Goal: Task Accomplishment & Management: Complete application form

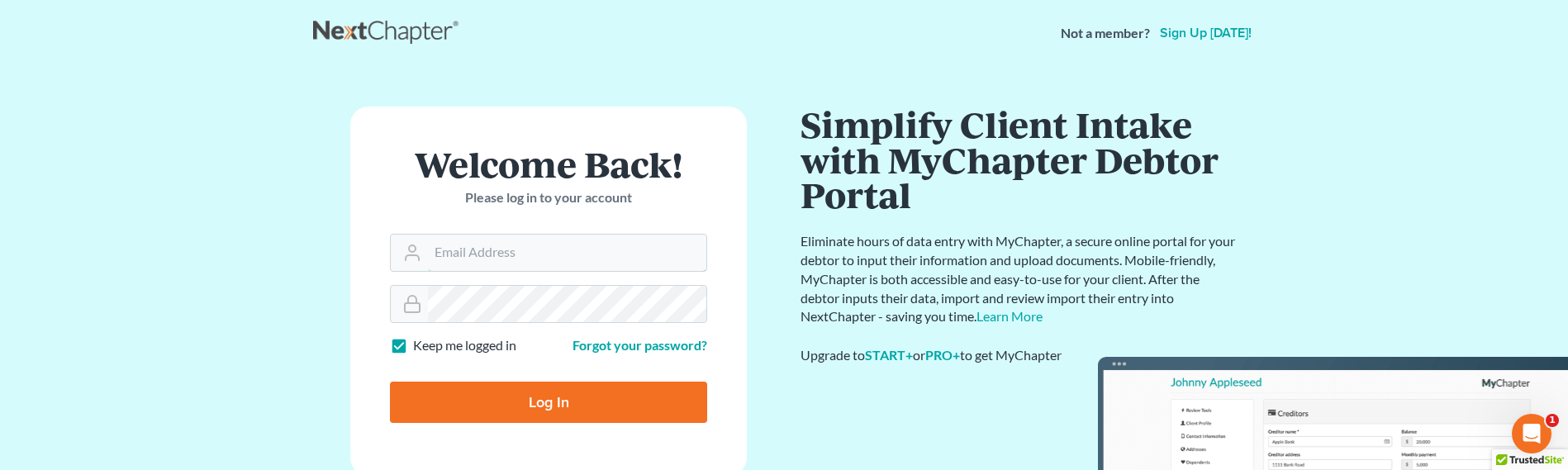
type input "[EMAIL_ADDRESS][DOMAIN_NAME]"
click at [609, 408] on input "Log In" at bounding box center [548, 402] width 318 height 41
type input "Thinking..."
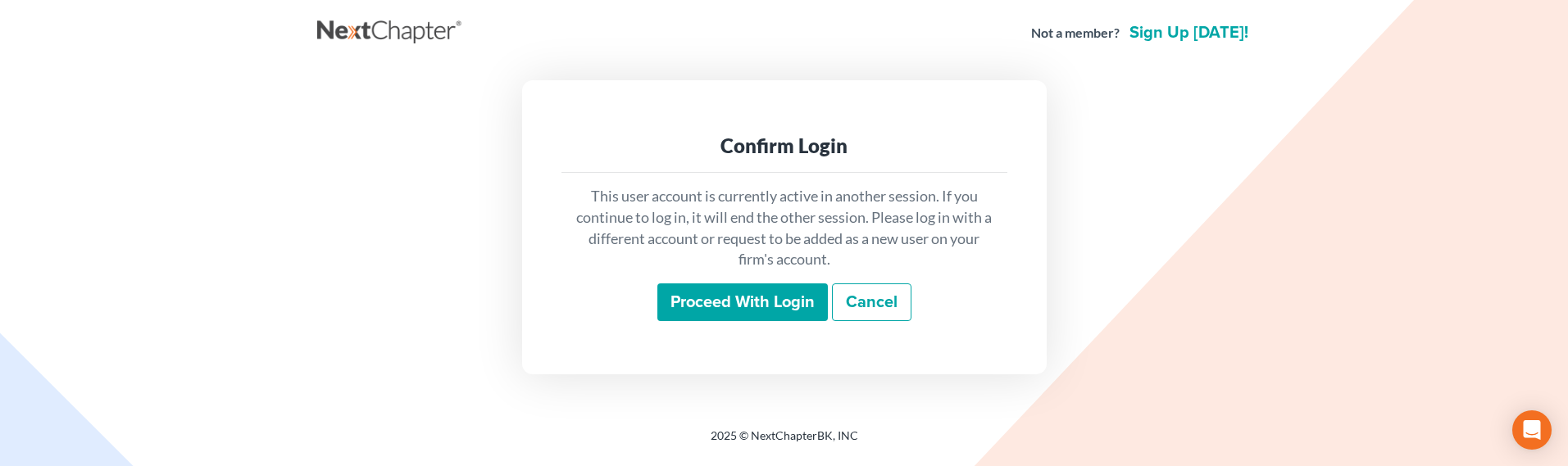
click at [737, 305] on input "Proceed with login" at bounding box center [742, 302] width 170 height 38
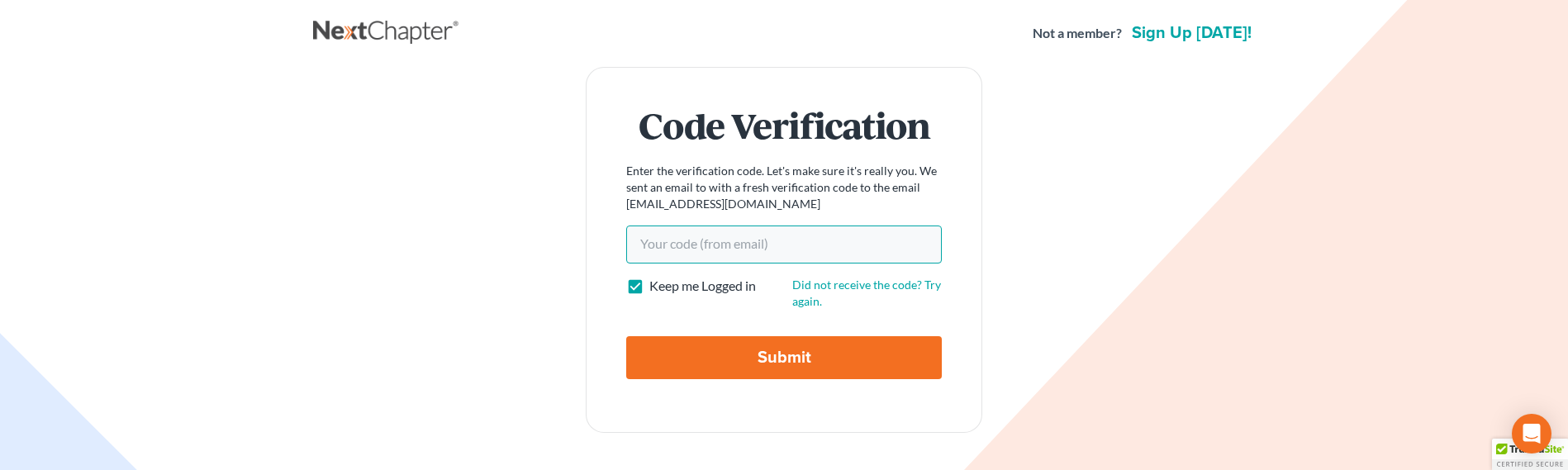
click at [803, 252] on input "Your code(from email)" at bounding box center [784, 245] width 316 height 38
paste input "0f765c"
type input "0f765c"
click at [757, 367] on input "Submit" at bounding box center [784, 357] width 316 height 43
type input "Thinking..."
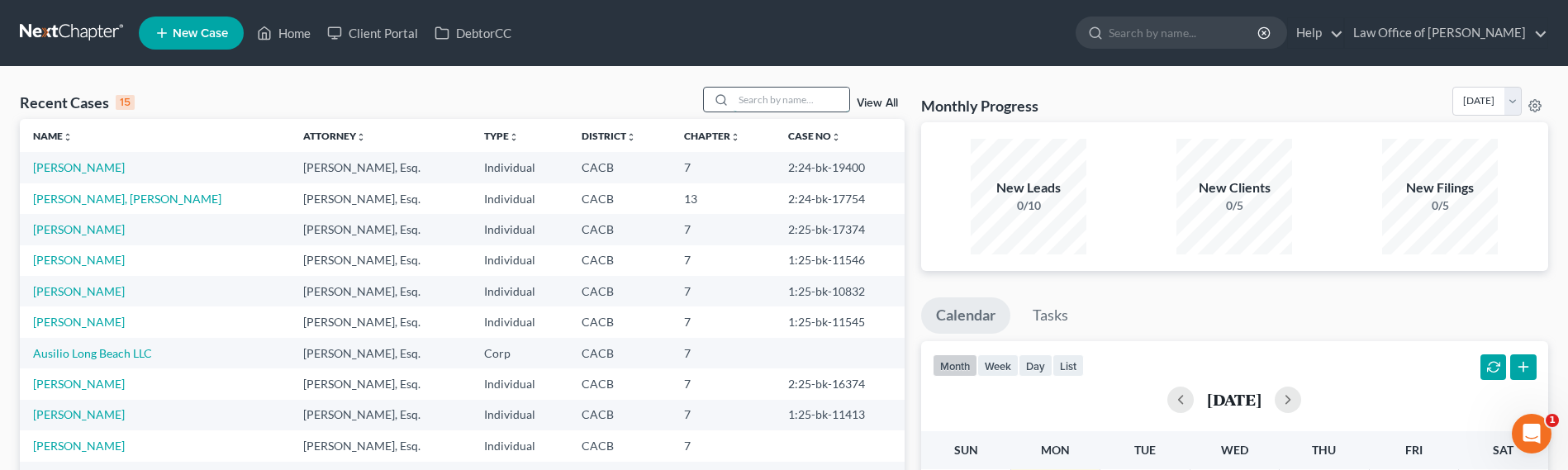
click at [792, 96] on input "search" at bounding box center [791, 100] width 116 height 24
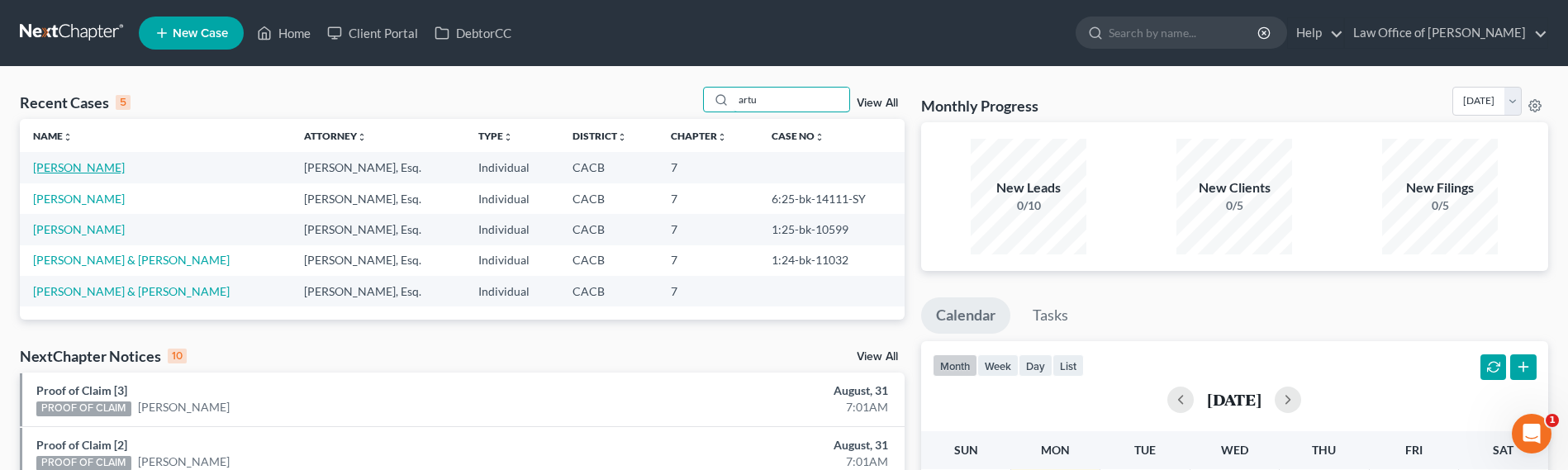
type input "artu"
click at [41, 168] on link "[PERSON_NAME]" at bounding box center [78, 167] width 91 height 14
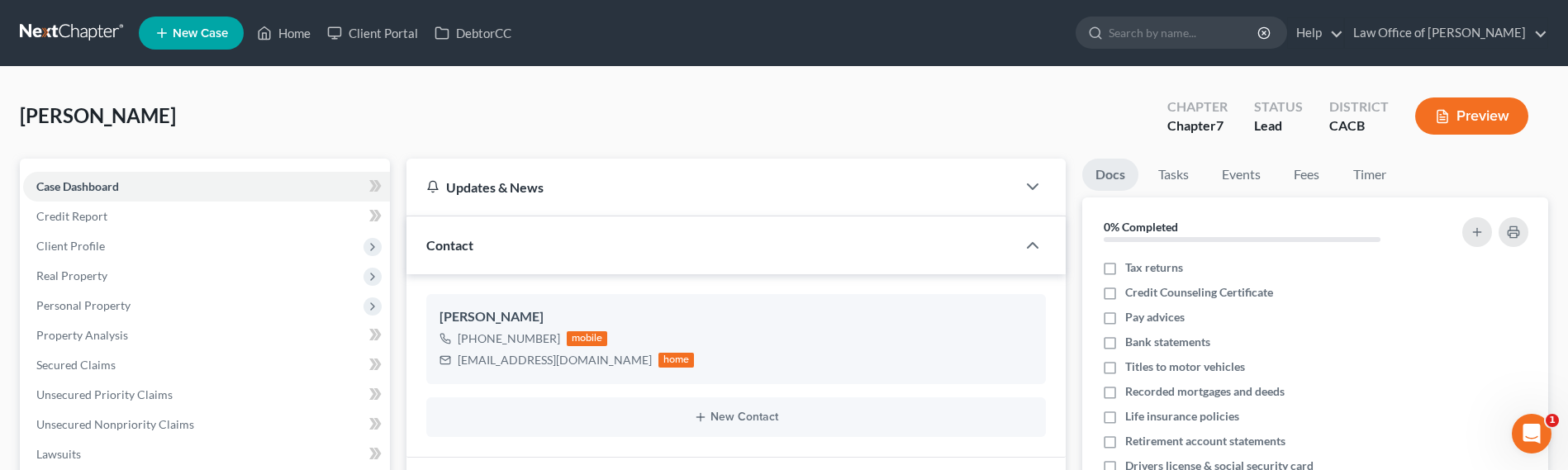
drag, startPoint x: 177, startPoint y: 118, endPoint x: 18, endPoint y: 113, distance: 159.1
click at [18, 113] on div "Gevorgyan, Artur Upgraded Chapter Chapter 7 Status Lead District CACB Preview P…" at bounding box center [784, 468] width 1568 height 802
copy span "Gevorgyan, Artur"
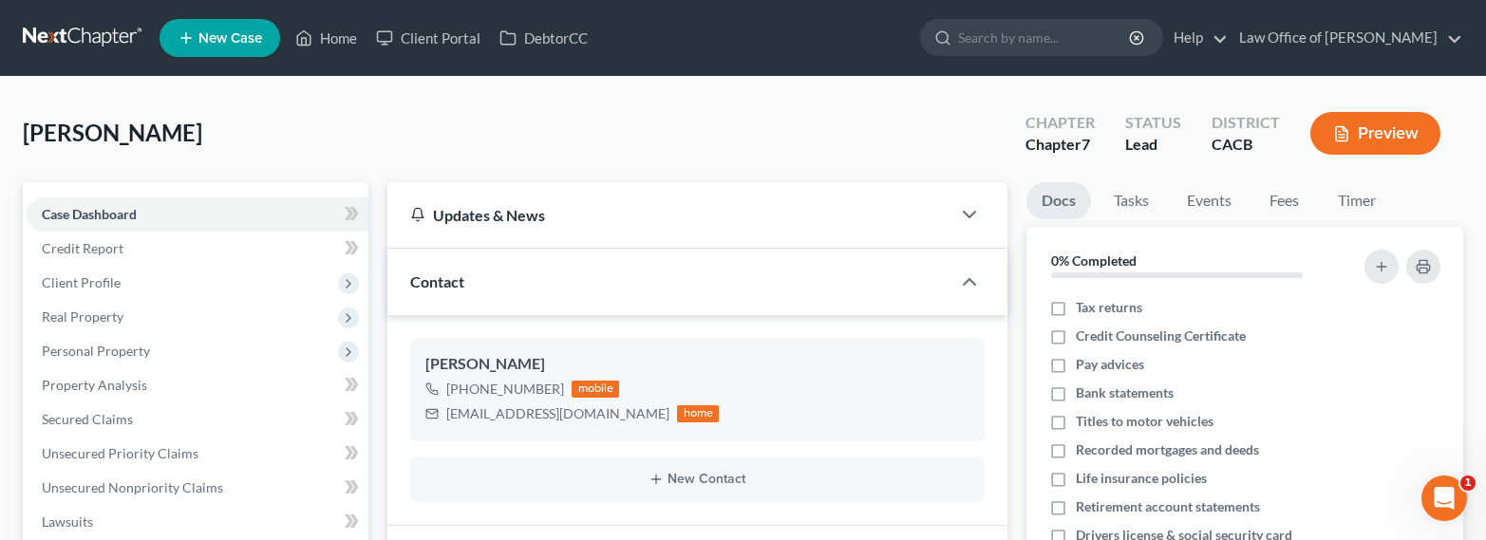
click at [264, 133] on div "Gevorgyan, Artur Upgraded Chapter Chapter 7 Status Lead District CACB Preview" at bounding box center [743, 141] width 1440 height 83
click at [70, 35] on link at bounding box center [84, 38] width 122 height 34
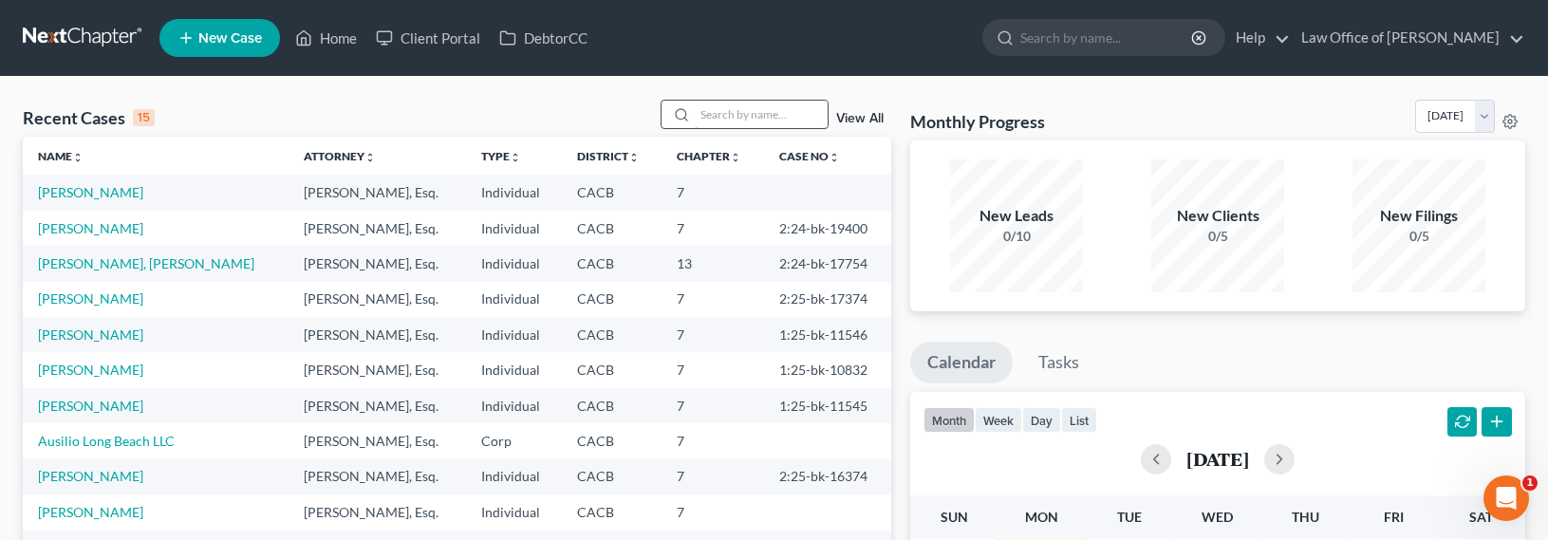
click at [754, 109] on input "search" at bounding box center [761, 115] width 133 height 28
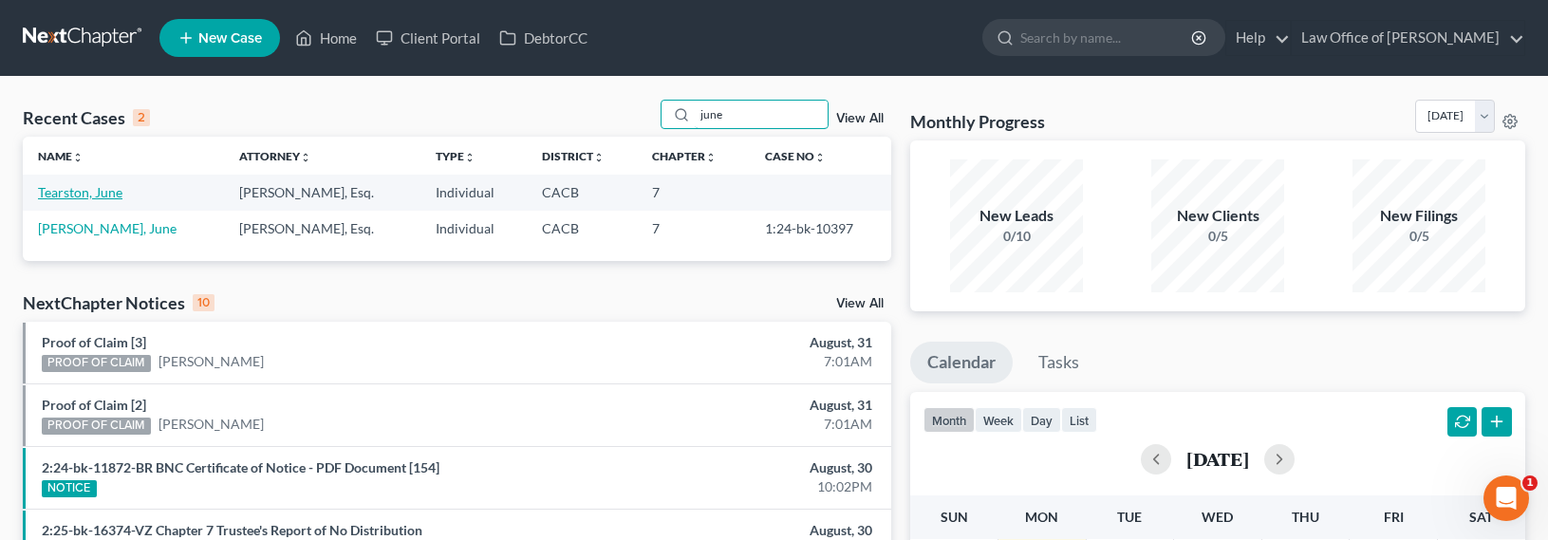
type input "june"
click at [94, 184] on link "Tearston, June" at bounding box center [80, 192] width 84 height 16
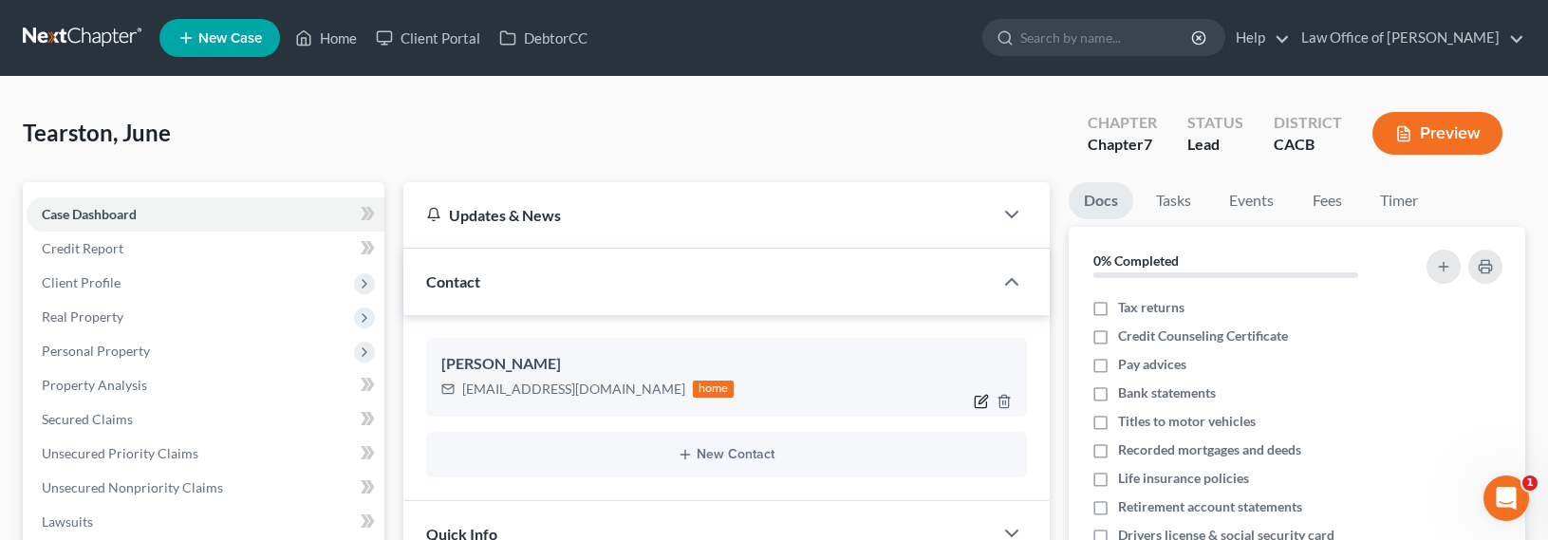
click at [982, 400] on icon "button" at bounding box center [981, 401] width 15 height 15
select select "0"
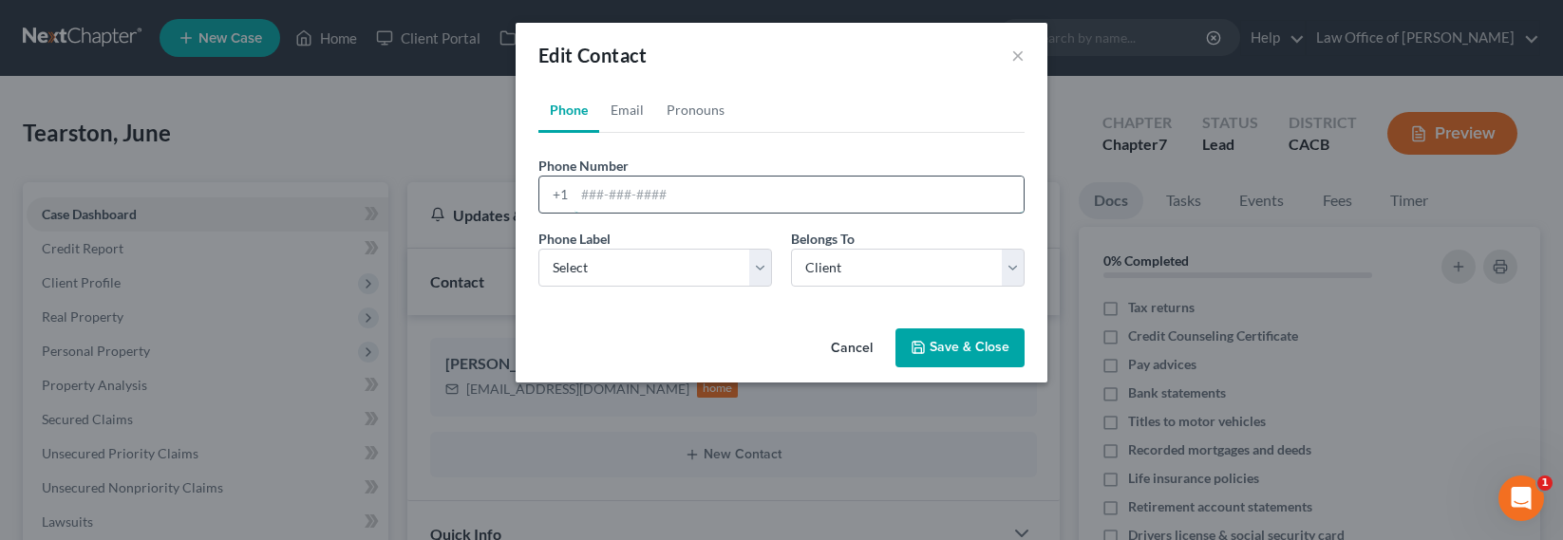
click at [674, 207] on input "tel" at bounding box center [798, 195] width 449 height 36
type input "714-514-4888"
click at [617, 283] on select "Select Mobile Home Work Other" at bounding box center [655, 268] width 234 height 38
select select "0"
click at [538, 249] on select "Select Mobile Home Work Other" at bounding box center [655, 268] width 234 height 38
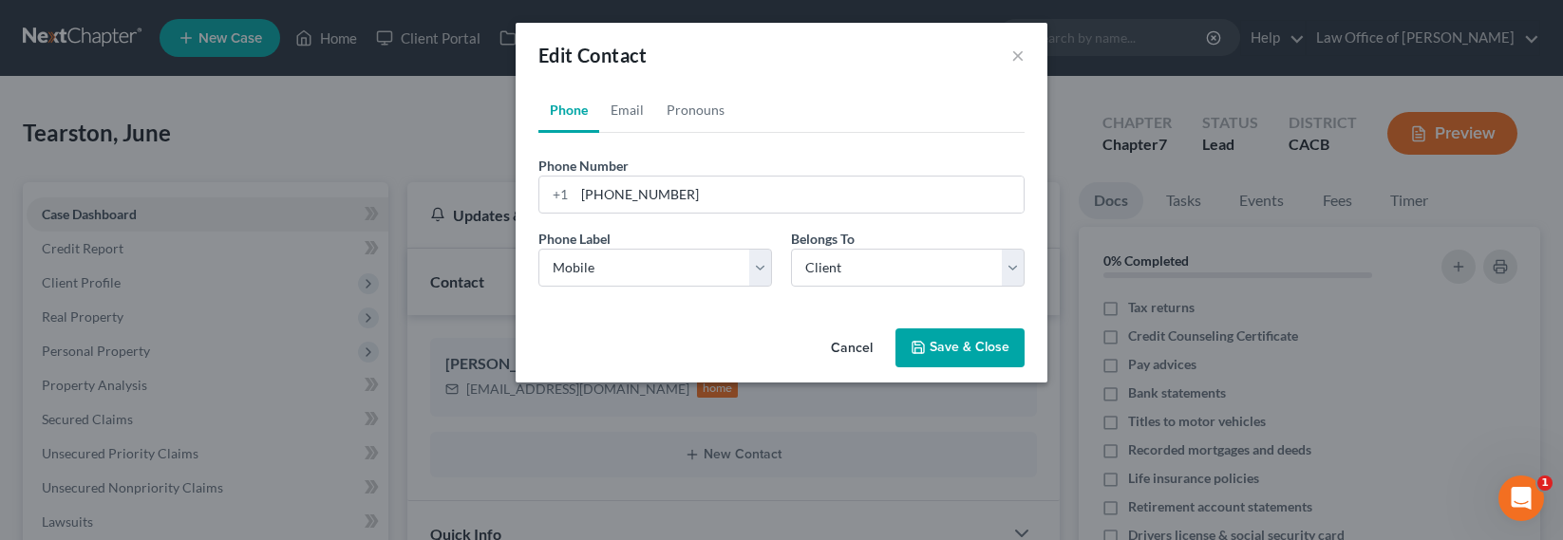
click at [946, 338] on button "Save & Close" at bounding box center [959, 348] width 129 height 40
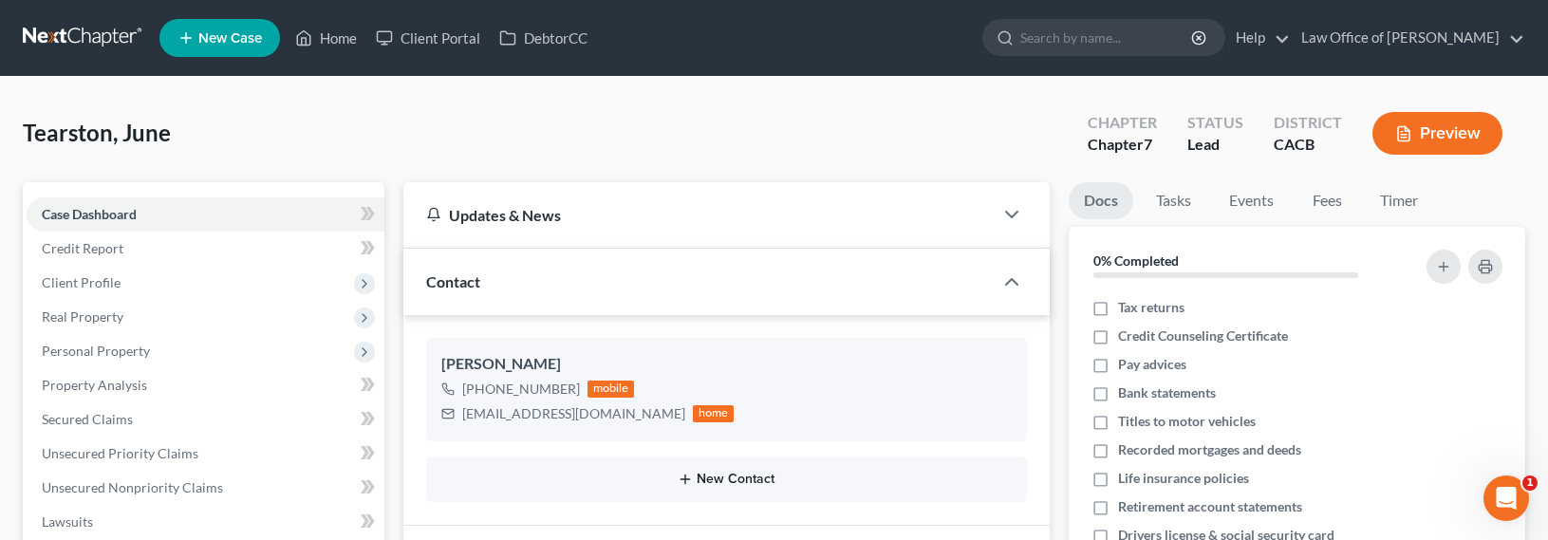
click at [724, 478] on button "New Contact" at bounding box center [726, 479] width 571 height 15
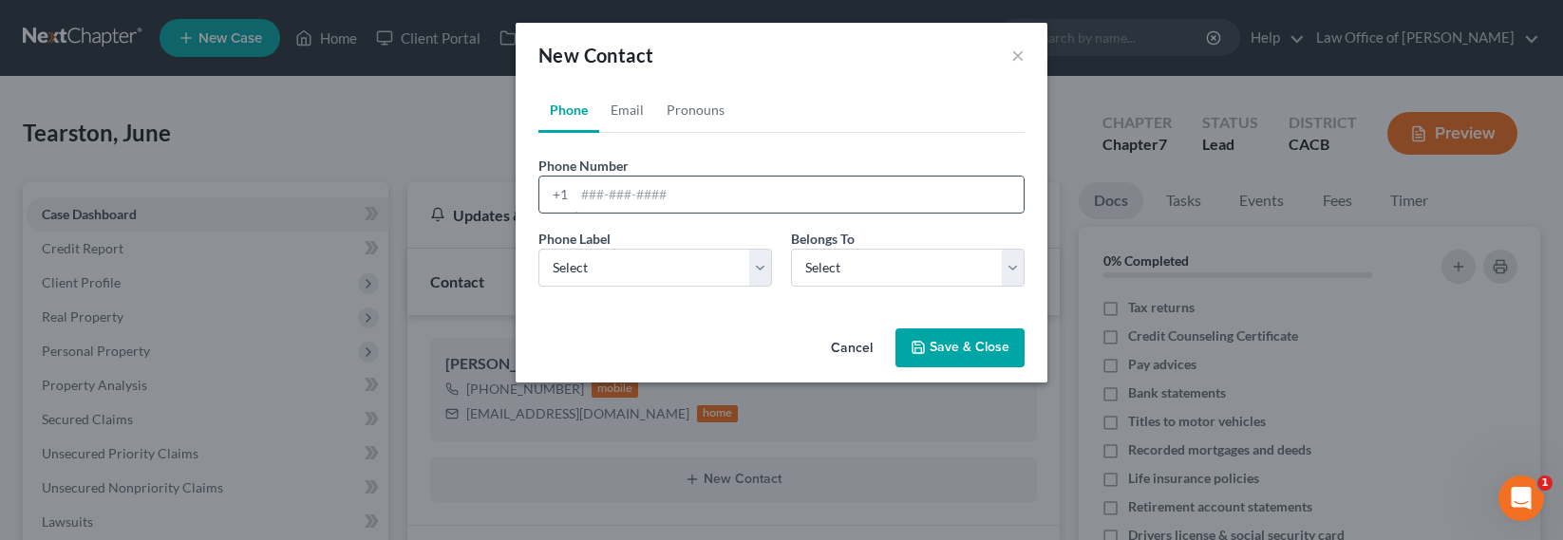
drag, startPoint x: 631, startPoint y: 211, endPoint x: 645, endPoint y: 192, distance: 23.2
click at [631, 211] on input "tel" at bounding box center [798, 195] width 449 height 36
paste input "(310) 990-8211"
type input "(310) 990-8211"
click at [659, 263] on select "Select Mobile Home Work Other" at bounding box center [655, 268] width 234 height 38
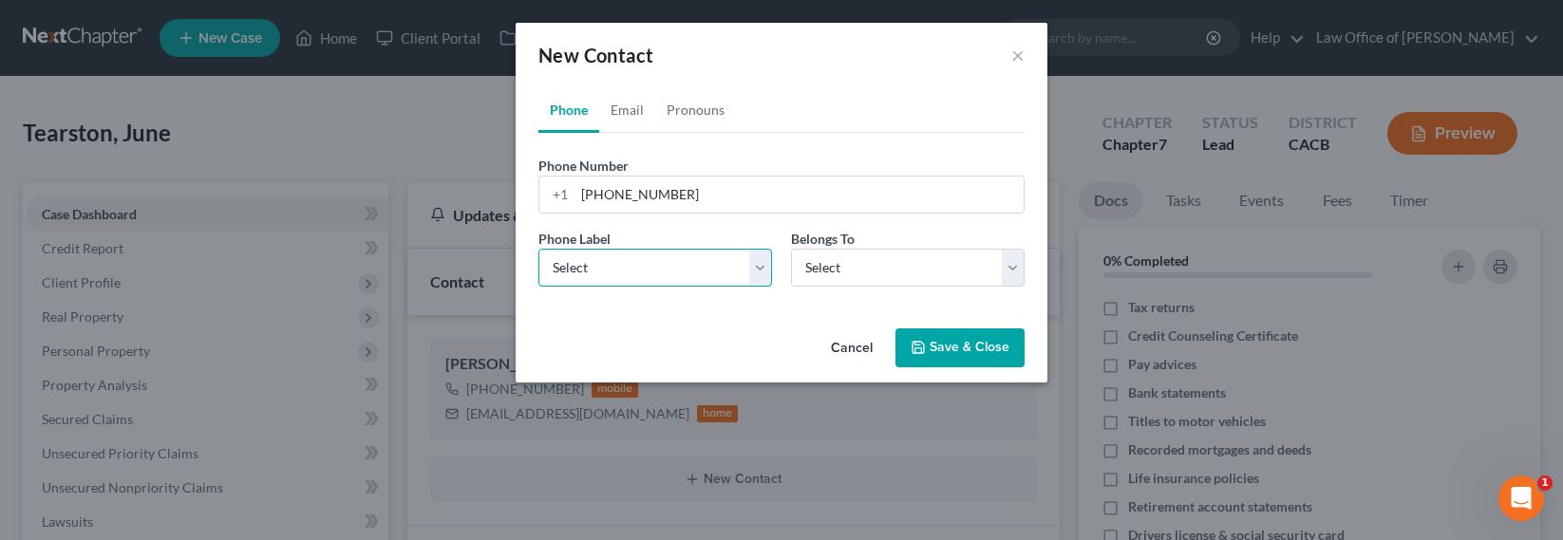
select select "0"
click at [538, 249] on select "Select Mobile Home Work Other" at bounding box center [655, 268] width 234 height 38
click at [898, 272] on select "Select Client Other" at bounding box center [908, 268] width 234 height 38
select select "1"
click at [791, 249] on select "Select Client Other" at bounding box center [908, 268] width 234 height 38
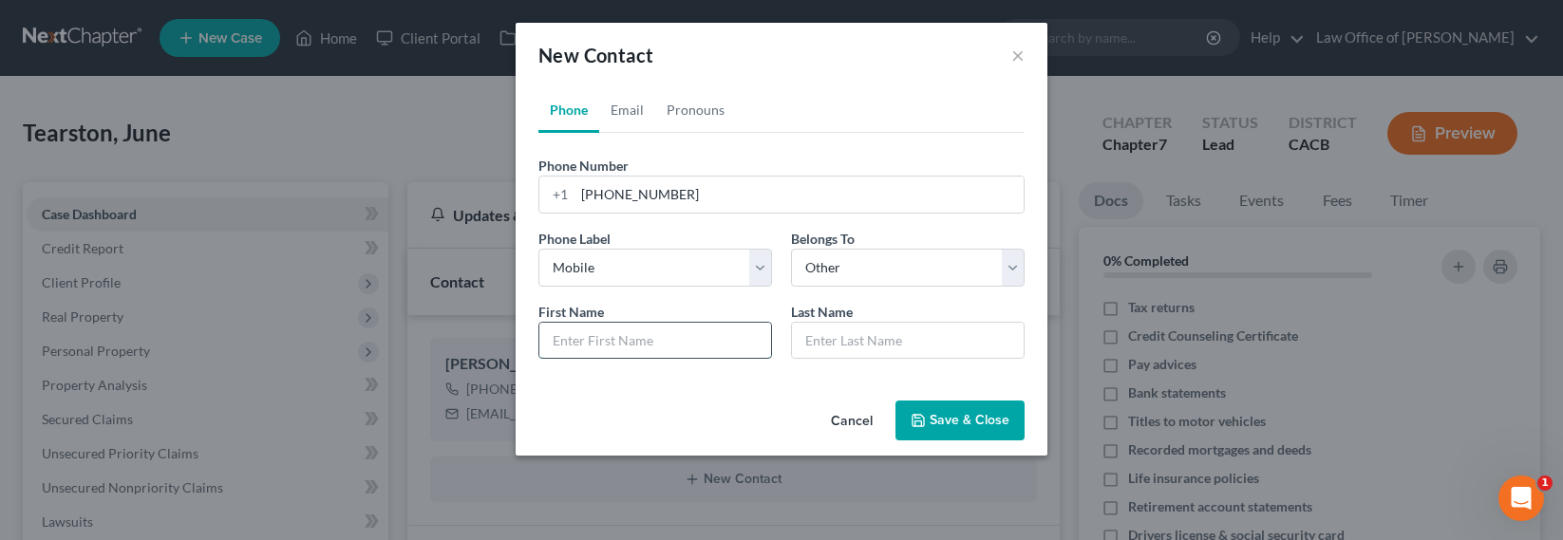
click at [641, 342] on input "text" at bounding box center [655, 341] width 232 height 36
click at [957, 413] on button "Save & Close" at bounding box center [959, 421] width 129 height 40
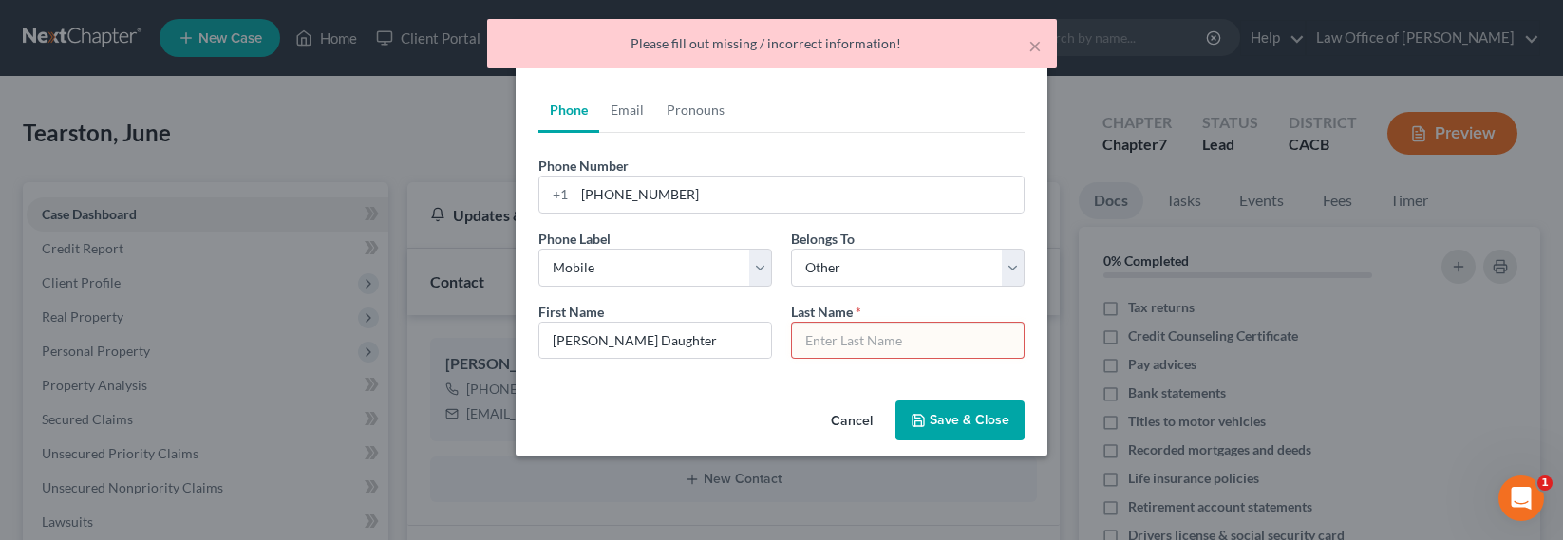
click at [852, 347] on input "text" at bounding box center [908, 341] width 232 height 36
click at [607, 340] on input "Ashley Daughter" at bounding box center [655, 341] width 232 height 36
type input "Ashley"
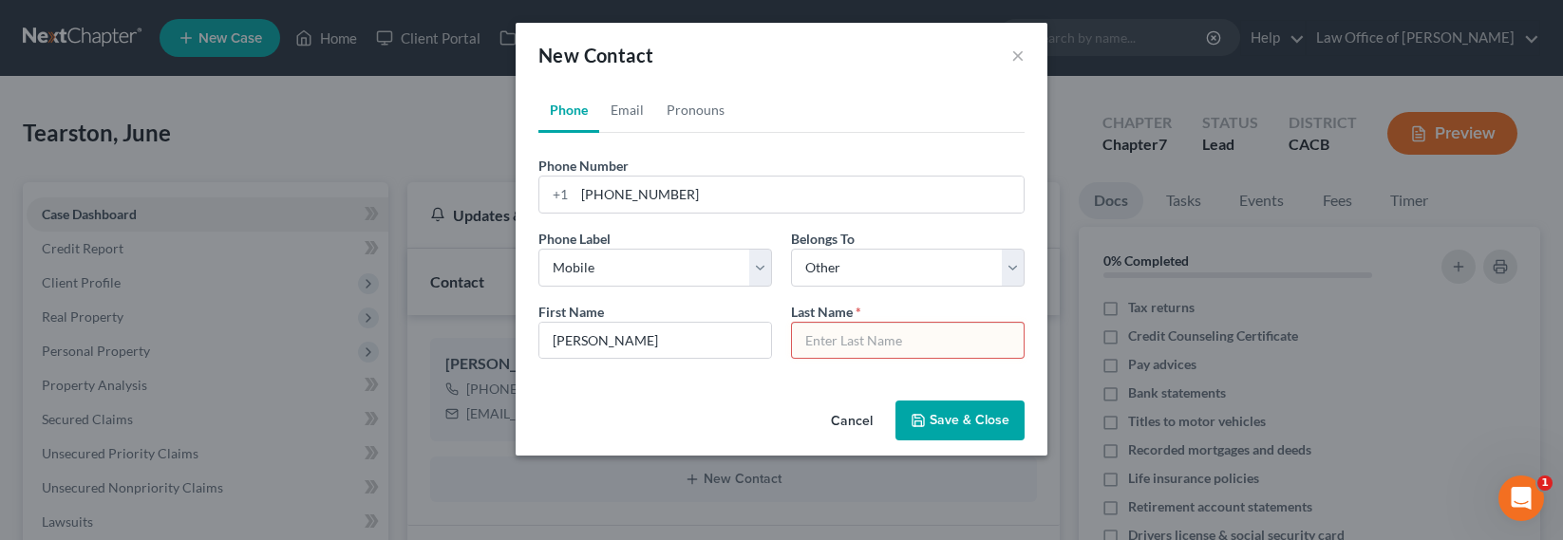
click at [871, 338] on input "text" at bounding box center [908, 341] width 232 height 36
paste input "Daughter"
type input "Daughter"
click at [936, 415] on button "Save & Close" at bounding box center [959, 421] width 129 height 40
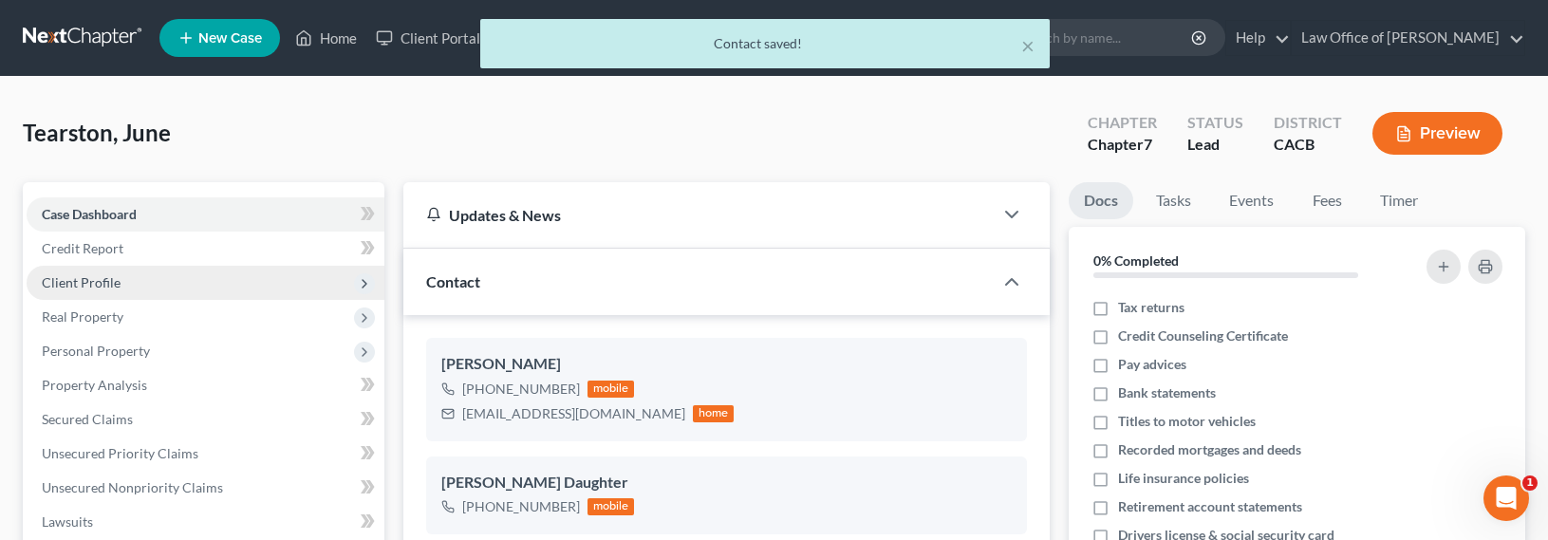
click at [103, 279] on span "Client Profile" at bounding box center [81, 282] width 79 height 16
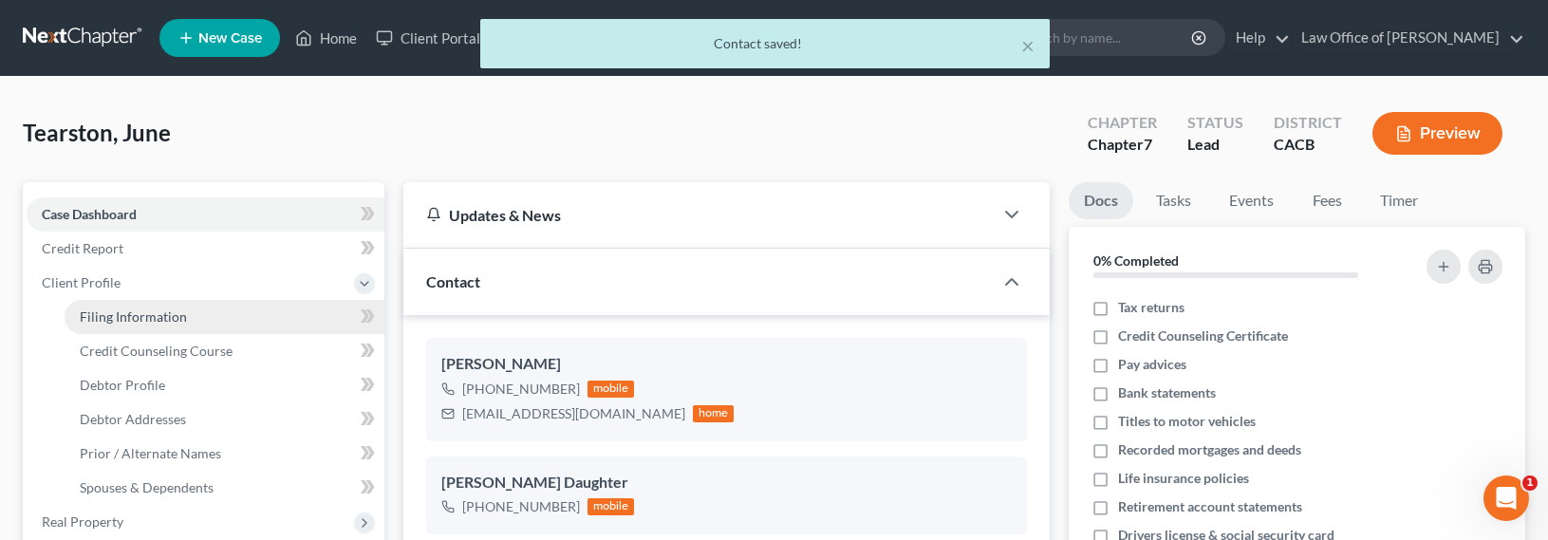
click at [107, 305] on link "Filing Information" at bounding box center [225, 317] width 320 height 34
select select "1"
select select "0"
select select "4"
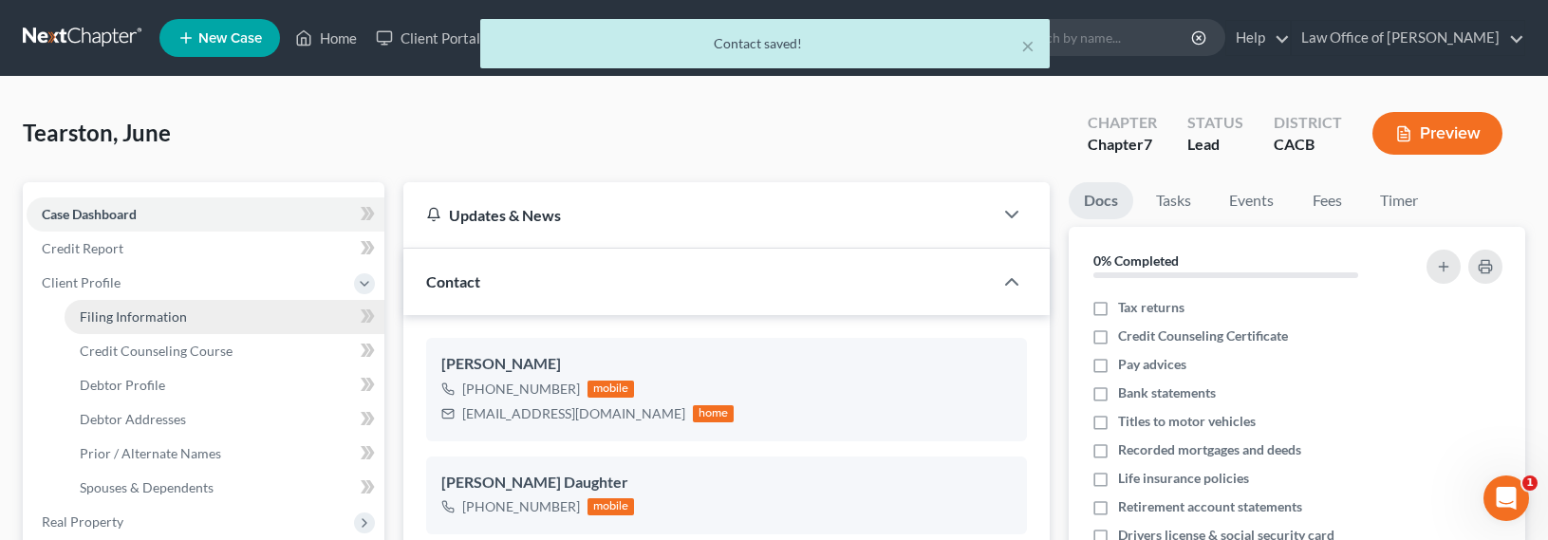
select select "0"
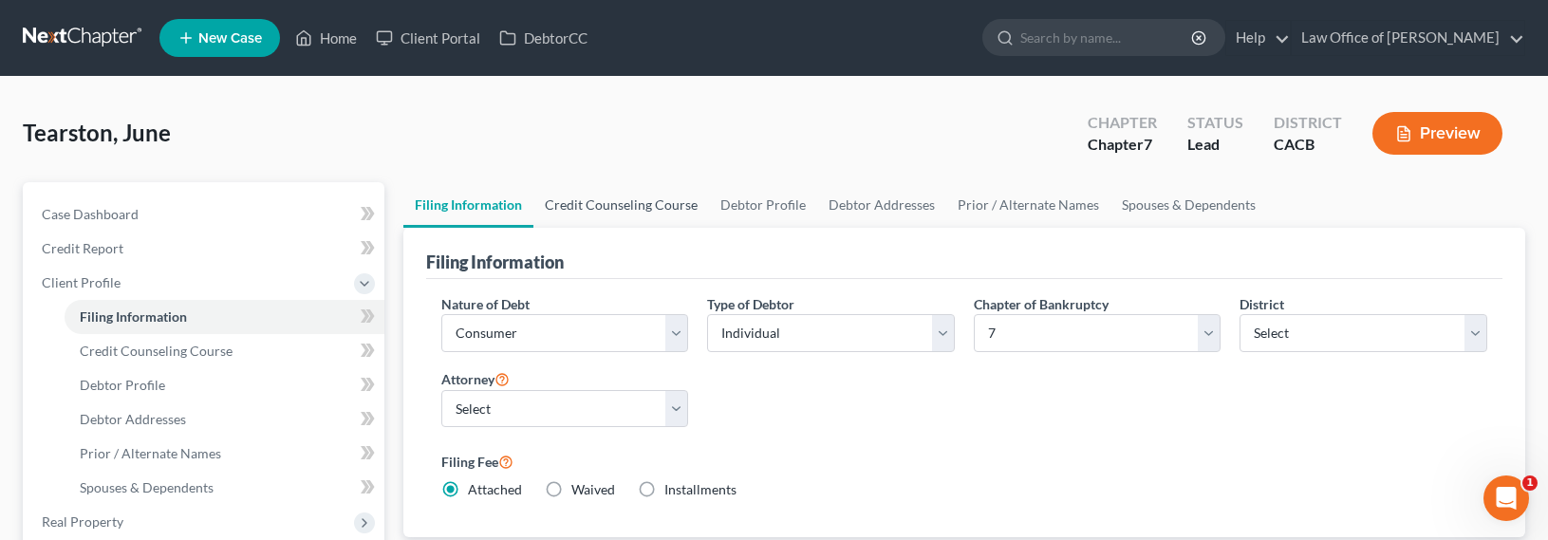
click at [577, 203] on link "Credit Counseling Course" at bounding box center [622, 205] width 176 height 46
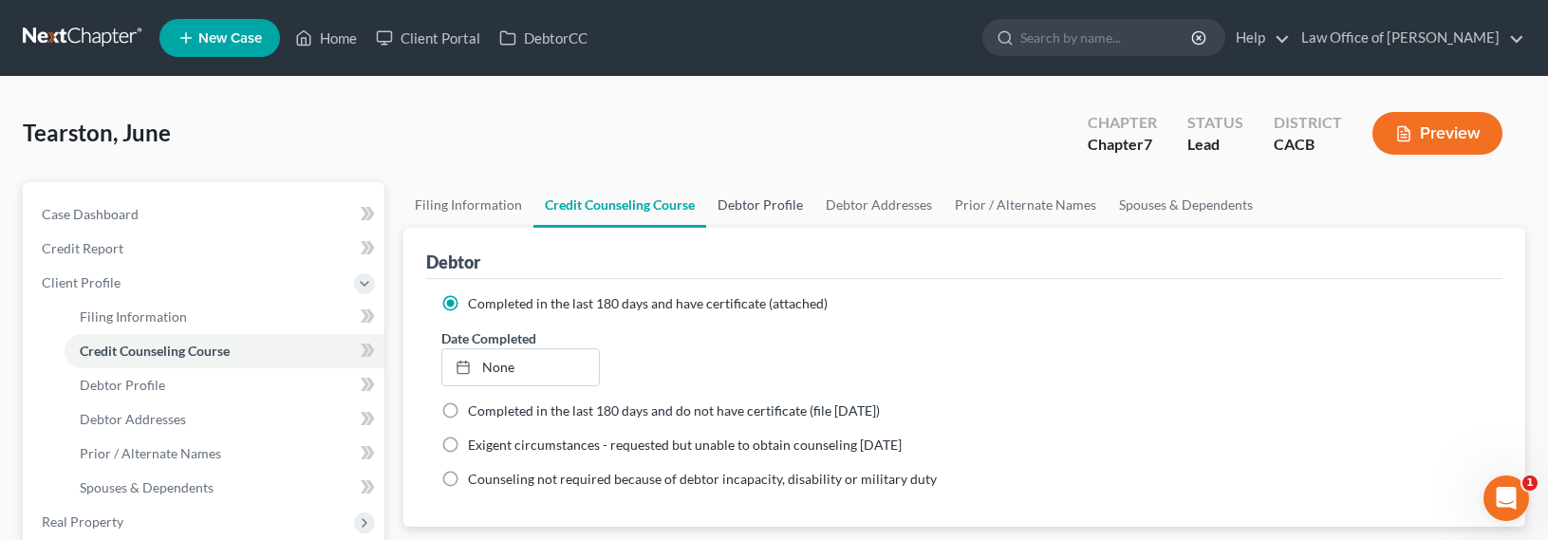
click at [744, 201] on link "Debtor Profile" at bounding box center [760, 205] width 108 height 46
select select "0"
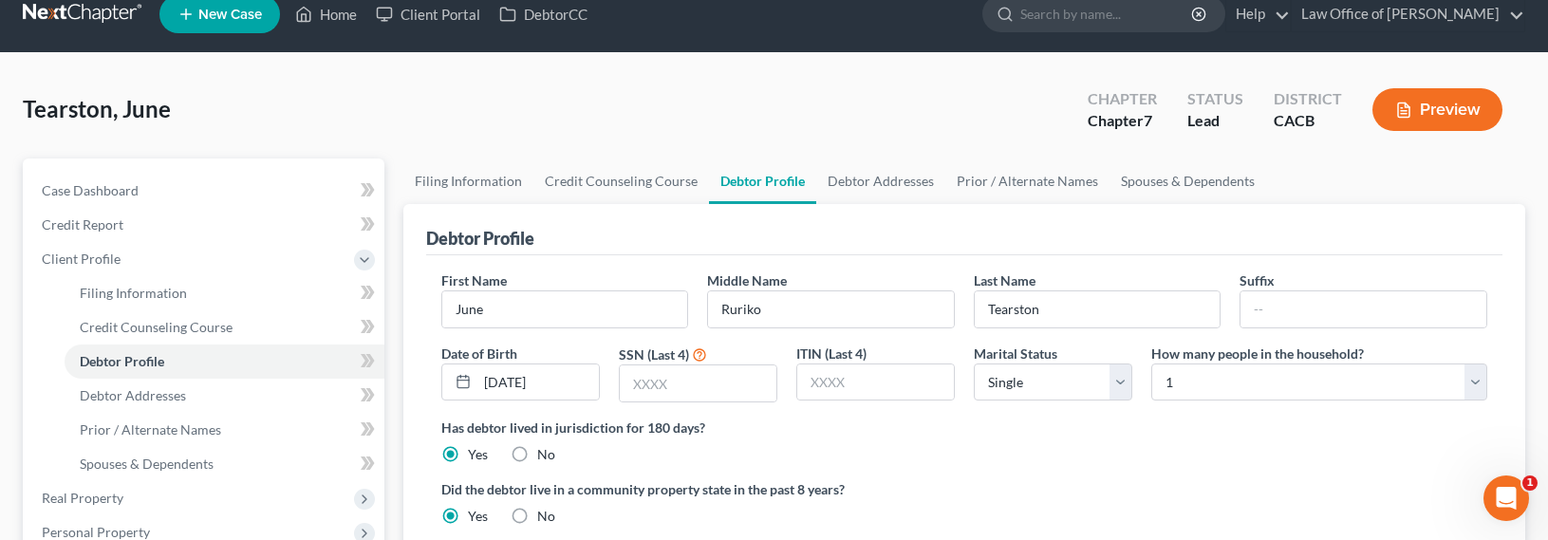
scroll to position [35, 0]
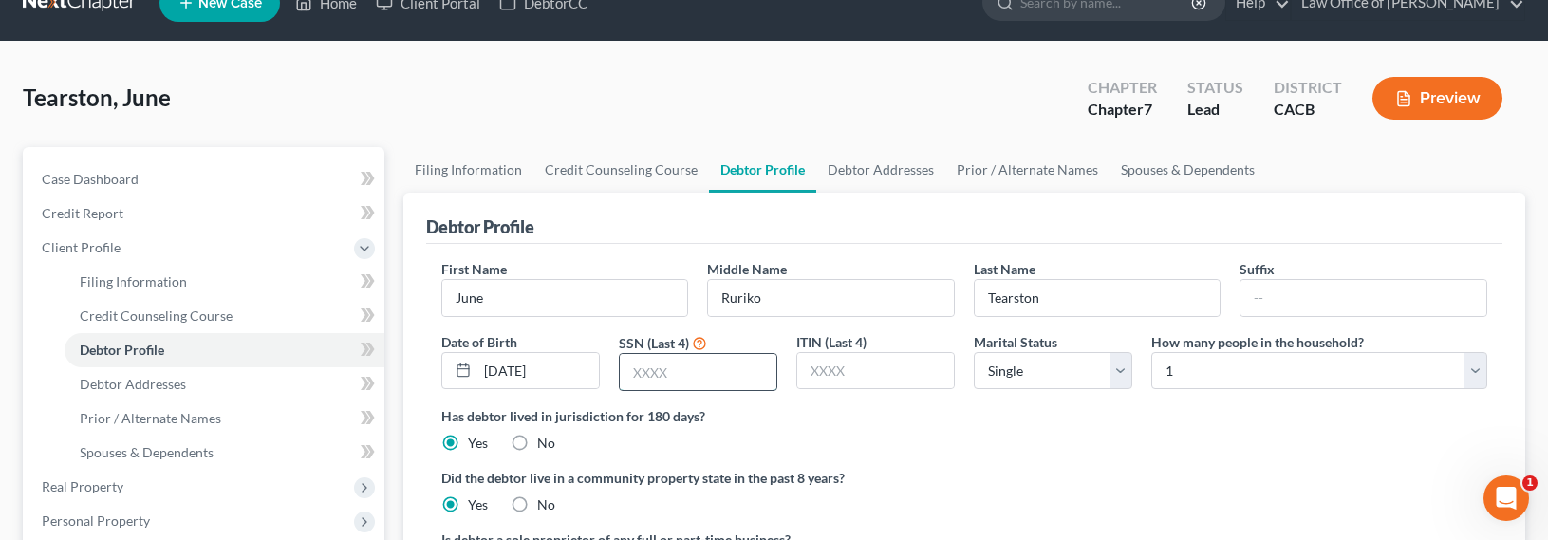
click at [655, 373] on input "text" at bounding box center [698, 372] width 157 height 36
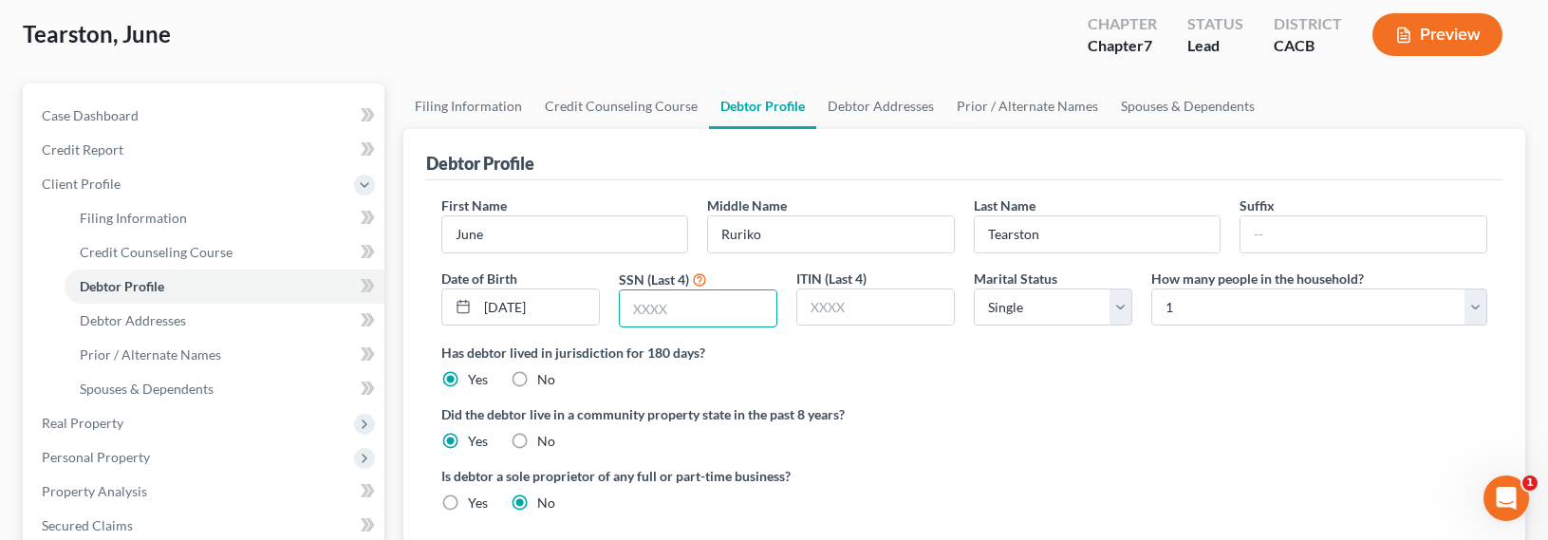
scroll to position [119, 0]
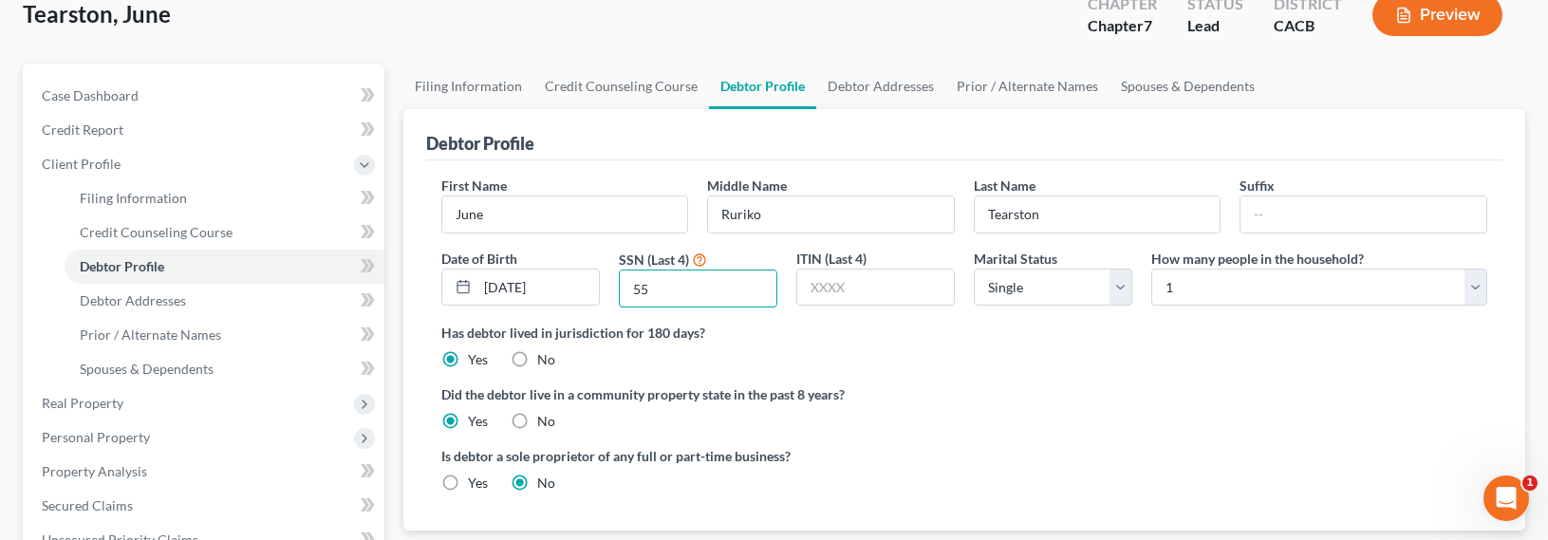
type input "55"
click at [871, 82] on link "Debtor Addresses" at bounding box center [880, 87] width 129 height 46
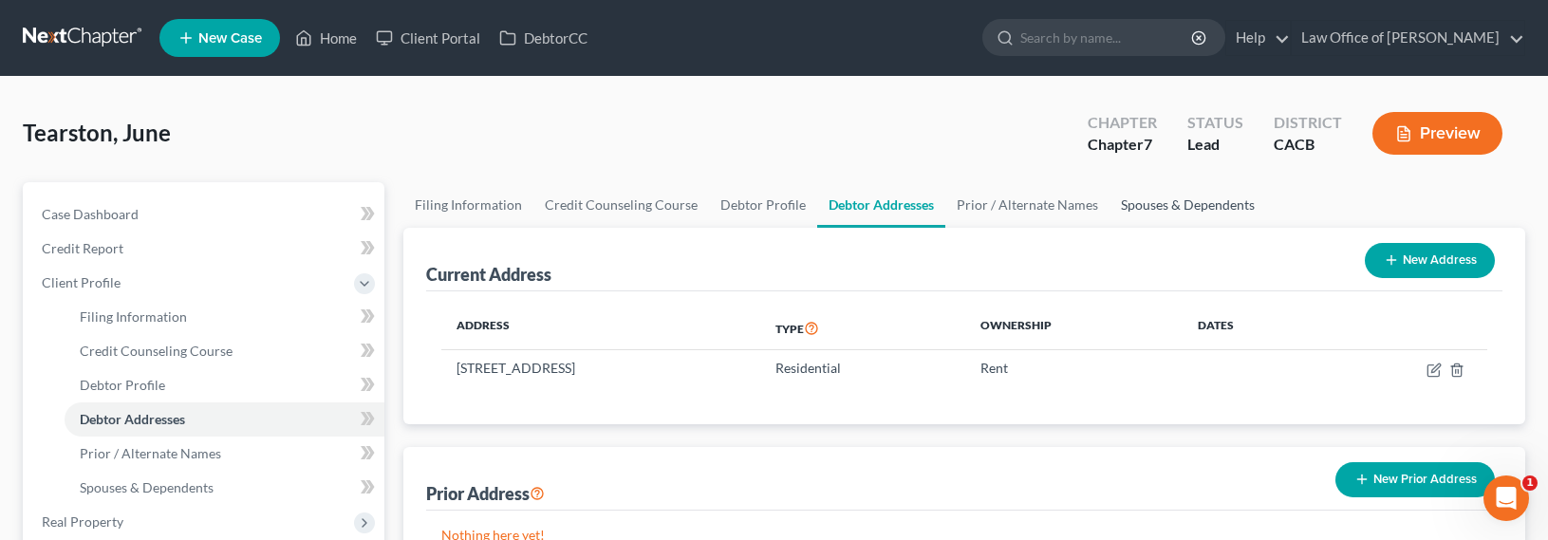
click at [1154, 207] on link "Spouses & Dependents" at bounding box center [1188, 205] width 157 height 46
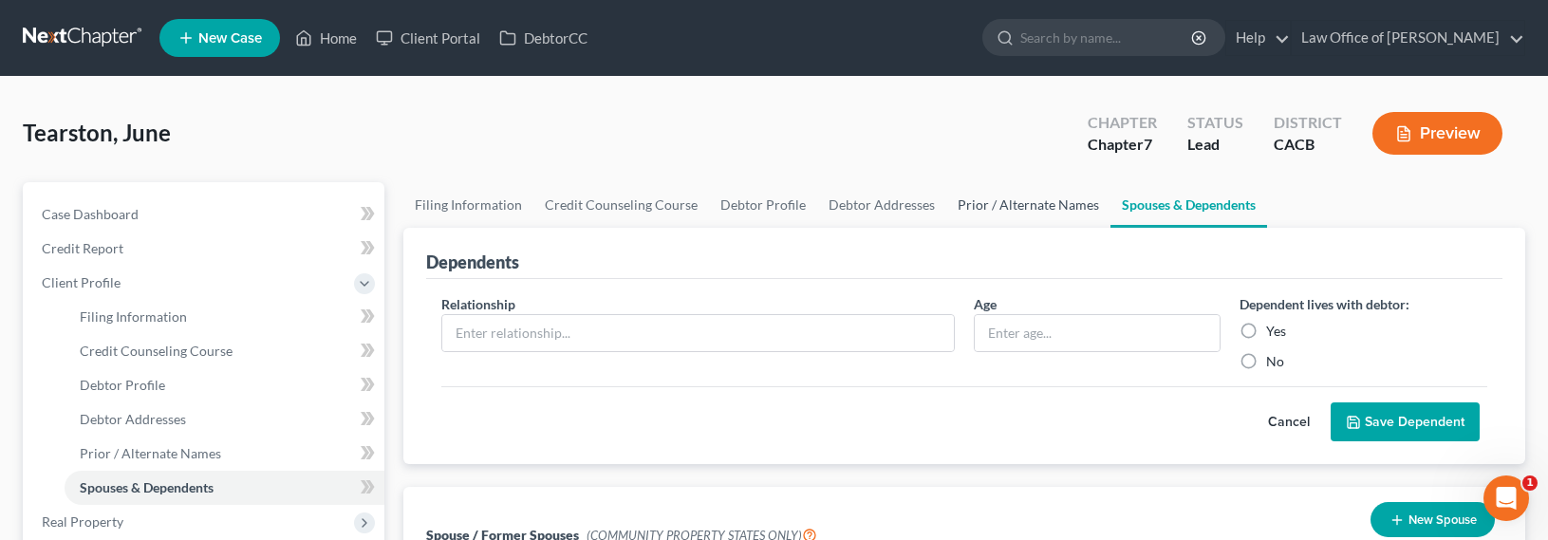
click at [976, 209] on link "Prior / Alternate Names" at bounding box center [1029, 205] width 164 height 46
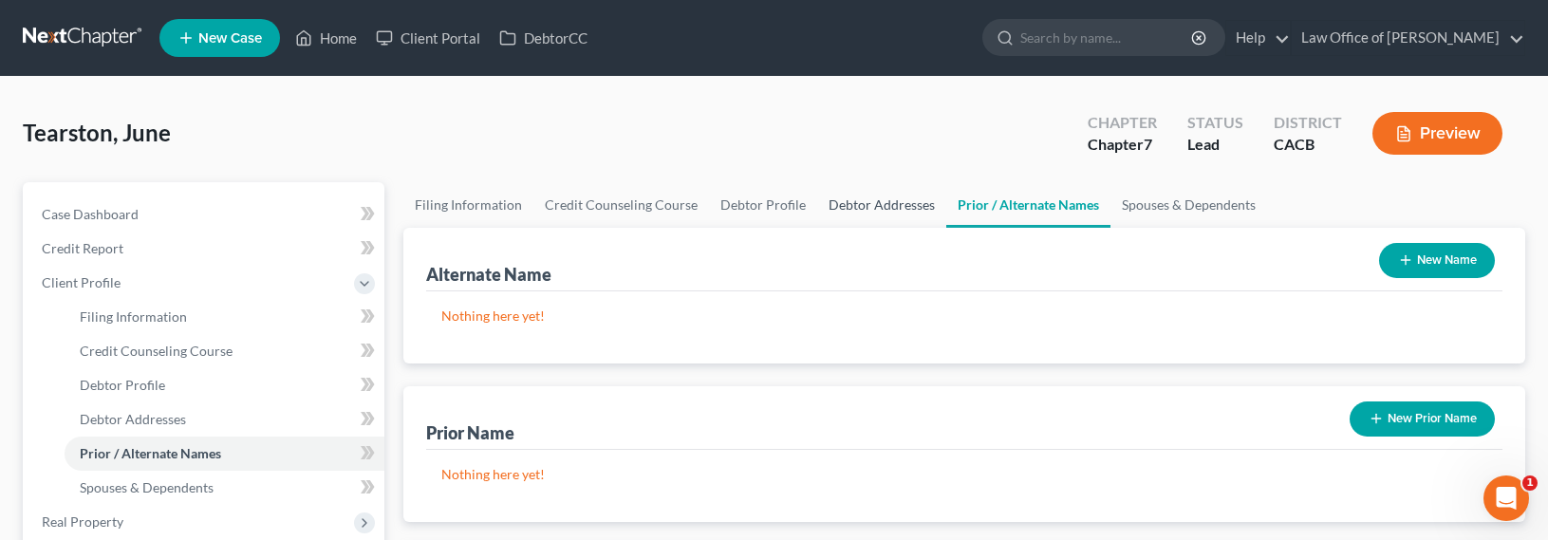
click at [867, 211] on link "Debtor Addresses" at bounding box center [881, 205] width 129 height 46
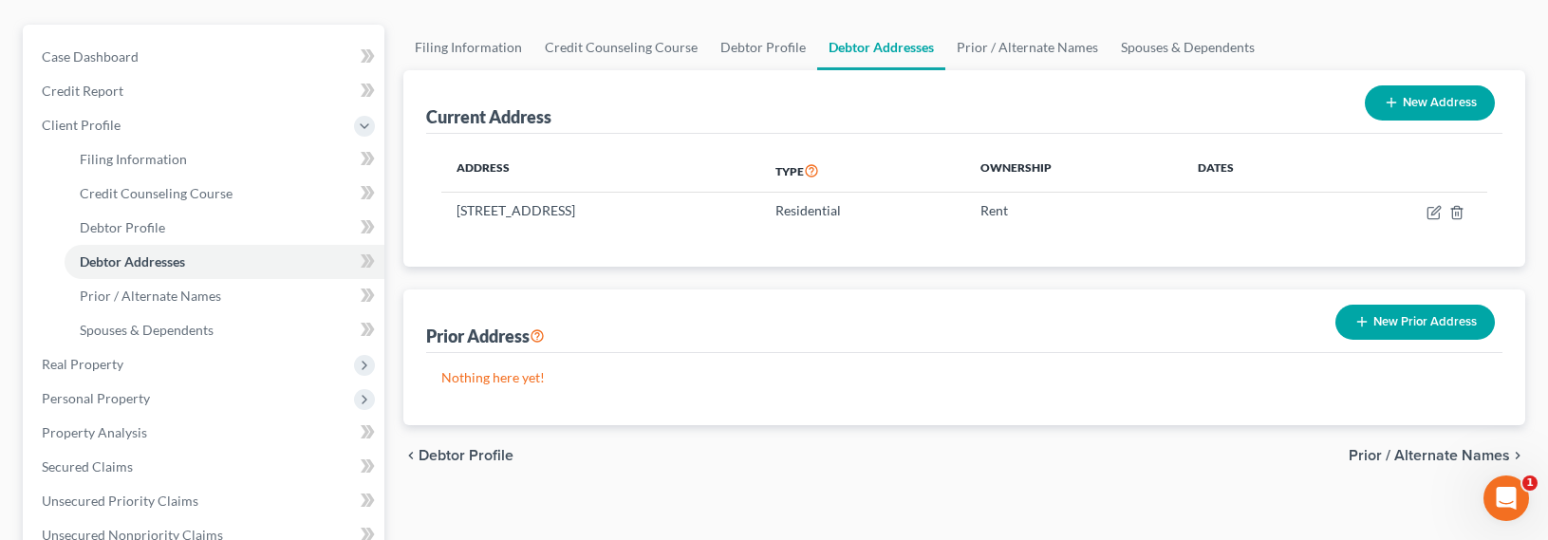
scroll to position [194, 0]
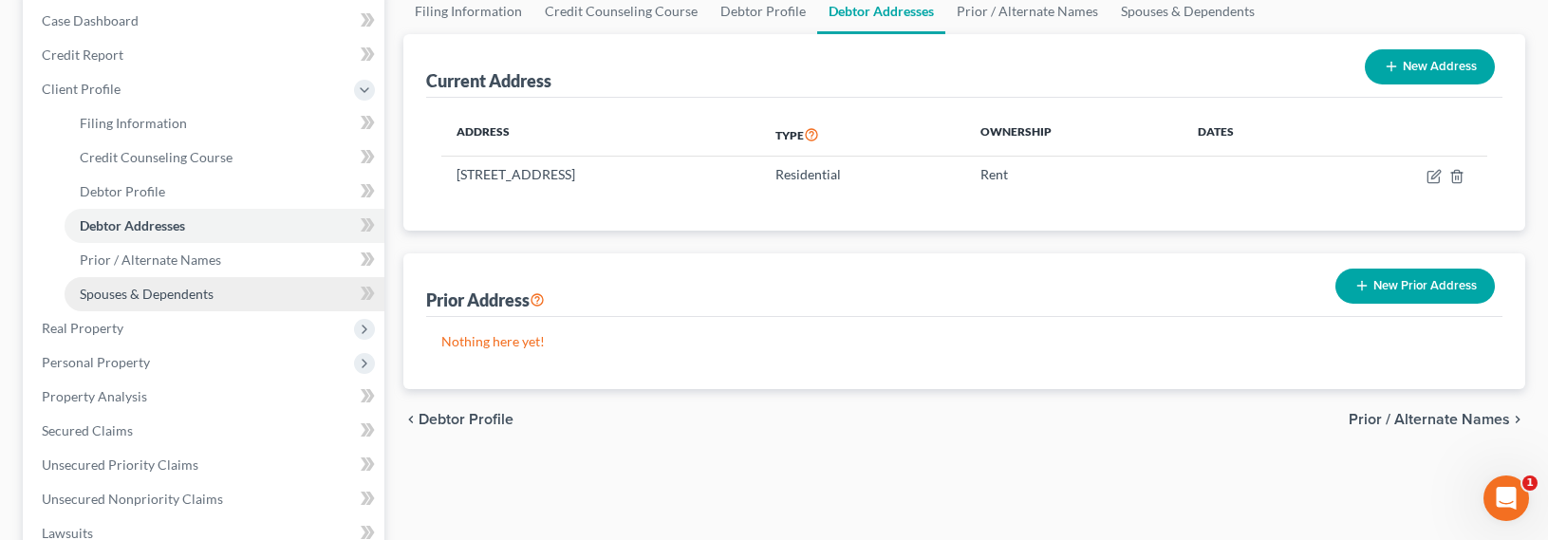
click at [160, 293] on span "Spouses & Dependents" at bounding box center [147, 294] width 134 height 16
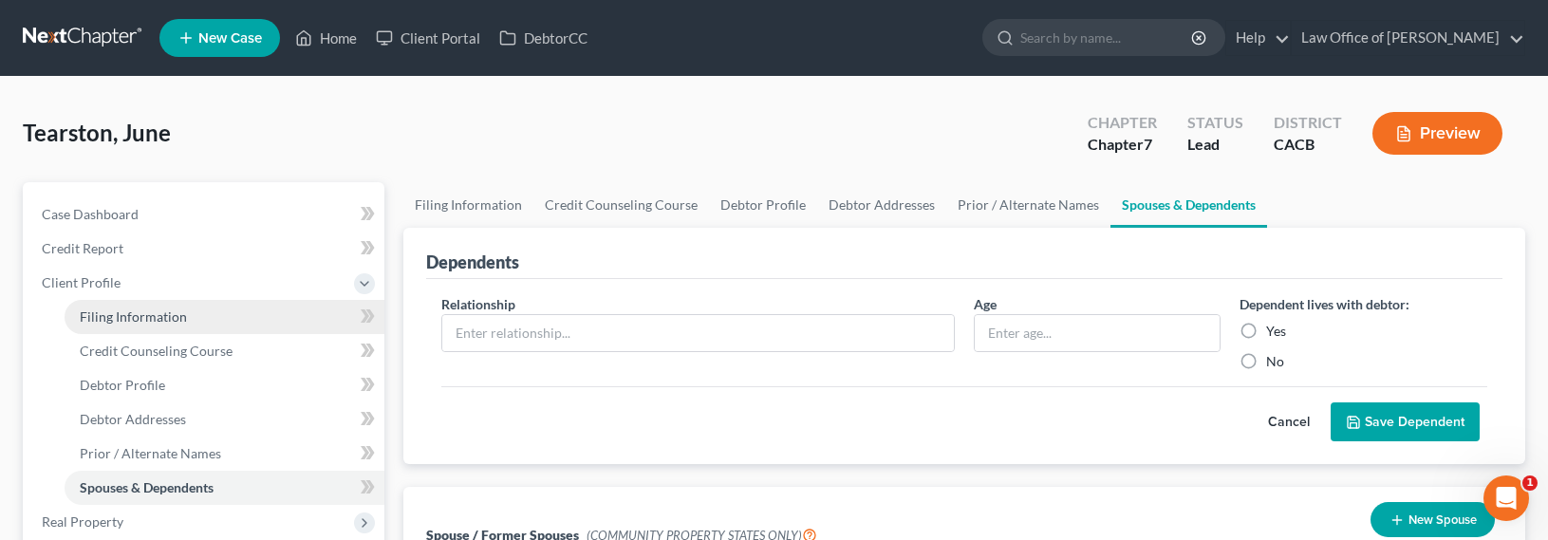
click at [138, 314] on span "Filing Information" at bounding box center [133, 317] width 107 height 16
select select "1"
select select "0"
select select "7"
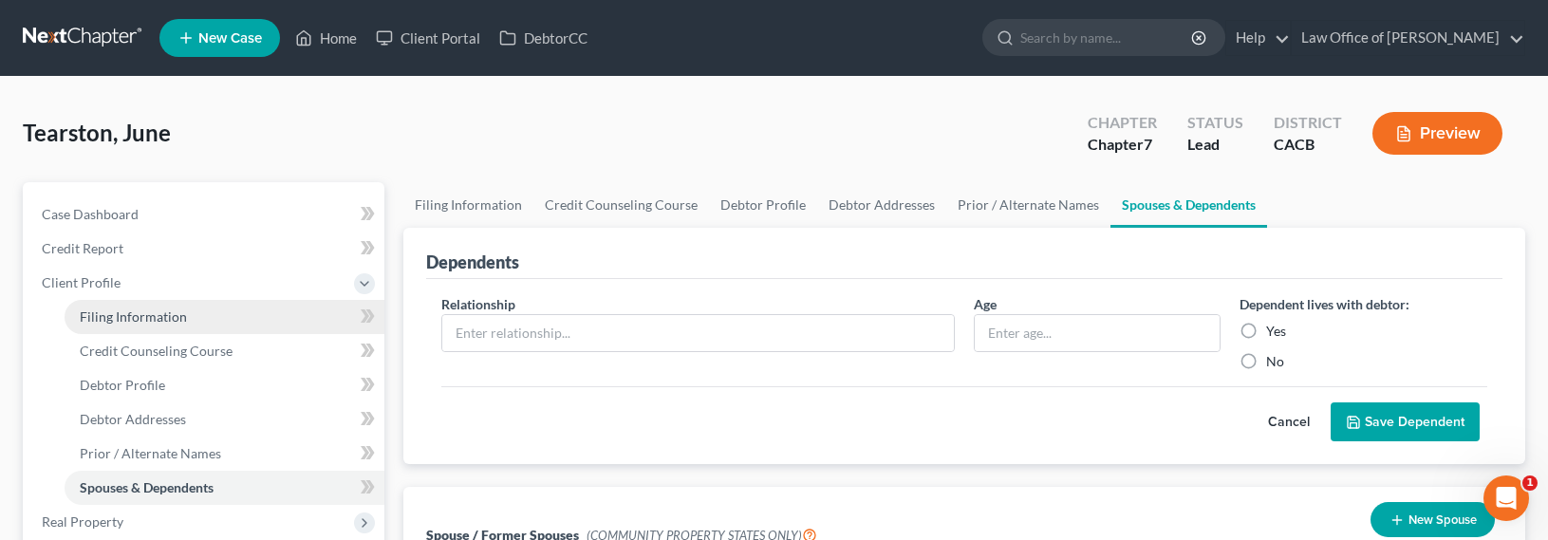
select select "0"
select select "4"
select select "0"
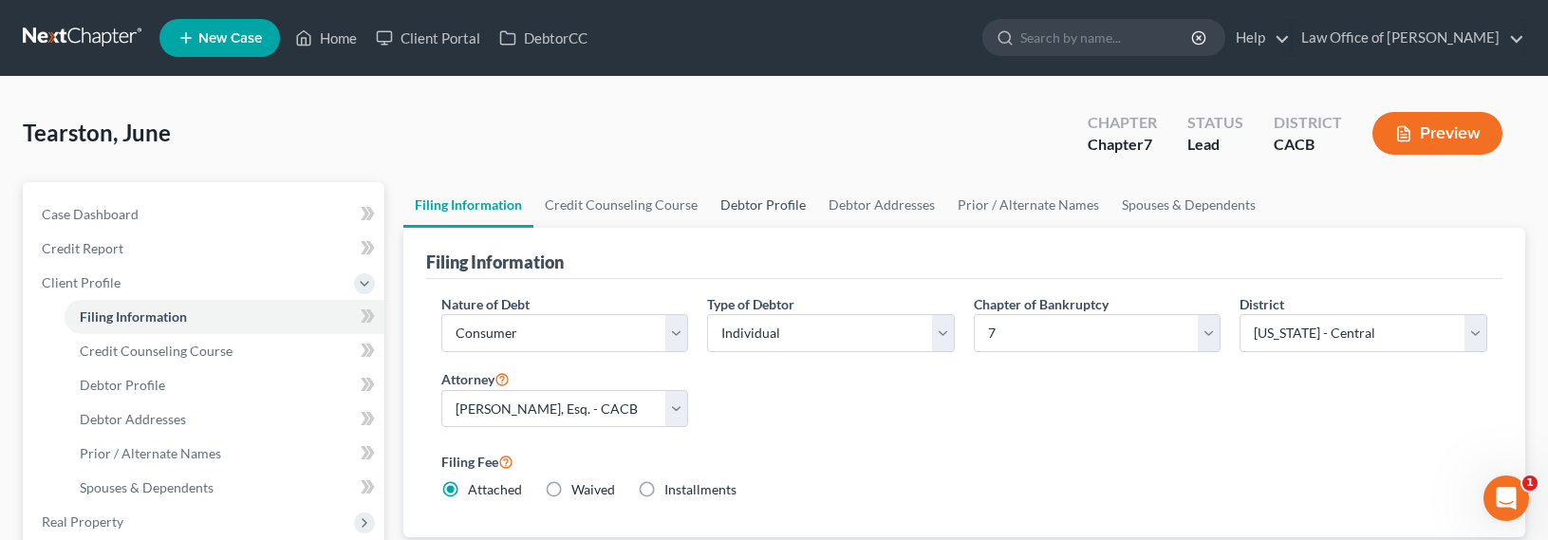
click at [729, 197] on link "Debtor Profile" at bounding box center [763, 205] width 108 height 46
select select "0"
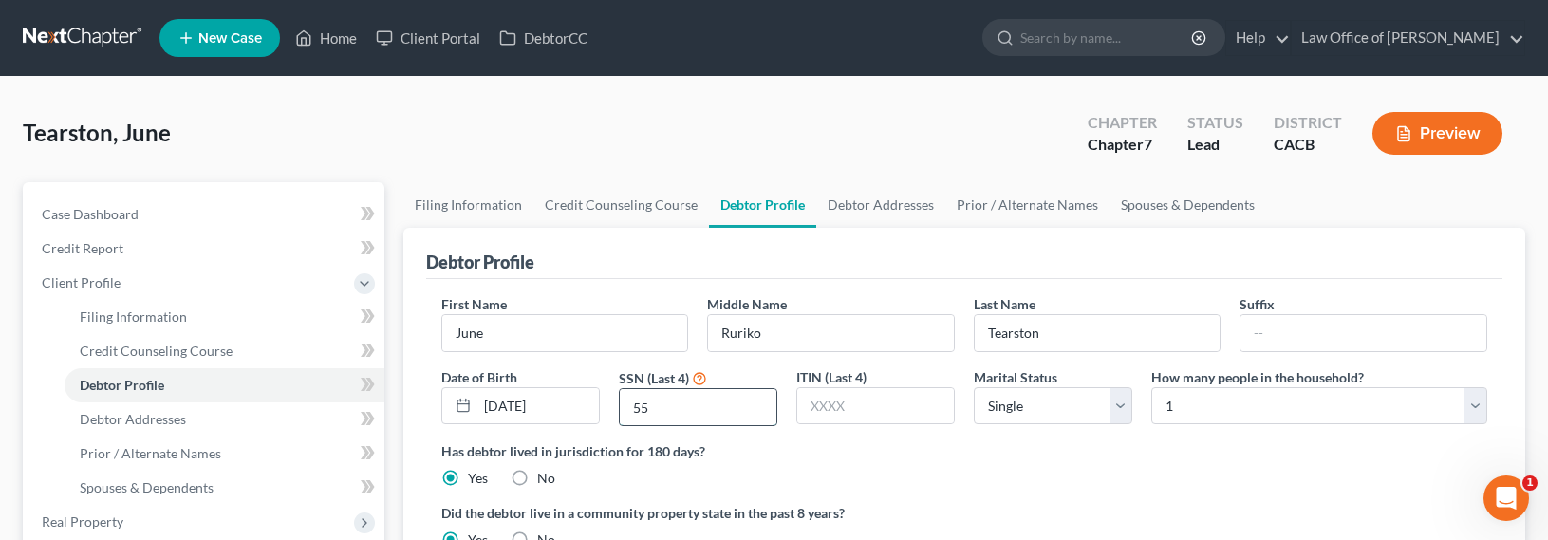
drag, startPoint x: 724, startPoint y: 413, endPoint x: 626, endPoint y: 403, distance: 99.2
click at [627, 405] on input "55" at bounding box center [698, 407] width 157 height 36
type input "3357"
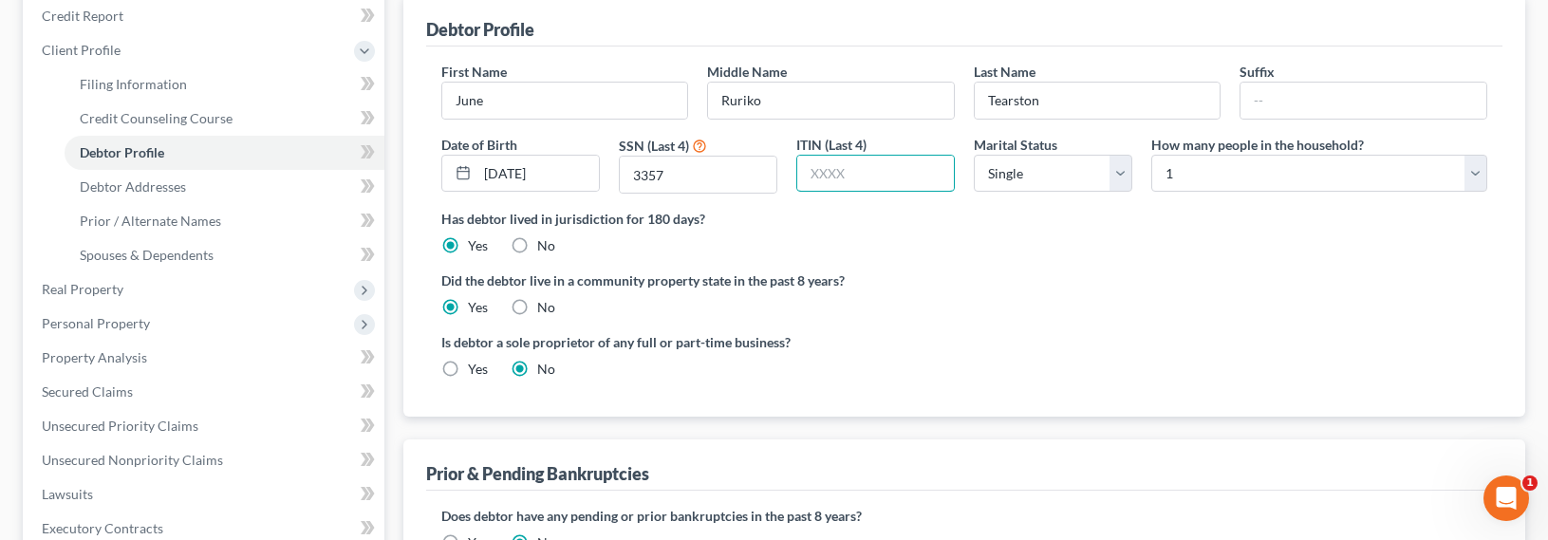
scroll to position [247, 0]
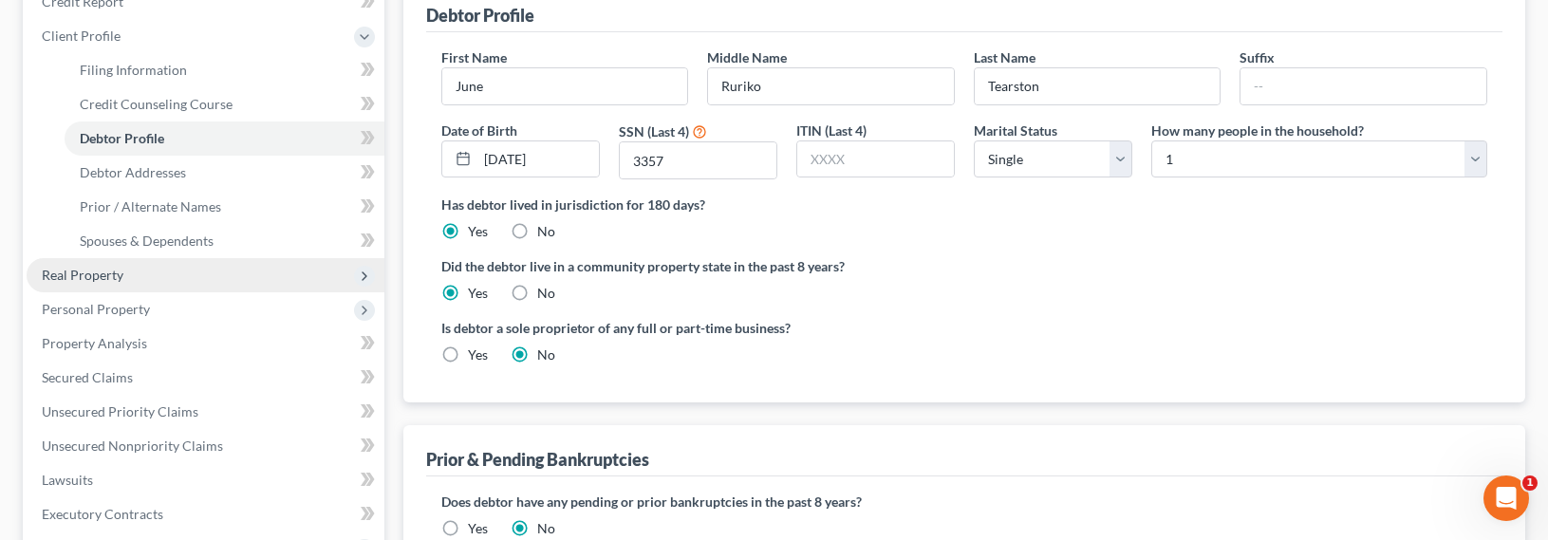
click at [82, 280] on span "Real Property" at bounding box center [83, 275] width 82 height 16
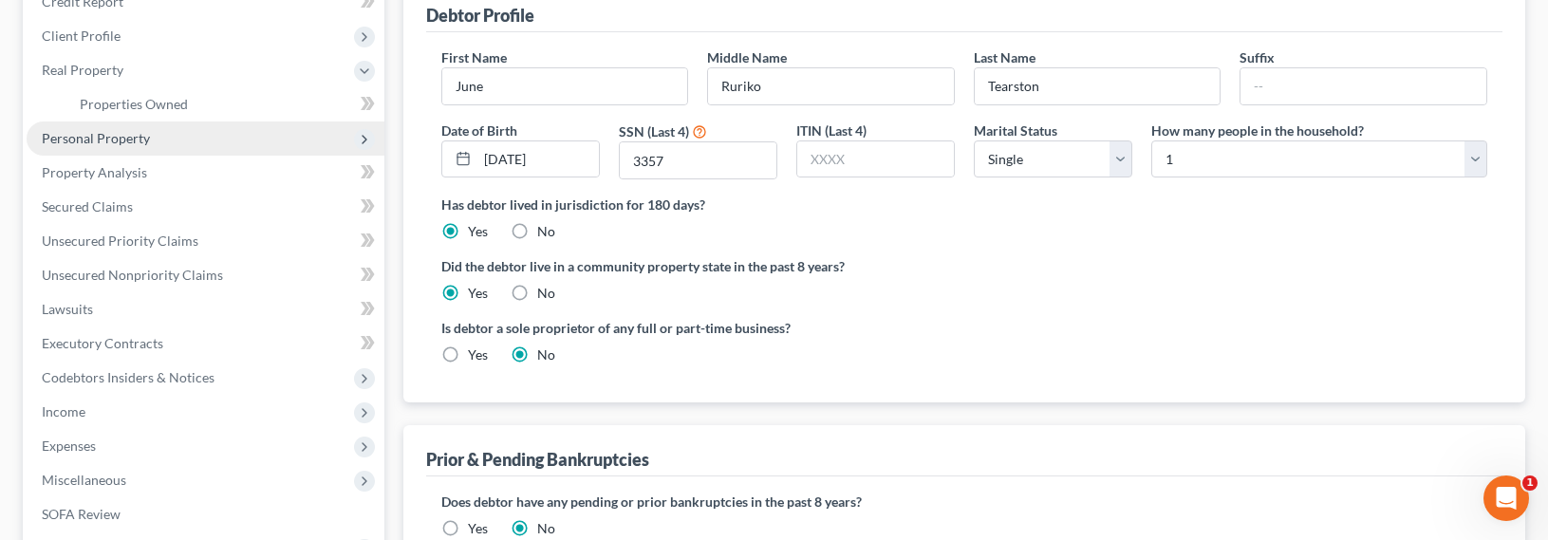
click at [93, 143] on span "Personal Property" at bounding box center [96, 138] width 108 height 16
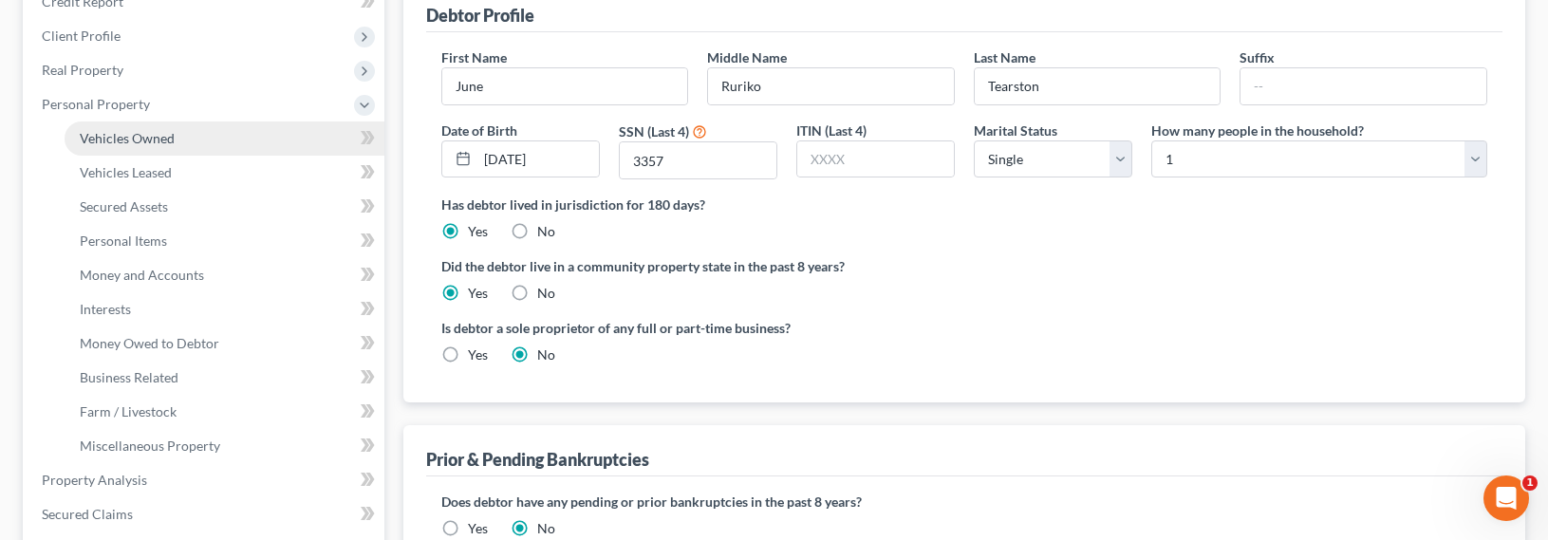
click at [126, 141] on span "Vehicles Owned" at bounding box center [127, 138] width 95 height 16
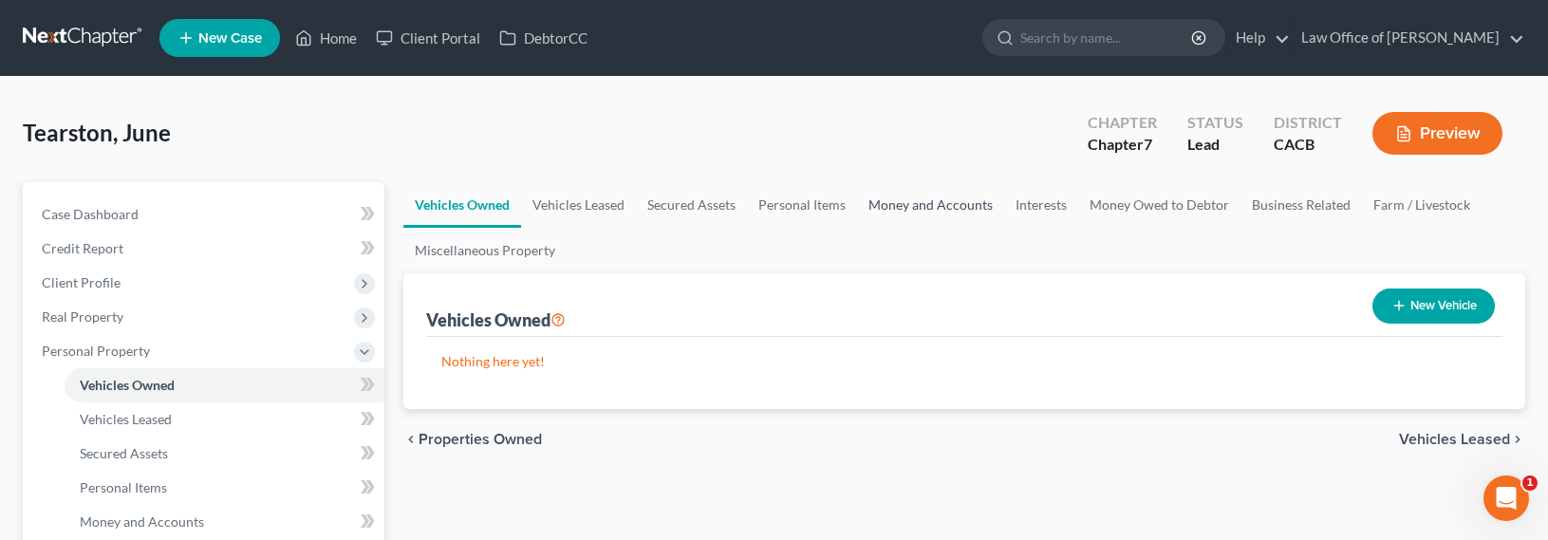
click at [930, 203] on link "Money and Accounts" at bounding box center [930, 205] width 147 height 46
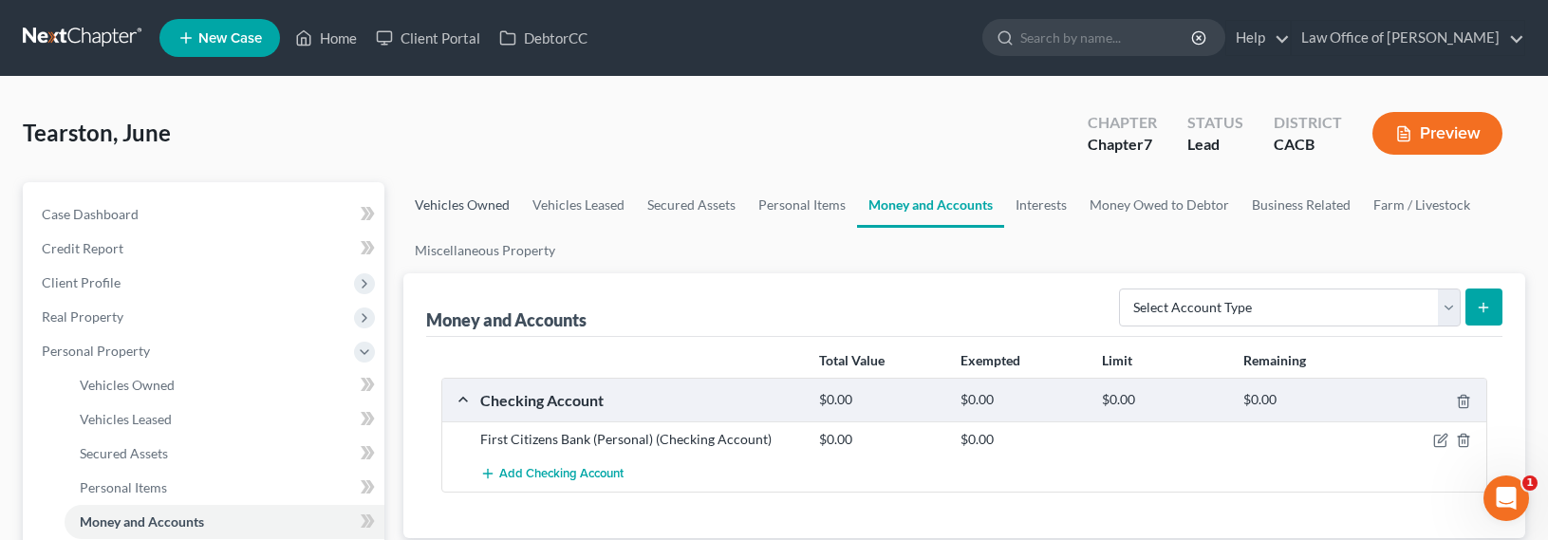
click at [453, 201] on link "Vehicles Owned" at bounding box center [462, 205] width 118 height 46
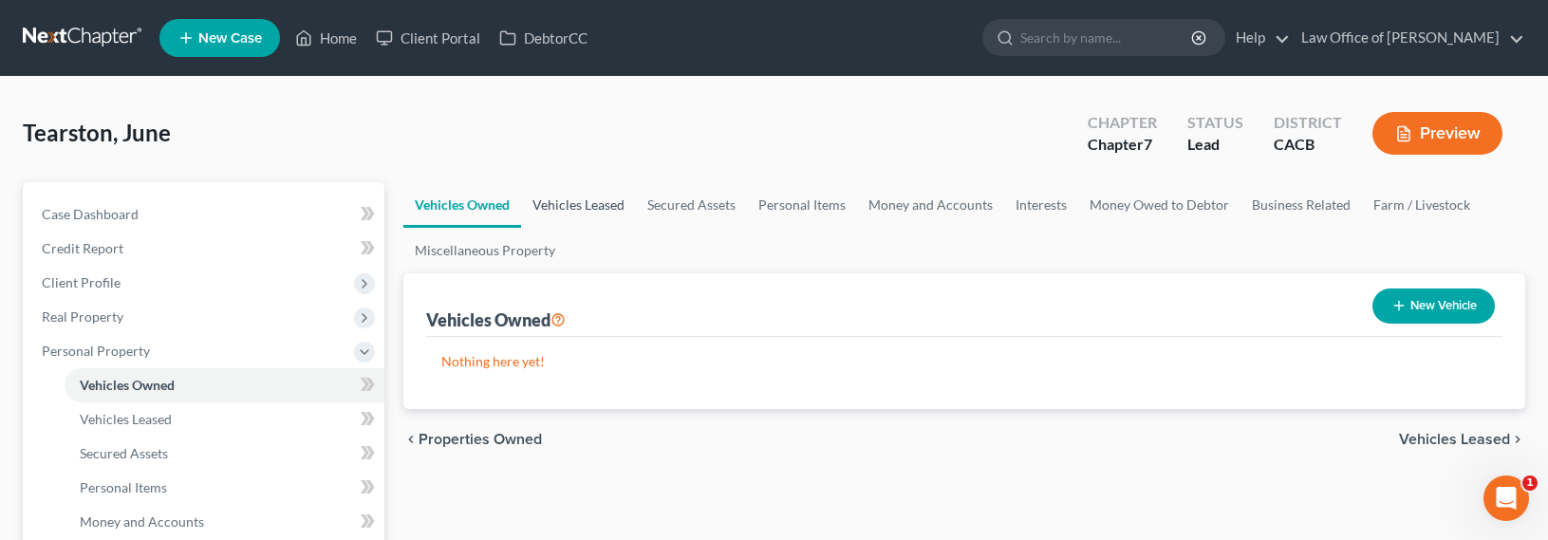
click at [575, 205] on link "Vehicles Leased" at bounding box center [578, 205] width 115 height 46
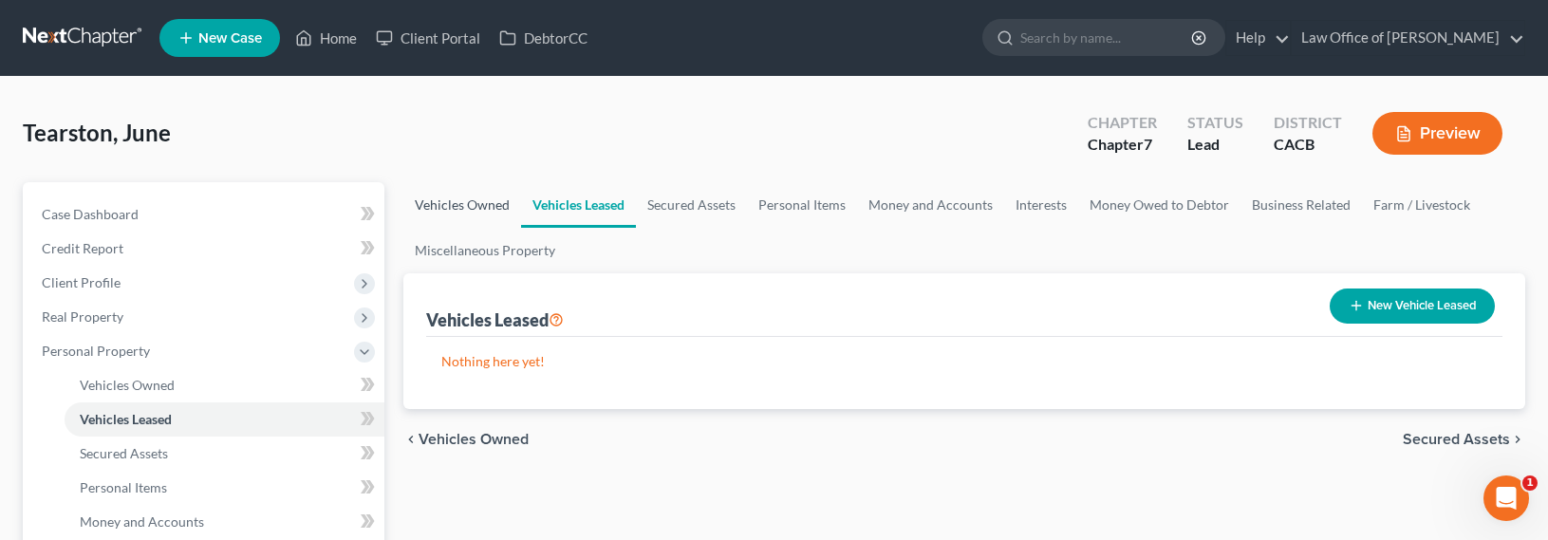
click at [436, 204] on link "Vehicles Owned" at bounding box center [462, 205] width 118 height 46
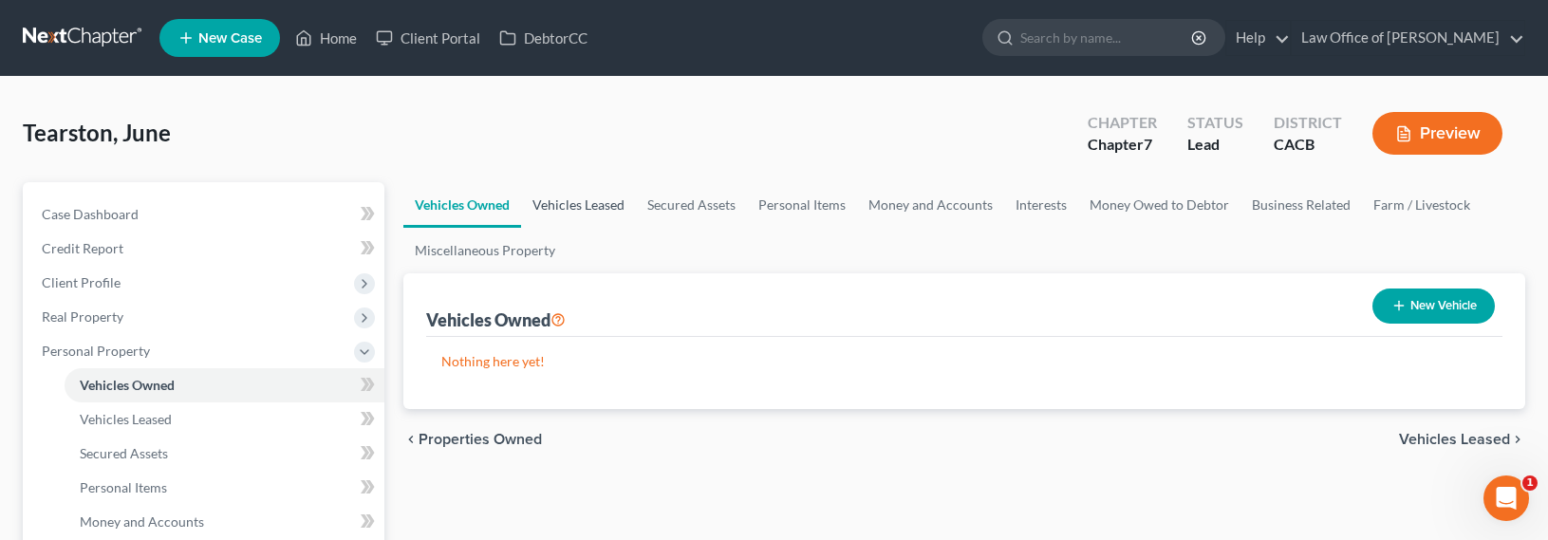
click at [561, 216] on link "Vehicles Leased" at bounding box center [578, 205] width 115 height 46
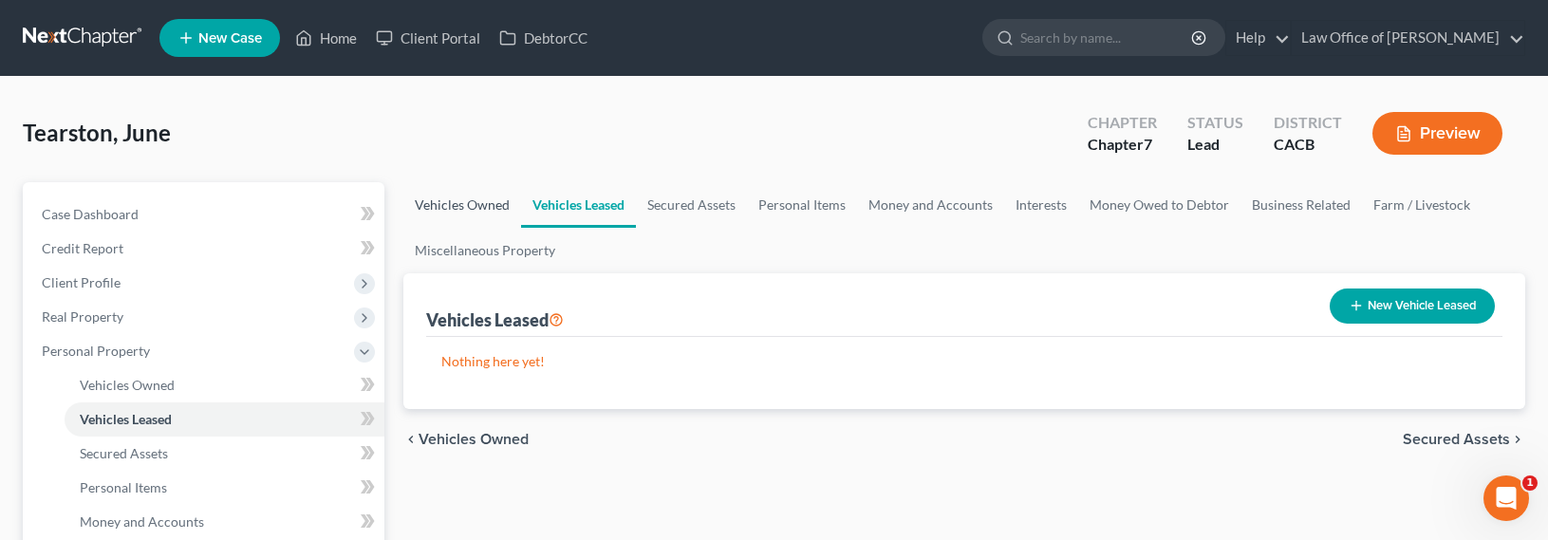
click at [499, 206] on link "Vehicles Owned" at bounding box center [462, 205] width 118 height 46
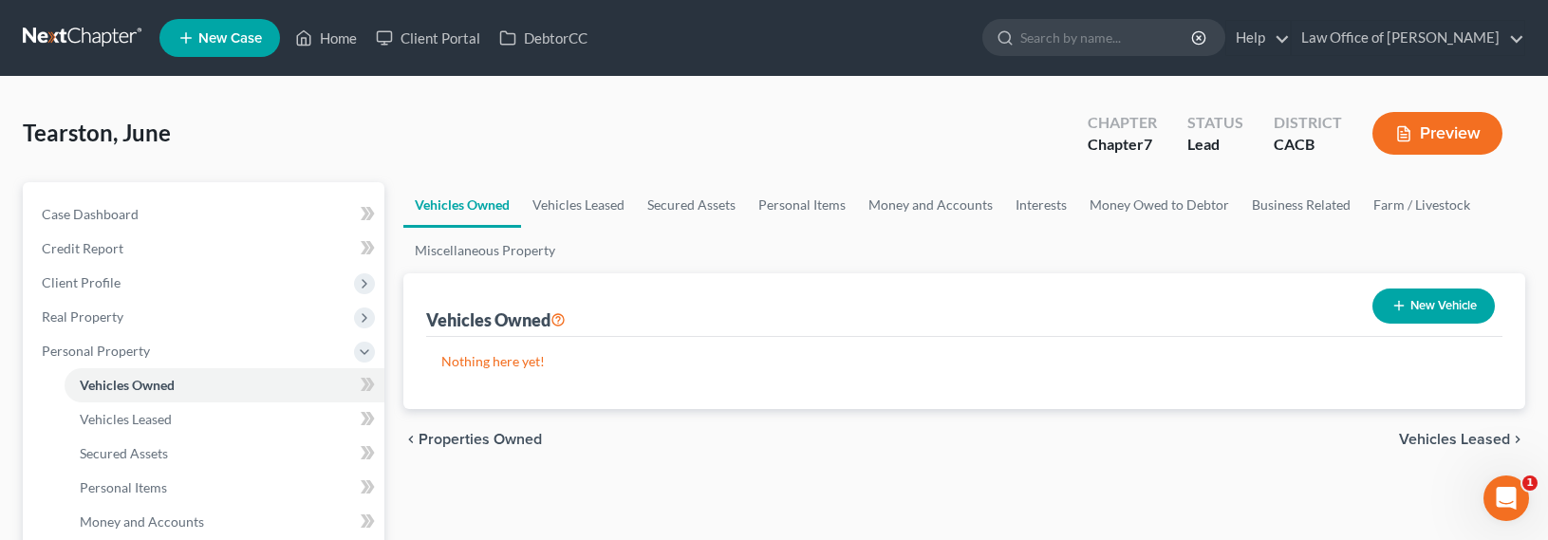
click at [1412, 310] on button "New Vehicle" at bounding box center [1434, 306] width 122 height 35
select select "0"
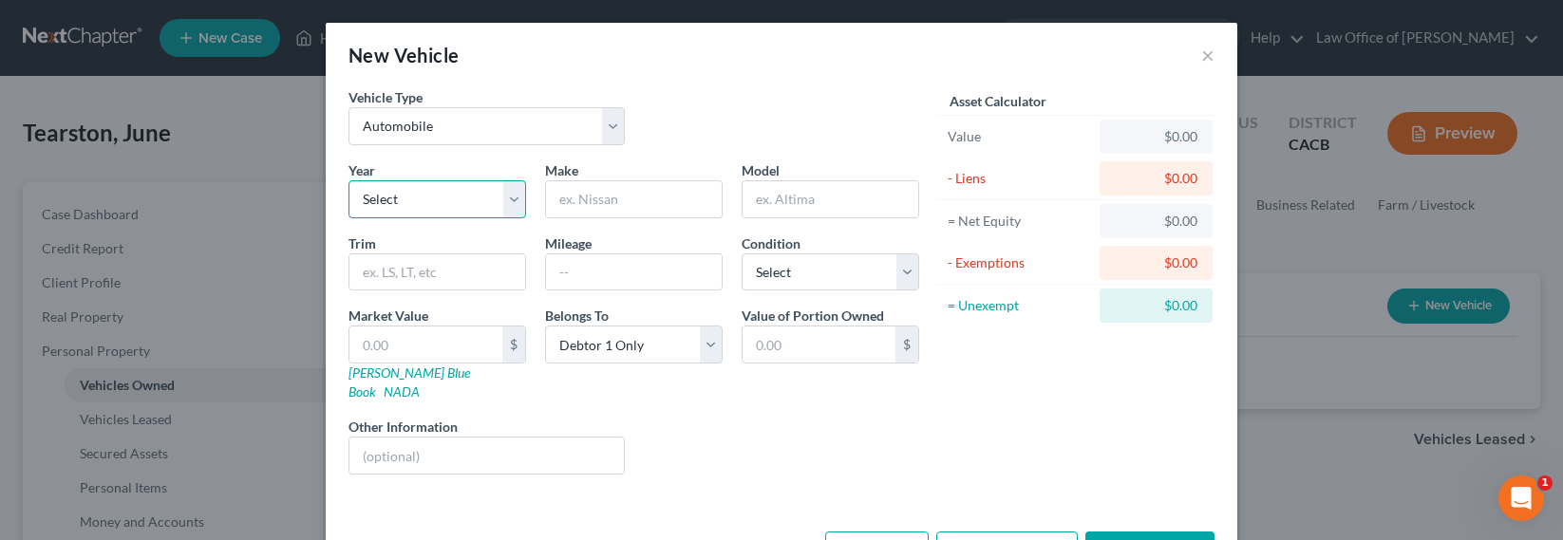
click at [450, 195] on select "Select 2026 2025 2024 2023 2022 2021 2020 2019 2018 2017 2016 2015 2014 2013 20…" at bounding box center [437, 199] width 178 height 38
select select "13"
click at [348, 180] on select "Select 2026 2025 2024 2023 2022 2021 2020 2019 2018 2017 2016 2015 2014 2013 20…" at bounding box center [437, 199] width 178 height 38
click at [582, 191] on input "text" at bounding box center [634, 199] width 176 height 36
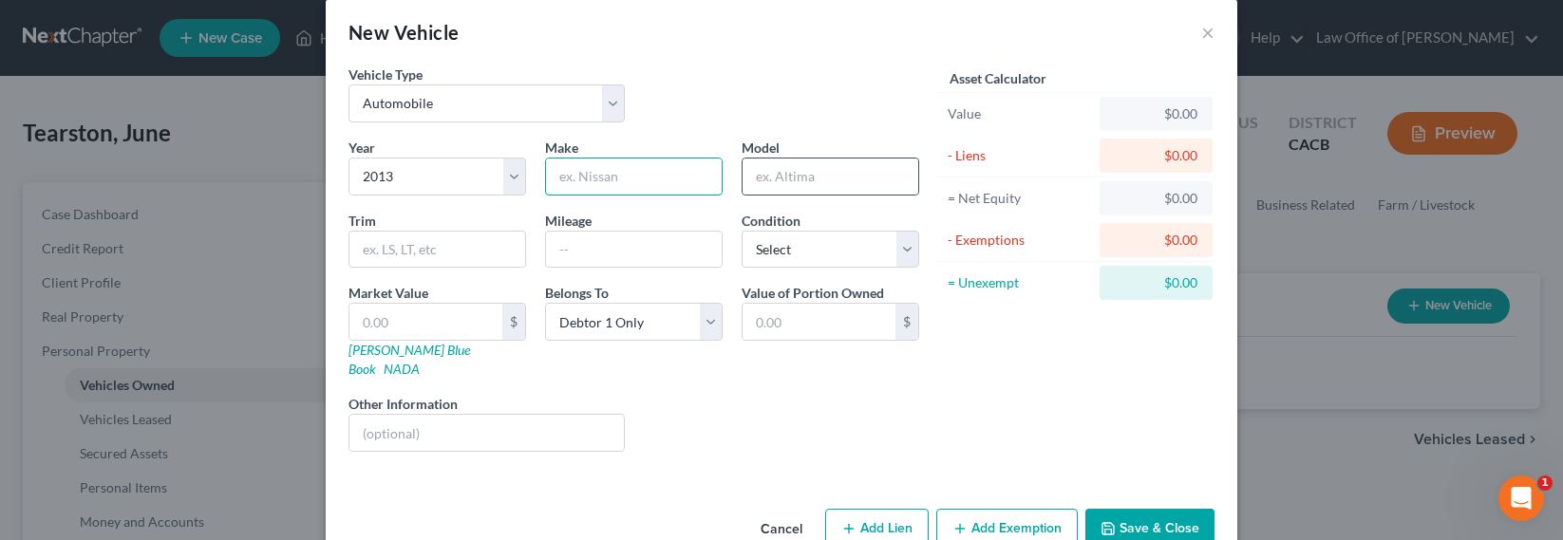
scroll to position [46, 0]
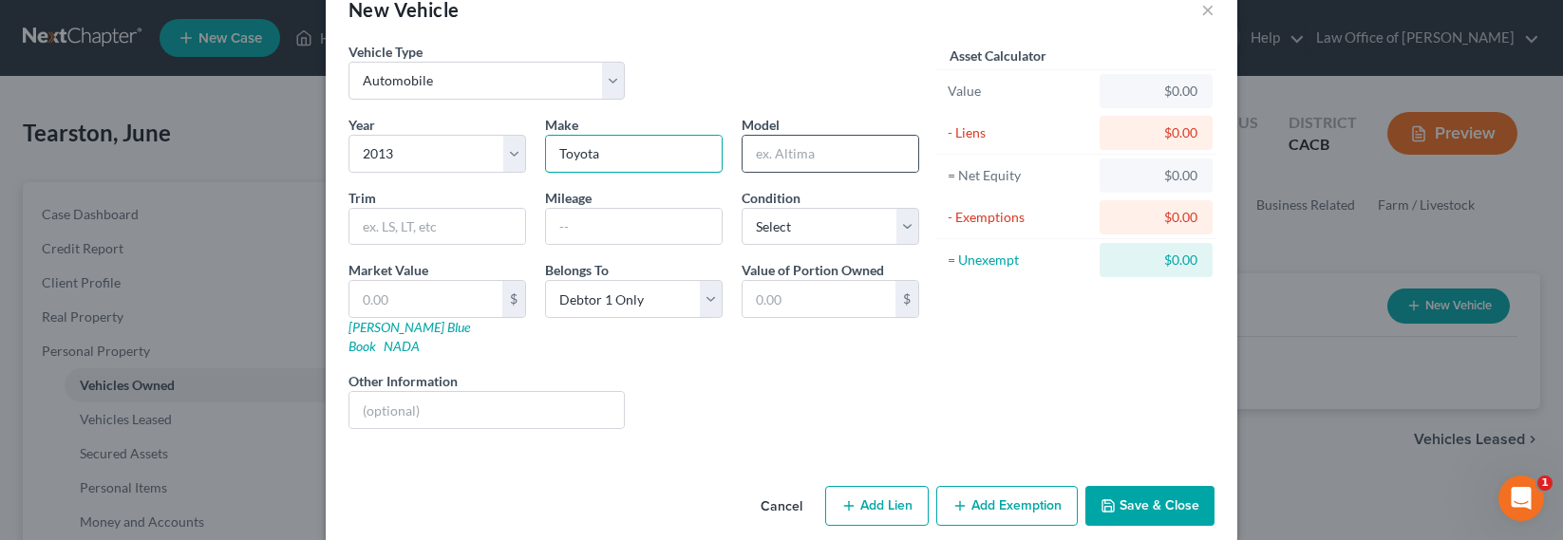
type input "Toyota"
type input "Prius"
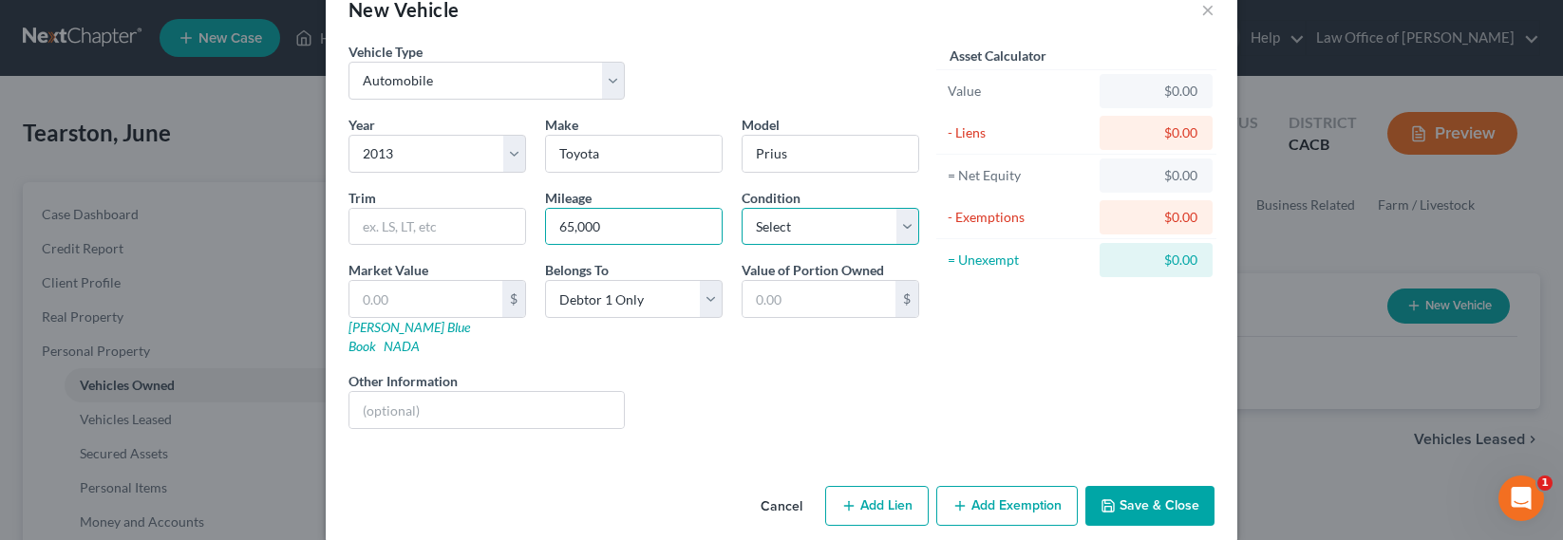
click at [781, 234] on select "Select Excellent Very Good Good Fair Poor" at bounding box center [830, 227] width 178 height 38
drag, startPoint x: 607, startPoint y: 223, endPoint x: 551, endPoint y: 229, distance: 56.3
click at [551, 229] on input "65,000" at bounding box center [634, 227] width 176 height 36
type input "74,000"
click at [411, 299] on input "text" at bounding box center [425, 299] width 153 height 36
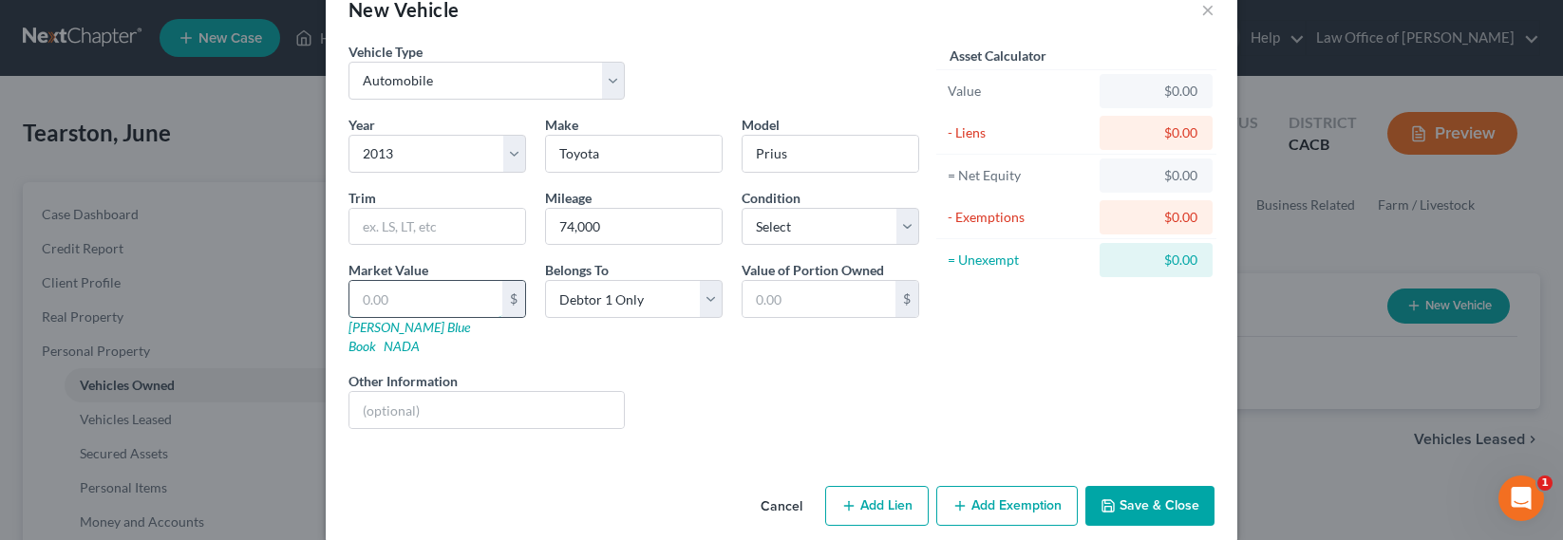
type input "7"
type input "7.00"
type input "70"
type input "70.00"
type input "700"
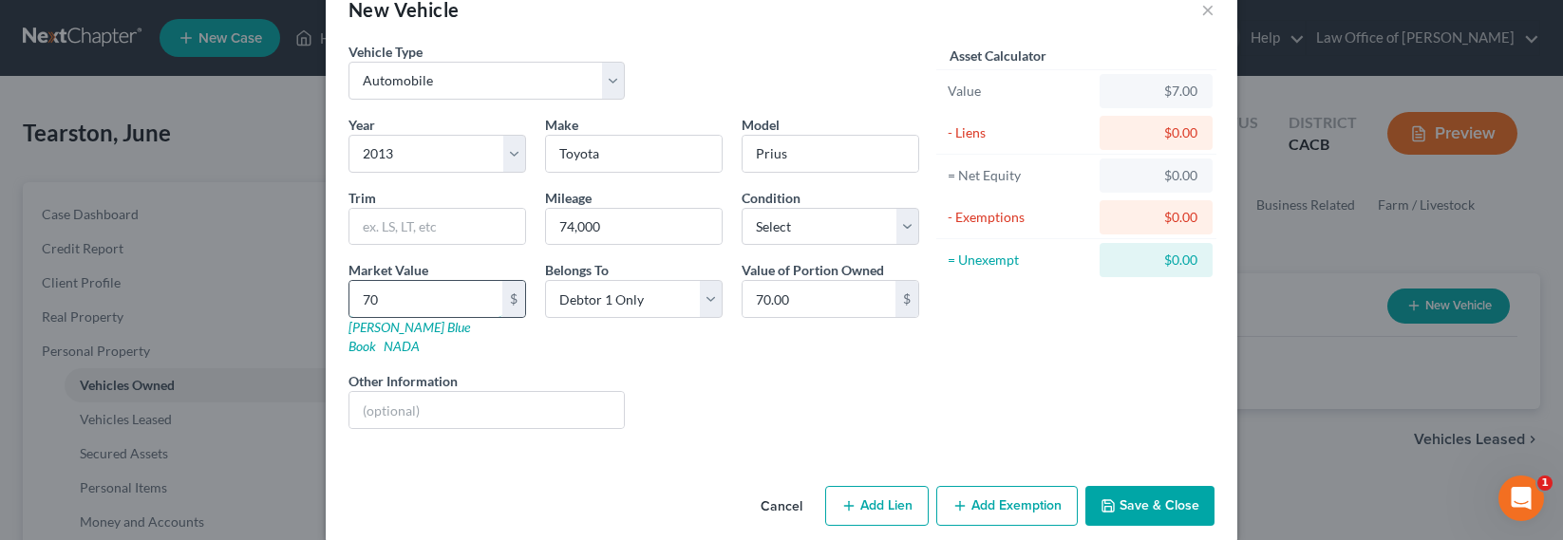
type input "700.00"
type input "7000"
type input "7,000.00"
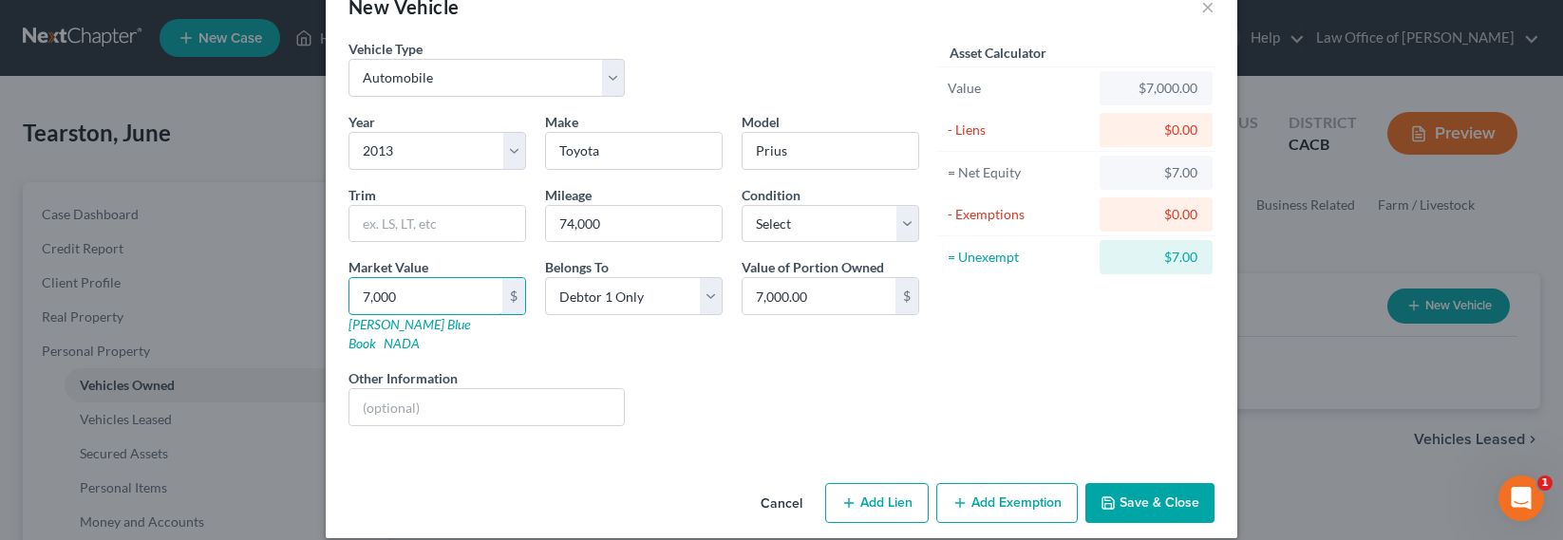
scroll to position [49, 0]
type input "7,000"
click at [1012, 482] on button "Add Exemption" at bounding box center [1006, 502] width 141 height 40
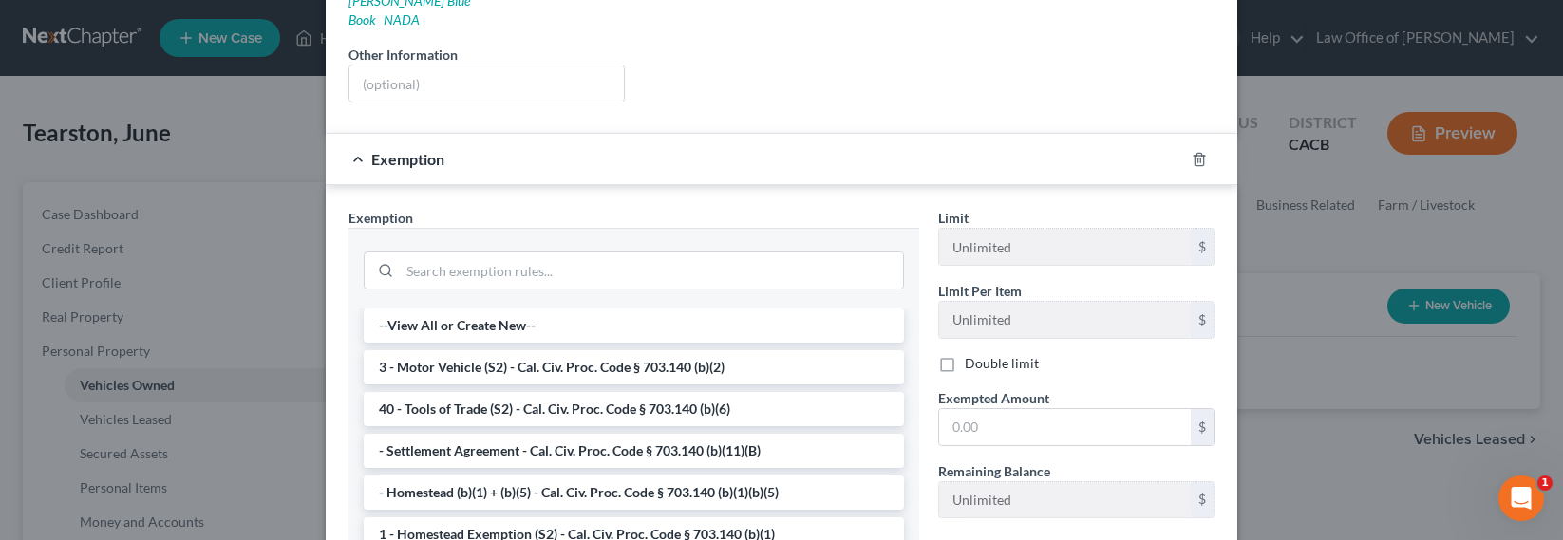
scroll to position [560, 0]
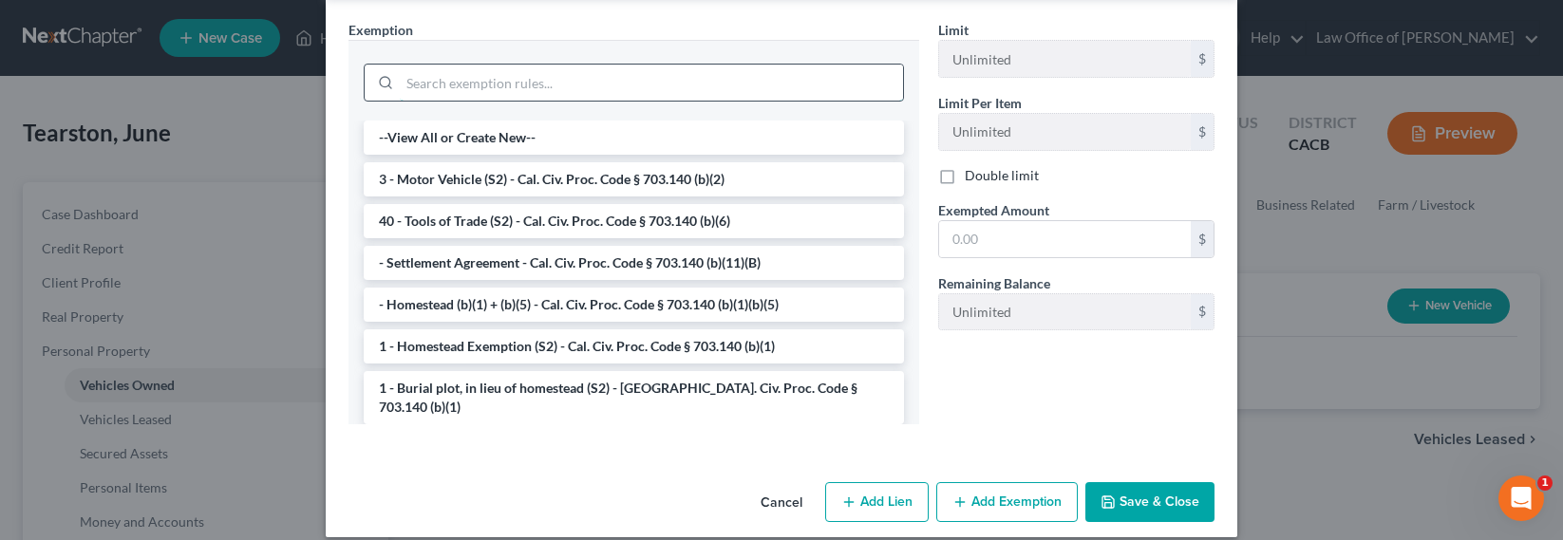
click at [443, 65] on input "search" at bounding box center [651, 83] width 503 height 36
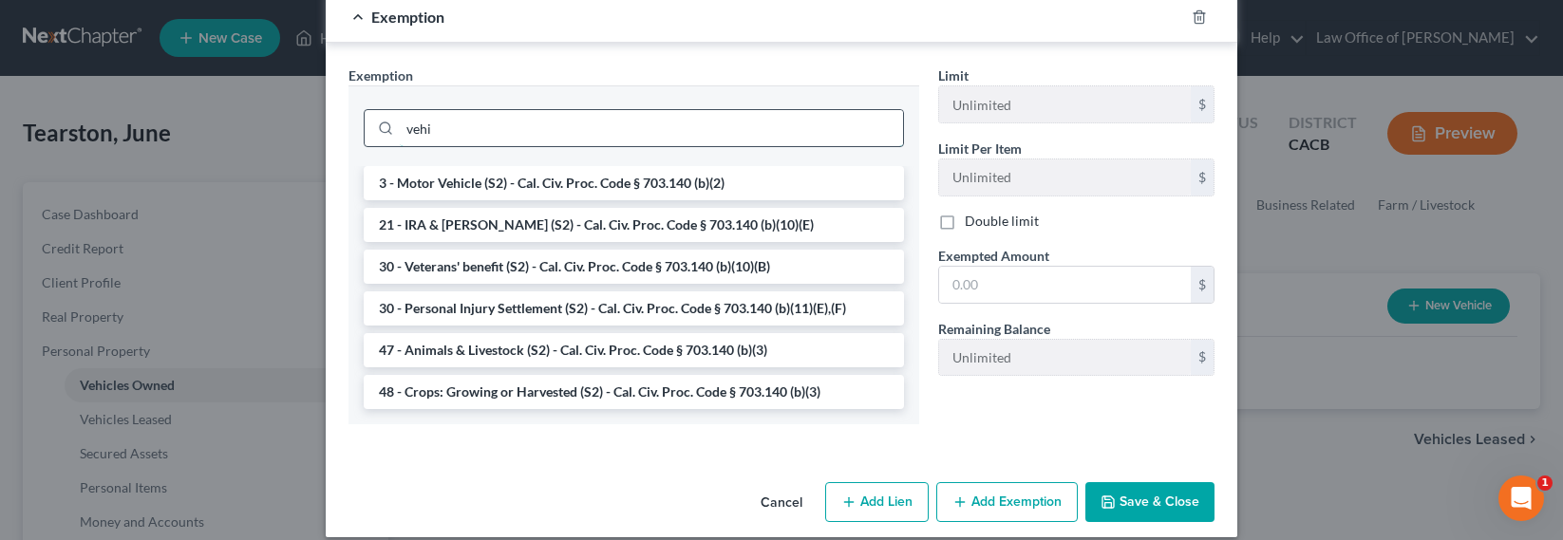
scroll to position [467, 0]
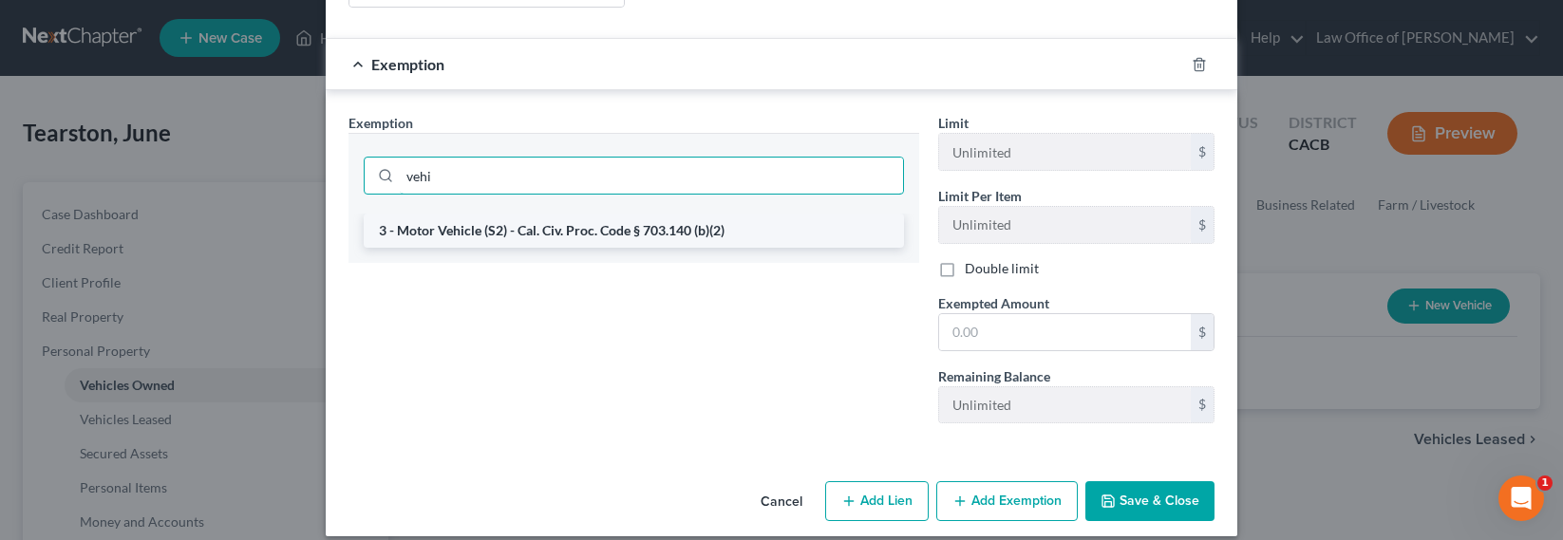
type input "vehi"
click at [532, 214] on li "3 - Motor Vehicle (S2) - Cal. Civ. Proc. Code § 703.140 (b)(2)" at bounding box center [634, 231] width 540 height 34
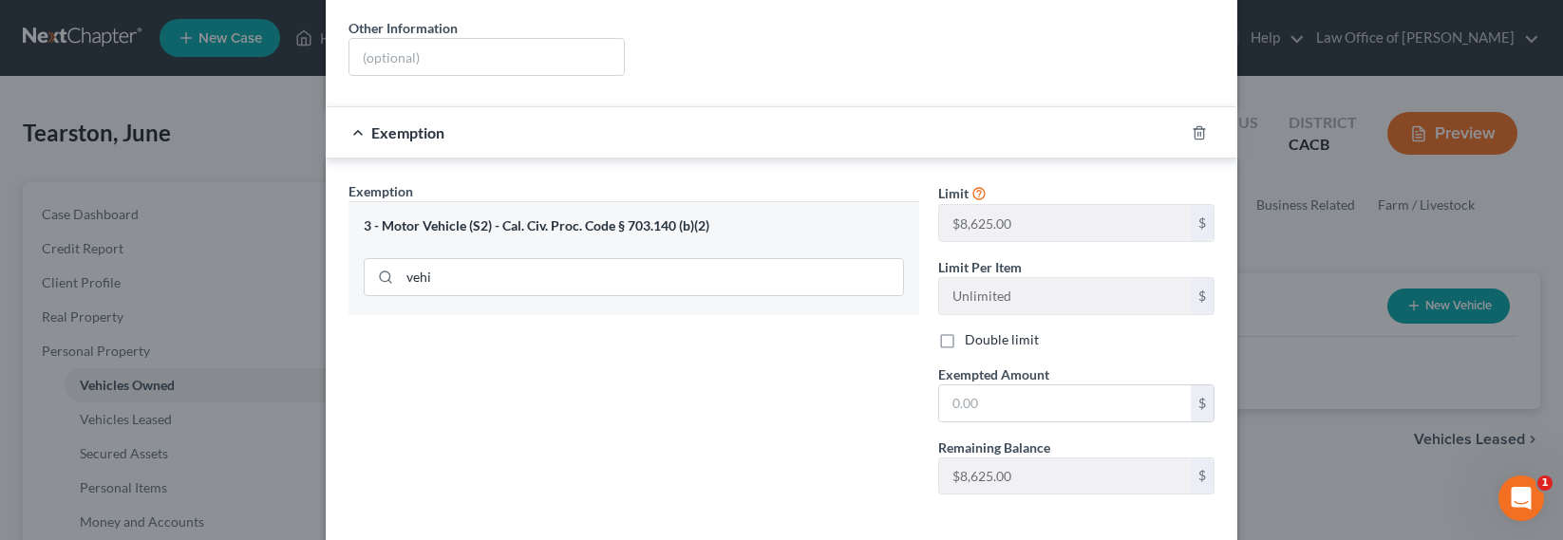
scroll to position [470, 0]
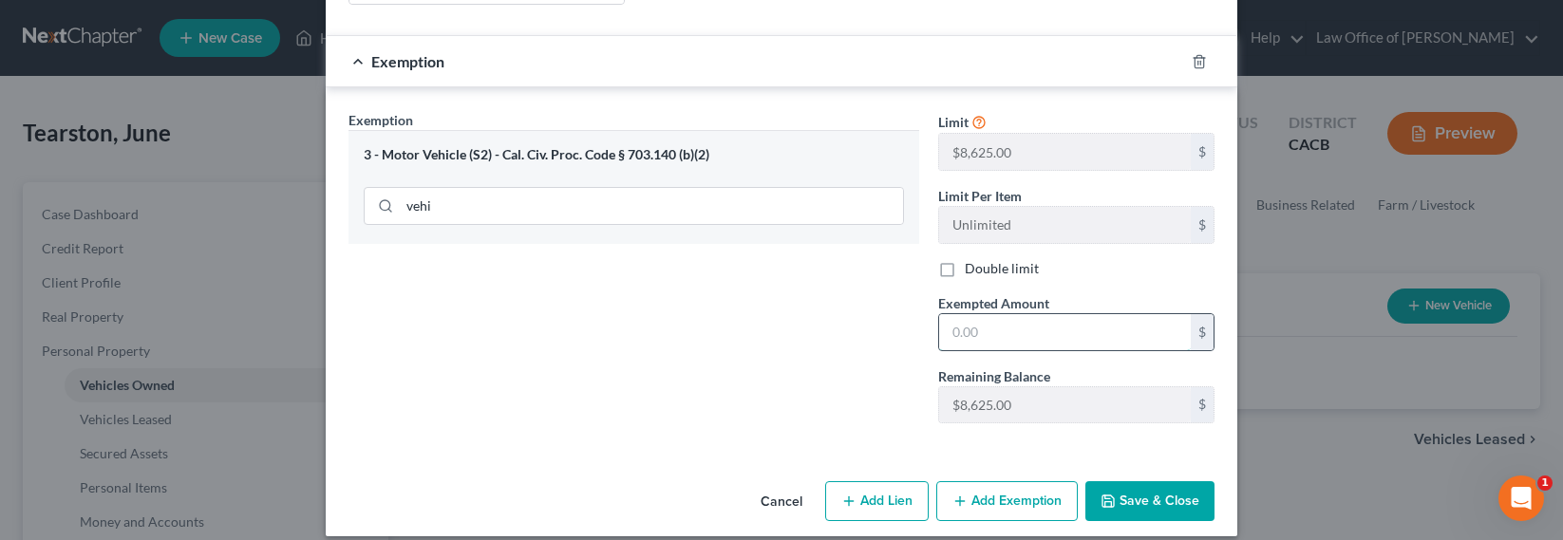
click at [979, 314] on input "text" at bounding box center [1065, 332] width 252 height 36
type input "7,000"
click at [1163, 481] on button "Save & Close" at bounding box center [1149, 501] width 129 height 40
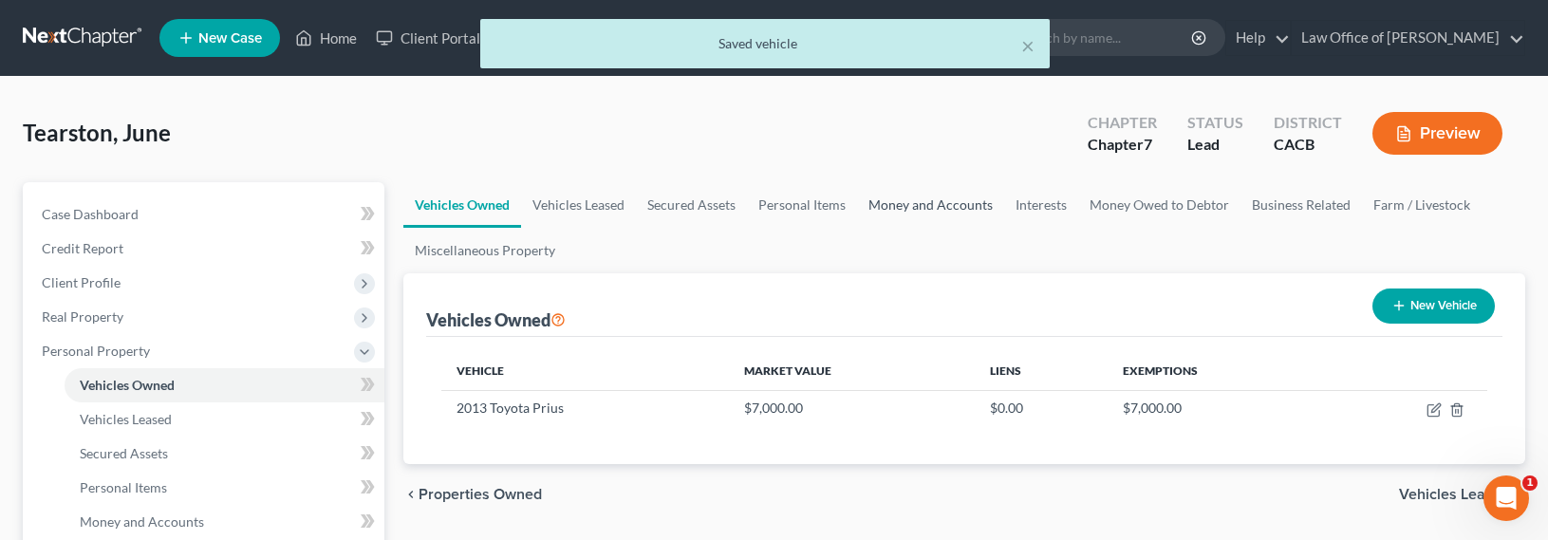
click at [961, 213] on link "Money and Accounts" at bounding box center [930, 205] width 147 height 46
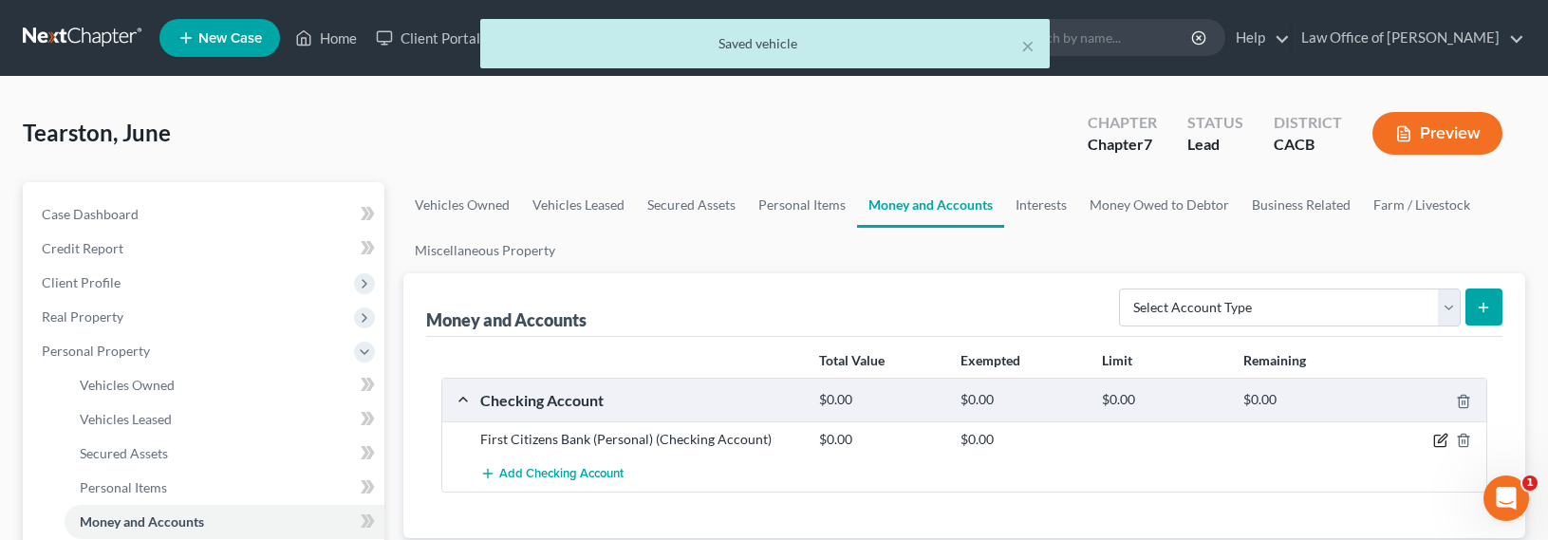
click at [1439, 438] on icon "button" at bounding box center [1441, 440] width 15 height 15
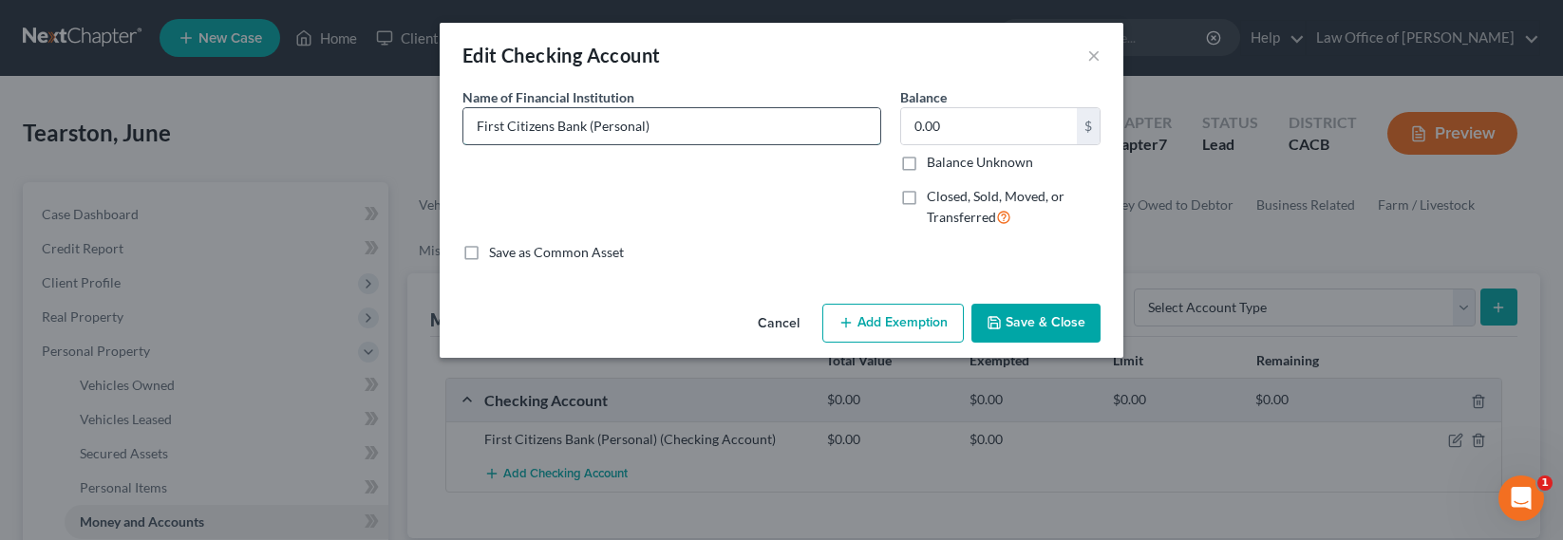
click at [650, 125] on input "First Citizens Bank (Personal)" at bounding box center [671, 126] width 417 height 36
click at [1036, 131] on input "0.00" at bounding box center [989, 126] width 176 height 36
type input "6,500"
click at [629, 121] on input "First Citizens Bank (Personal)" at bounding box center [671, 126] width 417 height 36
click at [890, 324] on button "Add Exemption" at bounding box center [892, 324] width 141 height 40
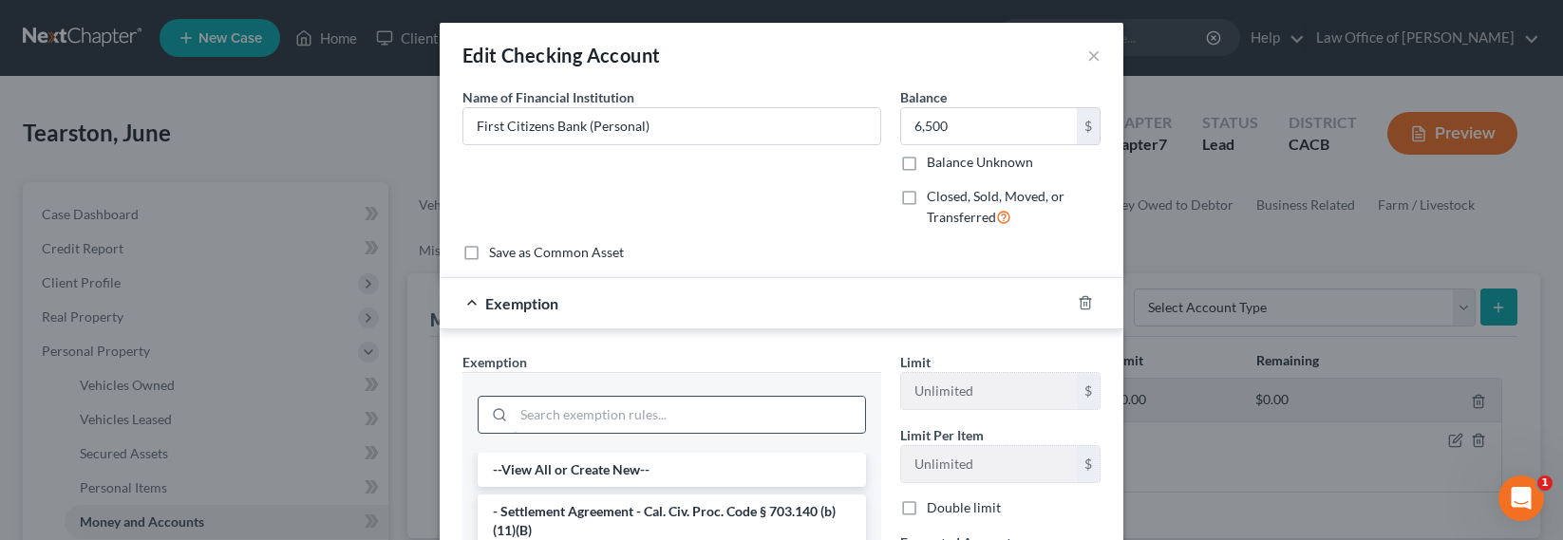
click at [639, 408] on input "search" at bounding box center [689, 415] width 351 height 36
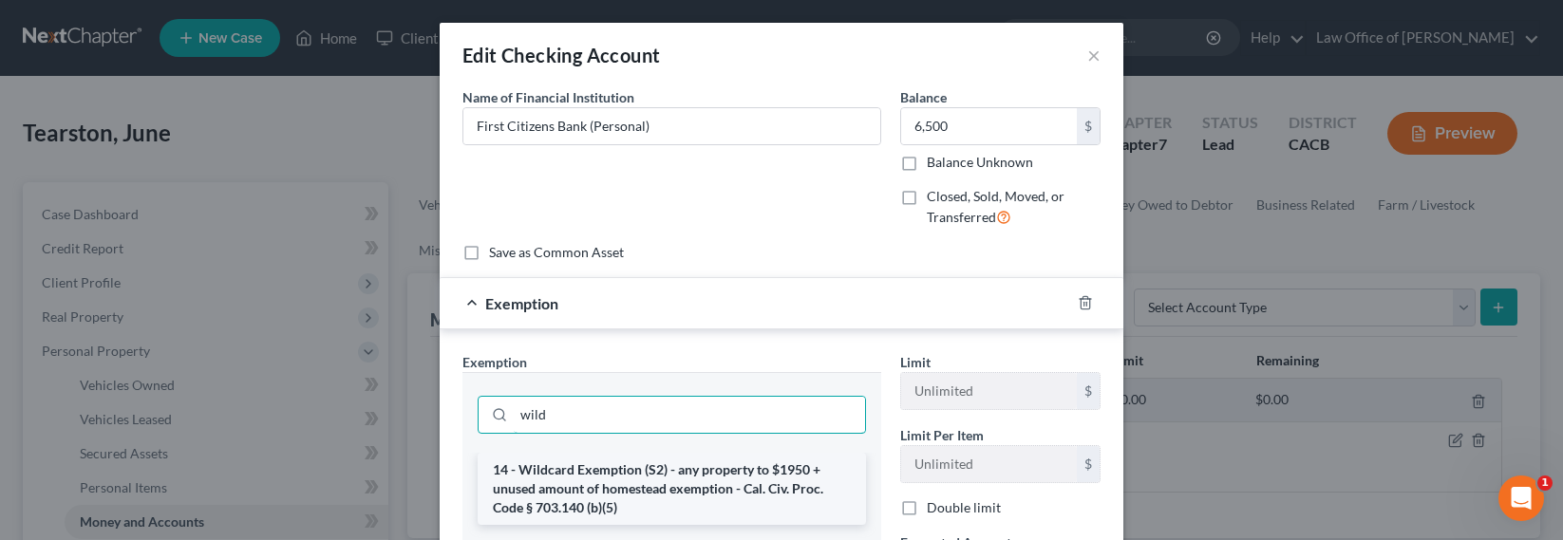
type input "wild"
click at [692, 473] on li "14 - Wildcard Exemption (S2) - any property to $1950 + unused amount of homeste…" at bounding box center [672, 489] width 388 height 72
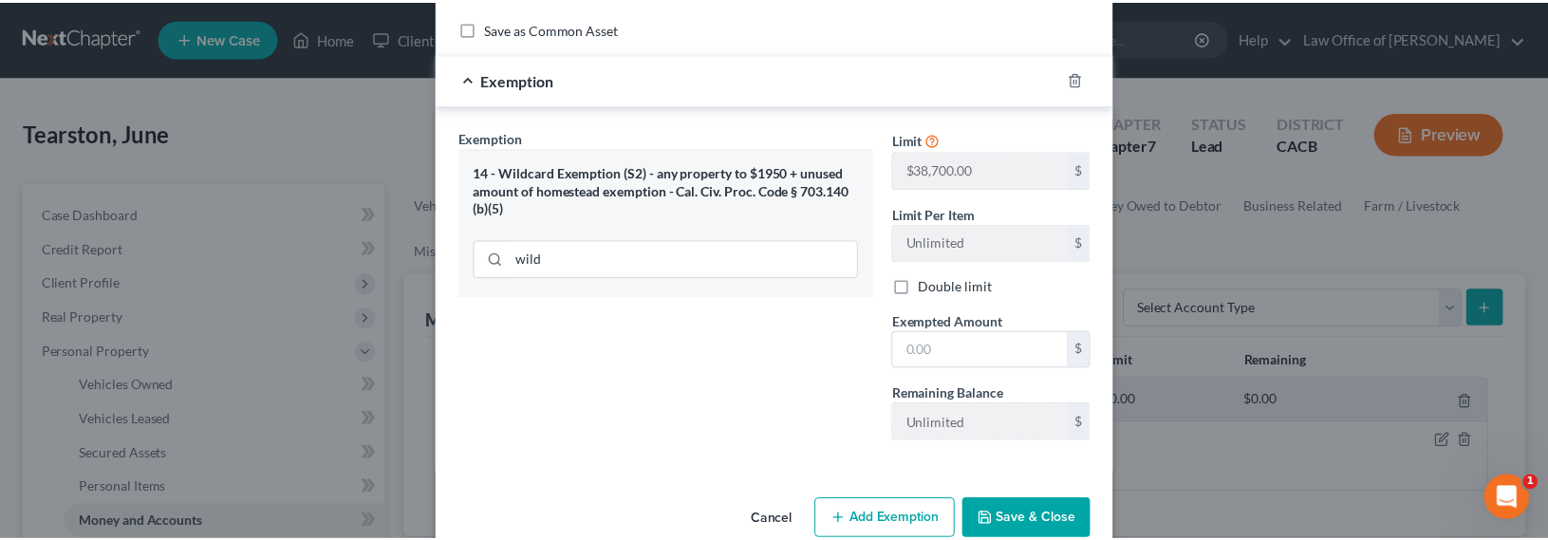
scroll to position [261, 0]
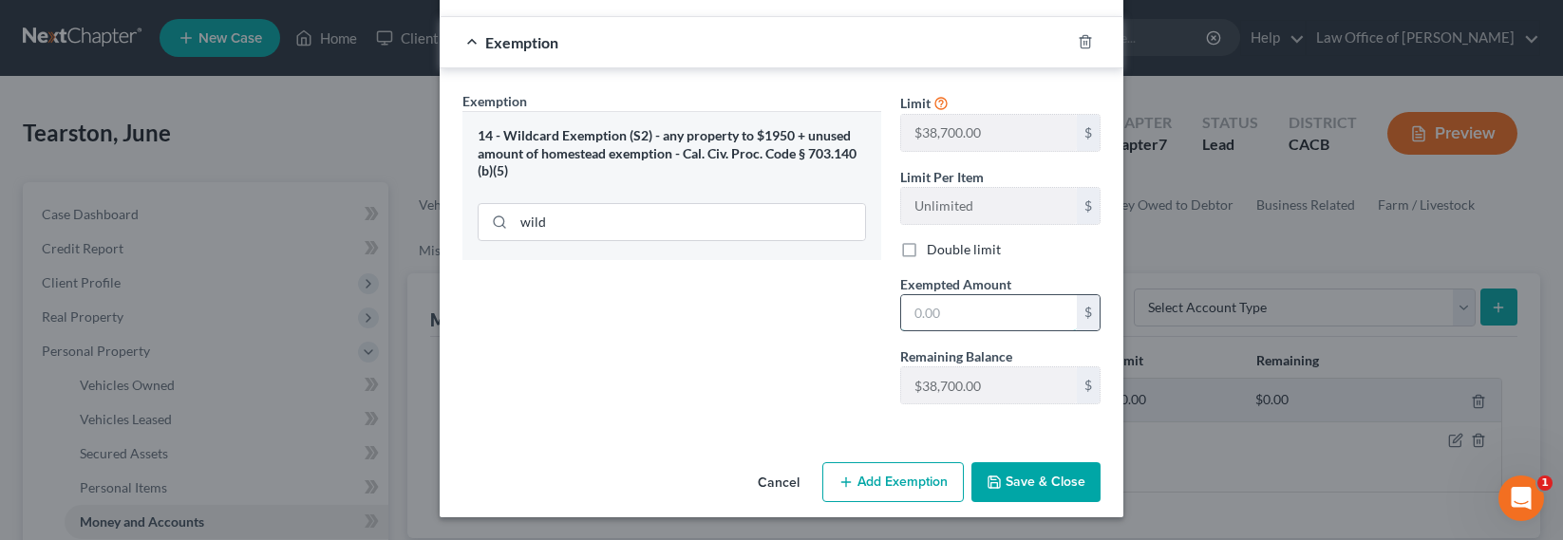
click at [963, 304] on input "text" at bounding box center [989, 313] width 176 height 36
type input "6,500"
click at [1059, 482] on button "Save & Close" at bounding box center [1035, 482] width 129 height 40
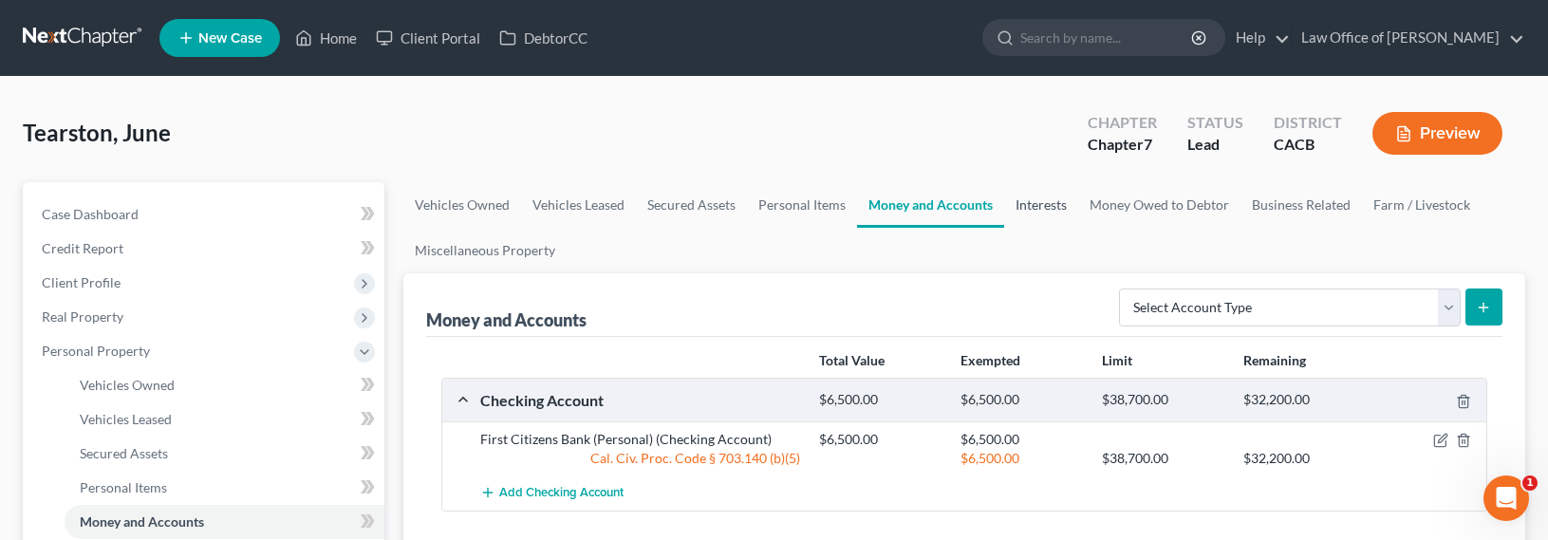
click at [1047, 206] on link "Interests" at bounding box center [1041, 205] width 74 height 46
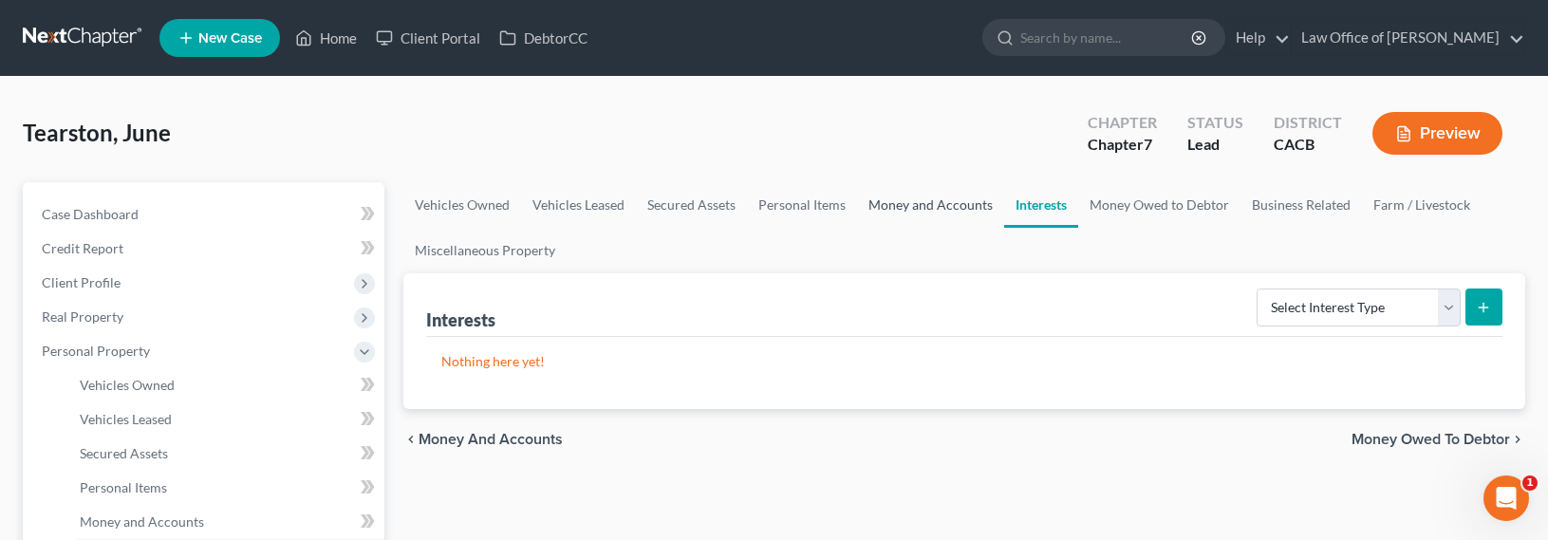
click at [875, 209] on link "Money and Accounts" at bounding box center [930, 205] width 147 height 46
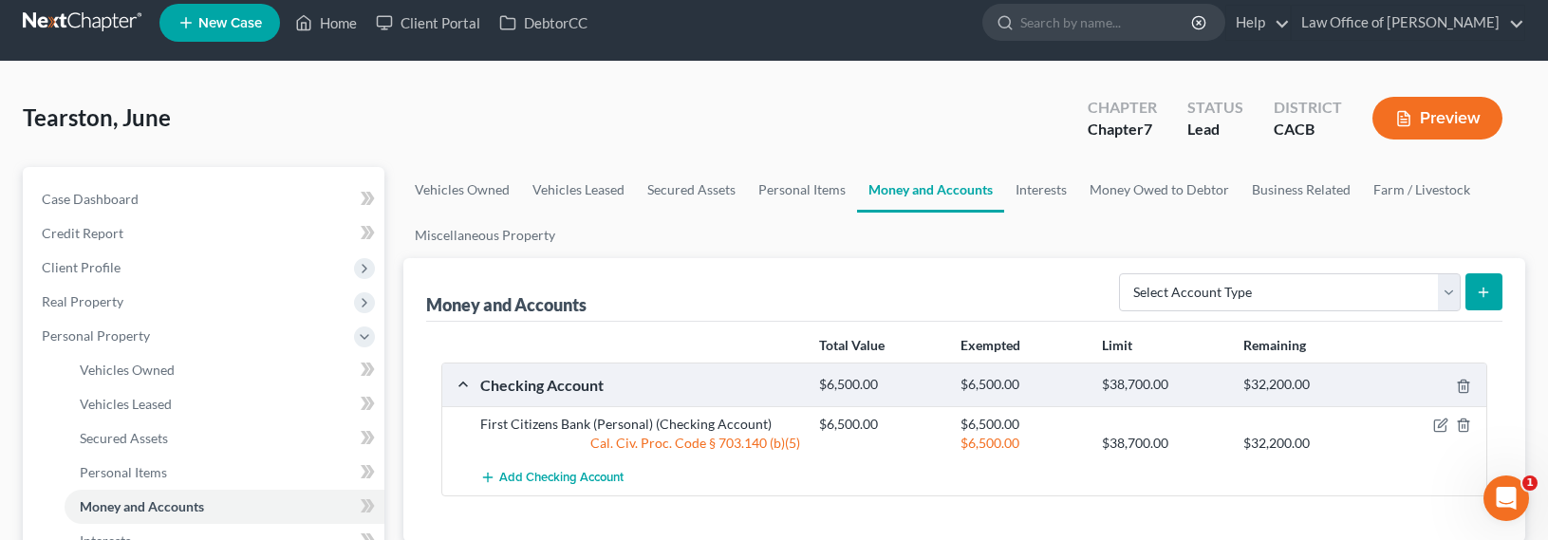
scroll to position [35, 0]
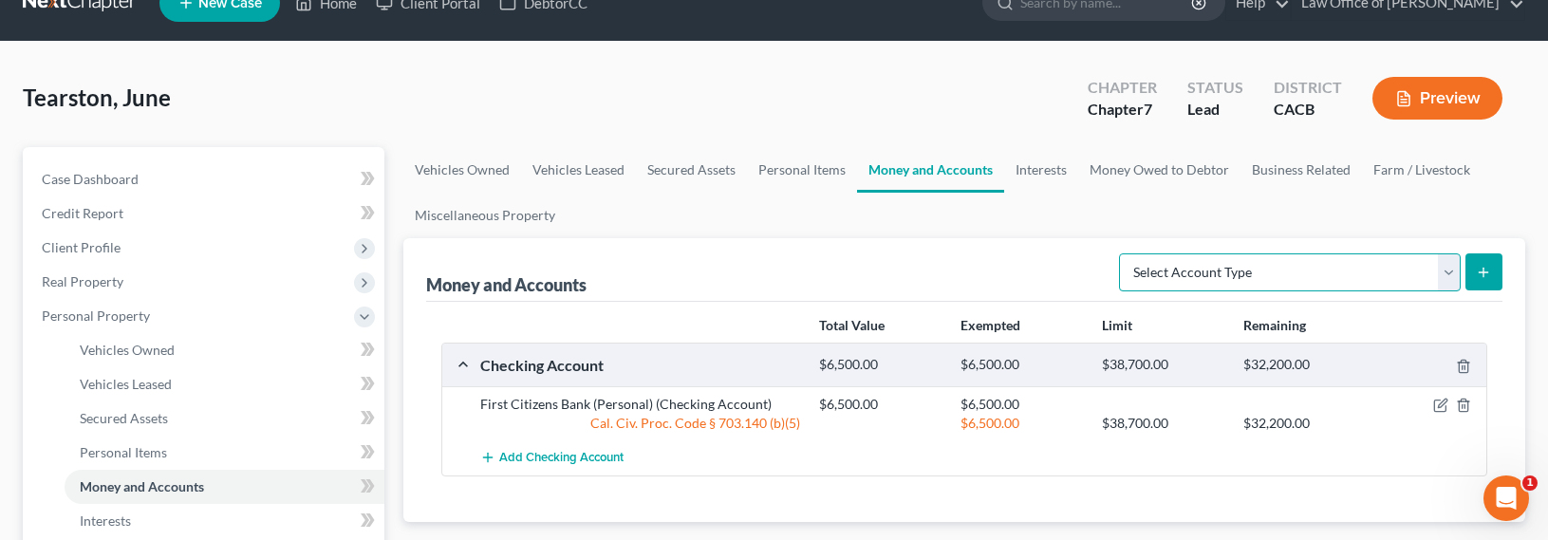
click at [1225, 266] on select "Select Account Type Brokerage Cash on Hand Certificates of Deposit Checking Acc…" at bounding box center [1290, 272] width 342 height 38
drag, startPoint x: 1054, startPoint y: 165, endPoint x: 1067, endPoint y: 164, distance: 13.3
click at [1054, 165] on link "Interests" at bounding box center [1041, 170] width 74 height 46
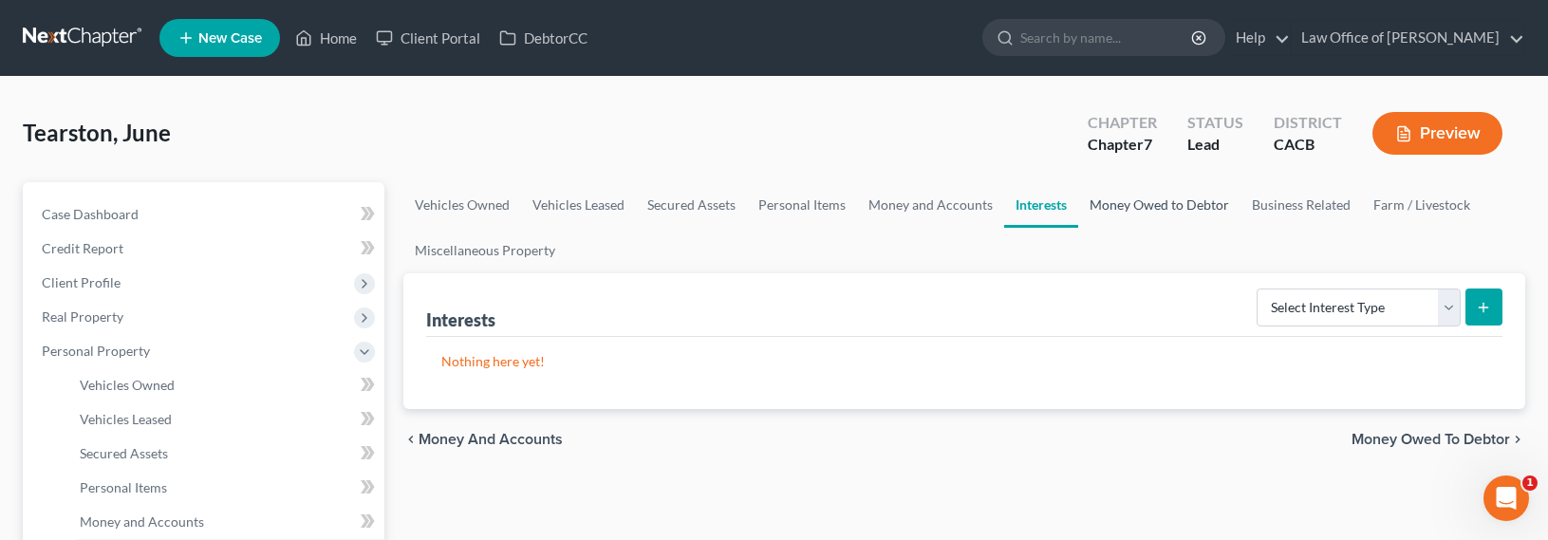
click at [1118, 196] on link "Money Owed to Debtor" at bounding box center [1159, 205] width 162 height 46
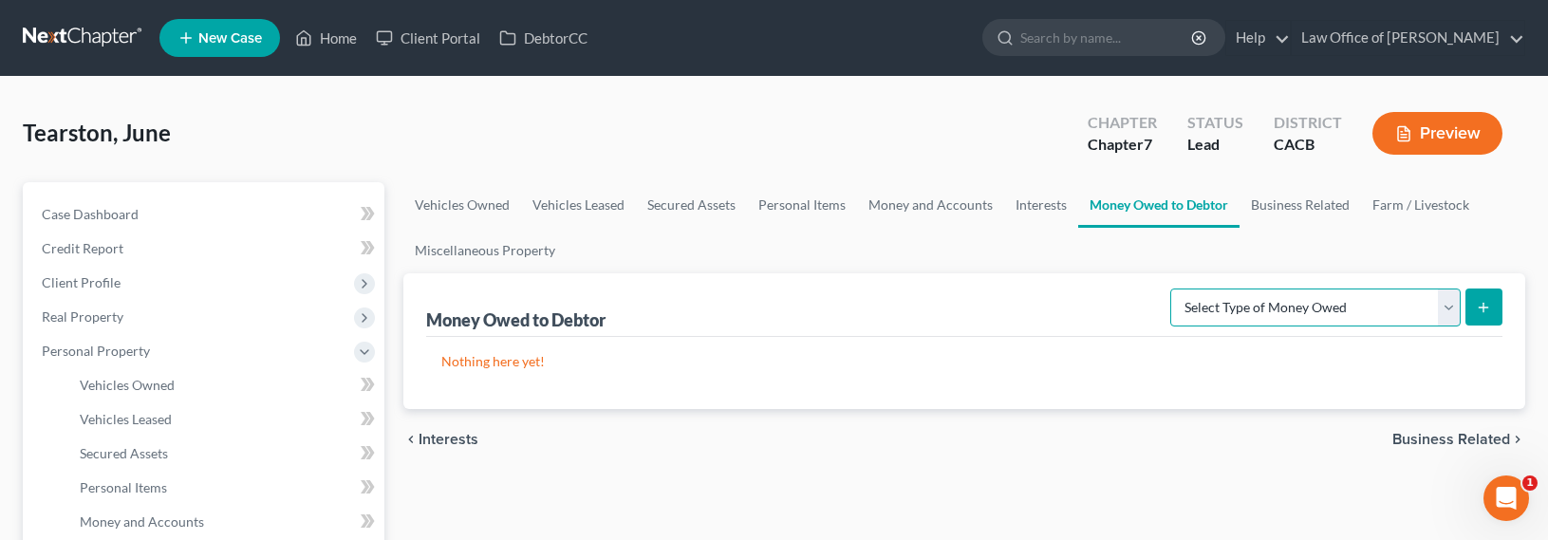
click at [1264, 300] on select "Select Type of Money Owed Accounts Receivable Alimony Child Support Claims Agai…" at bounding box center [1316, 308] width 291 height 38
select select "social_security_benefits"
click at [1174, 289] on select "Select Type of Money Owed Accounts Receivable Alimony Child Support Claims Agai…" at bounding box center [1316, 308] width 291 height 38
click at [1474, 310] on button "submit" at bounding box center [1484, 307] width 37 height 37
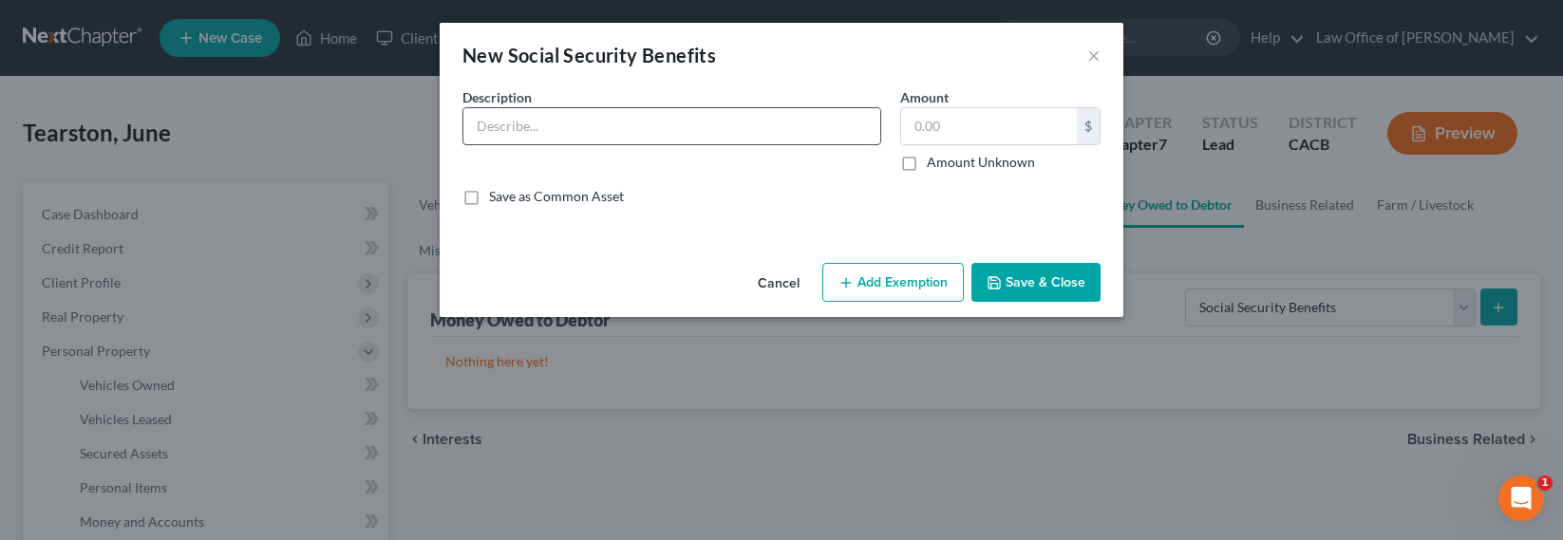
click at [592, 143] on input "text" at bounding box center [671, 126] width 417 height 36
type input "Debtor receives social security (see Schedule I)"
click at [955, 154] on label "Amount Unknown" at bounding box center [981, 162] width 108 height 19
click at [947, 154] on input "Amount Unknown" at bounding box center [940, 159] width 12 height 12
checkbox input "true"
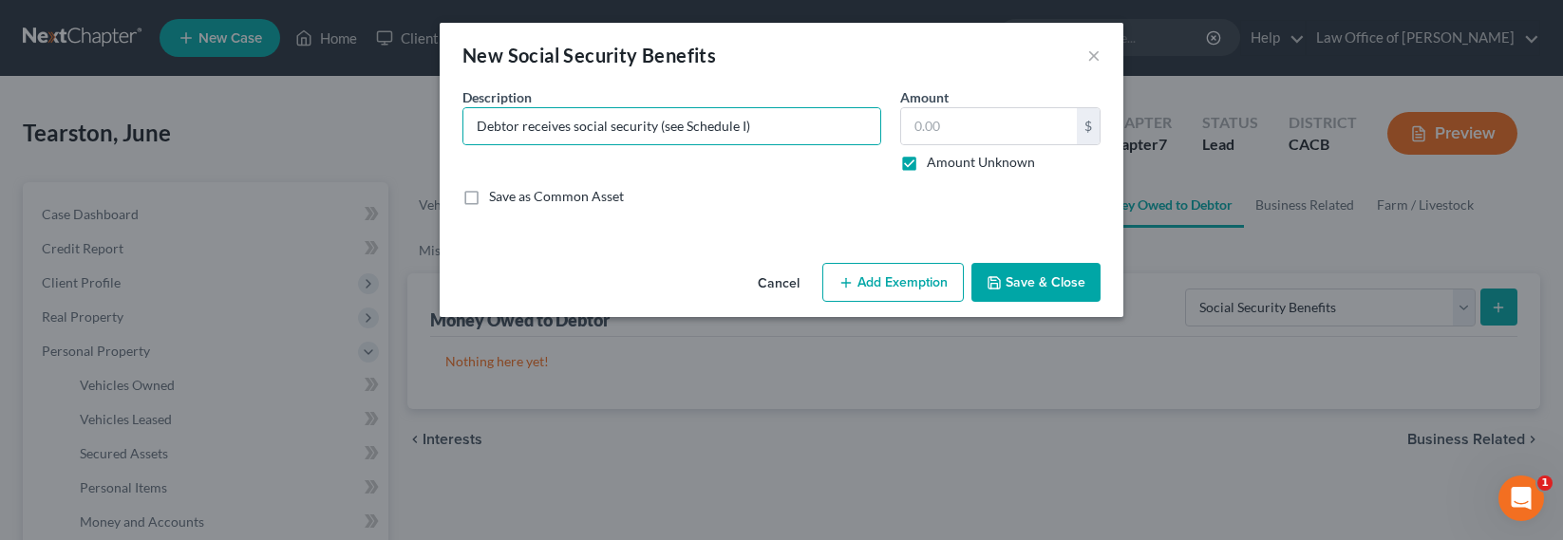
type input "0.00"
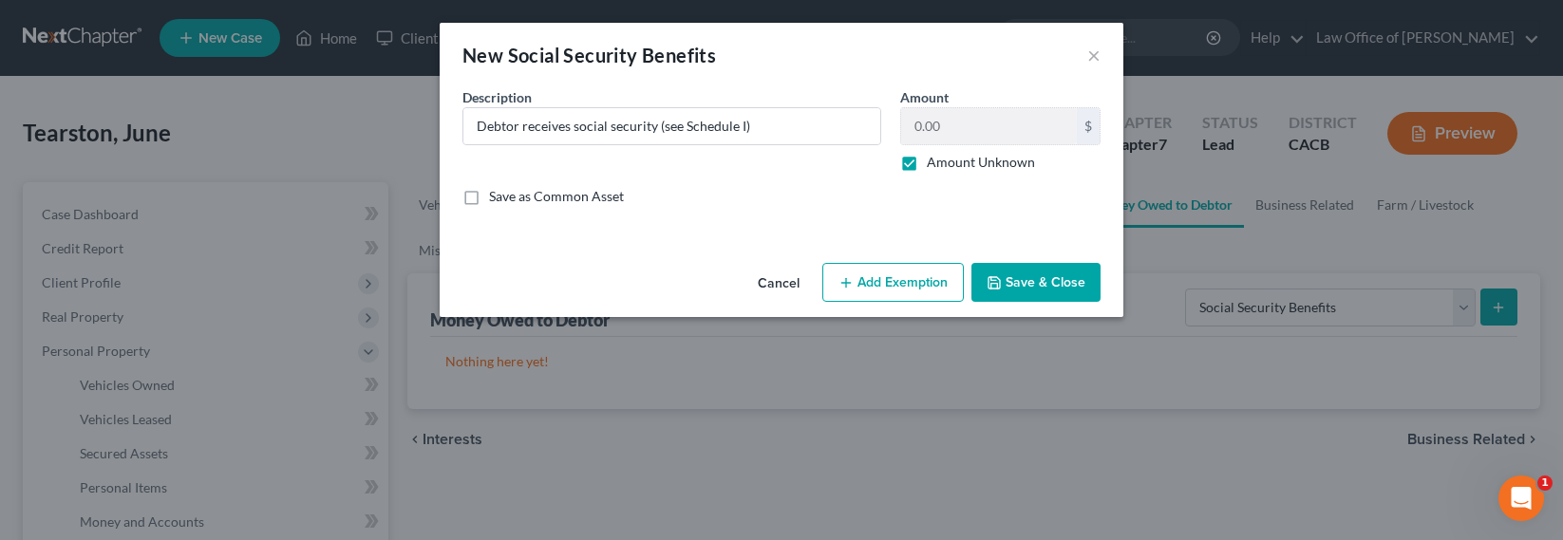
click at [913, 285] on button "Add Exemption" at bounding box center [892, 283] width 141 height 40
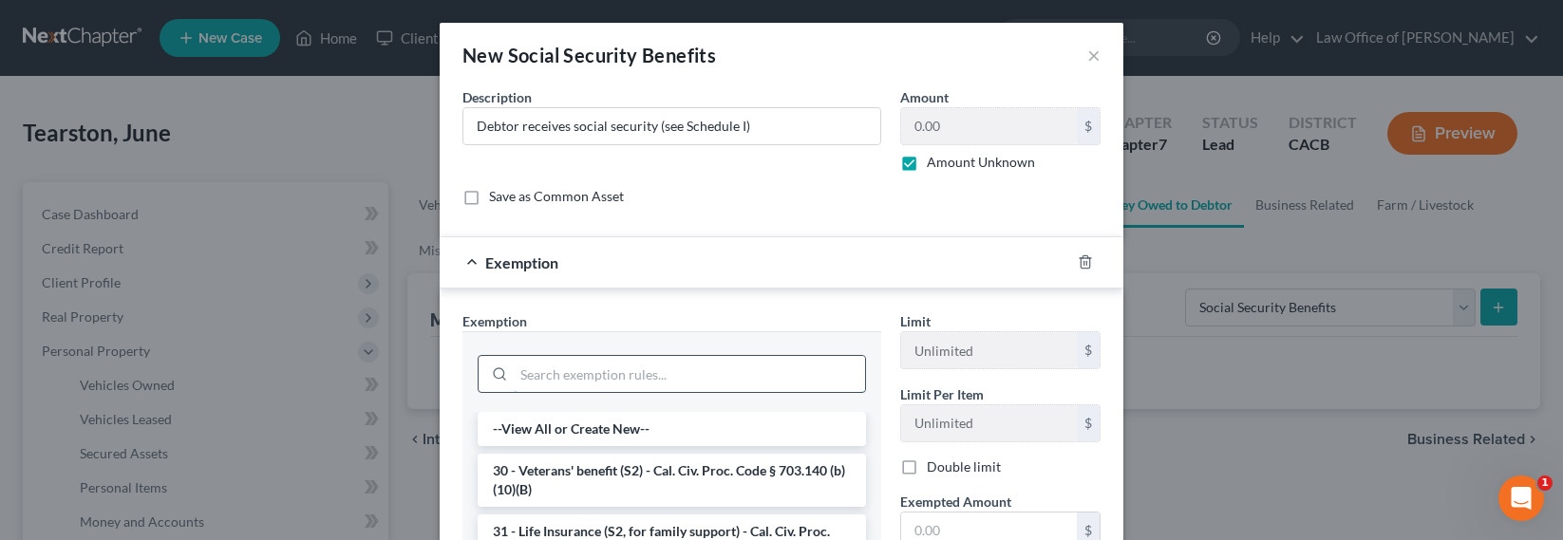
click at [694, 380] on input "search" at bounding box center [689, 374] width 351 height 36
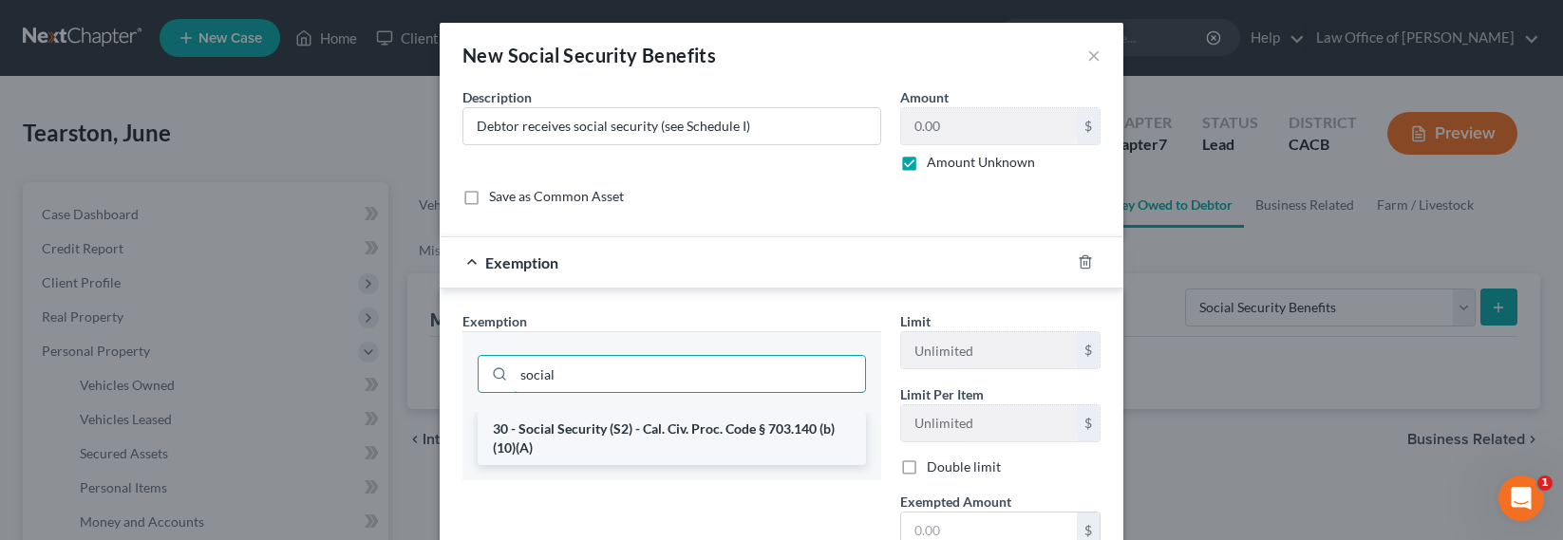
type input "social"
click at [625, 430] on li "30 - Social Security (S2) - Cal. Civ. Proc. Code § 703.140 (b)(10)(A)" at bounding box center [672, 438] width 388 height 53
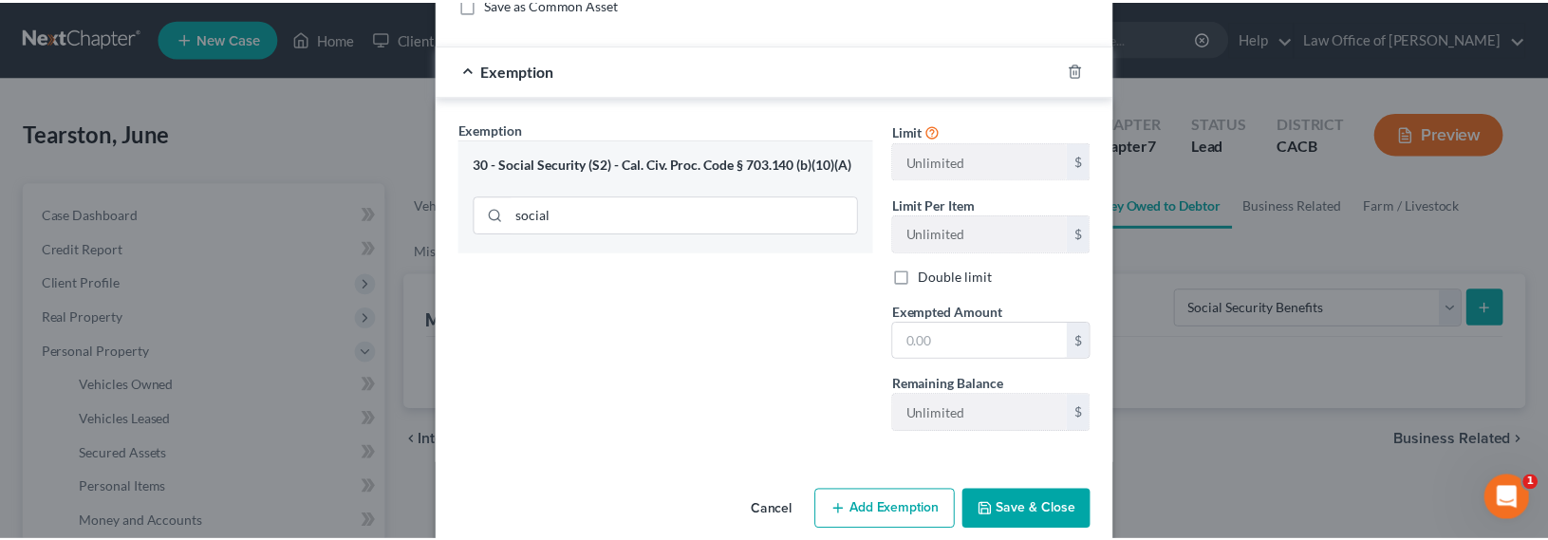
scroll to position [220, 0]
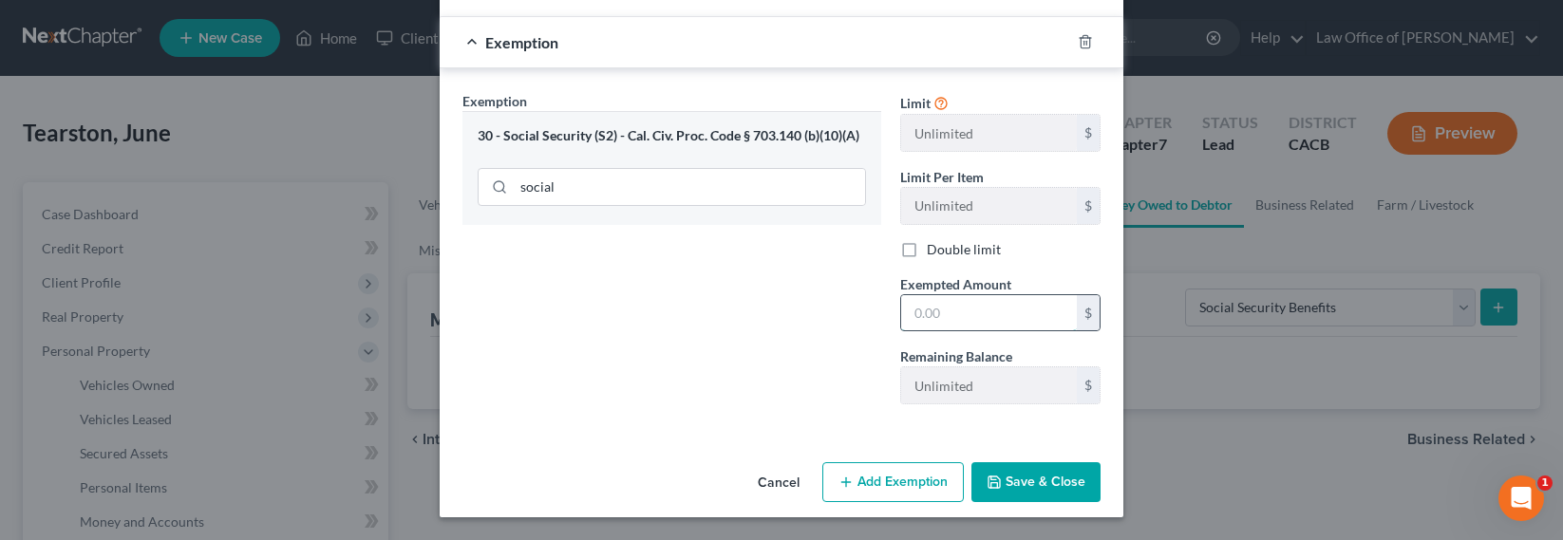
click at [917, 313] on input "text" at bounding box center [989, 313] width 176 height 36
type input "10,000"
click at [1038, 480] on button "Save & Close" at bounding box center [1035, 482] width 129 height 40
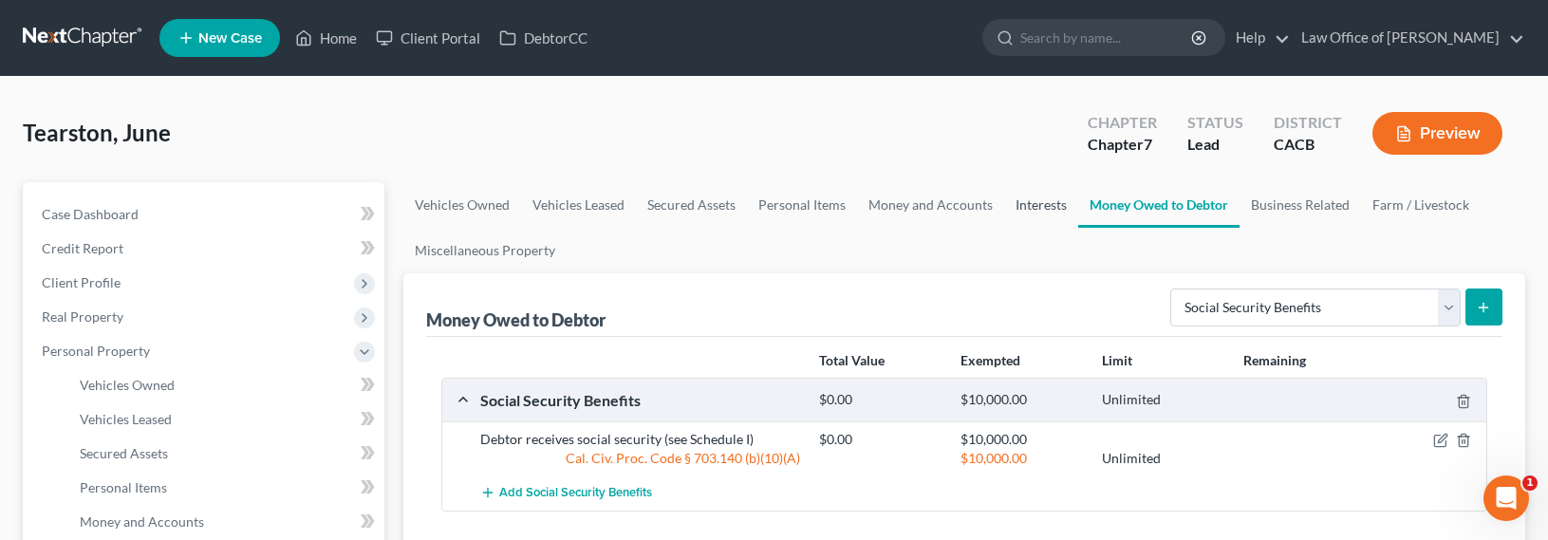
click at [1036, 204] on link "Interests" at bounding box center [1041, 205] width 74 height 46
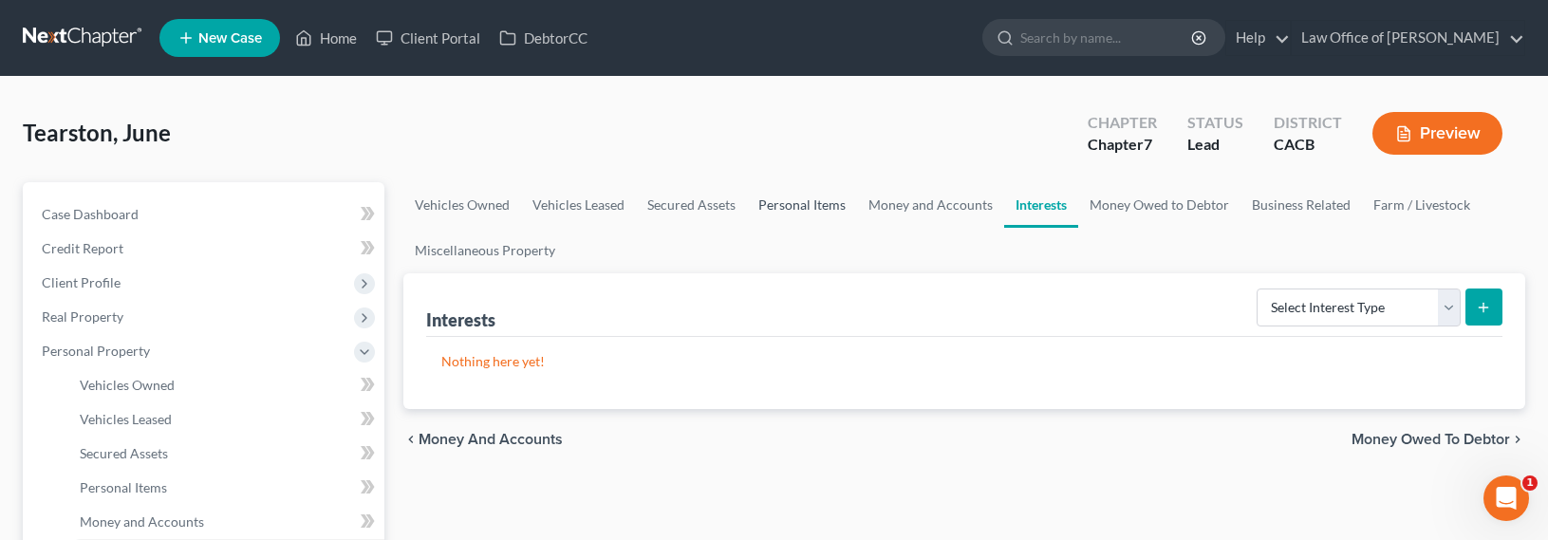
click at [826, 209] on link "Personal Items" at bounding box center [802, 205] width 110 height 46
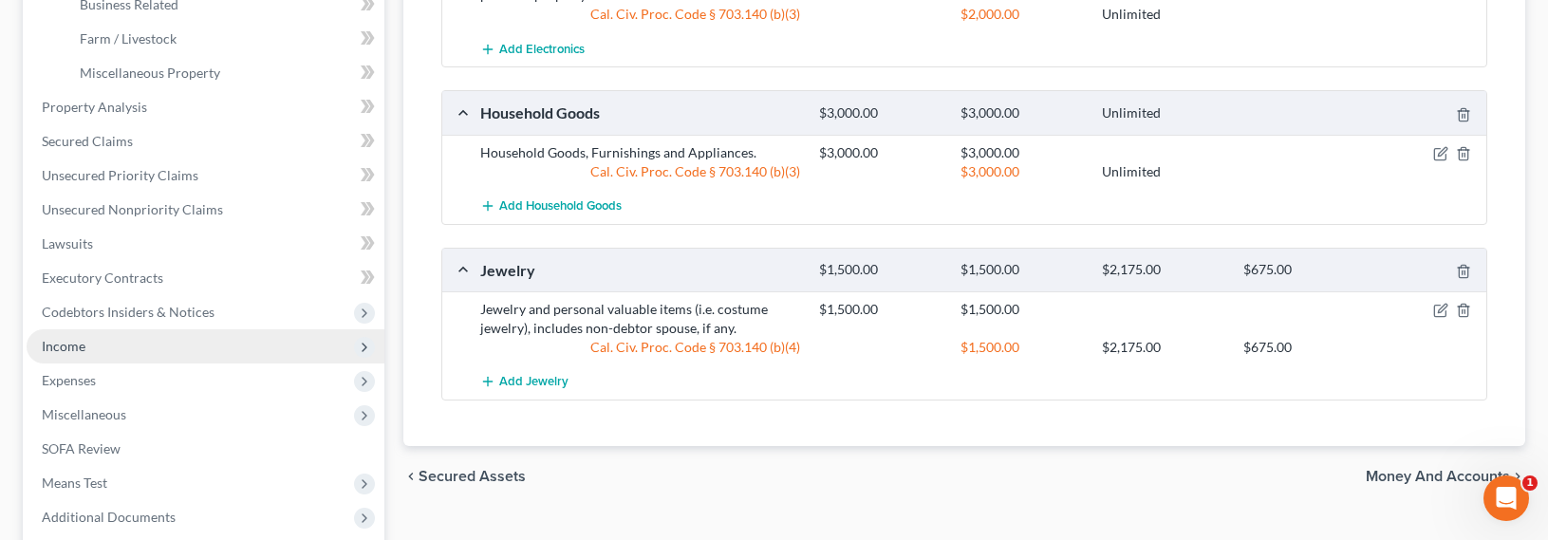
scroll to position [634, 0]
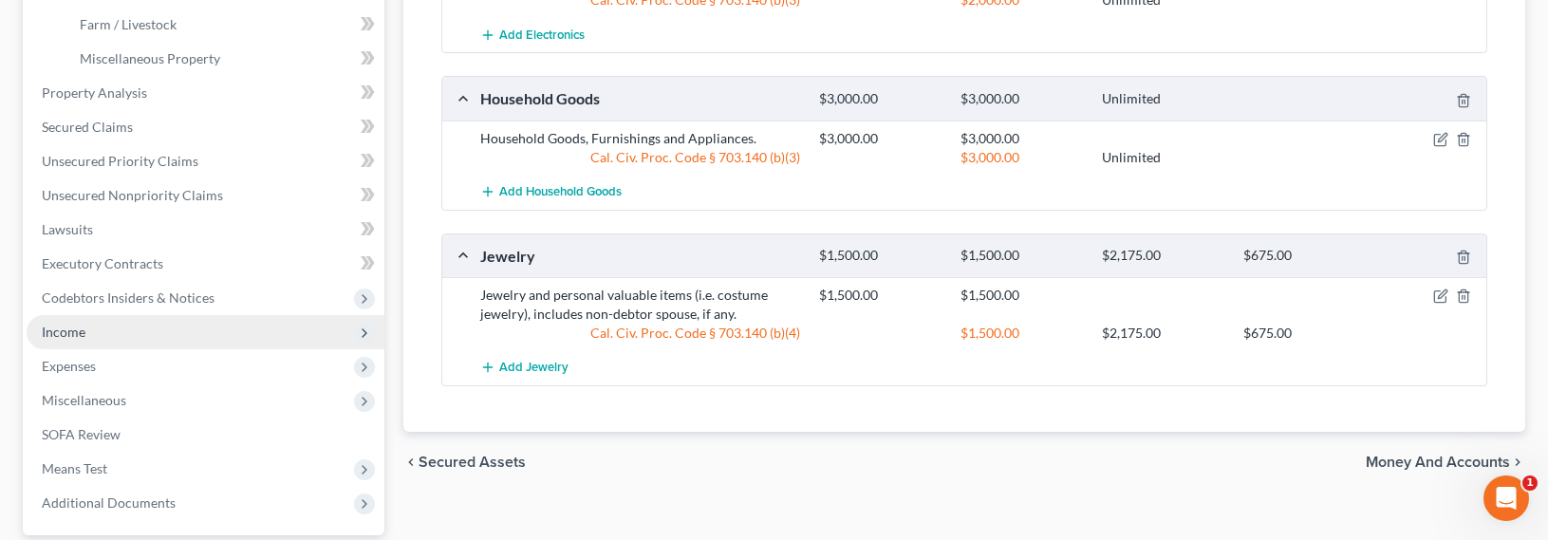
click at [77, 336] on span "Income" at bounding box center [64, 332] width 44 height 16
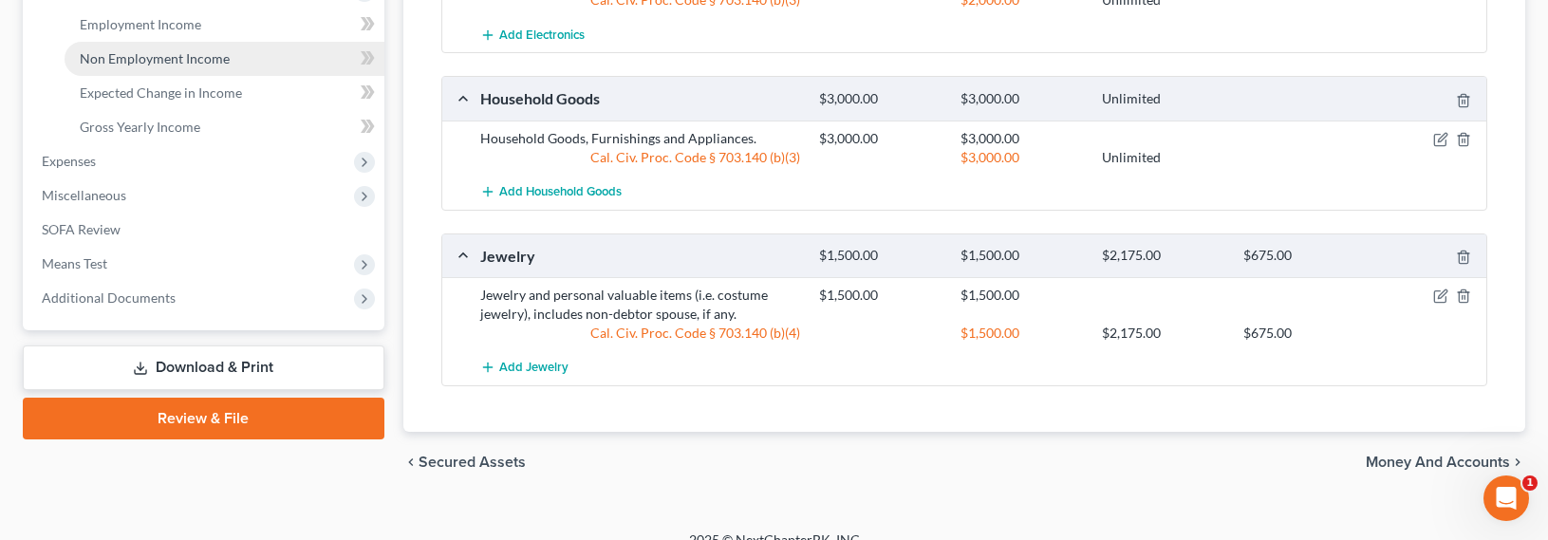
click at [121, 50] on span "Non Employment Income" at bounding box center [155, 58] width 150 height 16
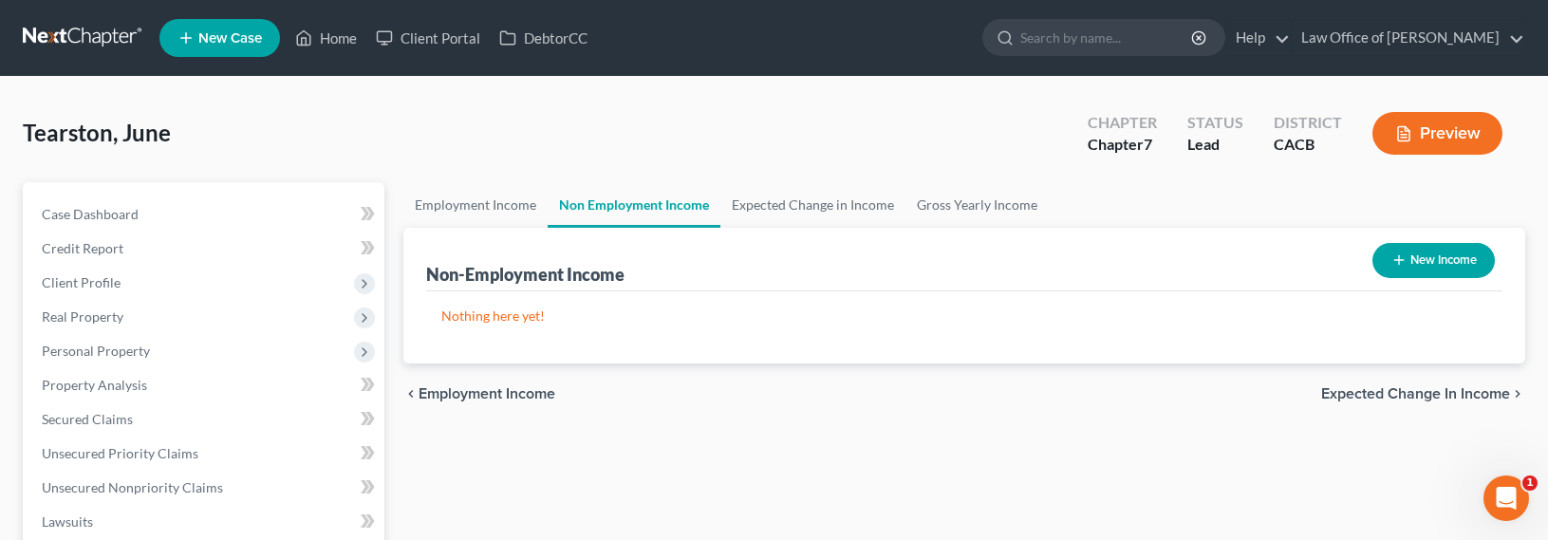
click at [1397, 258] on icon "button" at bounding box center [1399, 260] width 15 height 15
select select "0"
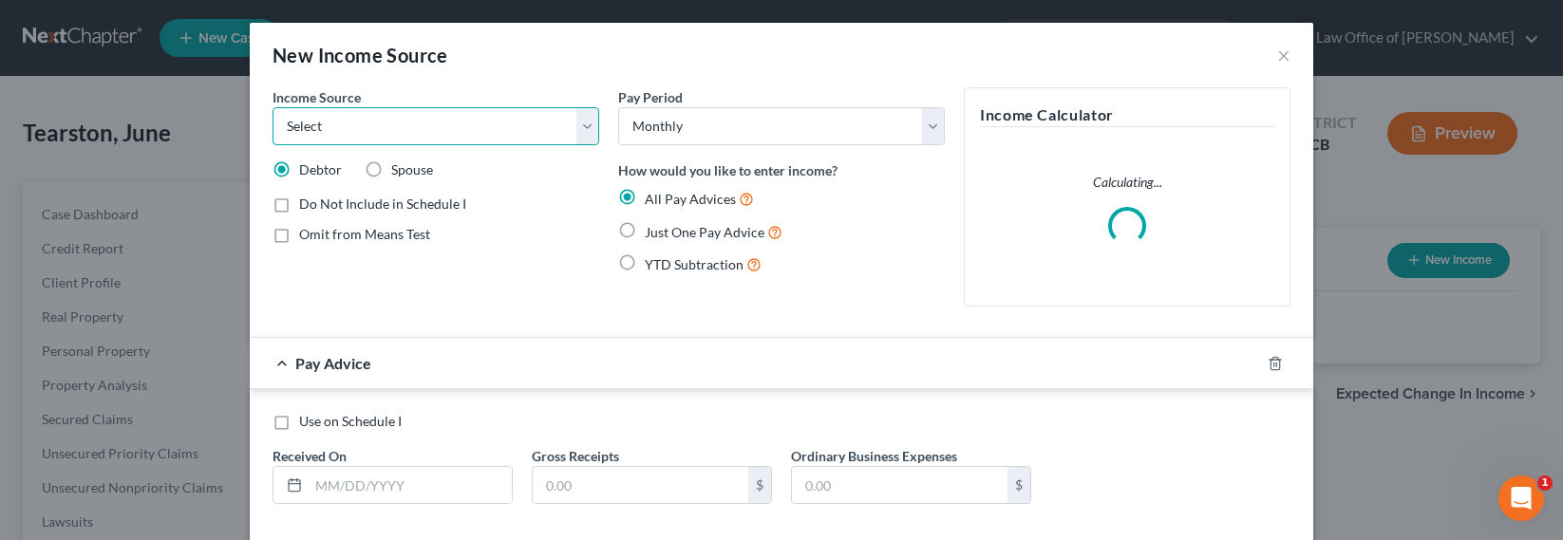
click at [312, 126] on select "Select Unemployment Disability (from employer) Pension Retirement Social Securi…" at bounding box center [435, 126] width 327 height 38
select select "4"
click at [272, 107] on select "Select Unemployment Disability (from employer) Pension Retirement Social Securi…" at bounding box center [435, 126] width 327 height 38
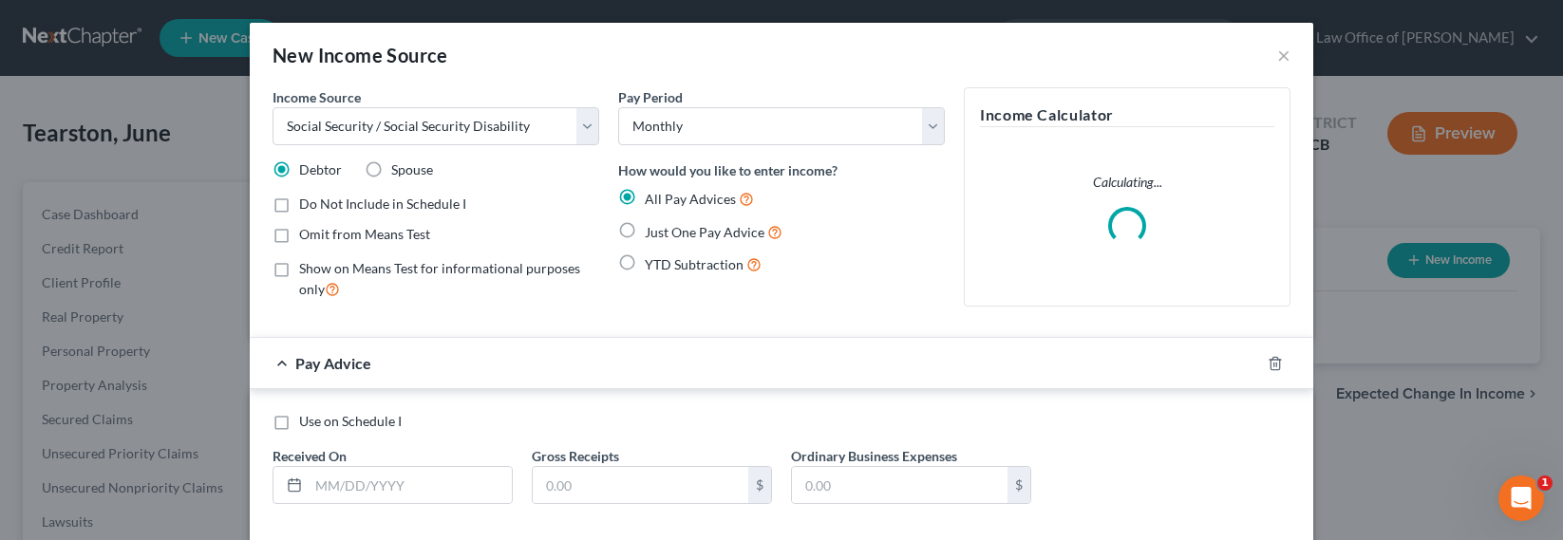
click at [698, 230] on span "Just One Pay Advice" at bounding box center [705, 232] width 120 height 16
click at [665, 230] on input "Just One Pay Advice" at bounding box center [658, 227] width 12 height 12
radio input "true"
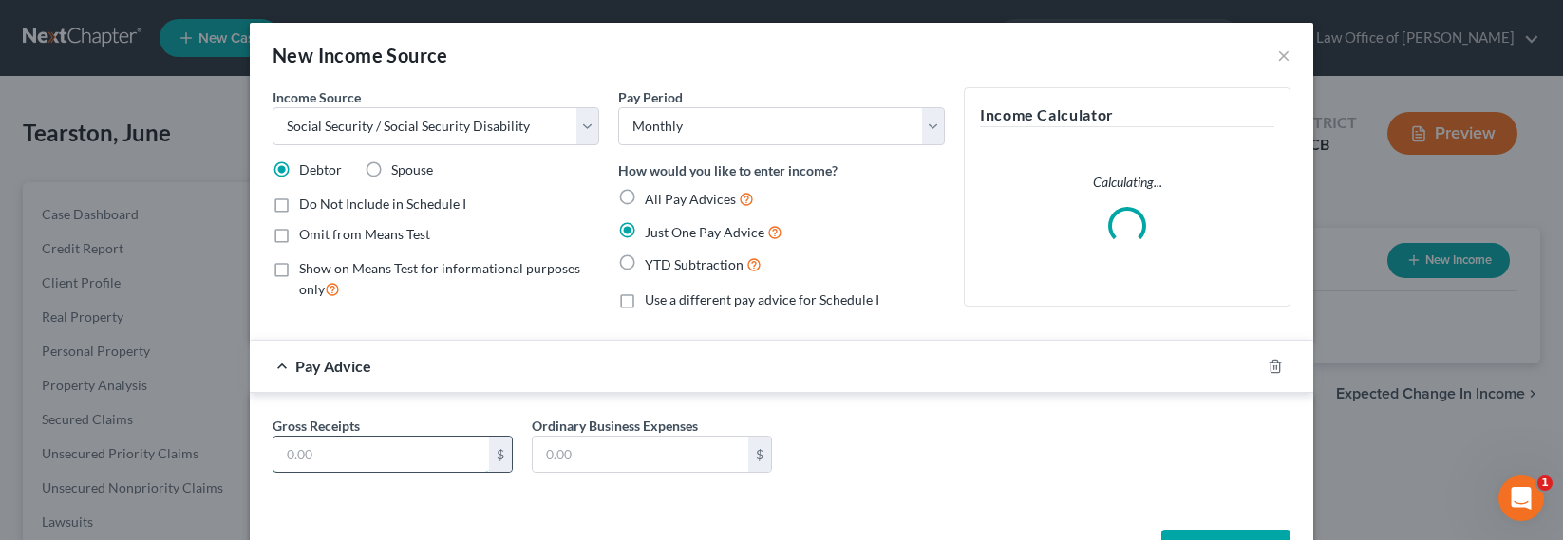
click at [340, 460] on input "text" at bounding box center [381, 455] width 216 height 36
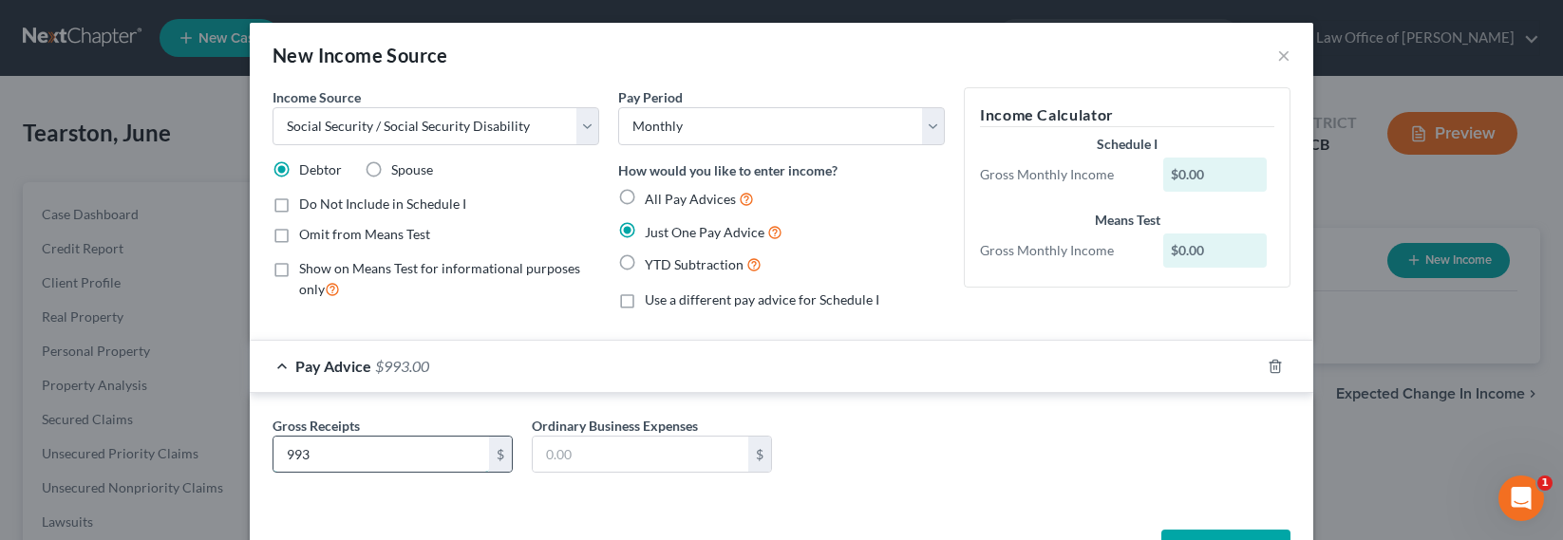
type input "993"
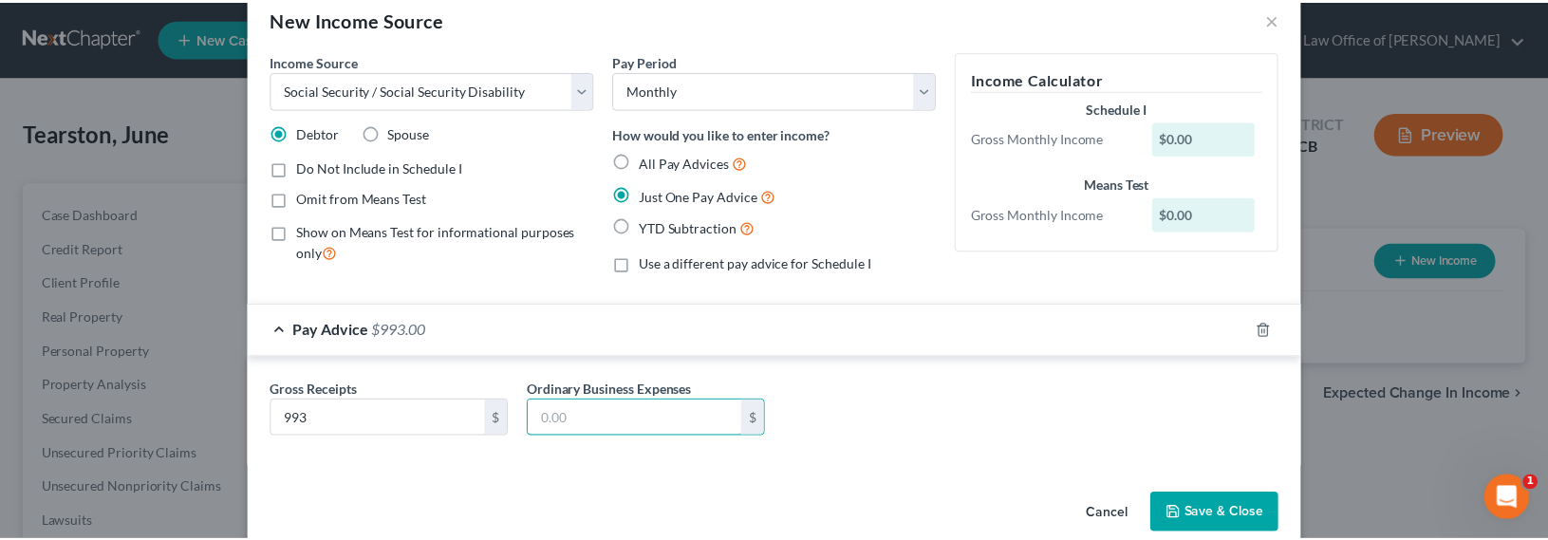
scroll to position [67, 0]
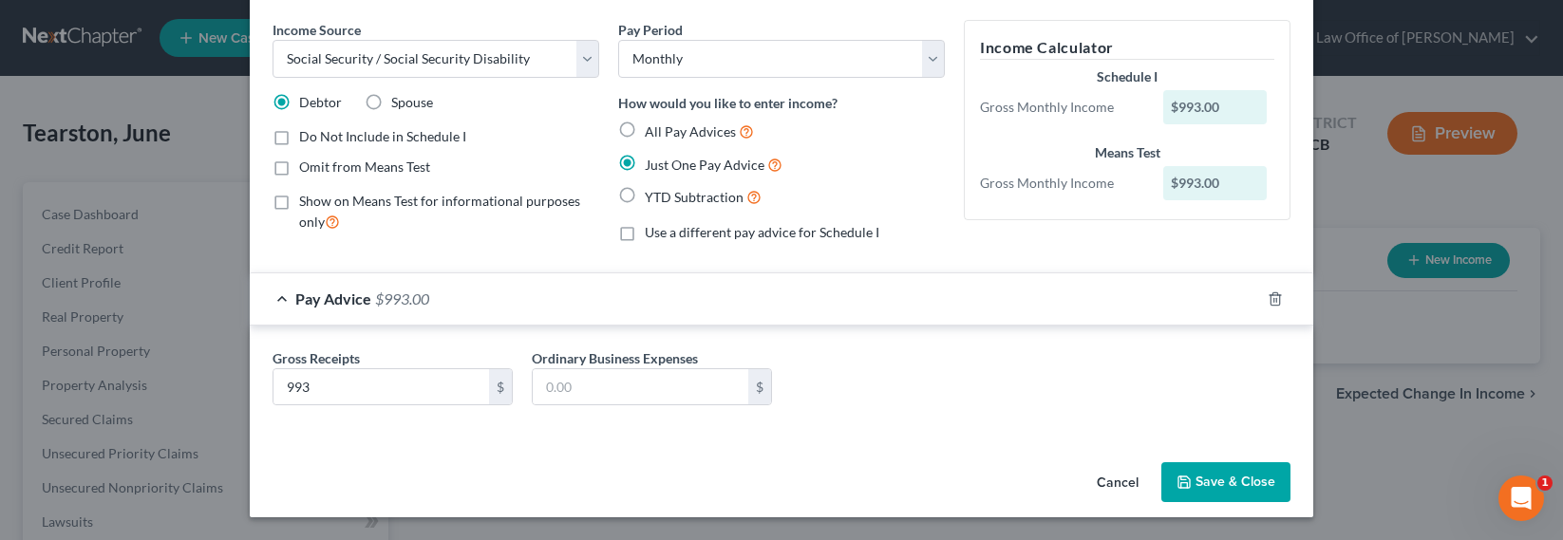
click at [1199, 485] on button "Save & Close" at bounding box center [1225, 482] width 129 height 40
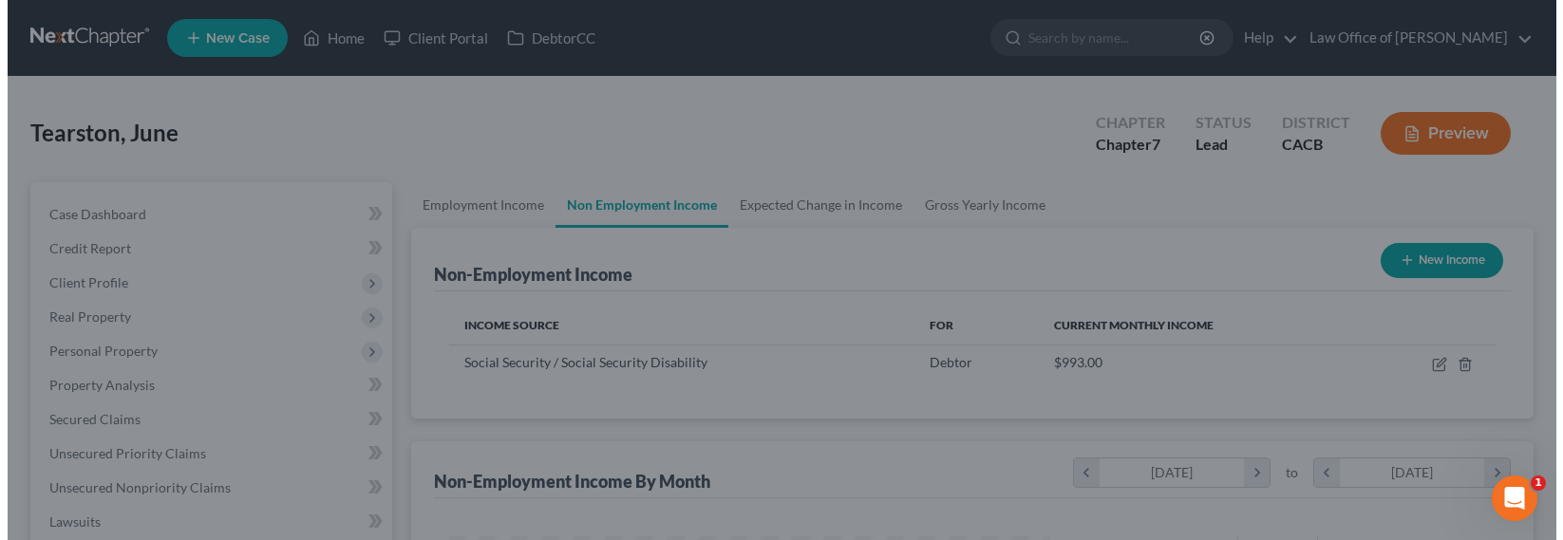
scroll to position [949029, 948737]
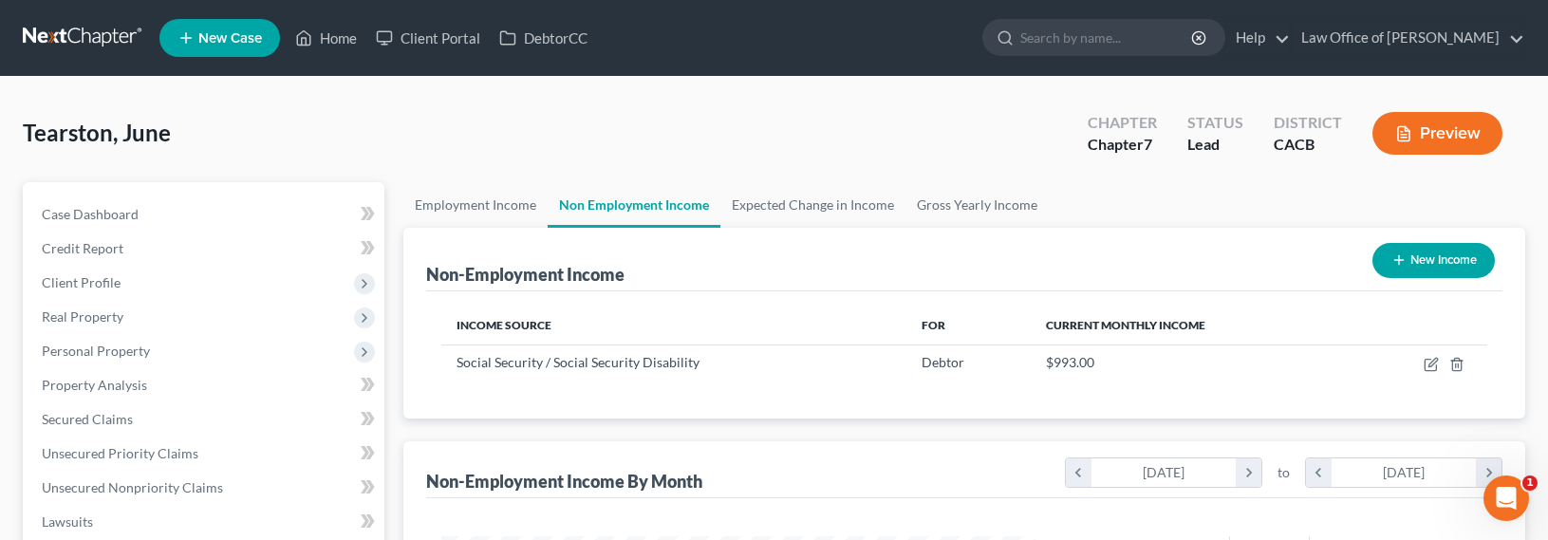
click at [1378, 270] on button "New Income" at bounding box center [1434, 260] width 122 height 35
select select "0"
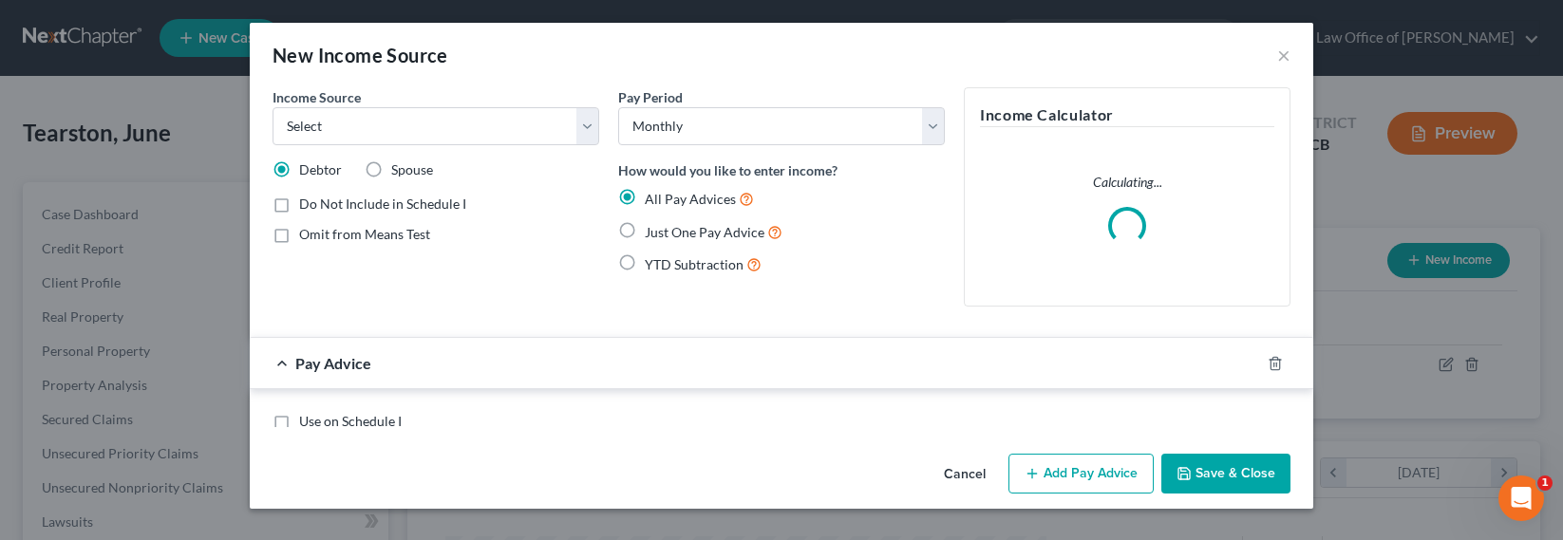
scroll to position [340, 639]
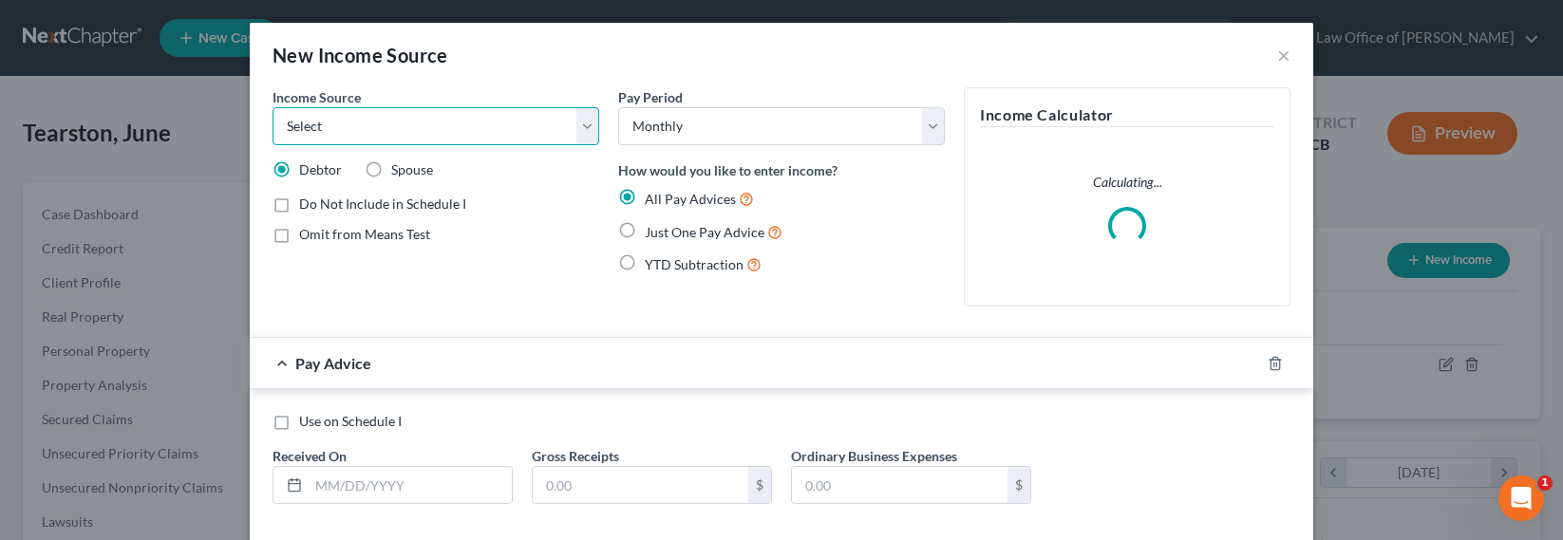
click at [322, 116] on select "Select Unemployment Disability (from employer) Pension Retirement Social Securi…" at bounding box center [435, 126] width 327 height 38
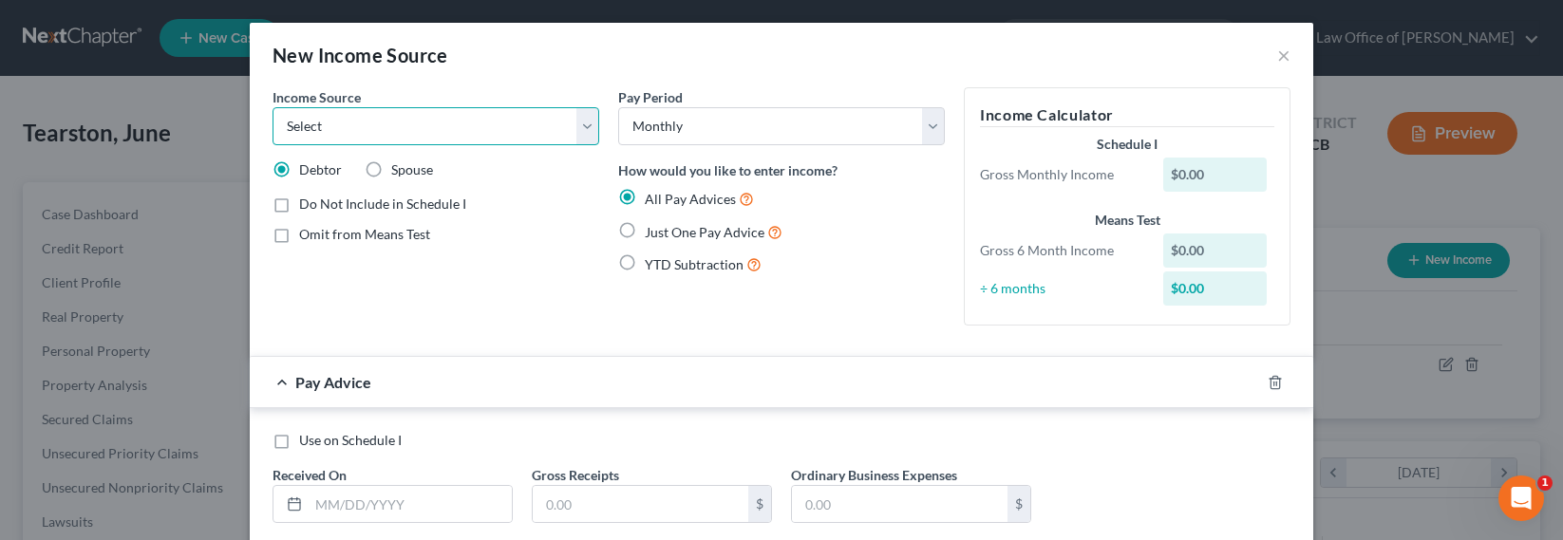
select select "7"
click at [272, 107] on select "Select Unemployment Disability (from employer) Pension Retirement Social Securi…" at bounding box center [435, 126] width 327 height 38
click at [668, 235] on span "Just One Pay Advice" at bounding box center [705, 232] width 120 height 16
click at [665, 234] on input "Just One Pay Advice" at bounding box center [658, 227] width 12 height 12
radio input "true"
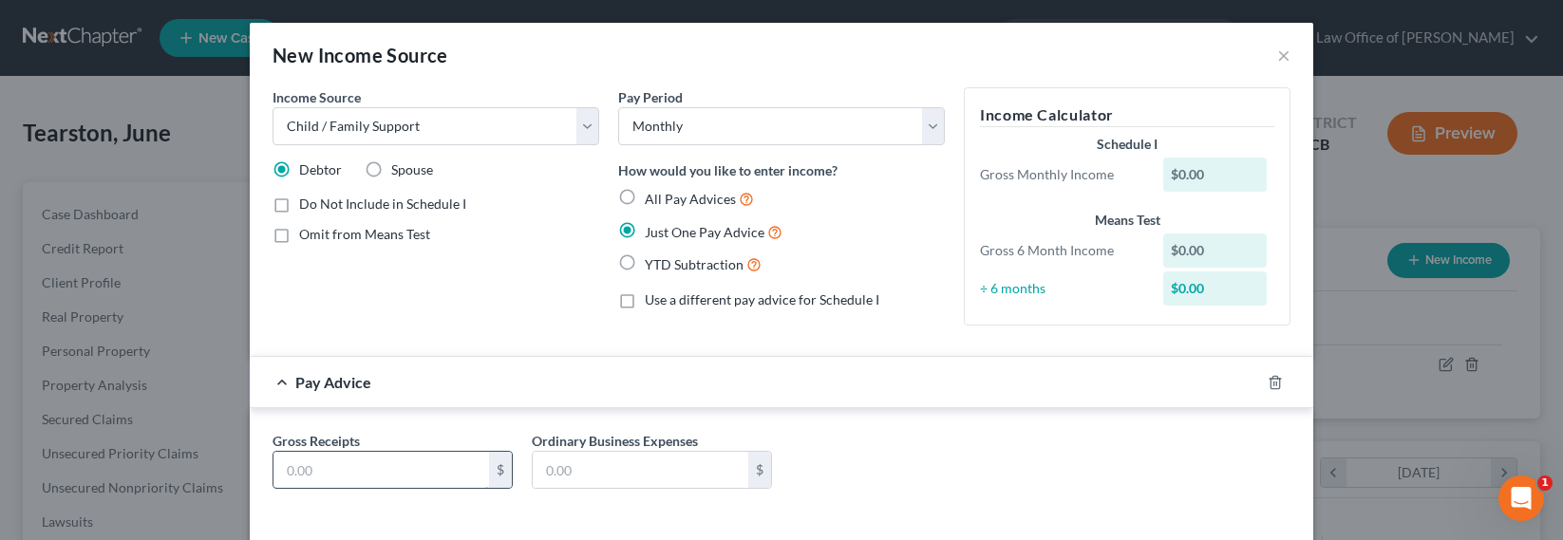
click at [374, 474] on input "text" at bounding box center [381, 470] width 216 height 36
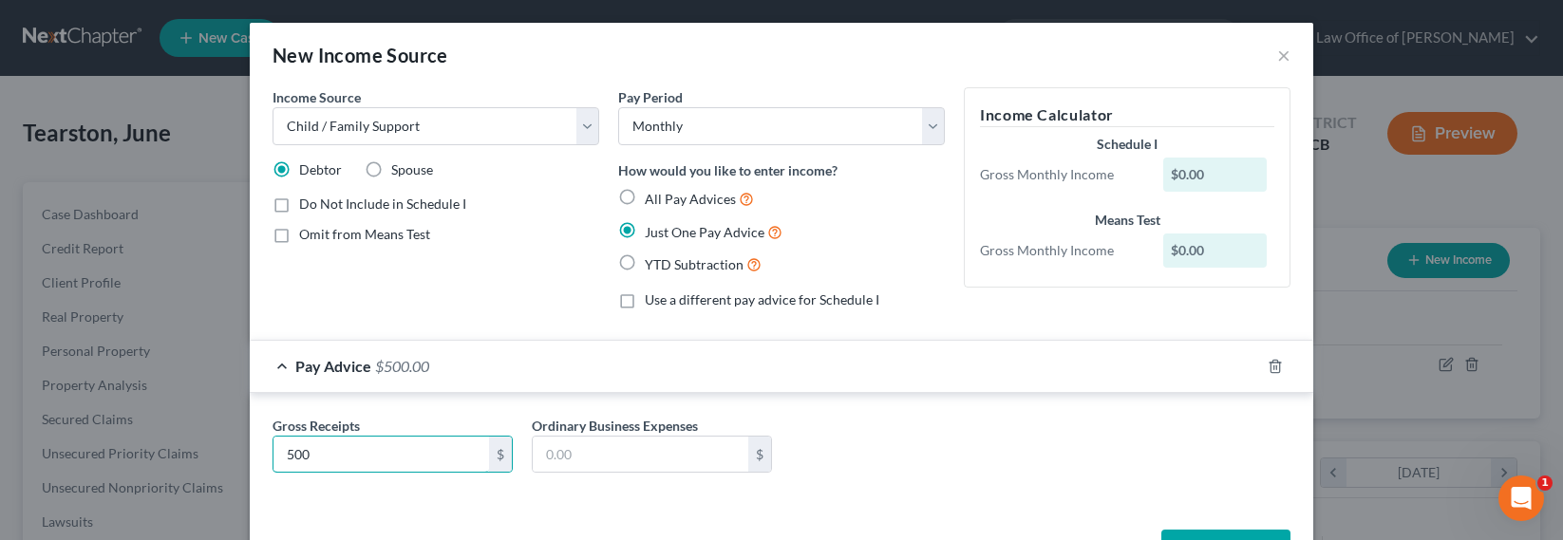
type input "500"
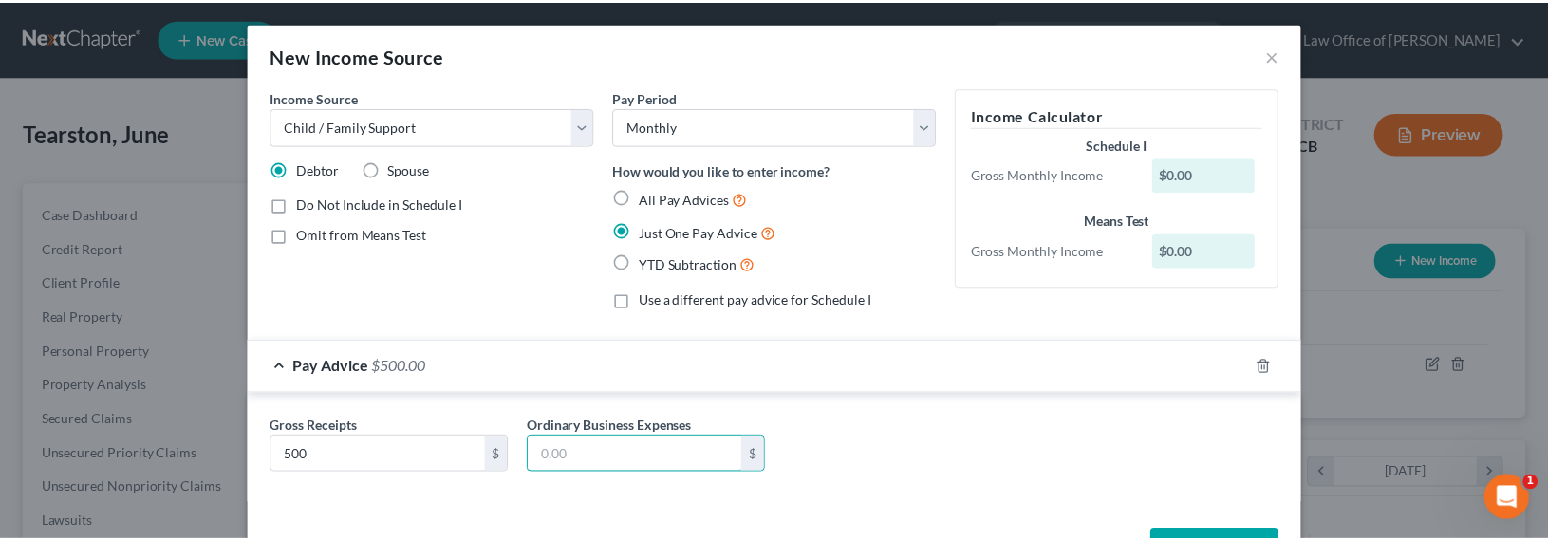
scroll to position [67, 0]
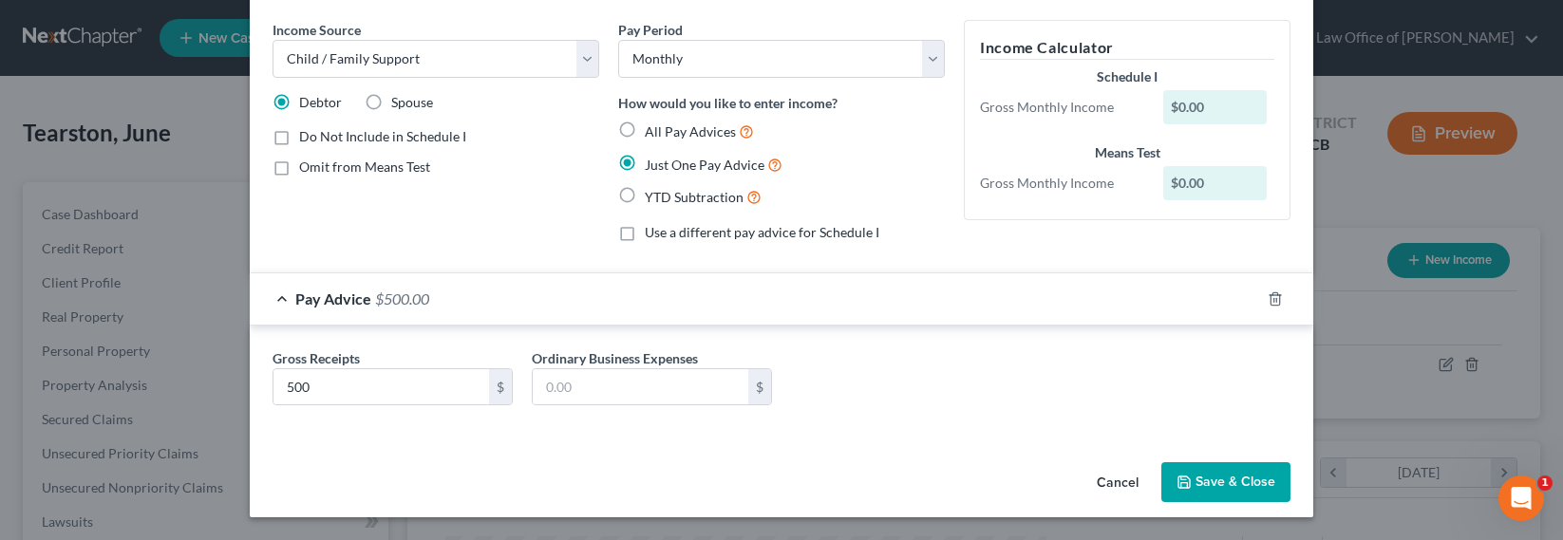
click at [1193, 478] on button "Save & Close" at bounding box center [1225, 482] width 129 height 40
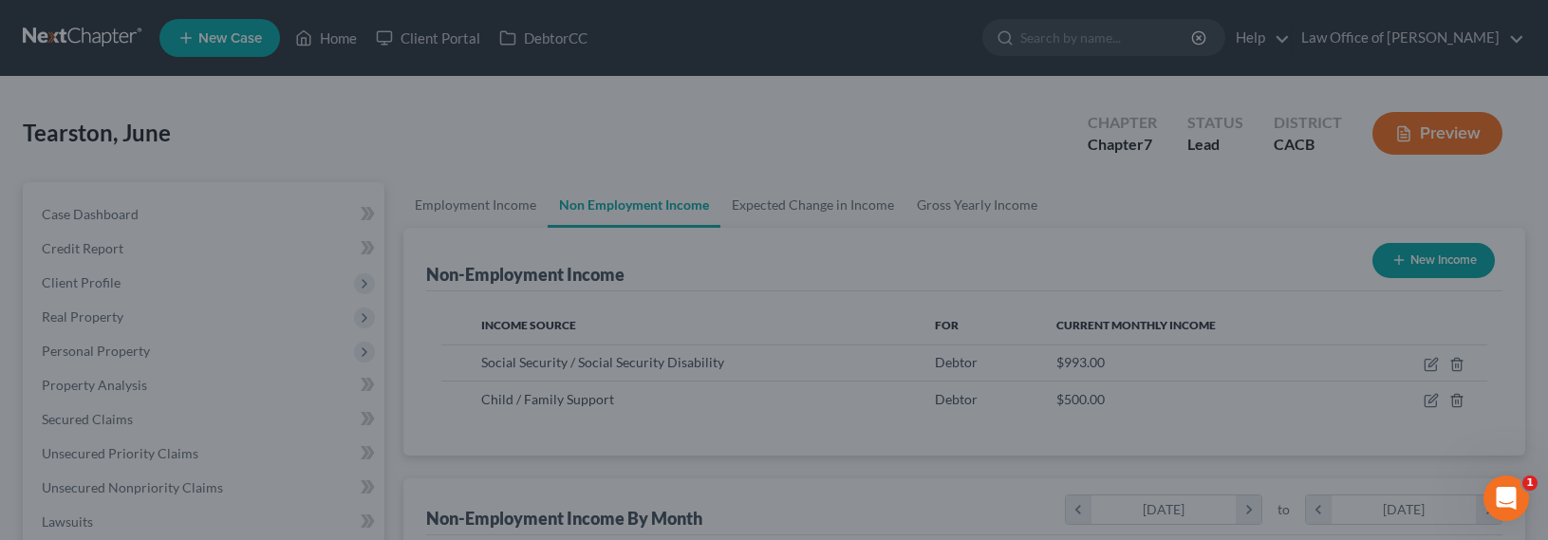
scroll to position [949029, 948737]
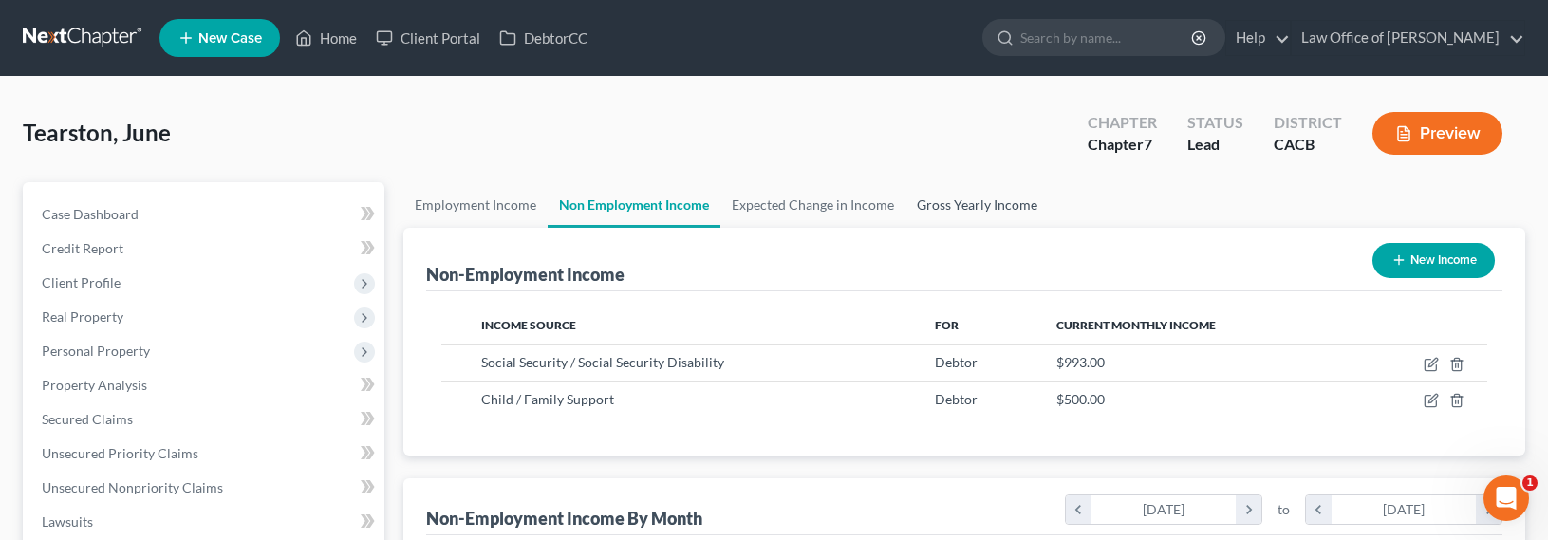
click at [955, 200] on link "Gross Yearly Income" at bounding box center [977, 205] width 143 height 46
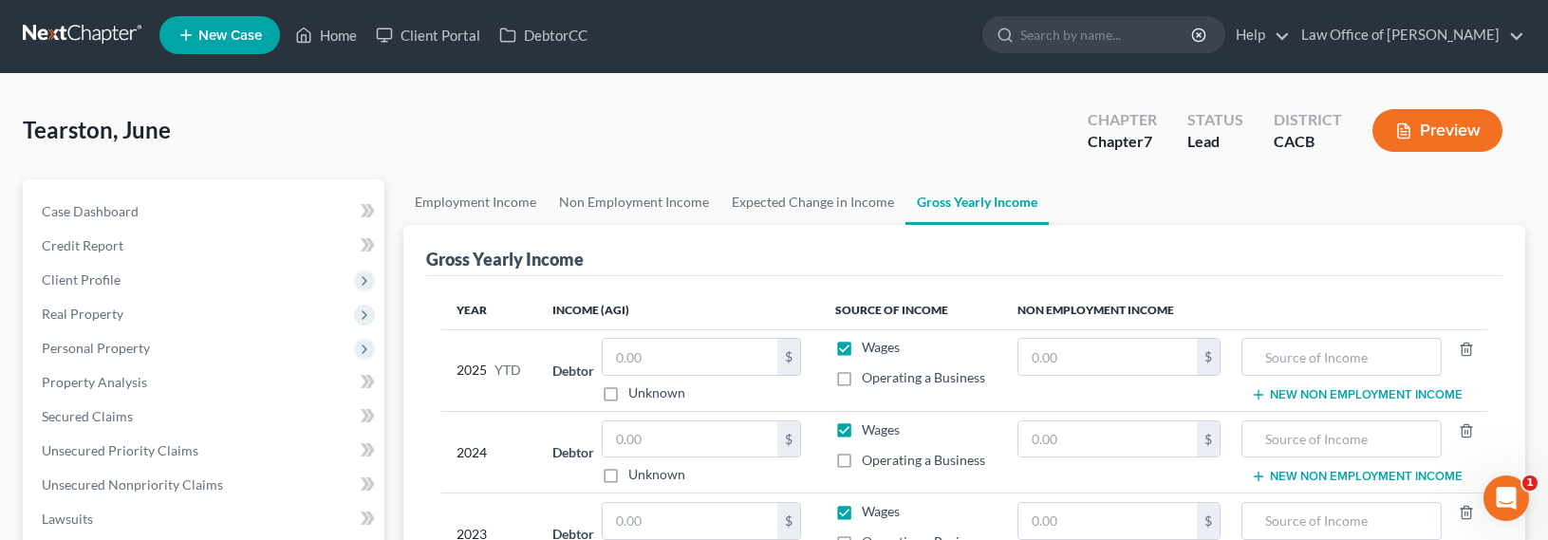
scroll to position [4, 0]
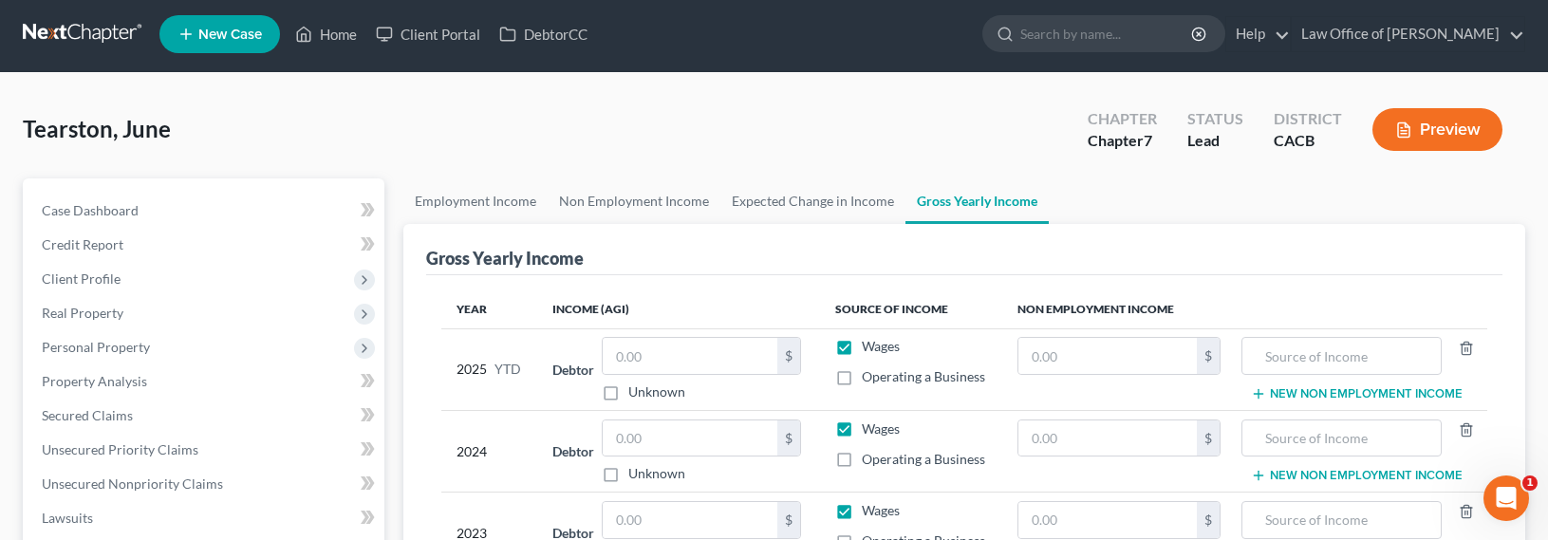
drag, startPoint x: 843, startPoint y: 347, endPoint x: 844, endPoint y: 383, distance: 36.1
click at [862, 347] on label "Wages" at bounding box center [881, 346] width 38 height 19
click at [870, 347] on input "Wages" at bounding box center [876, 343] width 12 height 12
checkbox input "false"
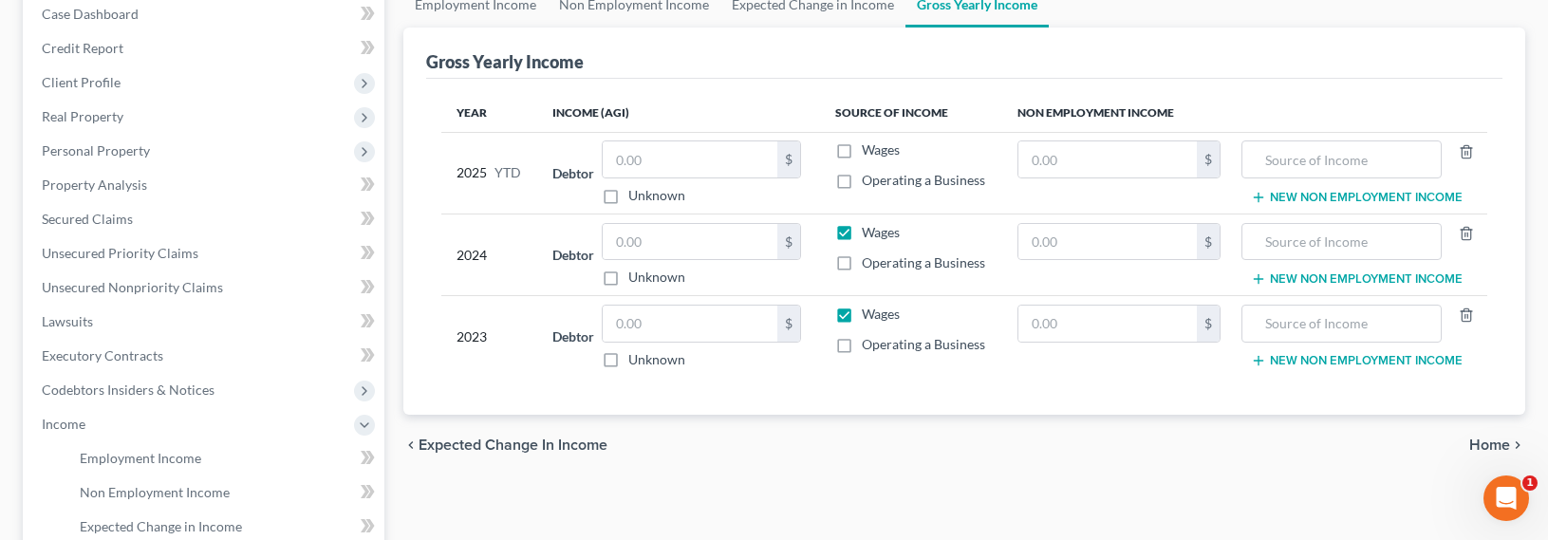
scroll to position [217, 0]
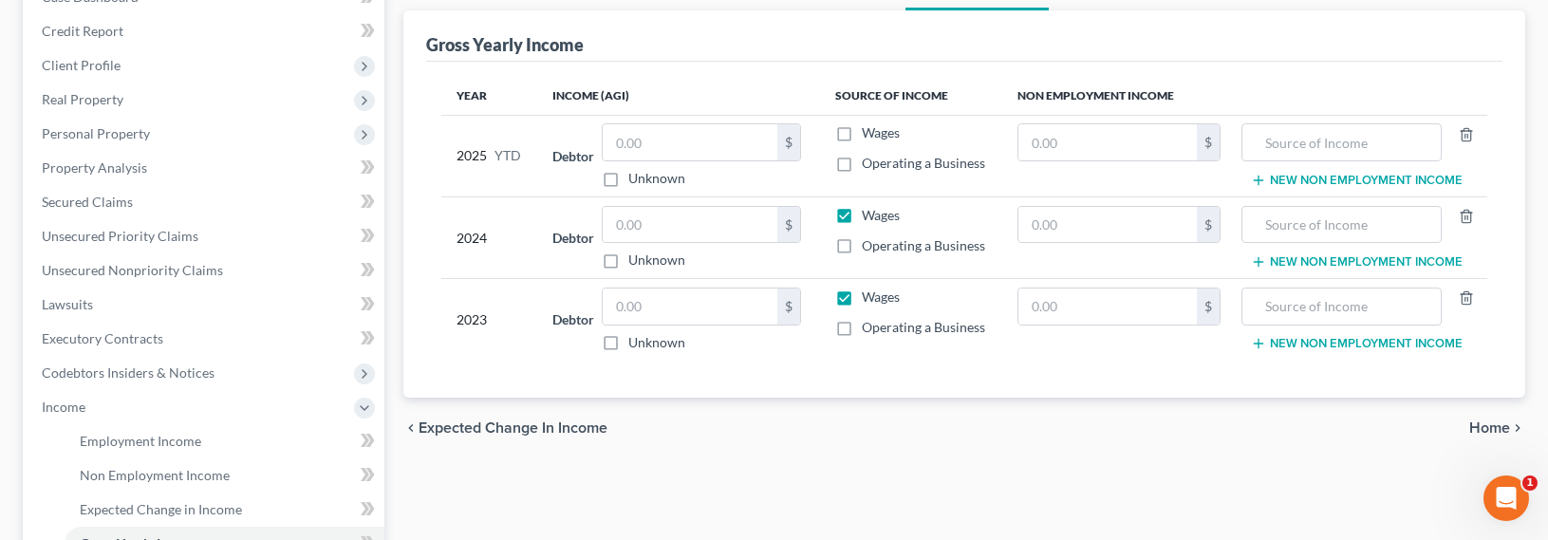
drag, startPoint x: 848, startPoint y: 215, endPoint x: 857, endPoint y: 242, distance: 29.1
click at [862, 215] on label "Wages" at bounding box center [881, 215] width 38 height 19
click at [870, 215] on input "Wages" at bounding box center [876, 212] width 12 height 12
checkbox input "false"
click at [862, 296] on label "Wages" at bounding box center [881, 297] width 38 height 19
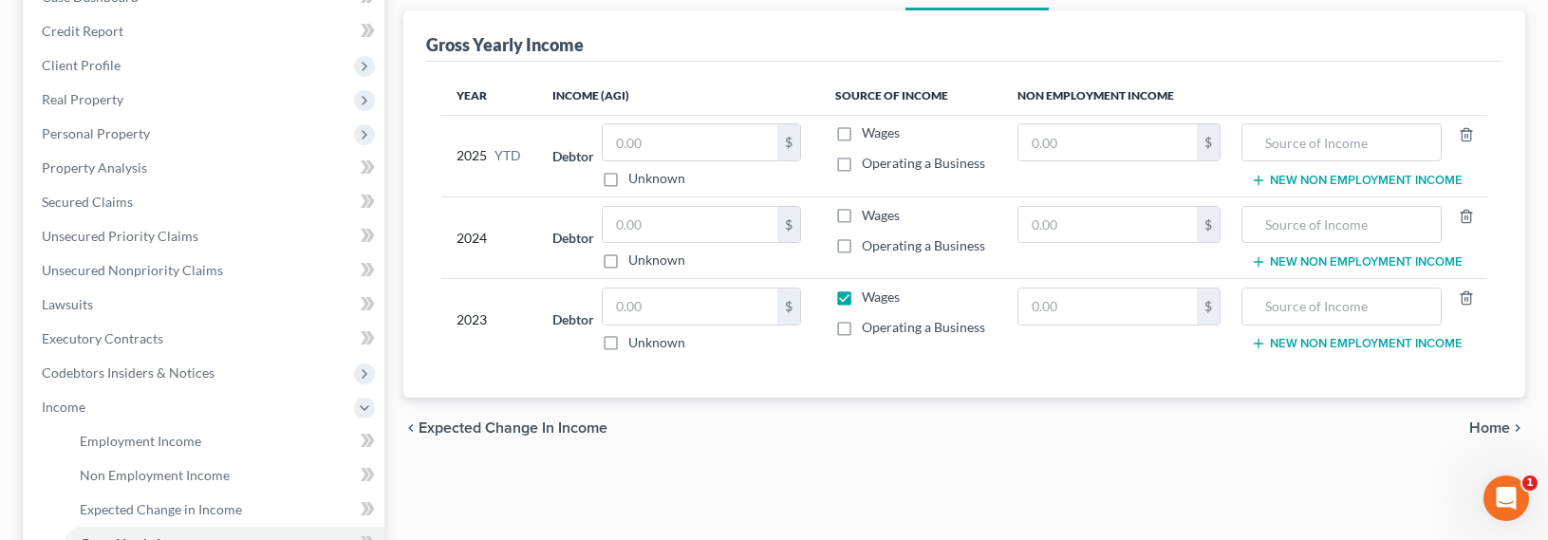
click at [870, 296] on input "Wages" at bounding box center [876, 294] width 12 height 12
checkbox input "false"
click at [1368, 140] on input "text" at bounding box center [1341, 142] width 179 height 36
type input "SSI"
click at [1099, 140] on input "text" at bounding box center [1108, 142] width 178 height 36
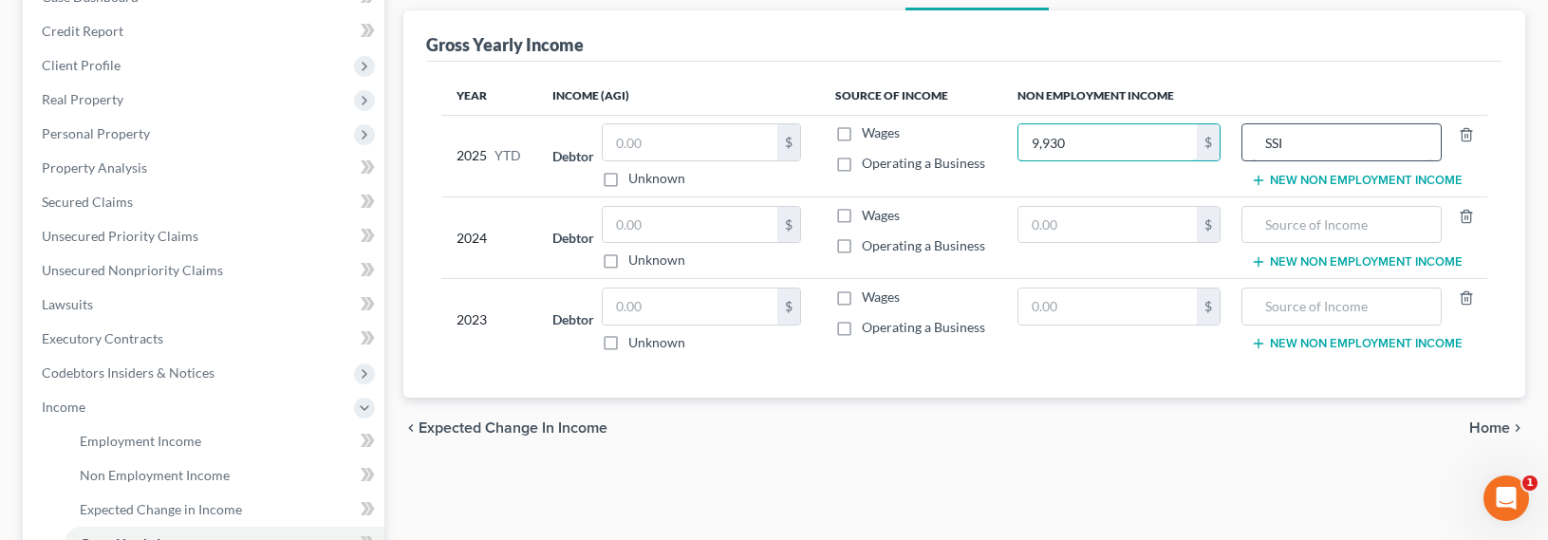
type input "9,930"
drag, startPoint x: 1304, startPoint y: 147, endPoint x: 1247, endPoint y: 144, distance: 58.0
click at [1247, 144] on div "SSI" at bounding box center [1342, 142] width 200 height 38
type input "Social Security"
drag, startPoint x: 1368, startPoint y: 145, endPoint x: 1262, endPoint y: 139, distance: 106.5
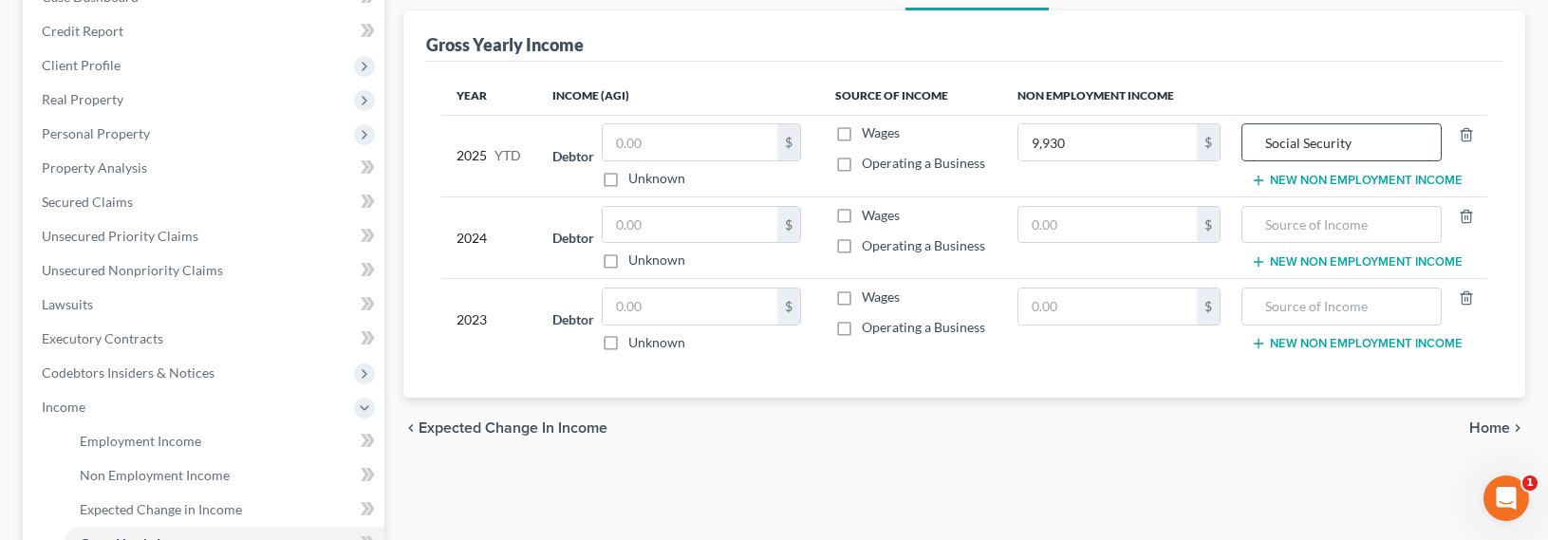
click at [1262, 139] on input "Social Security" at bounding box center [1341, 142] width 179 height 36
click at [1328, 233] on input "text" at bounding box center [1341, 225] width 179 height 36
paste input "Social Security"
type input "Social Security"
click at [1308, 307] on input "text" at bounding box center [1341, 307] width 179 height 36
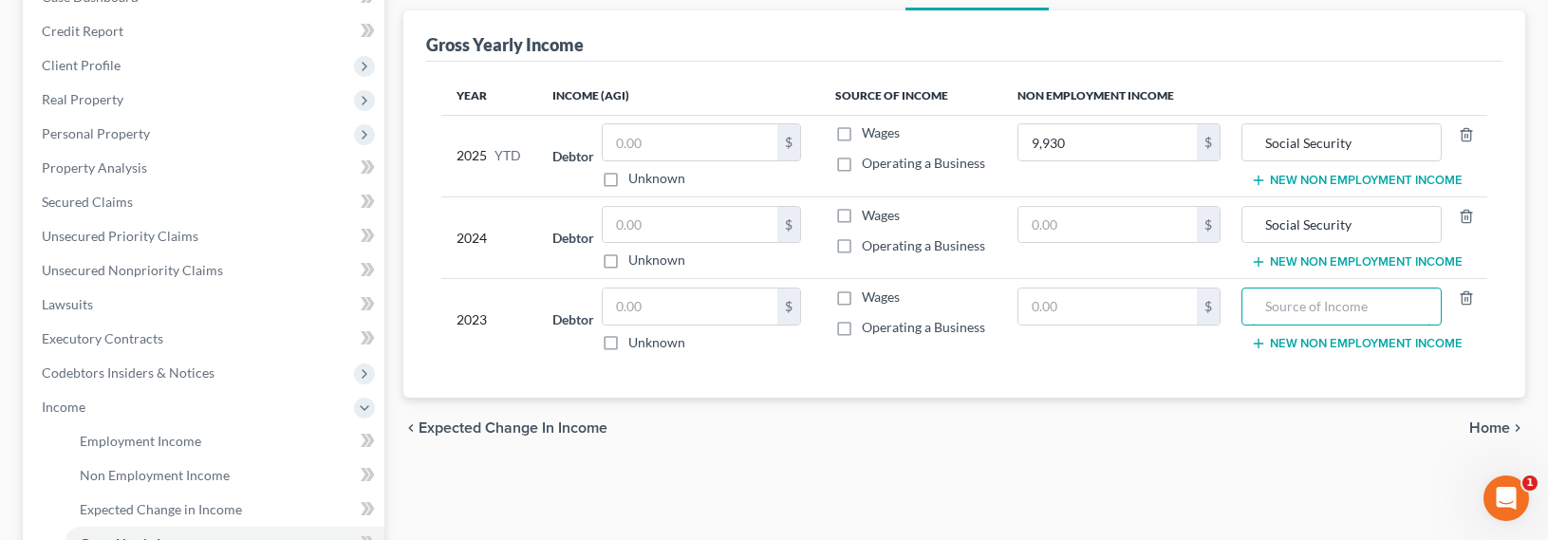
paste input "Social Security"
type input "Social Security"
click at [1088, 228] on input "text" at bounding box center [1108, 225] width 178 height 36
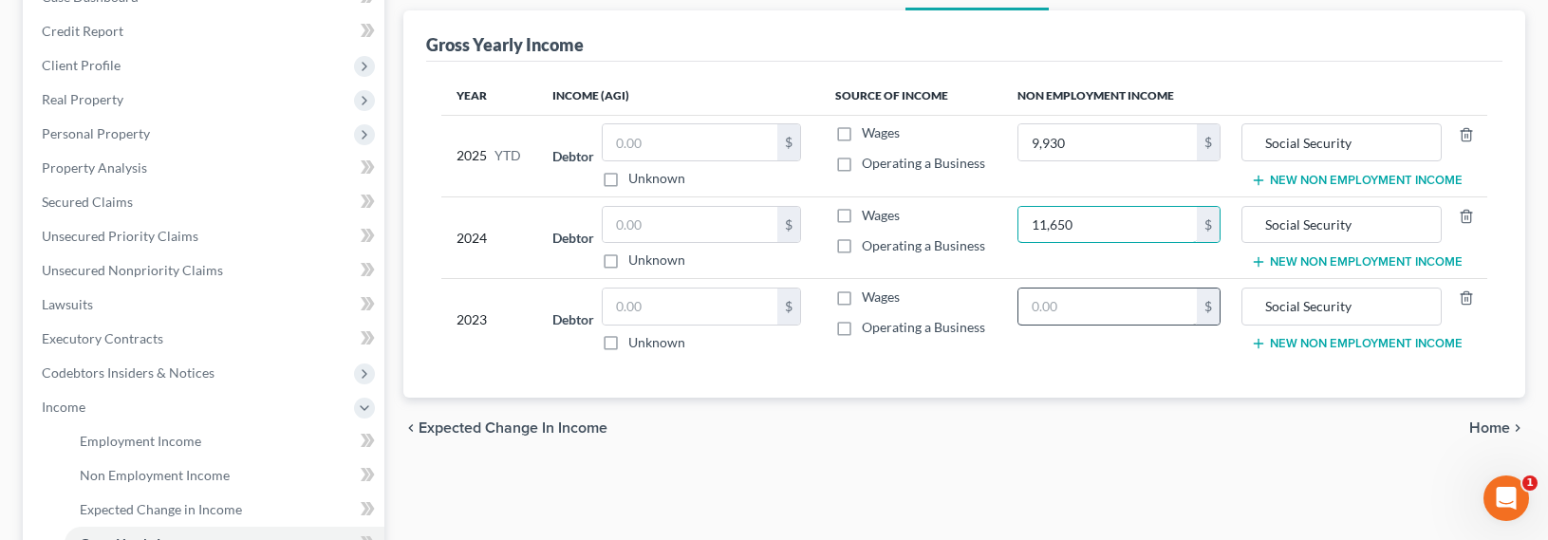
type input "11,650"
click at [1069, 302] on input "text" at bounding box center [1108, 307] width 178 height 36
drag, startPoint x: 1040, startPoint y: 306, endPoint x: 1053, endPoint y: 305, distance: 13.3
click at [1053, 305] on input "0" at bounding box center [1108, 307] width 178 height 36
type input "0"
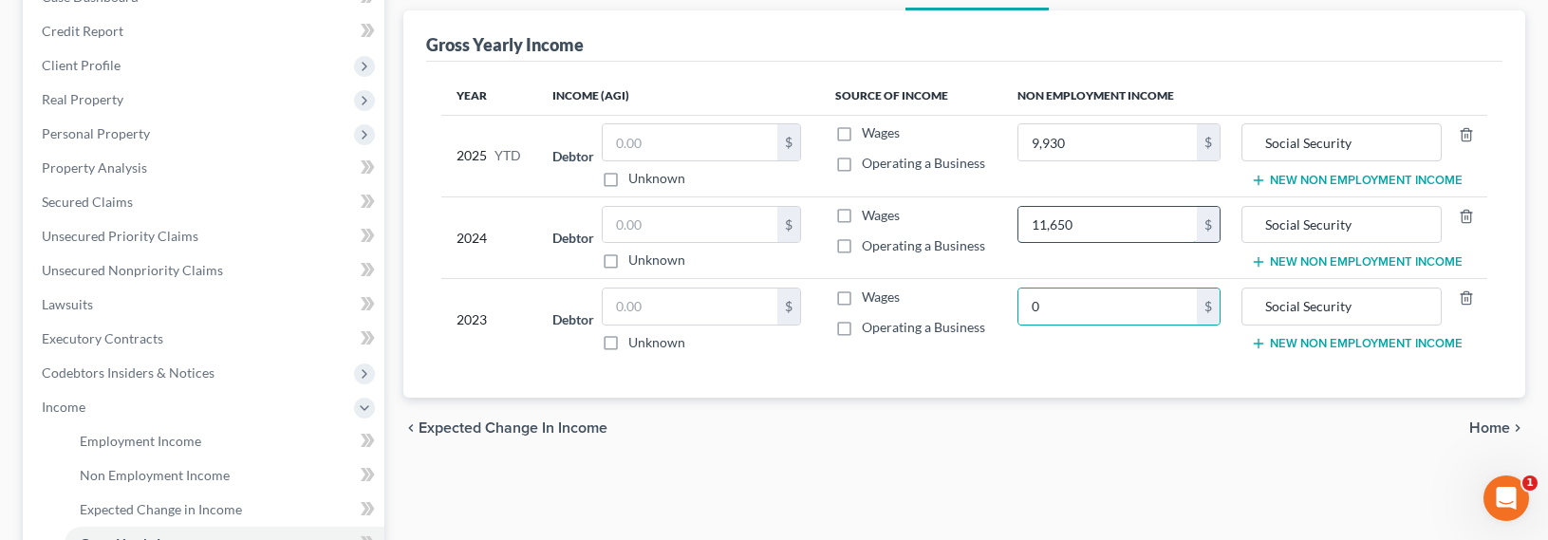
click at [1046, 219] on input "11,650" at bounding box center [1108, 225] width 178 height 36
click at [1049, 221] on input "11,650" at bounding box center [1108, 225] width 178 height 36
click at [1045, 223] on input "11,650" at bounding box center [1108, 225] width 178 height 36
type input "13,650"
click at [1074, 306] on input "0" at bounding box center [1108, 307] width 178 height 36
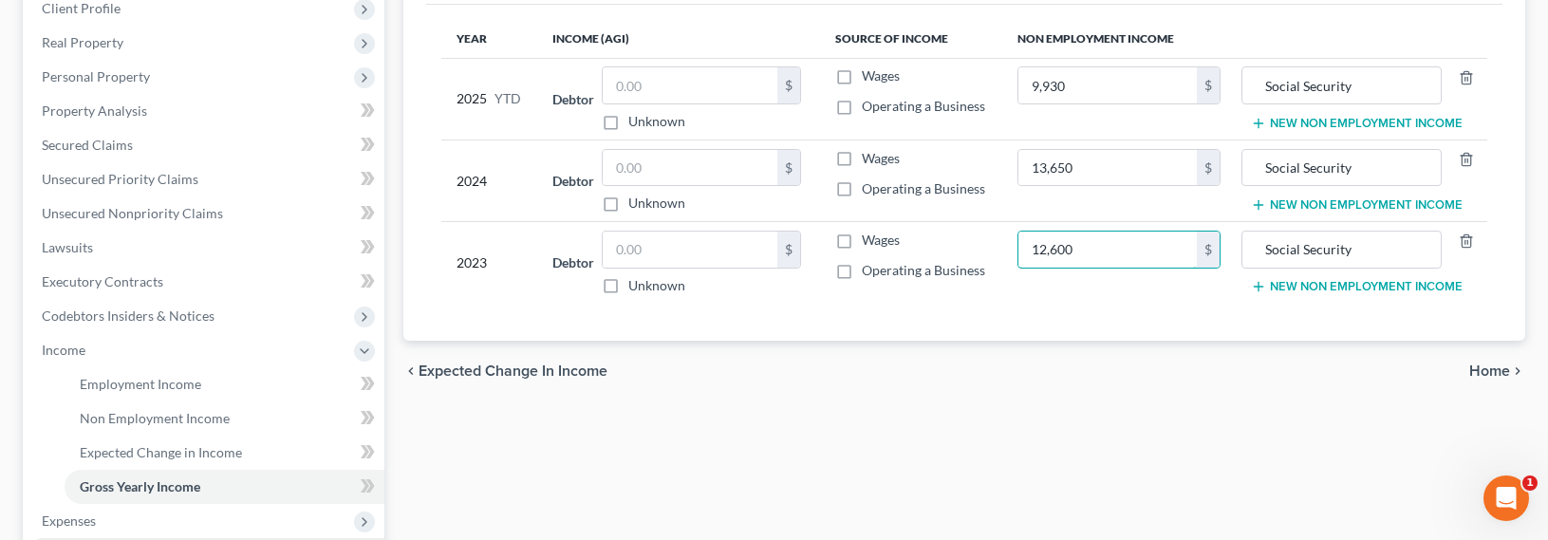
scroll to position [604, 0]
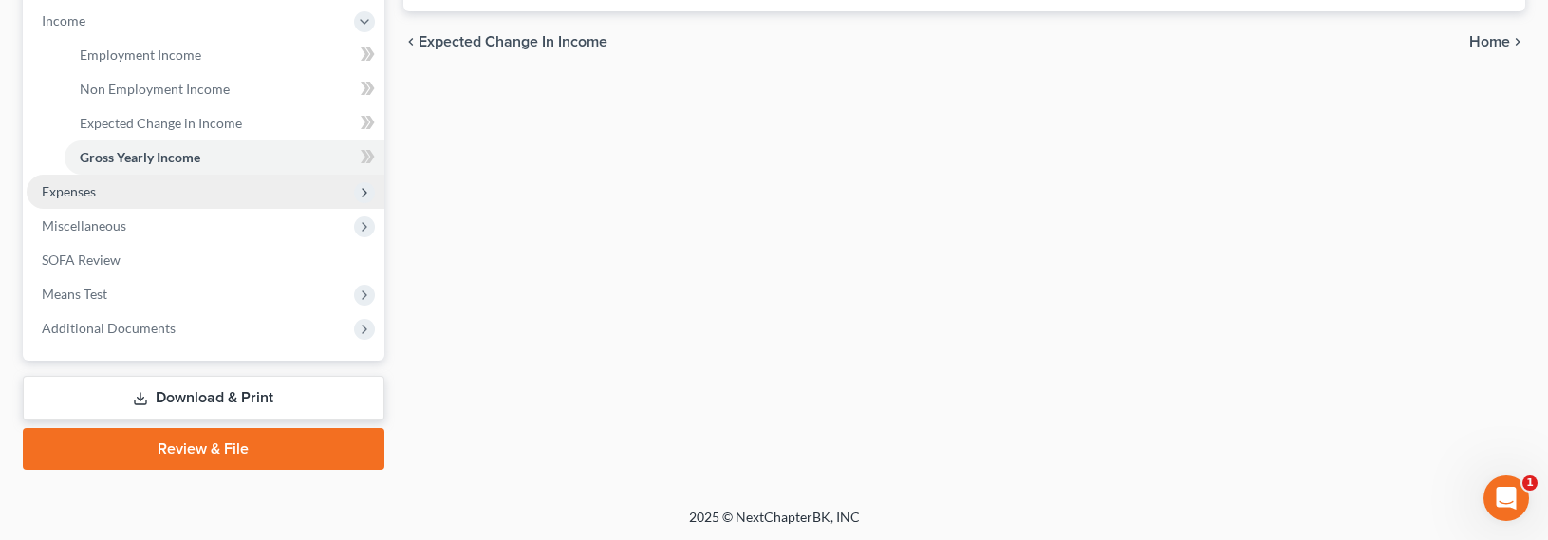
type input "12,600"
click at [90, 197] on span "Expenses" at bounding box center [69, 191] width 54 height 16
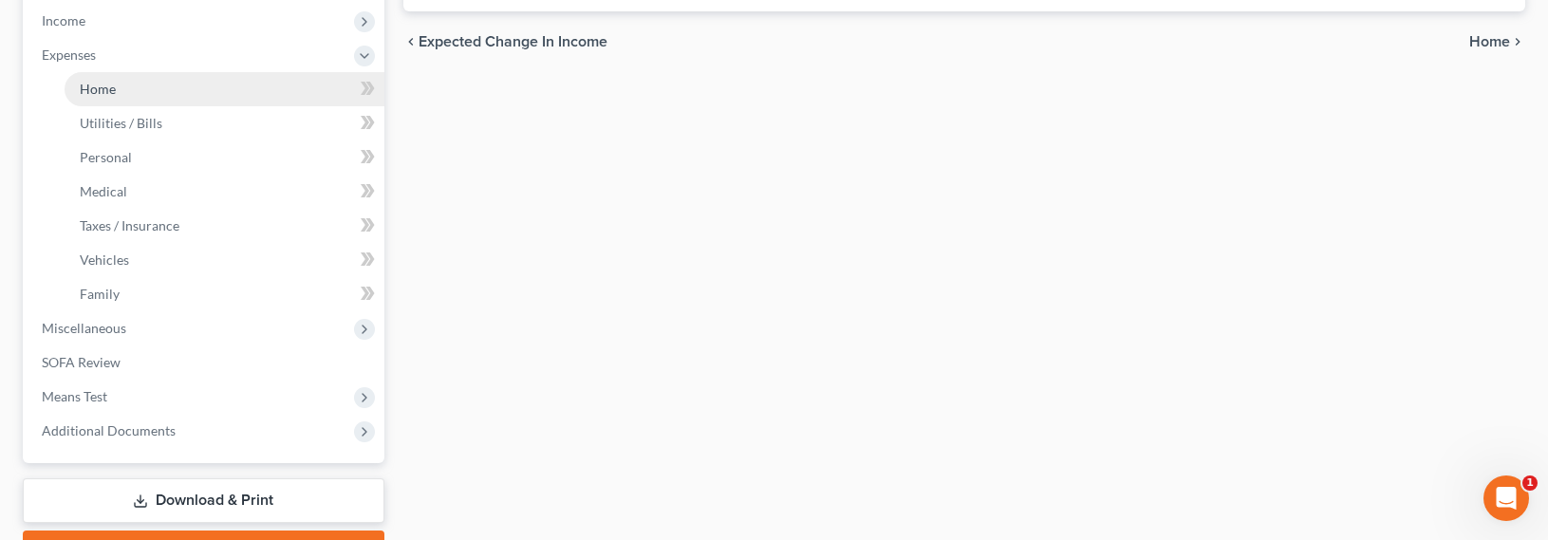
click at [101, 79] on link "Home" at bounding box center [225, 89] width 320 height 34
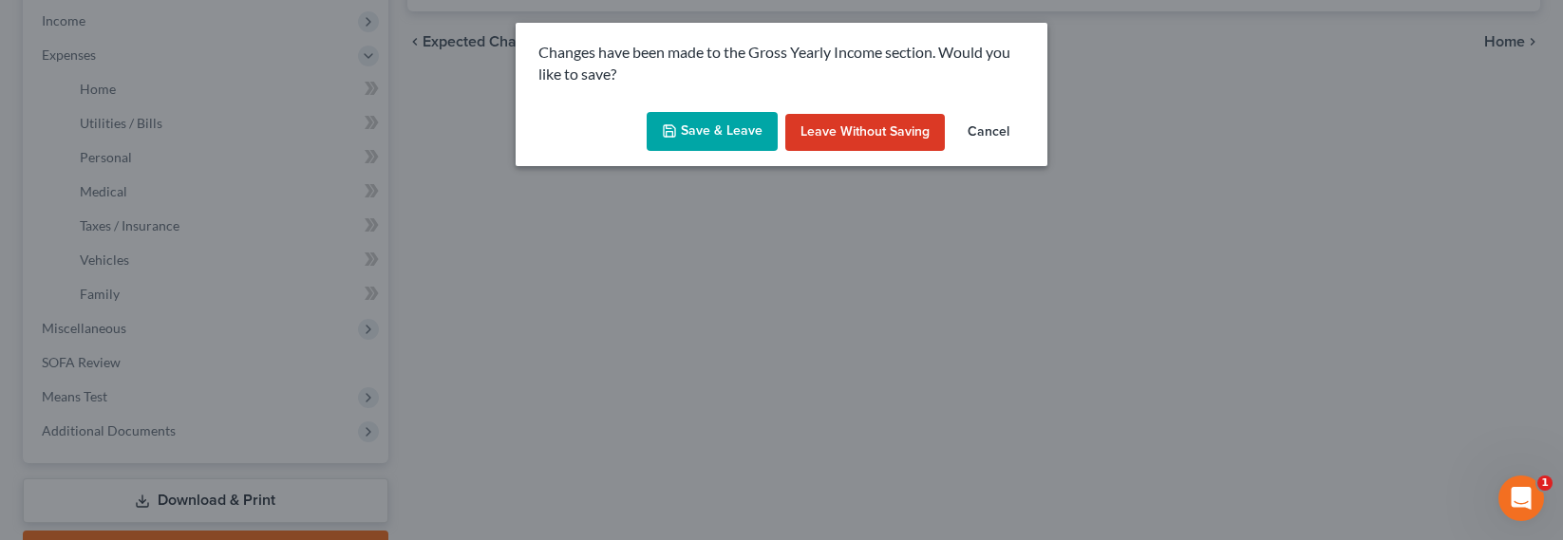
click at [720, 141] on button "Save & Leave" at bounding box center [712, 132] width 131 height 40
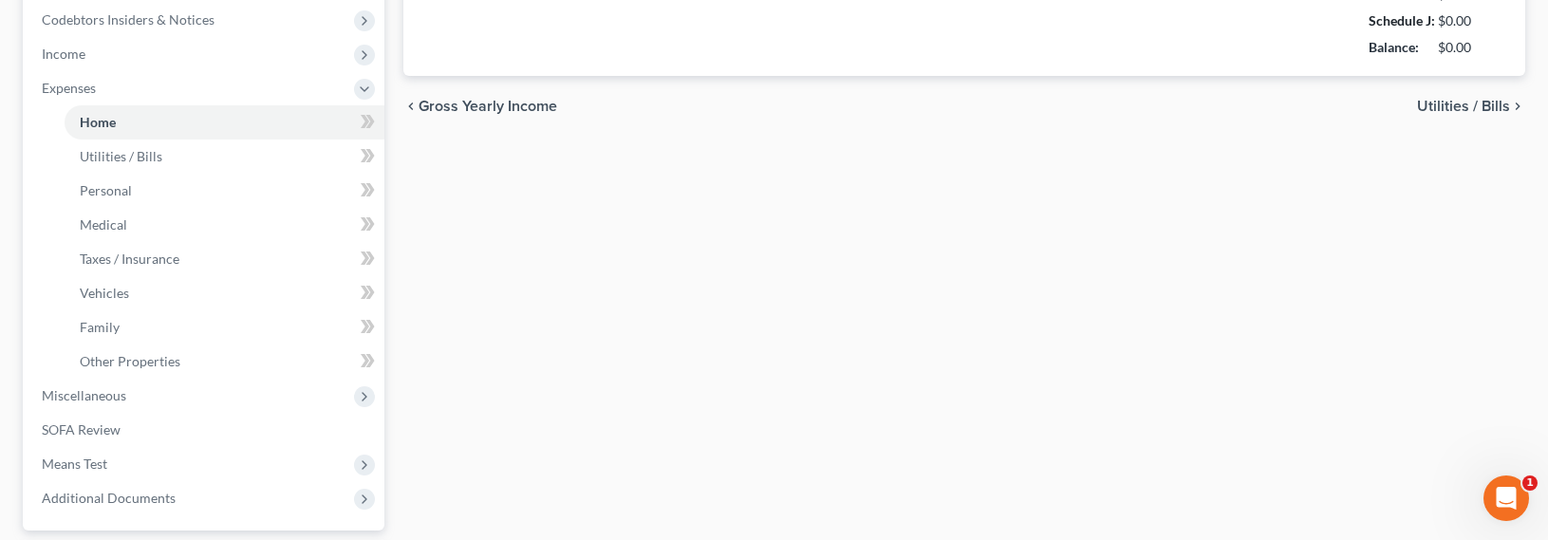
type input "0.00"
radio input "true"
type input "0.00"
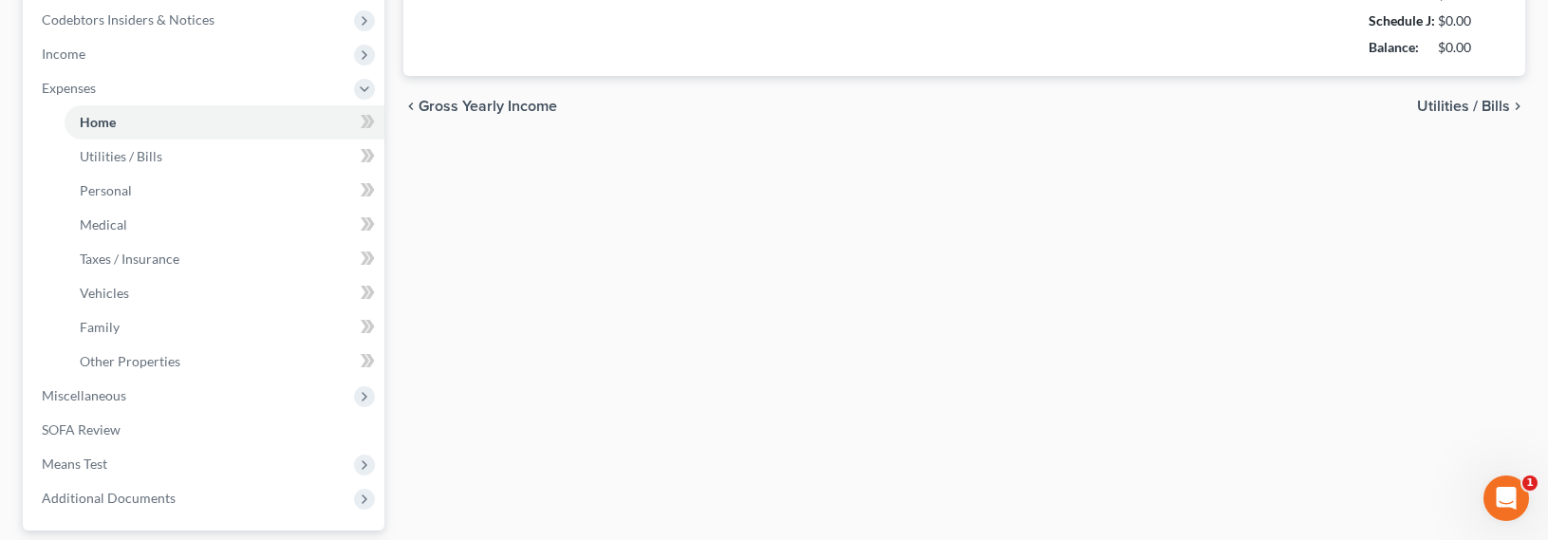
type input "0.00"
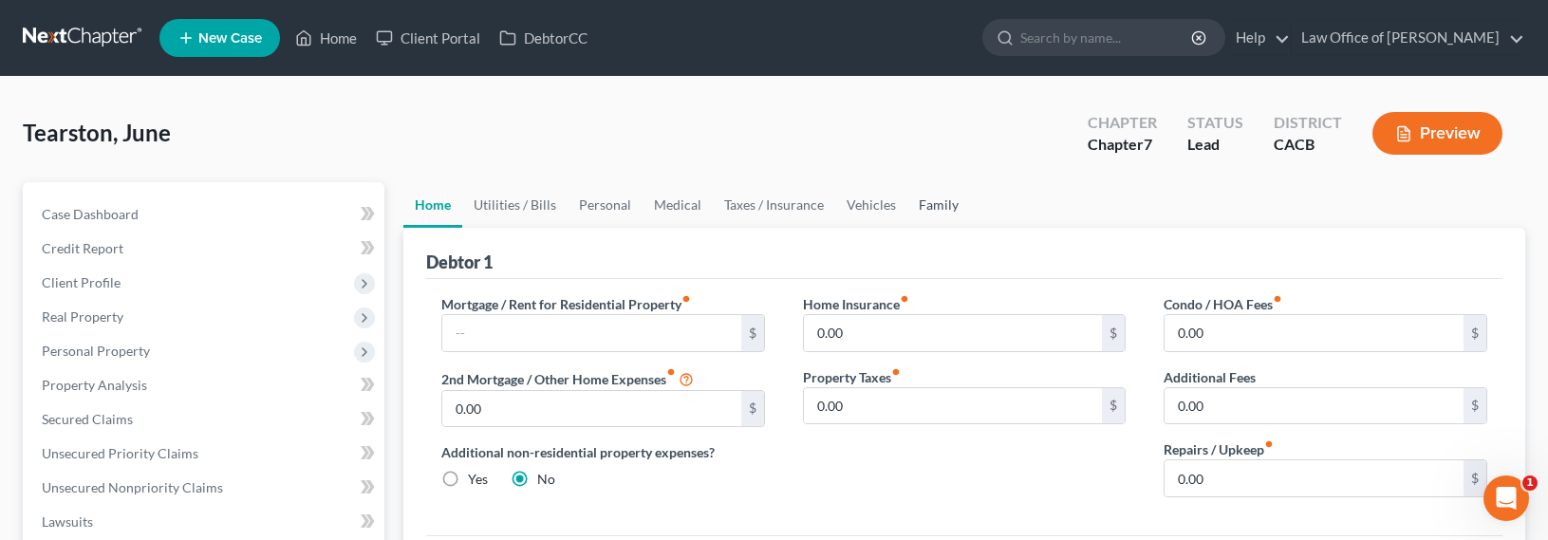
click at [924, 203] on link "Family" at bounding box center [939, 205] width 63 height 46
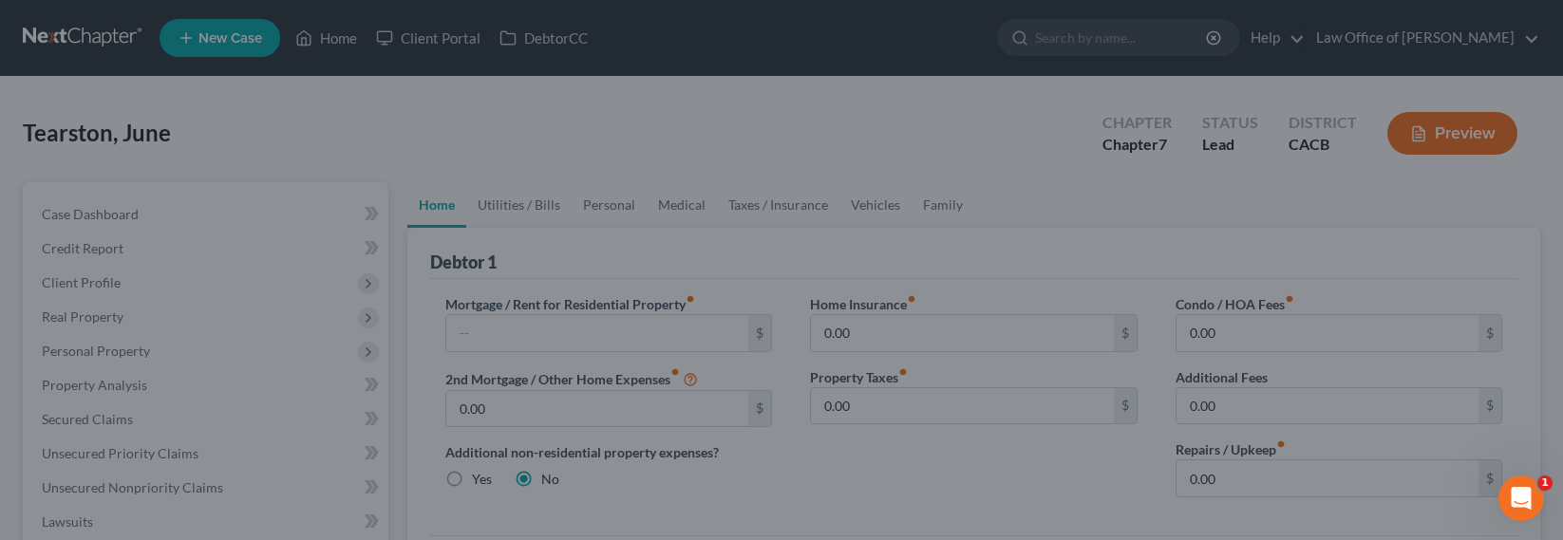
click at [887, 252] on div at bounding box center [781, 270] width 1563 height 540
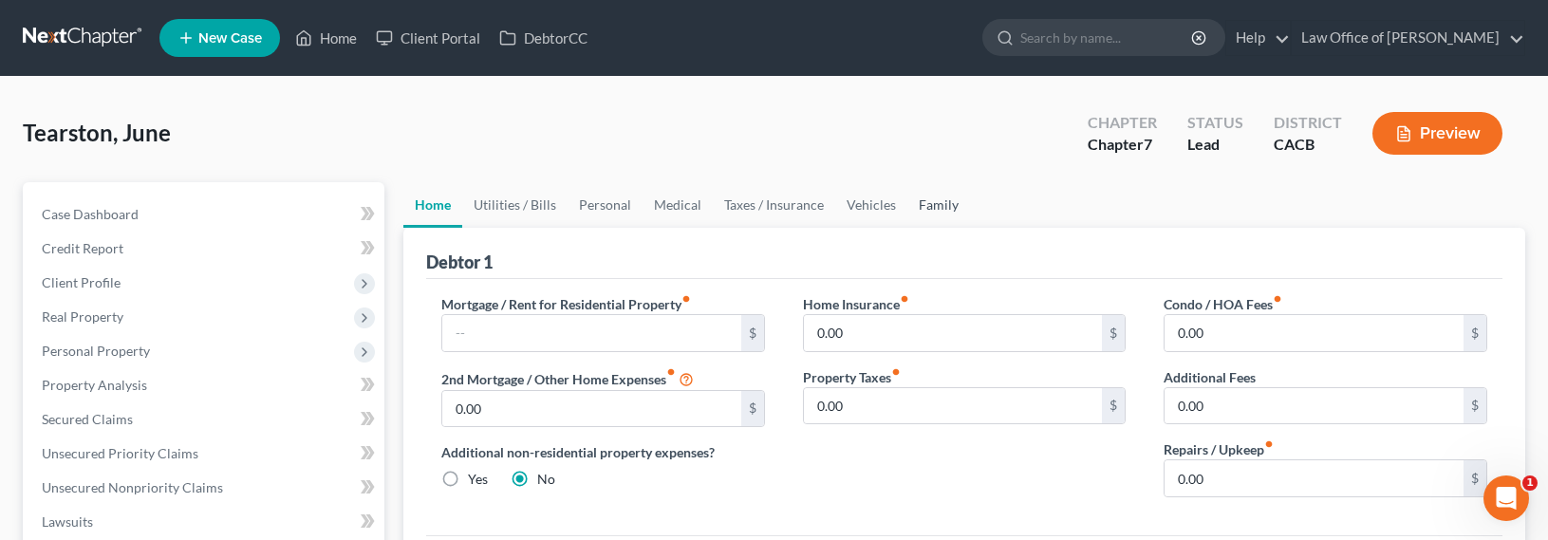
click at [951, 208] on link "Family" at bounding box center [939, 205] width 63 height 46
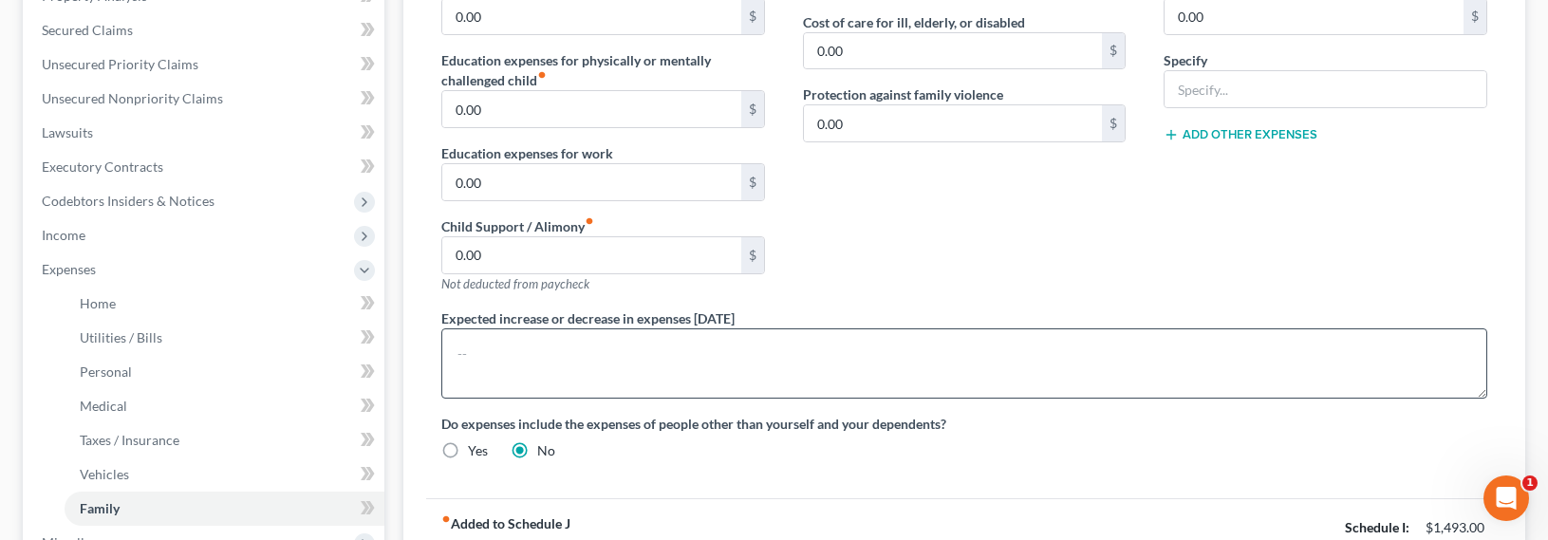
scroll to position [407, 0]
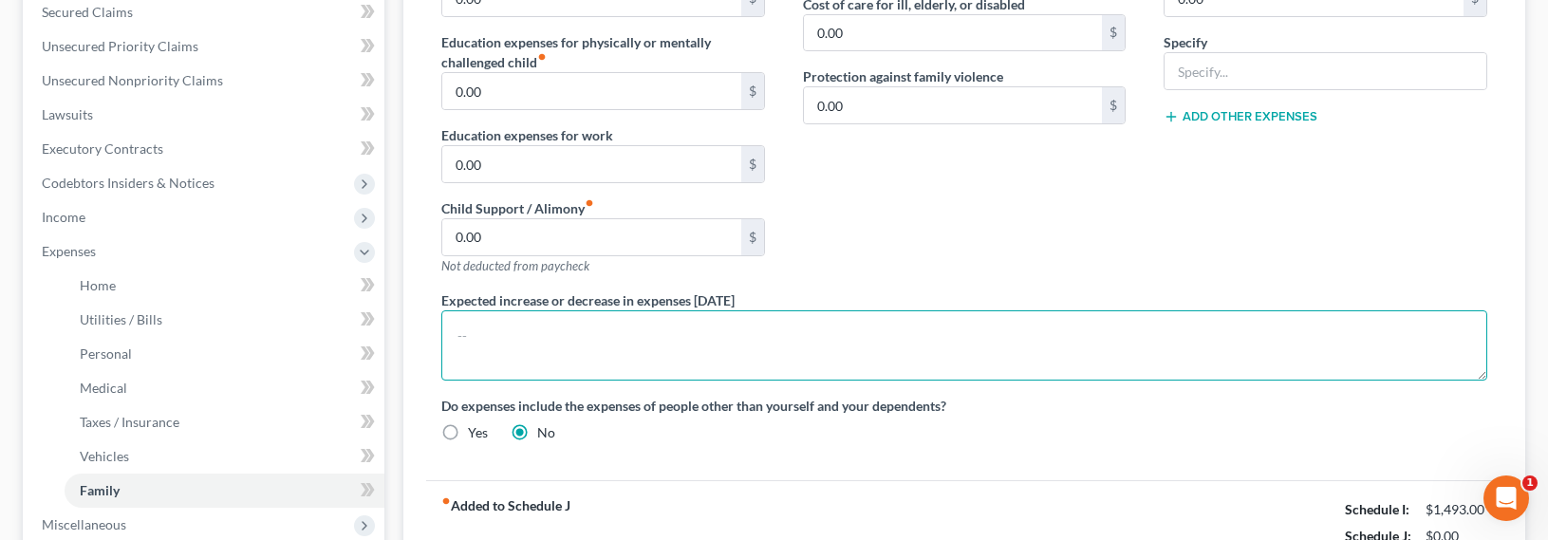
click at [617, 361] on textarea at bounding box center [964, 345] width 1046 height 70
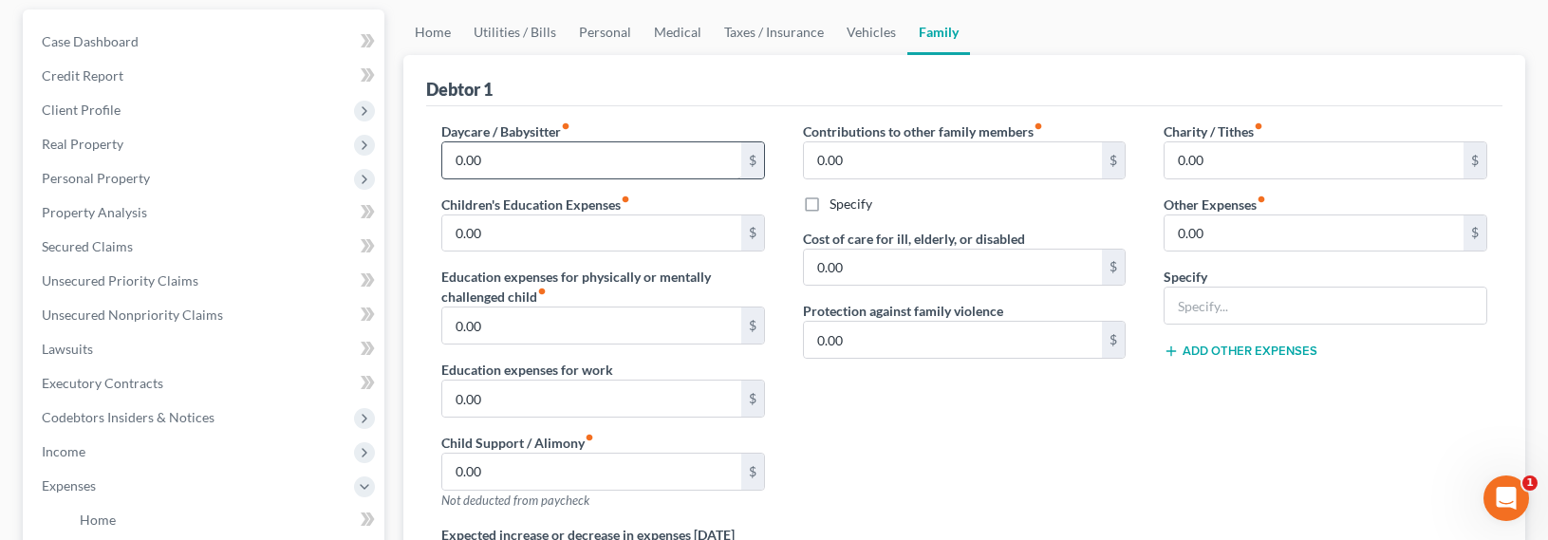
scroll to position [0, 0]
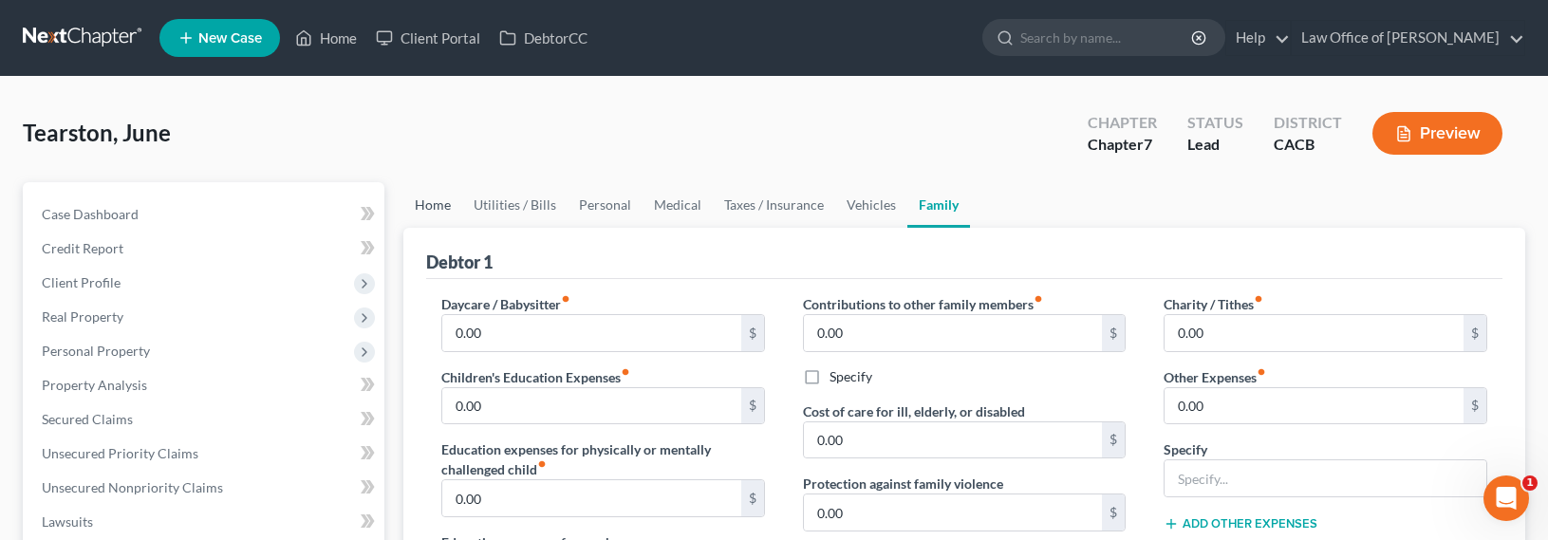
type textarea "Debtor is [DEMOGRAPHIC_DATA] and lives with daughter who pays for most expenses."
click at [440, 207] on link "Home" at bounding box center [432, 205] width 59 height 46
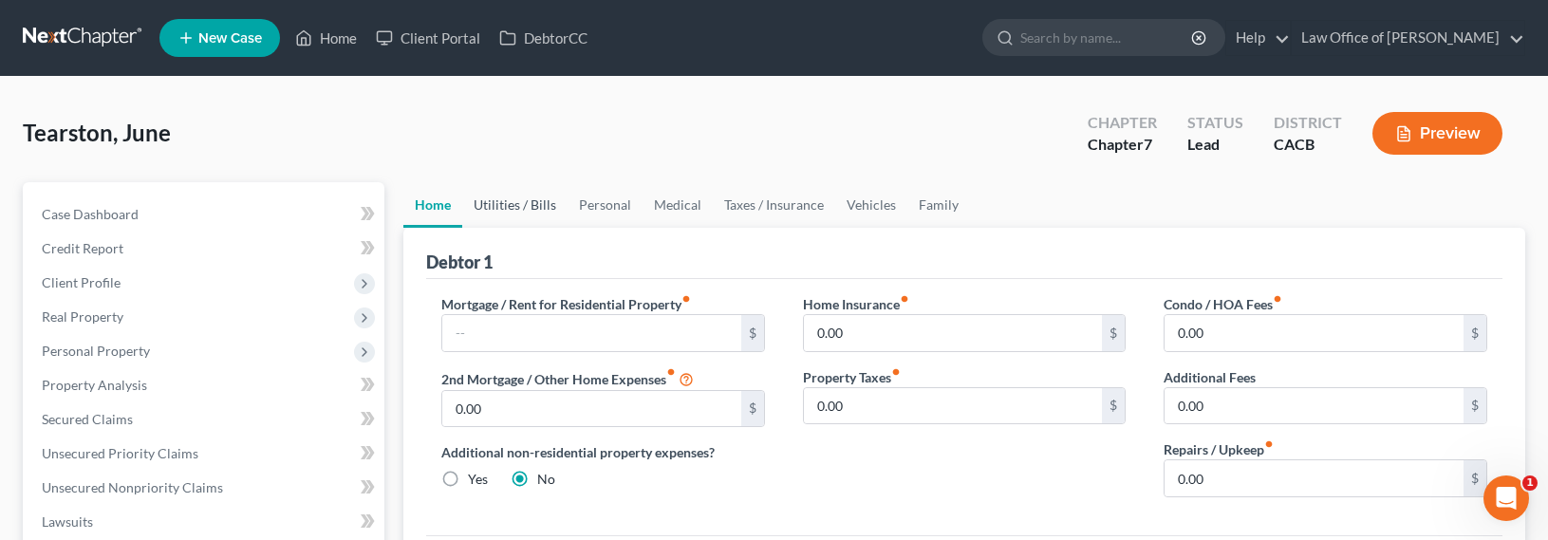
click at [505, 210] on link "Utilities / Bills" at bounding box center [514, 205] width 105 height 46
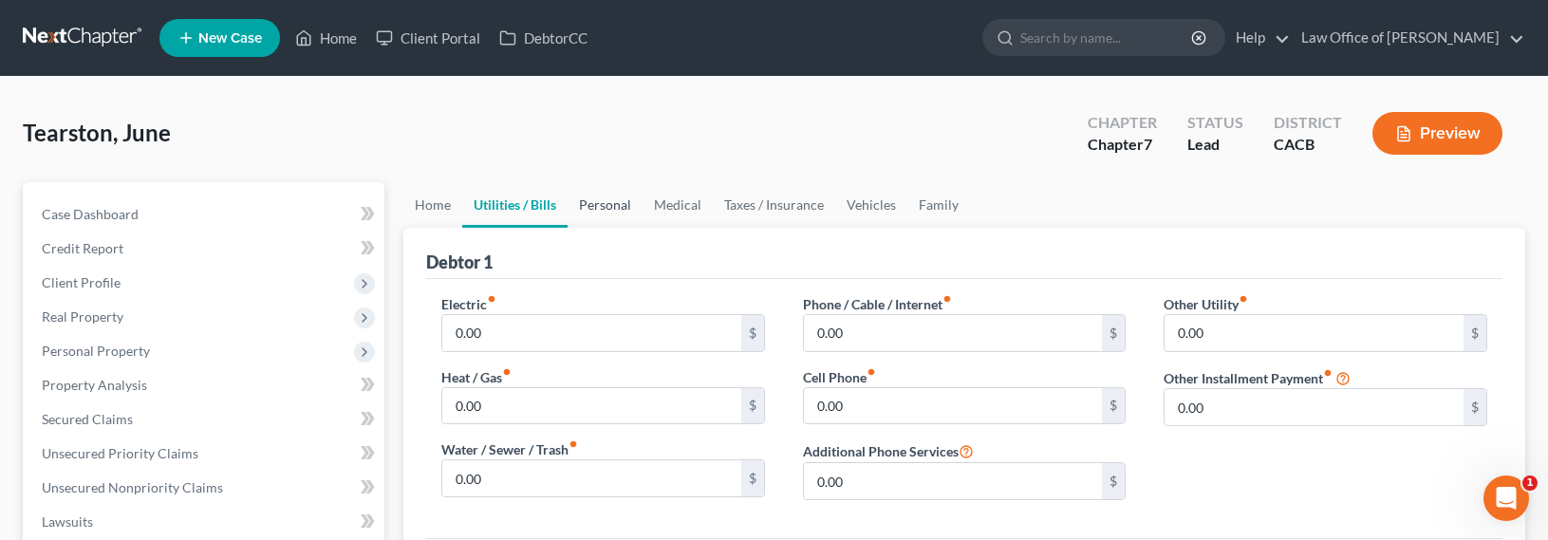
click at [617, 201] on link "Personal" at bounding box center [605, 205] width 75 height 46
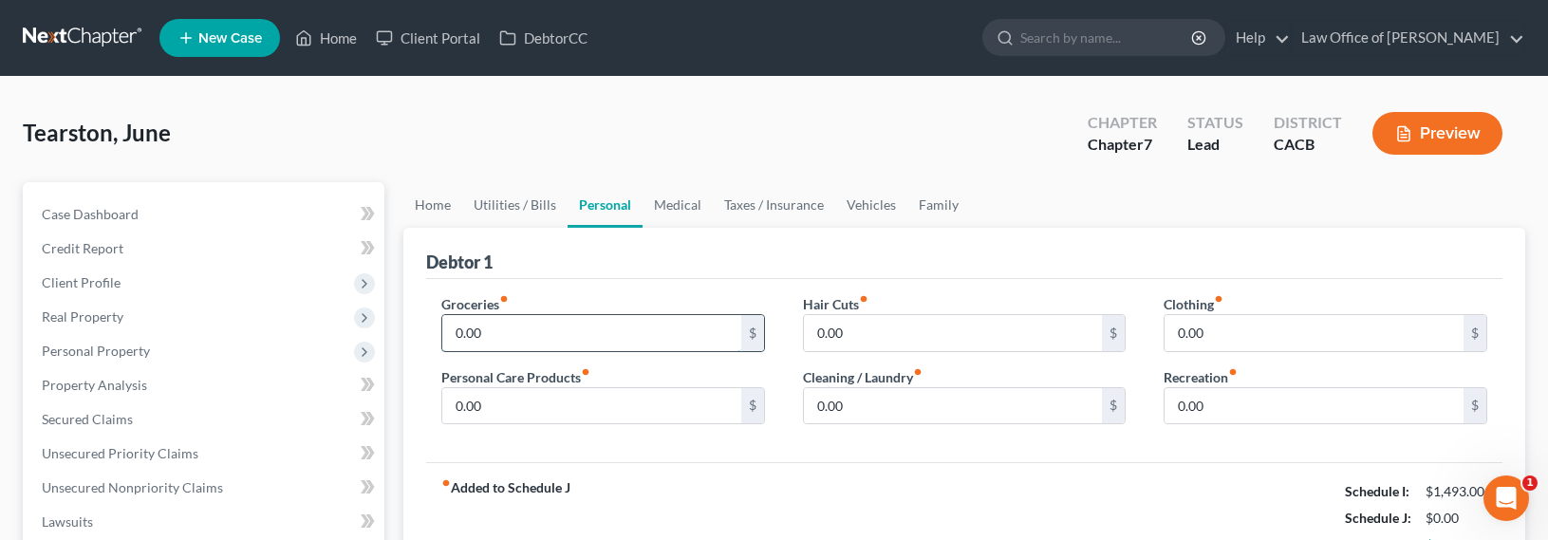
click at [538, 329] on input "0.00" at bounding box center [591, 333] width 299 height 36
type input "500"
type input "50"
type input "10"
type input "15"
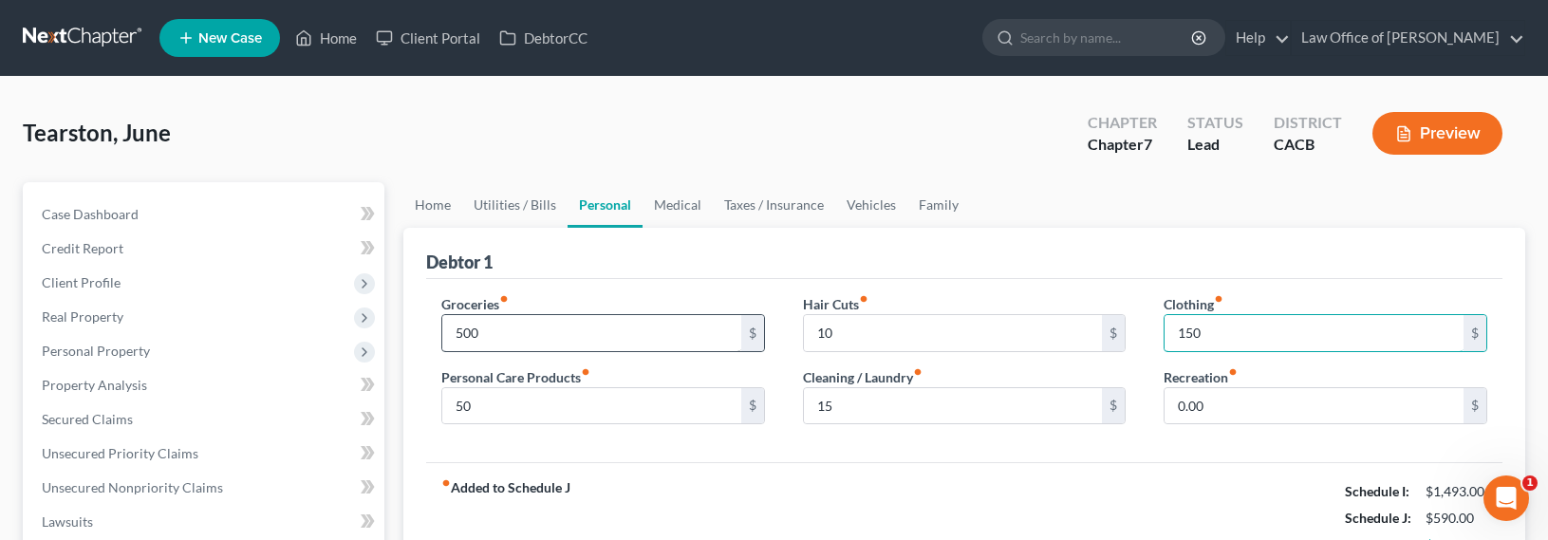
type input "150"
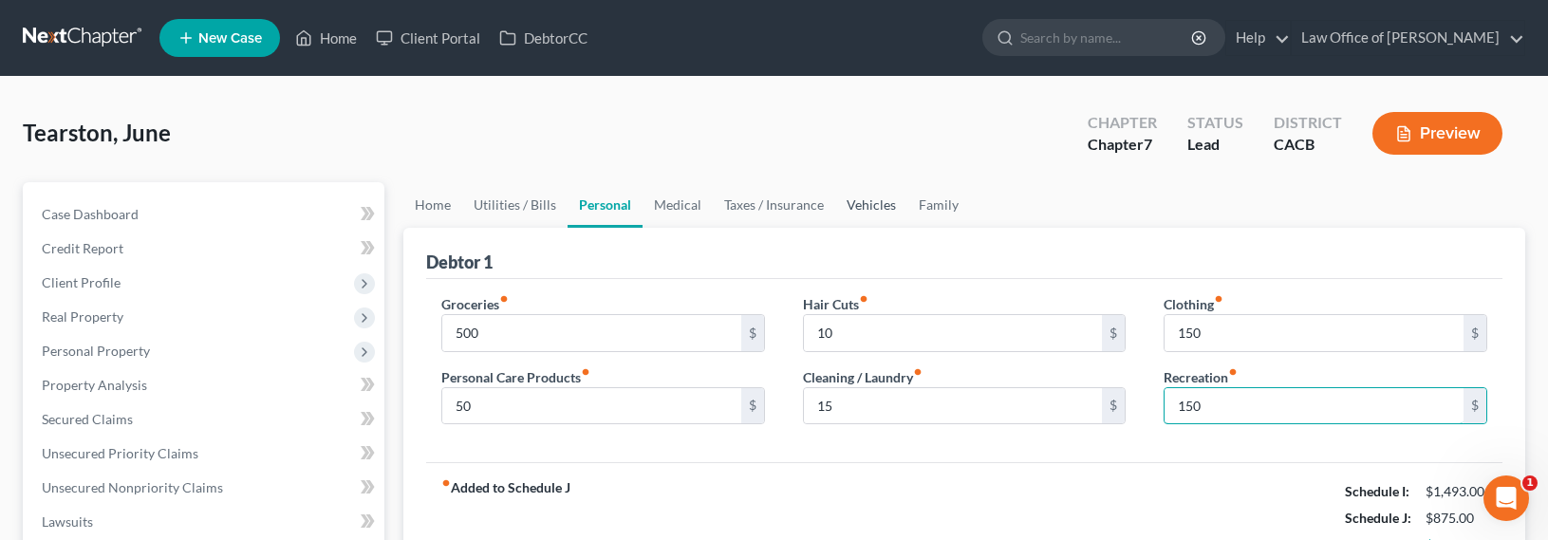
type input "150"
click at [873, 210] on link "Vehicles" at bounding box center [871, 205] width 72 height 46
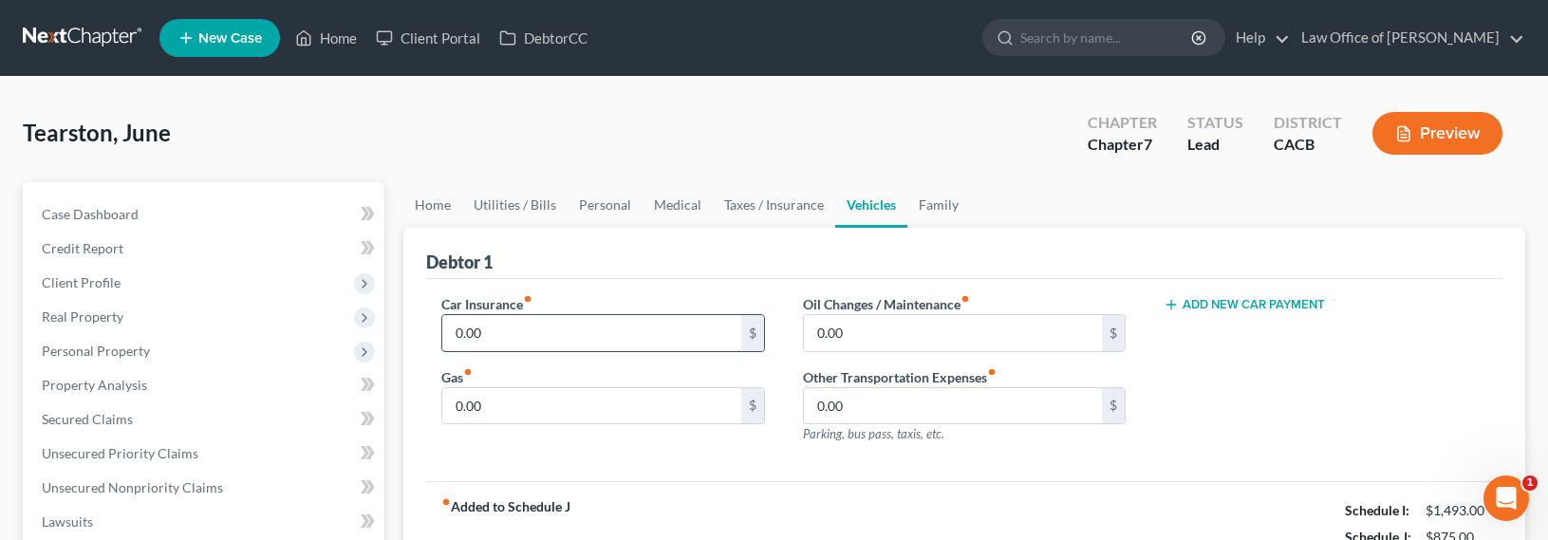
click at [506, 322] on input "0.00" at bounding box center [591, 333] width 299 height 36
click at [510, 401] on input "0.00" at bounding box center [591, 406] width 299 height 36
type input "200"
click at [547, 334] on input "0.00" at bounding box center [591, 333] width 299 height 36
type input "12"
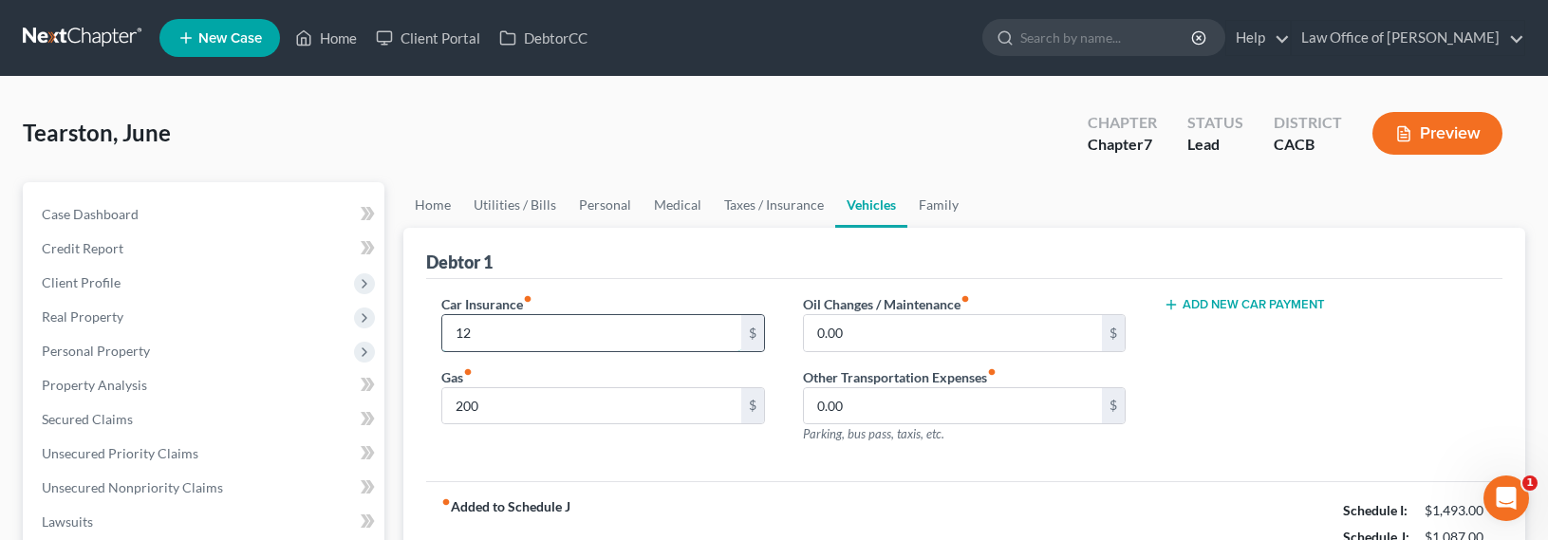
click at [546, 336] on input "12" at bounding box center [591, 333] width 299 height 36
type input "5"
type input "20"
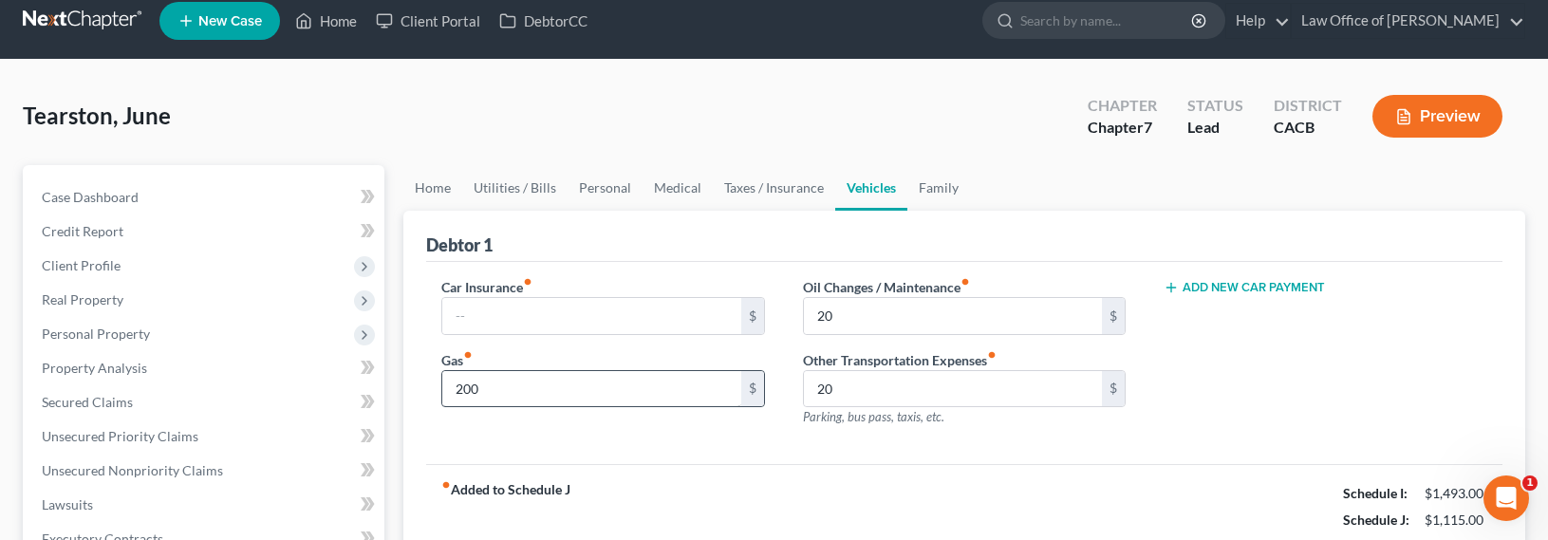
scroll to position [42, 0]
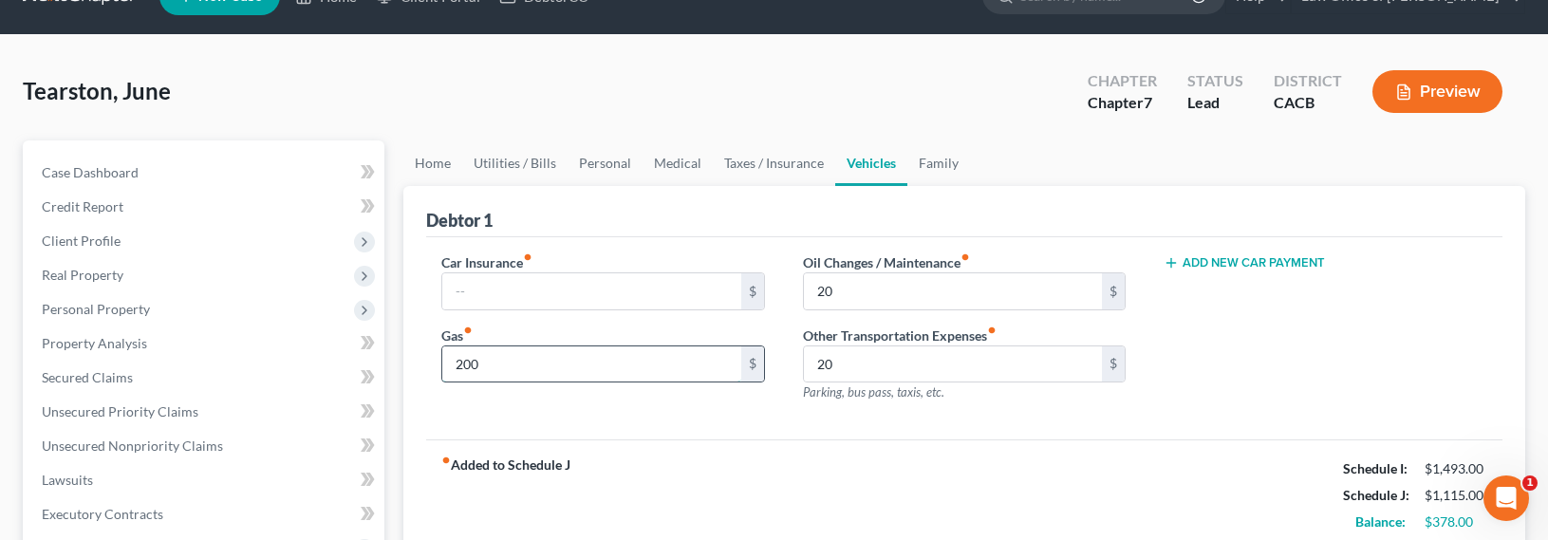
click at [483, 370] on input "200" at bounding box center [591, 365] width 299 height 36
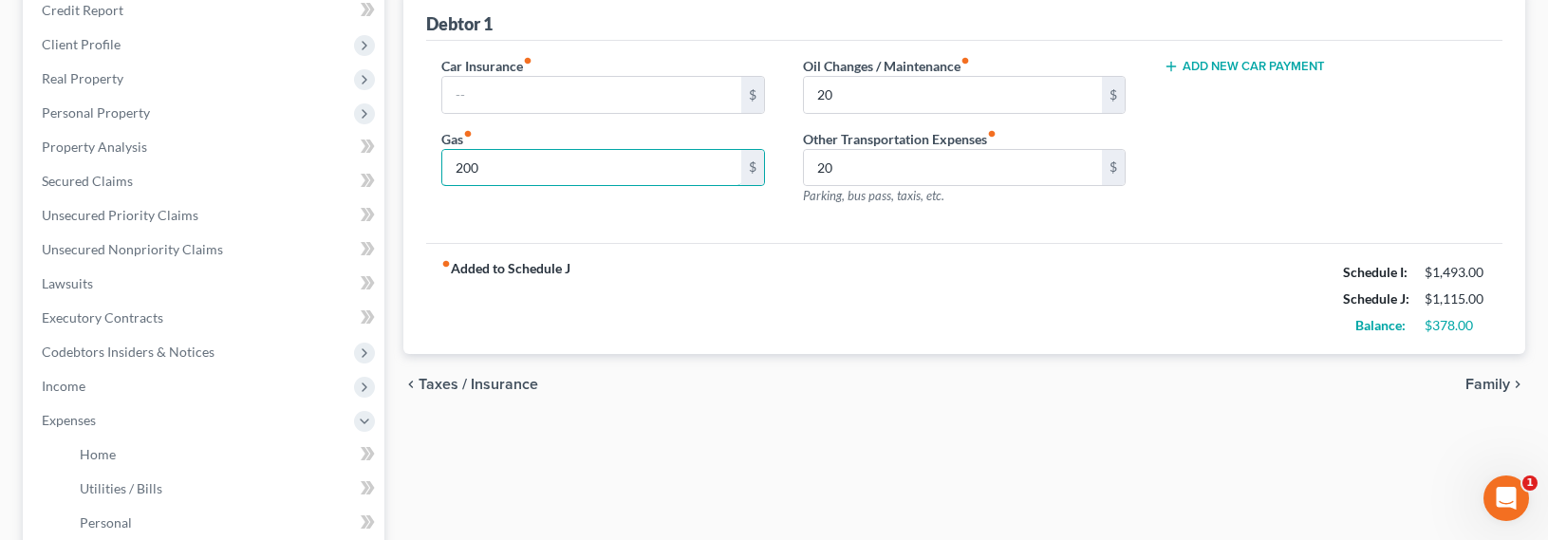
scroll to position [0, 0]
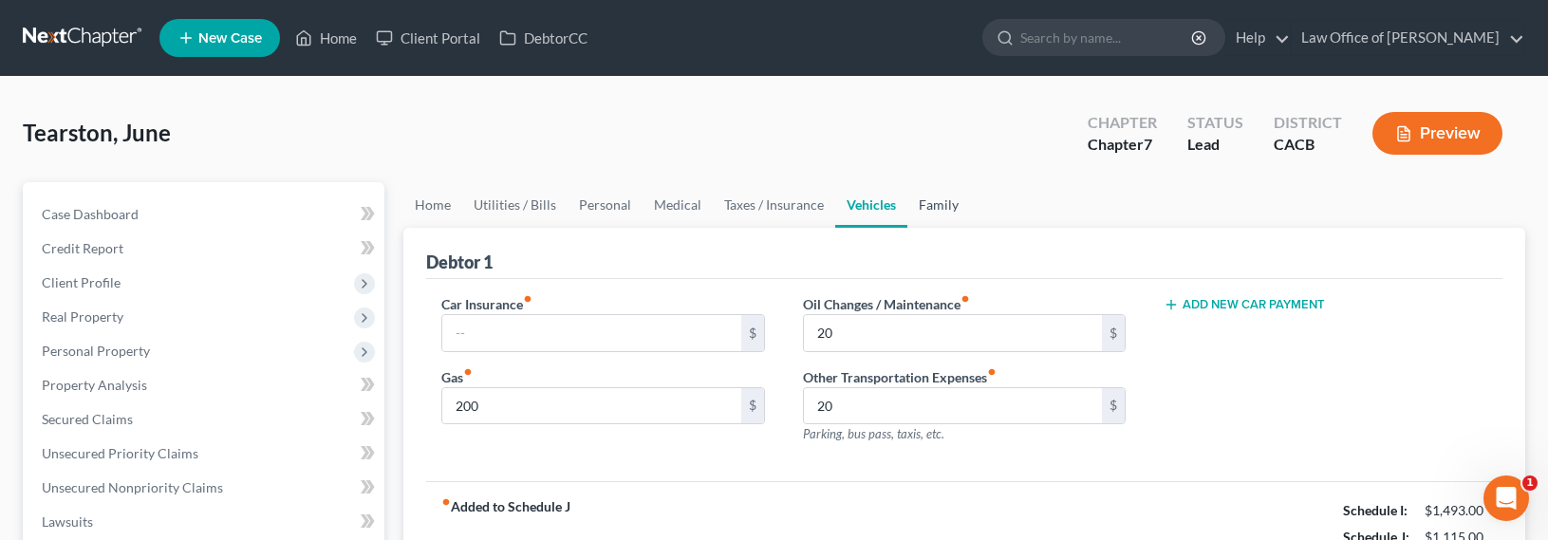
click at [961, 202] on link "Family" at bounding box center [939, 205] width 63 height 46
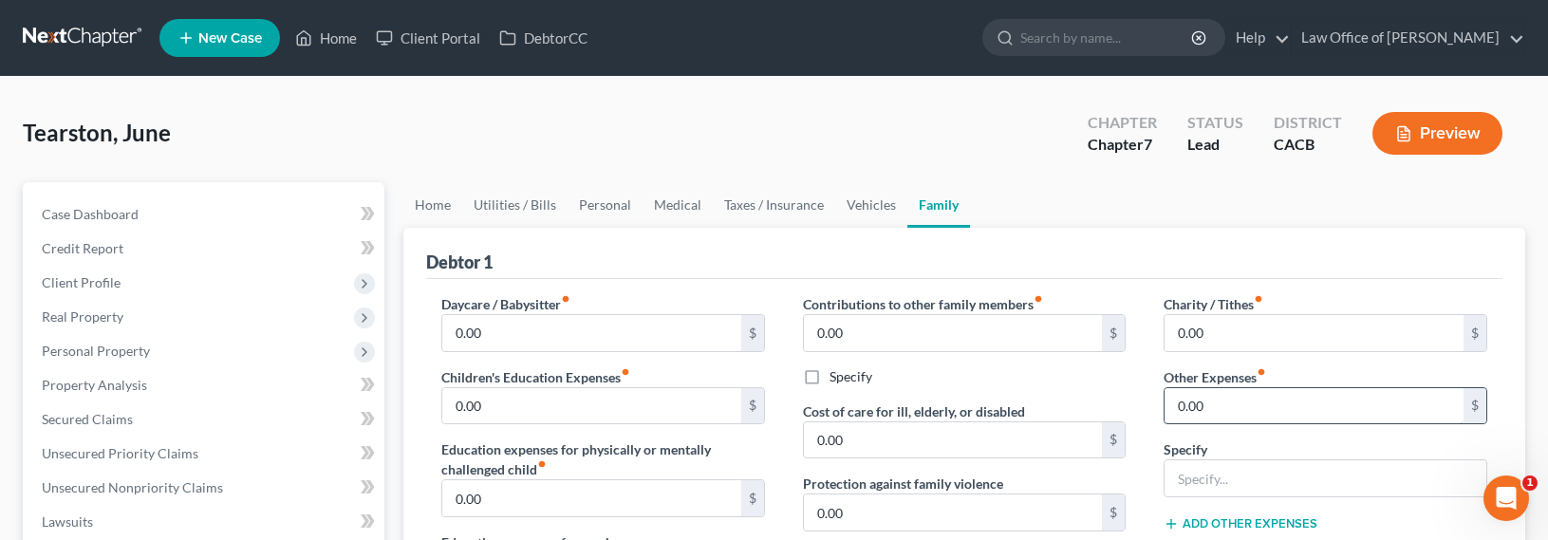
click at [1257, 406] on input "0.00" at bounding box center [1314, 406] width 299 height 36
click at [575, 203] on link "Personal" at bounding box center [605, 205] width 75 height 46
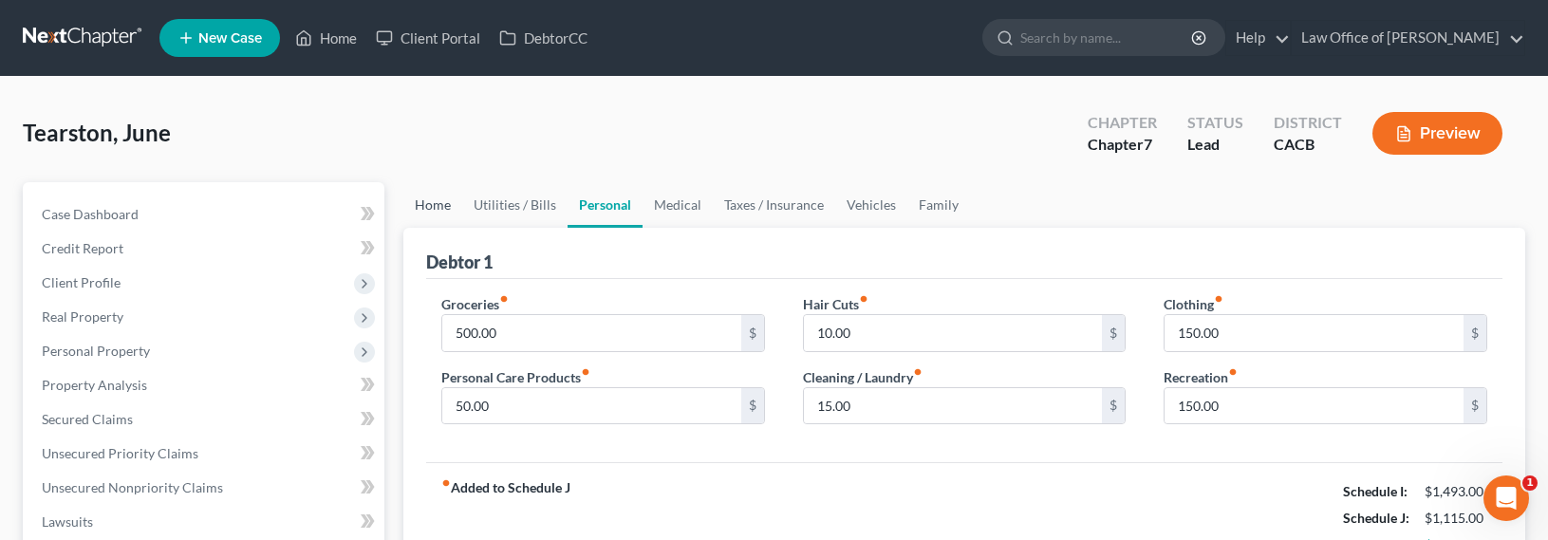
click at [422, 207] on link "Home" at bounding box center [432, 205] width 59 height 46
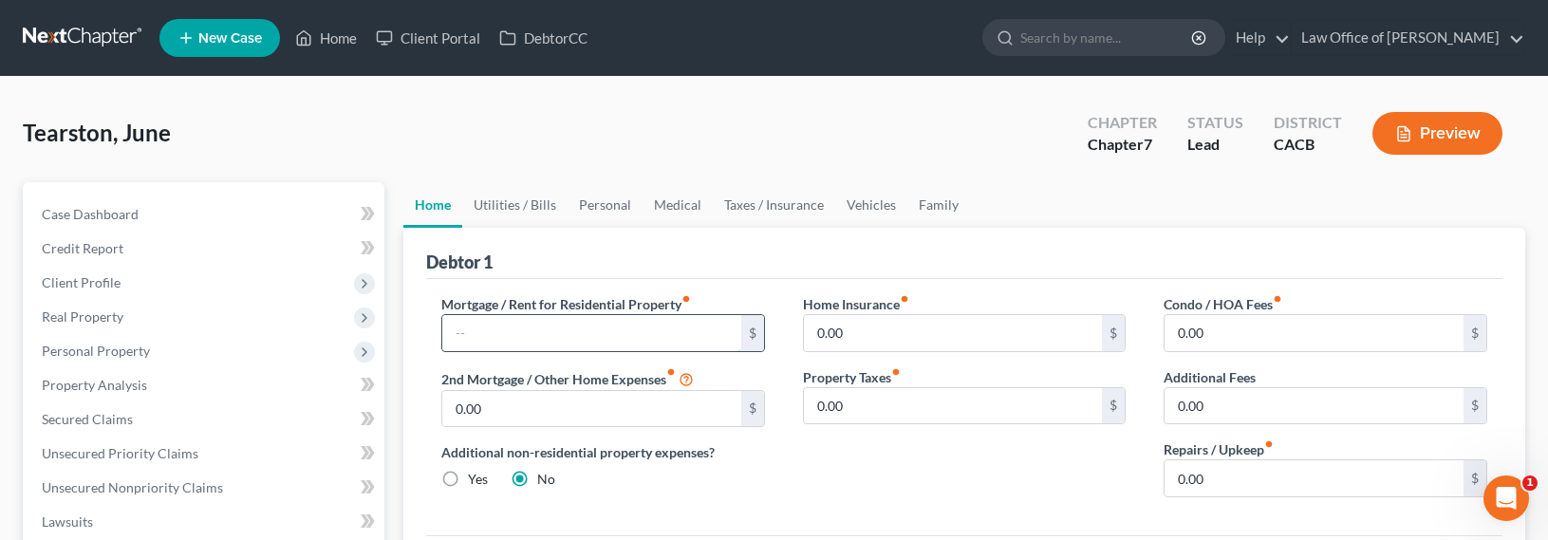
click at [528, 334] on input "text" at bounding box center [591, 333] width 299 height 36
type input "500"
drag, startPoint x: 524, startPoint y: 332, endPoint x: 402, endPoint y: 330, distance: 122.5
click at [403, 331] on div "Debtor 1 Mortgage / Rent for Residential Property fiber_manual_record 500 $ 2nd…" at bounding box center [964, 437] width 1122 height 419
drag, startPoint x: 492, startPoint y: 333, endPoint x: 418, endPoint y: 329, distance: 74.1
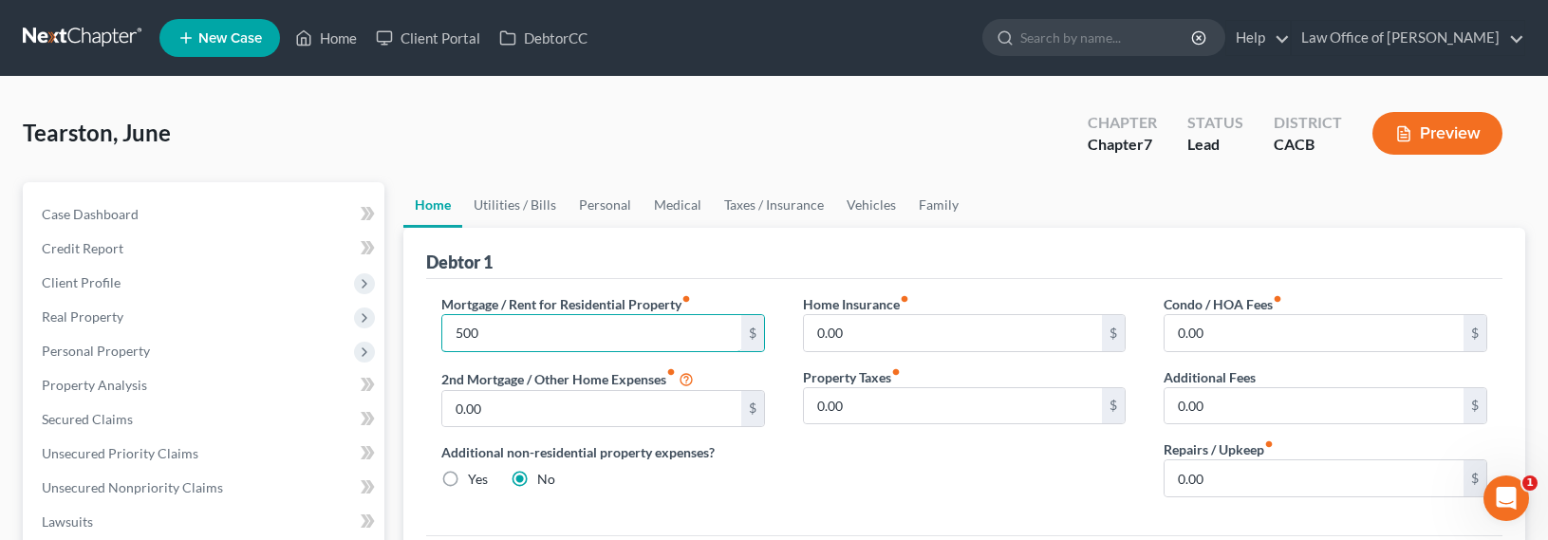
click at [418, 329] on div "Debtor 1 Mortgage / Rent for Residential Property fiber_manual_record 500 $ 2nd…" at bounding box center [964, 437] width 1122 height 419
click at [942, 213] on link "Family" at bounding box center [939, 205] width 63 height 46
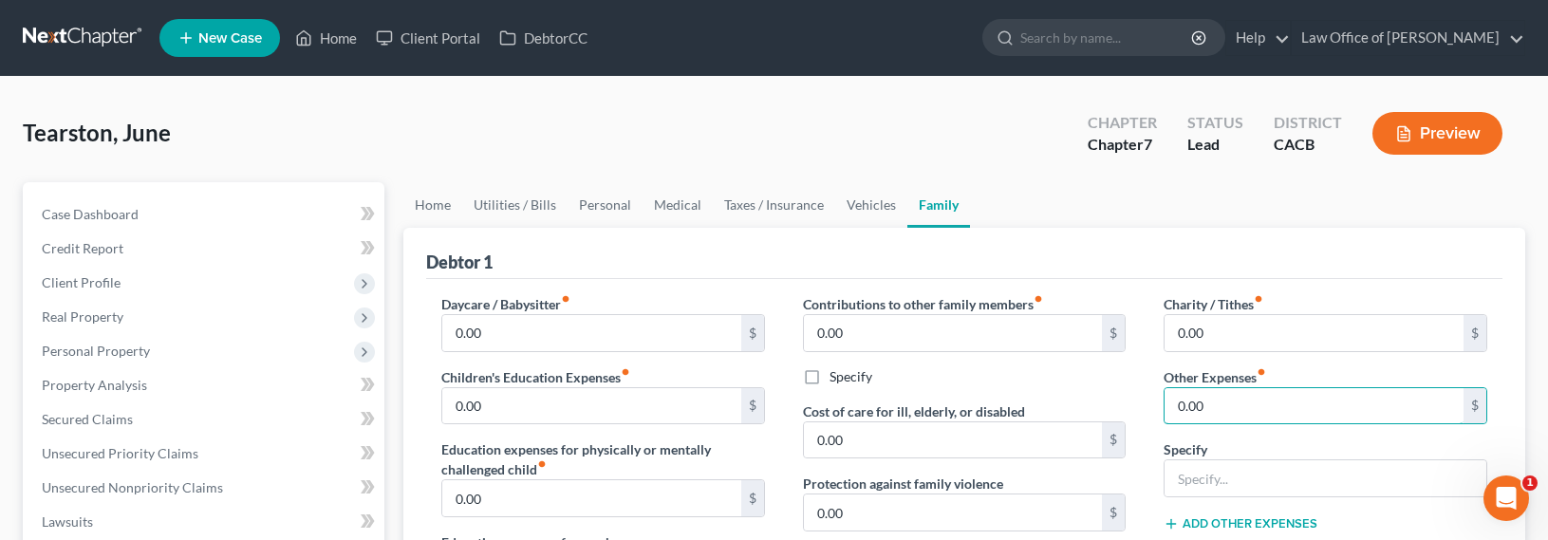
drag, startPoint x: 1224, startPoint y: 406, endPoint x: 1146, endPoint y: 404, distance: 77.9
click at [1146, 404] on div "Charity / Tithes fiber_manual_record 0.00 $ Other Expenses fiber_manual_record …" at bounding box center [1326, 495] width 362 height 403
click at [1209, 486] on input "text" at bounding box center [1326, 478] width 322 height 36
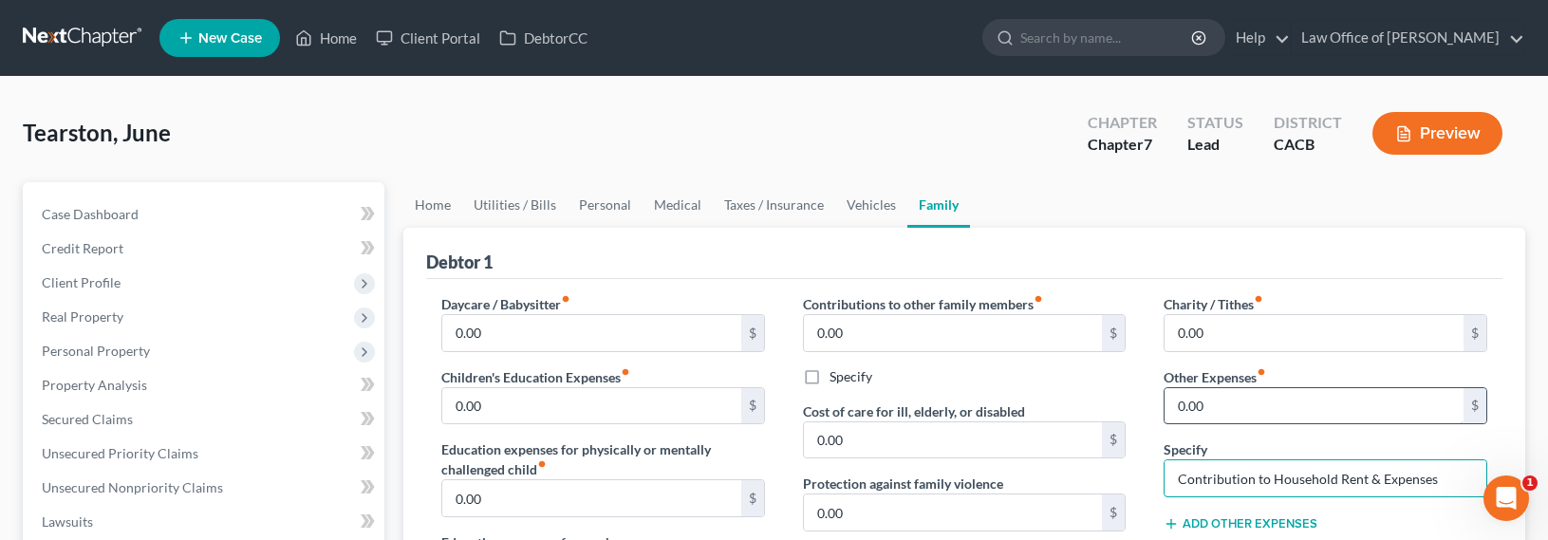
type input "Contribution to Household Rent & Expenses"
click at [1265, 402] on input "0.00" at bounding box center [1314, 406] width 299 height 36
type input "300"
click at [1288, 483] on input "Contribution to Household Rent & Expenses" at bounding box center [1326, 478] width 322 height 36
click at [1445, 478] on input "Contribution to Household Rent & Expenses" at bounding box center [1326, 478] width 322 height 36
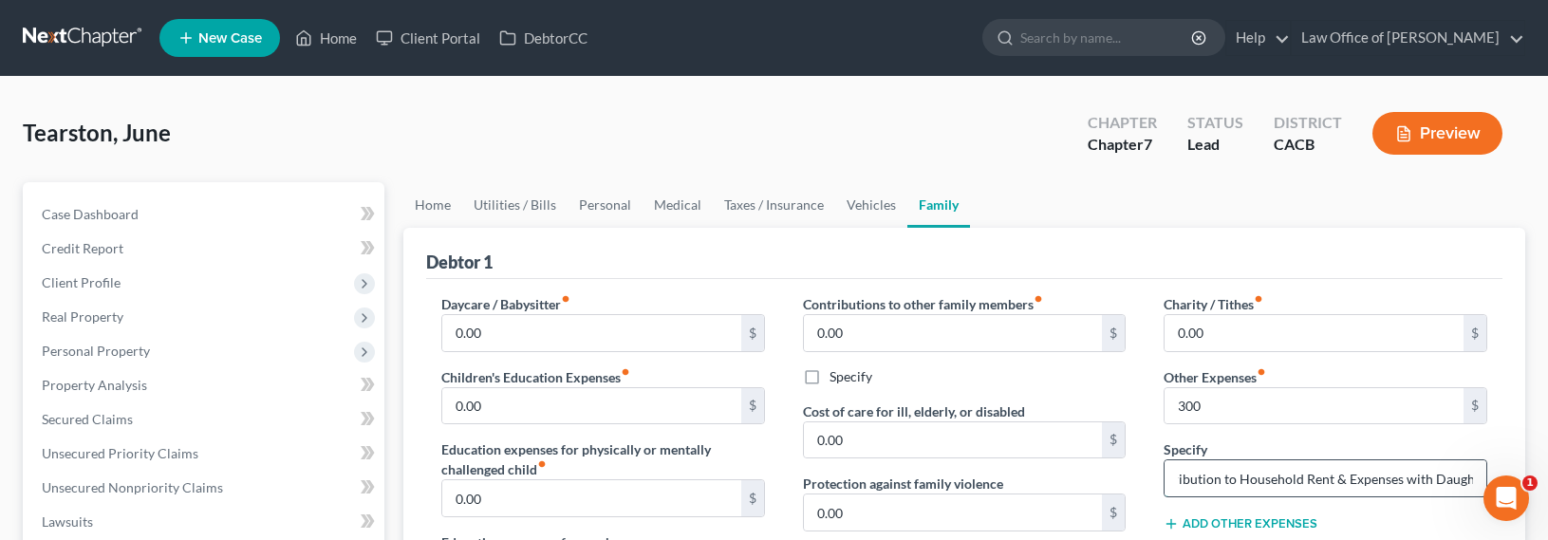
scroll to position [0, 47]
type input "Contribution to Household Rent & Expenses with Daughter"
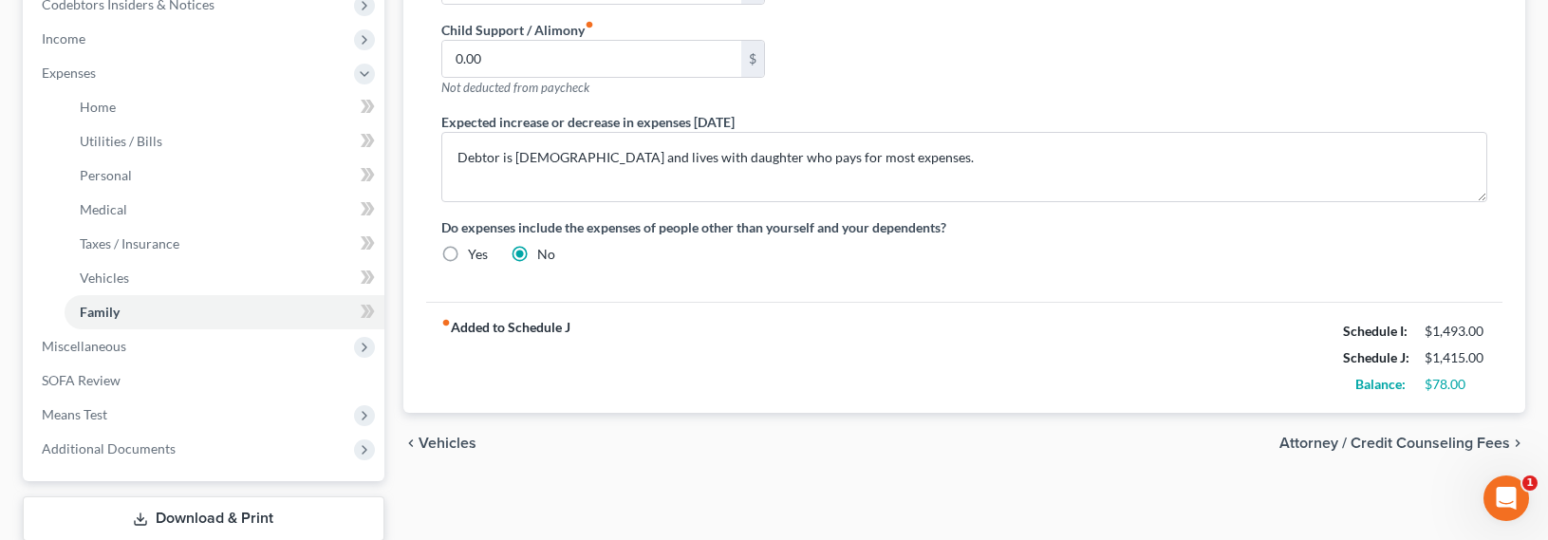
scroll to position [624, 0]
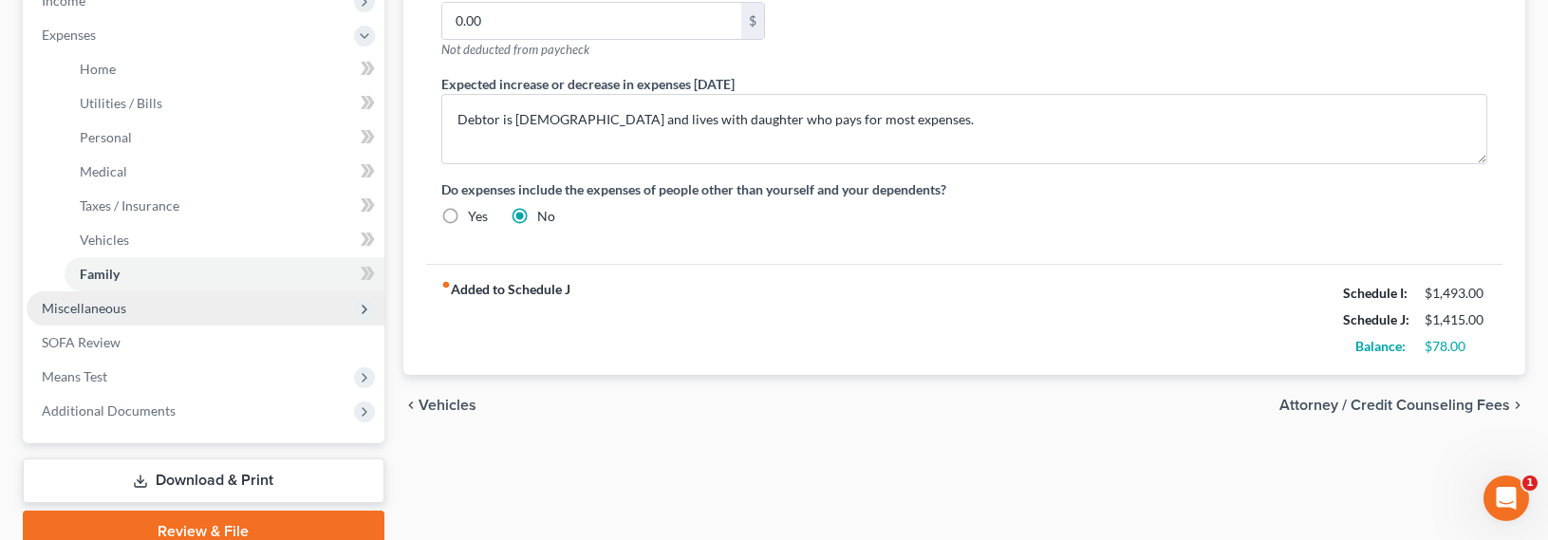
click at [74, 304] on span "Miscellaneous" at bounding box center [84, 308] width 84 height 16
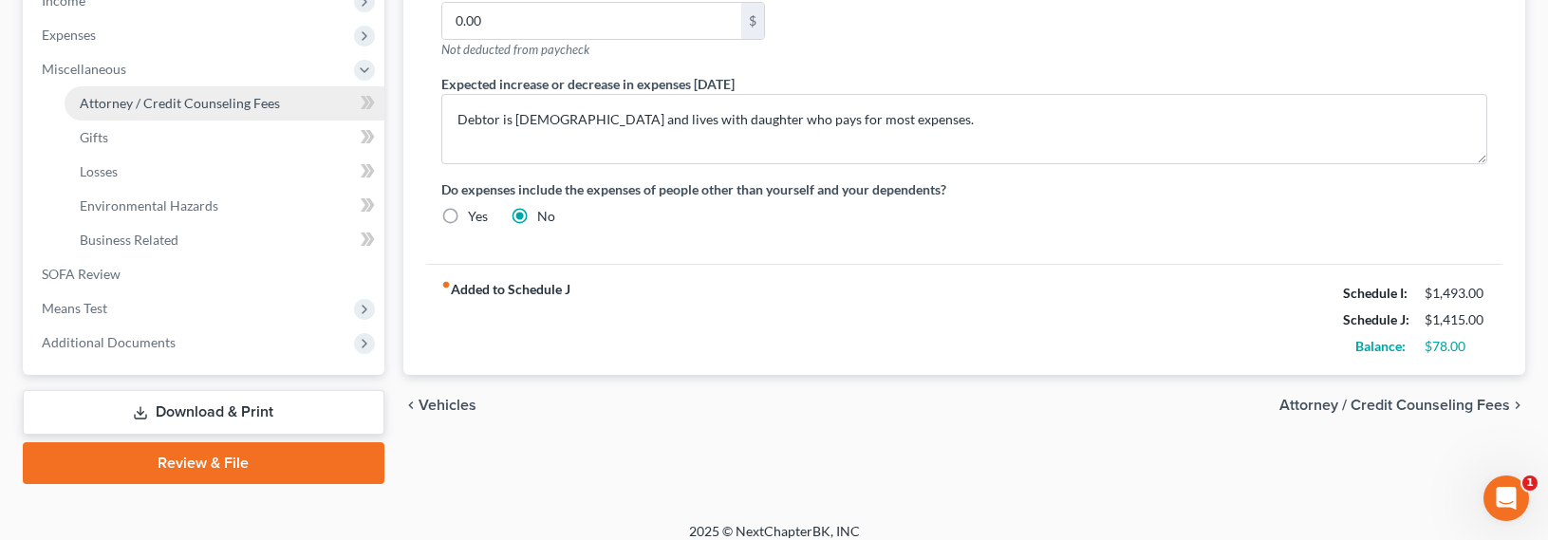
click at [123, 102] on span "Attorney / Credit Counseling Fees" at bounding box center [180, 103] width 200 height 16
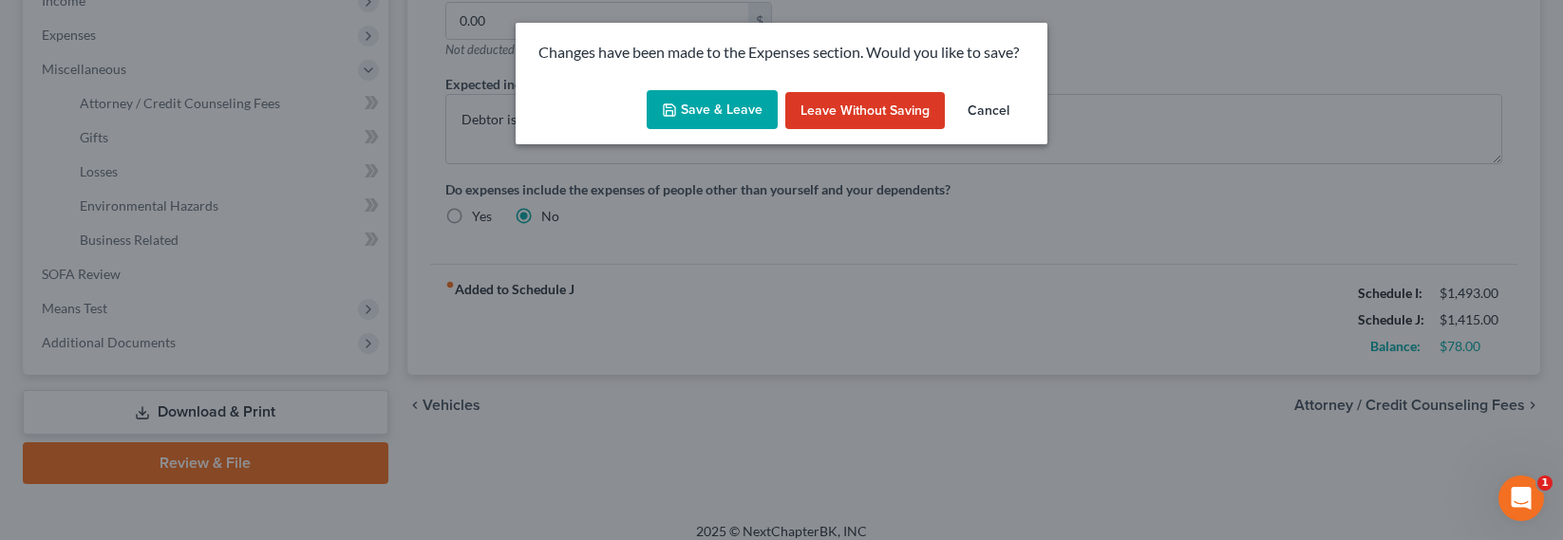
click at [686, 106] on button "Save & Leave" at bounding box center [712, 110] width 131 height 40
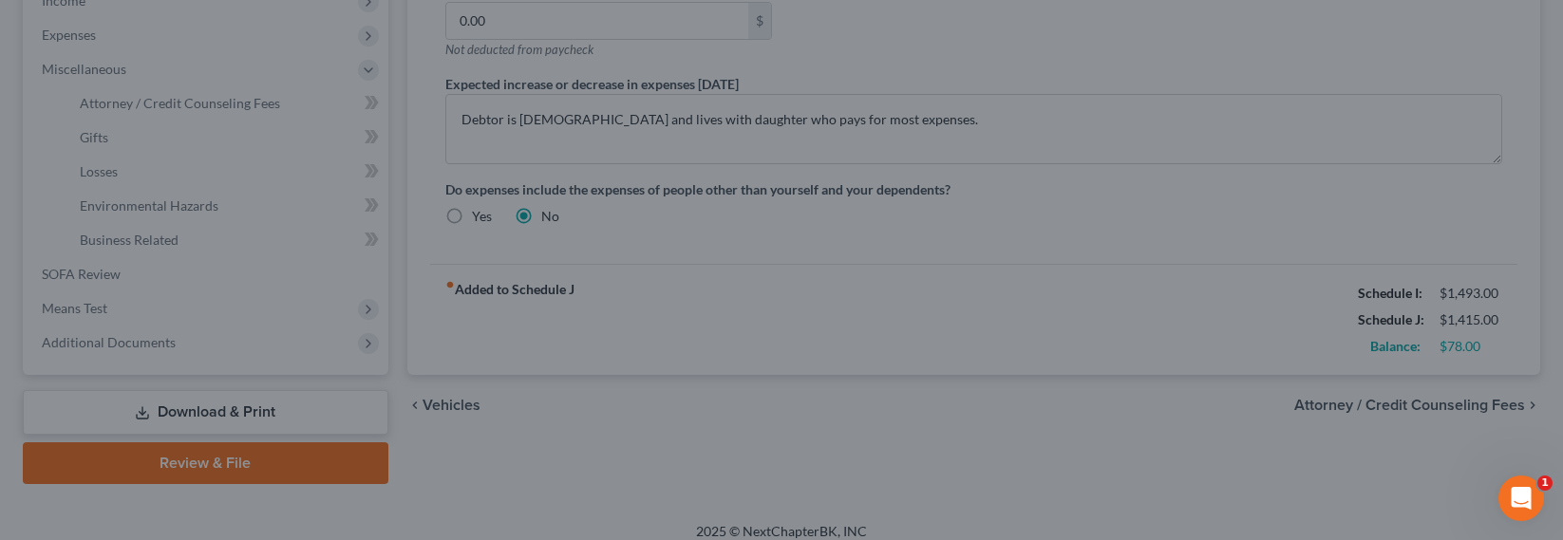
type input "300.00"
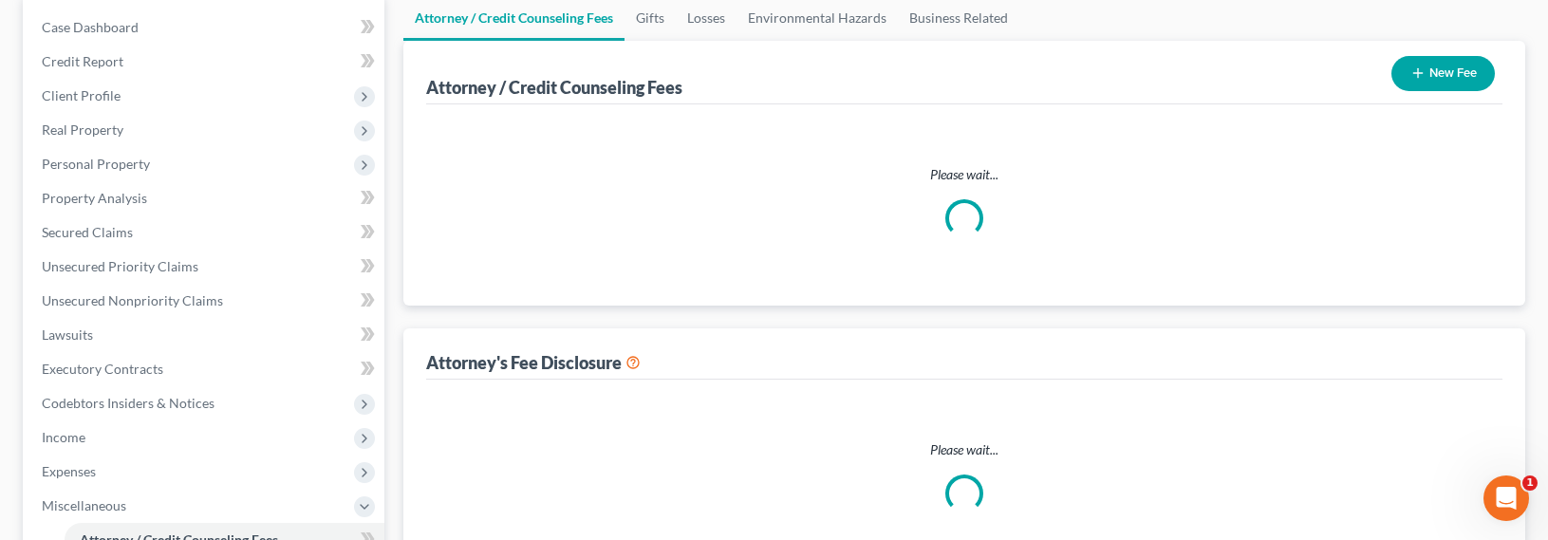
select select "0"
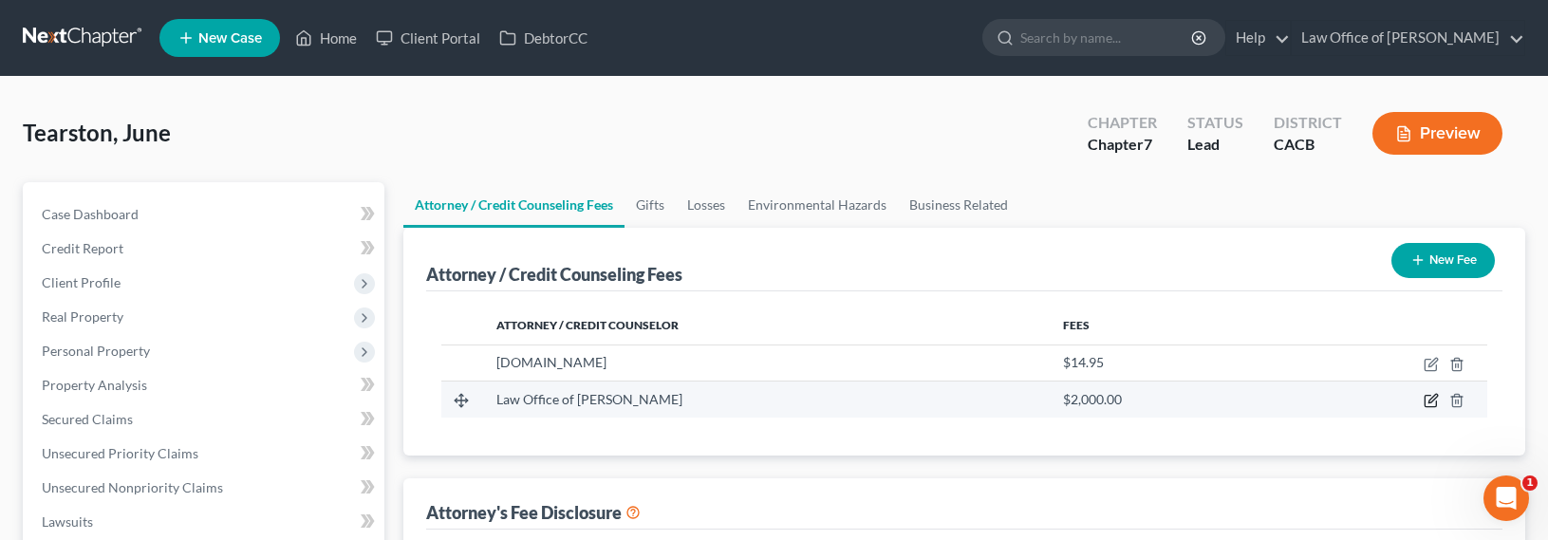
click at [1433, 398] on icon "button" at bounding box center [1431, 400] width 15 height 15
select select "4"
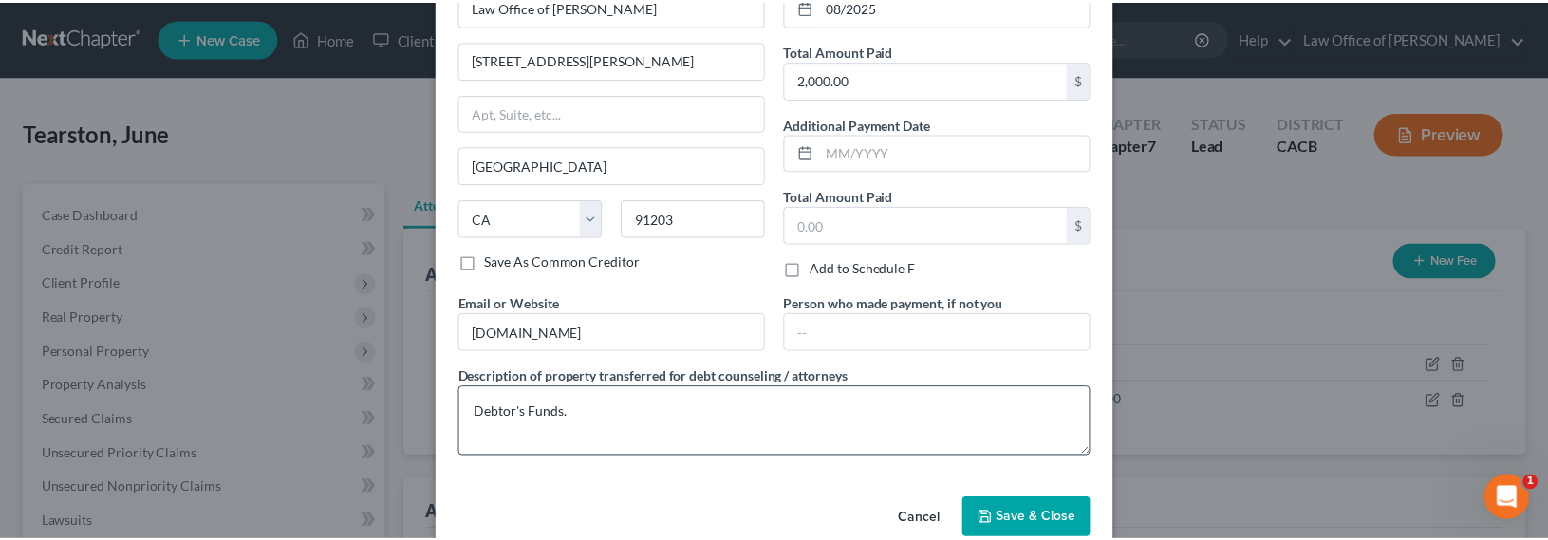
scroll to position [155, 0]
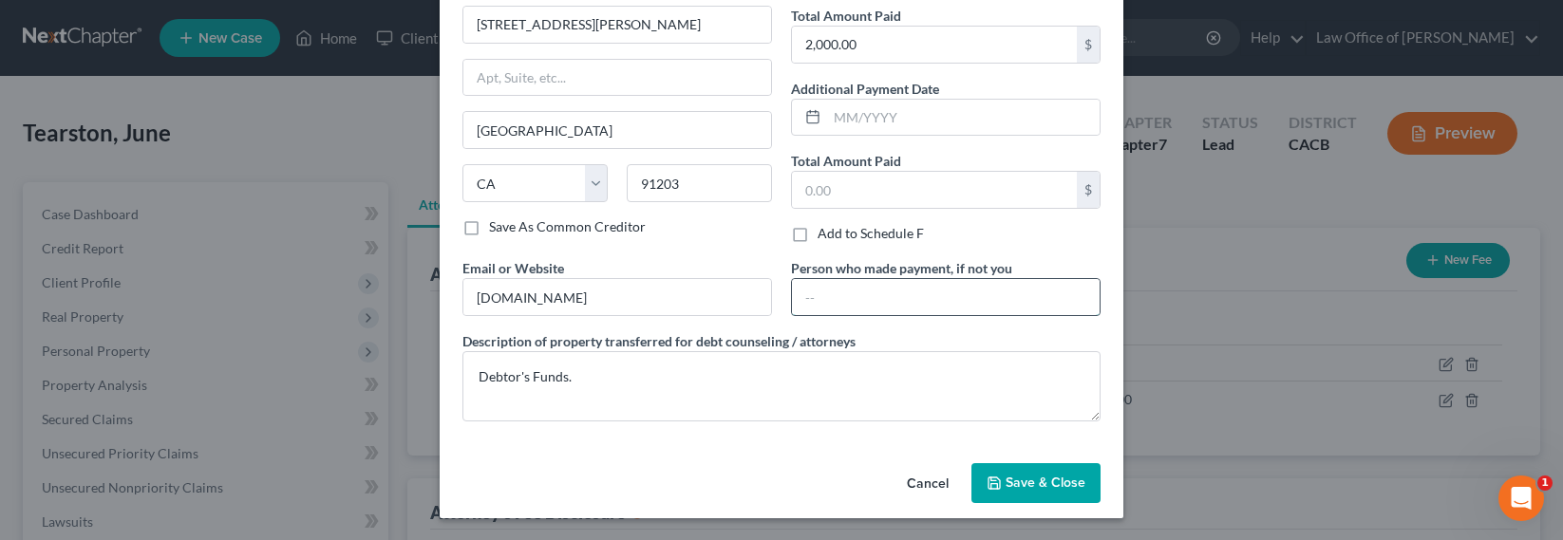
click at [867, 280] on input "text" at bounding box center [946, 297] width 308 height 36
type input "Daughter"
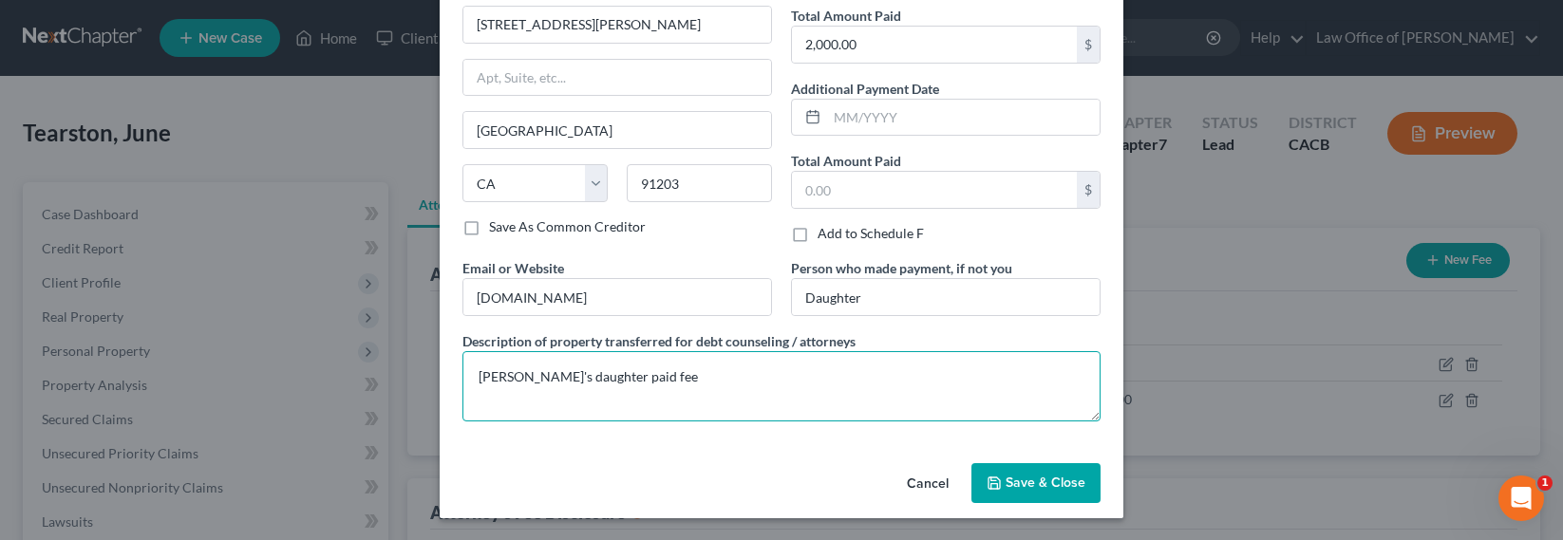
type textarea "[PERSON_NAME]'s daughter paid fee"
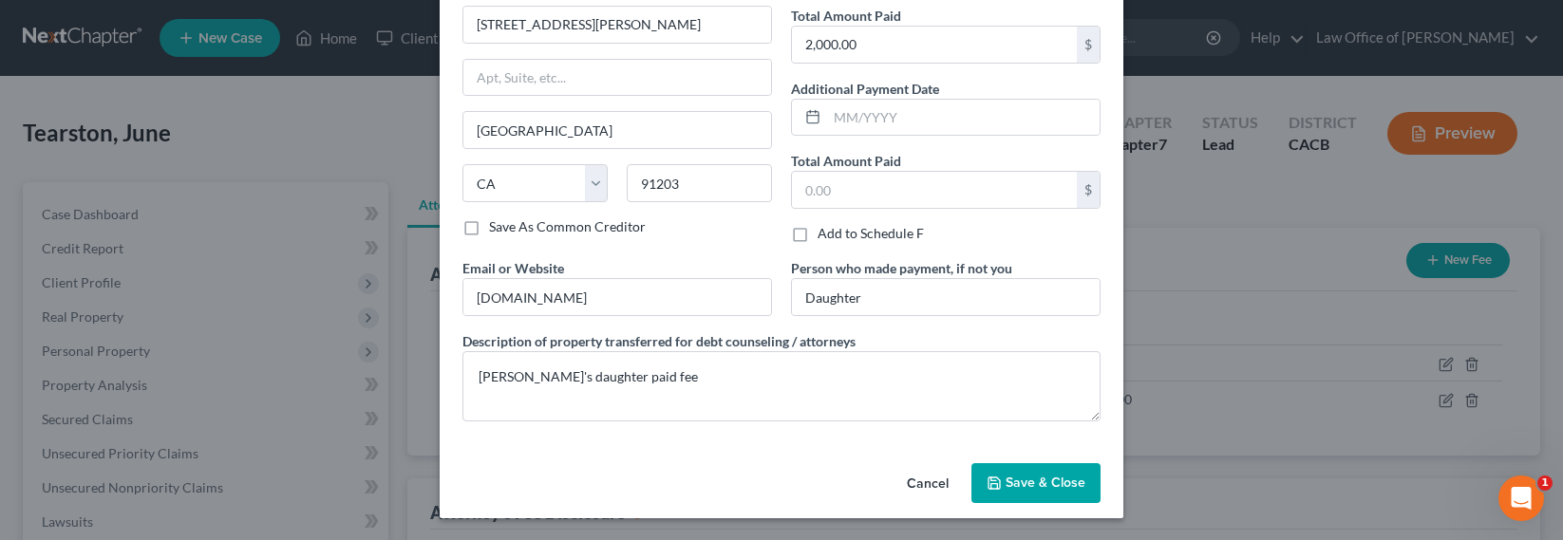
click at [1014, 484] on span "Save & Close" at bounding box center [1045, 483] width 80 height 16
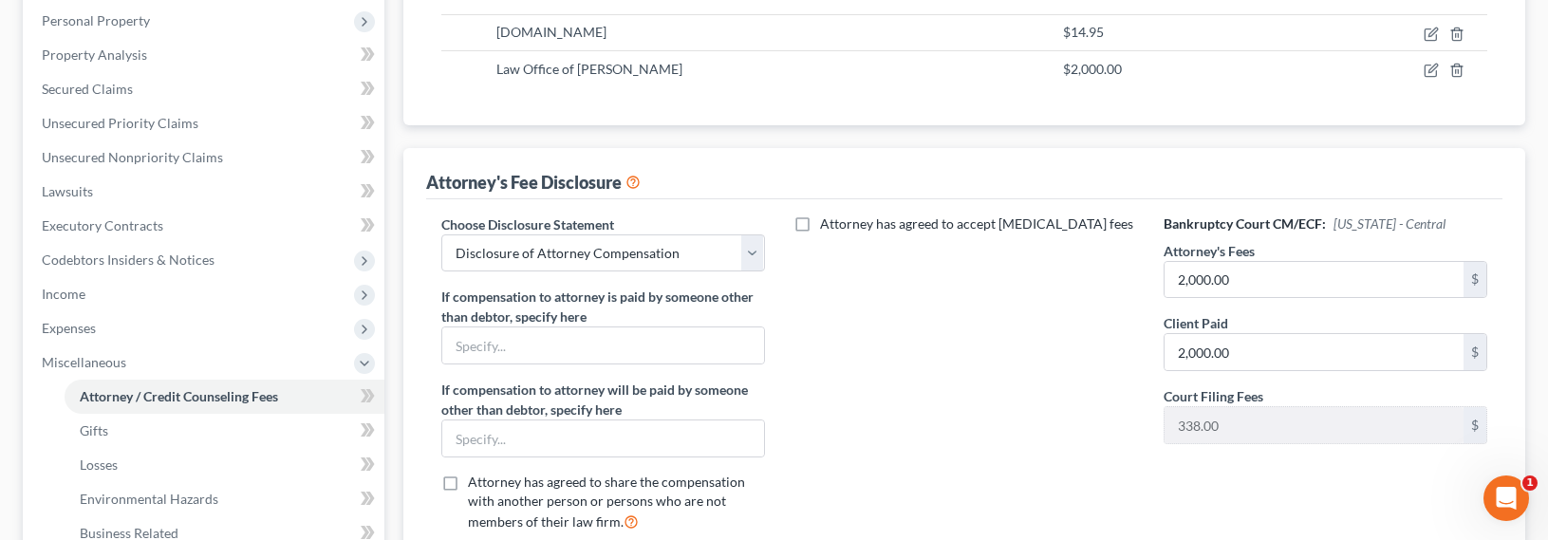
scroll to position [238, 0]
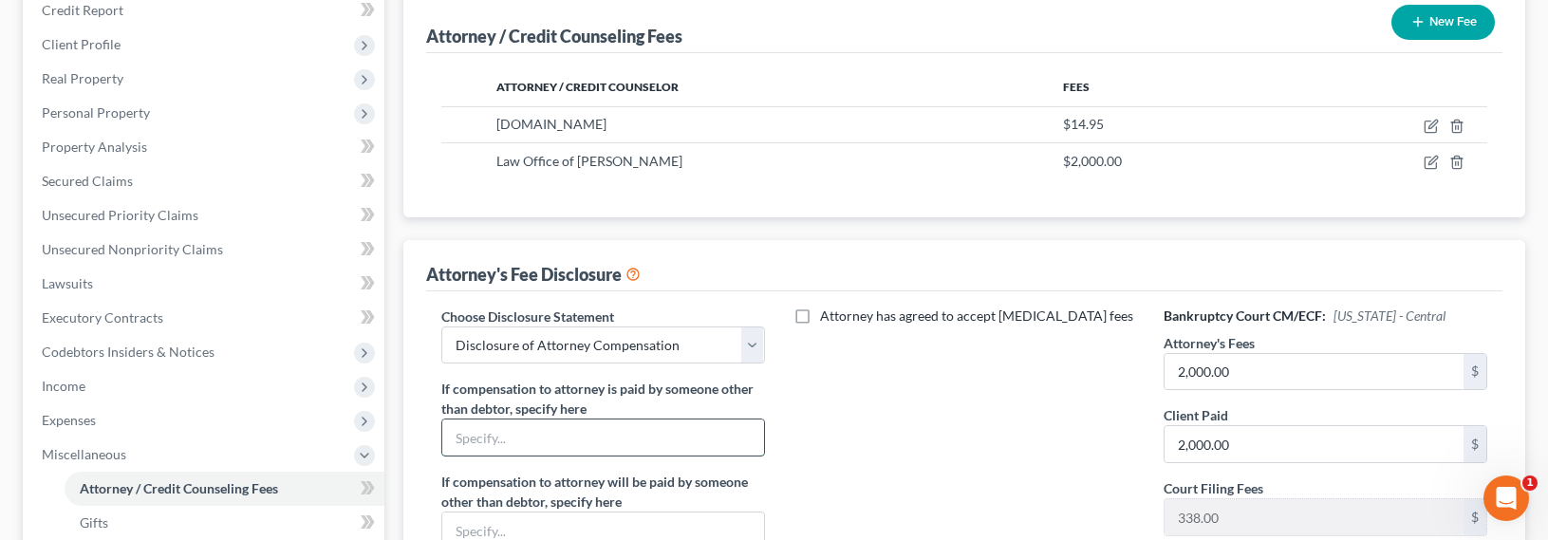
click at [544, 434] on input "text" at bounding box center [603, 438] width 322 height 36
type input "Daughter"
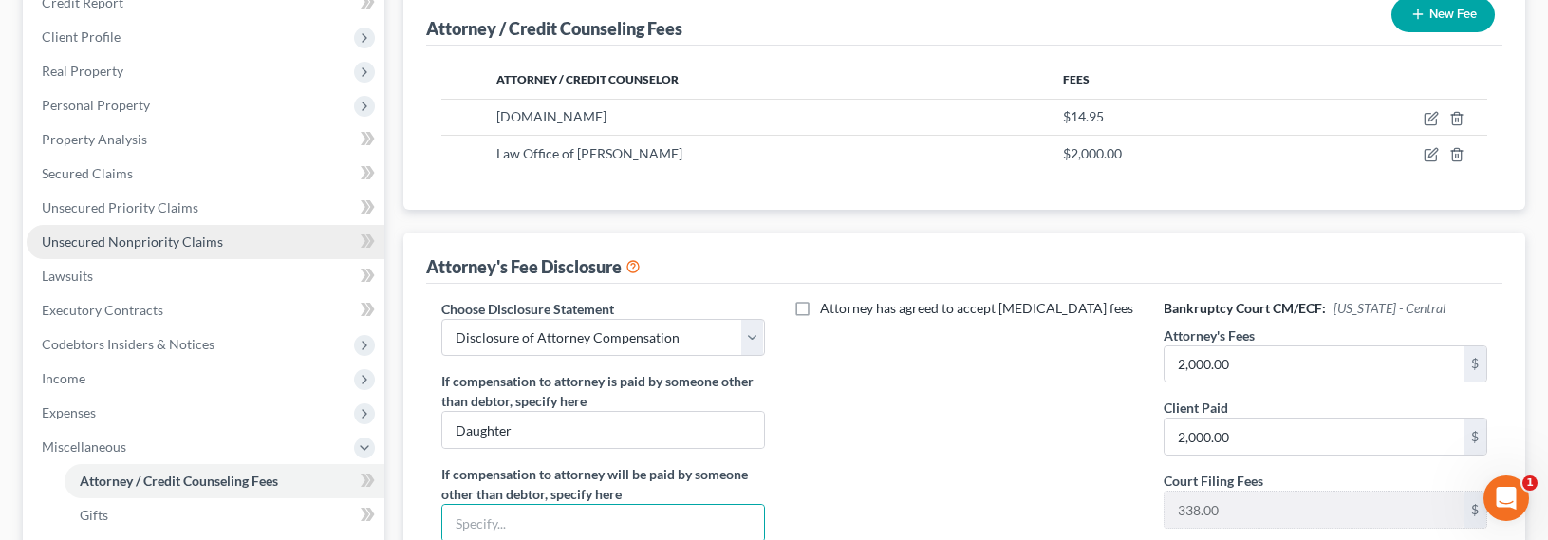
click at [148, 236] on span "Unsecured Nonpriority Claims" at bounding box center [132, 242] width 181 height 16
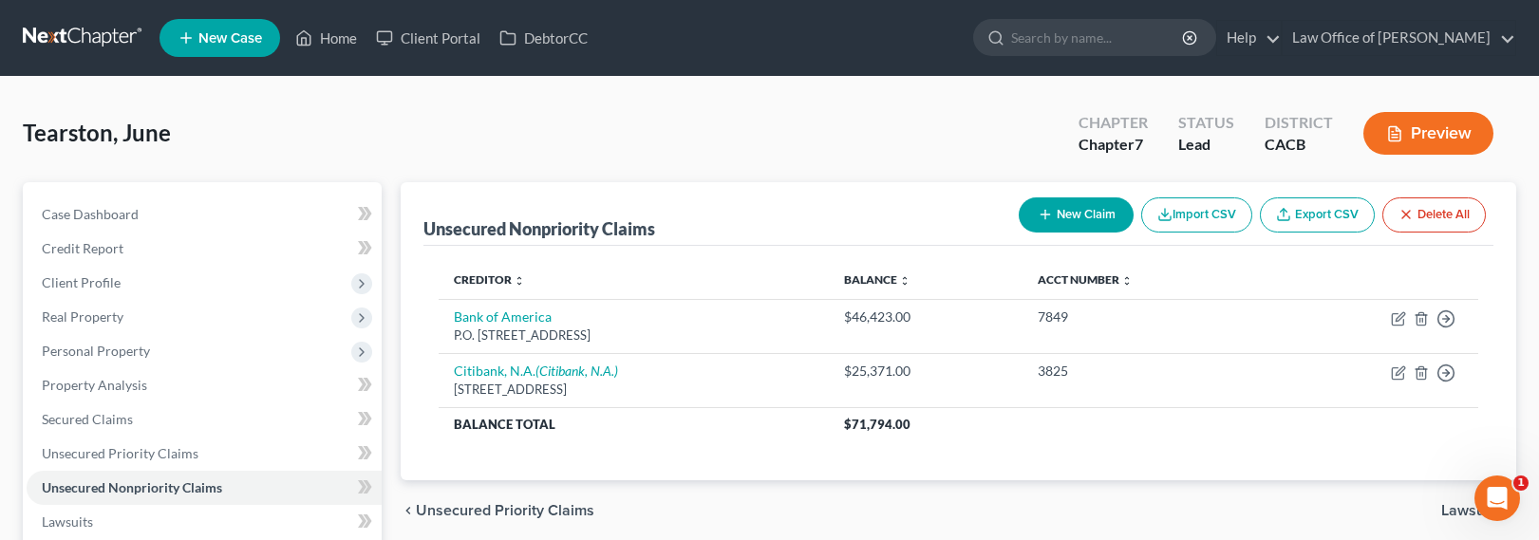
click at [230, 42] on span "New Case" at bounding box center [230, 38] width 64 height 14
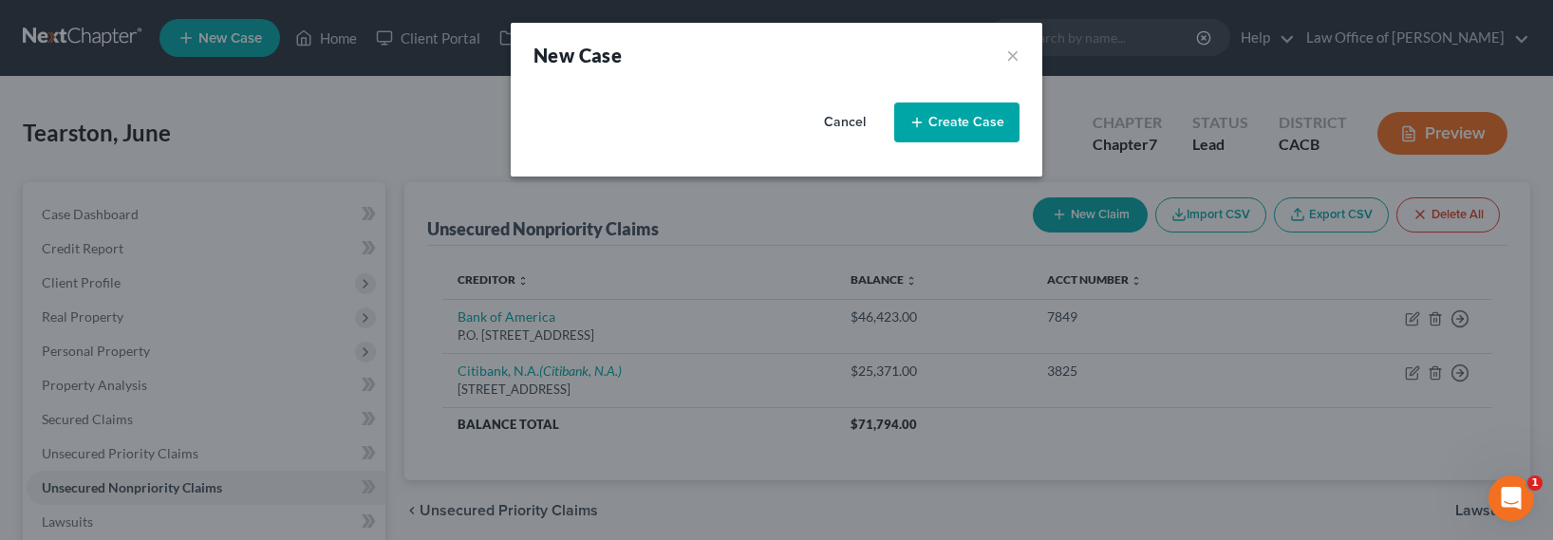
select select "7"
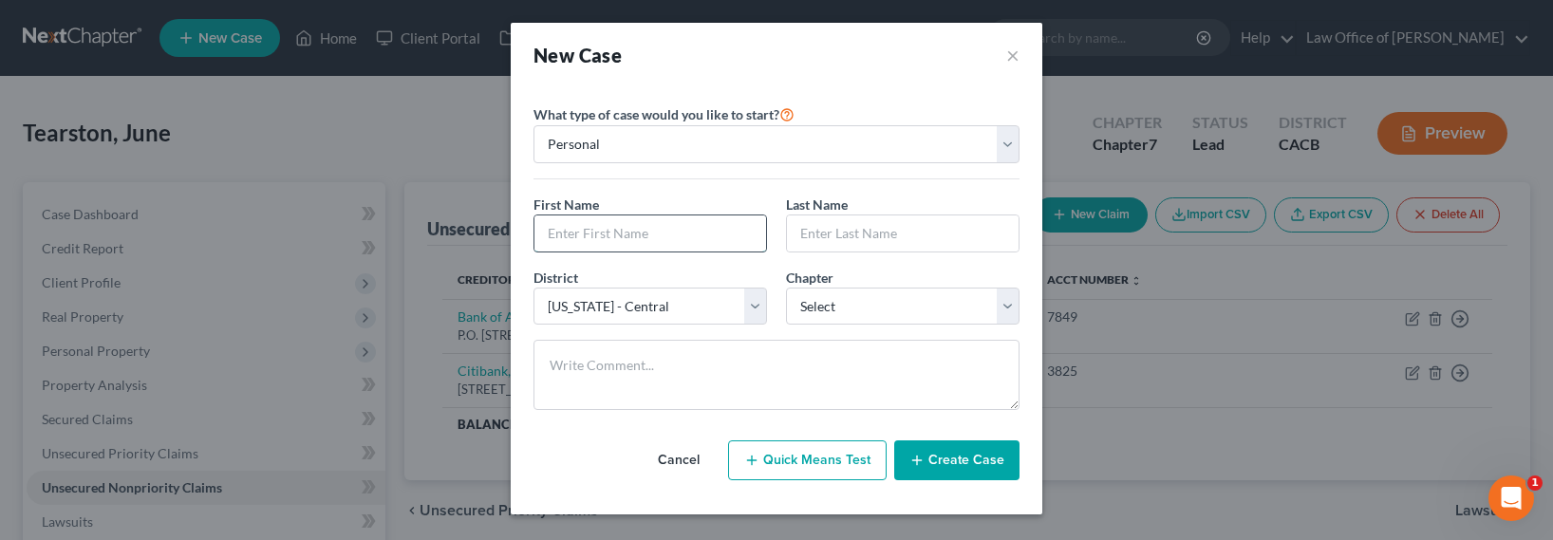
click at [664, 241] on input "text" at bounding box center [650, 234] width 232 height 36
type input "Aram"
type input "[PERSON_NAME]"
select select "0"
click at [786, 288] on select "Select 7 11 12 13" at bounding box center [903, 307] width 234 height 38
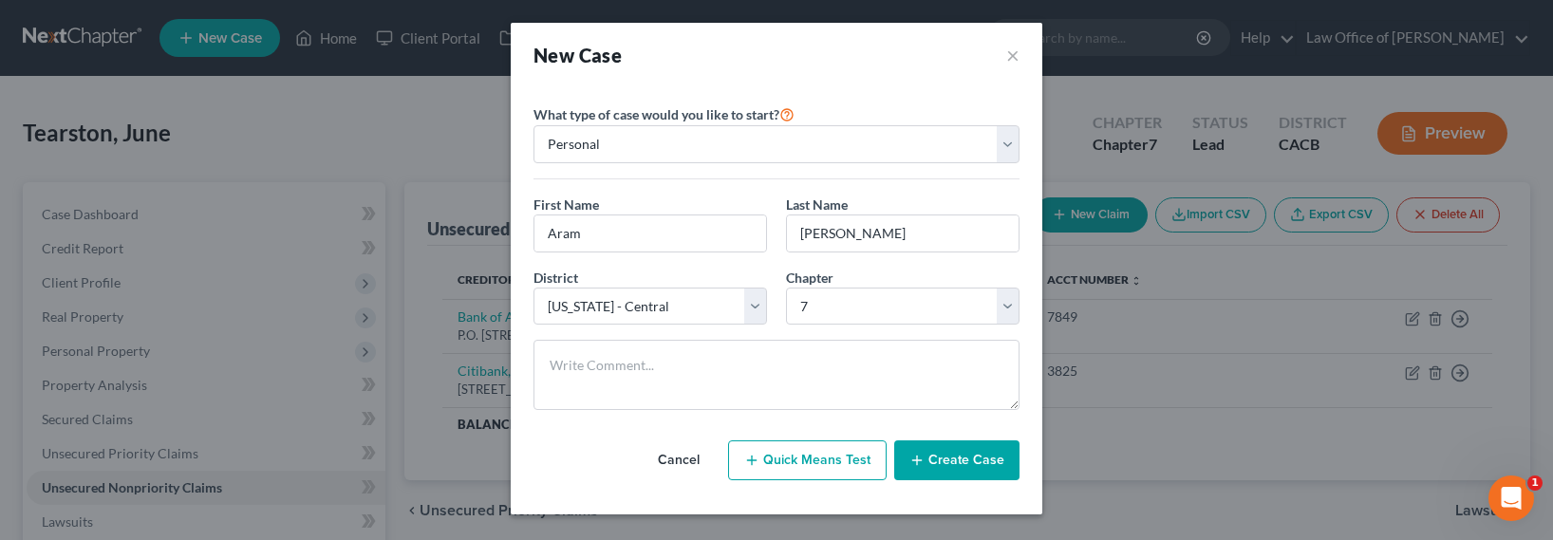
click at [985, 470] on button "Create Case" at bounding box center [956, 461] width 125 height 40
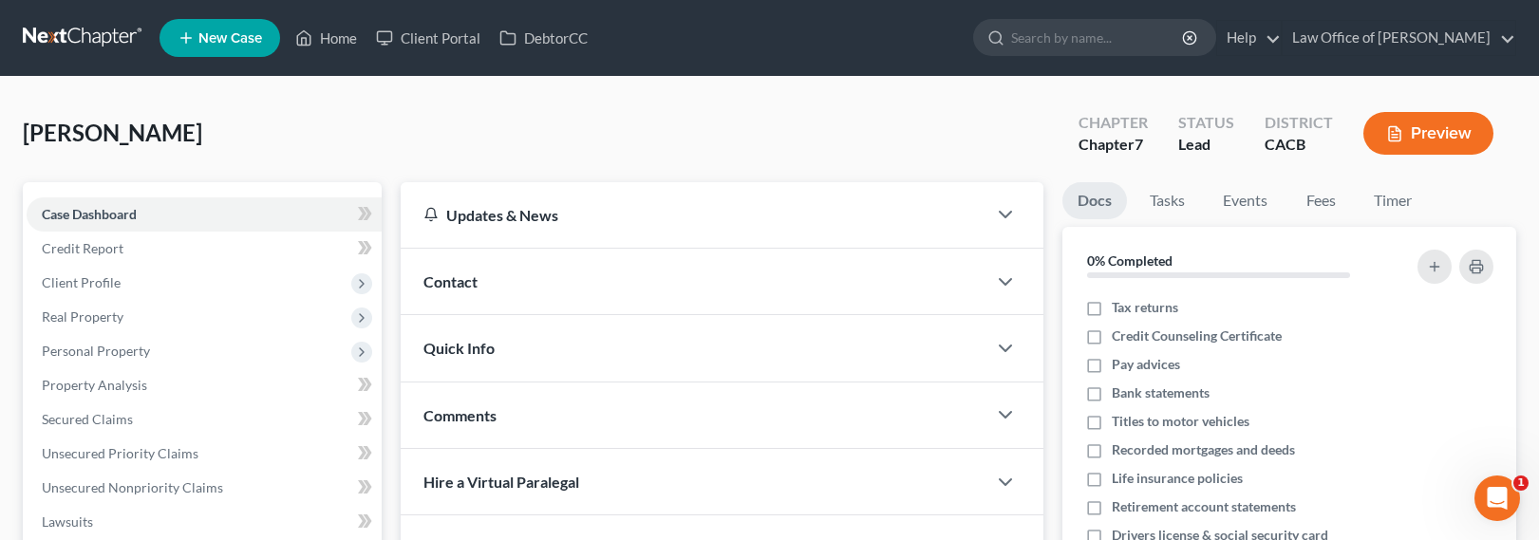
click at [491, 281] on div "Contact" at bounding box center [694, 282] width 586 height 66
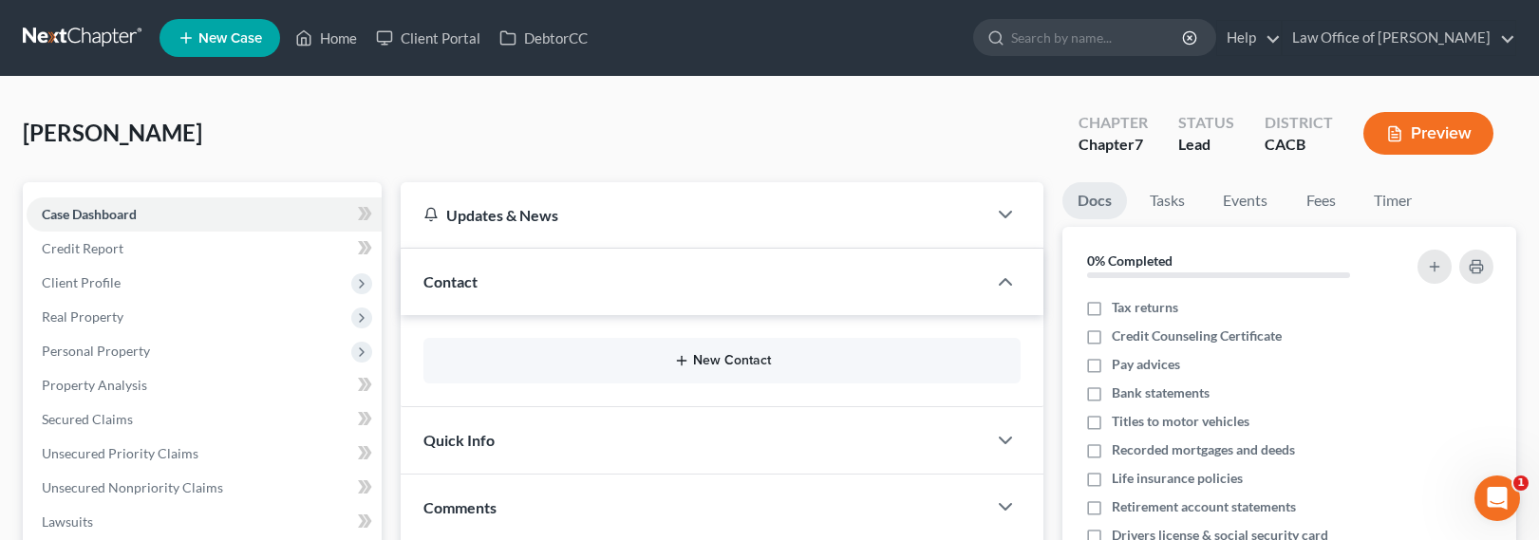
click at [720, 366] on button "New Contact" at bounding box center [722, 360] width 567 height 15
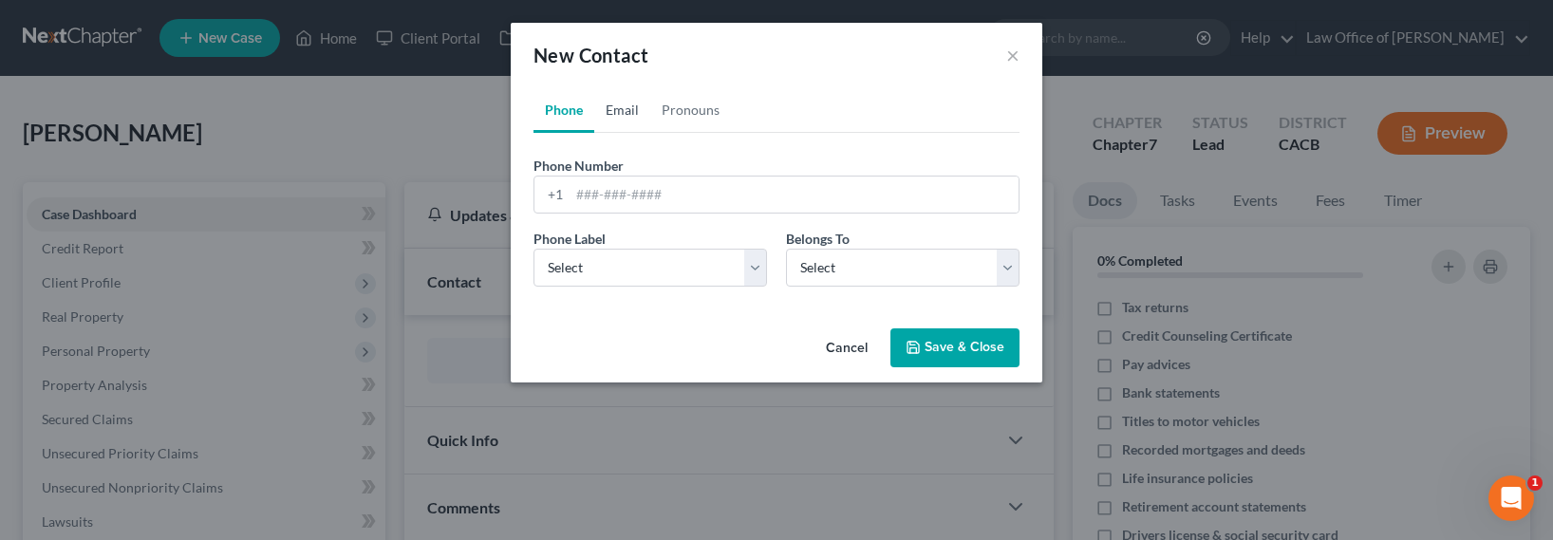
click at [610, 106] on link "Email" at bounding box center [622, 110] width 56 height 46
click at [650, 207] on input "email" at bounding box center [794, 195] width 449 height 36
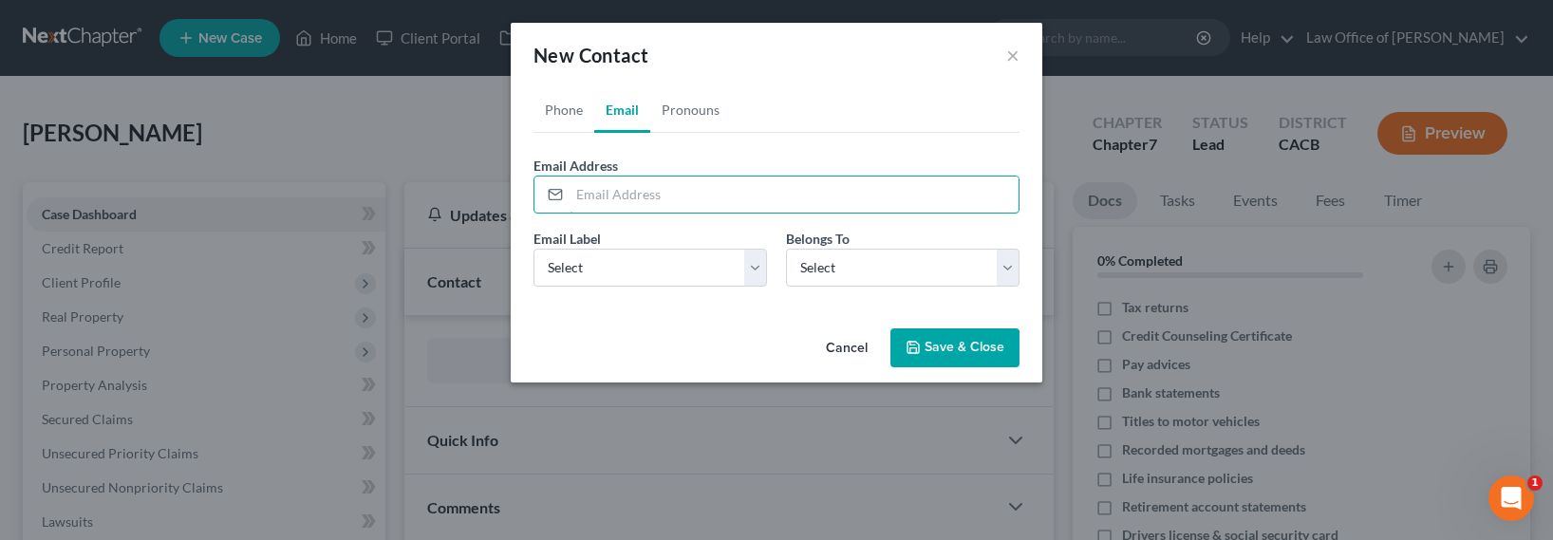
paste input "[EMAIL_ADDRESS][DOMAIN_NAME]"
type input "[EMAIL_ADDRESS][DOMAIN_NAME]"
click at [637, 265] on select "Select Home Work Other" at bounding box center [651, 268] width 234 height 38
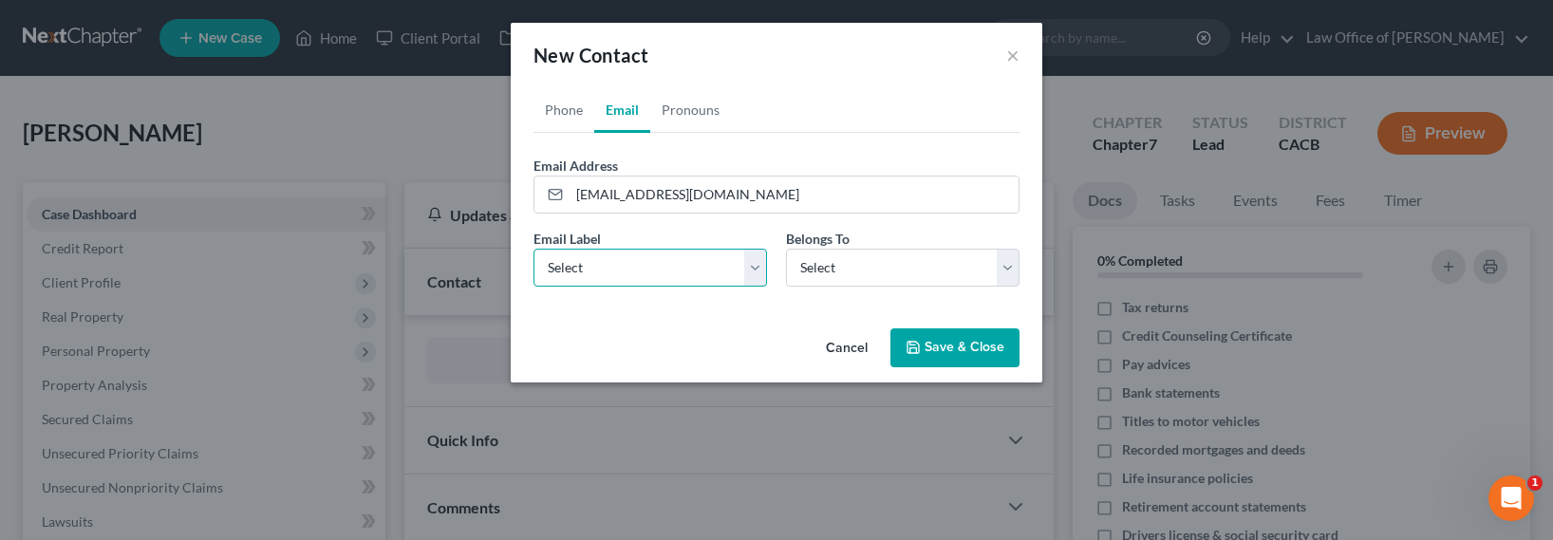
select select "0"
click at [534, 249] on select "Select Home Work Other" at bounding box center [651, 268] width 234 height 38
click at [823, 276] on select "Select Client Other" at bounding box center [903, 268] width 234 height 38
select select "0"
click at [786, 249] on select "Select Client Other" at bounding box center [903, 268] width 234 height 38
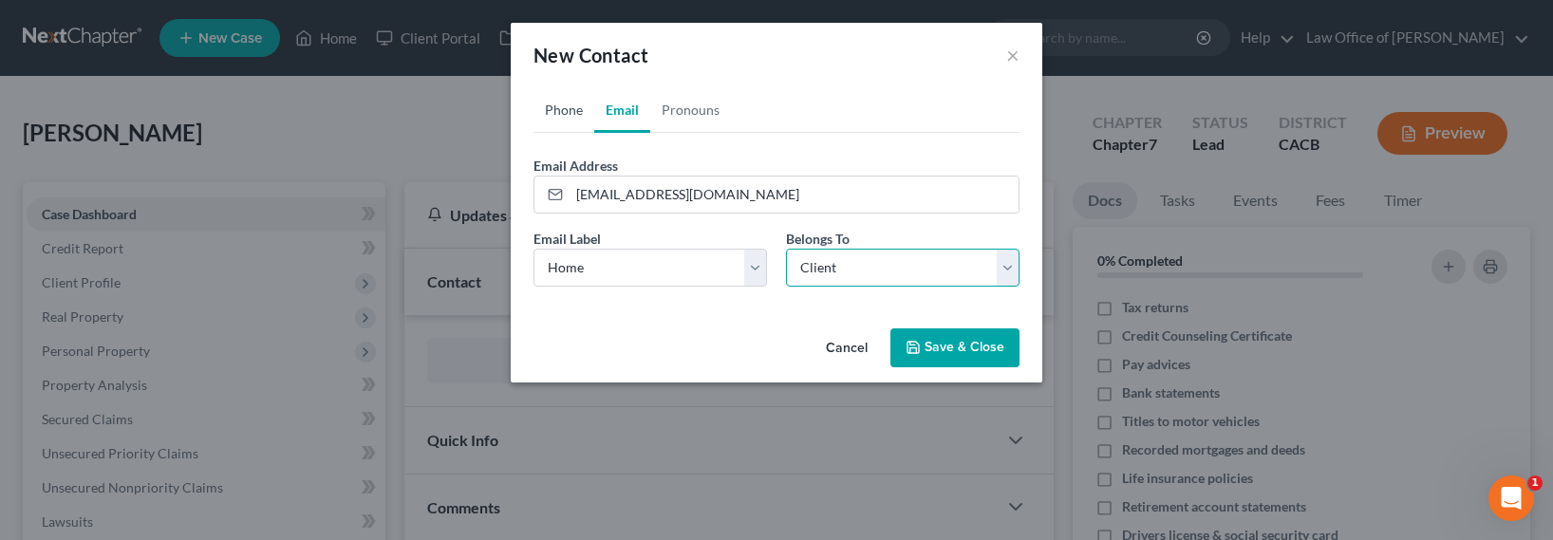
select select "0"
click at [561, 104] on link "Phone" at bounding box center [564, 110] width 61 height 46
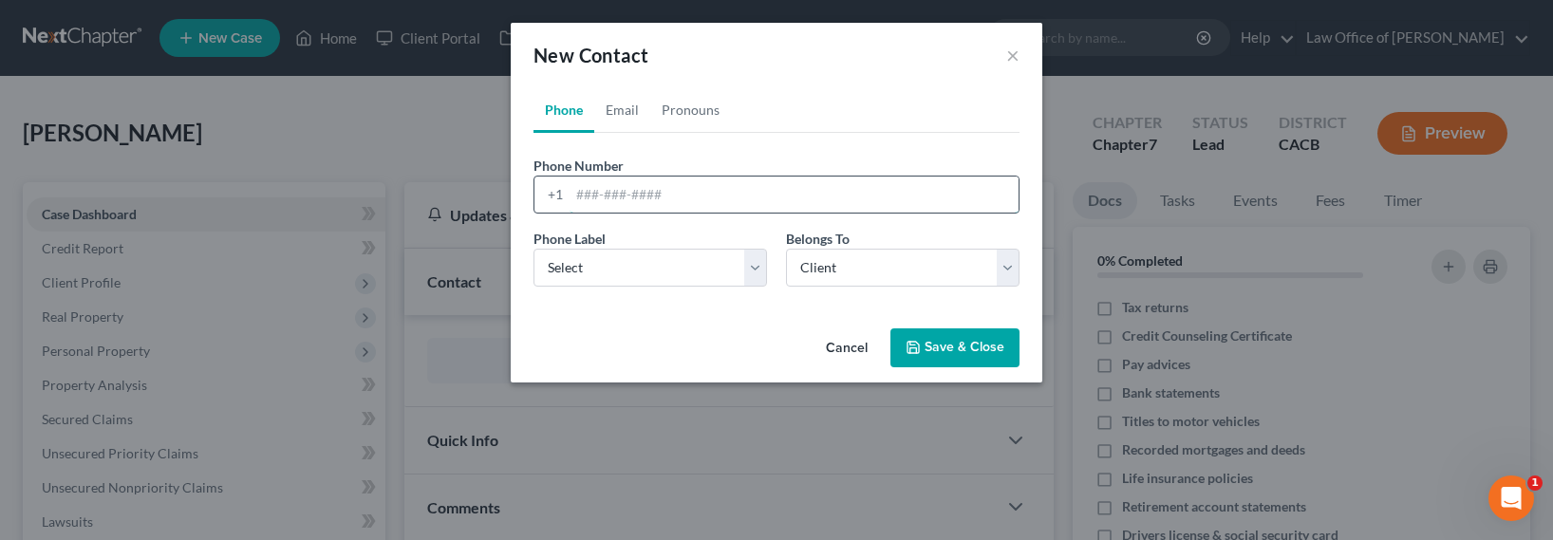
click at [639, 197] on input "tel" at bounding box center [794, 195] width 449 height 36
paste input "[PHONE_NUMBER]"
type input "[PHONE_NUMBER]"
click at [644, 270] on select "Select Mobile Home Work Other" at bounding box center [651, 268] width 234 height 38
select select "0"
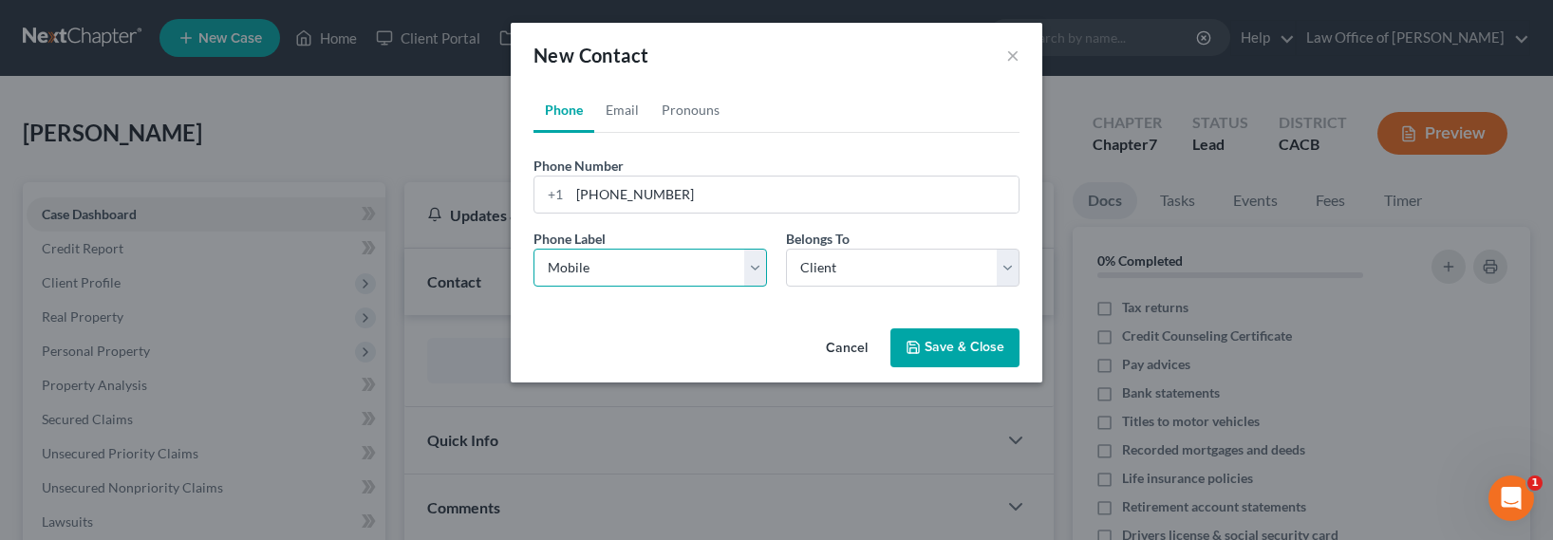
click at [534, 249] on select "Select Mobile Home Work Other" at bounding box center [651, 268] width 234 height 38
click at [969, 344] on button "Save & Close" at bounding box center [955, 348] width 129 height 40
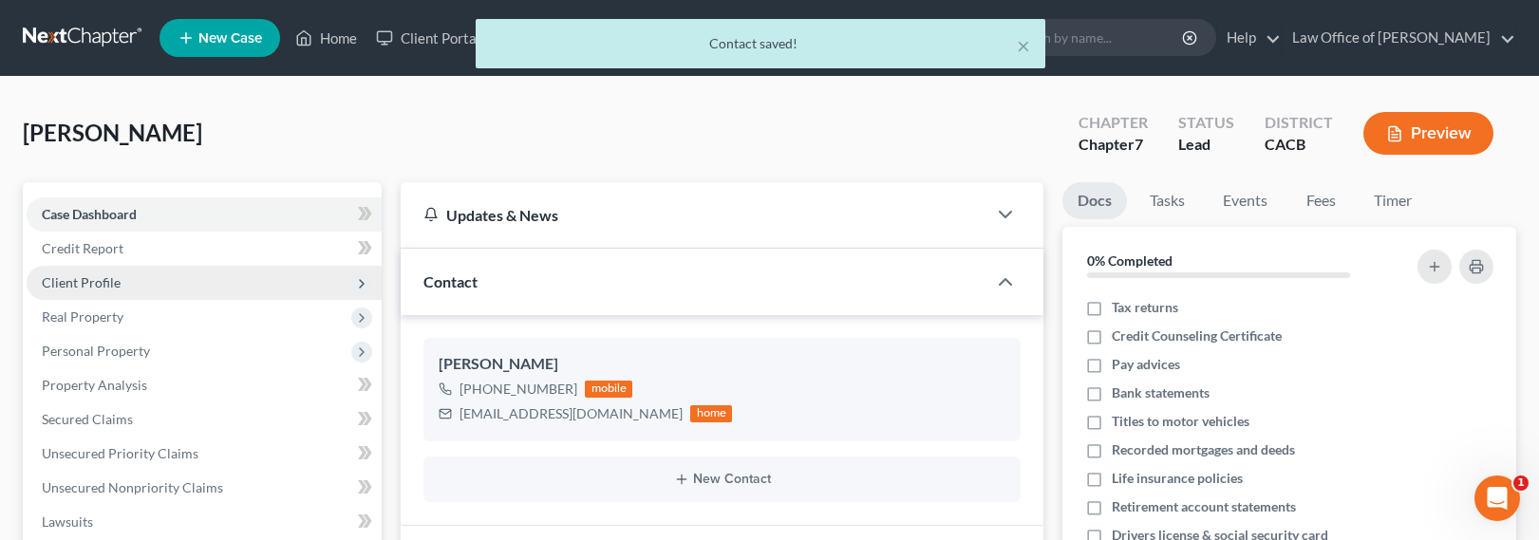
click at [80, 278] on span "Client Profile" at bounding box center [81, 282] width 79 height 16
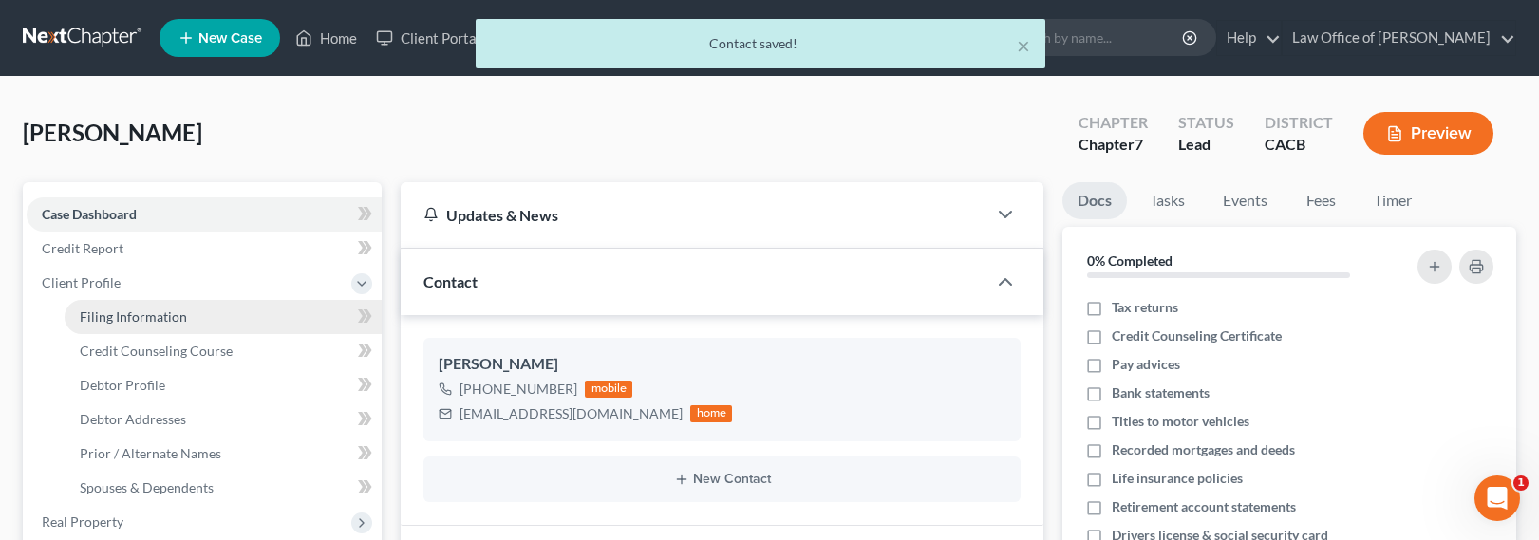
click at [110, 316] on span "Filing Information" at bounding box center [133, 317] width 107 height 16
select select "1"
select select "0"
select select "7"
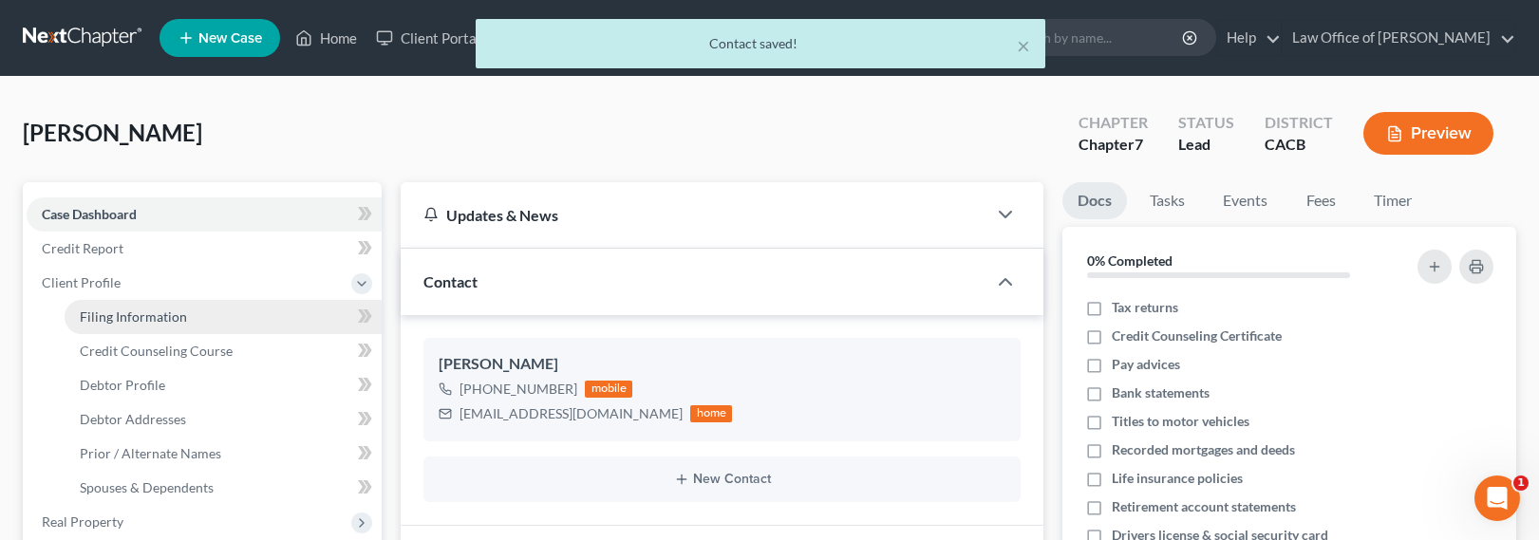
select select "4"
select select "0"
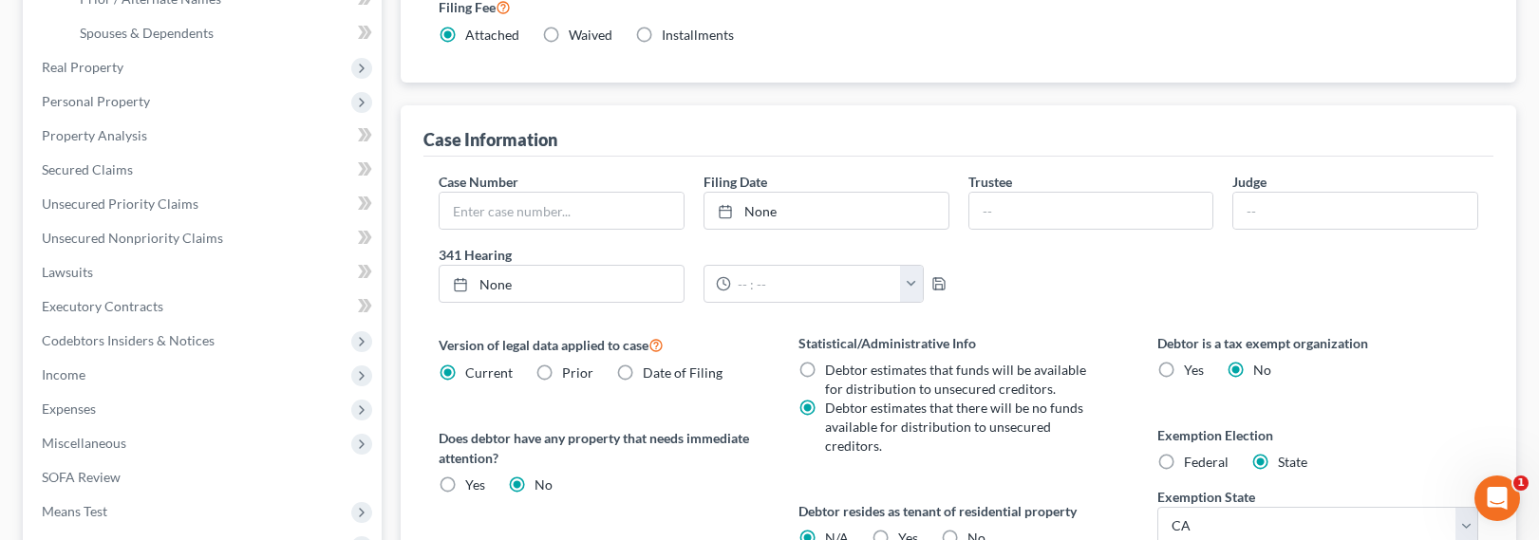
scroll to position [648, 0]
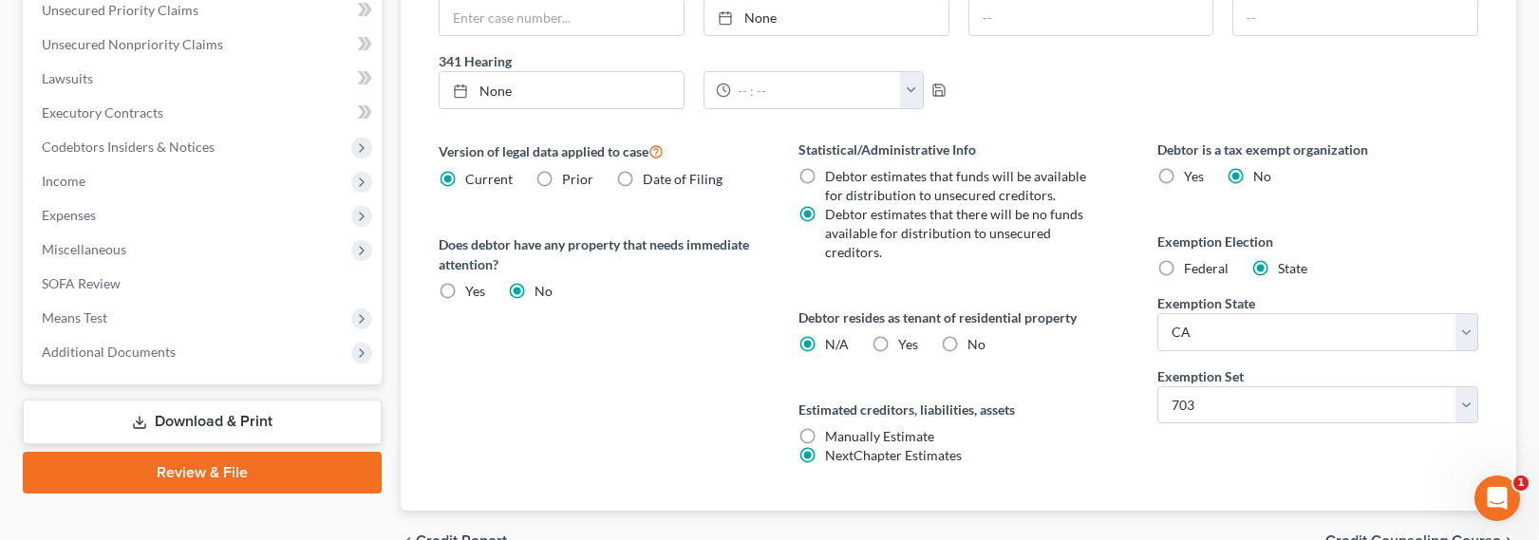
click at [898, 337] on label "Yes Yes" at bounding box center [908, 344] width 20 height 19
click at [906, 337] on input "Yes Yes" at bounding box center [912, 341] width 12 height 12
radio input "true"
radio input "false"
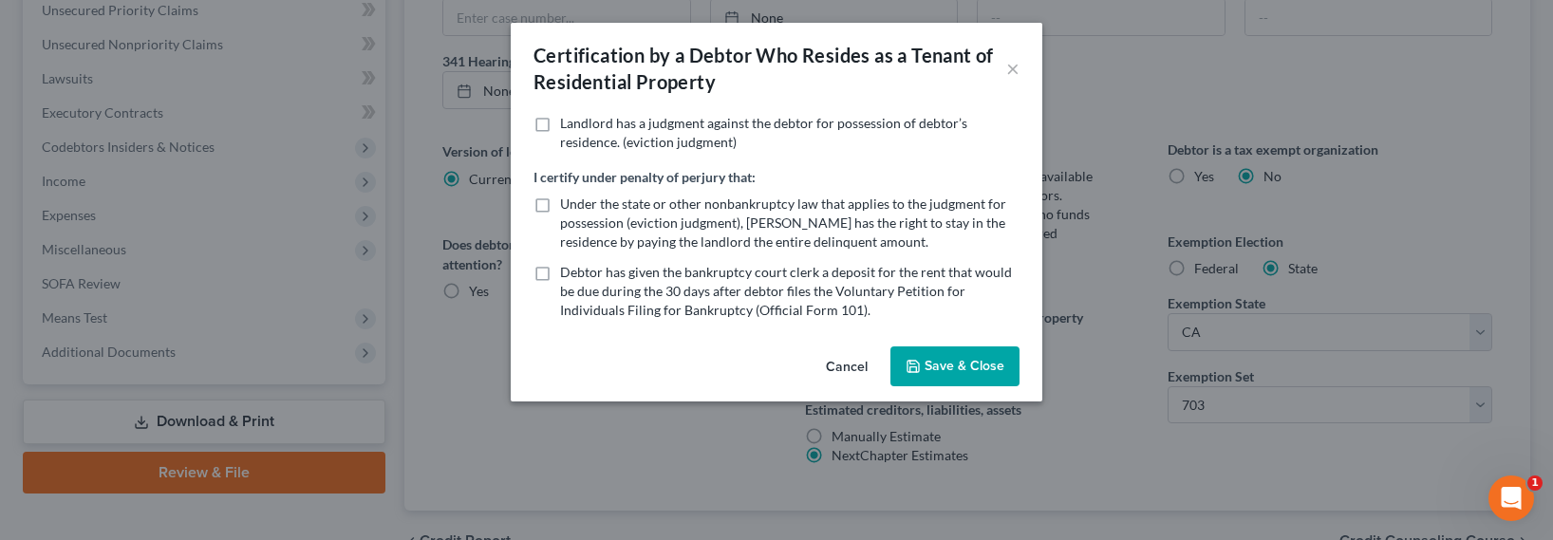
click at [928, 364] on button "Save & Close" at bounding box center [955, 367] width 129 height 40
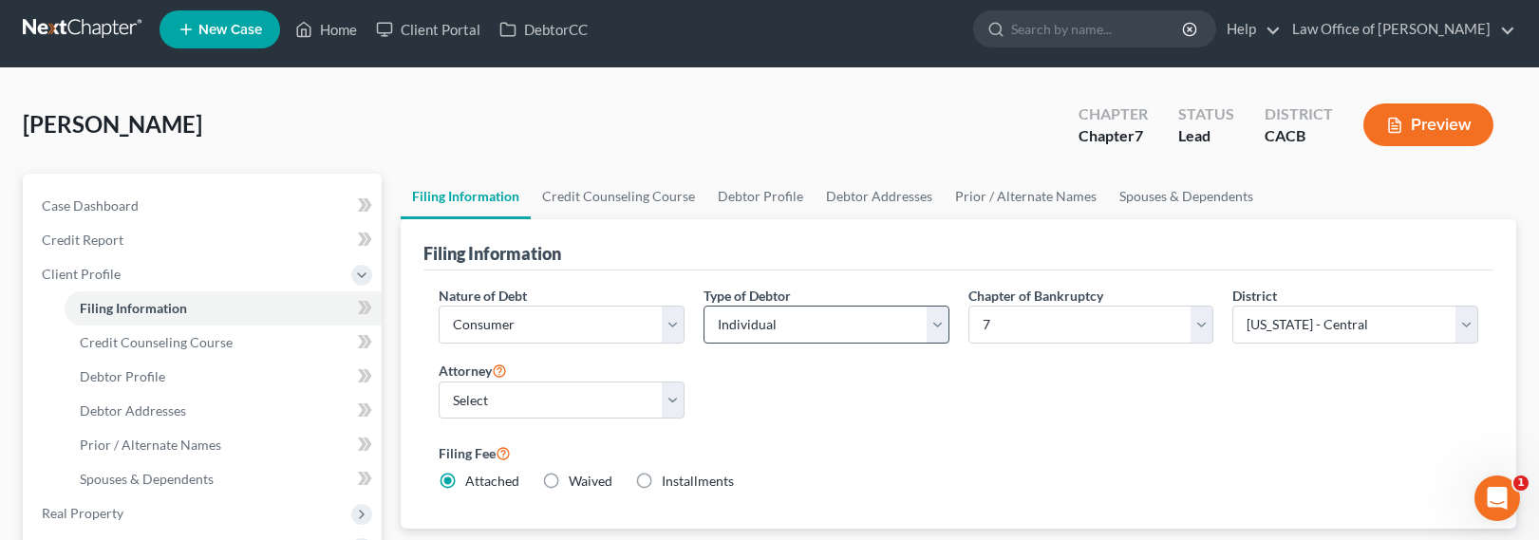
scroll to position [0, 0]
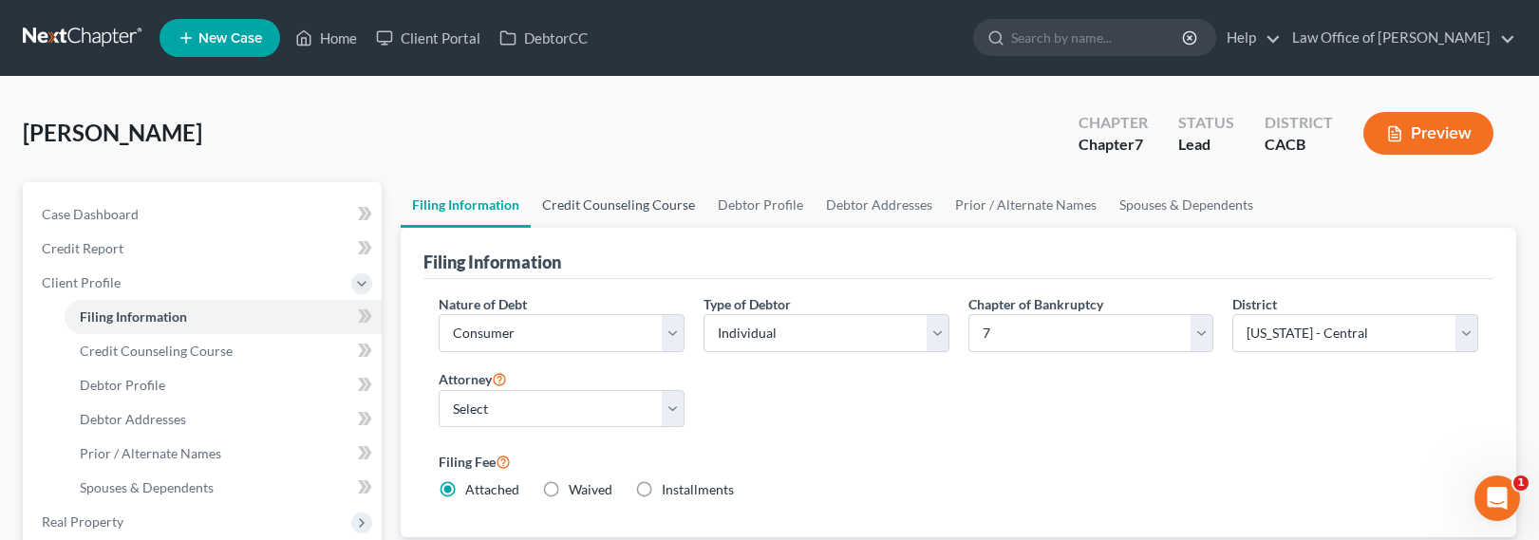
click at [572, 202] on link "Credit Counseling Course" at bounding box center [619, 205] width 176 height 46
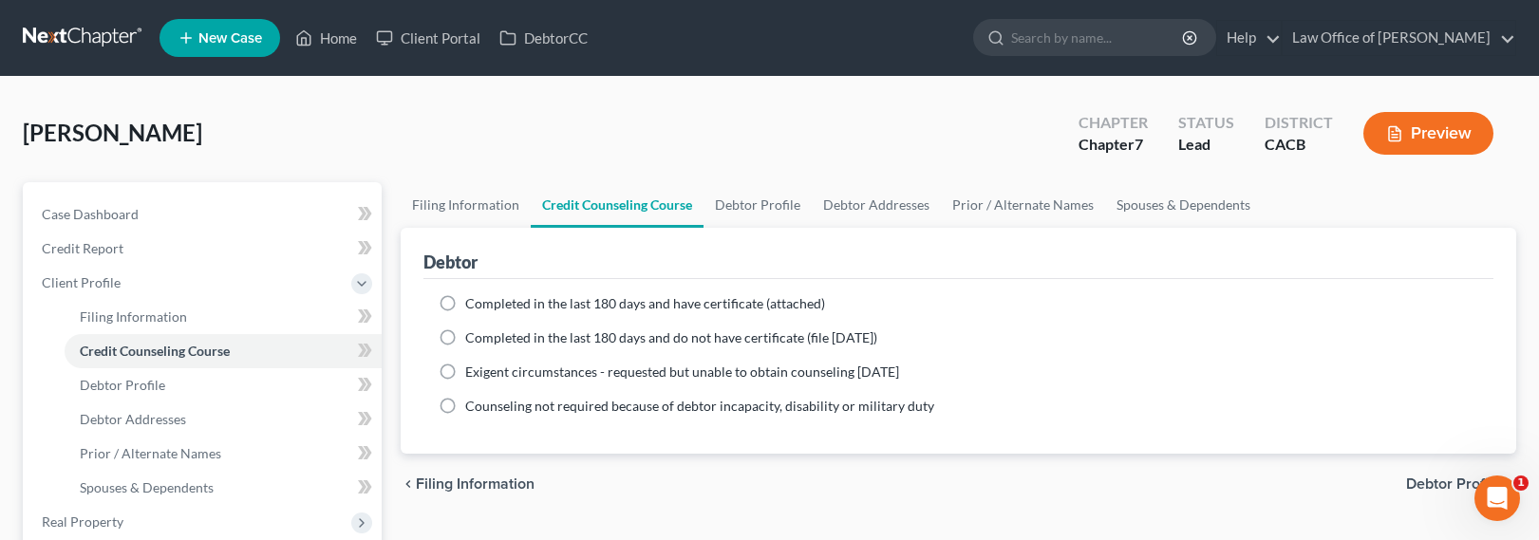
click at [553, 307] on span "Completed in the last 180 days and have certificate (attached)" at bounding box center [645, 303] width 360 height 16
click at [485, 307] on input "Completed in the last 180 days and have certificate (attached)" at bounding box center [479, 300] width 12 height 12
radio input "true"
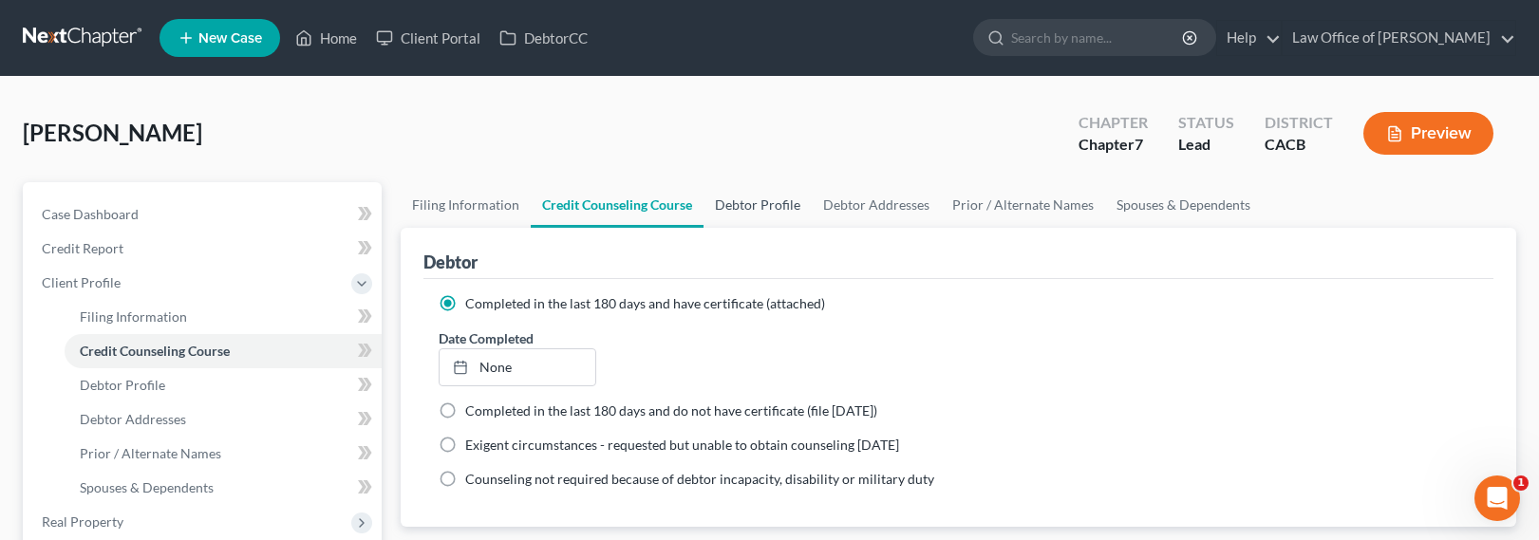
click at [762, 201] on link "Debtor Profile" at bounding box center [757, 205] width 108 height 46
select select "0"
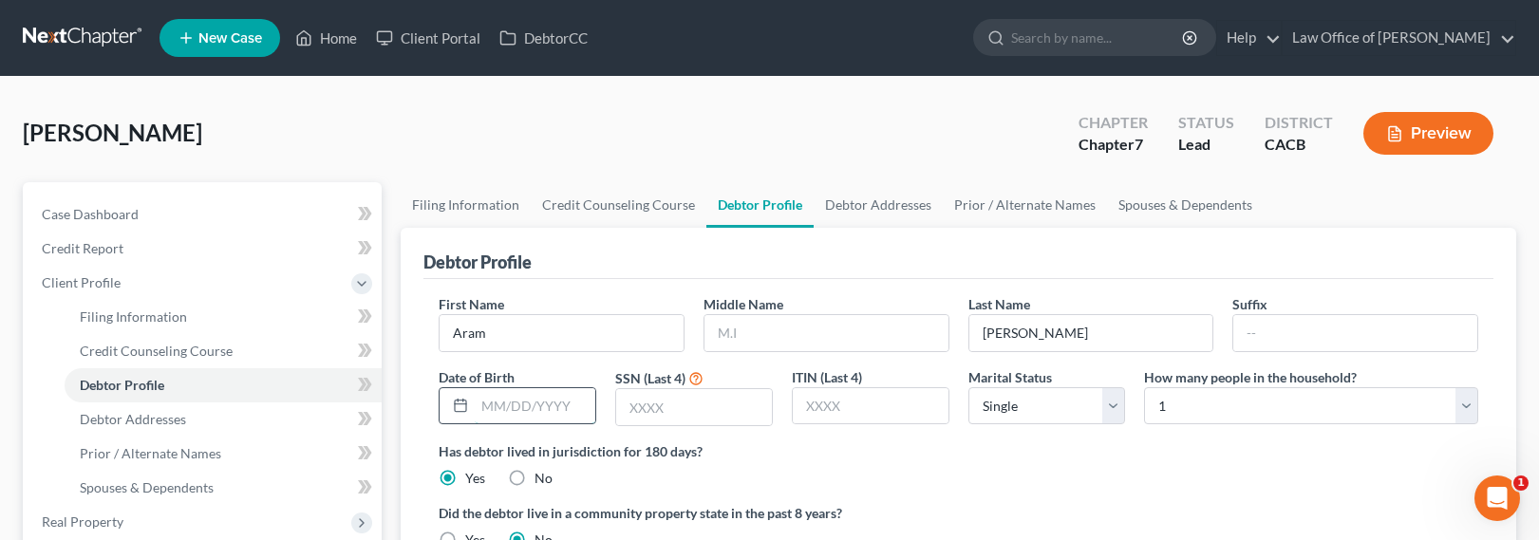
click at [565, 409] on input "text" at bounding box center [535, 406] width 121 height 36
type input "[DATE]"
type input "1585"
click at [889, 209] on link "Debtor Addresses" at bounding box center [878, 205] width 129 height 46
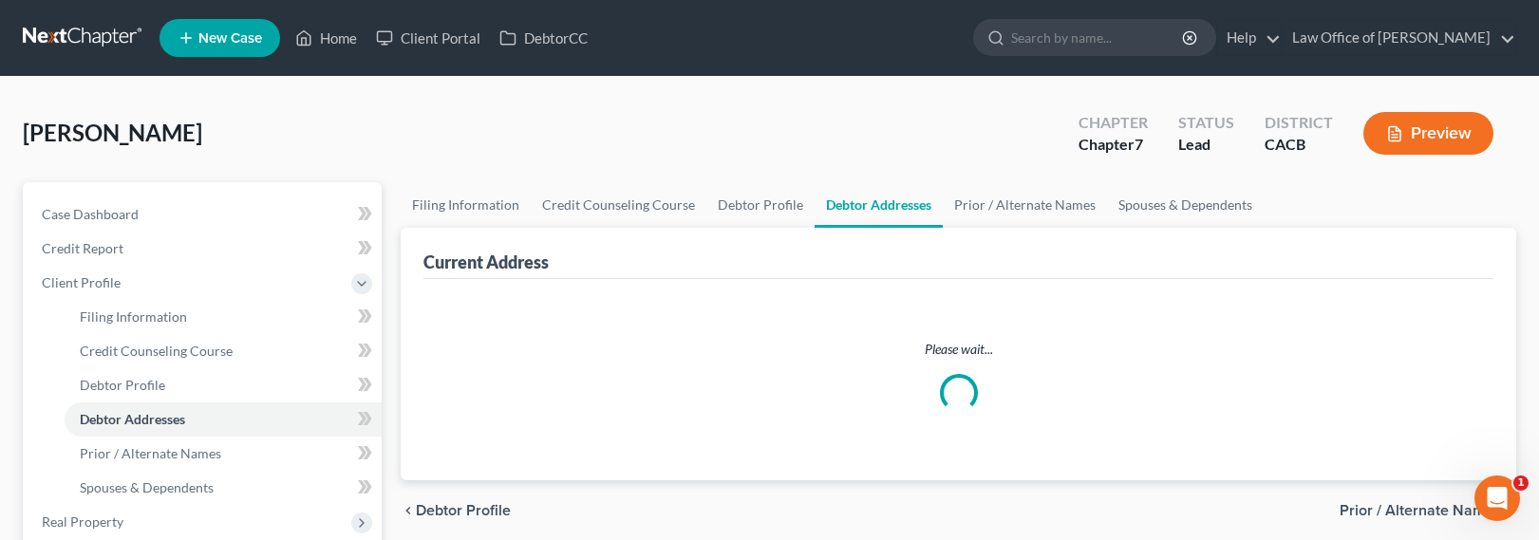
select select "0"
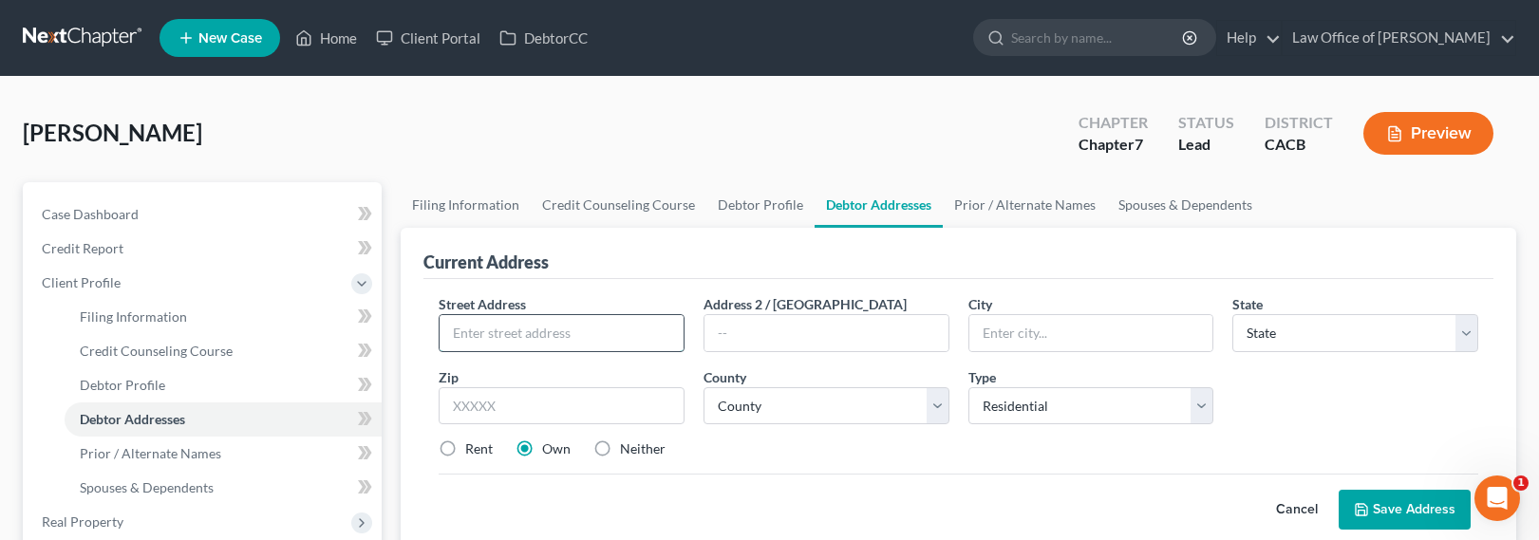
click at [535, 328] on input "text" at bounding box center [562, 333] width 244 height 36
type input "[STREET_ADDRESS][PERSON_NAME]"
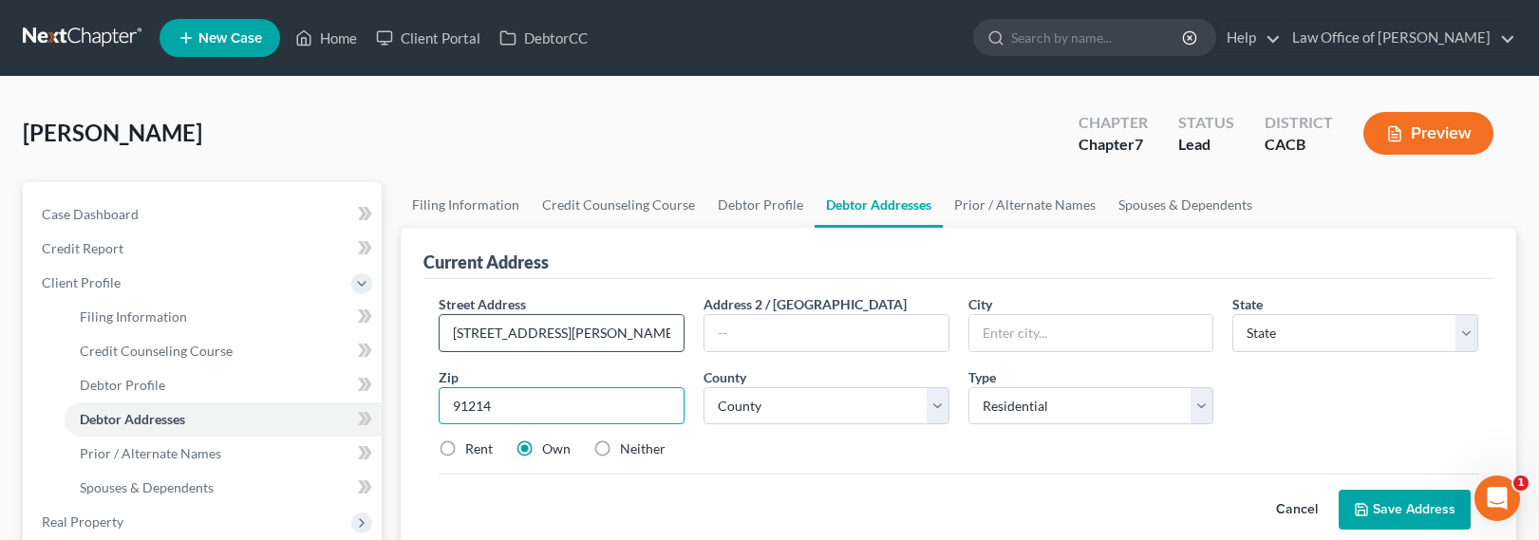
type input "91214"
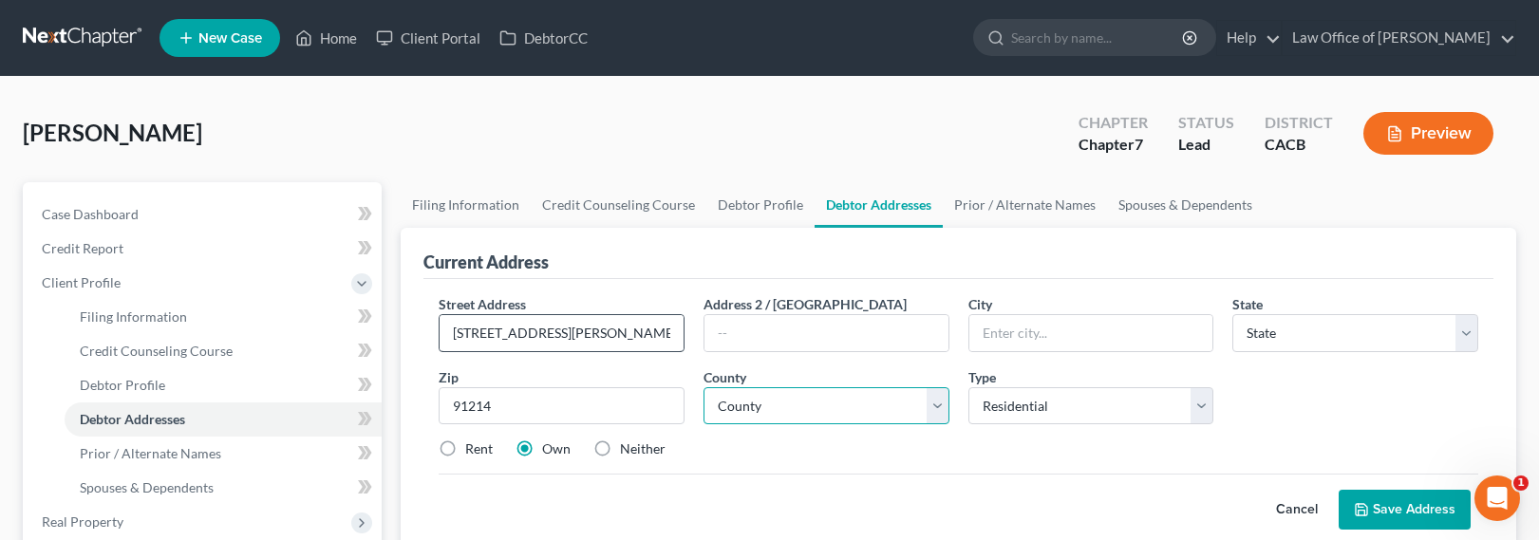
type input "La Crescenta"
select select "4"
click at [475, 442] on label "Rent" at bounding box center [479, 449] width 28 height 19
click at [475, 442] on input "Rent" at bounding box center [479, 446] width 12 height 12
radio input "true"
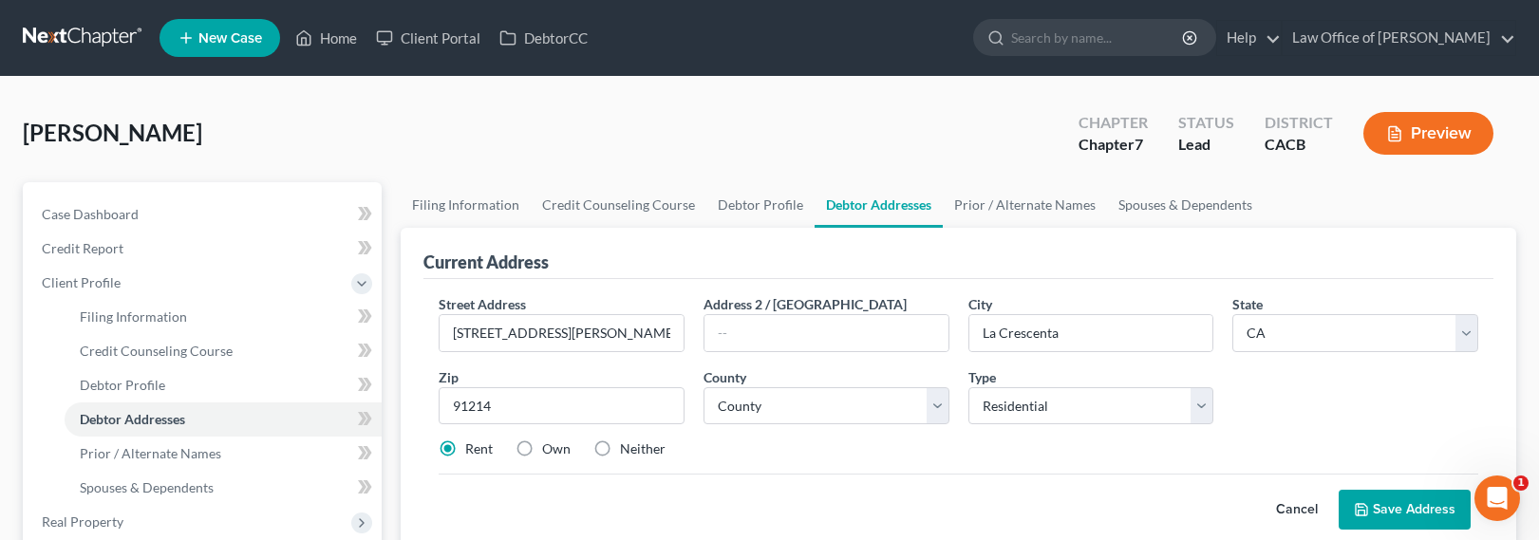
click at [1397, 508] on button "Save Address" at bounding box center [1405, 510] width 132 height 40
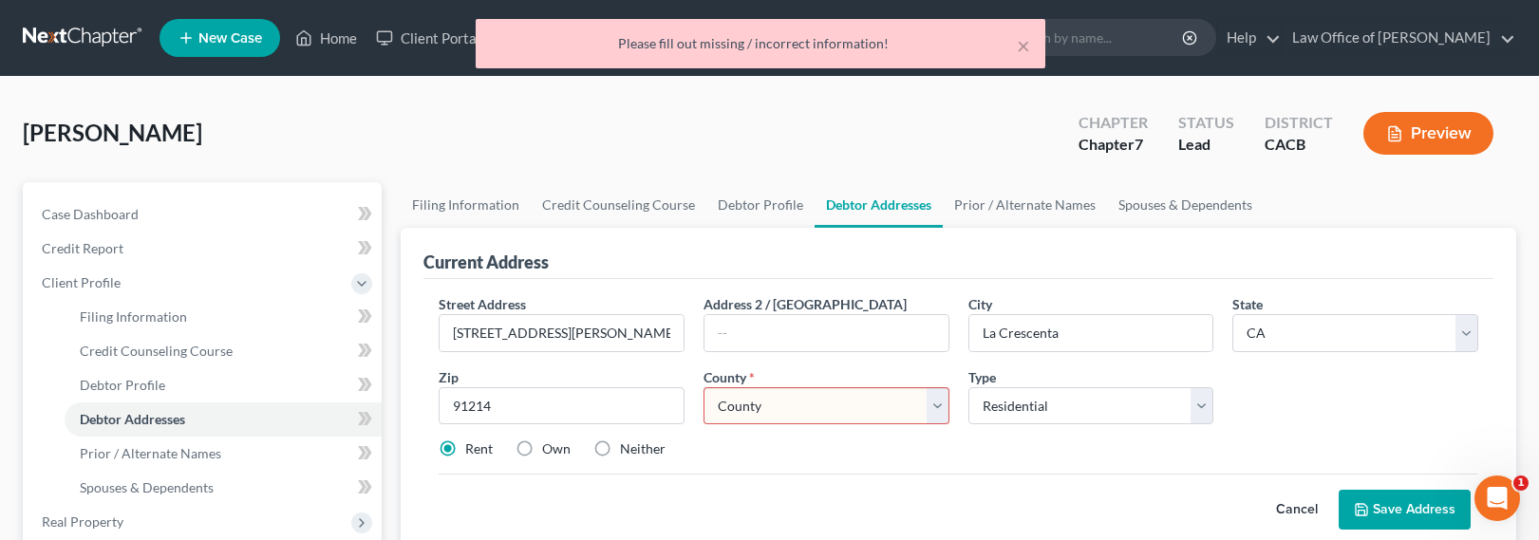
click at [842, 418] on select "County [GEOGRAPHIC_DATA] [GEOGRAPHIC_DATA] [GEOGRAPHIC_DATA] [GEOGRAPHIC_DATA] …" at bounding box center [826, 406] width 246 height 38
select select "18"
click at [703, 387] on select "County [GEOGRAPHIC_DATA] [GEOGRAPHIC_DATA] [GEOGRAPHIC_DATA] [GEOGRAPHIC_DATA] …" at bounding box center [826, 406] width 246 height 38
click at [1406, 506] on button "Save Address" at bounding box center [1405, 510] width 132 height 40
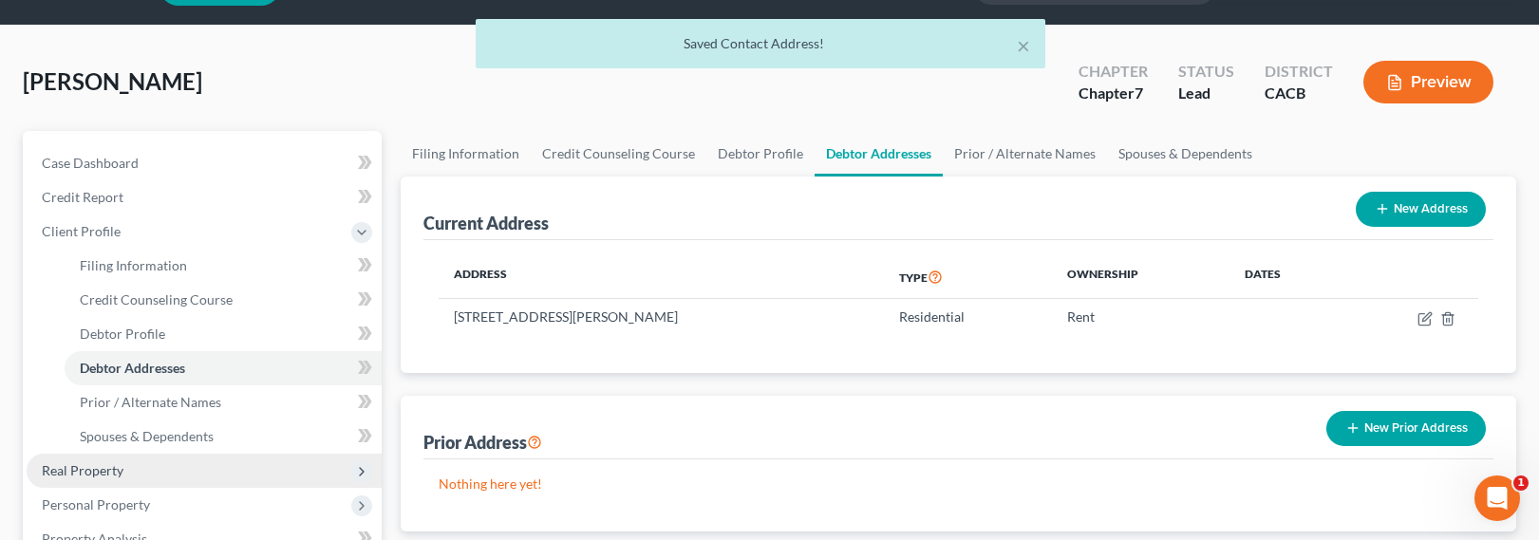
scroll to position [71, 0]
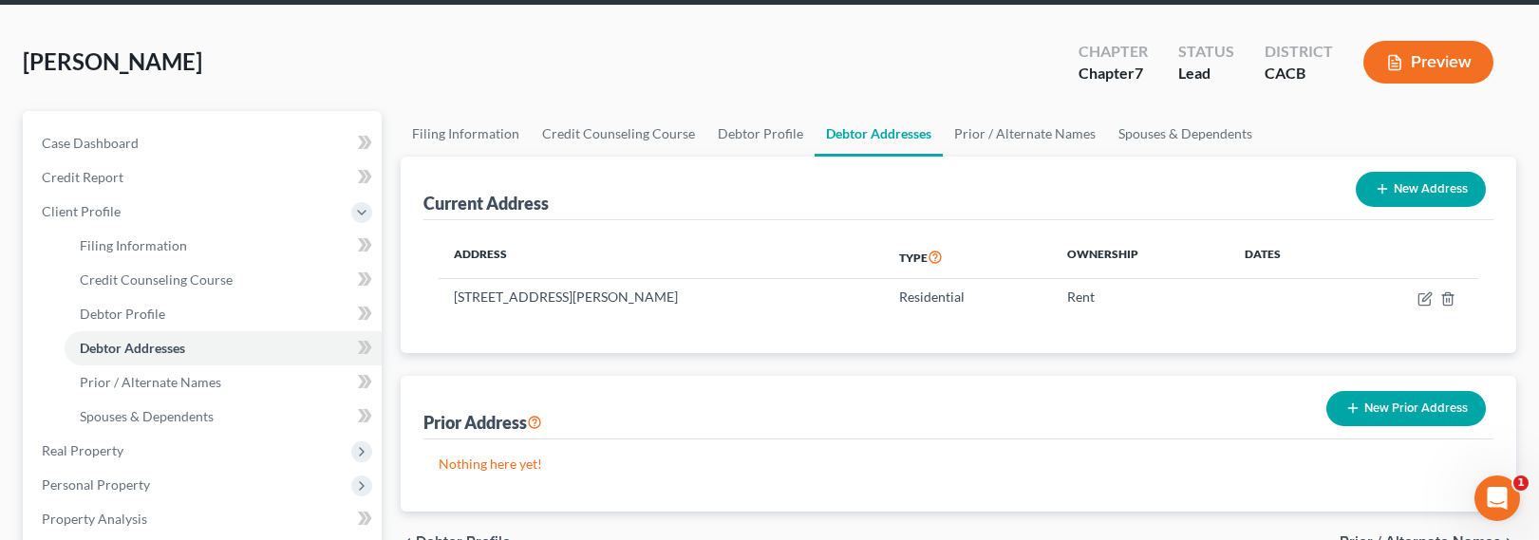
click at [788, 235] on th "Address" at bounding box center [661, 257] width 445 height 44
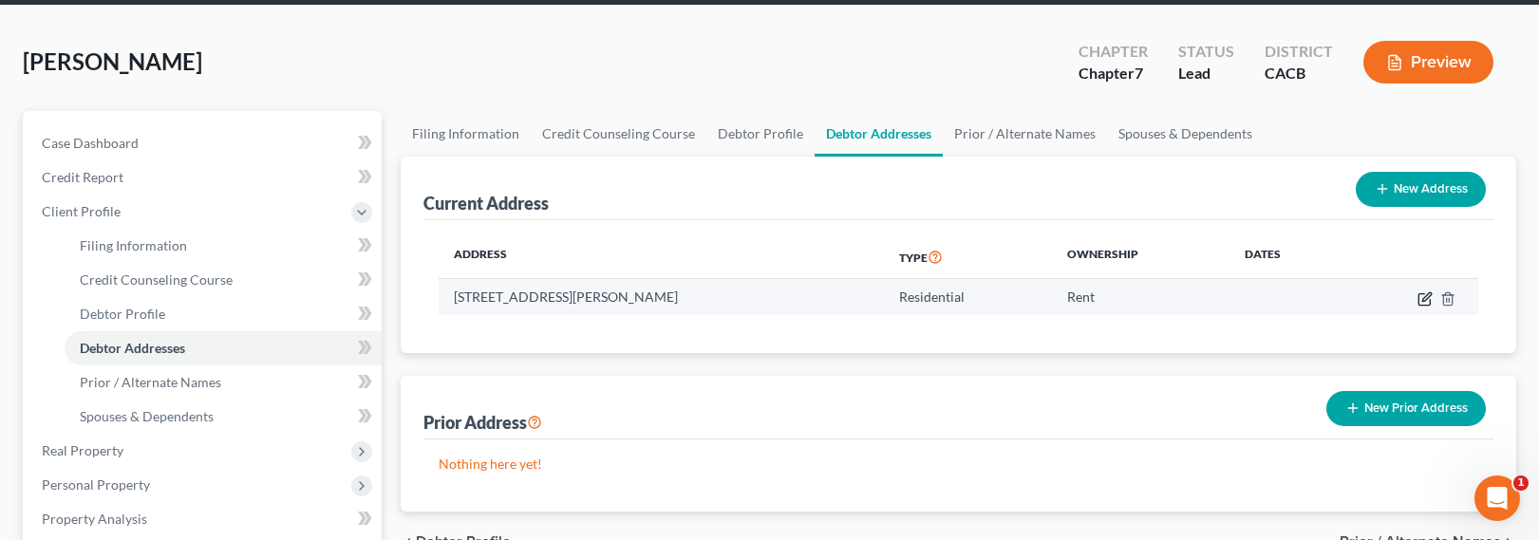
click at [1426, 299] on icon "button" at bounding box center [1424, 298] width 15 height 15
select select "4"
select select "18"
select select "0"
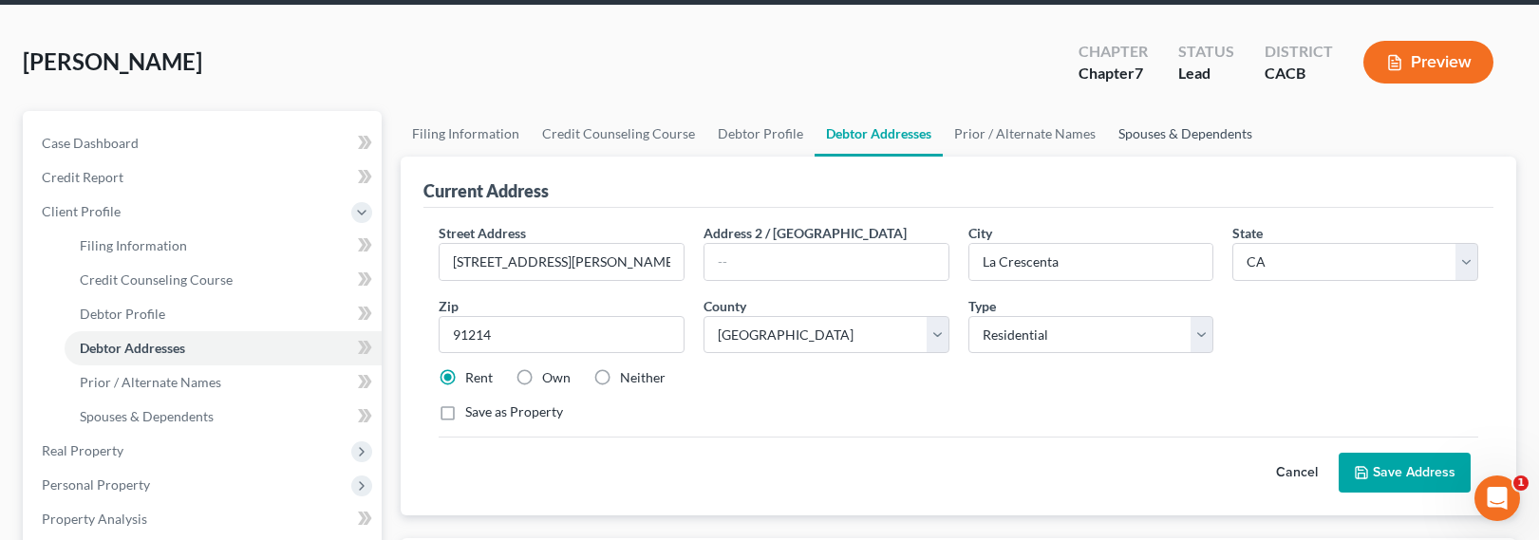
click at [1203, 131] on link "Spouses & Dependents" at bounding box center [1185, 134] width 157 height 46
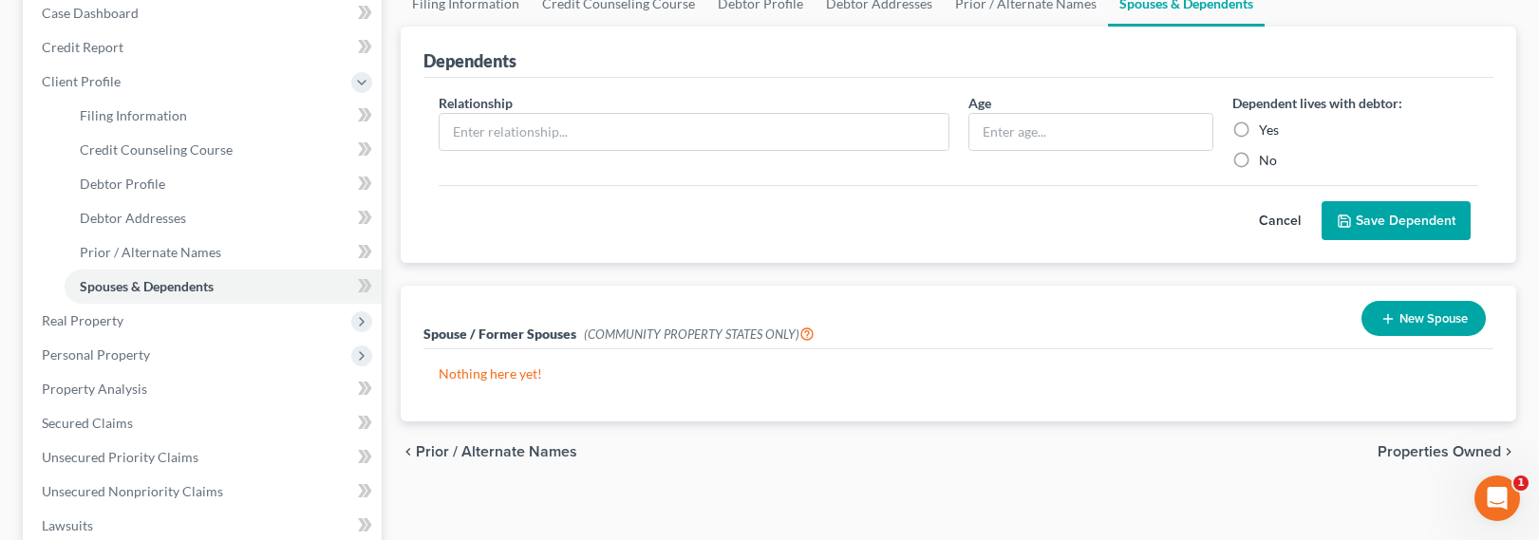
scroll to position [426, 0]
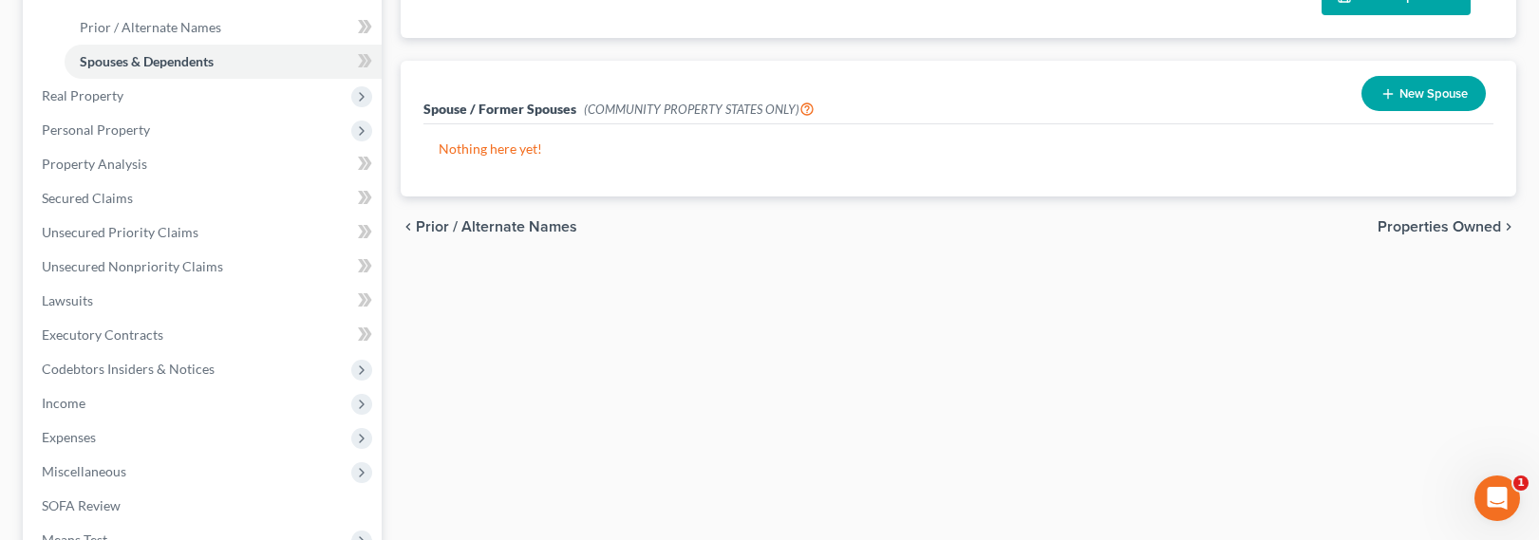
click at [1412, 99] on button "New Spouse" at bounding box center [1423, 93] width 124 height 35
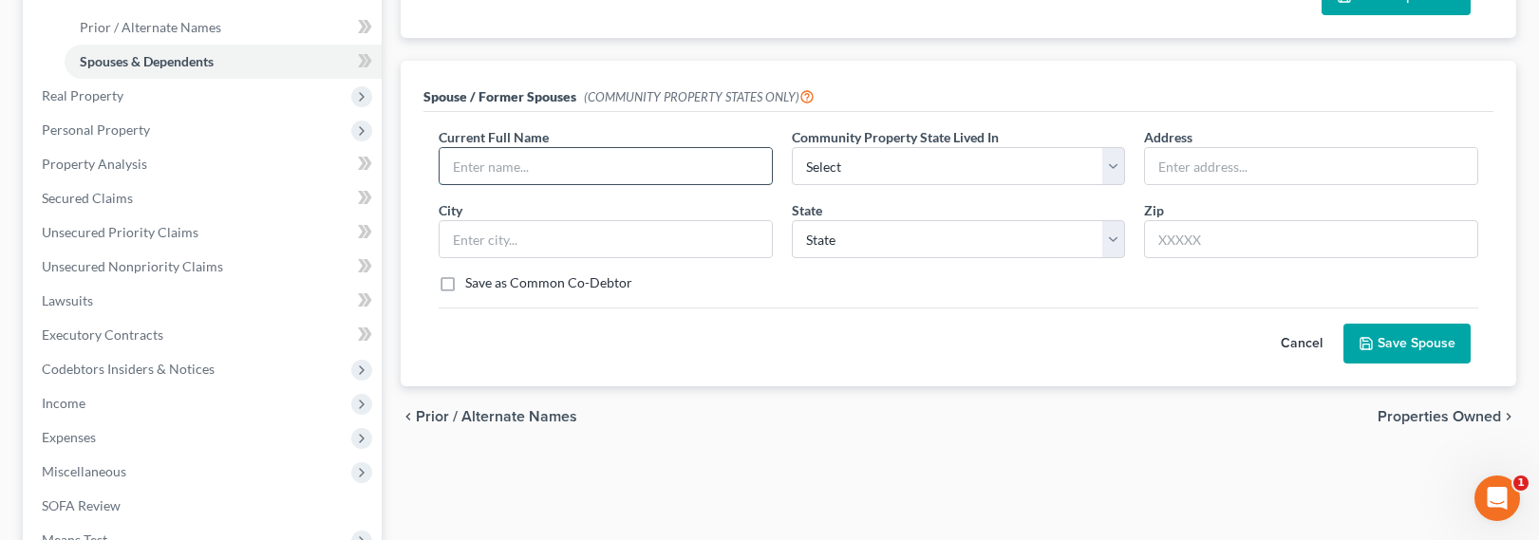
click at [623, 161] on input "text" at bounding box center [606, 166] width 332 height 36
type input "[PERSON_NAME]"
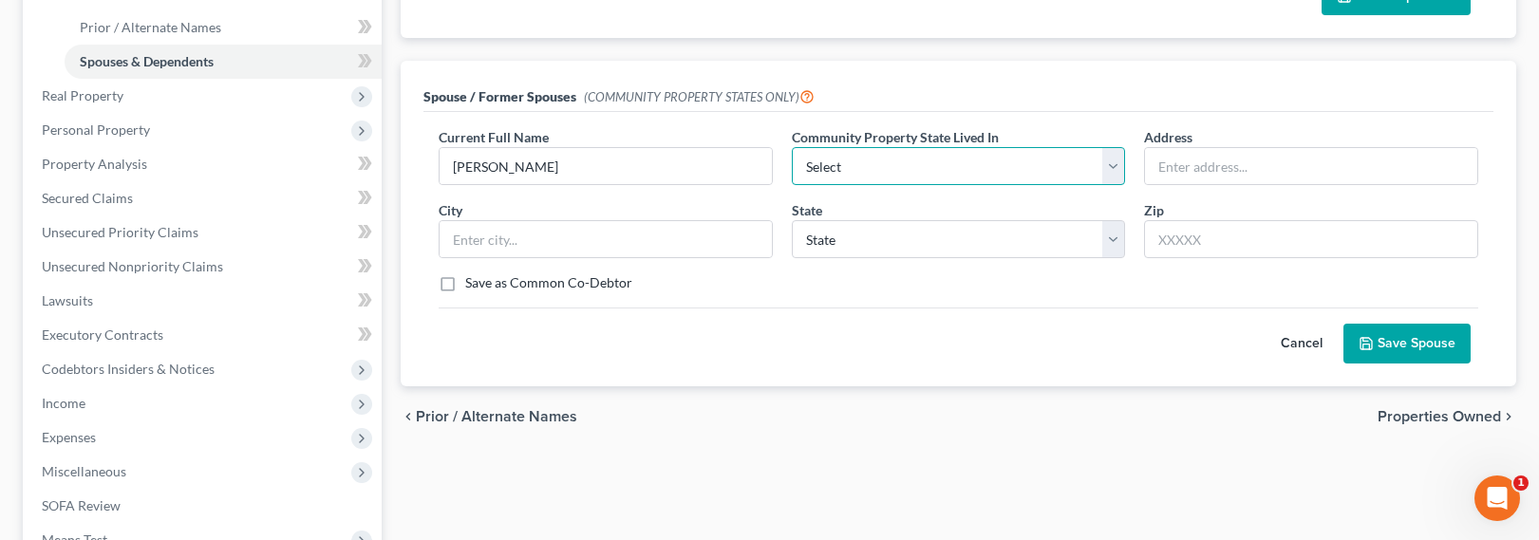
select select "1"
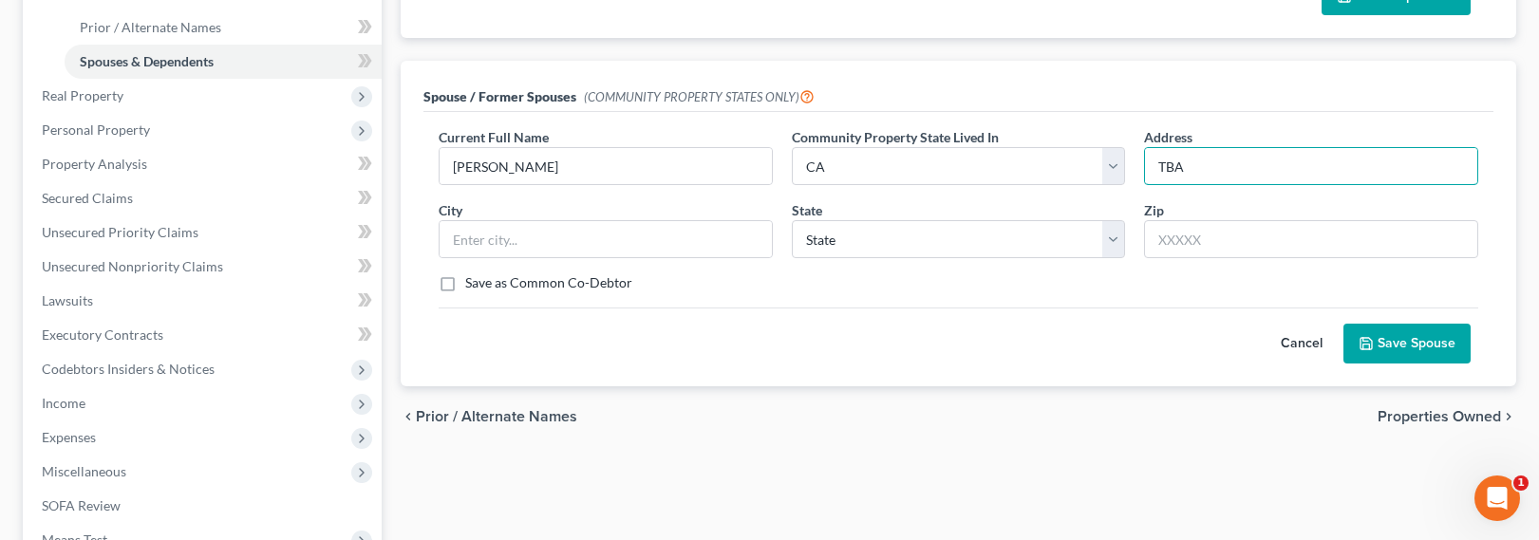
type input "TBA"
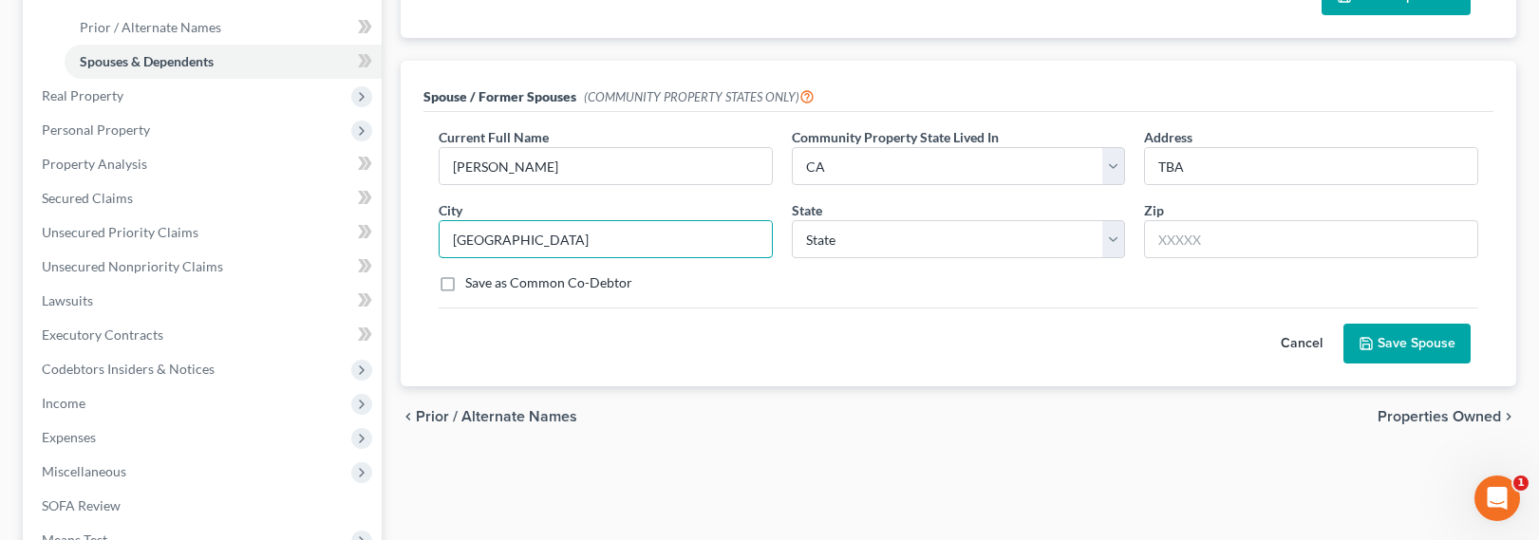
type input "[GEOGRAPHIC_DATA]"
select select "4"
click at [690, 159] on input "[PERSON_NAME]" at bounding box center [606, 166] width 332 height 36
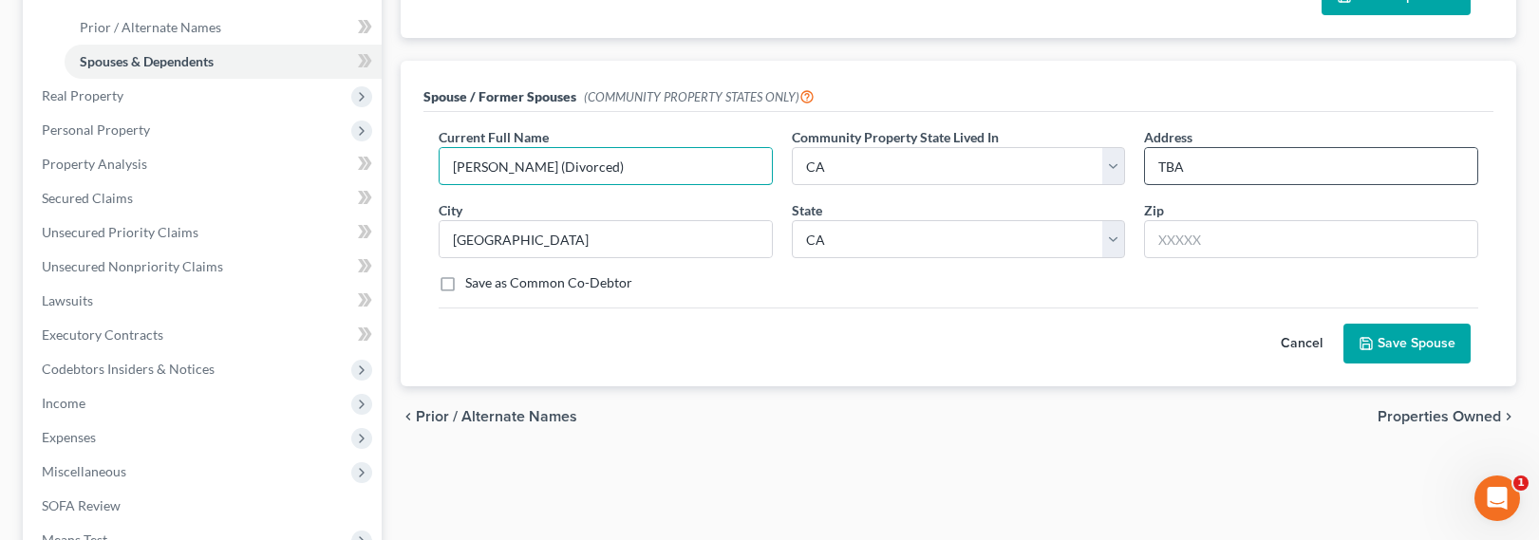
type input "[PERSON_NAME] (Divorced)"
drag, startPoint x: 1238, startPoint y: 178, endPoint x: 1105, endPoint y: 154, distance: 135.0
click at [1105, 154] on div "Current Full Name * [PERSON_NAME] (Divorced) Community Property State Lived In …" at bounding box center [958, 217] width 1059 height 180
type input "Unknown"
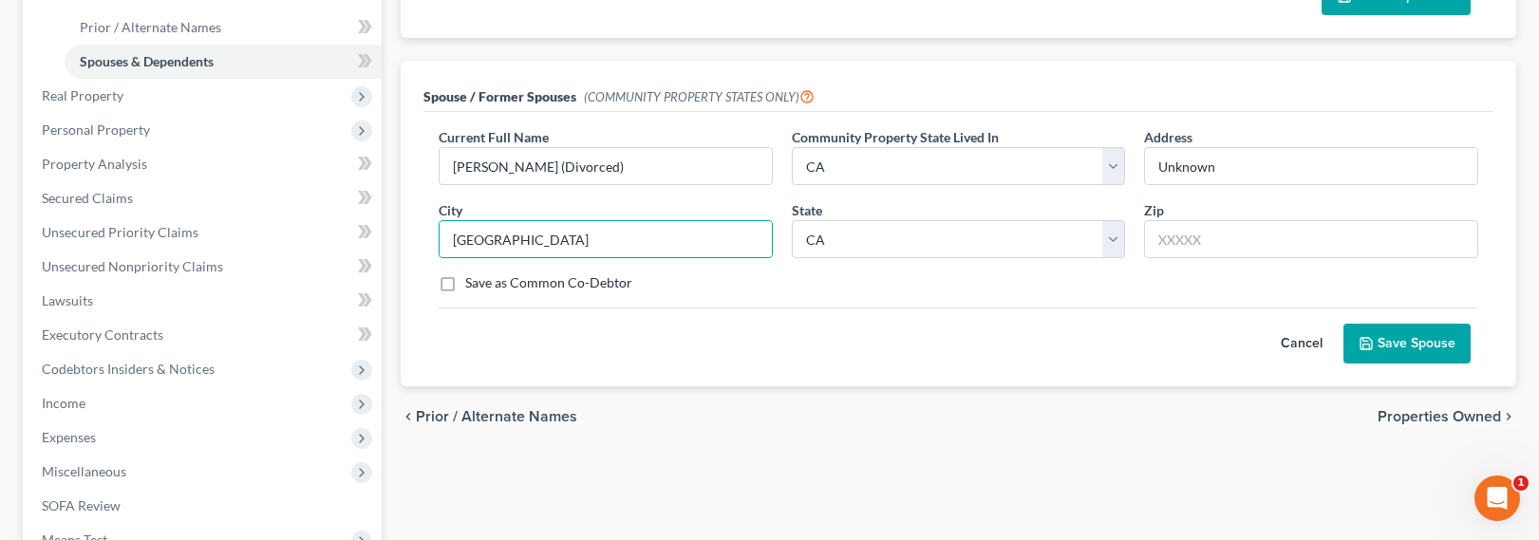
click at [1388, 339] on button "Save Spouse" at bounding box center [1406, 344] width 127 height 40
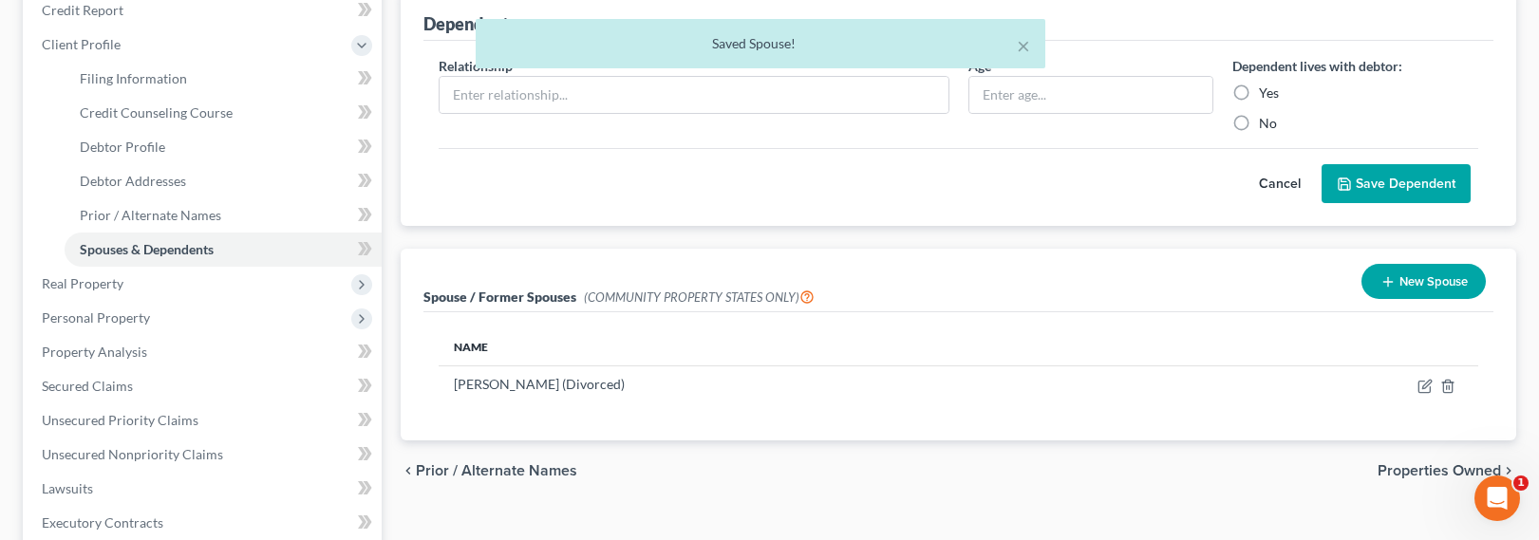
scroll to position [421, 0]
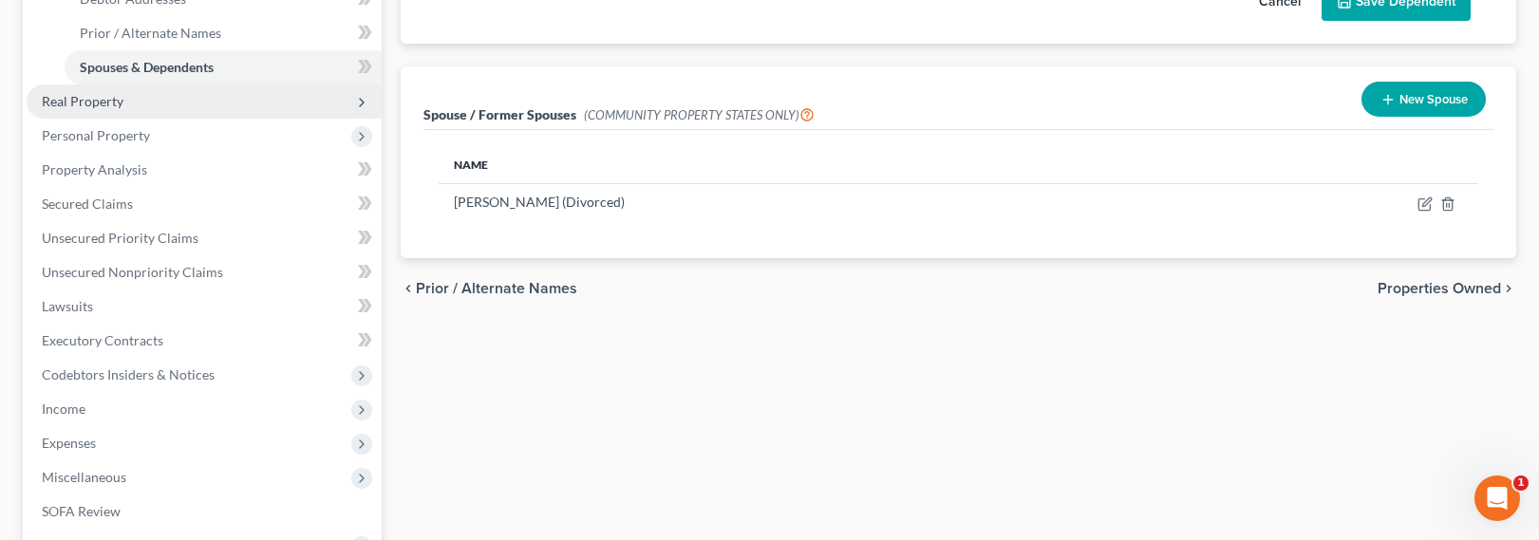
click at [81, 99] on span "Real Property" at bounding box center [83, 101] width 82 height 16
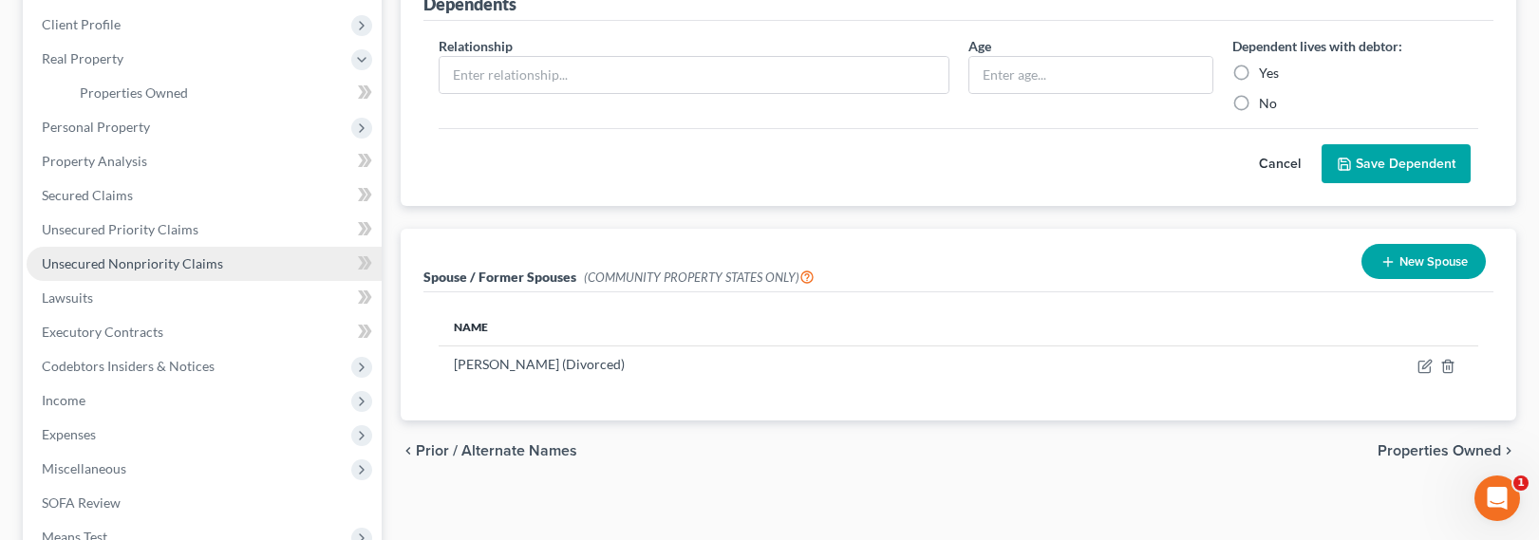
scroll to position [227, 0]
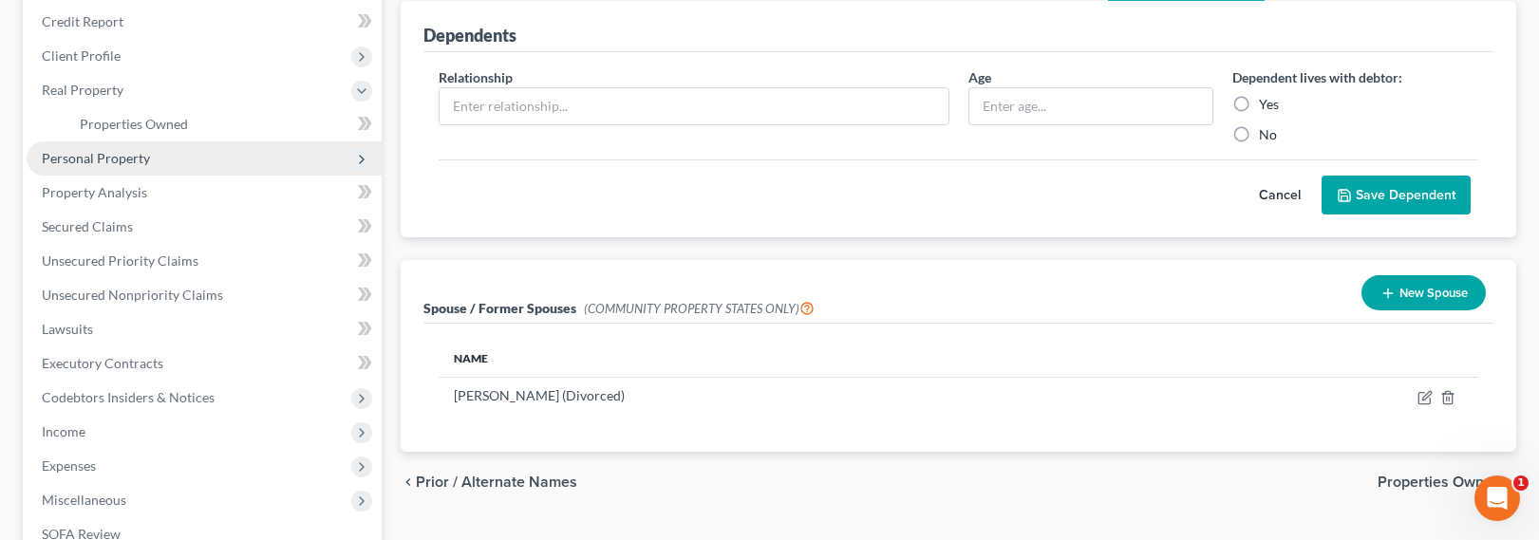
click at [77, 155] on span "Personal Property" at bounding box center [96, 158] width 108 height 16
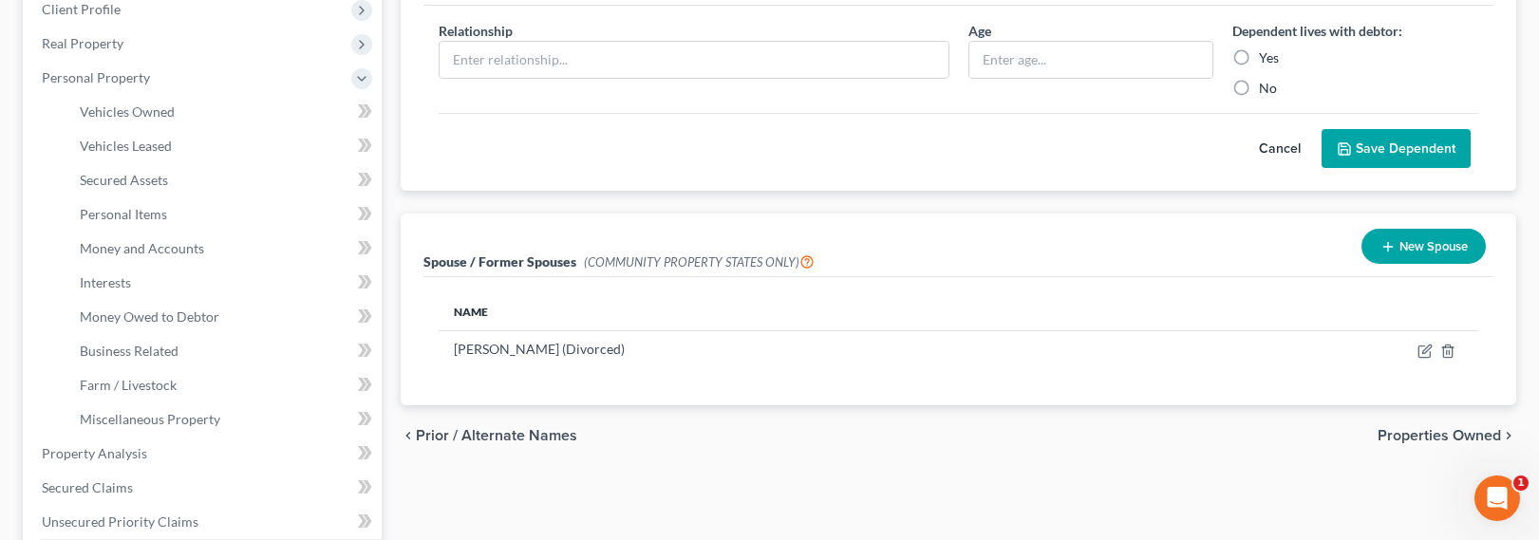
scroll to position [467, 0]
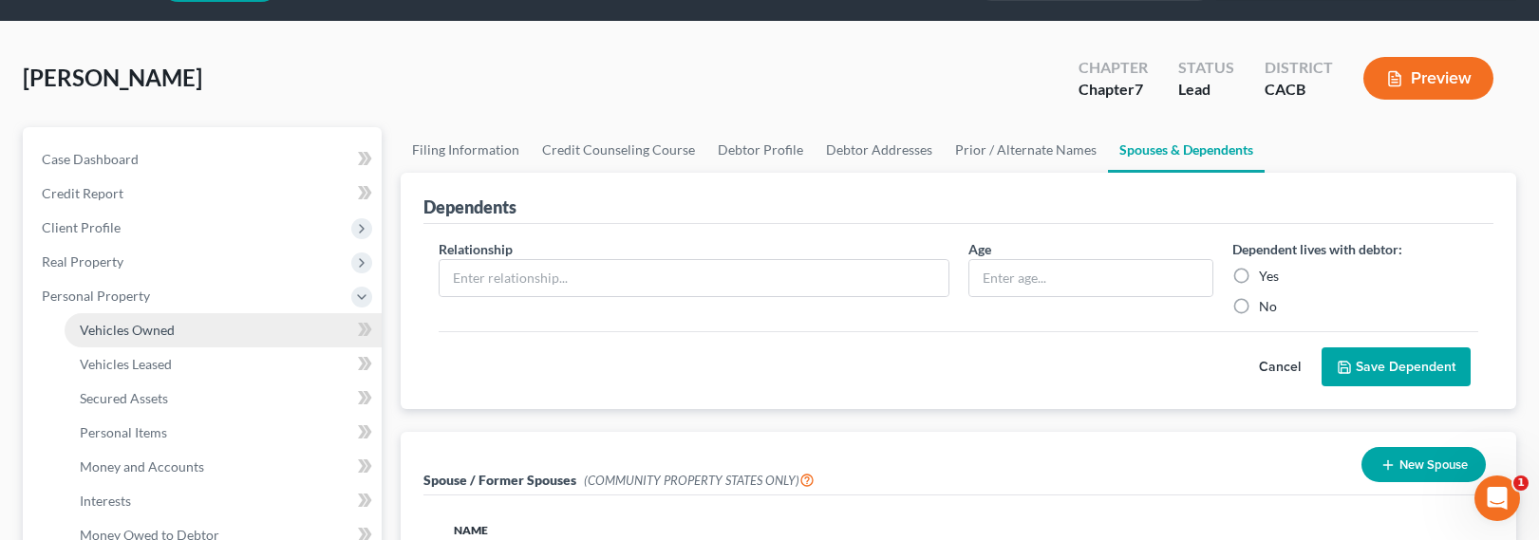
click at [119, 331] on span "Vehicles Owned" at bounding box center [127, 330] width 95 height 16
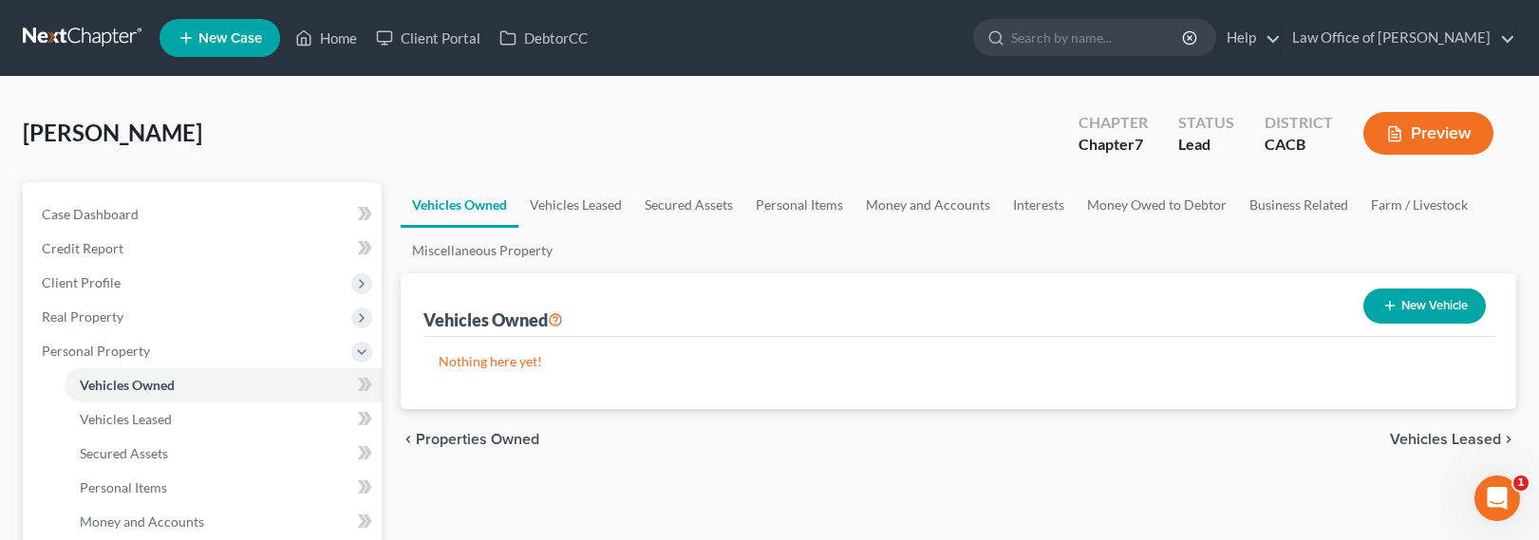
click at [1406, 307] on button "New Vehicle" at bounding box center [1424, 306] width 122 height 35
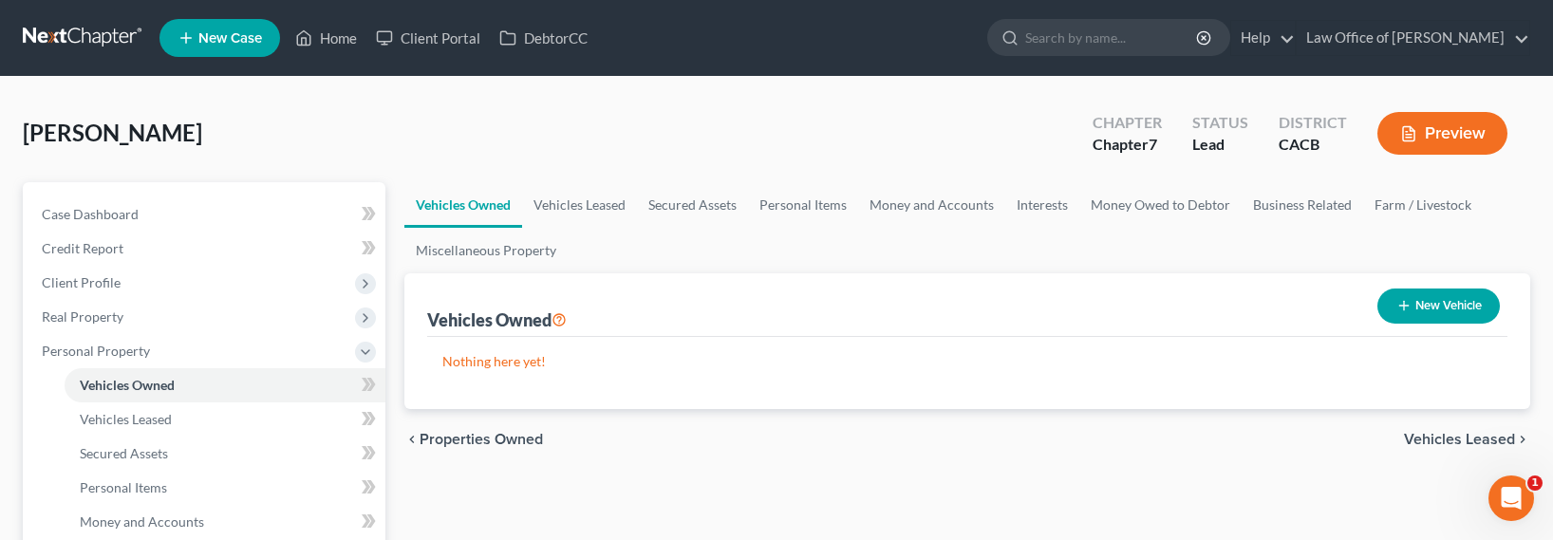
select select "0"
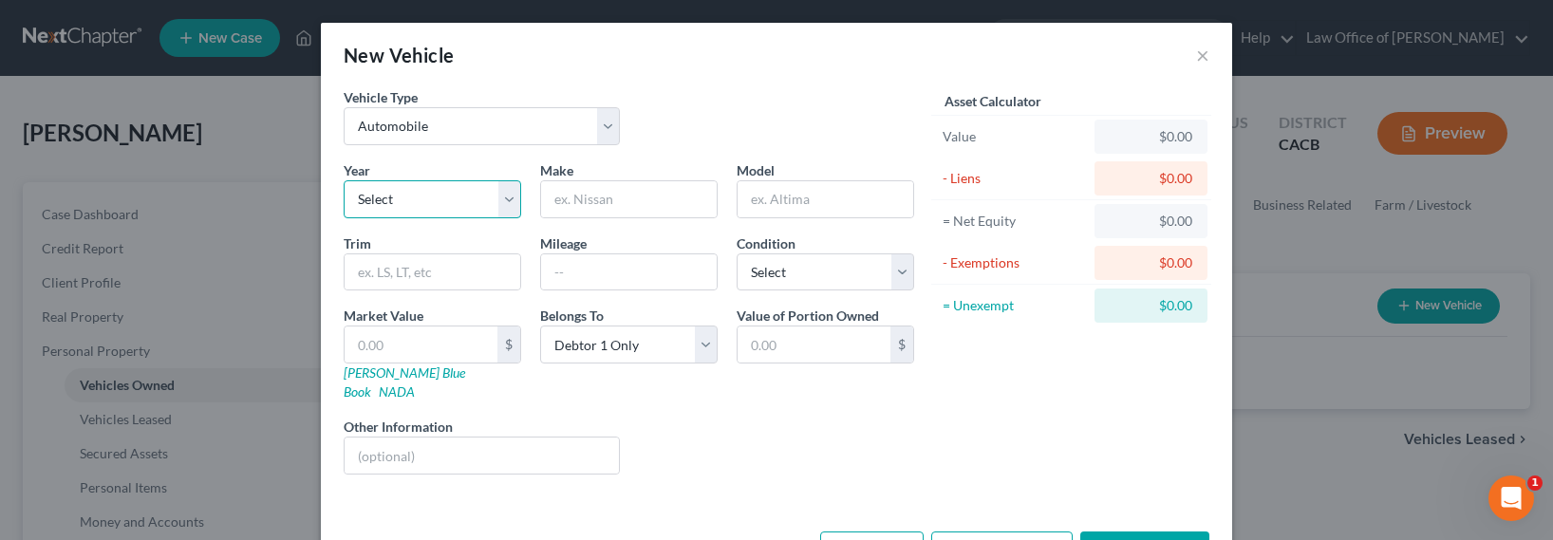
click at [411, 203] on select "Select 2026 2025 2024 2023 2022 2021 2020 2019 2018 2017 2016 2015 2014 2013 20…" at bounding box center [433, 199] width 178 height 38
select select "7"
click at [344, 180] on select "Select 2026 2025 2024 2023 2022 2021 2020 2019 2018 2017 2016 2015 2014 2013 20…" at bounding box center [433, 199] width 178 height 38
click at [584, 202] on input "text" at bounding box center [629, 199] width 176 height 36
type input "BMW"
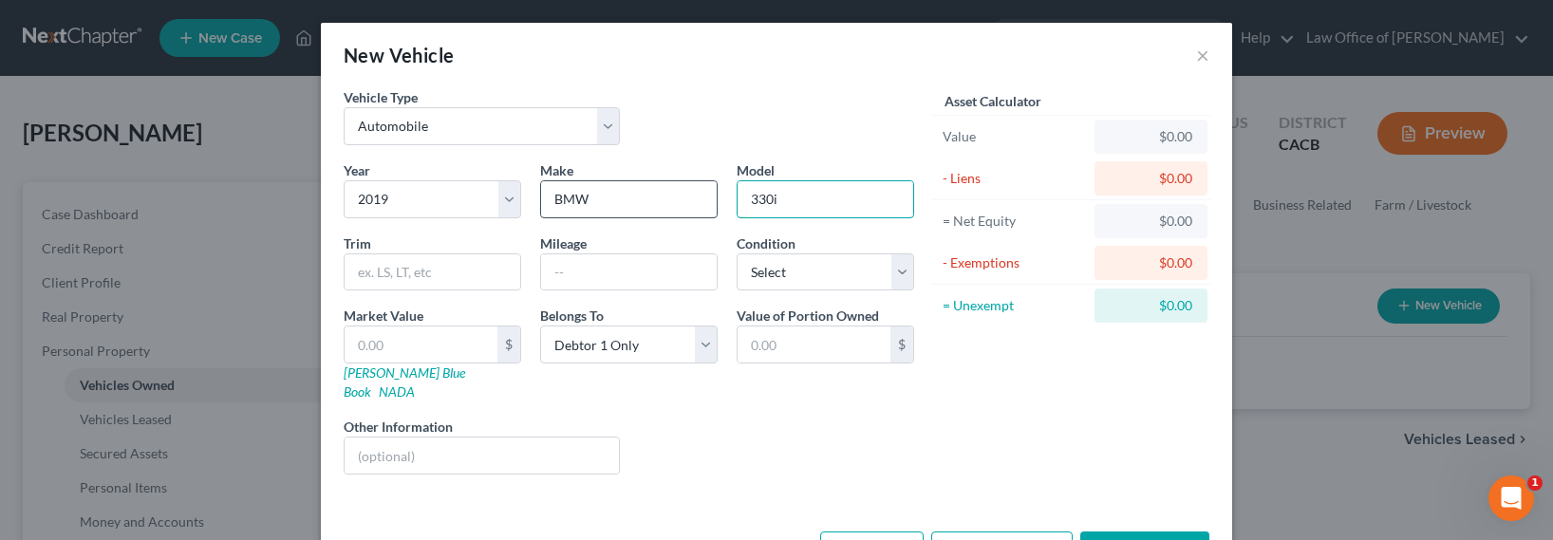
type input "330i"
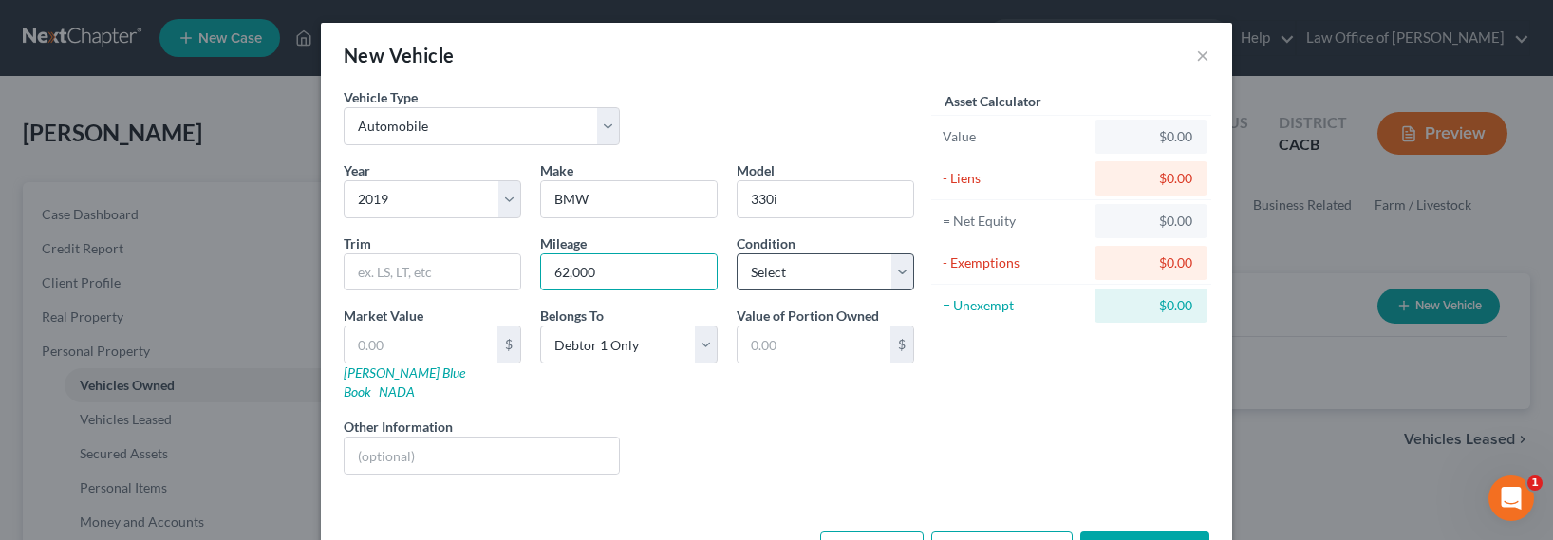
type input "62,000"
click at [802, 270] on select "Select Excellent Very Good Good Fair Poor" at bounding box center [826, 272] width 178 height 38
click at [737, 253] on select "Select Excellent Very Good Good Fair Poor" at bounding box center [826, 272] width 178 height 38
click at [778, 272] on select "Select Excellent Very Good Good Fair Poor" at bounding box center [826, 272] width 178 height 38
select select "1"
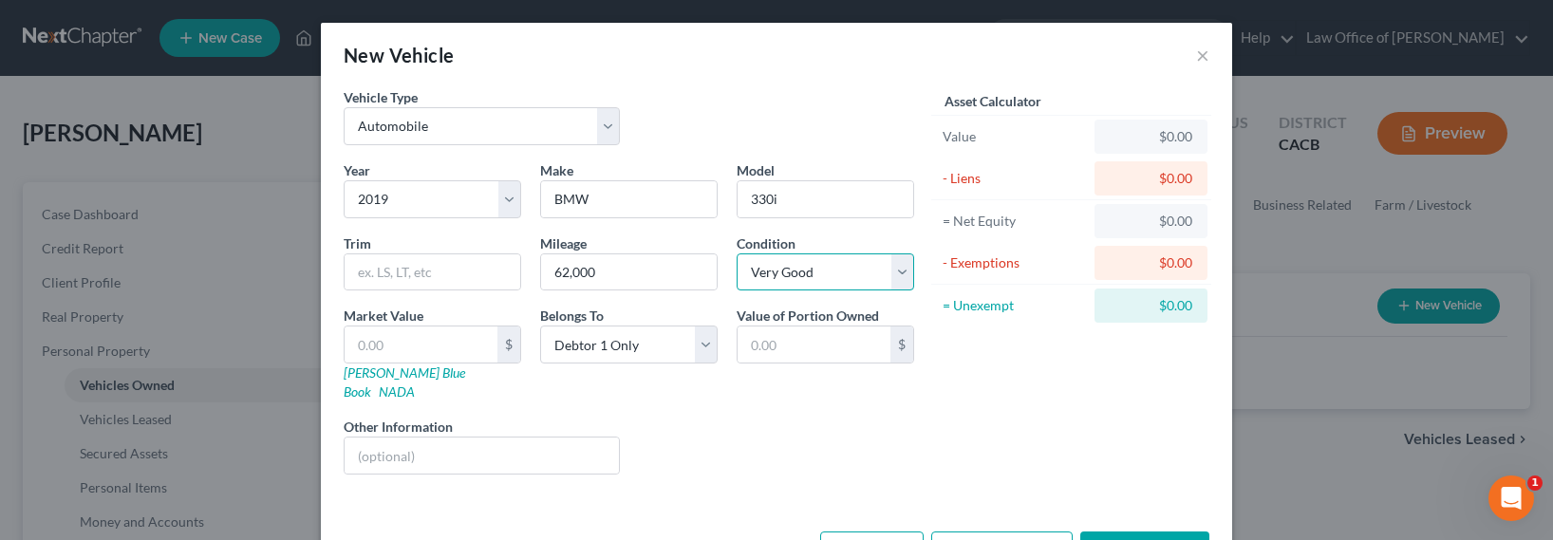
click at [737, 253] on select "Select Excellent Very Good Good Fair Poor" at bounding box center [826, 272] width 178 height 38
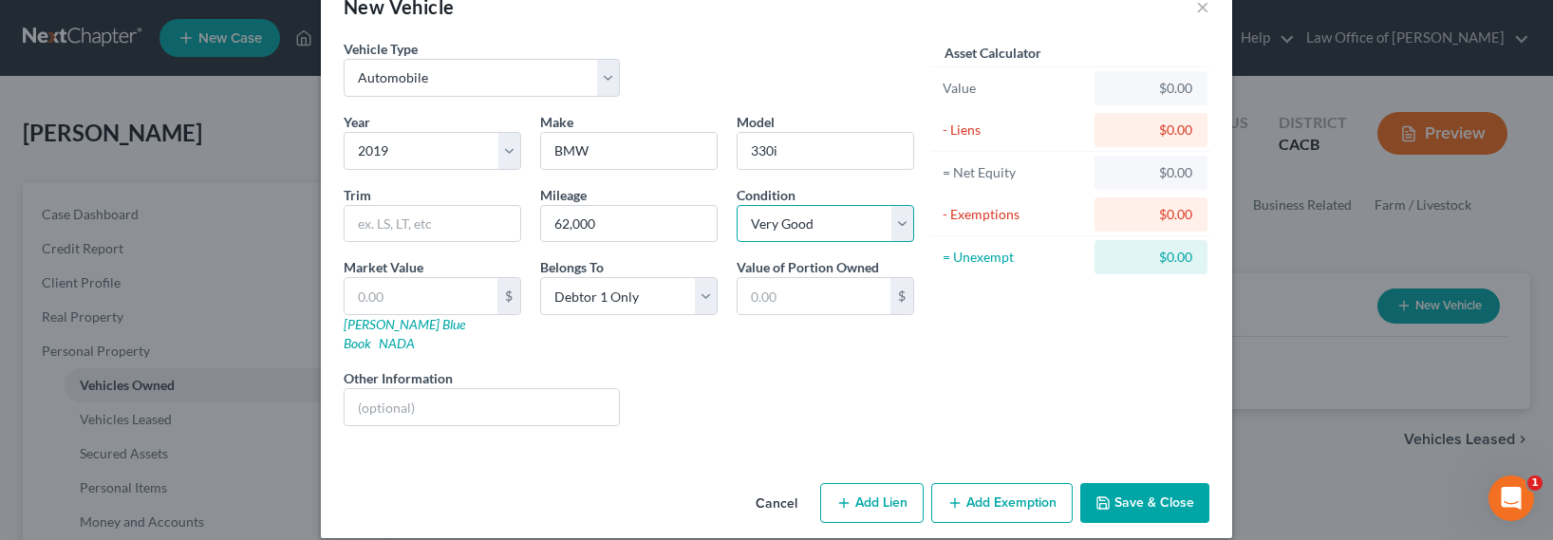
scroll to position [49, 0]
click at [878, 488] on button "Add Lien" at bounding box center [871, 502] width 103 height 40
select select "0"
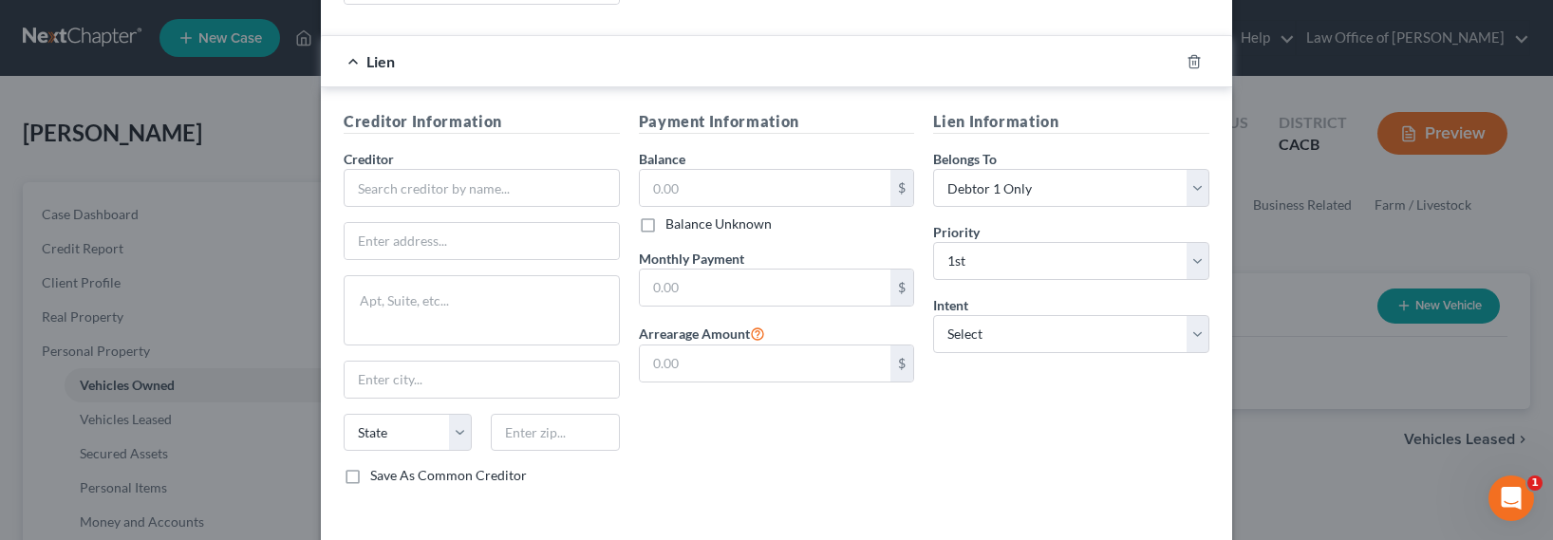
scroll to position [504, 0]
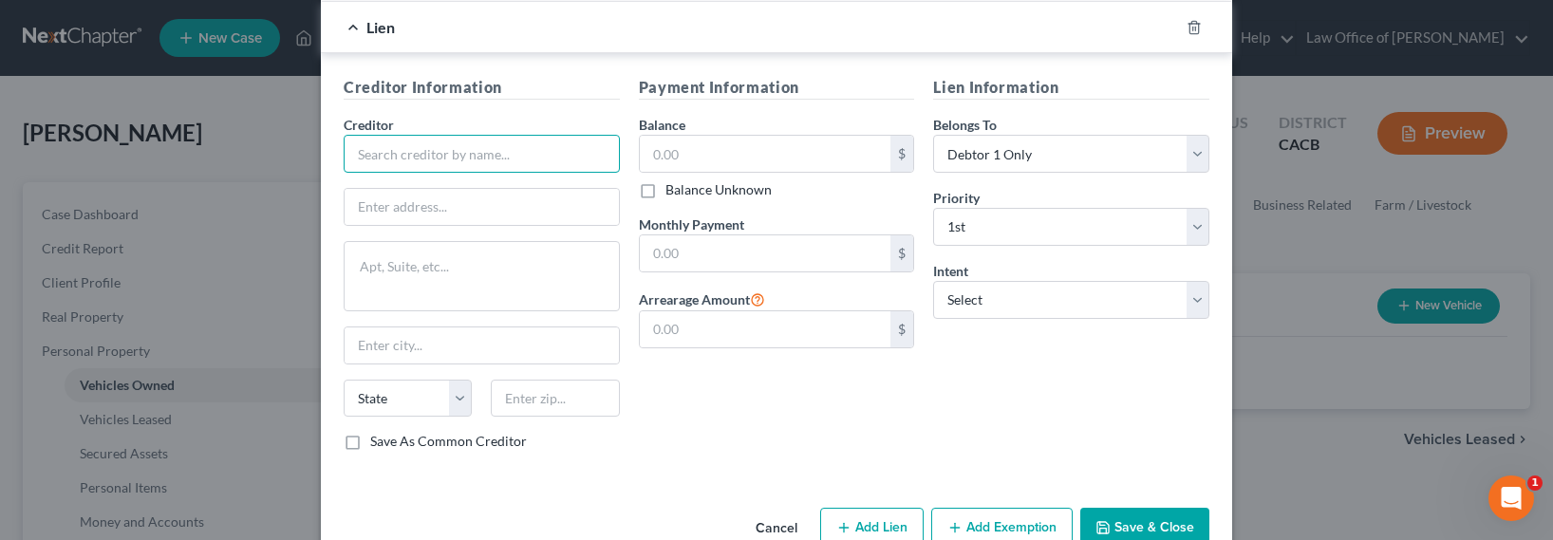
click at [408, 142] on input "text" at bounding box center [482, 154] width 276 height 38
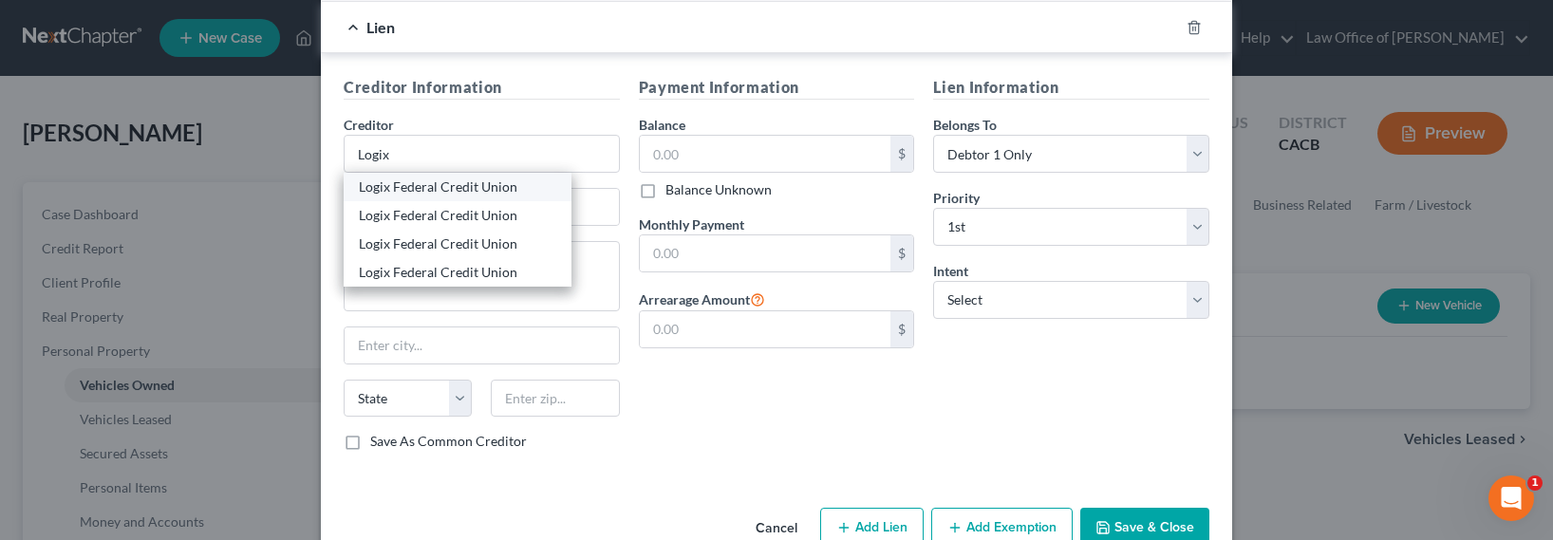
click at [409, 178] on div "Logix Federal Credit Union" at bounding box center [457, 187] width 197 height 19
type input "Logix Federal Credit Union"
type input "P.O. Box 4070"
type input "Castaic"
select select "4"
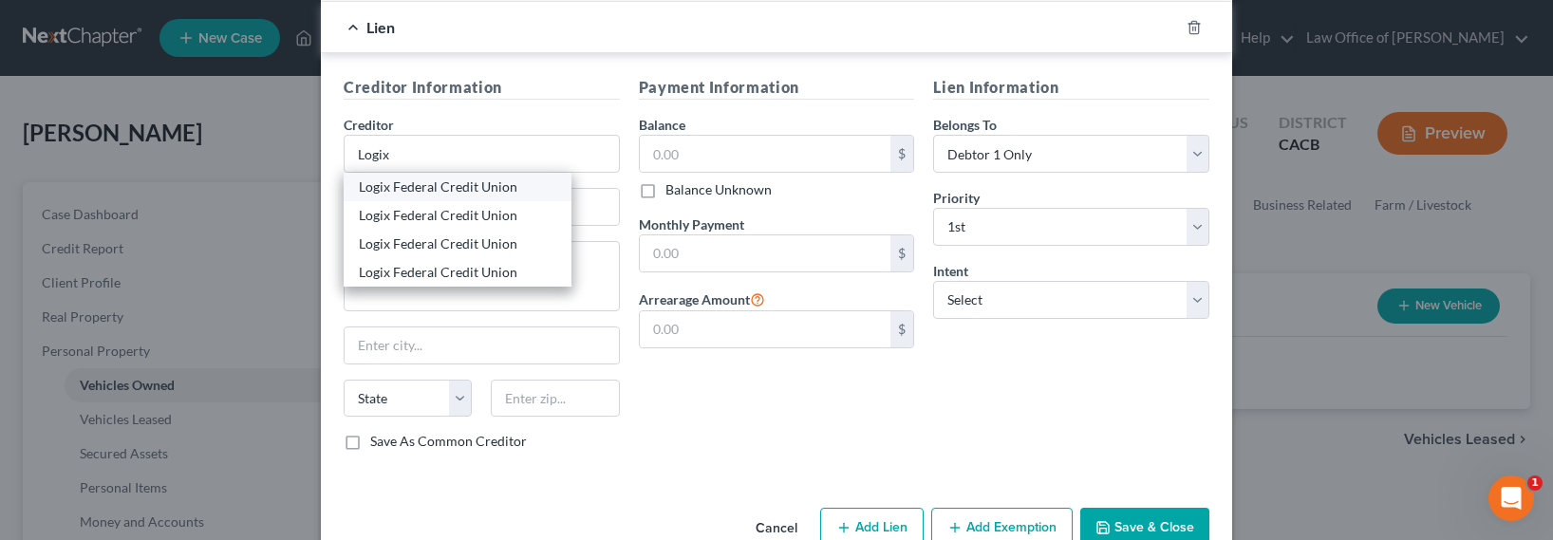
type input "91310"
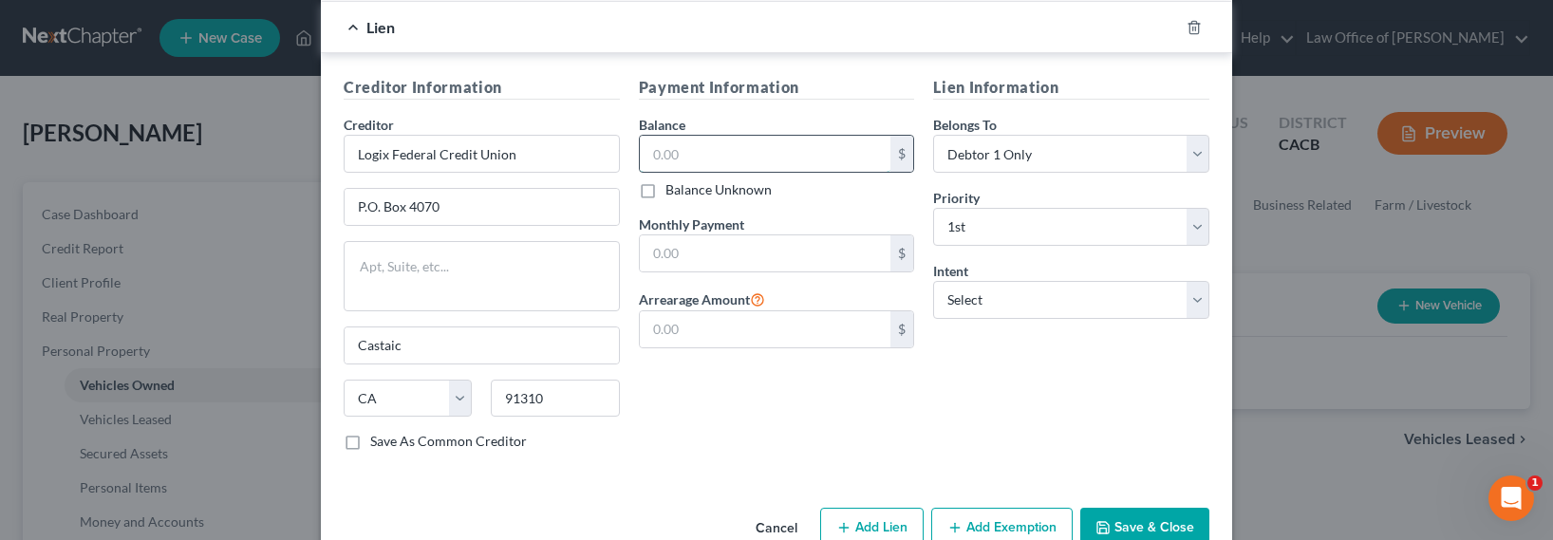
click at [728, 136] on input "text" at bounding box center [766, 154] width 252 height 36
type input "26,000"
type input "450"
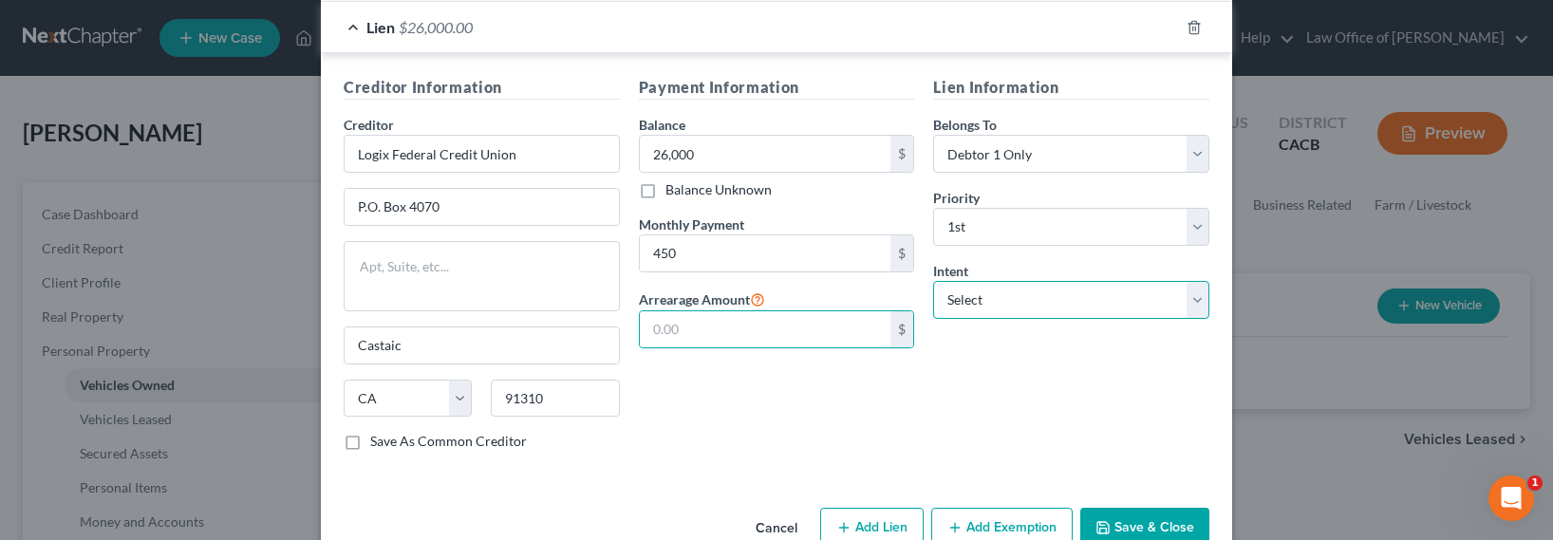
click at [1026, 281] on select "Select Surrender Redeem Reaffirm Avoid Other" at bounding box center [1071, 300] width 276 height 38
select select "2"
click at [933, 281] on select "Select Surrender Redeem Reaffirm Avoid Other" at bounding box center [1071, 300] width 276 height 38
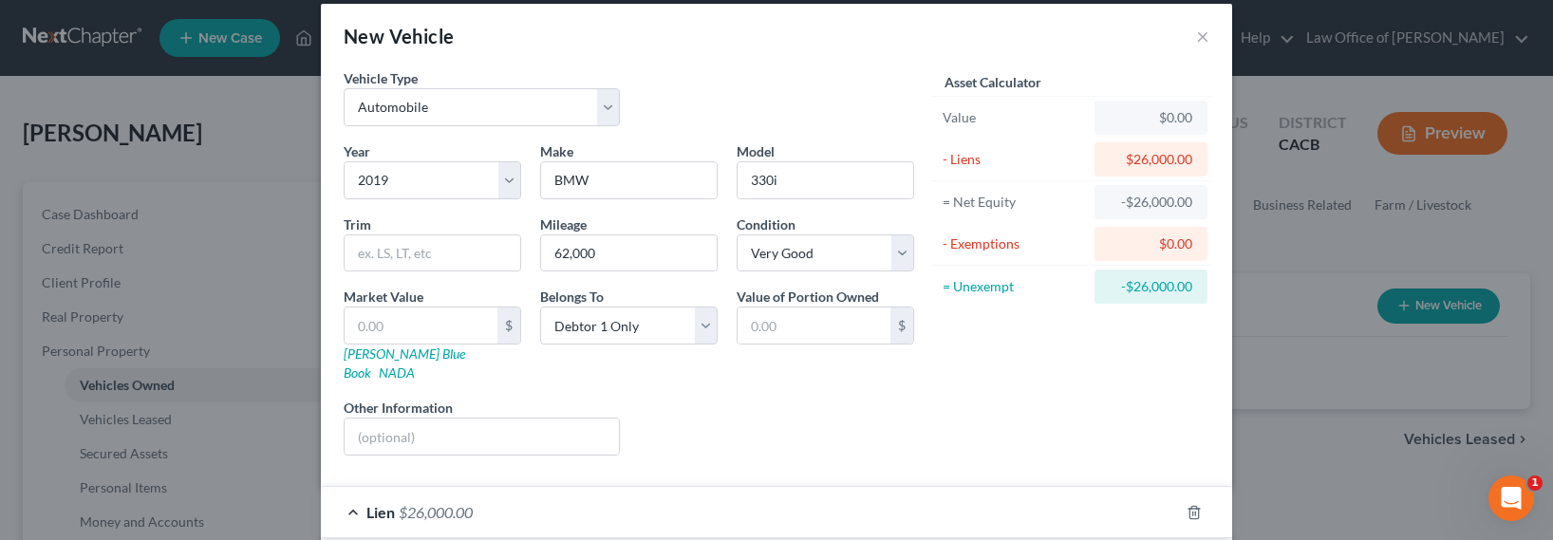
scroll to position [42, 0]
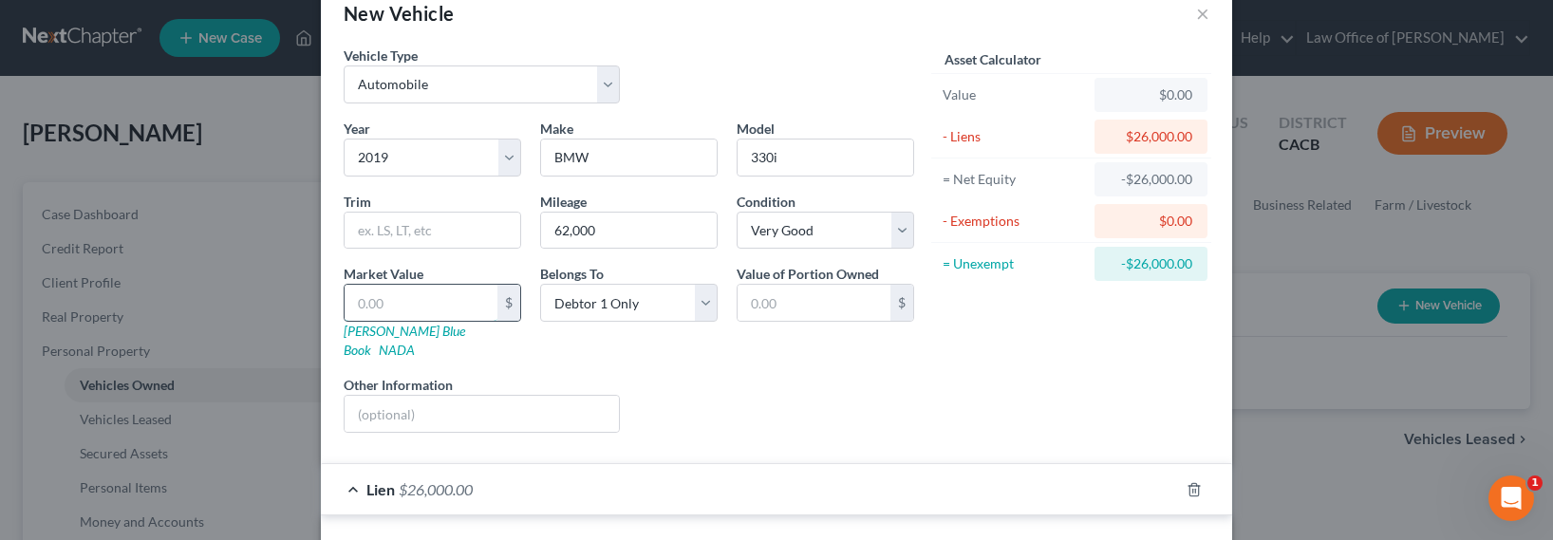
click at [391, 304] on input "text" at bounding box center [421, 303] width 153 height 36
type input "5"
type input "5.00"
type input "53"
type input "53.00"
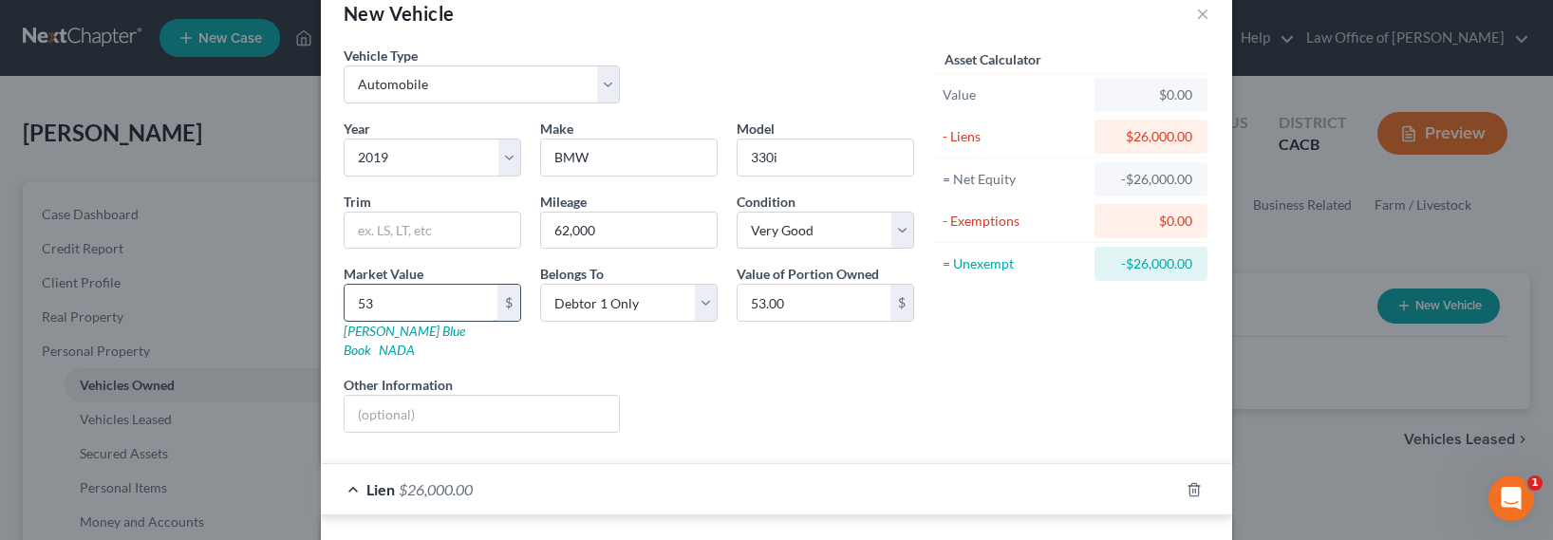
type input "530"
type input "530.00"
type input "5300"
type input "5,300.00"
type input "5,3000"
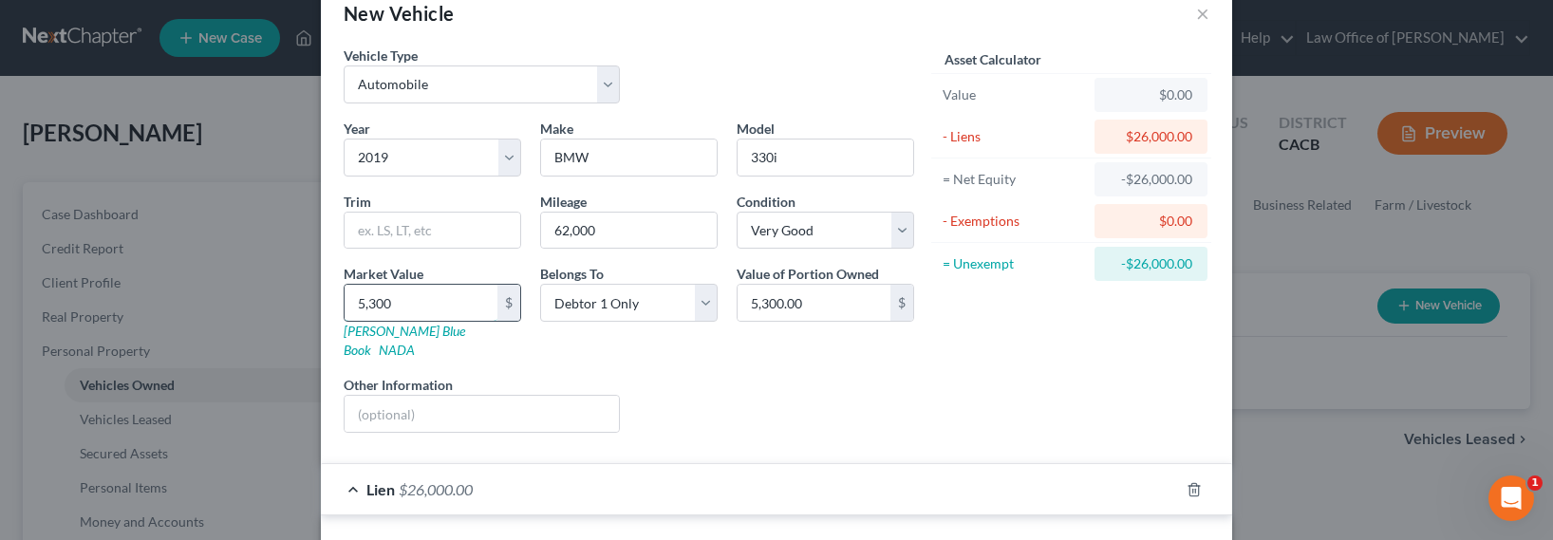
type input "53,000.00"
type input "53,00"
type input "5,300.00"
type input "5,30"
type input "530.00"
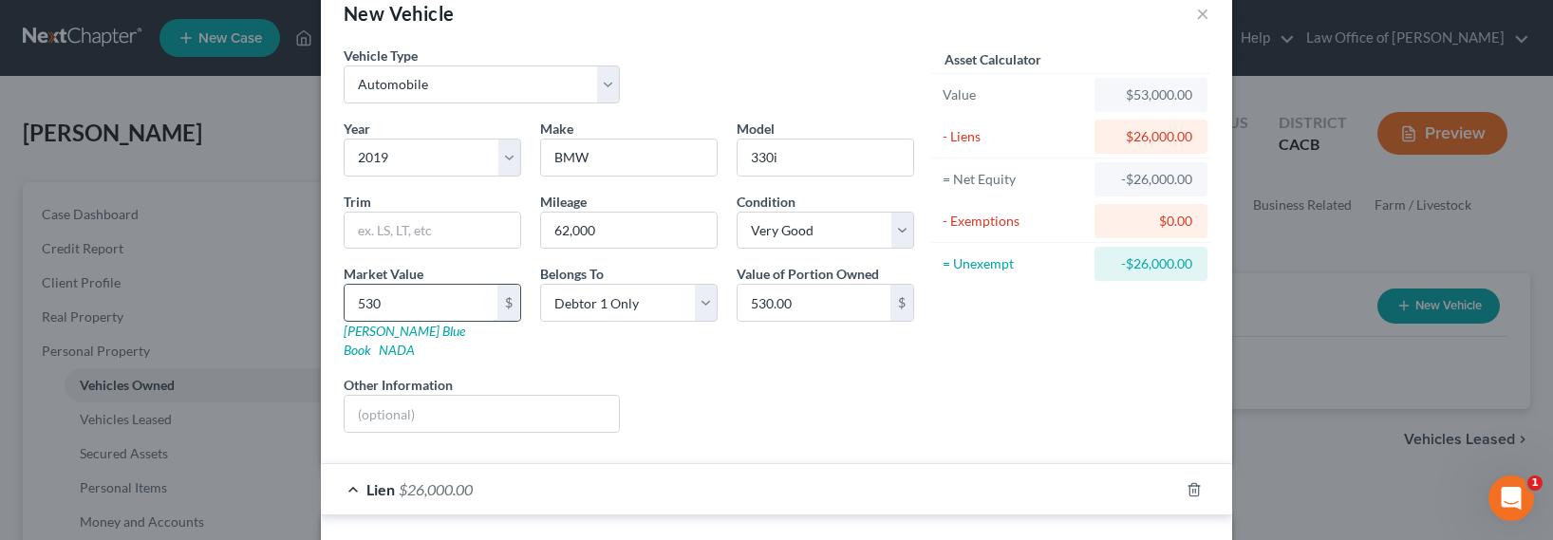
type input "53"
type input "53.00"
type input "5"
type input "5.00"
type input "3"
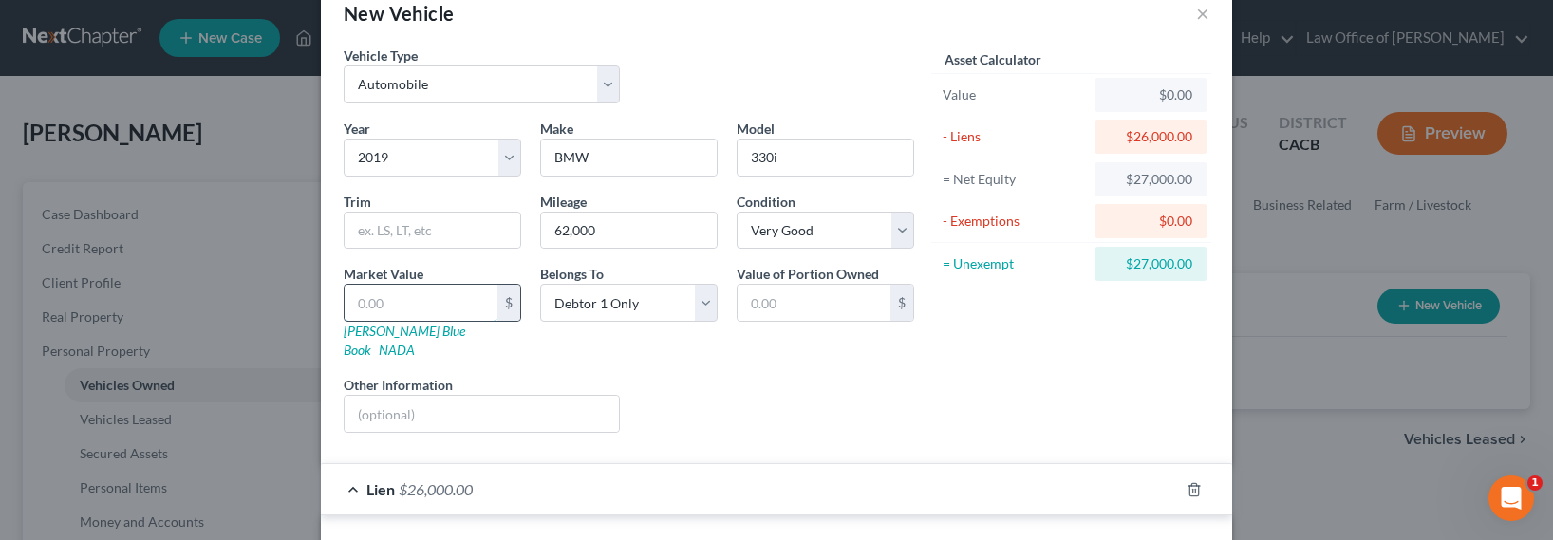
type input "3.00"
type input "35"
type input "35.00"
type input "350"
type input "350.00"
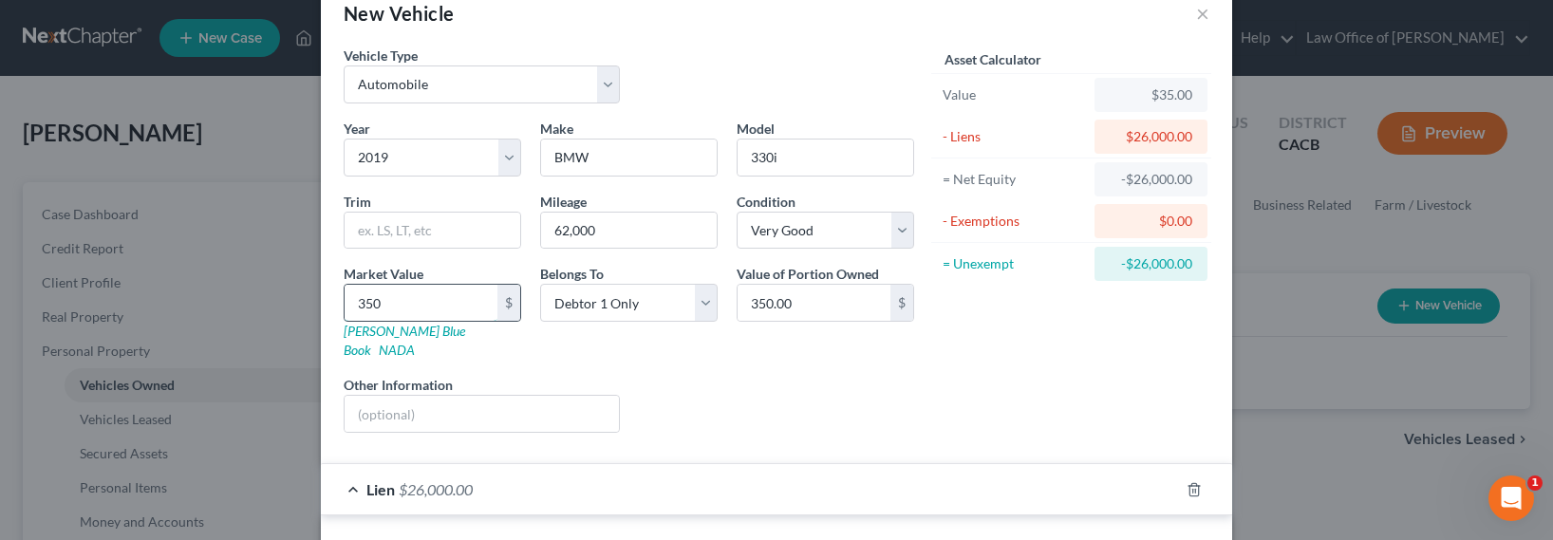
type input "3500"
type input "3,500.00"
type input "3,5000"
type input "35,000.00"
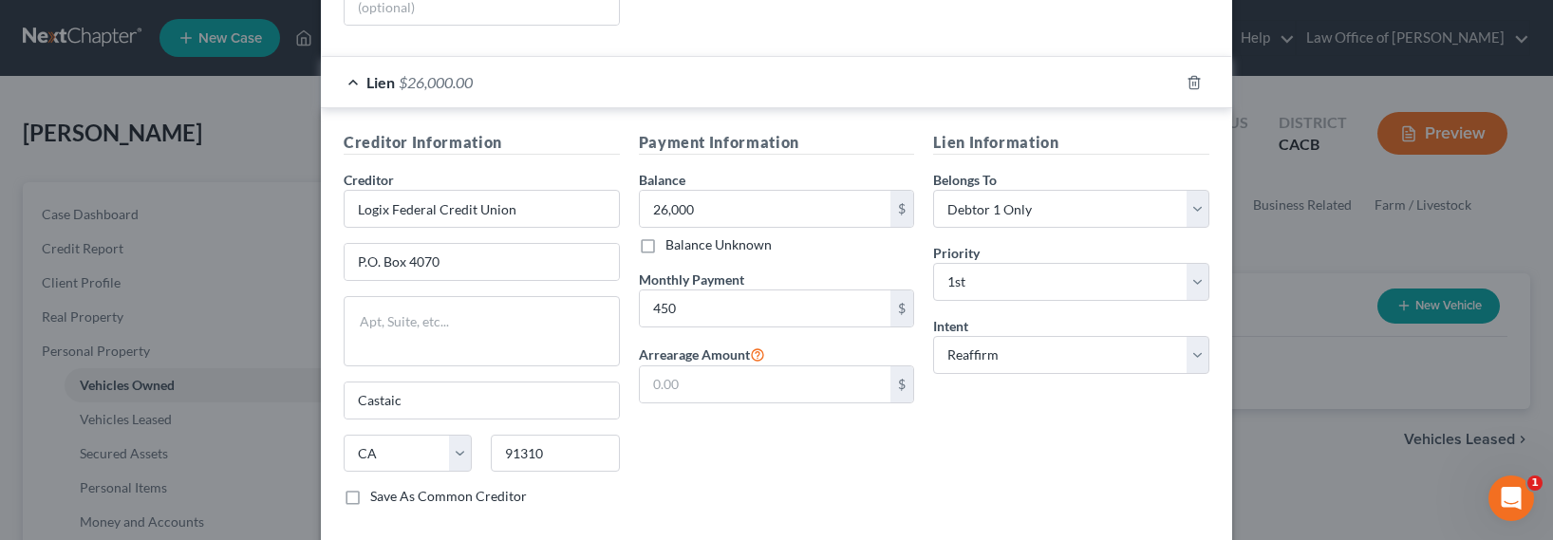
type input "35,000"
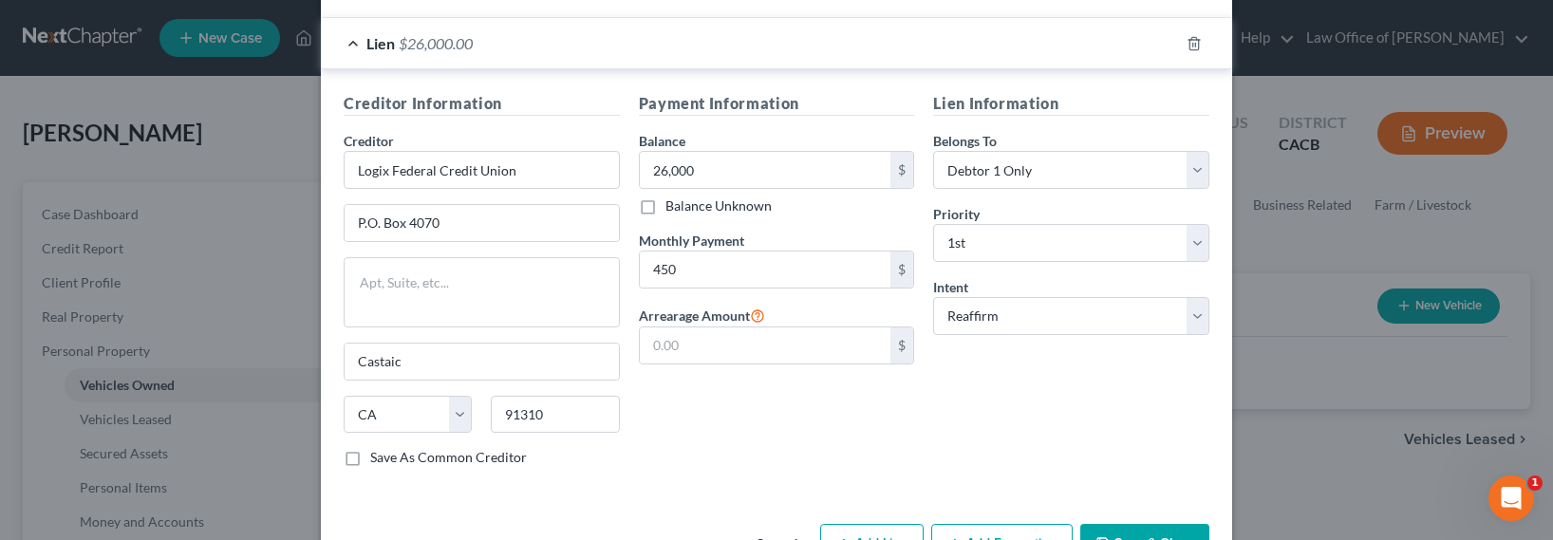
scroll to position [531, 0]
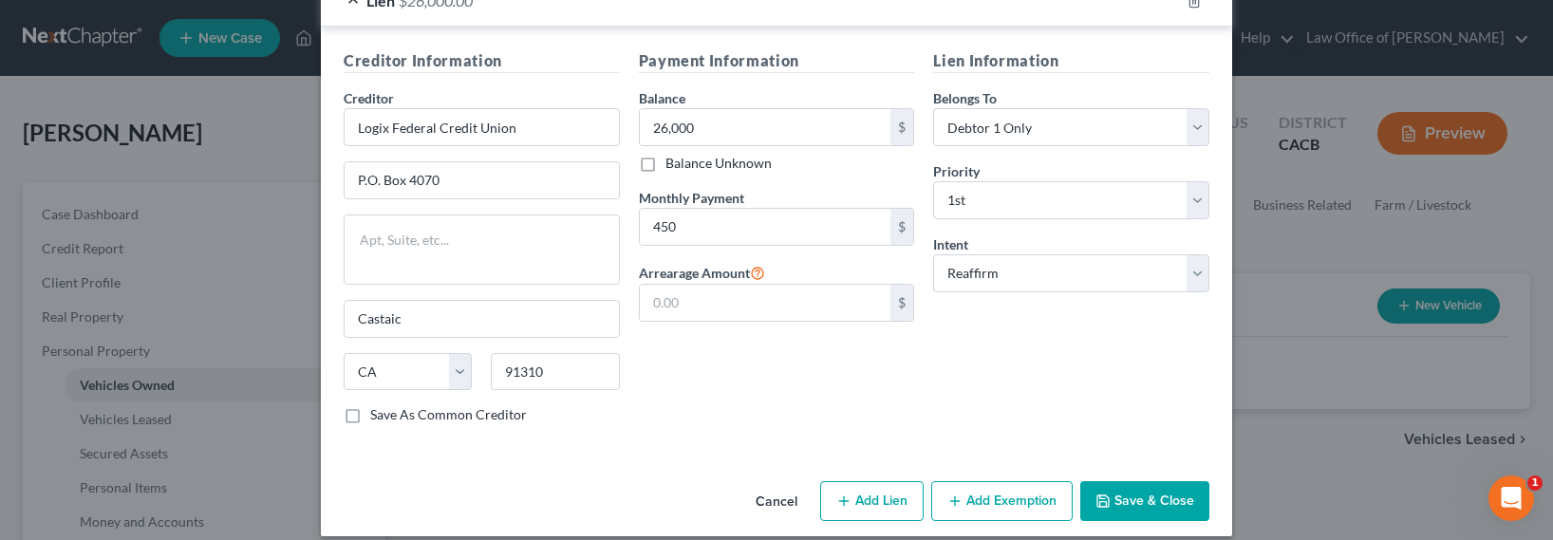
click at [1020, 481] on button "Add Exemption" at bounding box center [1001, 501] width 141 height 40
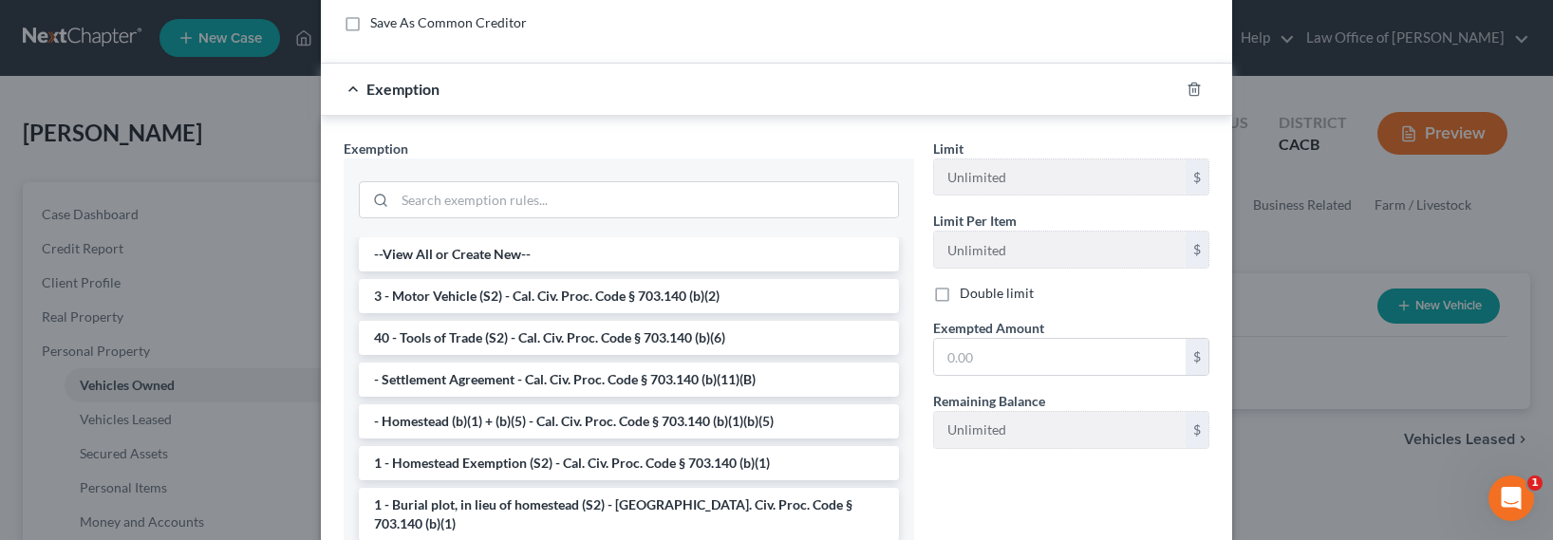
scroll to position [975, 0]
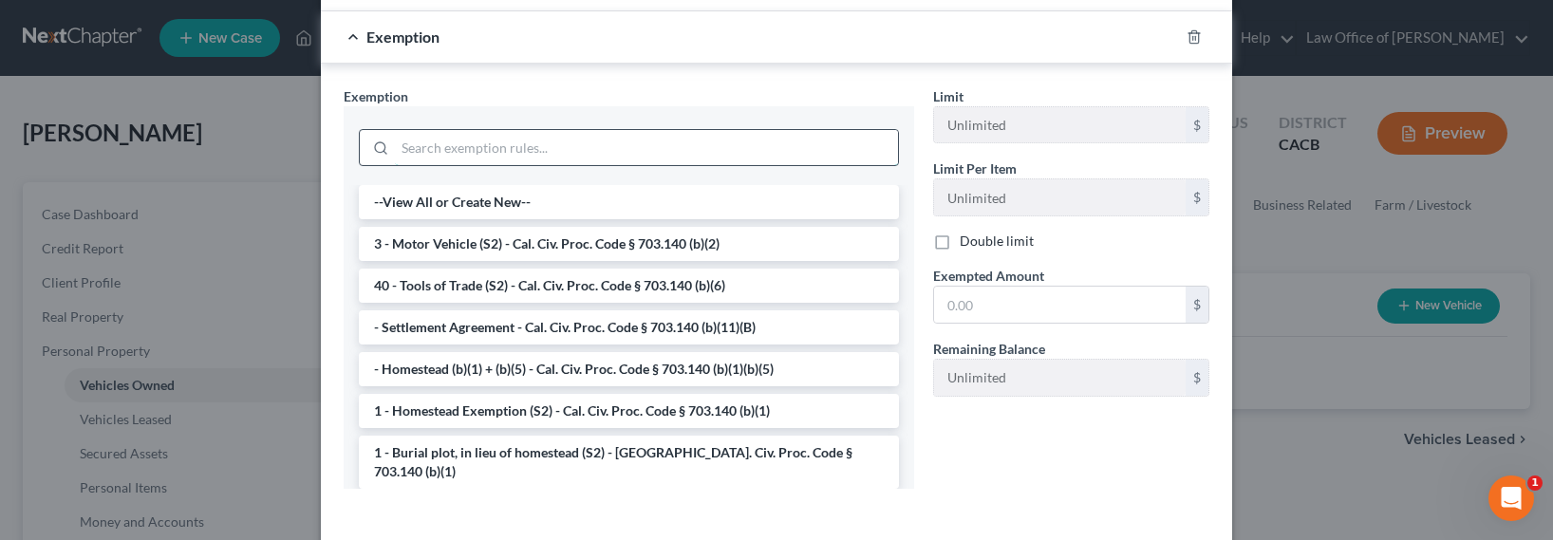
click at [460, 132] on input "search" at bounding box center [646, 148] width 503 height 36
click at [516, 227] on li "3 - Motor Vehicle (S2) - Cal. Civ. Proc. Code § 703.140 (b)(2)" at bounding box center [629, 244] width 540 height 34
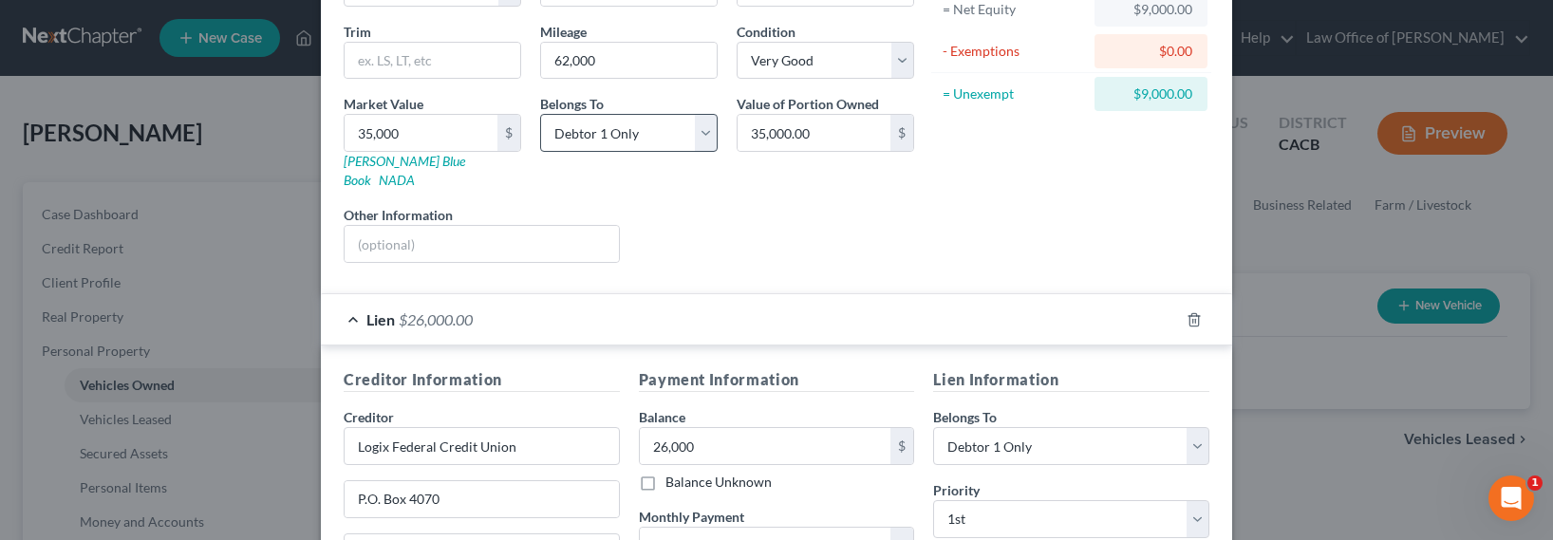
scroll to position [125, 0]
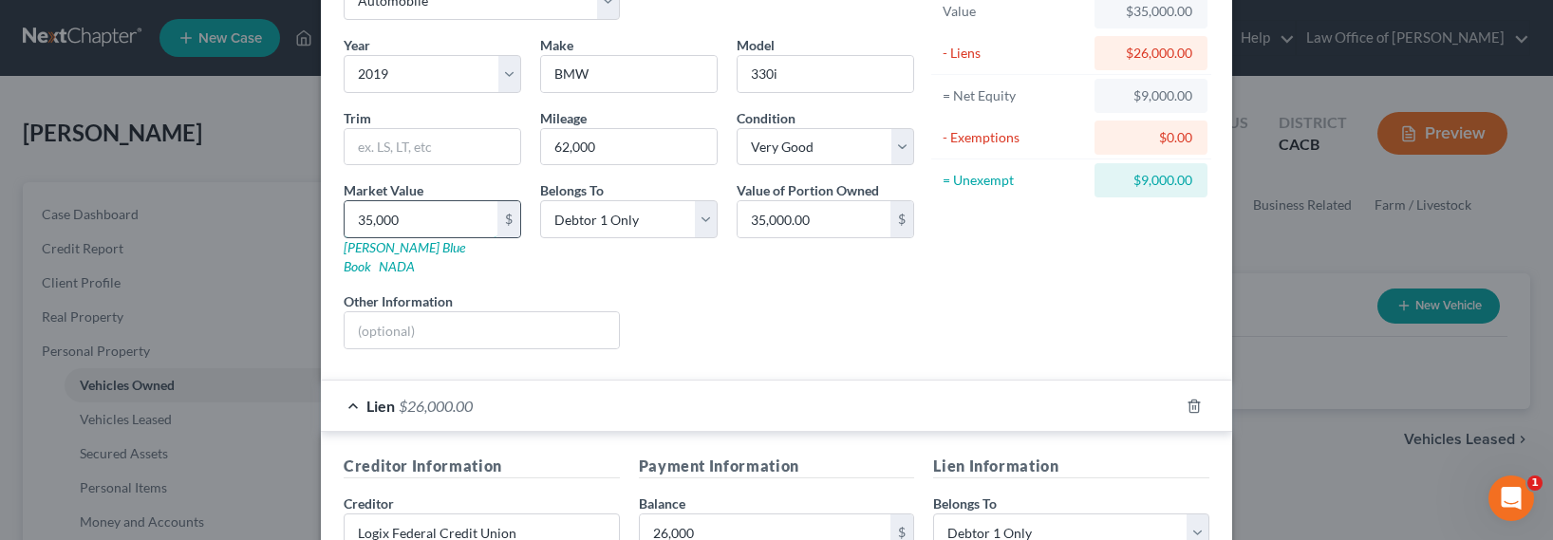
click at [367, 203] on input "35,000" at bounding box center [421, 219] width 153 height 36
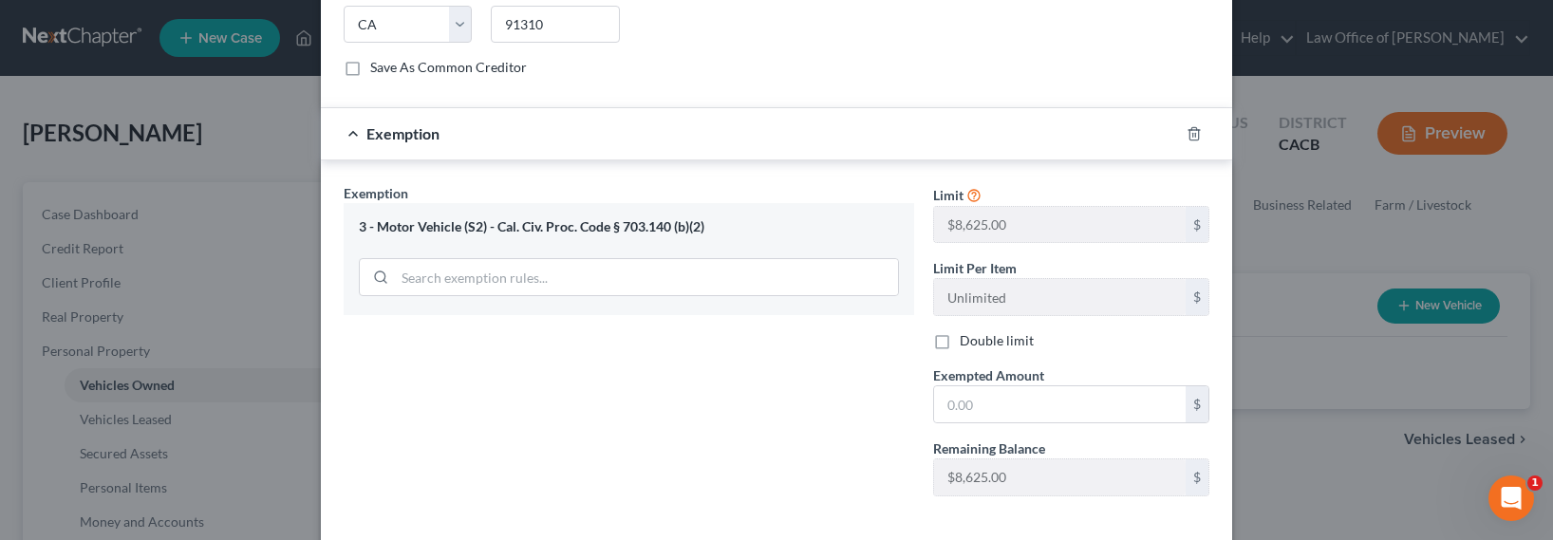
scroll to position [950, 0]
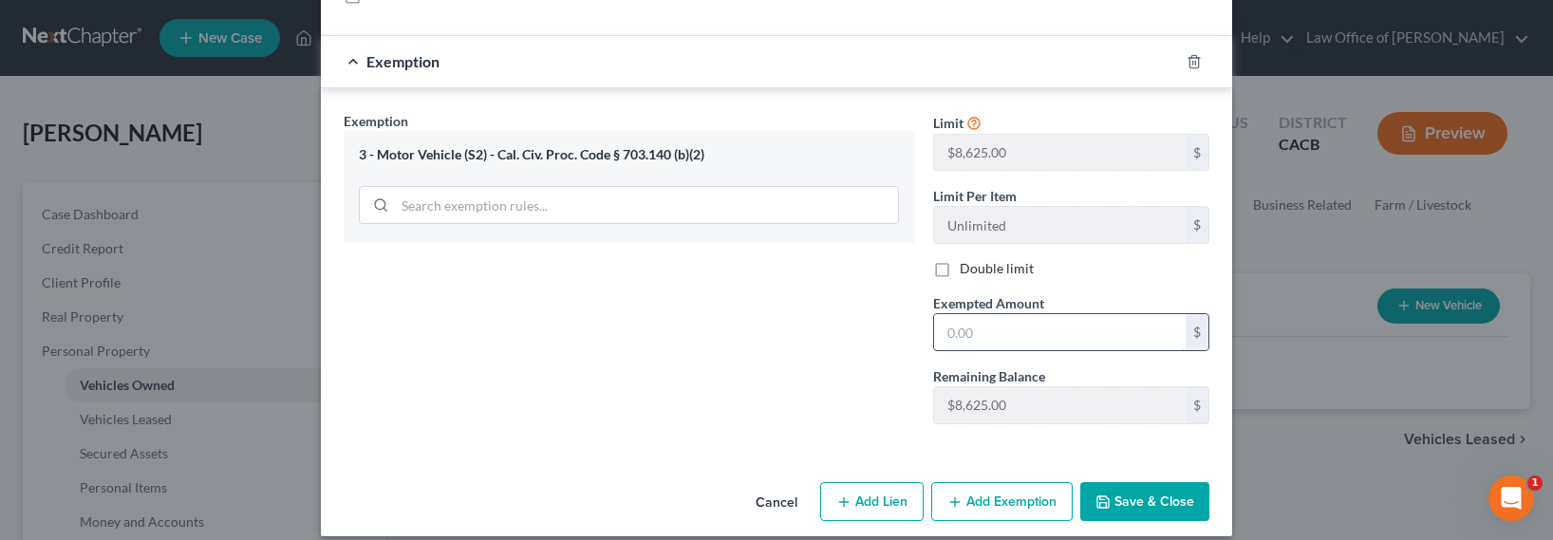
click at [1087, 314] on input "text" at bounding box center [1060, 332] width 252 height 36
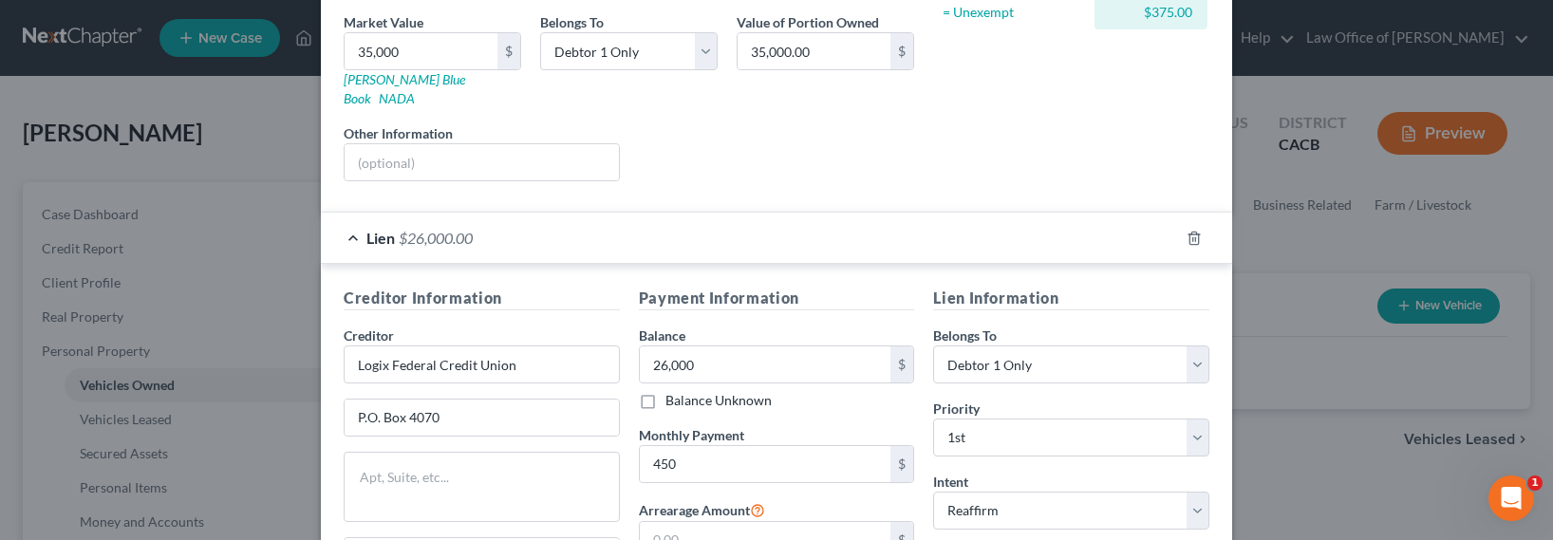
scroll to position [0, 0]
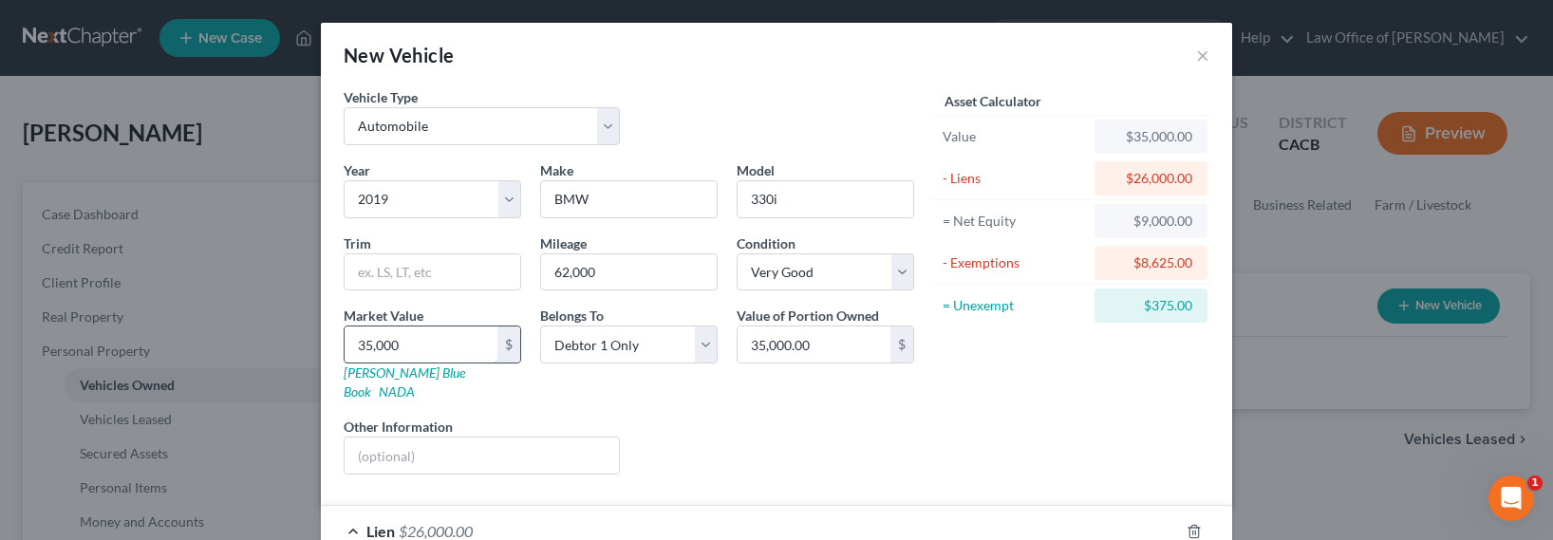
type input "8,625"
click at [366, 339] on input "35,000" at bounding box center [421, 345] width 153 height 36
click at [364, 346] on input "35,000" at bounding box center [421, 345] width 153 height 36
click at [360, 345] on input "35,000" at bounding box center [421, 345] width 153 height 36
type input "33,000"
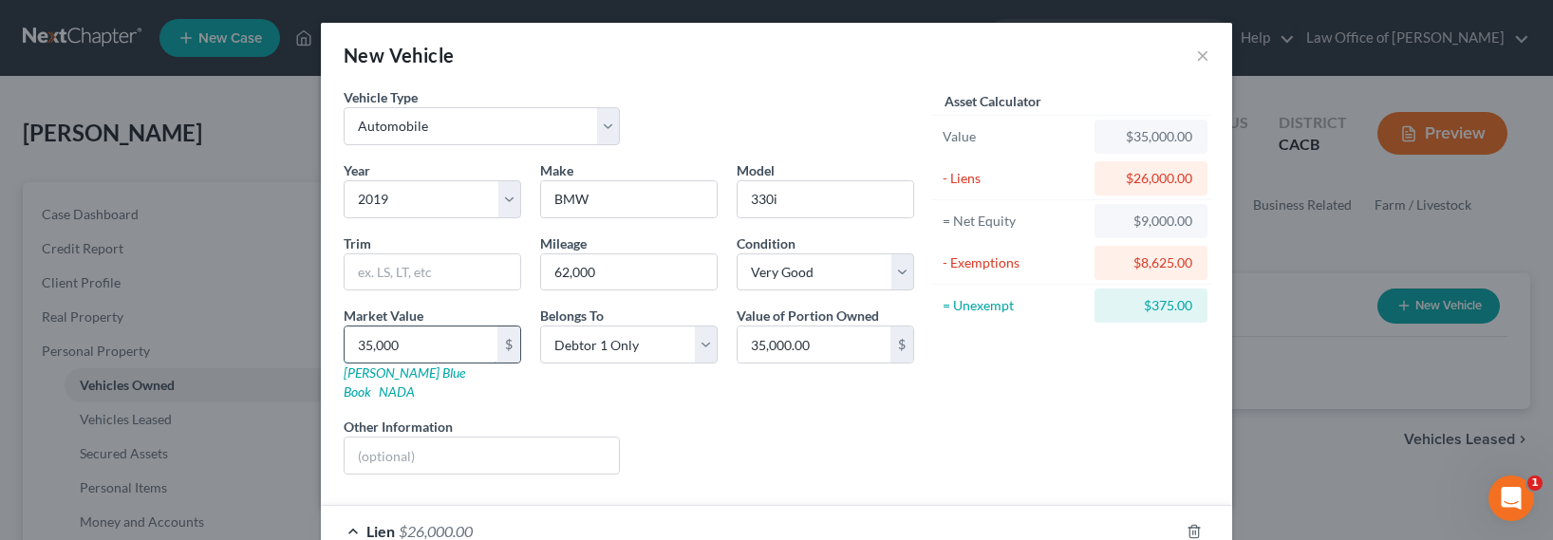
type input "33,000.00"
click at [359, 347] on input "33,000" at bounding box center [421, 345] width 153 height 36
type input "32,000"
type input "32,000.00"
drag, startPoint x: 397, startPoint y: 344, endPoint x: 369, endPoint y: 343, distance: 27.5
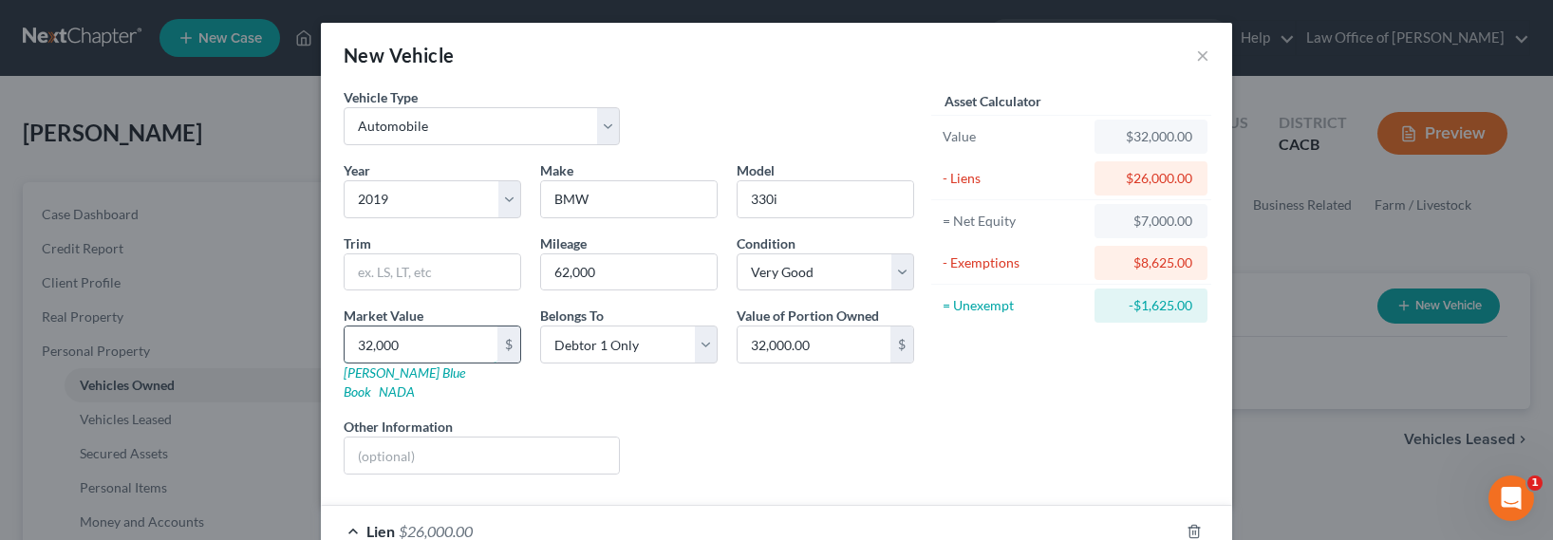
click at [370, 343] on input "32,000" at bounding box center [421, 345] width 153 height 36
type input "32,5"
type input "325.00"
type input "3250"
type input "3,250.00"
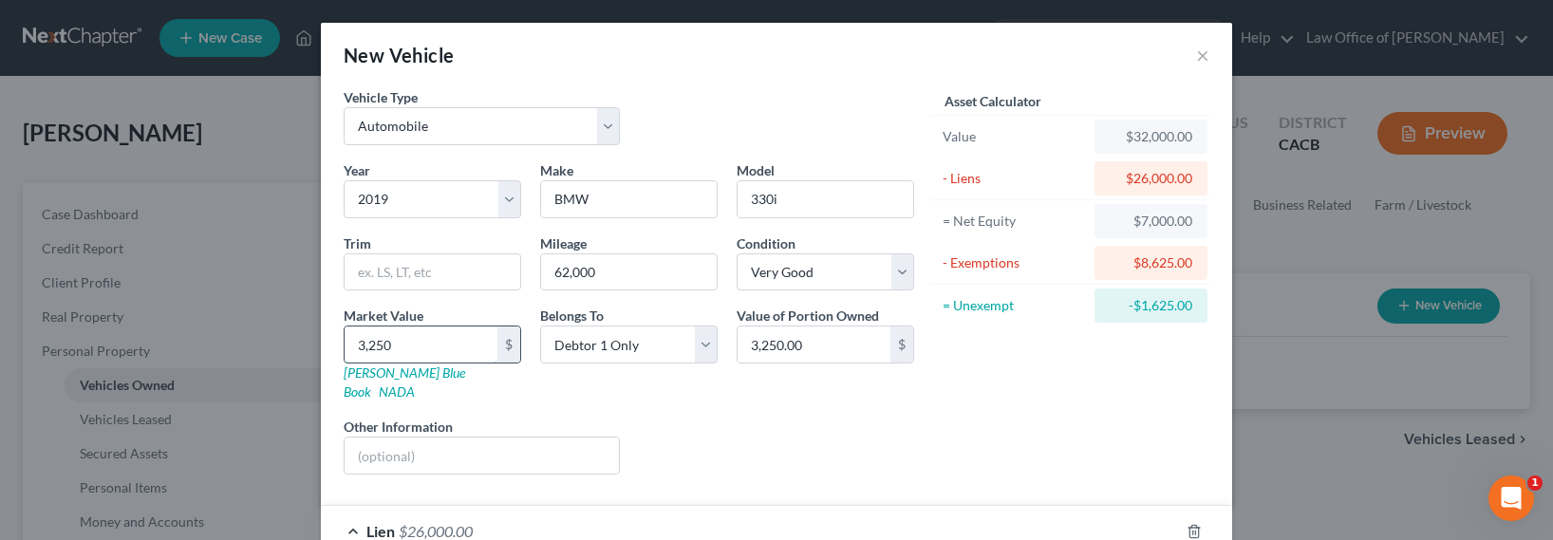
type input "3,2500"
type input "32,500.00"
click at [395, 351] on input "32,500" at bounding box center [421, 345] width 153 height 36
drag, startPoint x: 400, startPoint y: 345, endPoint x: 319, endPoint y: 343, distance: 80.7
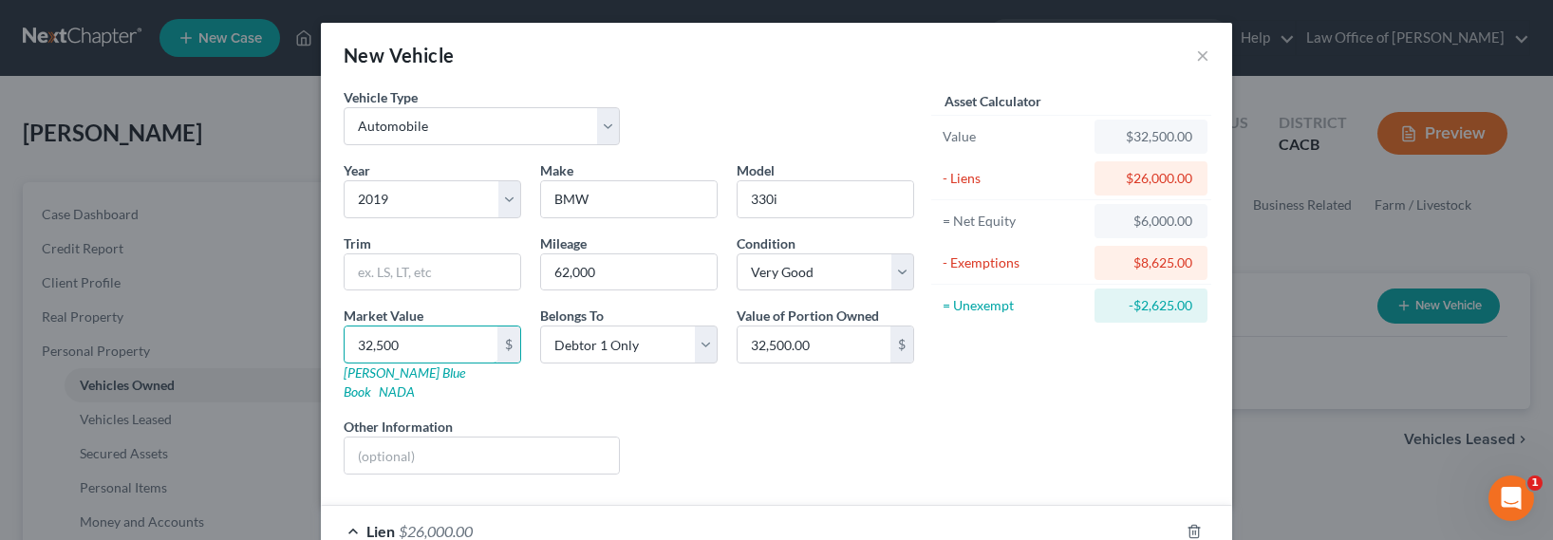
type input "3"
type input "3.00"
type input "30"
type input "30.00"
type input "300"
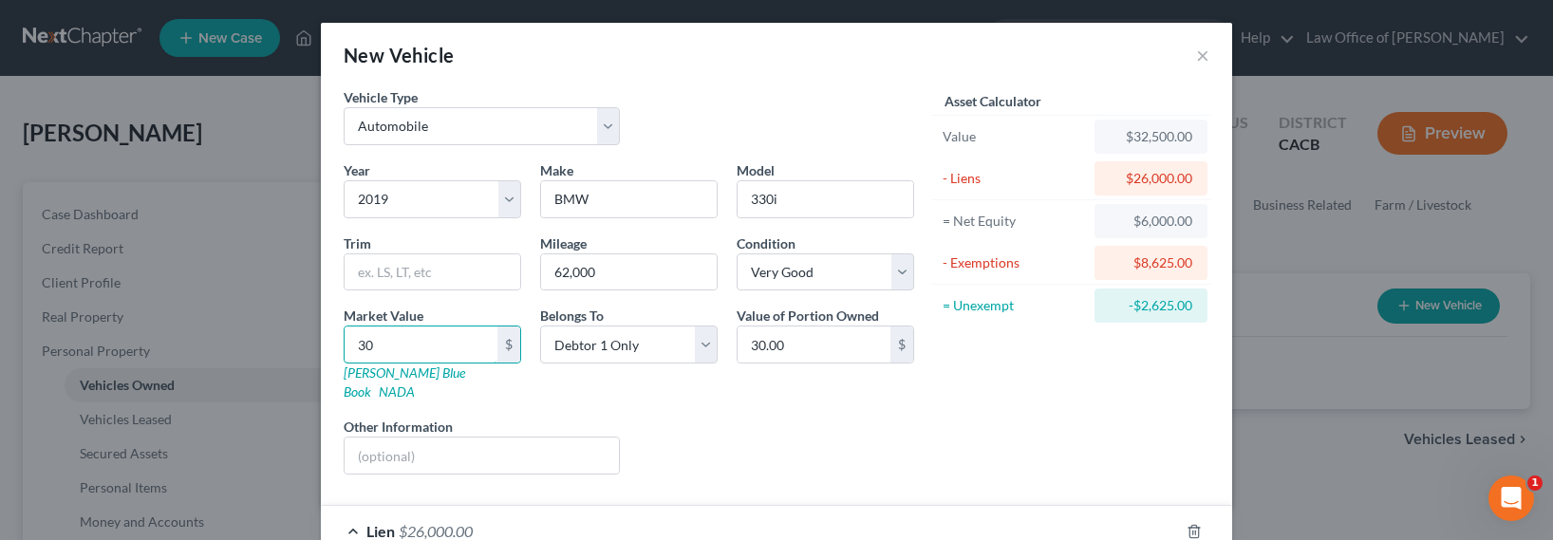
type input "300.00"
type input "3000"
type input "3,000.00"
type input "3,0000"
type input "30,000.00"
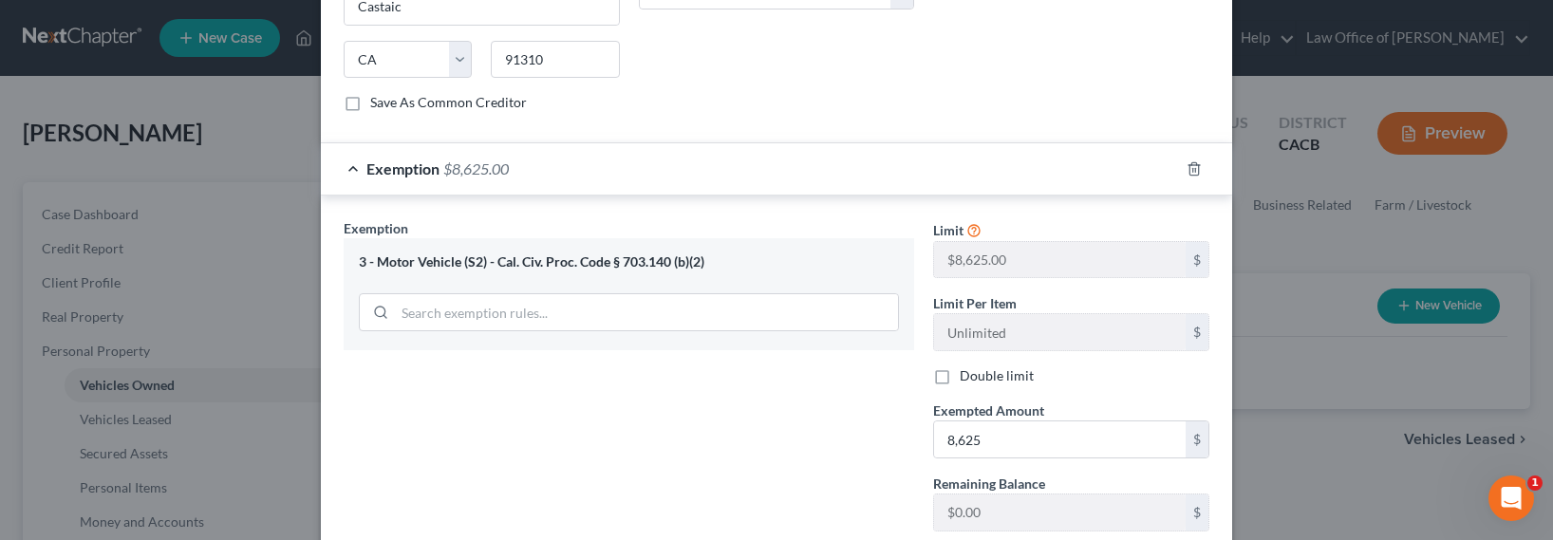
scroll to position [950, 0]
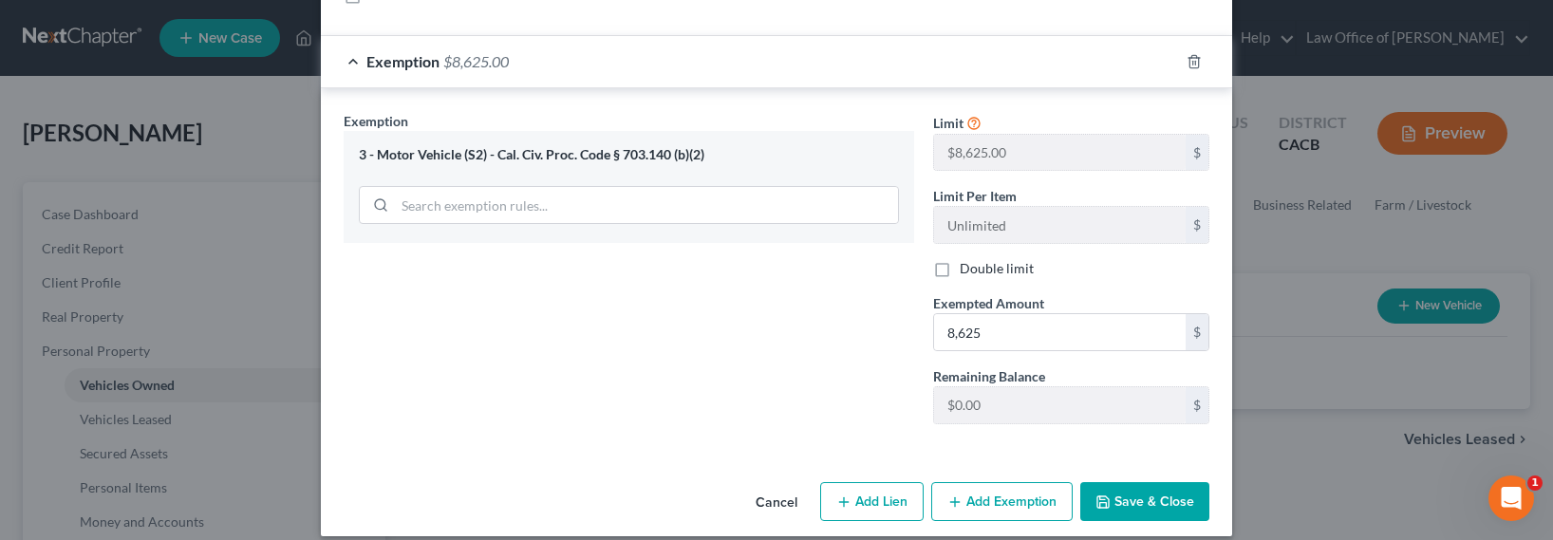
type input "30,000"
click at [1160, 482] on button "Save & Close" at bounding box center [1144, 502] width 129 height 40
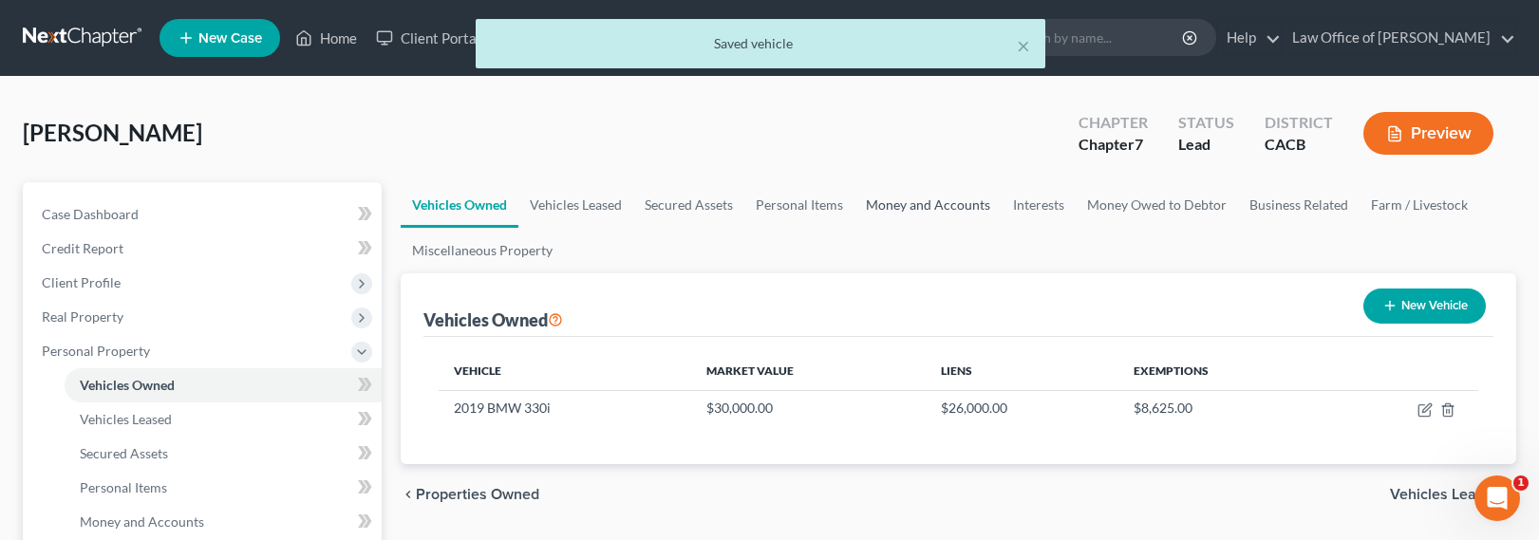
click at [921, 201] on link "Money and Accounts" at bounding box center [927, 205] width 147 height 46
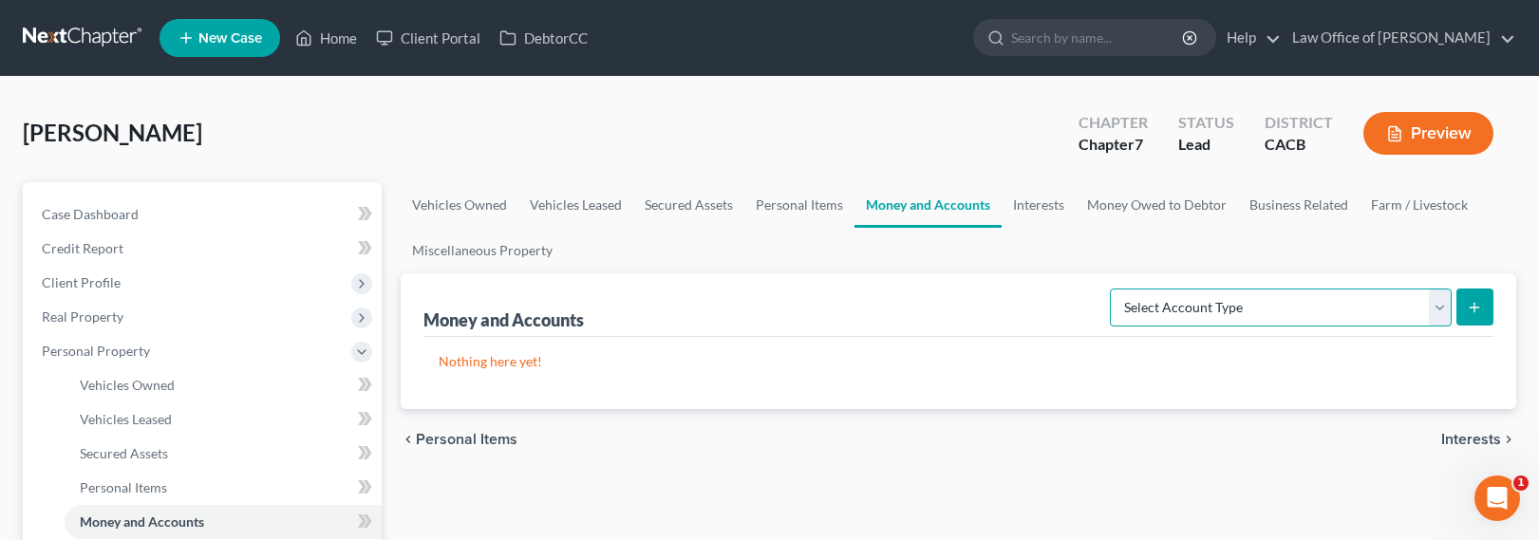
click at [1221, 309] on select "Select Account Type Brokerage Cash on Hand Certificates of Deposit Checking Acc…" at bounding box center [1281, 308] width 342 height 38
click at [1296, 302] on select "Select Account Type Brokerage Cash on Hand Certificates of Deposit Checking Acc…" at bounding box center [1281, 308] width 342 height 38
select select "cash_on_hand"
click at [1114, 289] on select "Select Account Type Brokerage Cash on Hand Certificates of Deposit Checking Acc…" at bounding box center [1281, 308] width 342 height 38
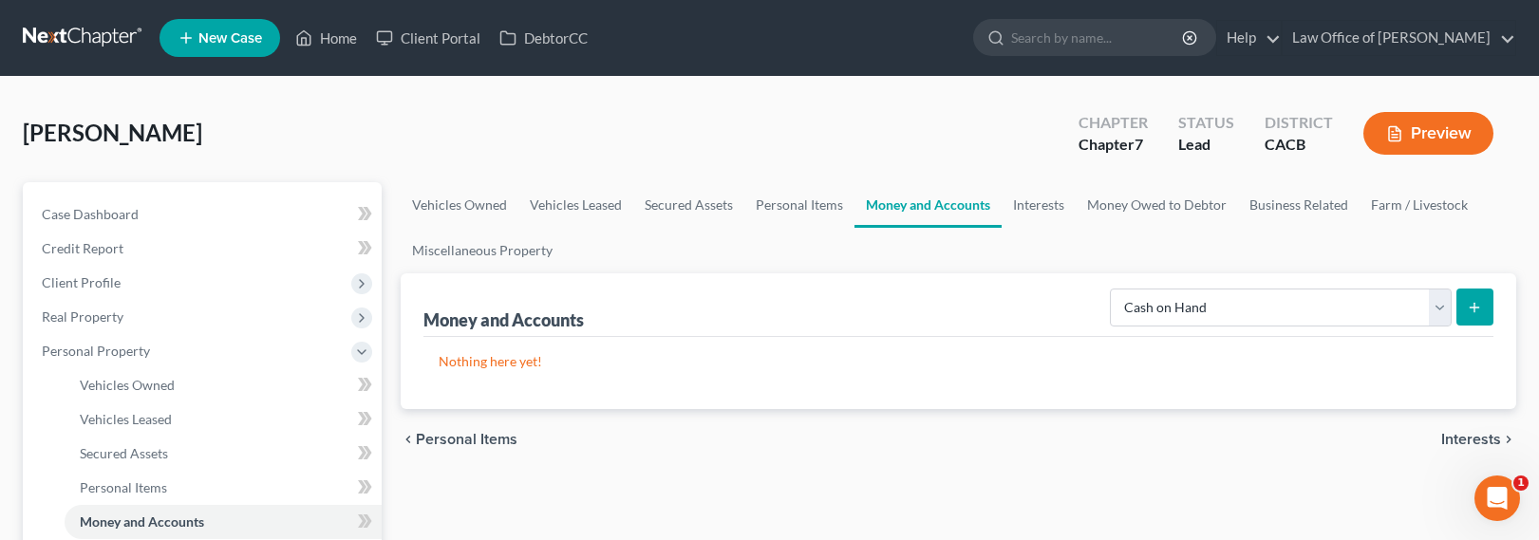
click at [1466, 309] on button "submit" at bounding box center [1474, 307] width 37 height 37
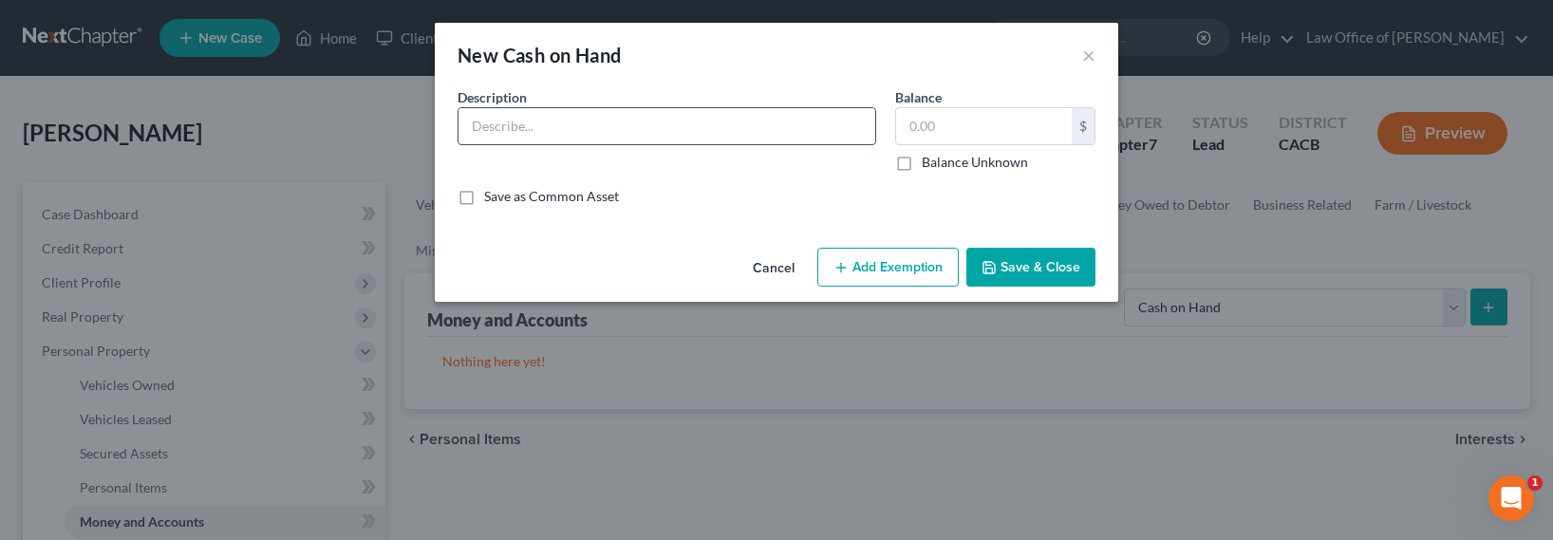
click at [644, 130] on input "text" at bounding box center [667, 126] width 417 height 36
type input "Cash on hand"
click at [986, 140] on input "text" at bounding box center [984, 126] width 176 height 36
type input "100"
drag, startPoint x: 902, startPoint y: 258, endPoint x: 864, endPoint y: 297, distance: 54.4
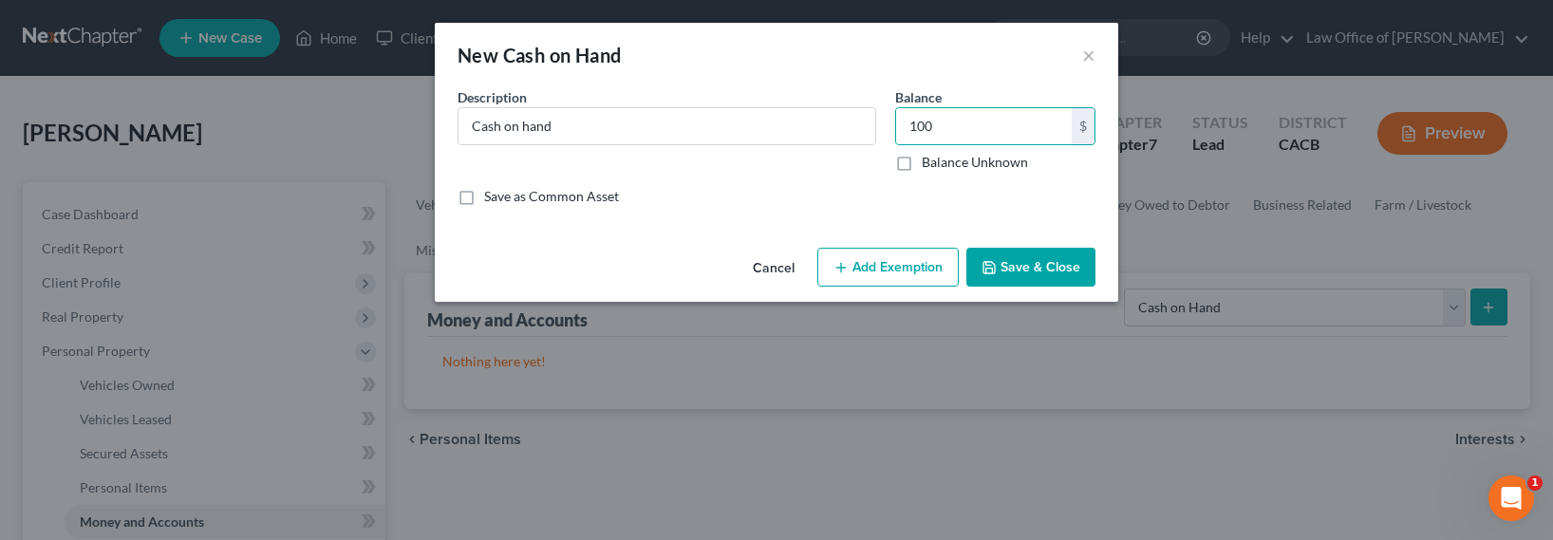
click at [903, 257] on button "Add Exemption" at bounding box center [887, 268] width 141 height 40
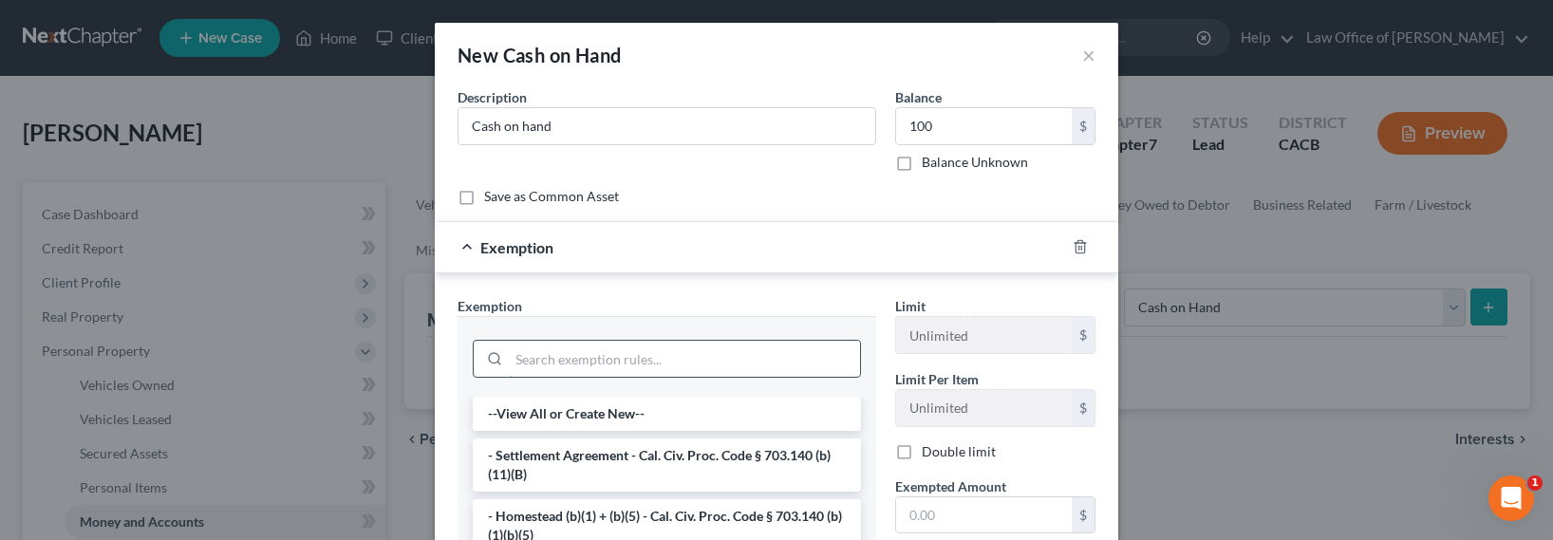
click at [698, 363] on input "search" at bounding box center [684, 359] width 351 height 36
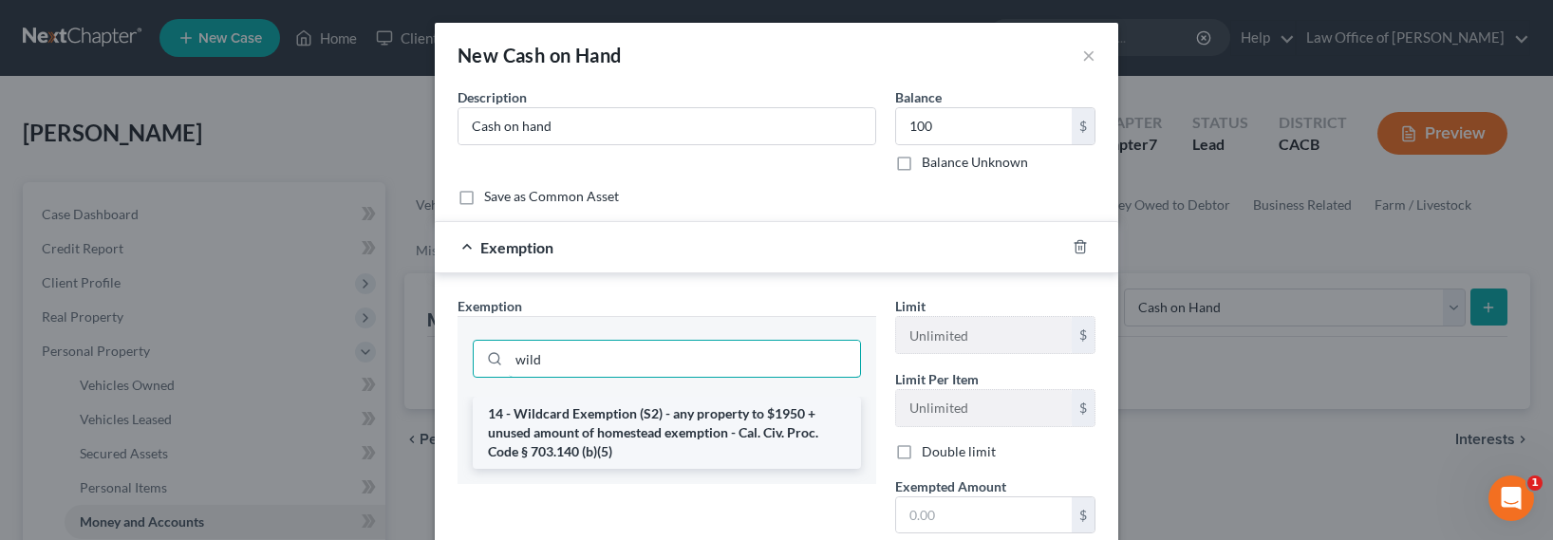
type input "wild"
click at [704, 426] on li "14 - Wildcard Exemption (S2) - any property to $1950 + unused amount of homeste…" at bounding box center [667, 433] width 388 height 72
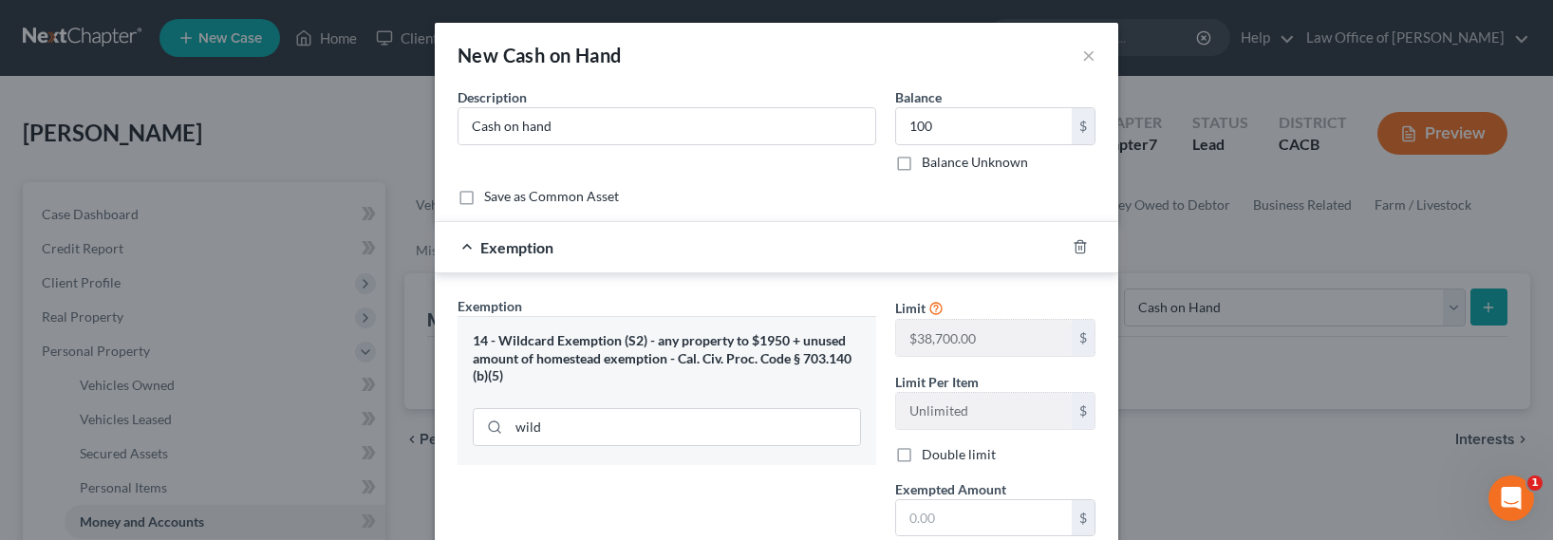
scroll to position [193, 0]
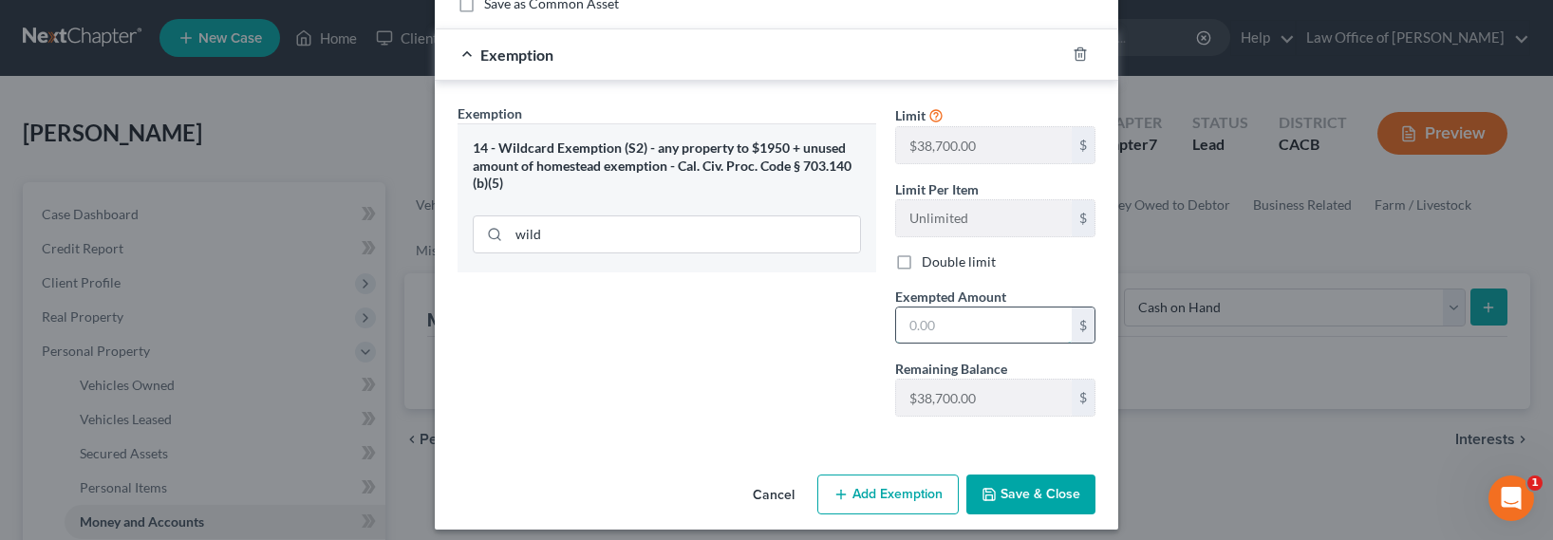
click at [949, 332] on input "text" at bounding box center [984, 326] width 176 height 36
type input "100"
click at [1012, 491] on button "Save & Close" at bounding box center [1030, 495] width 129 height 40
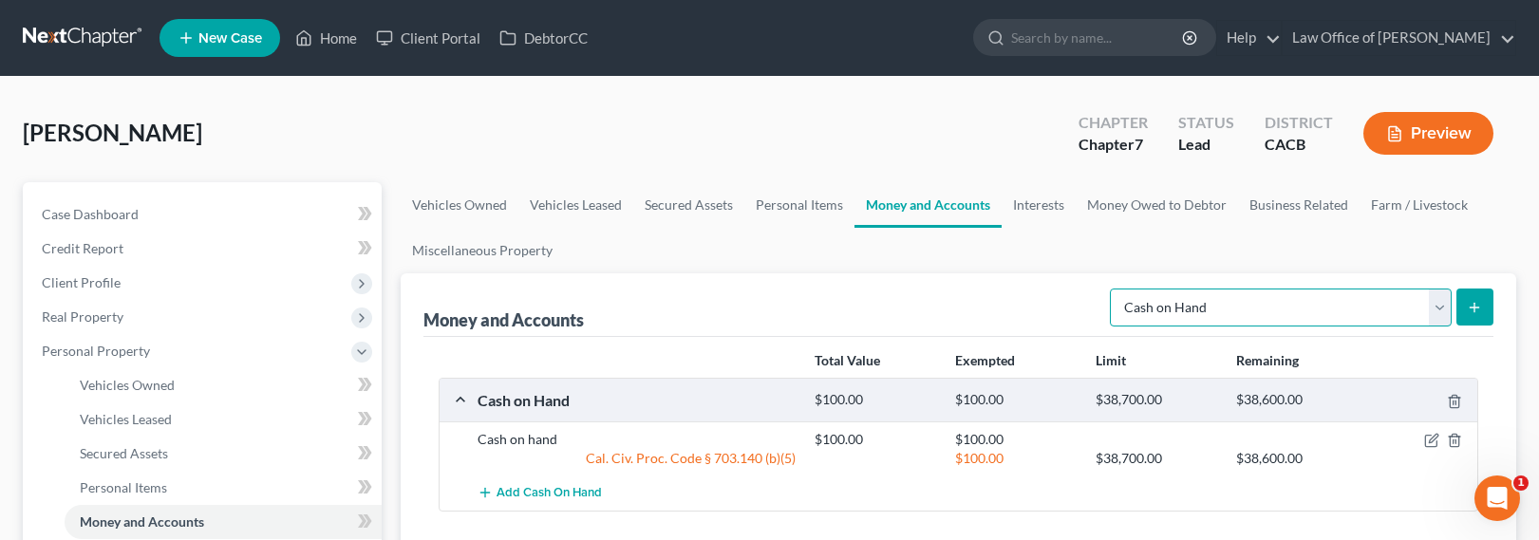
click at [1278, 312] on select "Select Account Type Brokerage Cash on Hand Certificates of Deposit Checking Acc…" at bounding box center [1281, 308] width 342 height 38
select select "checking"
click at [1114, 289] on select "Select Account Type Brokerage Cash on Hand Certificates of Deposit Checking Acc…" at bounding box center [1281, 308] width 342 height 38
click at [1475, 315] on button "submit" at bounding box center [1474, 307] width 37 height 37
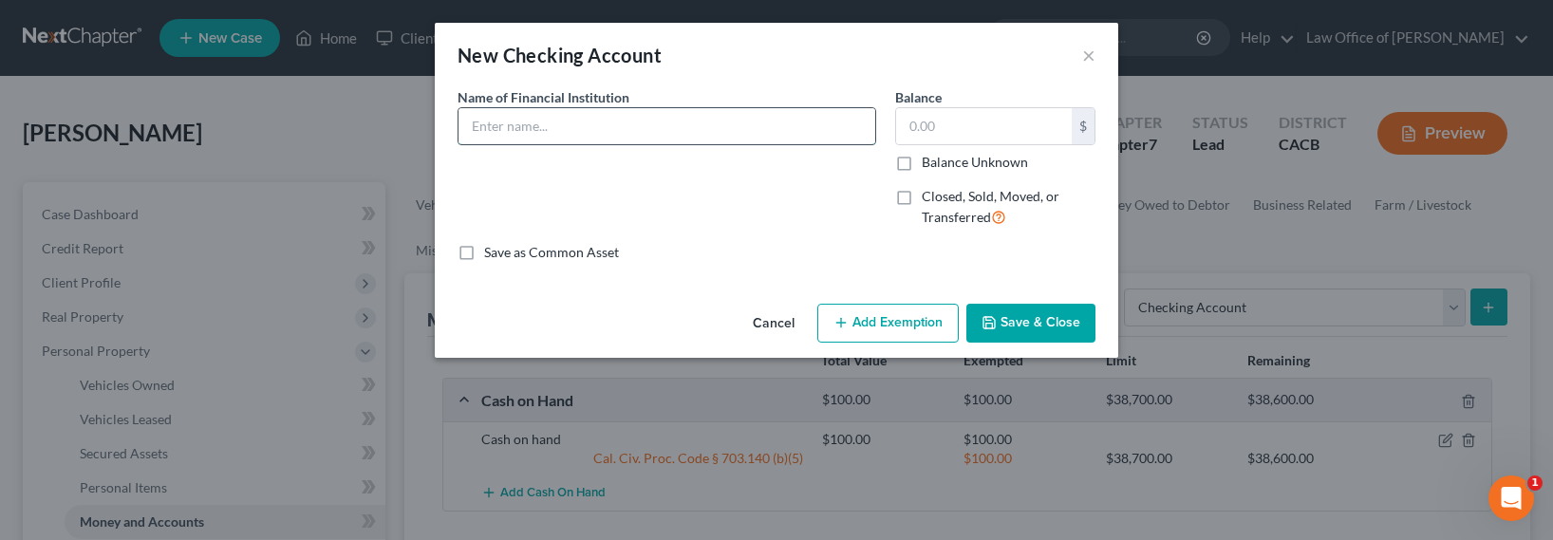
click at [668, 122] on input "text" at bounding box center [667, 126] width 417 height 36
type input "Bank of America"
click at [1008, 132] on input "text" at bounding box center [984, 126] width 176 height 36
type input "5"
type input "100"
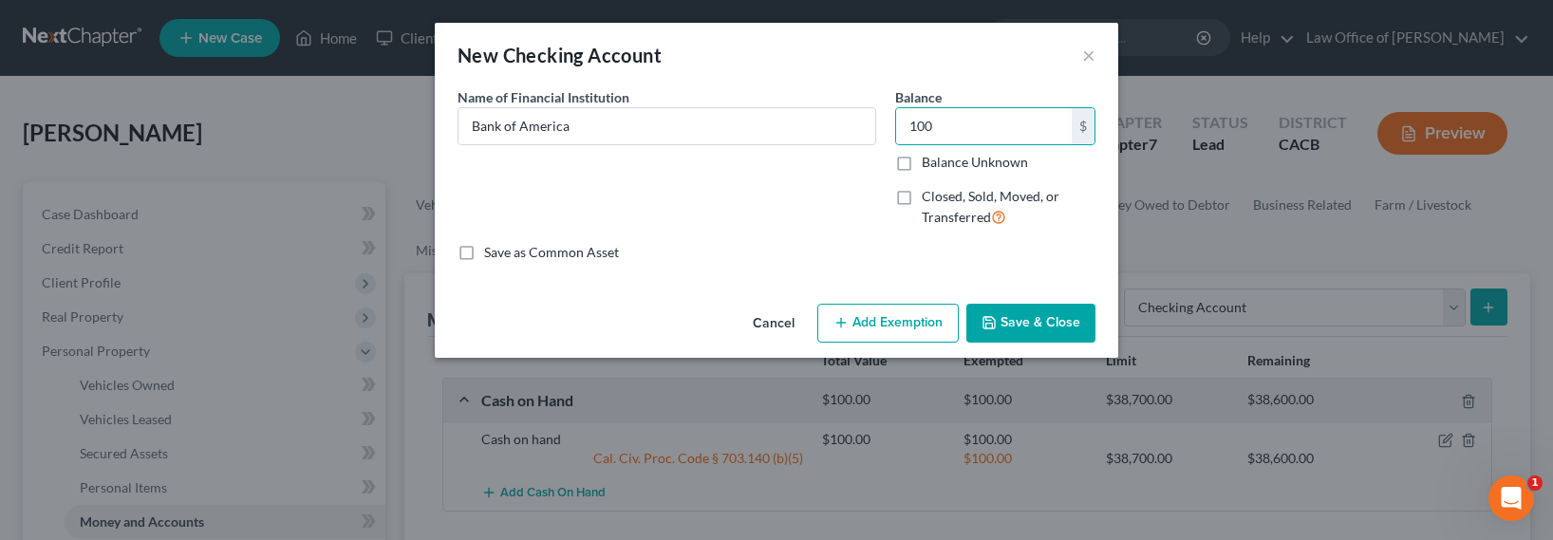
click at [915, 318] on button "Add Exemption" at bounding box center [887, 324] width 141 height 40
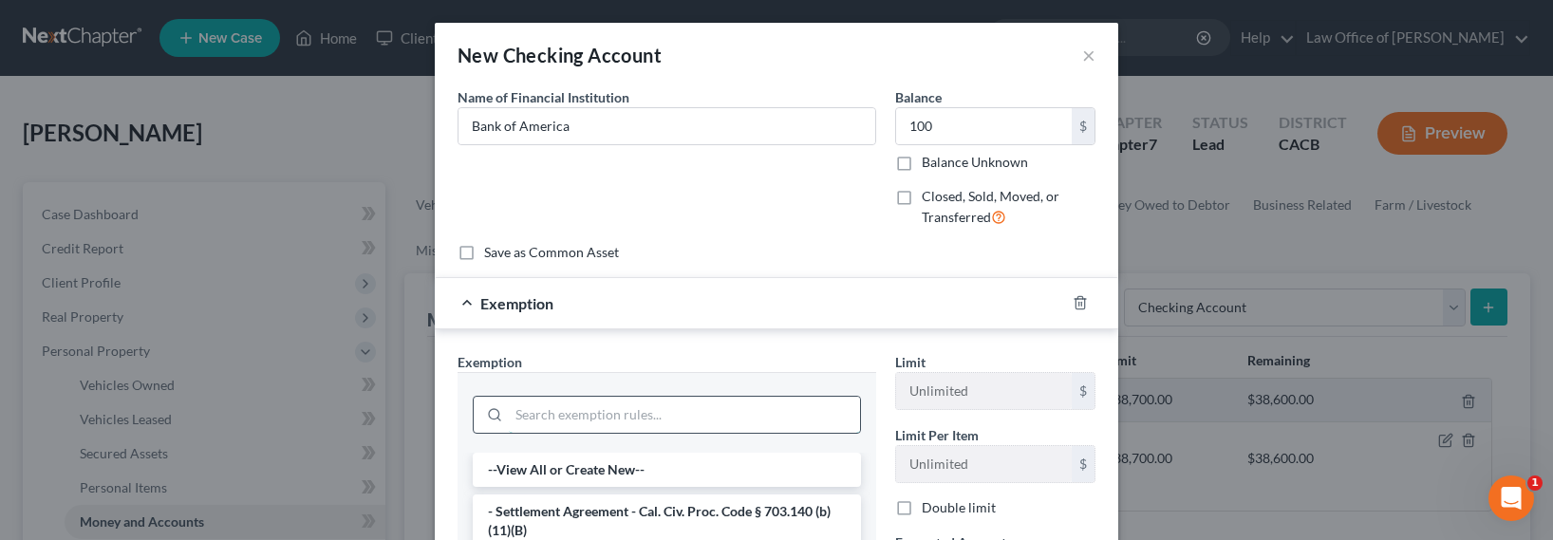
click at [724, 426] on input "search" at bounding box center [684, 415] width 351 height 36
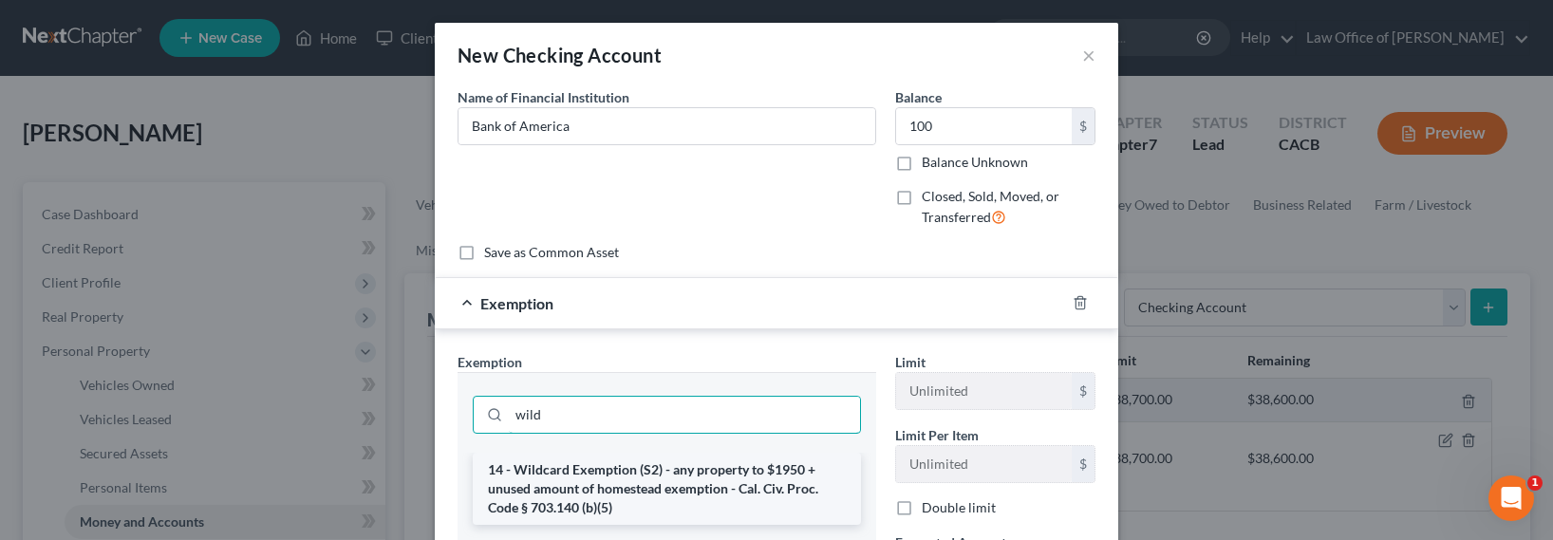
type input "wild"
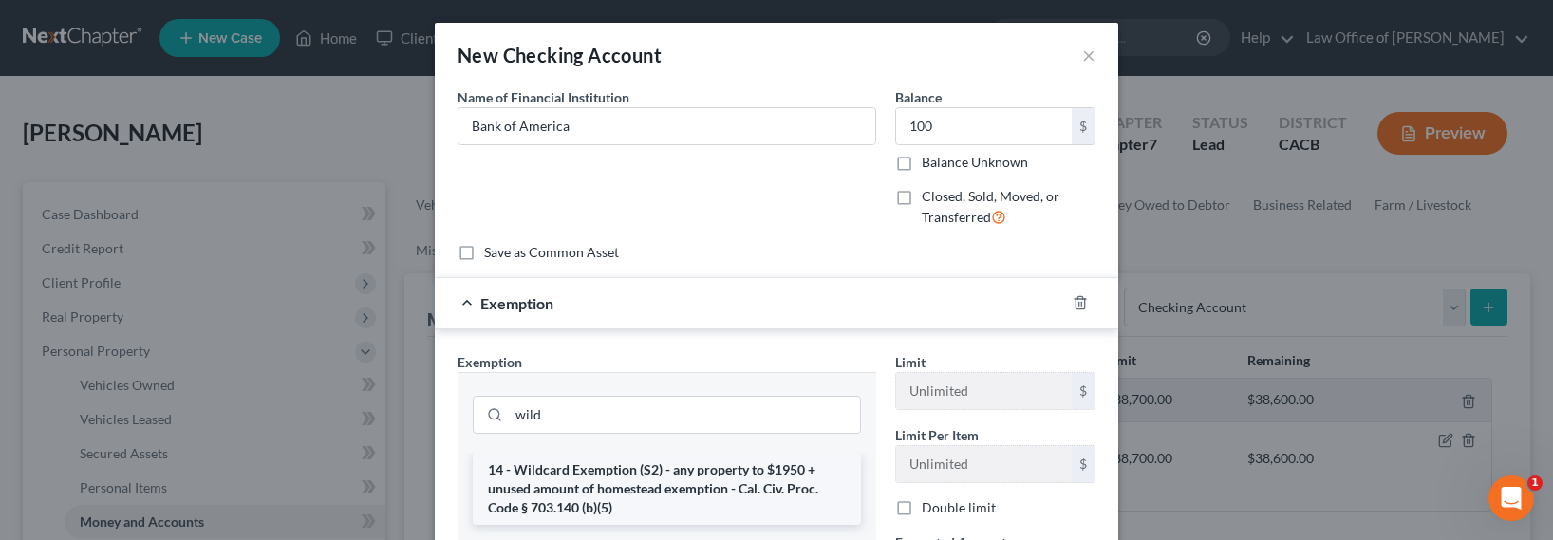
click at [648, 493] on li "14 - Wildcard Exemption (S2) - any property to $1950 + unused amount of homeste…" at bounding box center [667, 489] width 388 height 72
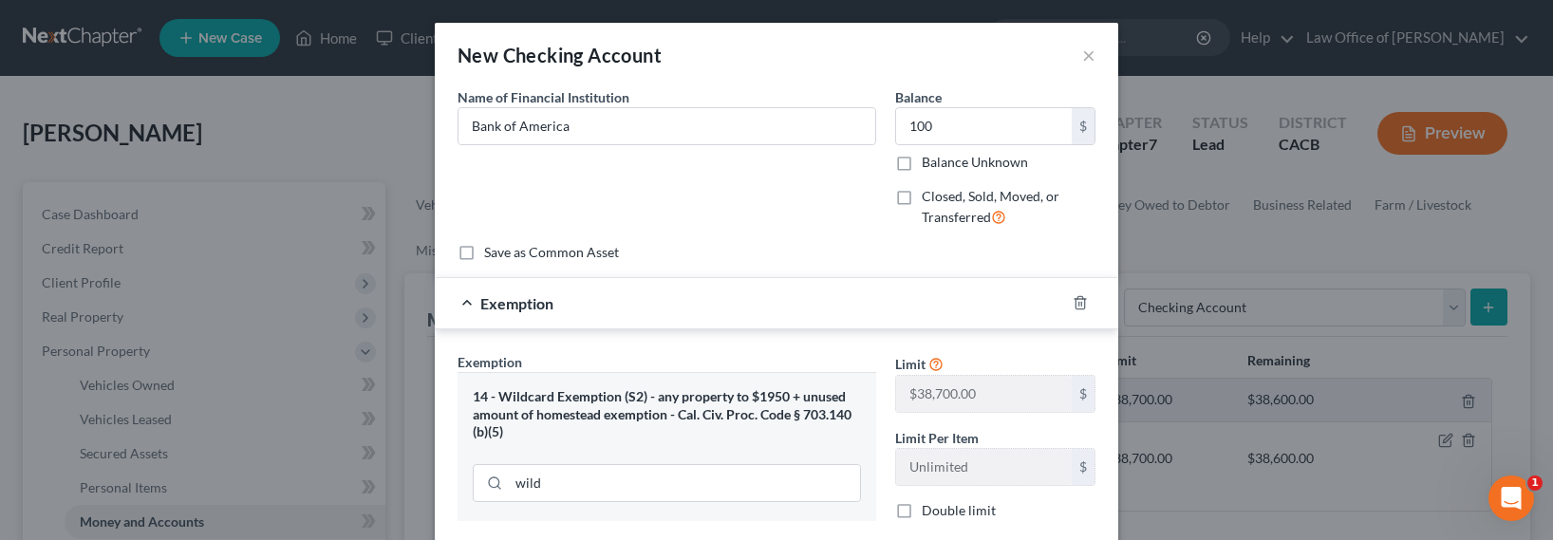
scroll to position [196, 0]
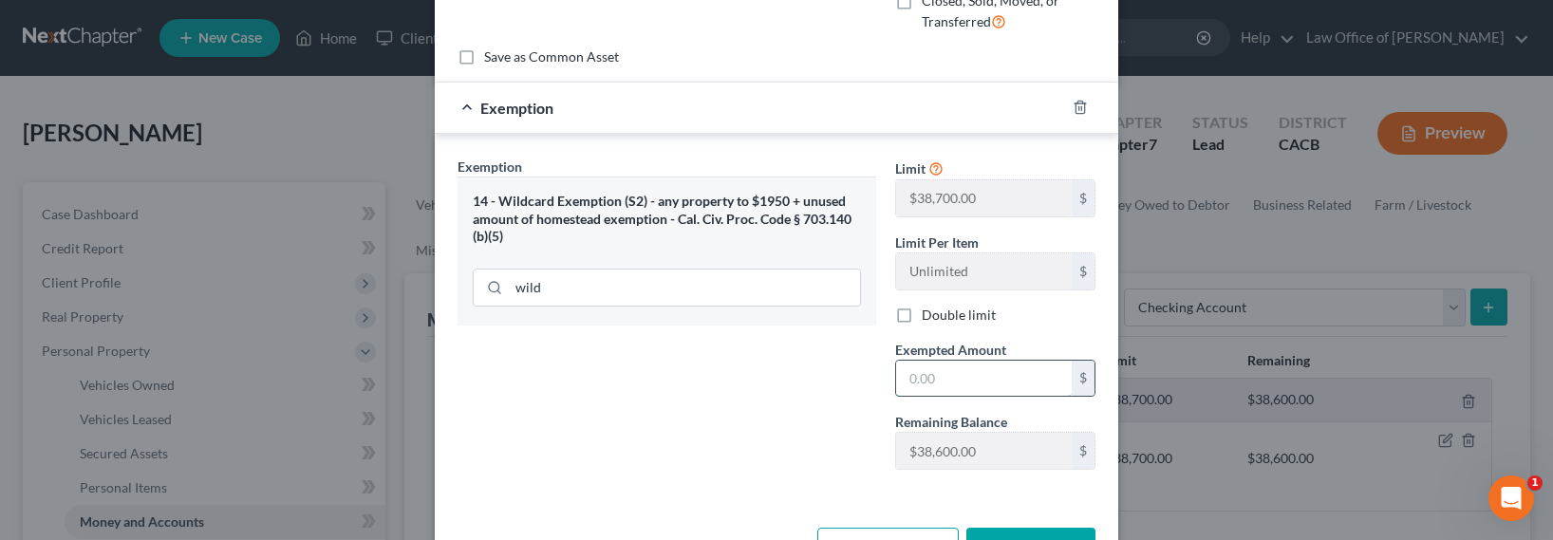
click at [904, 387] on input "text" at bounding box center [984, 379] width 176 height 36
type input "100"
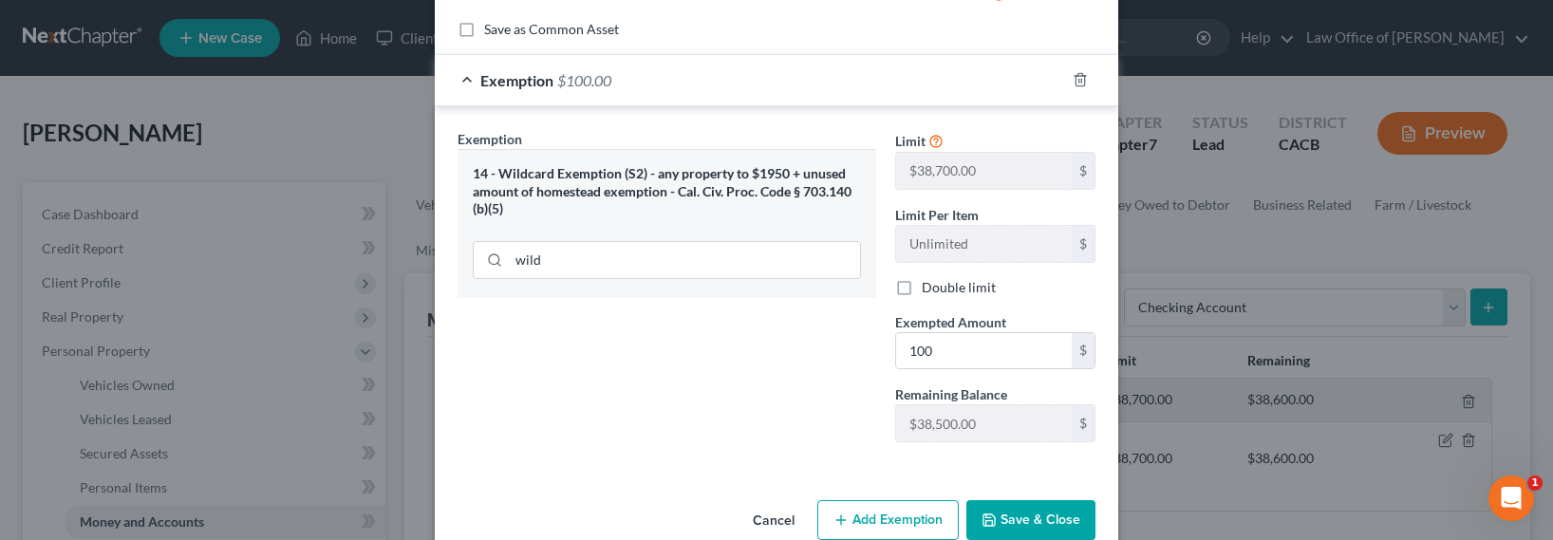
click at [1020, 513] on button "Save & Close" at bounding box center [1030, 520] width 129 height 40
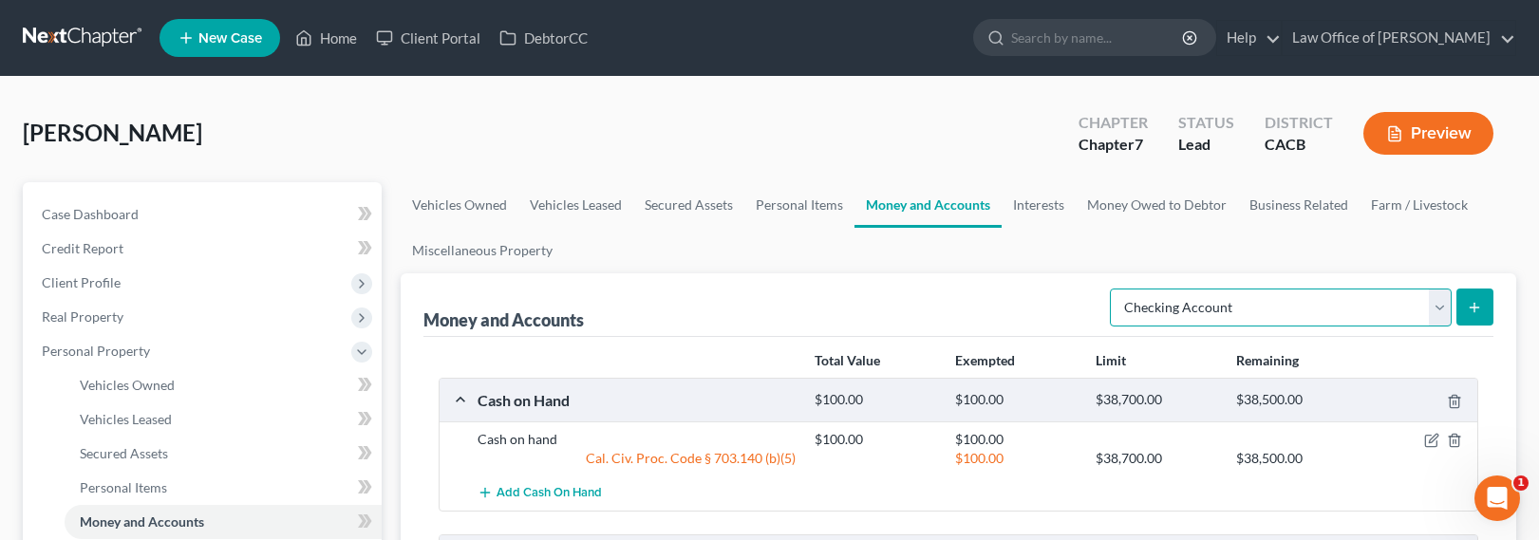
click at [1196, 299] on select "Select Account Type Brokerage Cash on Hand Certificates of Deposit Checking Acc…" at bounding box center [1281, 308] width 342 height 38
click at [1114, 289] on select "Select Account Type Brokerage Cash on Hand Certificates of Deposit Checking Acc…" at bounding box center [1281, 308] width 342 height 38
click at [1482, 307] on icon "submit" at bounding box center [1474, 307] width 15 height 15
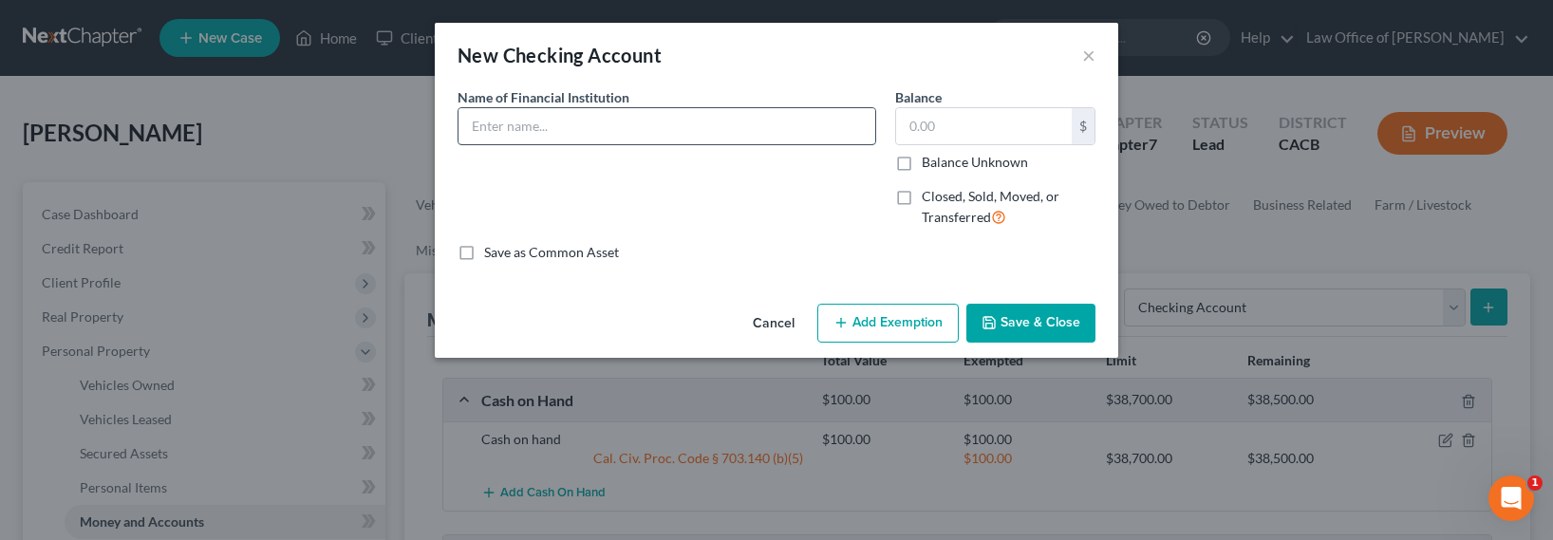
click at [698, 123] on input "text" at bounding box center [667, 126] width 417 height 36
type input "Chase Bank"
click at [942, 132] on input "text" at bounding box center [984, 126] width 176 height 36
type input "100"
click at [868, 330] on button "Add Exemption" at bounding box center [887, 324] width 141 height 40
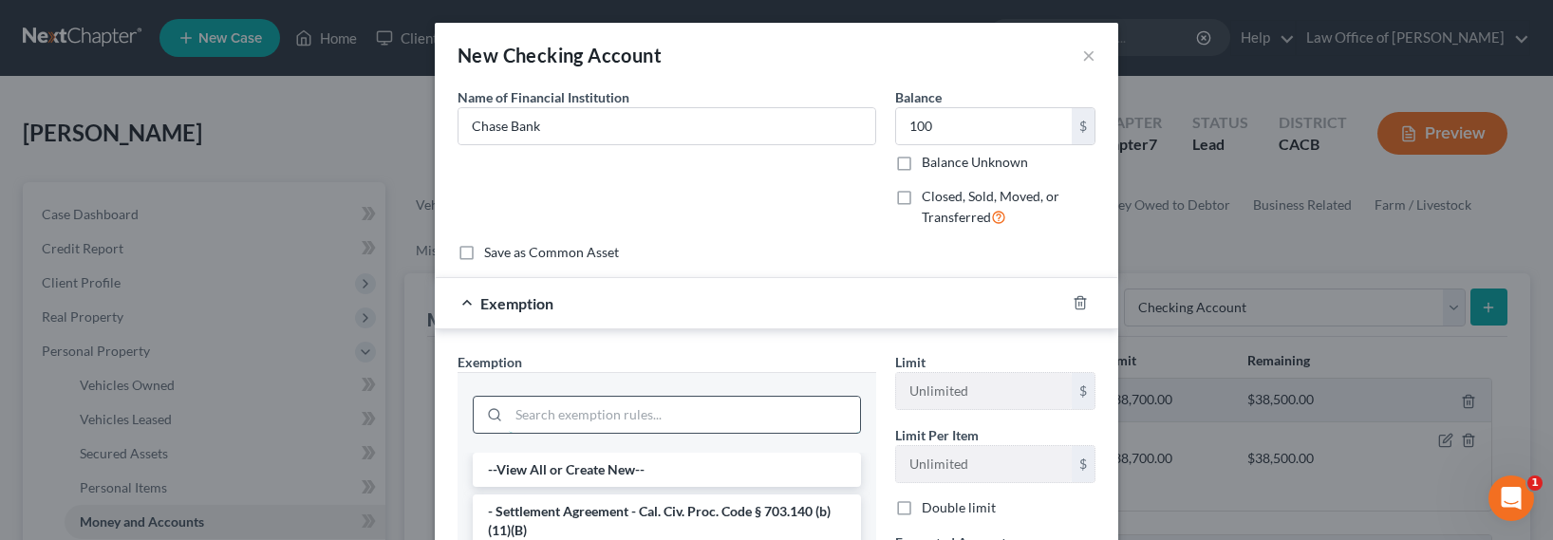
click at [675, 410] on input "search" at bounding box center [684, 415] width 351 height 36
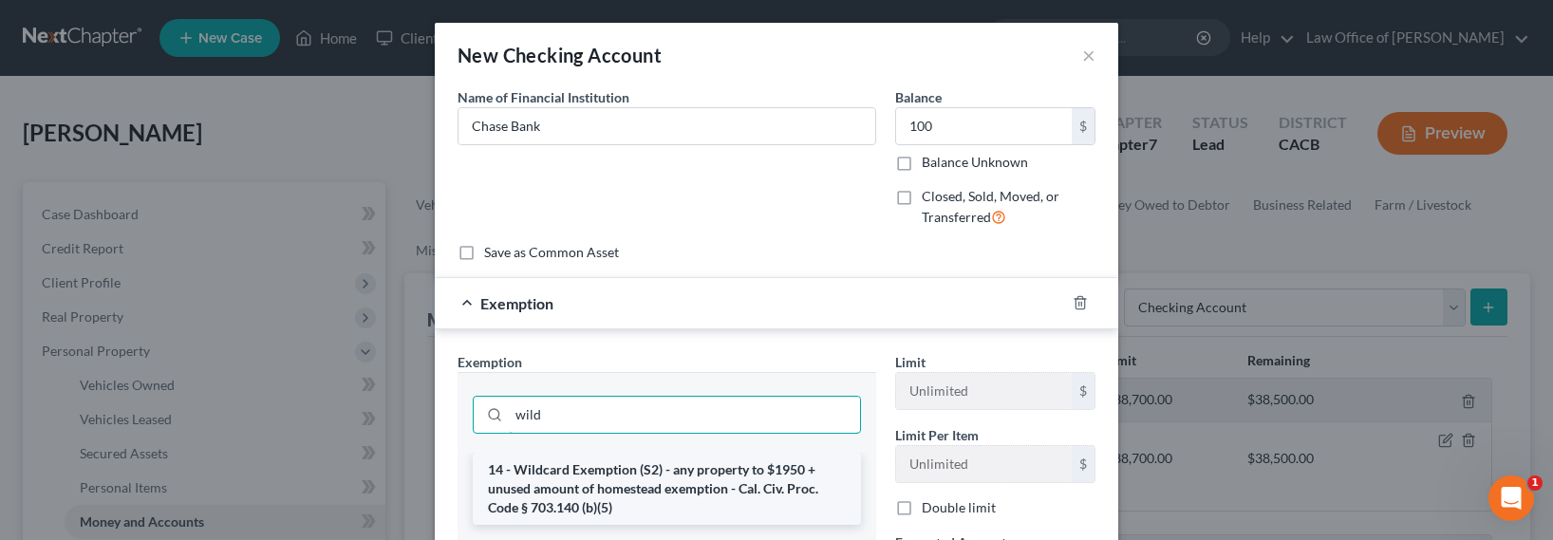
type input "wild"
click at [748, 474] on li "14 - Wildcard Exemption (S2) - any property to $1950 + unused amount of homeste…" at bounding box center [667, 489] width 388 height 72
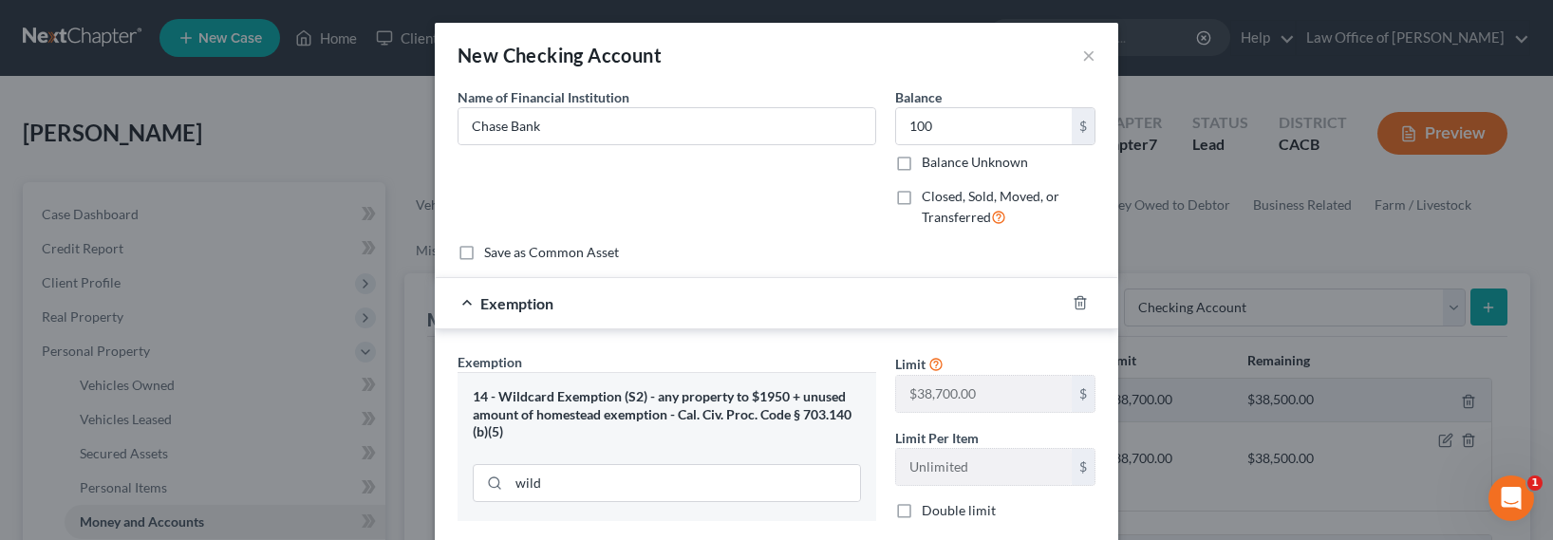
scroll to position [261, 0]
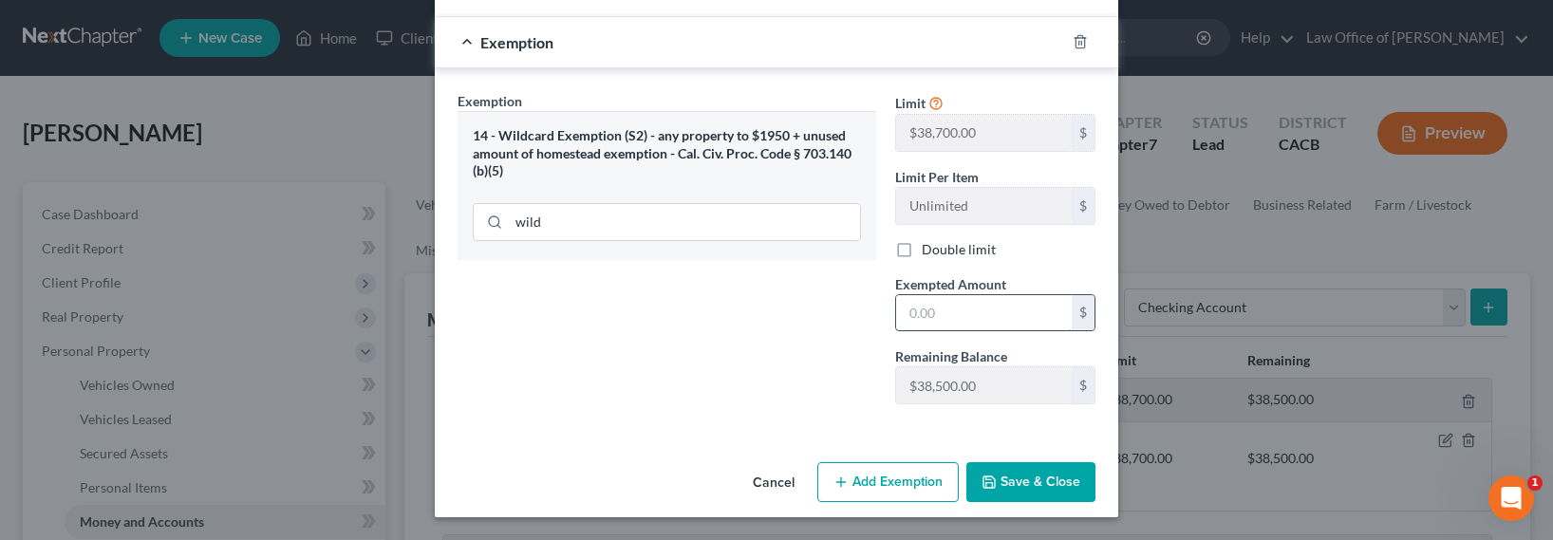
click at [949, 325] on input "text" at bounding box center [984, 313] width 176 height 36
type input "100"
click at [1022, 481] on button "Save & Close" at bounding box center [1030, 482] width 129 height 40
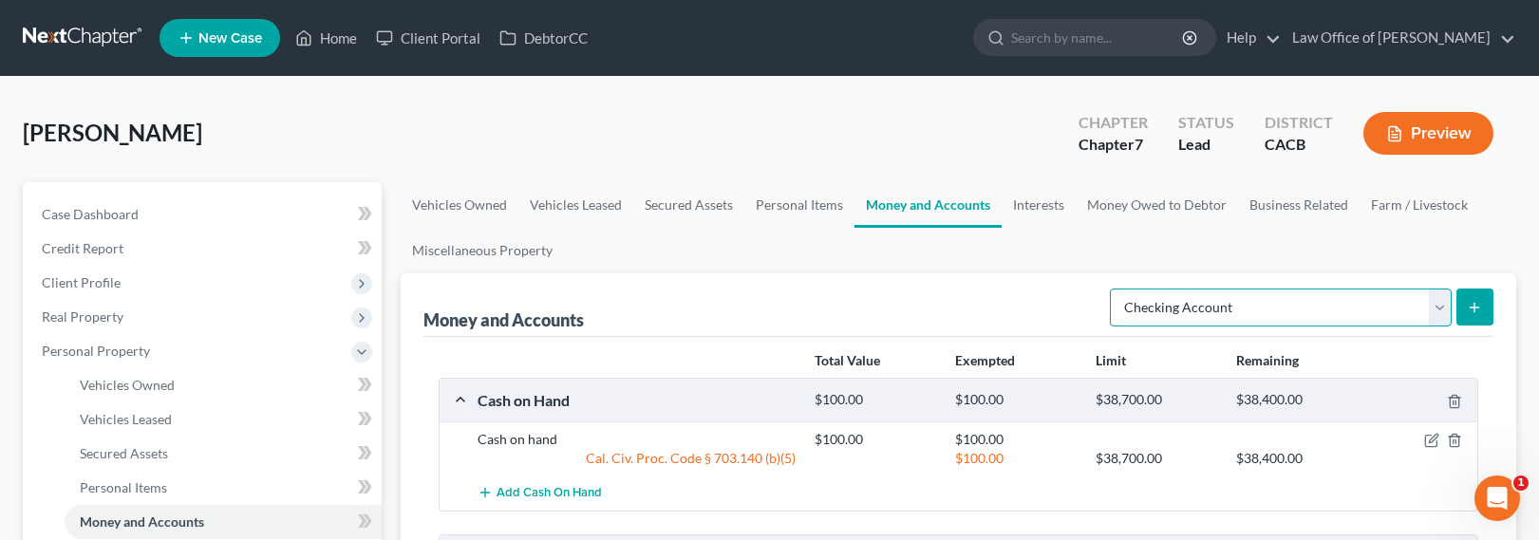
click at [1190, 316] on select "Select Account Type Brokerage Cash on Hand Certificates of Deposit Checking Acc…" at bounding box center [1281, 308] width 342 height 38
click at [1114, 289] on select "Select Account Type Brokerage Cash on Hand Certificates of Deposit Checking Acc…" at bounding box center [1281, 308] width 342 height 38
click at [1485, 299] on button "submit" at bounding box center [1474, 307] width 37 height 37
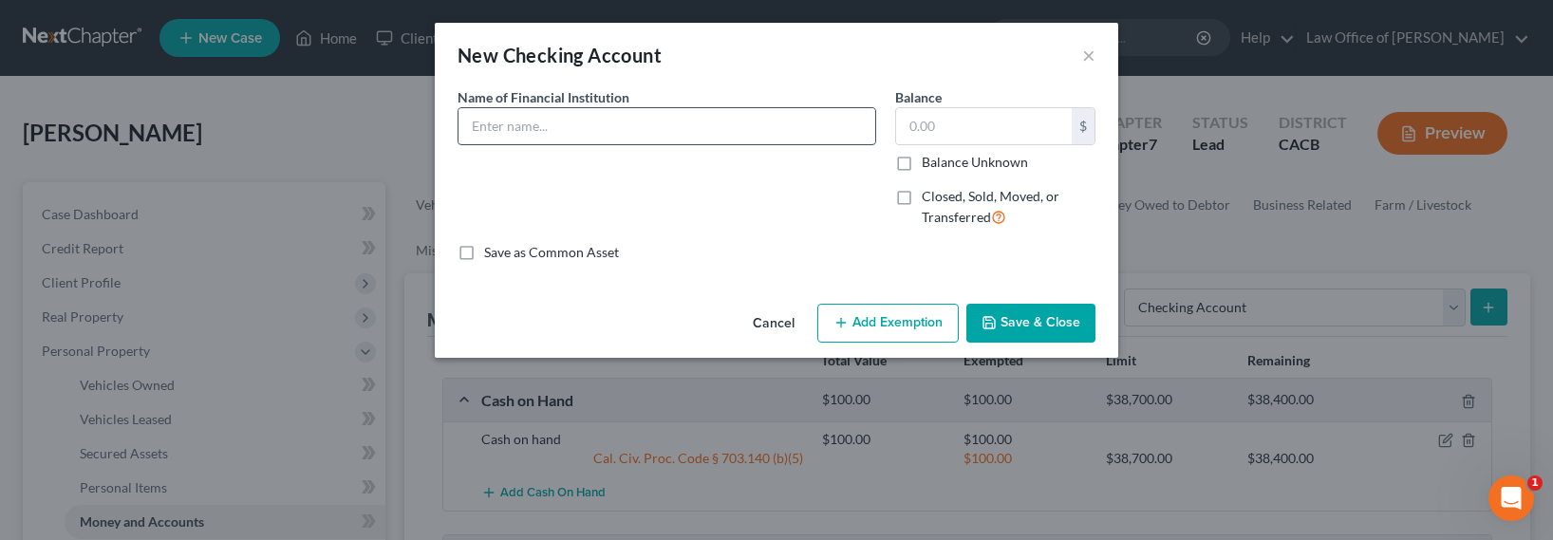
click at [524, 125] on input "text" at bounding box center [667, 126] width 417 height 36
type input "Discover Checking"
type input "3,000"
click at [870, 327] on button "Add Exemption" at bounding box center [887, 324] width 141 height 40
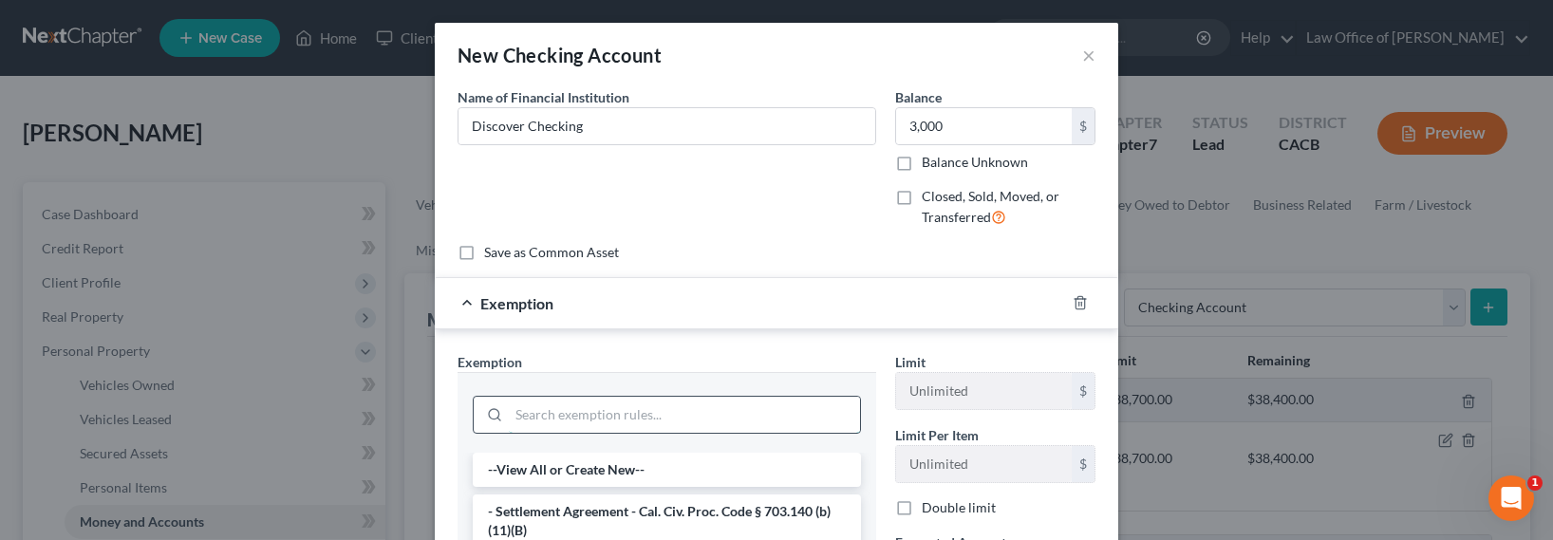
click at [713, 428] on input "search" at bounding box center [684, 415] width 351 height 36
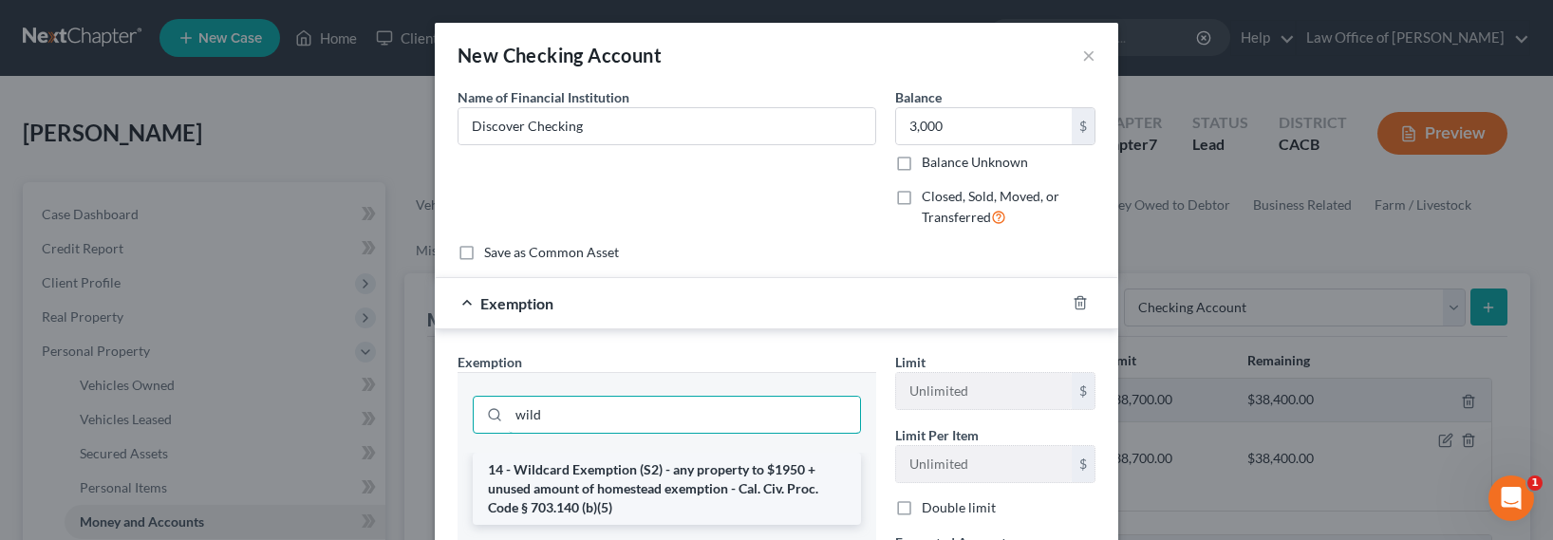
type input "wild"
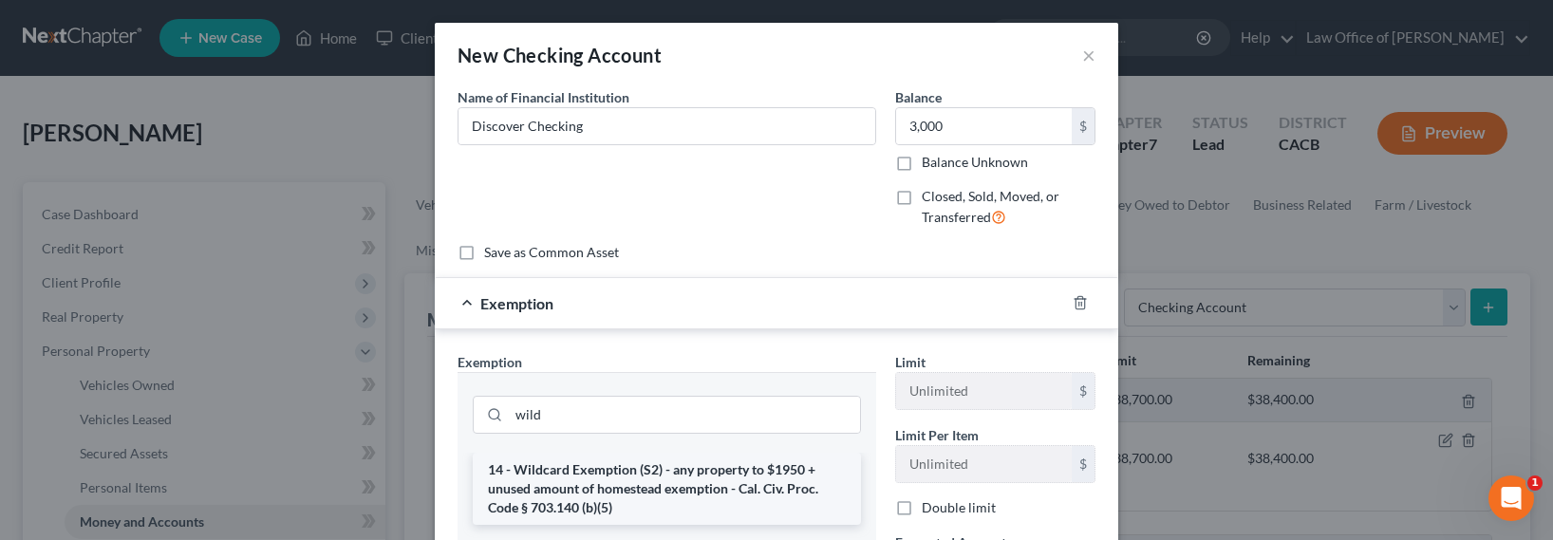
click at [625, 478] on li "14 - Wildcard Exemption (S2) - any property to $1950 + unused amount of homeste…" at bounding box center [667, 489] width 388 height 72
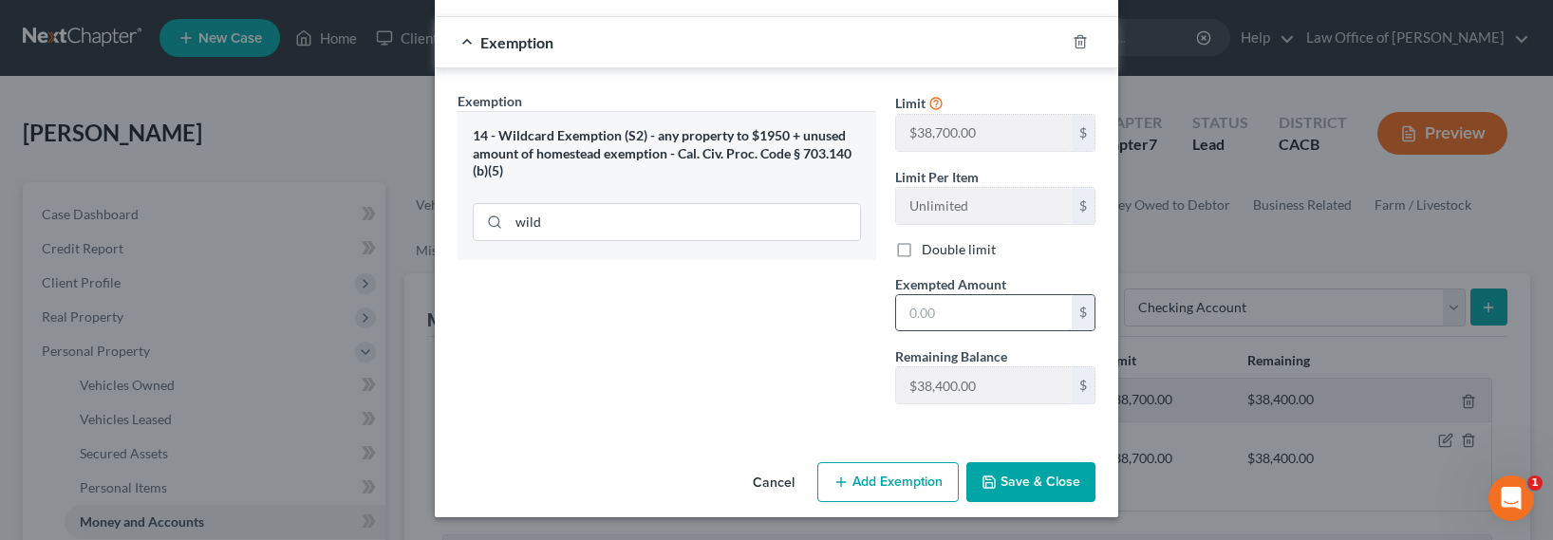
click at [955, 311] on input "text" at bounding box center [984, 313] width 176 height 36
type input "3,000"
click at [1020, 478] on button "Save & Close" at bounding box center [1030, 482] width 129 height 40
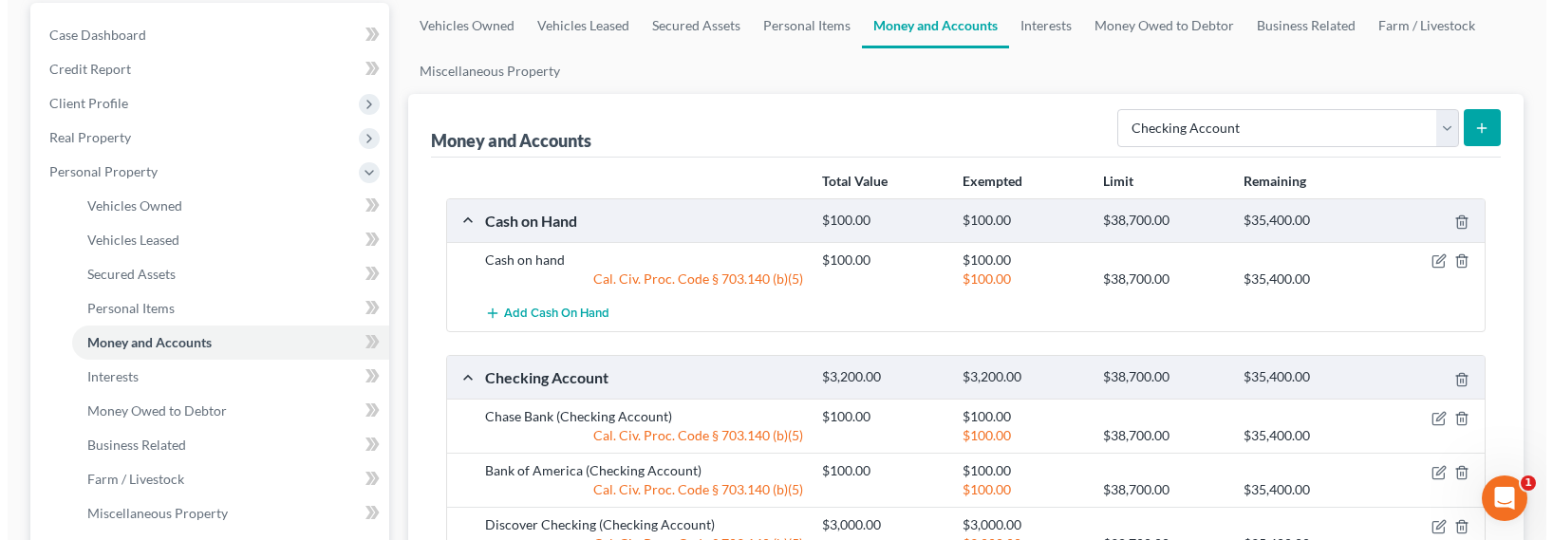
scroll to position [0, 0]
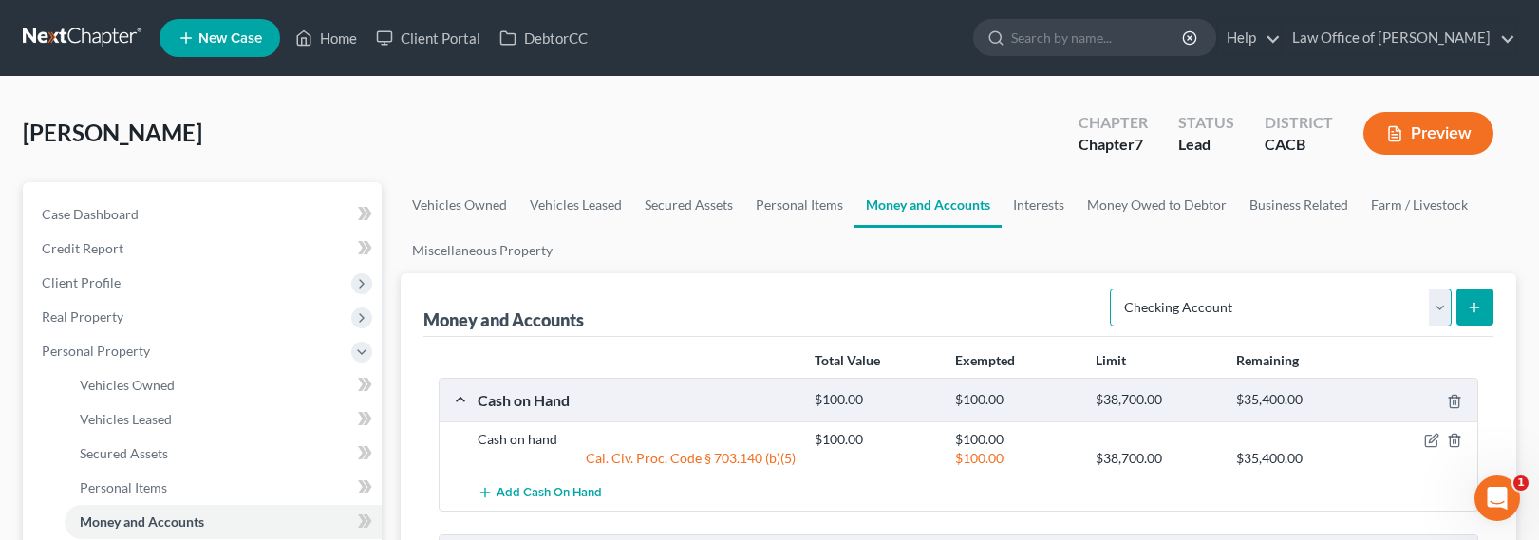
click at [1275, 305] on select "Select Account Type Brokerage Cash on Hand Certificates of Deposit Checking Acc…" at bounding box center [1281, 308] width 342 height 38
select select "savings"
click at [1114, 289] on select "Select Account Type Brokerage Cash on Hand Certificates of Deposit Checking Acc…" at bounding box center [1281, 308] width 342 height 38
click at [1439, 274] on div "Money and Accounts Select Account Type Brokerage Cash on Hand Certificates of D…" at bounding box center [958, 305] width 1070 height 64
click at [1197, 302] on select "Select Account Type Brokerage Cash on Hand Certificates of Deposit Checking Acc…" at bounding box center [1281, 308] width 342 height 38
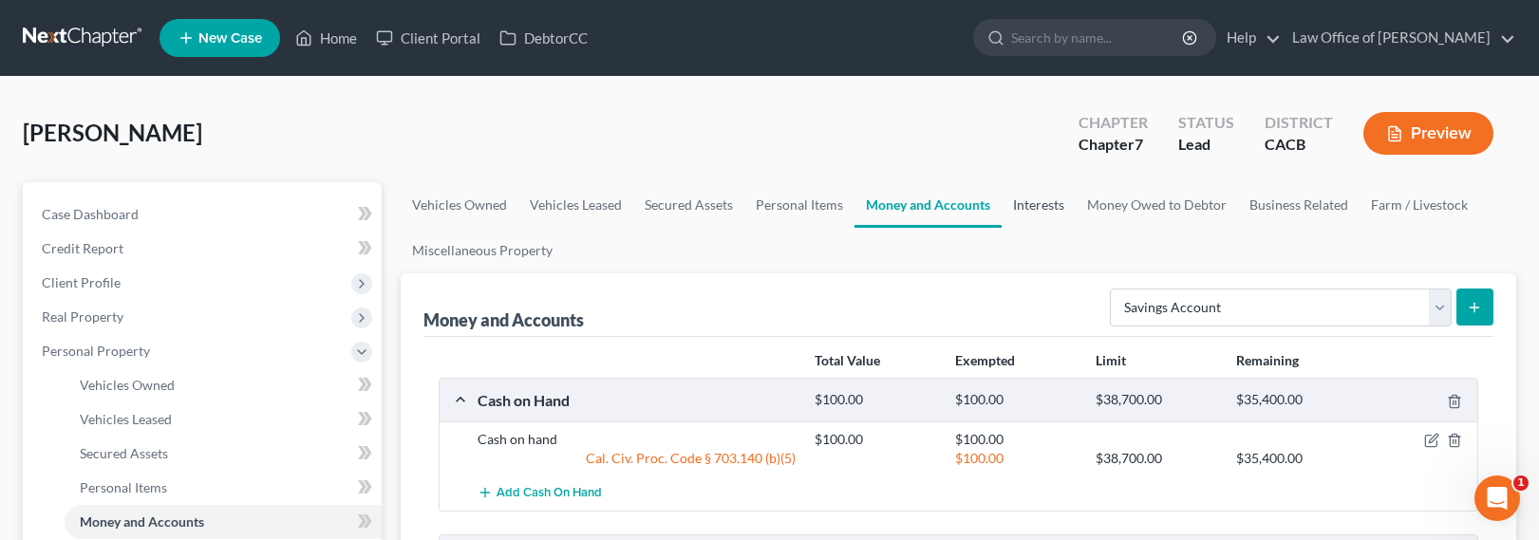
click at [1030, 206] on link "Interests" at bounding box center [1039, 205] width 74 height 46
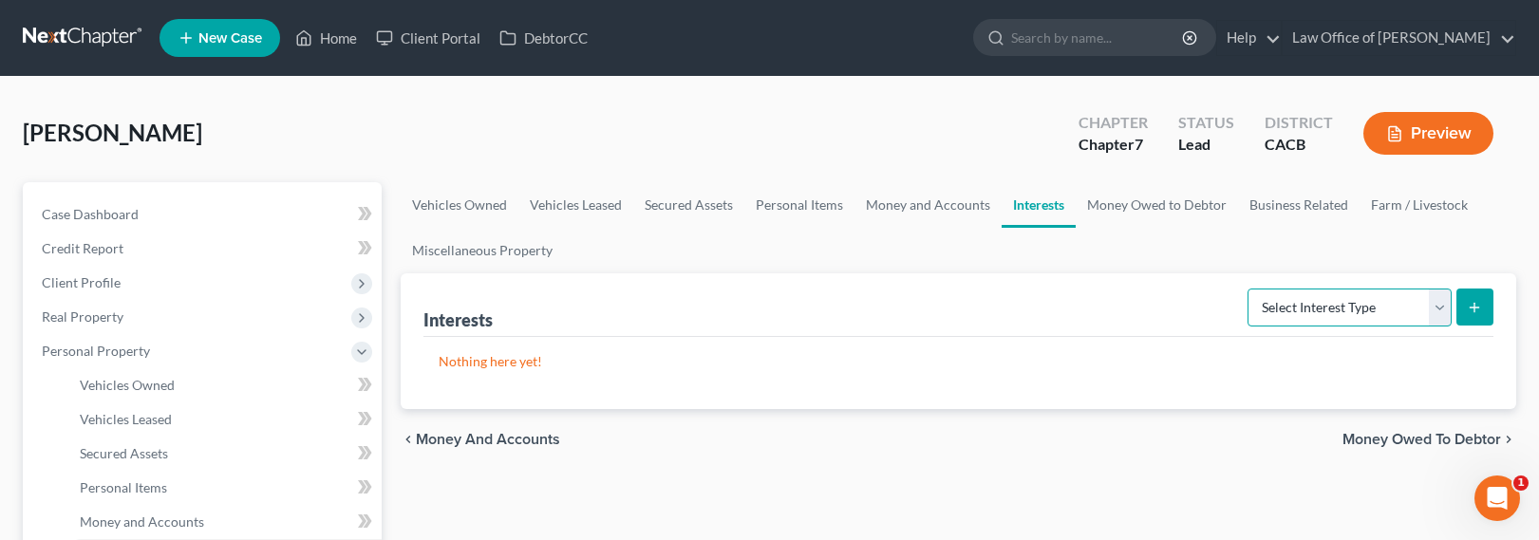
click at [1343, 310] on select "Select Interest Type 401K Annuity Bond Education IRA Government Bond Government…" at bounding box center [1349, 308] width 204 height 38
select select "incorporated_business"
click at [1249, 289] on select "Select Interest Type 401K Annuity Bond Education IRA Government Bond Government…" at bounding box center [1349, 308] width 204 height 38
click at [1474, 303] on line "submit" at bounding box center [1474, 307] width 0 height 9
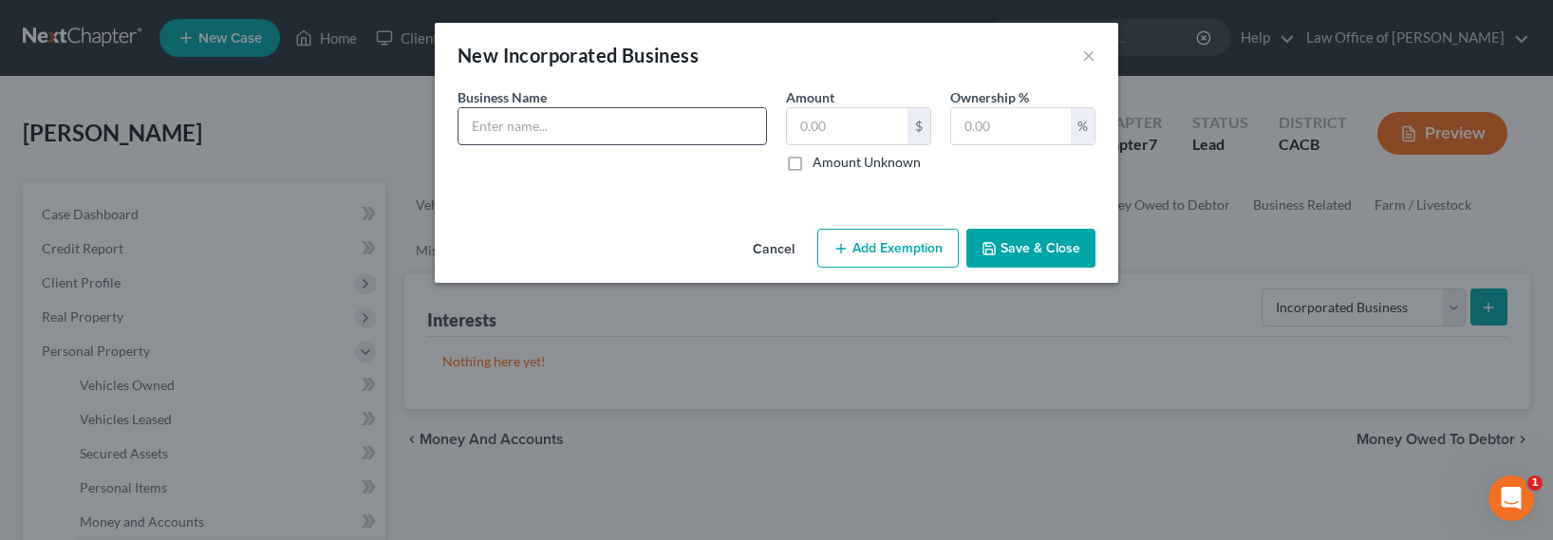
click at [642, 133] on input "text" at bounding box center [613, 126] width 308 height 36
type input "Baby Mine LLC ([US_STATE] Entity) - to be used for Amazon e-commerce [not opera…"
click at [853, 151] on div "Amount $ Amount Unknown" at bounding box center [859, 129] width 164 height 84
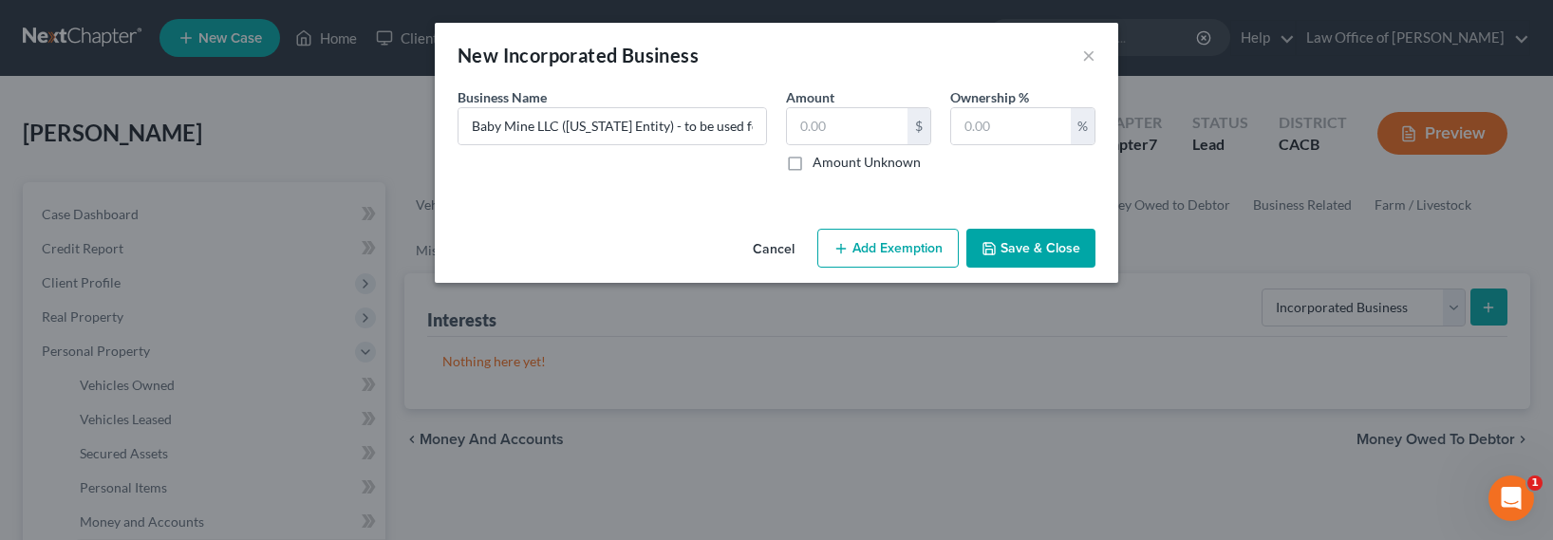
click at [866, 163] on label "Amount Unknown" at bounding box center [867, 162] width 108 height 19
click at [833, 163] on input "Amount Unknown" at bounding box center [826, 159] width 12 height 12
checkbox input "true"
click at [982, 119] on input "text" at bounding box center [1011, 126] width 120 height 36
type input "100"
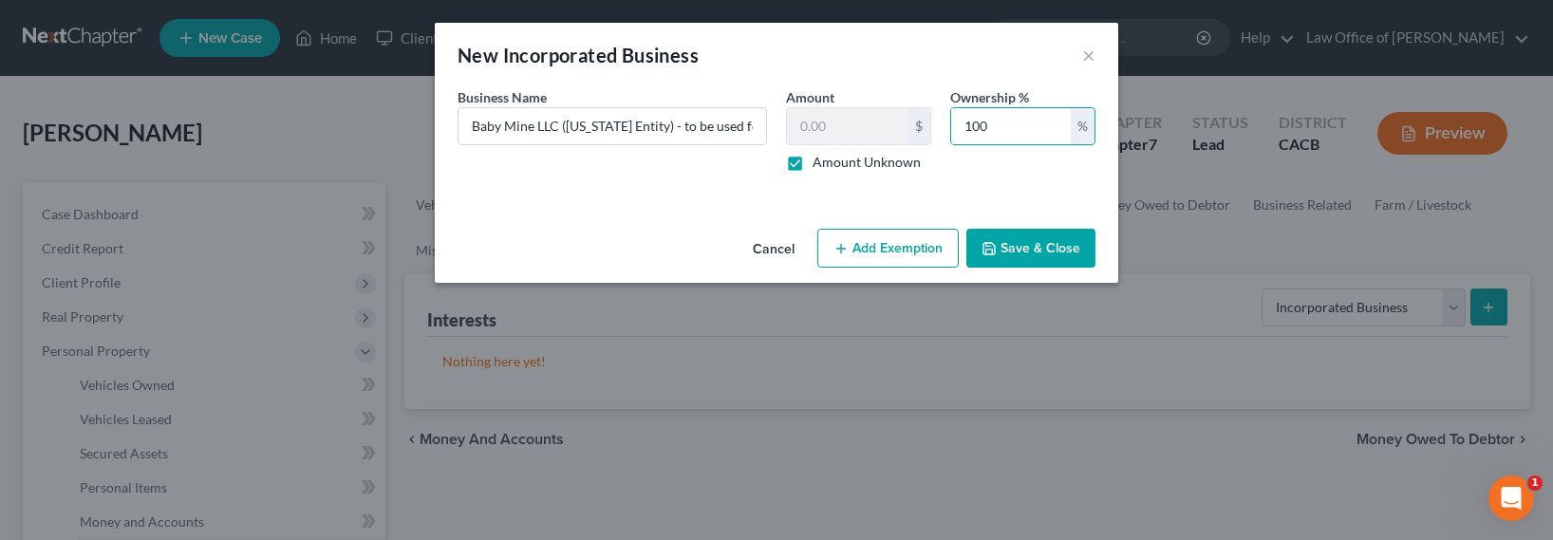
click at [1031, 245] on button "Save & Close" at bounding box center [1030, 249] width 129 height 40
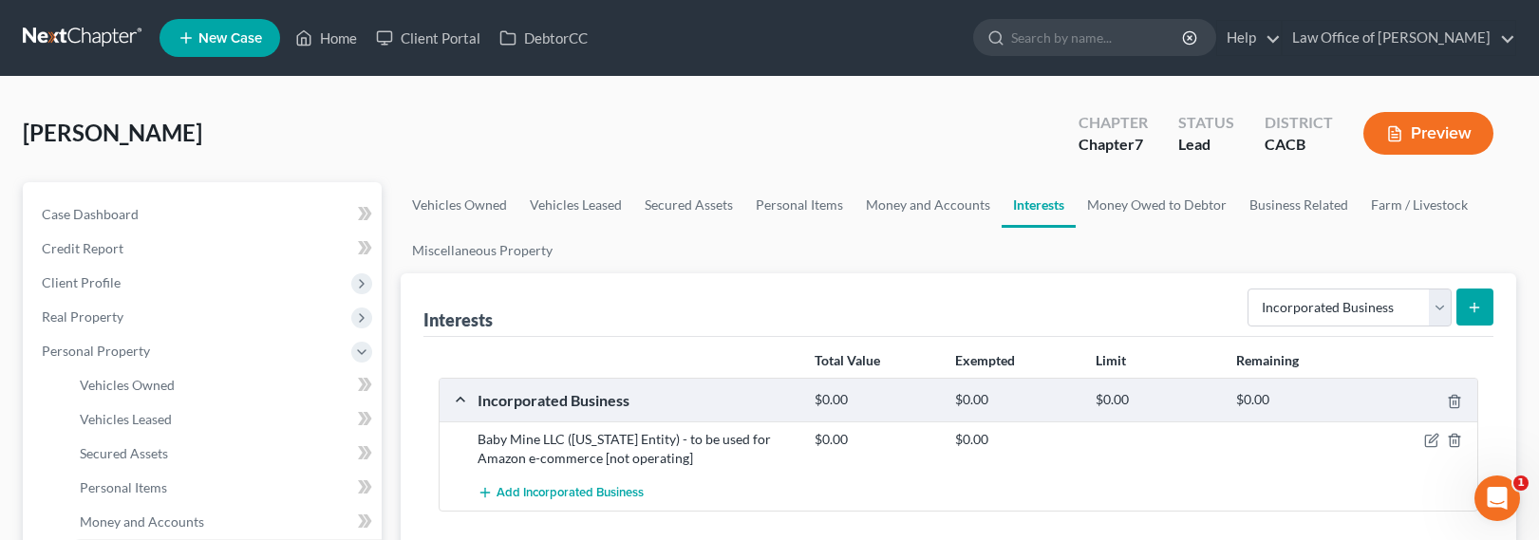
click at [1164, 262] on ul "Vehicles Owned Vehicles Leased Secured Assets Personal Items Money and Accounts…" at bounding box center [959, 227] width 1116 height 91
click at [1290, 310] on select "Select Interest Type 401K Annuity Bond Education IRA Government Bond Government…" at bounding box center [1349, 308] width 204 height 38
select select "unincorporated_business"
click at [1249, 289] on select "Select Interest Type 401K Annuity Bond Education IRA Government Bond Government…" at bounding box center [1349, 308] width 204 height 38
click at [1476, 316] on button "submit" at bounding box center [1474, 307] width 37 height 37
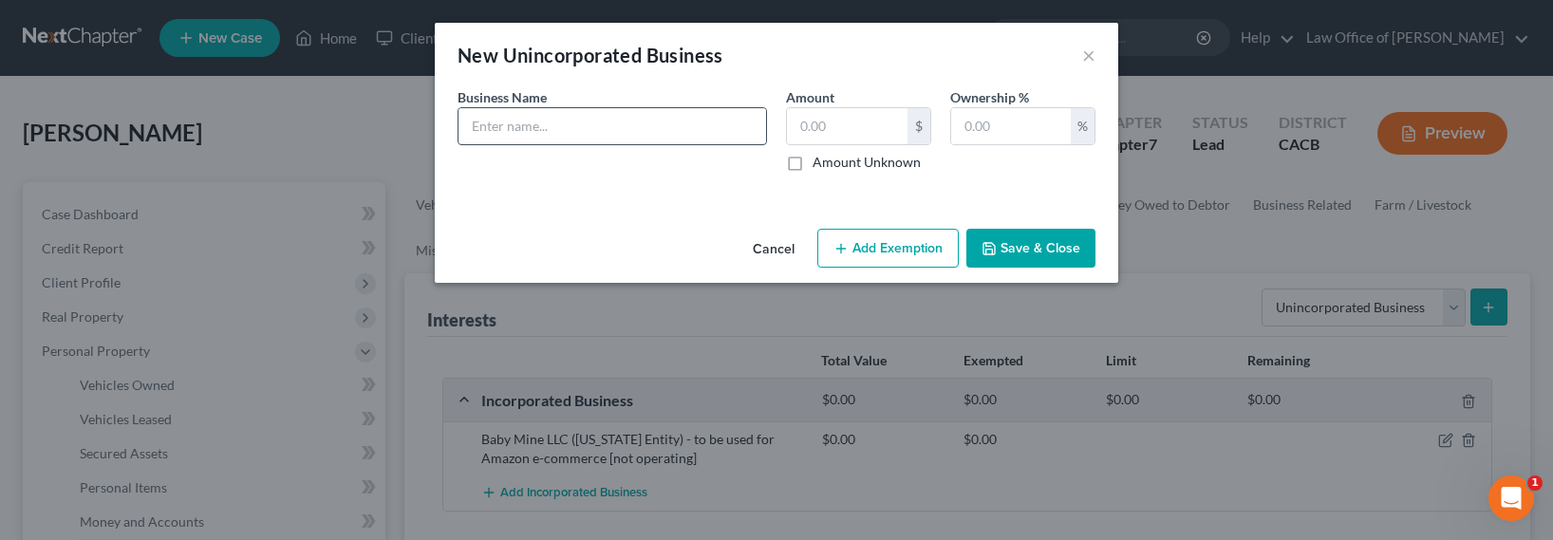
click at [640, 129] on input "text" at bounding box center [613, 126] width 308 height 36
type input "DBA "Eternal Armenia" - instagram page for clothing [not operating]"
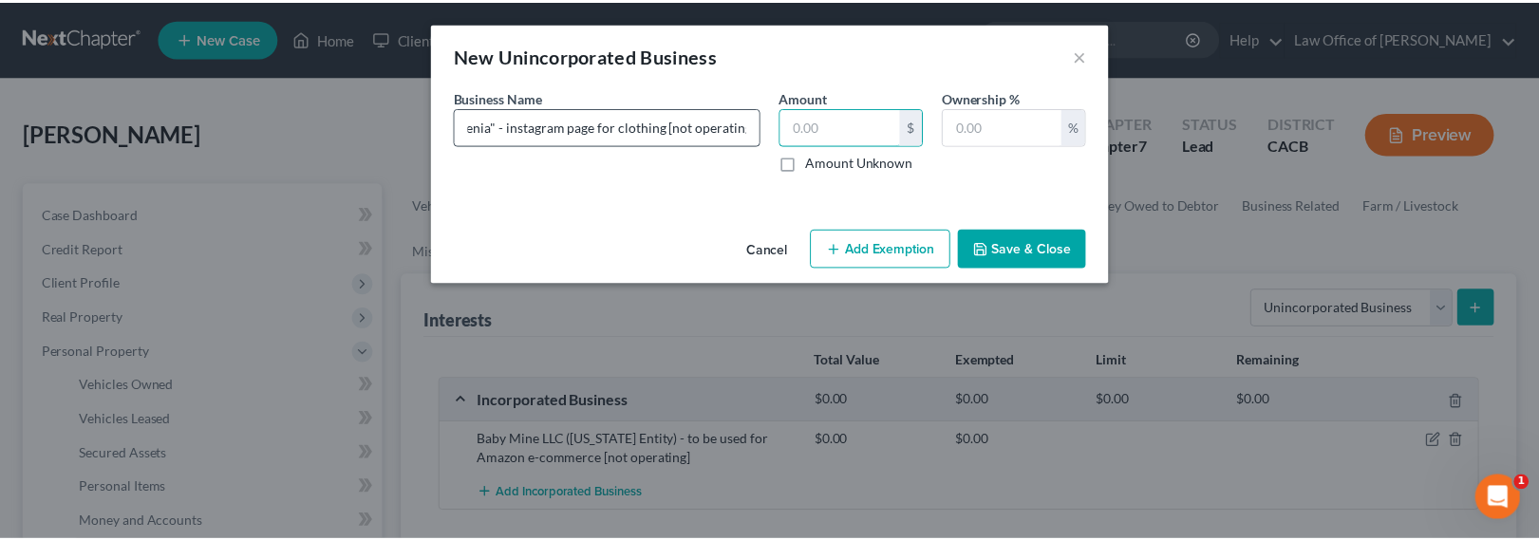
scroll to position [0, 0]
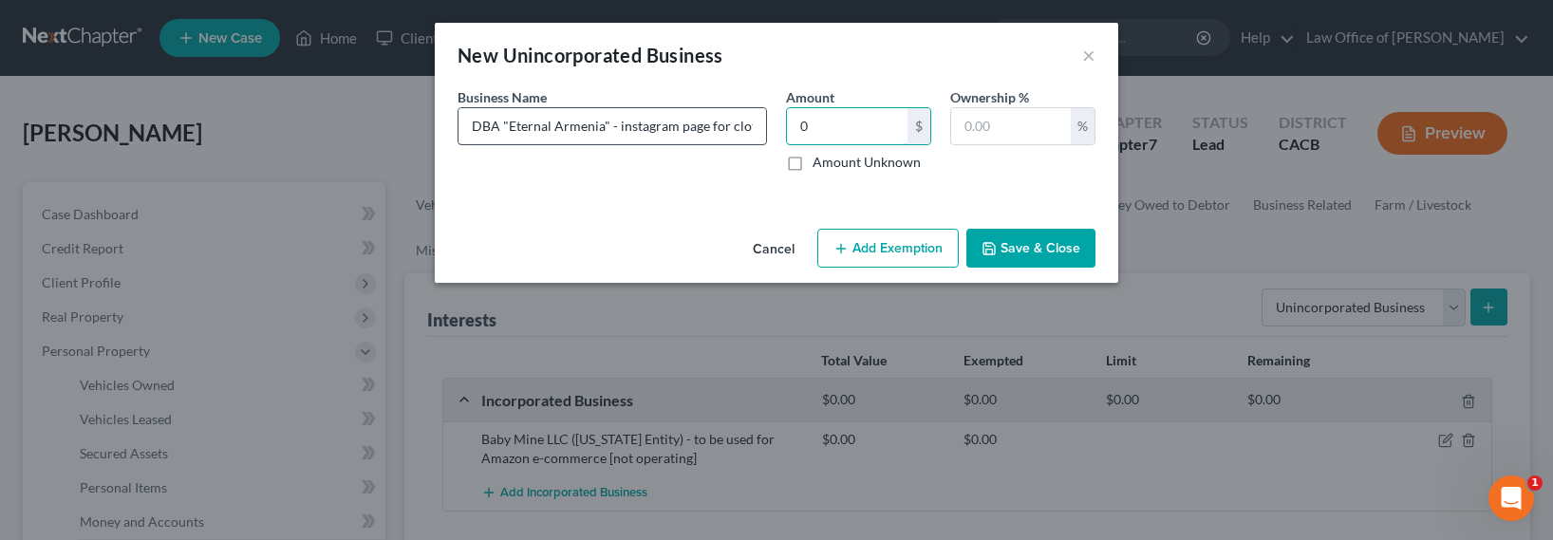
type input "0"
type input "100"
click at [1065, 245] on button "Save & Close" at bounding box center [1030, 249] width 129 height 40
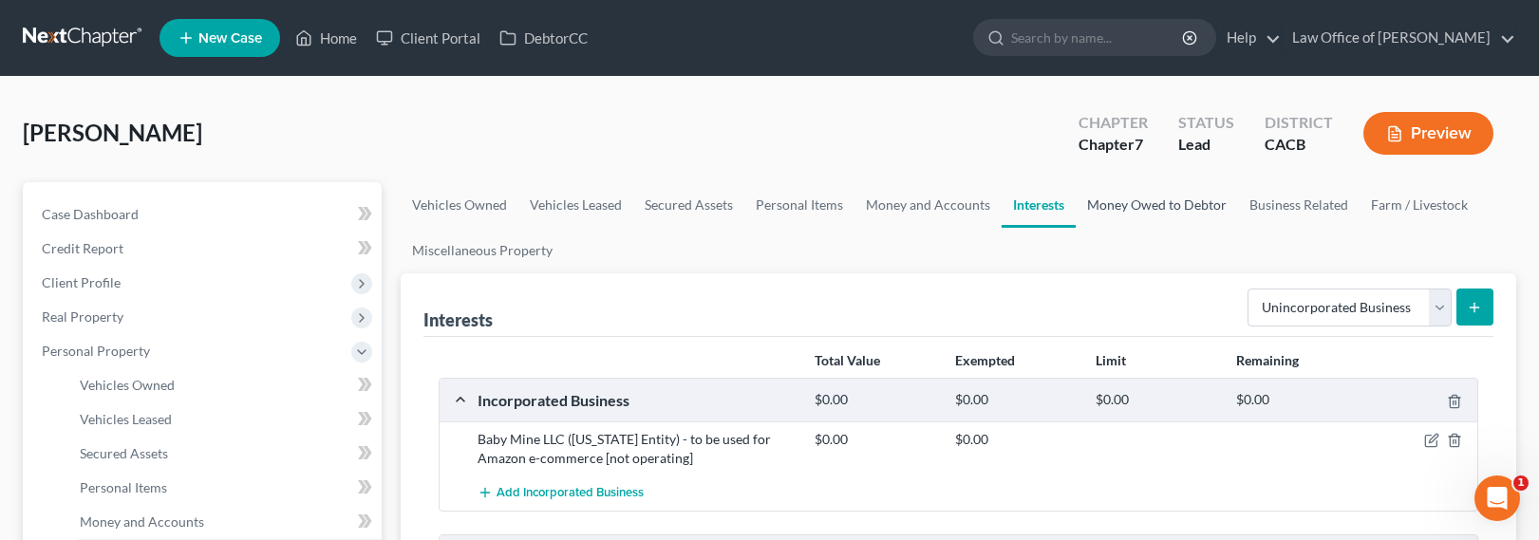
click at [1169, 216] on link "Money Owed to Debtor" at bounding box center [1157, 205] width 162 height 46
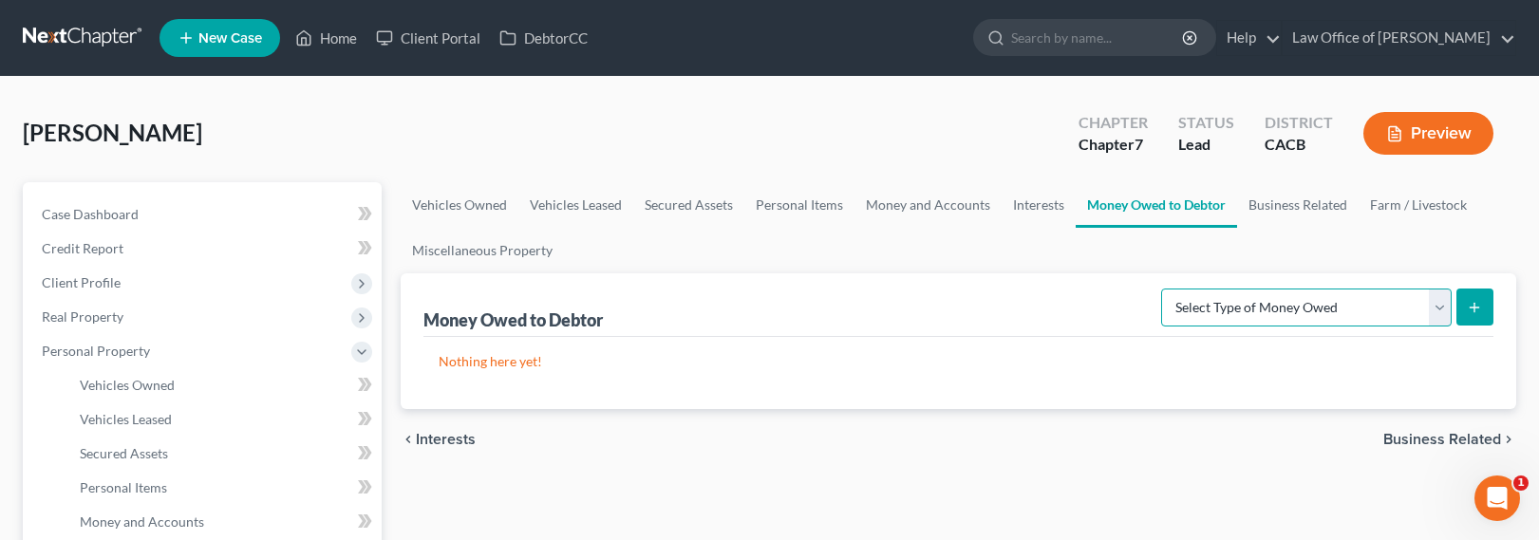
click at [1282, 308] on select "Select Type of Money Owed Accounts Receivable Alimony Child Support Claims Agai…" at bounding box center [1306, 308] width 291 height 38
click at [1279, 206] on link "Business Related" at bounding box center [1298, 205] width 122 height 46
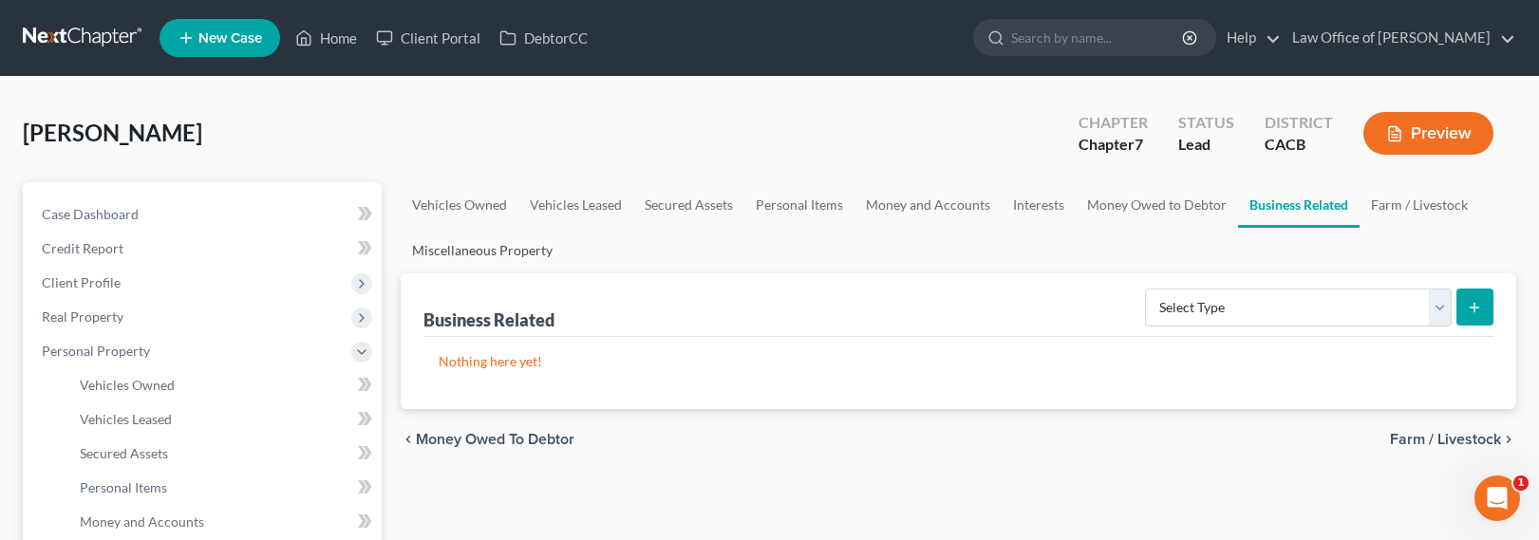
click at [491, 245] on link "Miscellaneous Property" at bounding box center [482, 251] width 163 height 46
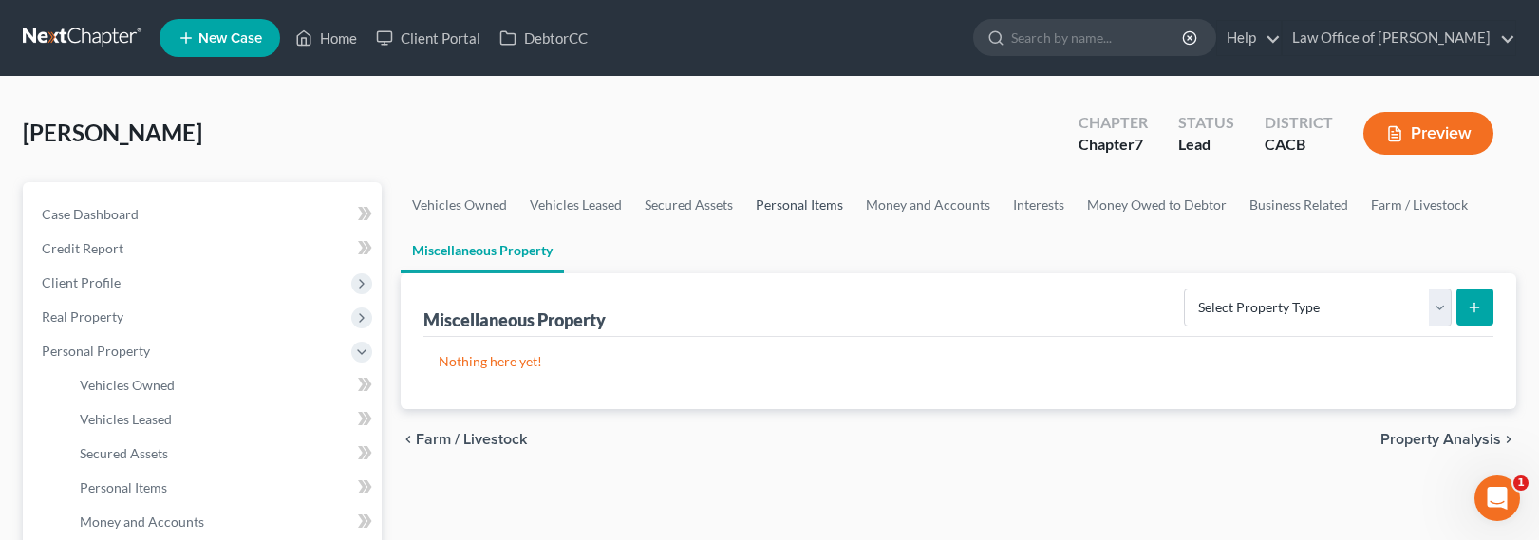
click at [801, 210] on link "Personal Items" at bounding box center [799, 205] width 110 height 46
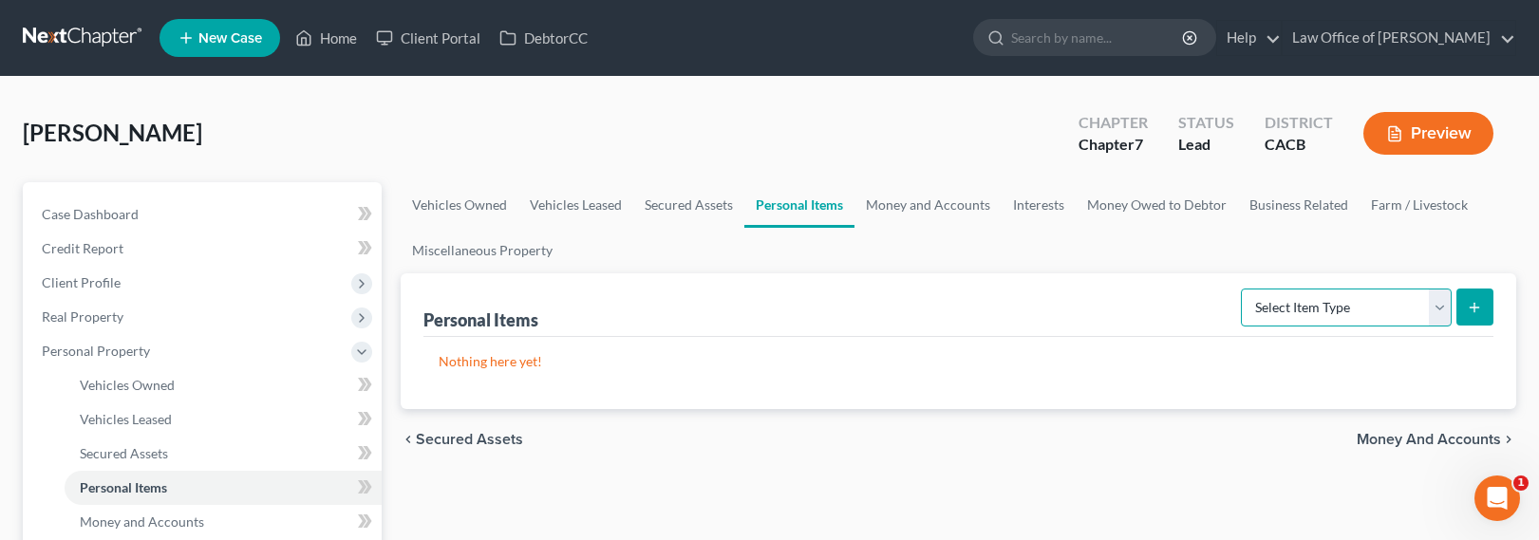
click at [1395, 300] on select "Select Item Type Clothing Collectibles Of Value Electronics Firearms Household …" at bounding box center [1346, 308] width 211 height 38
select select "clothing"
click at [1243, 289] on select "Select Item Type Clothing Collectibles Of Value Electronics Firearms Household …" at bounding box center [1346, 308] width 211 height 38
click at [1492, 304] on button "submit" at bounding box center [1474, 307] width 37 height 37
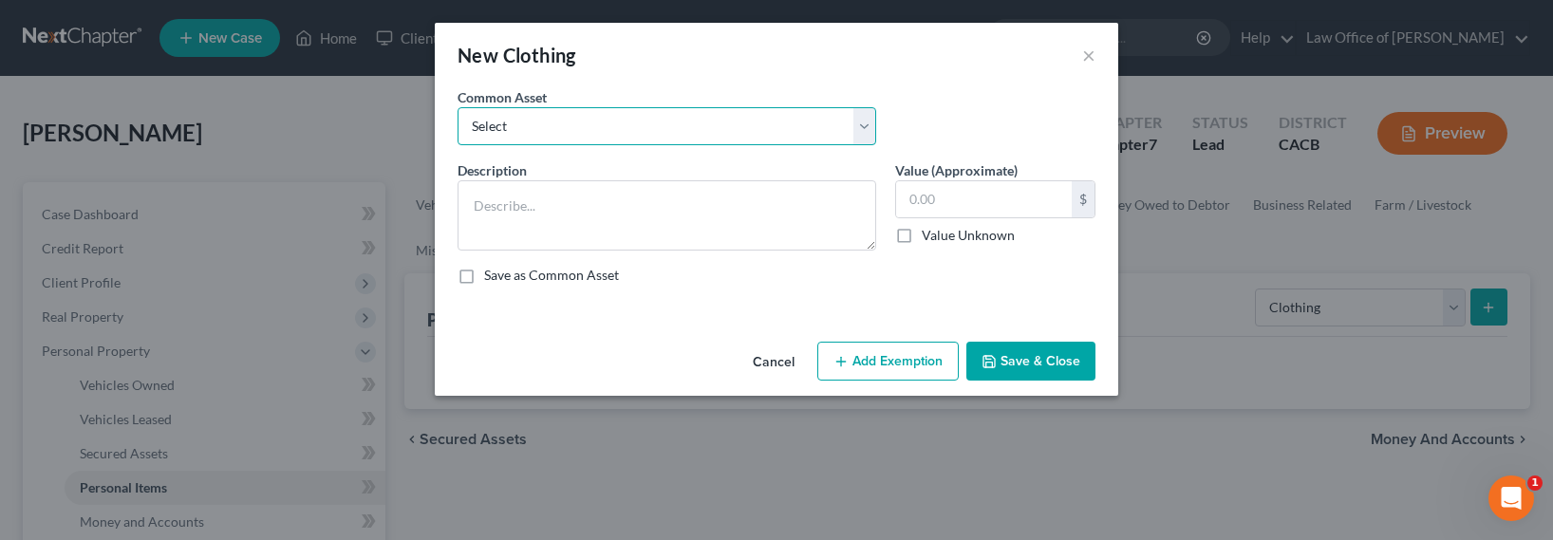
click at [686, 111] on select "Select Wardrobe and clothing" at bounding box center [667, 126] width 419 height 38
select select "0"
click at [458, 107] on select "Select Wardrobe and clothing" at bounding box center [667, 126] width 419 height 38
type textarea "Wardrobe and clothing"
type input "2,000.00"
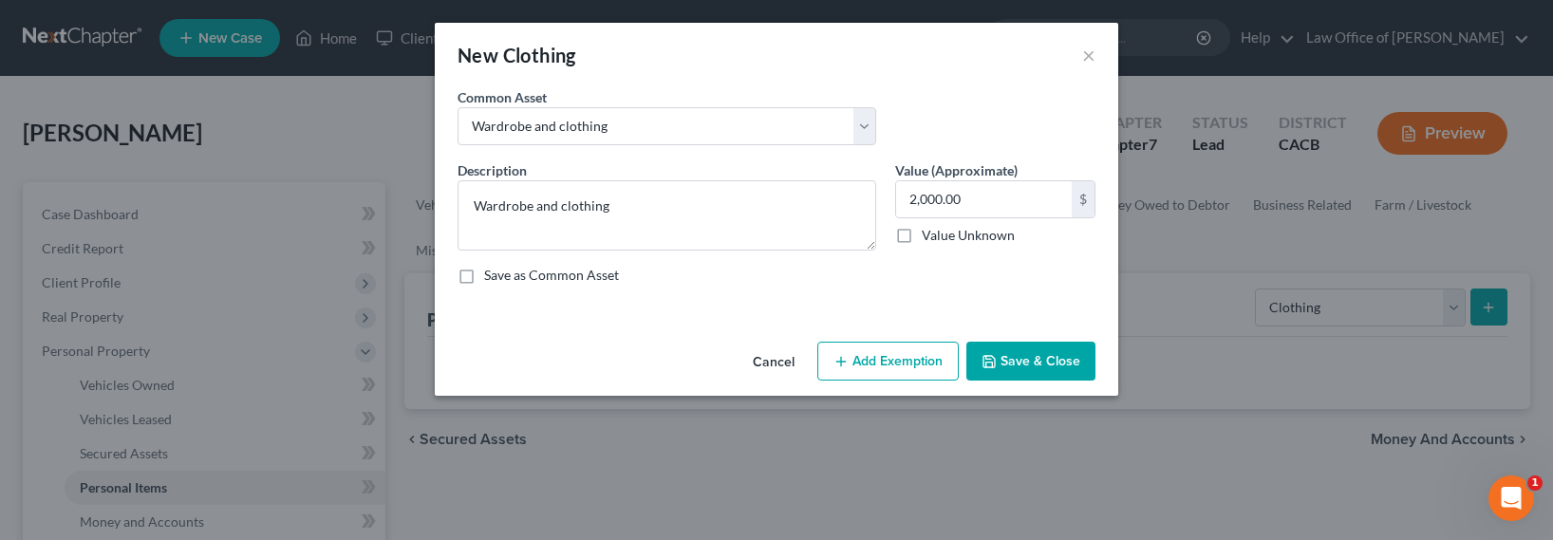
click at [879, 372] on button "Add Exemption" at bounding box center [887, 362] width 141 height 40
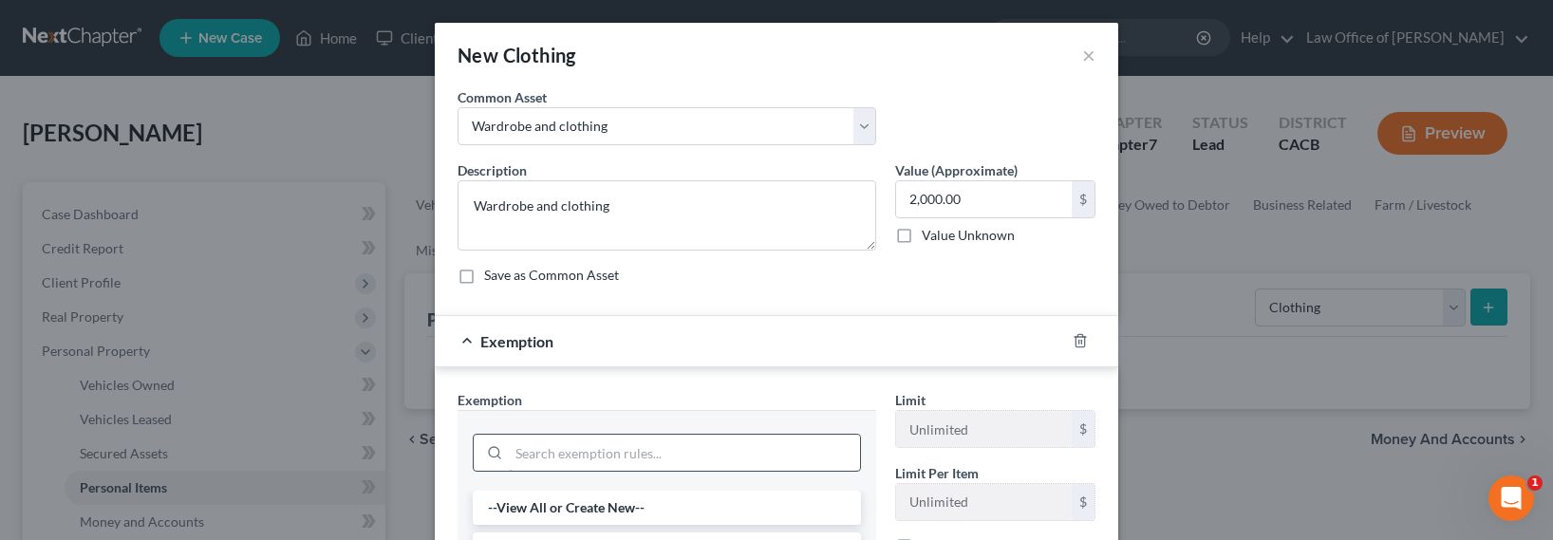
click at [571, 455] on input "search" at bounding box center [684, 453] width 351 height 36
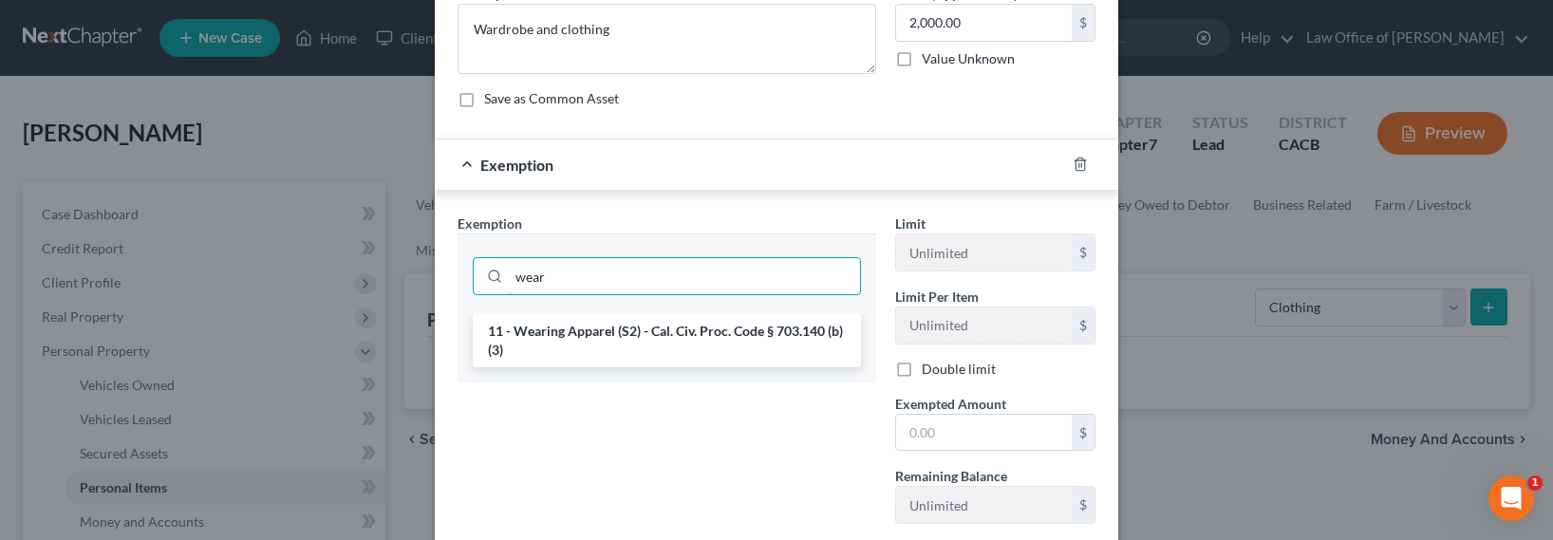
scroll to position [205, 0]
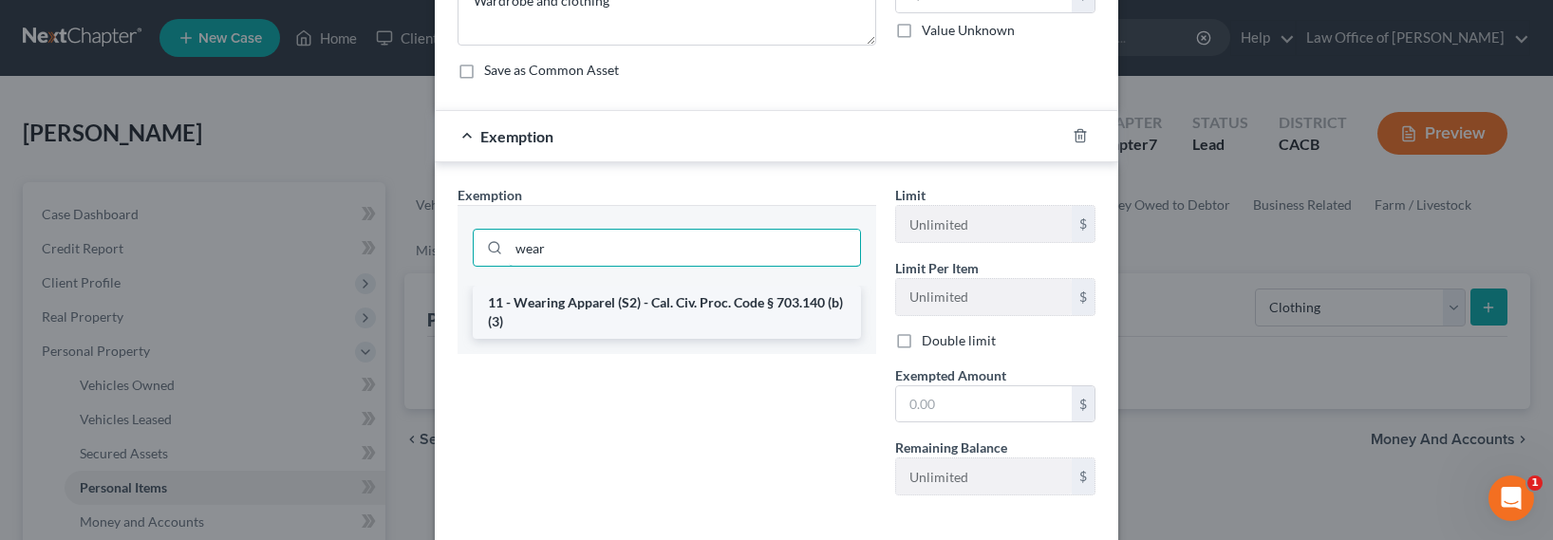
type input "wear"
click at [684, 315] on li "11 - Wearing Apparel (S2) - Cal. Civ. Proc. Code § 703.140 (b)(3)" at bounding box center [667, 312] width 388 height 53
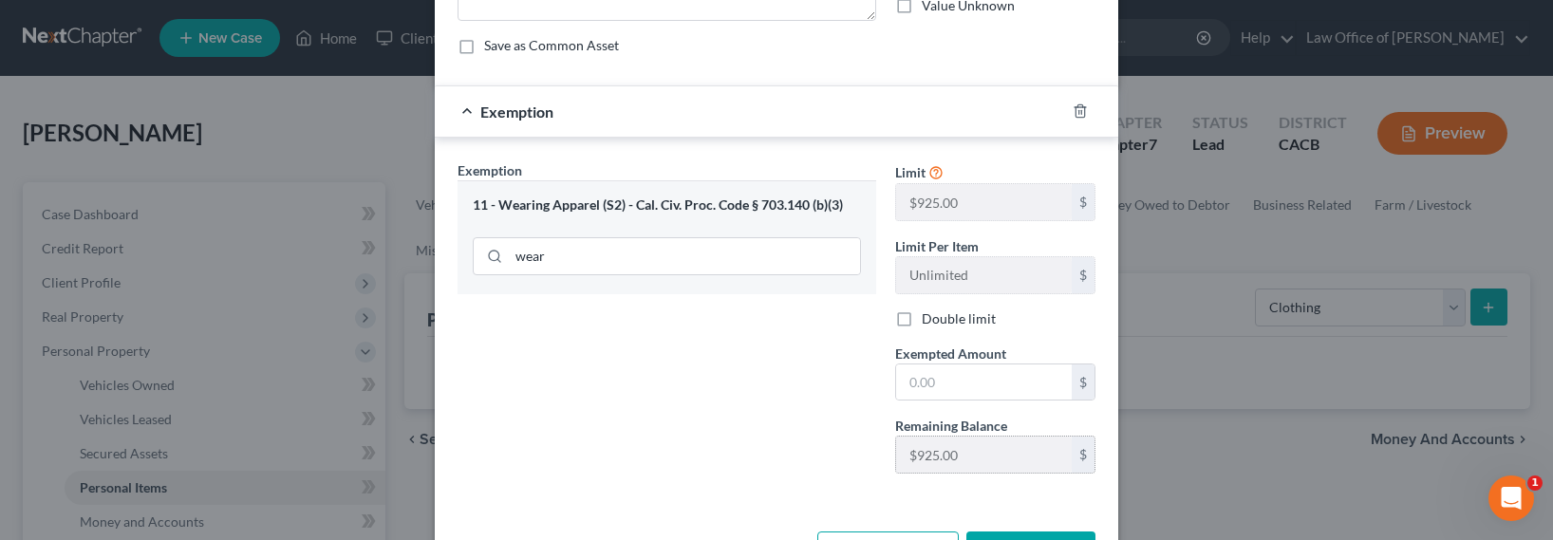
scroll to position [299, 0]
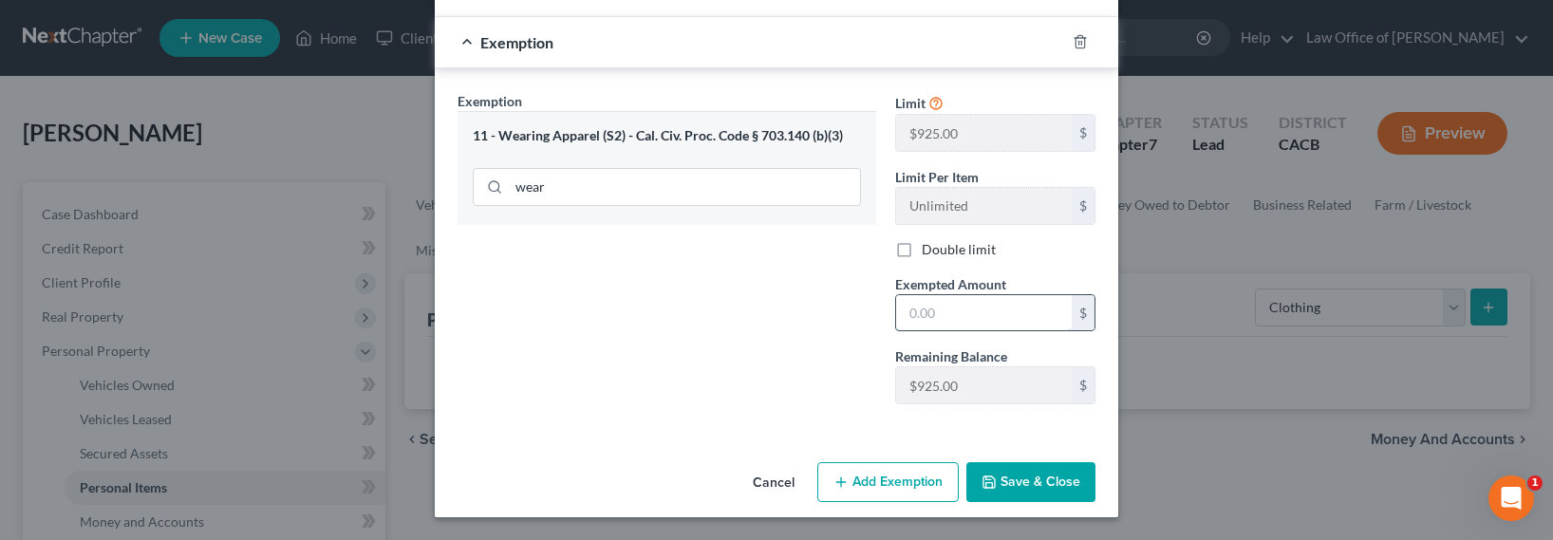
click at [941, 304] on input "text" at bounding box center [984, 313] width 176 height 36
type input "2,000"
drag, startPoint x: 1019, startPoint y: 500, endPoint x: 1027, endPoint y: 494, distance: 10.8
click at [1019, 500] on button "Save & Close" at bounding box center [1030, 482] width 129 height 40
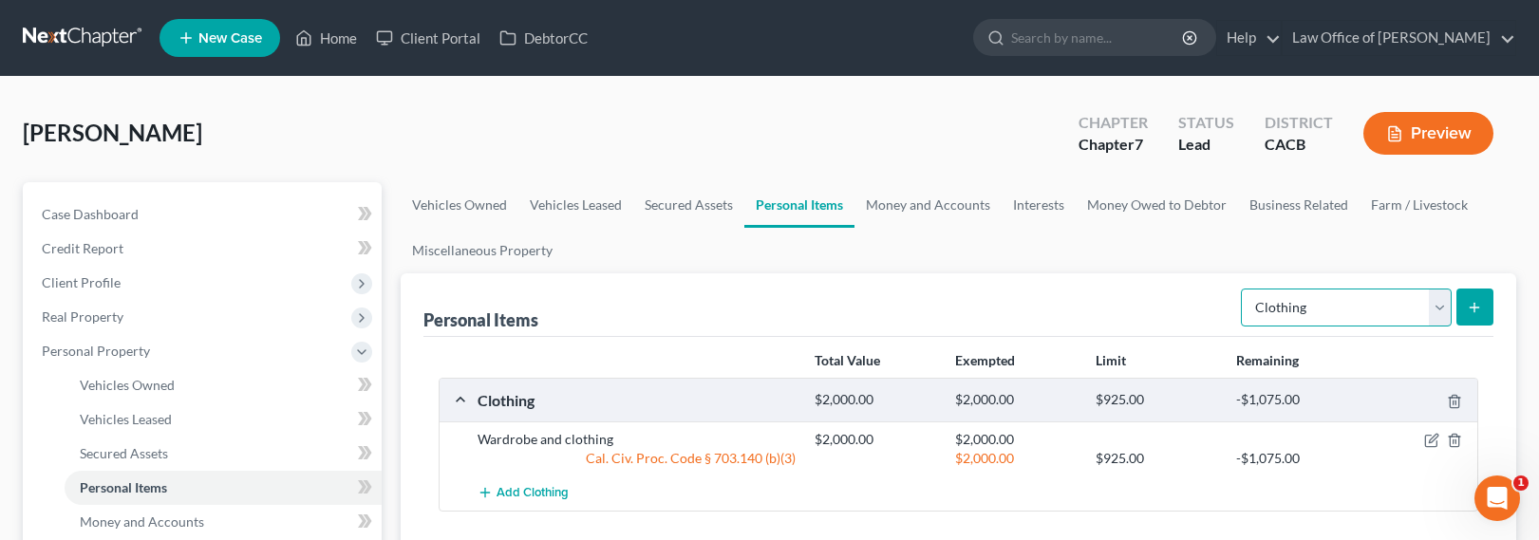
click at [1285, 309] on select "Select Item Type Clothing Collectibles Of Value Electronics Firearms Household …" at bounding box center [1346, 308] width 211 height 38
select select "electronics"
click at [1243, 289] on select "Select Item Type Clothing Collectibles Of Value Electronics Firearms Household …" at bounding box center [1346, 308] width 211 height 38
click at [1476, 302] on icon "submit" at bounding box center [1474, 307] width 15 height 15
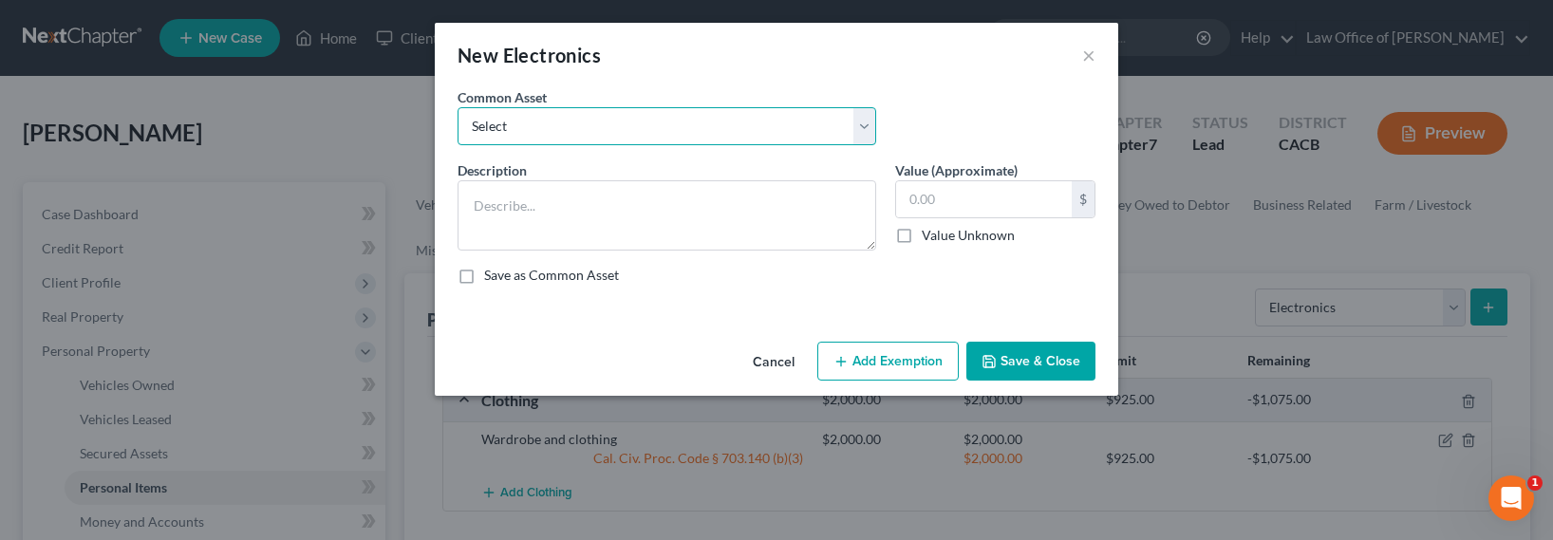
click at [618, 127] on select "Select General electronics, equipment and recreational personal property." at bounding box center [667, 126] width 419 height 38
select select "0"
click at [458, 107] on select "Select General electronics, equipment and recreational personal property." at bounding box center [667, 126] width 419 height 38
type textarea "General electronics, equipment and recreational personal property."
type input "2,000.00"
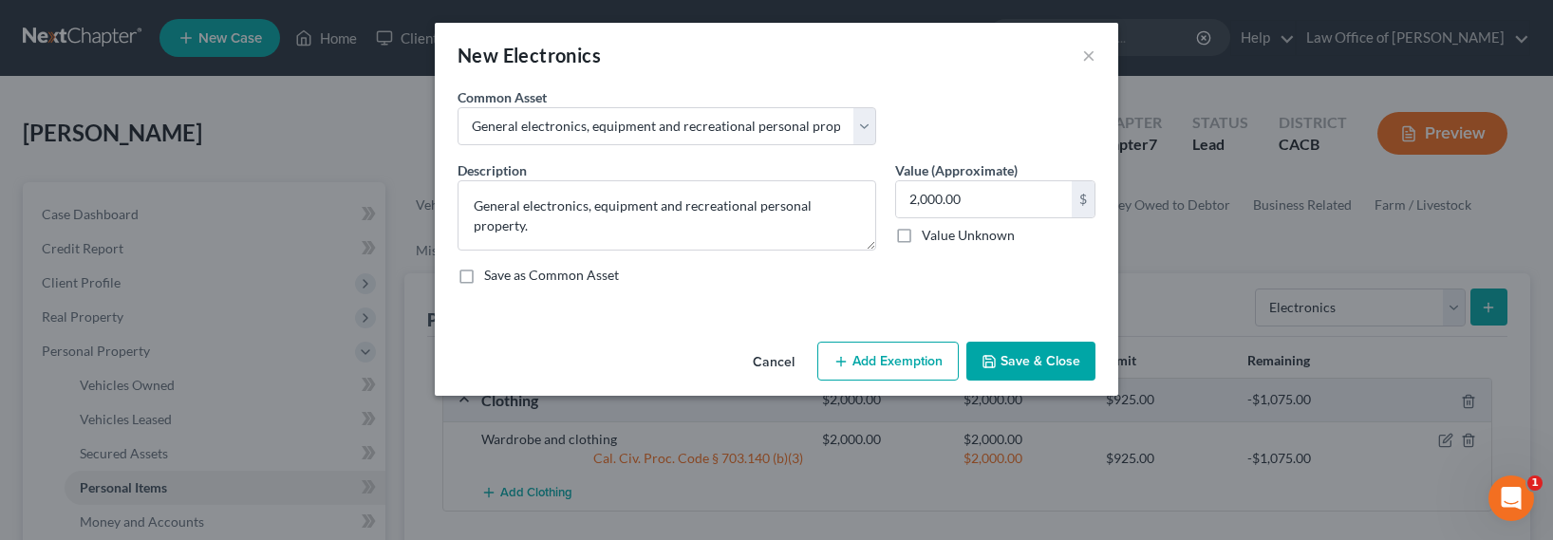
click at [904, 352] on button "Add Exemption" at bounding box center [887, 362] width 141 height 40
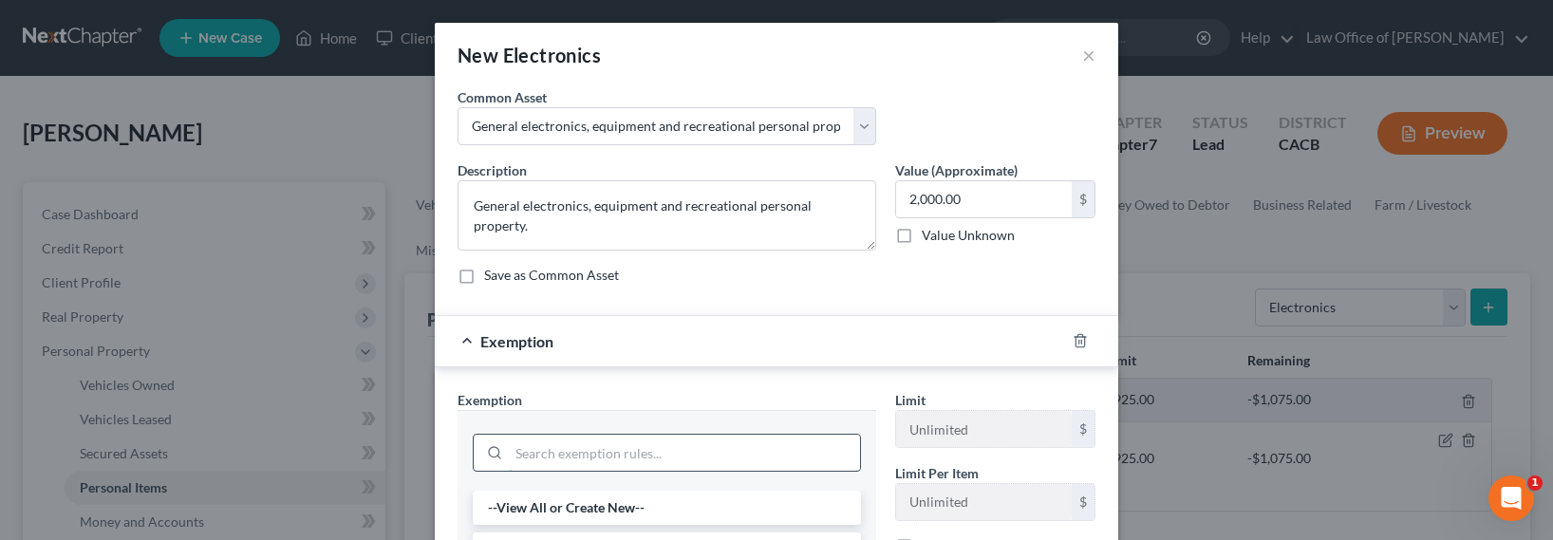
click at [620, 453] on input "search" at bounding box center [684, 453] width 351 height 36
type input "wear"
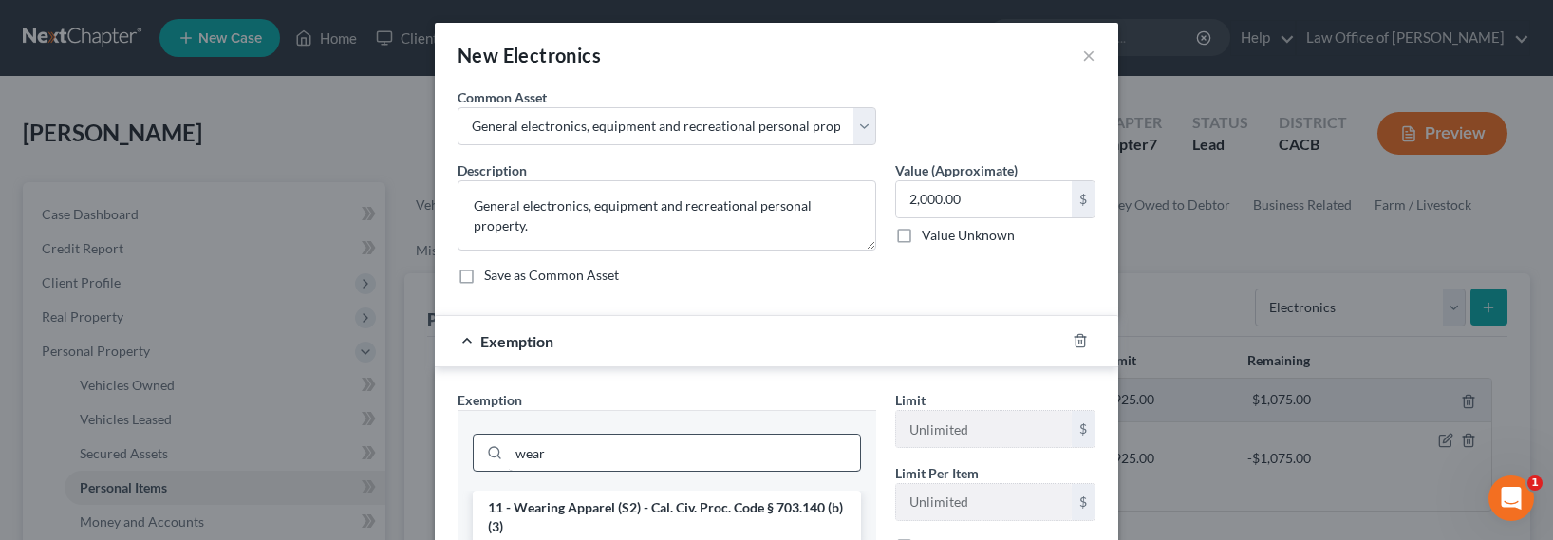
click at [643, 499] on li "11 - Wearing Apparel (S2) - Cal. Civ. Proc. Code § 703.140 (b)(3)" at bounding box center [667, 517] width 388 height 53
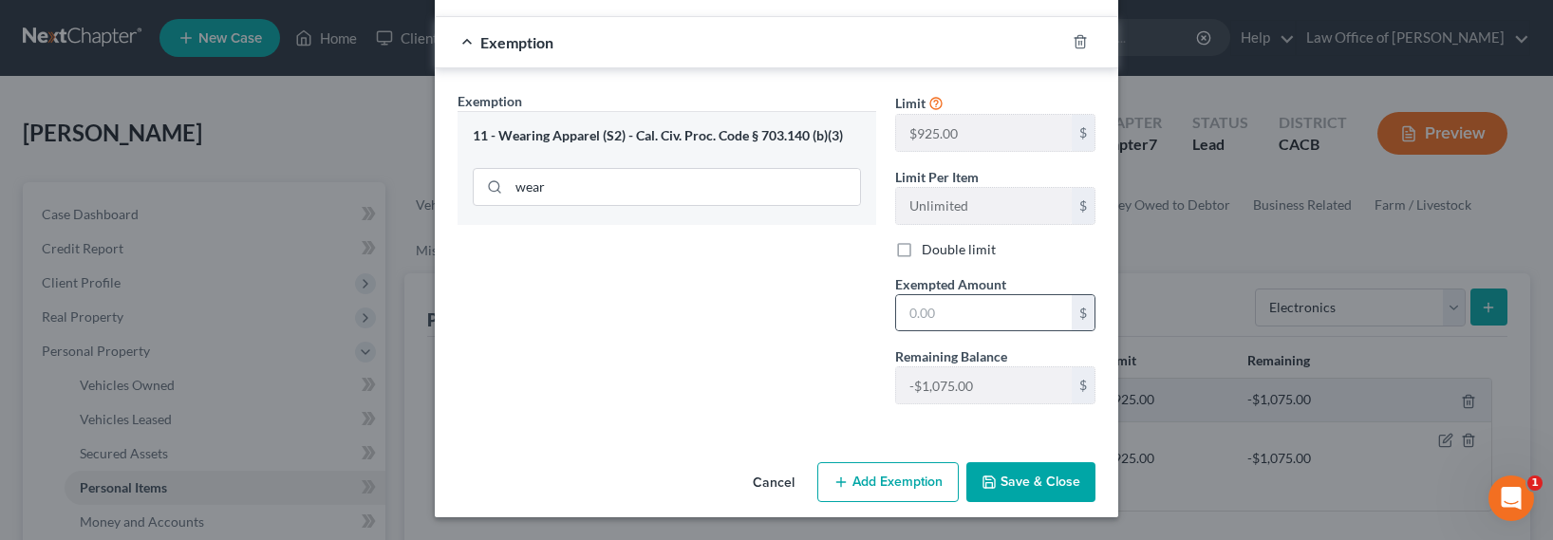
click at [934, 330] on div "$" at bounding box center [995, 313] width 200 height 38
click at [966, 322] on input "text" at bounding box center [984, 313] width 176 height 36
type input "2,000"
click at [1030, 473] on button "Save & Close" at bounding box center [1030, 482] width 129 height 40
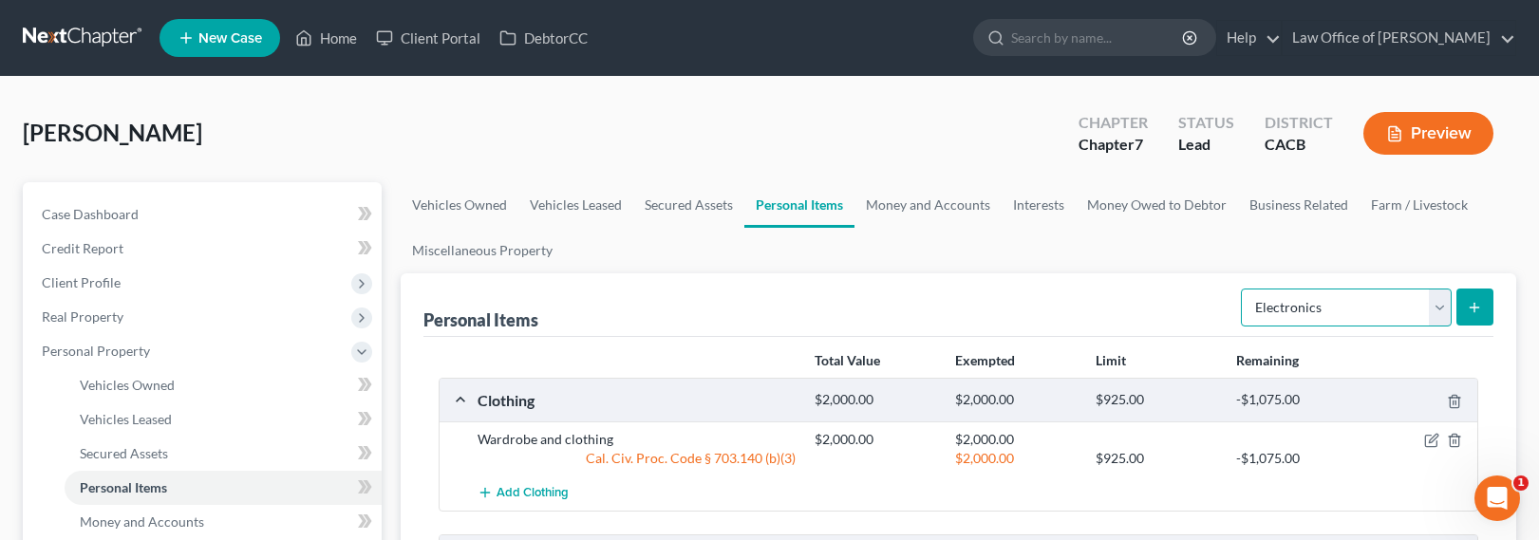
click at [1295, 311] on select "Select Item Type Clothing Collectibles Of Value Electronics Firearms Household …" at bounding box center [1346, 308] width 211 height 38
select select "household_goods"
click at [1243, 289] on select "Select Item Type Clothing Collectibles Of Value Electronics Firearms Household …" at bounding box center [1346, 308] width 211 height 38
click at [1473, 310] on button "submit" at bounding box center [1474, 307] width 37 height 37
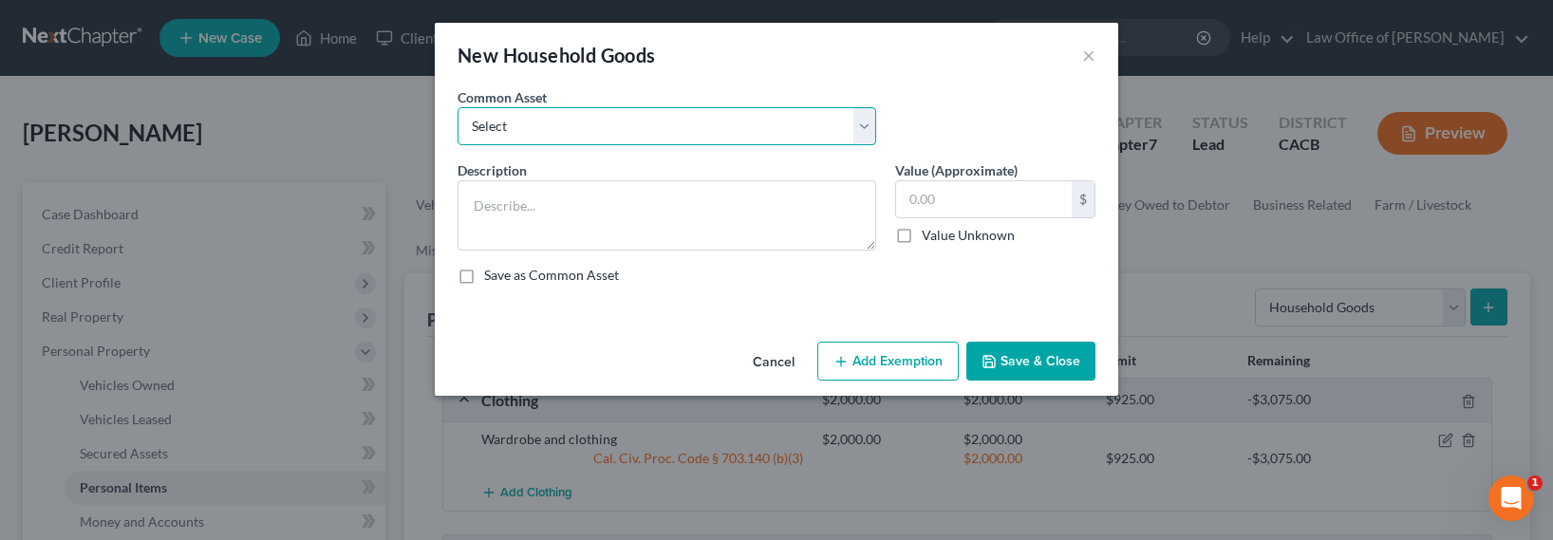
click at [606, 139] on select "Select Household Goods, Furnishings and Appliances." at bounding box center [667, 126] width 419 height 38
select select "0"
click at [458, 107] on select "Select Household Goods, Furnishings and Appliances." at bounding box center [667, 126] width 419 height 38
type textarea "Household Goods, Furnishings and Appliances."
type input "3,000.00"
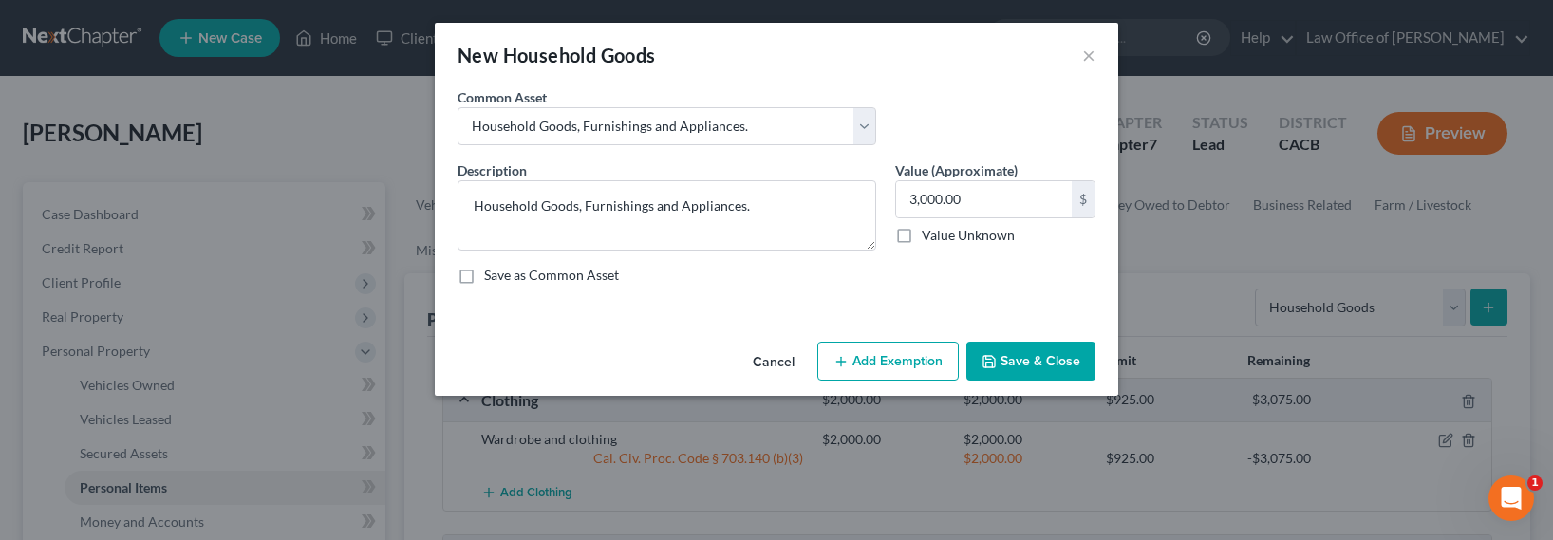
click at [904, 366] on button "Add Exemption" at bounding box center [887, 362] width 141 height 40
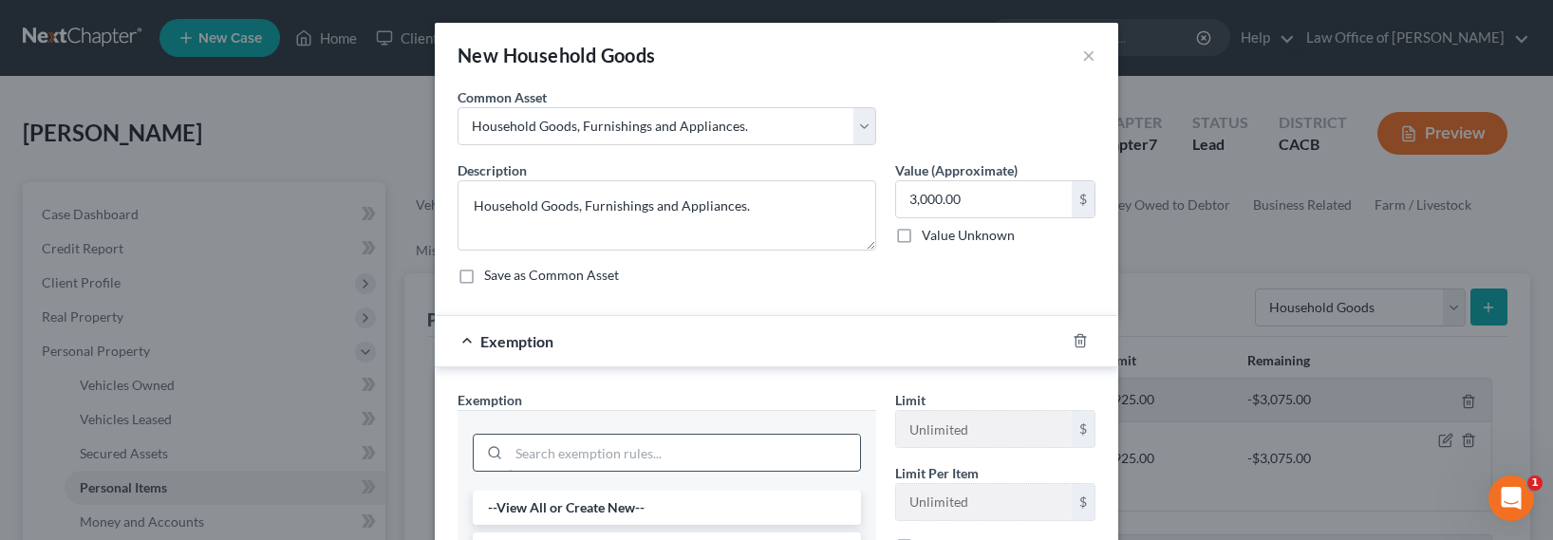
click at [572, 461] on input "search" at bounding box center [684, 453] width 351 height 36
type input "wear"
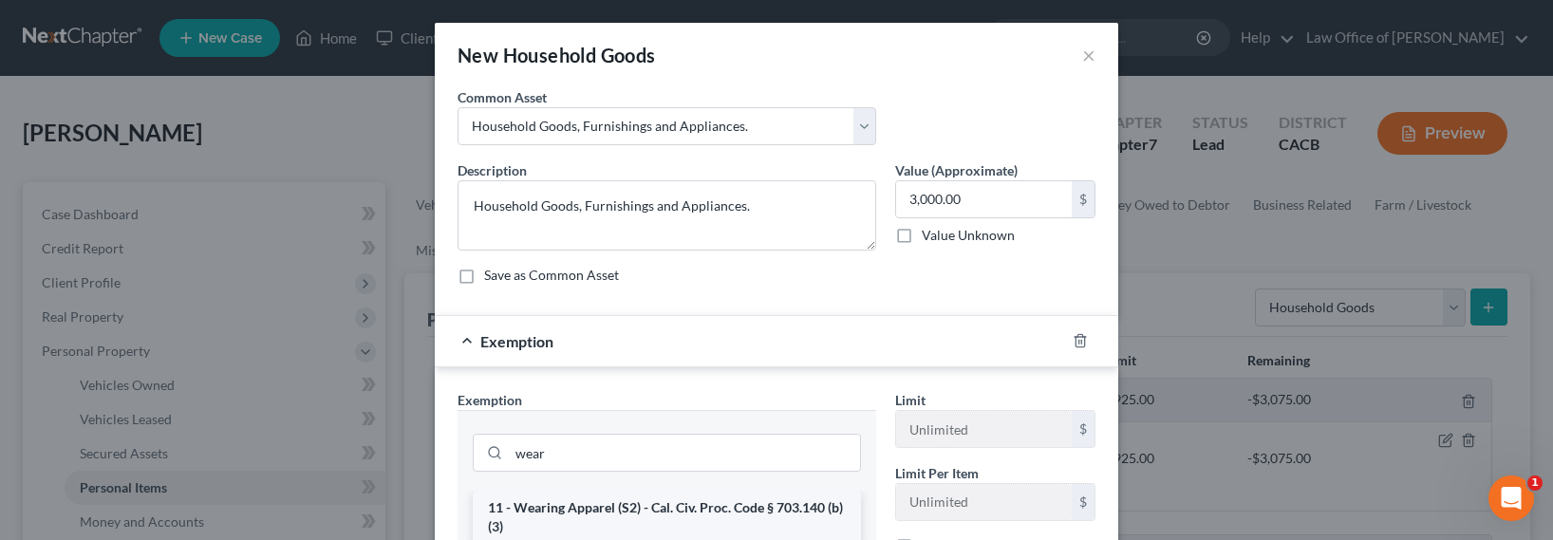
click at [578, 514] on li "11 - Wearing Apparel (S2) - Cal. Civ. Proc. Code § 703.140 (b)(3)" at bounding box center [667, 517] width 388 height 53
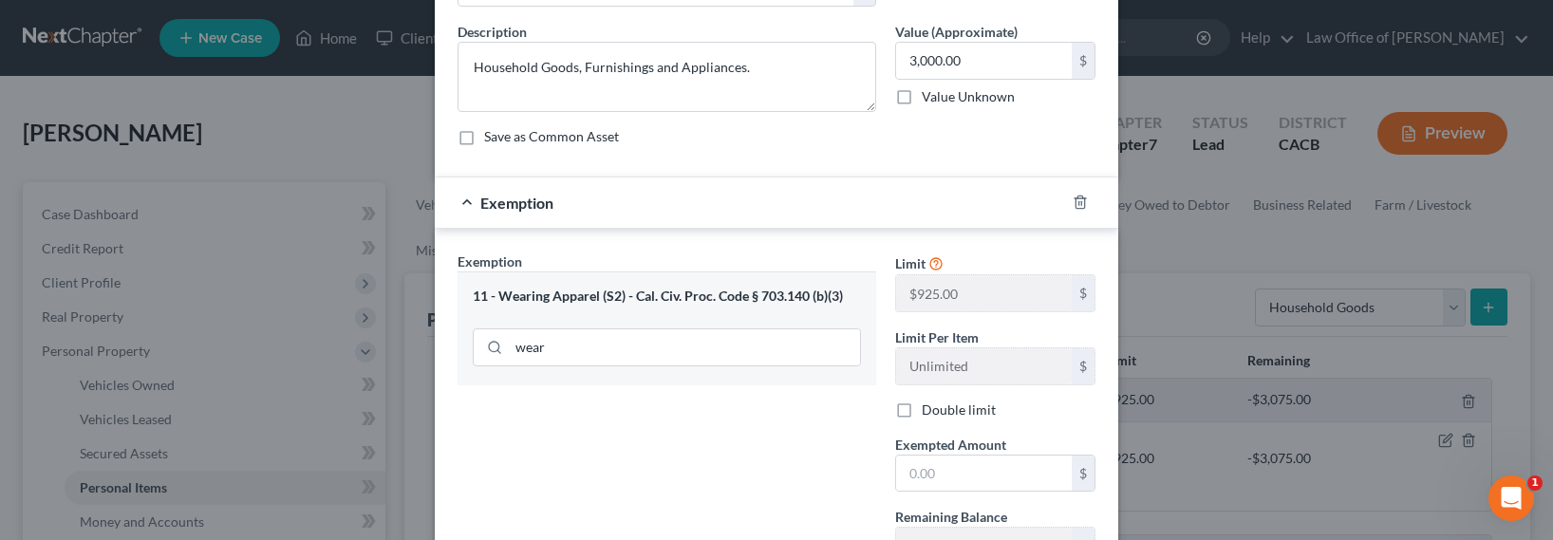
scroll to position [193, 0]
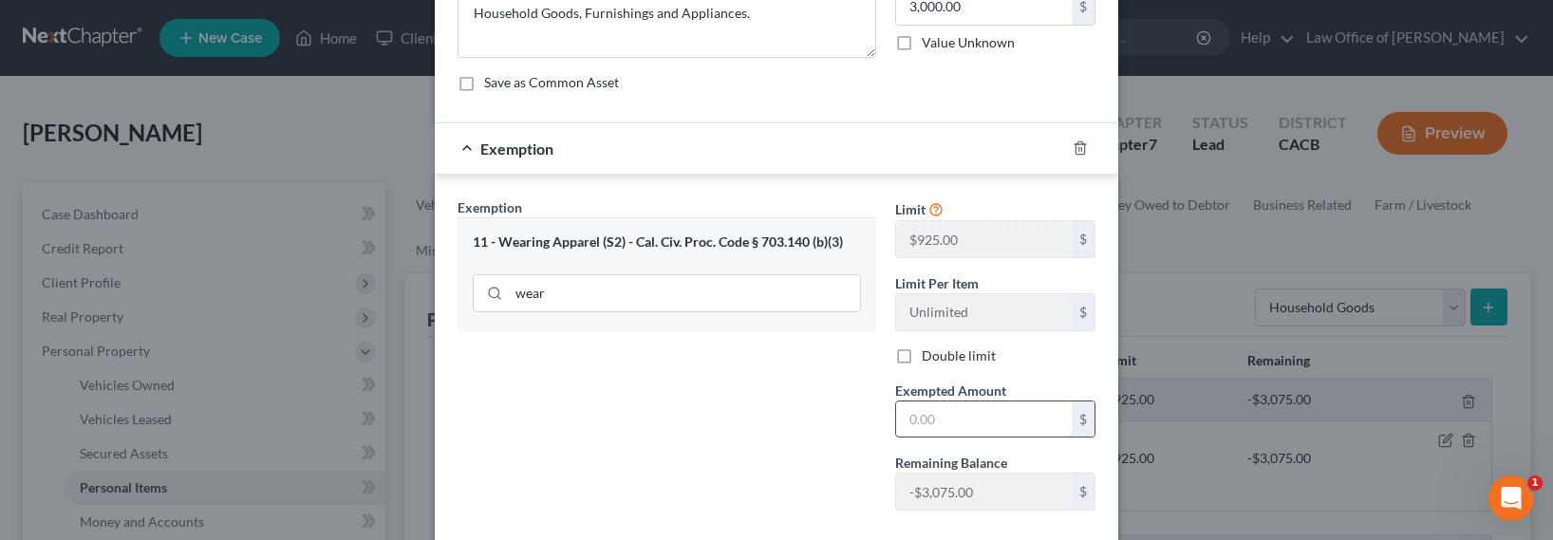
click at [942, 422] on input "text" at bounding box center [984, 420] width 176 height 36
type input "3,000"
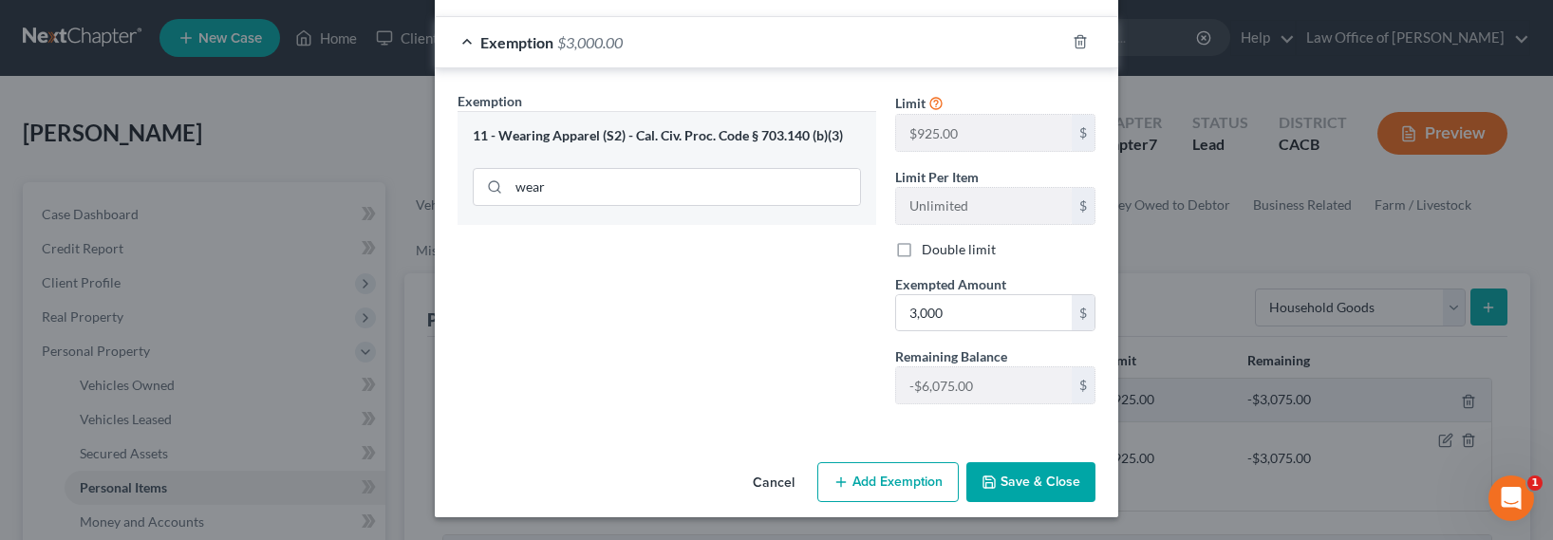
click at [1026, 468] on button "Save & Close" at bounding box center [1030, 482] width 129 height 40
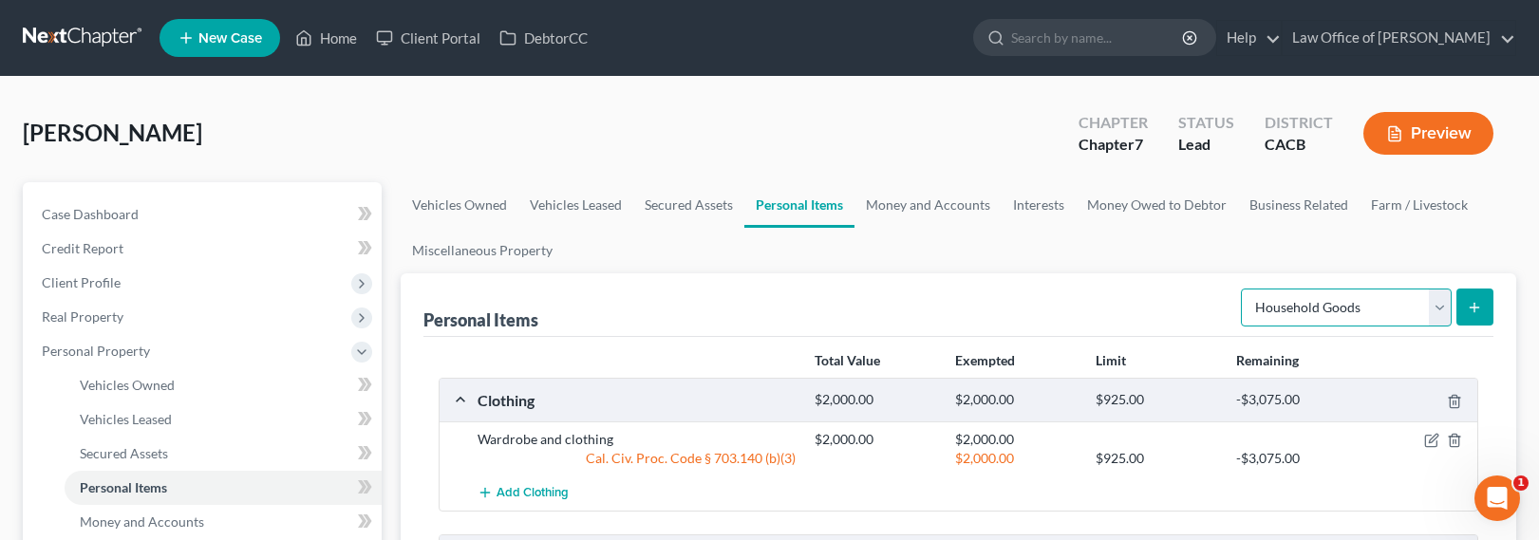
click at [1334, 309] on select "Select Item Type Clothing Collectibles Of Value Electronics Firearms Household …" at bounding box center [1346, 308] width 211 height 38
select select "jewelry"
click at [1243, 289] on select "Select Item Type Clothing Collectibles Of Value Electronics Firearms Household …" at bounding box center [1346, 308] width 211 height 38
click at [1475, 301] on icon "submit" at bounding box center [1474, 307] width 15 height 15
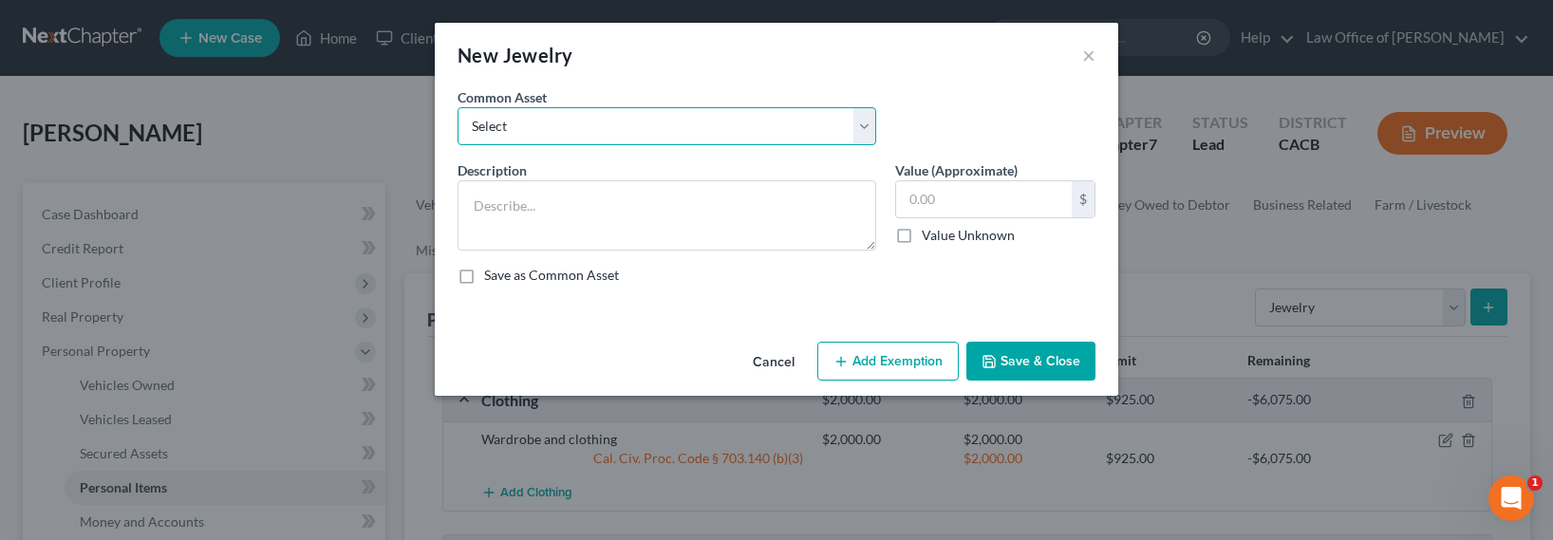
click at [589, 123] on select "Select Jewelry and personal valuable items (i.e. costume jewelry), includes non…" at bounding box center [667, 126] width 419 height 38
select select "0"
click at [458, 107] on select "Select Jewelry and personal valuable items (i.e. costume jewelry), includes non…" at bounding box center [667, 126] width 419 height 38
type textarea "Jewelry and personal valuable items (i.e. costume jewelry), includes non-debtor…"
type input "1,500.00"
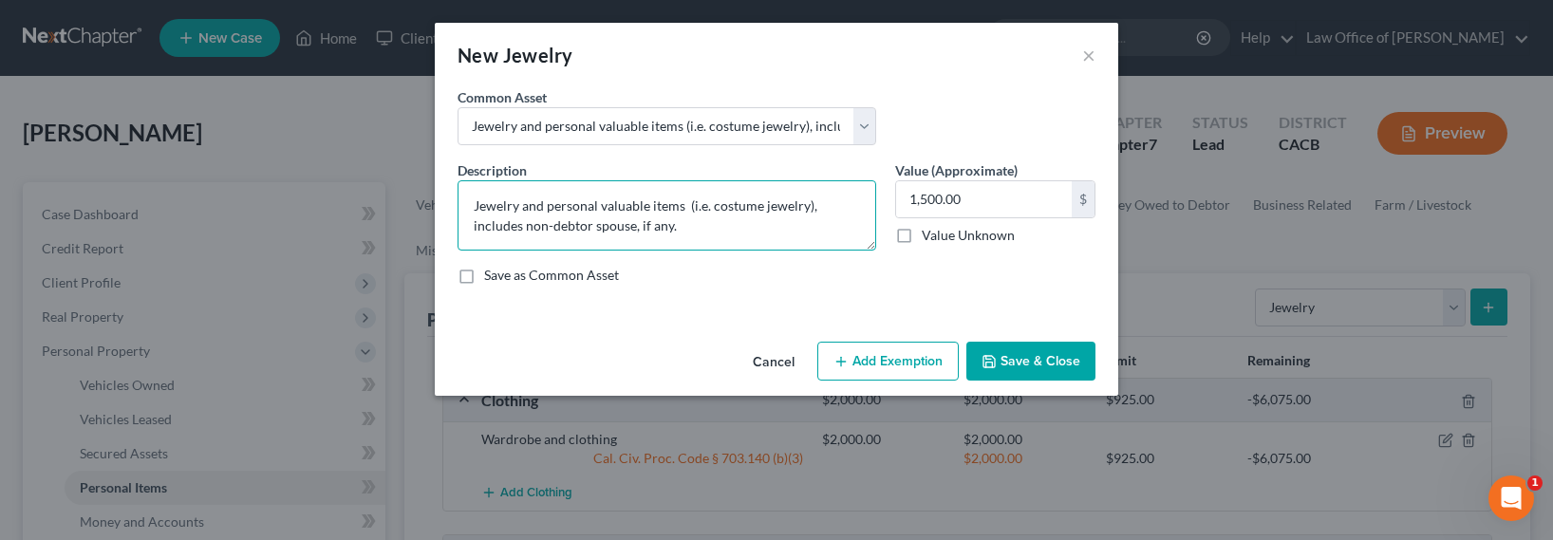
drag, startPoint x: 681, startPoint y: 236, endPoint x: 456, endPoint y: 224, distance: 225.3
click at [456, 224] on div "Description * Jewelry and personal valuable items (i.e. costume jewelry), inclu…" at bounding box center [667, 205] width 438 height 90
type textarea "Jewelry and personal valuable items (i.e. costume jewelry)/"
type input "2,000"
click at [821, 204] on textarea "Jewelry and personal valuable items (i.e. costume jewelry)/" at bounding box center [667, 215] width 419 height 70
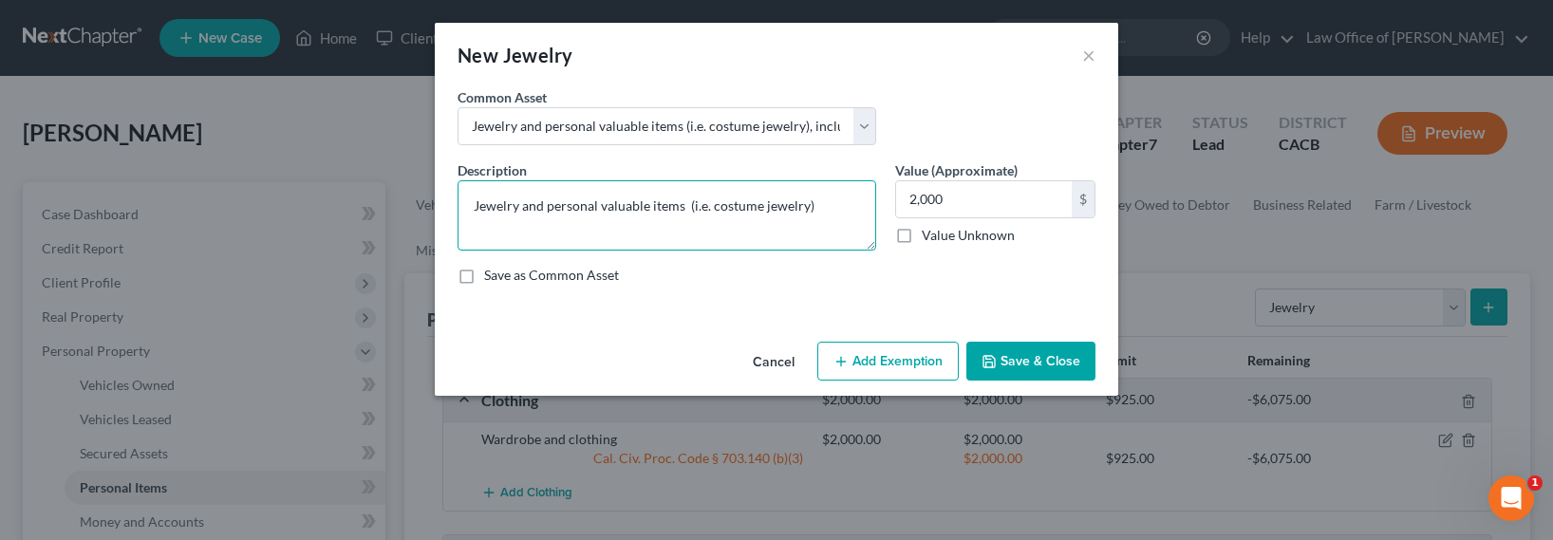
type textarea "Jewelry and personal valuable items (i.e. costume jewelry)"
click at [851, 352] on button "Add Exemption" at bounding box center [887, 362] width 141 height 40
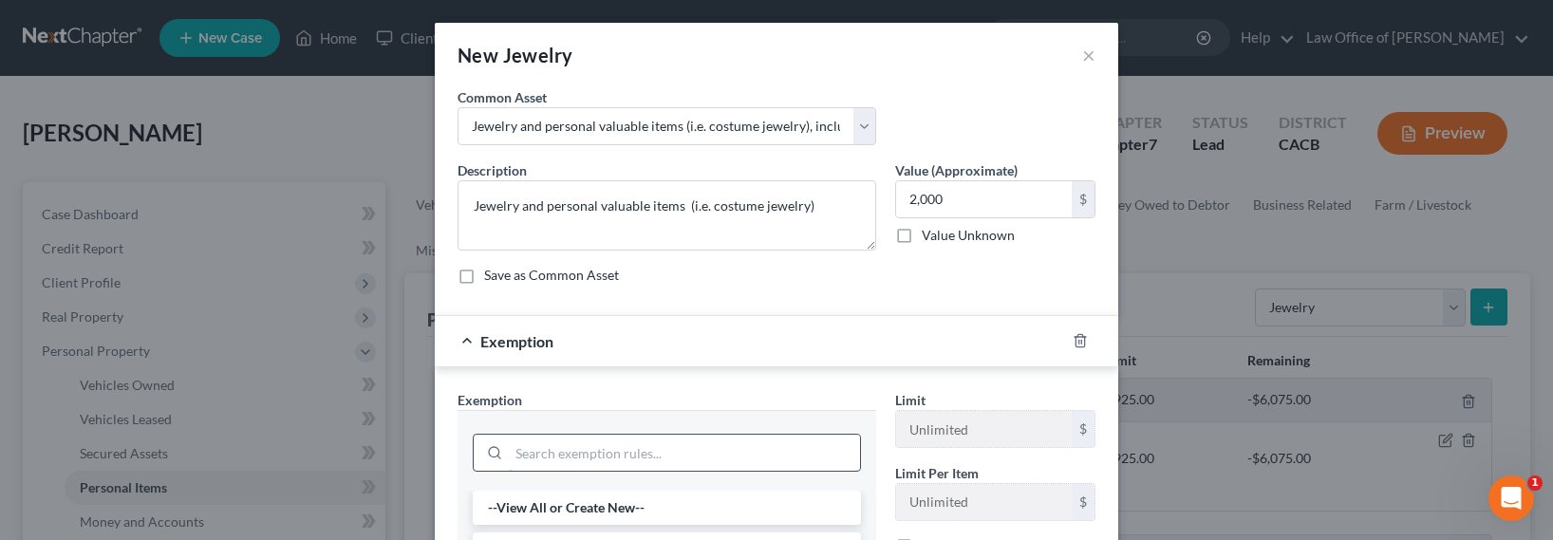
click at [630, 452] on input "search" at bounding box center [684, 453] width 351 height 36
type input "[DEMOGRAPHIC_DATA]"
click at [662, 507] on li "12 - Jewelry (S2) - Cal. Civ. Proc. Code § 703.140 (b)(4)" at bounding box center [667, 508] width 388 height 34
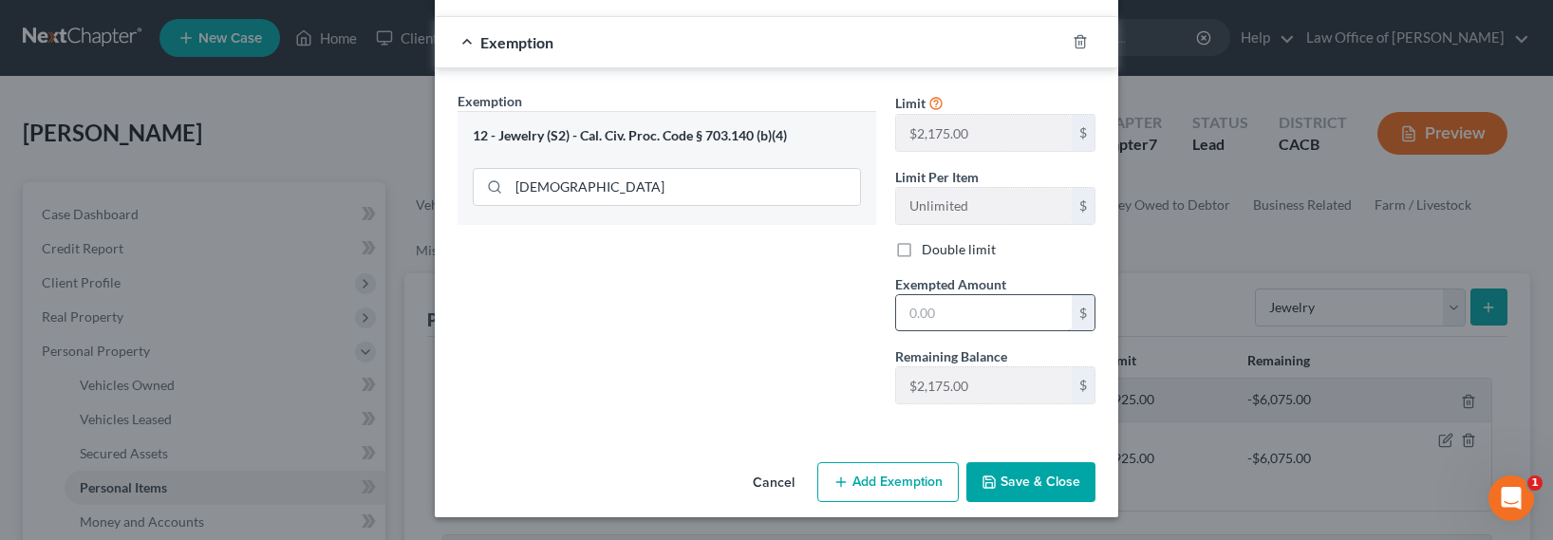
click at [955, 320] on input "text" at bounding box center [984, 313] width 176 height 36
type input "2,000"
click at [1031, 469] on button "Save & Close" at bounding box center [1030, 482] width 129 height 40
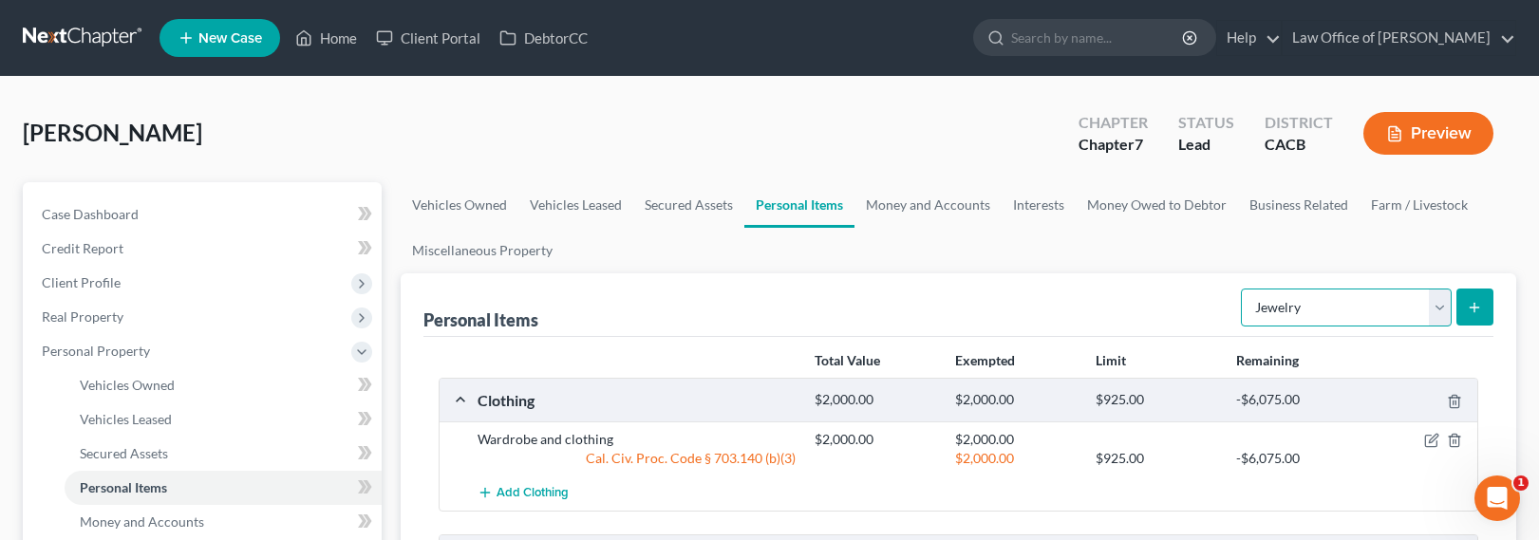
click at [1312, 304] on select "Select Item Type Clothing Collectibles Of Value Electronics Firearms Household …" at bounding box center [1346, 308] width 211 height 38
select select "sports_and_hobby_equipment"
click at [1243, 289] on select "Select Item Type Clothing Collectibles Of Value Electronics Firearms Household …" at bounding box center [1346, 308] width 211 height 38
click at [1481, 305] on icon "submit" at bounding box center [1474, 307] width 15 height 15
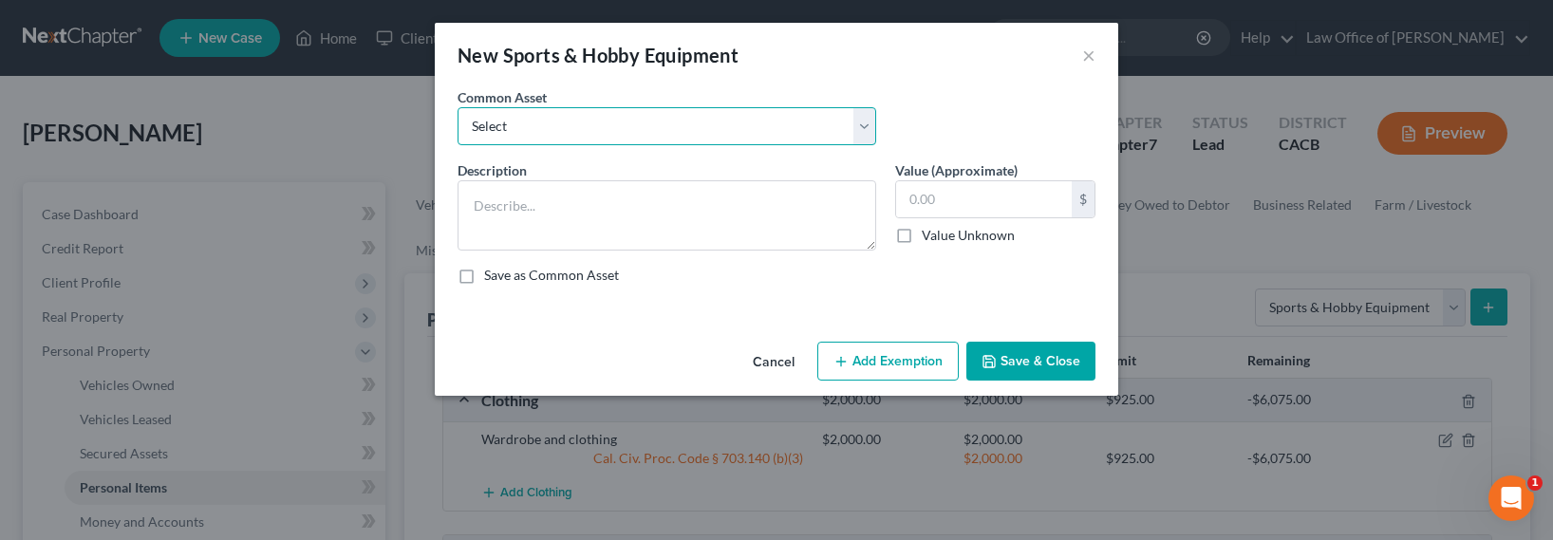
click at [726, 124] on select "Select Sports and hobby equipment" at bounding box center [667, 126] width 419 height 38
select select "0"
click at [458, 107] on select "Select Sports and hobby equipment" at bounding box center [667, 126] width 419 height 38
type textarea "Sports and hobby equipment"
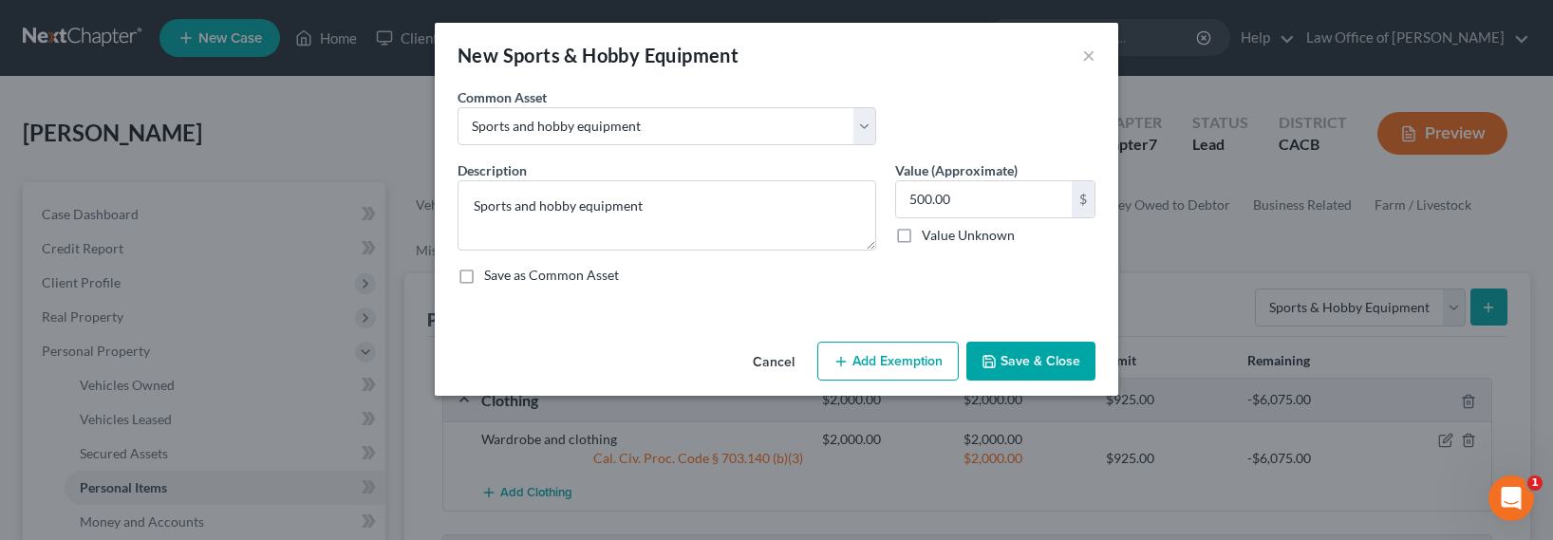
click at [892, 355] on button "Add Exemption" at bounding box center [887, 362] width 141 height 40
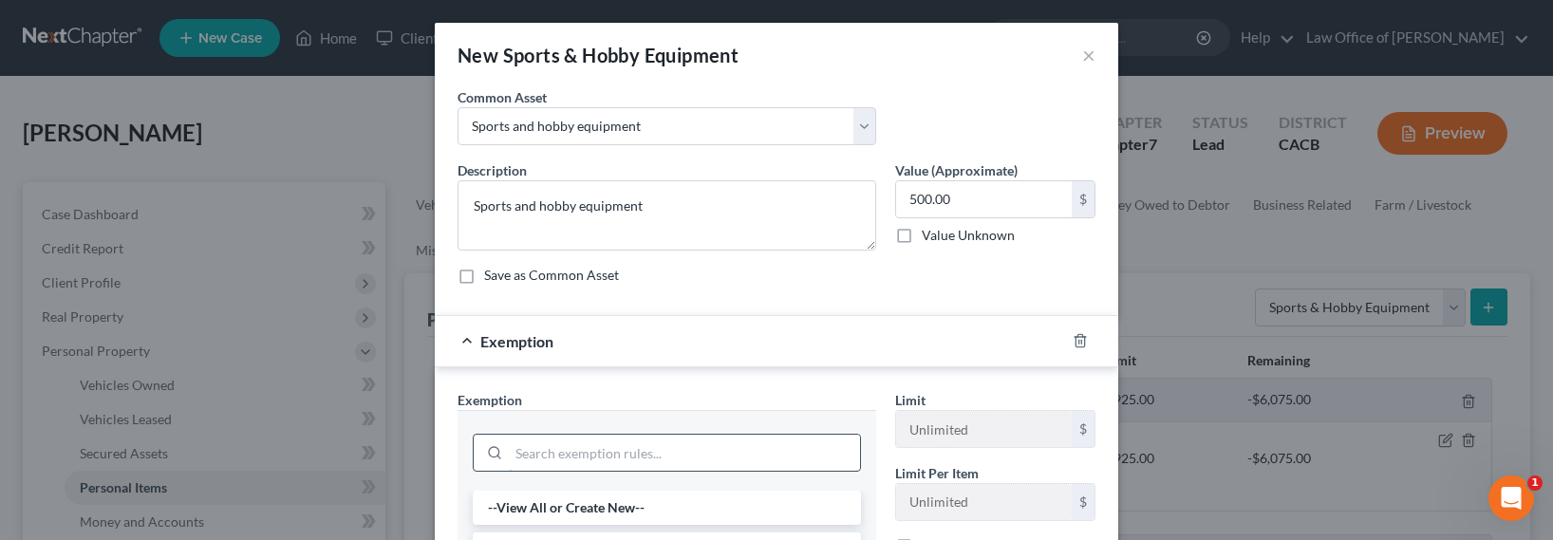
click at [657, 452] on input "search" at bounding box center [684, 453] width 351 height 36
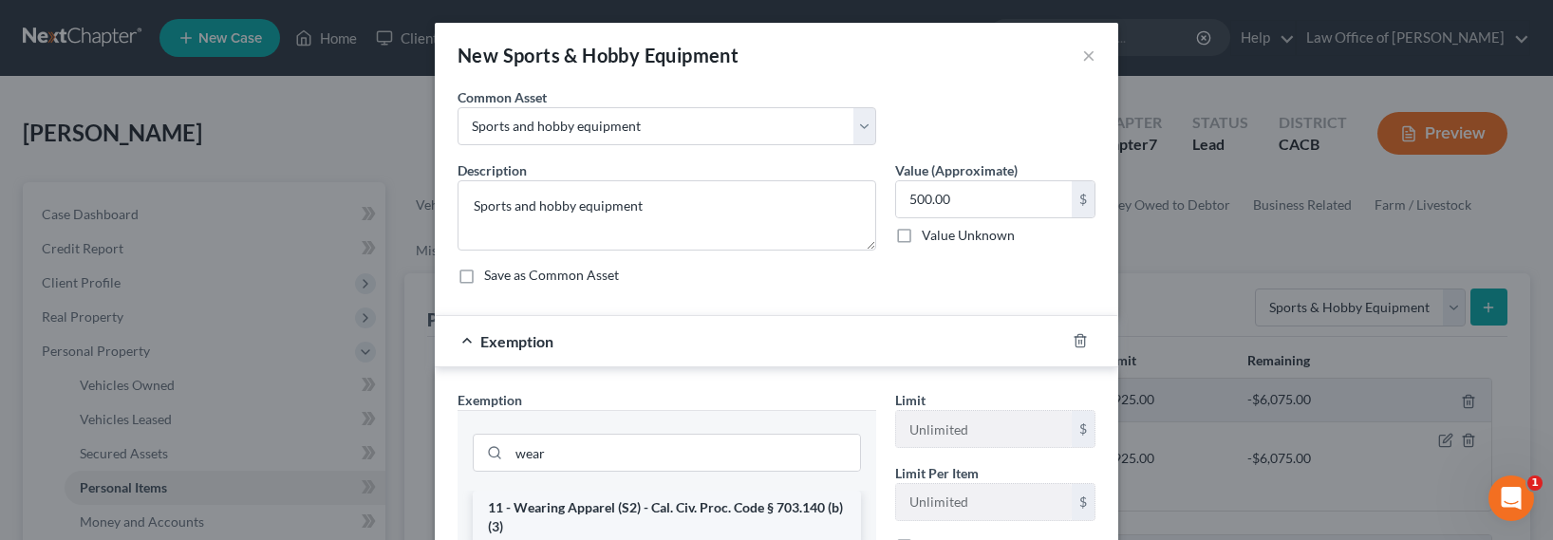
click at [655, 507] on li "11 - Wearing Apparel (S2) - Cal. Civ. Proc. Code § 703.140 (b)(3)" at bounding box center [667, 517] width 388 height 53
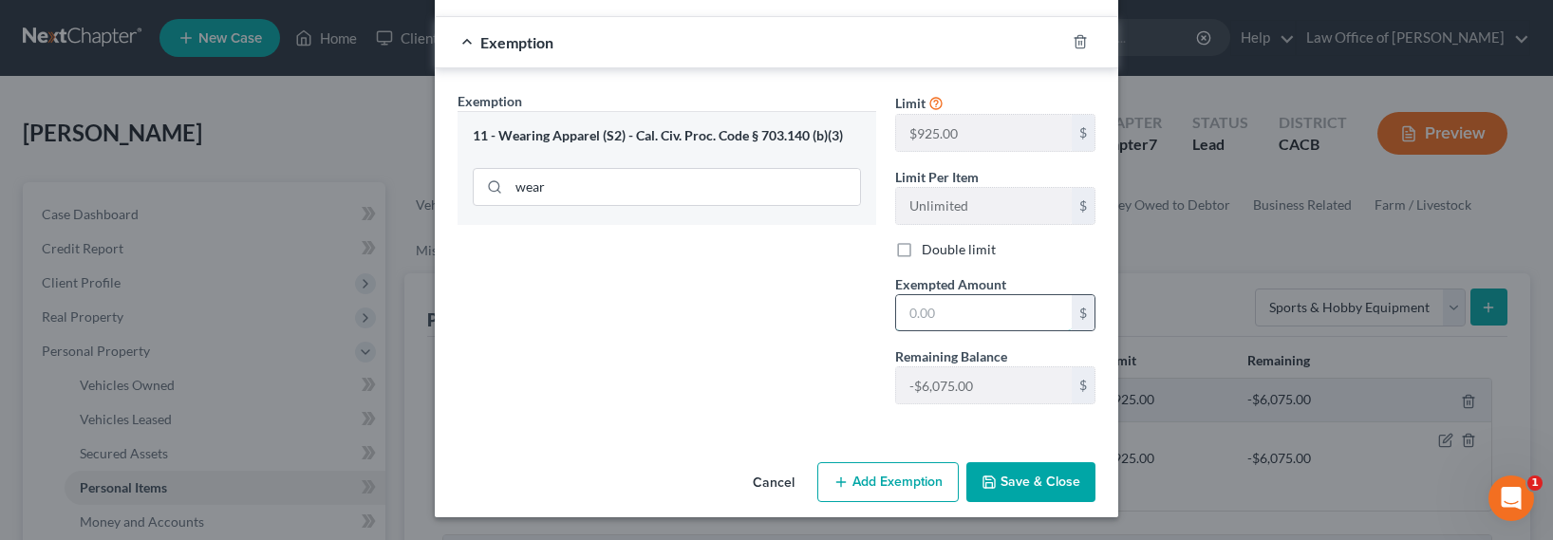
click at [952, 316] on input "text" at bounding box center [984, 313] width 176 height 36
drag, startPoint x: 1020, startPoint y: 474, endPoint x: 1209, endPoint y: 441, distance: 192.8
click at [1023, 478] on button "Save & Close" at bounding box center [1030, 482] width 129 height 40
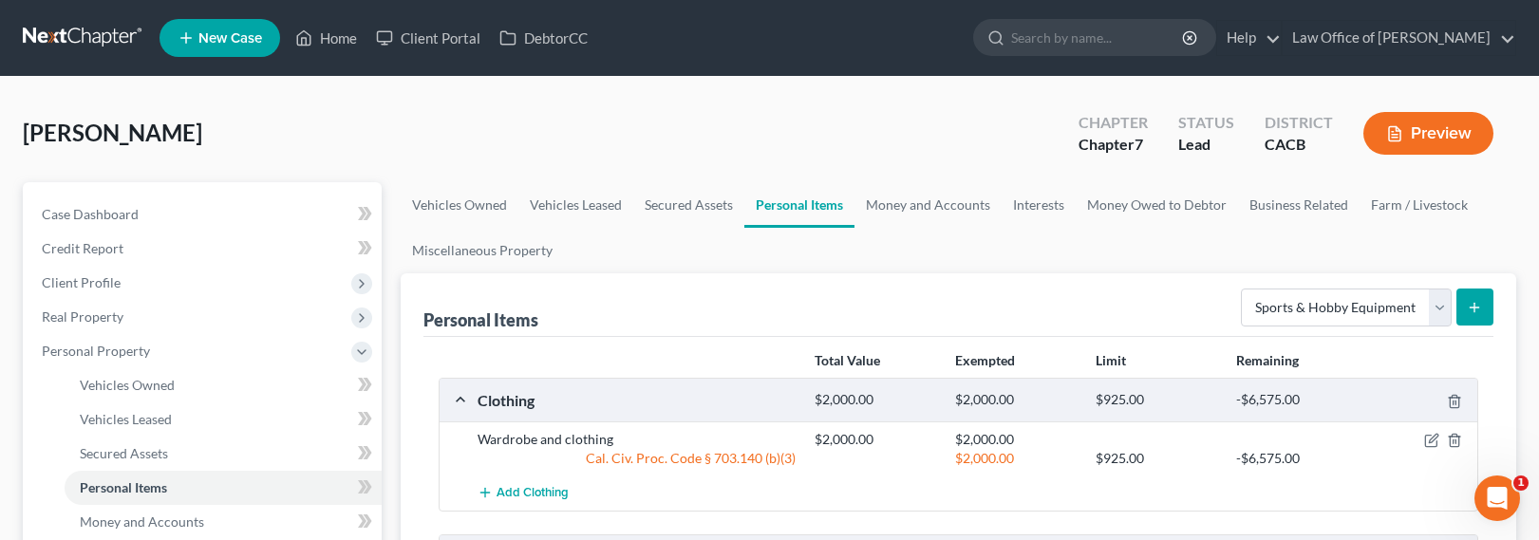
click at [1342, 283] on div "Select Item Type Clothing Collectibles Of Value Electronics Firearms Household …" at bounding box center [1363, 306] width 260 height 50
click at [1343, 301] on select "Select Item Type Clothing Collectibles Of Value Electronics Firearms Household …" at bounding box center [1346, 308] width 211 height 38
click at [1243, 289] on select "Select Item Type Clothing Collectibles Of Value Electronics Firearms Household …" at bounding box center [1346, 308] width 211 height 38
click at [1478, 309] on icon "submit" at bounding box center [1474, 307] width 15 height 15
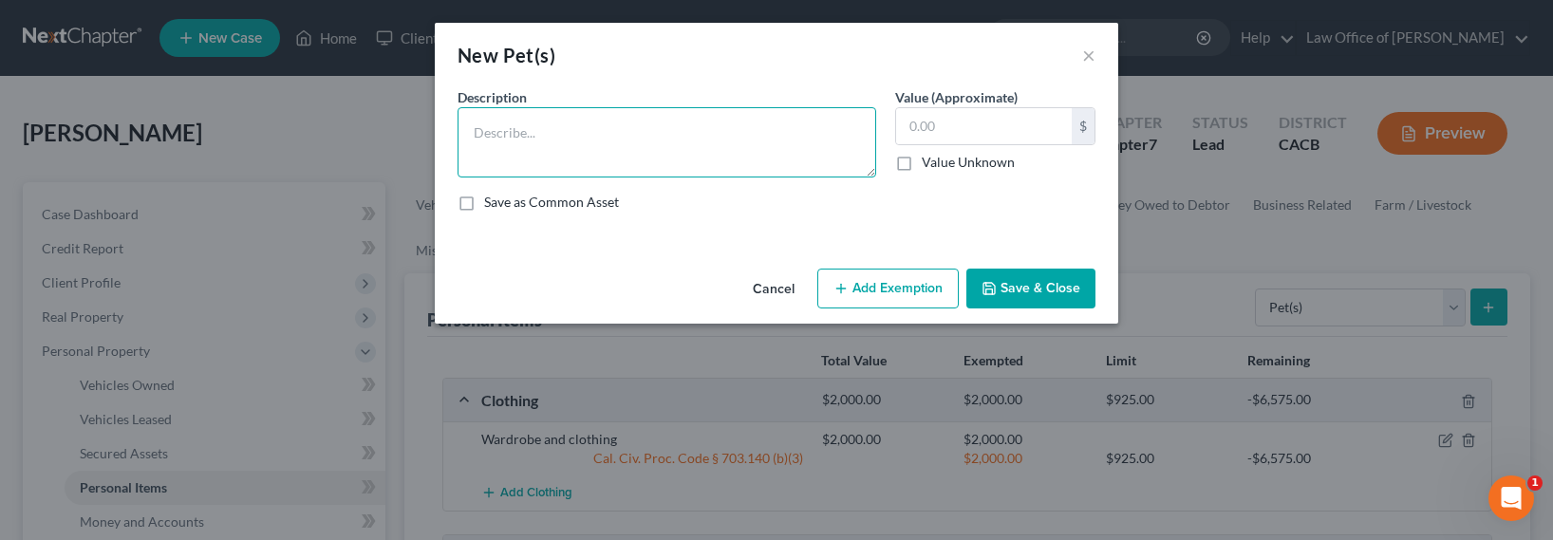
click at [500, 152] on textarea at bounding box center [667, 142] width 419 height 70
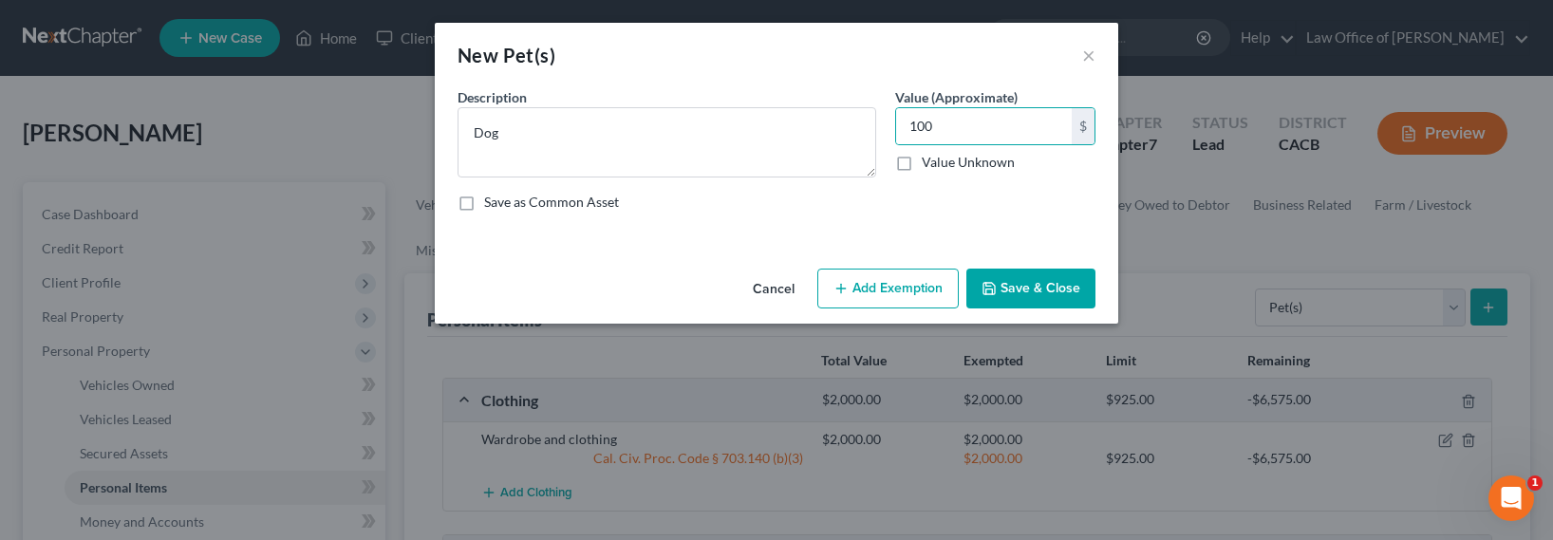
click at [852, 300] on button "Add Exemption" at bounding box center [887, 289] width 141 height 40
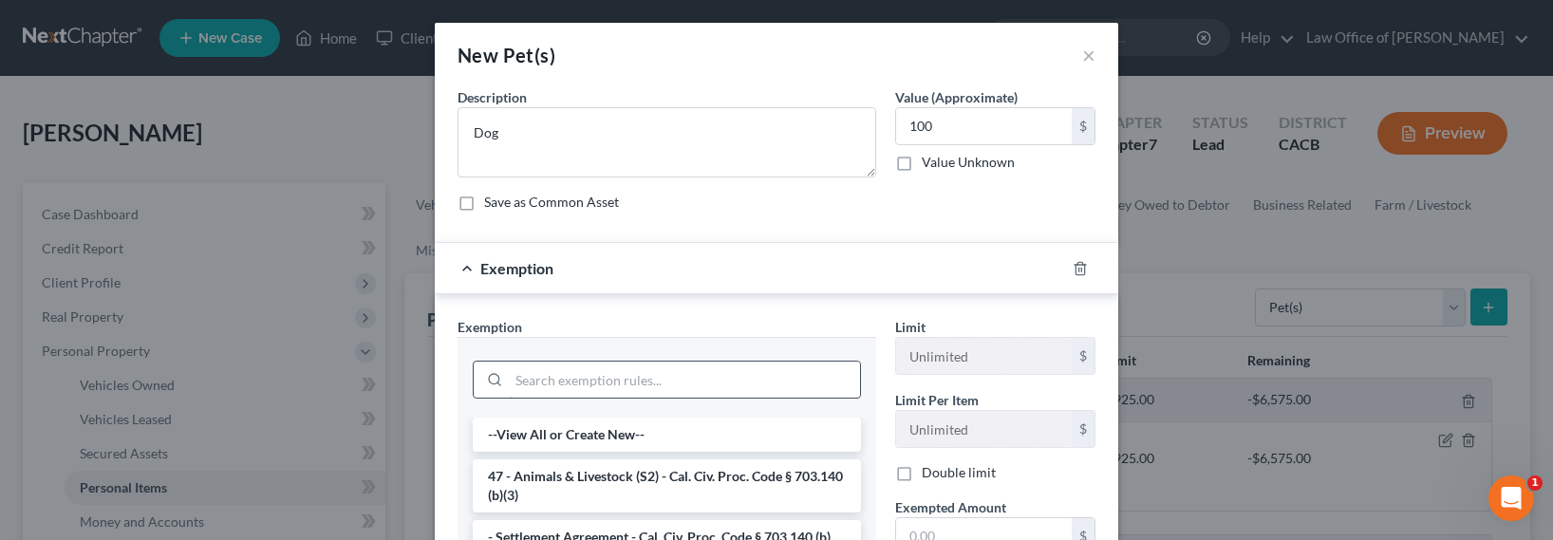
click at [691, 390] on input "search" at bounding box center [684, 380] width 351 height 36
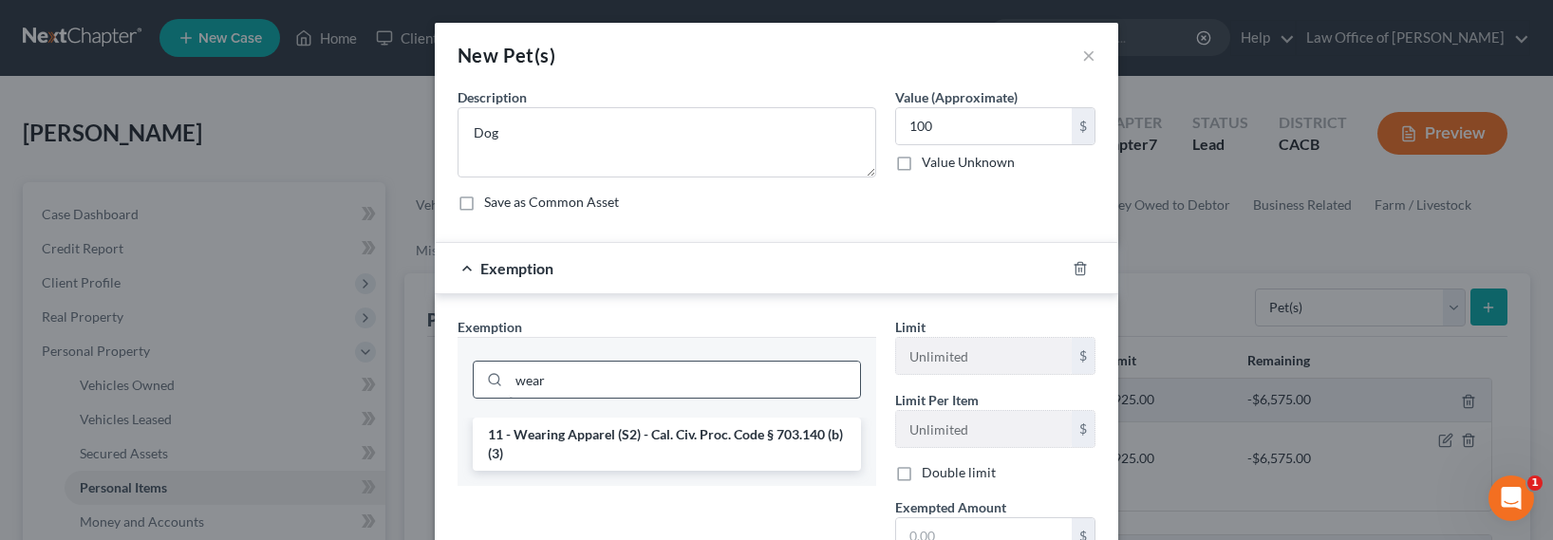
click at [666, 425] on li "11 - Wearing Apparel (S2) - Cal. Civ. Proc. Code § 703.140 (b)(3)" at bounding box center [667, 444] width 388 height 53
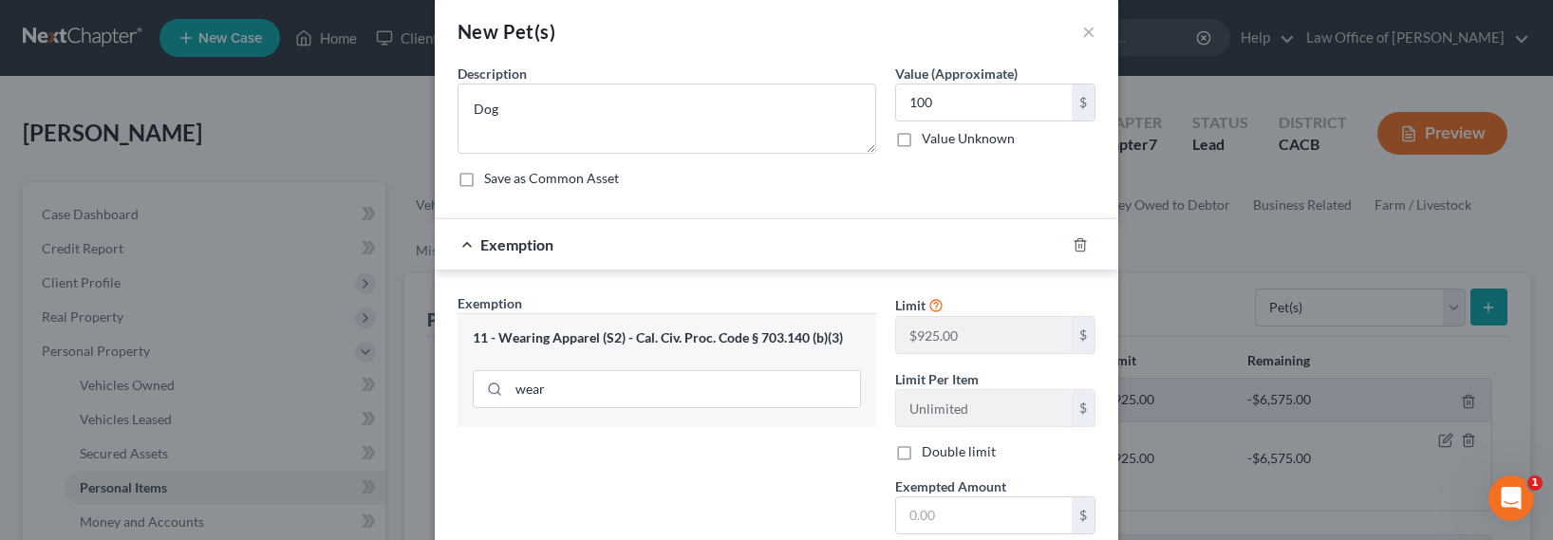
scroll to position [50, 0]
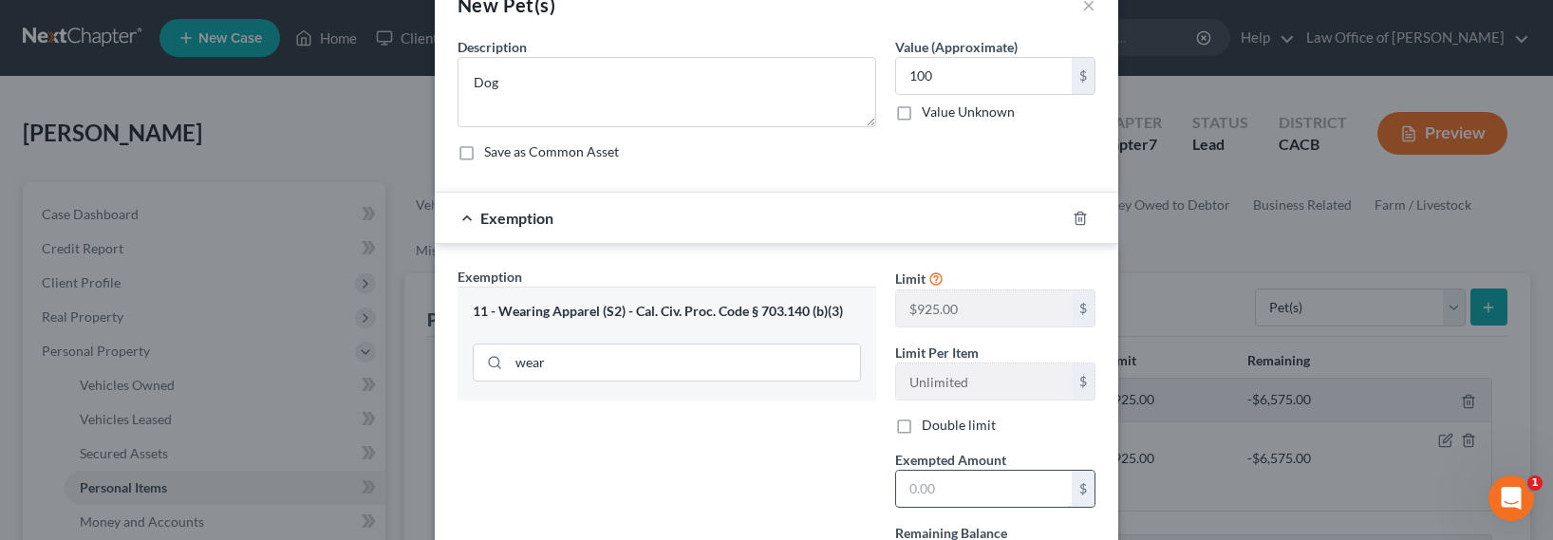
click at [932, 486] on input "text" at bounding box center [984, 489] width 176 height 36
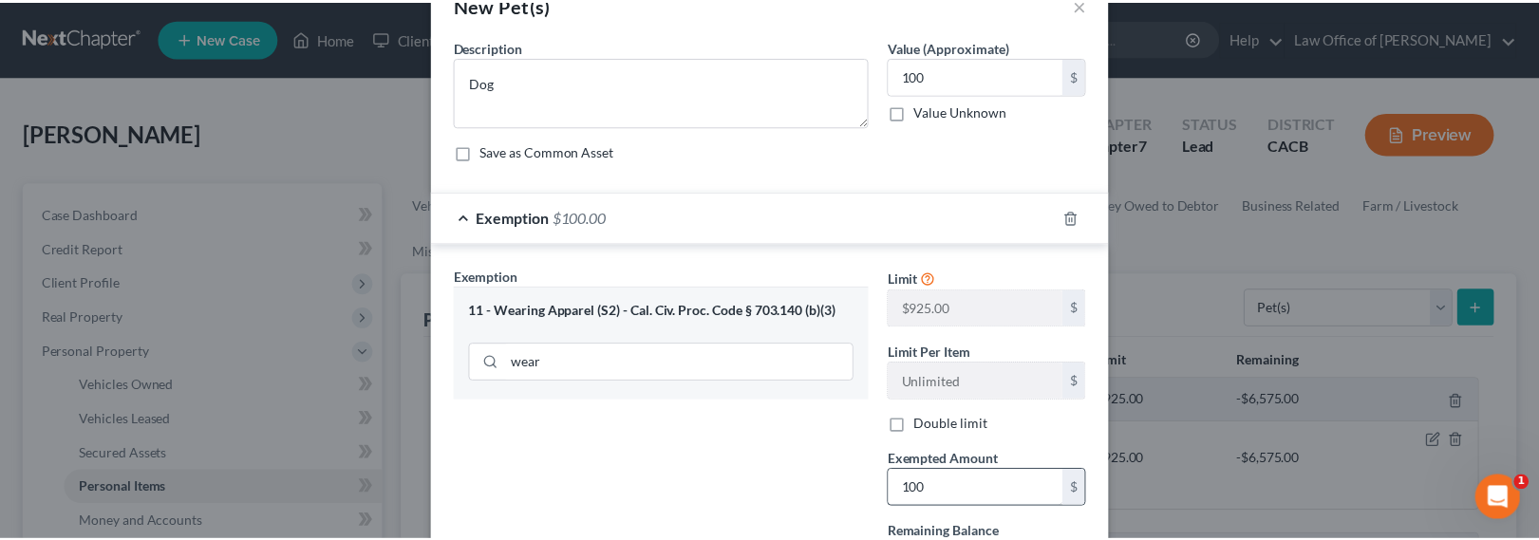
scroll to position [226, 0]
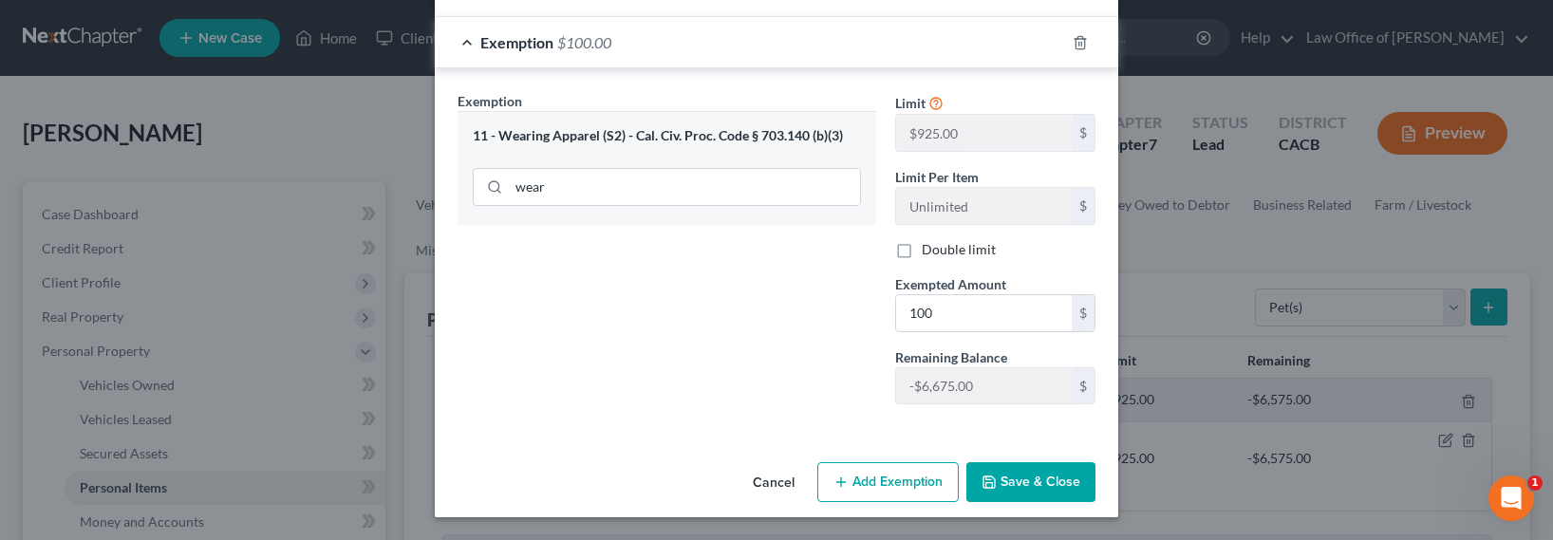
click at [1053, 477] on button "Save & Close" at bounding box center [1030, 482] width 129 height 40
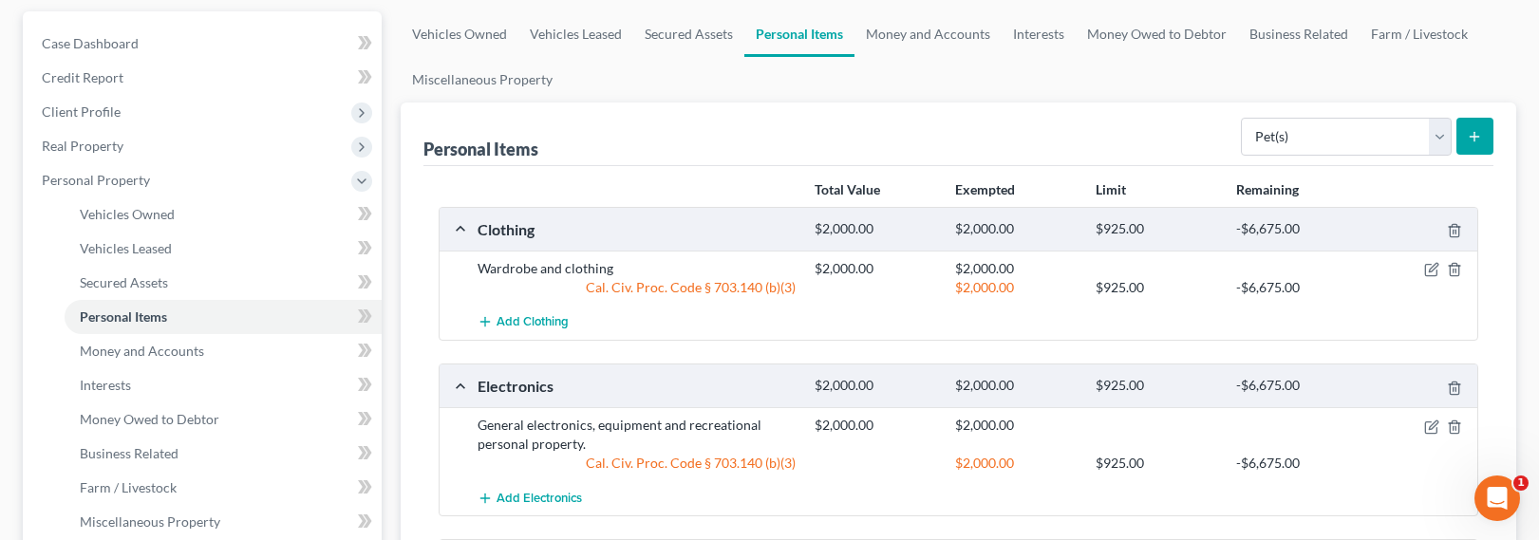
scroll to position [205, 0]
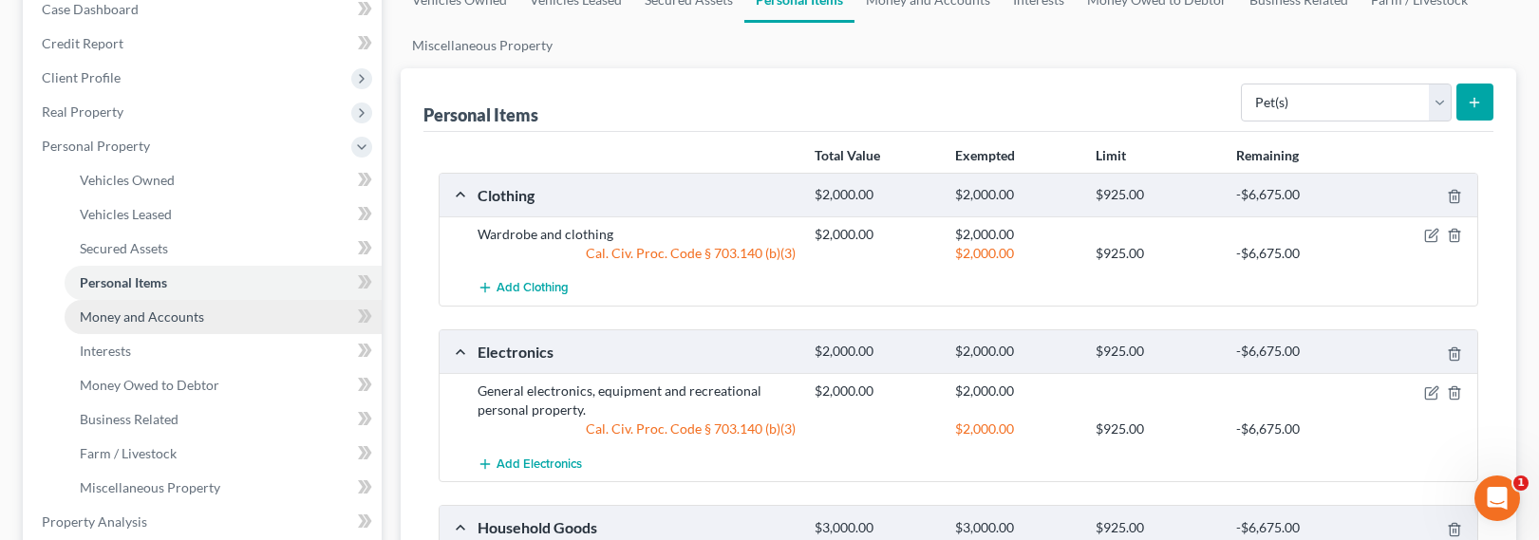
click at [116, 313] on span "Money and Accounts" at bounding box center [142, 317] width 124 height 16
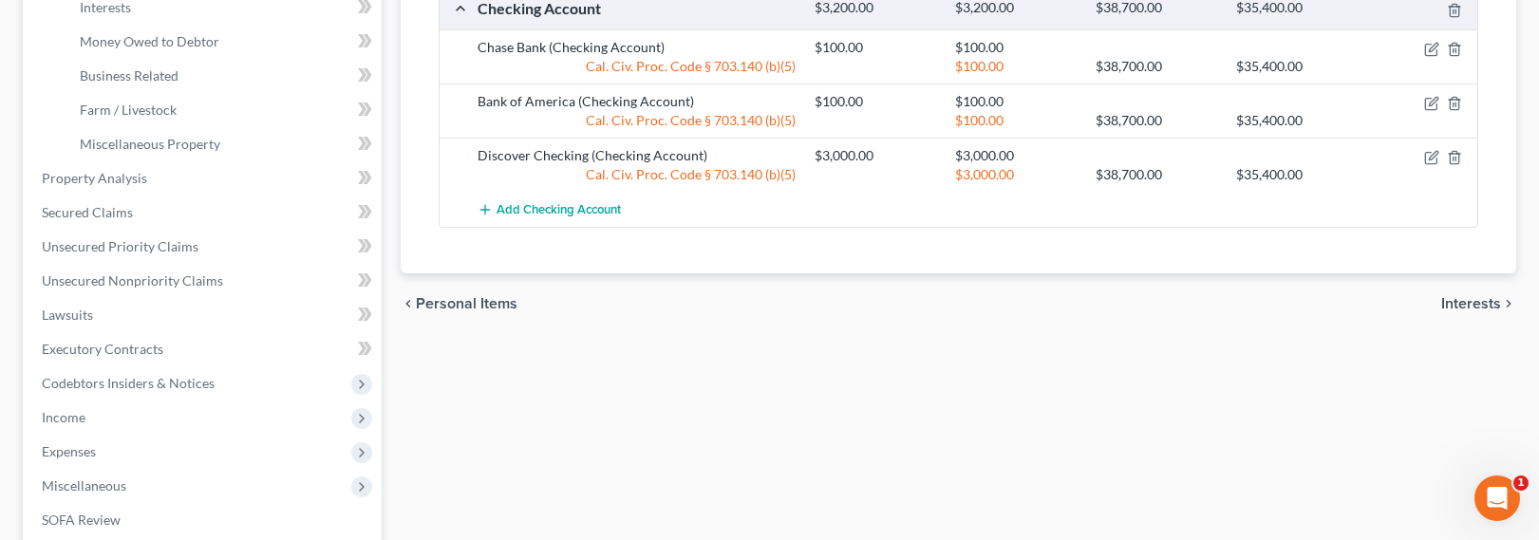
scroll to position [592, 0]
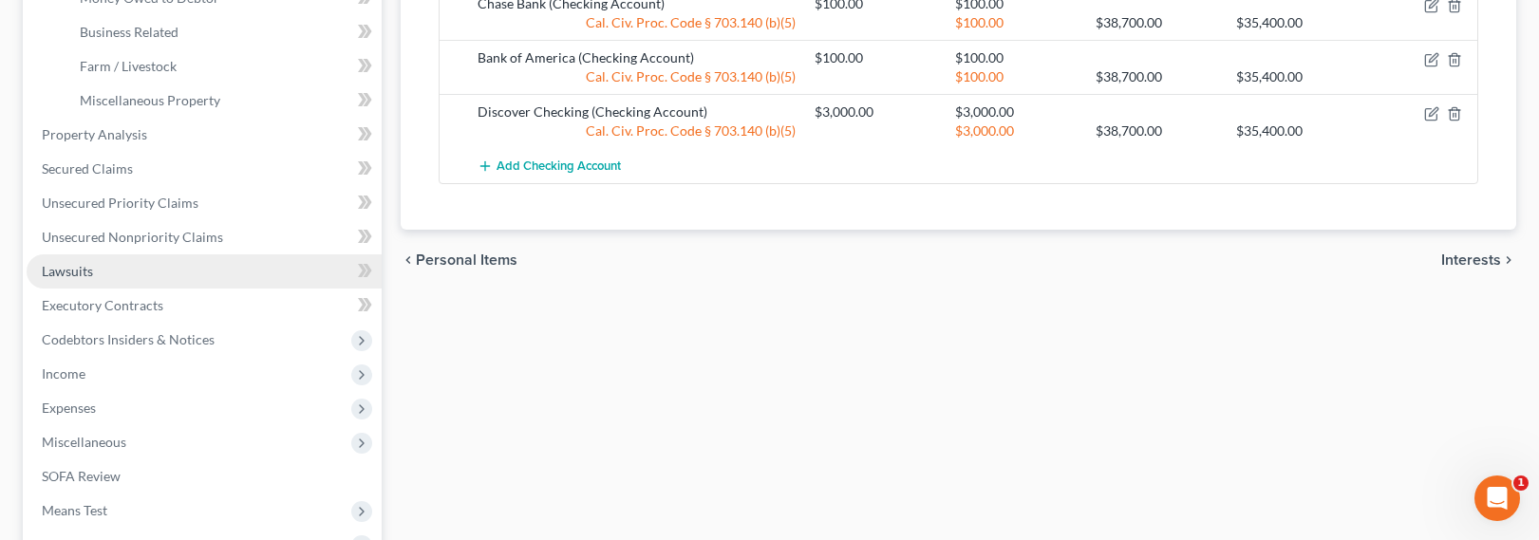
click at [69, 268] on span "Lawsuits" at bounding box center [67, 271] width 51 height 16
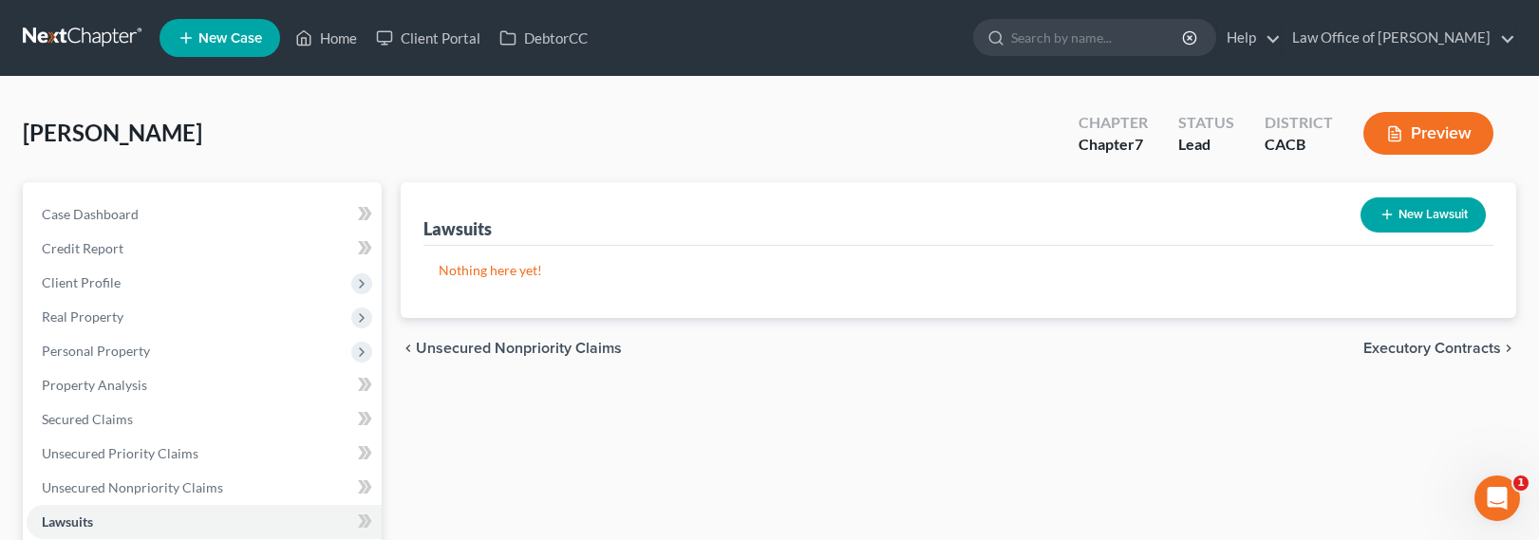
click at [1387, 216] on line "button" at bounding box center [1387, 215] width 0 height 9
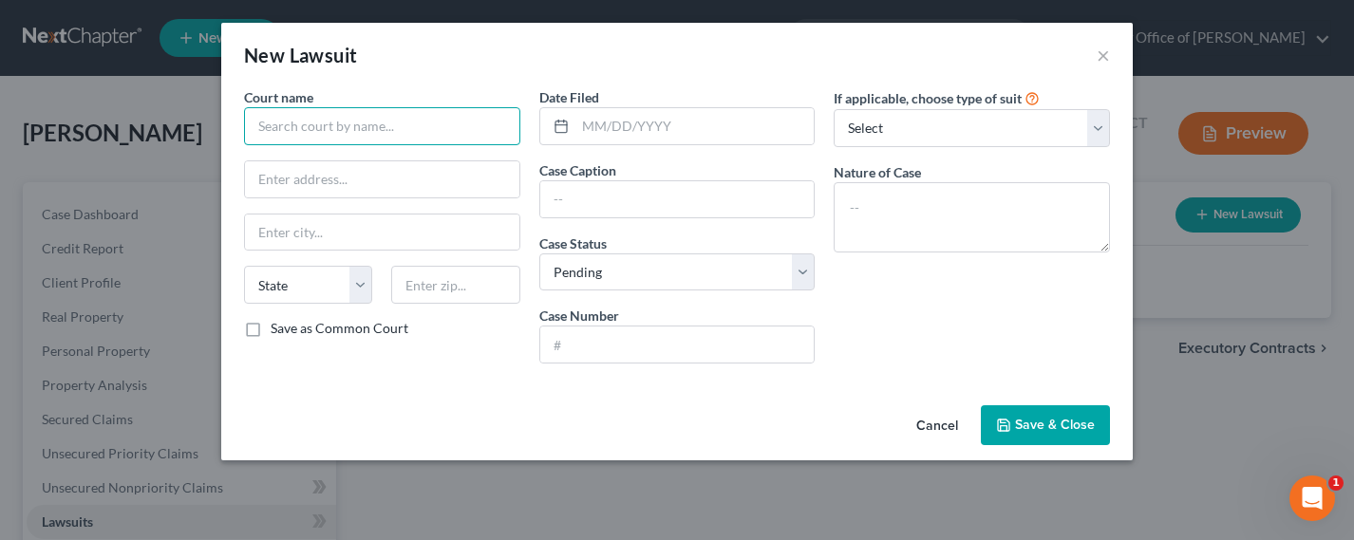
click at [382, 134] on input "text" at bounding box center [382, 126] width 276 height 38
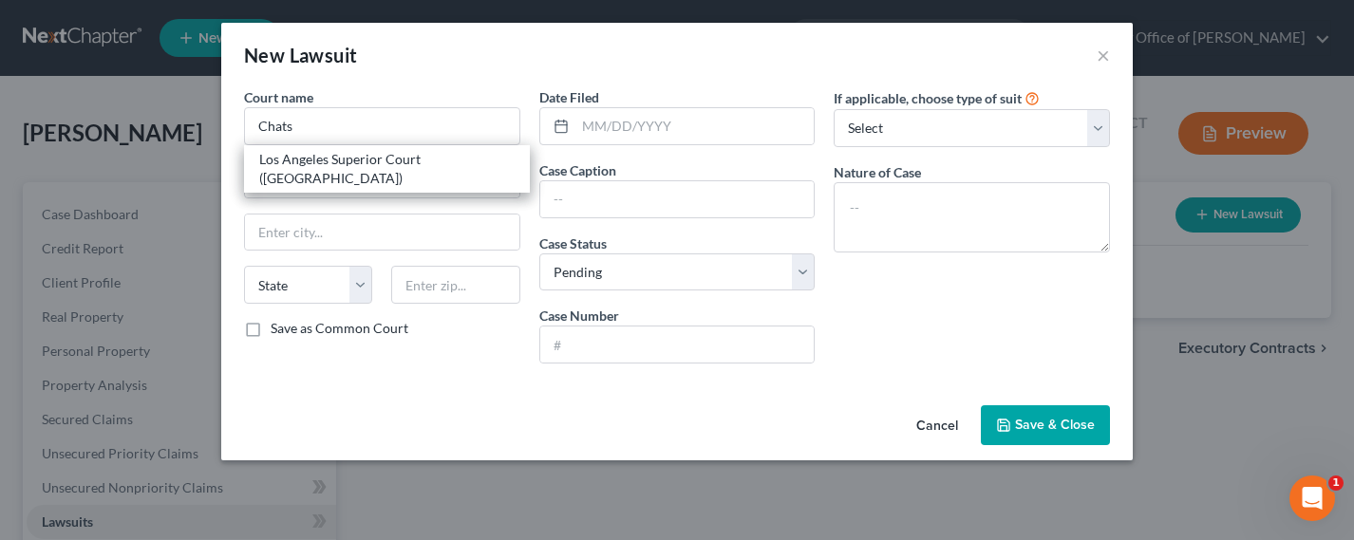
drag, startPoint x: 346, startPoint y: 169, endPoint x: 522, endPoint y: 141, distance: 178.9
click at [346, 168] on div "Los Angeles Superior Court ([GEOGRAPHIC_DATA])" at bounding box center [386, 169] width 255 height 38
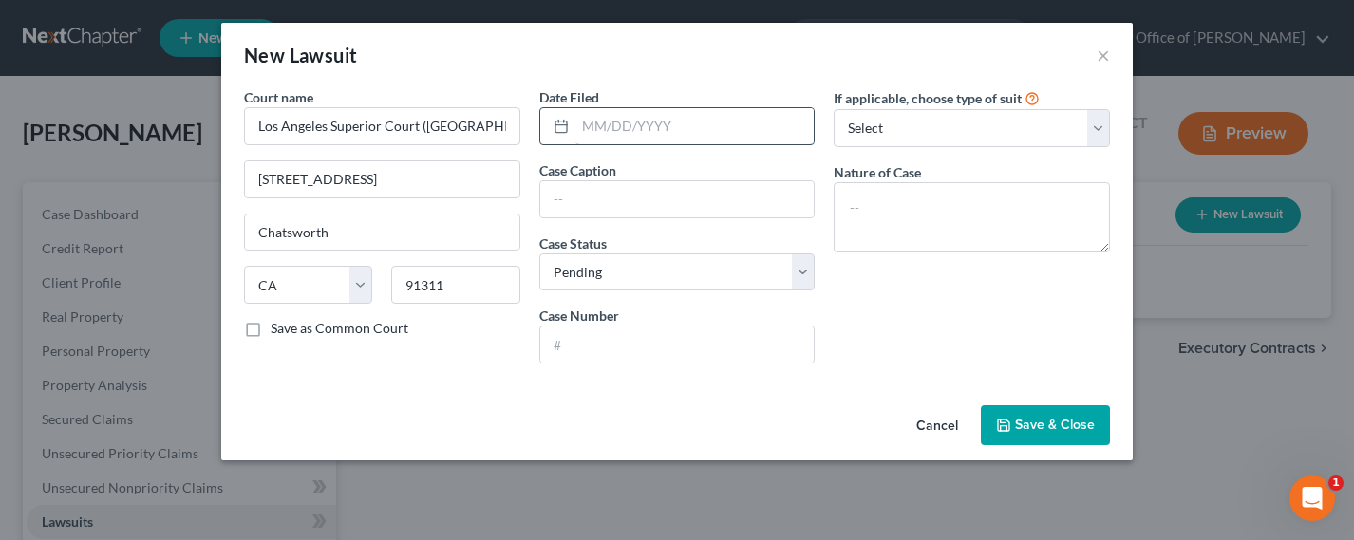
click at [596, 132] on input "text" at bounding box center [694, 126] width 239 height 36
click at [1065, 423] on span "Save & Close" at bounding box center [1055, 425] width 80 height 16
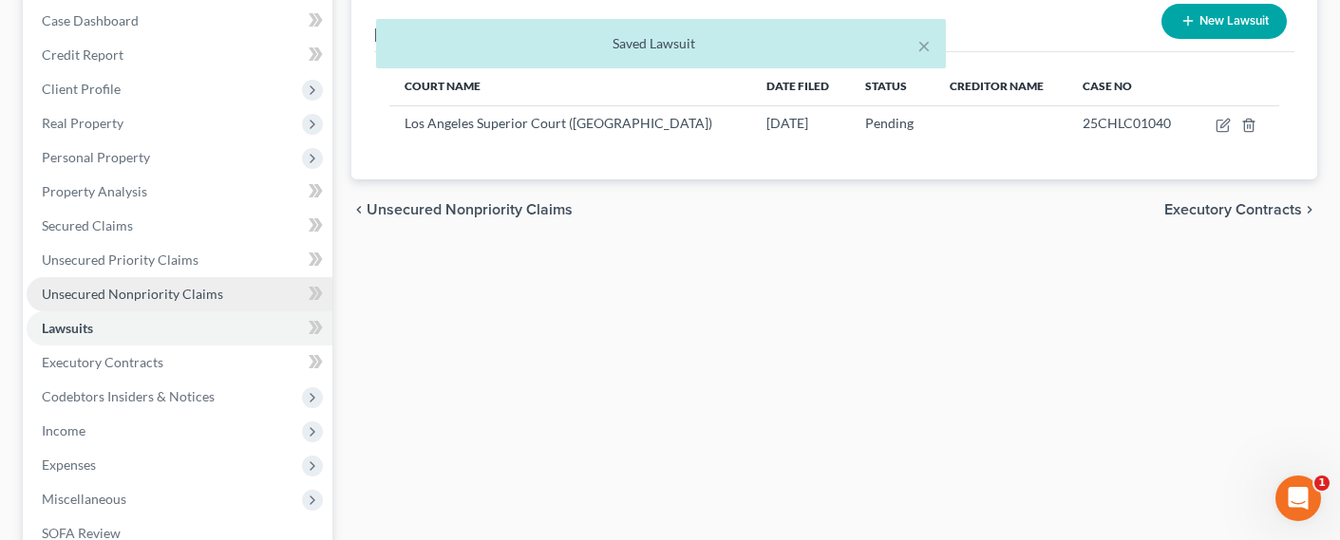
click at [133, 300] on span "Unsecured Nonpriority Claims" at bounding box center [132, 294] width 181 height 16
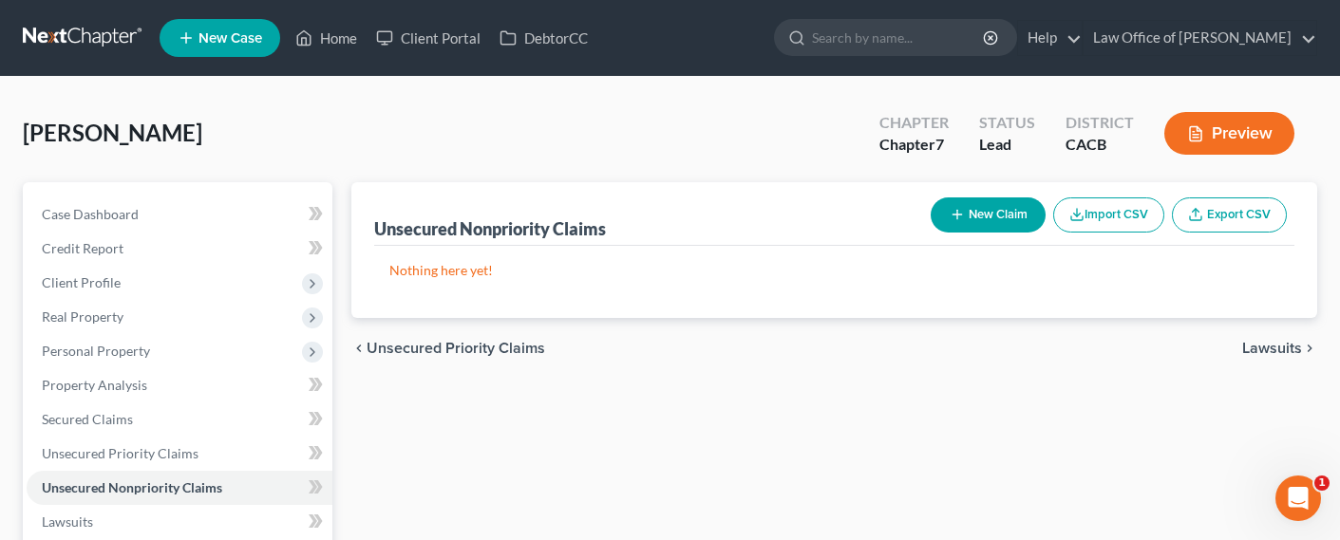
click at [949, 219] on icon "button" at bounding box center [956, 214] width 15 height 15
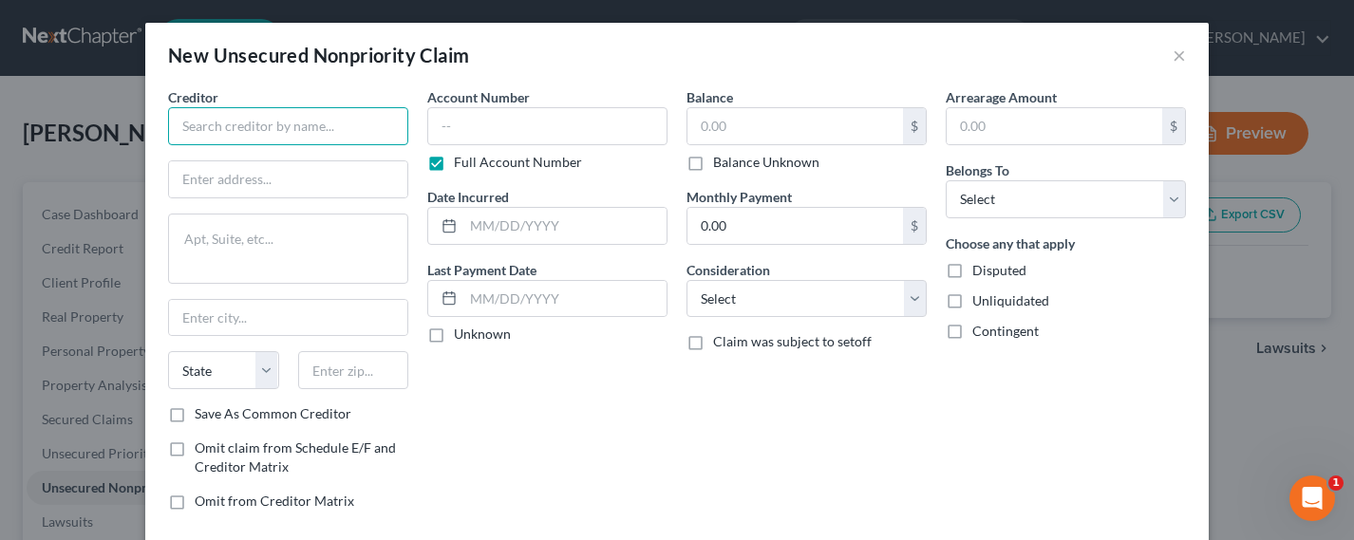
click at [373, 124] on input "text" at bounding box center [288, 126] width 240 height 38
drag, startPoint x: 242, startPoint y: 131, endPoint x: 192, endPoint y: 126, distance: 50.5
click at [192, 126] on input "JP Morg" at bounding box center [288, 126] width 240 height 38
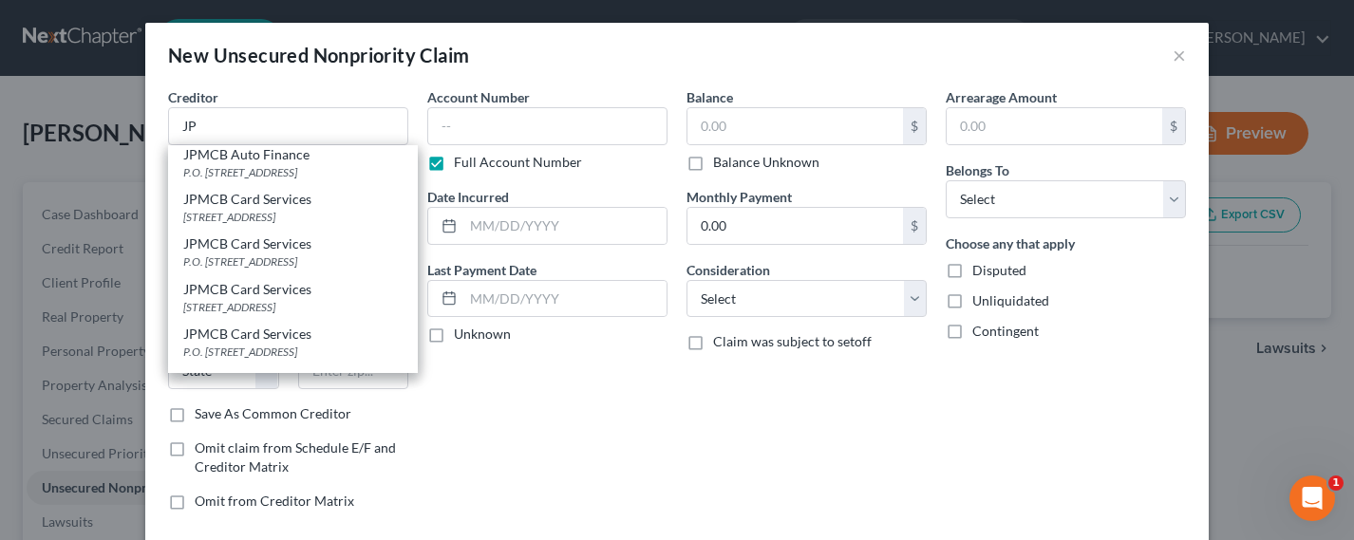
scroll to position [85, 0]
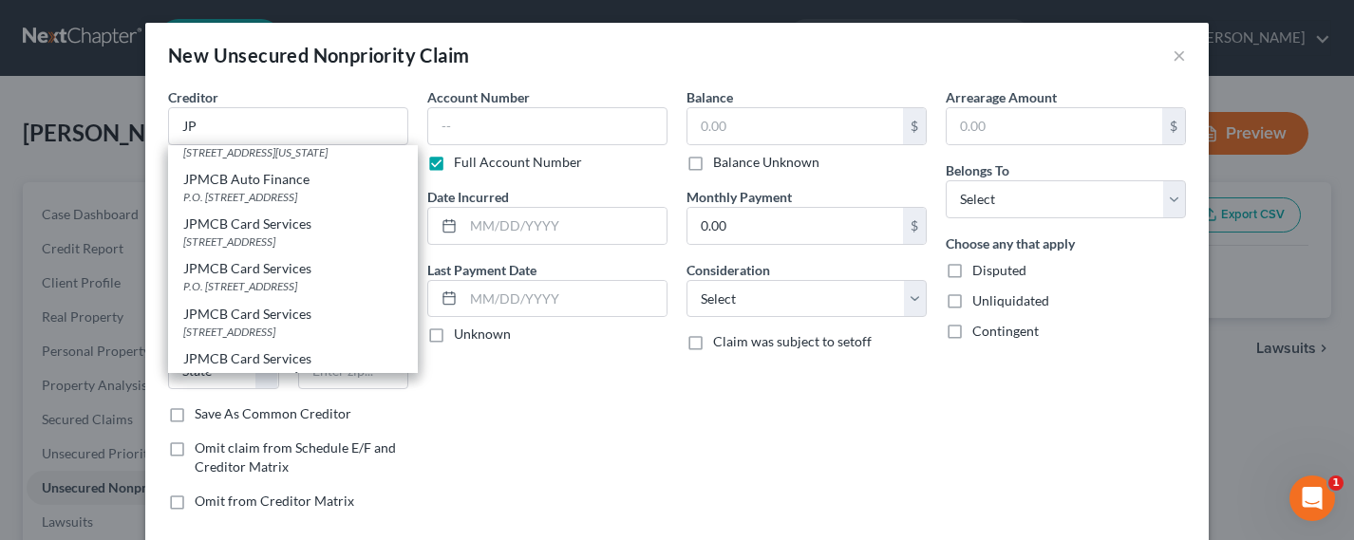
click at [229, 234] on div "JPMCB Card Services" at bounding box center [292, 224] width 219 height 19
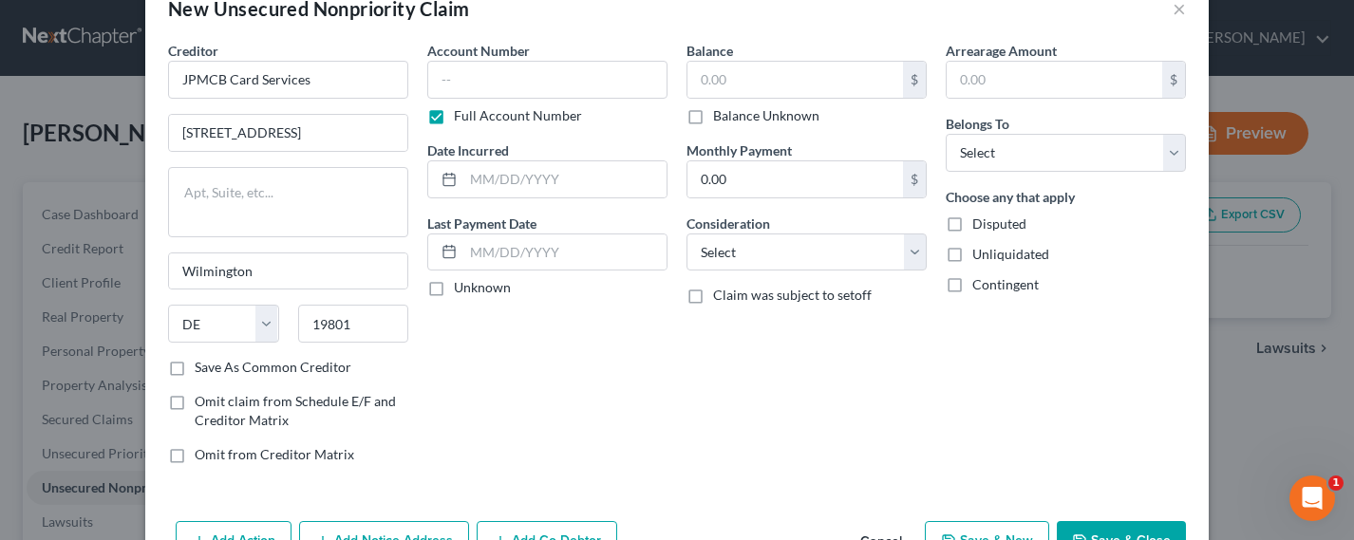
scroll to position [105, 0]
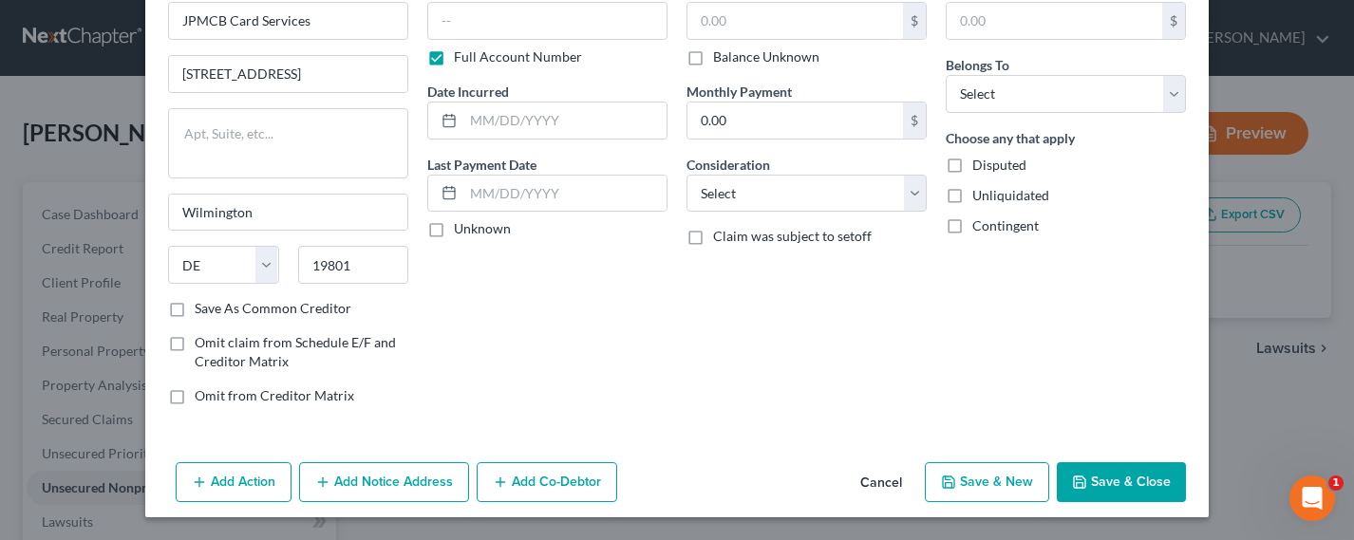
click at [387, 495] on button "Add Notice Address" at bounding box center [384, 482] width 170 height 40
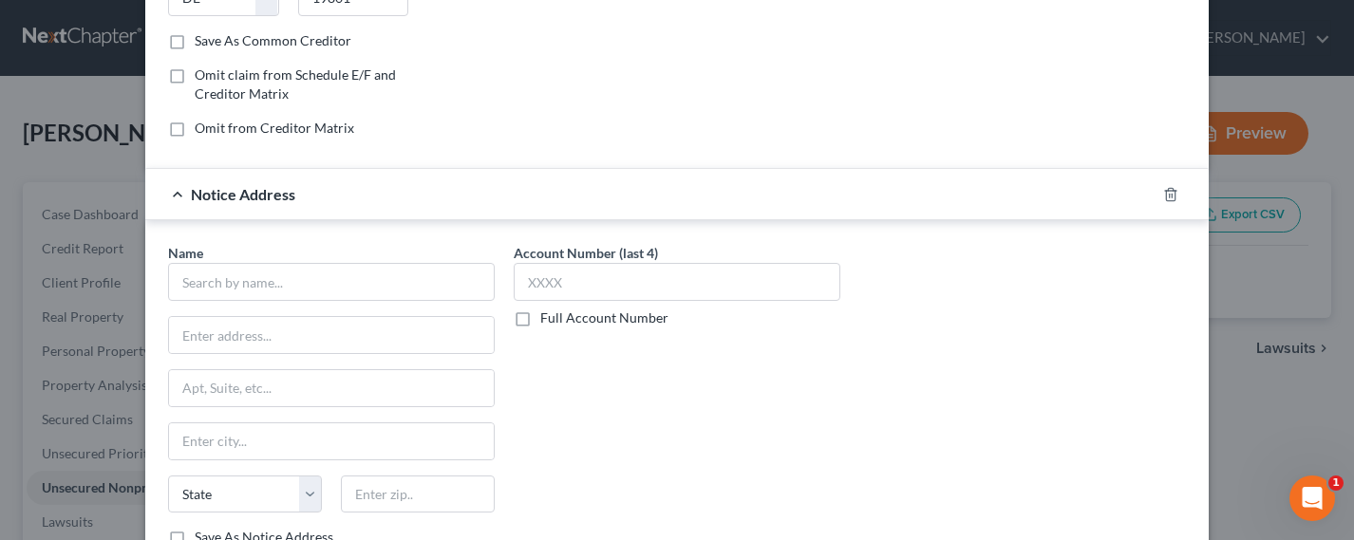
scroll to position [484, 0]
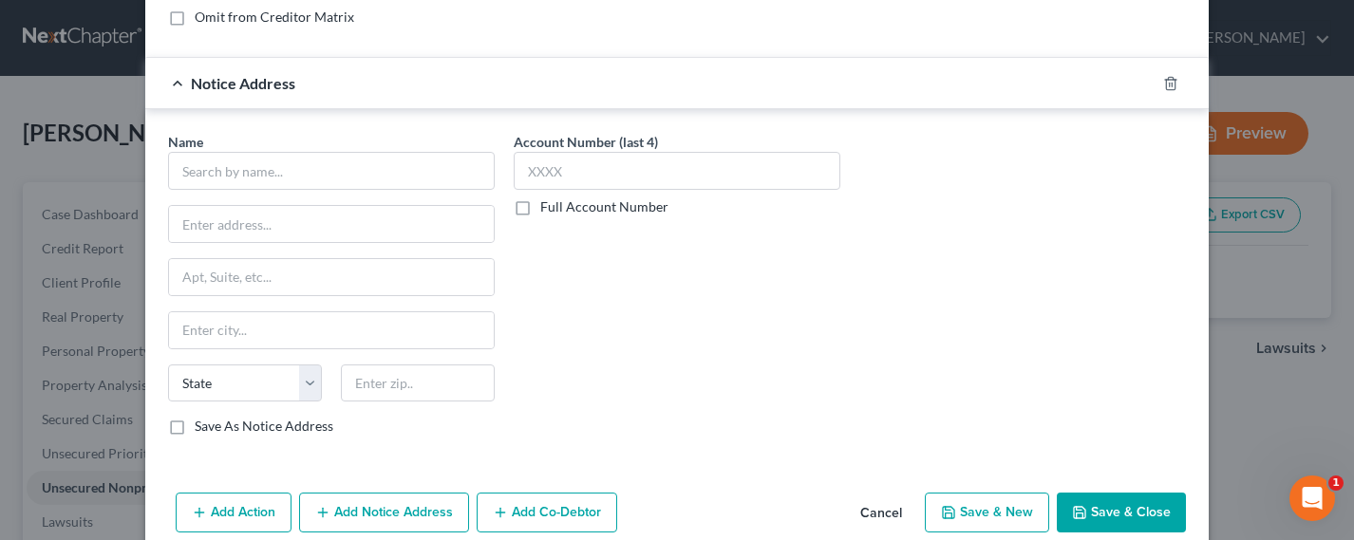
click at [597, 213] on label "Full Account Number" at bounding box center [604, 206] width 128 height 19
click at [560, 210] on input "Full Account Number" at bounding box center [554, 203] width 12 height 12
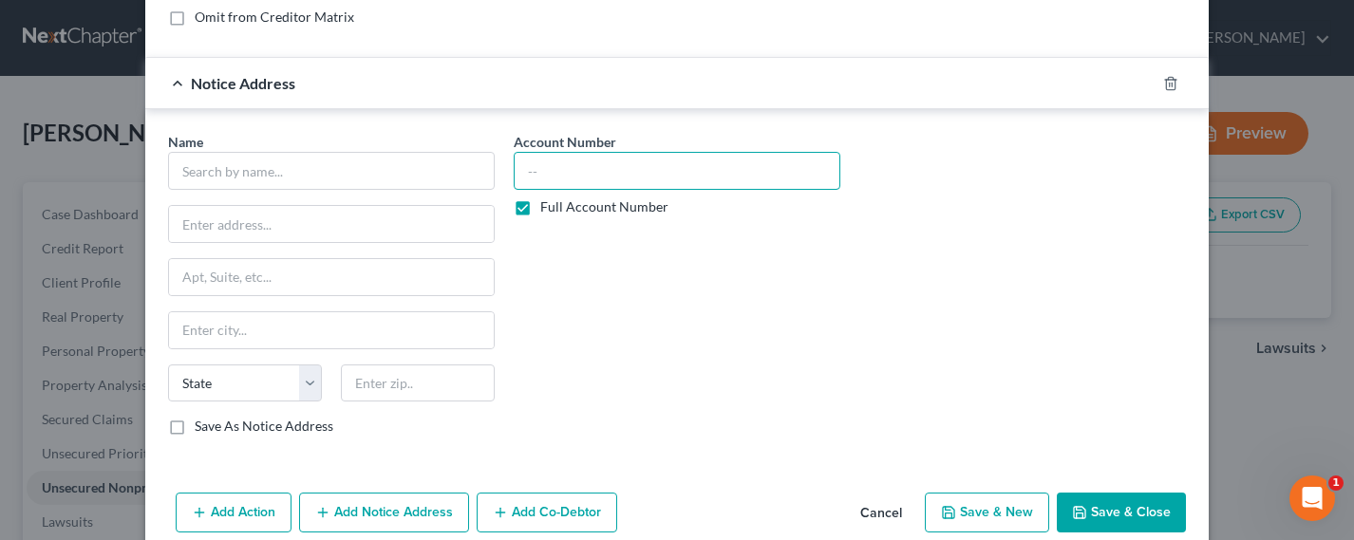
click at [612, 170] on input "text" at bounding box center [677, 171] width 327 height 38
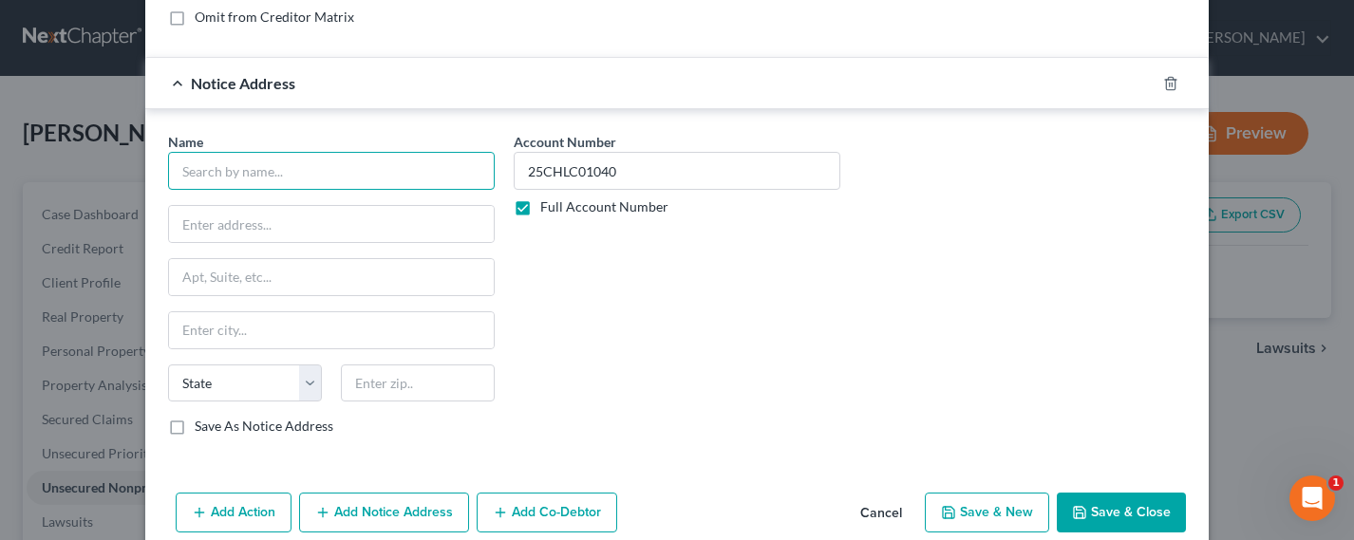
click at [261, 168] on input "text" at bounding box center [331, 171] width 327 height 38
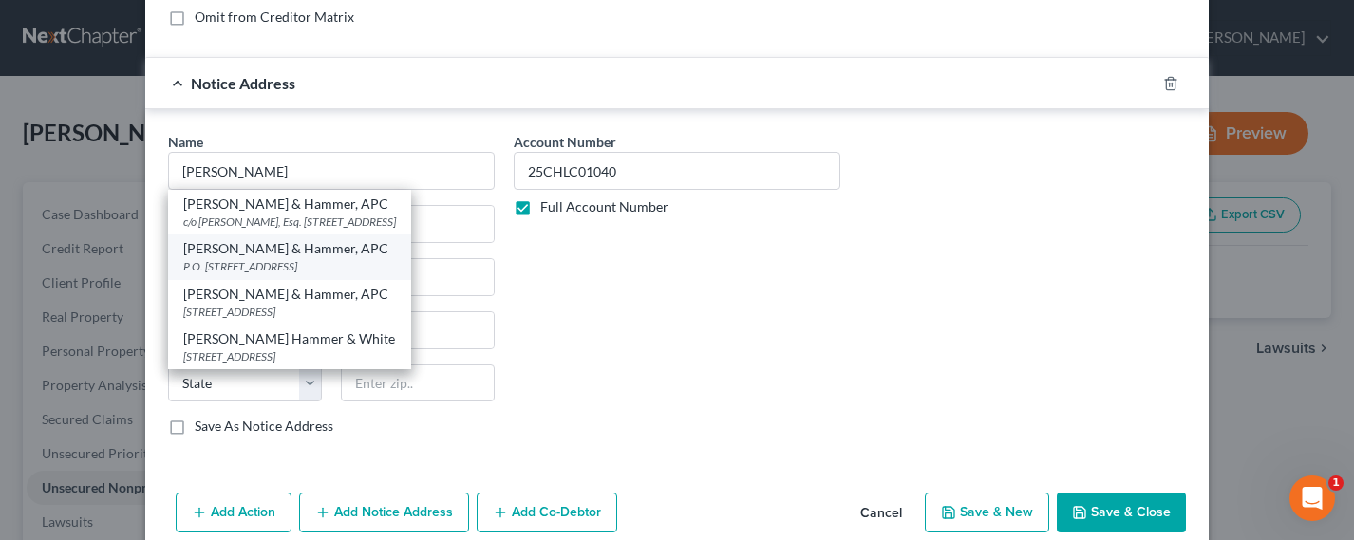
click at [322, 274] on div "P.O. [STREET_ADDRESS]" at bounding box center [289, 266] width 213 height 16
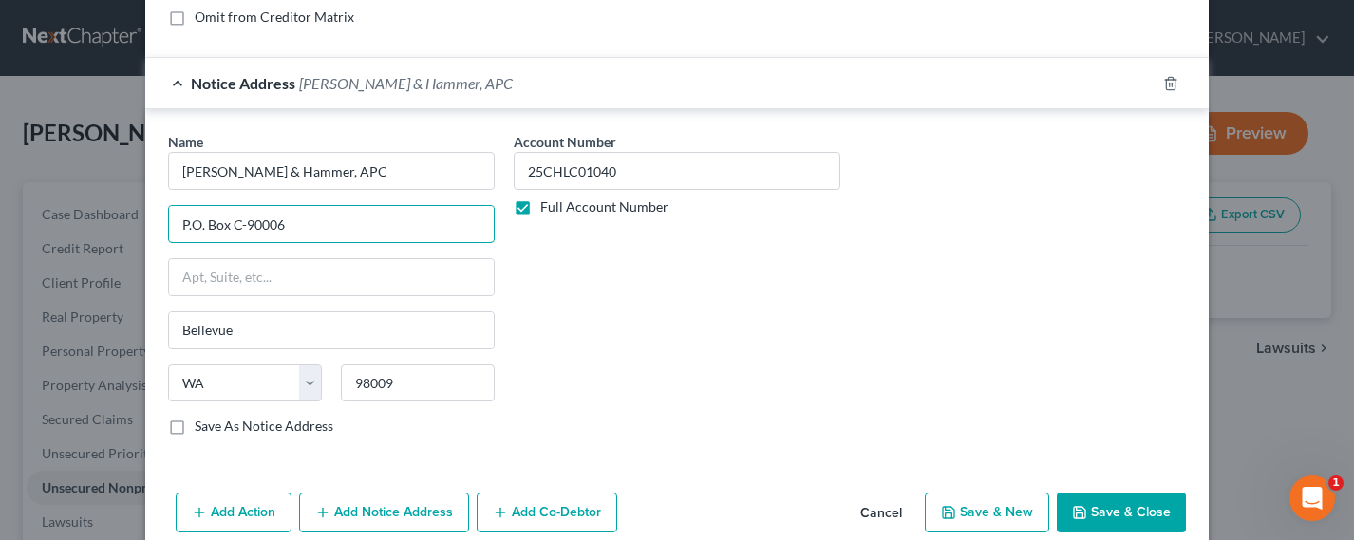
drag, startPoint x: 316, startPoint y: 223, endPoint x: 84, endPoint y: 209, distance: 233.0
click at [76, 216] on div "New Unsecured Nonpriority Claim × Creditor * JPMCB Card Services [STREET_ADDRES…" at bounding box center [677, 270] width 1354 height 540
click at [238, 286] on input "text" at bounding box center [331, 277] width 325 height 36
paste input "P.O. Box C-90006"
click at [270, 222] on input "text" at bounding box center [331, 224] width 325 height 36
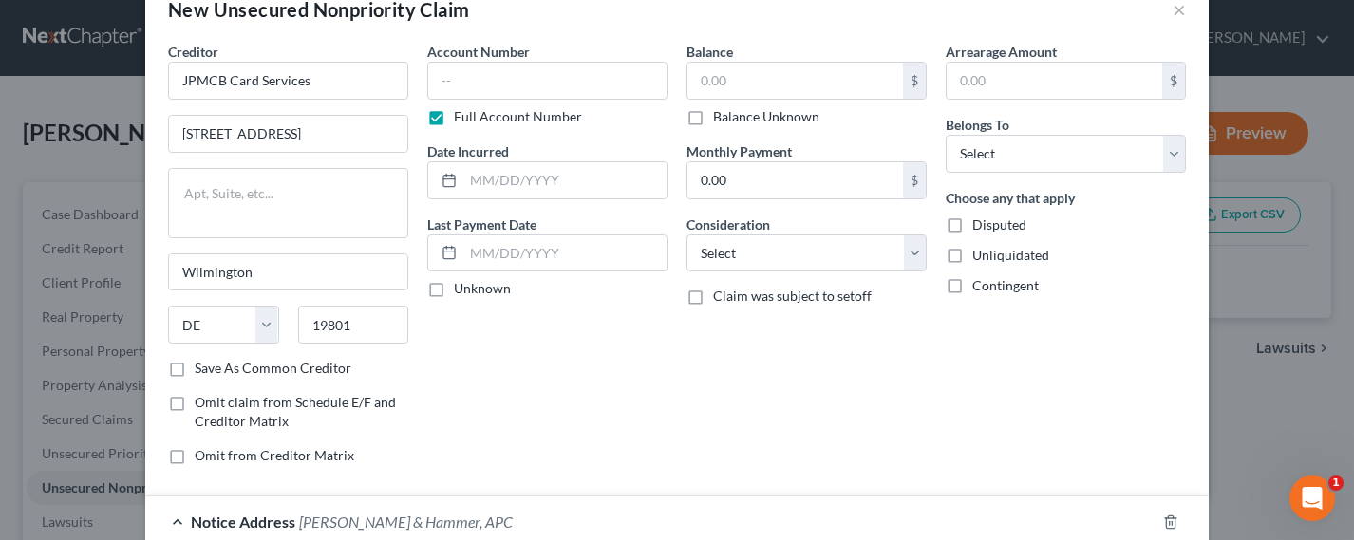
scroll to position [0, 0]
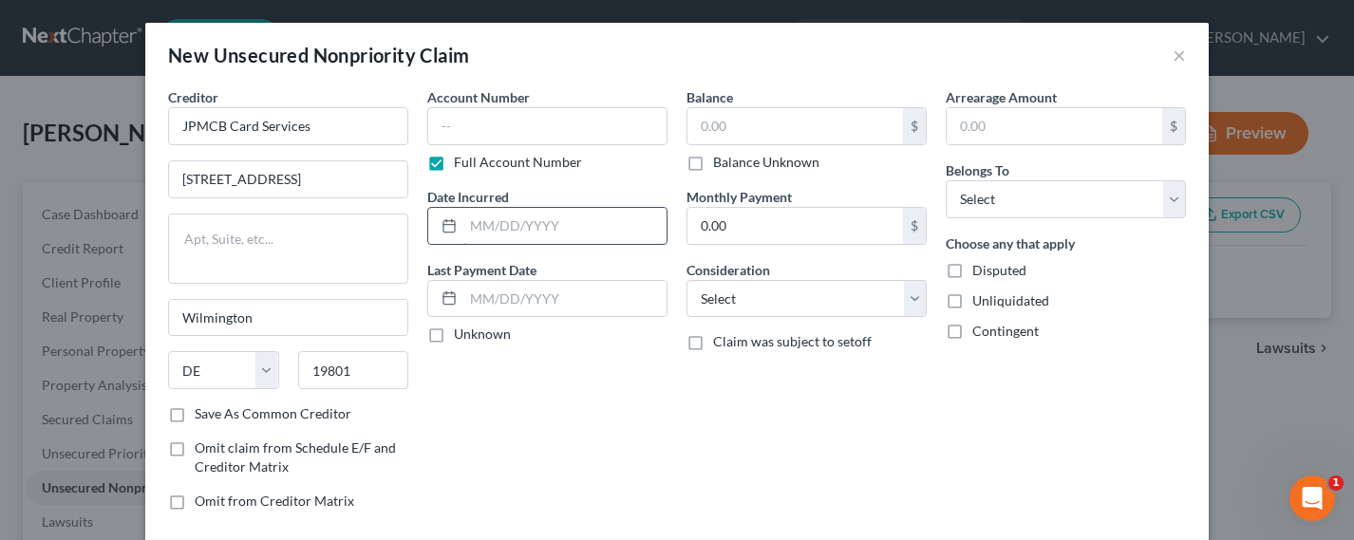
click at [559, 216] on input "text" at bounding box center [564, 226] width 203 height 36
click at [791, 126] on input "text" at bounding box center [795, 126] width 216 height 36
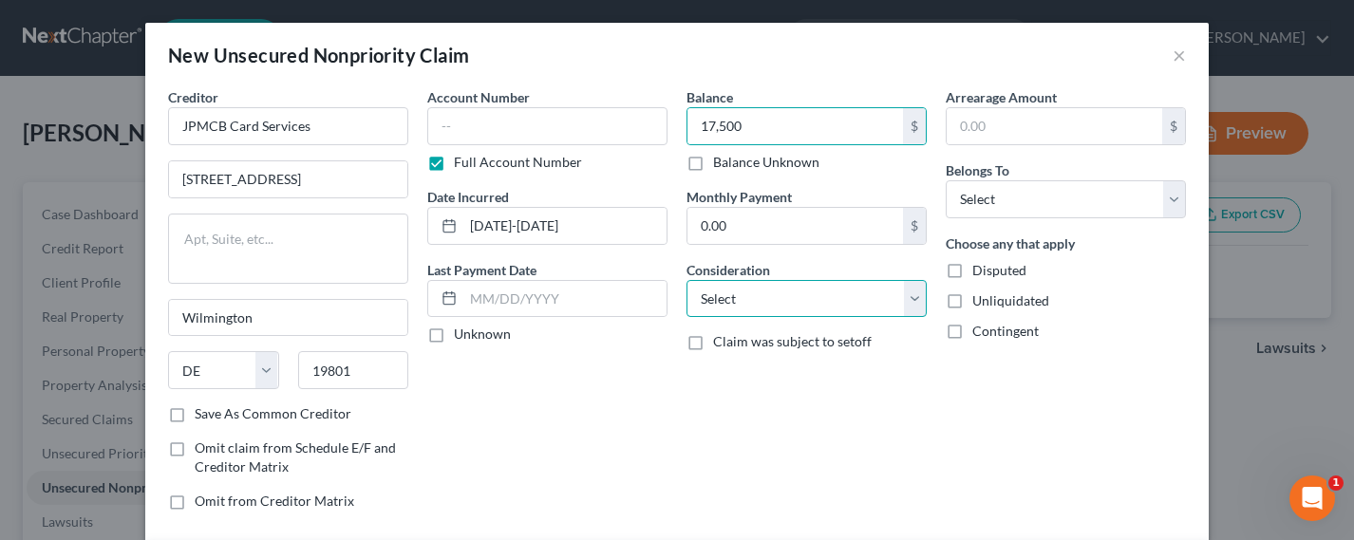
click at [852, 302] on select "Select Cable / Satellite Services Collection Agency Credit Card Debt Debt Couns…" at bounding box center [806, 299] width 240 height 38
click at [686, 280] on select "Select Cable / Satellite Services Collection Agency Credit Card Debt Debt Couns…" at bounding box center [806, 299] width 240 height 38
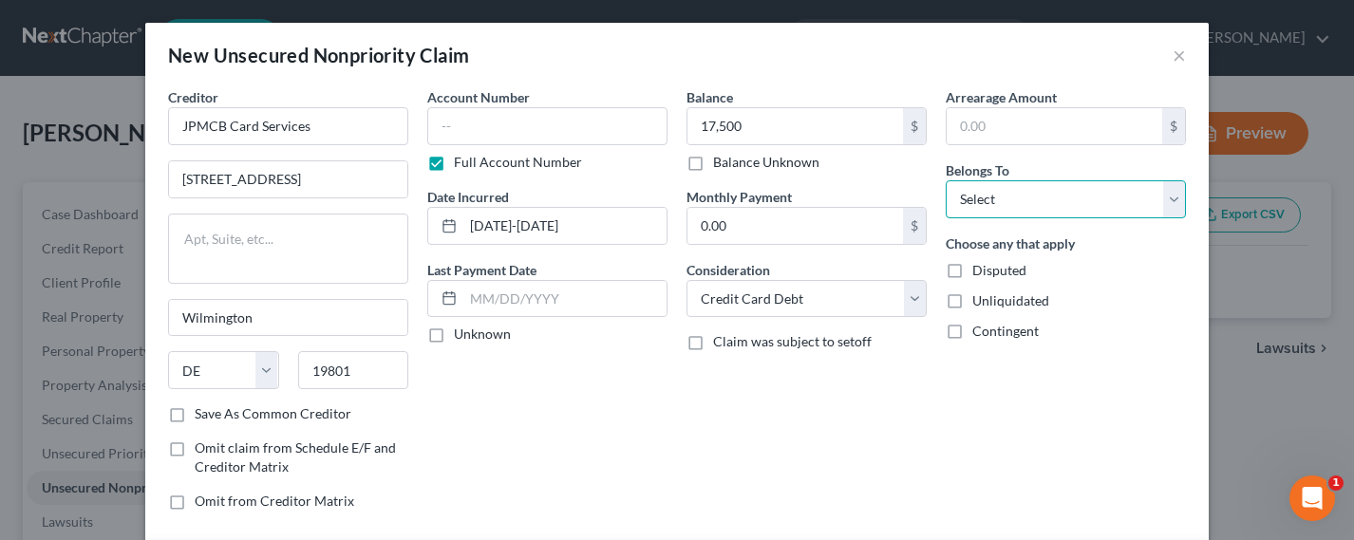
click at [1097, 191] on select "Select Debtor 1 Only Debtor 2 Only Debtor 1 And Debtor 2 Only At Least One Of T…" at bounding box center [1066, 199] width 240 height 38
click at [946, 180] on select "Select Debtor 1 Only Debtor 2 Only Debtor 1 And Debtor 2 Only At Least One Of T…" at bounding box center [1066, 199] width 240 height 38
click at [1055, 200] on select "Select Debtor 1 Only Debtor 2 Only Debtor 1 And Debtor 2 Only At Least One Of T…" at bounding box center [1066, 199] width 240 height 38
click at [946, 180] on select "Select Debtor 1 Only Debtor 2 Only Debtor 1 And Debtor 2 Only At Least One Of T…" at bounding box center [1066, 199] width 240 height 38
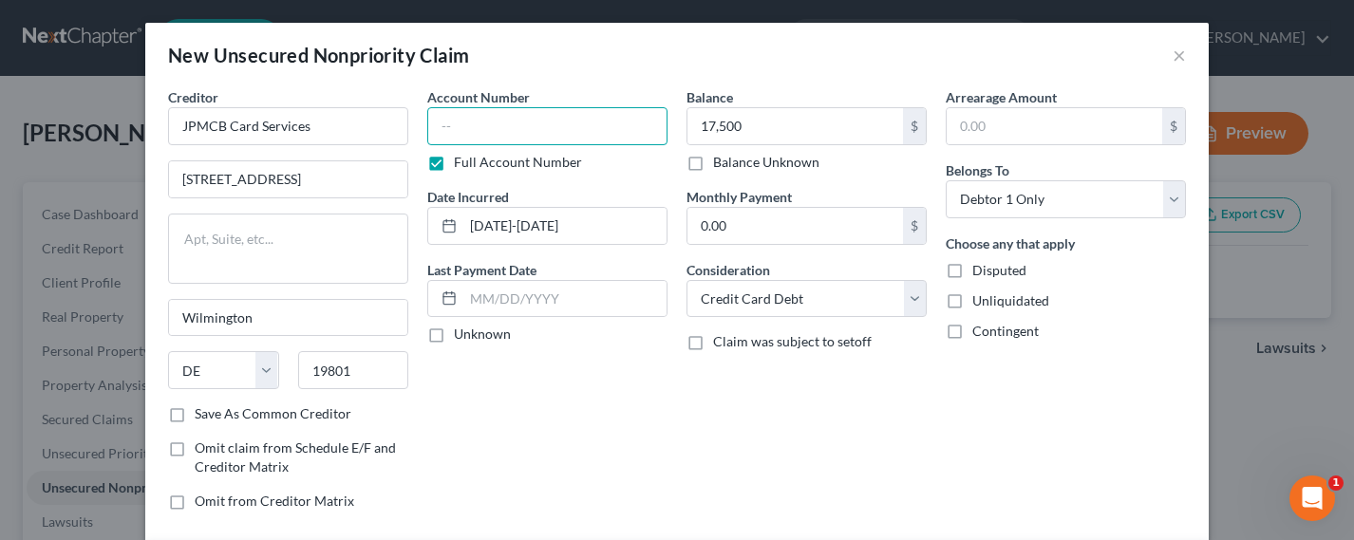
click at [474, 122] on input "text" at bounding box center [547, 126] width 240 height 38
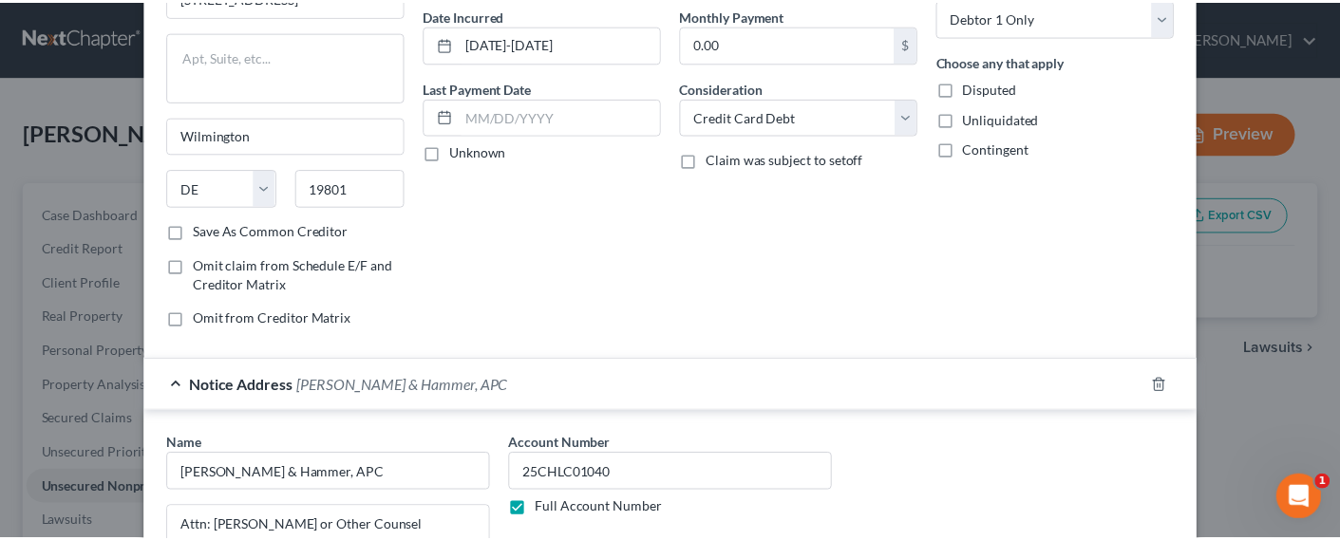
scroll to position [515, 0]
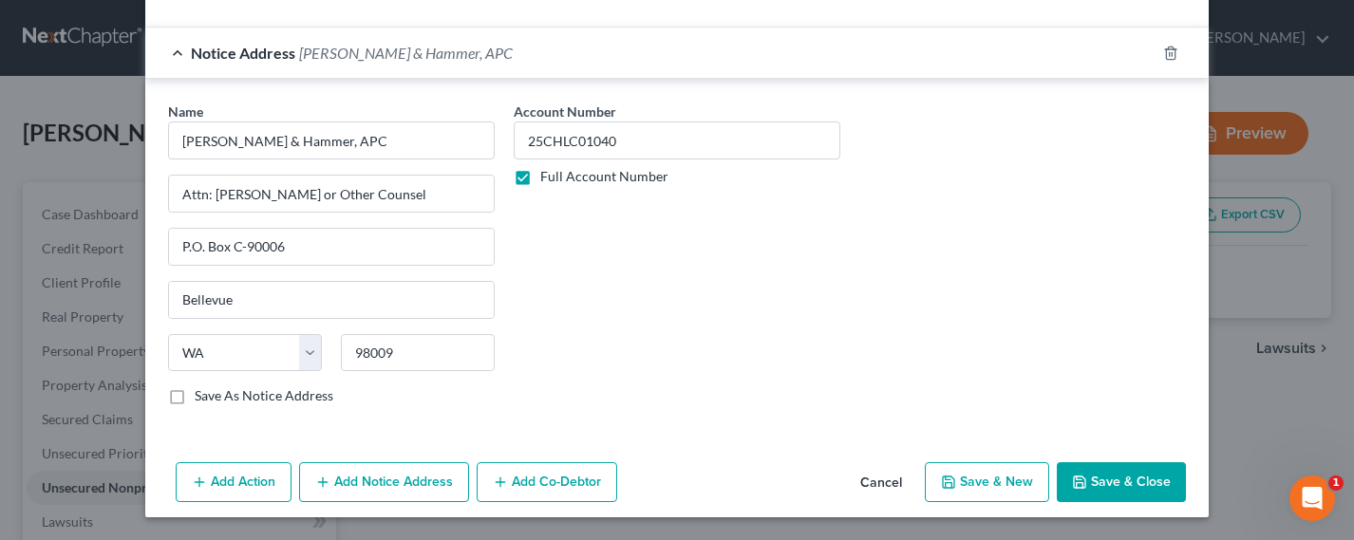
click at [1133, 474] on button "Save & Close" at bounding box center [1121, 482] width 129 height 40
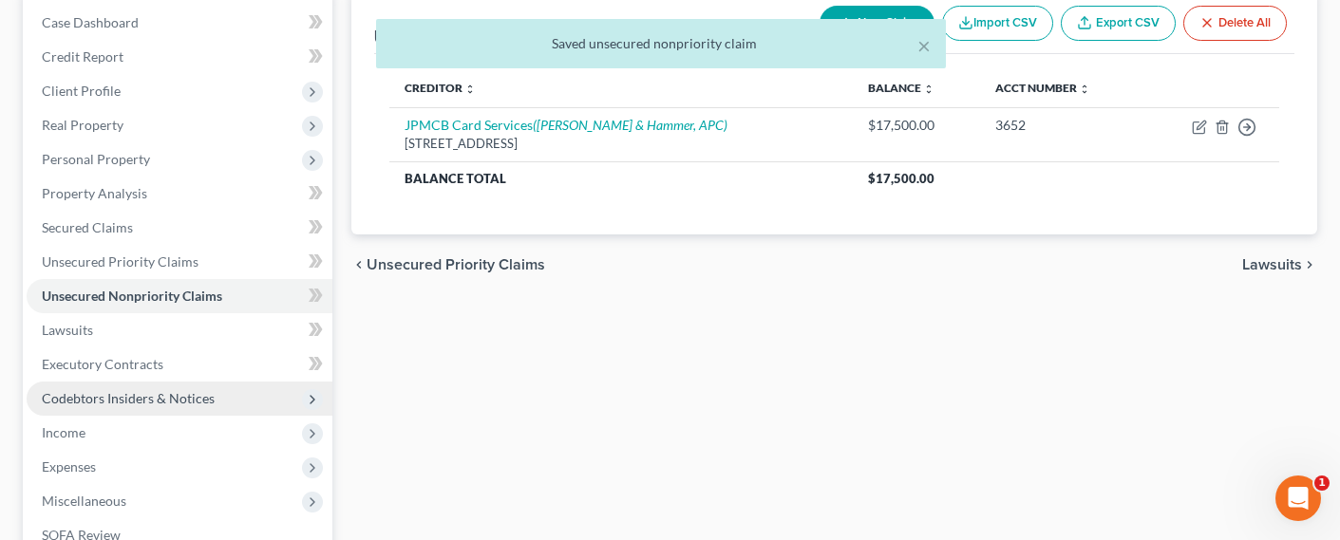
scroll to position [205, 0]
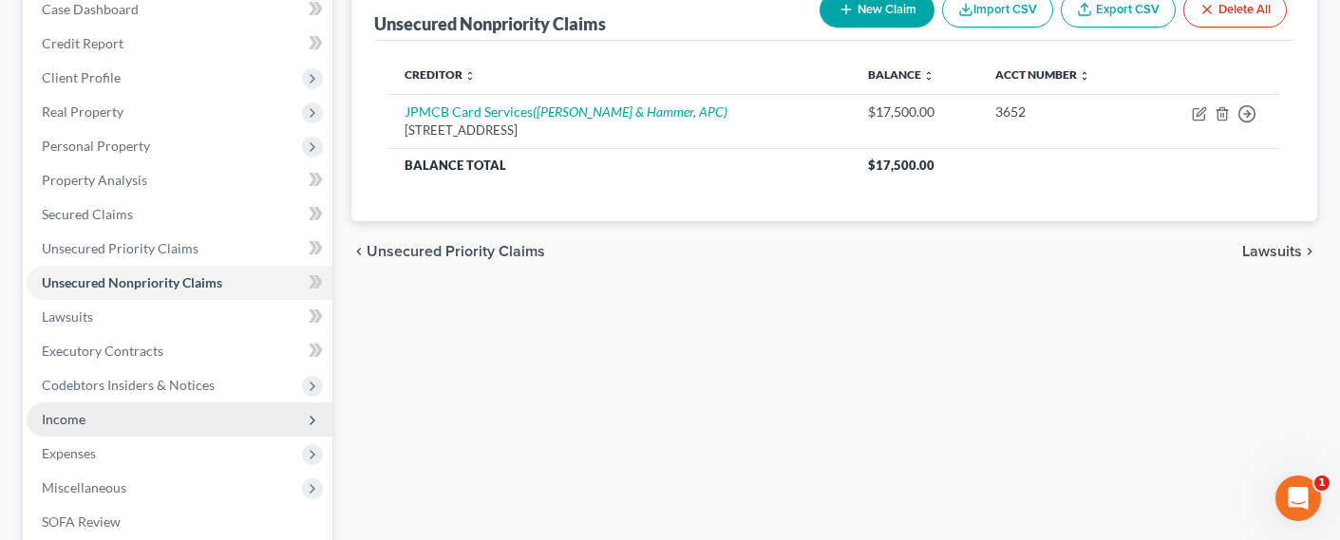
click at [79, 416] on span "Income" at bounding box center [64, 419] width 44 height 16
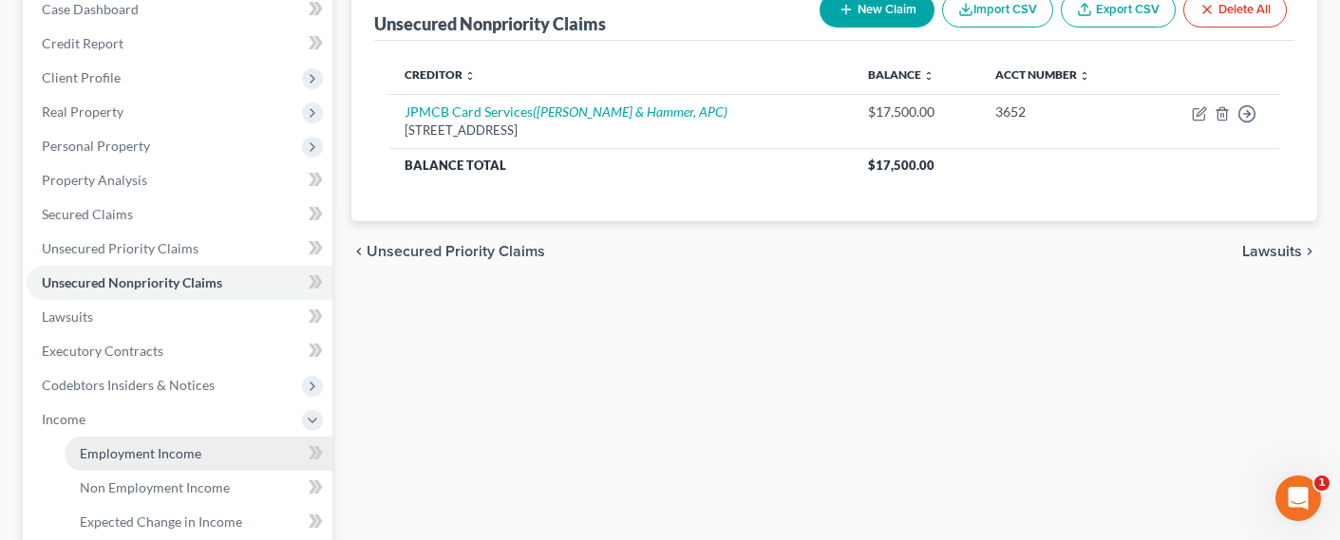
click at [123, 451] on span "Employment Income" at bounding box center [141, 453] width 122 height 16
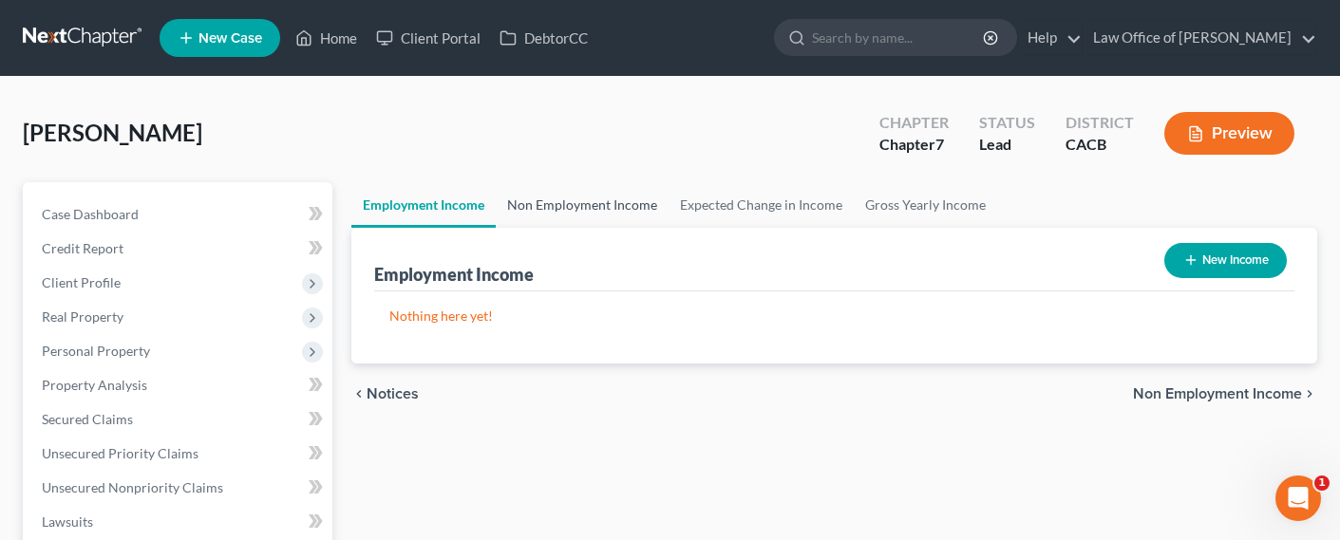
click at [586, 198] on link "Non Employment Income" at bounding box center [582, 205] width 173 height 46
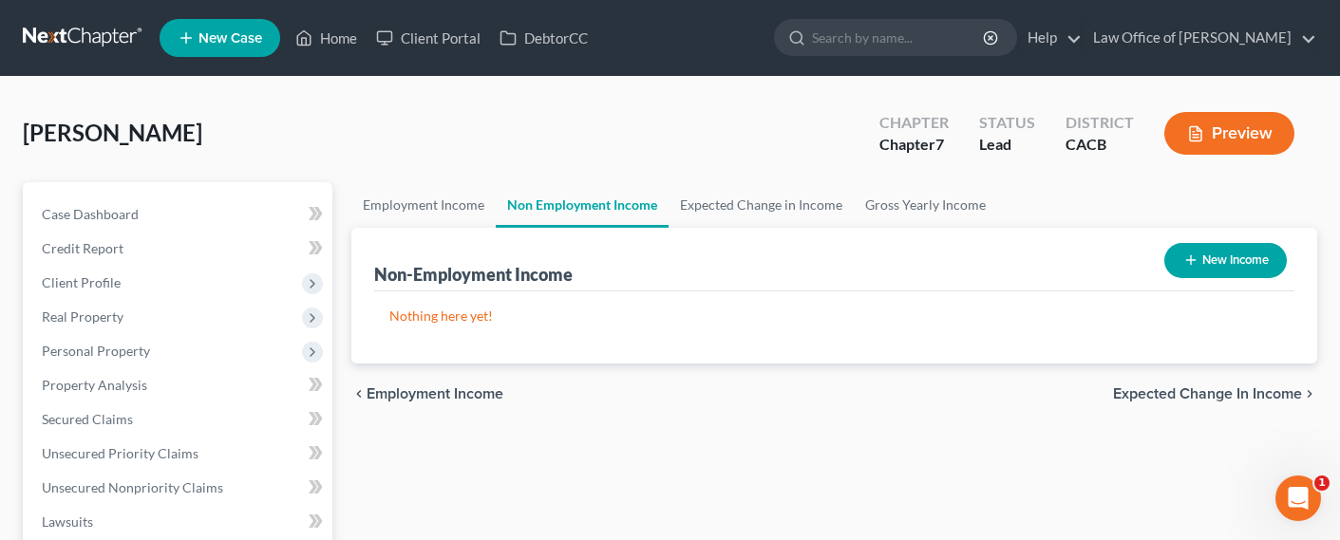
click at [1263, 268] on button "New Income" at bounding box center [1225, 260] width 122 height 35
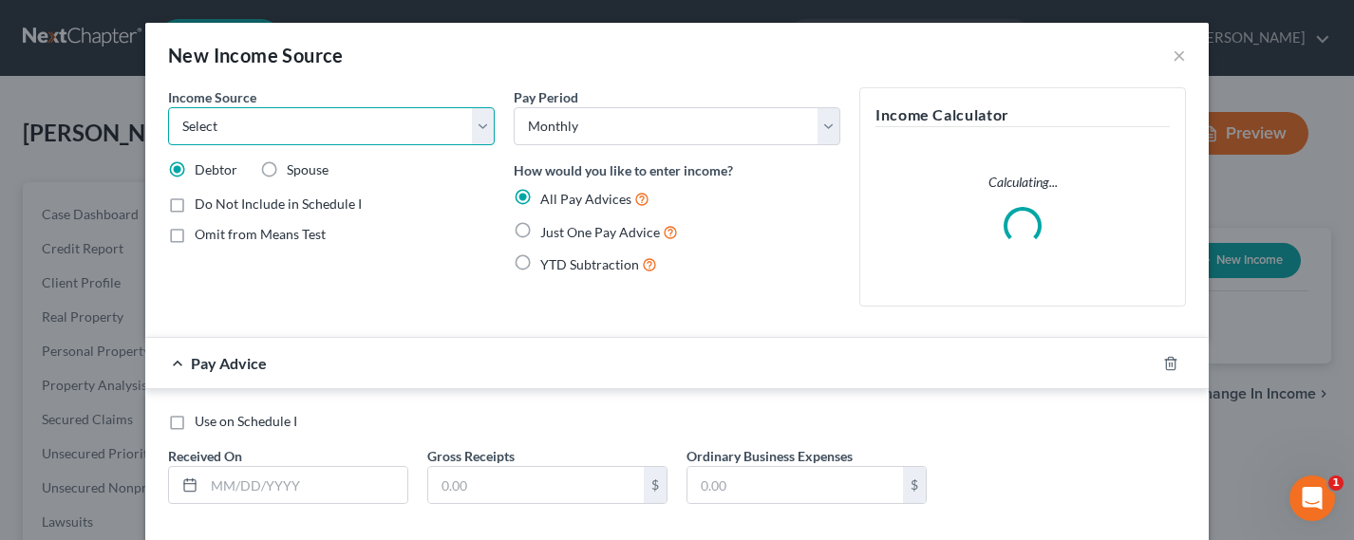
click at [285, 128] on select "Select Unemployment Disability (from employer) Pension Retirement Social Securi…" at bounding box center [331, 126] width 327 height 38
click at [168, 107] on select "Select Unemployment Disability (from employer) Pension Retirement Social Securi…" at bounding box center [331, 126] width 327 height 38
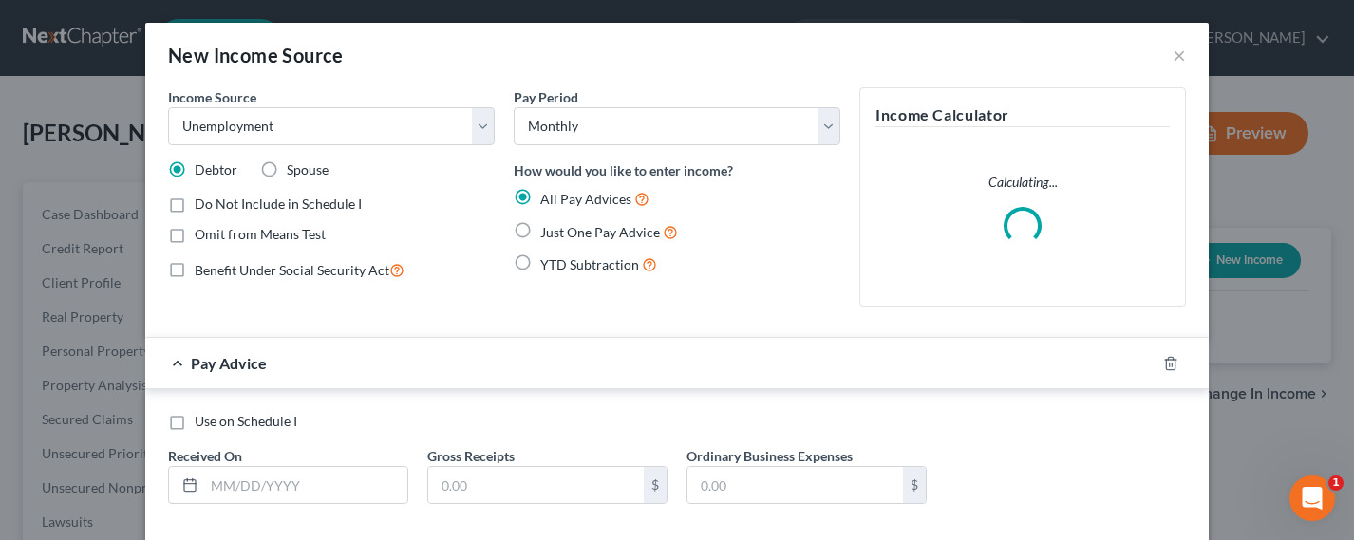
click at [572, 233] on span "Just One Pay Advice" at bounding box center [600, 232] width 120 height 16
click at [560, 233] on input "Just One Pay Advice" at bounding box center [554, 227] width 12 height 12
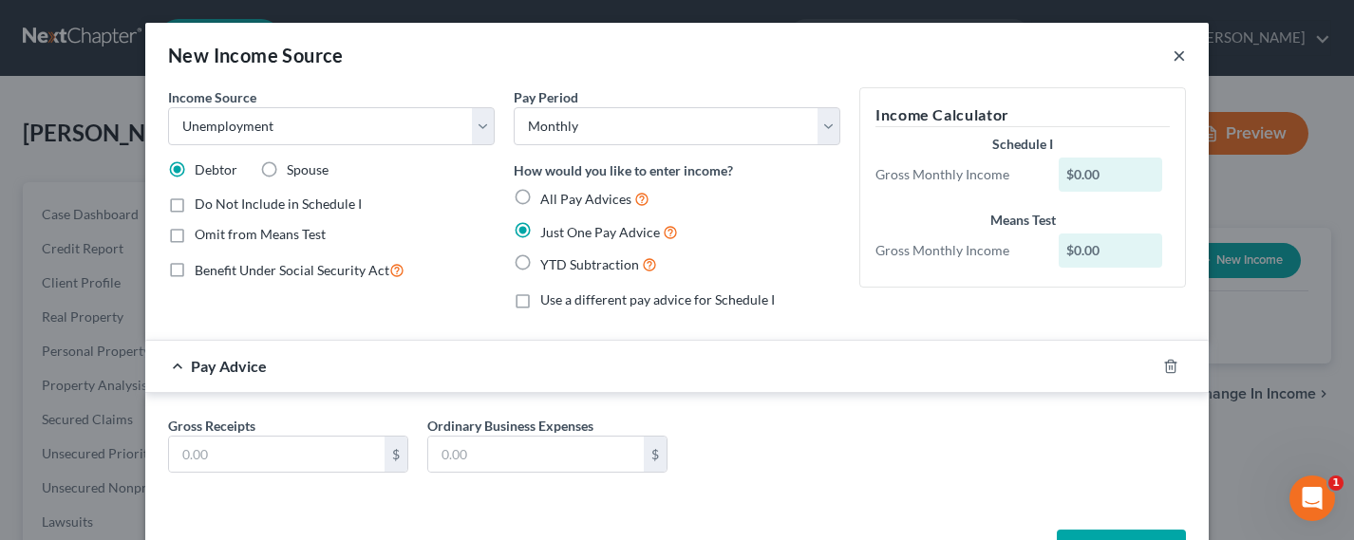
click at [1172, 56] on button "×" at bounding box center [1178, 55] width 13 height 23
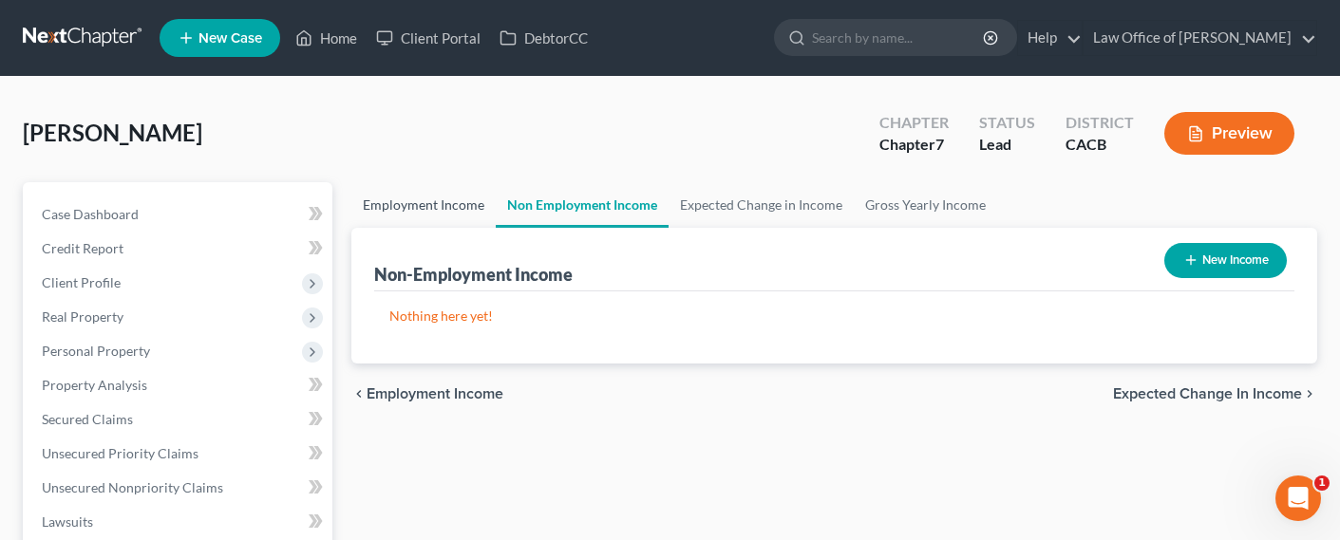
click at [460, 213] on link "Employment Income" at bounding box center [423, 205] width 144 height 46
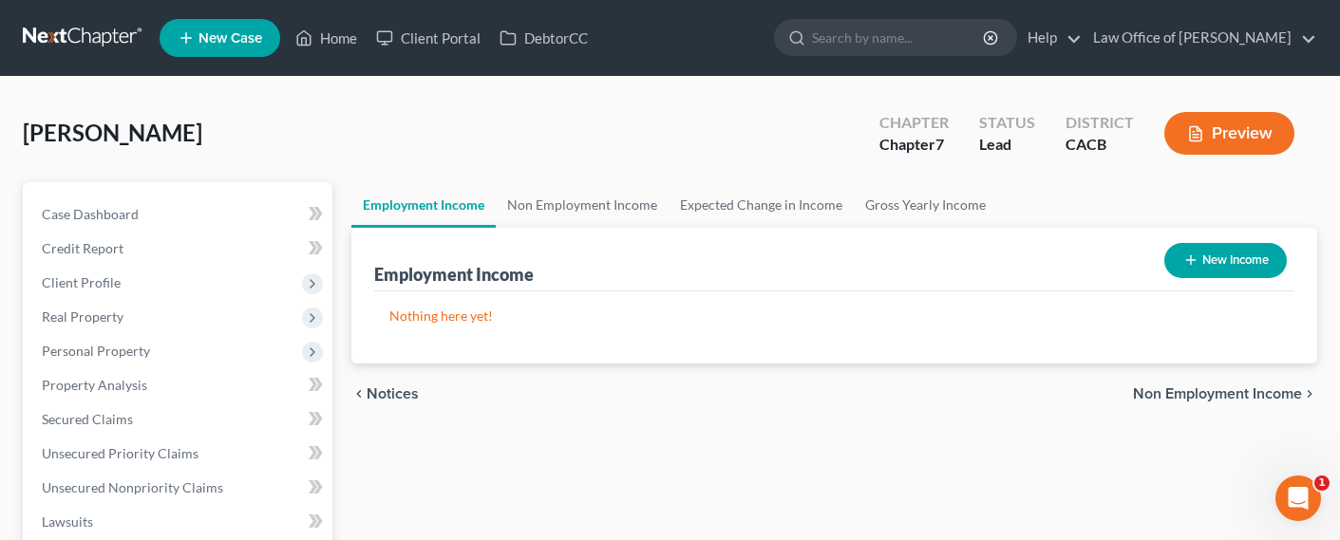
click at [1209, 270] on button "New Income" at bounding box center [1225, 260] width 122 height 35
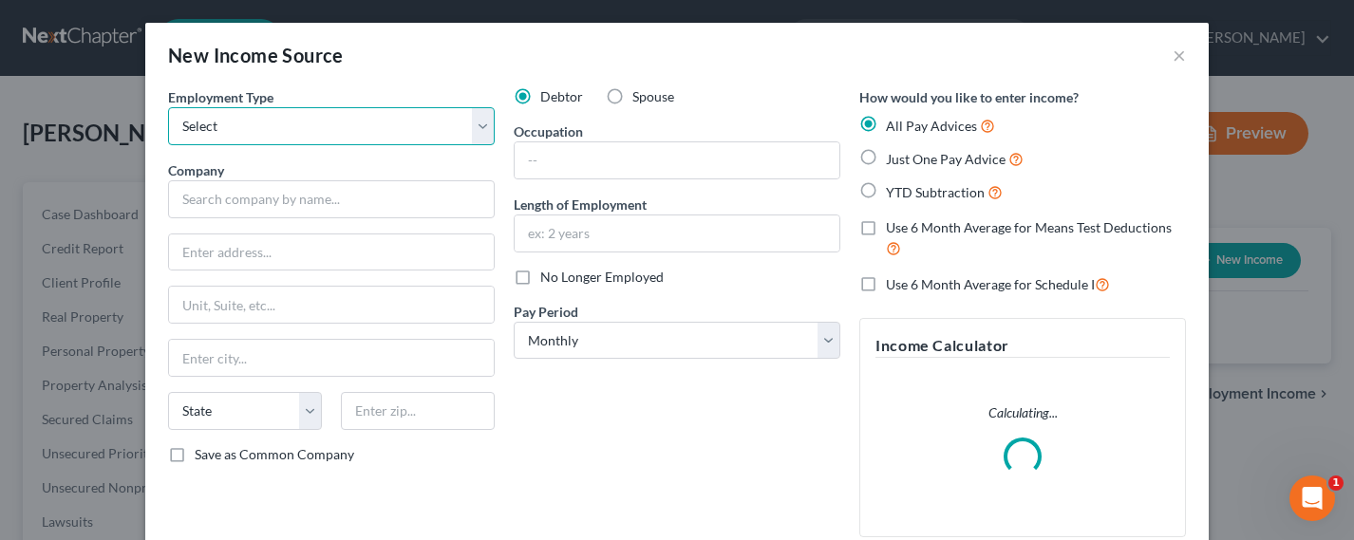
click at [290, 123] on select "Select Full or [DEMOGRAPHIC_DATA] Employment Self Employment" at bounding box center [331, 126] width 327 height 38
click at [168, 107] on select "Select Full or [DEMOGRAPHIC_DATA] Employment Self Employment" at bounding box center [331, 126] width 327 height 38
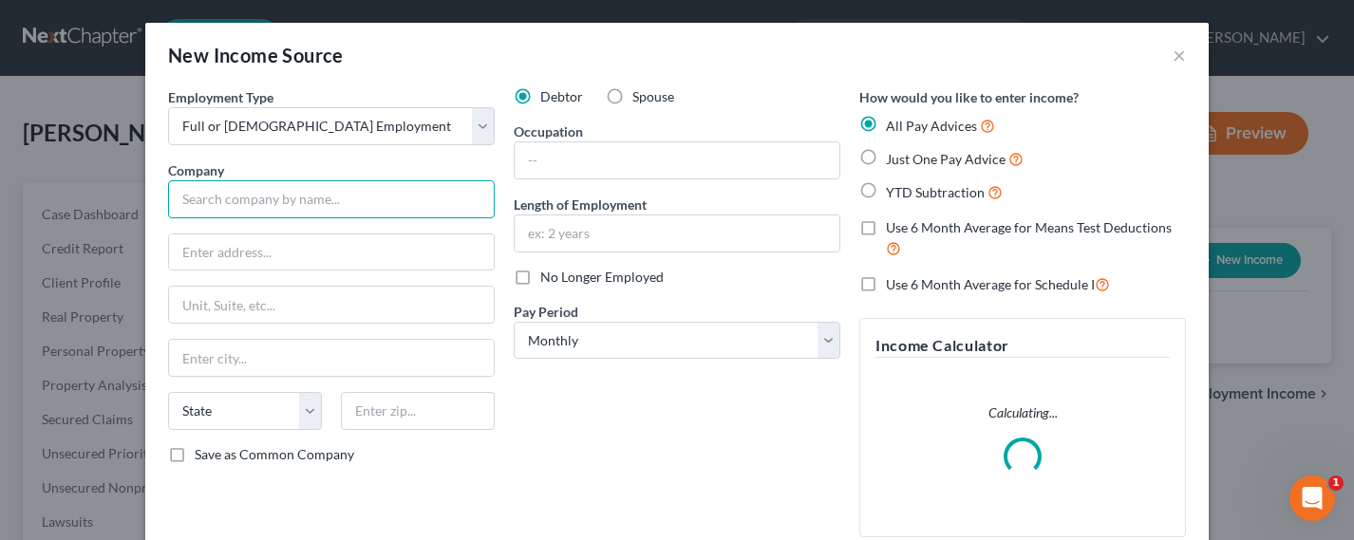
click at [272, 197] on input "text" at bounding box center [331, 199] width 327 height 38
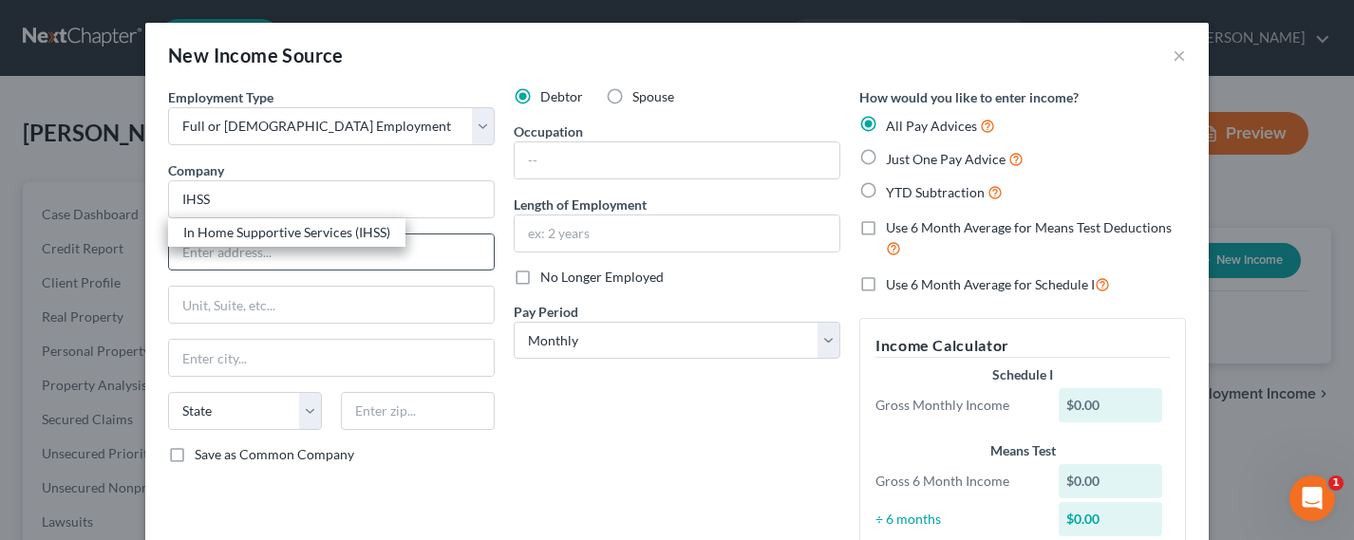
click at [259, 236] on div "In Home Supportive Services (IHSS)" at bounding box center [286, 232] width 207 height 19
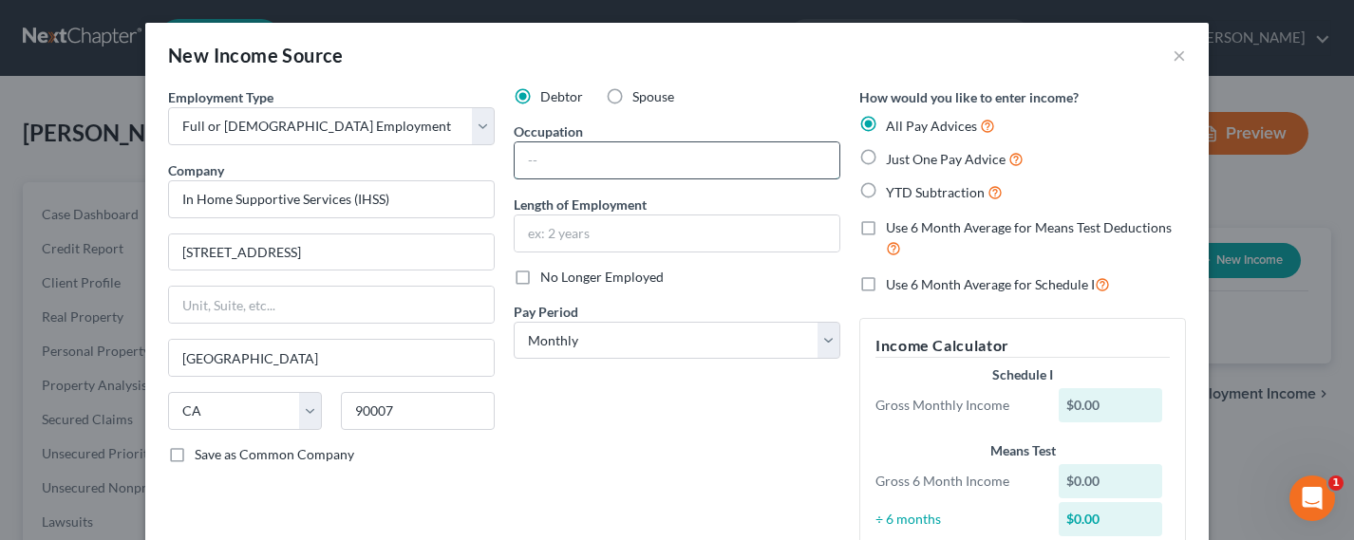
click at [566, 168] on input "text" at bounding box center [677, 160] width 325 height 36
click at [568, 232] on input "text" at bounding box center [677, 234] width 325 height 36
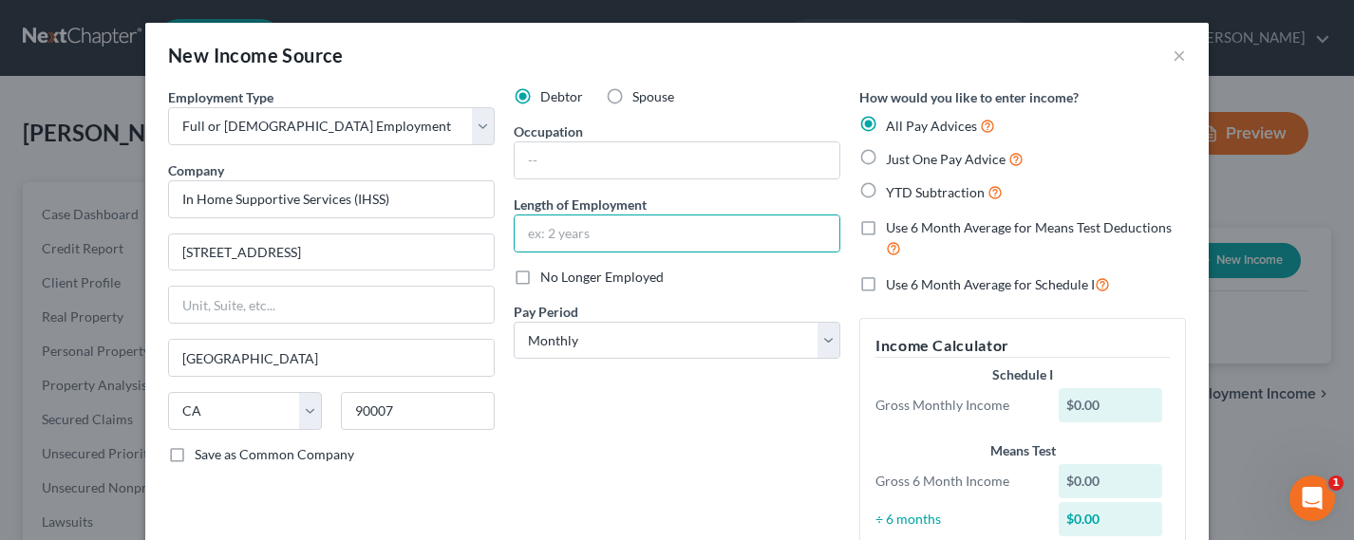
click at [893, 159] on span "Just One Pay Advice" at bounding box center [946, 159] width 120 height 16
click at [893, 159] on input "Just One Pay Advice" at bounding box center [899, 154] width 12 height 12
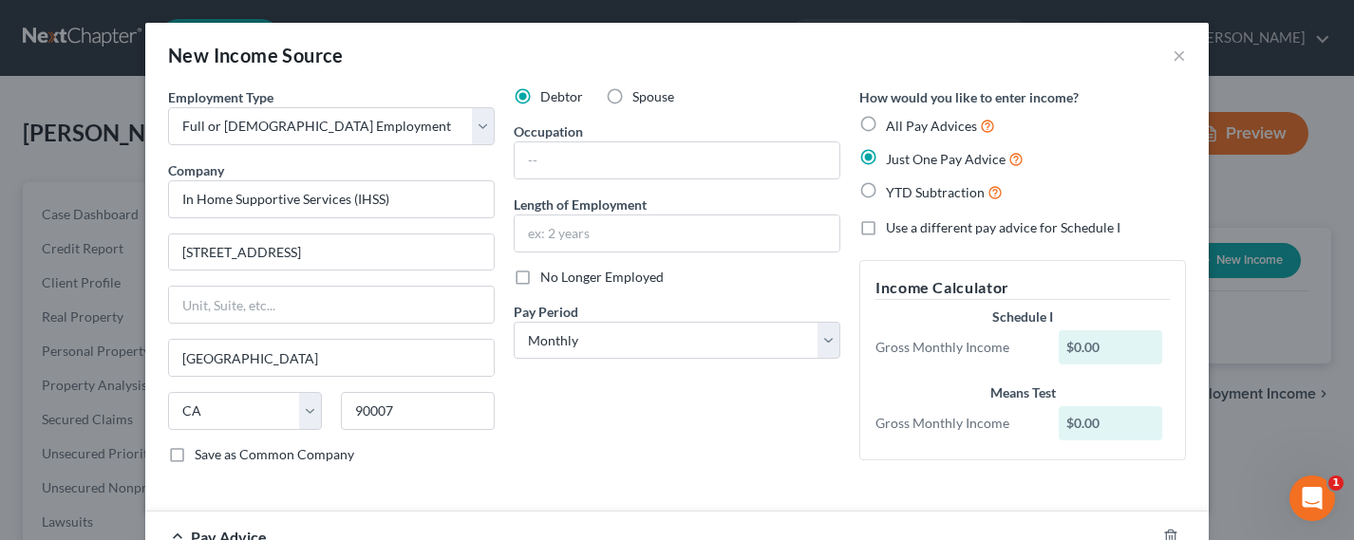
click at [579, 133] on div "Occupation" at bounding box center [677, 151] width 327 height 58
click at [566, 153] on input "text" at bounding box center [677, 160] width 325 height 36
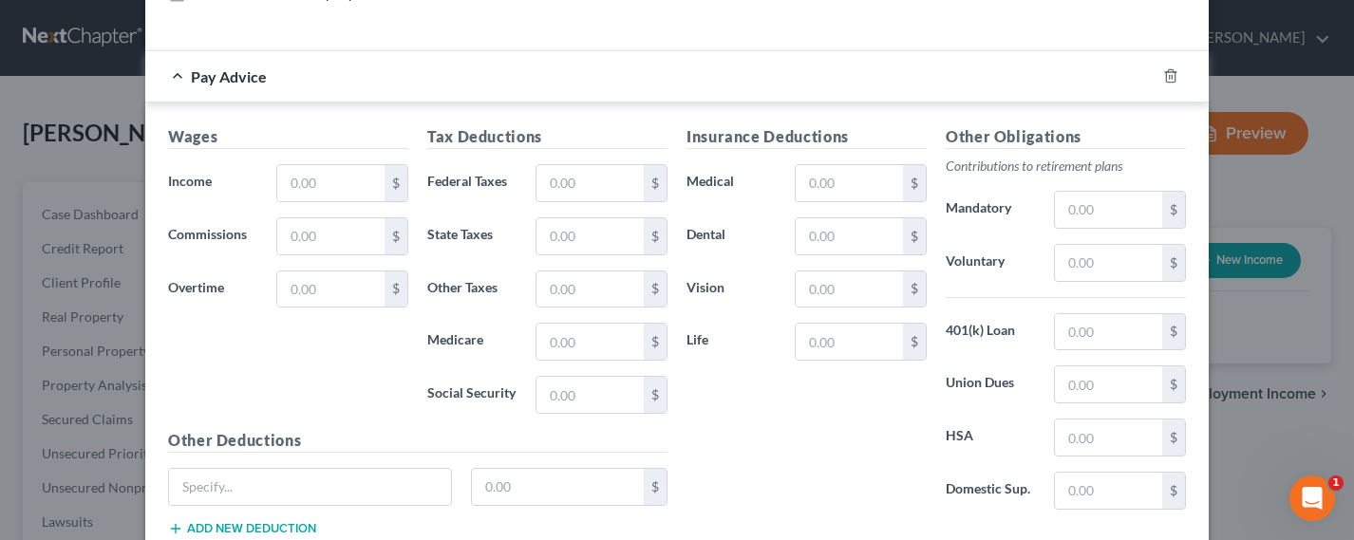
scroll to position [398, 0]
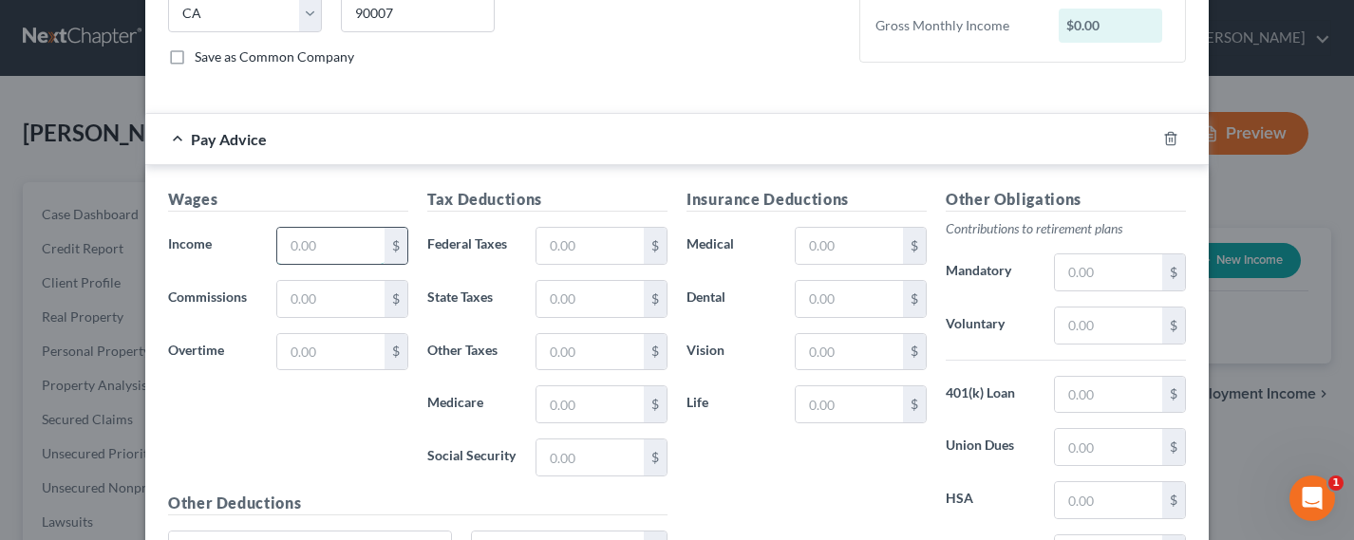
click at [315, 244] on input "text" at bounding box center [330, 246] width 107 height 36
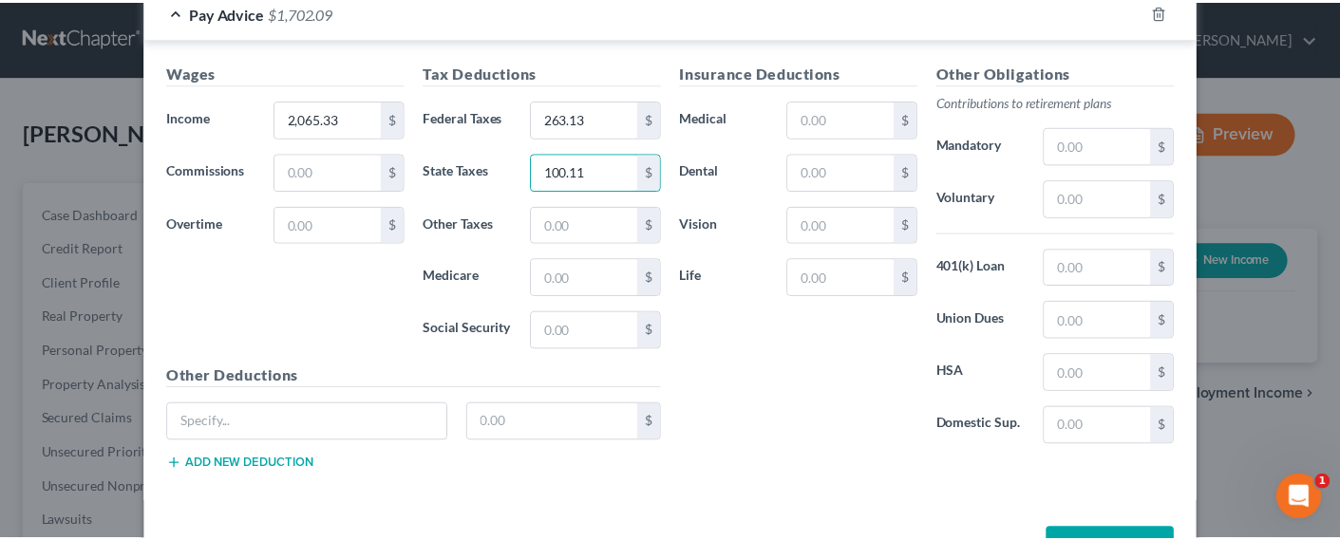
scroll to position [591, 0]
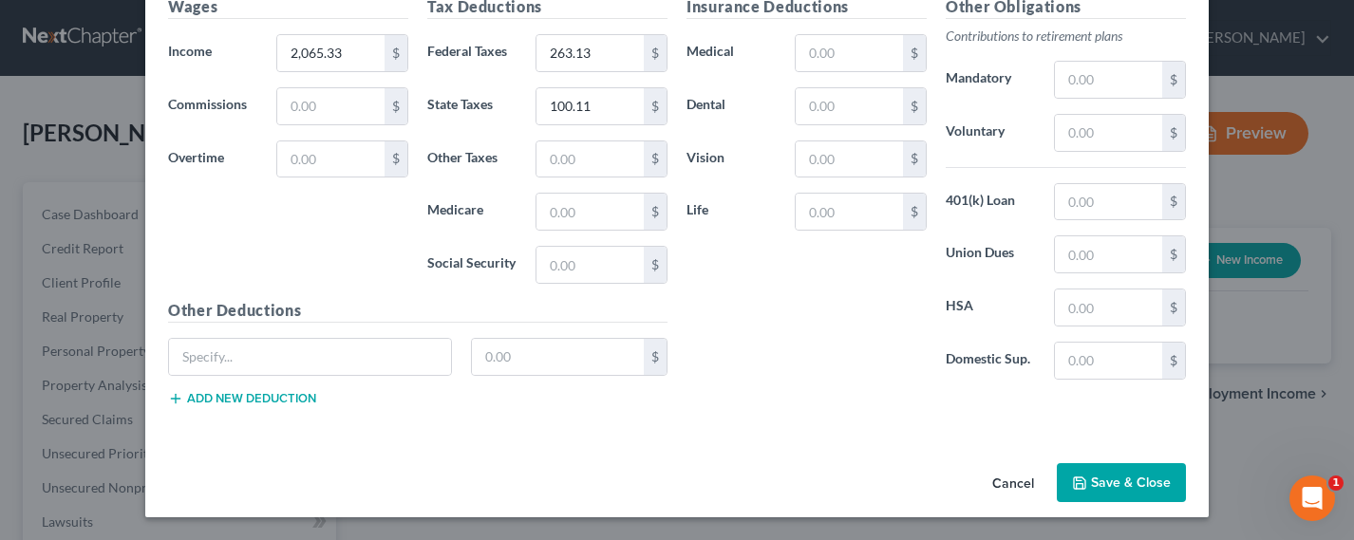
click at [1098, 476] on button "Save & Close" at bounding box center [1121, 483] width 129 height 40
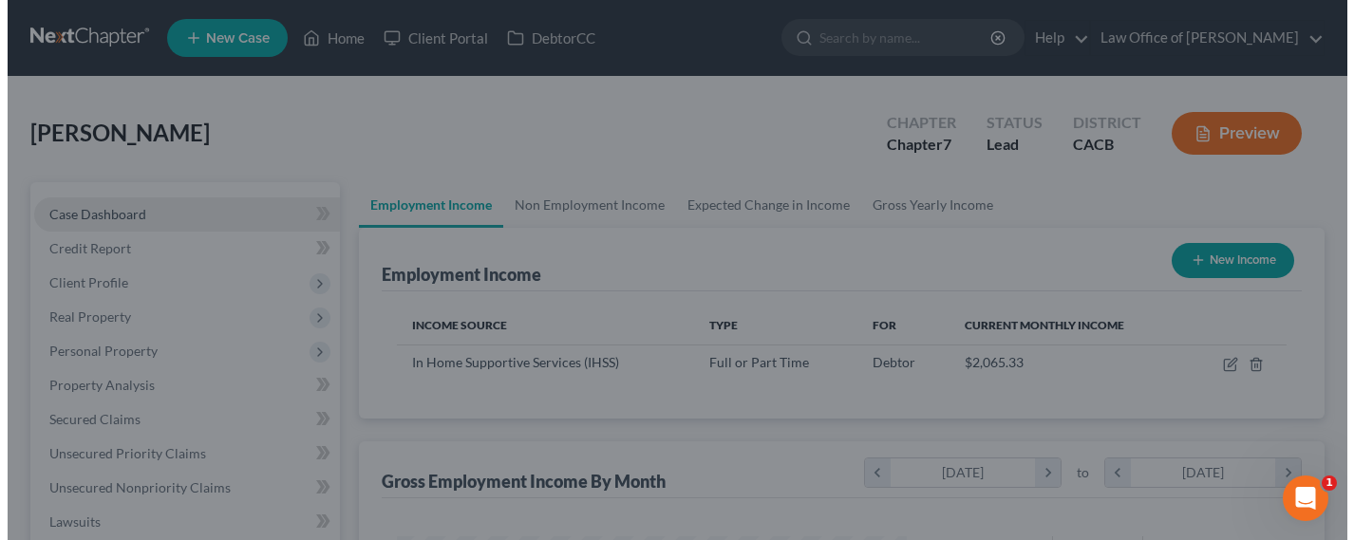
scroll to position [949029, 948829]
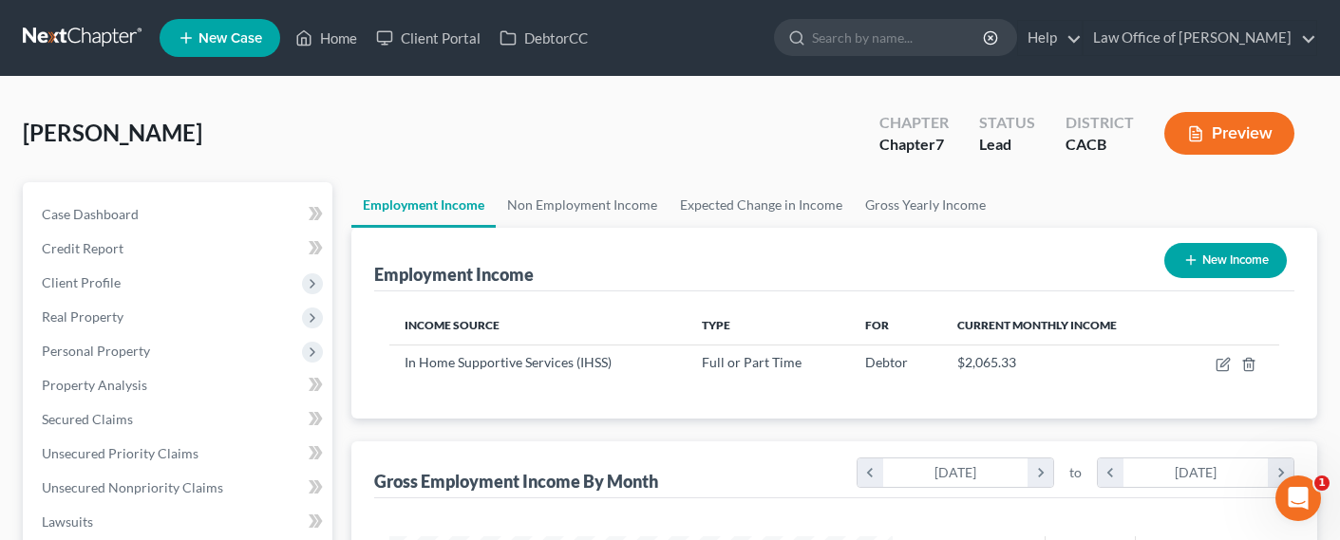
click at [1212, 262] on button "New Income" at bounding box center [1225, 260] width 122 height 35
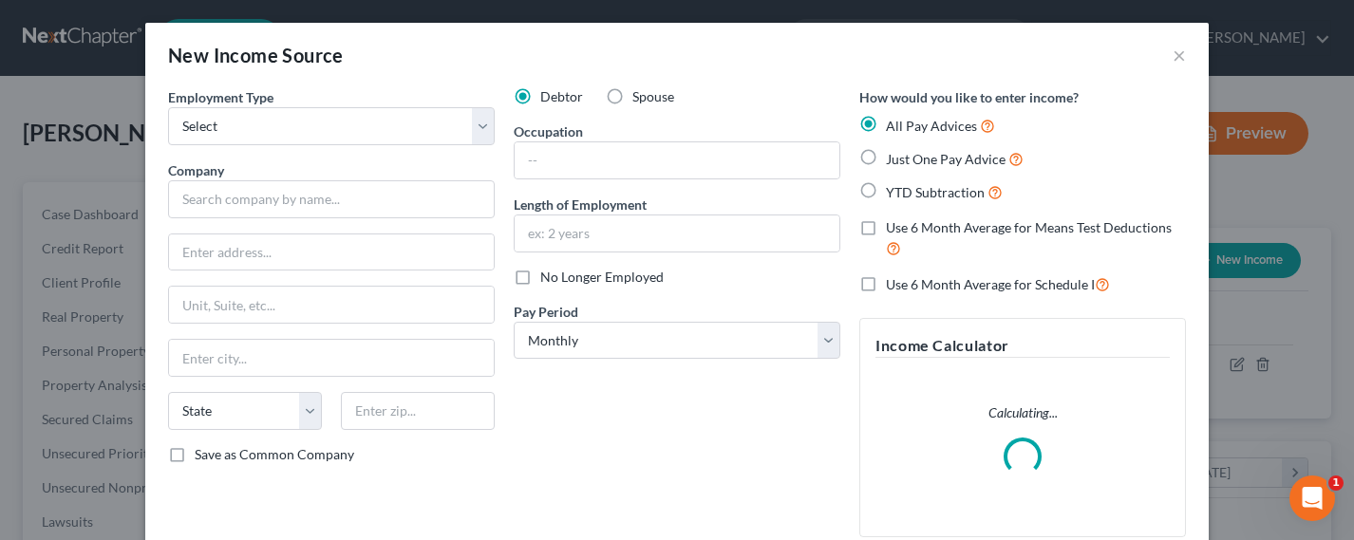
scroll to position [340, 548]
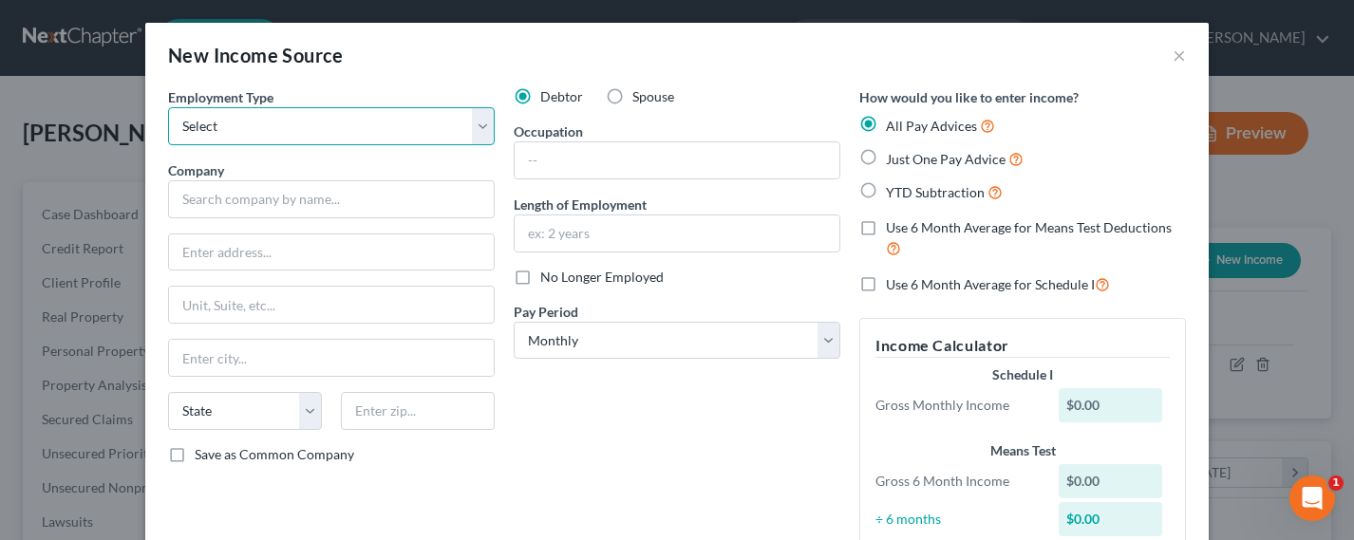
click at [251, 126] on select "Select Full or [DEMOGRAPHIC_DATA] Employment Self Employment" at bounding box center [331, 126] width 327 height 38
click at [168, 107] on select "Select Full or [DEMOGRAPHIC_DATA] Employment Self Employment" at bounding box center [331, 126] width 327 height 38
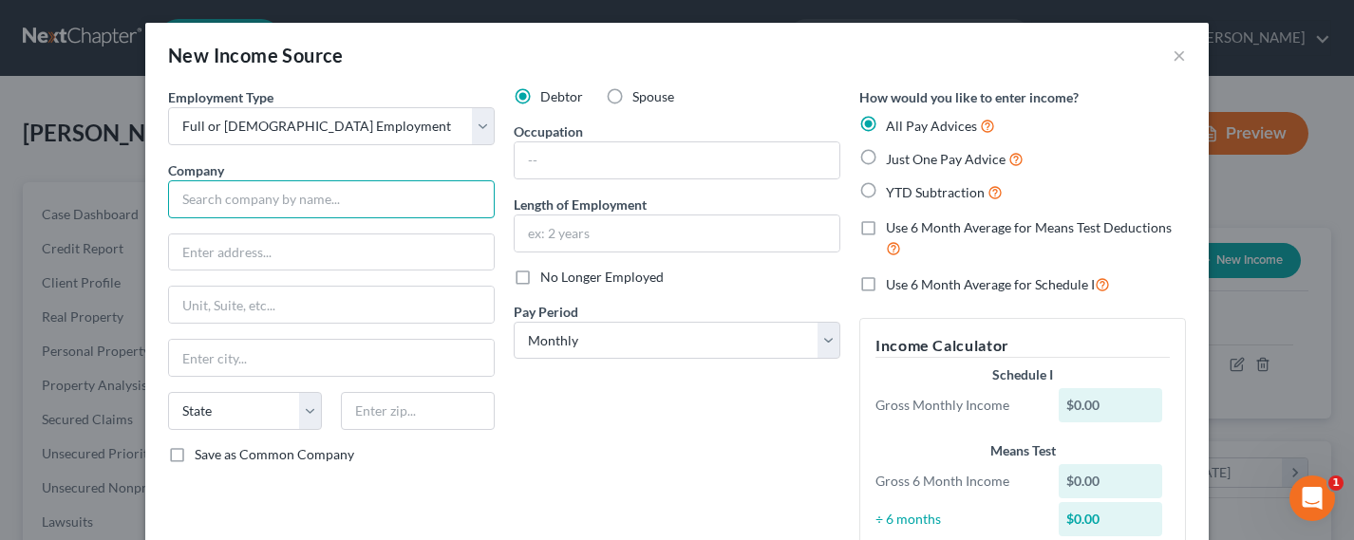
click at [238, 198] on input "text" at bounding box center [331, 199] width 327 height 38
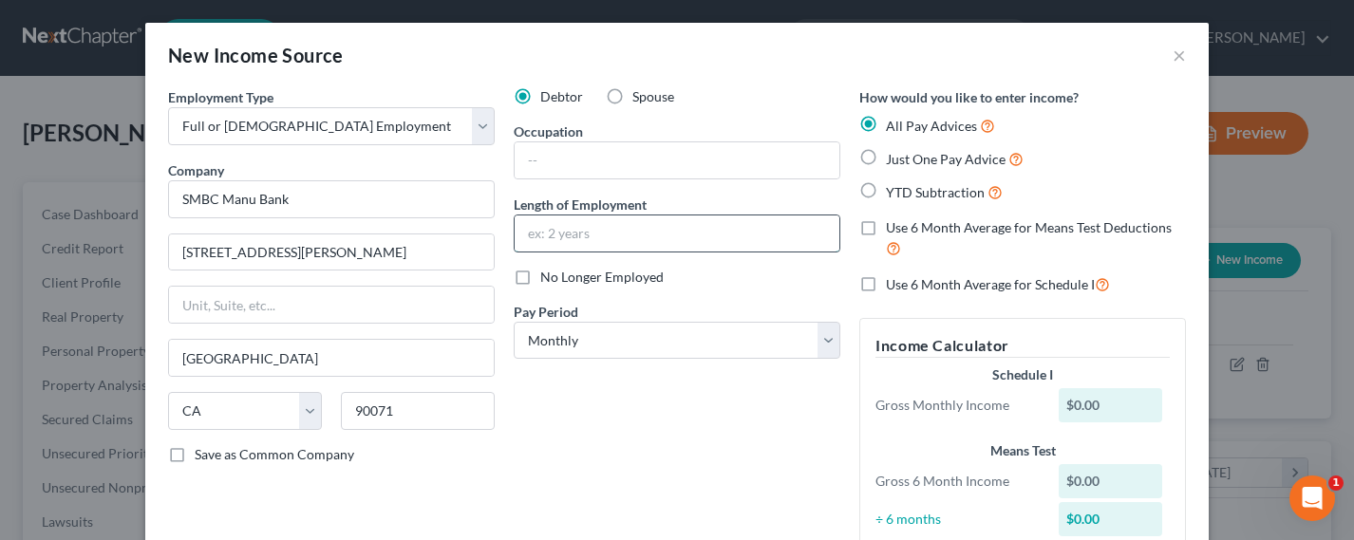
click at [643, 228] on input "text" at bounding box center [677, 234] width 325 height 36
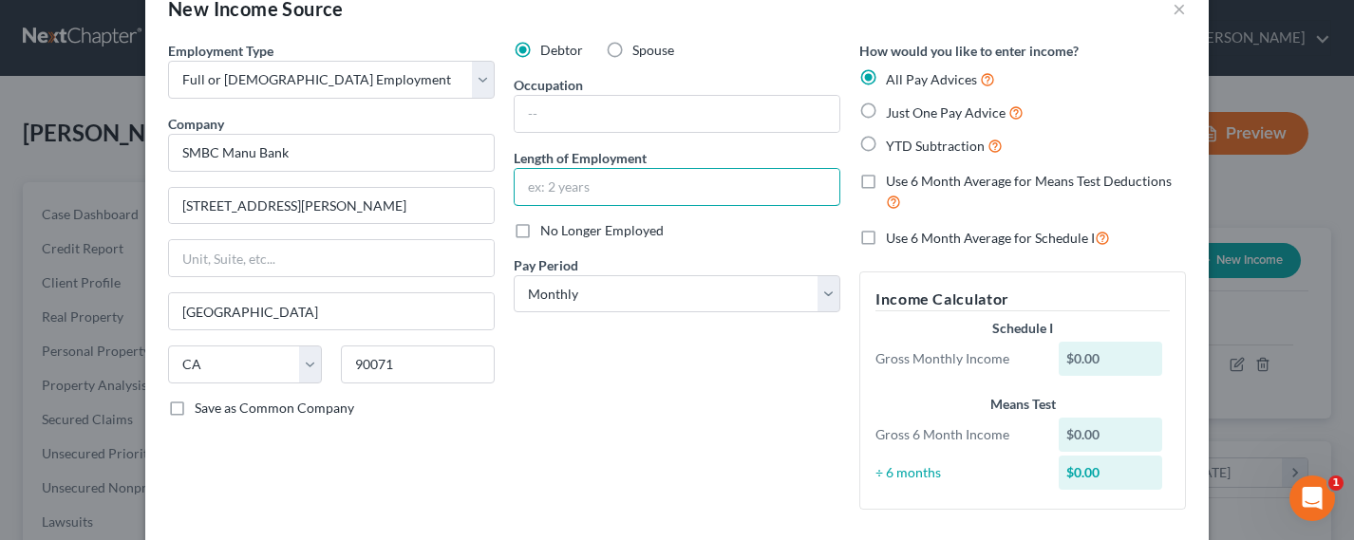
scroll to position [0, 0]
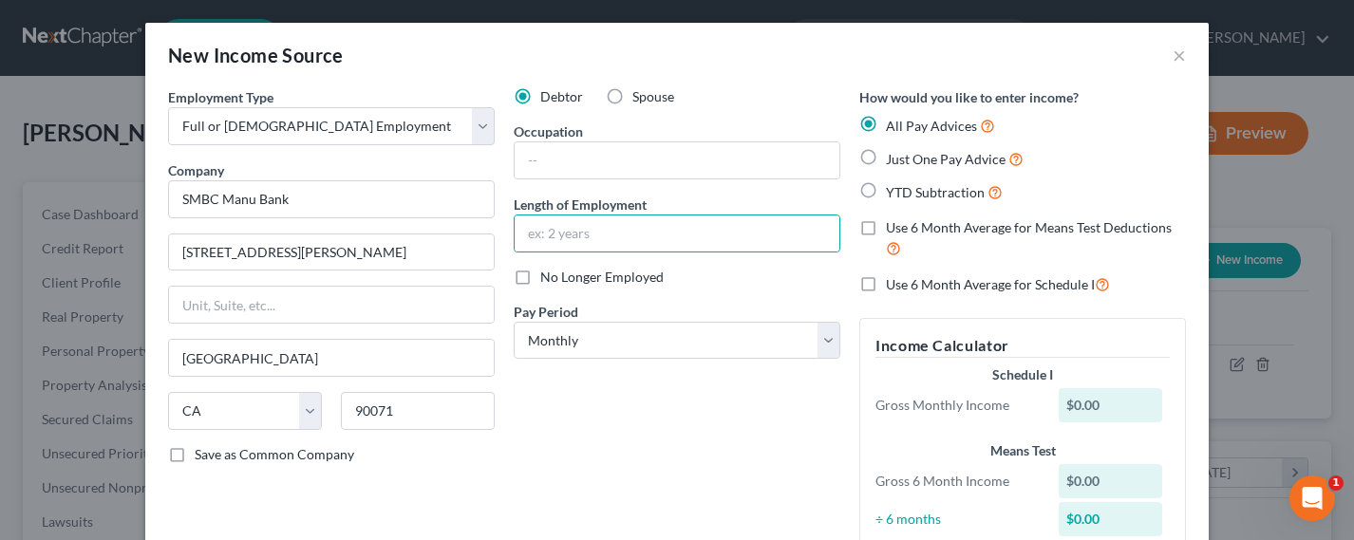
drag, startPoint x: 712, startPoint y: 194, endPoint x: 676, endPoint y: 200, distance: 36.7
click at [712, 195] on div "Length of Employment" at bounding box center [677, 224] width 327 height 58
click at [607, 240] on input "text" at bounding box center [677, 234] width 325 height 36
click at [595, 162] on input "text" at bounding box center [677, 160] width 325 height 36
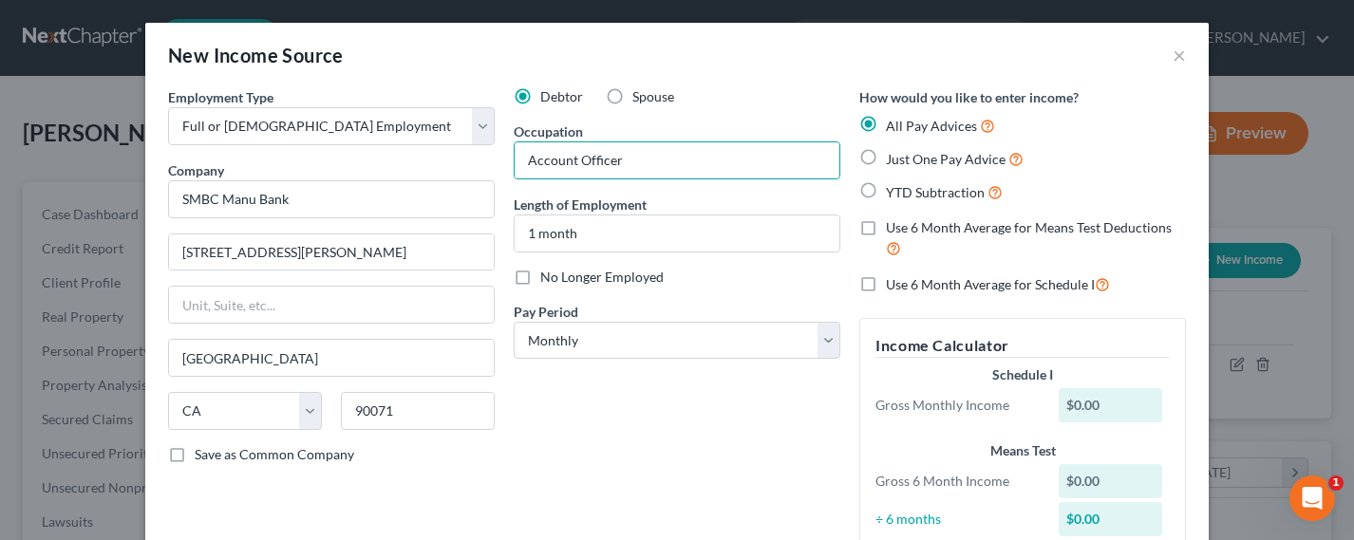
click at [928, 155] on span "Just One Pay Advice" at bounding box center [946, 159] width 120 height 16
click at [906, 155] on input "Just One Pay Advice" at bounding box center [899, 154] width 12 height 12
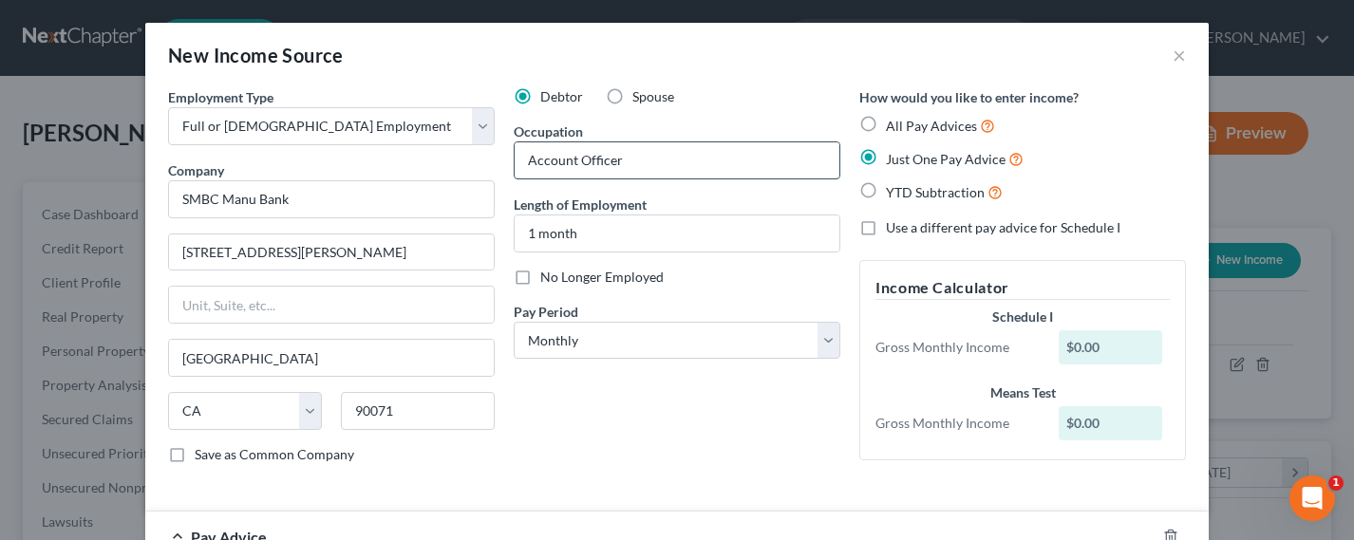
click at [596, 173] on input "Account Officer" at bounding box center [677, 160] width 325 height 36
click at [955, 223] on span "Use a different pay advice for Schedule I" at bounding box center [1003, 227] width 234 height 16
click at [906, 223] on input "Use a different pay advice for Schedule I" at bounding box center [899, 224] width 12 height 12
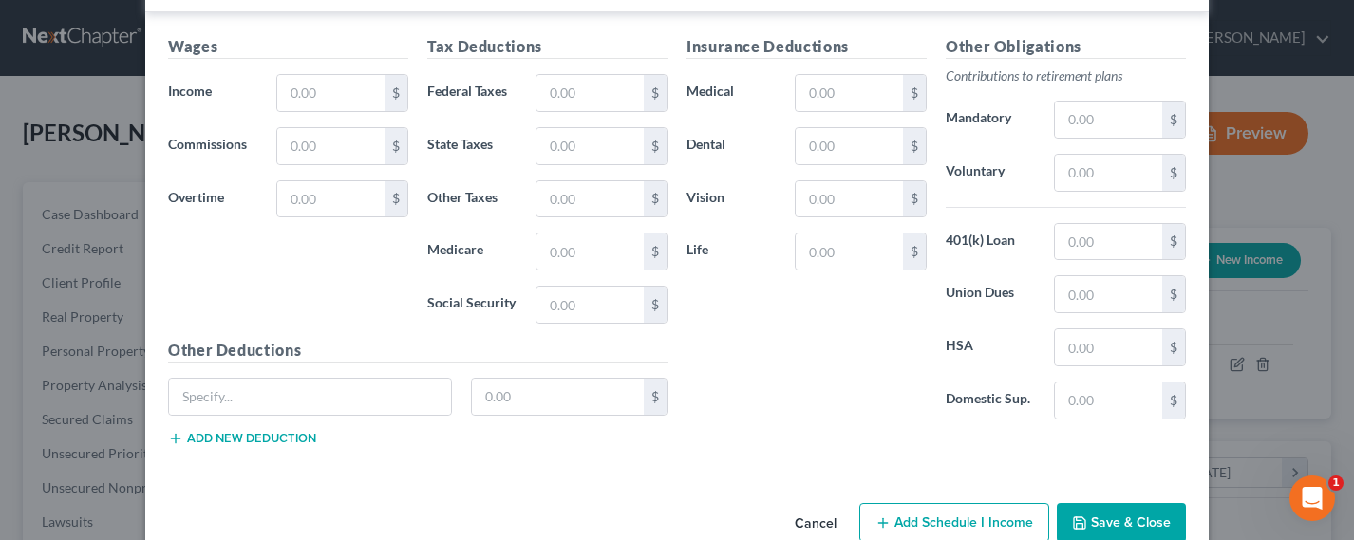
scroll to position [591, 0]
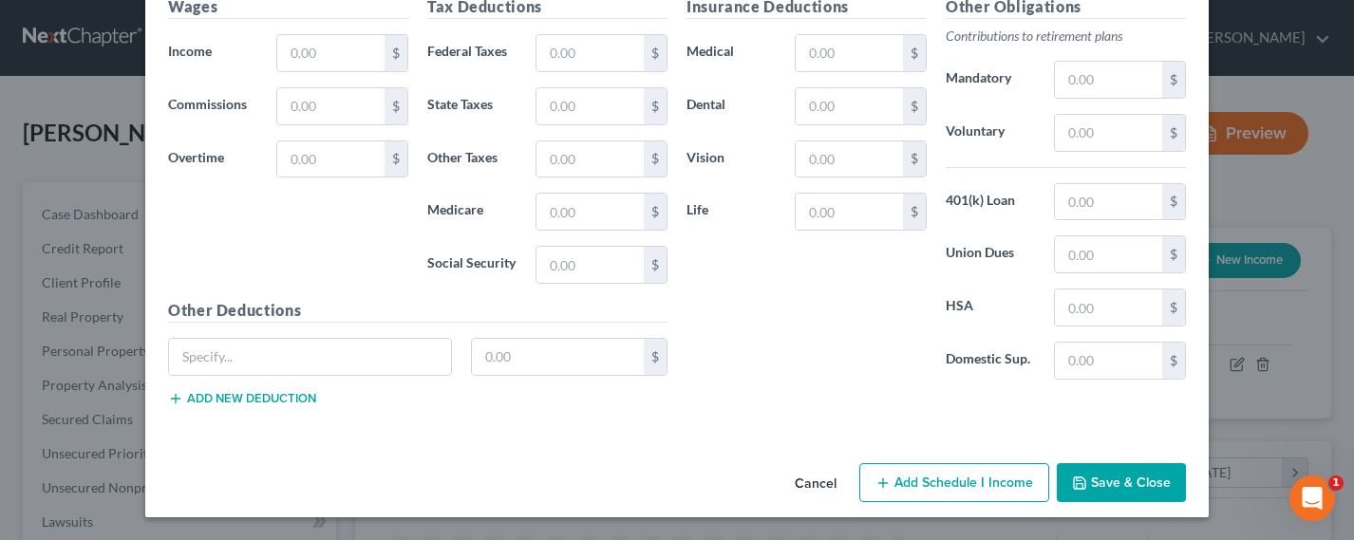
click at [928, 486] on button "Add Schedule I Income" at bounding box center [954, 483] width 190 height 40
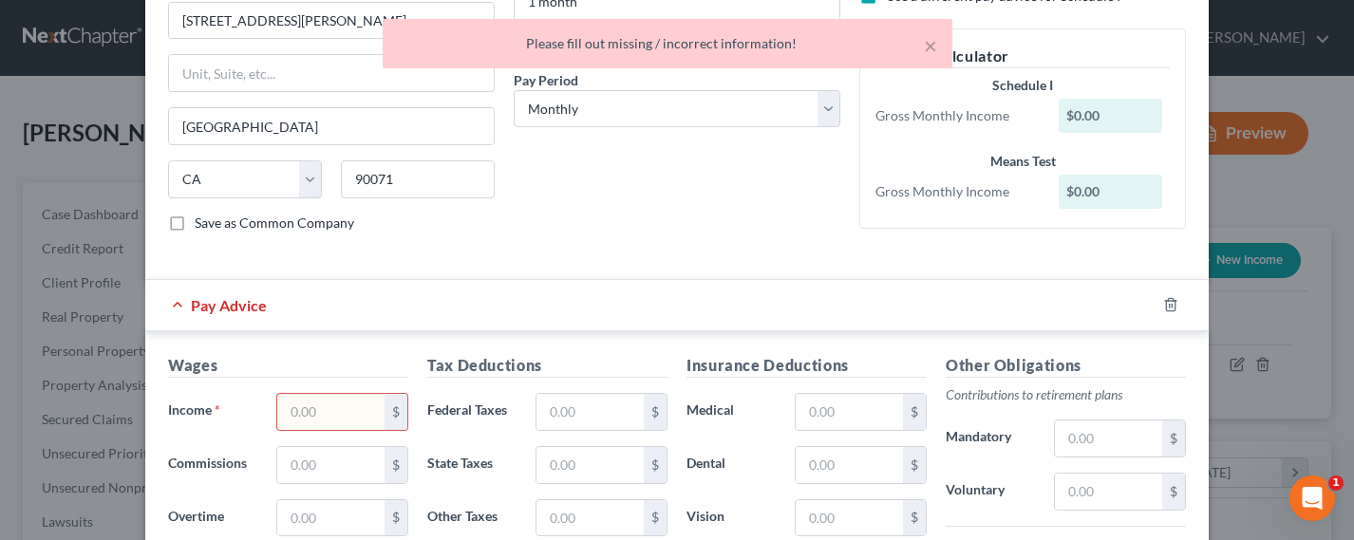
scroll to position [416, 0]
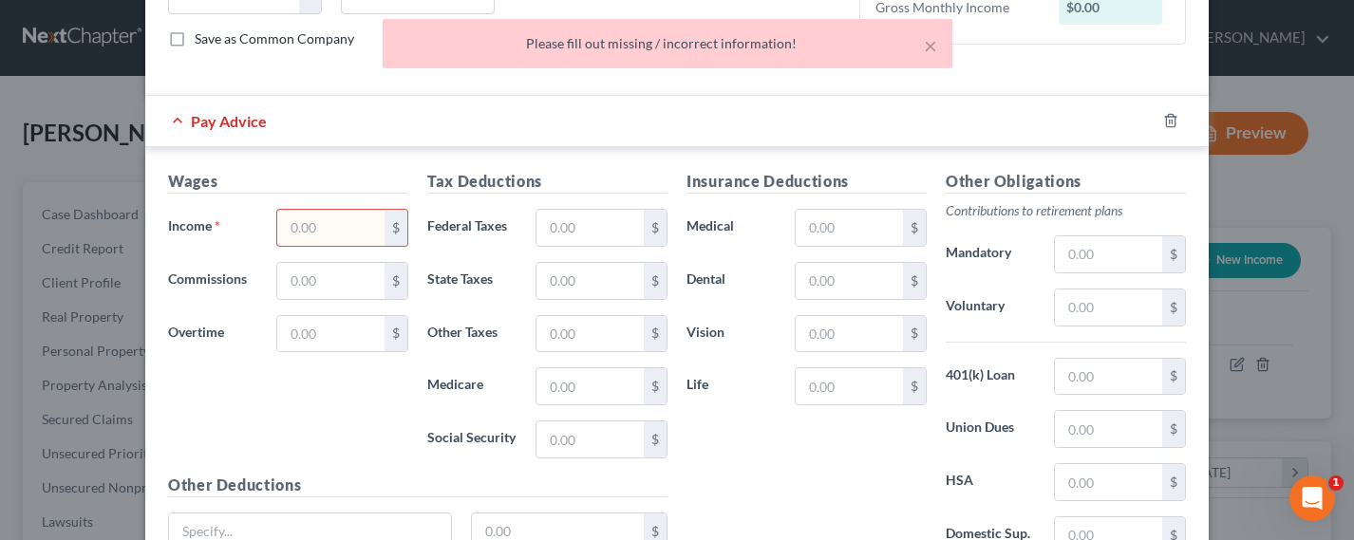
click at [303, 227] on input "text" at bounding box center [330, 228] width 107 height 36
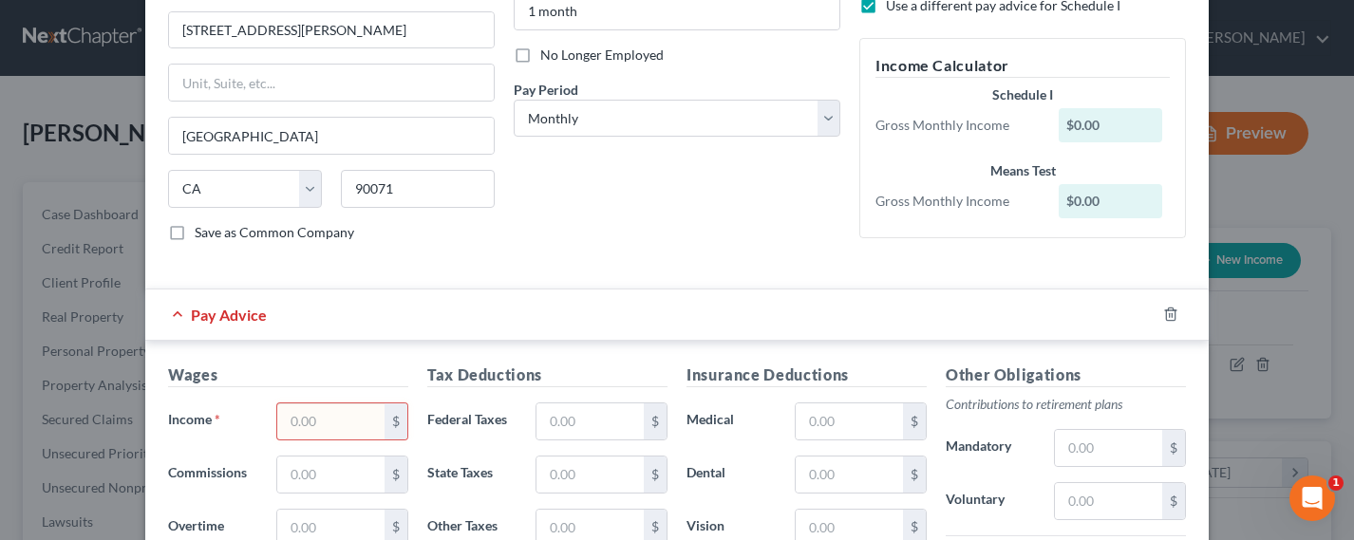
scroll to position [0, 0]
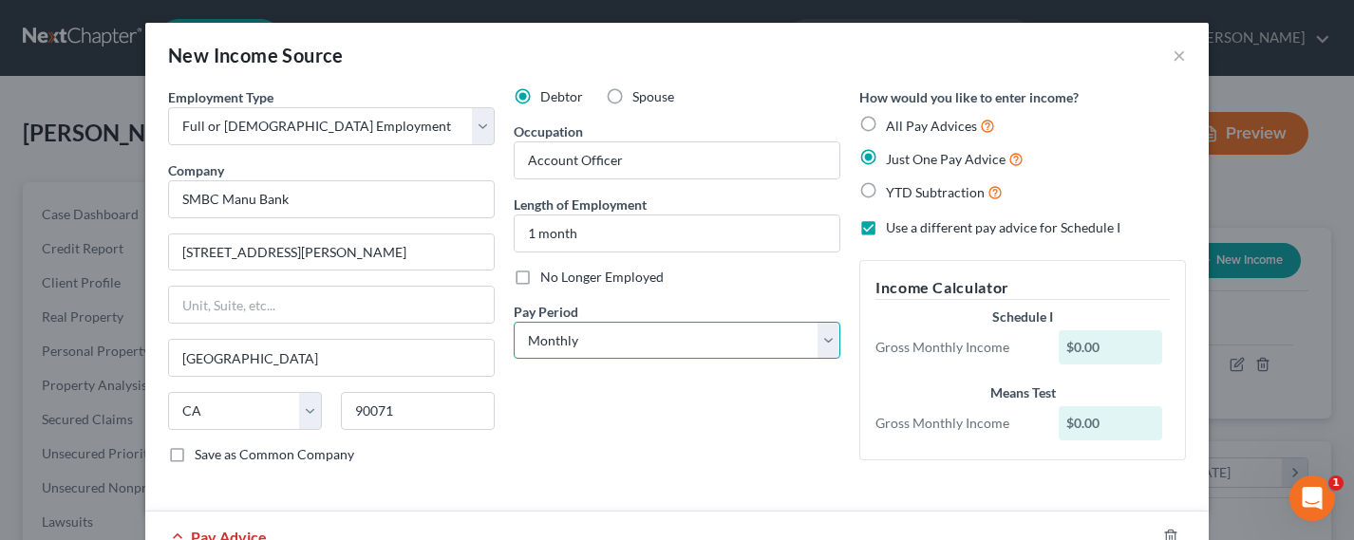
click at [697, 344] on select "Select Monthly Twice Monthly Every Other Week Weekly" at bounding box center [677, 341] width 327 height 38
click at [514, 322] on select "Select Monthly Twice Monthly Every Other Week Weekly" at bounding box center [677, 341] width 327 height 38
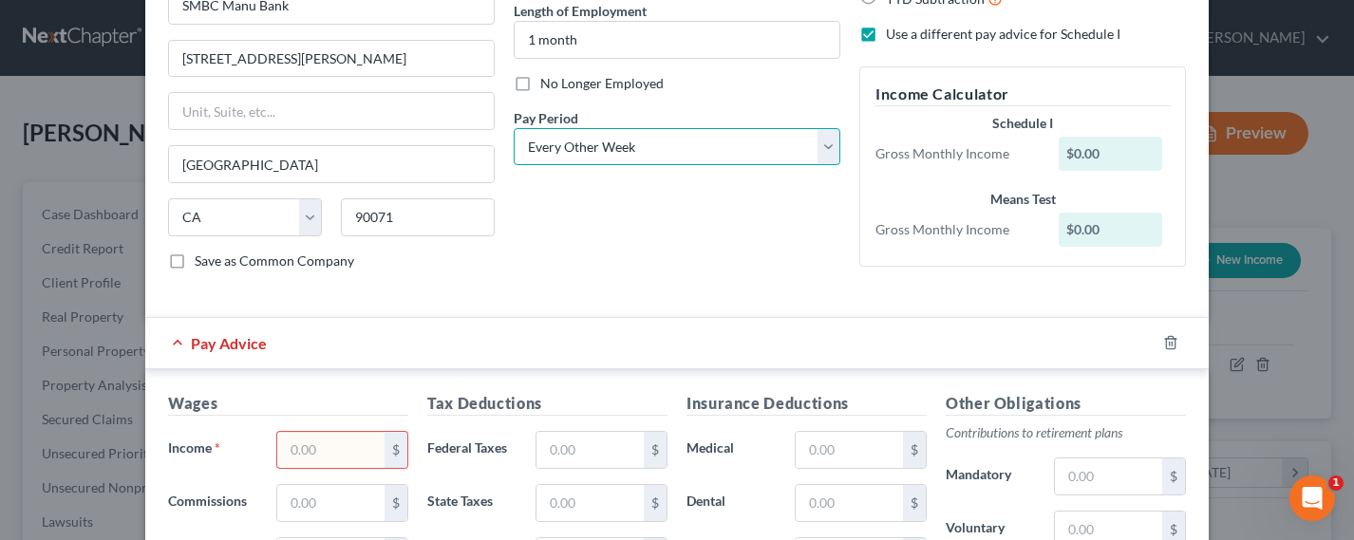
scroll to position [670, 0]
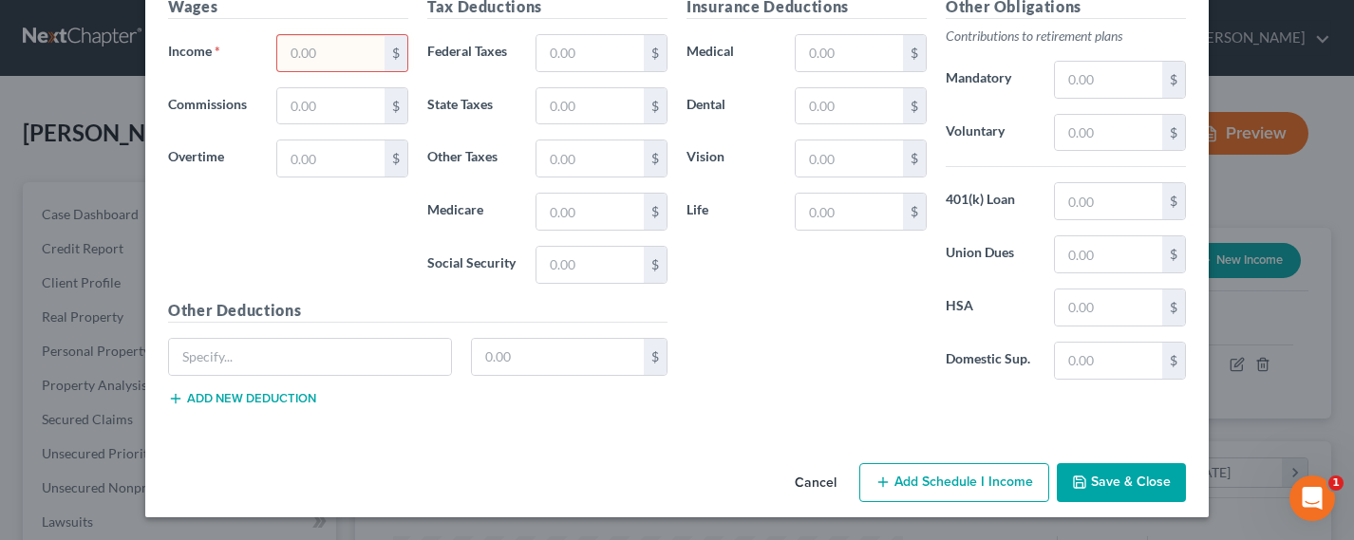
click at [916, 484] on button "Add Schedule I Income" at bounding box center [954, 483] width 190 height 40
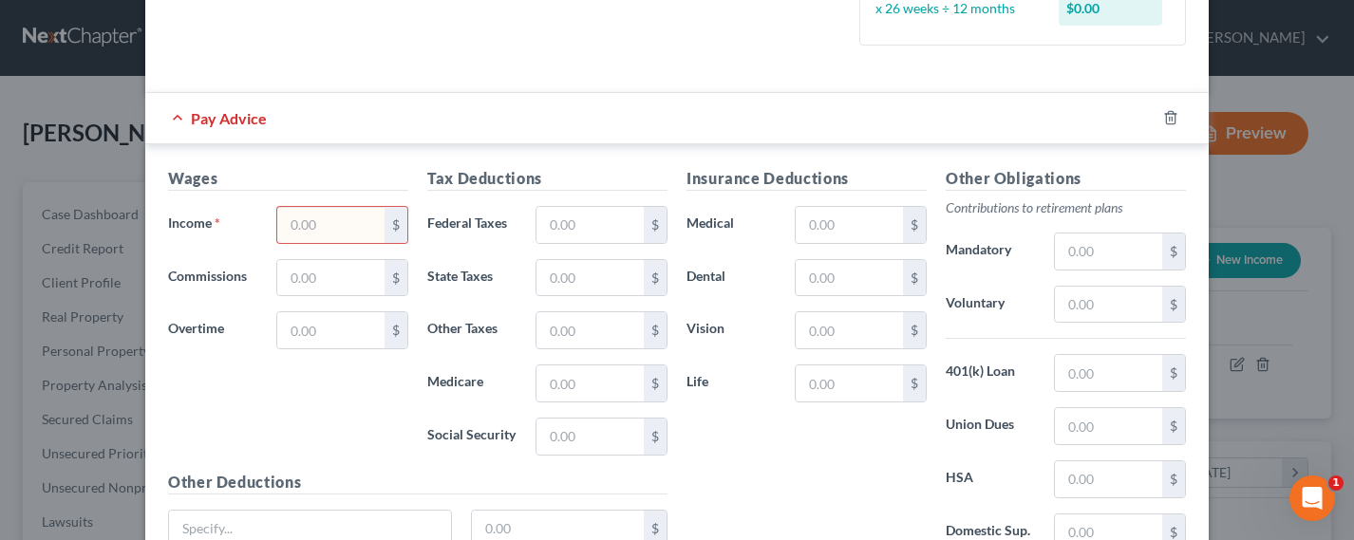
click at [306, 226] on input "text" at bounding box center [330, 225] width 107 height 36
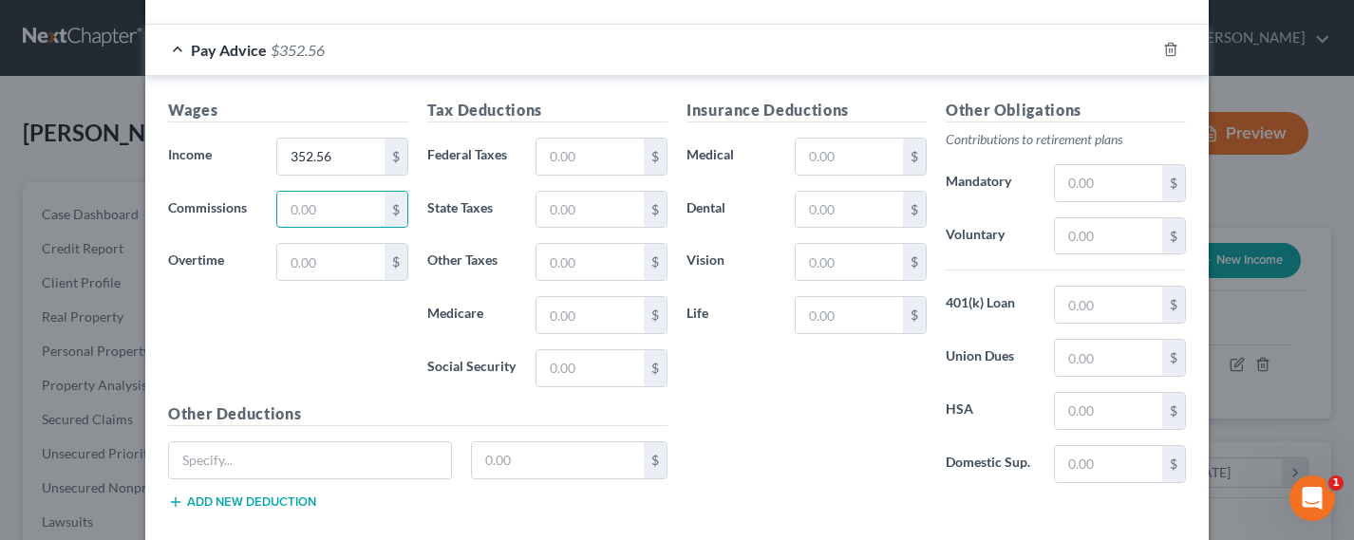
scroll to position [670, 0]
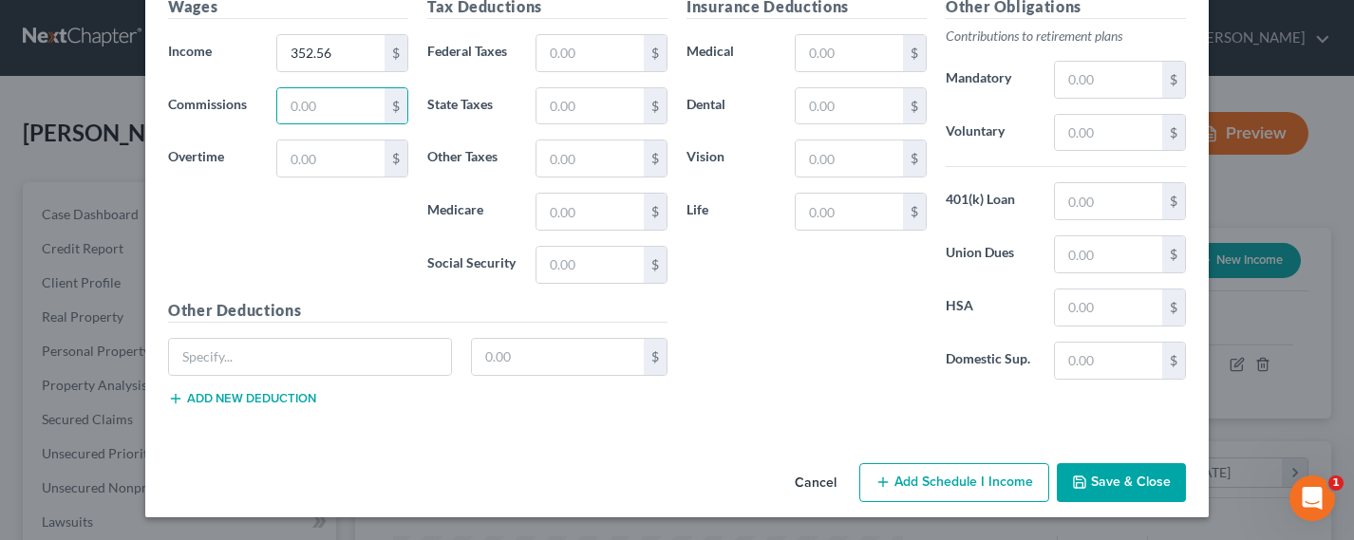
click at [948, 489] on button "Add Schedule I Income" at bounding box center [954, 483] width 190 height 40
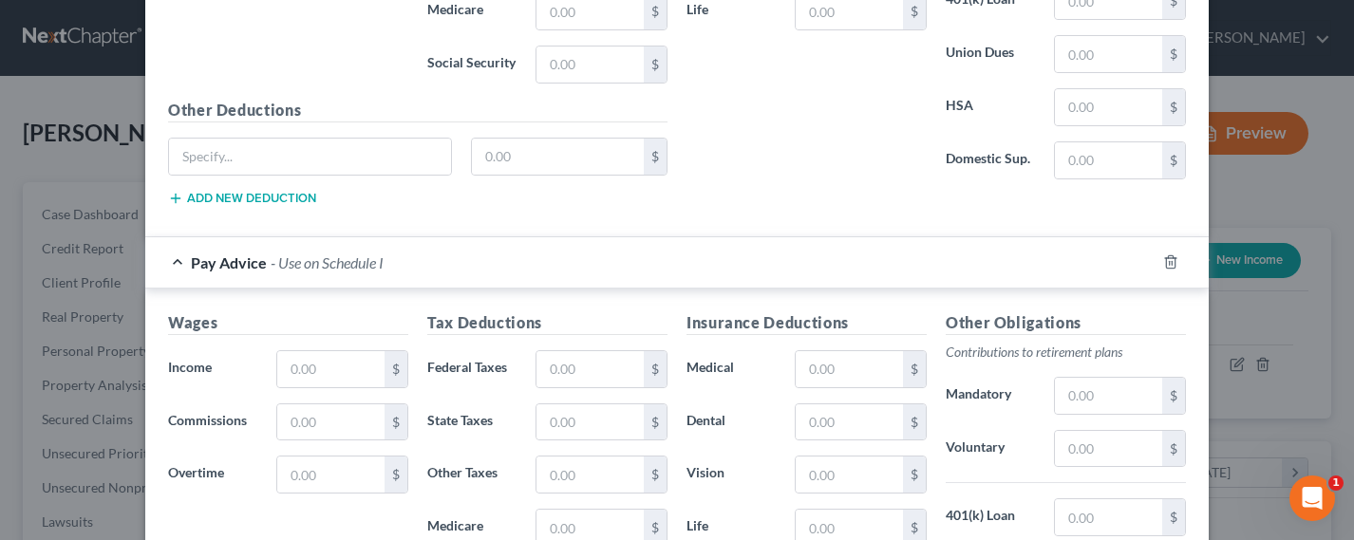
scroll to position [906, 0]
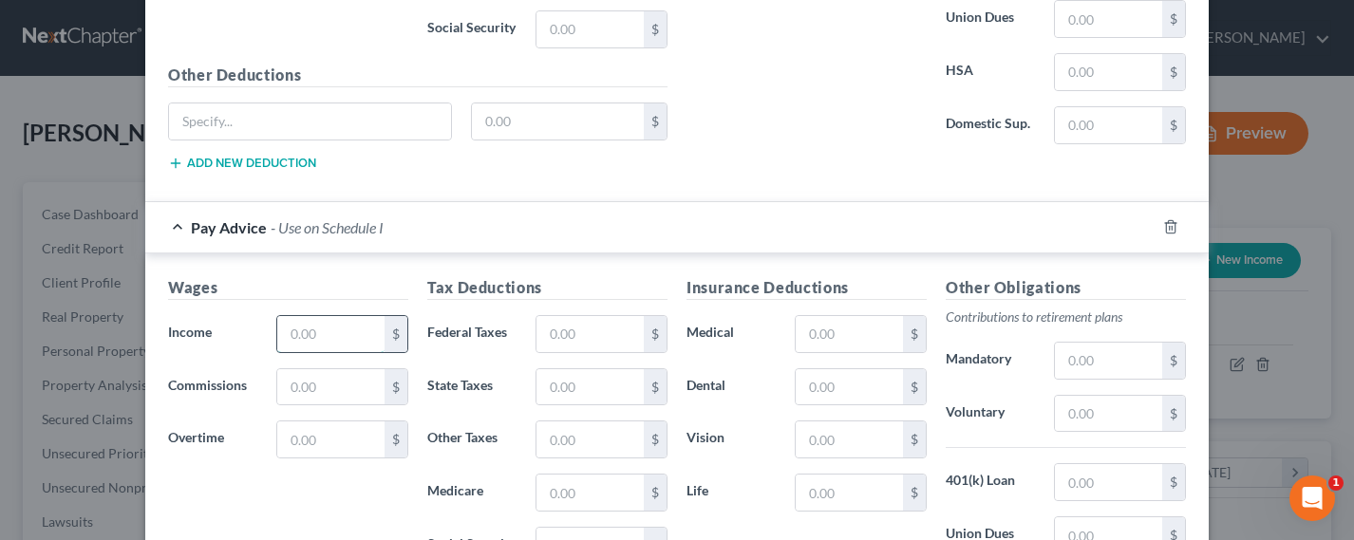
click at [351, 328] on input "text" at bounding box center [330, 334] width 107 height 36
click at [603, 335] on input "text" at bounding box center [589, 334] width 107 height 36
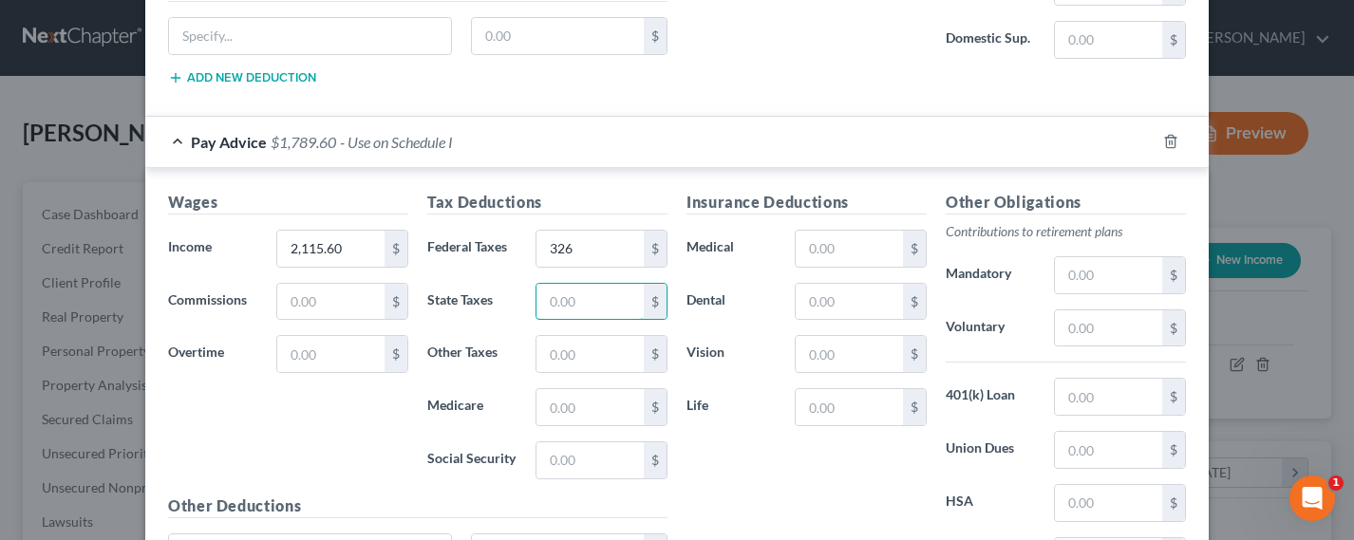
scroll to position [1033, 0]
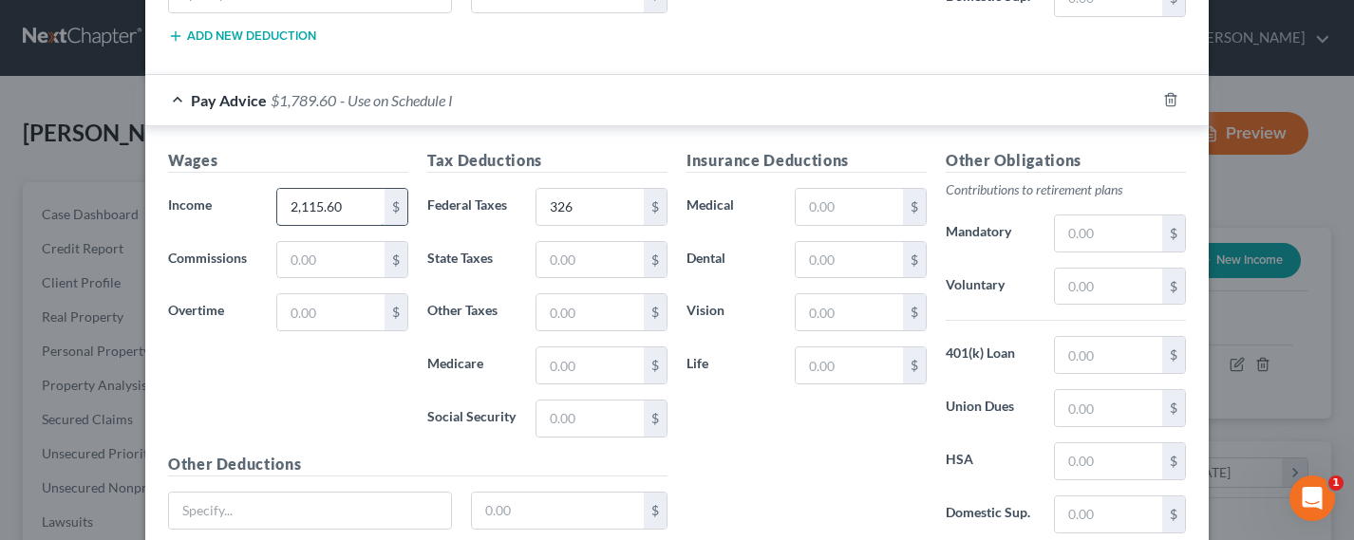
click at [309, 216] on input "2,115.60" at bounding box center [330, 207] width 107 height 36
click at [306, 209] on input "2,115.60" at bounding box center [330, 207] width 107 height 36
click at [621, 266] on input "text" at bounding box center [589, 260] width 107 height 36
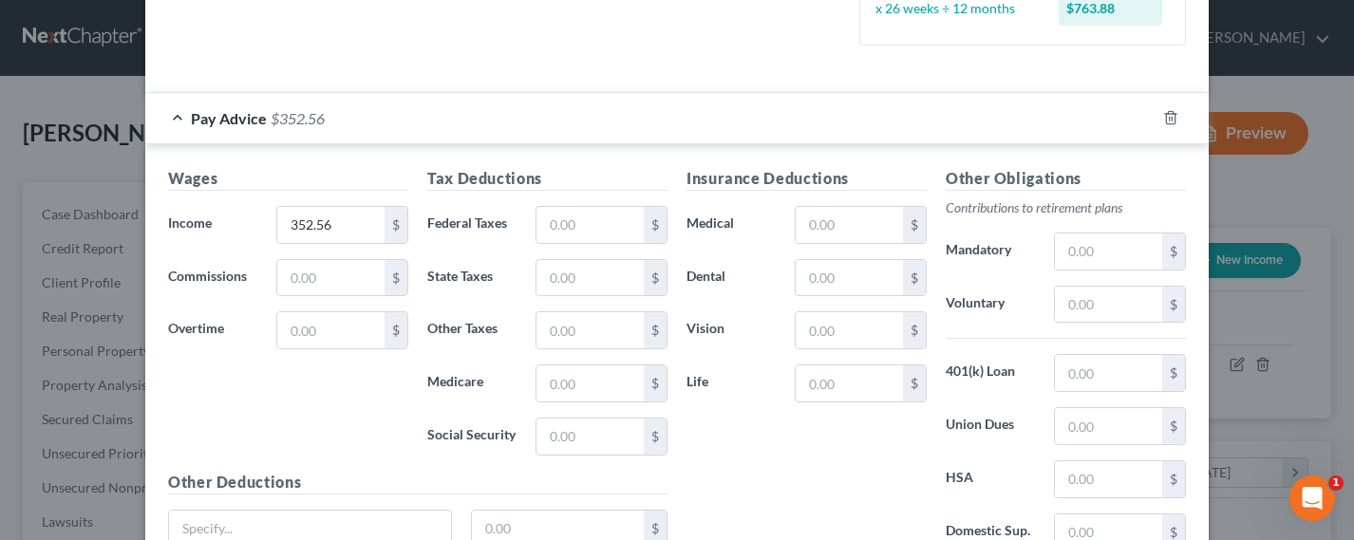
scroll to position [533, 0]
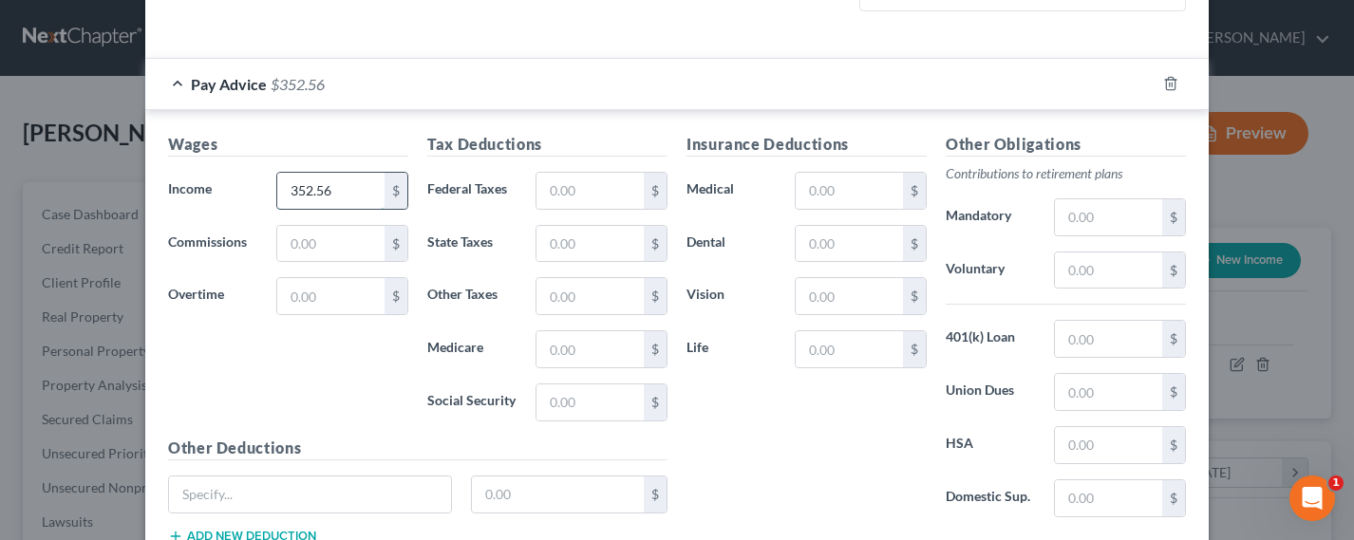
click at [324, 190] on input "352.56" at bounding box center [330, 191] width 107 height 36
drag, startPoint x: 366, startPoint y: 128, endPoint x: 370, endPoint y: 139, distance: 11.1
click at [367, 128] on div "Wages Income * 352.56 $ Commissions $ Overtime $ Tax Deductions Federal Taxes $…" at bounding box center [676, 342] width 1063 height 465
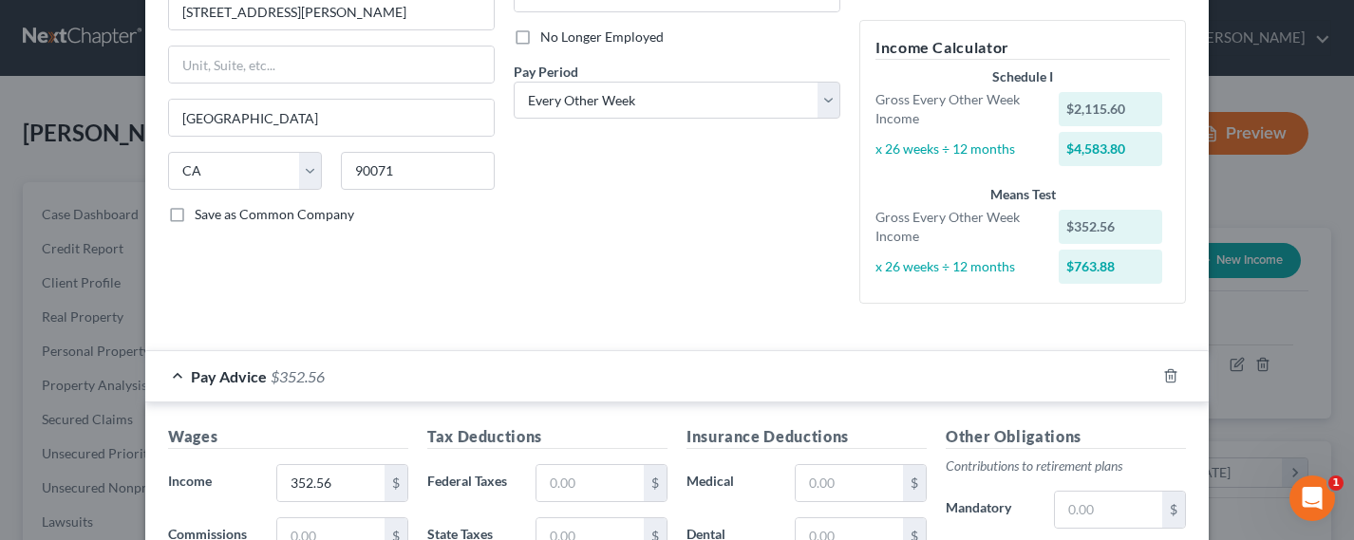
scroll to position [133, 0]
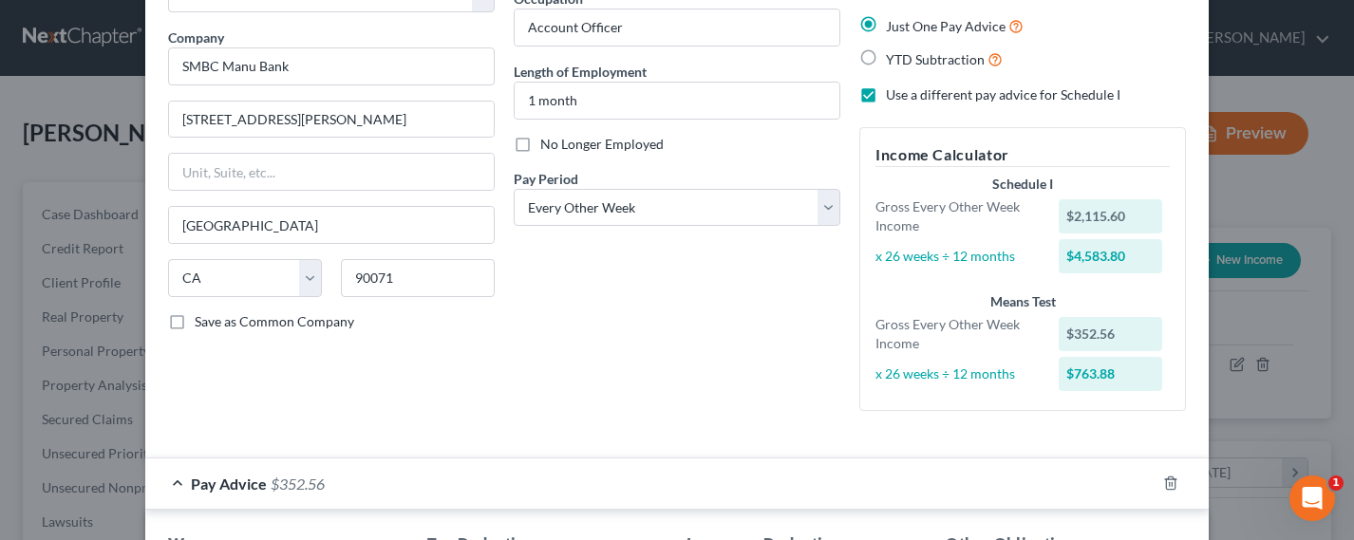
click at [286, 486] on span "$352.56" at bounding box center [298, 484] width 54 height 18
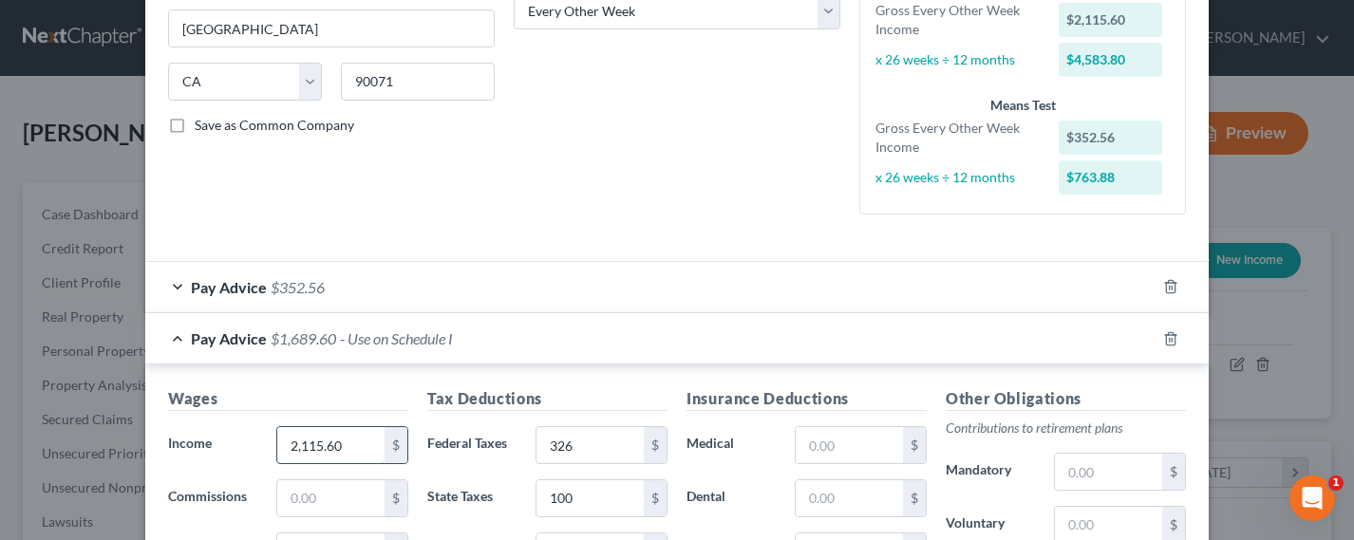
scroll to position [330, 0]
click at [288, 272] on div "Pay Advice $352.56" at bounding box center [650, 286] width 1010 height 50
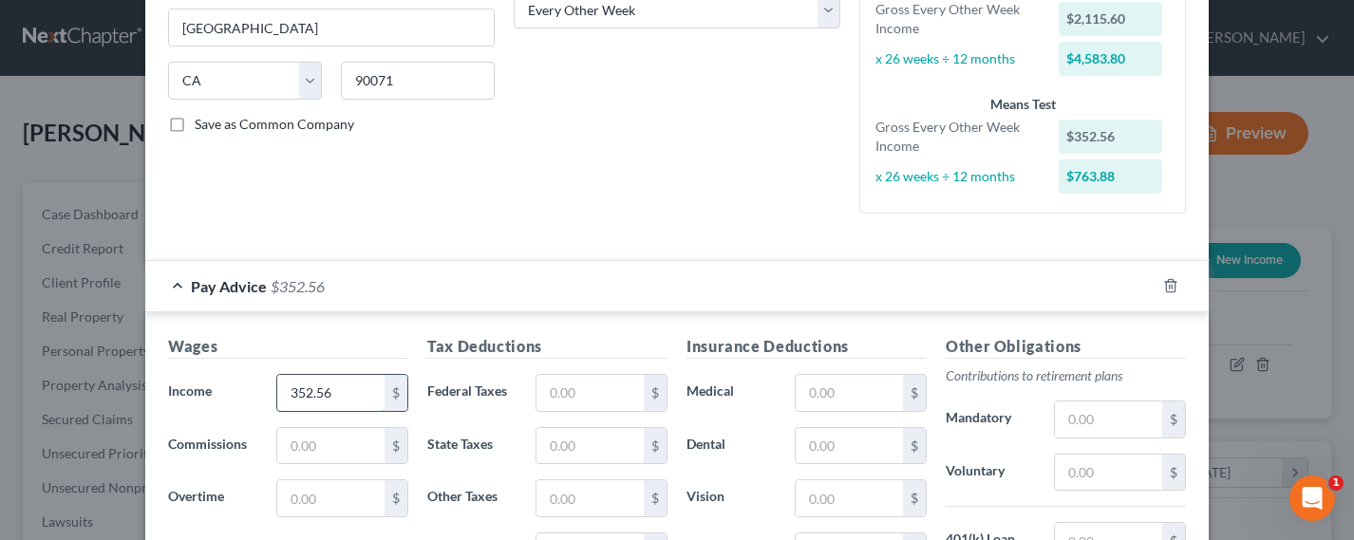
click at [288, 397] on input "352.56" at bounding box center [330, 393] width 107 height 36
click at [289, 396] on input "352.56" at bounding box center [330, 393] width 107 height 36
click at [291, 395] on input "352.56" at bounding box center [330, 393] width 107 height 36
drag, startPoint x: 293, startPoint y: 396, endPoint x: 283, endPoint y: 397, distance: 10.5
click at [283, 397] on input "352.56" at bounding box center [330, 393] width 107 height 36
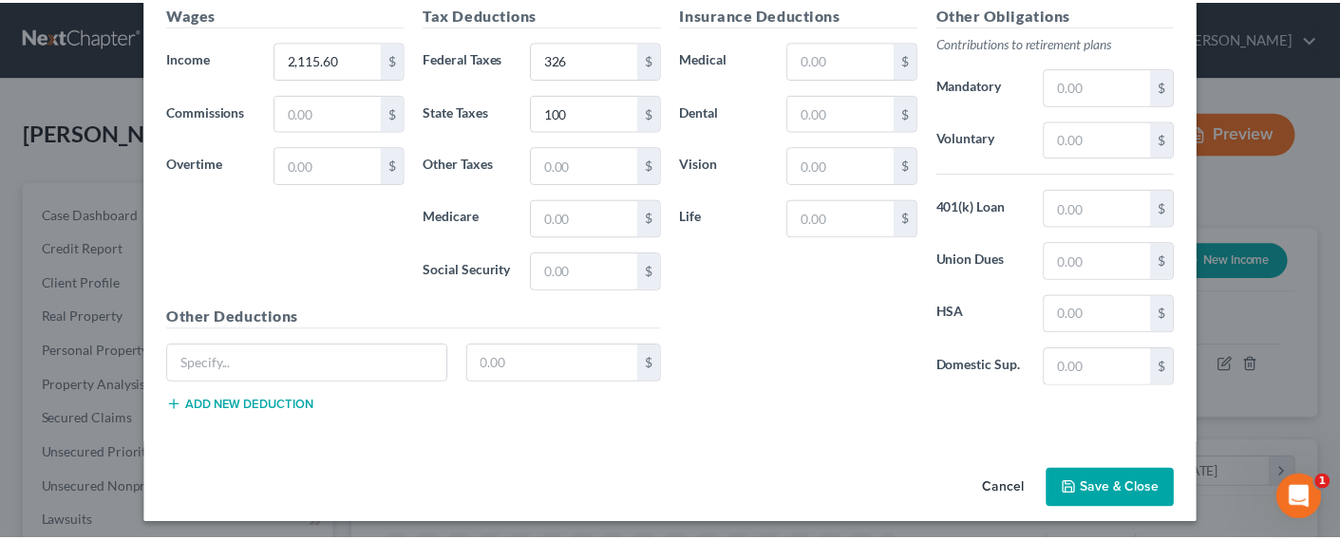
scroll to position [1187, 0]
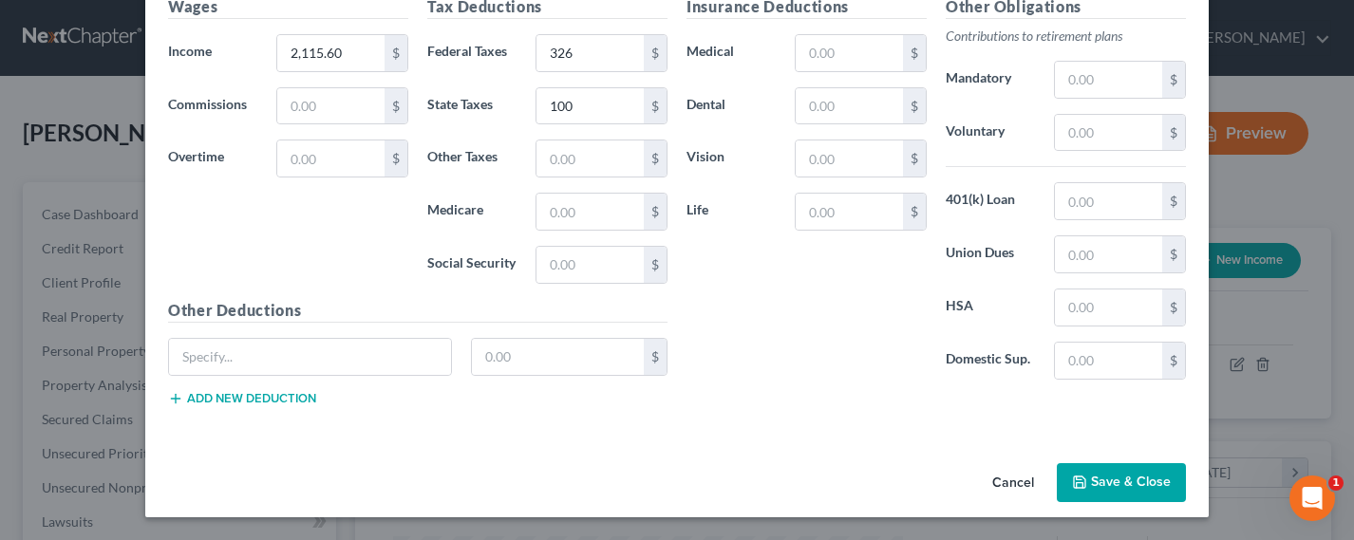
click at [1141, 492] on button "Save & Close" at bounding box center [1121, 483] width 129 height 40
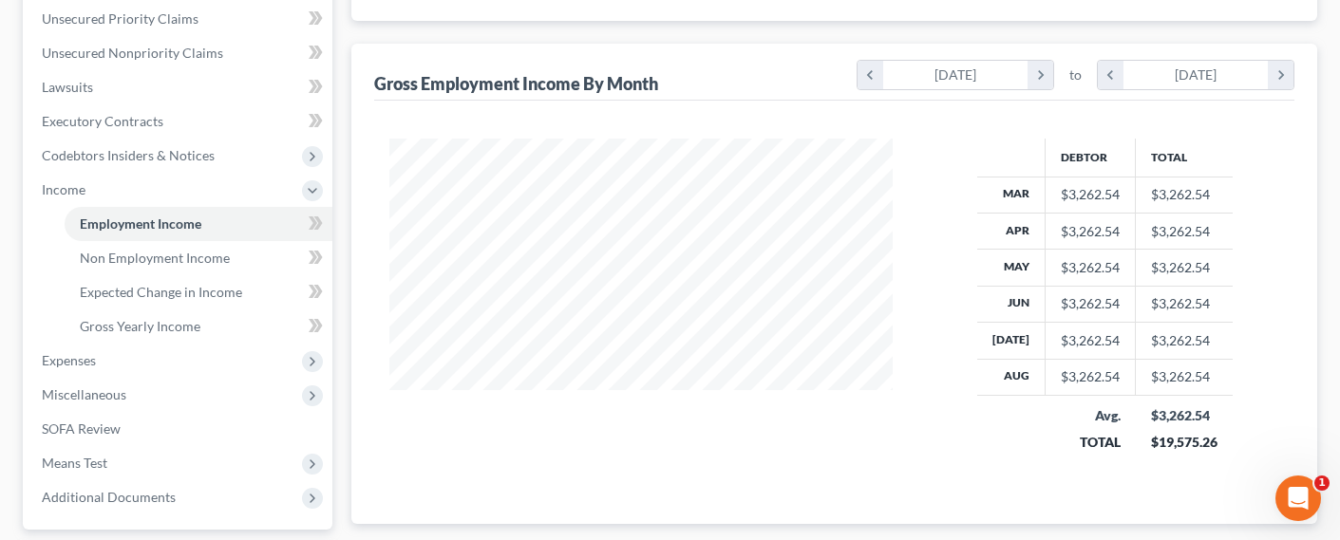
scroll to position [604, 0]
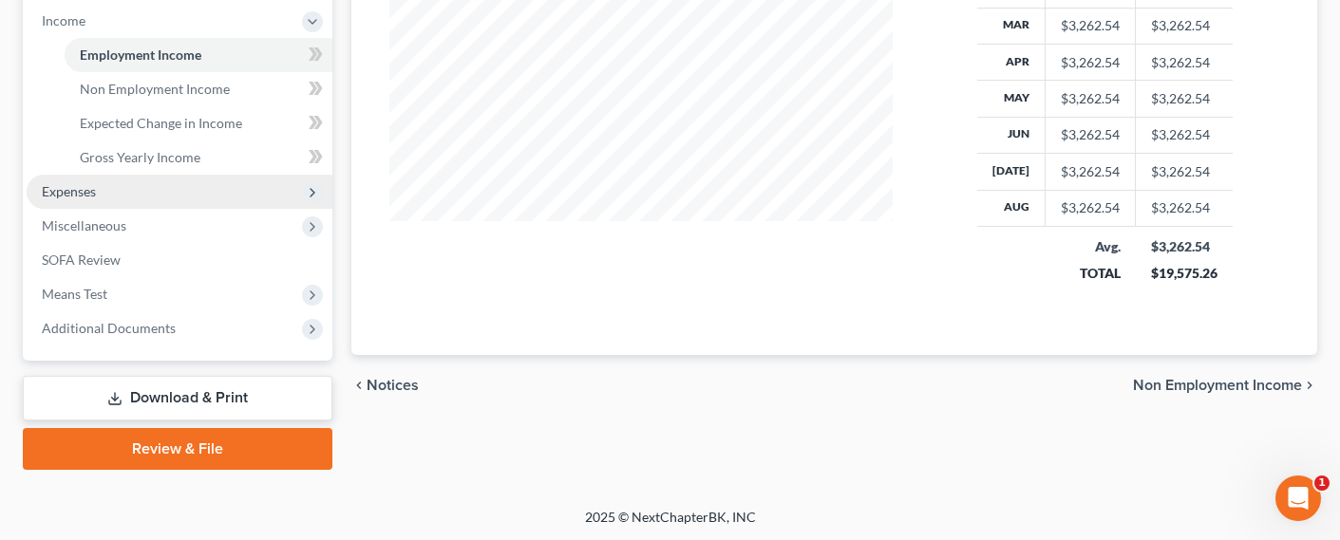
click at [76, 187] on span "Expenses" at bounding box center [69, 191] width 54 height 16
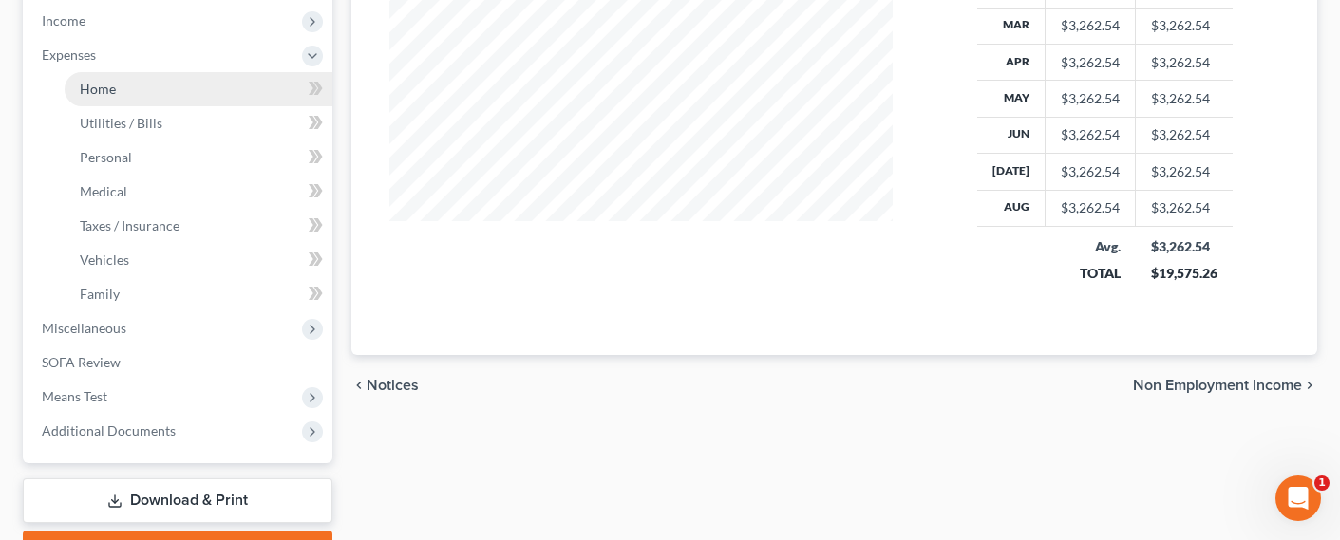
click at [114, 95] on span "Home" at bounding box center [98, 89] width 36 height 16
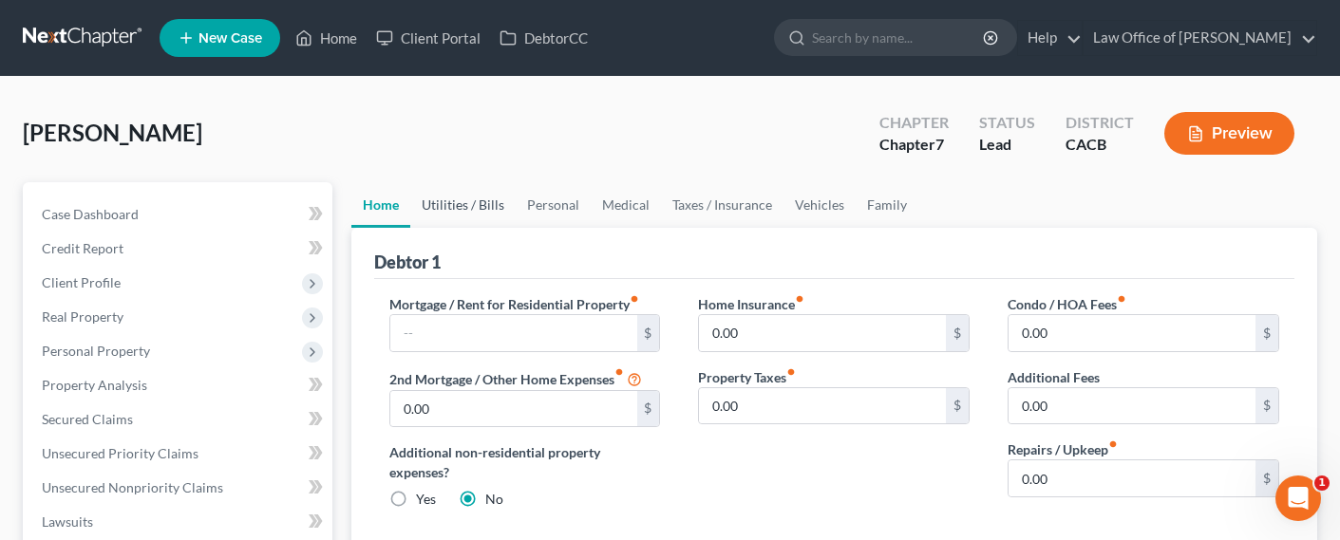
drag, startPoint x: 437, startPoint y: 200, endPoint x: 430, endPoint y: 209, distance: 10.8
click at [438, 200] on link "Utilities / Bills" at bounding box center [462, 205] width 105 height 46
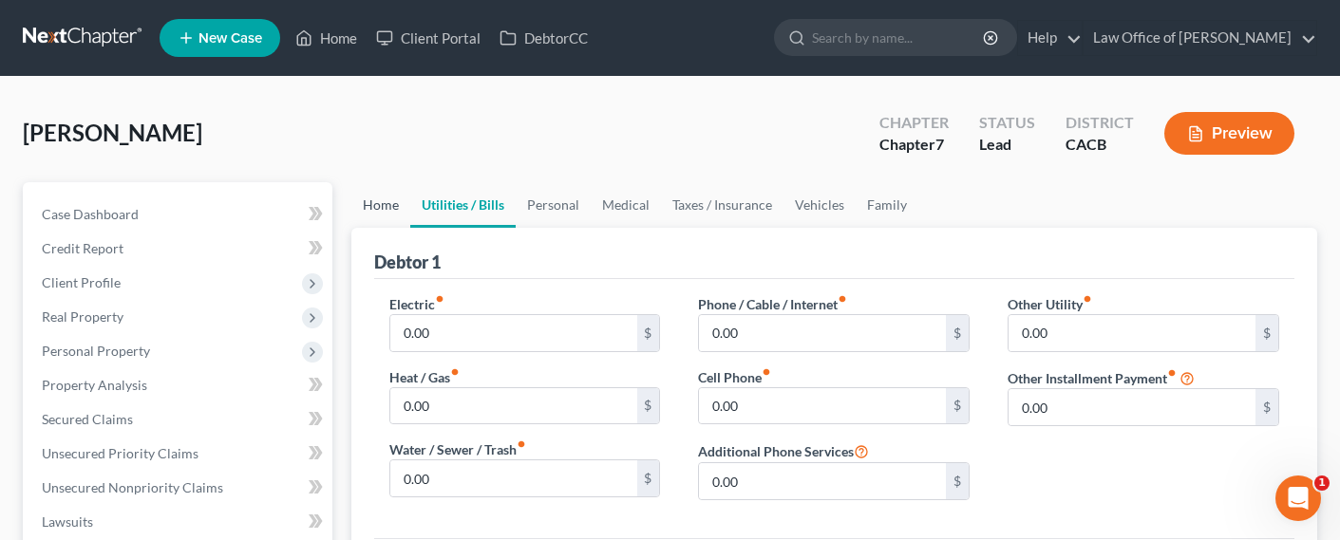
click at [377, 216] on link "Home" at bounding box center [380, 205] width 59 height 46
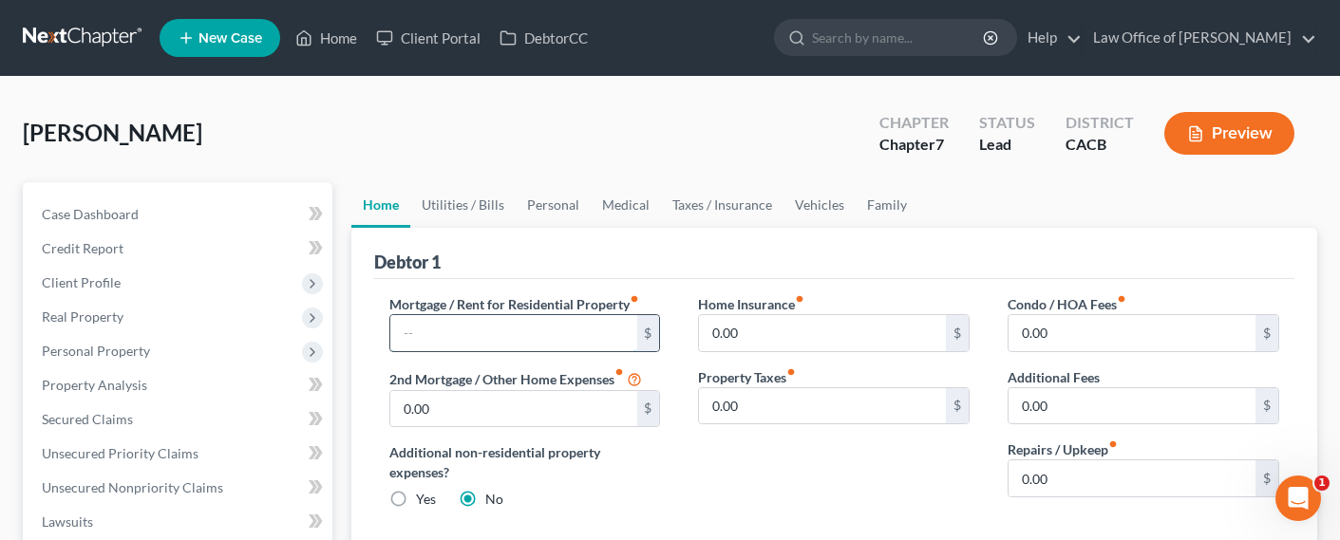
click at [448, 342] on input "text" at bounding box center [513, 333] width 247 height 36
click at [451, 336] on input "3,600" at bounding box center [513, 333] width 247 height 36
drag, startPoint x: 462, startPoint y: 335, endPoint x: 370, endPoint y: 326, distance: 92.6
click at [371, 328] on div "Mortgage / Rent for Residential Property fiber_manual_record 3,600 $ 2nd Mortga…" at bounding box center [524, 409] width 309 height 231
click at [461, 197] on link "Utilities / Bills" at bounding box center [462, 205] width 105 height 46
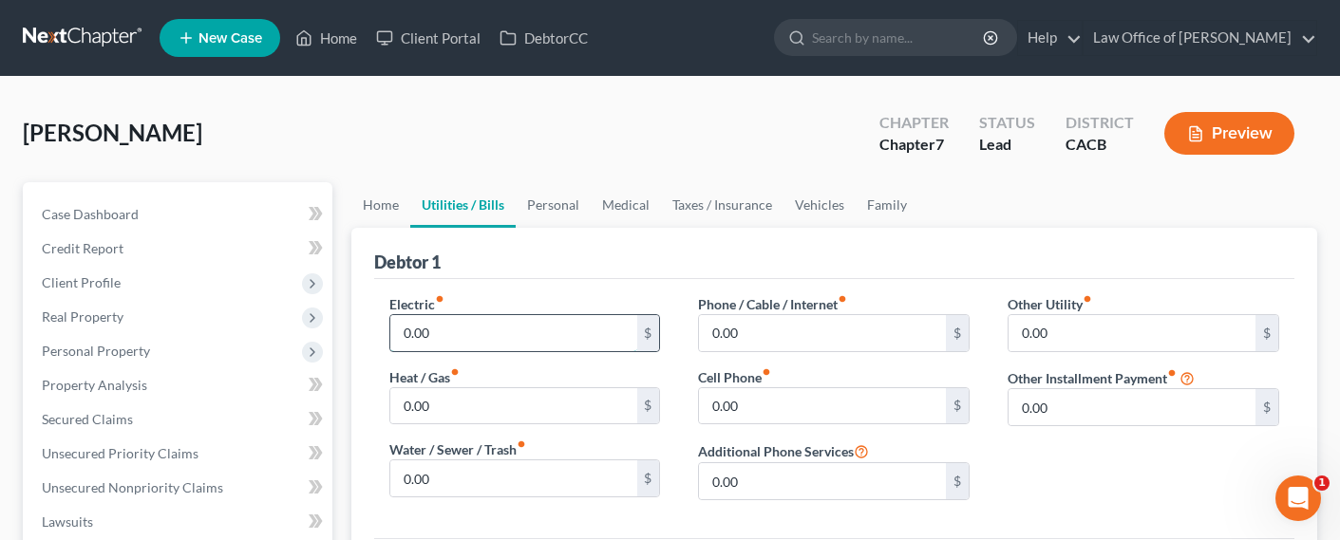
click at [448, 327] on input "0.00" at bounding box center [513, 333] width 247 height 36
click at [543, 209] on link "Personal" at bounding box center [553, 205] width 75 height 46
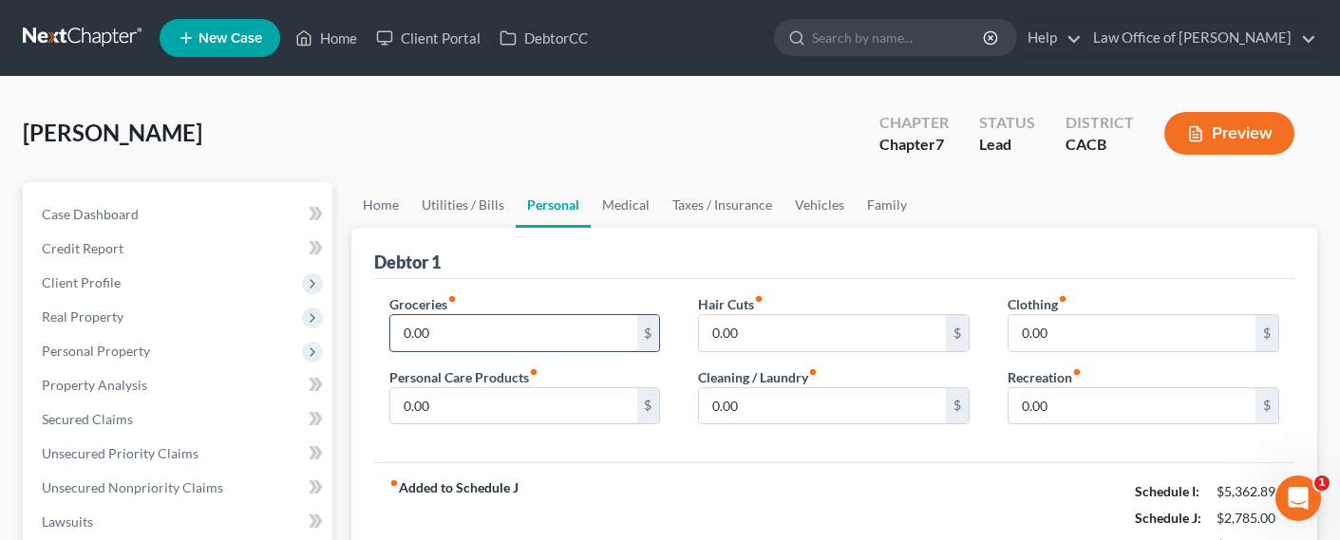
click at [468, 335] on input "0.00" at bounding box center [513, 333] width 247 height 36
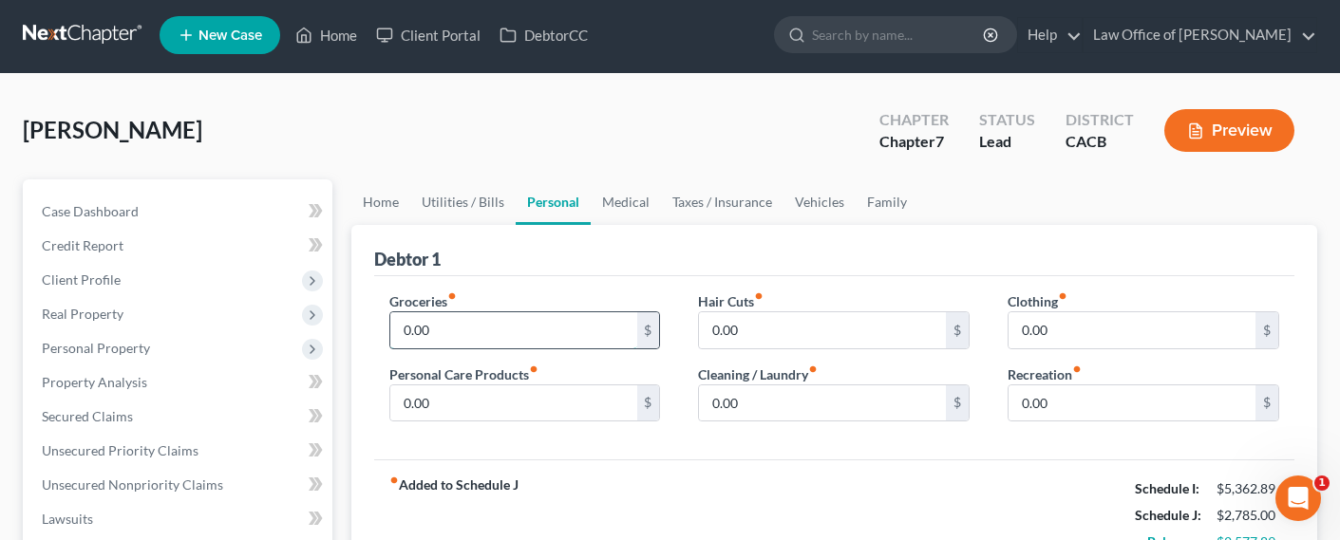
scroll to position [4, 0]
drag, startPoint x: 637, startPoint y: 201, endPoint x: 670, endPoint y: 195, distance: 33.9
click at [637, 201] on link "Medical" at bounding box center [626, 201] width 70 height 46
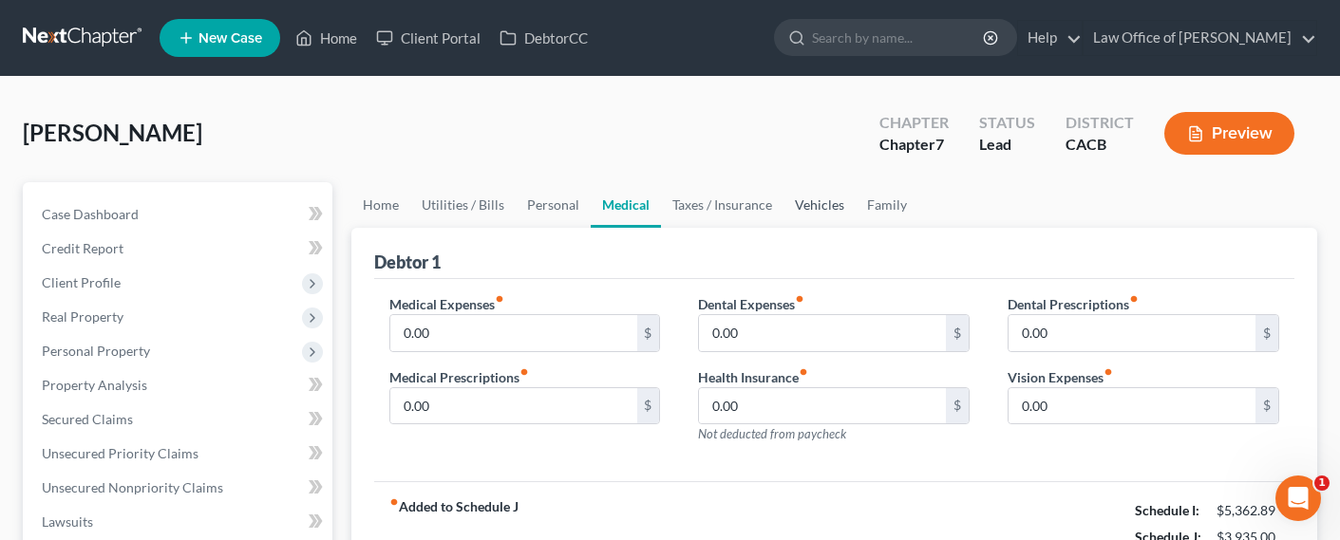
click at [832, 204] on link "Vehicles" at bounding box center [819, 205] width 72 height 46
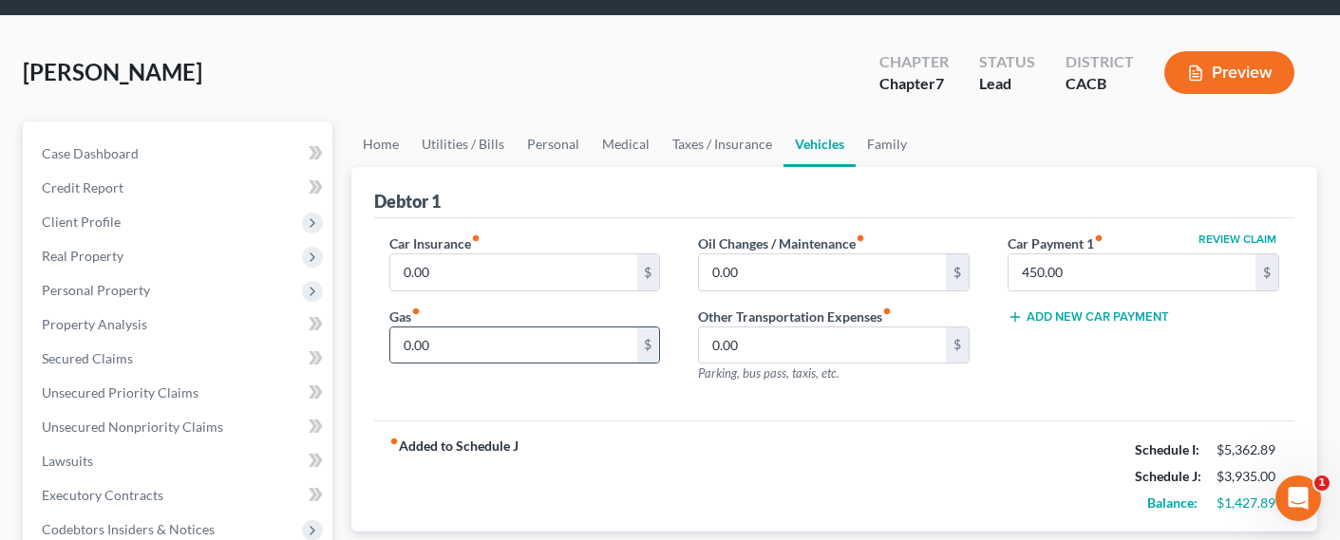
scroll to position [84, 0]
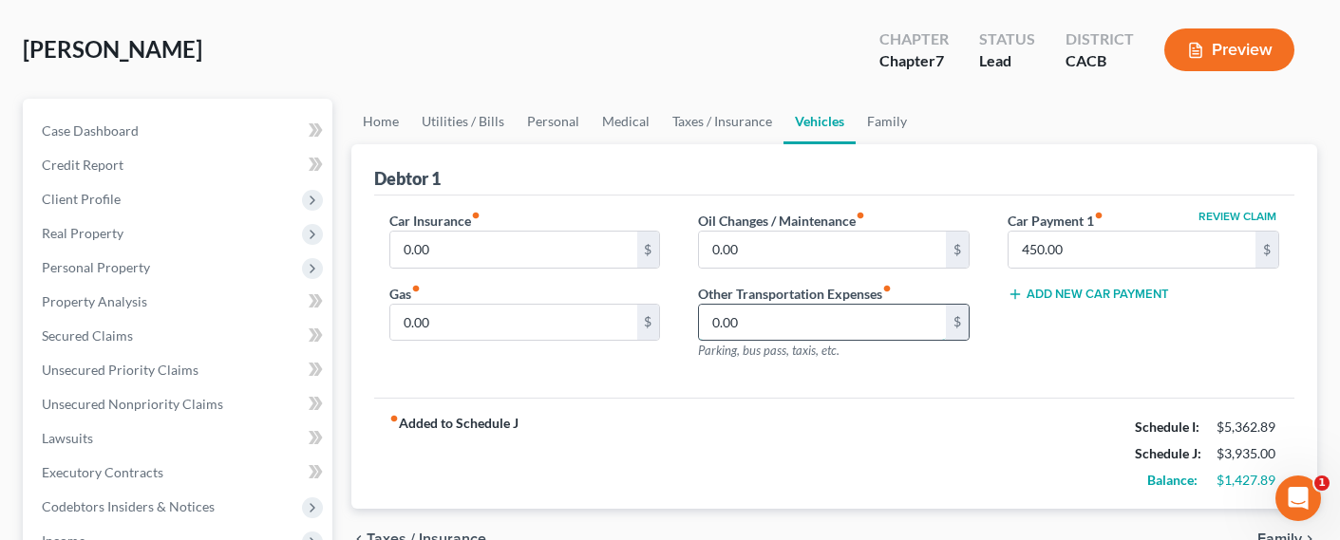
click at [790, 319] on input "0.00" at bounding box center [822, 323] width 247 height 36
click at [433, 253] on input "0.00" at bounding box center [513, 250] width 247 height 36
click at [891, 124] on link "Family" at bounding box center [886, 122] width 63 height 46
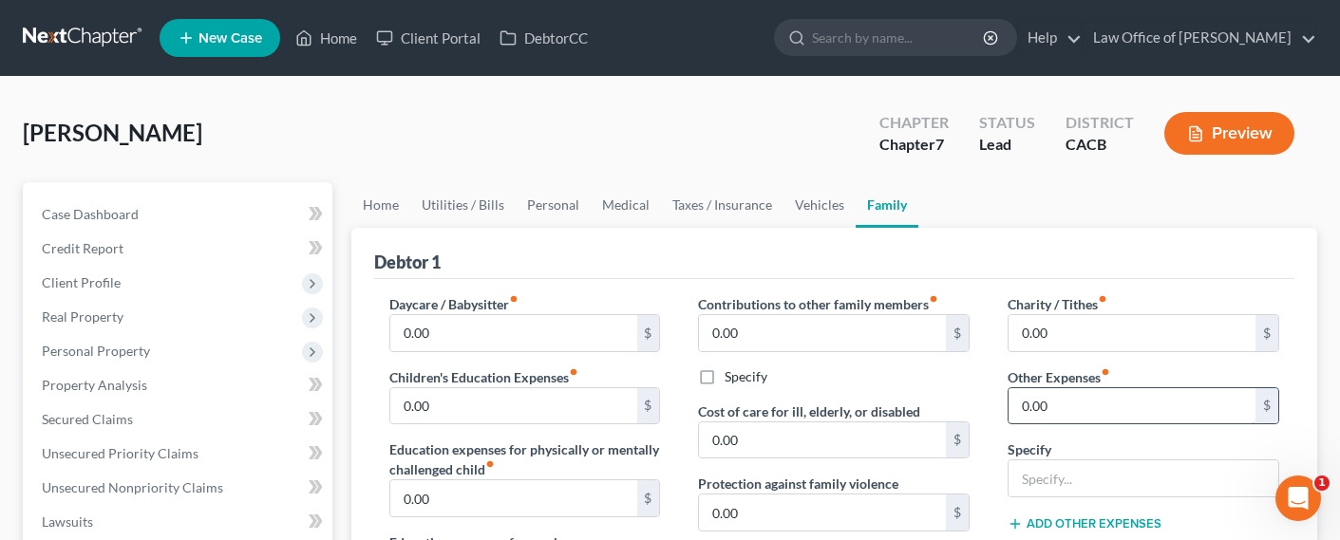
click at [1100, 397] on input "0.00" at bounding box center [1131, 406] width 247 height 36
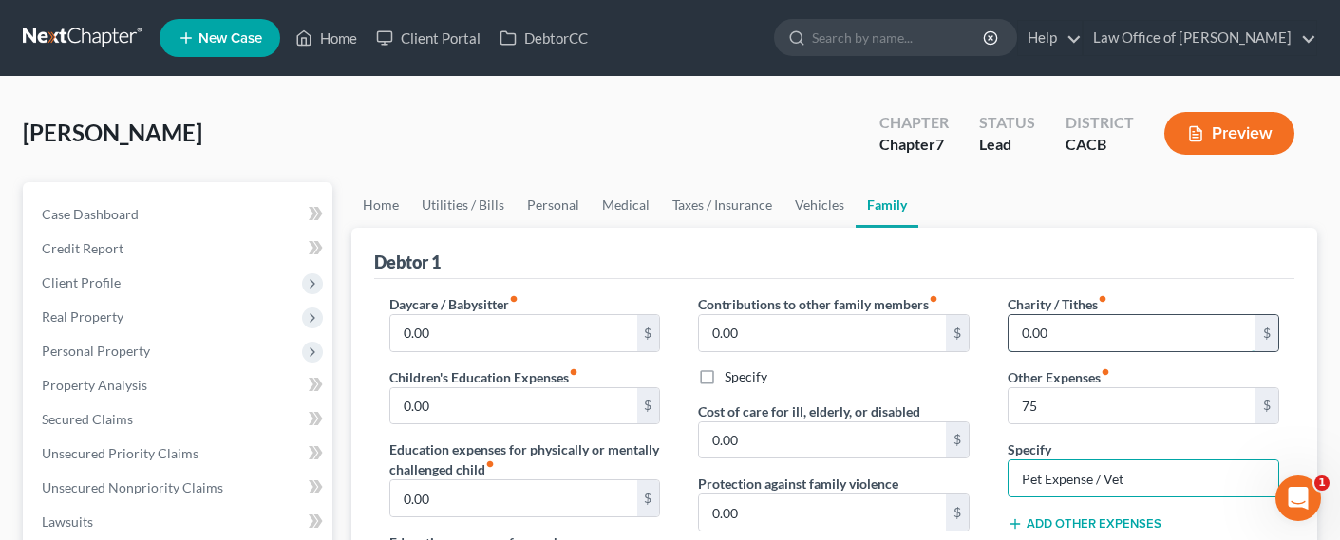
click at [1053, 328] on input "0.00" at bounding box center [1131, 333] width 247 height 36
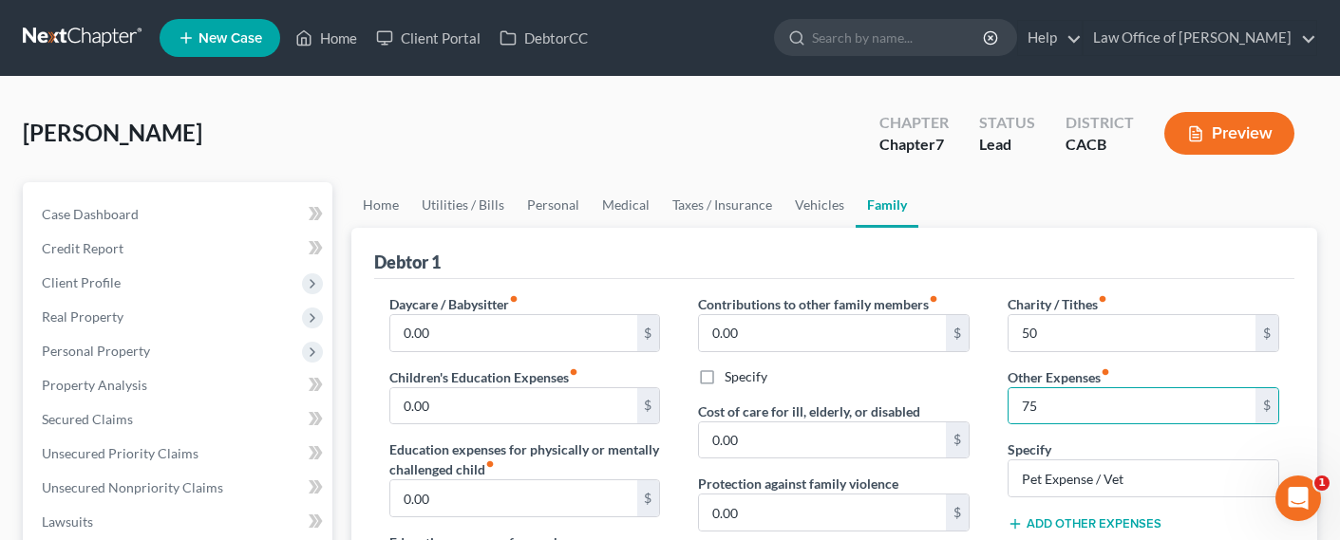
click at [753, 373] on label "Specify" at bounding box center [745, 376] width 43 height 19
click at [744, 373] on input "Specify" at bounding box center [738, 373] width 12 height 12
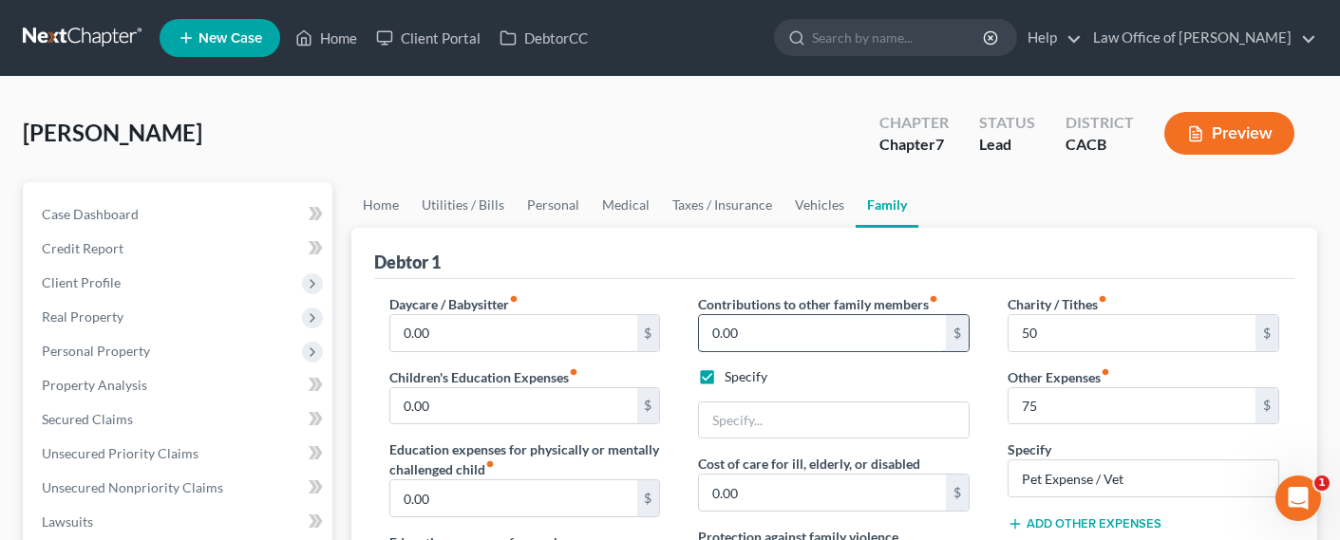
click at [749, 339] on input "0.00" at bounding box center [822, 333] width 247 height 36
click at [611, 210] on link "Medical" at bounding box center [626, 205] width 70 height 46
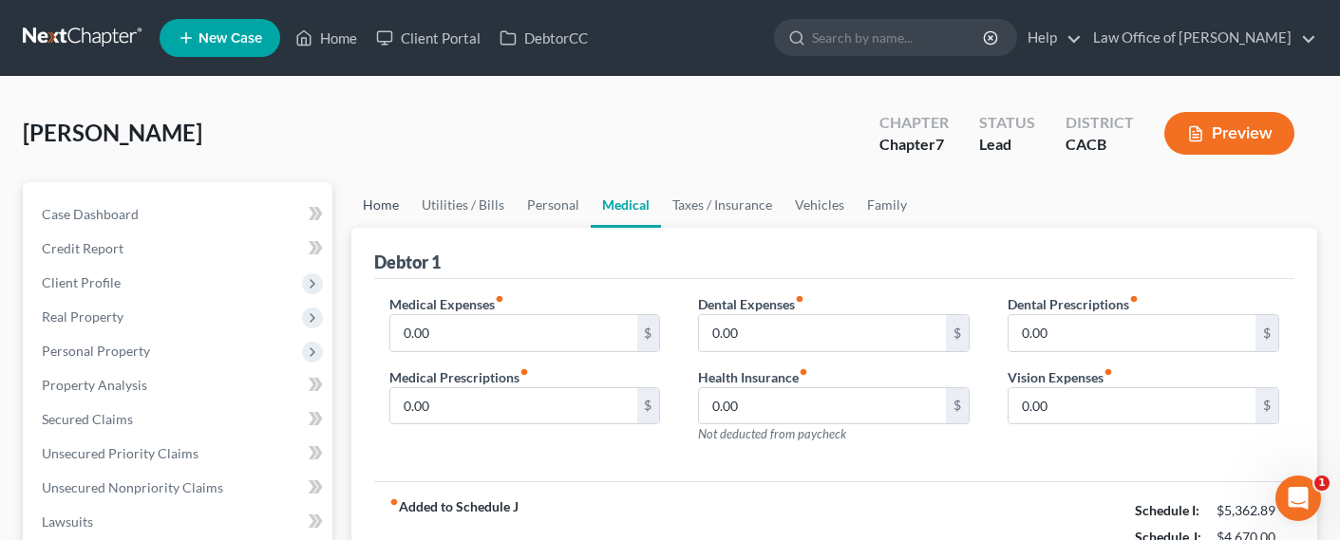
click at [364, 203] on link "Home" at bounding box center [380, 205] width 59 height 46
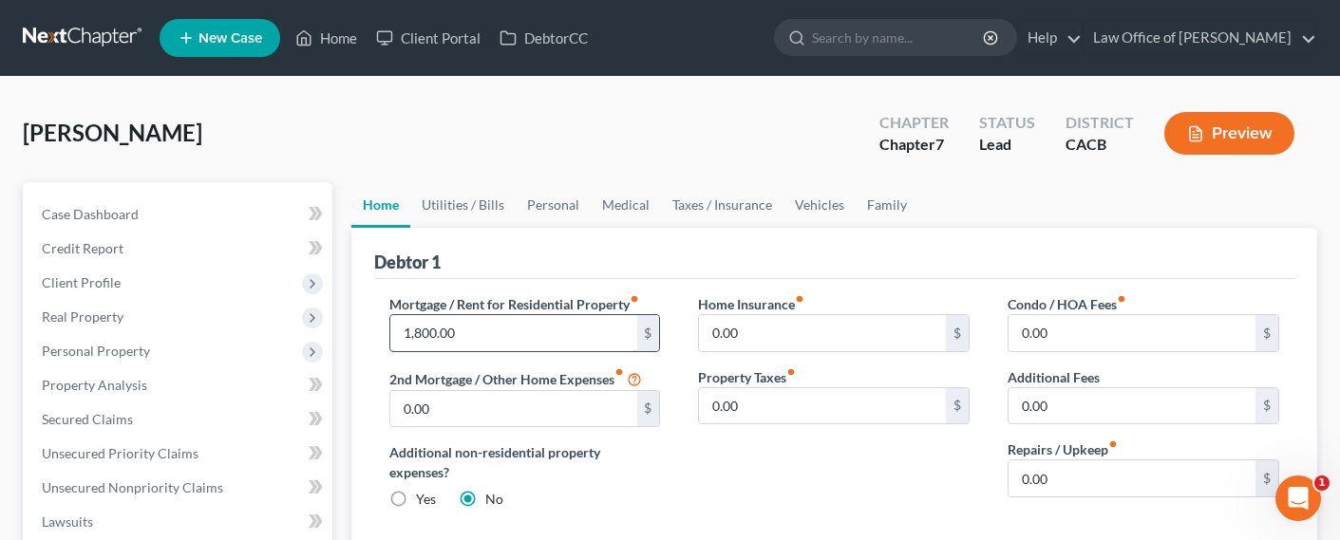
drag, startPoint x: 398, startPoint y: 342, endPoint x: 409, endPoint y: 338, distance: 12.0
click at [398, 342] on input "1,800.00" at bounding box center [513, 333] width 247 height 36
click at [412, 337] on input "1,800.00" at bounding box center [513, 333] width 247 height 36
drag, startPoint x: 422, startPoint y: 334, endPoint x: 390, endPoint y: 327, distance: 33.2
click at [391, 329] on input "1,800.00" at bounding box center [513, 333] width 247 height 36
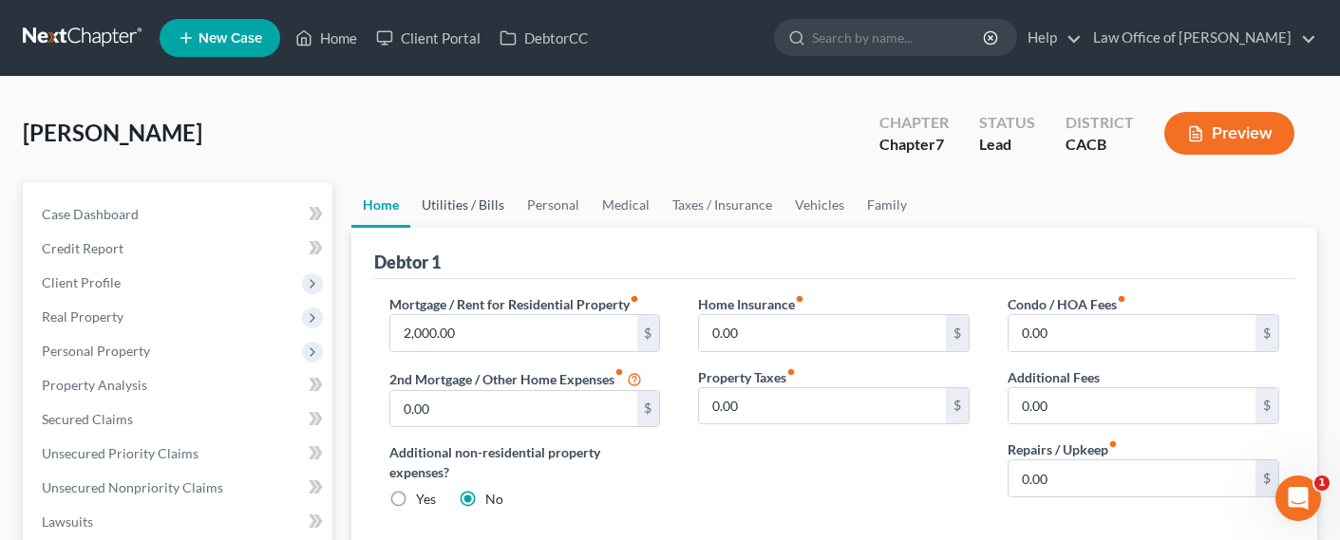
click at [441, 206] on link "Utilities / Bills" at bounding box center [462, 205] width 105 height 46
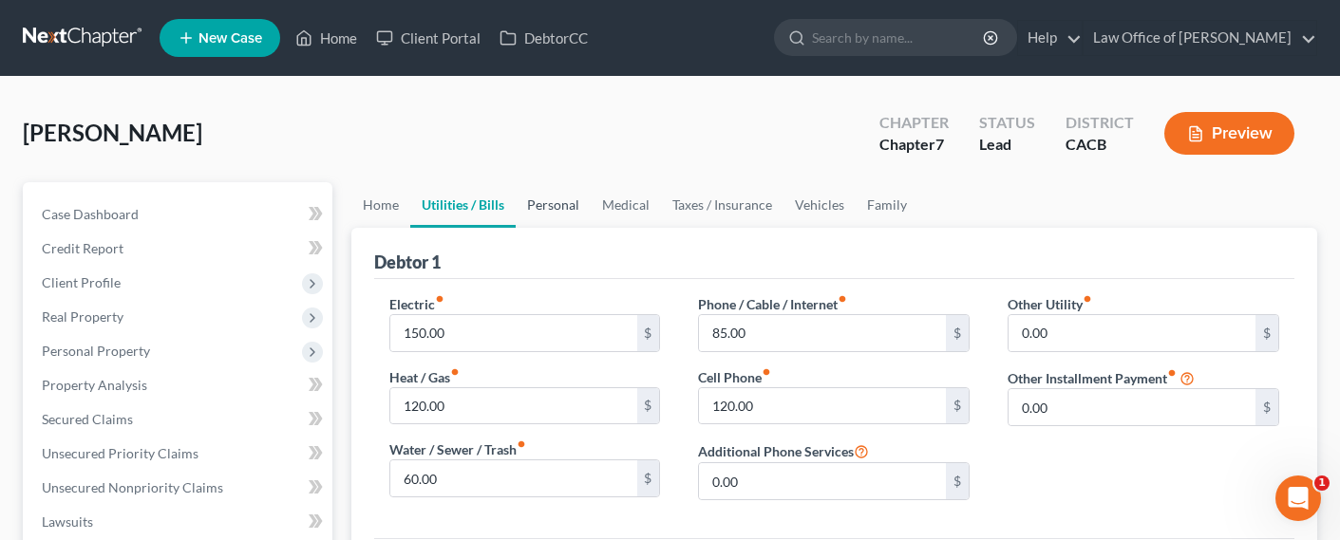
click at [528, 213] on link "Personal" at bounding box center [553, 205] width 75 height 46
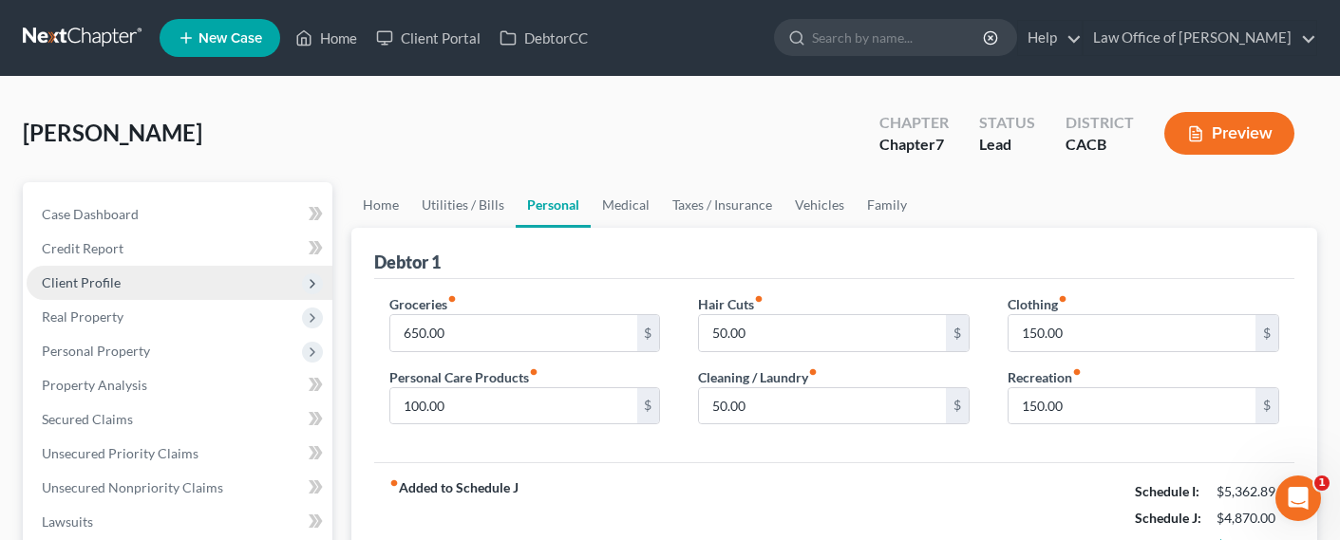
click at [93, 274] on span "Client Profile" at bounding box center [81, 282] width 79 height 16
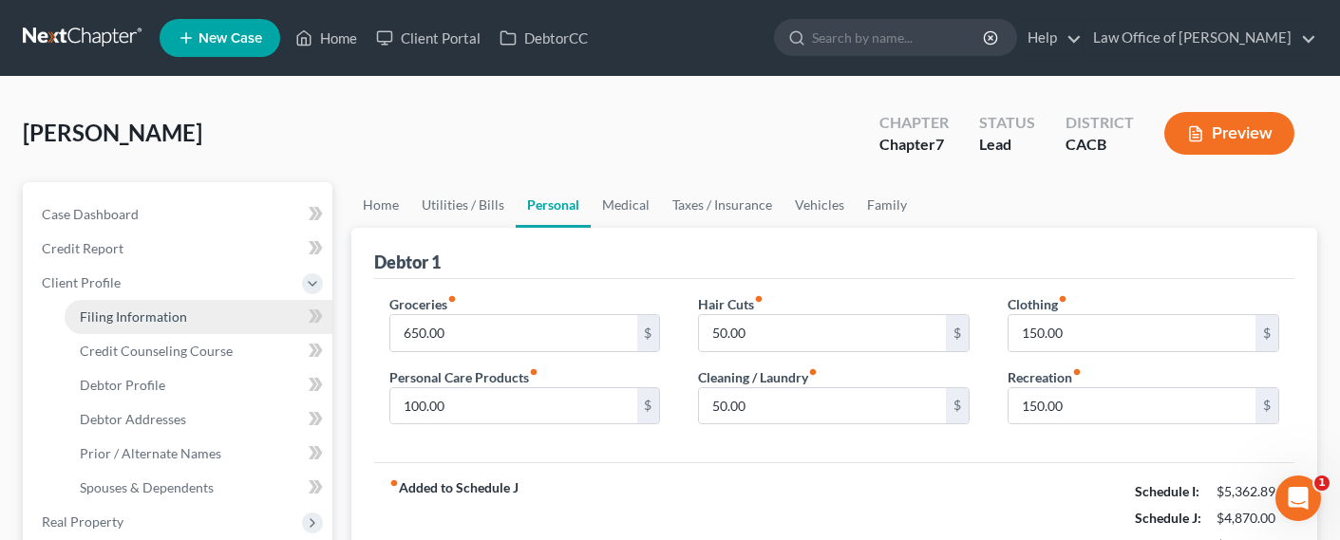
click at [107, 313] on span "Filing Information" at bounding box center [133, 317] width 107 height 16
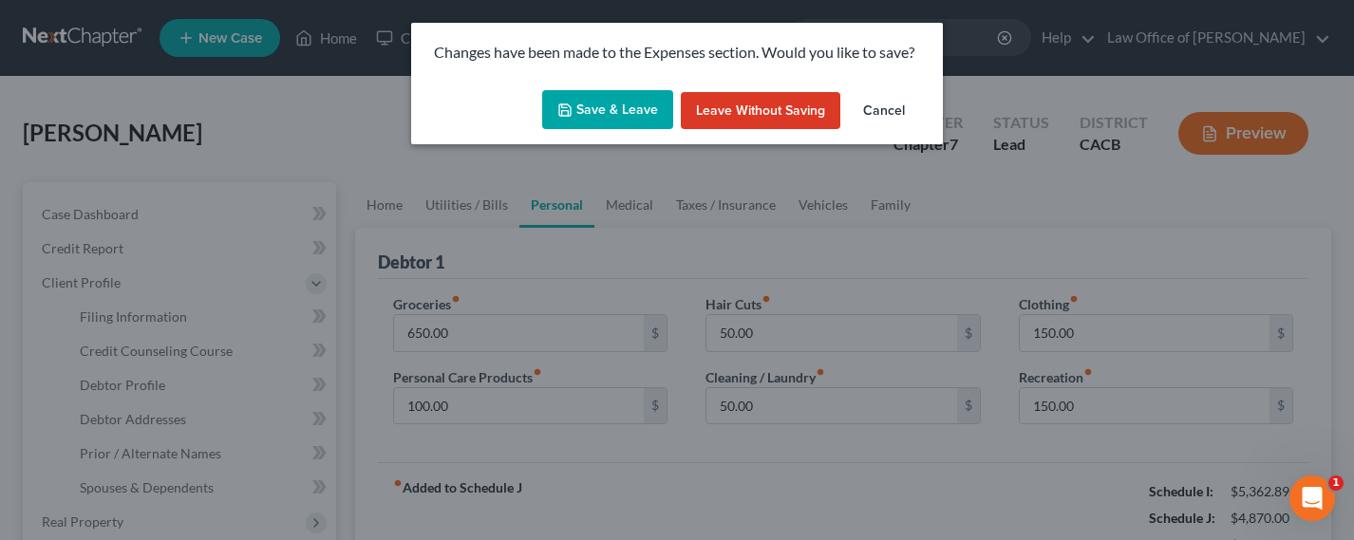
click at [641, 112] on button "Save & Leave" at bounding box center [607, 110] width 131 height 40
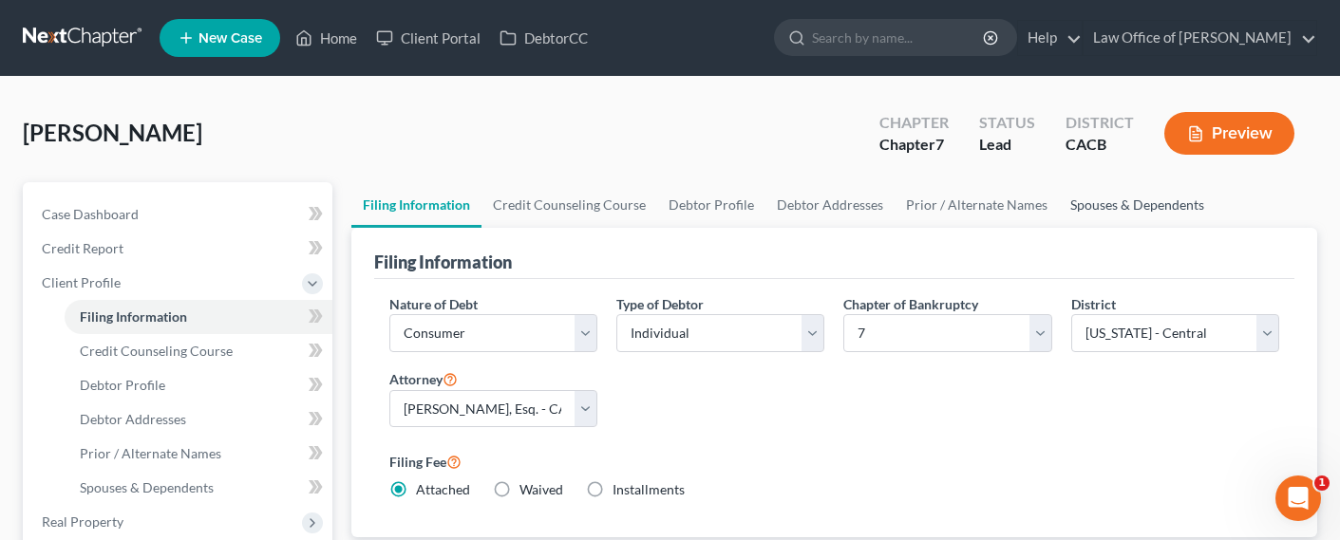
click at [1125, 204] on link "Spouses & Dependents" at bounding box center [1137, 205] width 157 height 46
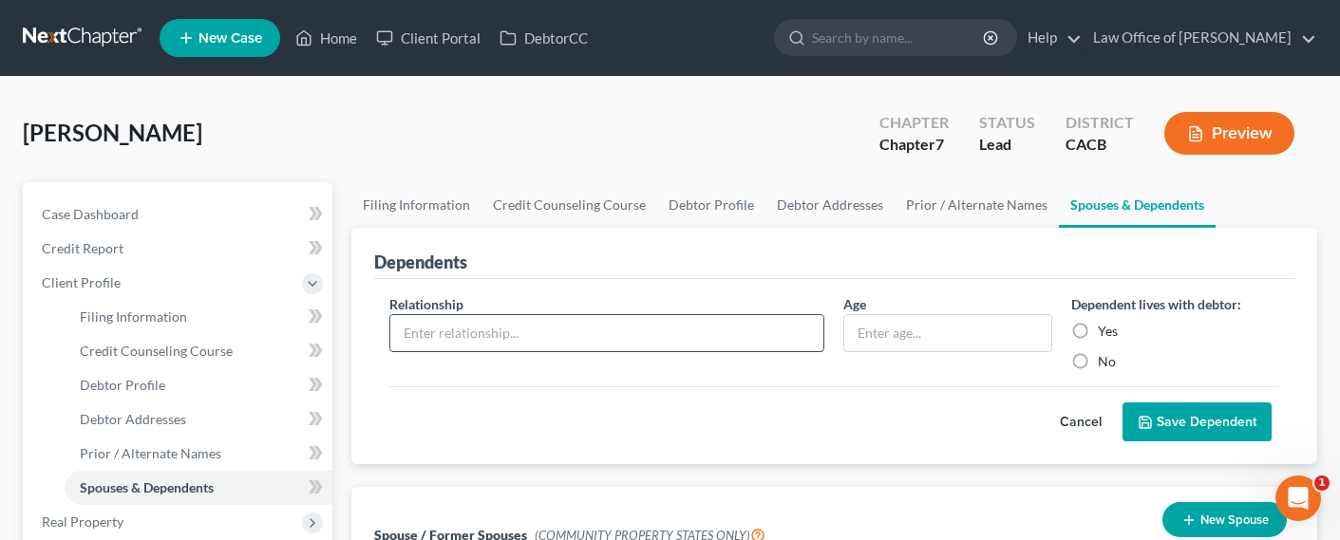
click at [578, 325] on input "text" at bounding box center [607, 333] width 434 height 36
click at [1097, 329] on label "Yes" at bounding box center [1107, 331] width 20 height 19
click at [1105, 329] on input "Yes" at bounding box center [1111, 328] width 12 height 12
click at [1191, 422] on button "Save Dependent" at bounding box center [1196, 423] width 149 height 40
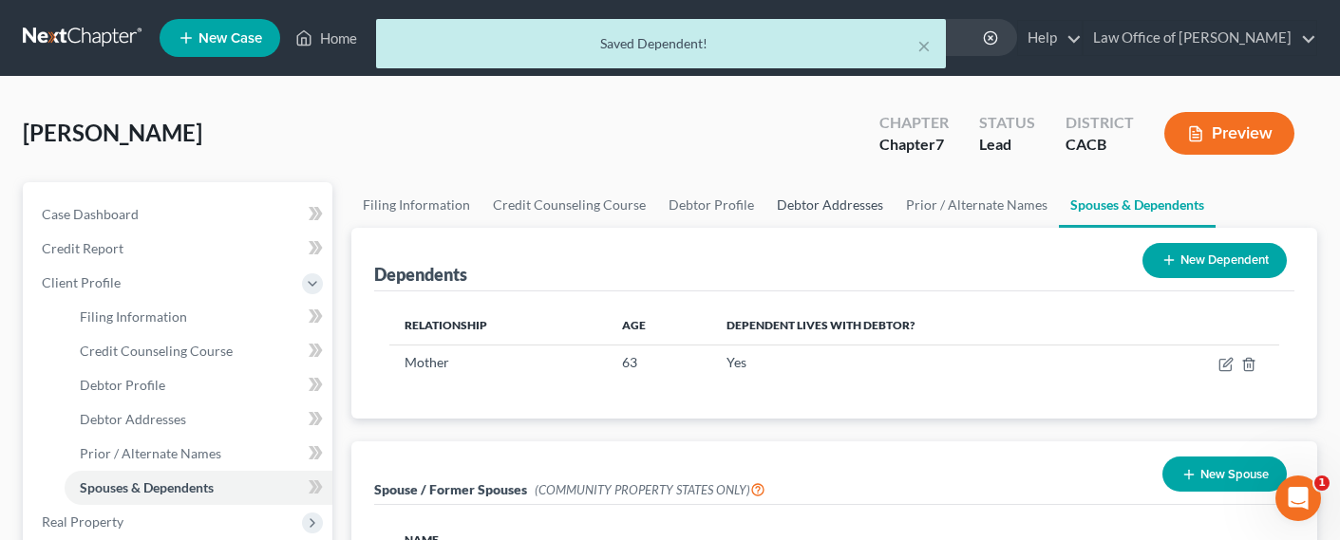
click at [806, 206] on link "Debtor Addresses" at bounding box center [829, 205] width 129 height 46
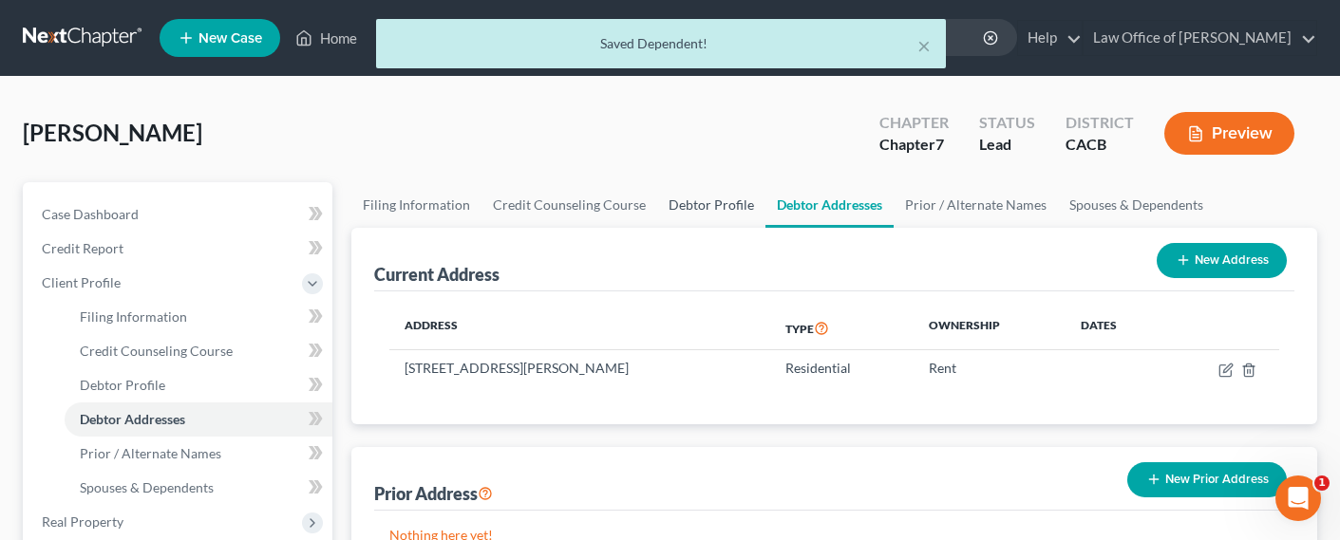
click at [666, 213] on link "Debtor Profile" at bounding box center [711, 205] width 108 height 46
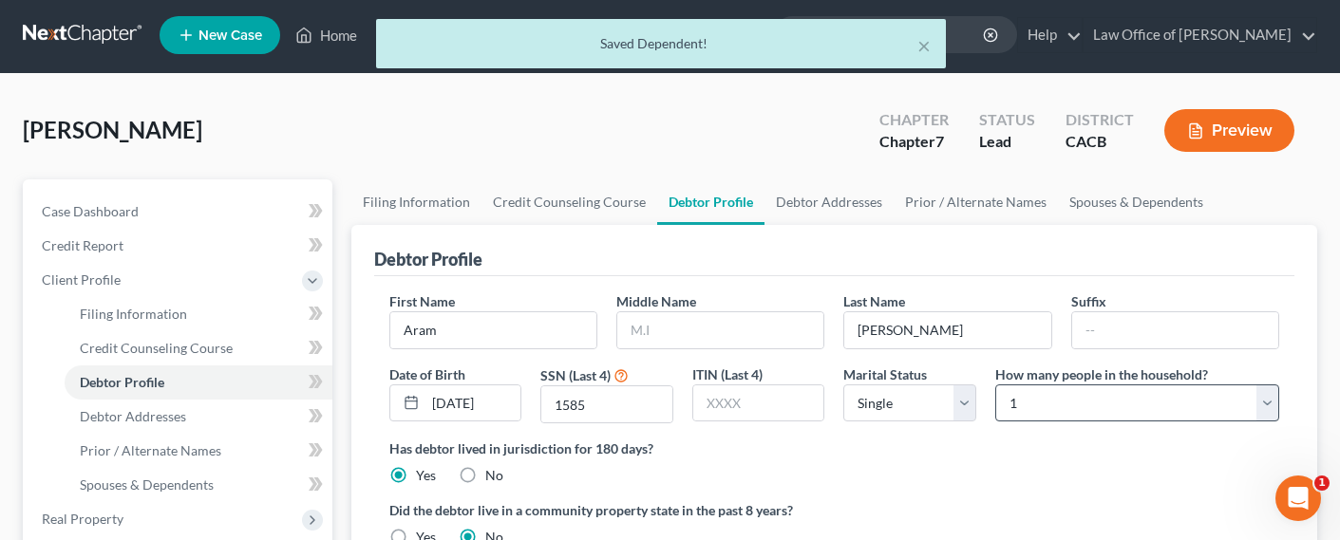
scroll to position [4, 0]
click at [1105, 401] on select "Select 1 2 3 4 5 6 7 8 9 10 11 12 13 14 15 16 17 18 19 20" at bounding box center [1137, 403] width 284 height 38
click at [995, 384] on select "Select 1 2 3 4 5 6 7 8 9 10 11 12 13 14 15 16 17 18 19 20" at bounding box center [1137, 403] width 284 height 38
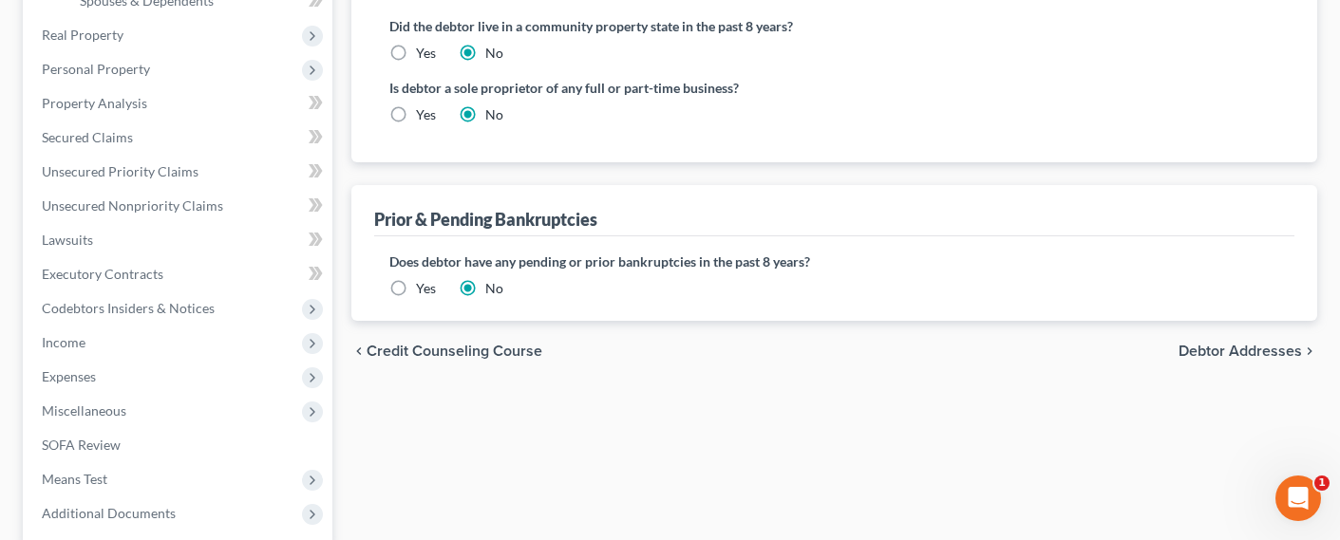
scroll to position [522, 0]
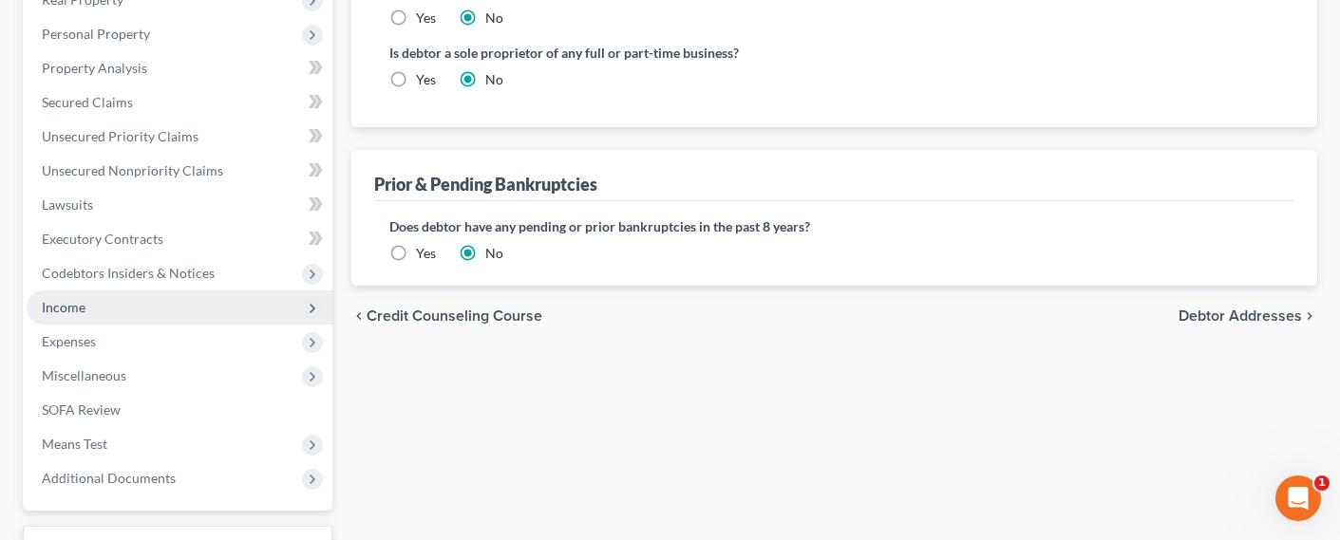
click at [66, 308] on span "Income" at bounding box center [64, 307] width 44 height 16
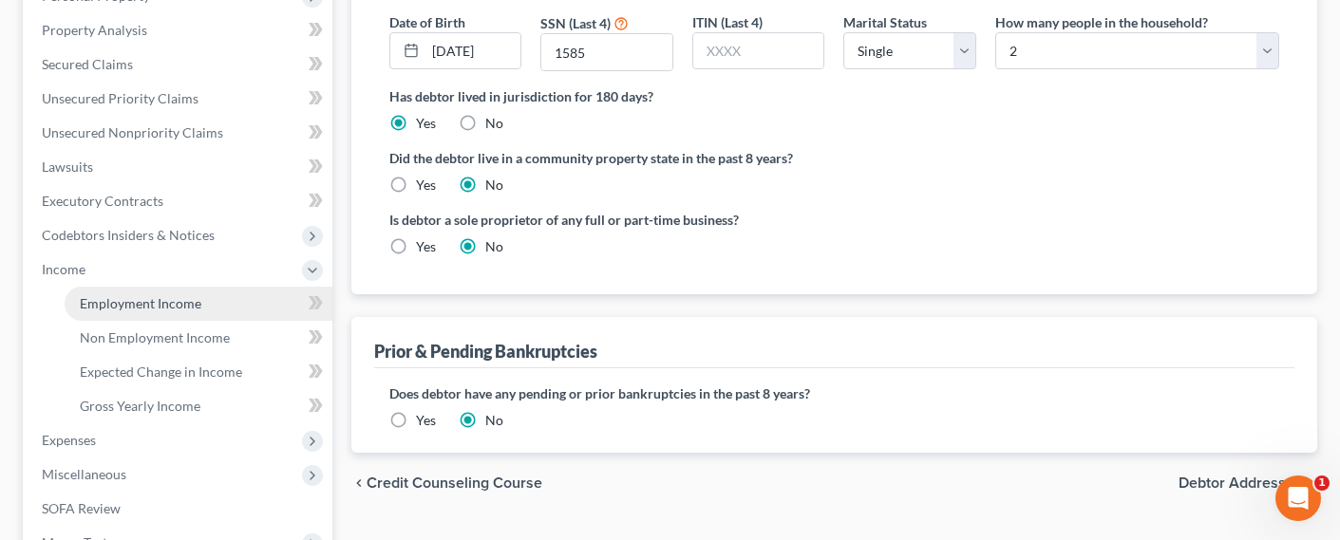
scroll to position [317, 0]
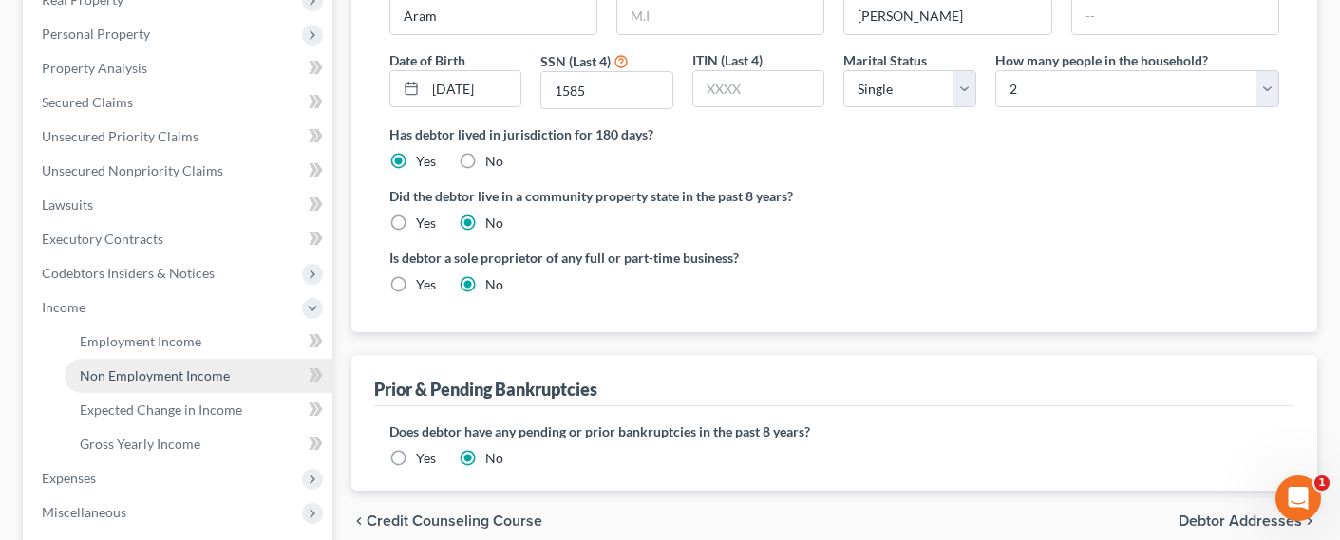
click at [114, 382] on span "Non Employment Income" at bounding box center [155, 375] width 150 height 16
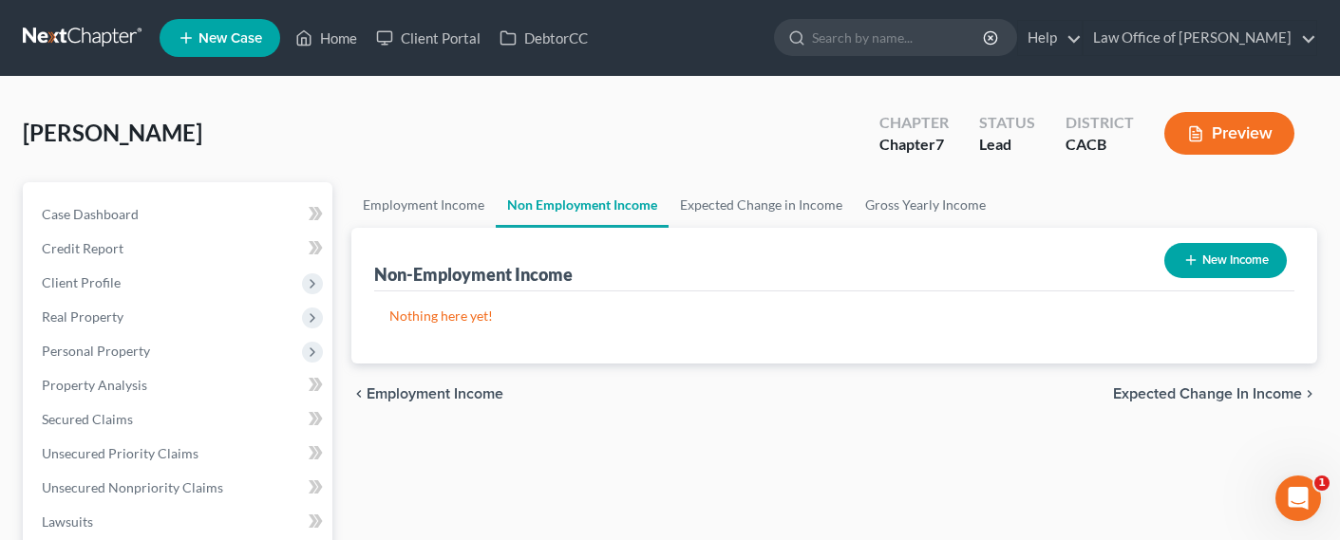
click at [1207, 259] on button "New Income" at bounding box center [1225, 260] width 122 height 35
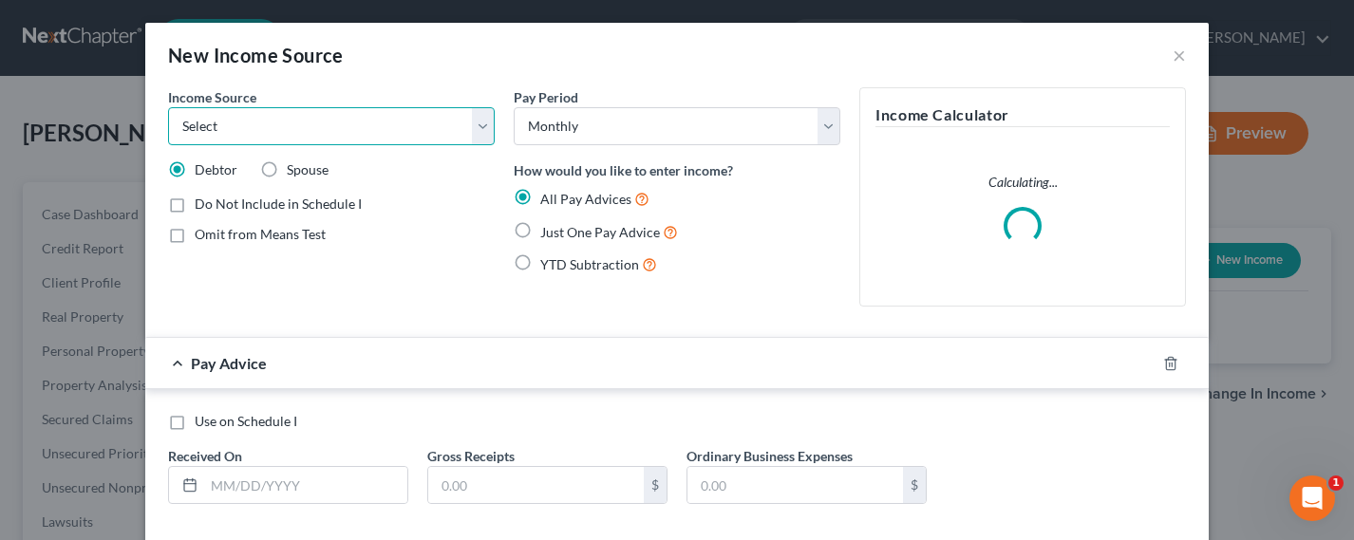
click at [316, 134] on select "Select Unemployment Disability (from employer) Pension Retirement Social Securi…" at bounding box center [331, 126] width 327 height 38
click at [168, 107] on select "Select Unemployment Disability (from employer) Pension Retirement Social Securi…" at bounding box center [331, 126] width 327 height 38
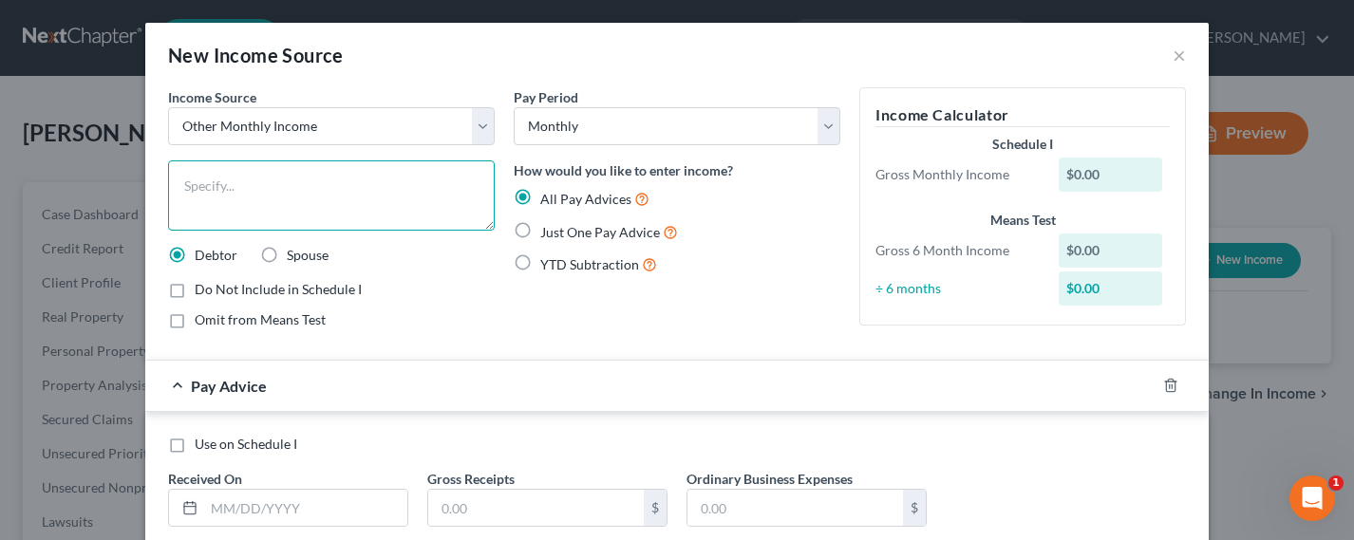
click at [252, 204] on textarea at bounding box center [331, 195] width 327 height 70
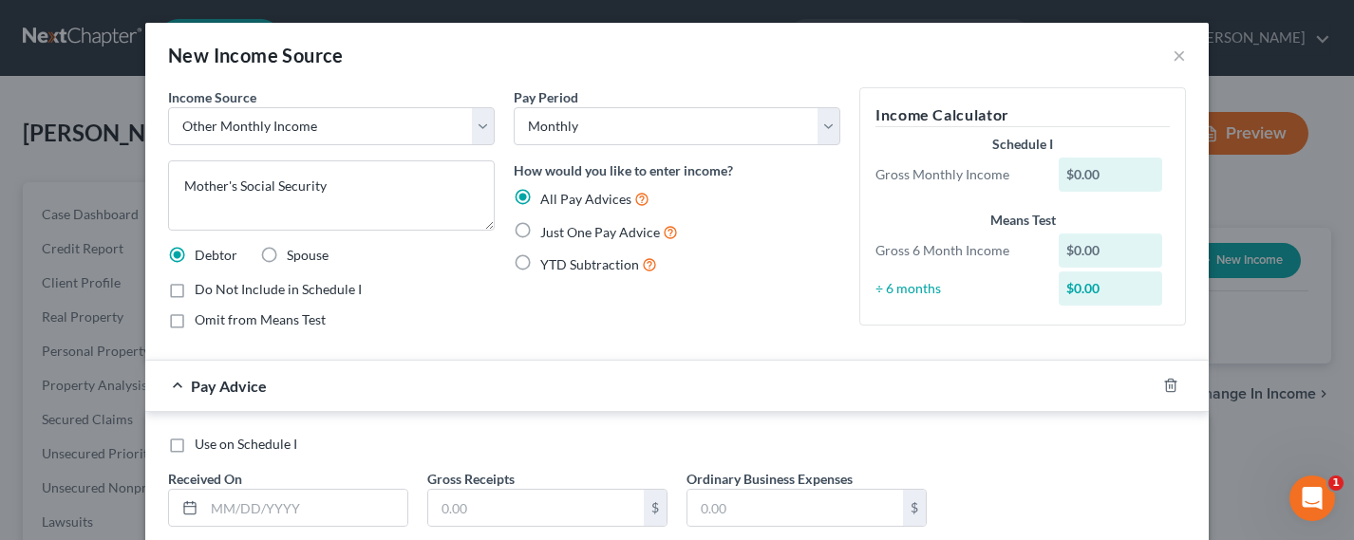
click at [216, 323] on span "Omit from Means Test" at bounding box center [260, 319] width 131 height 16
click at [215, 323] on input "Omit from Means Test" at bounding box center [208, 316] width 12 height 12
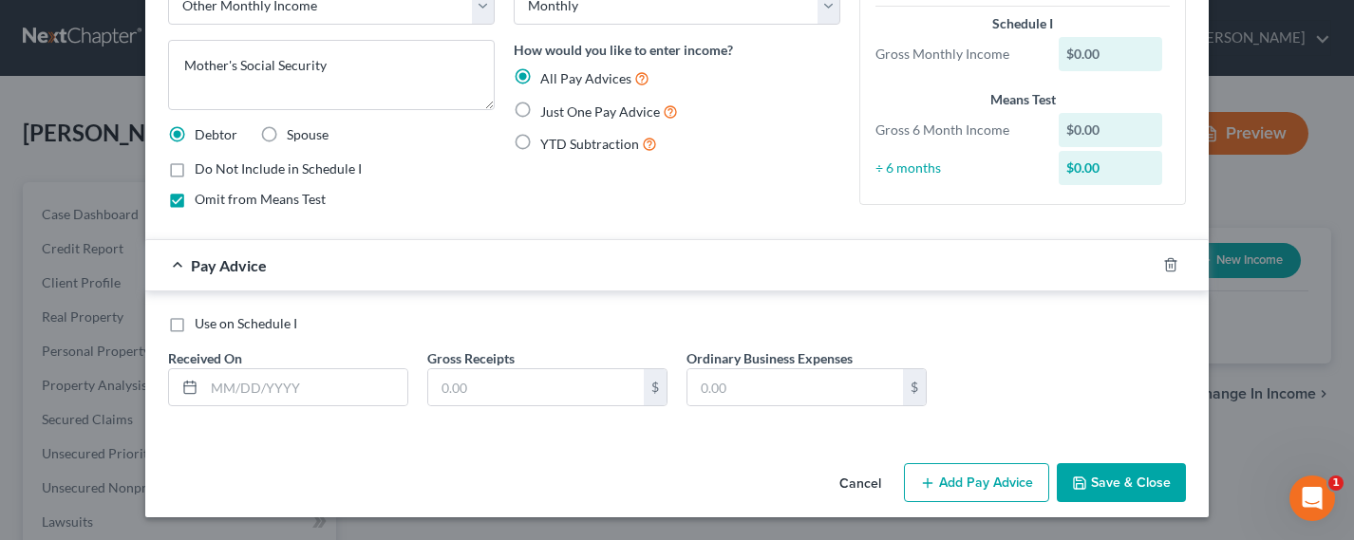
click at [586, 114] on span "Just One Pay Advice" at bounding box center [600, 111] width 120 height 16
click at [560, 113] on input "Just One Pay Advice" at bounding box center [554, 107] width 12 height 12
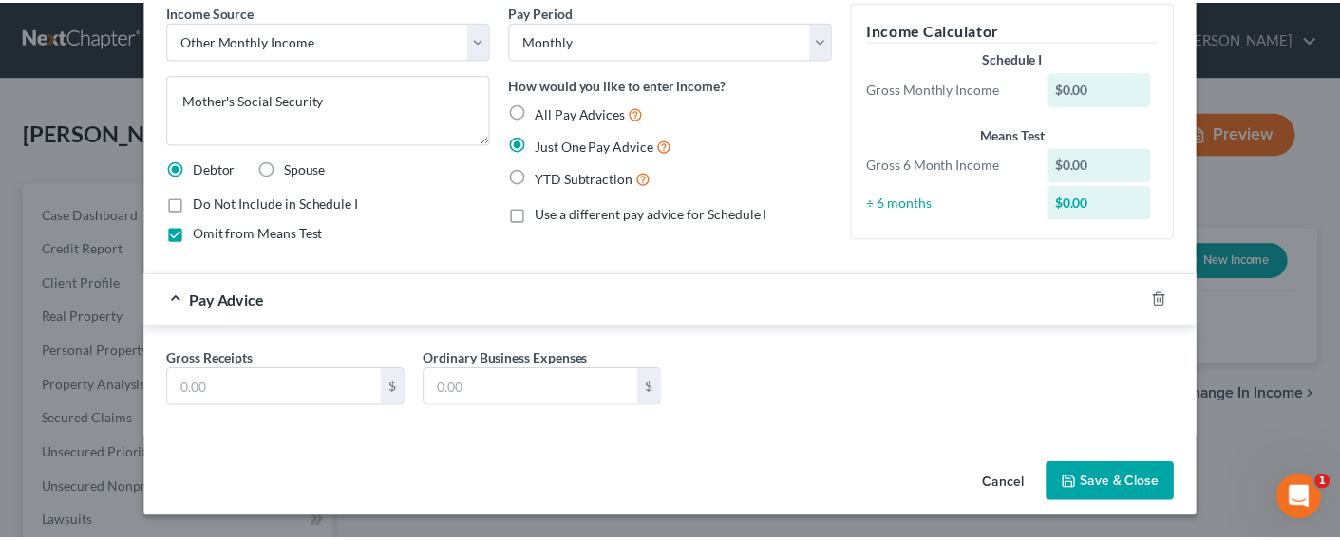
scroll to position [86, 0]
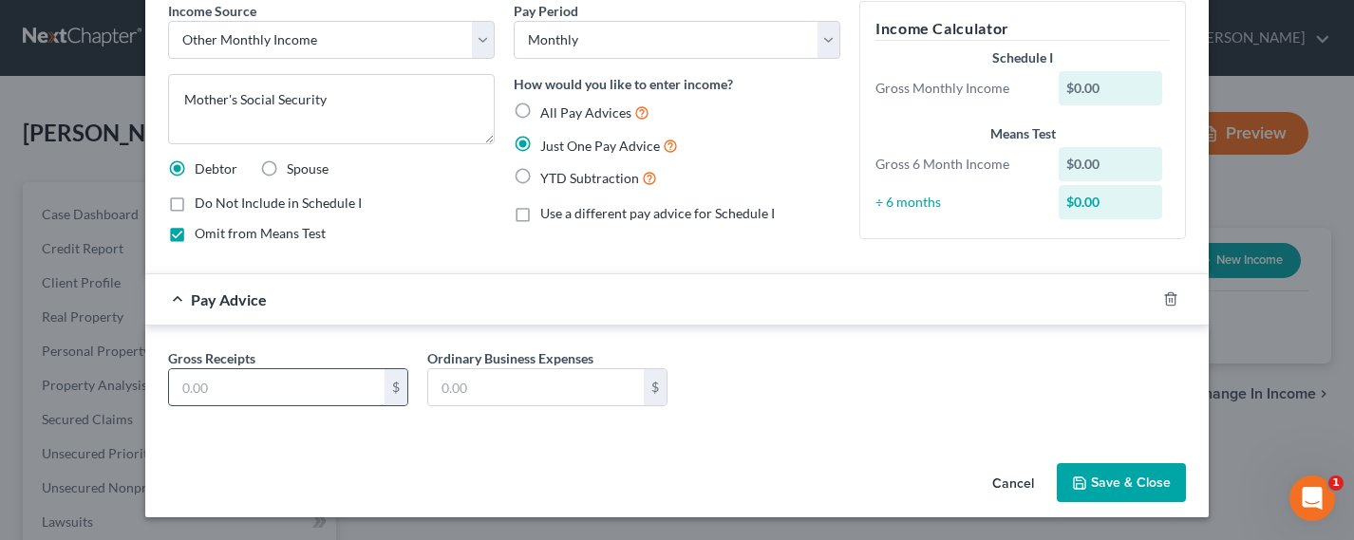
click at [296, 383] on input "text" at bounding box center [277, 387] width 216 height 36
click at [1113, 482] on button "Save & Close" at bounding box center [1121, 483] width 129 height 40
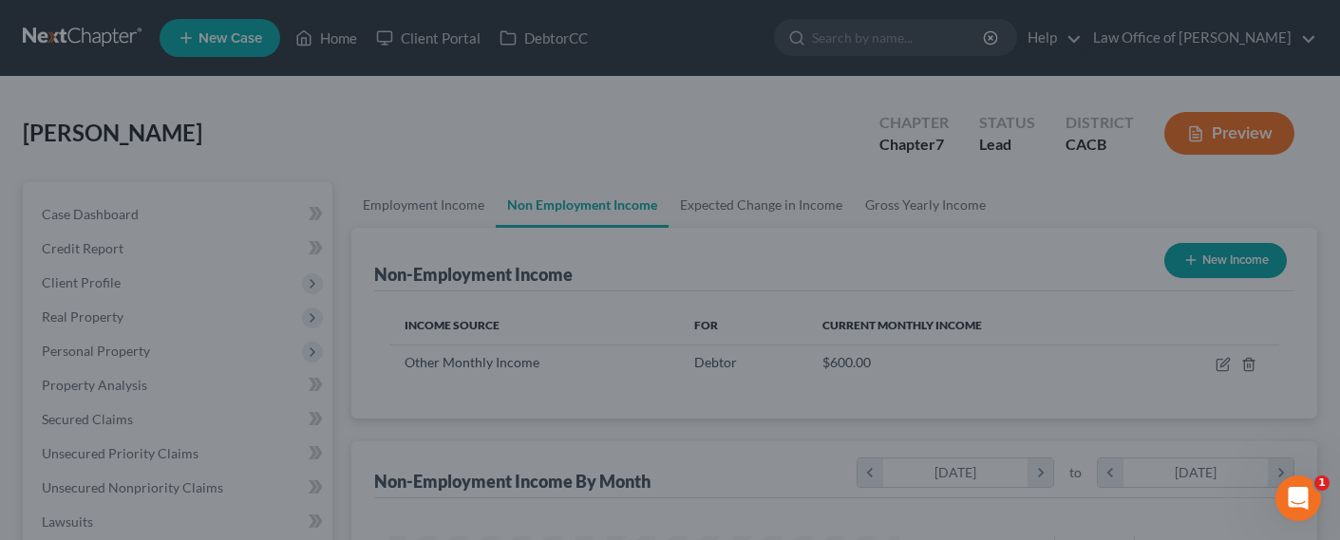
scroll to position [949029, 948829]
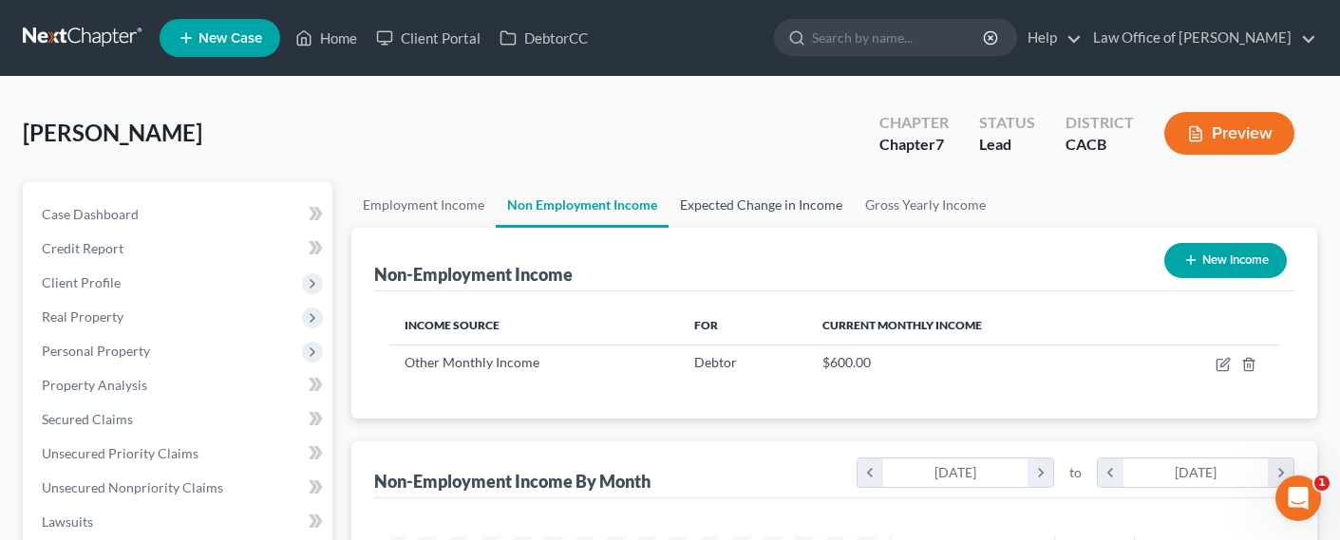
click at [714, 204] on link "Expected Change in Income" at bounding box center [760, 205] width 185 height 46
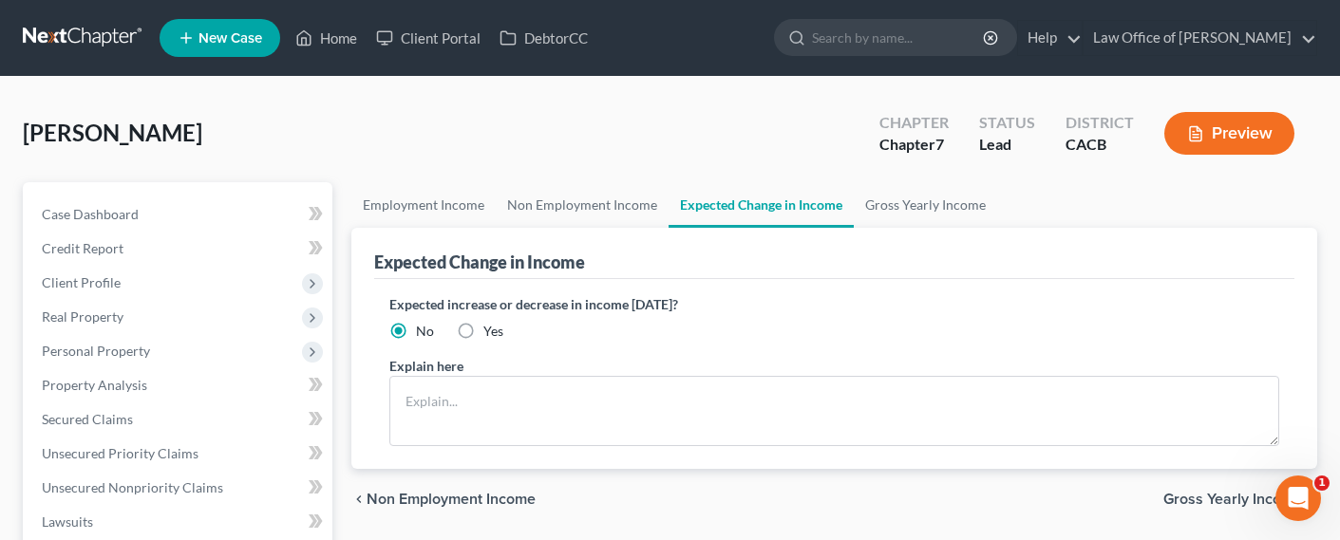
click at [481, 329] on div "Yes" at bounding box center [480, 331] width 47 height 19
click at [483, 330] on label "Yes" at bounding box center [493, 331] width 20 height 19
click at [491, 330] on input "Yes" at bounding box center [497, 328] width 12 height 12
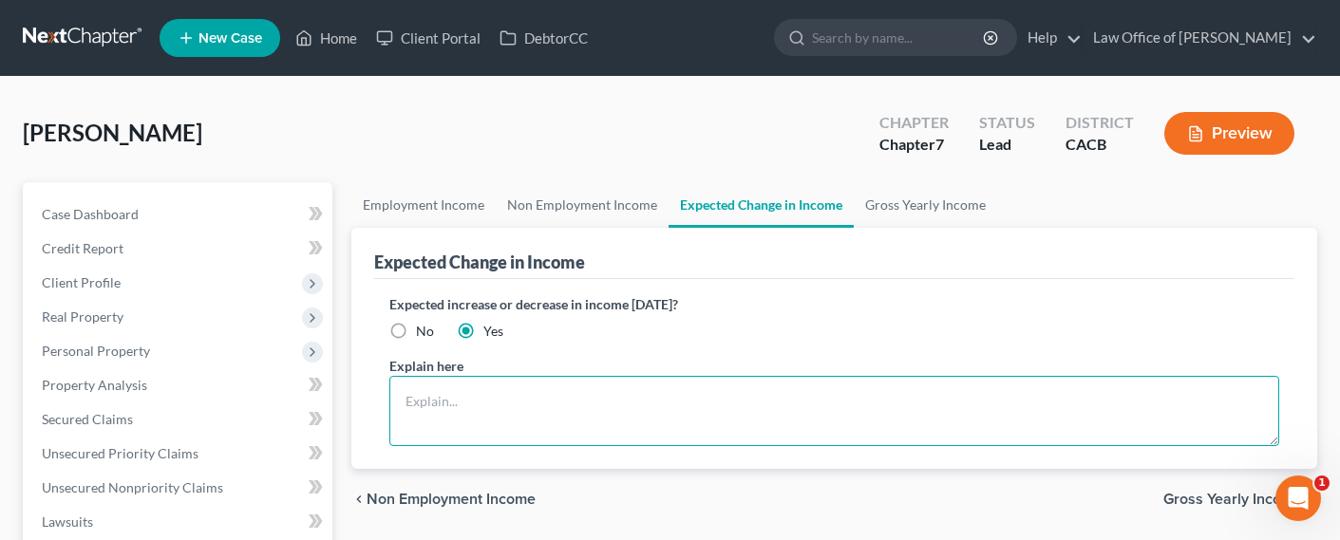
click at [479, 407] on textarea at bounding box center [834, 411] width 890 height 70
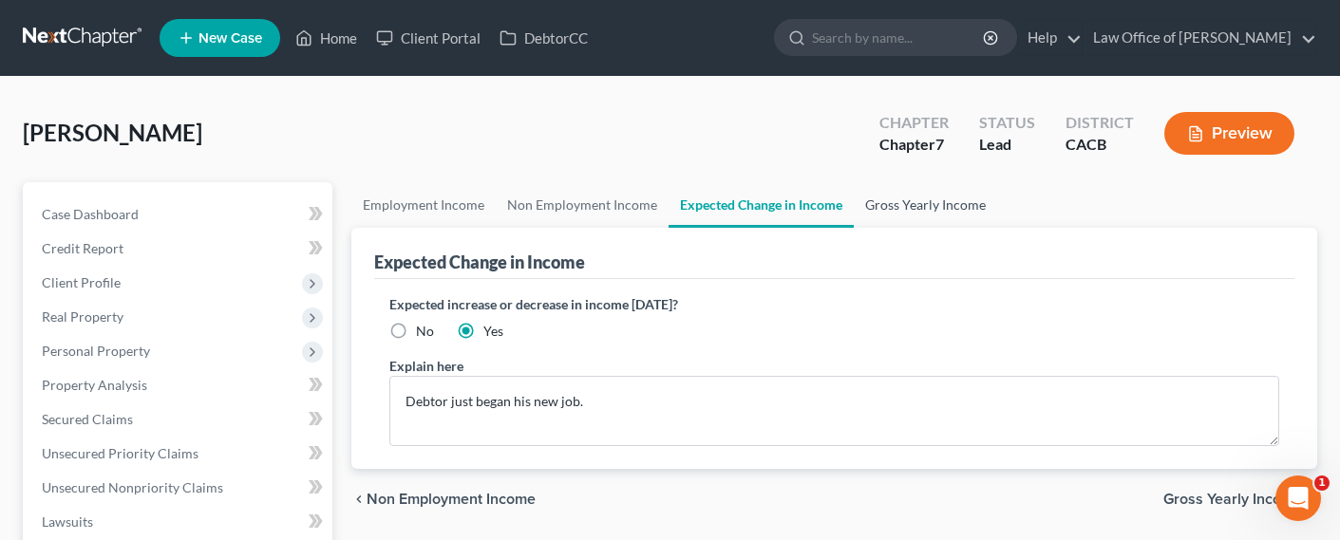
click at [919, 209] on link "Gross Yearly Income" at bounding box center [924, 205] width 143 height 46
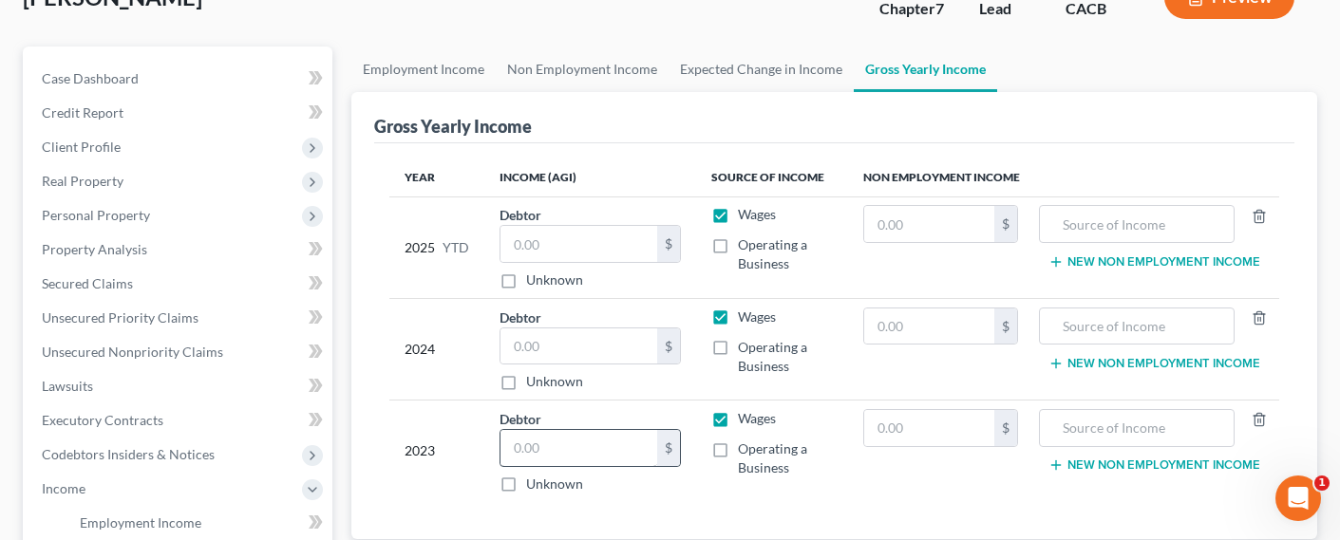
scroll to position [181, 0]
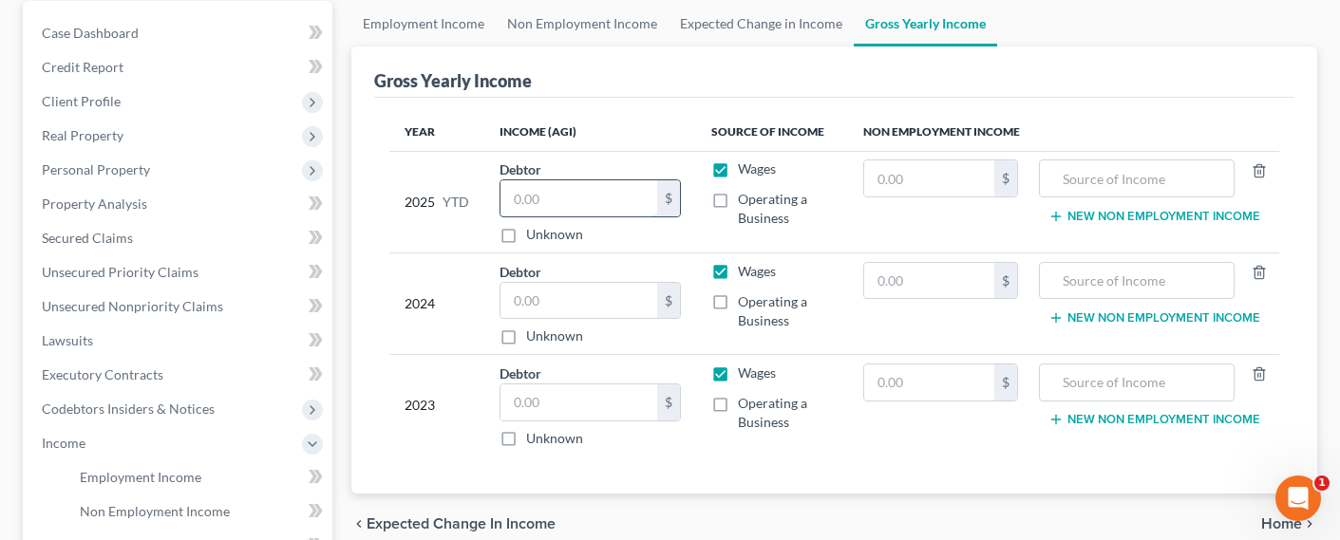
click at [597, 206] on input "text" at bounding box center [579, 198] width 158 height 36
click at [555, 193] on input "text" at bounding box center [579, 198] width 158 height 36
click at [561, 301] on input "text" at bounding box center [579, 301] width 158 height 36
click at [545, 403] on input "text" at bounding box center [579, 402] width 158 height 36
click at [553, 408] on input "text" at bounding box center [579, 402] width 158 height 36
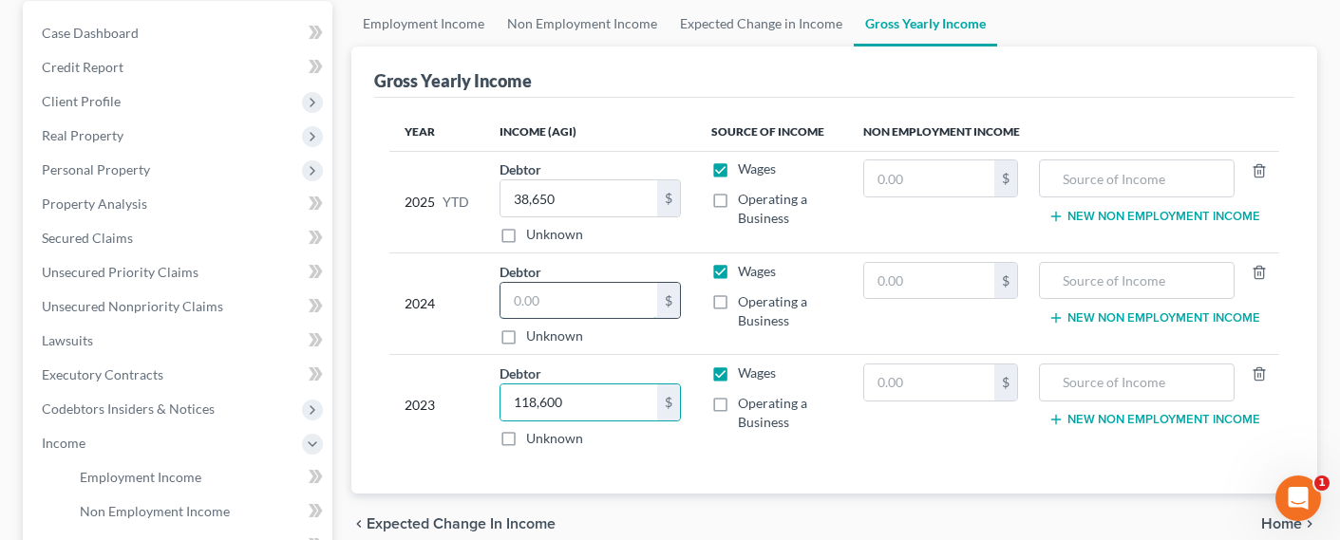
click at [556, 308] on input "text" at bounding box center [579, 301] width 158 height 36
click at [654, 263] on div "Debtor 55,960.00 $ Unknown Balance Undetermined 55,960 $ Unknown" at bounding box center [590, 304] width 182 height 84
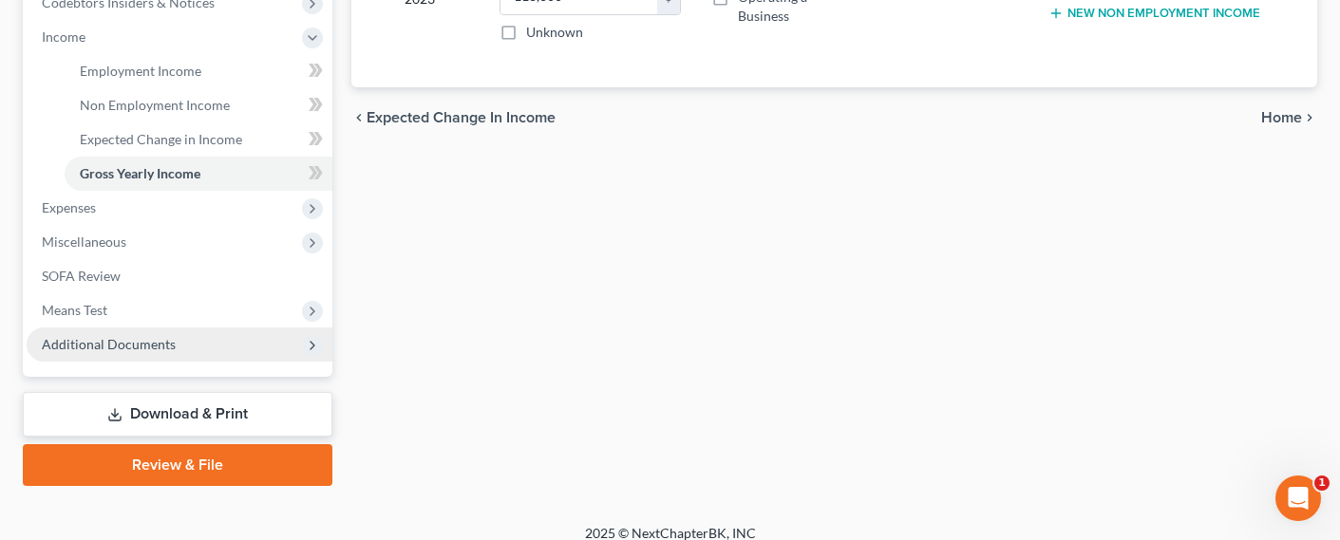
scroll to position [604, 0]
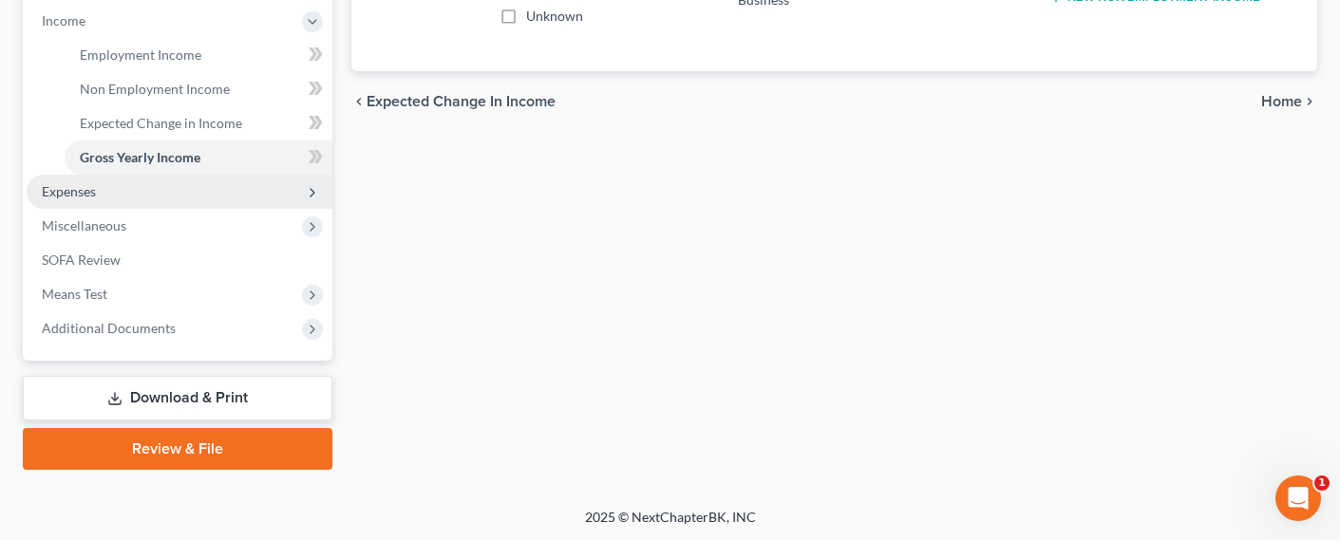
click at [65, 195] on span "Expenses" at bounding box center [69, 191] width 54 height 16
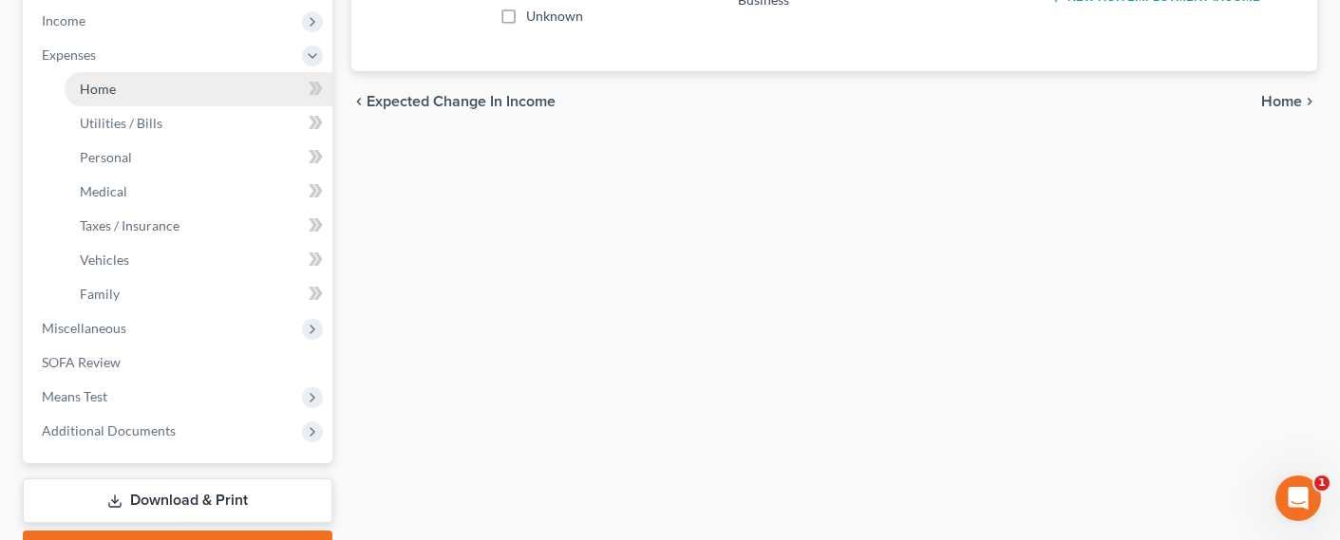
click at [93, 98] on link "Home" at bounding box center [199, 89] width 268 height 34
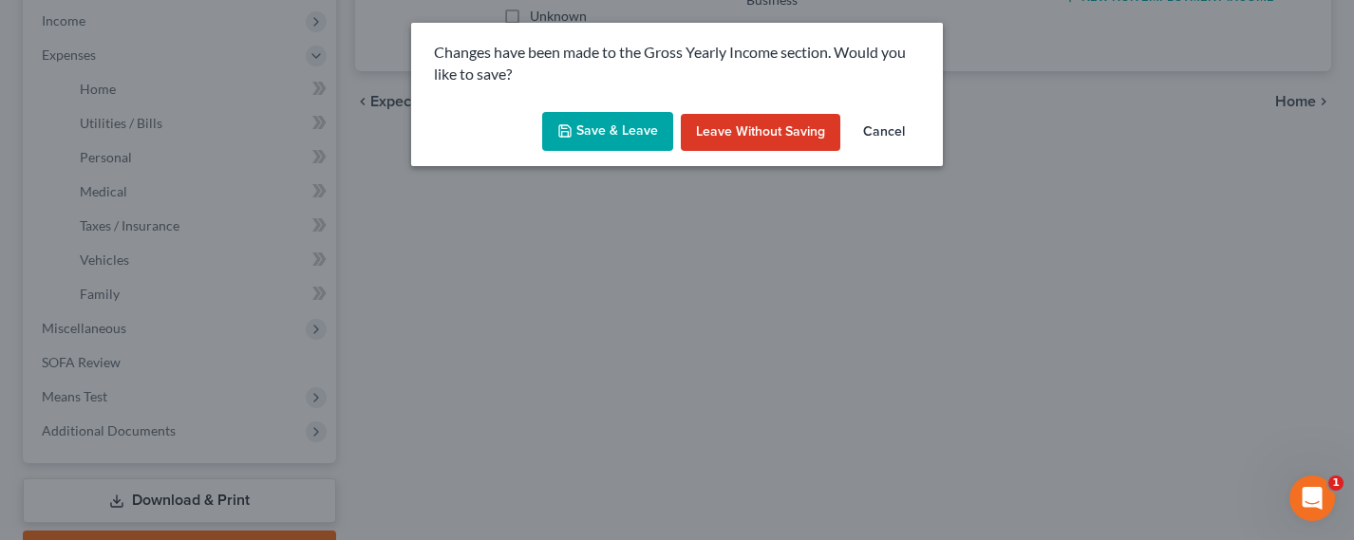
click at [634, 129] on button "Save & Leave" at bounding box center [607, 132] width 131 height 40
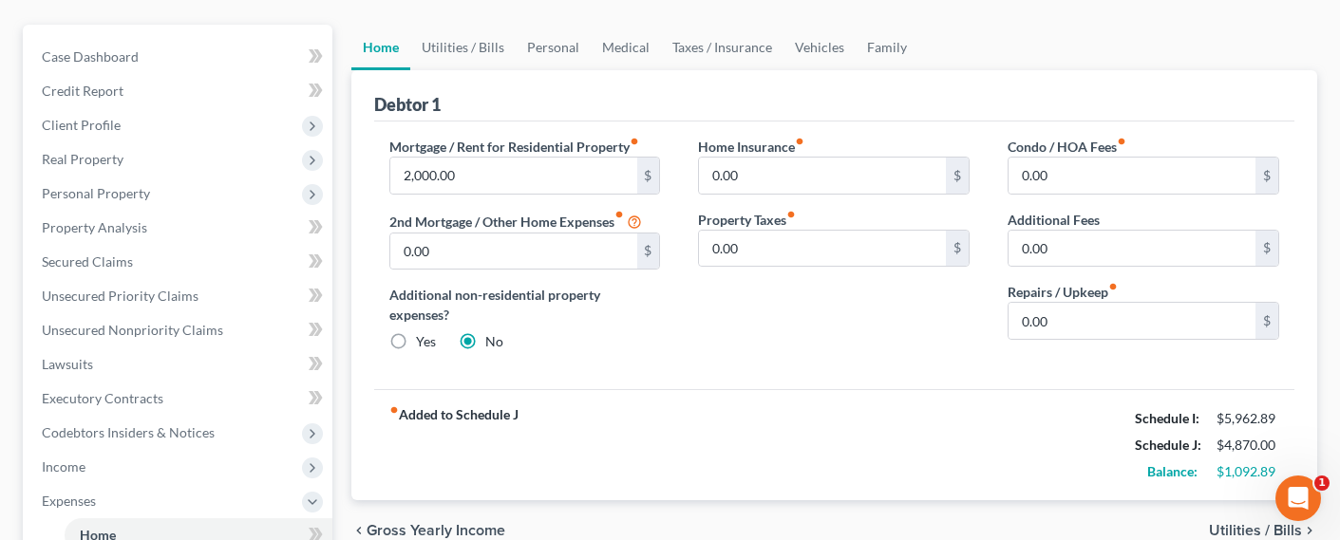
scroll to position [194, 0]
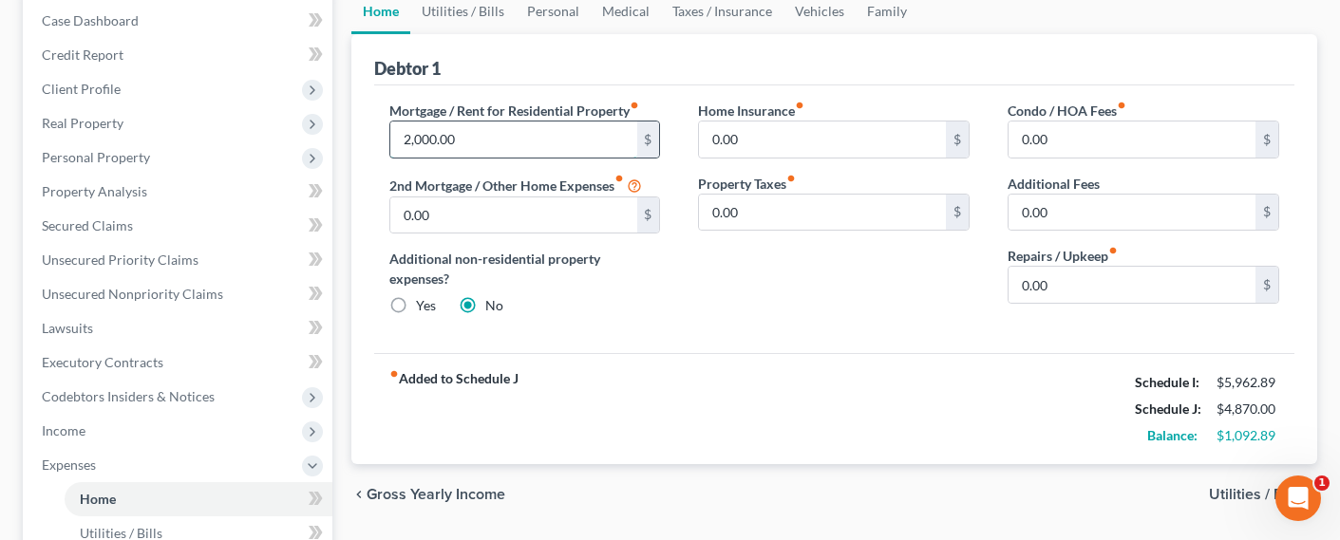
click at [433, 135] on input "2,000.00" at bounding box center [513, 140] width 247 height 36
click at [452, 136] on input "2,000.00" at bounding box center [513, 140] width 247 height 36
drag, startPoint x: 465, startPoint y: 138, endPoint x: 377, endPoint y: 138, distance: 88.3
click at [377, 138] on div "Mortgage / Rent for Residential Property fiber_manual_record 2,000.00 $ 2nd Mor…" at bounding box center [524, 216] width 309 height 231
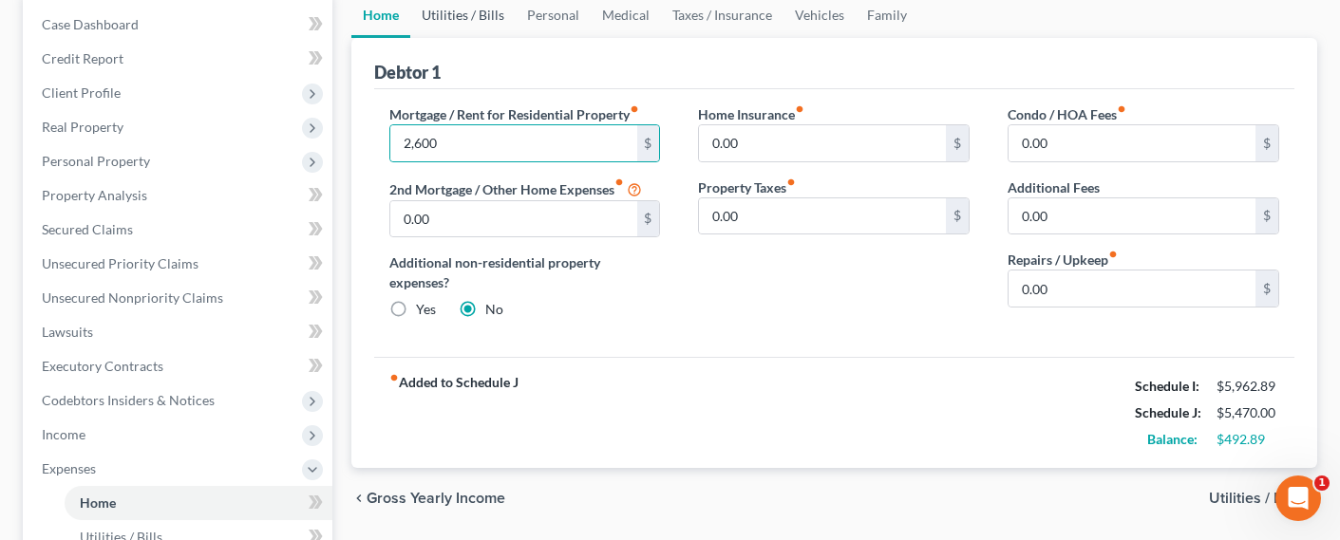
click at [461, 18] on link "Utilities / Bills" at bounding box center [462, 15] width 105 height 46
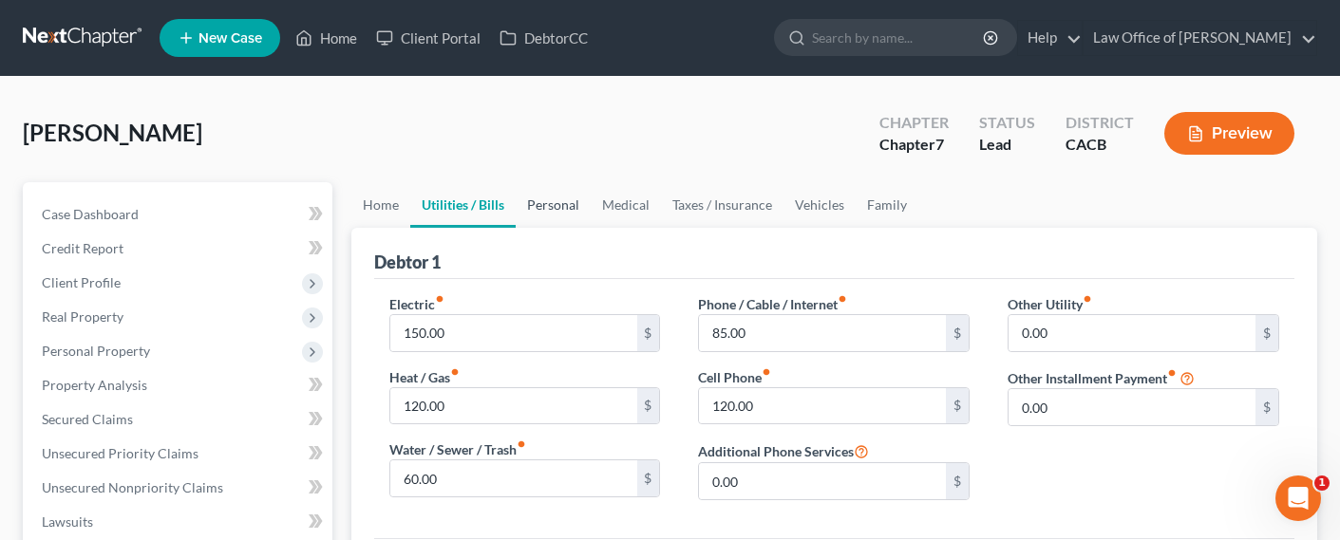
click at [532, 201] on link "Personal" at bounding box center [553, 205] width 75 height 46
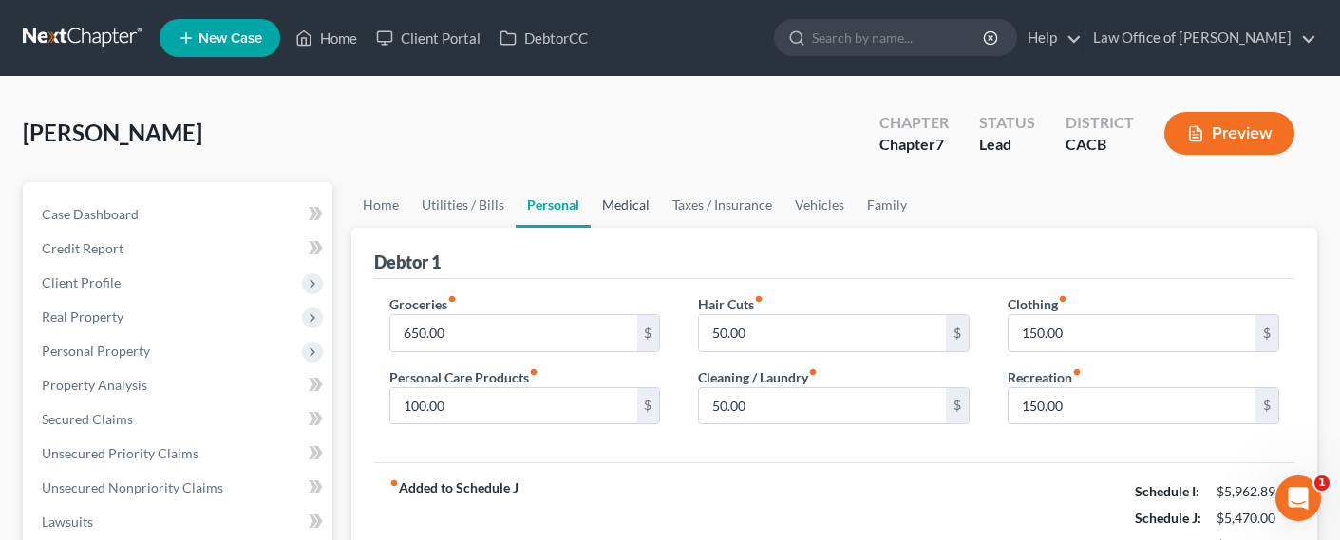
click at [613, 207] on link "Medical" at bounding box center [626, 205] width 70 height 46
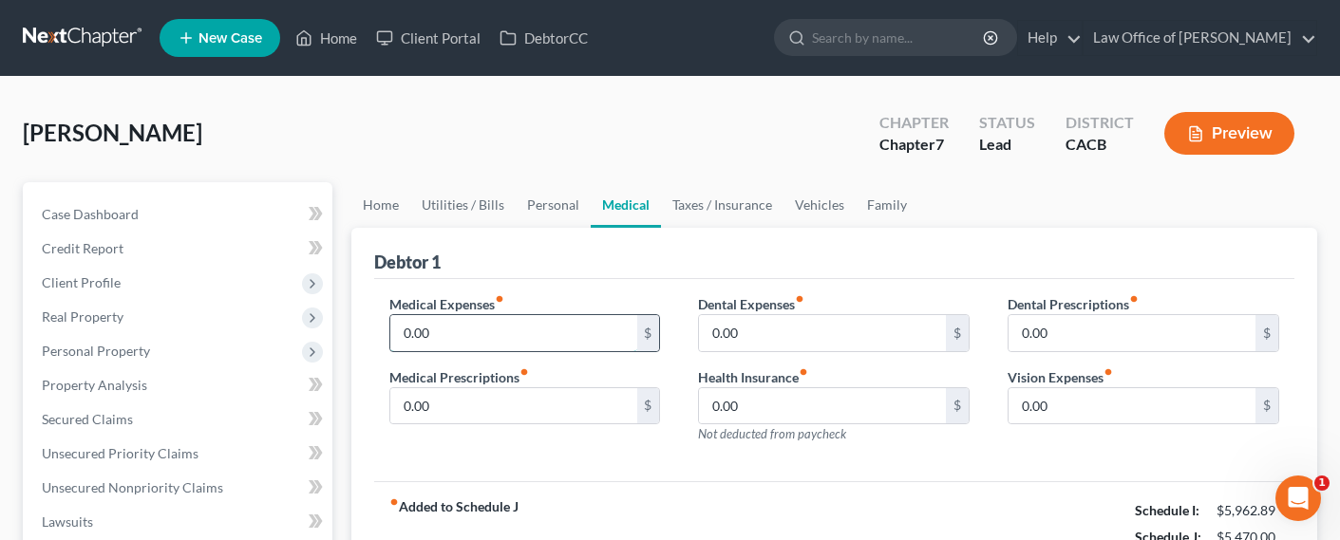
click at [466, 335] on input "0.00" at bounding box center [513, 333] width 247 height 36
click at [712, 216] on link "Taxes / Insurance" at bounding box center [722, 205] width 122 height 46
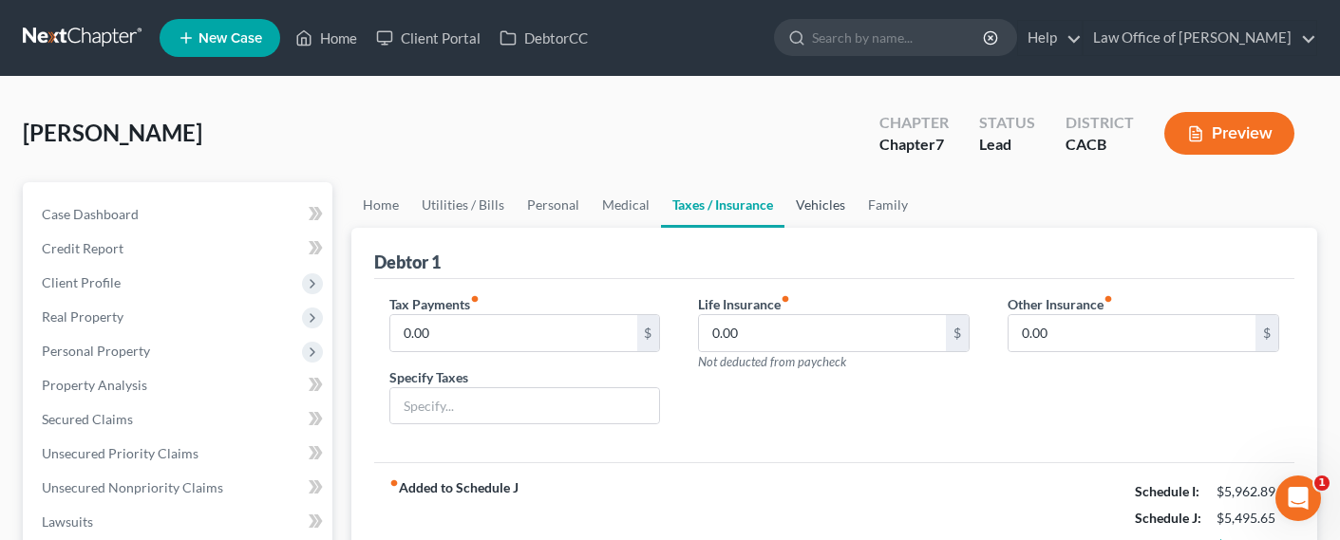
click at [833, 205] on link "Vehicles" at bounding box center [820, 205] width 72 height 46
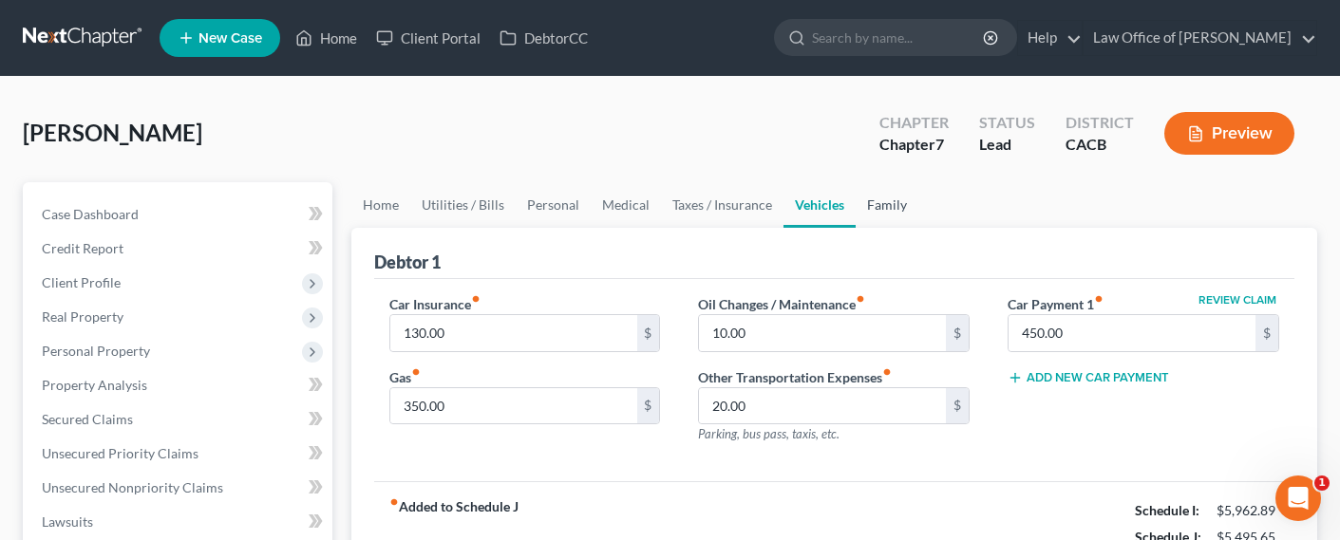
click at [891, 204] on link "Family" at bounding box center [886, 205] width 63 height 46
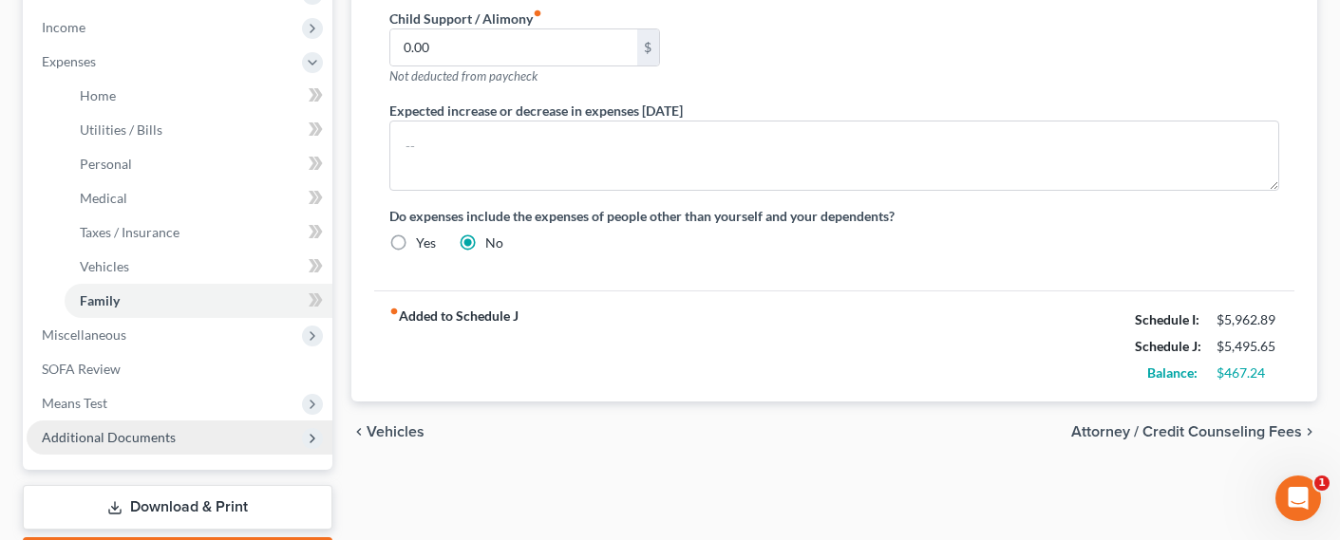
scroll to position [706, 0]
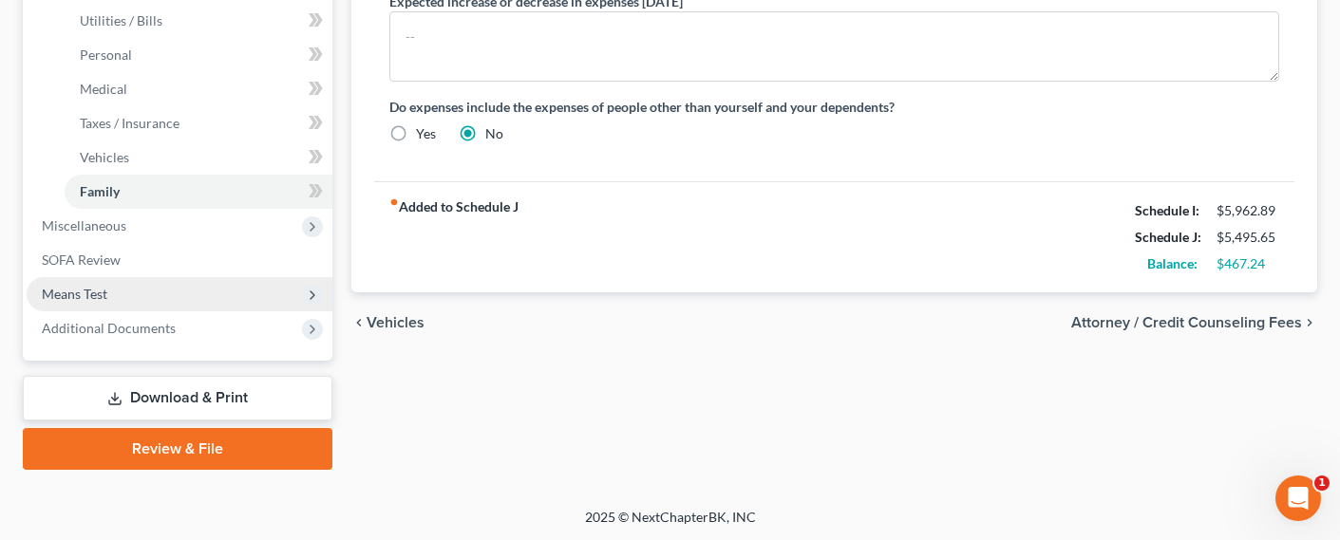
click at [58, 290] on span "Means Test" at bounding box center [75, 294] width 66 height 16
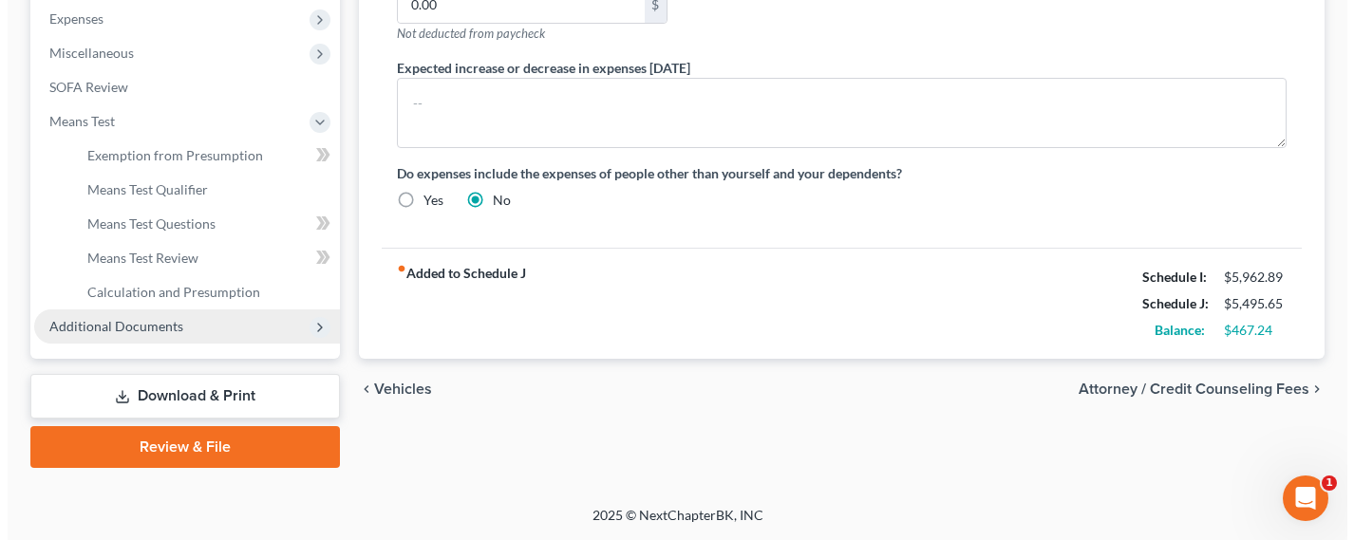
scroll to position [638, 0]
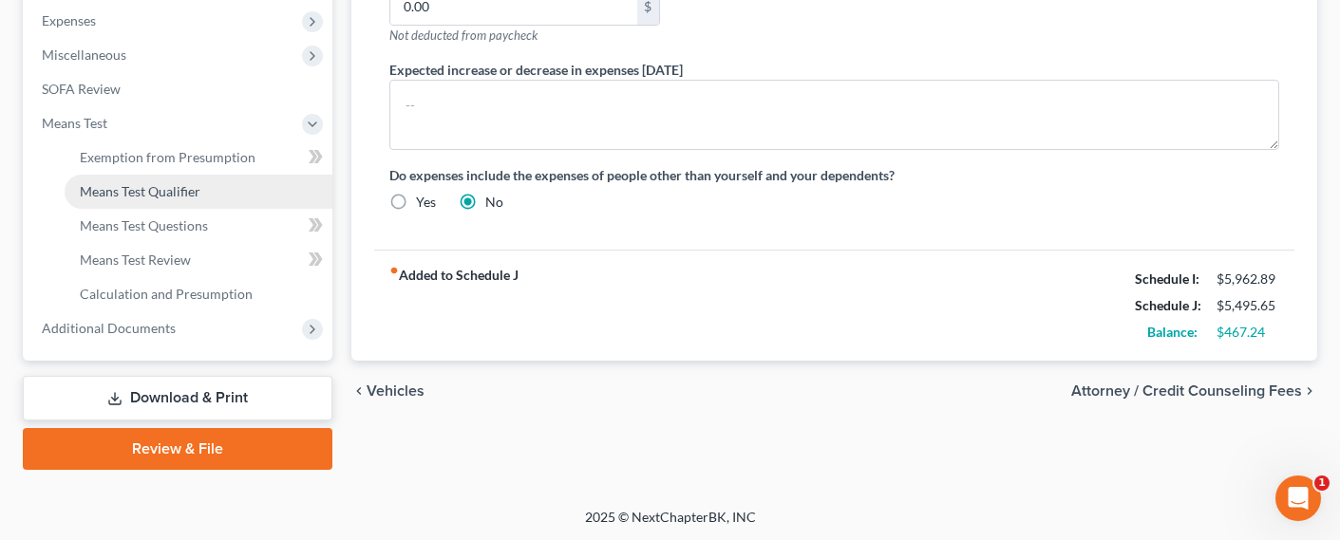
click at [118, 197] on span "Means Test Qualifier" at bounding box center [140, 191] width 121 height 16
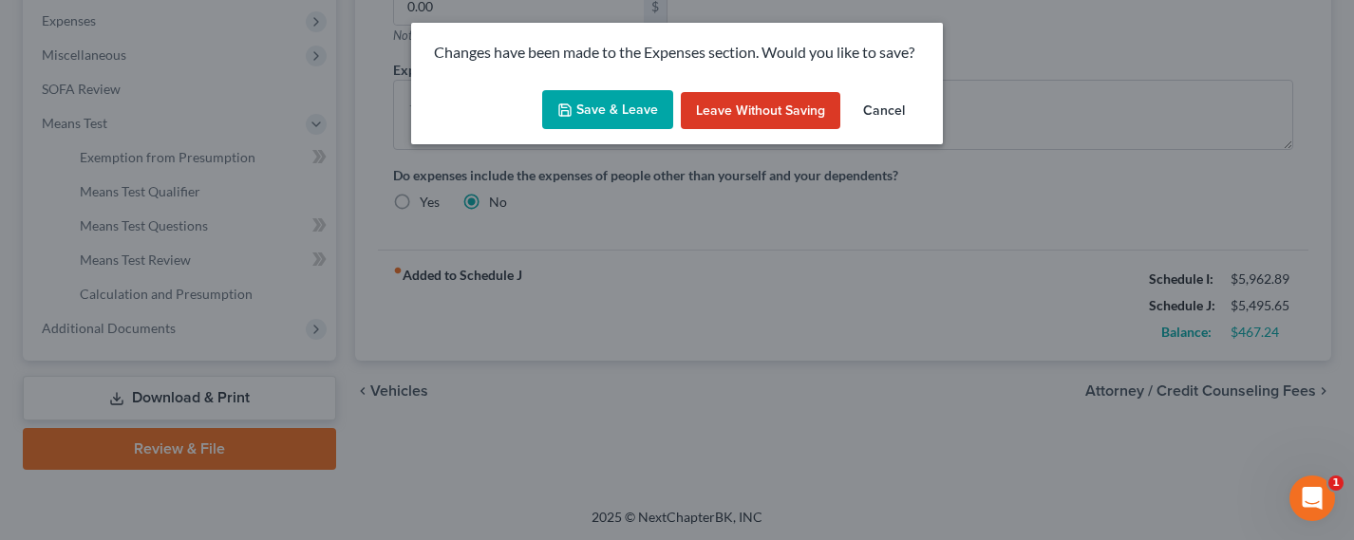
click at [610, 106] on button "Save & Leave" at bounding box center [607, 110] width 131 height 40
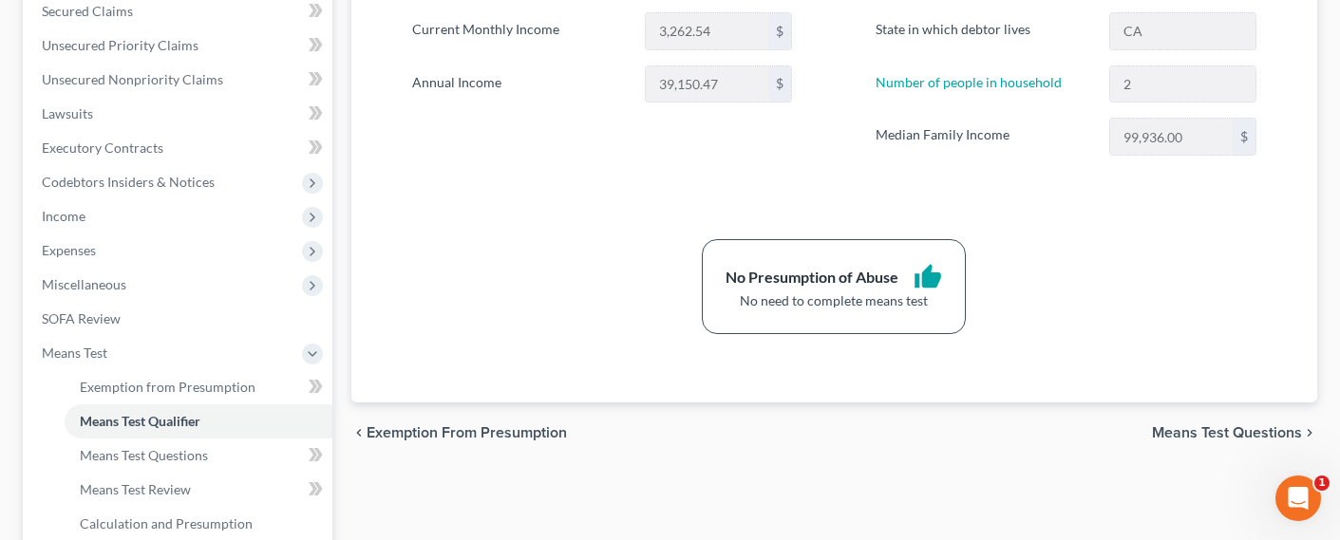
scroll to position [304, 0]
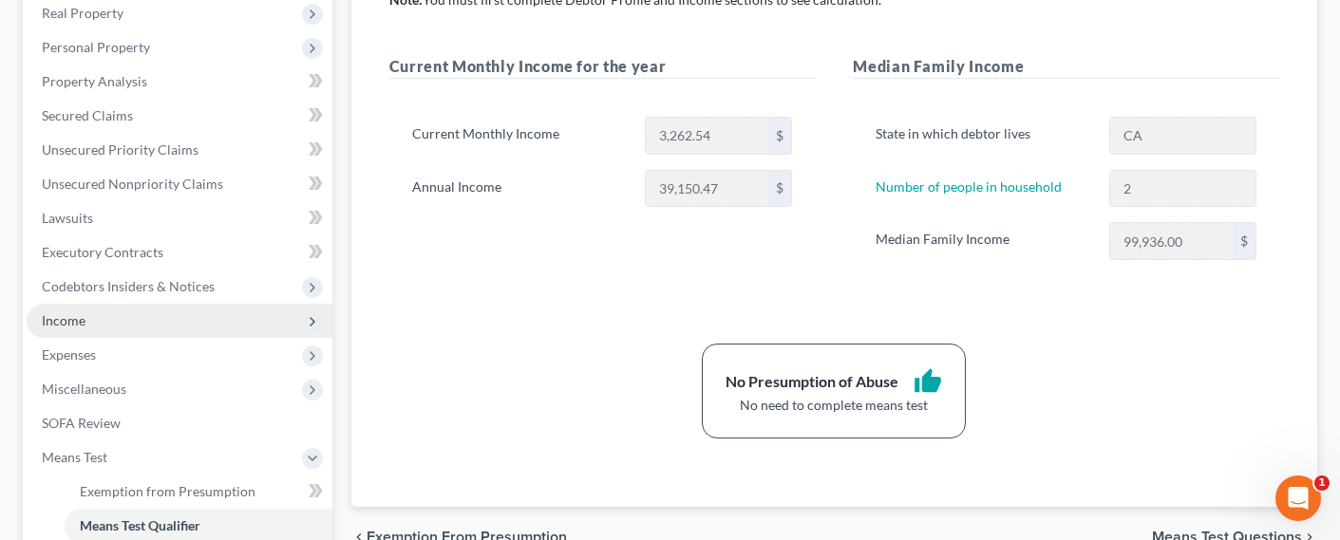
click at [71, 312] on span "Income" at bounding box center [64, 320] width 44 height 16
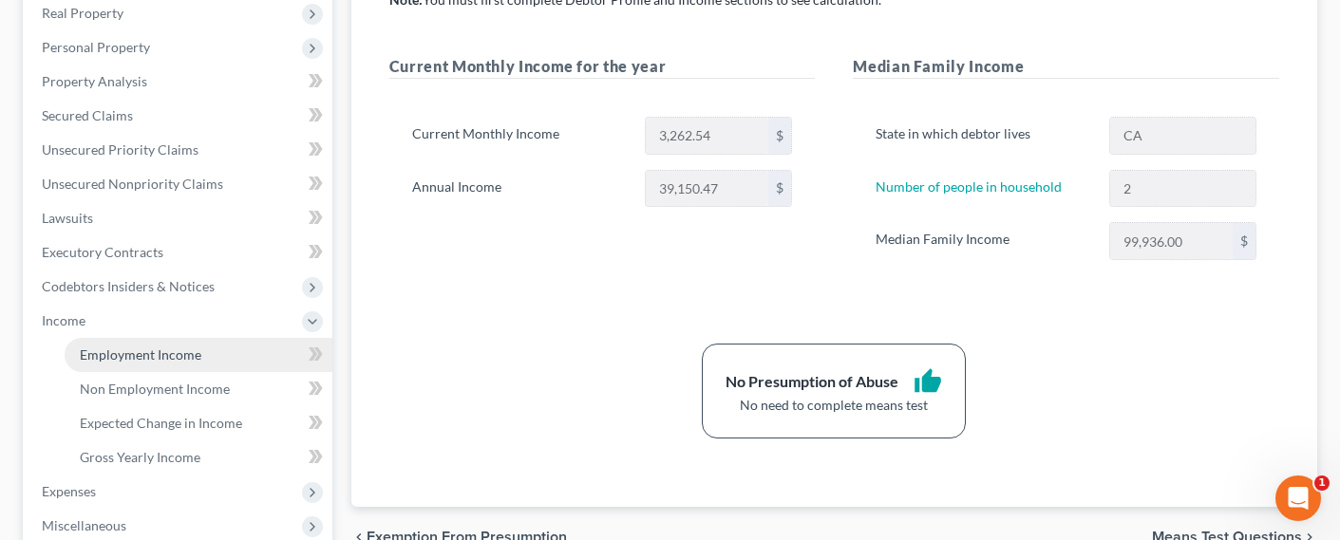
click at [105, 351] on span "Employment Income" at bounding box center [141, 355] width 122 height 16
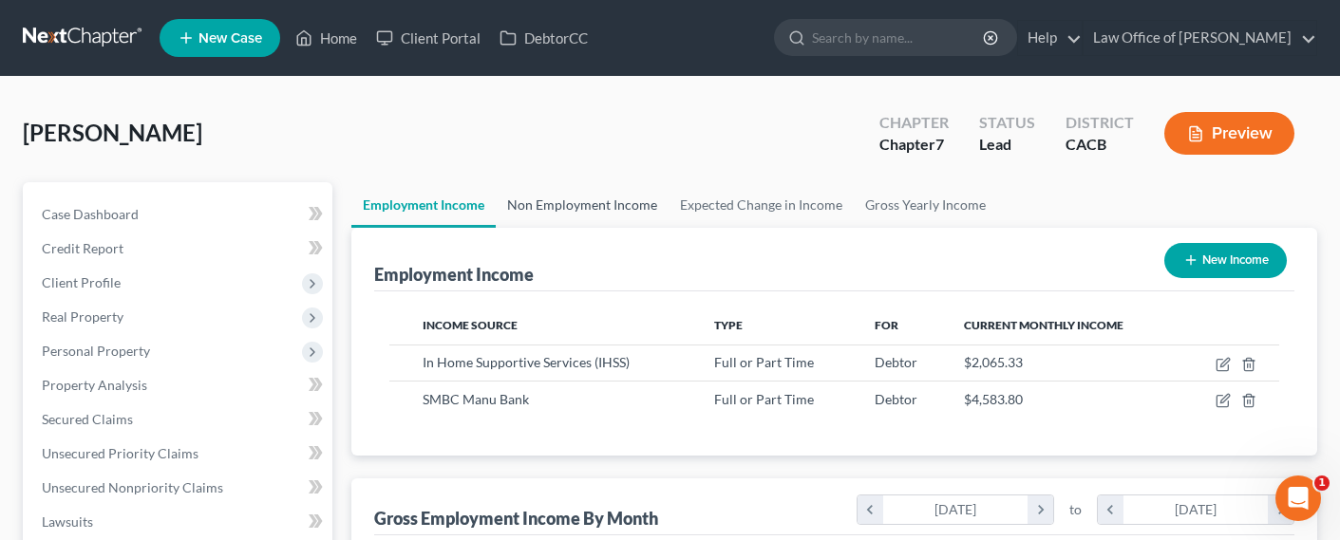
scroll to position [340, 541]
click at [534, 202] on link "Non Employment Income" at bounding box center [582, 205] width 173 height 46
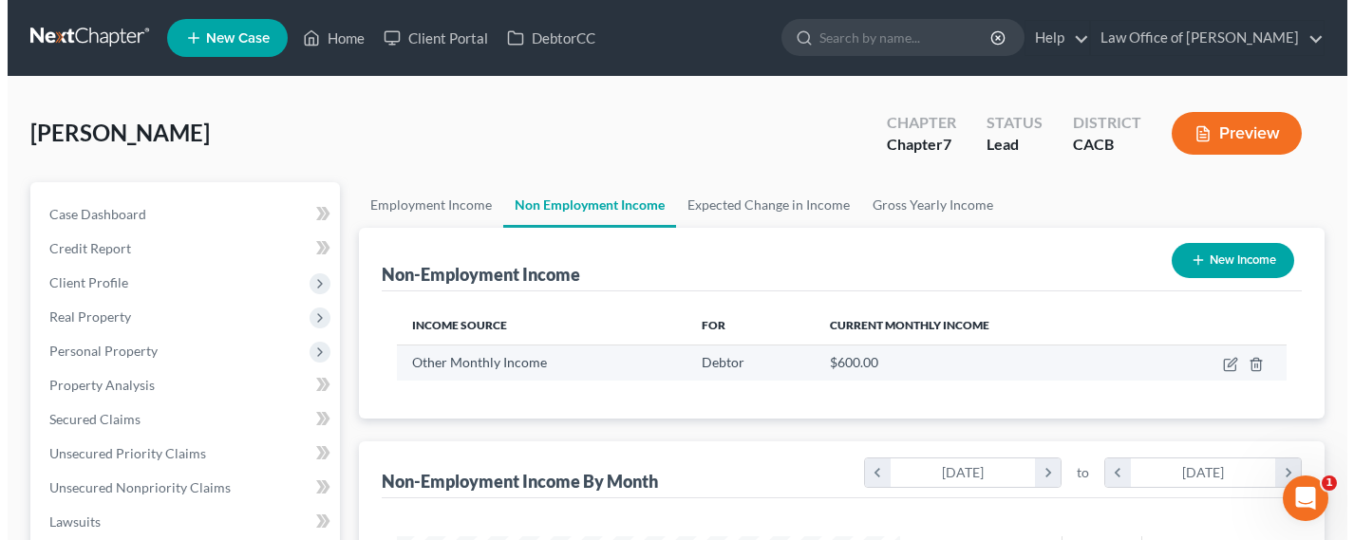
scroll to position [340, 541]
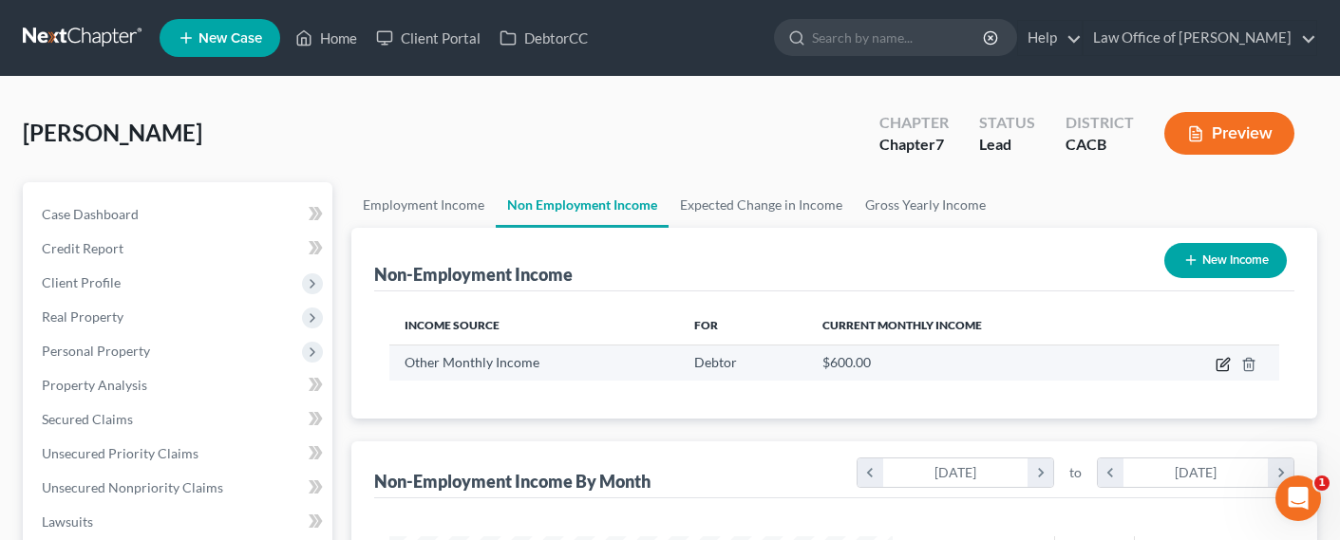
click at [1213, 367] on td at bounding box center [1209, 363] width 139 height 36
click at [1223, 365] on icon "button" at bounding box center [1224, 362] width 9 height 9
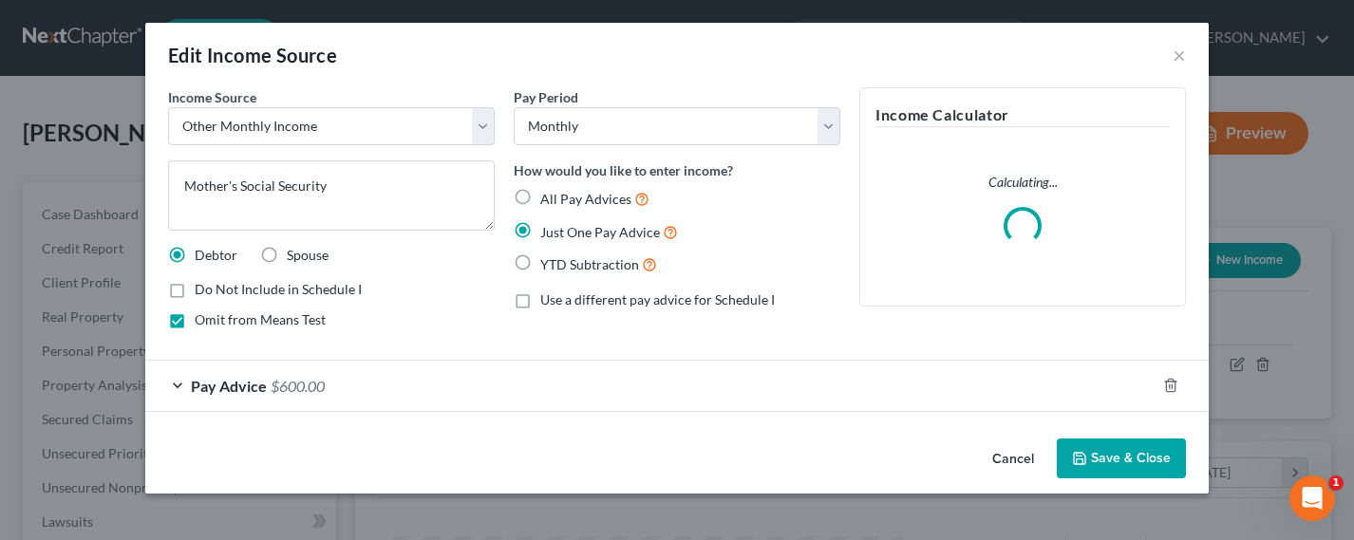
scroll to position [340, 548]
drag, startPoint x: 450, startPoint y: 377, endPoint x: 442, endPoint y: 388, distance: 13.7
click at [448, 379] on div "Pay Advice $600.00" at bounding box center [650, 386] width 1010 height 50
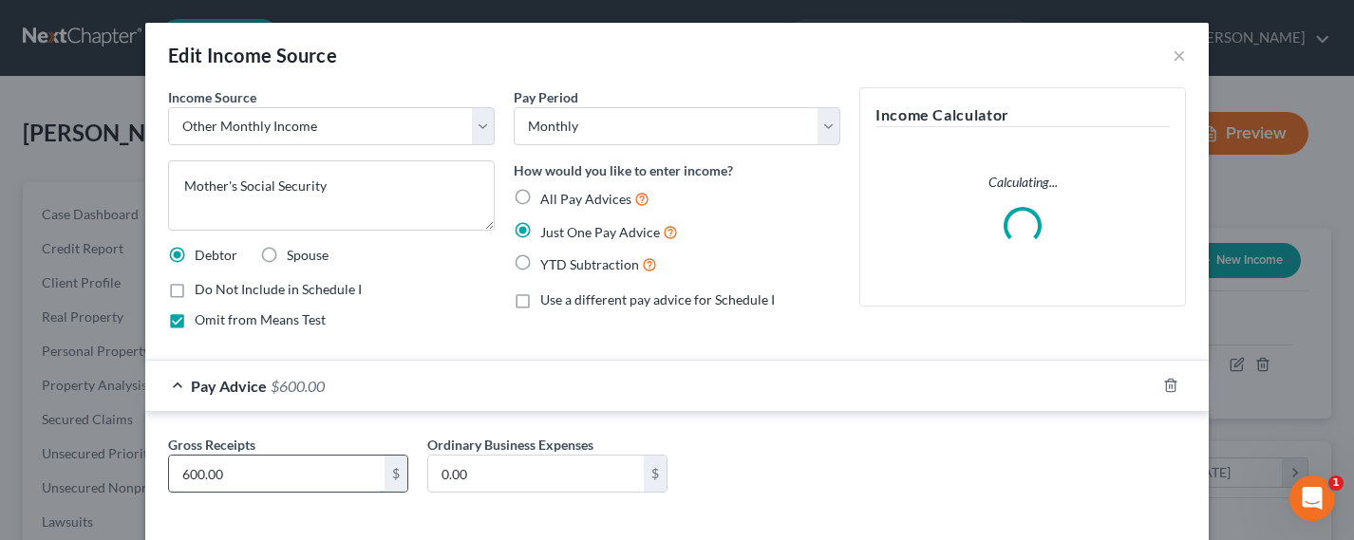
click at [183, 478] on input "600.00" at bounding box center [277, 474] width 216 height 36
click at [183, 473] on input "600.00" at bounding box center [277, 474] width 216 height 36
drag, startPoint x: 182, startPoint y: 473, endPoint x: 169, endPoint y: 471, distance: 13.4
click at [169, 471] on input "600.00" at bounding box center [277, 474] width 216 height 36
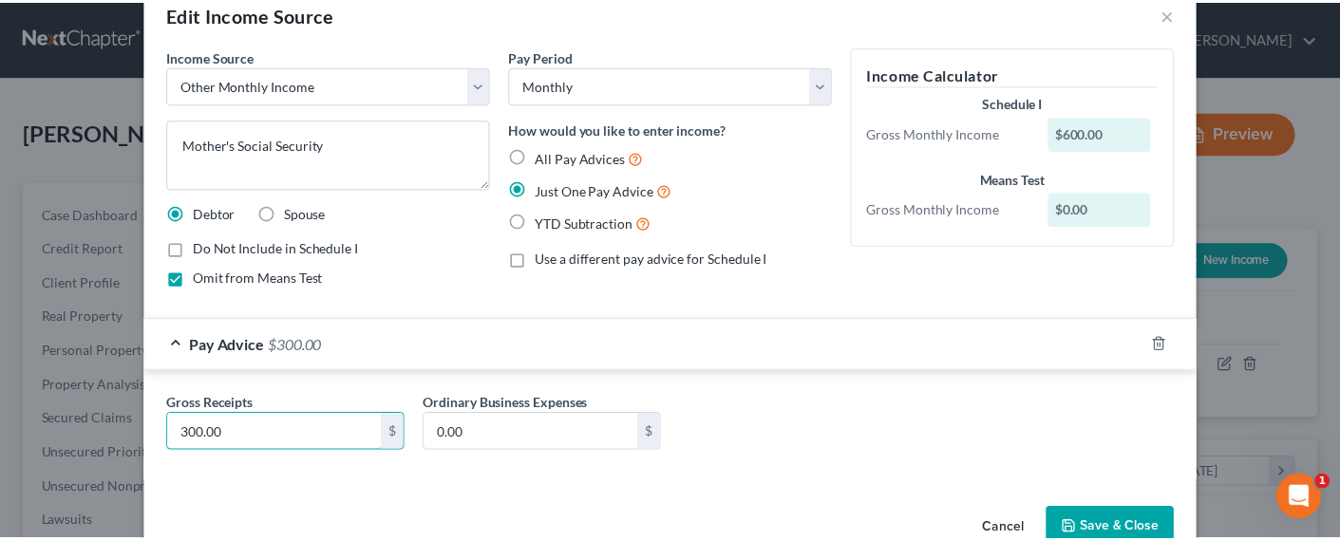
scroll to position [86, 0]
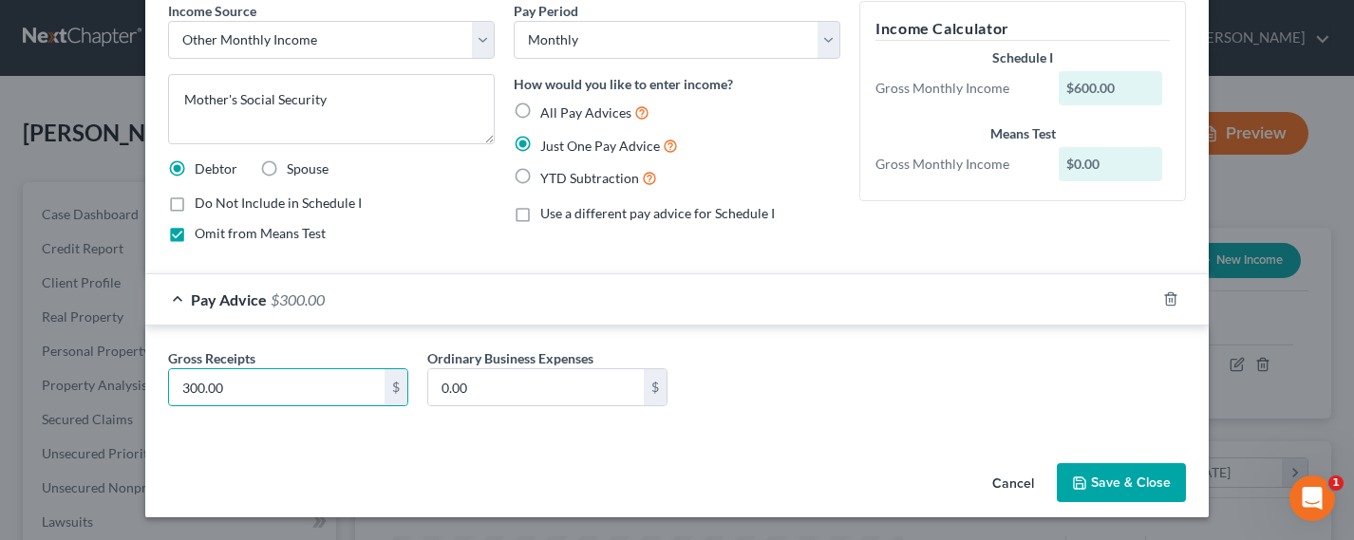
click at [1078, 481] on icon "button" at bounding box center [1079, 483] width 15 height 15
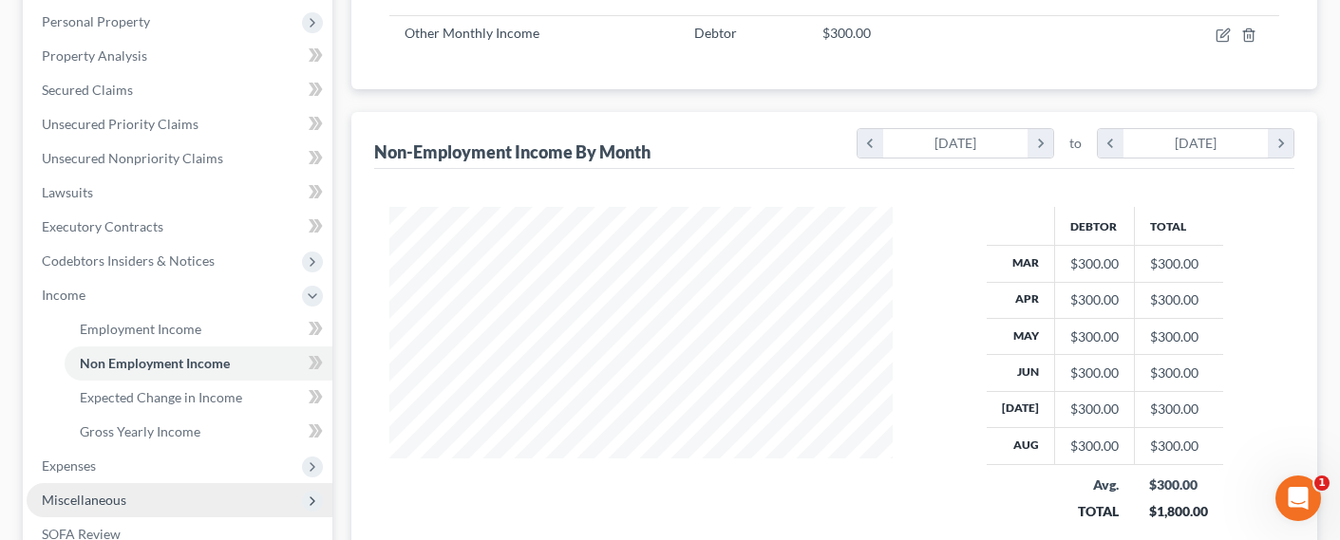
scroll to position [407, 0]
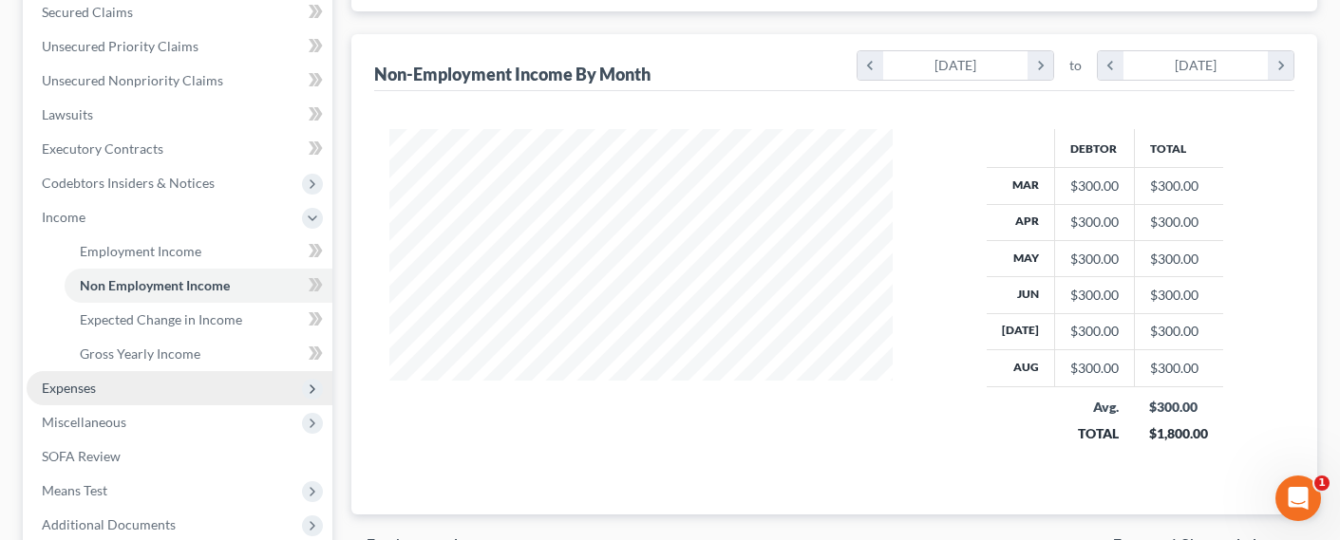
click at [67, 382] on span "Expenses" at bounding box center [69, 388] width 54 height 16
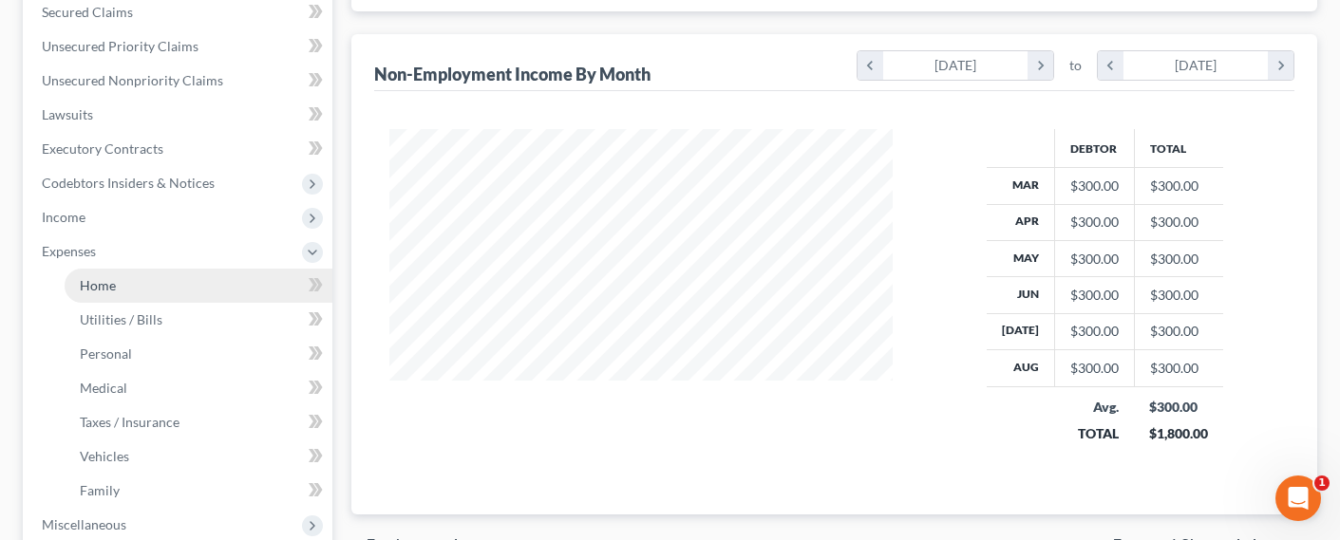
click at [106, 277] on span "Home" at bounding box center [98, 285] width 36 height 16
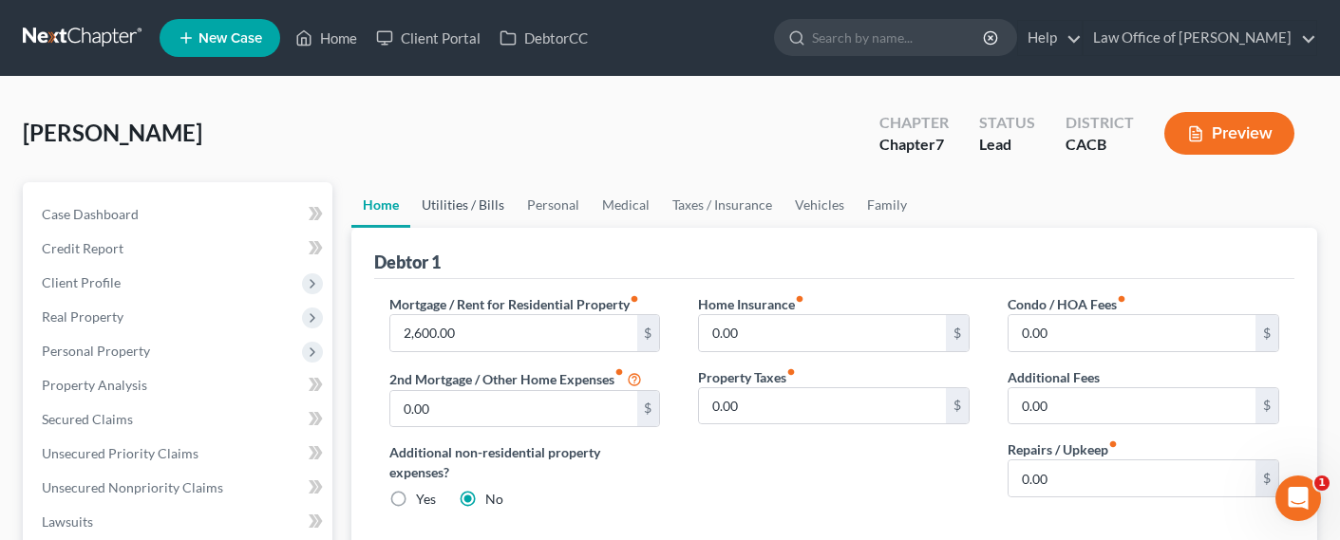
click at [458, 204] on link "Utilities / Bills" at bounding box center [462, 205] width 105 height 46
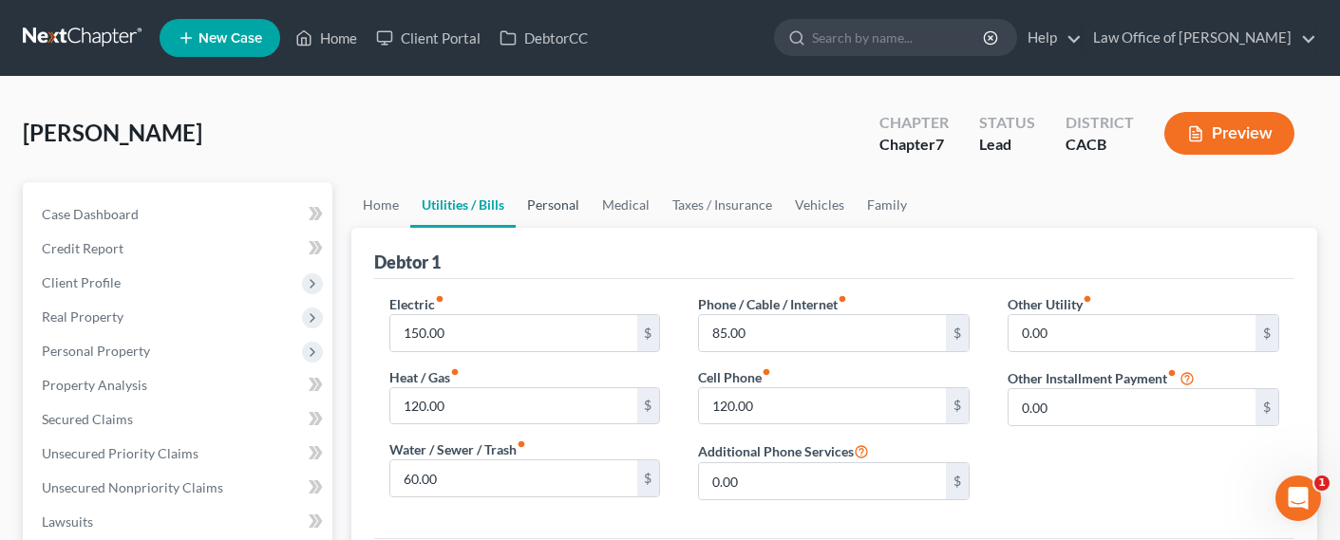
click at [530, 206] on link "Personal" at bounding box center [553, 205] width 75 height 46
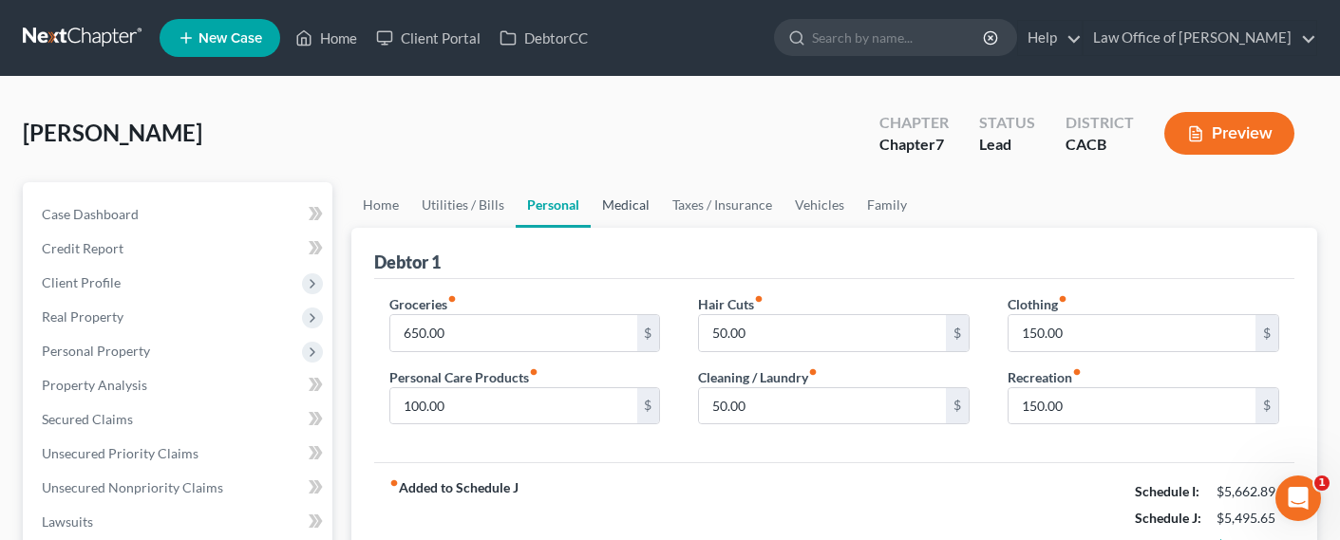
click at [635, 201] on link "Medical" at bounding box center [626, 205] width 70 height 46
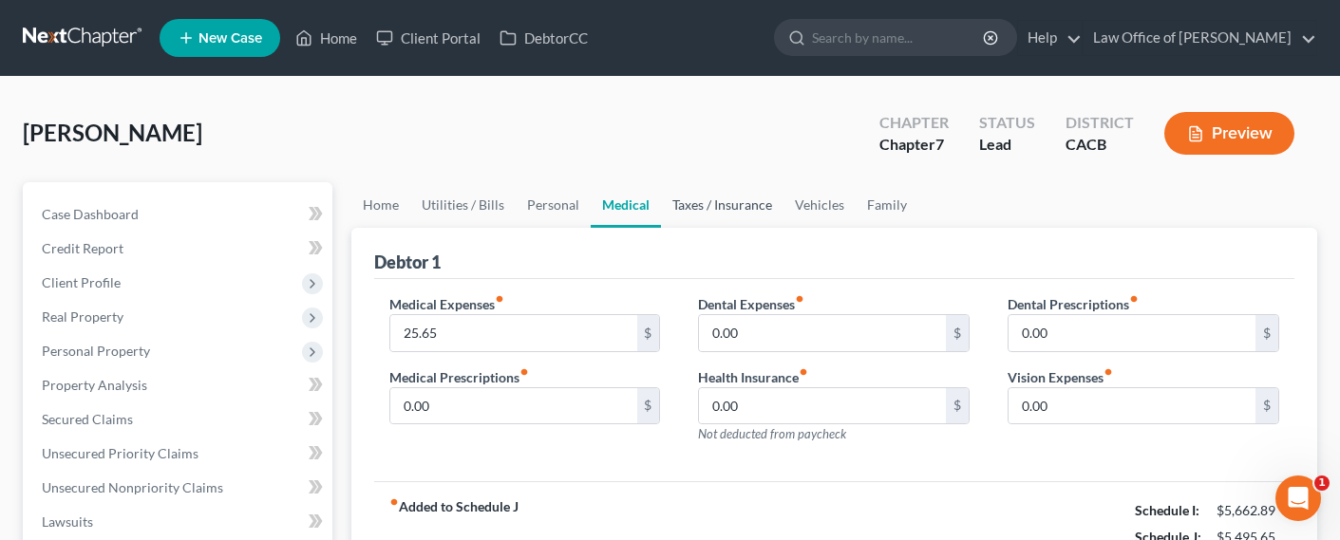
click at [693, 205] on link "Taxes / Insurance" at bounding box center [722, 205] width 122 height 46
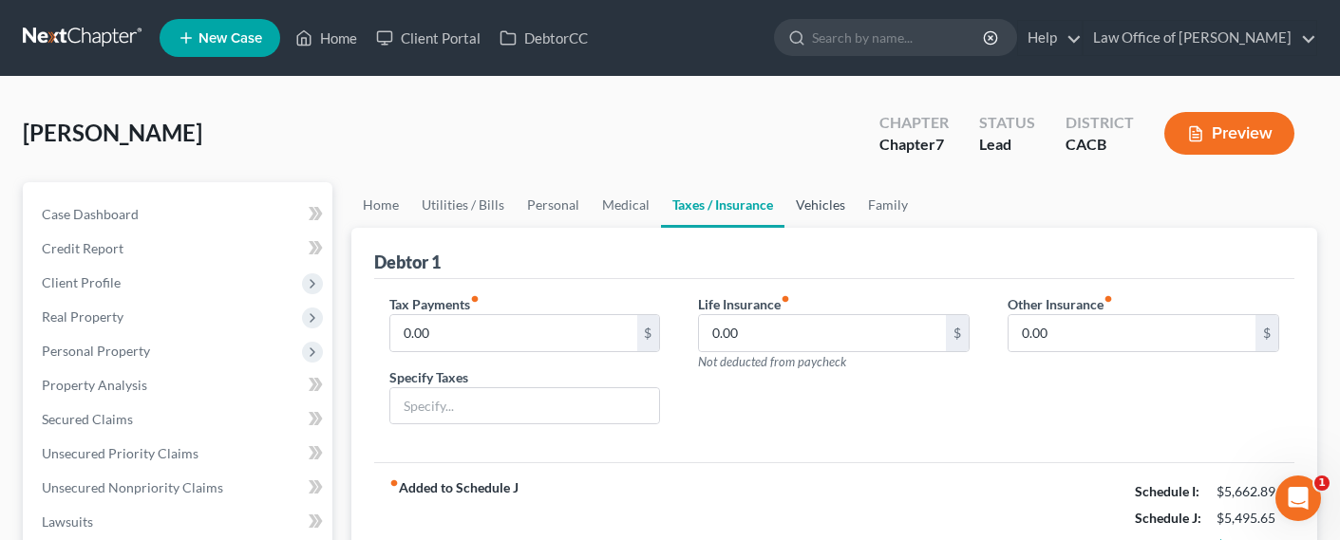
click at [798, 205] on link "Vehicles" at bounding box center [820, 205] width 72 height 46
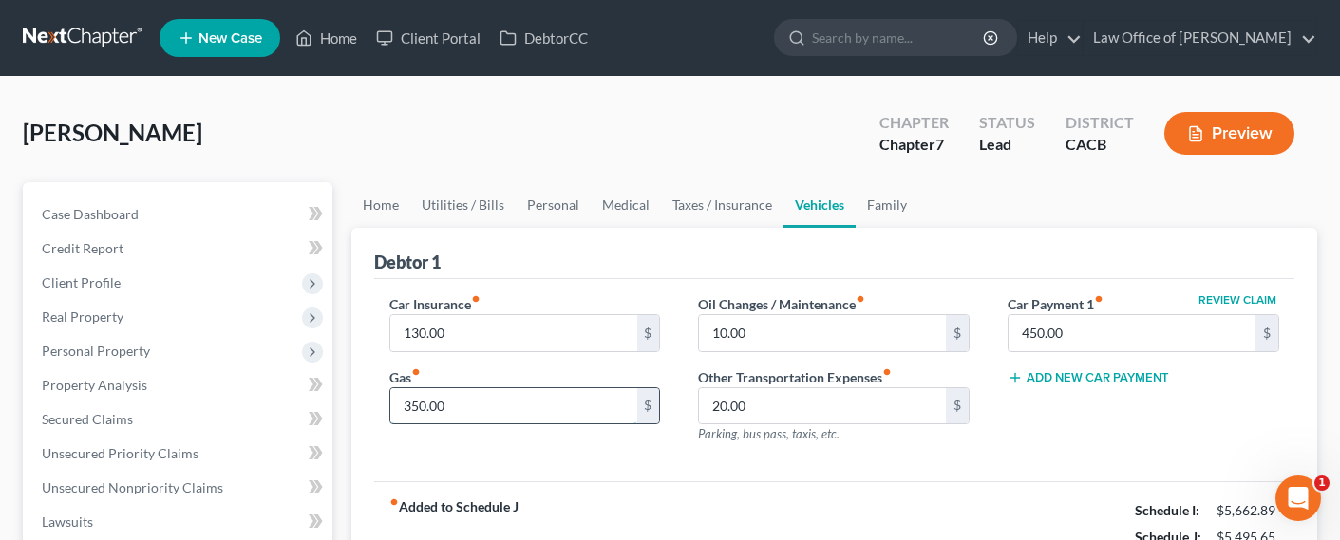
click at [422, 394] on input "350.00" at bounding box center [513, 406] width 247 height 36
click at [416, 405] on input "350.00" at bounding box center [513, 406] width 247 height 36
click at [412, 405] on input "350.00" at bounding box center [513, 406] width 247 height 36
click at [861, 203] on link "Family" at bounding box center [886, 205] width 63 height 46
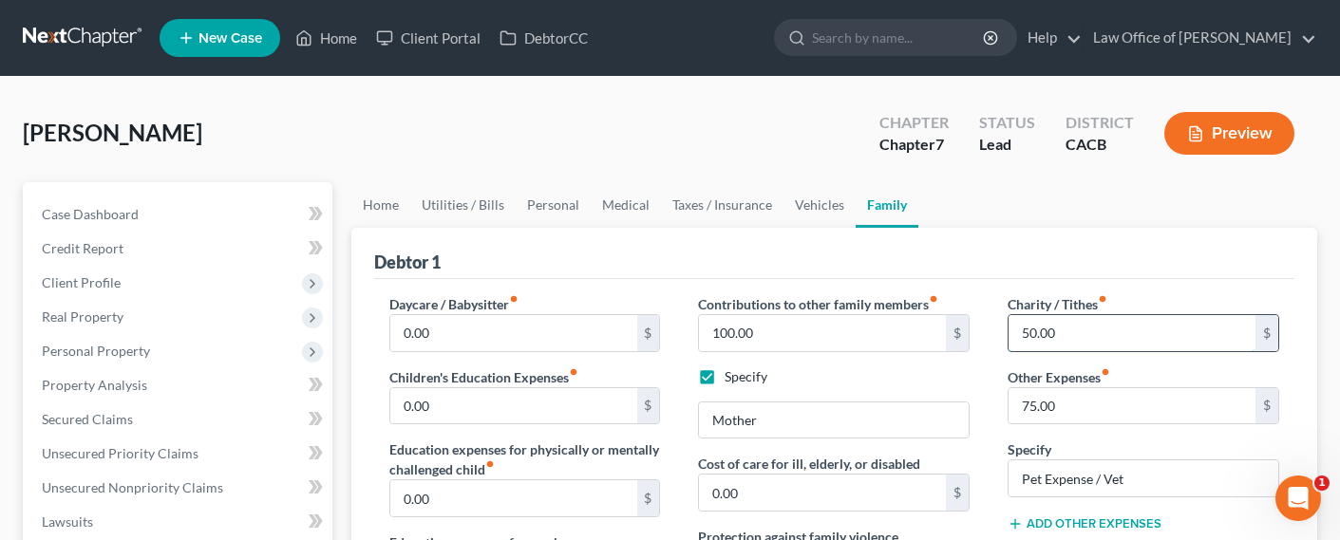
click at [1021, 334] on input "50.00" at bounding box center [1131, 333] width 247 height 36
click at [1026, 334] on input "50.00" at bounding box center [1131, 333] width 247 height 36
click at [1019, 334] on input "50.00" at bounding box center [1131, 333] width 247 height 36
click at [1023, 335] on input "50.00" at bounding box center [1131, 333] width 247 height 36
click at [1025, 334] on input "50.00" at bounding box center [1131, 333] width 247 height 36
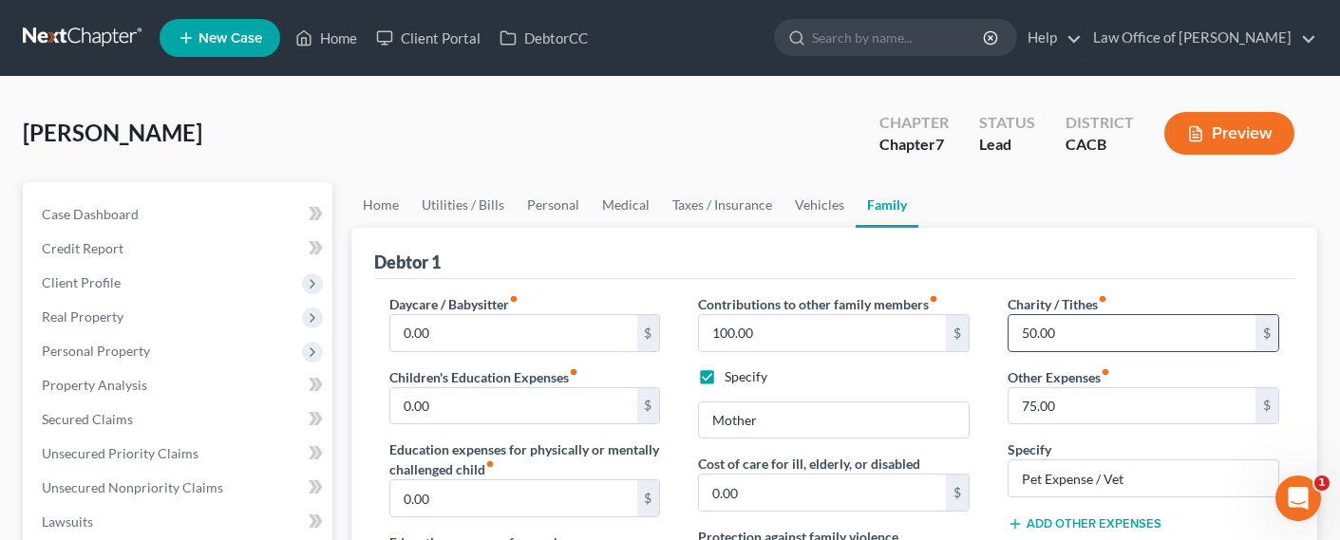
click at [1025, 334] on input "50.00" at bounding box center [1131, 333] width 247 height 36
drag, startPoint x: 802, startPoint y: 322, endPoint x: 741, endPoint y: 328, distance: 62.1
click at [798, 324] on input "100.00" at bounding box center [822, 333] width 247 height 36
click at [730, 330] on input "100.00" at bounding box center [822, 333] width 247 height 36
click at [722, 335] on input "100.00" at bounding box center [822, 333] width 247 height 36
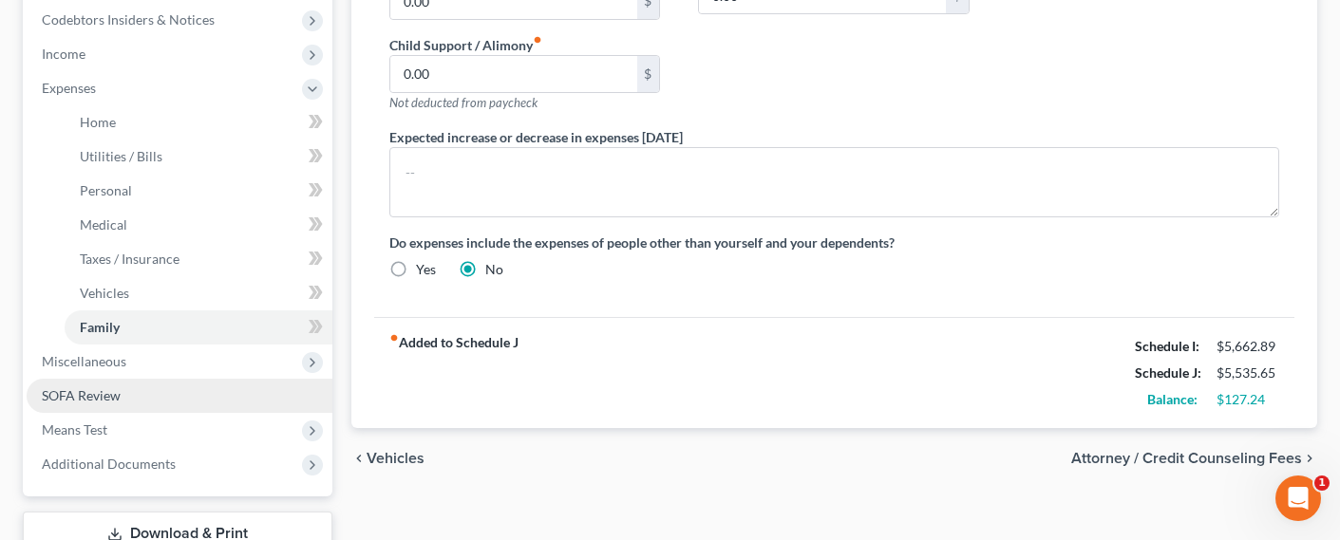
scroll to position [706, 0]
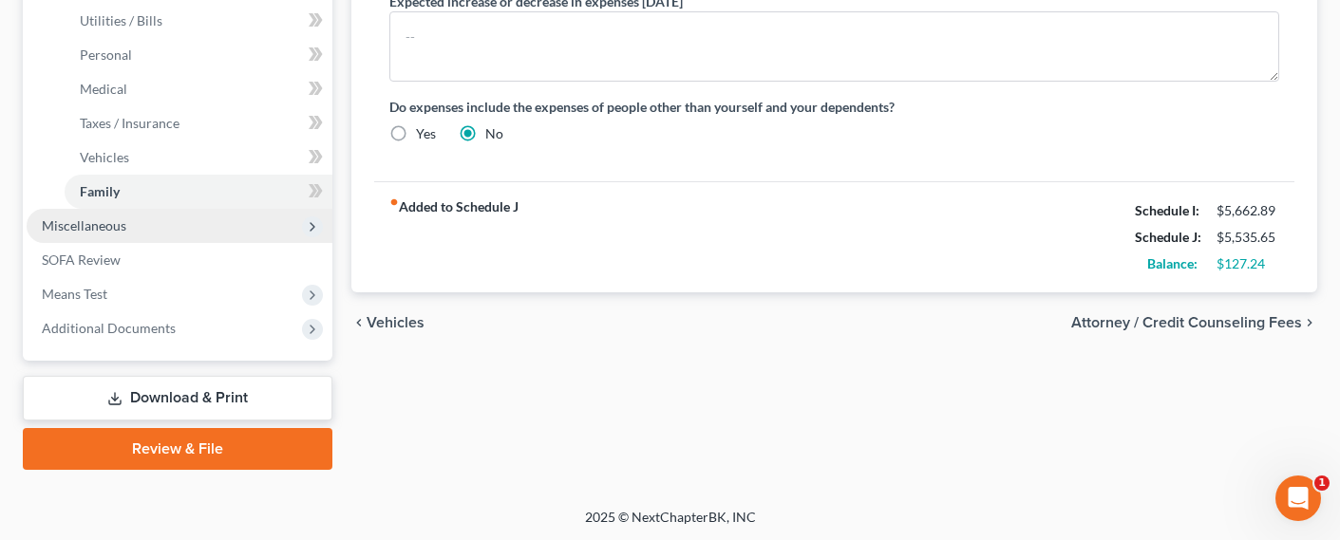
click at [57, 228] on span "Miscellaneous" at bounding box center [84, 225] width 84 height 16
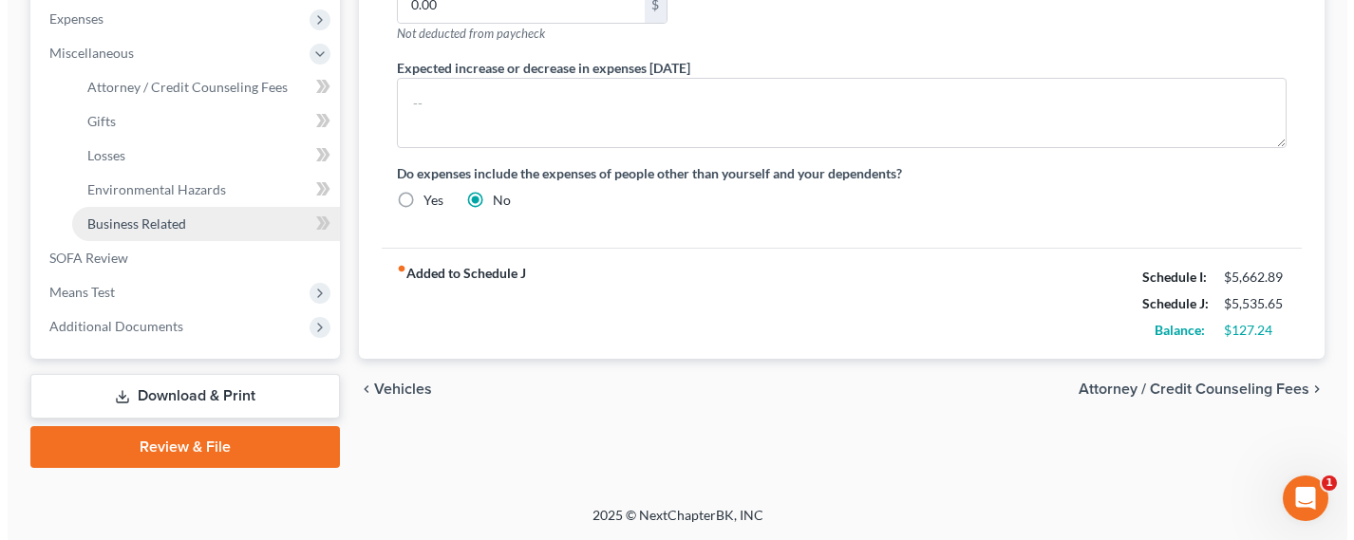
scroll to position [638, 0]
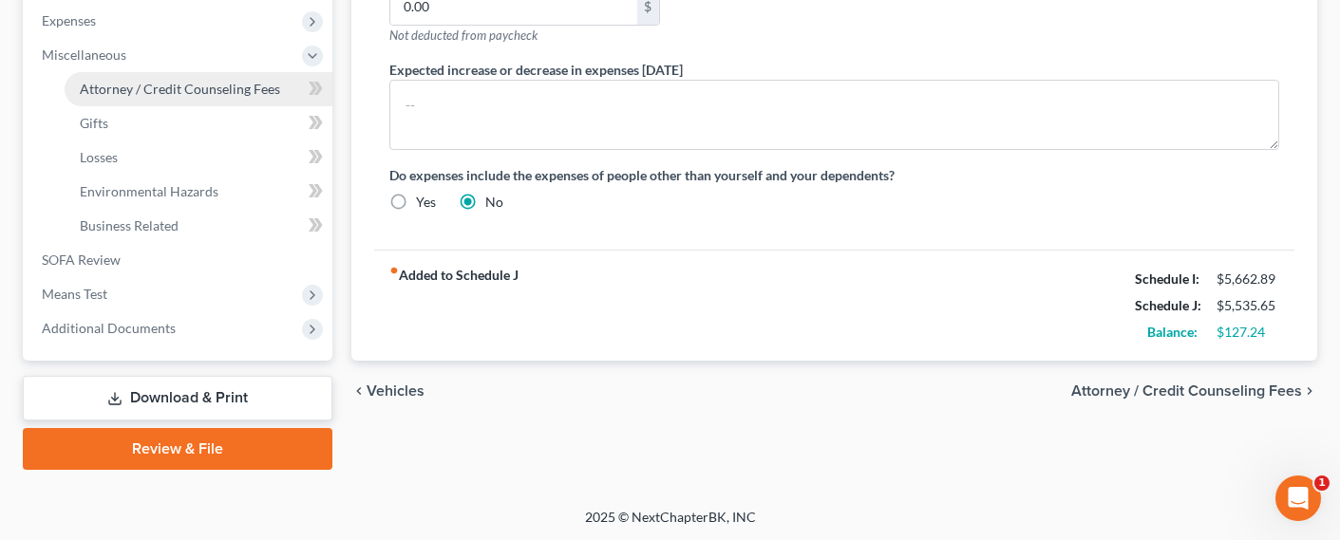
click at [166, 90] on span "Attorney / Credit Counseling Fees" at bounding box center [180, 89] width 200 height 16
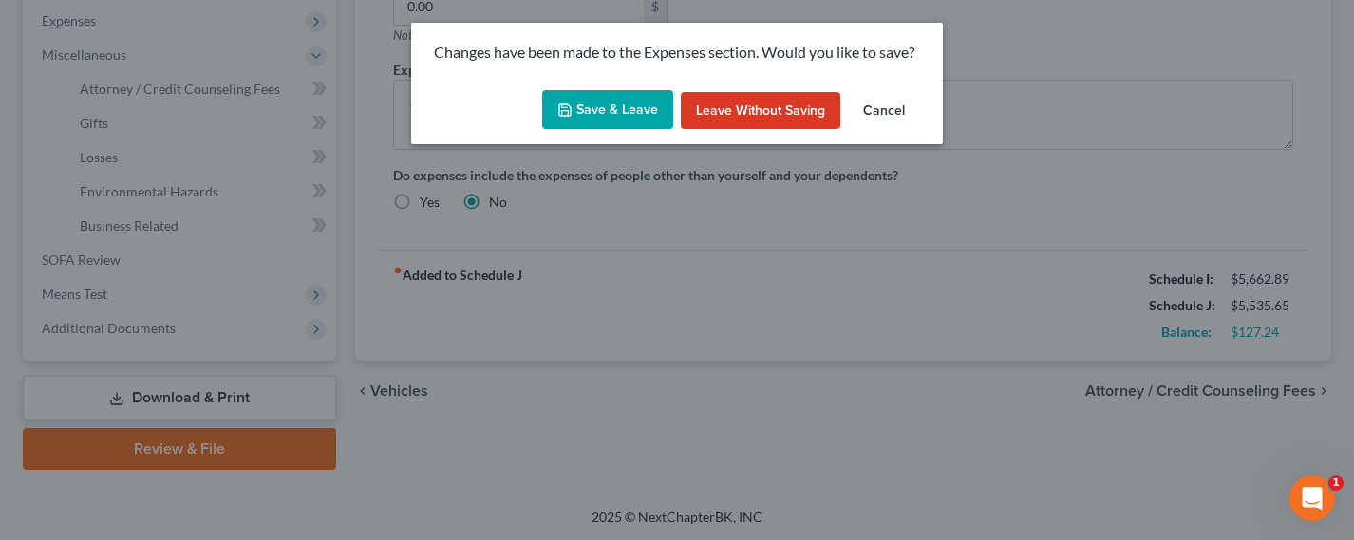
click at [603, 121] on button "Save & Leave" at bounding box center [607, 110] width 131 height 40
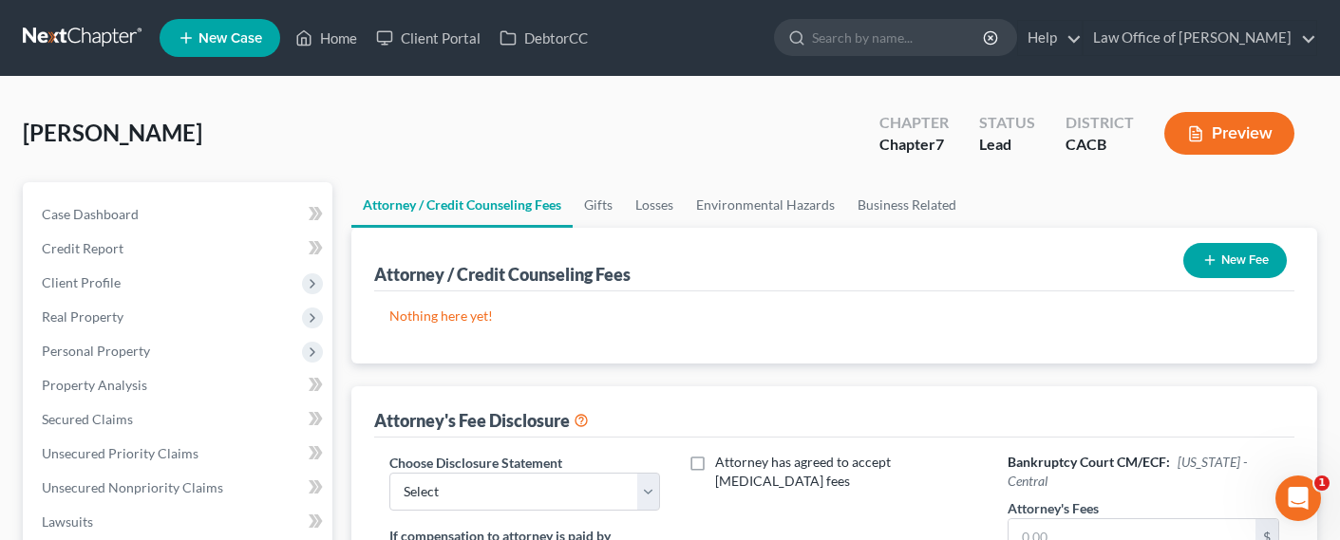
click at [1268, 266] on button "New Fee" at bounding box center [1234, 260] width 103 height 35
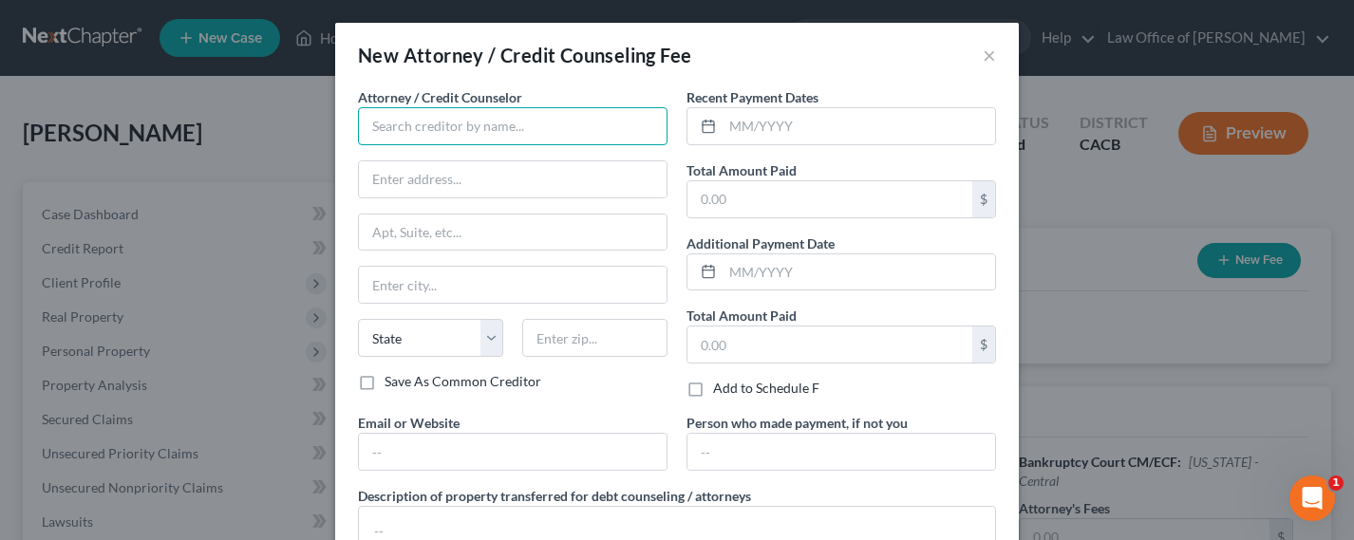
click at [429, 127] on input "text" at bounding box center [512, 126] width 309 height 38
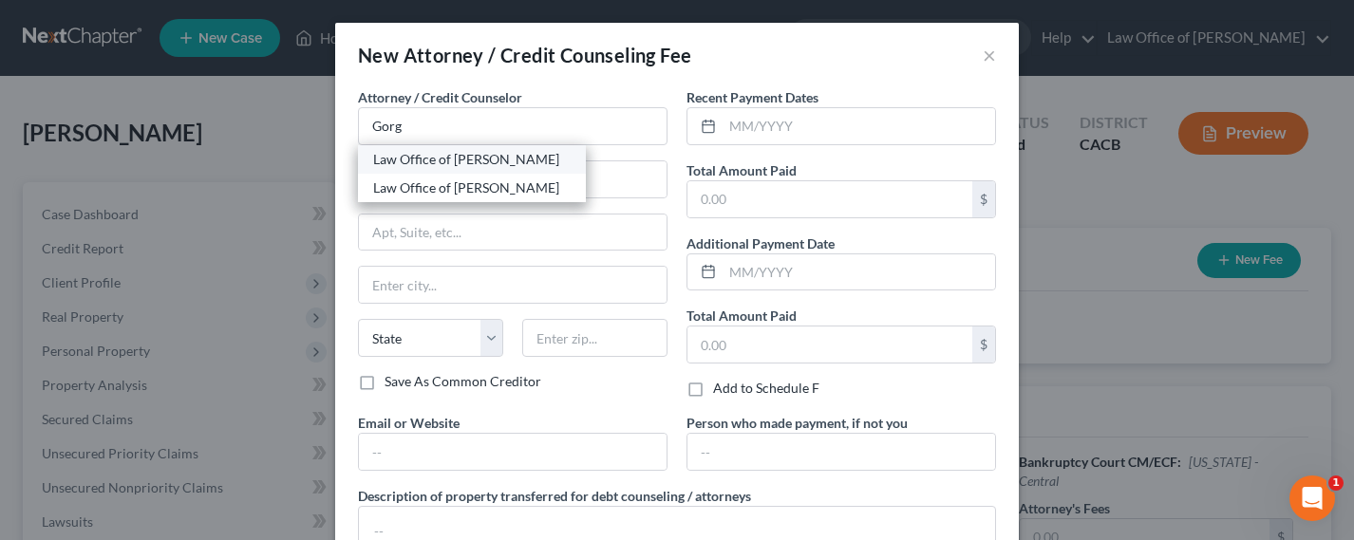
click at [419, 160] on div "Law Office of [PERSON_NAME]" at bounding box center [471, 159] width 197 height 19
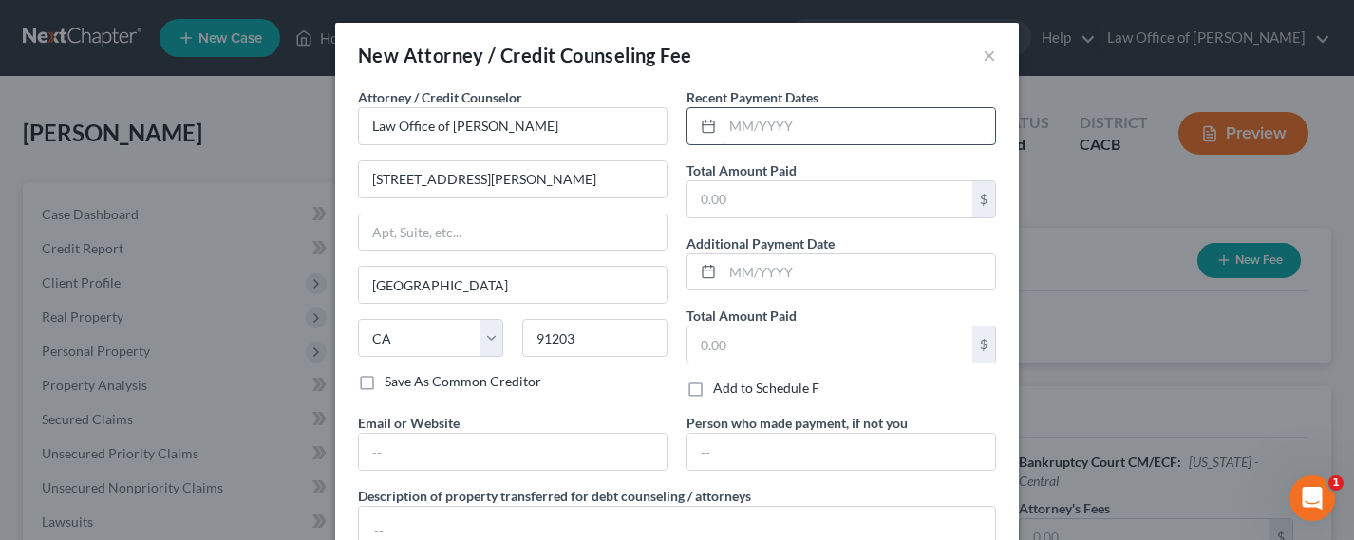
click at [785, 116] on input "text" at bounding box center [858, 126] width 272 height 36
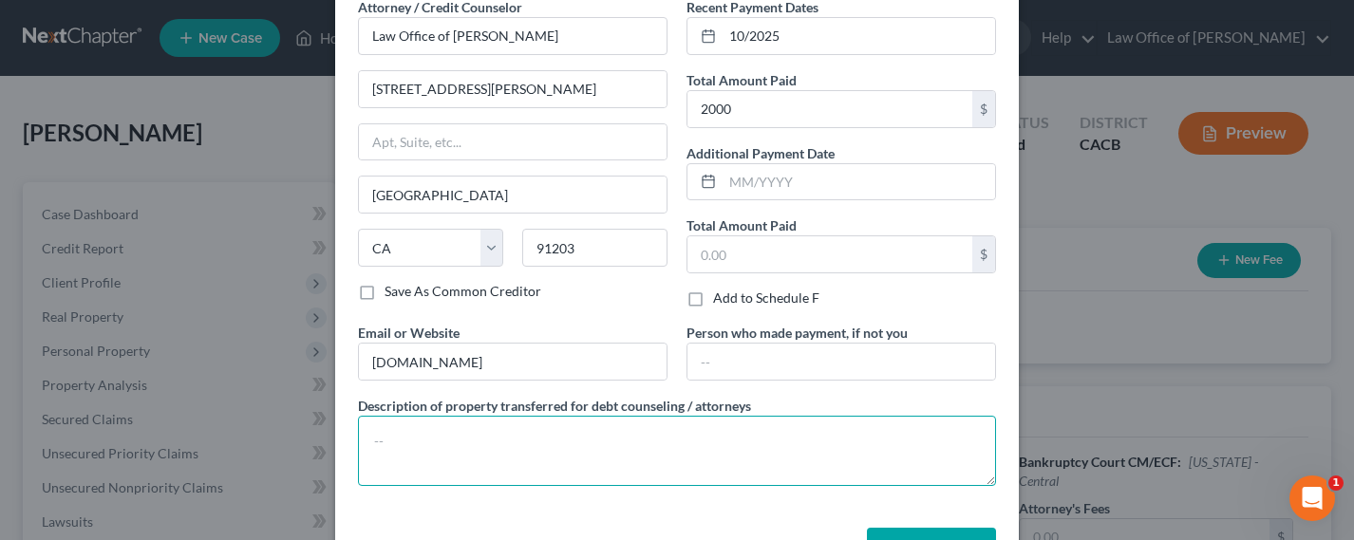
scroll to position [155, 0]
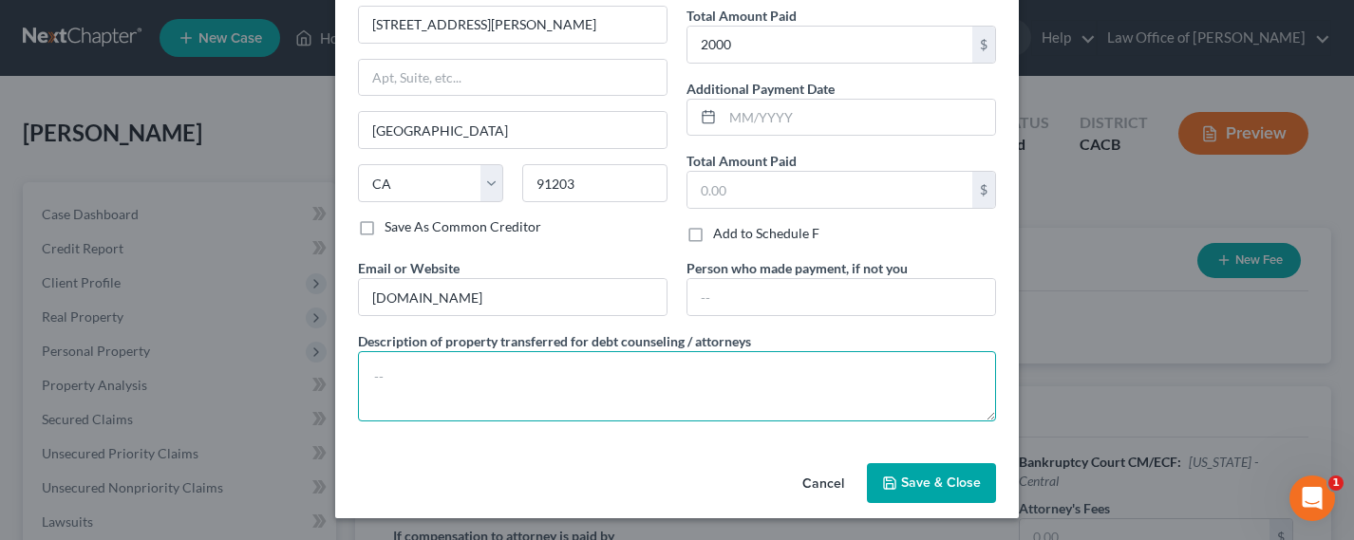
click at [616, 378] on textarea at bounding box center [677, 386] width 638 height 70
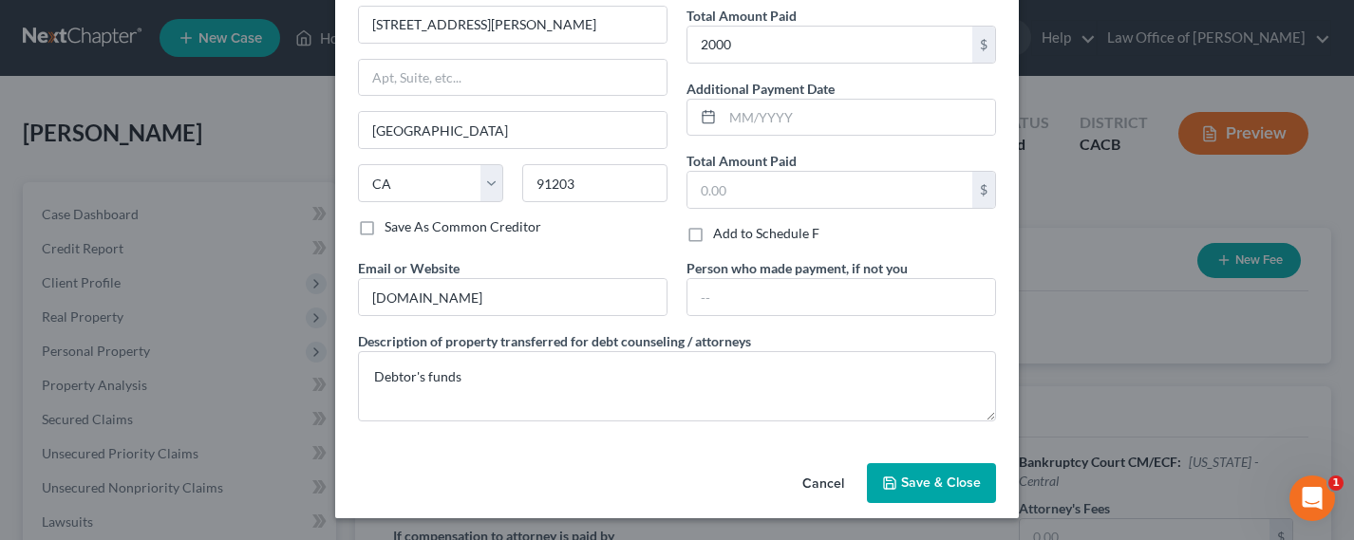
click at [949, 478] on span "Save & Close" at bounding box center [941, 483] width 80 height 16
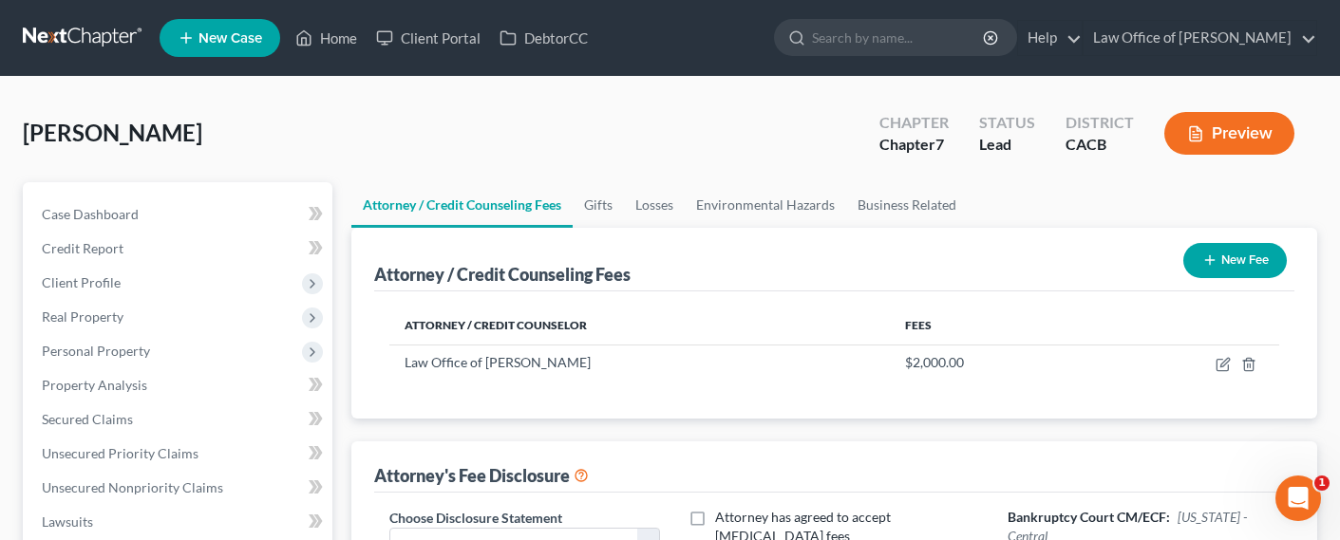
click at [1234, 260] on button "New Fee" at bounding box center [1234, 260] width 103 height 35
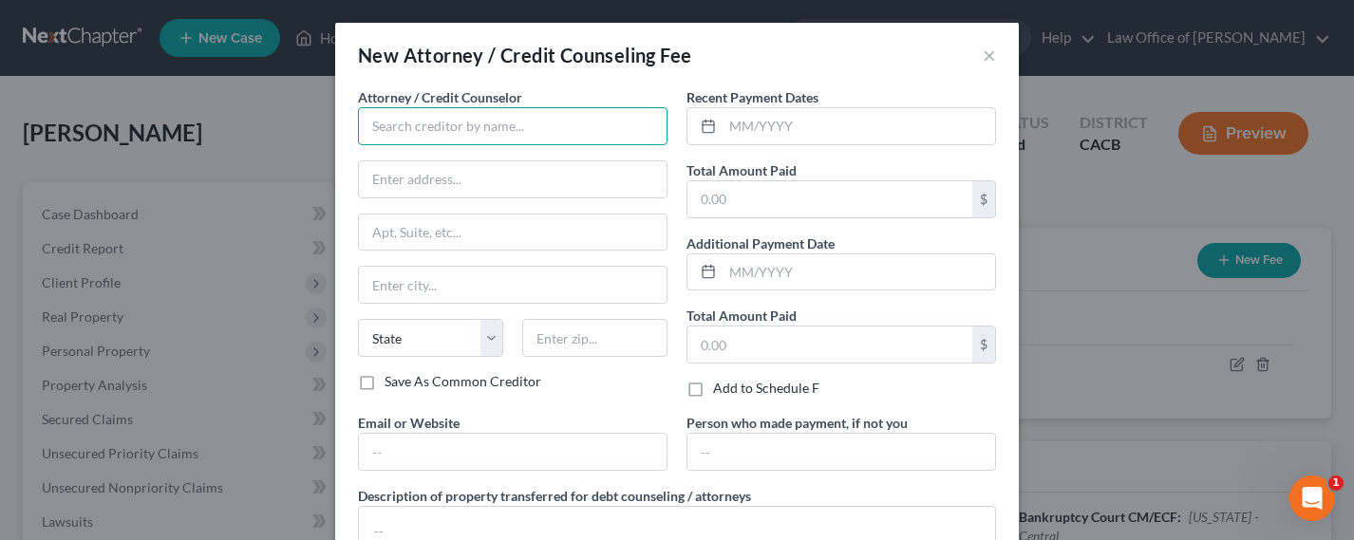
click at [508, 122] on input "text" at bounding box center [512, 126] width 309 height 38
drag, startPoint x: 421, startPoint y: 158, endPoint x: 477, endPoint y: 141, distance: 58.3
click at [421, 158] on div "[DOMAIN_NAME]" at bounding box center [471, 159] width 197 height 19
click at [747, 121] on input "text" at bounding box center [858, 126] width 272 height 36
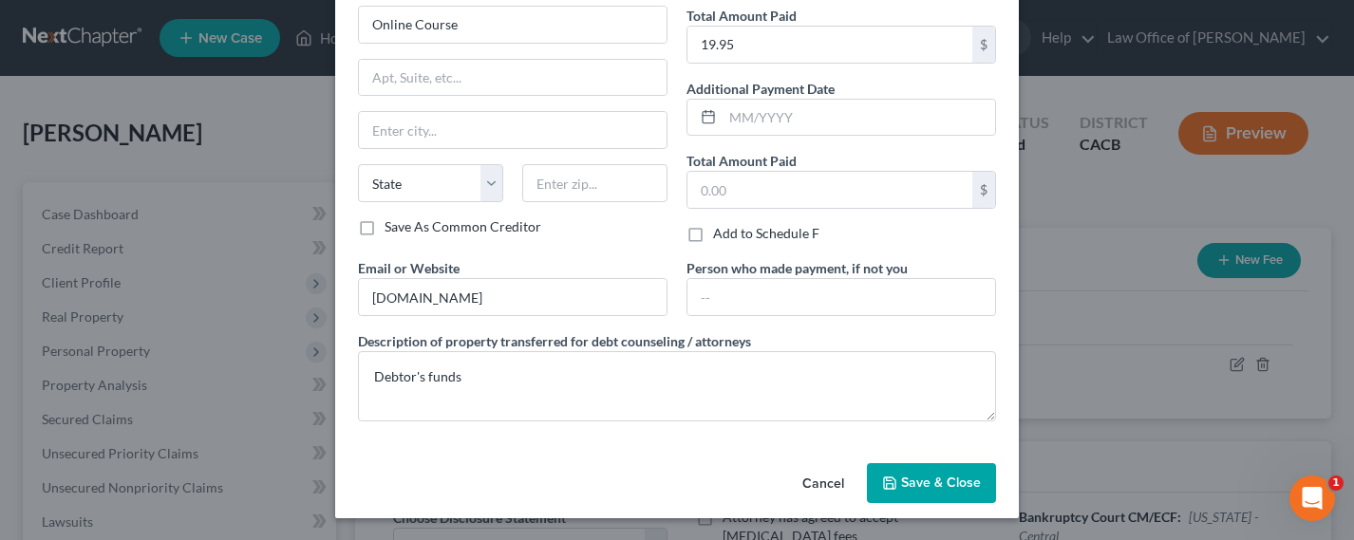
click at [891, 470] on button "Save & Close" at bounding box center [931, 483] width 129 height 40
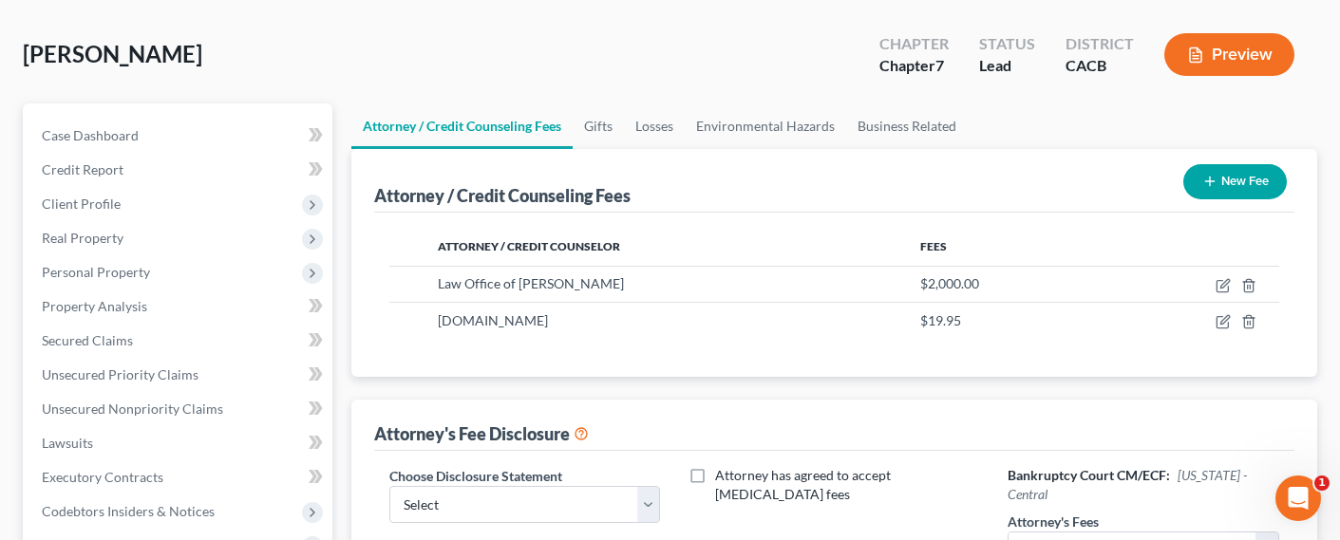
scroll to position [214, 0]
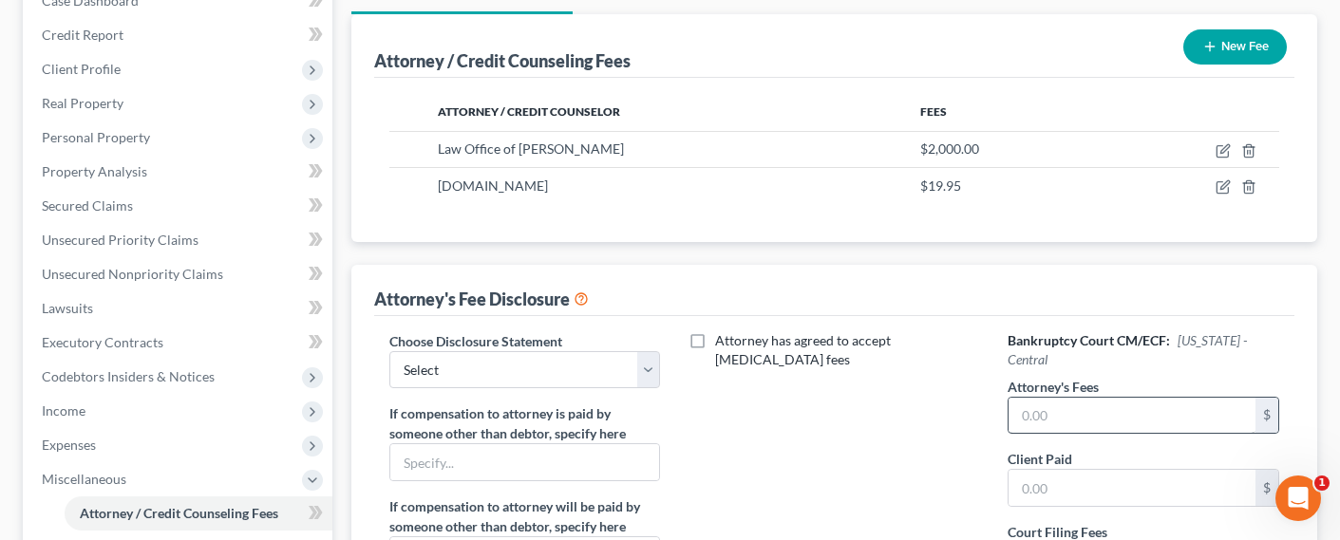
drag, startPoint x: 1005, startPoint y: 411, endPoint x: 1052, endPoint y: 413, distance: 46.6
click at [1011, 411] on div "Bankruptcy Court CM/ECF: [US_STATE] - Central Attorney's Fees $ Client Paid $ C…" at bounding box center [1142, 507] width 309 height 352
click at [1058, 413] on input "text" at bounding box center [1131, 416] width 247 height 36
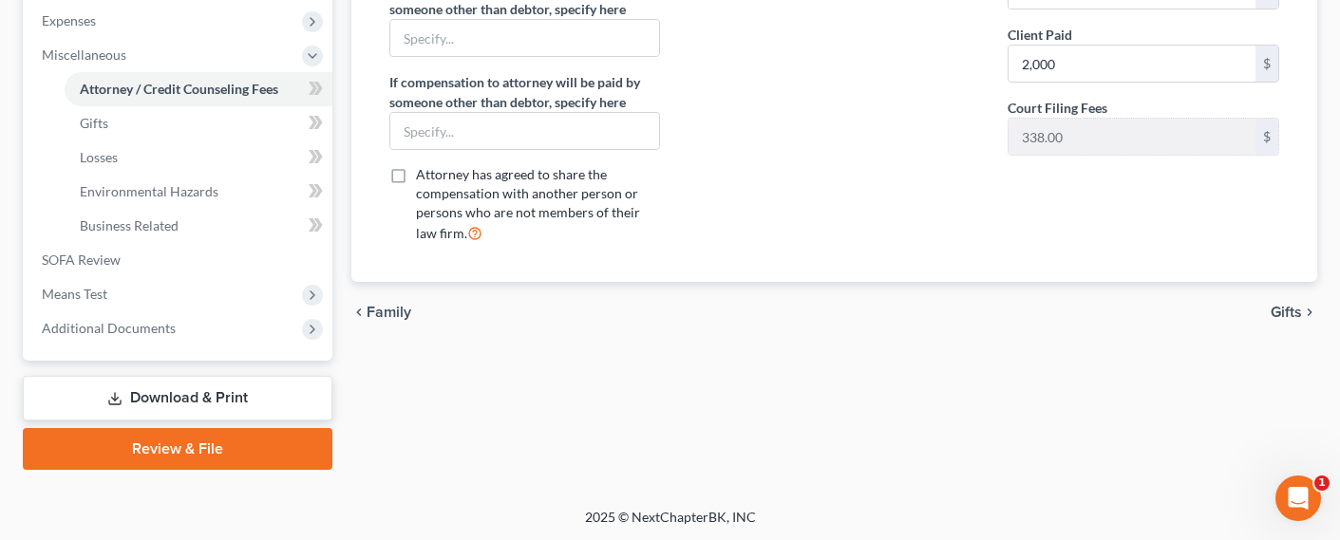
scroll to position [0, 0]
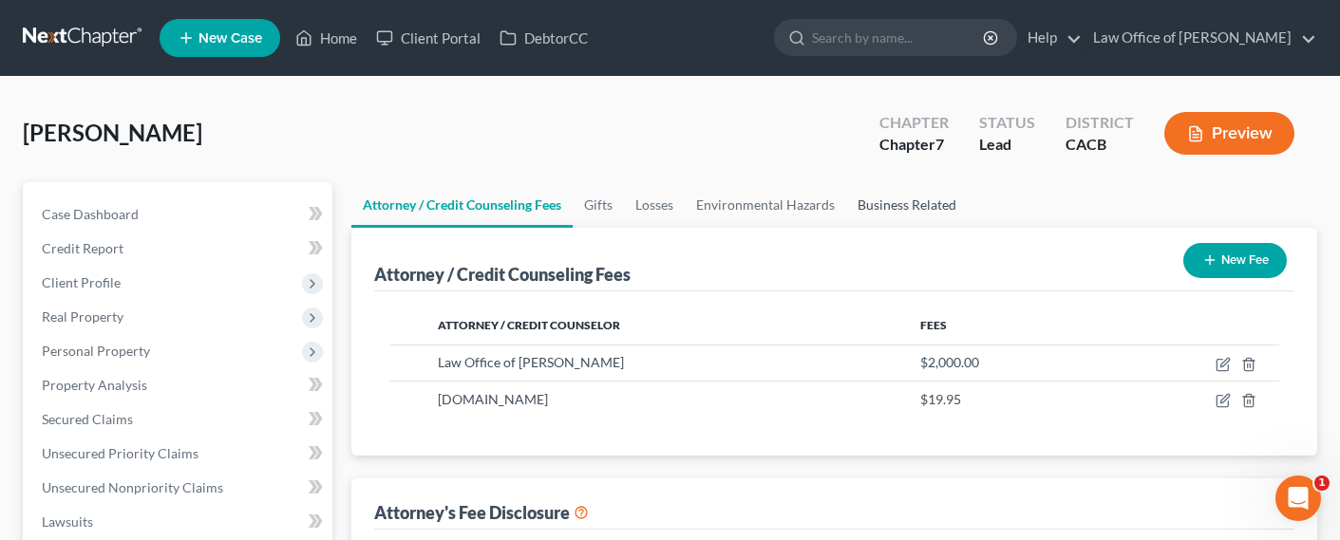
click at [940, 207] on link "Business Related" at bounding box center [907, 205] width 122 height 46
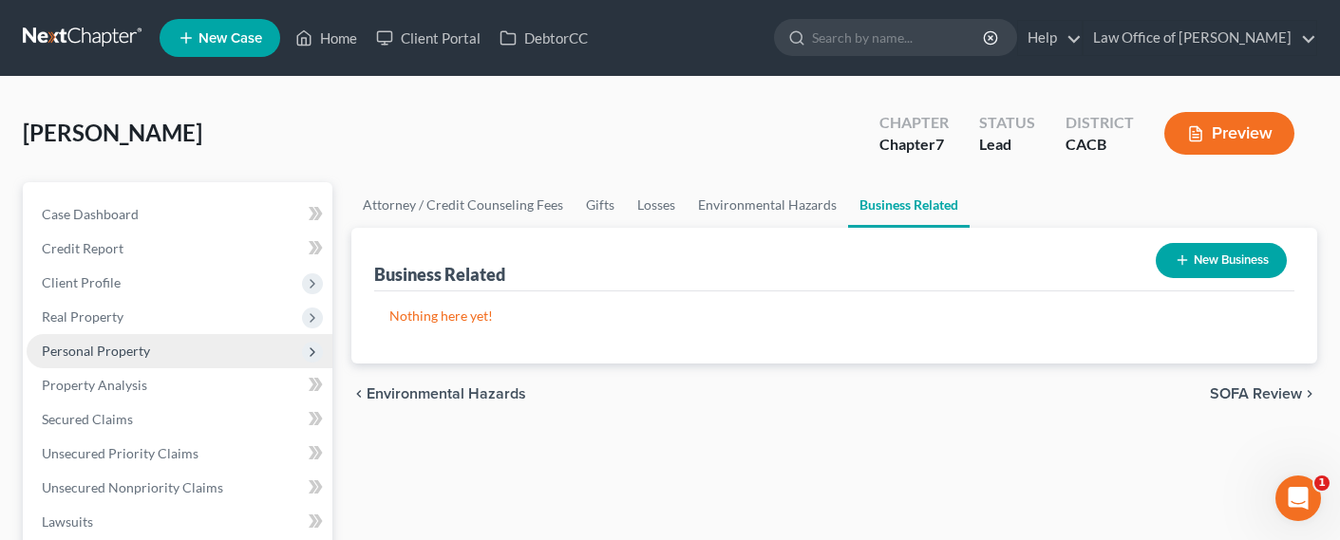
click at [90, 357] on span "Personal Property" at bounding box center [96, 351] width 108 height 16
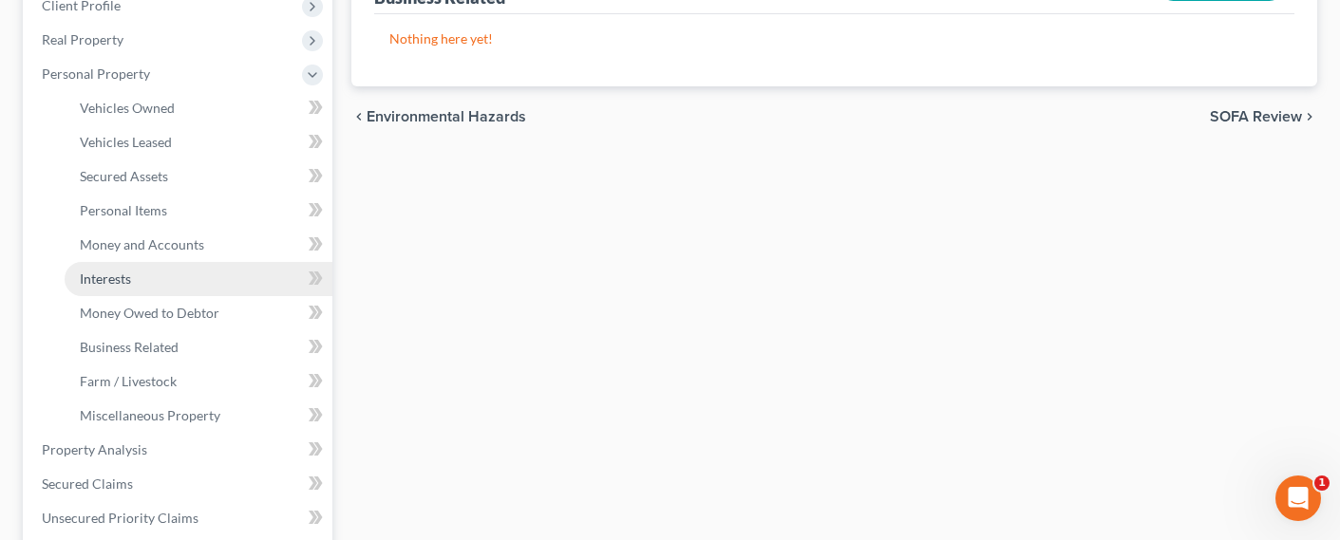
click at [122, 272] on span "Interests" at bounding box center [105, 279] width 51 height 16
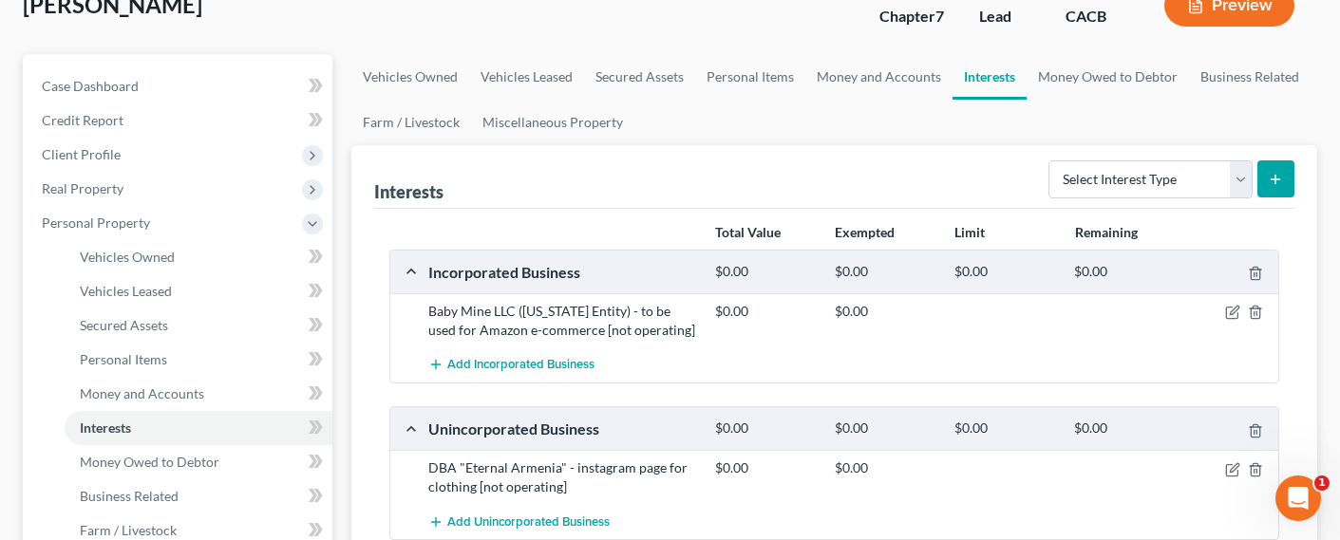
scroll to position [42, 0]
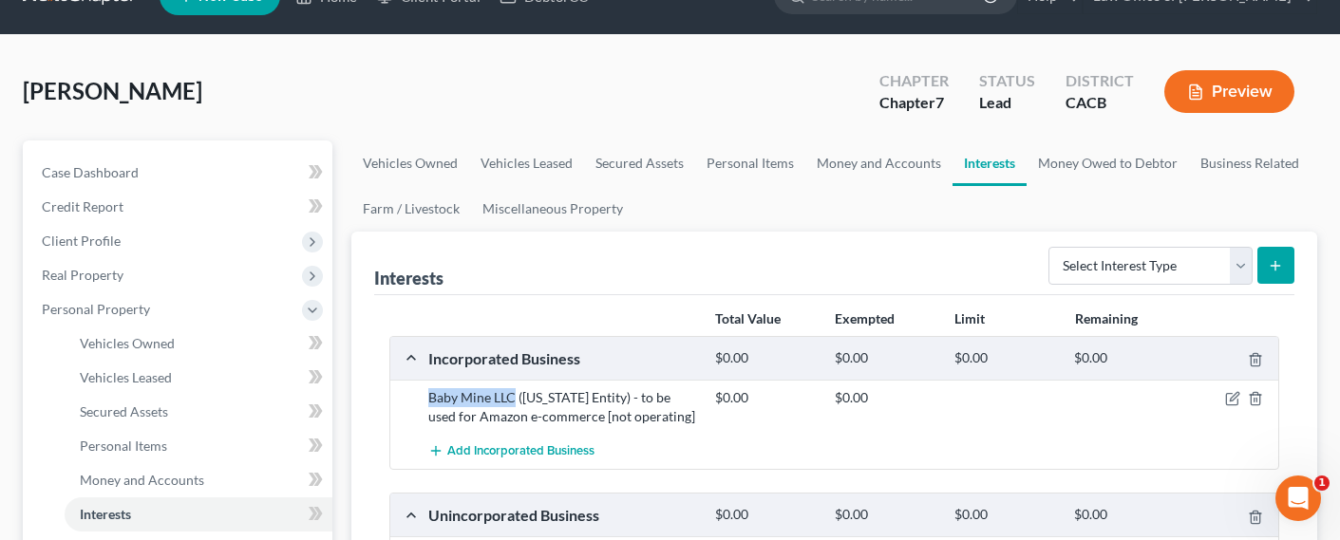
drag, startPoint x: 427, startPoint y: 399, endPoint x: 515, endPoint y: 399, distance: 87.3
click at [515, 399] on div "Baby Mine LLC ([US_STATE] Entity) - to be used for Amazon e-commerce [not opera…" at bounding box center [562, 407] width 287 height 38
copy div "Baby Mine LLC"
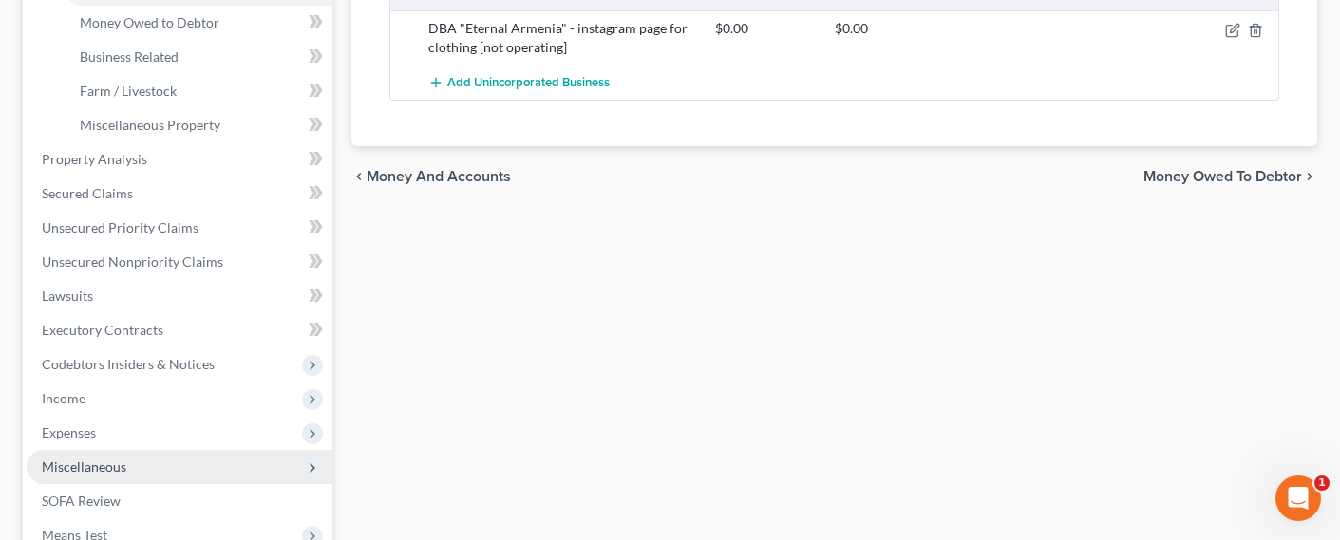
scroll to position [640, 0]
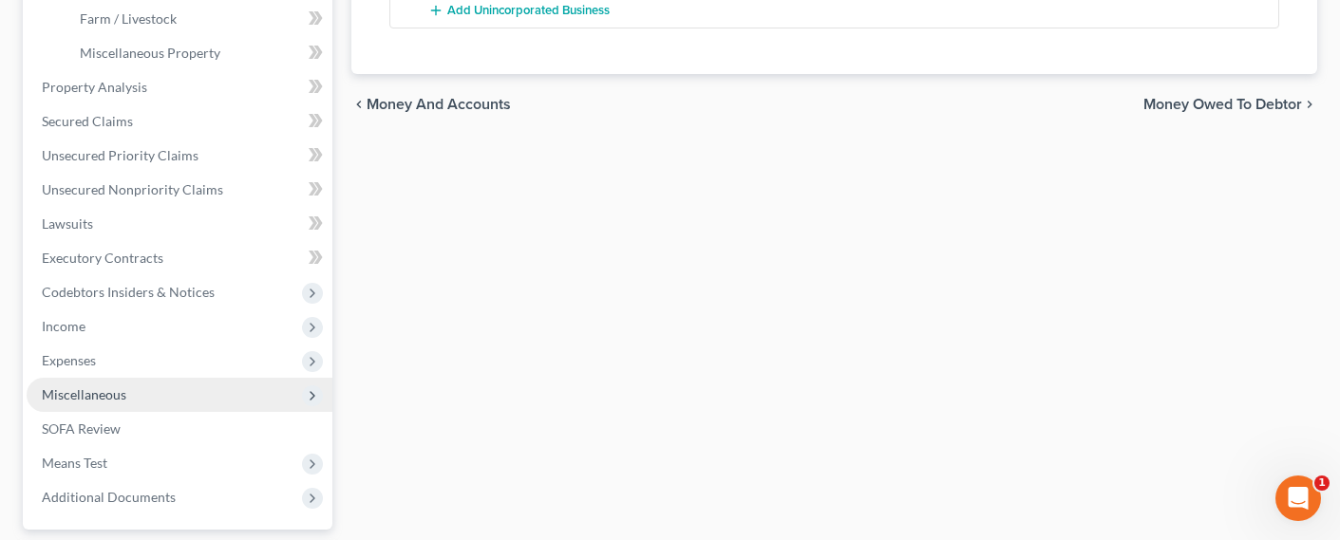
click at [84, 394] on span "Miscellaneous" at bounding box center [84, 394] width 84 height 16
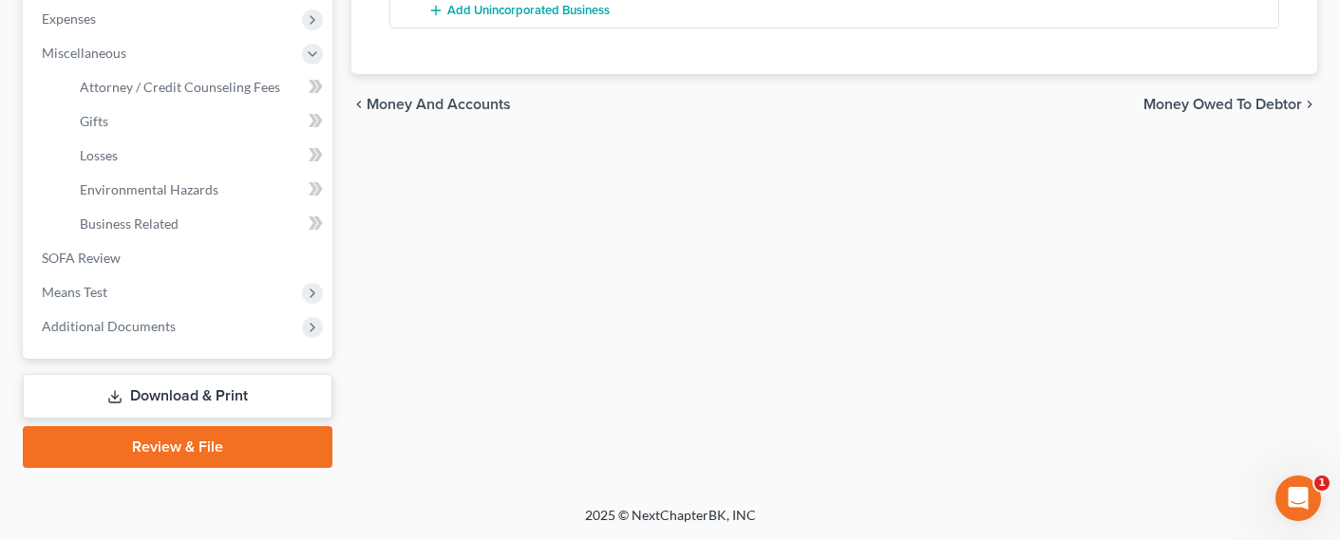
scroll to position [638, 0]
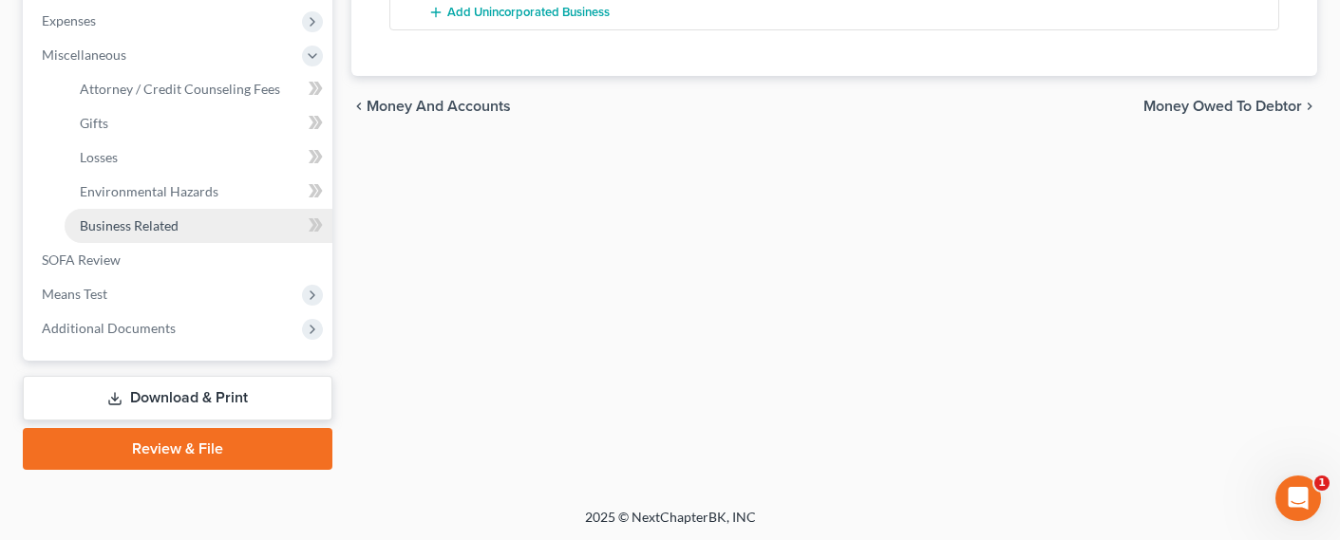
click at [115, 224] on span "Business Related" at bounding box center [129, 225] width 99 height 16
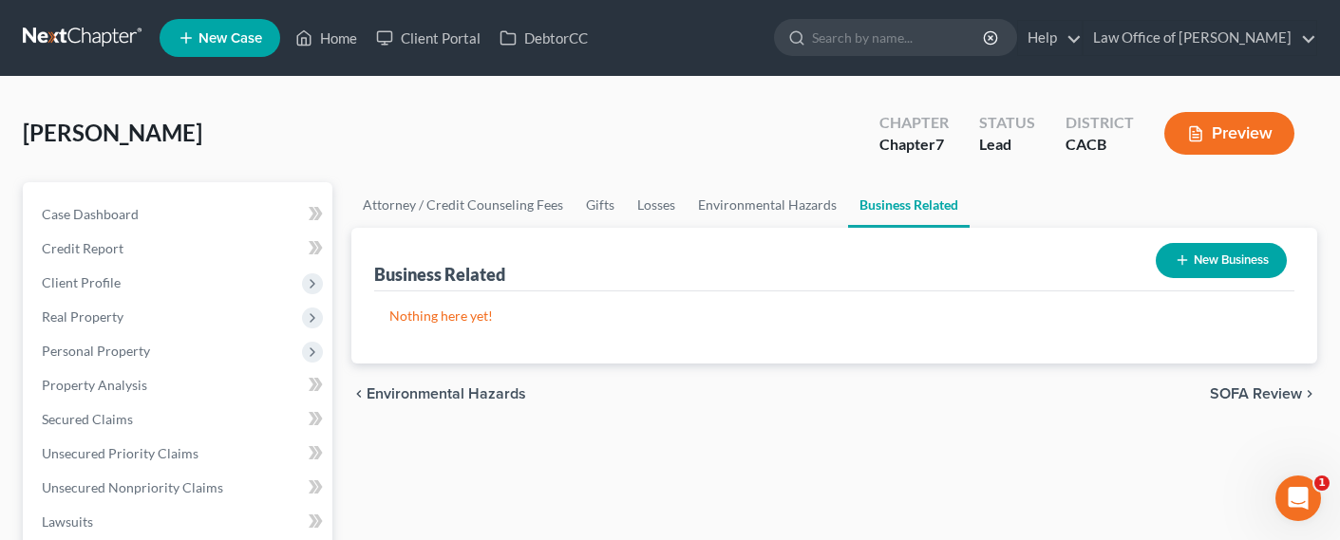
click at [1246, 249] on button "New Business" at bounding box center [1220, 260] width 131 height 35
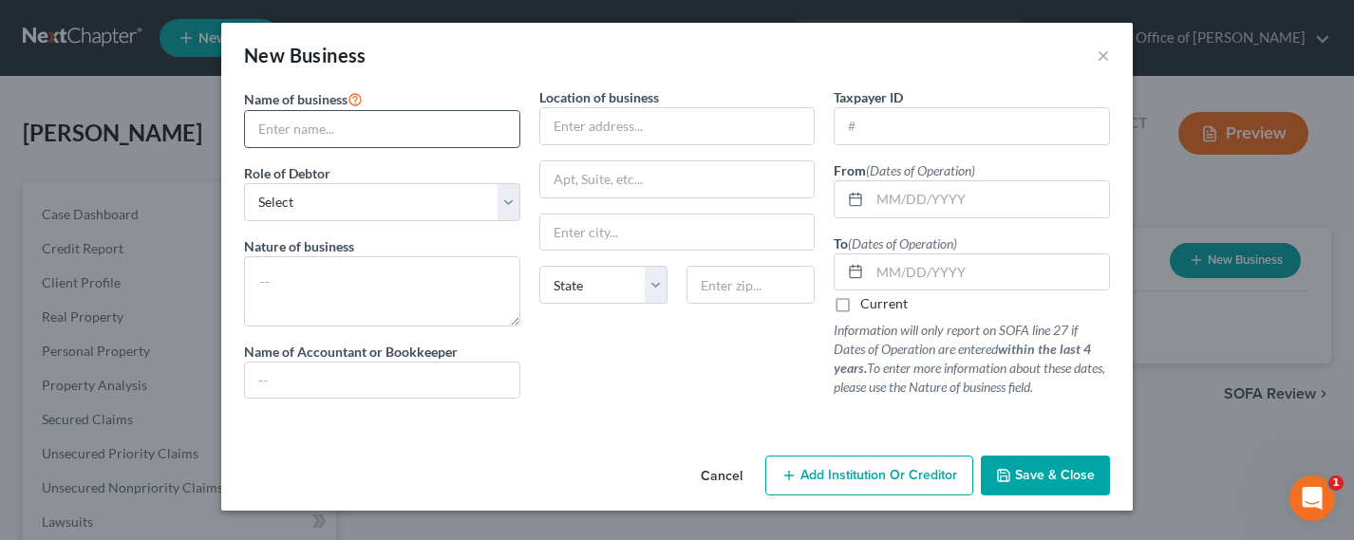
click at [458, 131] on input "text" at bounding box center [382, 129] width 274 height 36
paste input "Baby Mine LLC"
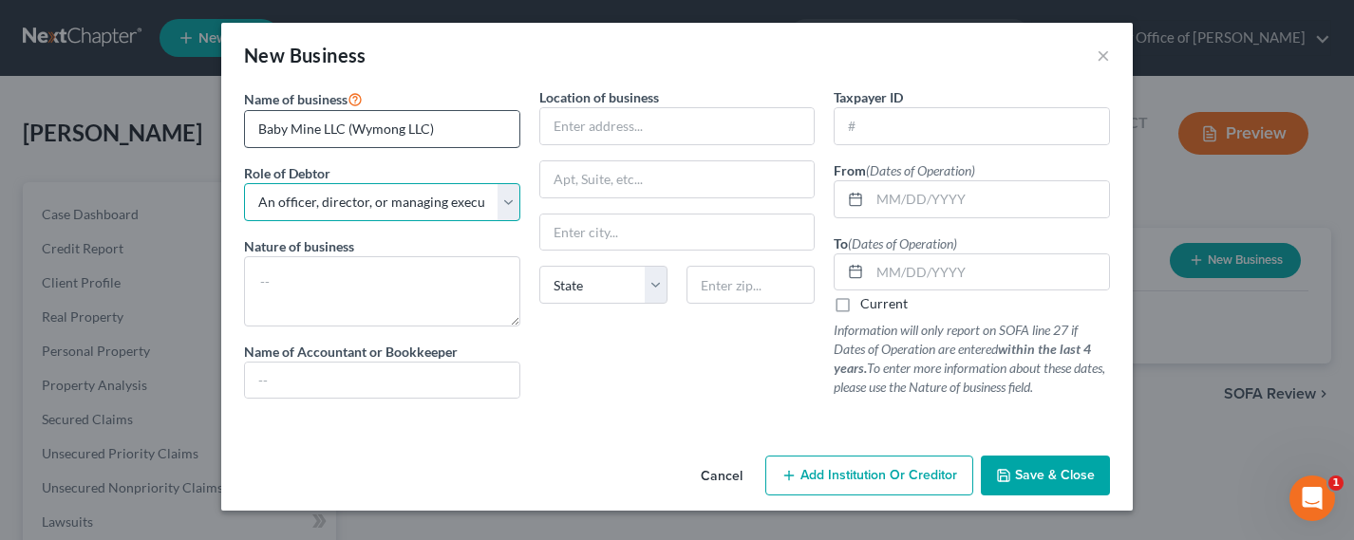
click at [244, 183] on select "Select A member of a limited liability company (LLC) or limited liability partn…" at bounding box center [382, 202] width 276 height 38
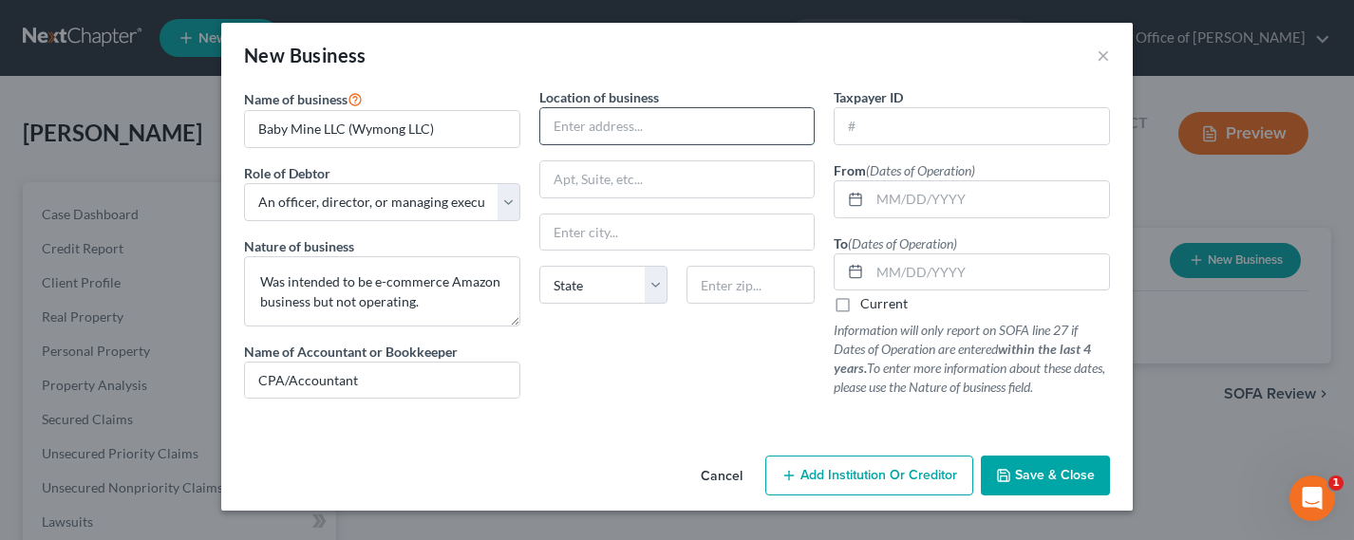
click at [620, 130] on input "text" at bounding box center [677, 126] width 274 height 36
click at [918, 132] on input "text" at bounding box center [971, 126] width 274 height 36
click at [763, 129] on input "text" at bounding box center [677, 126] width 274 height 36
click at [933, 206] on input "text" at bounding box center [989, 199] width 239 height 36
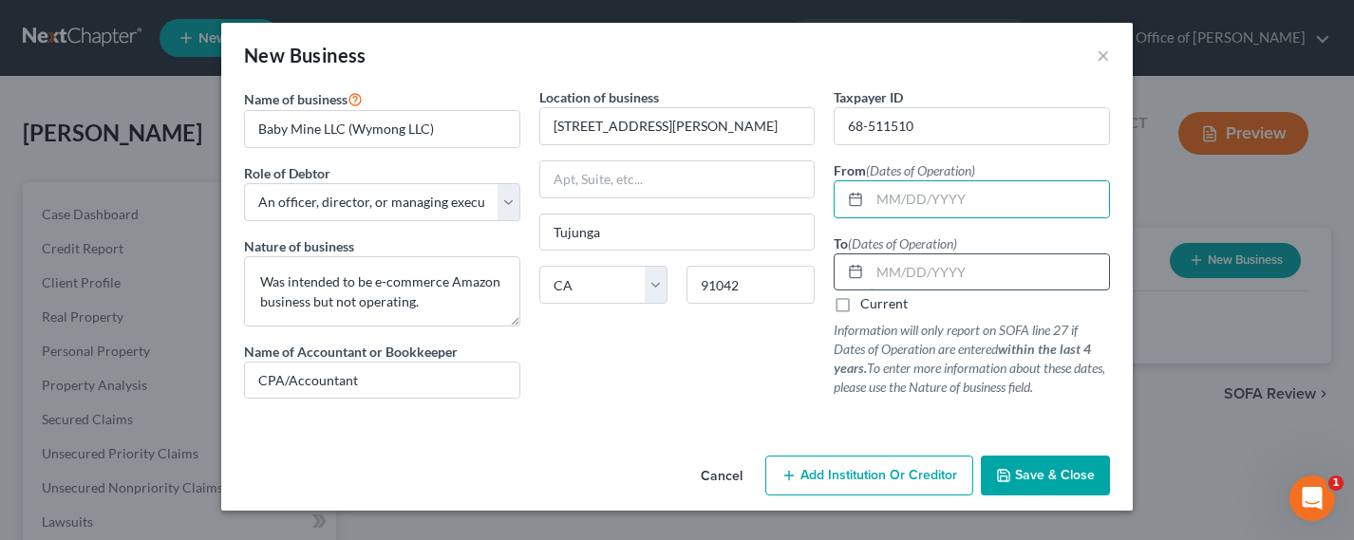
click at [893, 273] on input "text" at bounding box center [989, 272] width 239 height 36
click at [946, 200] on input "text" at bounding box center [989, 199] width 239 height 36
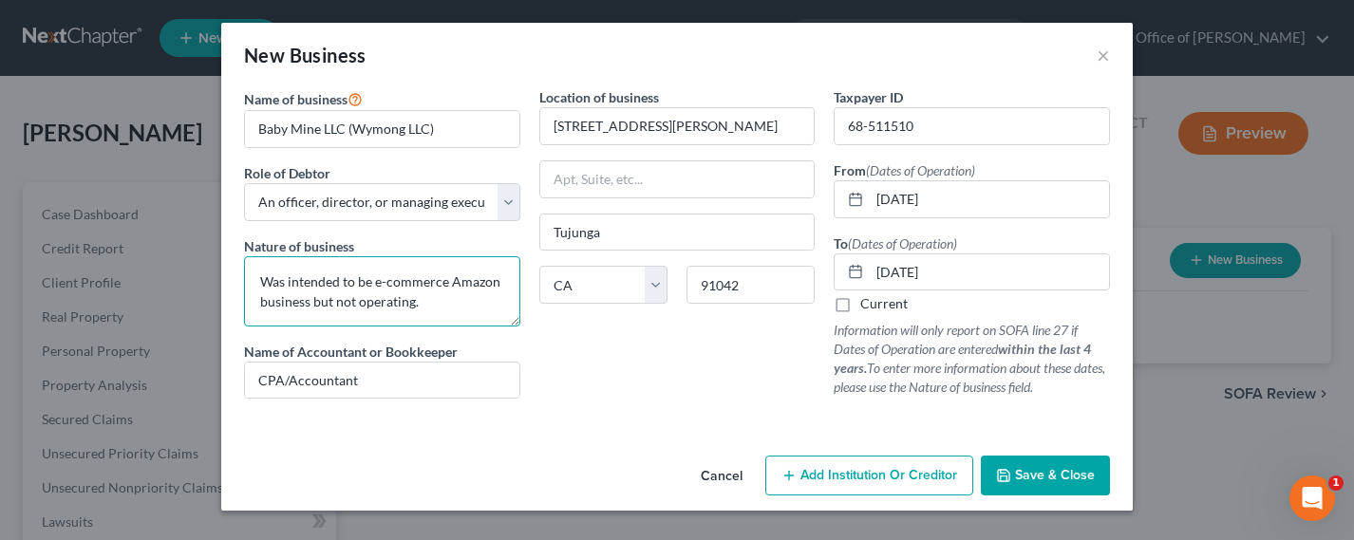
click at [443, 305] on textarea "Was intended to be e-commerce Amazon business but not operating." at bounding box center [382, 291] width 276 height 70
click at [443, 304] on textarea "Was intended to be e-commerce Amazon business but not operating." at bounding box center [382, 291] width 276 height 70
click at [917, 276] on input "[DATE]" at bounding box center [989, 272] width 239 height 36
drag, startPoint x: 964, startPoint y: 274, endPoint x: 939, endPoint y: 273, distance: 24.7
click at [939, 273] on input "[DATE]" at bounding box center [989, 272] width 239 height 36
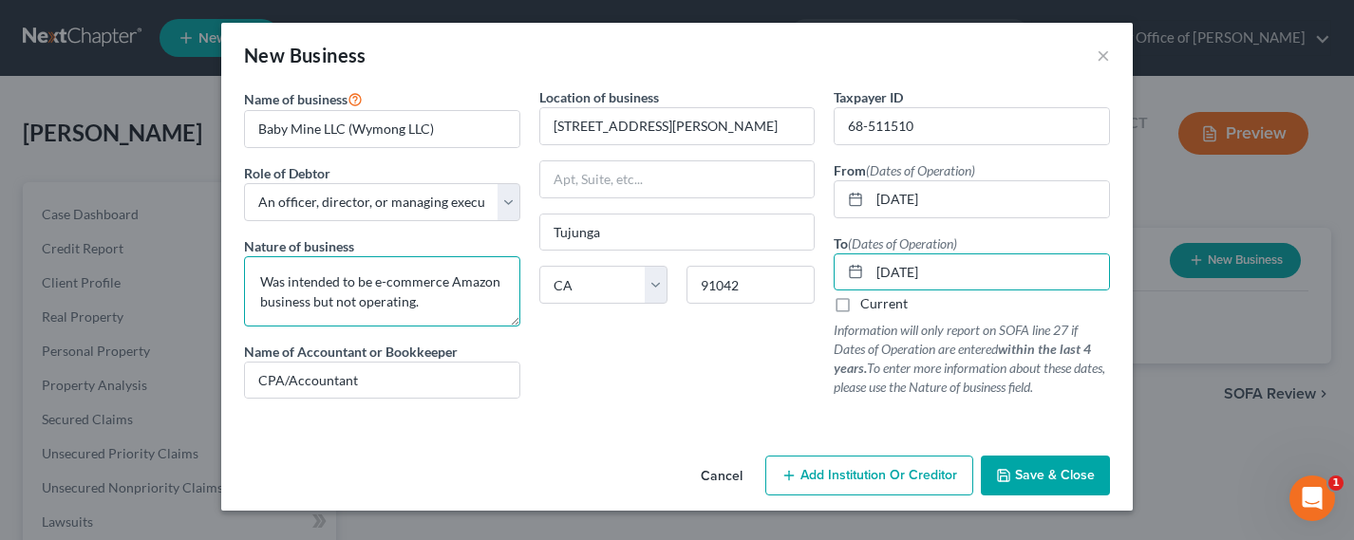
drag, startPoint x: 419, startPoint y: 294, endPoint x: 467, endPoint y: 302, distance: 49.0
click at [419, 294] on textarea "Was intended to be e-commerce Amazon business but not operating." at bounding box center [382, 291] width 276 height 70
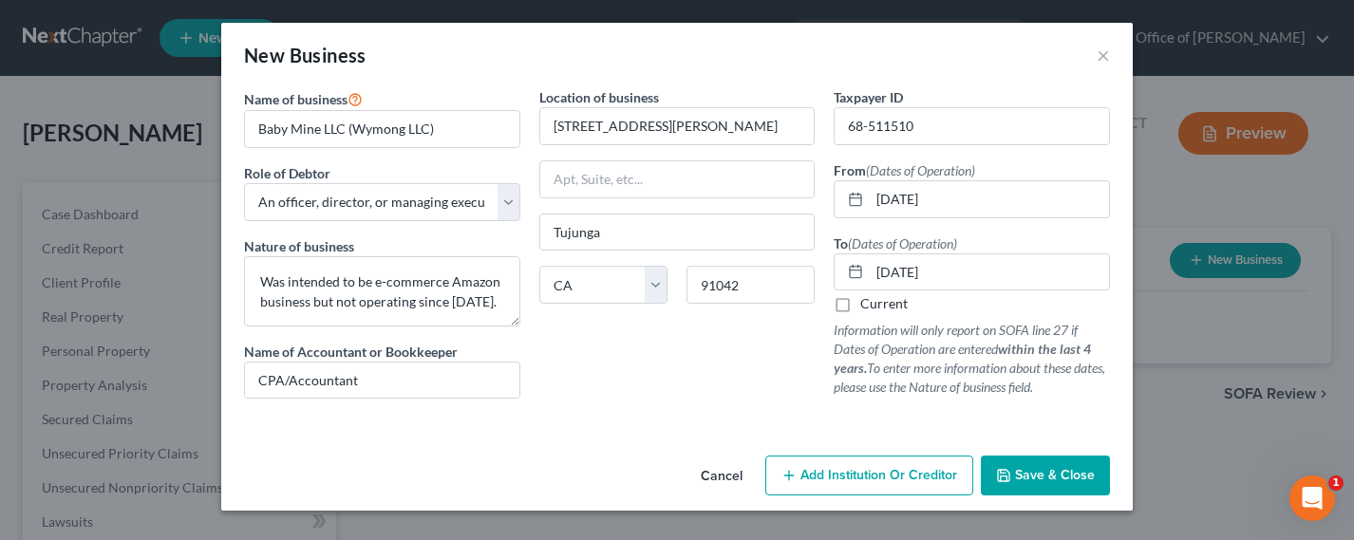
click at [1022, 474] on span "Save & Close" at bounding box center [1055, 475] width 80 height 16
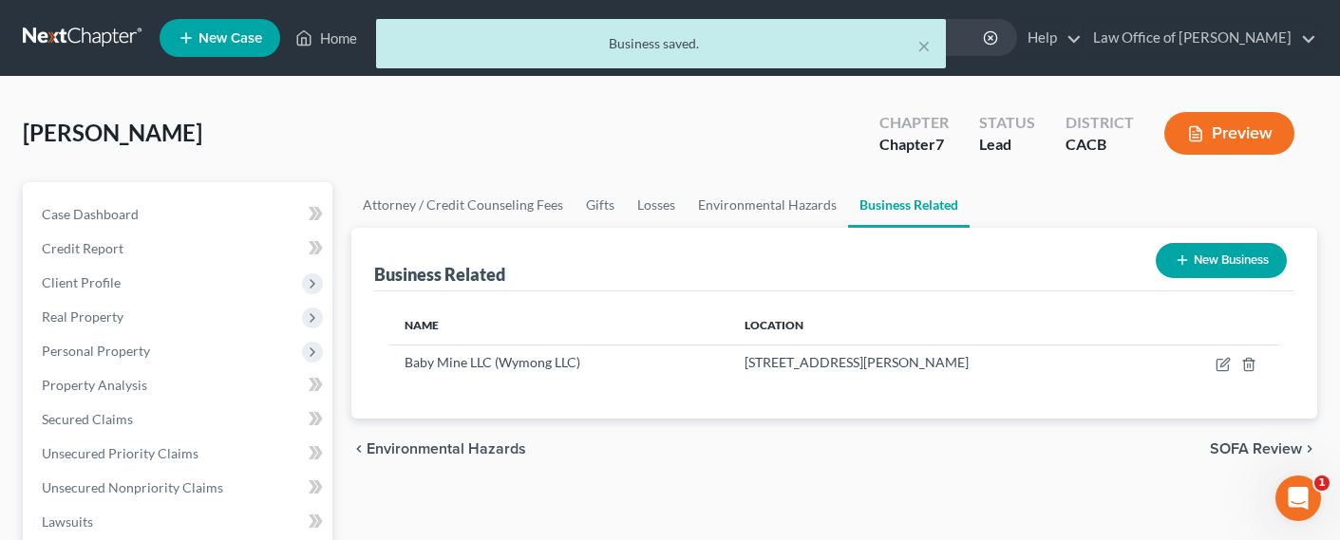
click at [1190, 266] on button "New Business" at bounding box center [1220, 260] width 131 height 35
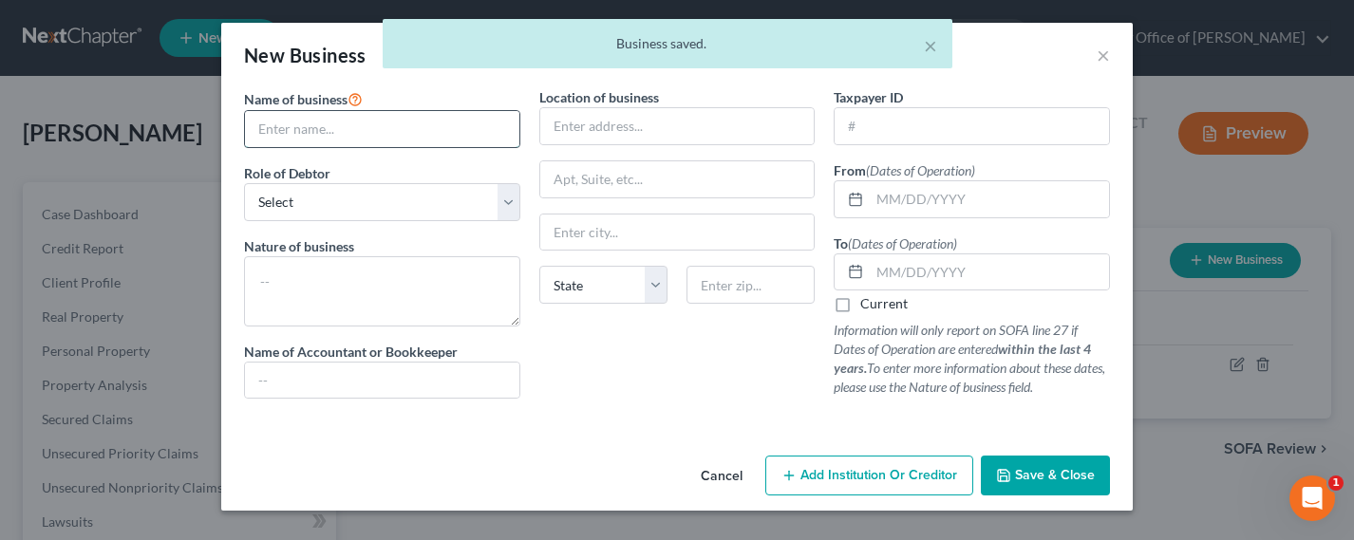
click at [437, 129] on input "text" at bounding box center [382, 129] width 274 height 36
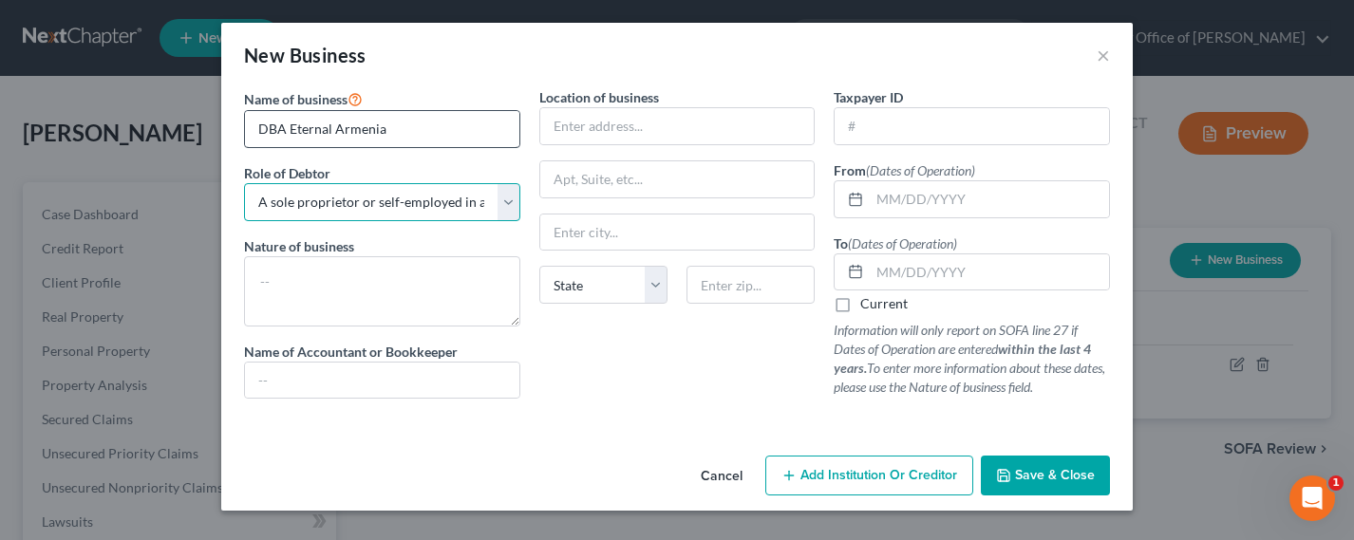
click at [244, 183] on select "Select A member of a limited liability company (LLC) or limited liability partn…" at bounding box center [382, 202] width 276 height 38
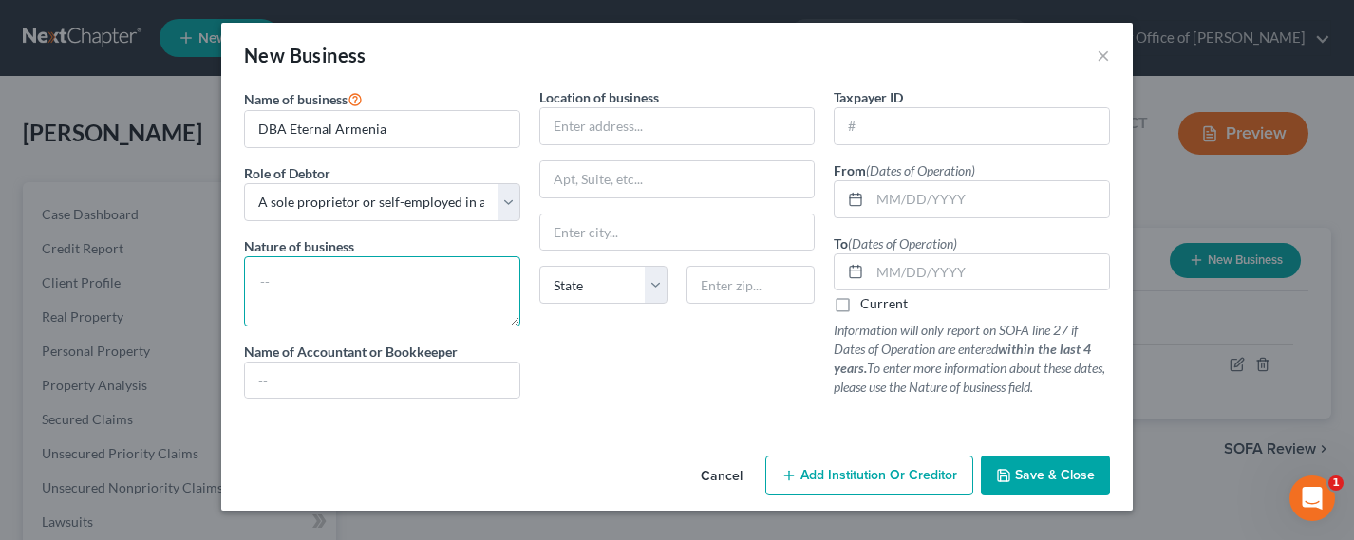
click at [335, 296] on textarea at bounding box center [382, 291] width 276 height 70
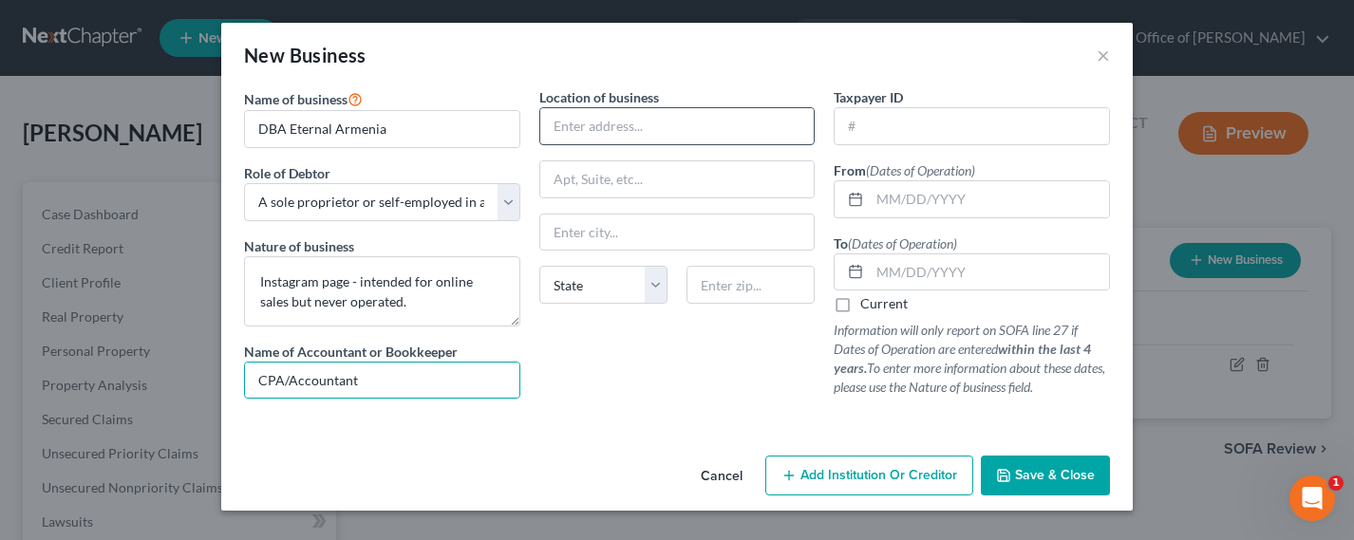
click at [633, 122] on input "text" at bounding box center [677, 126] width 274 height 36
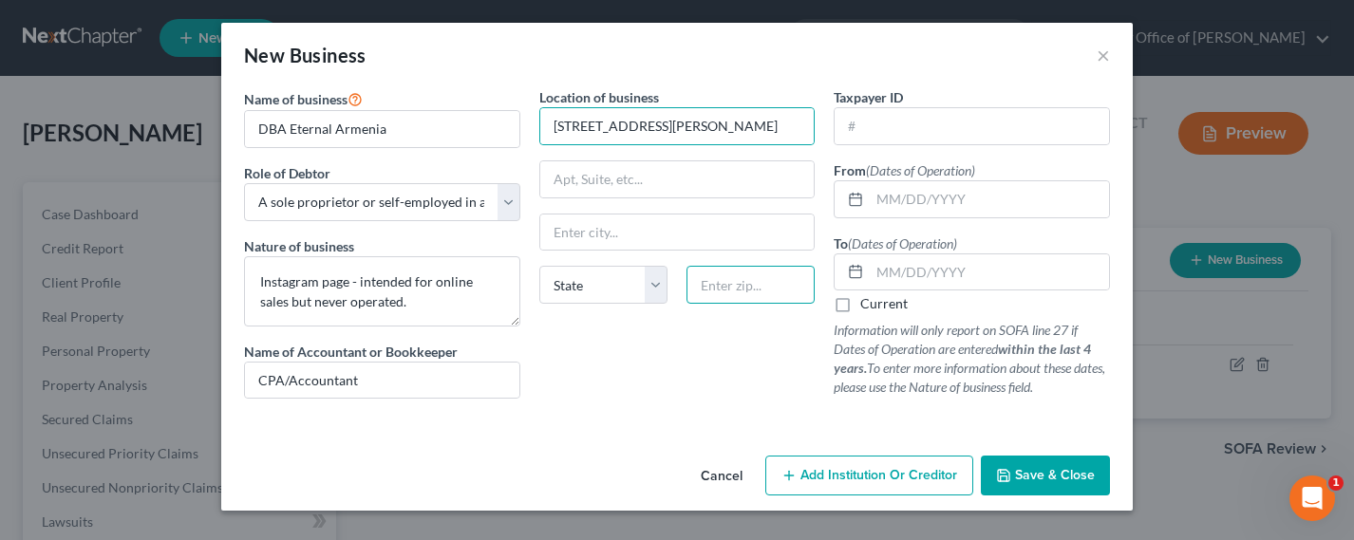
click at [733, 291] on input "text" at bounding box center [750, 285] width 128 height 38
click at [972, 200] on input "text" at bounding box center [989, 199] width 239 height 36
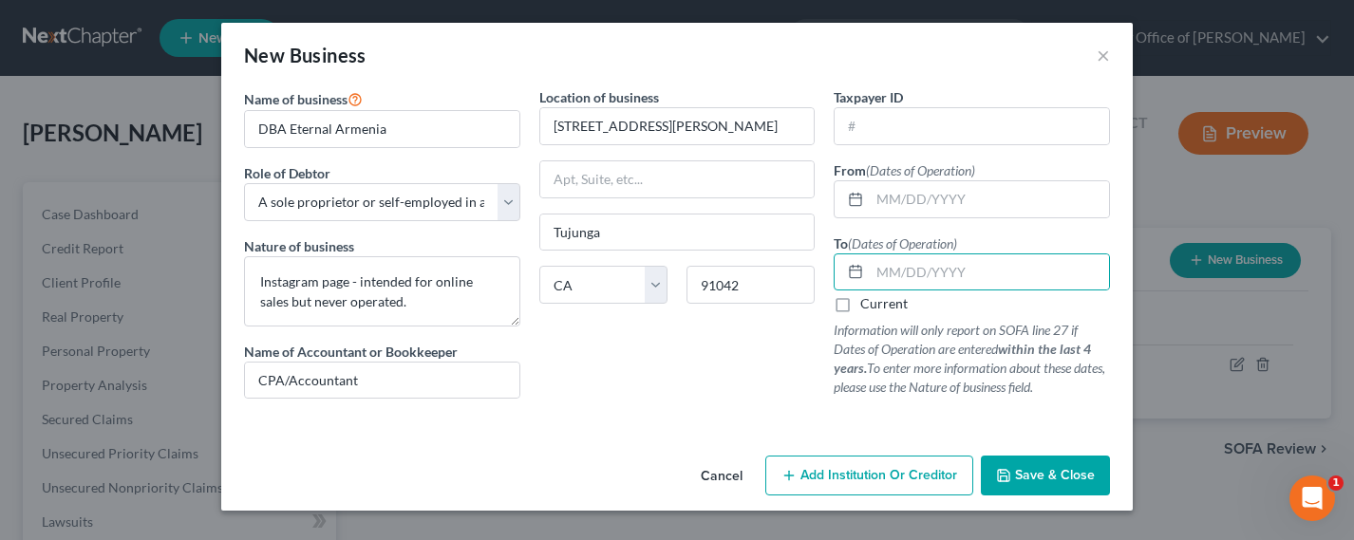
click at [871, 304] on label "Current" at bounding box center [883, 303] width 47 height 19
click at [871, 304] on input "Current" at bounding box center [874, 300] width 12 height 12
click at [904, 200] on input "text" at bounding box center [989, 199] width 239 height 36
click at [1019, 471] on span "Save & Close" at bounding box center [1055, 475] width 80 height 16
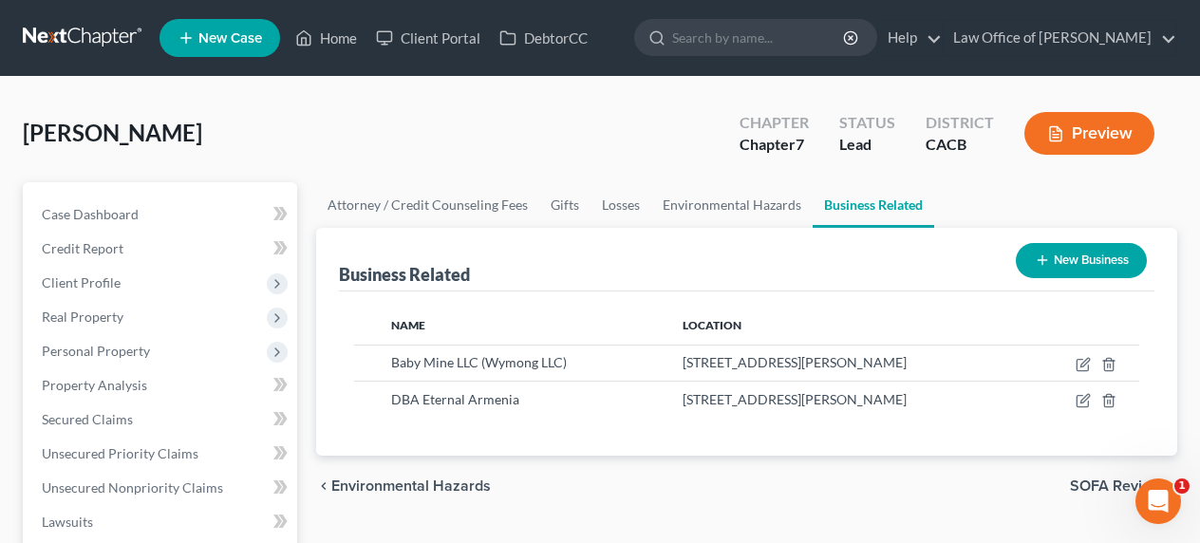
click at [73, 51] on link at bounding box center [84, 38] width 122 height 34
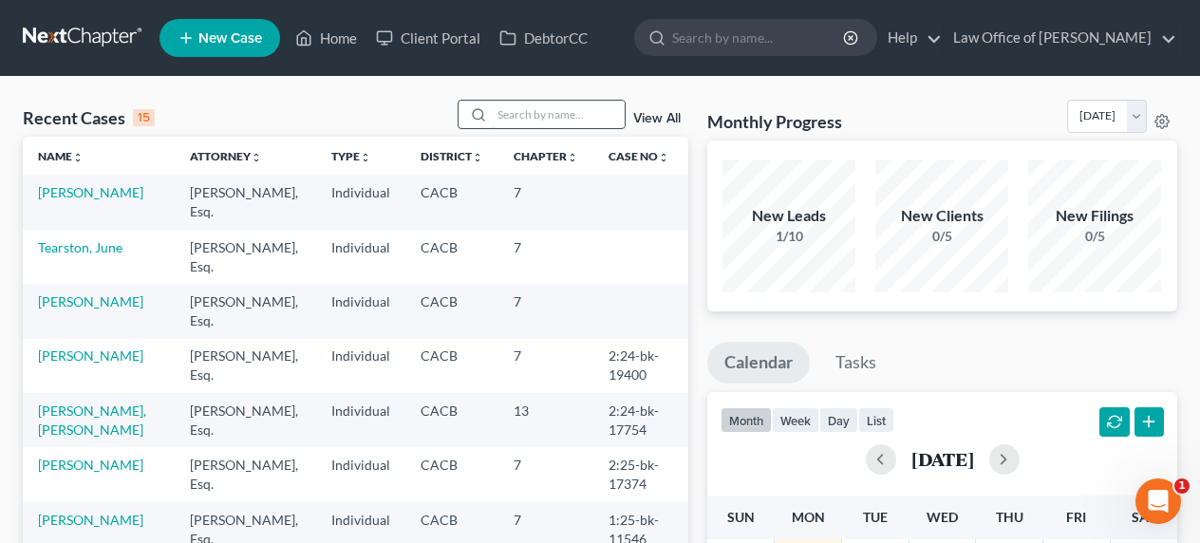
click at [582, 103] on input "search" at bounding box center [558, 115] width 133 height 28
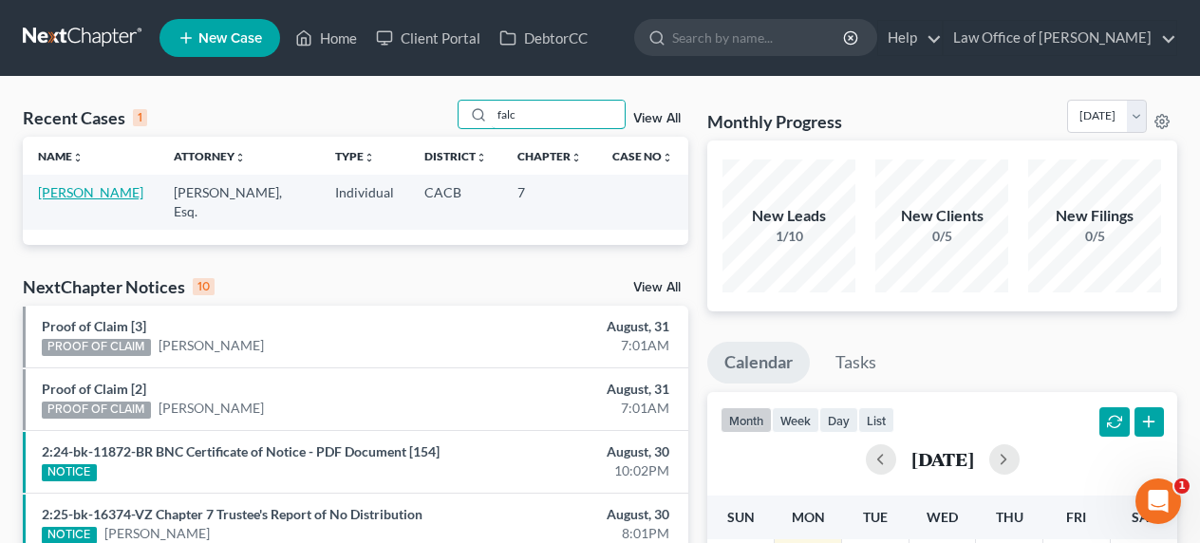
type input "falc"
click at [88, 195] on link "Falcone, Richard" at bounding box center [90, 192] width 105 height 16
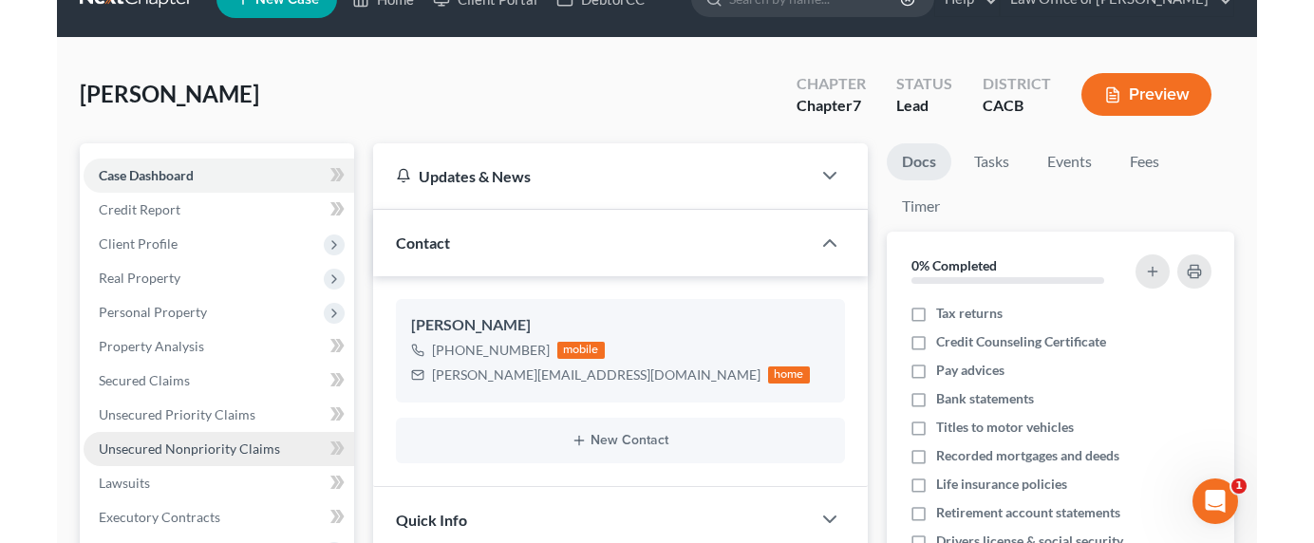
scroll to position [39, 0]
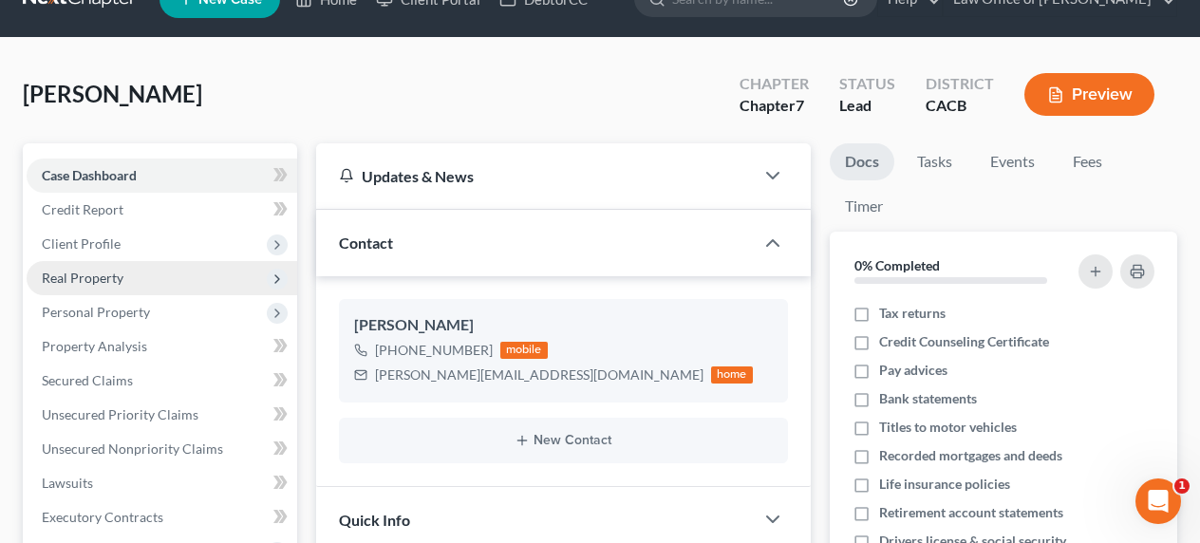
click at [58, 273] on span "Real Property" at bounding box center [83, 278] width 82 height 16
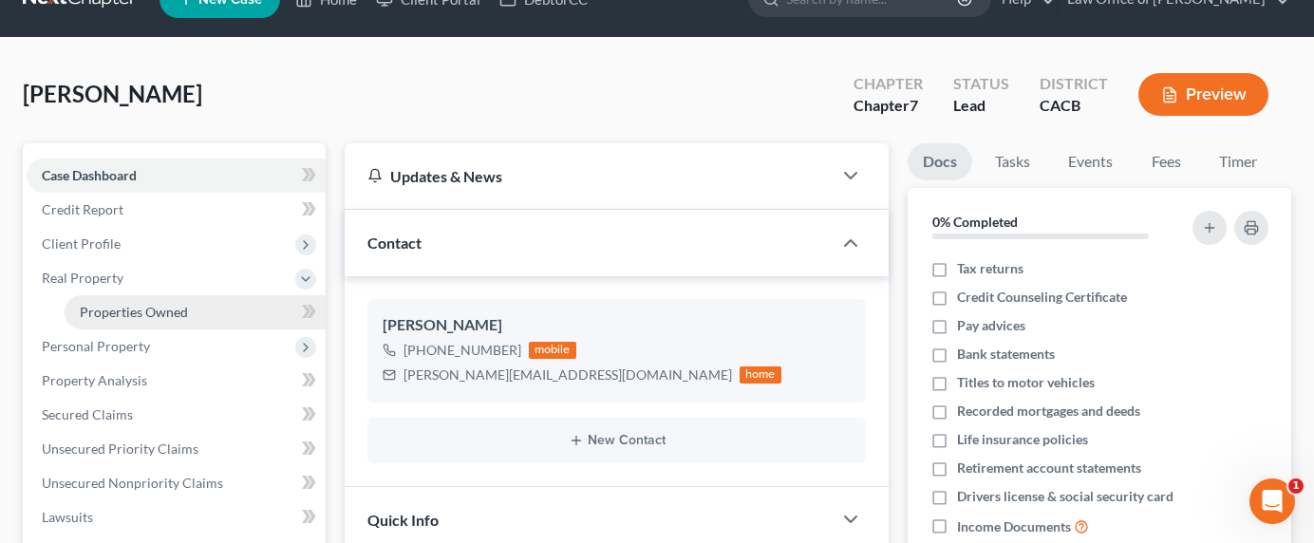
click at [105, 315] on span "Properties Owned" at bounding box center [134, 312] width 108 height 16
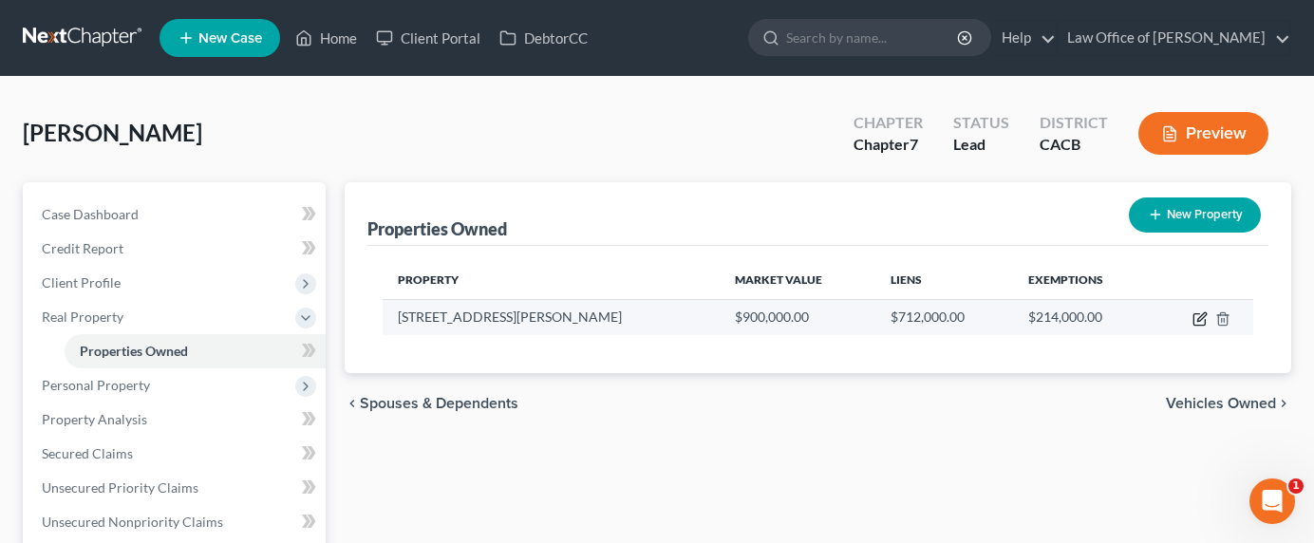
click at [1196, 320] on icon "button" at bounding box center [1199, 318] width 15 height 15
select select "4"
select select "3"
select select "0"
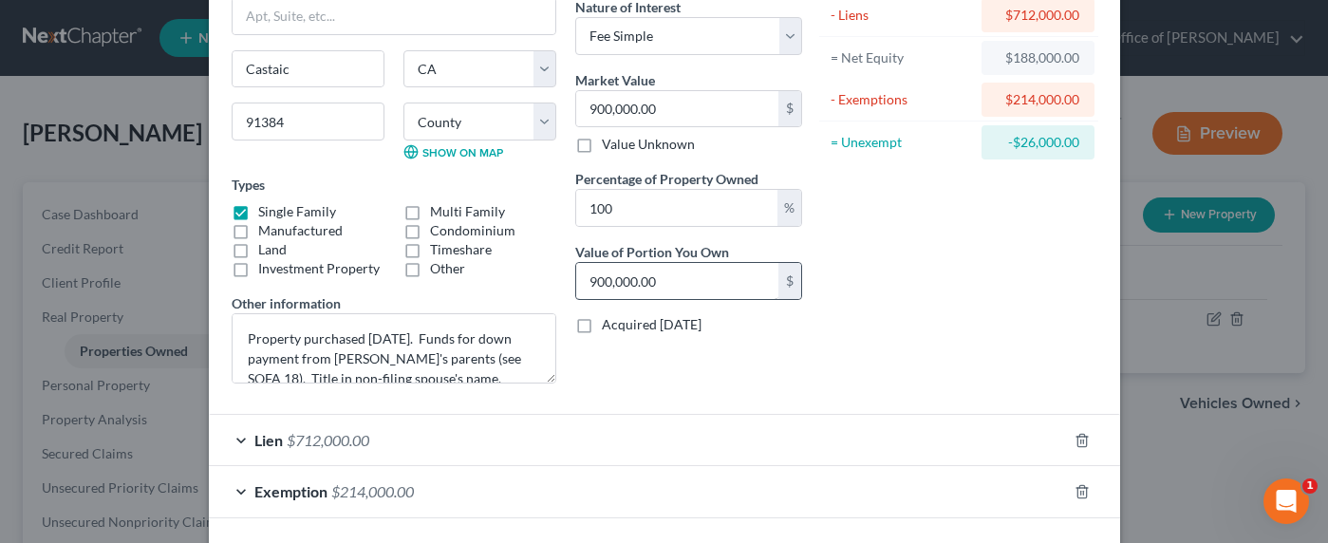
scroll to position [242, 0]
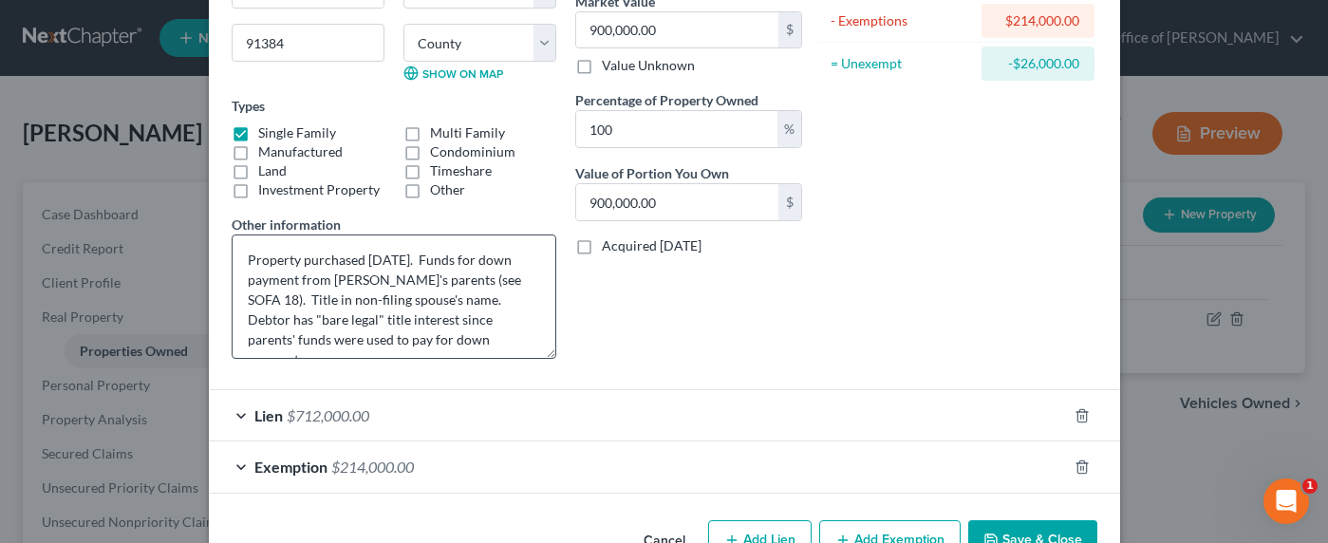
drag, startPoint x: 543, startPoint y: 299, endPoint x: 543, endPoint y: 354, distance: 55.1
click at [543, 354] on textarea "Property purchased July 2025. Funds for down payment from Debtor's parents (see…" at bounding box center [394, 296] width 325 height 124
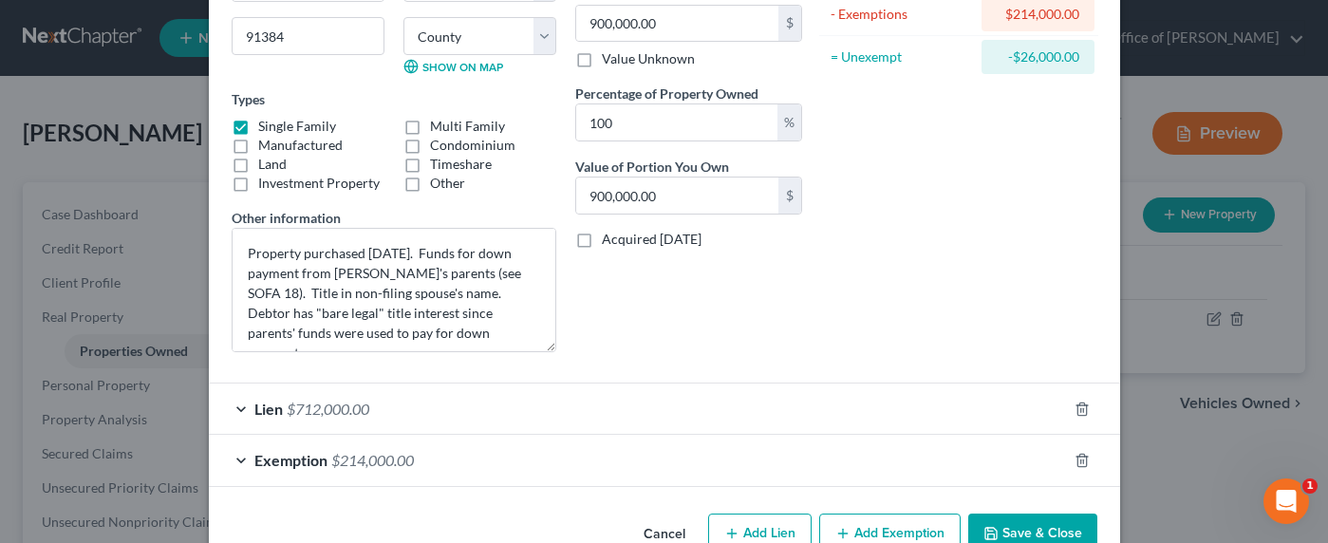
scroll to position [296, 0]
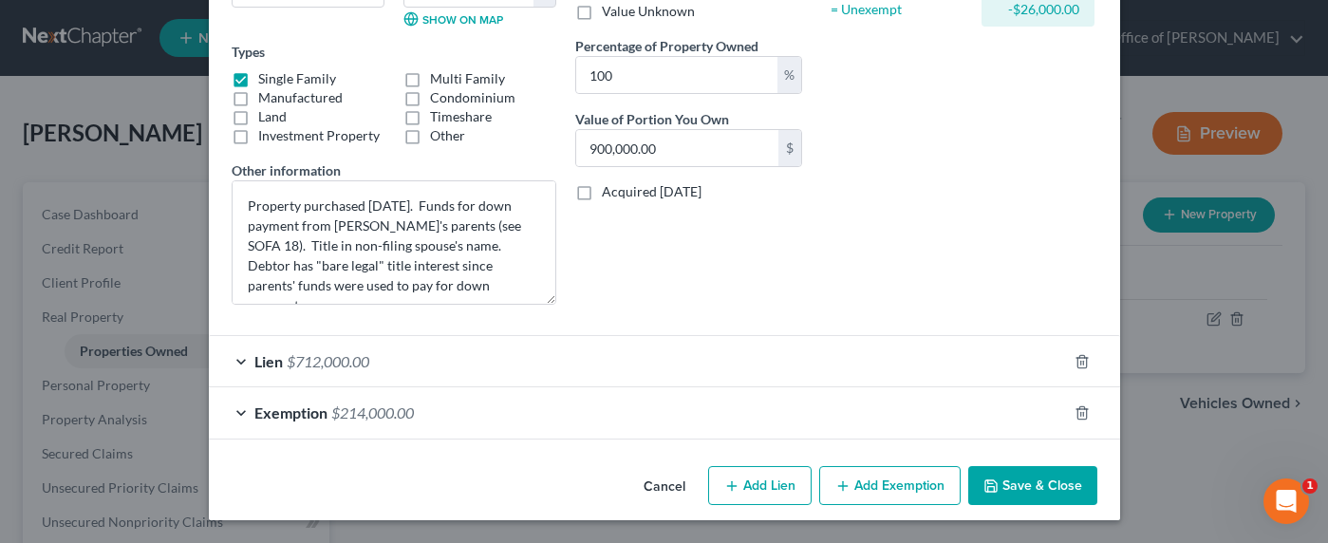
click at [353, 357] on span "$712,000.00" at bounding box center [328, 361] width 83 height 18
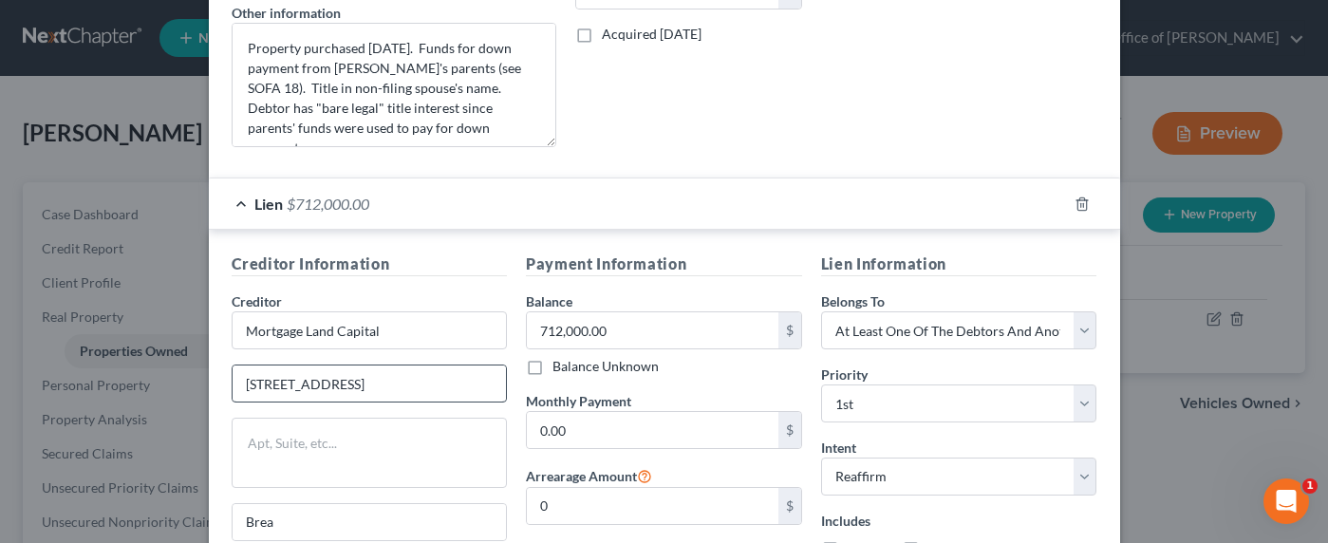
scroll to position [490, 0]
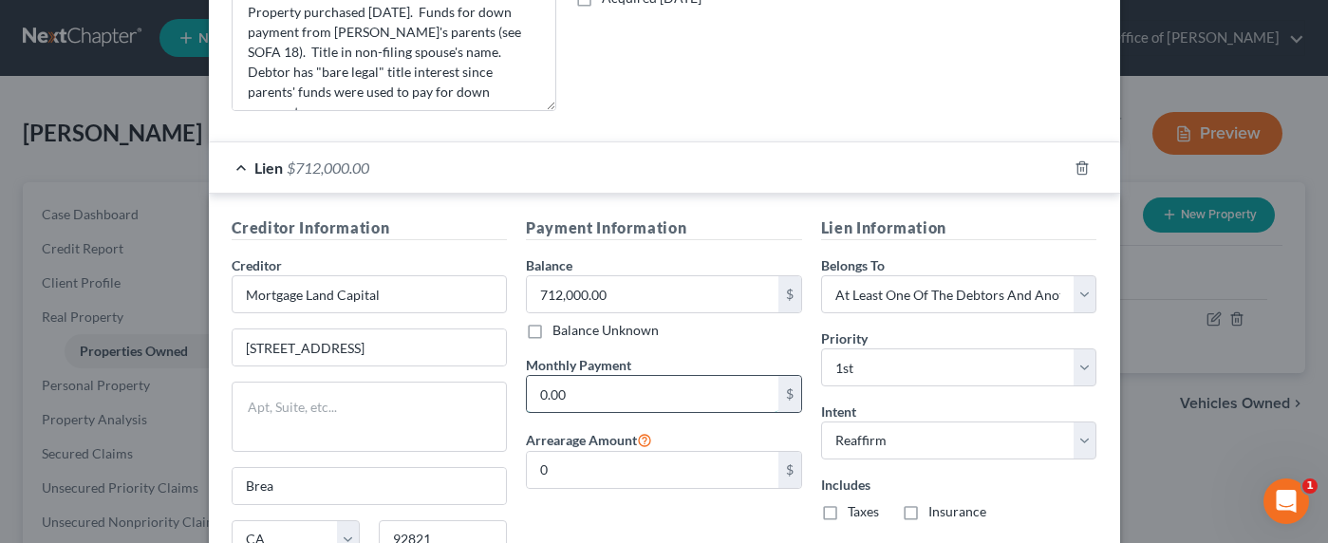
click at [584, 400] on input "0.00" at bounding box center [653, 394] width 252 height 36
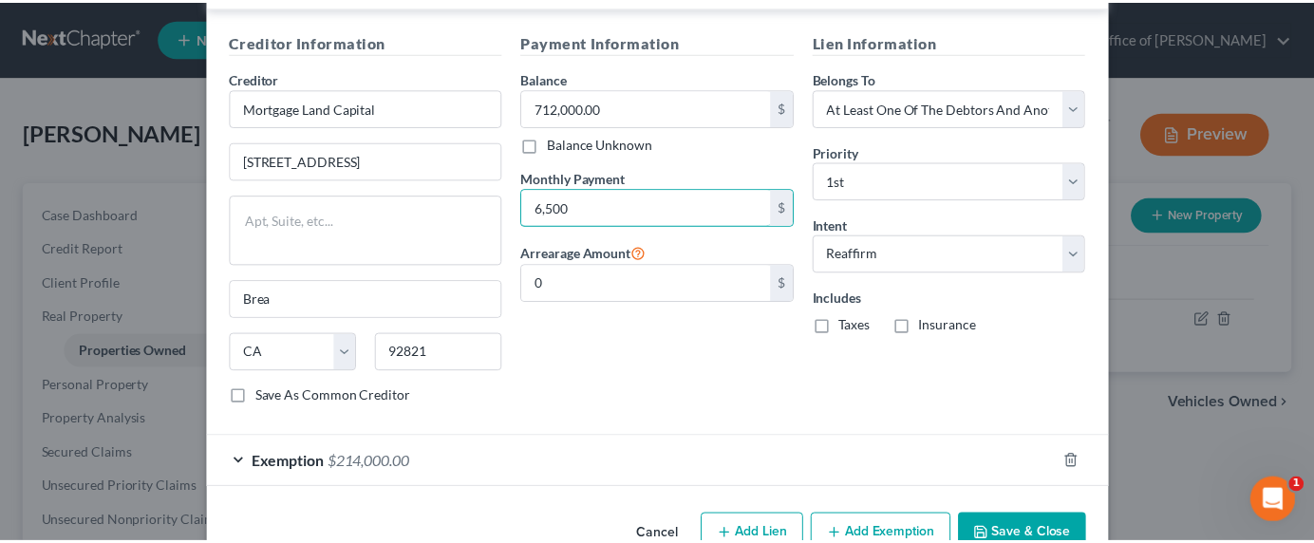
scroll to position [725, 0]
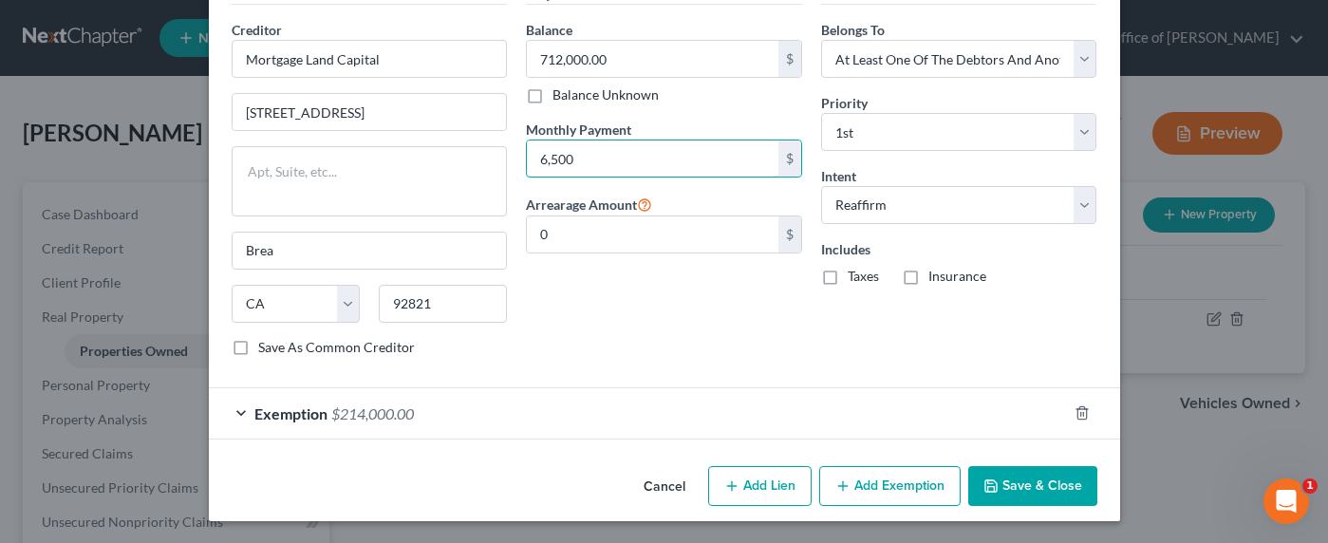
type input "6,500"
click at [1022, 475] on button "Save & Close" at bounding box center [1032, 486] width 129 height 40
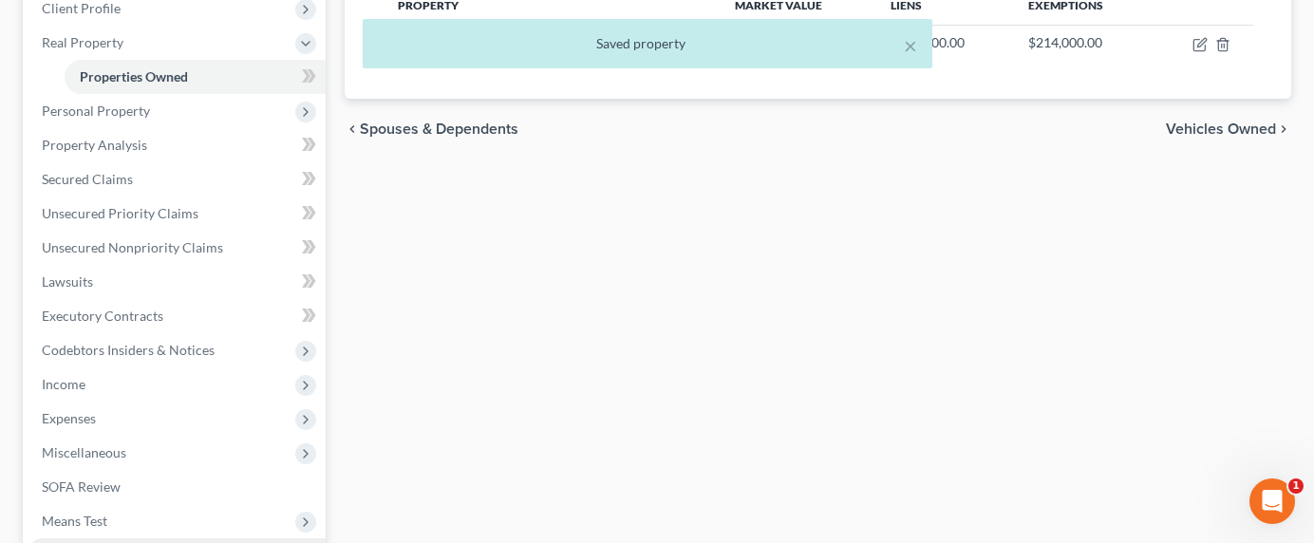
scroll to position [422, 0]
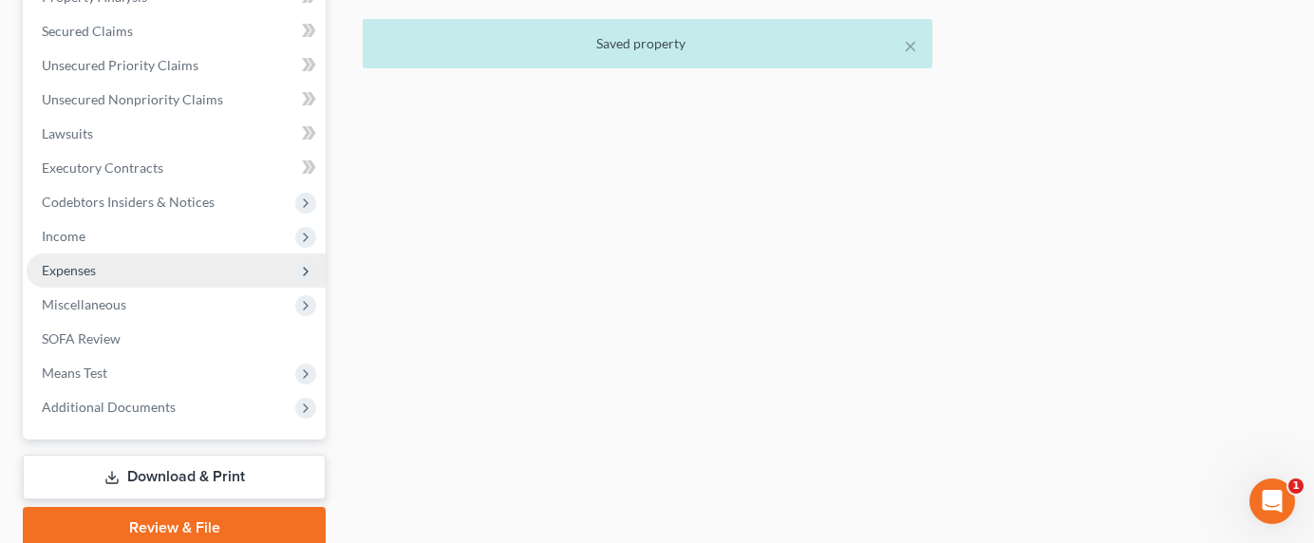
click at [65, 276] on span "Expenses" at bounding box center [69, 270] width 54 height 16
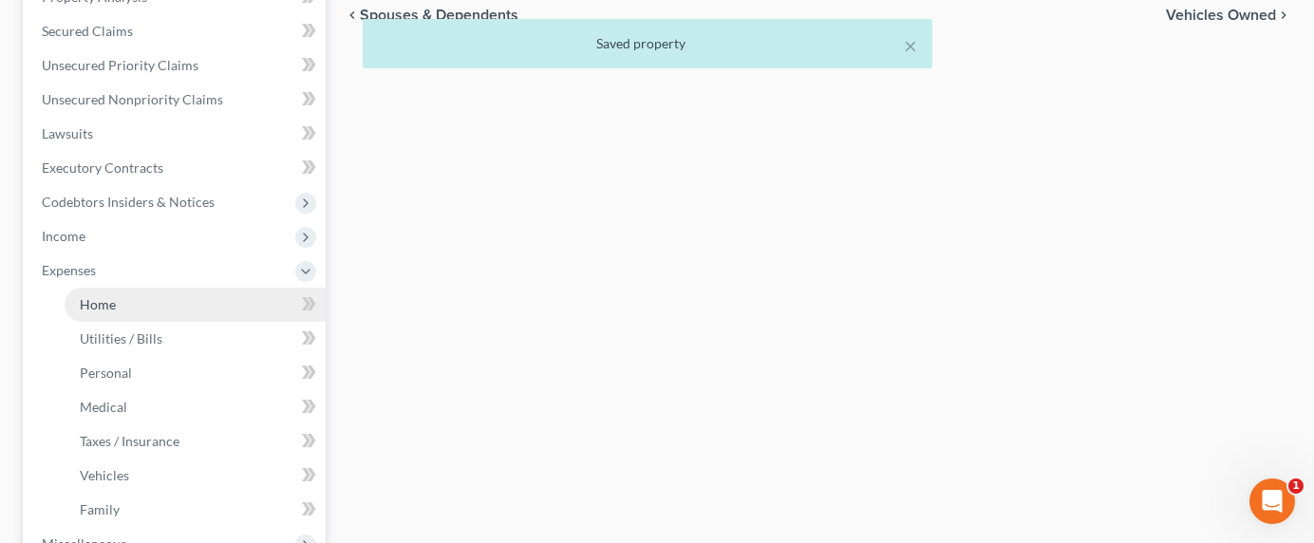
click at [101, 317] on link "Home" at bounding box center [195, 305] width 261 height 34
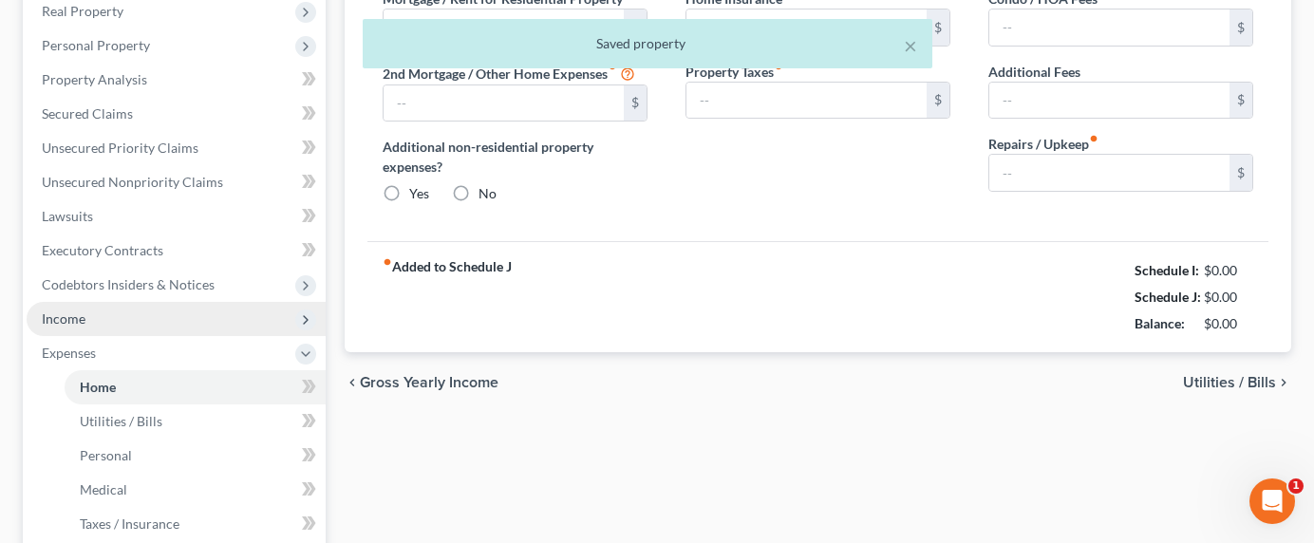
type input "2,200.00"
type input "0.00"
radio input "true"
type input "0.00"
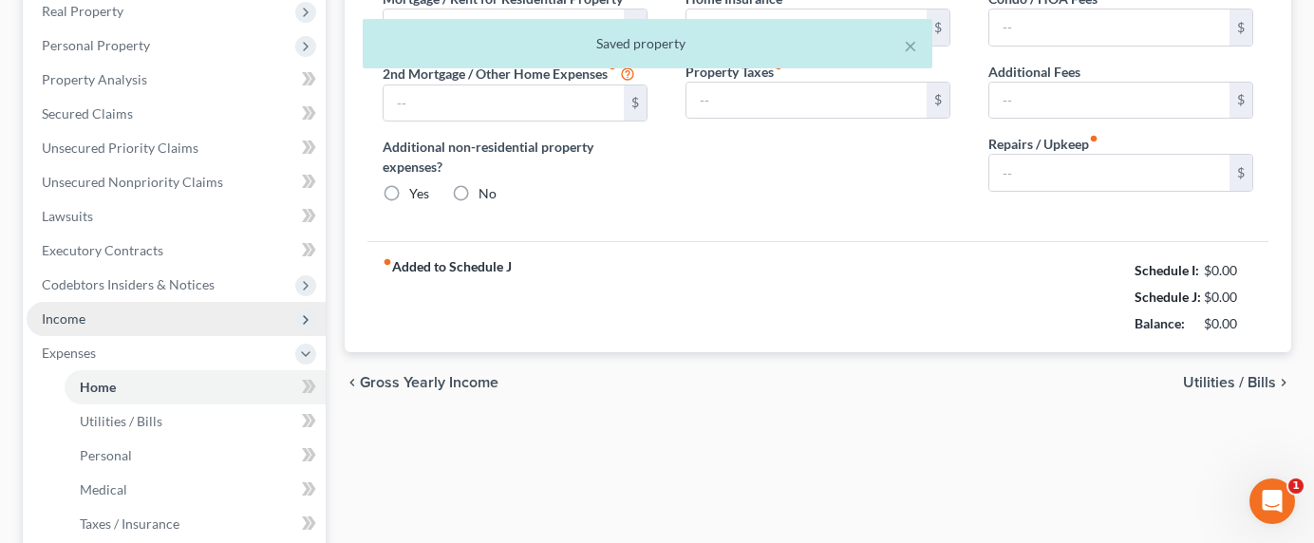
type input "0.00"
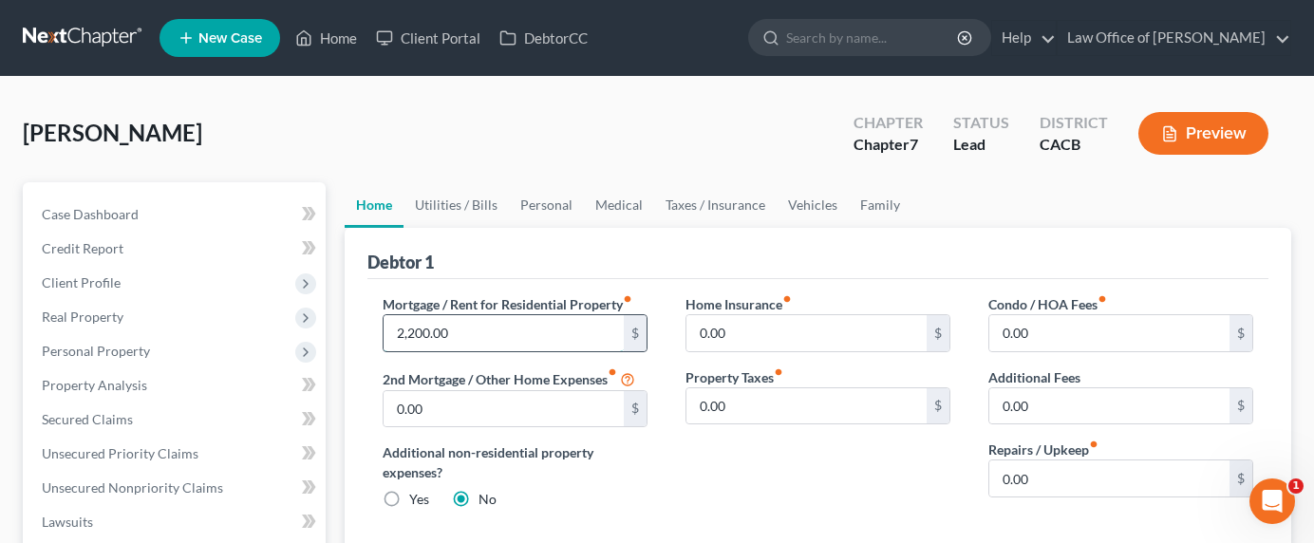
click at [516, 328] on input "2,200.00" at bounding box center [504, 333] width 240 height 36
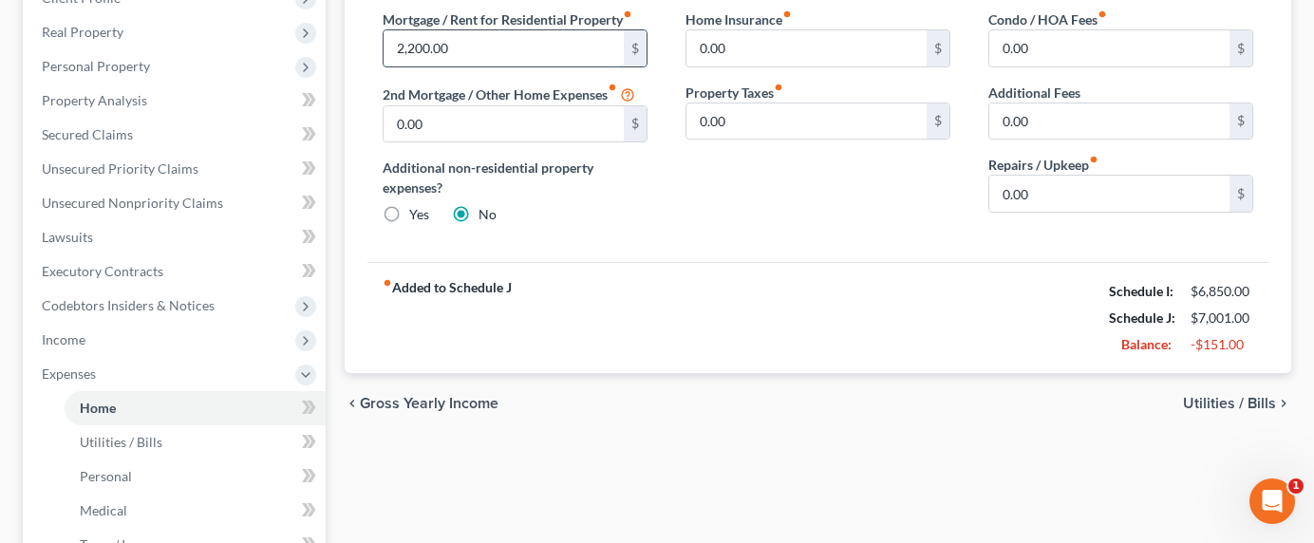
scroll to position [7, 0]
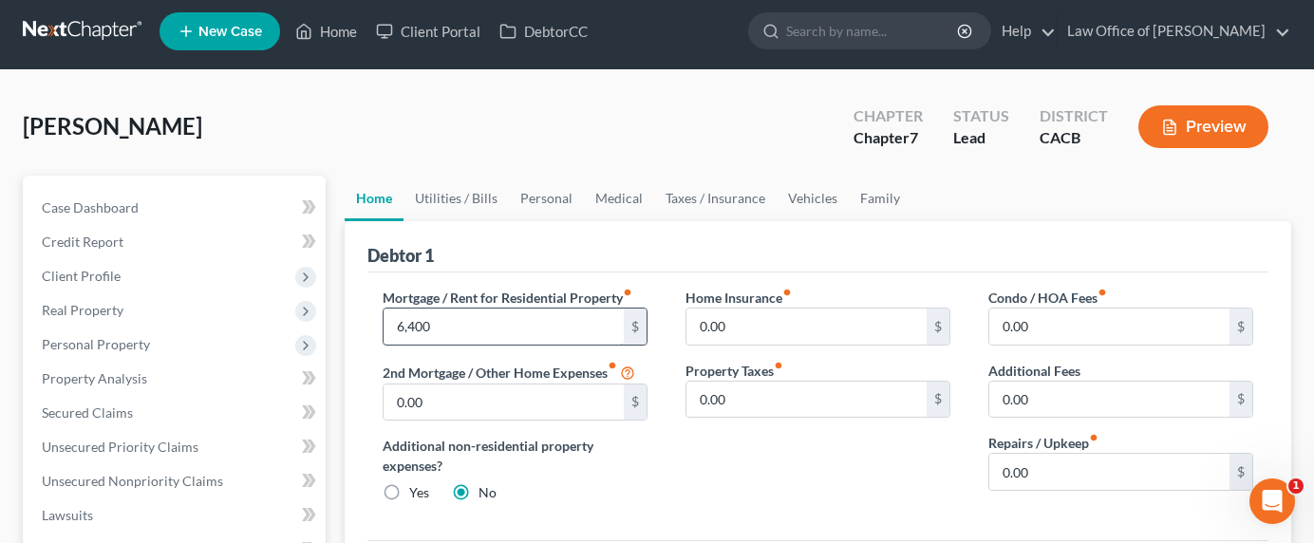
drag, startPoint x: 444, startPoint y: 328, endPoint x: 409, endPoint y: 328, distance: 35.1
click at [409, 328] on input "6,400" at bounding box center [504, 327] width 240 height 36
type input "6,500"
click at [821, 254] on div "Debtor 1" at bounding box center [817, 246] width 901 height 51
click at [479, 204] on link "Utilities / Bills" at bounding box center [455, 199] width 105 height 46
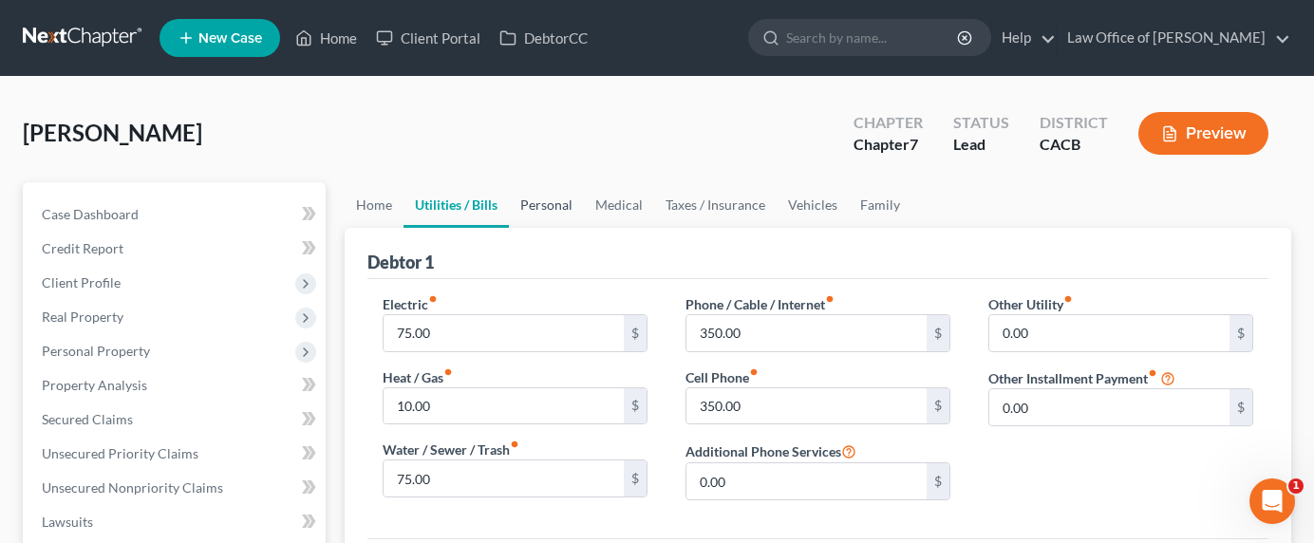
click at [529, 212] on link "Personal" at bounding box center [546, 205] width 75 height 46
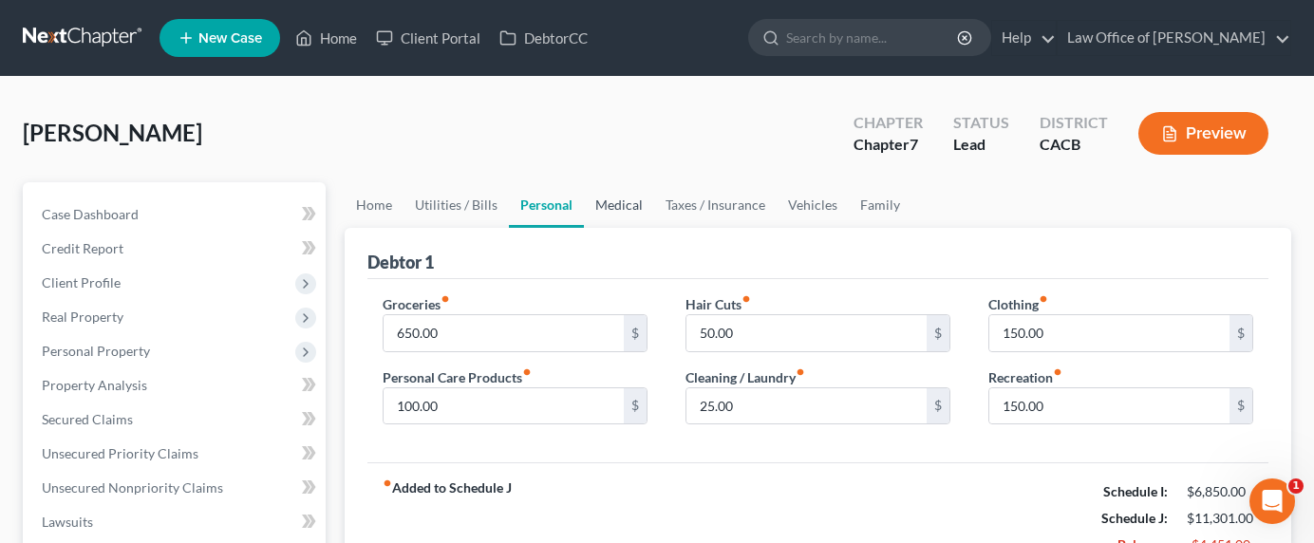
click at [589, 202] on link "Medical" at bounding box center [619, 205] width 70 height 46
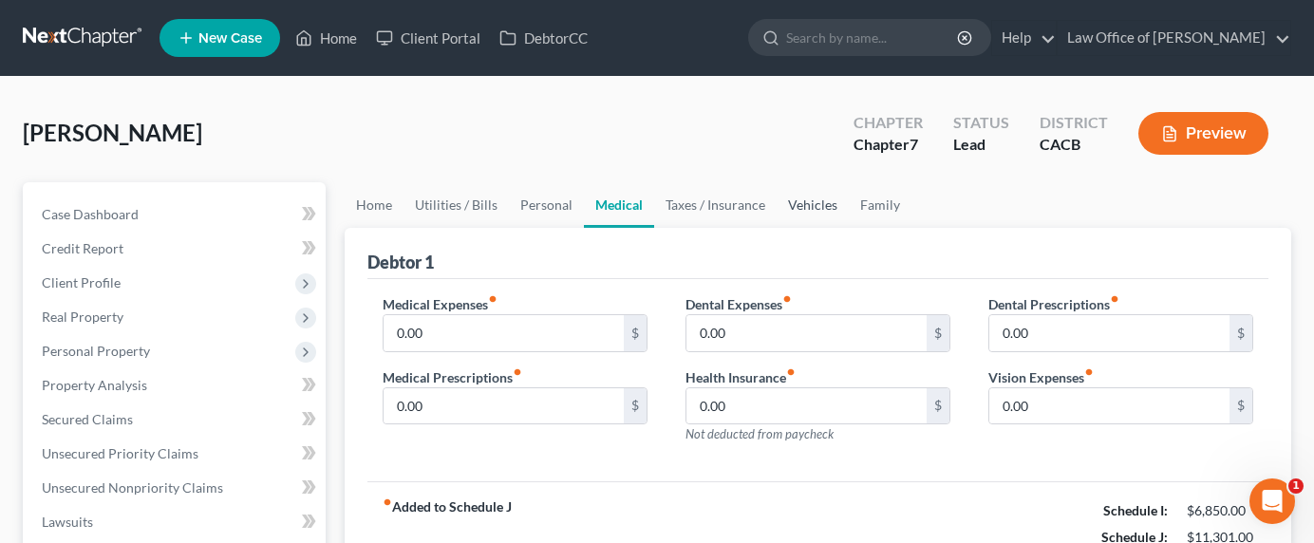
click at [793, 203] on link "Vehicles" at bounding box center [813, 205] width 72 height 46
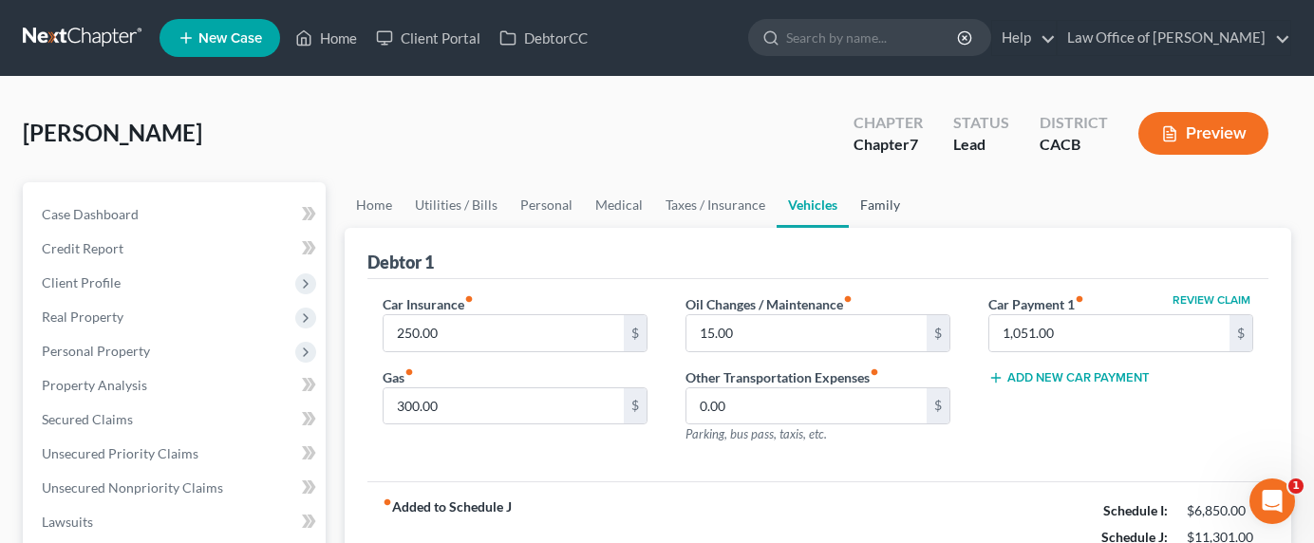
click at [876, 207] on link "Family" at bounding box center [880, 205] width 63 height 46
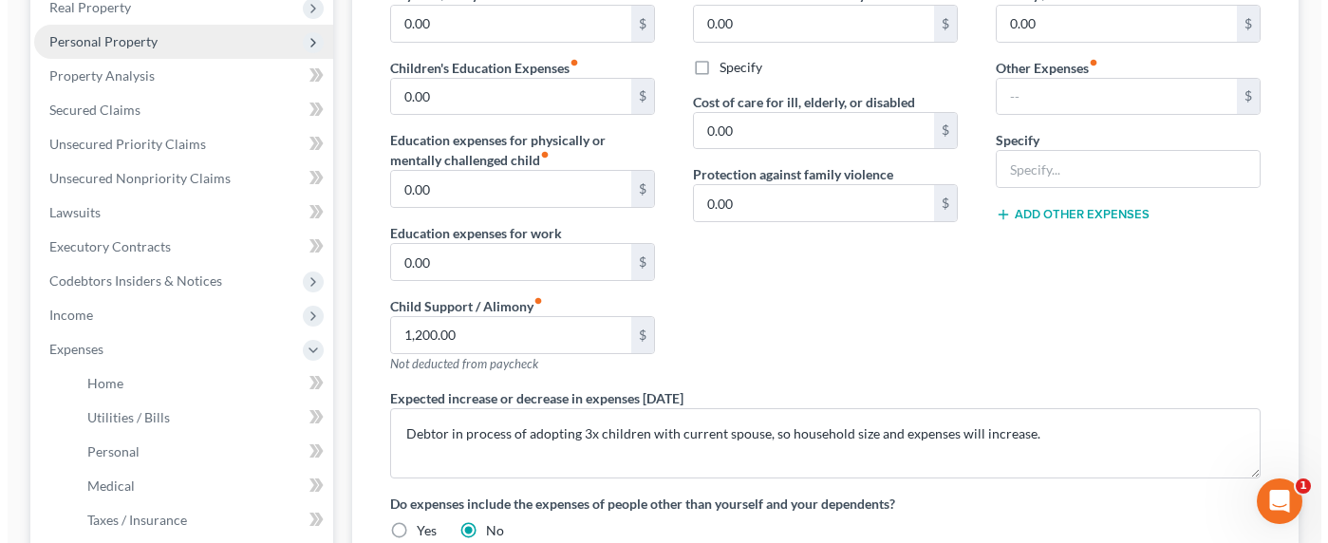
scroll to position [217, 0]
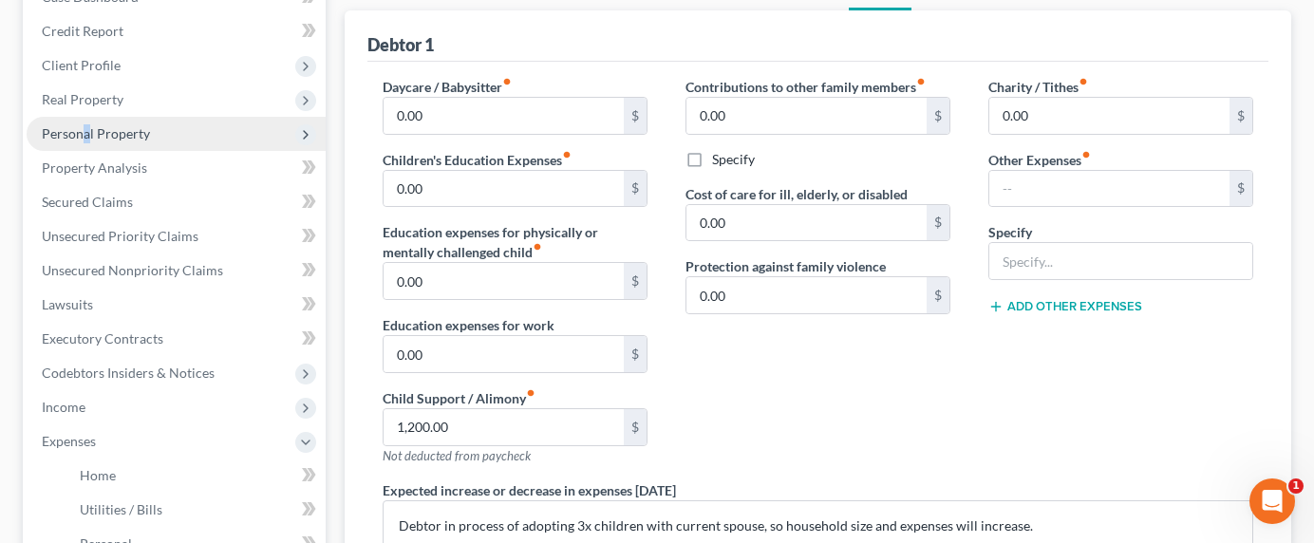
click at [84, 134] on span "Personal Property" at bounding box center [96, 133] width 108 height 16
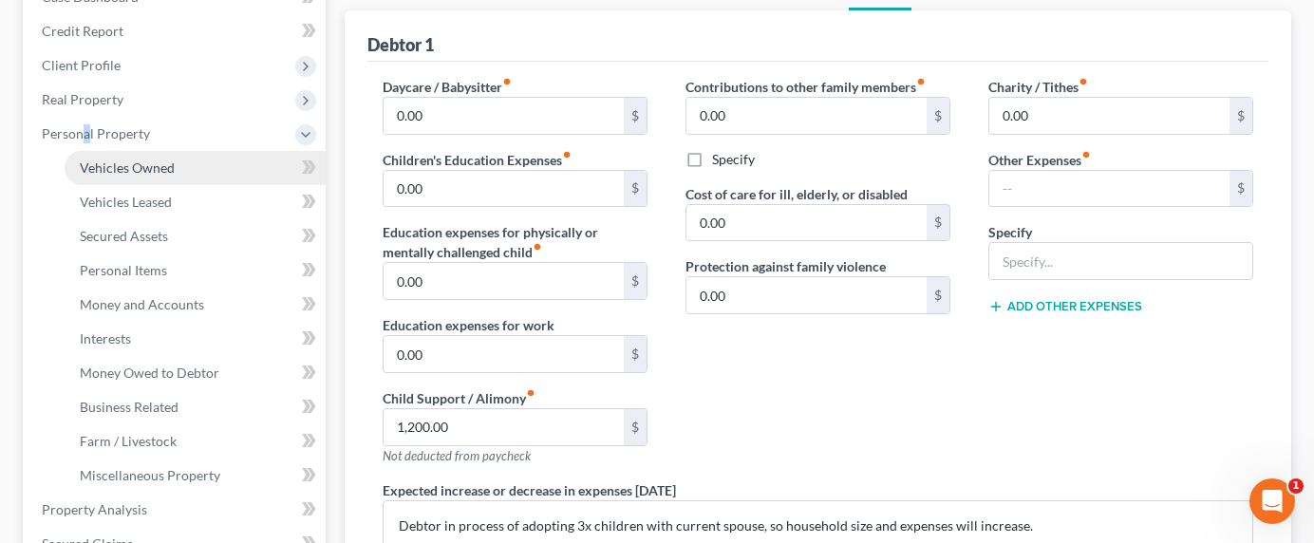
click at [143, 167] on span "Vehicles Owned" at bounding box center [127, 167] width 95 height 16
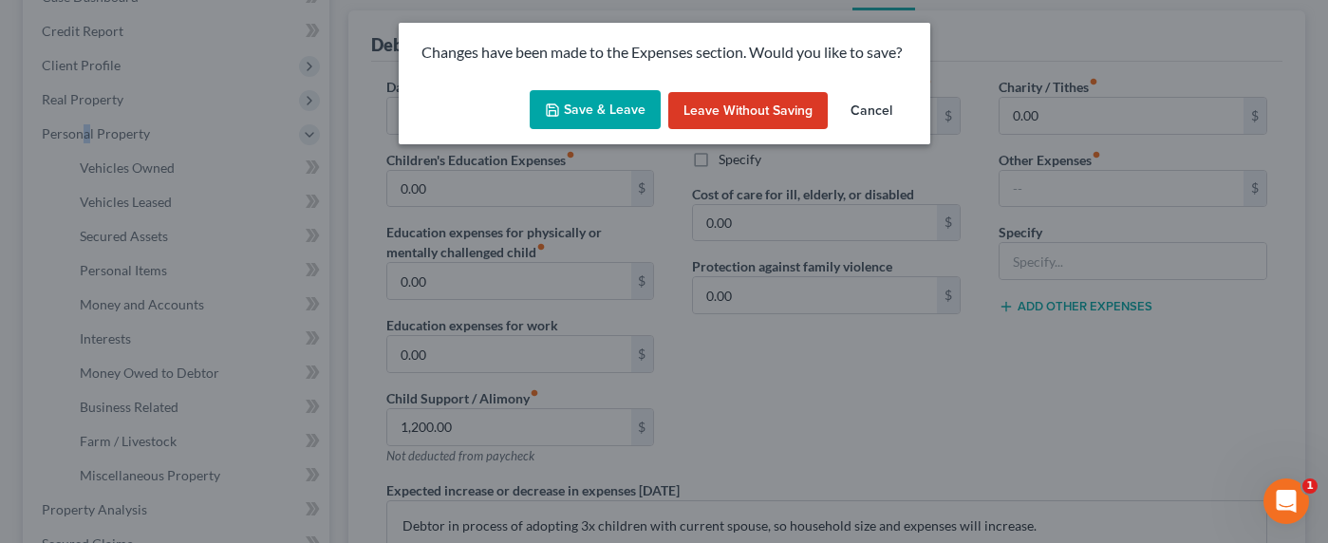
drag, startPoint x: 647, startPoint y: 101, endPoint x: 627, endPoint y: 106, distance: 20.7
click at [647, 101] on button "Save & Leave" at bounding box center [595, 110] width 131 height 40
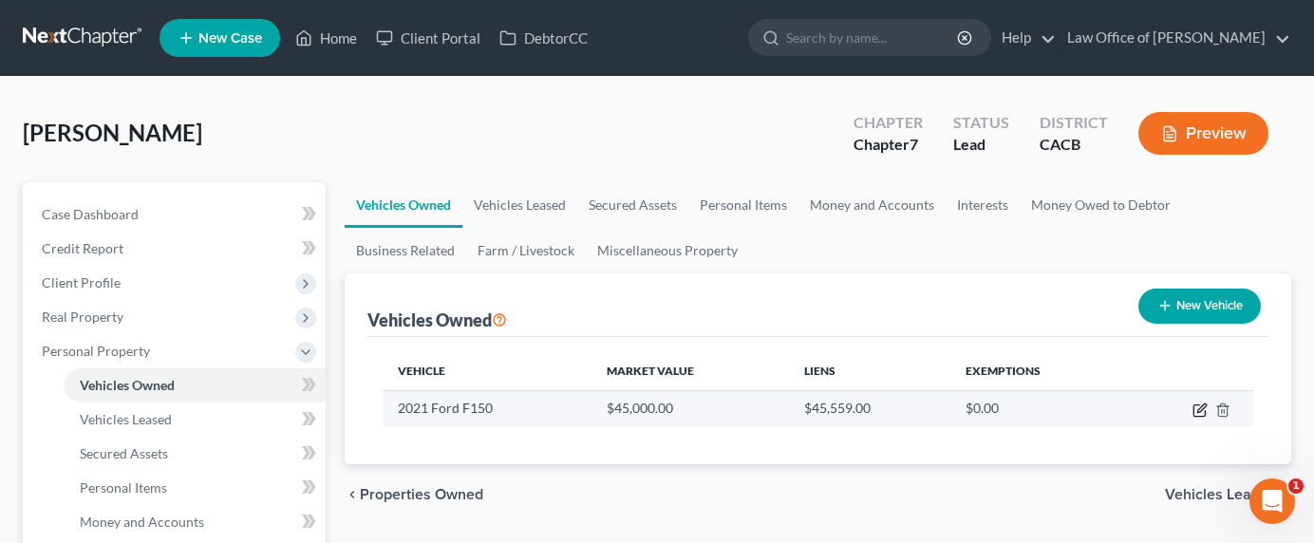
click at [1197, 411] on icon "button" at bounding box center [1199, 410] width 15 height 15
select select "0"
select select "5"
select select "1"
select select "0"
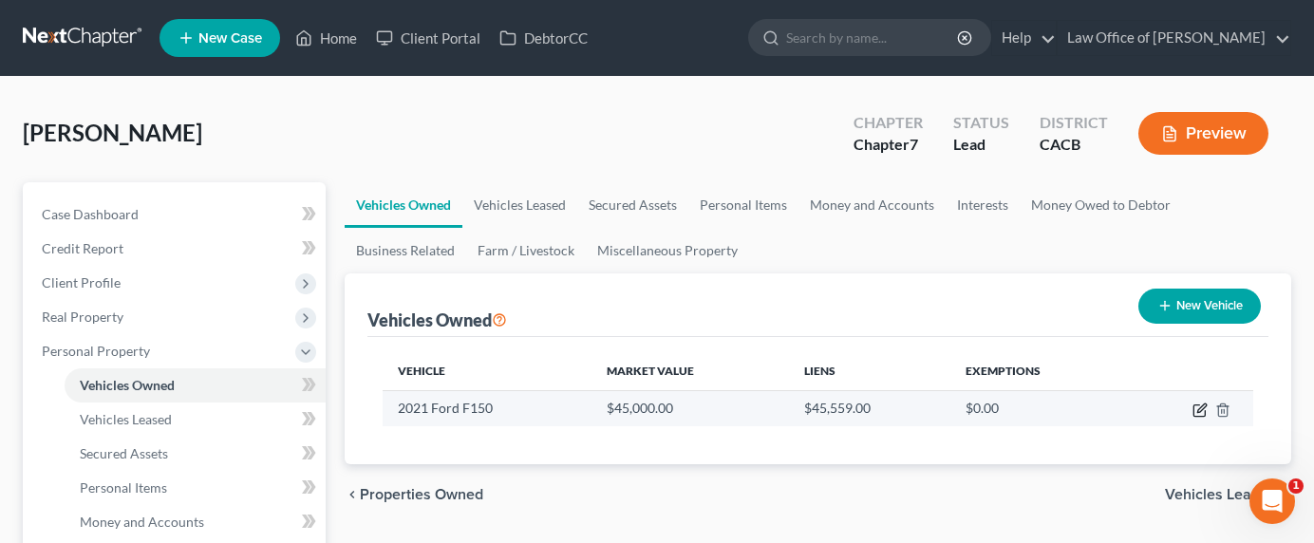
select select "45"
select select "0"
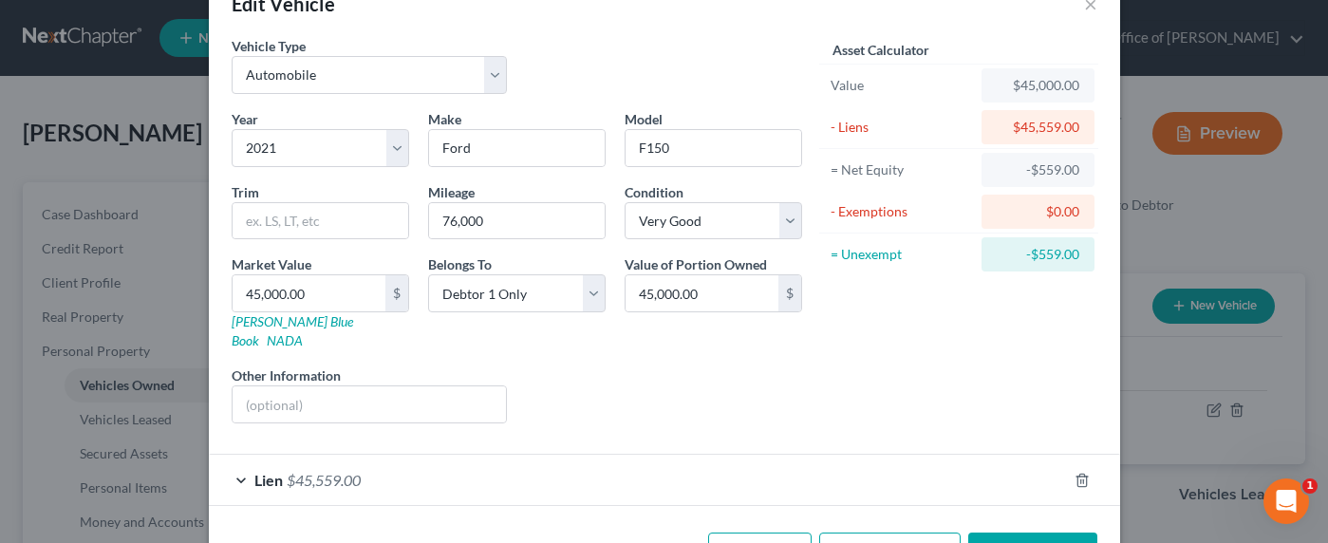
scroll to position [100, 0]
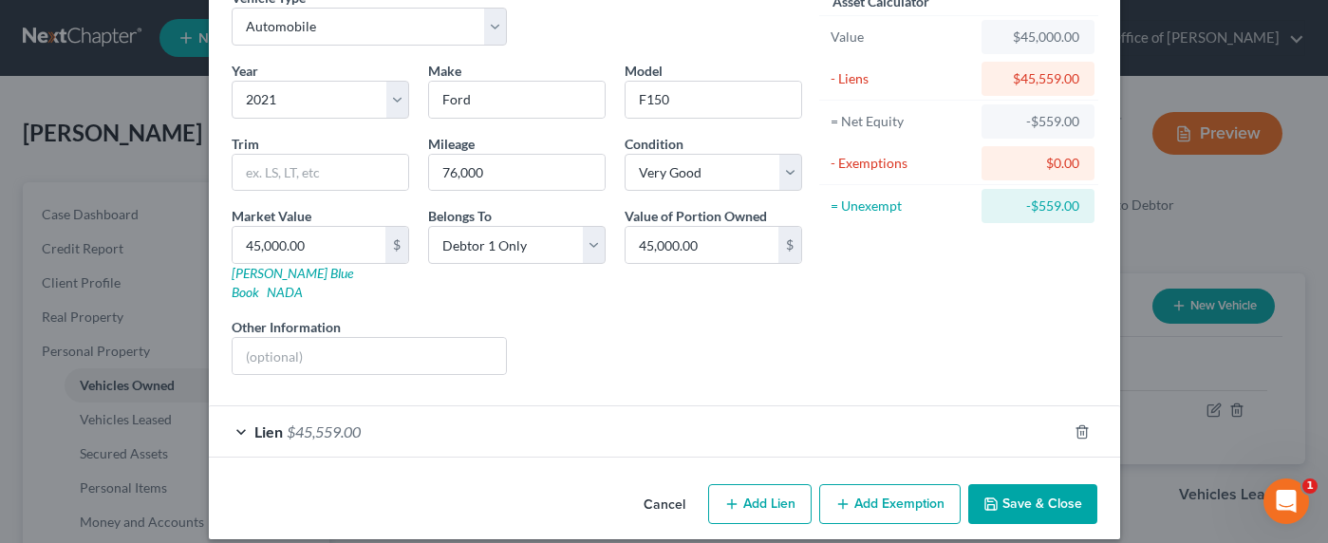
click at [345, 422] on span "$45,559.00" at bounding box center [324, 431] width 74 height 18
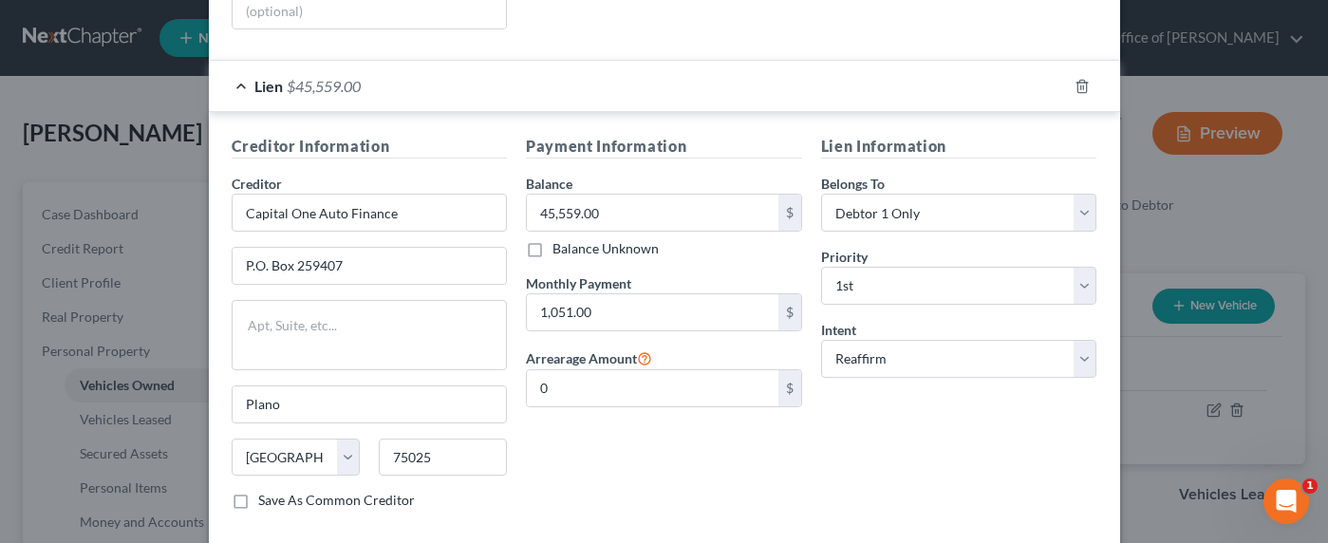
scroll to position [528, 0]
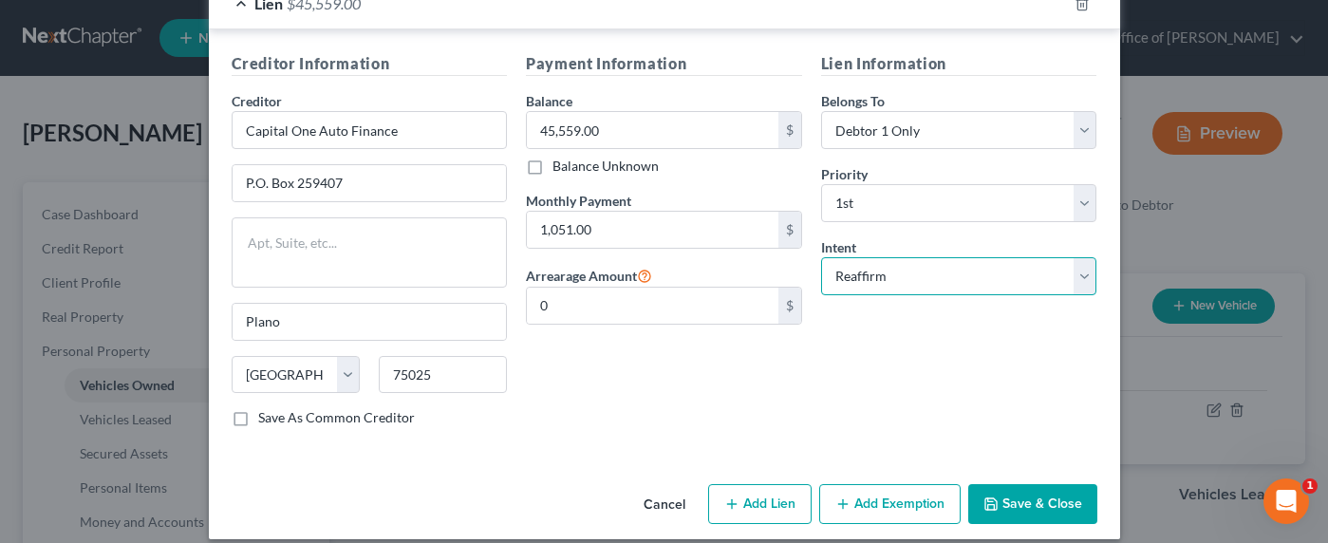
click at [952, 269] on select "Select Surrender Redeem Reaffirm Avoid Other" at bounding box center [959, 276] width 276 height 38
select select "0"
click at [821, 257] on select "Select Surrender Redeem Reaffirm Avoid Other" at bounding box center [959, 276] width 276 height 38
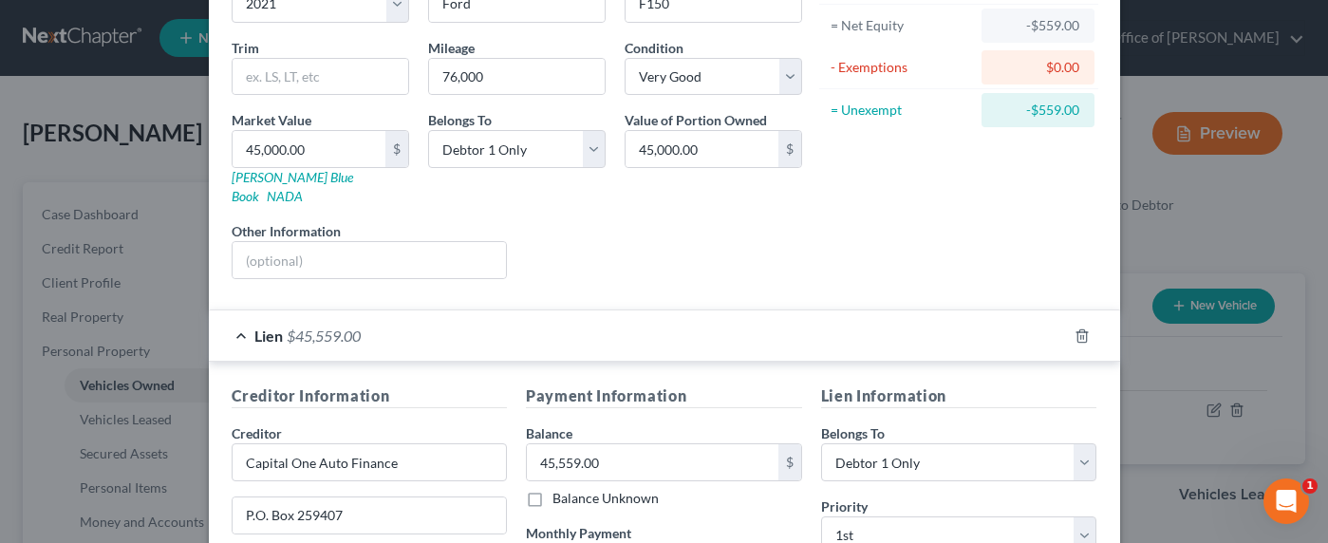
scroll to position [120, 0]
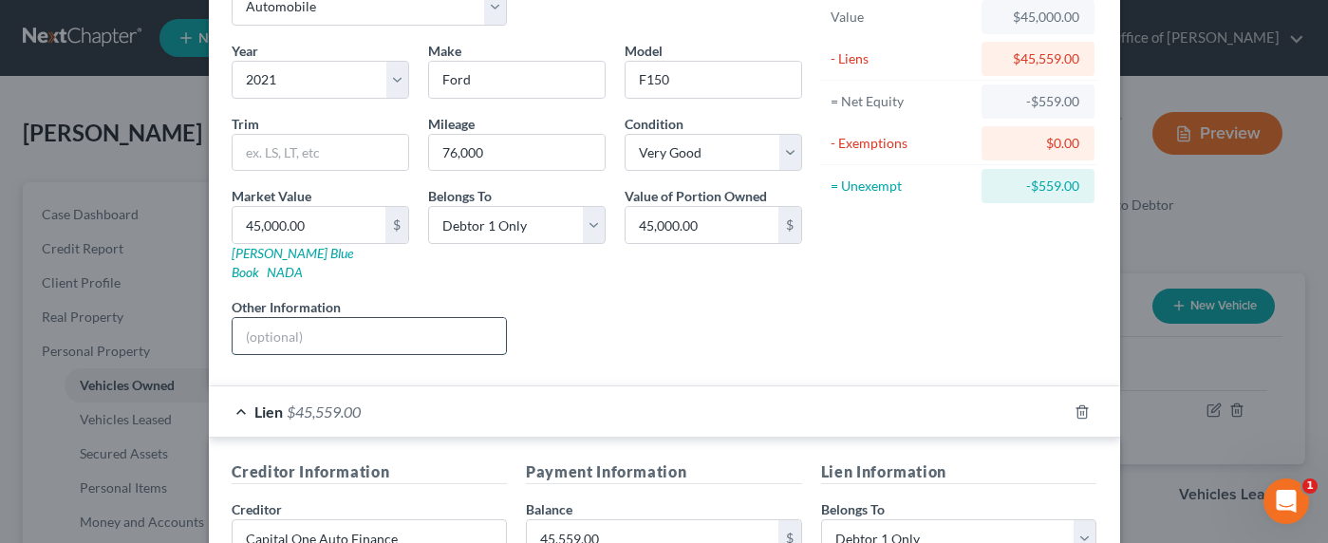
click at [291, 318] on input "text" at bounding box center [370, 336] width 274 height 36
click at [596, 318] on div "Liens Select" at bounding box center [663, 326] width 295 height 58
click at [345, 318] on input "text" at bounding box center [370, 336] width 274 height 36
click at [759, 300] on div "Liens Select" at bounding box center [663, 326] width 295 height 58
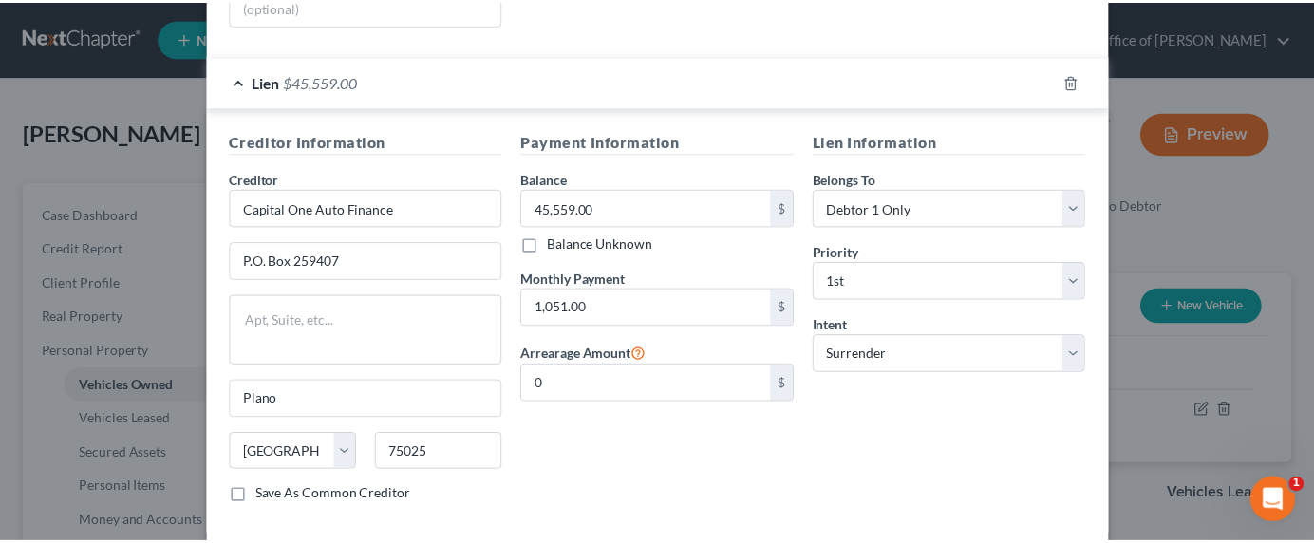
scroll to position [528, 0]
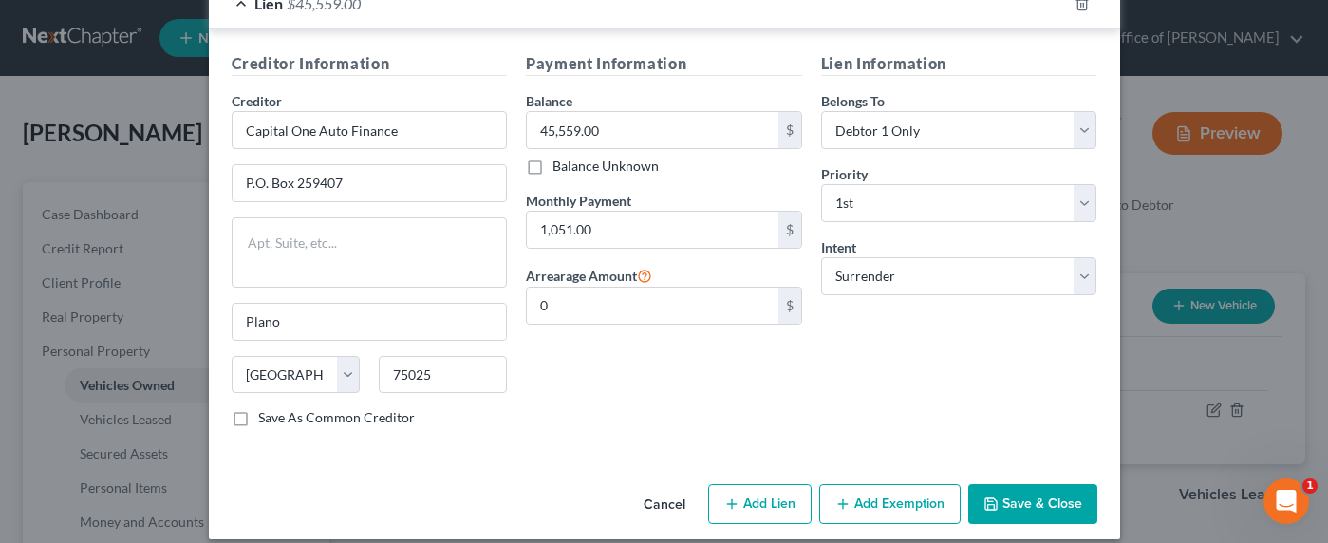
click at [1007, 484] on button "Save & Close" at bounding box center [1032, 504] width 129 height 40
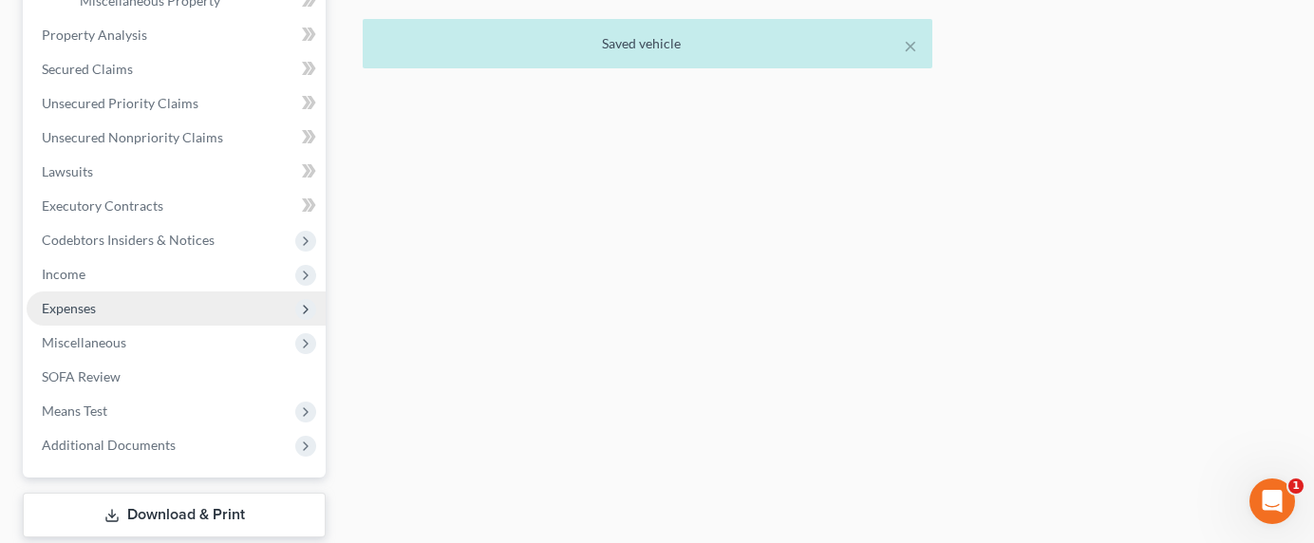
scroll to position [700, 0]
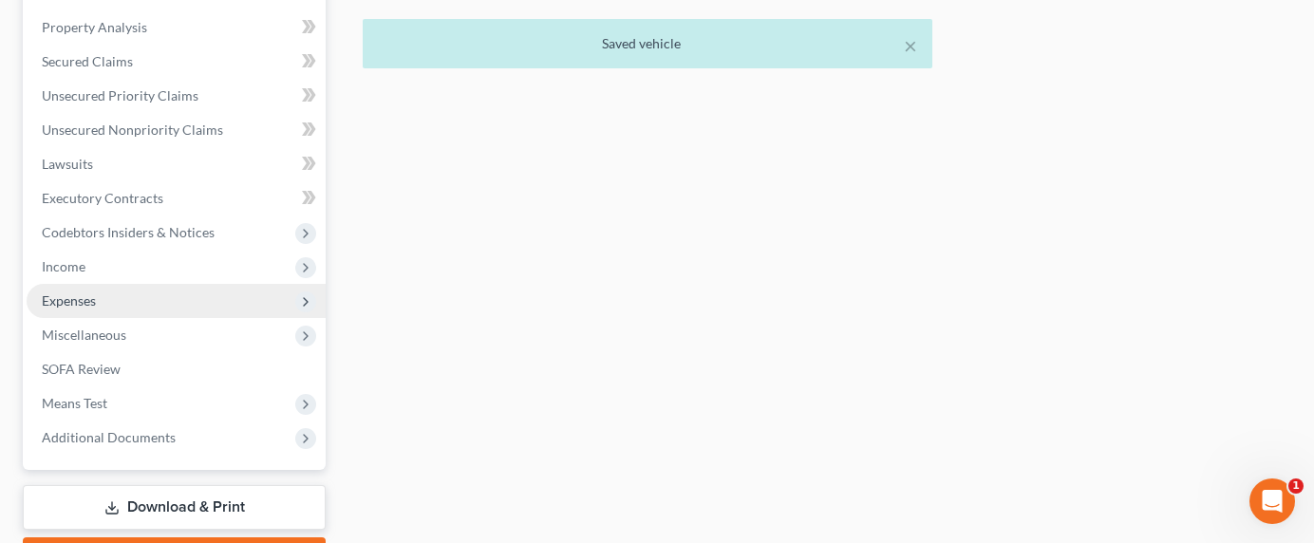
click at [48, 305] on span "Expenses" at bounding box center [69, 300] width 54 height 16
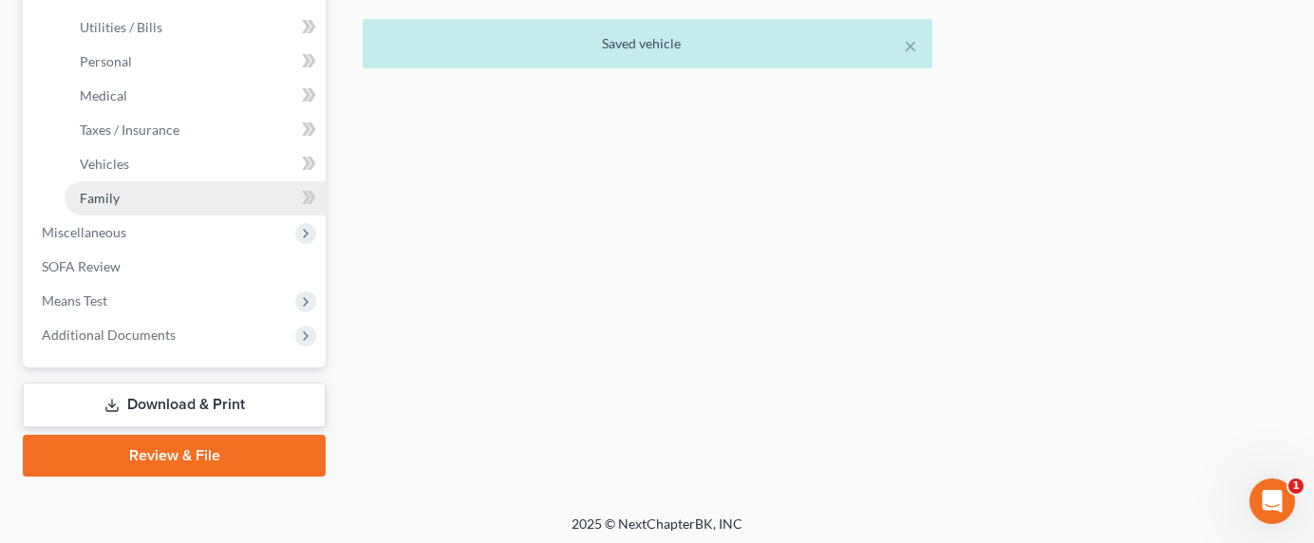
click at [109, 194] on span "Family" at bounding box center [100, 198] width 40 height 16
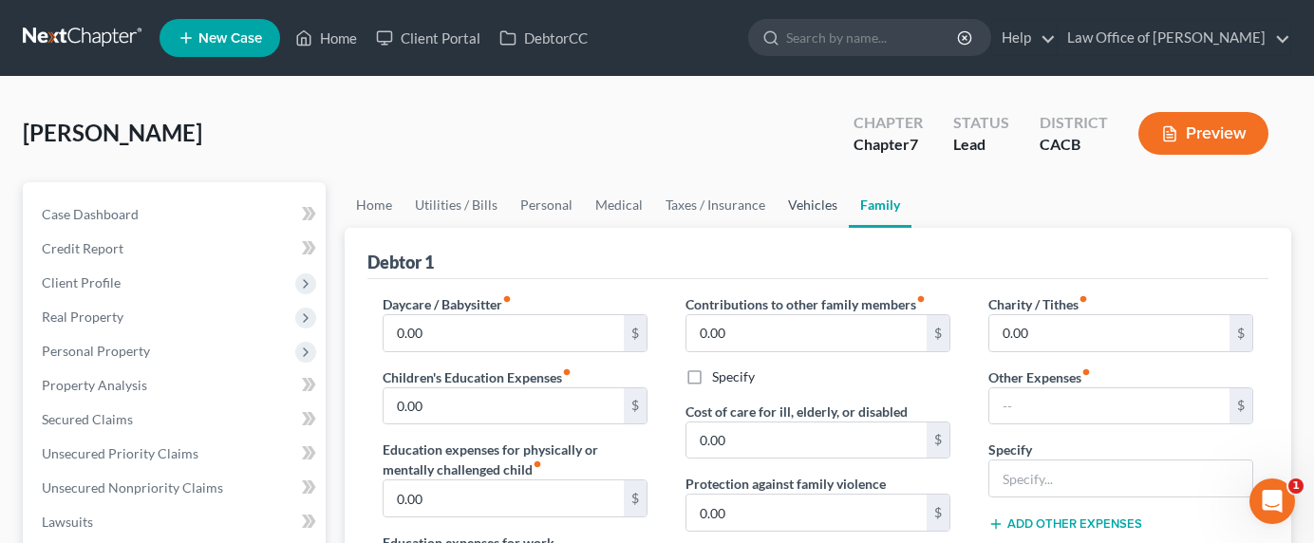
click at [794, 203] on link "Vehicles" at bounding box center [813, 205] width 72 height 46
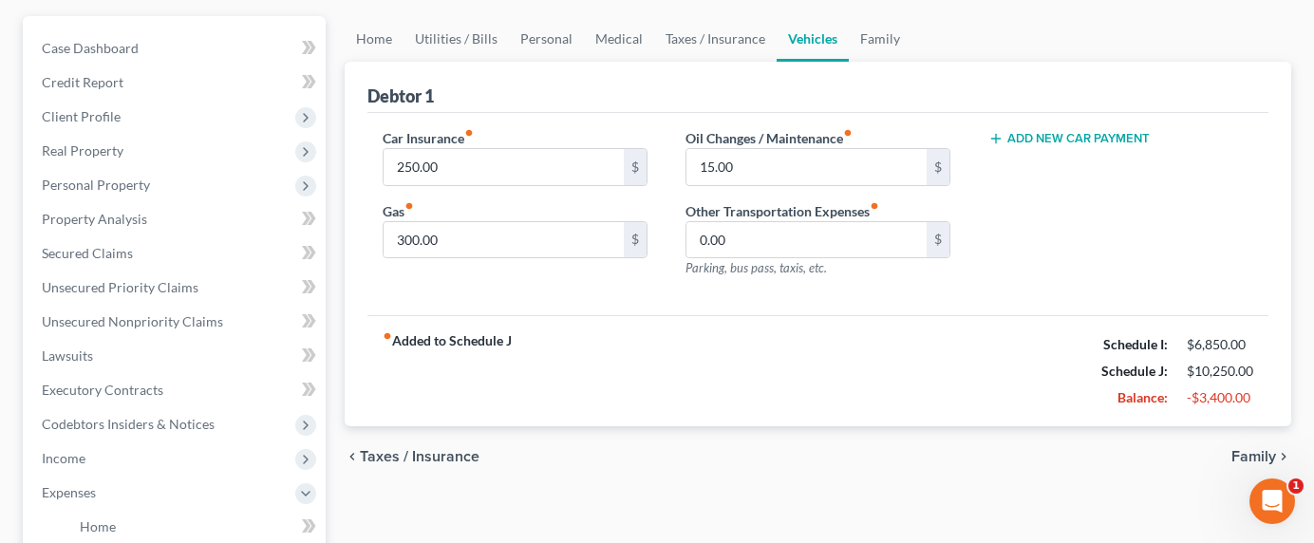
scroll to position [193, 0]
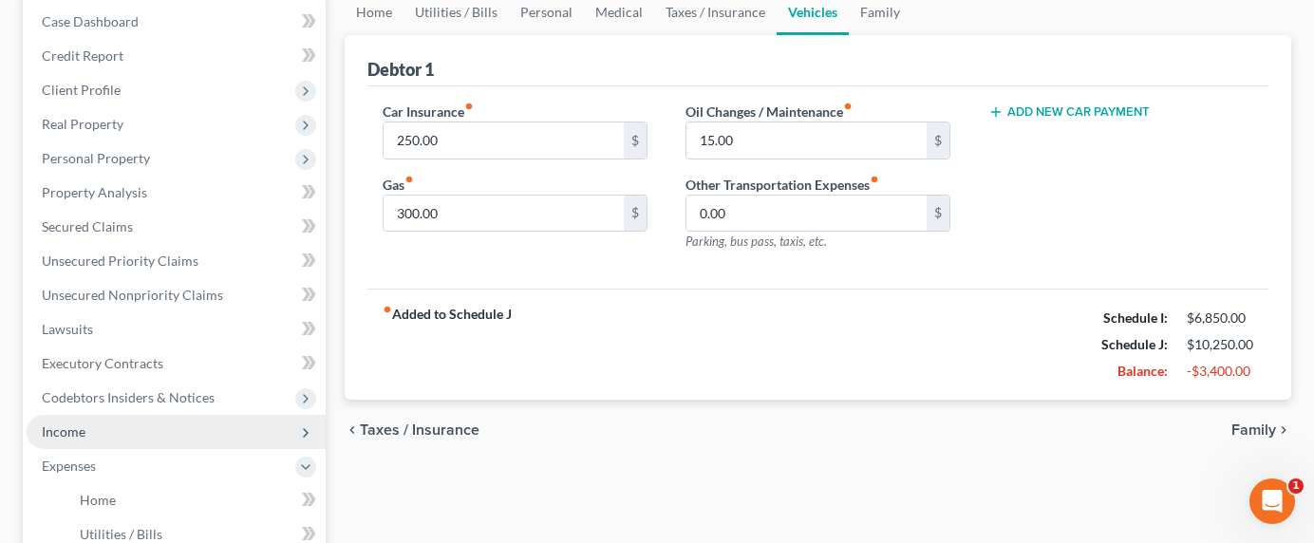
click at [65, 431] on span "Income" at bounding box center [64, 431] width 44 height 16
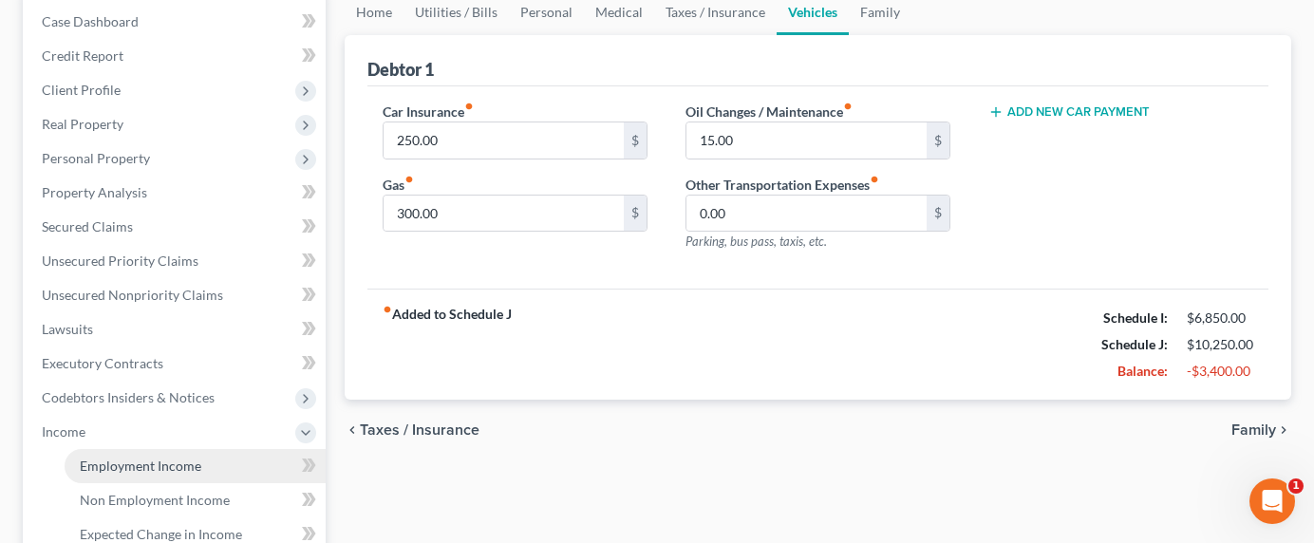
click at [115, 465] on span "Employment Income" at bounding box center [141, 466] width 122 height 16
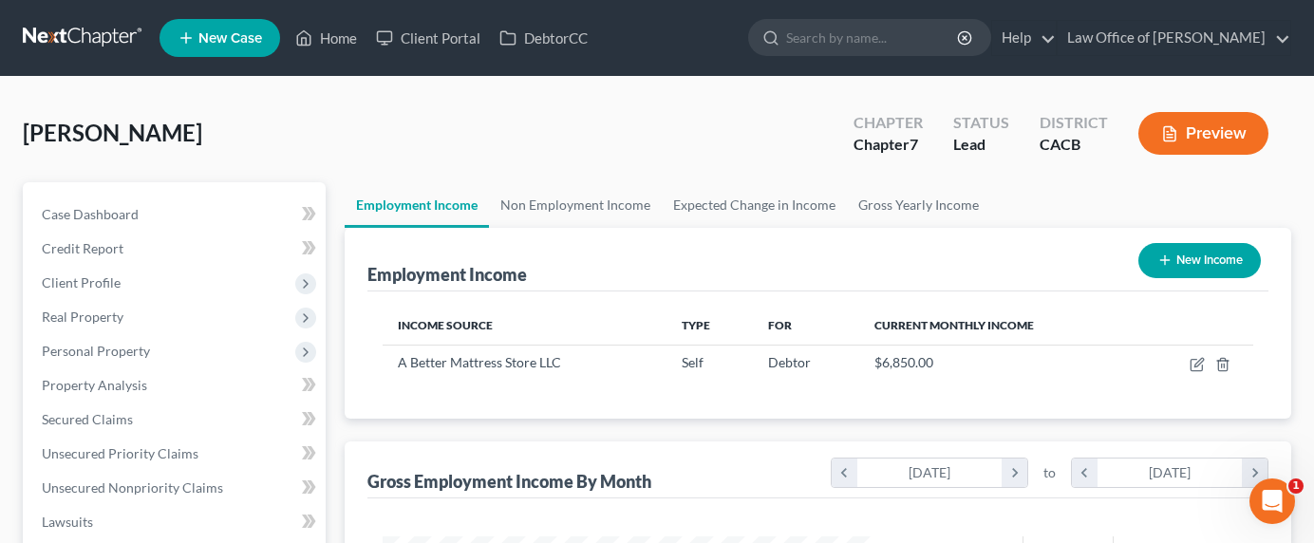
scroll to position [340, 530]
click at [525, 207] on link "Non Employment Income" at bounding box center [575, 205] width 173 height 46
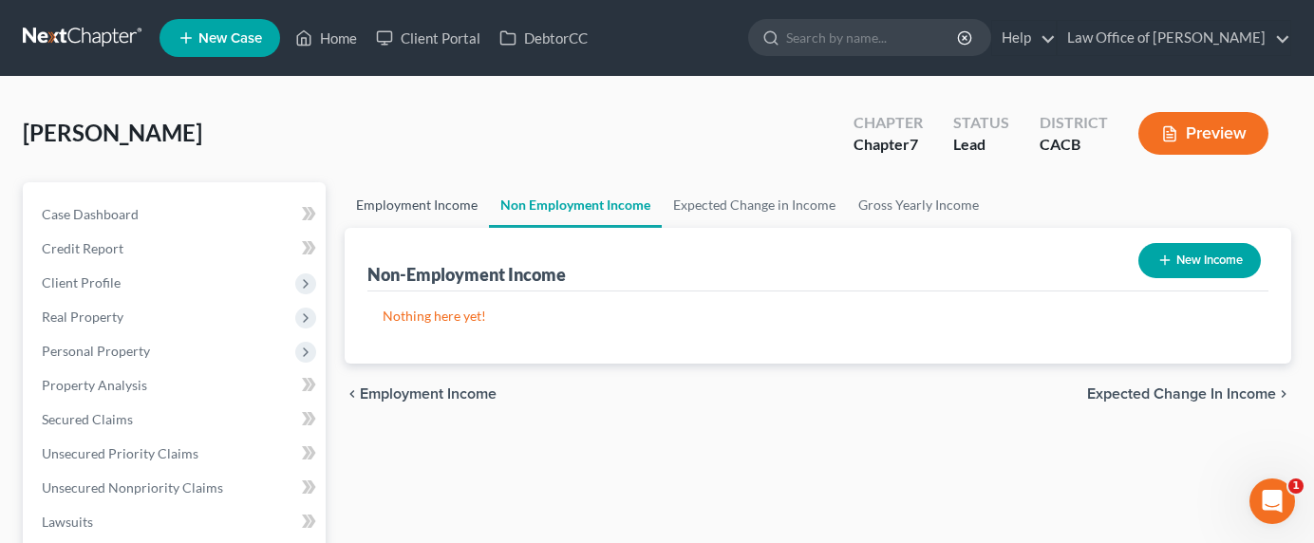
click at [375, 210] on link "Employment Income" at bounding box center [417, 205] width 144 height 46
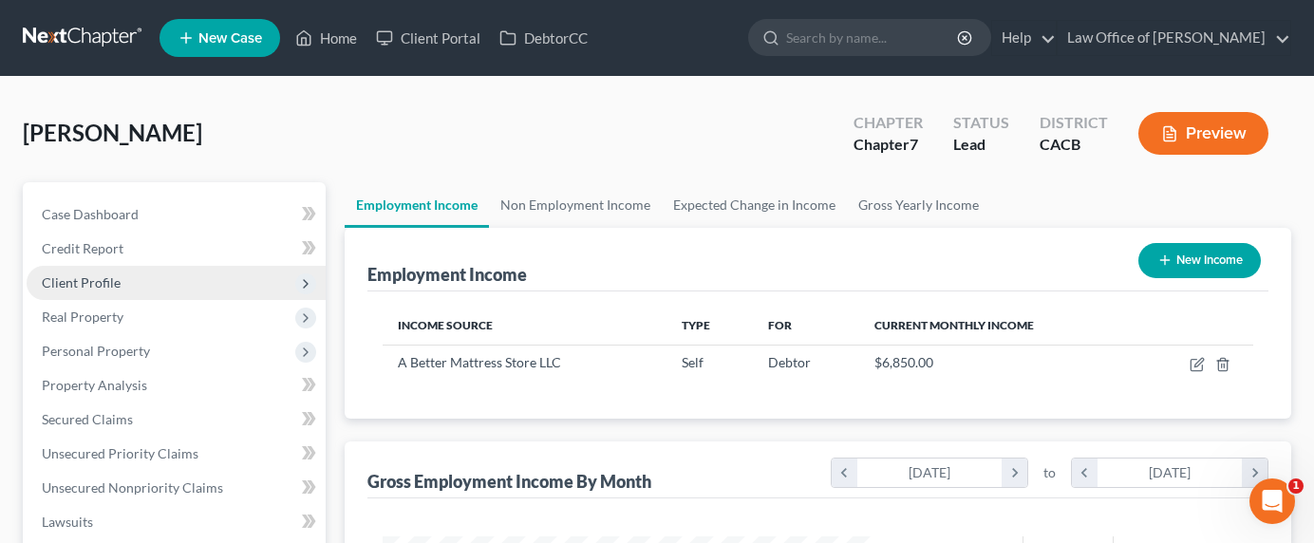
scroll to position [340, 530]
click at [53, 280] on span "Client Profile" at bounding box center [81, 282] width 79 height 16
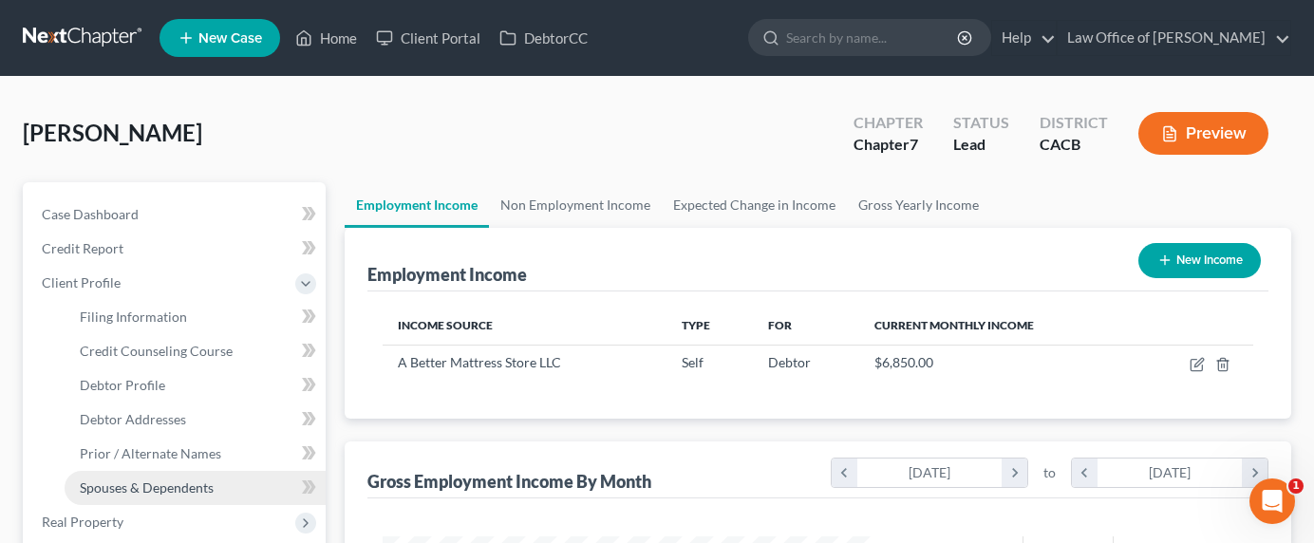
click at [133, 502] on link "Spouses & Dependents" at bounding box center [195, 488] width 261 height 34
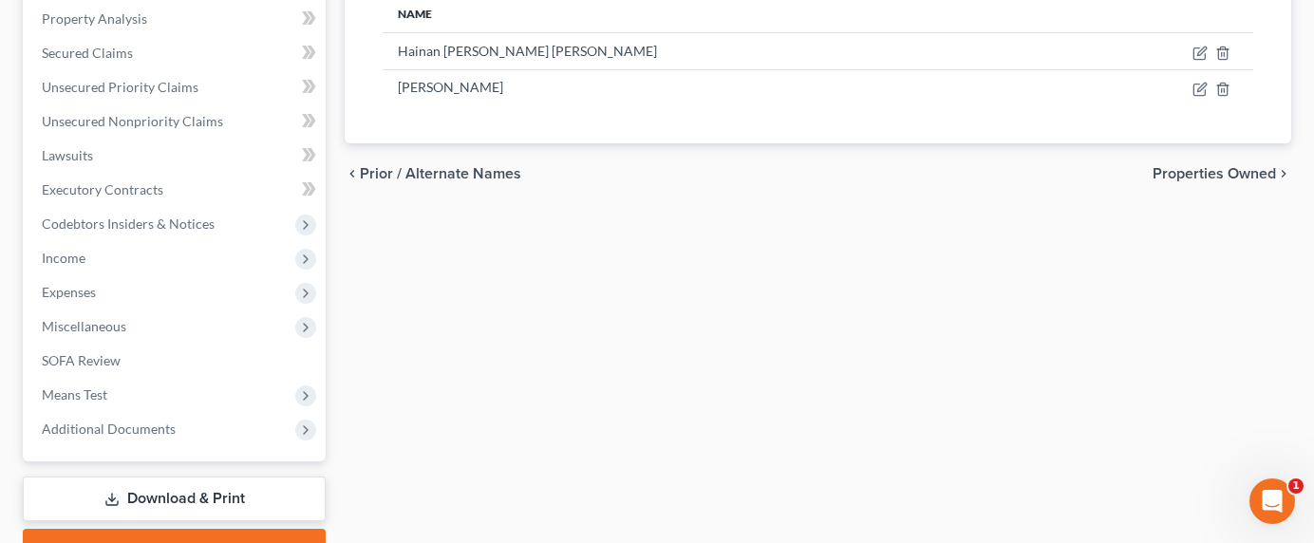
scroll to position [669, 0]
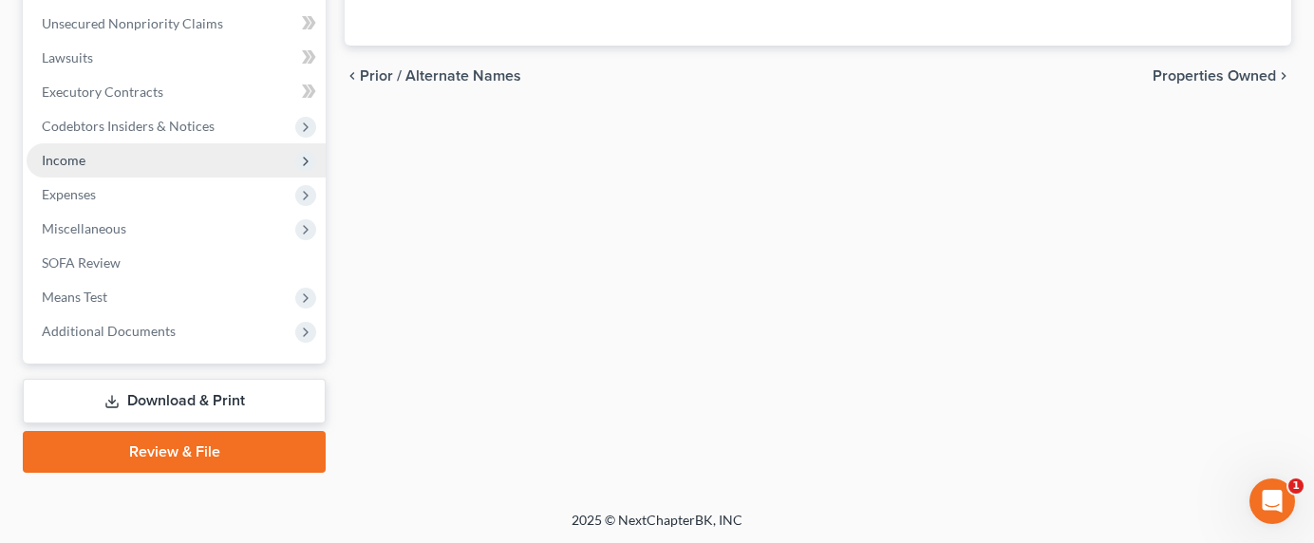
click at [54, 156] on span "Income" at bounding box center [64, 160] width 44 height 16
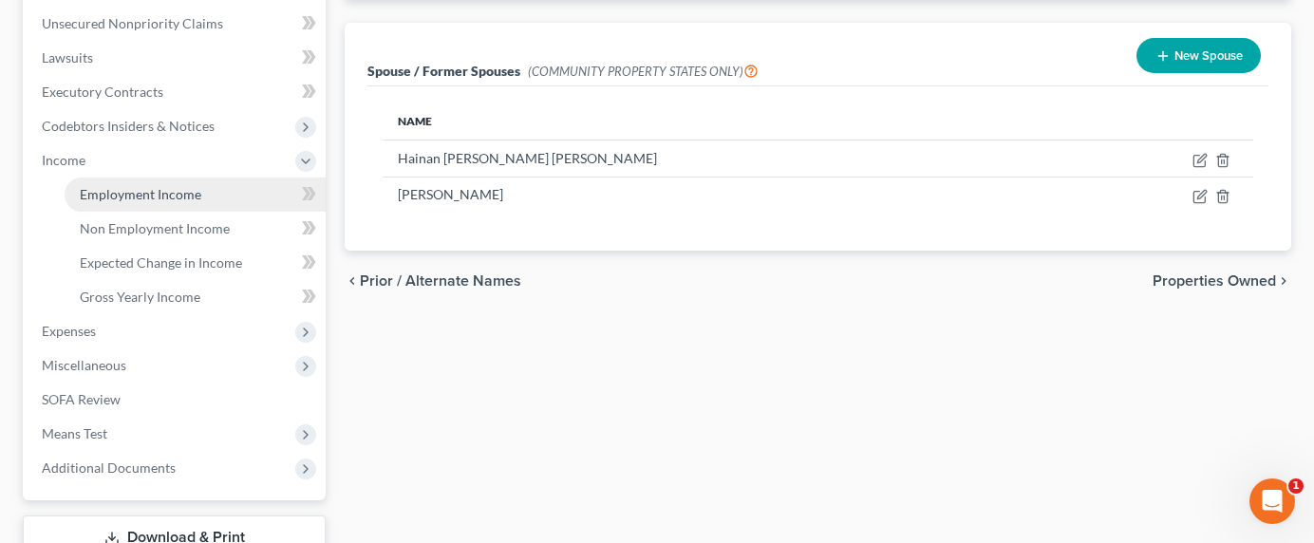
click at [109, 199] on span "Employment Income" at bounding box center [141, 194] width 122 height 16
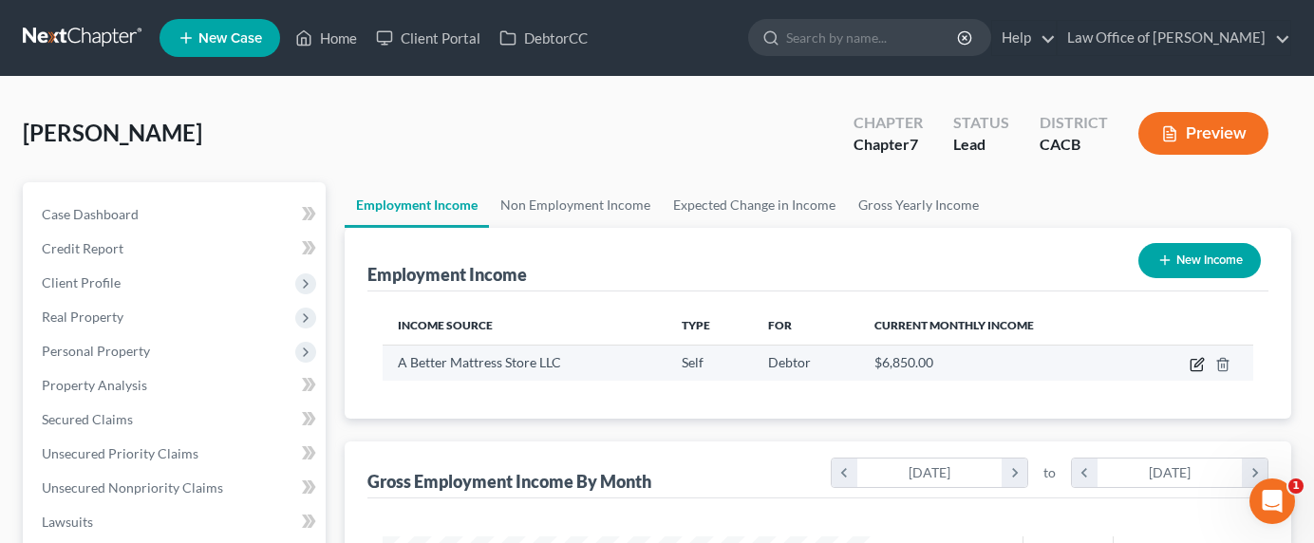
click at [1197, 364] on icon "button" at bounding box center [1197, 364] width 15 height 15
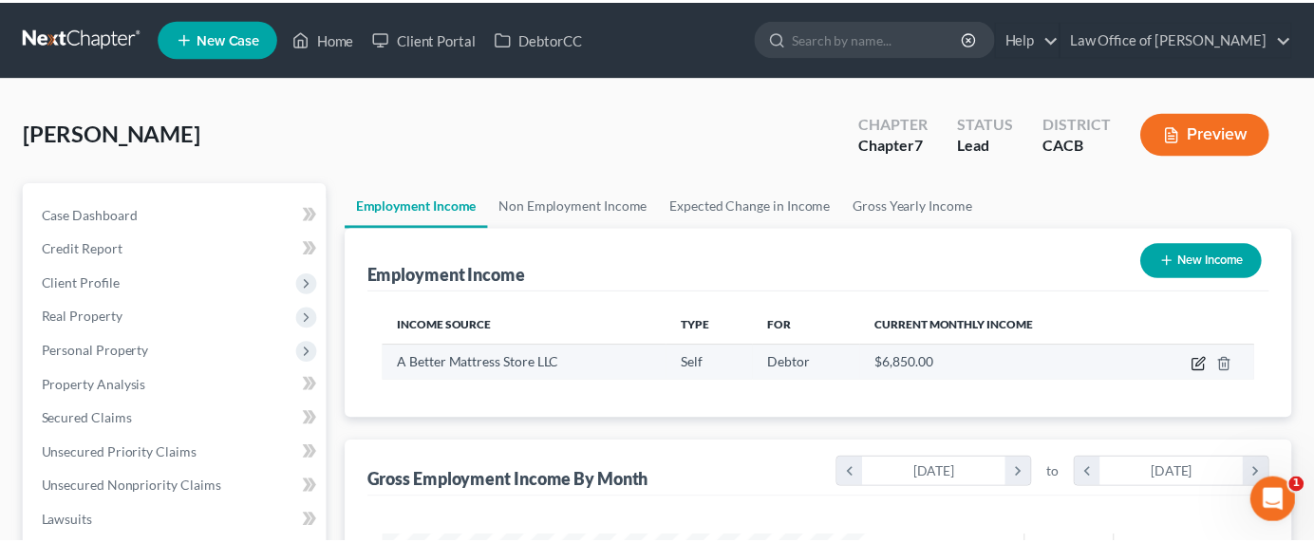
scroll to position [340, 535]
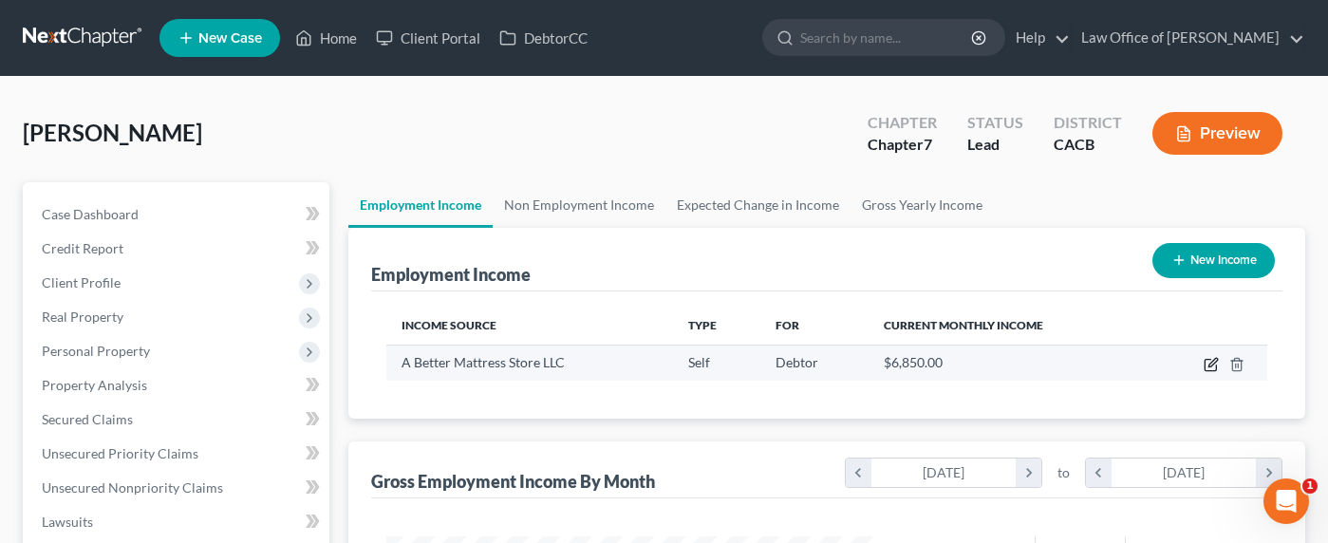
select select "1"
select select "4"
select select "0"
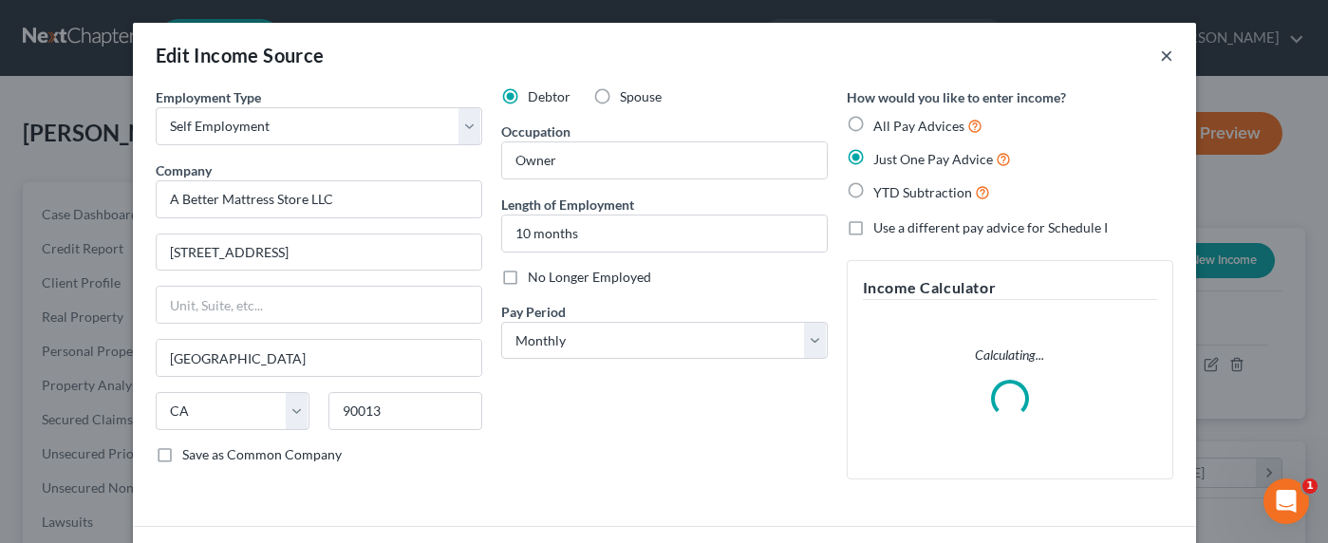
click at [1164, 56] on button "×" at bounding box center [1166, 55] width 13 height 23
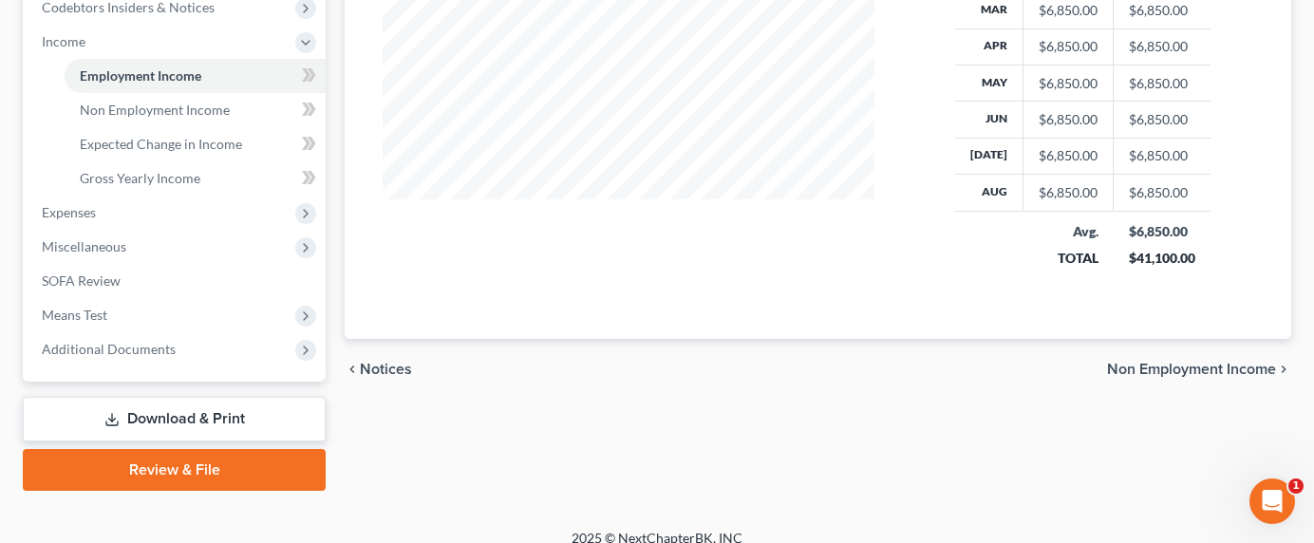
scroll to position [601, 0]
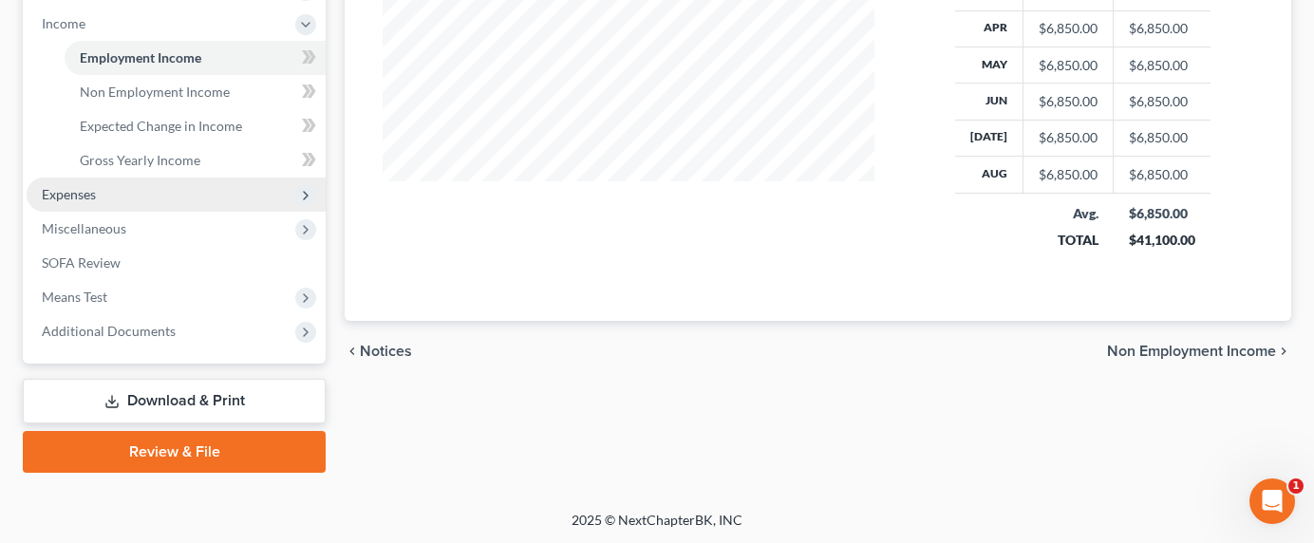
click at [75, 200] on span "Expenses" at bounding box center [69, 194] width 54 height 16
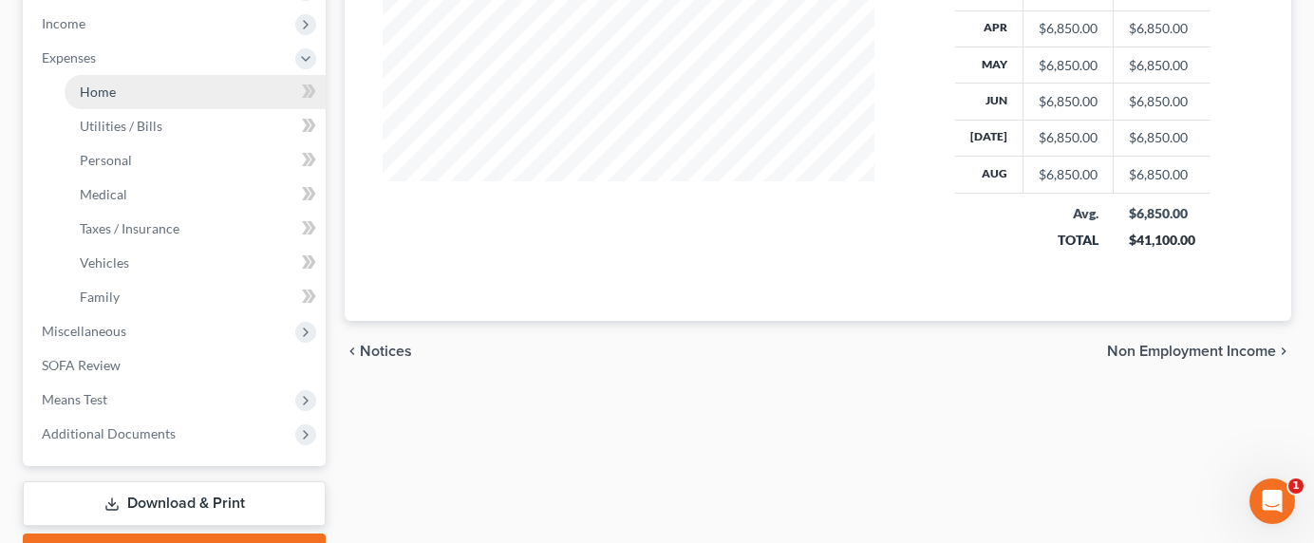
click at [97, 94] on span "Home" at bounding box center [98, 92] width 36 height 16
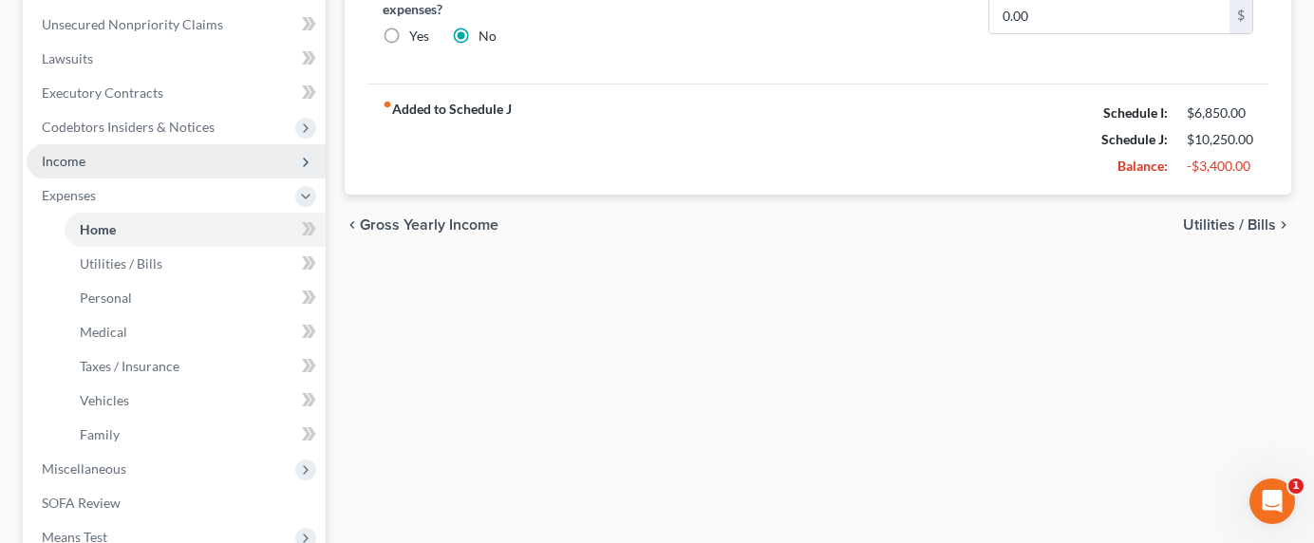
click at [61, 166] on span "Income" at bounding box center [64, 161] width 44 height 16
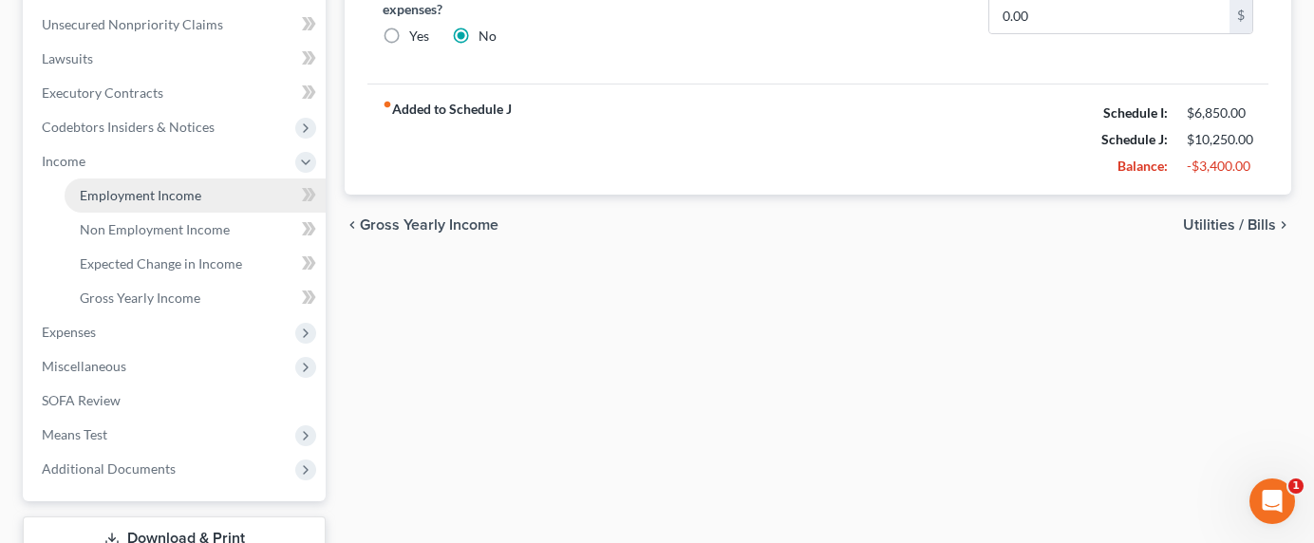
click at [120, 201] on span "Employment Income" at bounding box center [141, 195] width 122 height 16
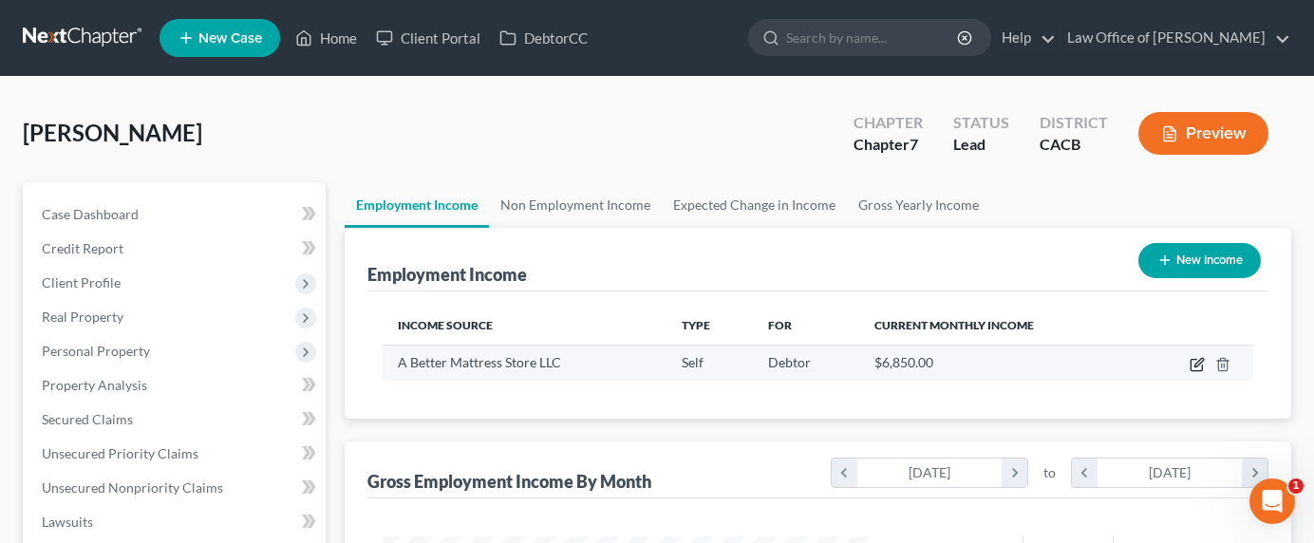
click at [1194, 365] on icon "button" at bounding box center [1198, 362] width 9 height 9
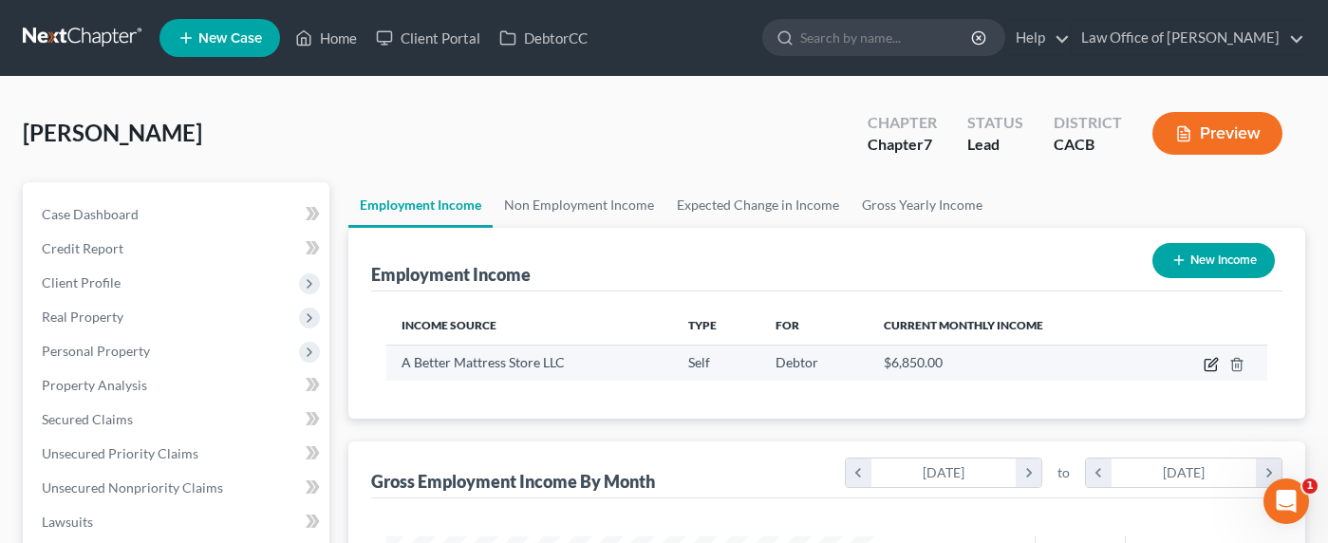
select select "1"
select select "4"
select select "0"
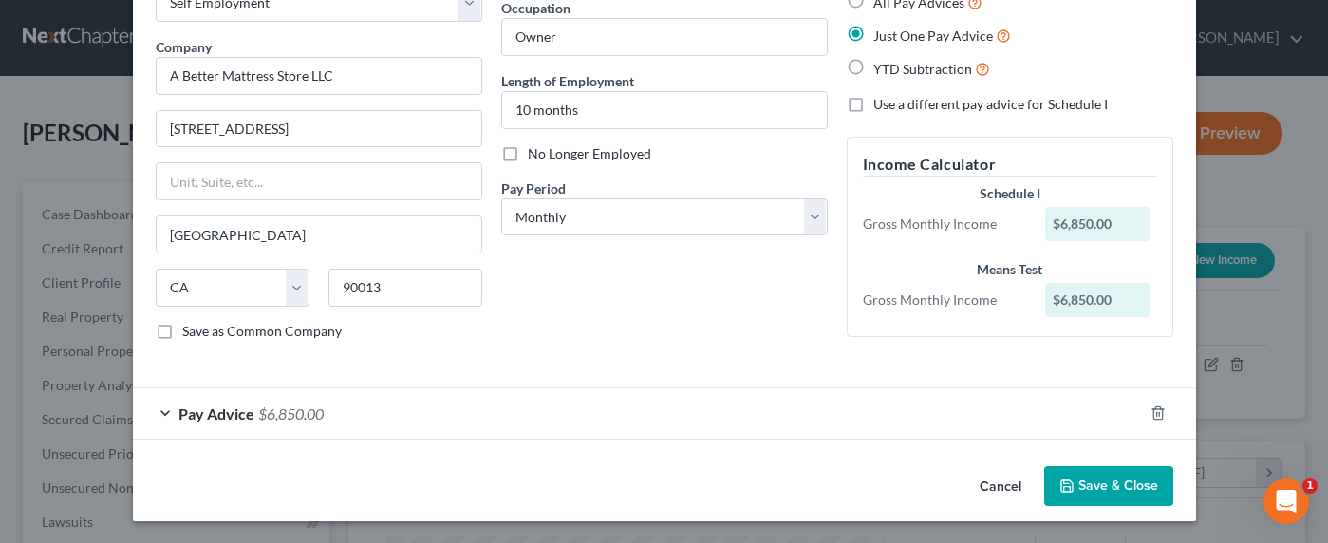
click at [284, 409] on span "$6,850.00" at bounding box center [291, 413] width 66 height 18
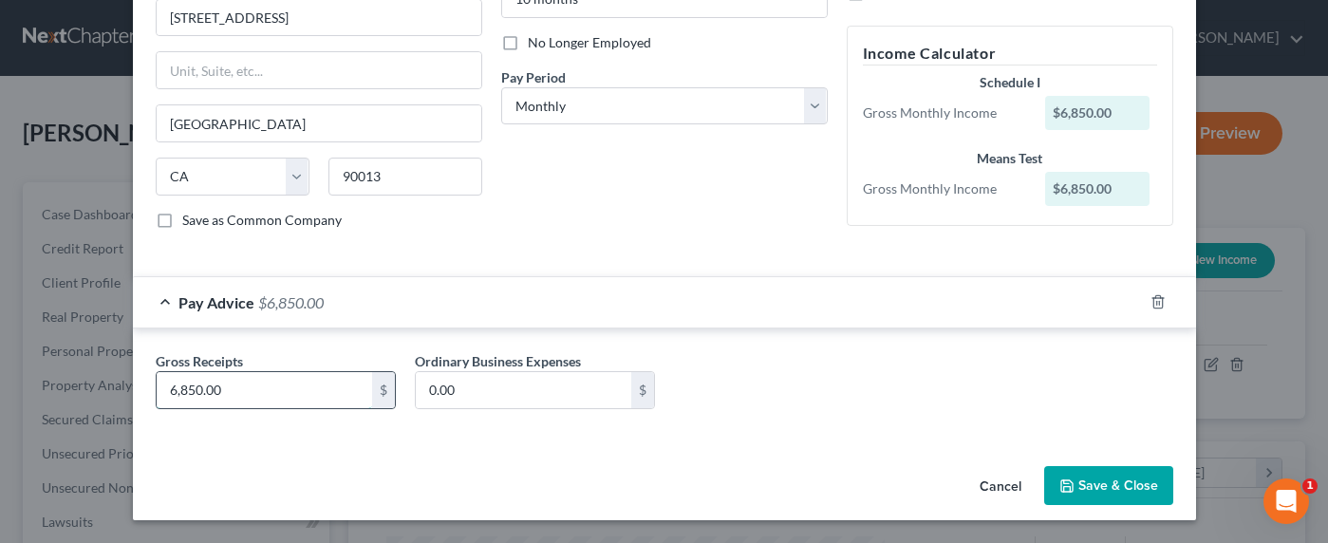
click at [177, 389] on input "6,850.00" at bounding box center [265, 390] width 216 height 36
click at [163, 388] on input "6,850.00" at bounding box center [265, 390] width 216 height 36
click at [162, 390] on input "6,850.00" at bounding box center [265, 390] width 216 height 36
drag, startPoint x: 169, startPoint y: 390, endPoint x: 159, endPoint y: 389, distance: 9.5
click at [159, 389] on input "6,850.00" at bounding box center [265, 390] width 216 height 36
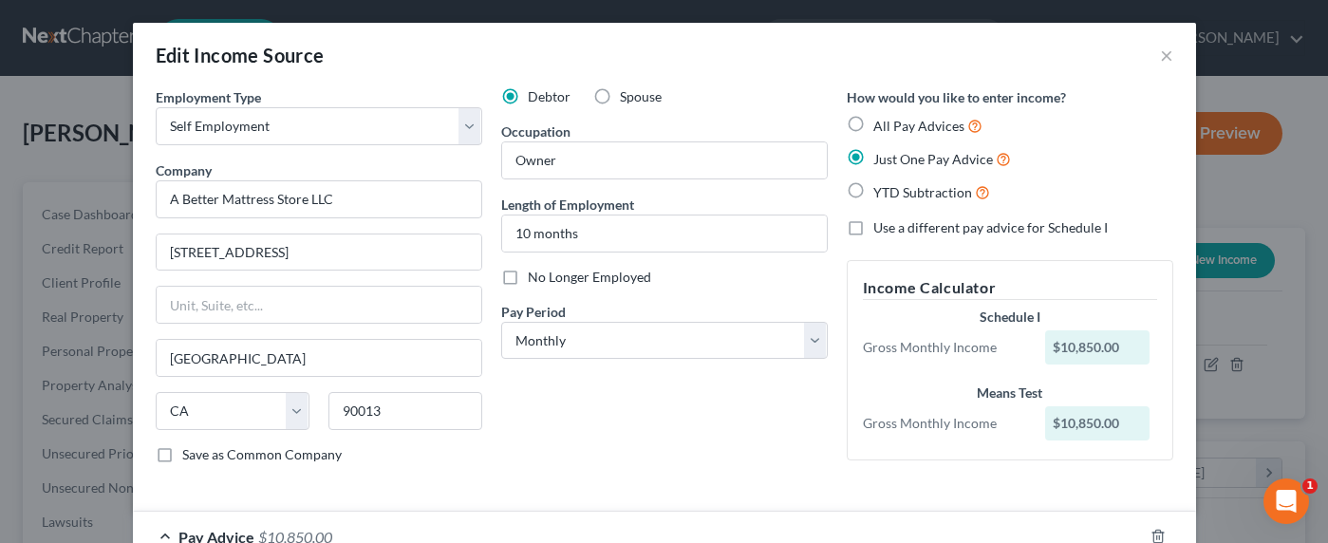
type input "10,850.00"
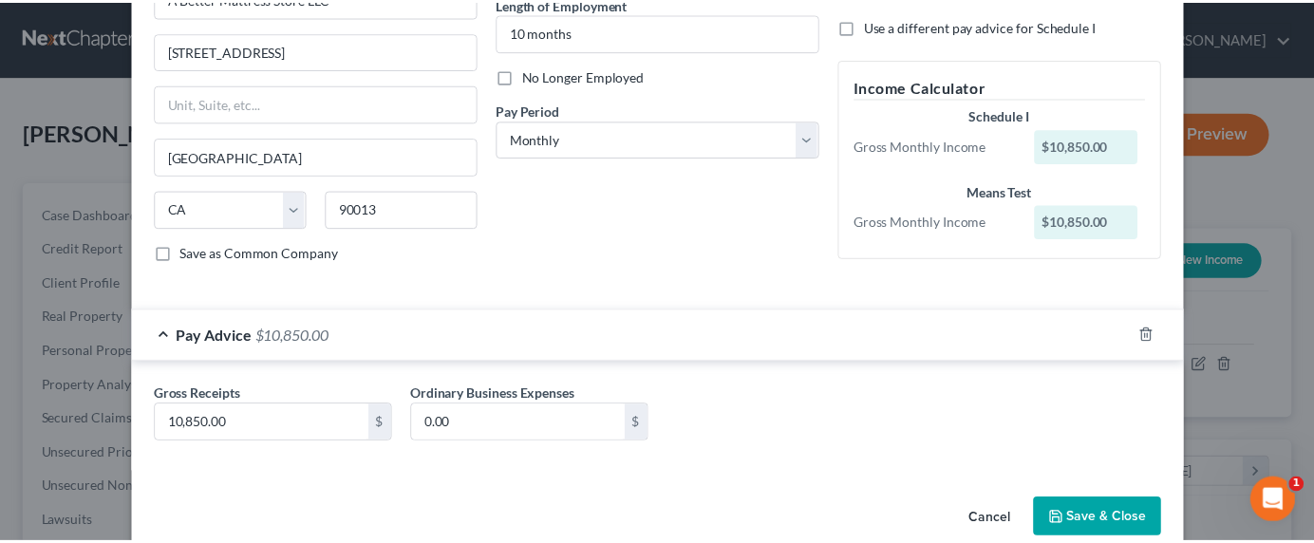
scroll to position [234, 0]
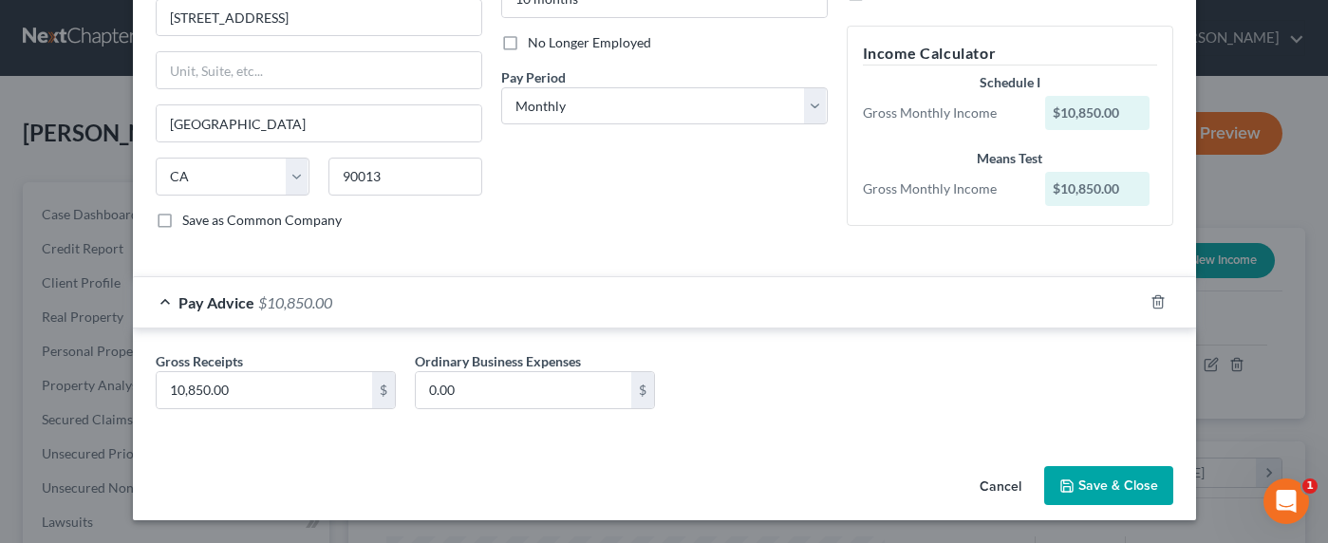
click at [1097, 483] on button "Save & Close" at bounding box center [1108, 486] width 129 height 40
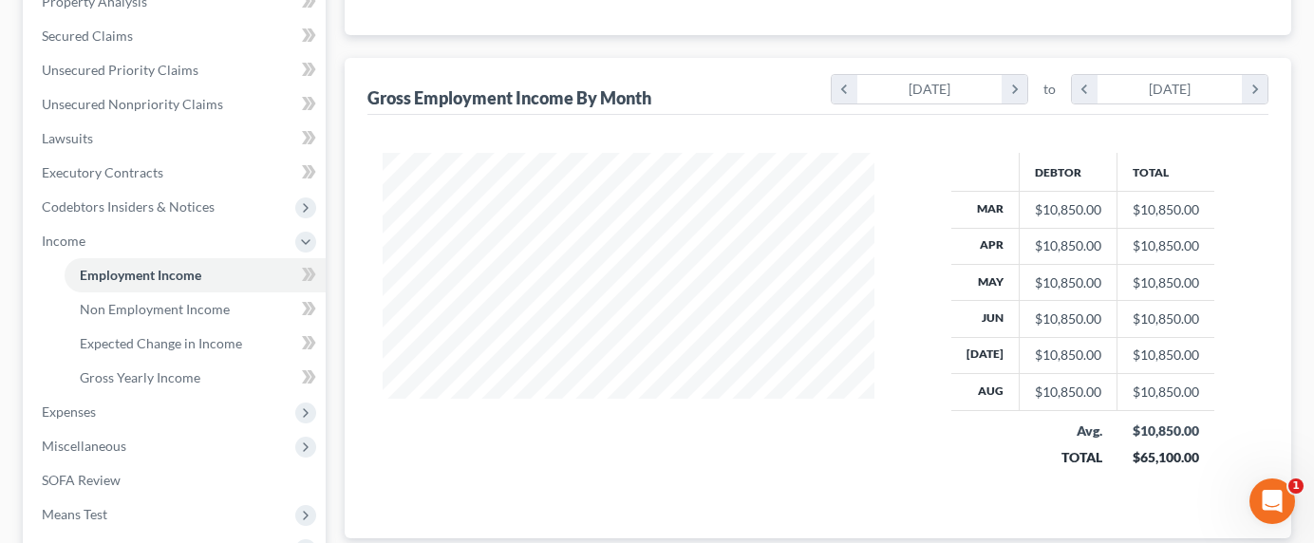
scroll to position [601, 0]
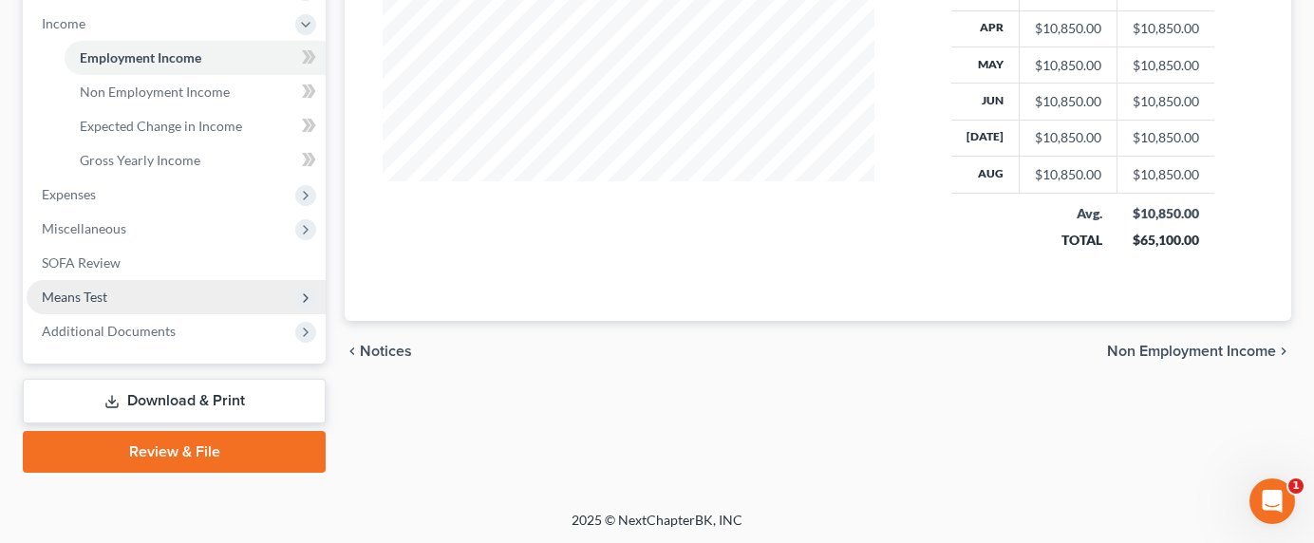
click at [60, 291] on span "Means Test" at bounding box center [75, 297] width 66 height 16
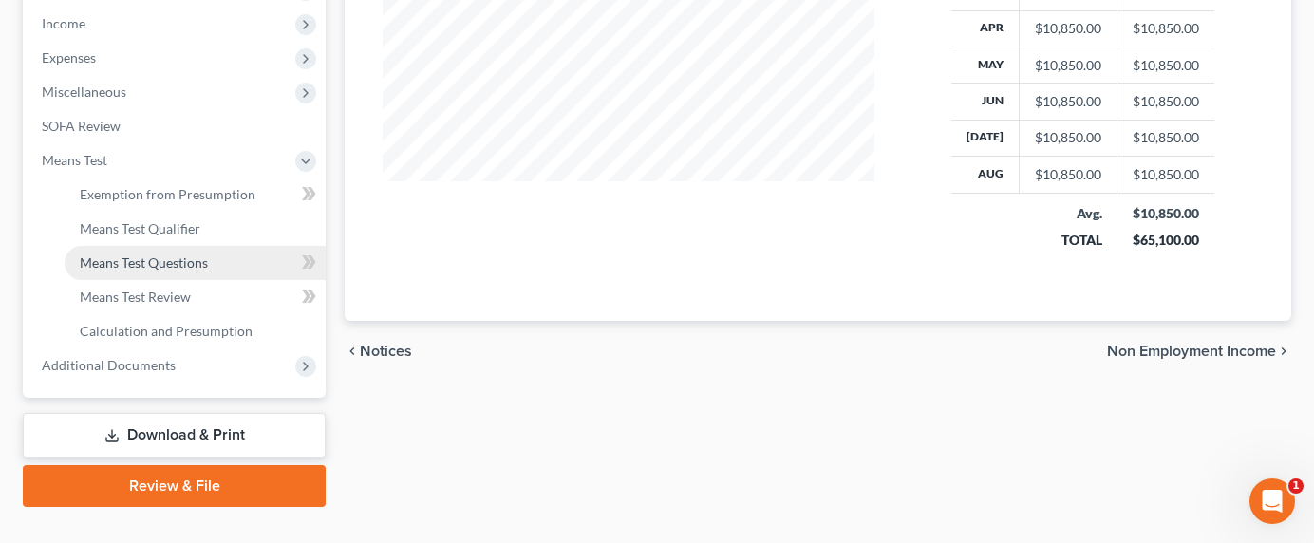
click at [106, 260] on span "Means Test Questions" at bounding box center [144, 262] width 128 height 16
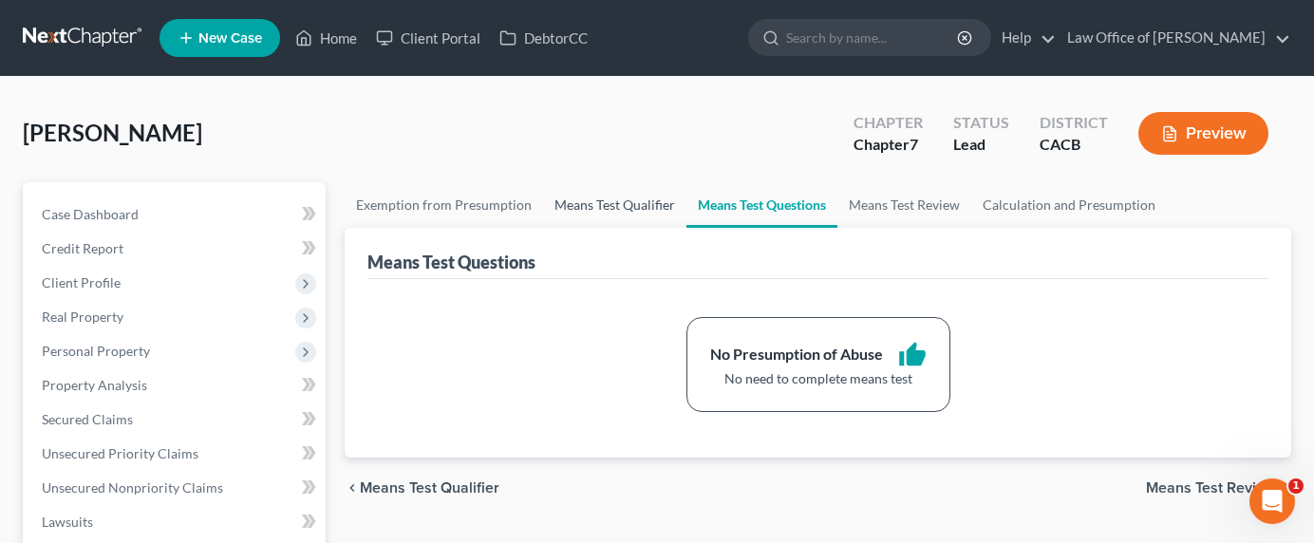
click at [587, 193] on link "Means Test Qualifier" at bounding box center [614, 205] width 143 height 46
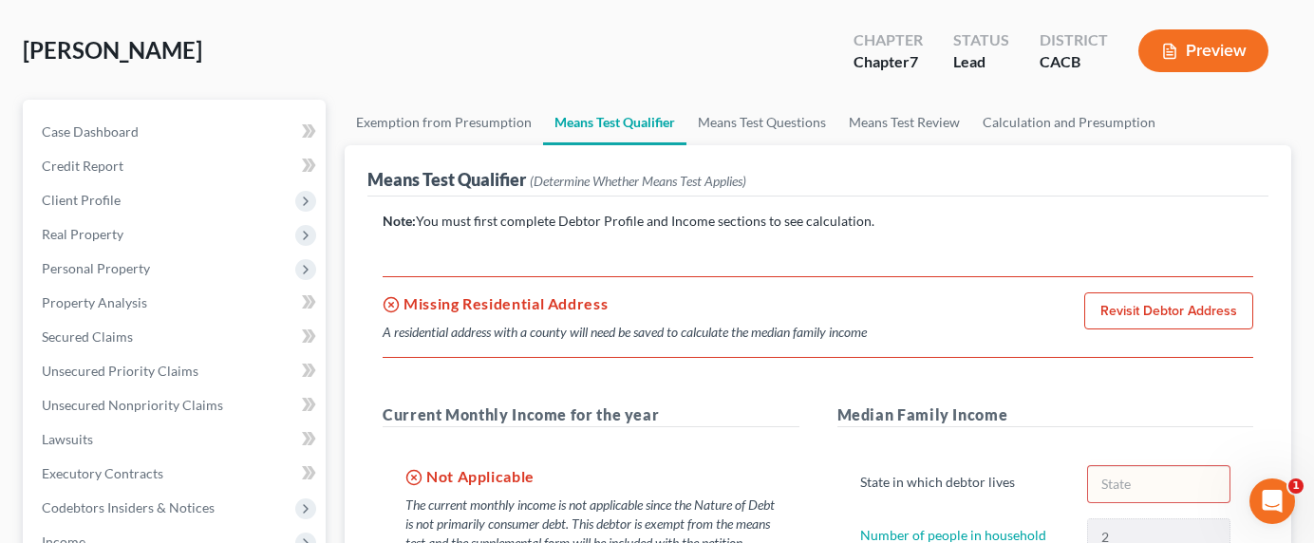
scroll to position [84, 0]
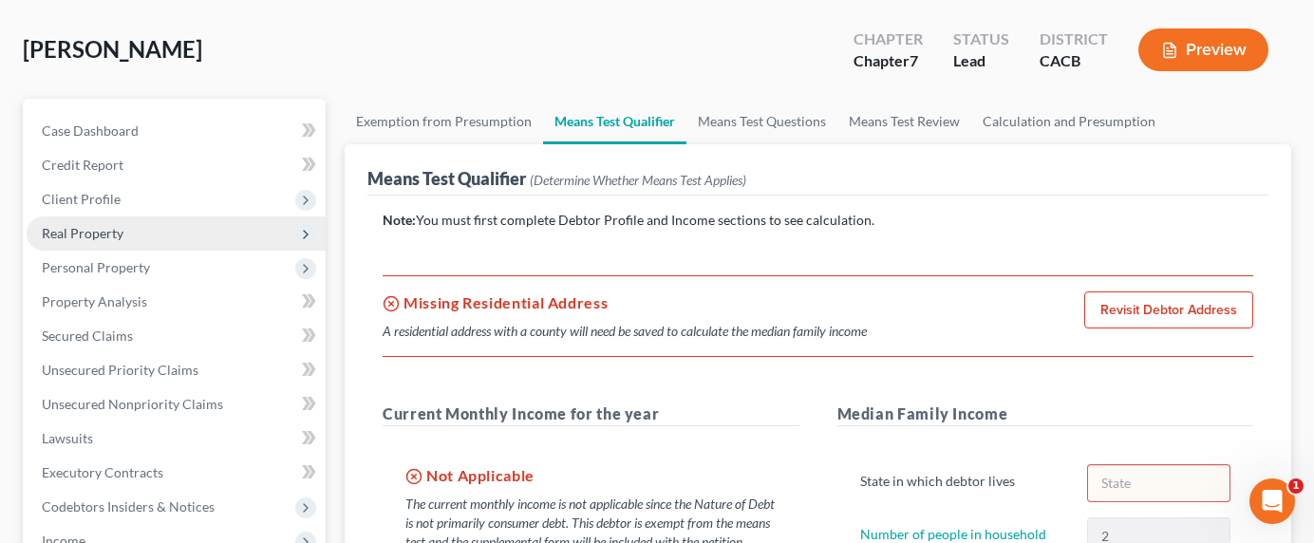
click at [78, 223] on span "Real Property" at bounding box center [176, 233] width 299 height 34
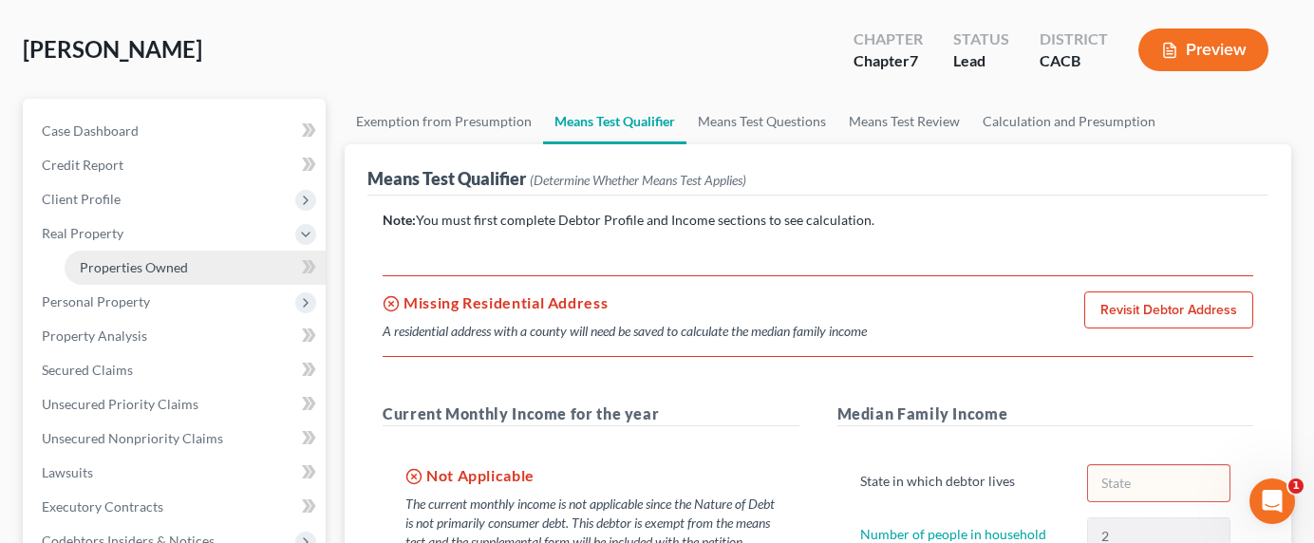
click at [121, 269] on span "Properties Owned" at bounding box center [134, 267] width 108 height 16
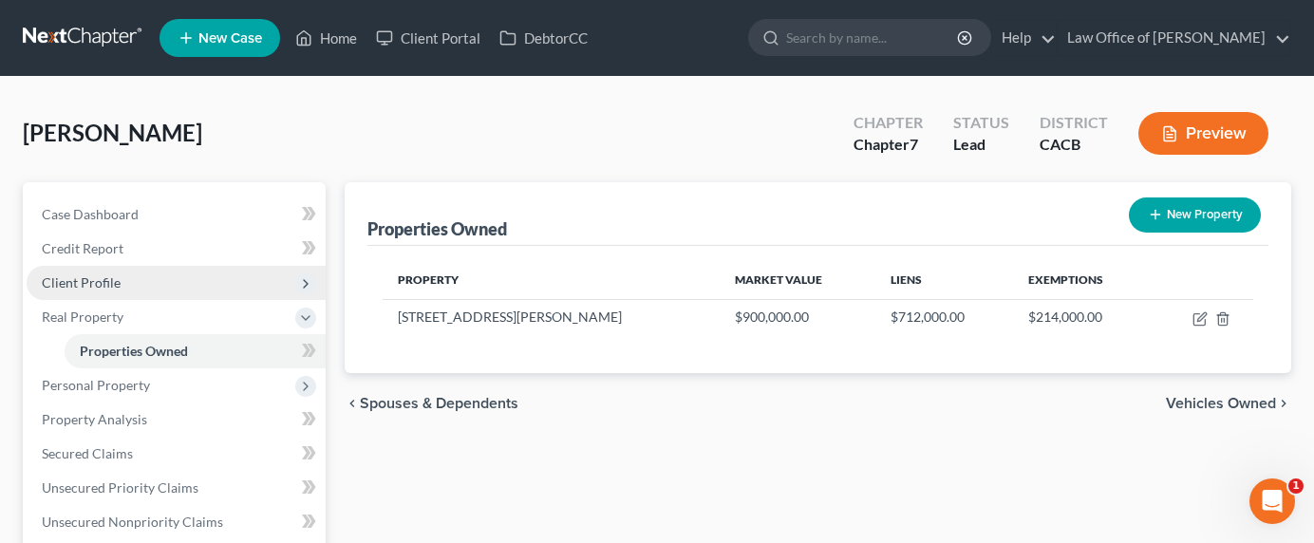
click at [83, 274] on span "Client Profile" at bounding box center [81, 282] width 79 height 16
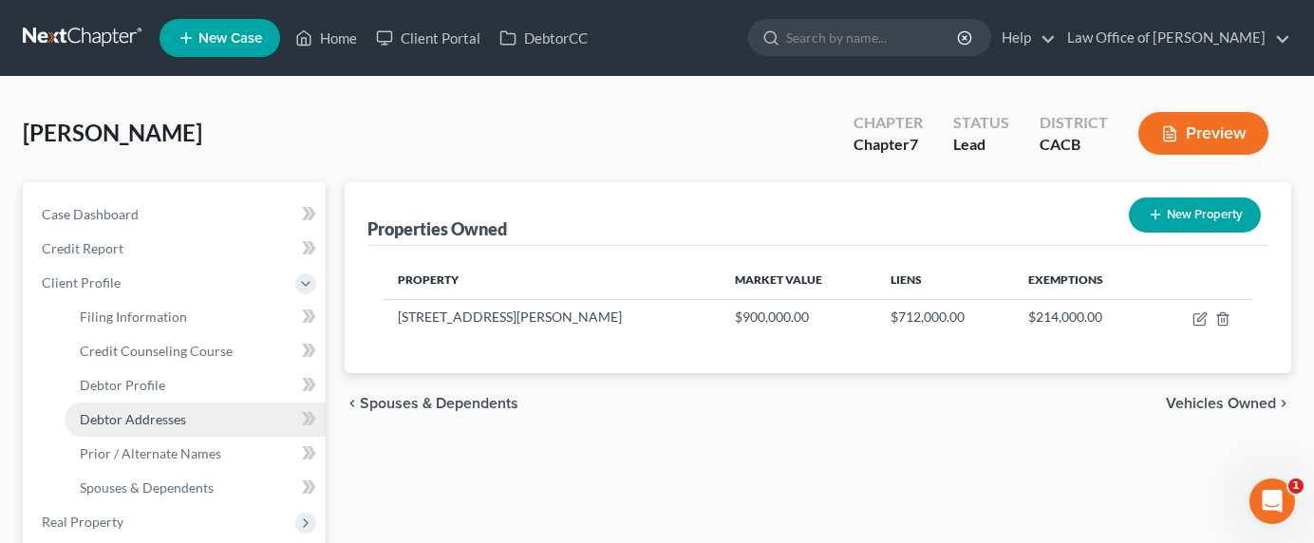
click at [140, 409] on link "Debtor Addresses" at bounding box center [195, 420] width 261 height 34
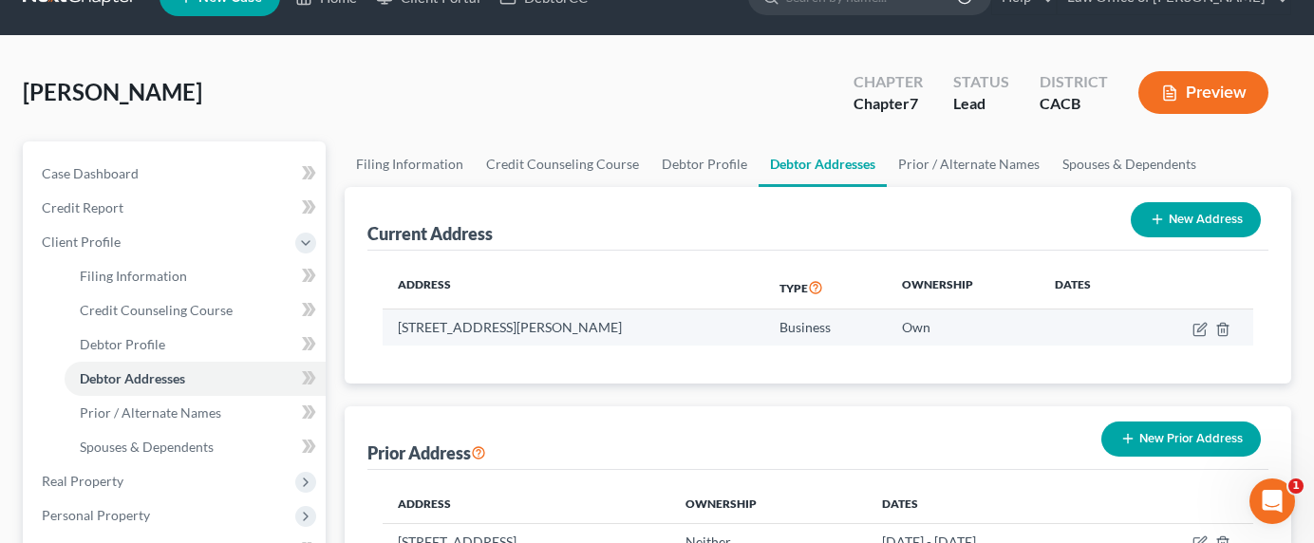
scroll to position [42, 0]
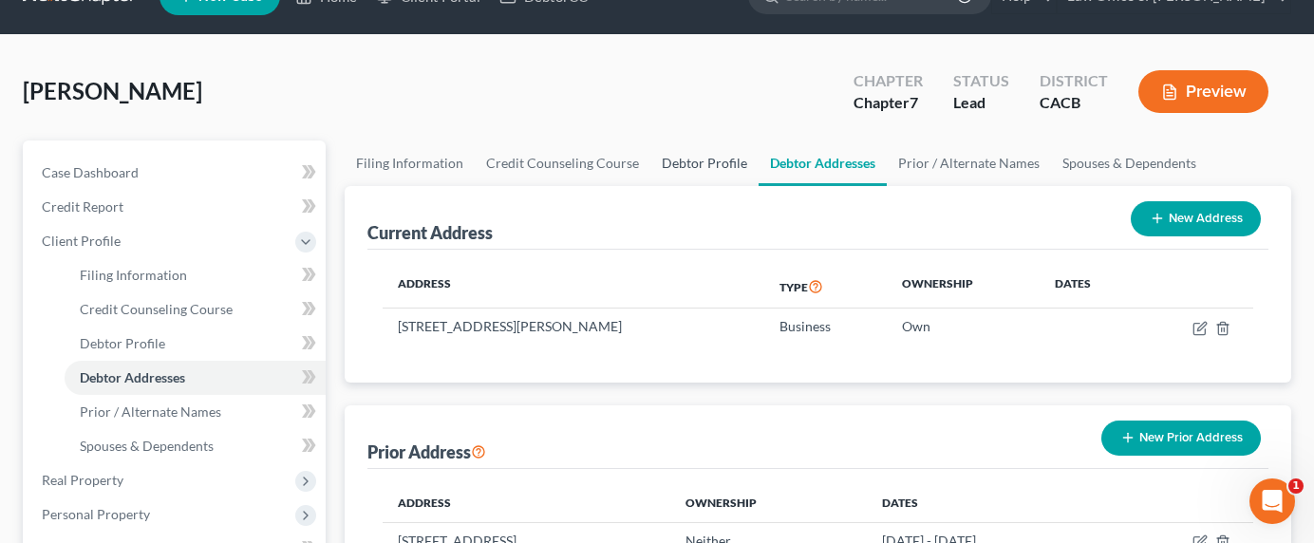
click at [684, 160] on link "Debtor Profile" at bounding box center [704, 164] width 108 height 46
select select "1"
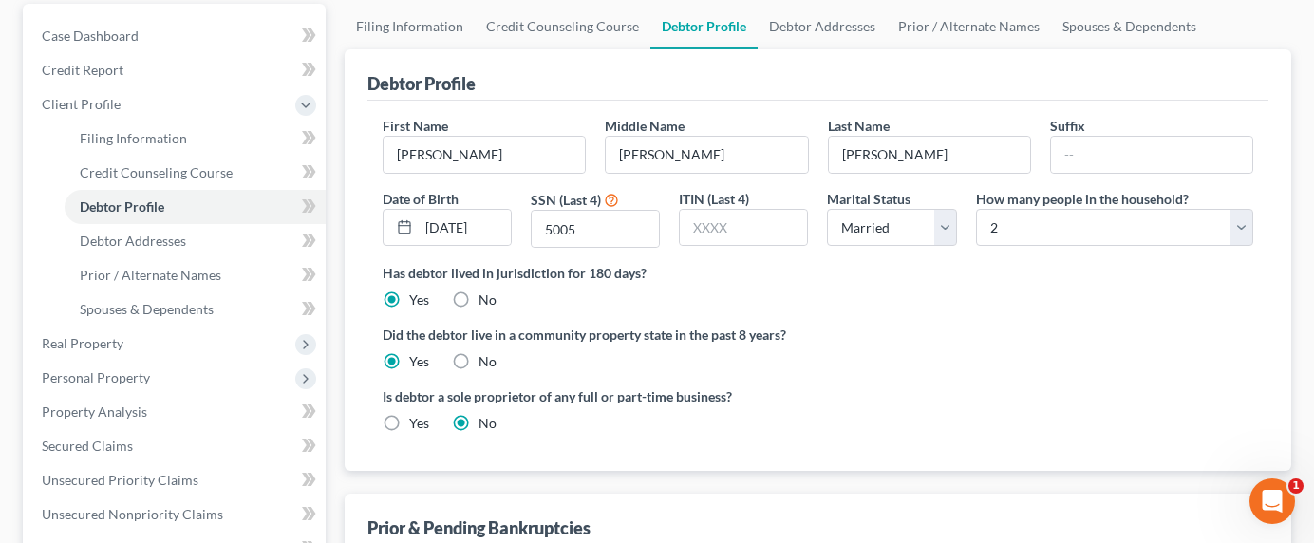
scroll to position [7, 0]
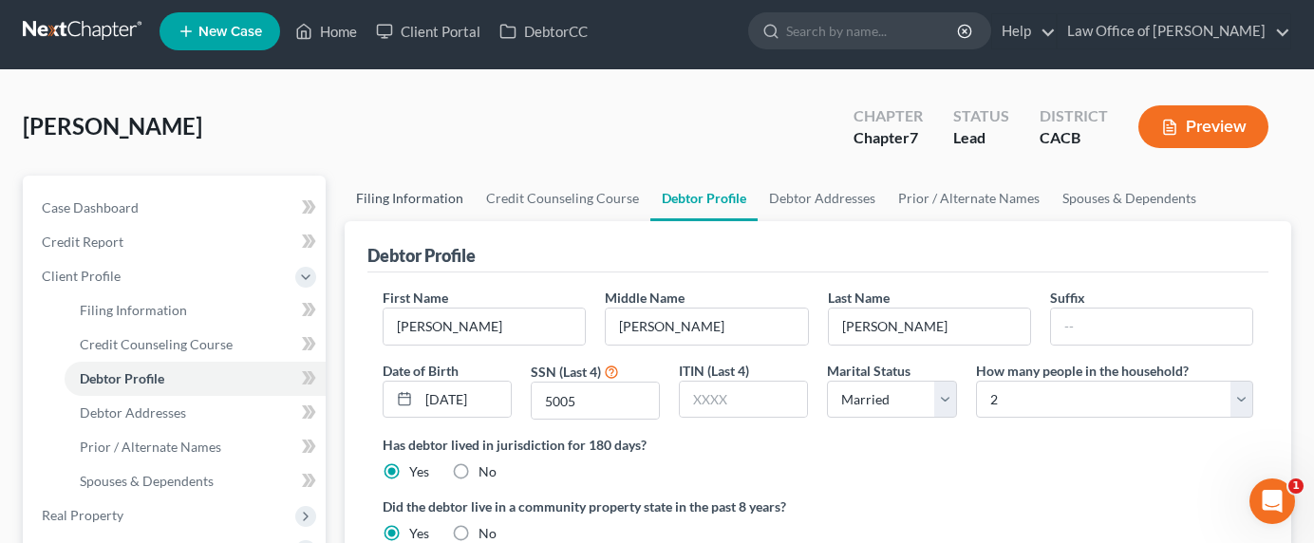
click at [397, 203] on link "Filing Information" at bounding box center [410, 199] width 130 height 46
select select "0"
select select "3"
select select "0"
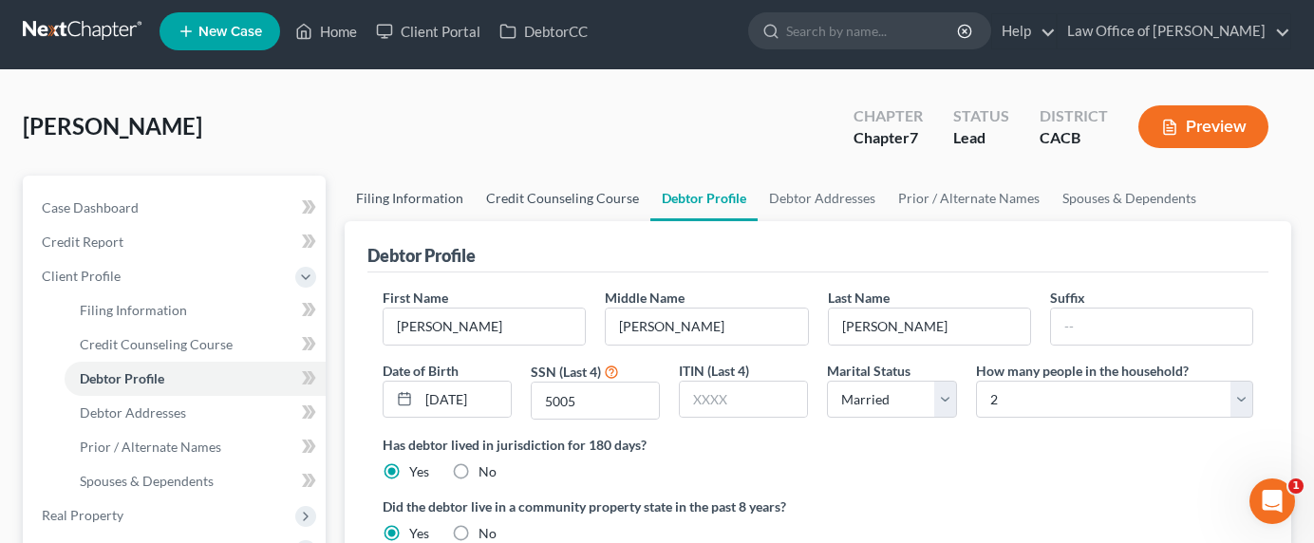
select select "4"
select select "1"
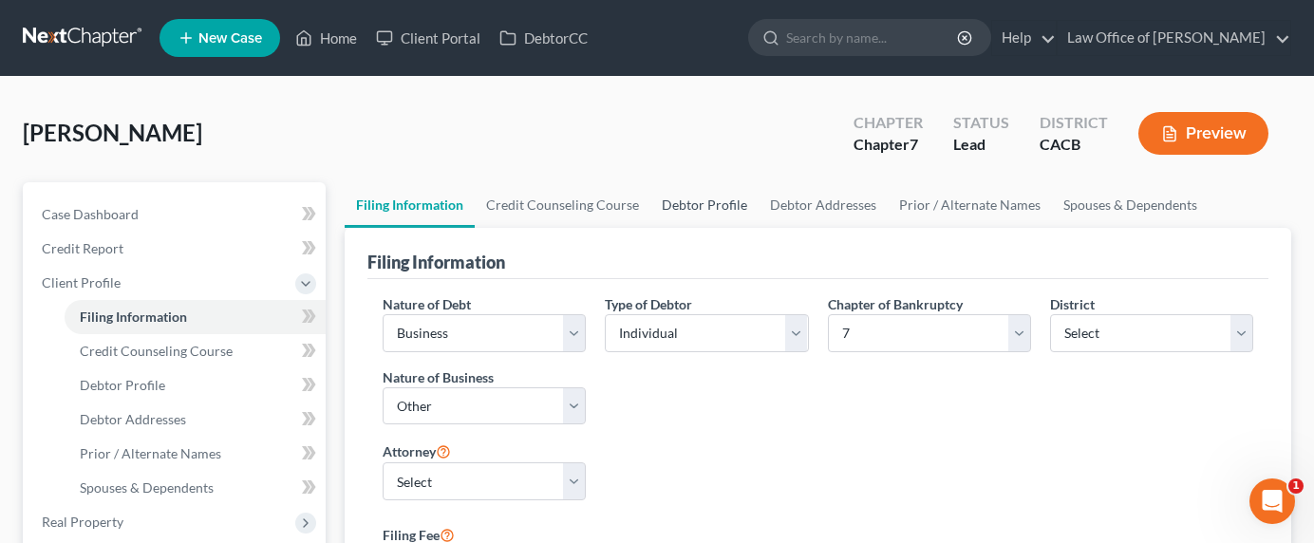
click at [714, 204] on link "Debtor Profile" at bounding box center [704, 205] width 108 height 46
select select "1"
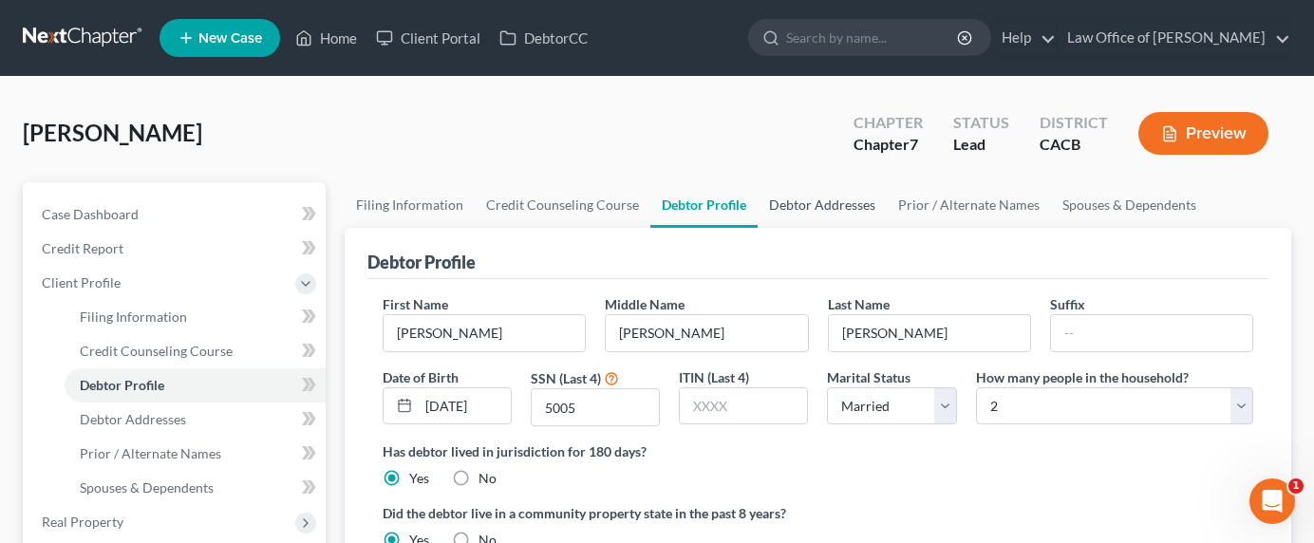
click at [782, 205] on link "Debtor Addresses" at bounding box center [822, 205] width 129 height 46
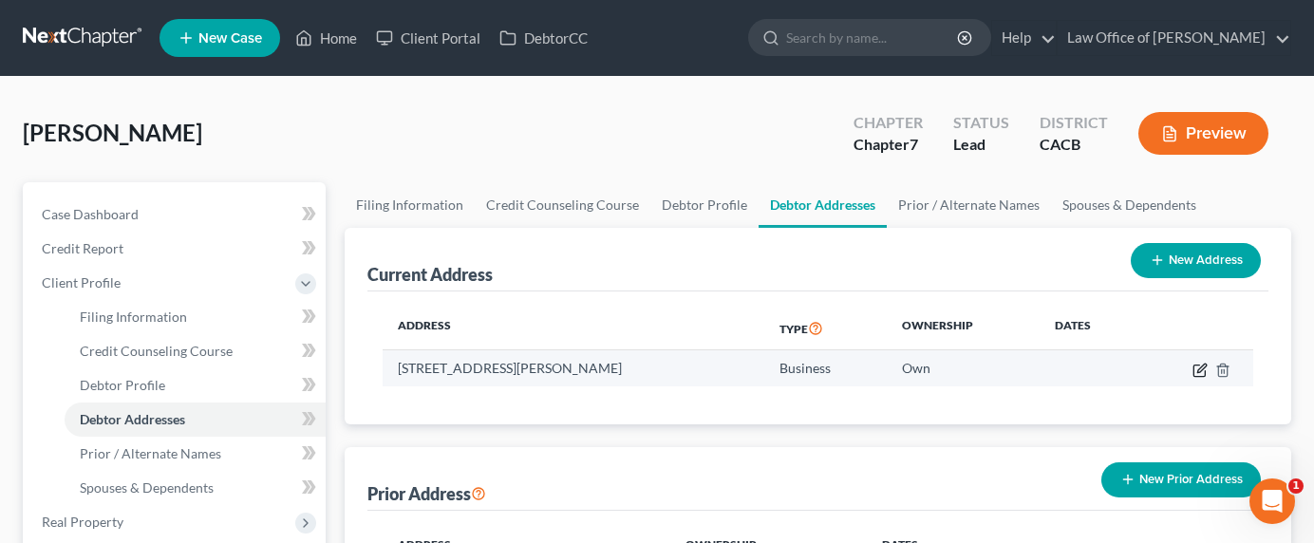
click at [1207, 371] on icon "button" at bounding box center [1199, 370] width 15 height 15
select select "4"
select select "18"
select select "3"
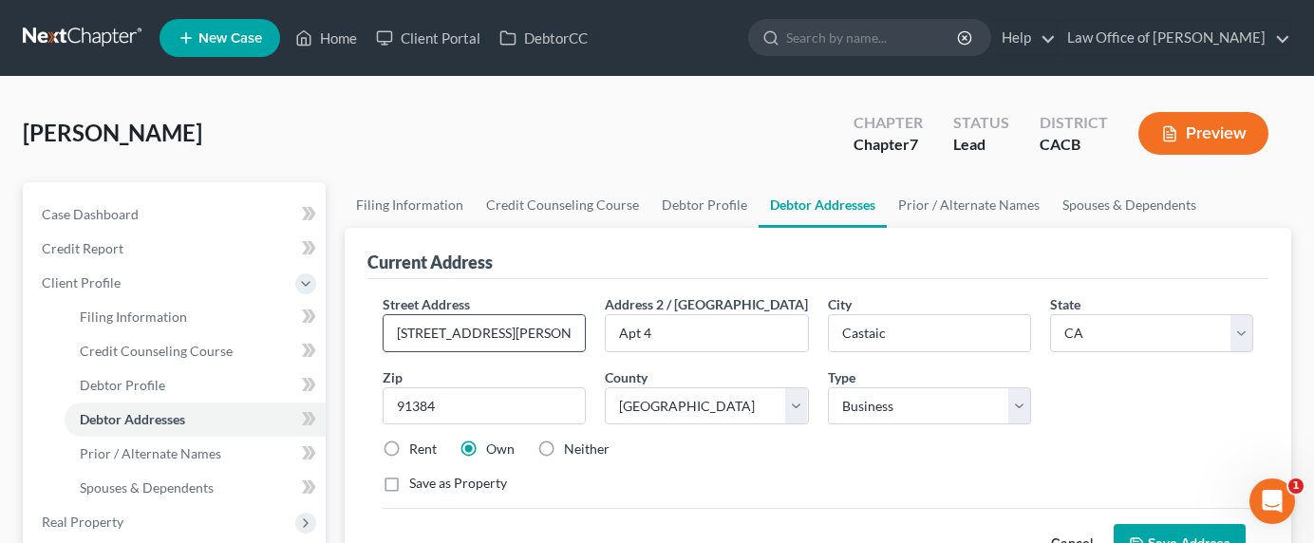
click at [566, 332] on input "28335 Arroyo Court" at bounding box center [484, 333] width 201 height 36
click at [656, 326] on input "Apt 4" at bounding box center [706, 333] width 201 height 36
drag, startPoint x: 676, startPoint y: 329, endPoint x: 591, endPoint y: 333, distance: 85.5
click at [591, 333] on div "Street Address * 28335 Arroyo Court Address 2 / PO Box Apt 4 City * Castaic Sta…" at bounding box center [818, 401] width 890 height 215
type input "#"
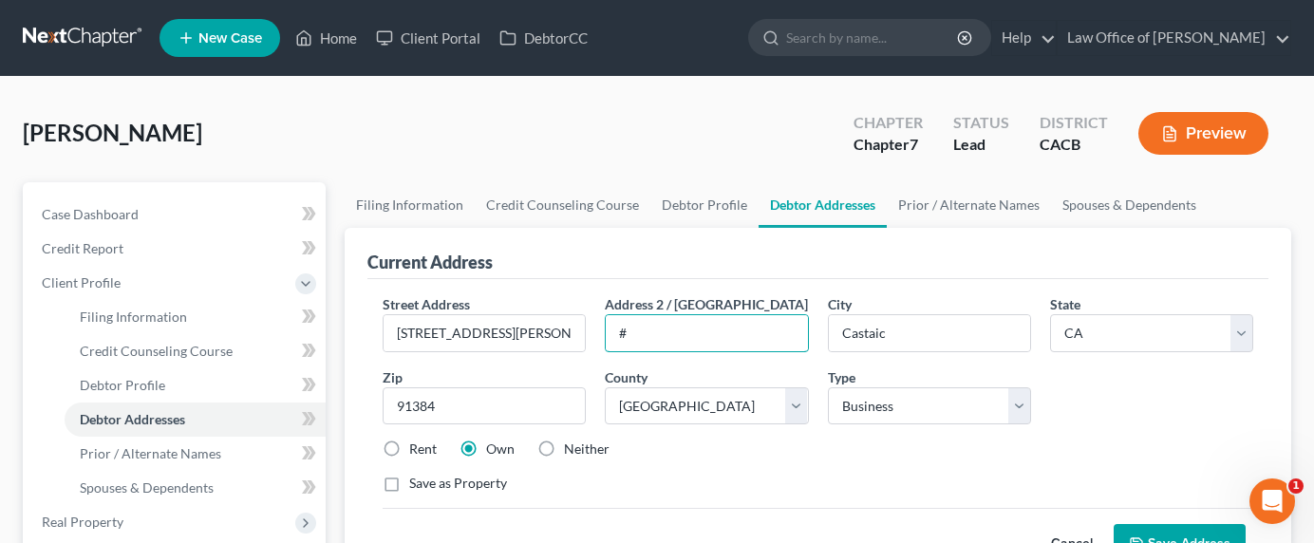
drag, startPoint x: 655, startPoint y: 327, endPoint x: 602, endPoint y: 330, distance: 53.3
click at [602, 330] on div "Address 2 / PO Box #" at bounding box center [706, 323] width 222 height 58
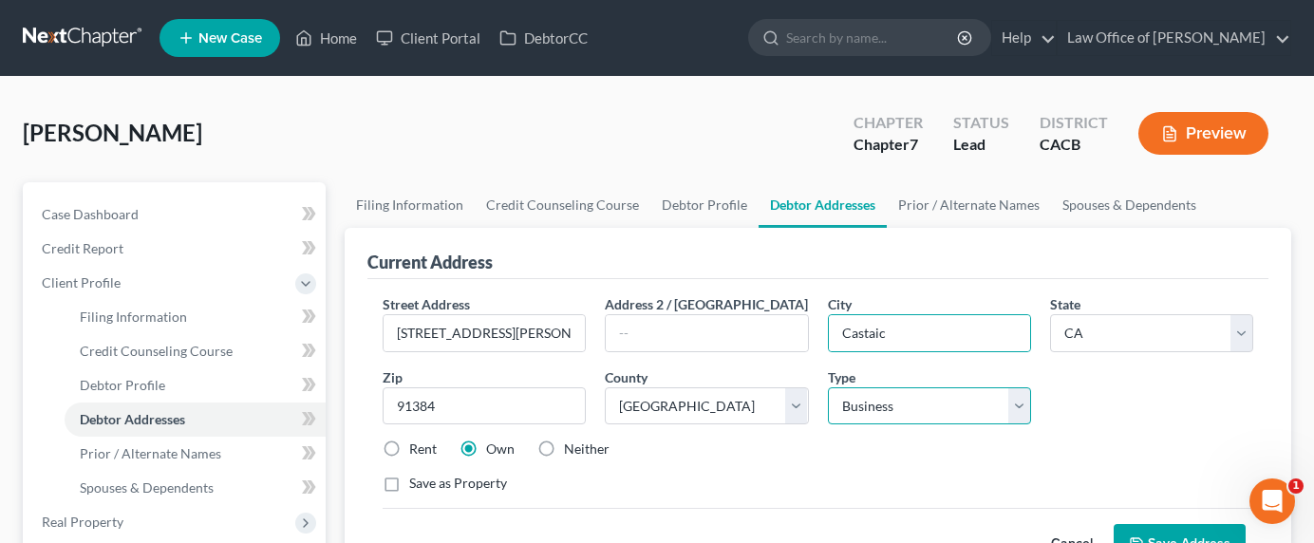
click at [881, 393] on select "Select Residential Mailing Rental Business" at bounding box center [929, 406] width 203 height 38
select select "0"
click at [828, 387] on select "Select Residential Mailing Rental Business" at bounding box center [929, 406] width 203 height 38
click at [1173, 537] on button "Save Address" at bounding box center [1180, 544] width 132 height 40
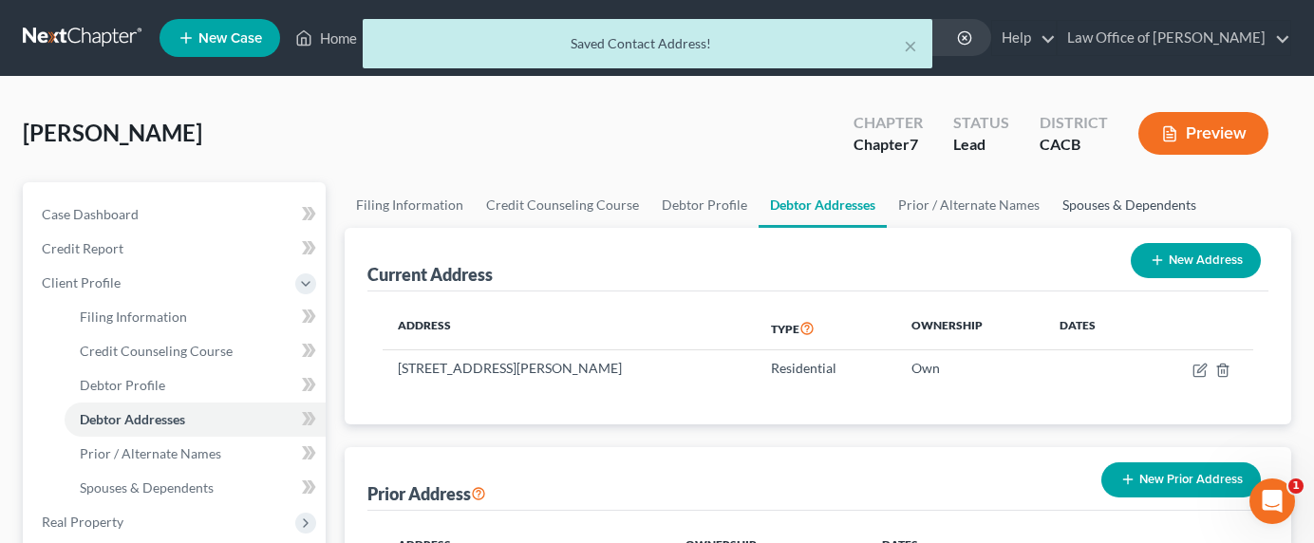
click at [1097, 202] on link "Spouses & Dependents" at bounding box center [1129, 205] width 157 height 46
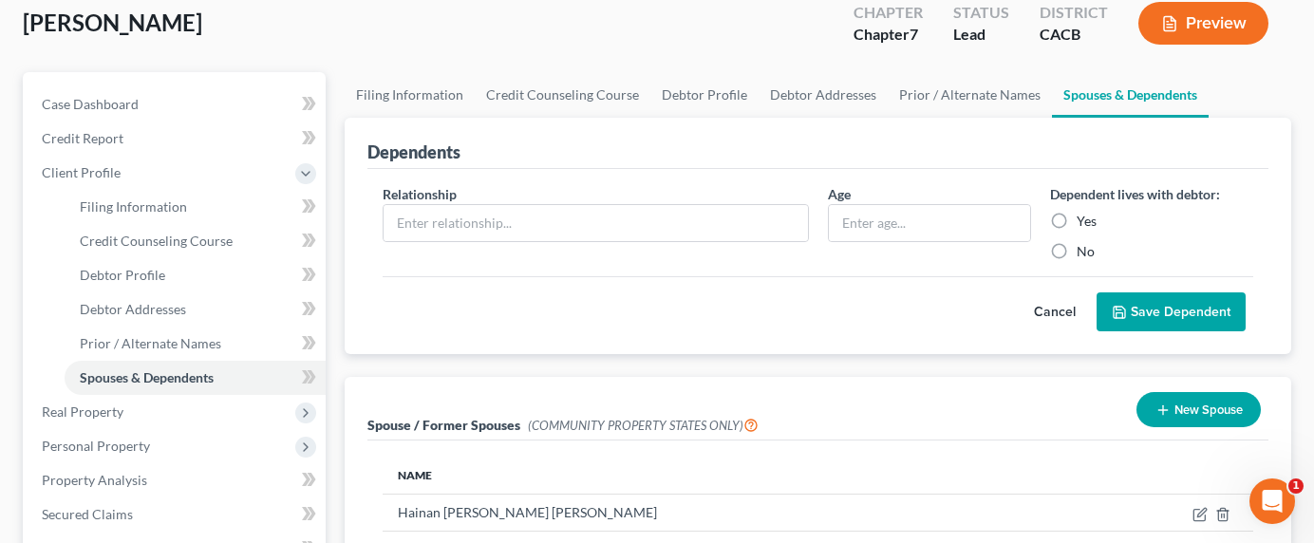
scroll to position [15, 0]
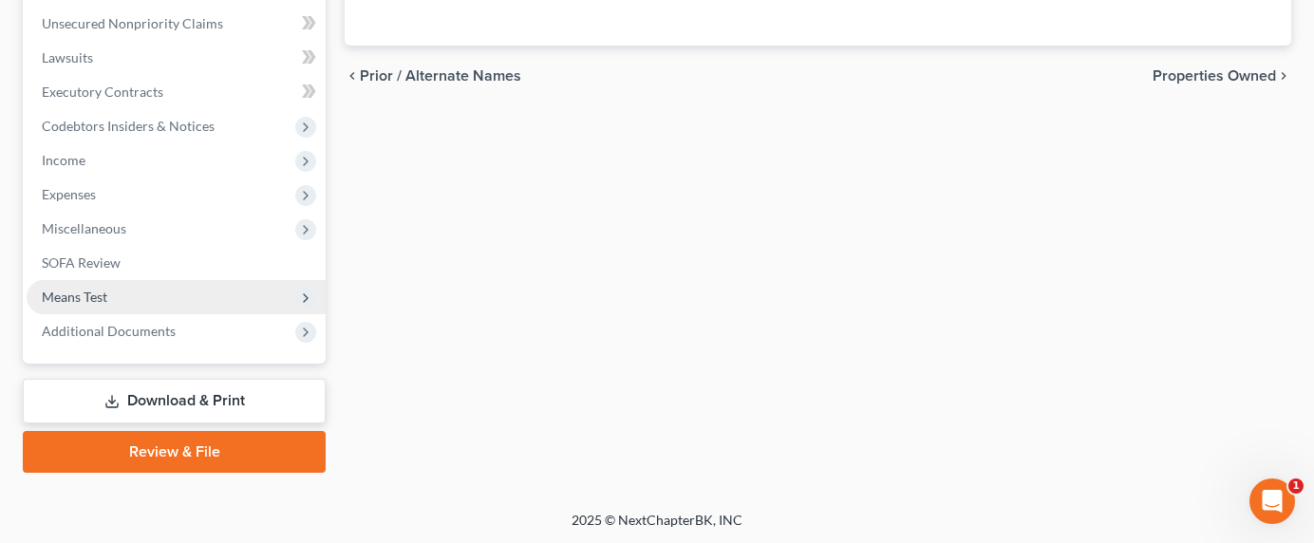
click at [90, 295] on span "Means Test" at bounding box center [75, 297] width 66 height 16
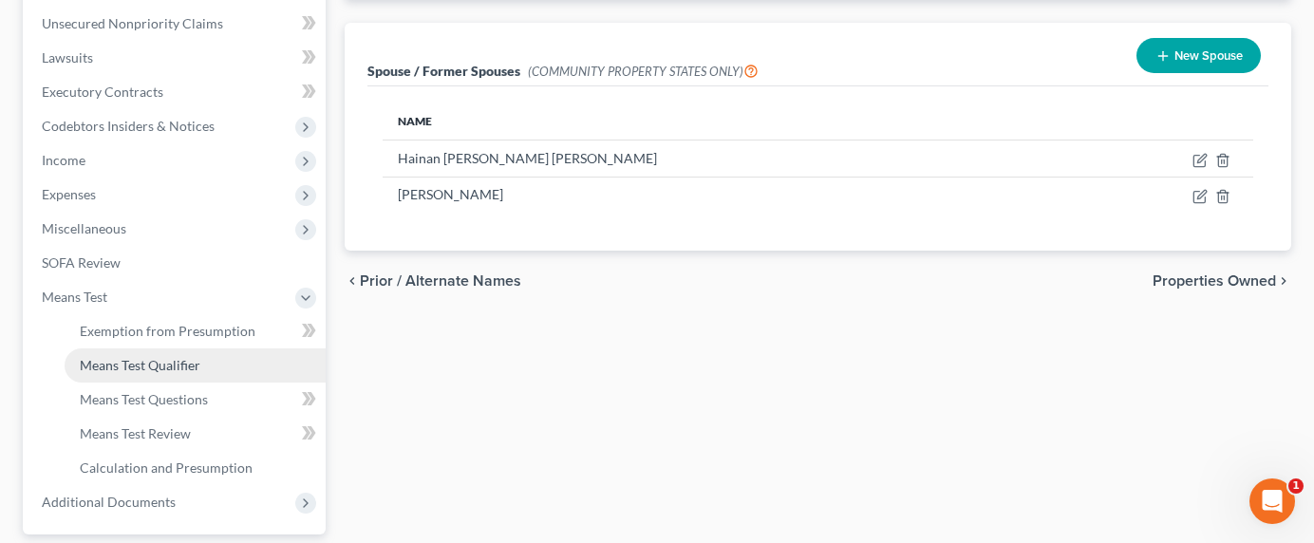
click at [123, 366] on span "Means Test Qualifier" at bounding box center [140, 365] width 121 height 16
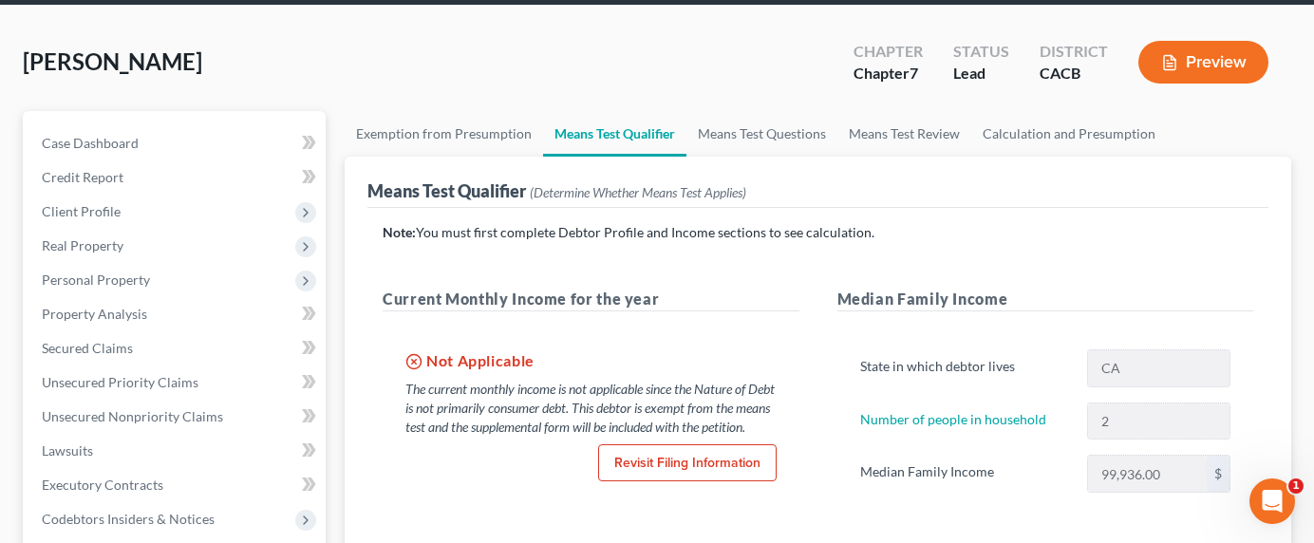
scroll to position [178, 0]
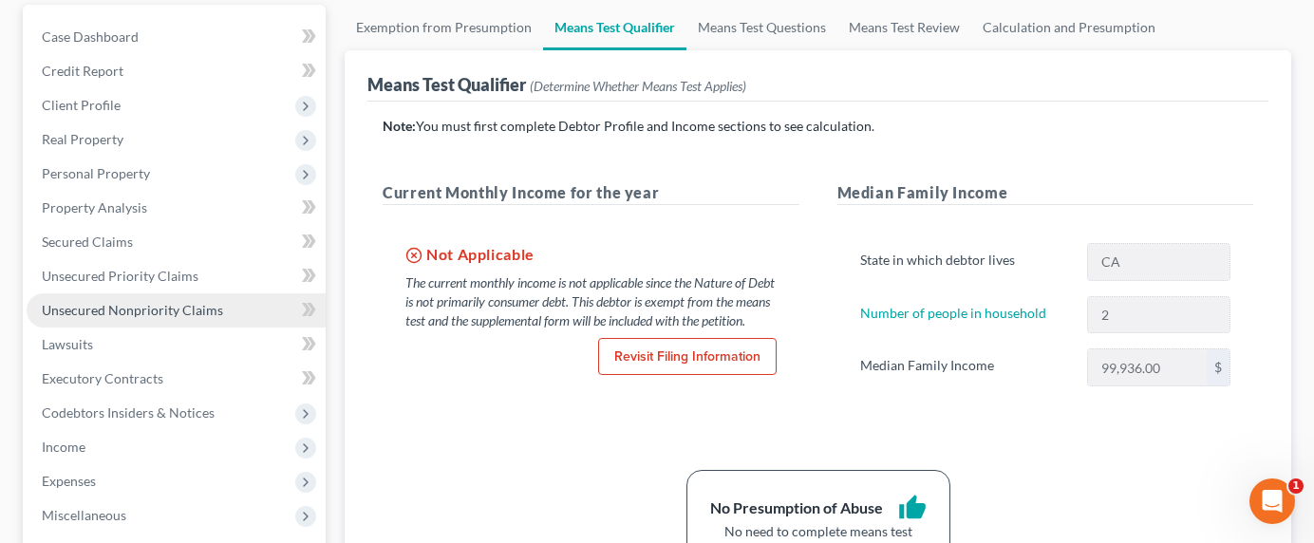
click at [114, 313] on span "Unsecured Nonpriority Claims" at bounding box center [132, 310] width 181 height 16
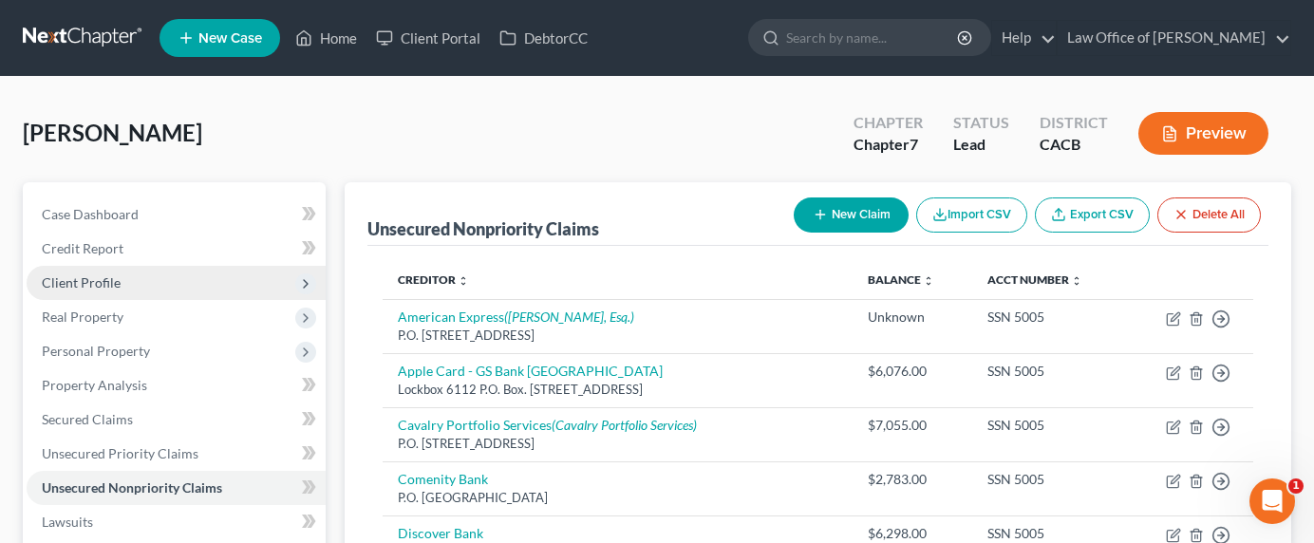
click at [73, 291] on span "Client Profile" at bounding box center [176, 283] width 299 height 34
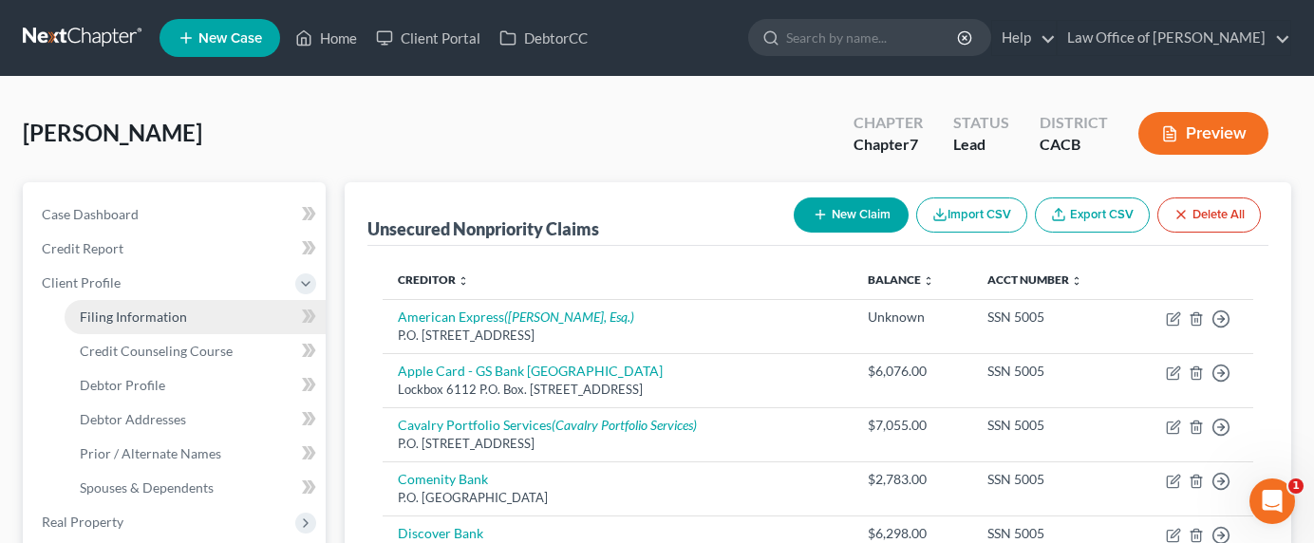
click at [122, 321] on span "Filing Information" at bounding box center [133, 317] width 107 height 16
select select "0"
select select "3"
select select "0"
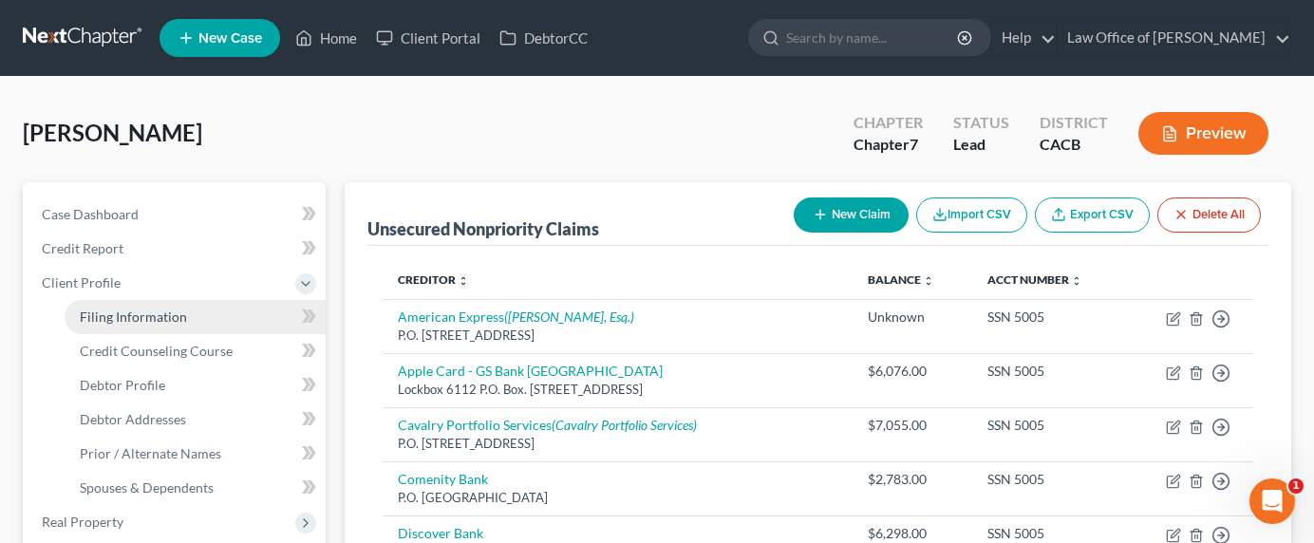
select select "7"
select select "0"
select select "4"
select select "1"
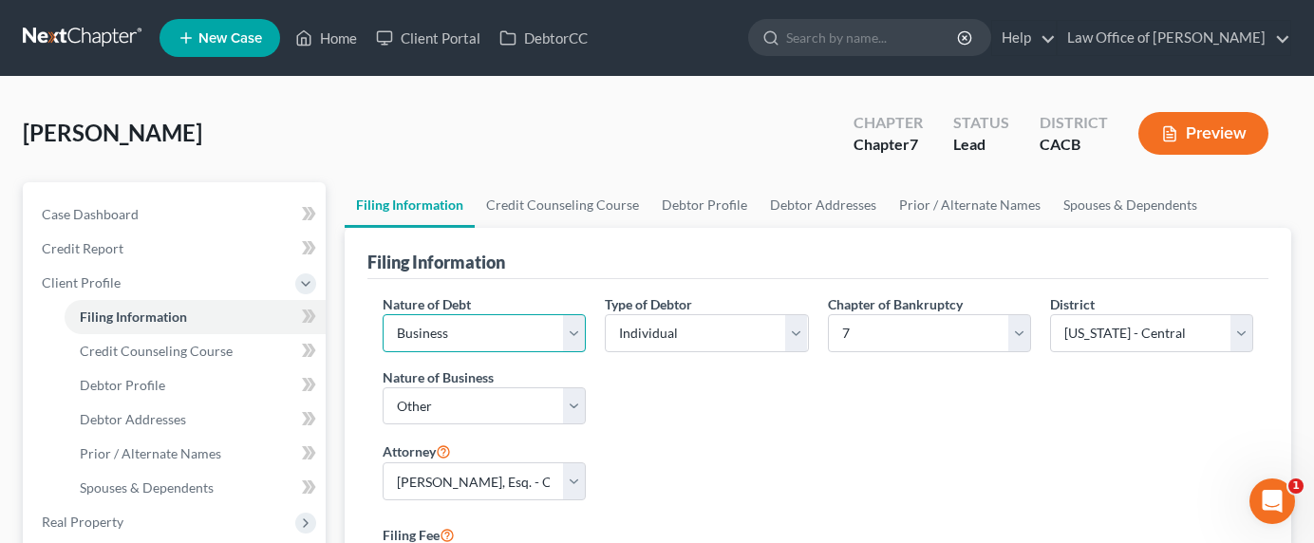
click at [516, 329] on select "Select Business Consumer Other" at bounding box center [484, 333] width 203 height 38
select select "1"
click at [383, 314] on select "Select Business Consumer Other" at bounding box center [484, 333] width 203 height 38
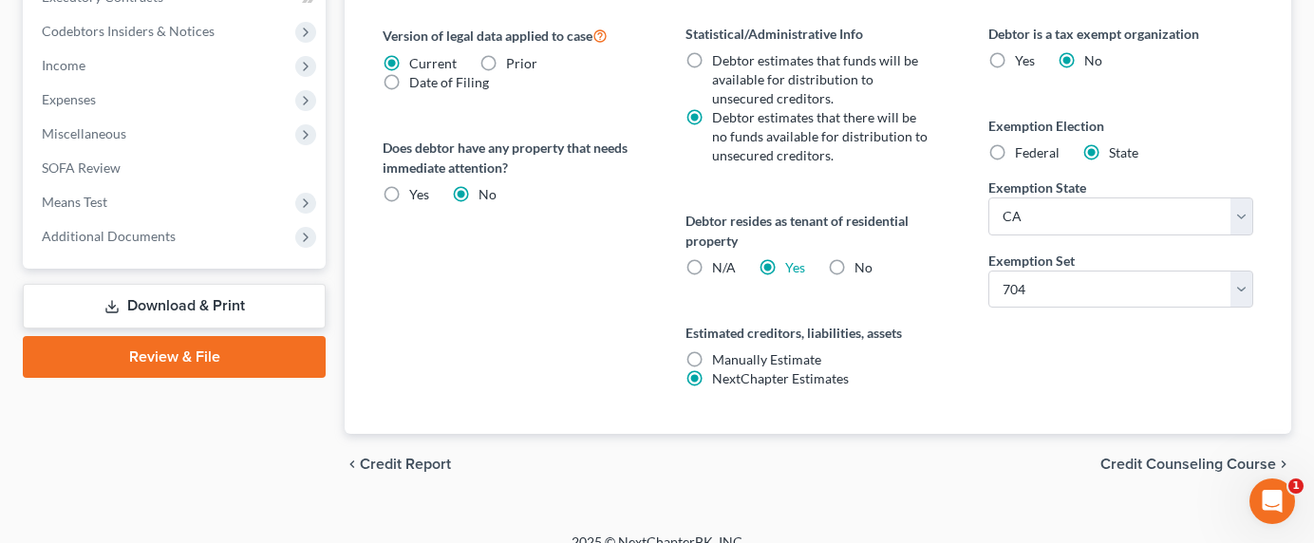
scroll to position [785, 0]
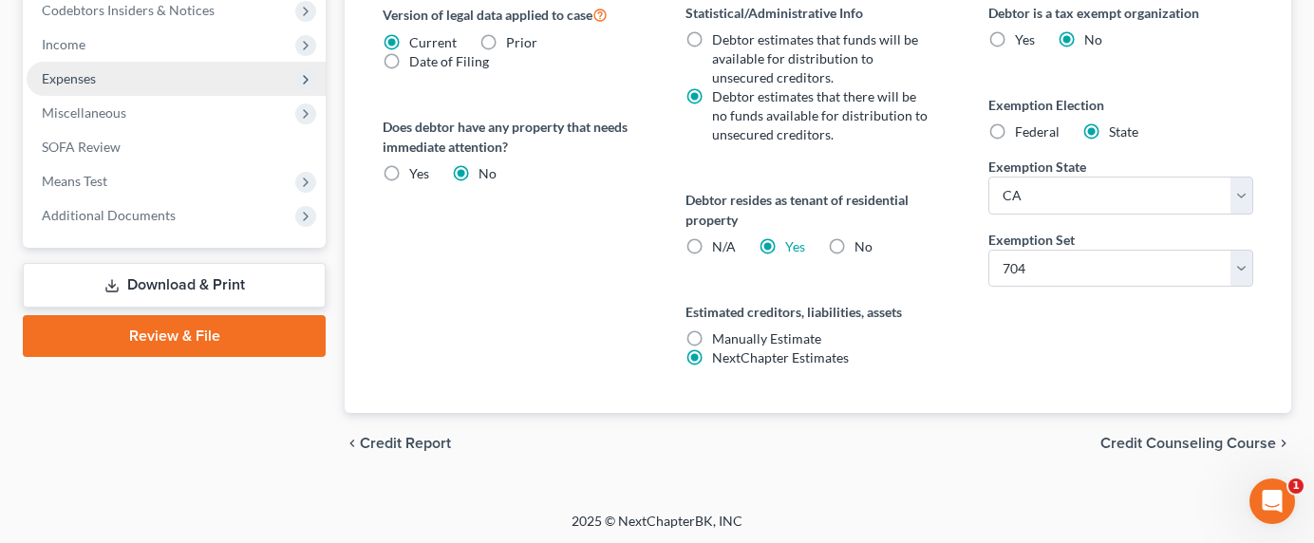
click at [66, 79] on span "Expenses" at bounding box center [69, 78] width 54 height 16
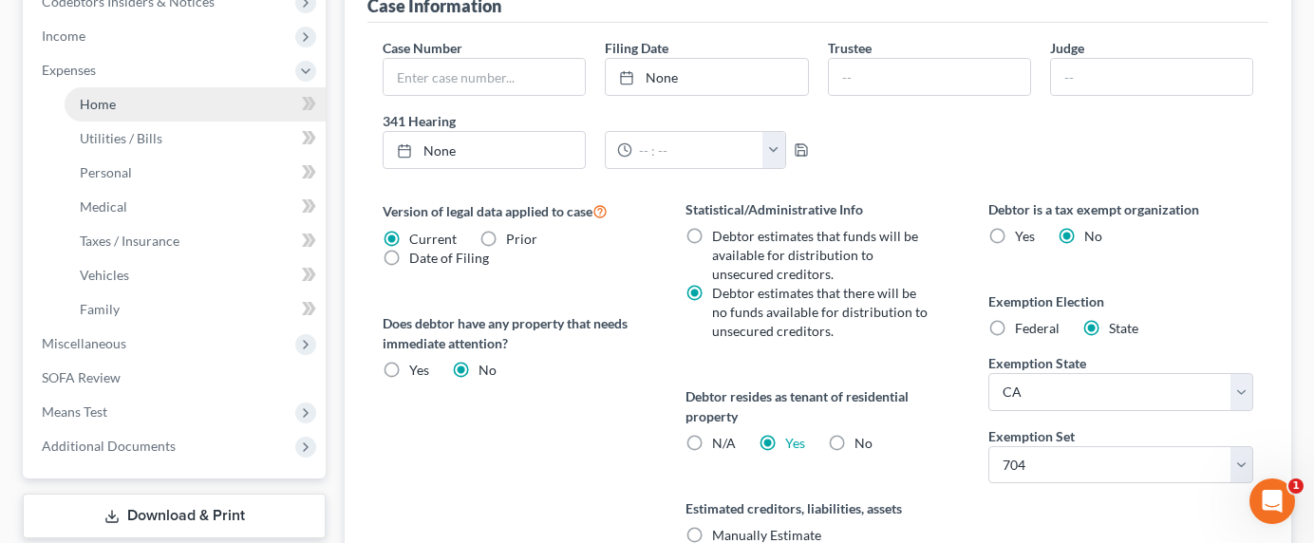
scroll to position [580, 0]
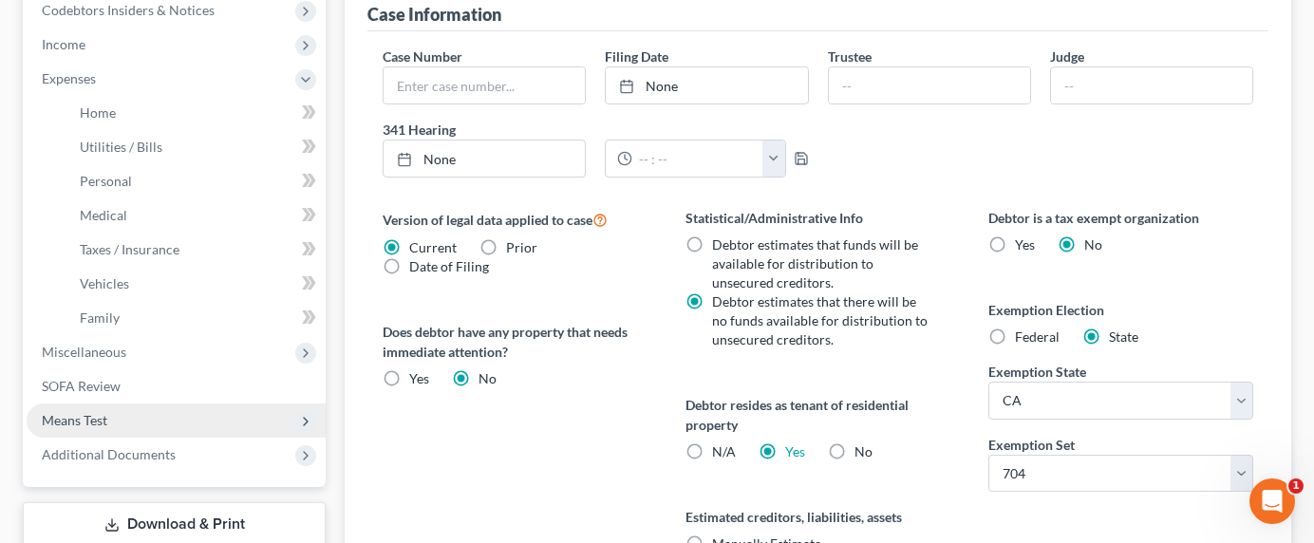
click at [76, 419] on span "Means Test" at bounding box center [75, 420] width 66 height 16
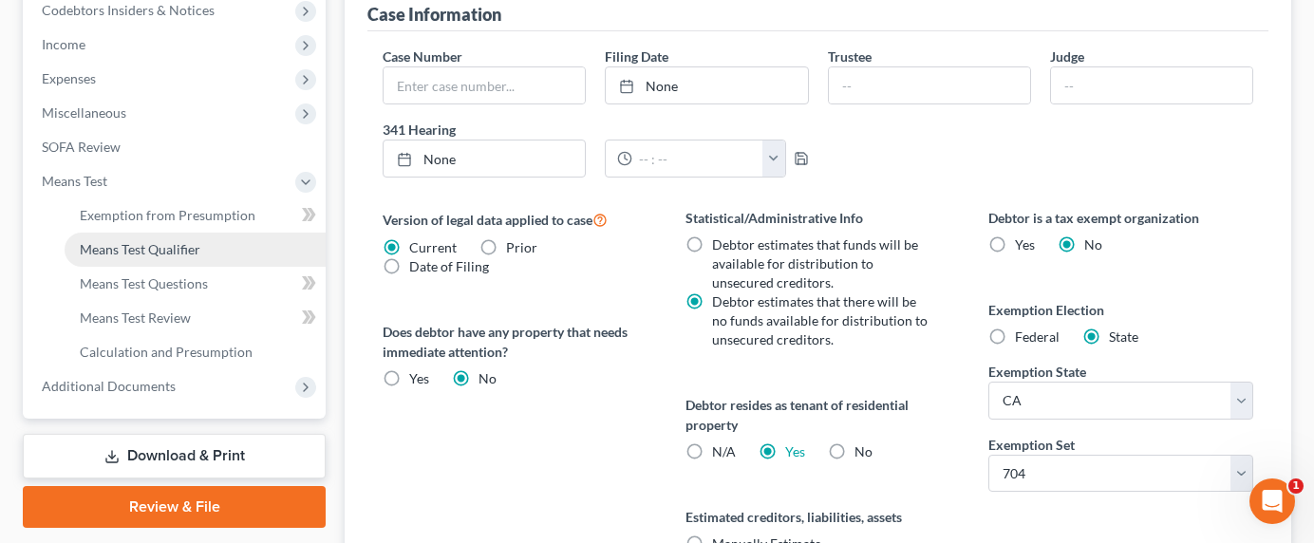
click at [116, 254] on span "Means Test Qualifier" at bounding box center [140, 249] width 121 height 16
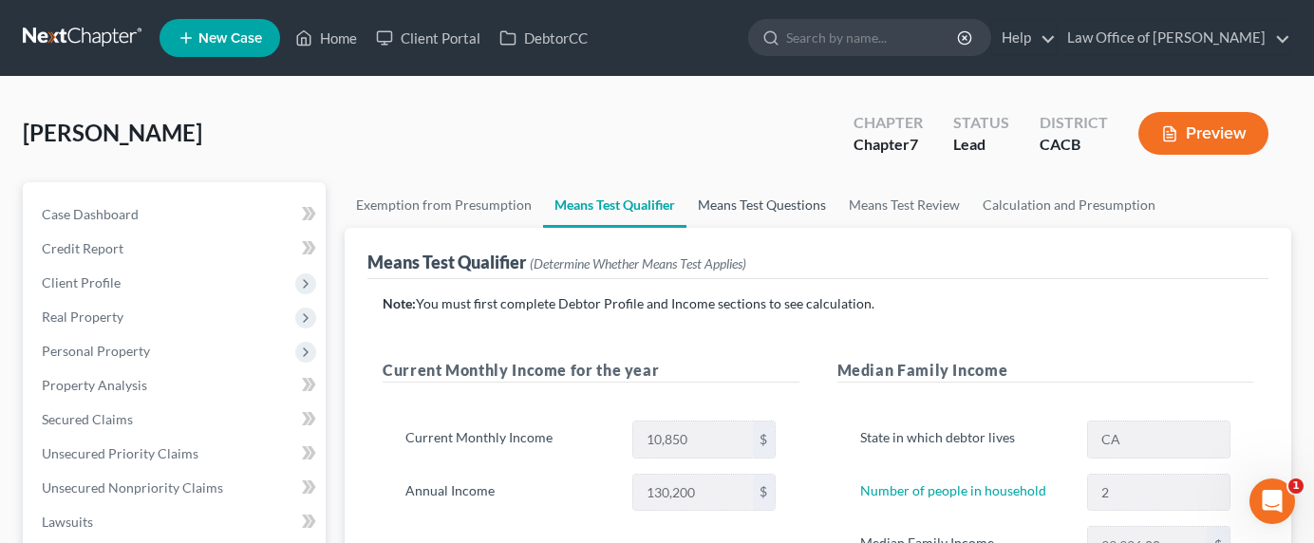
click at [740, 199] on link "Means Test Questions" at bounding box center [761, 205] width 151 height 46
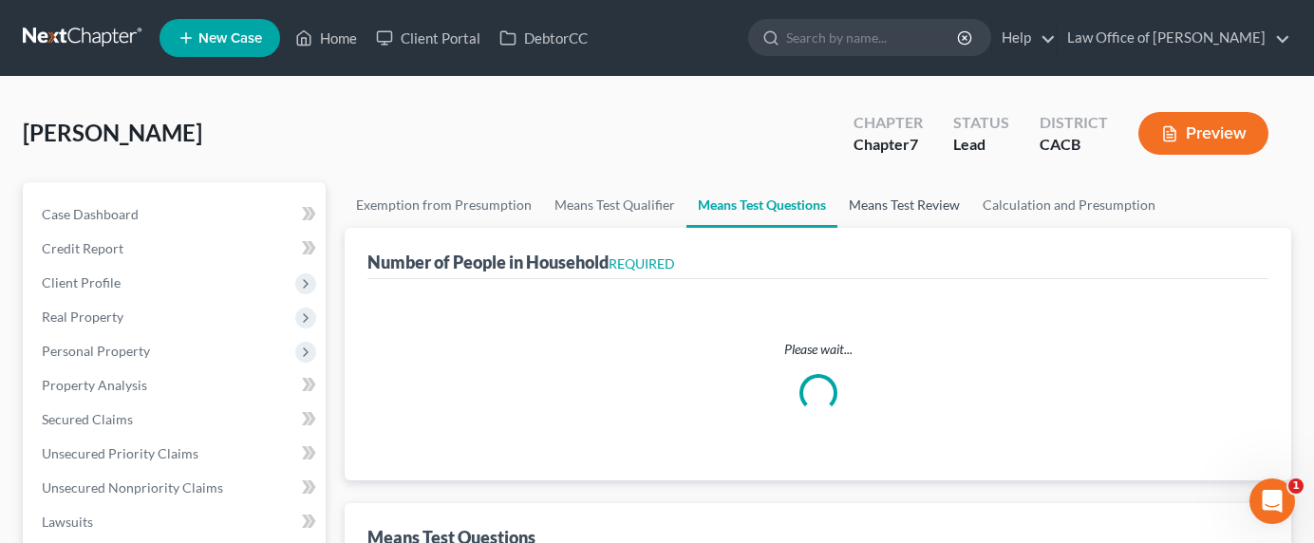
select select "0"
select select "60"
select select "1"
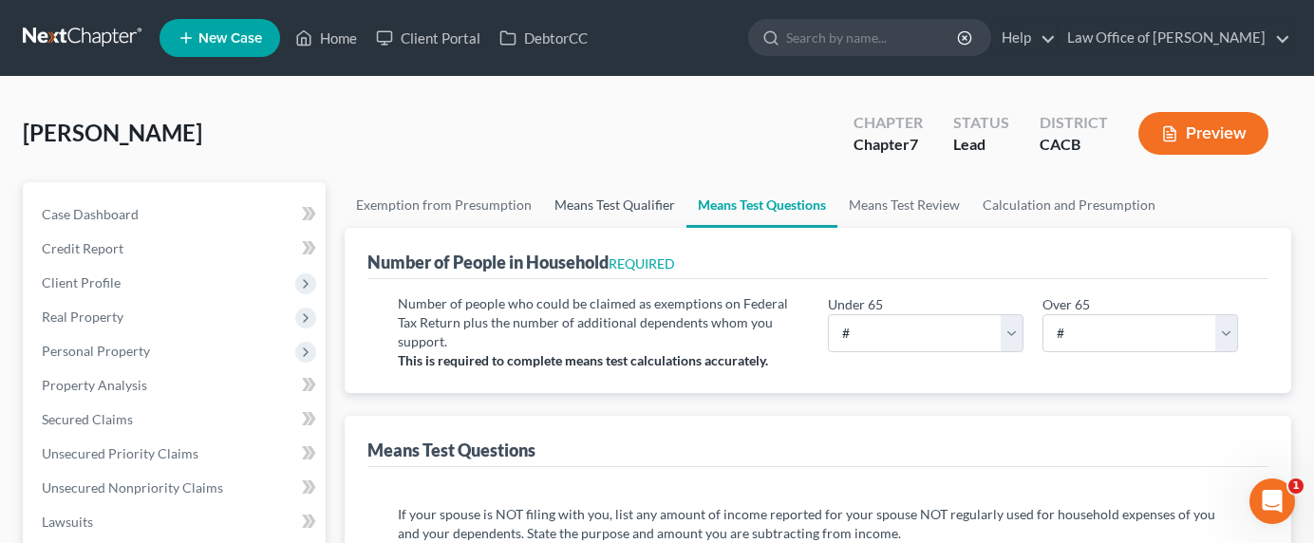
click at [639, 195] on link "Means Test Qualifier" at bounding box center [614, 205] width 143 height 46
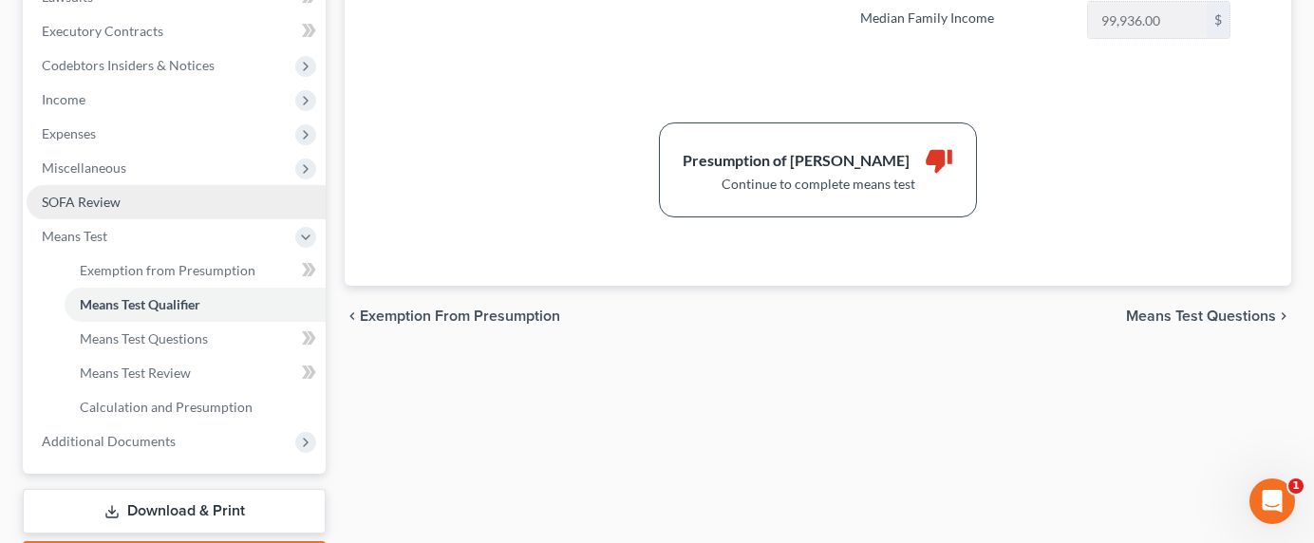
scroll to position [463, 0]
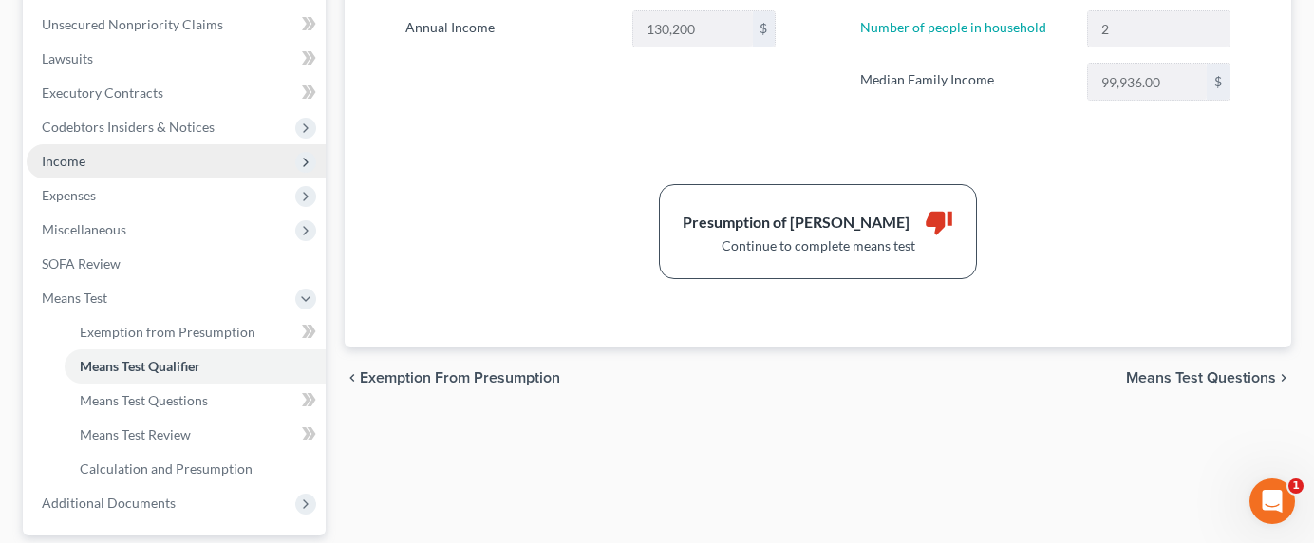
click at [65, 164] on span "Income" at bounding box center [64, 161] width 44 height 16
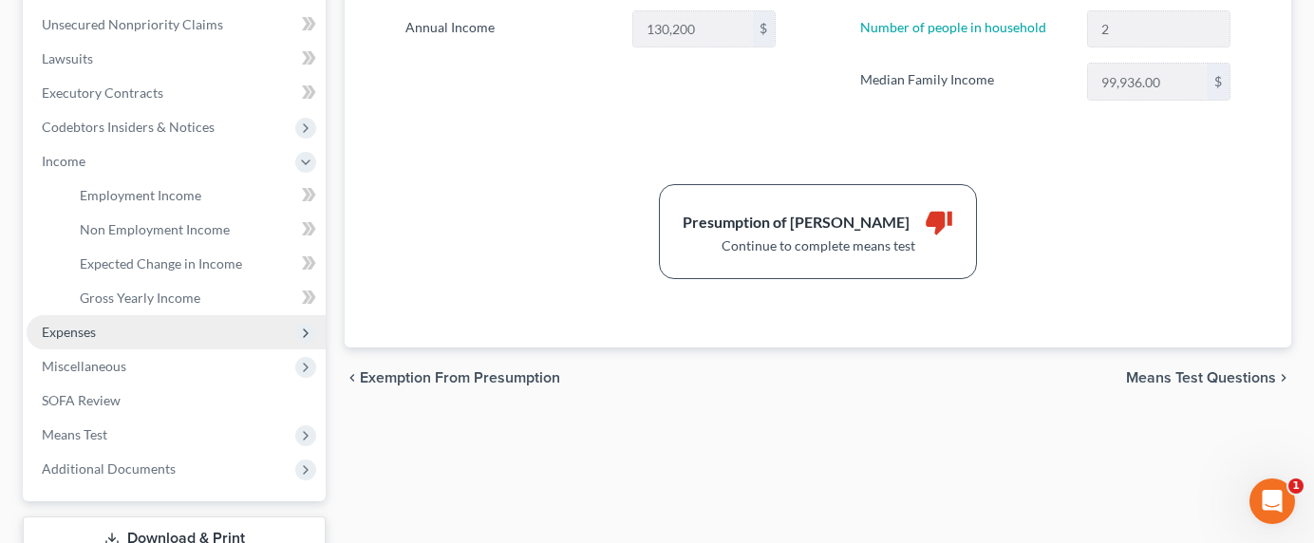
click at [75, 324] on span "Expenses" at bounding box center [69, 332] width 54 height 16
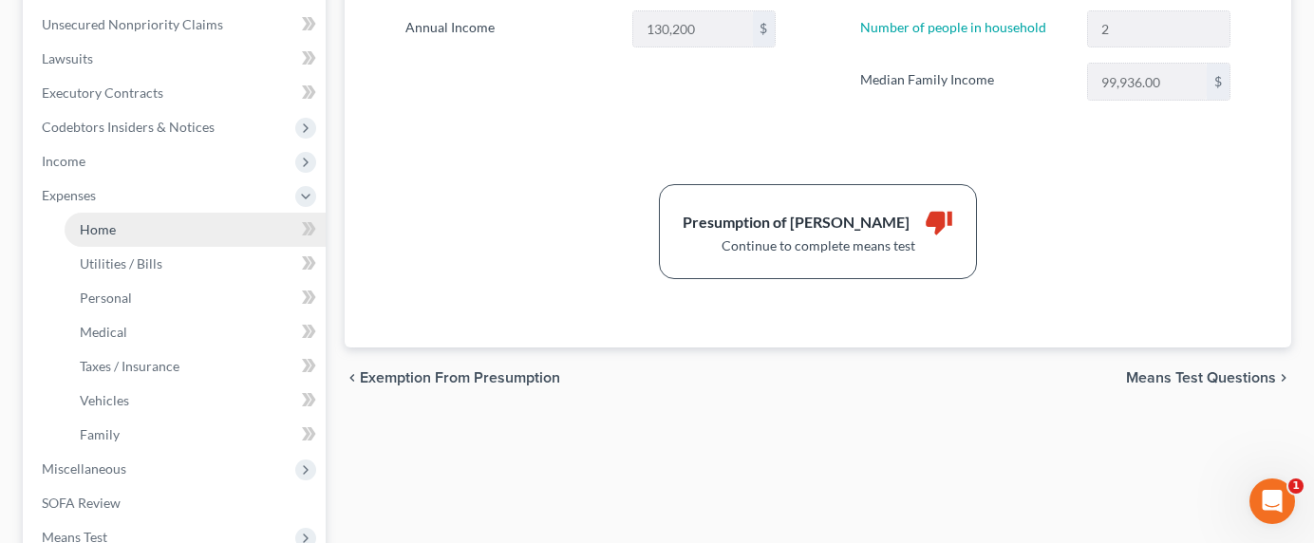
click at [97, 234] on span "Home" at bounding box center [98, 229] width 36 height 16
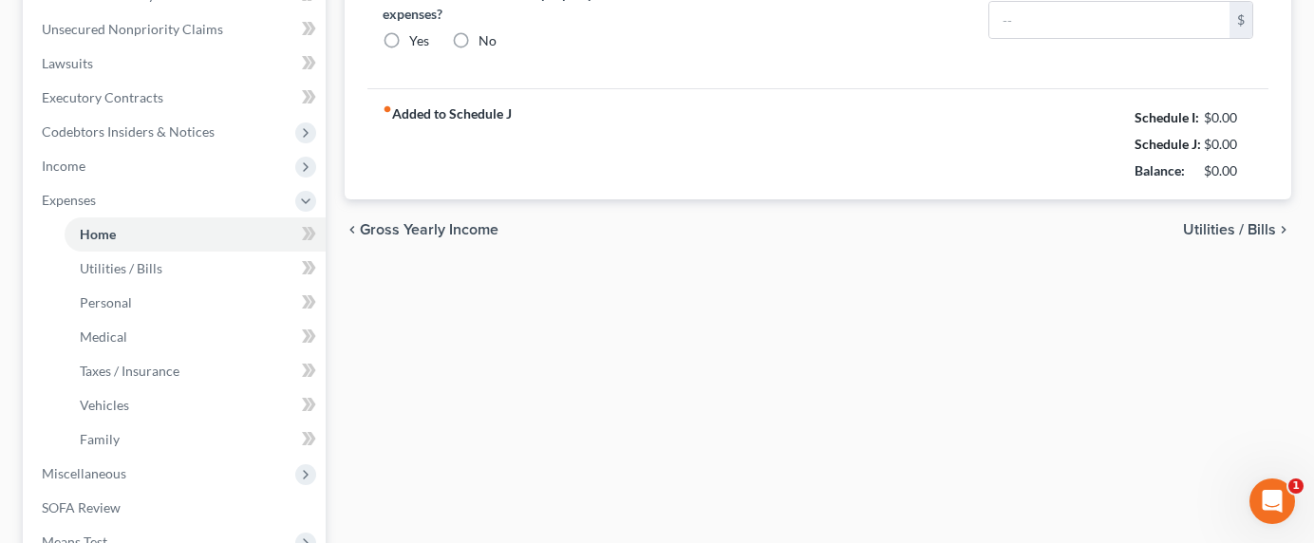
type input "6,500.00"
type input "0.00"
radio input "true"
type input "0.00"
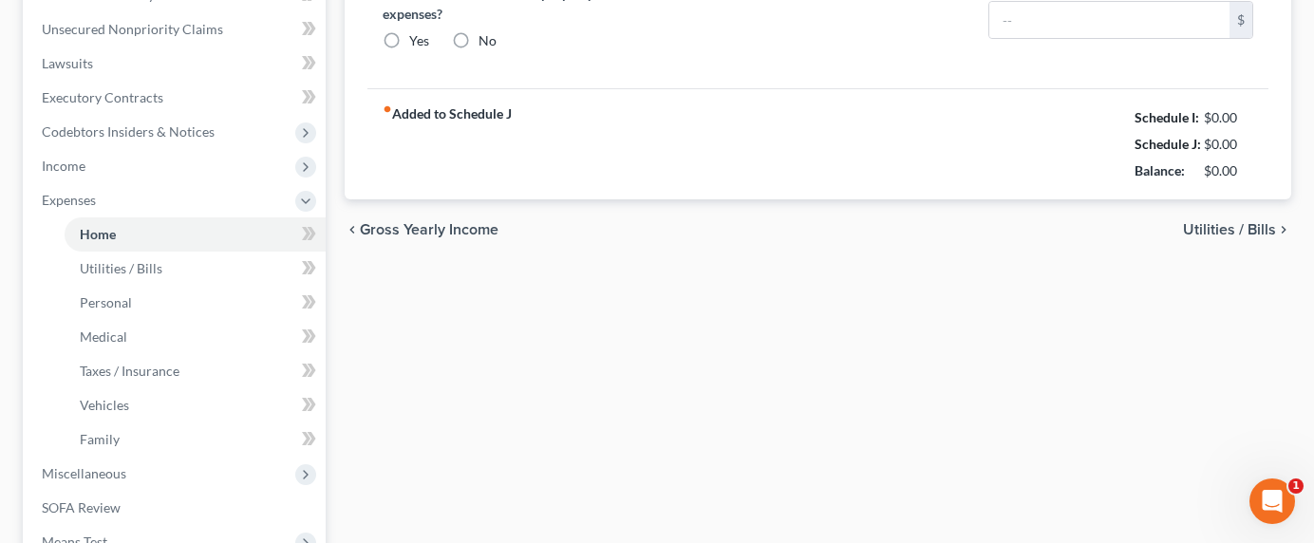
type input "0.00"
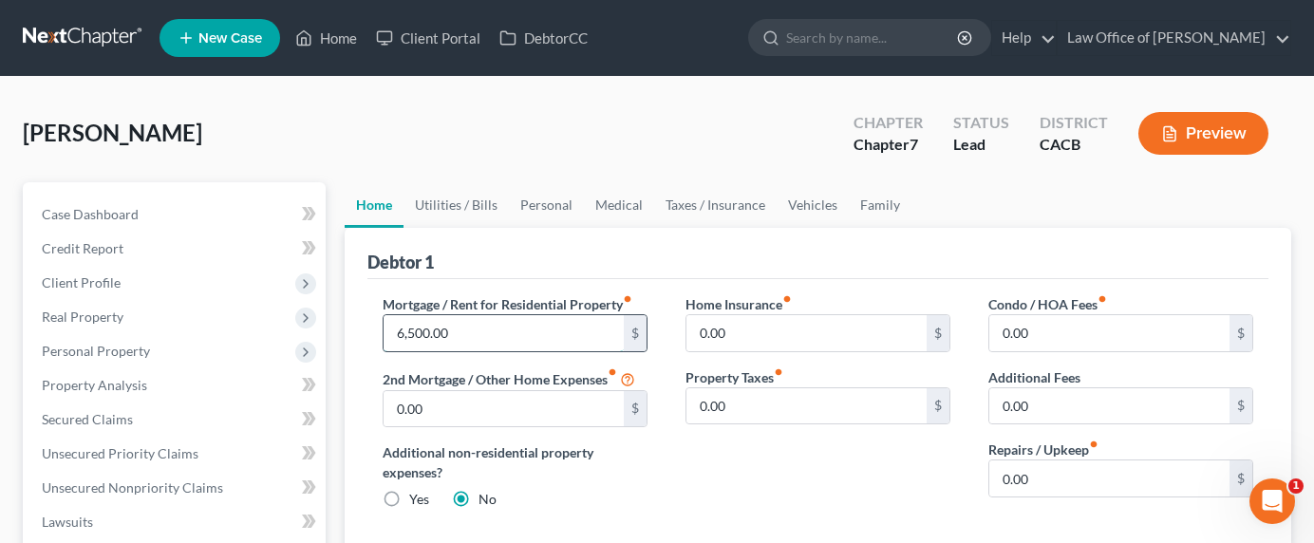
drag, startPoint x: 486, startPoint y: 339, endPoint x: 463, endPoint y: 328, distance: 25.5
click at [463, 328] on input "6,500.00" at bounding box center [504, 333] width 240 height 36
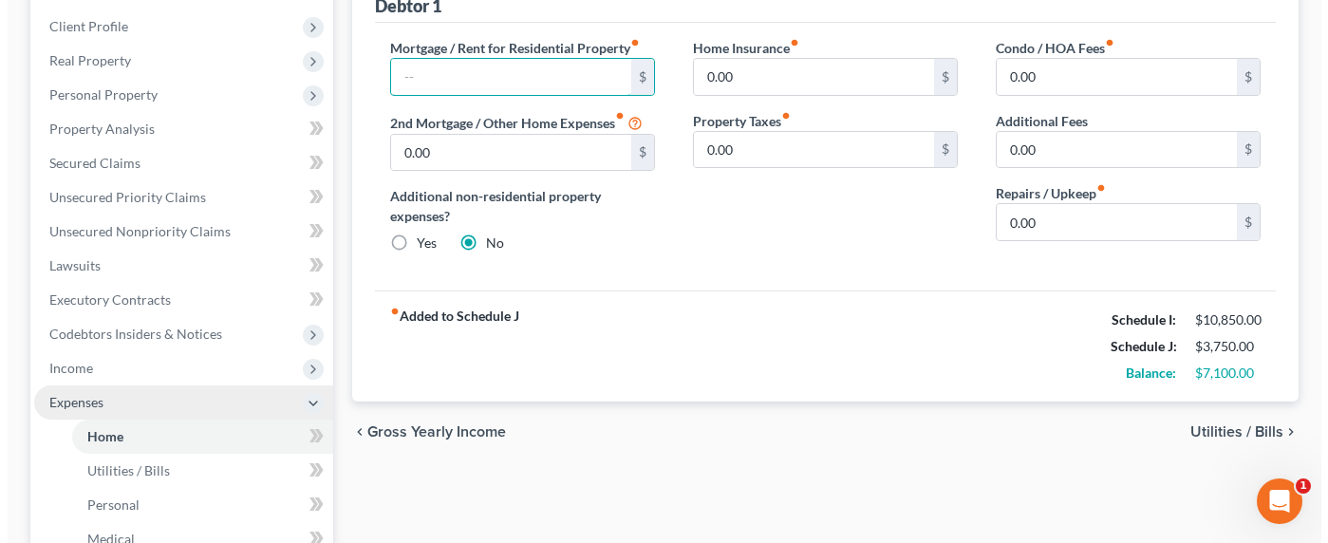
scroll to position [272, 0]
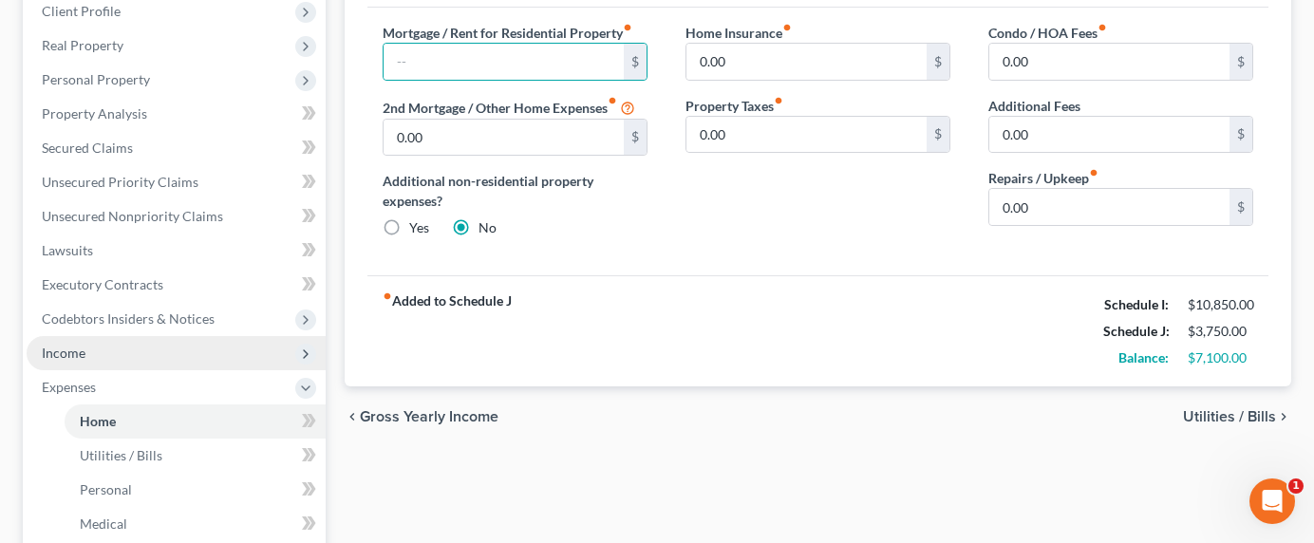
click at [57, 343] on span "Income" at bounding box center [176, 353] width 299 height 34
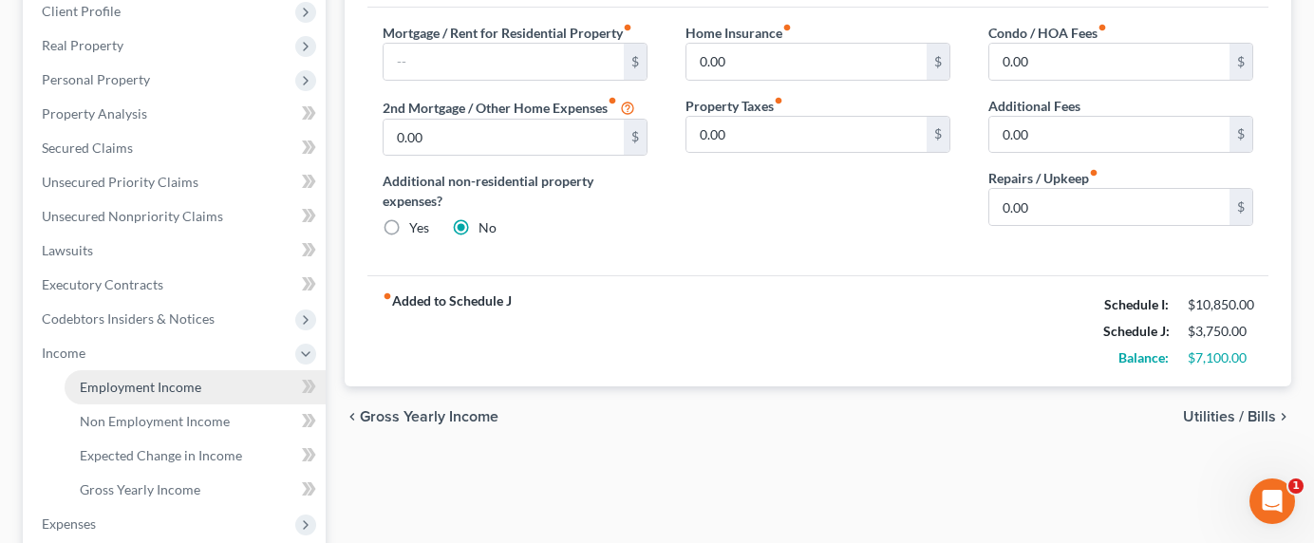
click at [136, 391] on span "Employment Income" at bounding box center [141, 387] width 122 height 16
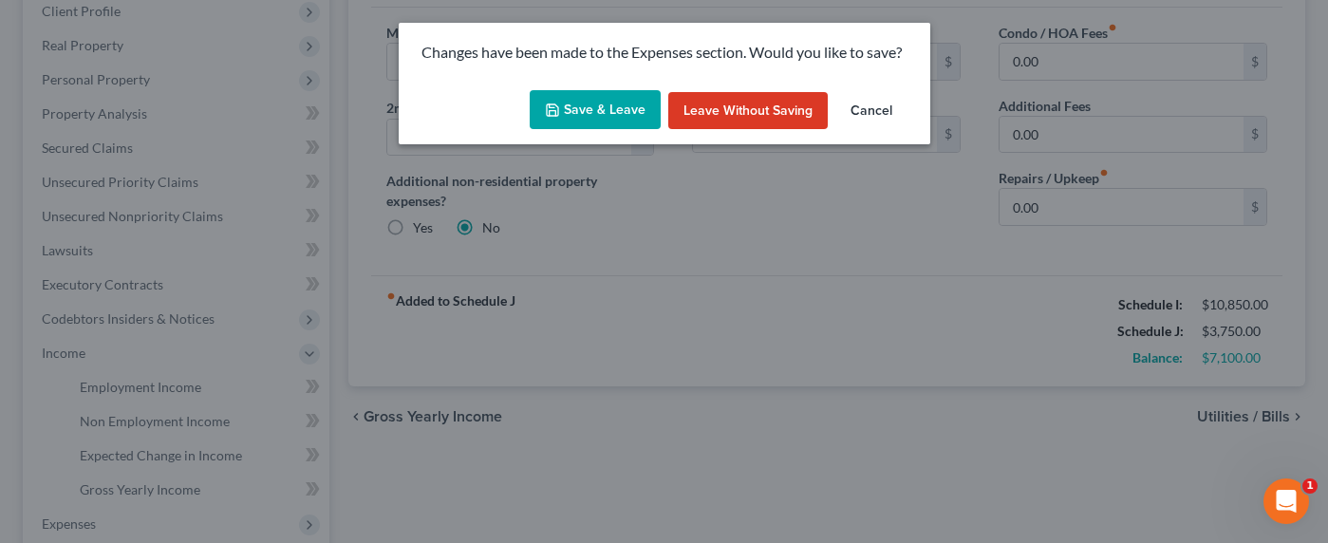
click at [628, 103] on button "Save & Leave" at bounding box center [595, 110] width 131 height 40
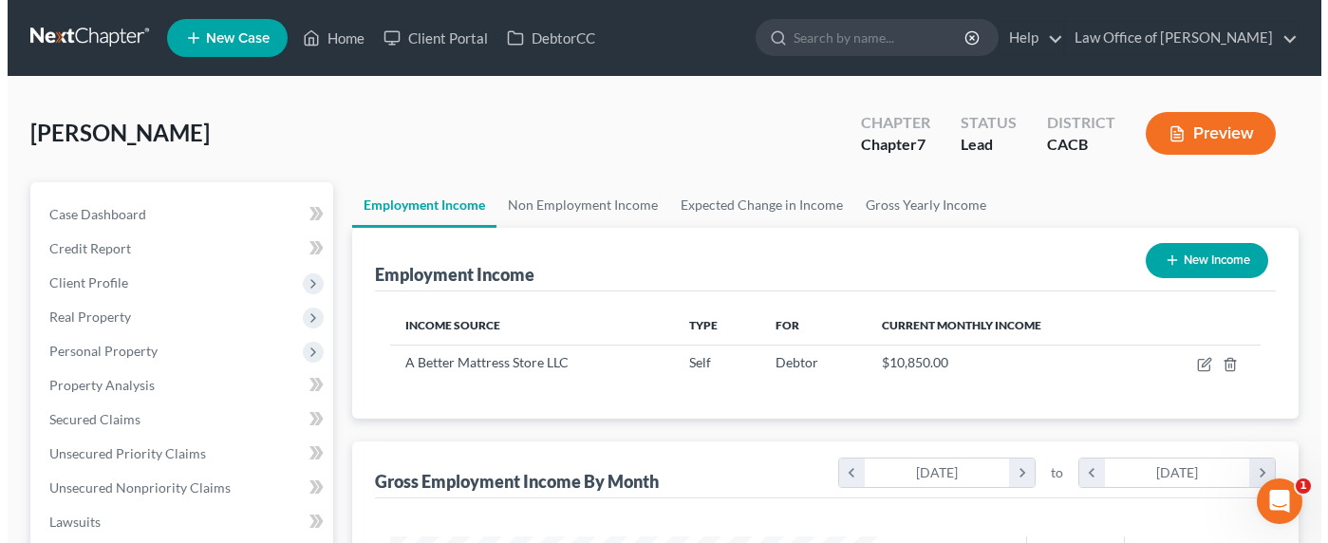
scroll to position [340, 530]
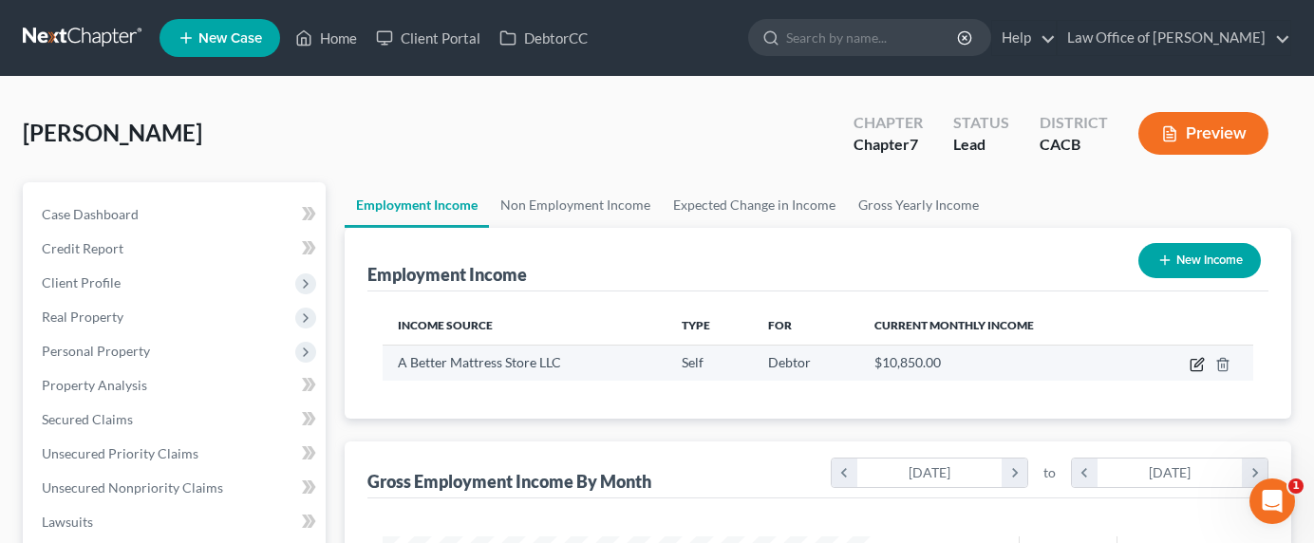
click at [1201, 364] on icon "button" at bounding box center [1197, 364] width 15 height 15
select select "1"
select select "4"
select select "0"
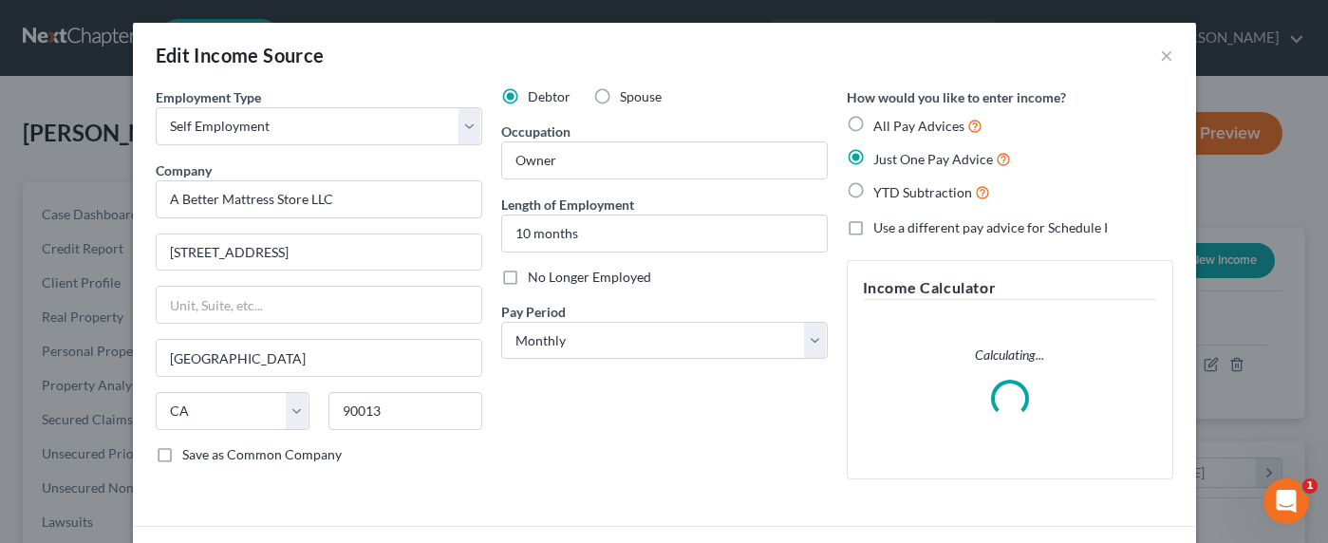
scroll to position [139, 0]
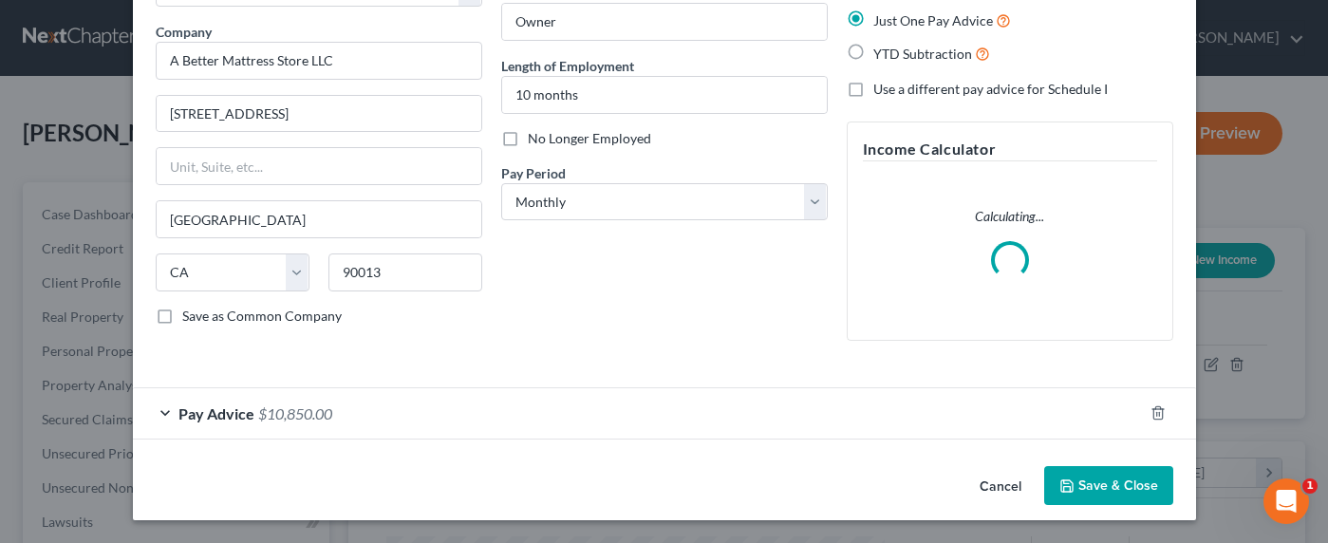
click at [337, 413] on div "Pay Advice $10,850.00" at bounding box center [638, 413] width 1010 height 50
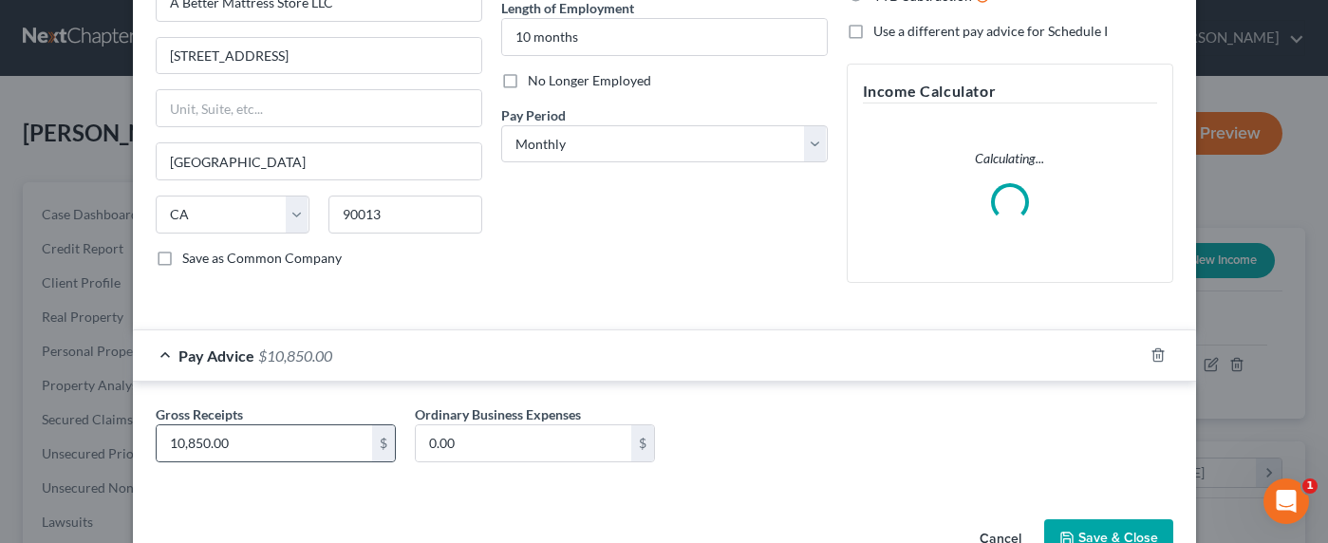
scroll to position [250, 0]
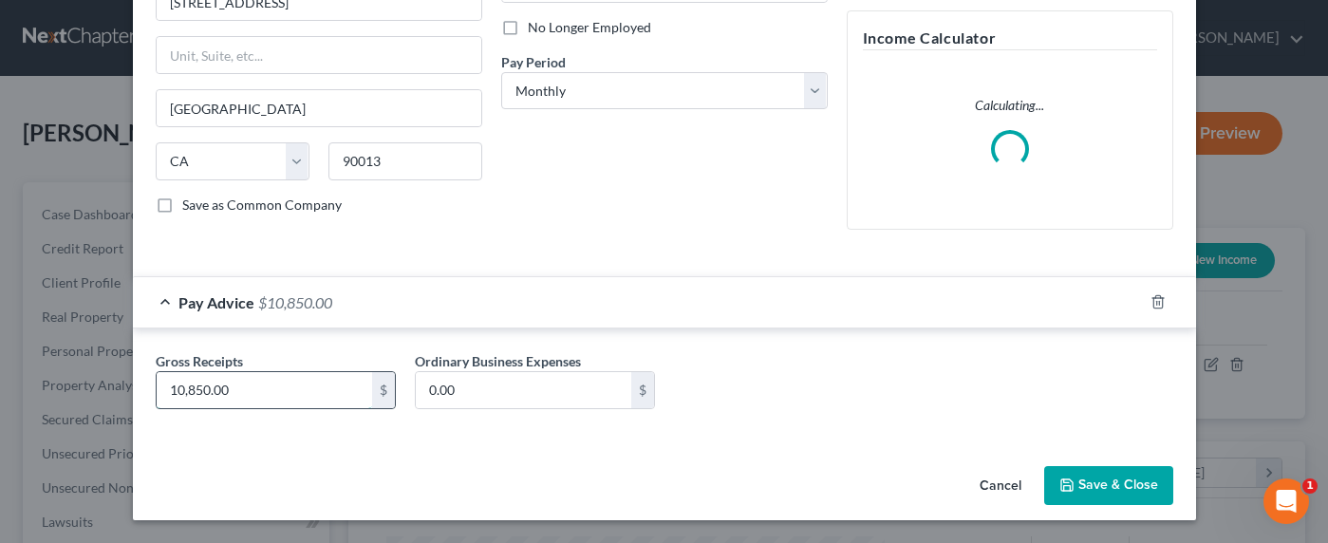
click at [217, 392] on input "10,850.00" at bounding box center [265, 390] width 216 height 36
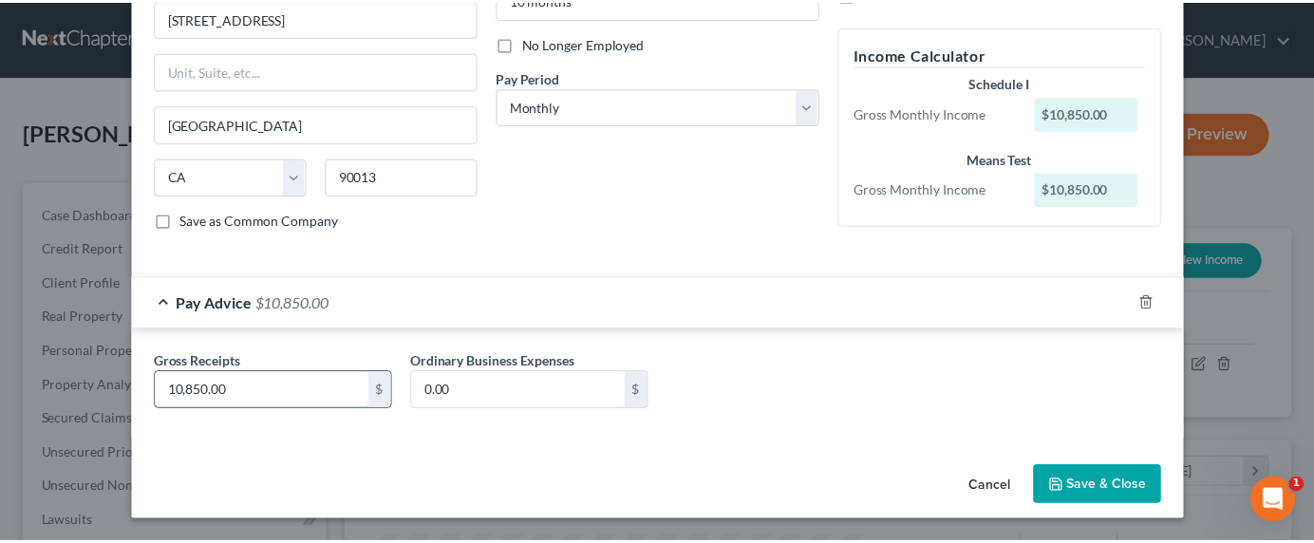
scroll to position [234, 0]
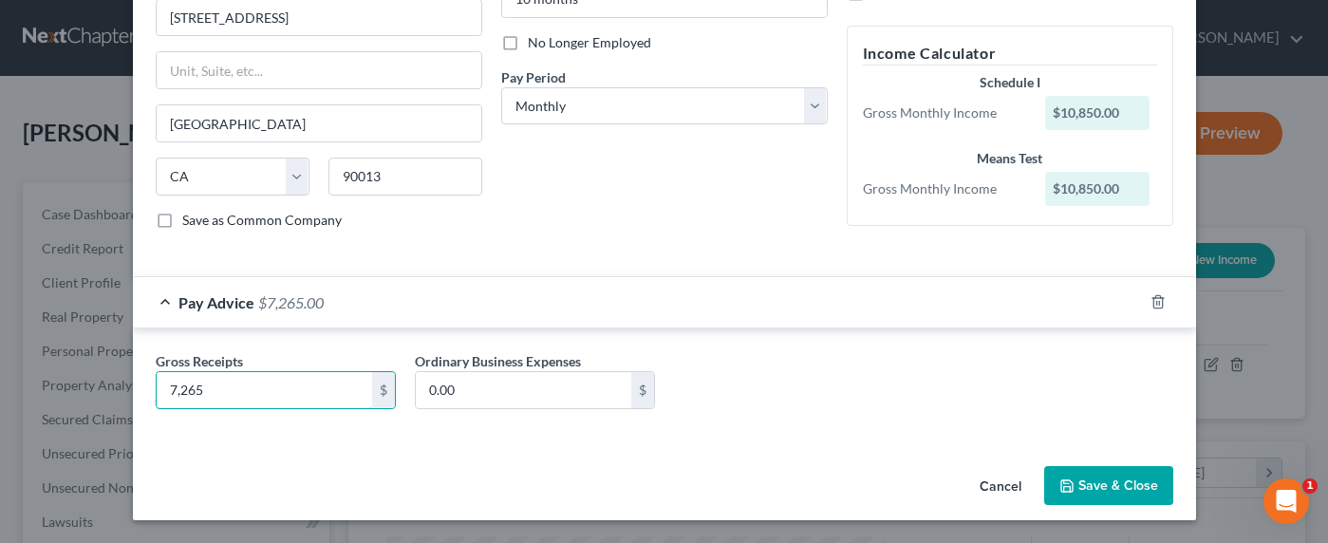
type input "7,265"
click at [1112, 494] on button "Save & Close" at bounding box center [1108, 486] width 129 height 40
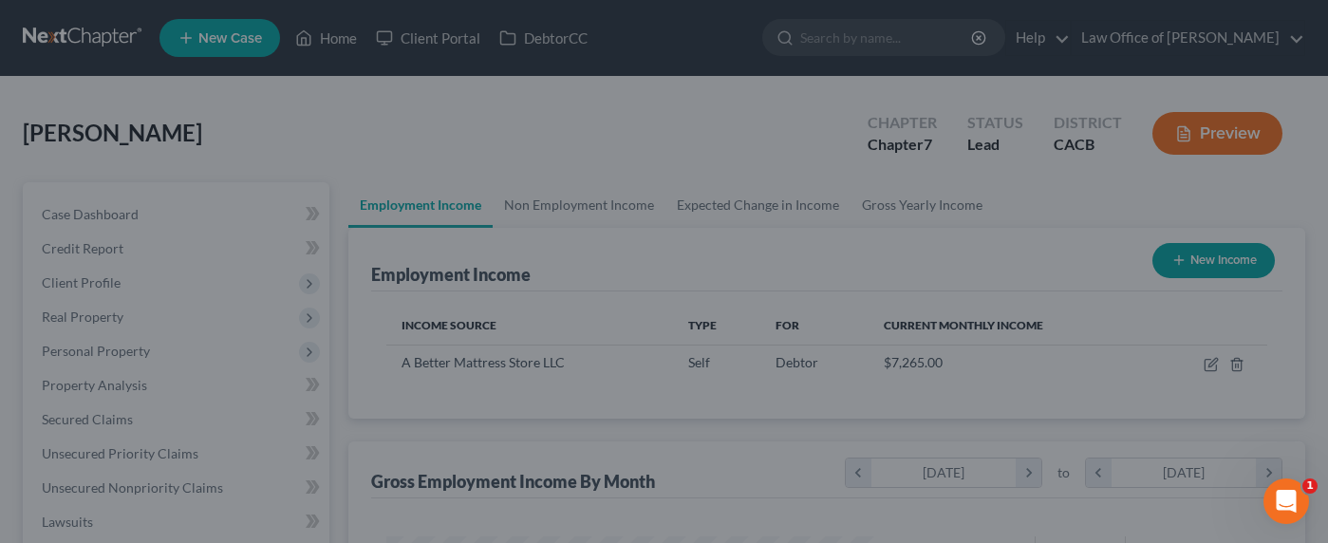
scroll to position [949029, 948839]
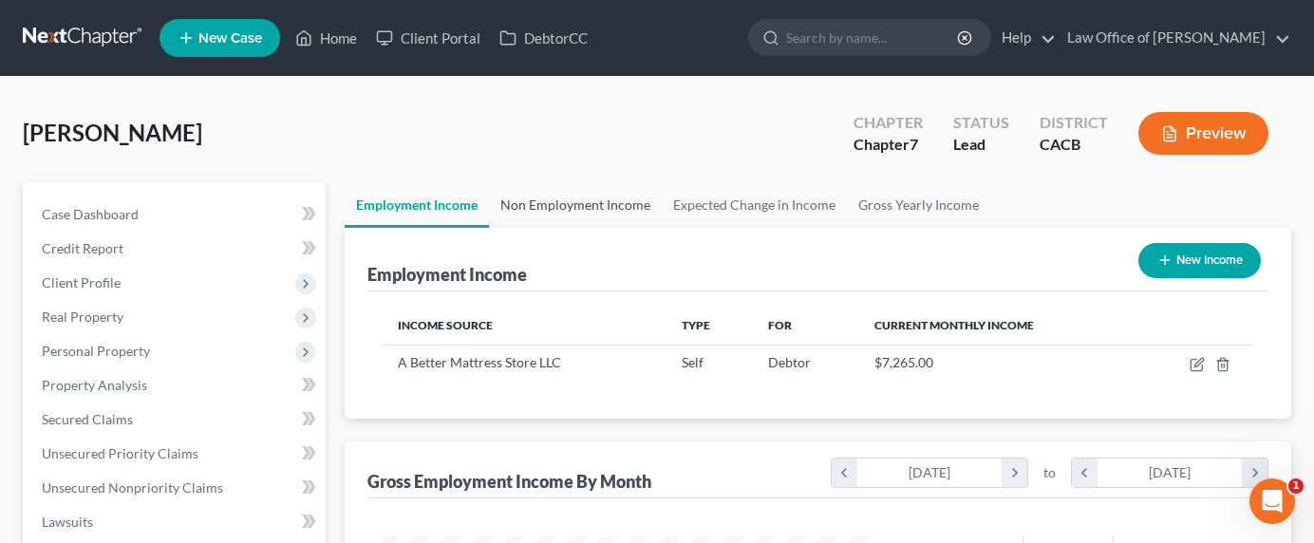
click at [584, 207] on link "Non Employment Income" at bounding box center [575, 205] width 173 height 46
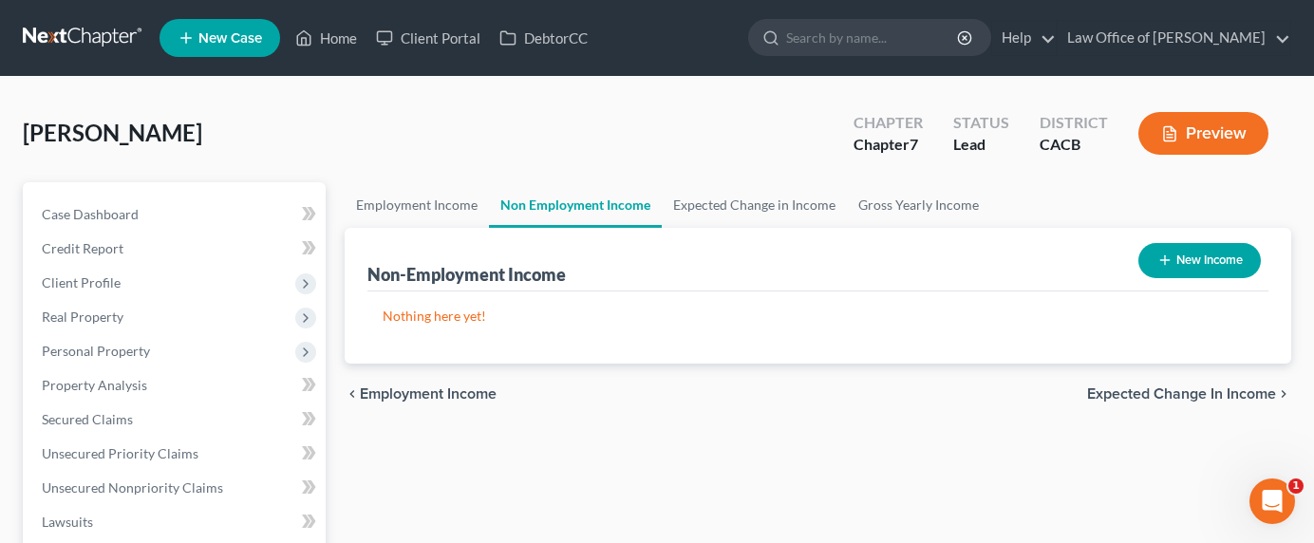
click at [1198, 257] on button "New Income" at bounding box center [1199, 260] width 122 height 35
select select "0"
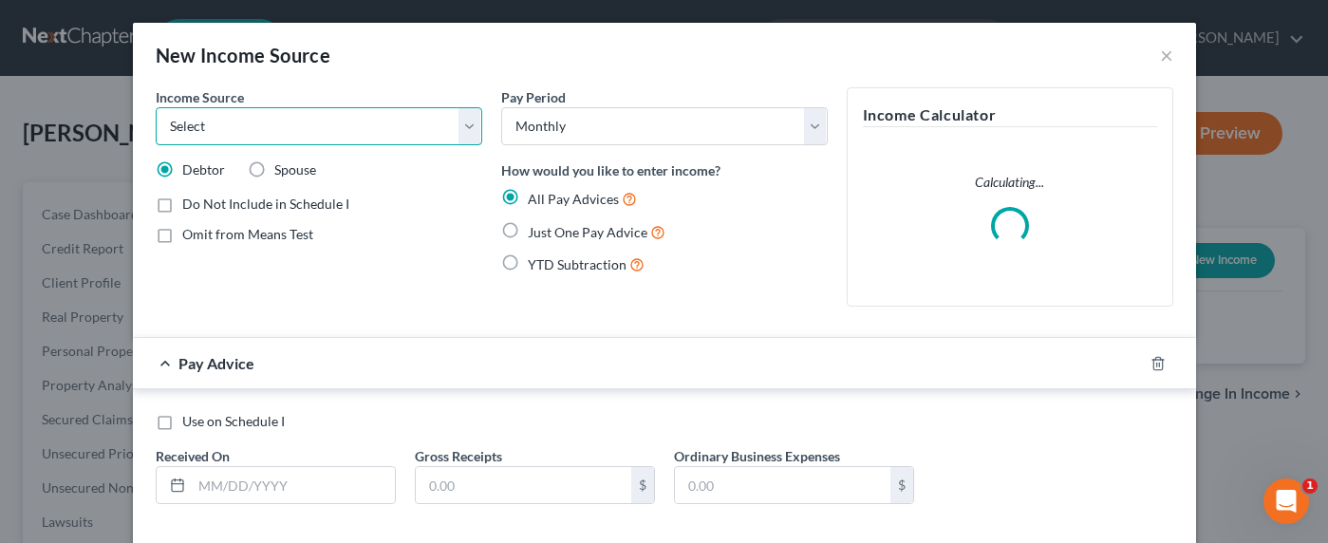
click at [331, 135] on select "Select Unemployment Disability (from employer) Pension Retirement Social Securi…" at bounding box center [319, 126] width 327 height 38
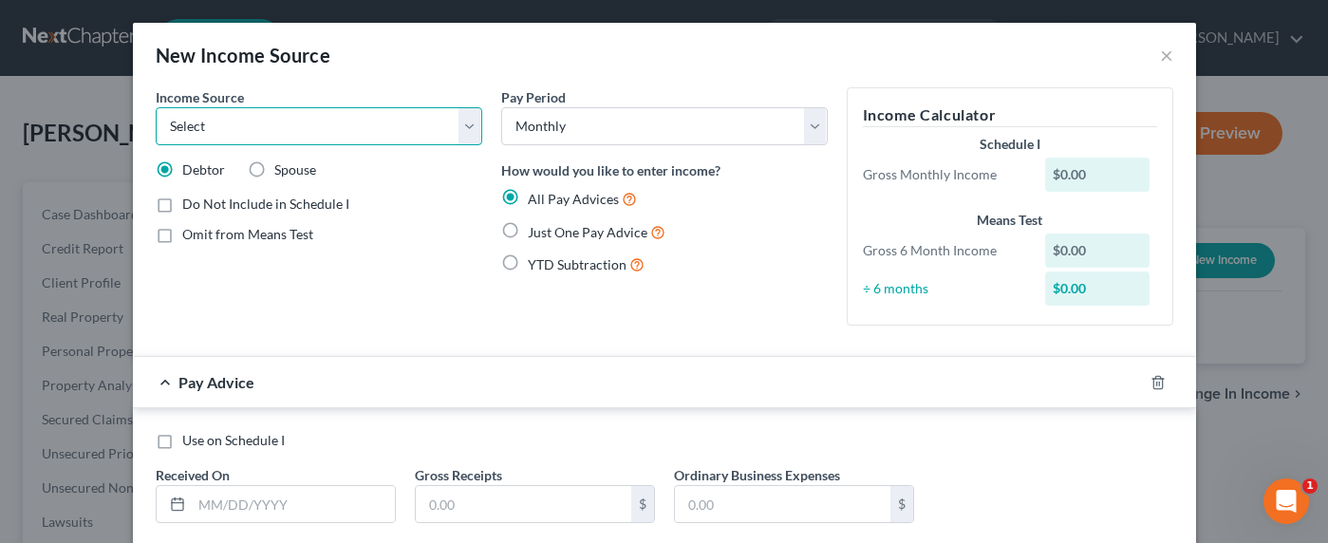
select select "13"
click at [156, 107] on select "Select Unemployment Disability (from employer) Pension Retirement Social Securi…" at bounding box center [319, 126] width 327 height 38
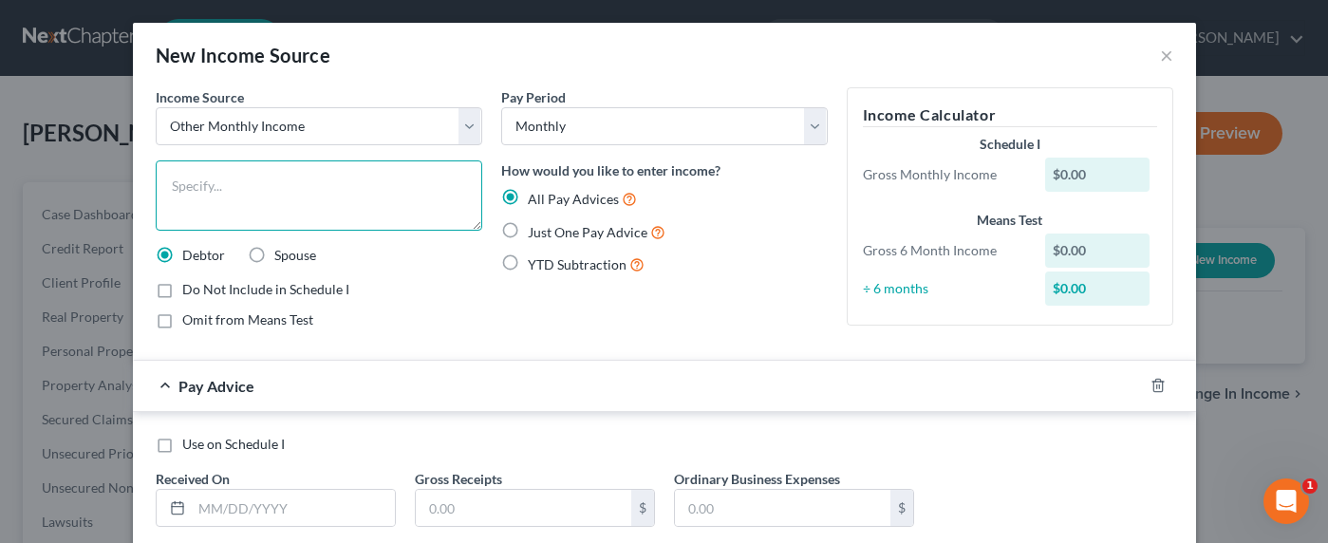
click at [305, 216] on textarea at bounding box center [319, 195] width 327 height 70
type textarea "Parents Support"
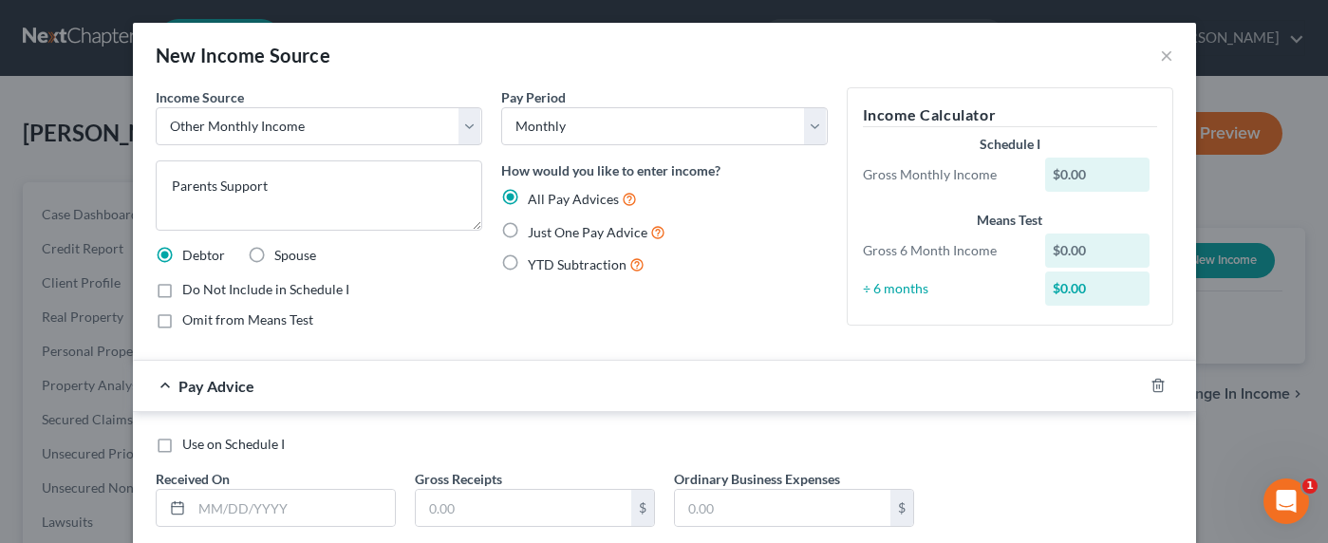
click at [584, 232] on span "Just One Pay Advice" at bounding box center [588, 232] width 120 height 16
click at [548, 232] on input "Just One Pay Advice" at bounding box center [541, 227] width 12 height 12
radio input "true"
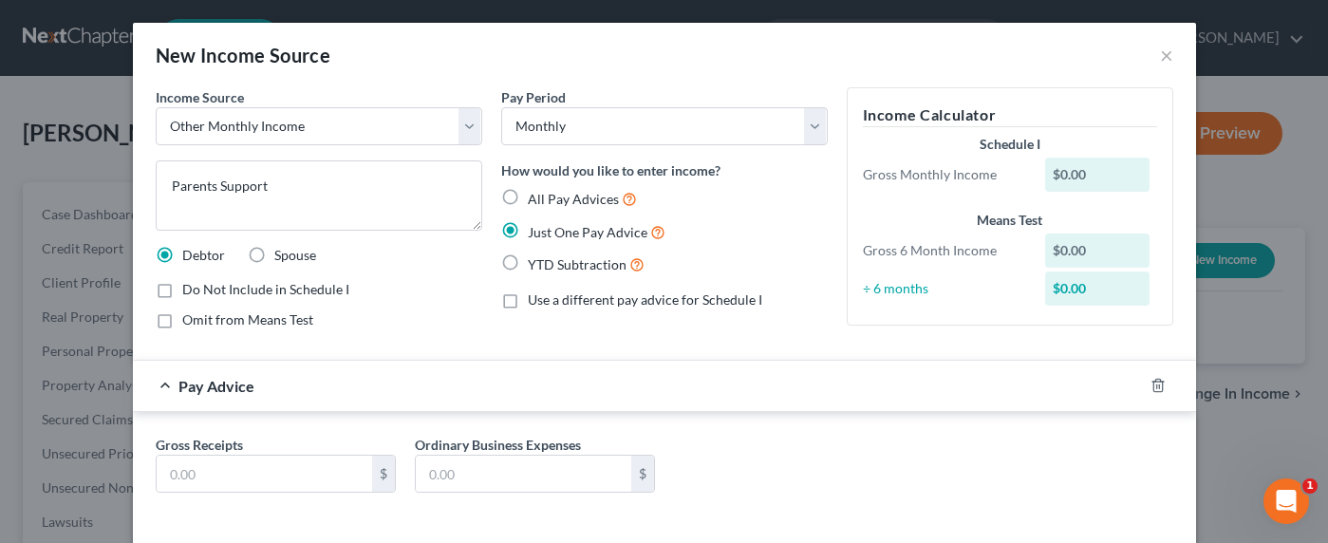
click at [271, 325] on span "Omit from Means Test" at bounding box center [247, 319] width 131 height 16
click at [202, 323] on input "Omit from Means Test" at bounding box center [196, 316] width 12 height 12
checkbox input "true"
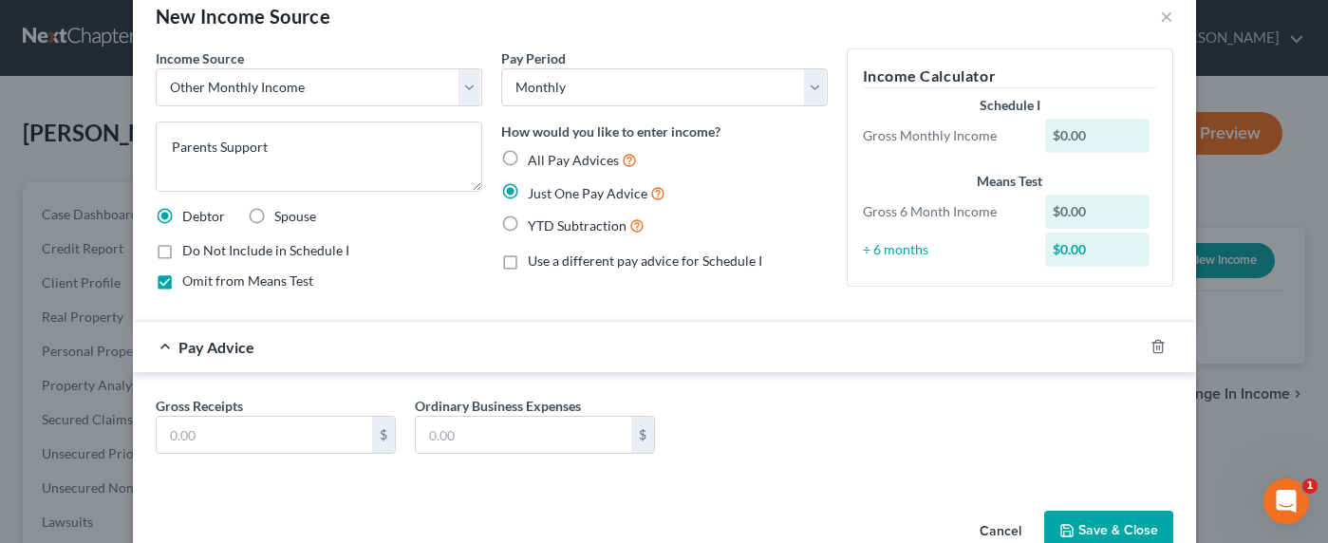
scroll to position [84, 0]
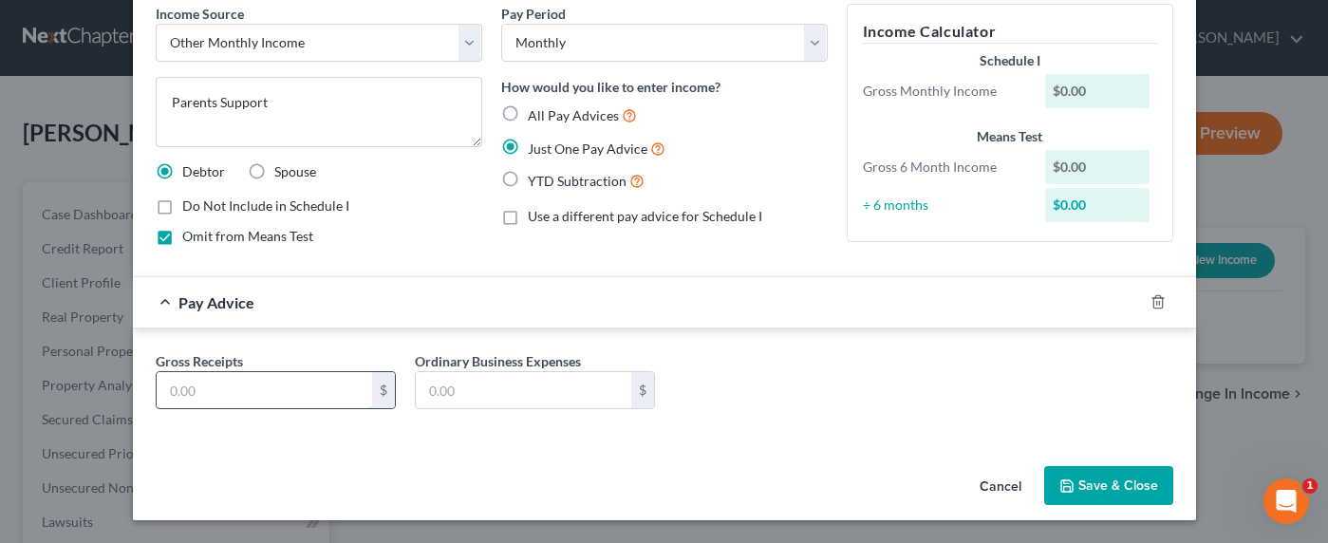
click at [223, 384] on input "text" at bounding box center [265, 390] width 216 height 36
type input "5"
type input "800"
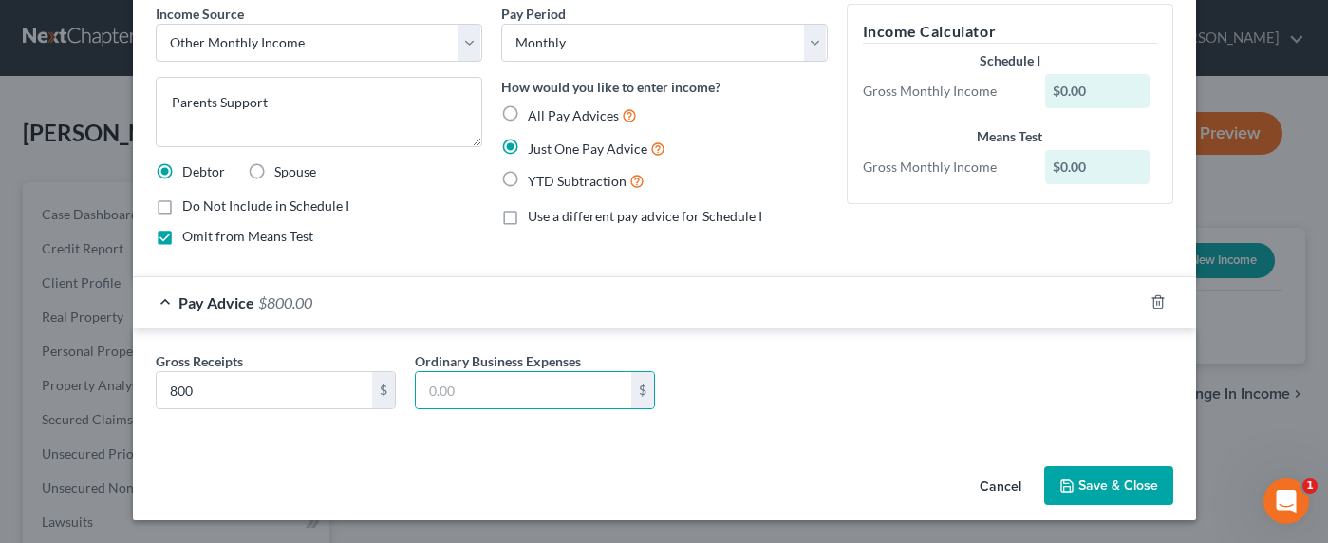
click at [1113, 488] on button "Save & Close" at bounding box center [1108, 486] width 129 height 40
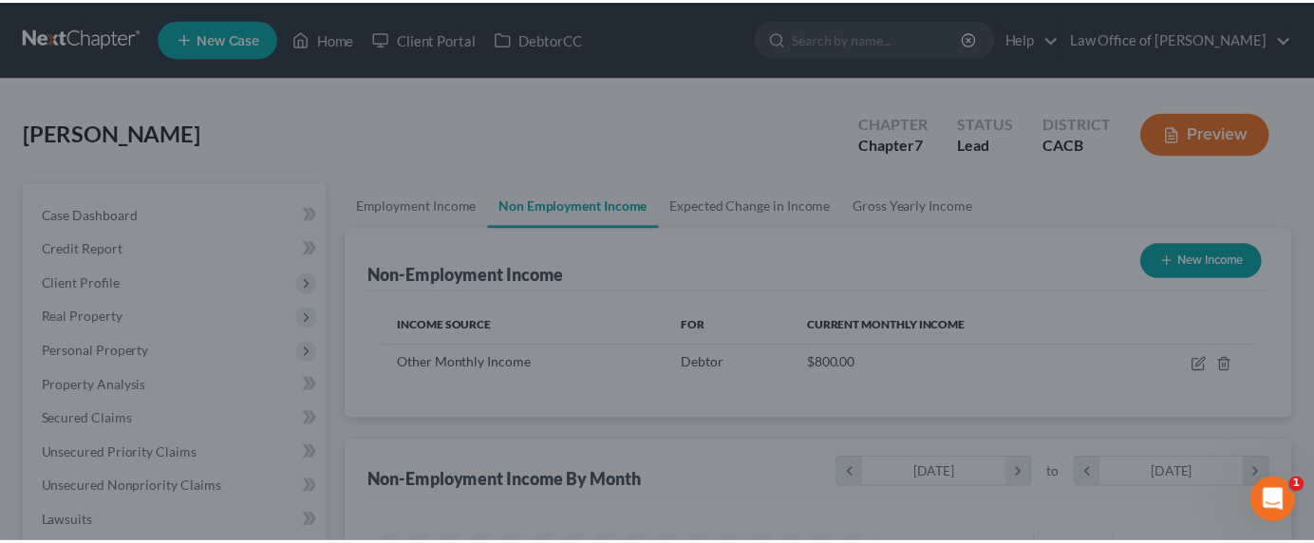
scroll to position [340, 530]
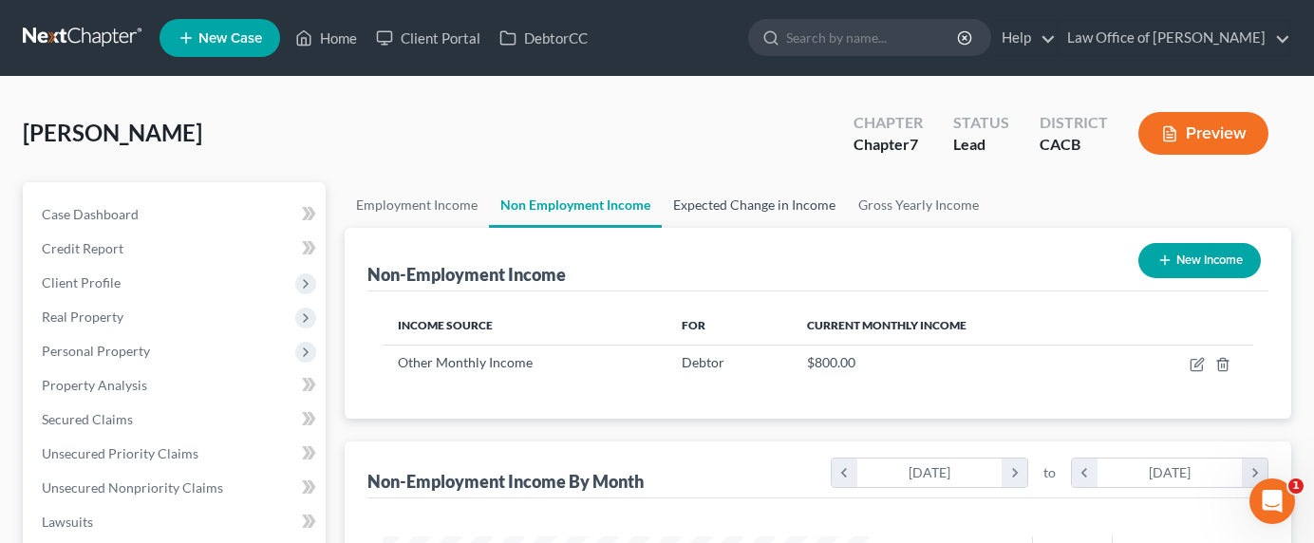
click at [700, 211] on link "Expected Change in Income" at bounding box center [754, 205] width 185 height 46
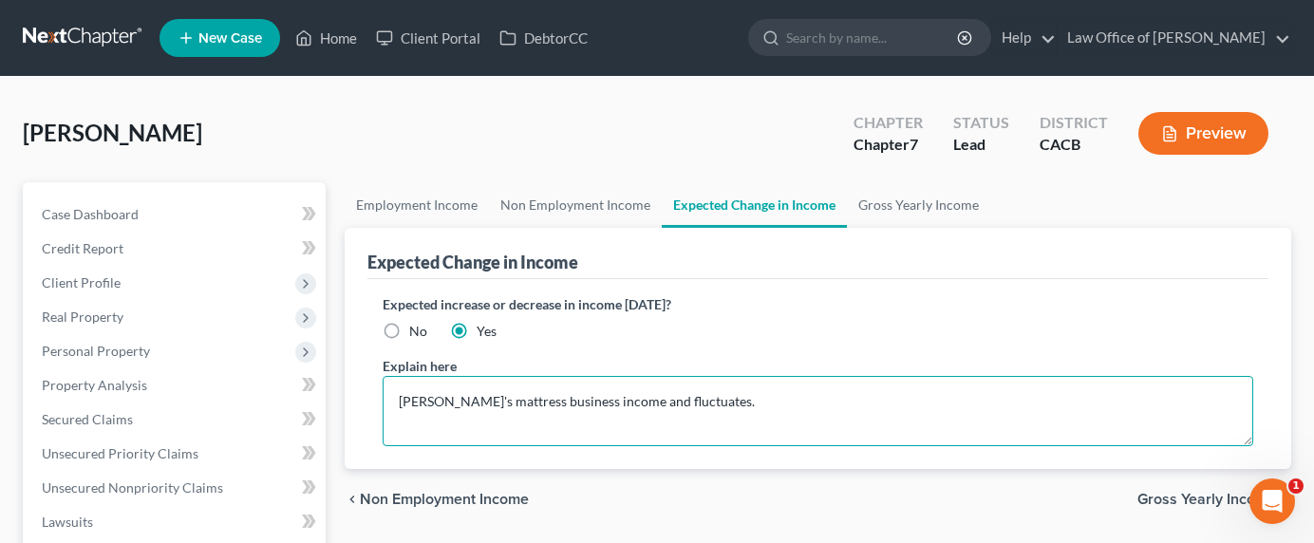
click at [759, 396] on textarea "Debtor's mattress business income and fluctuates." at bounding box center [818, 411] width 871 height 70
type textarea "Debtor's mattress business income and fluctuates. Parents (live with debtor) an…"
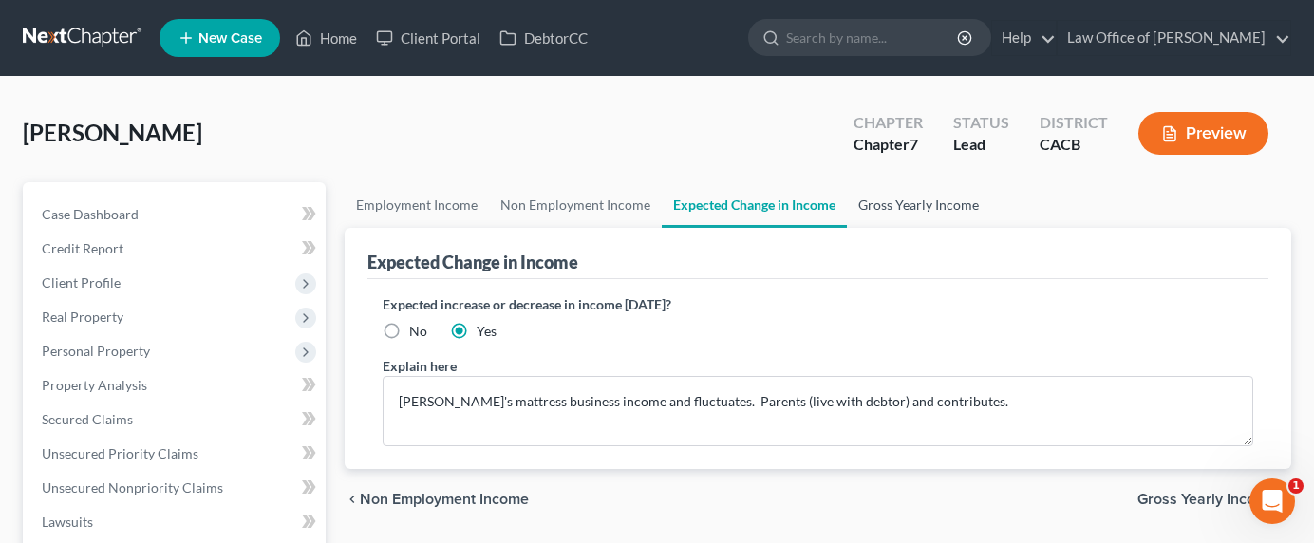
click at [909, 205] on link "Gross Yearly Income" at bounding box center [918, 205] width 143 height 46
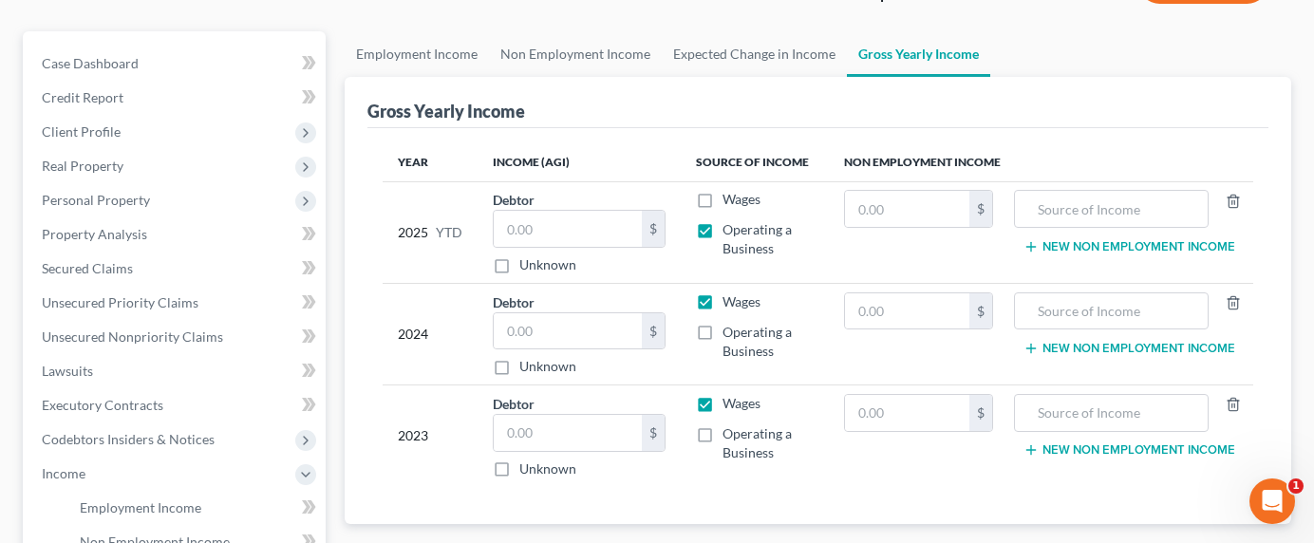
scroll to position [229, 0]
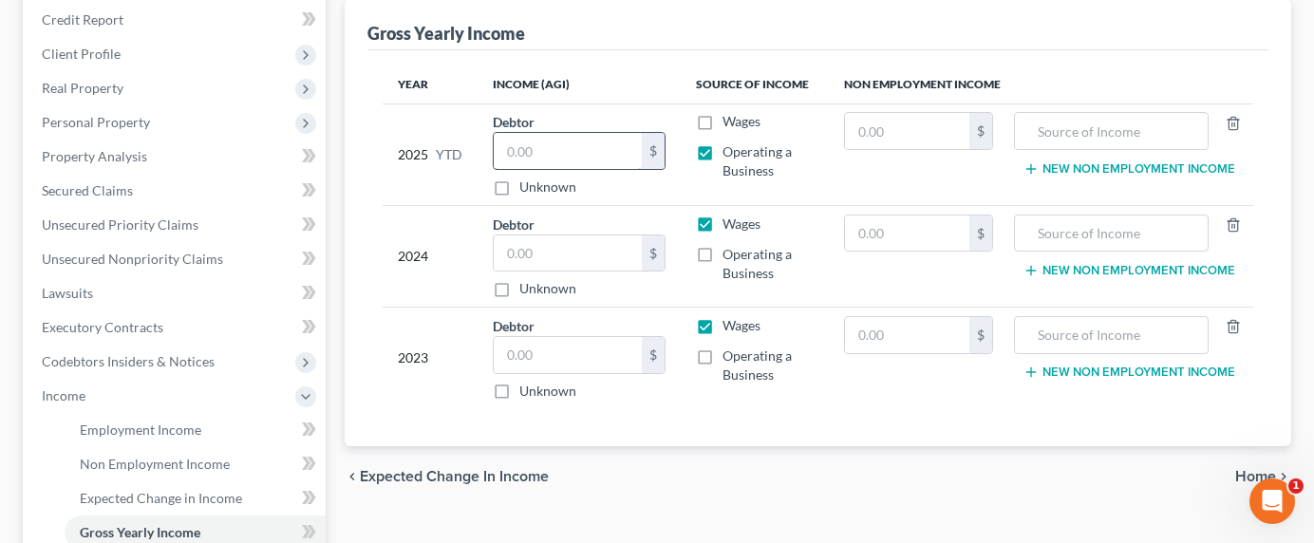
click at [542, 147] on input "text" at bounding box center [568, 151] width 148 height 36
type input "68,560"
click at [556, 387] on label "Unknown" at bounding box center [547, 391] width 57 height 19
click at [539, 387] on input "Unknown" at bounding box center [533, 388] width 12 height 12
checkbox input "true"
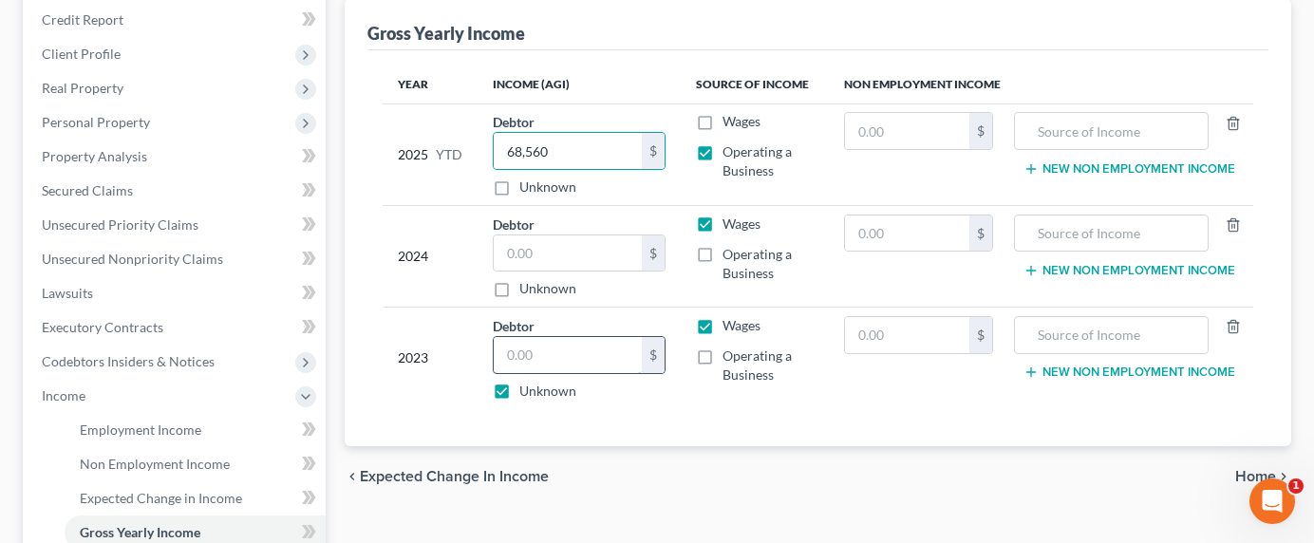
type input "0.00"
click at [553, 293] on label "Unknown" at bounding box center [547, 288] width 57 height 19
click at [539, 291] on input "Unknown" at bounding box center [533, 285] width 12 height 12
checkbox input "true"
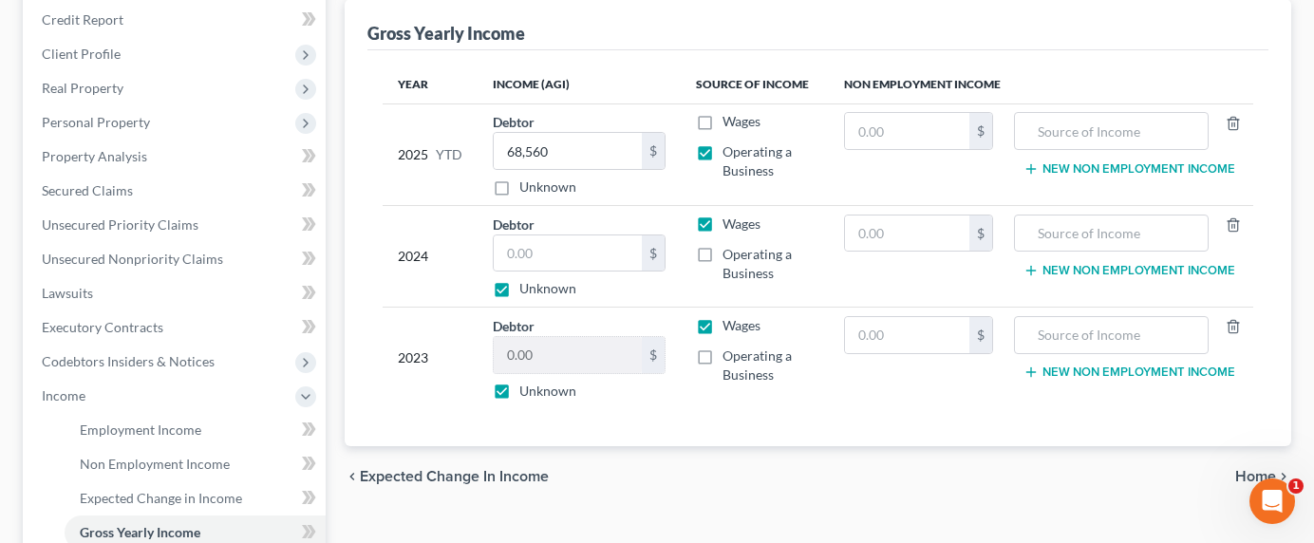
type input "0.00"
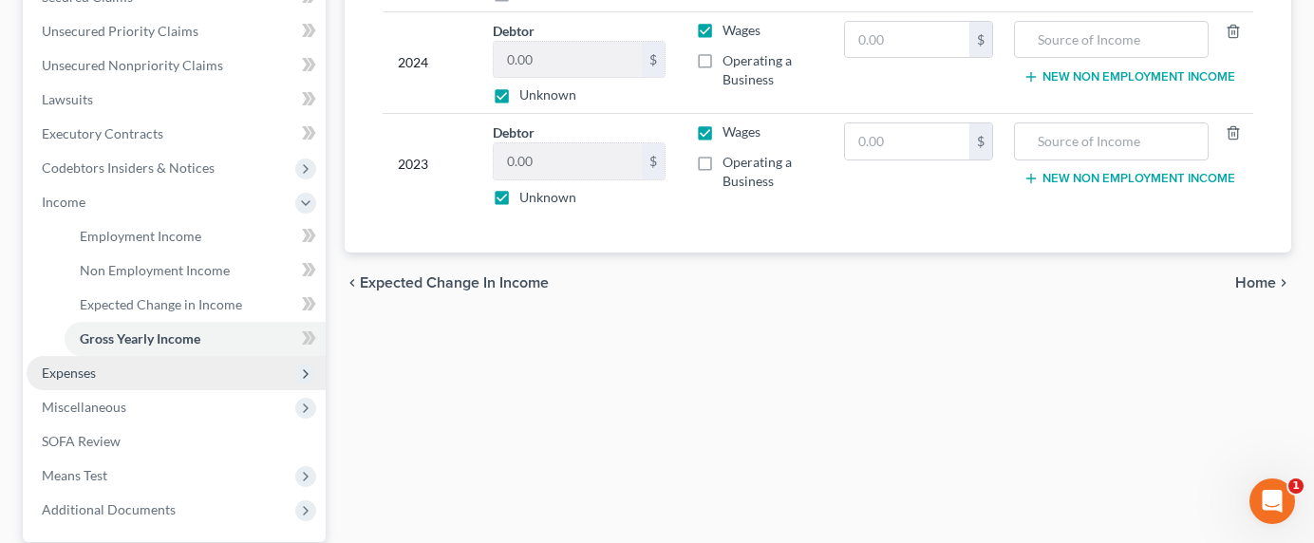
click at [61, 380] on span "Expenses" at bounding box center [69, 373] width 54 height 16
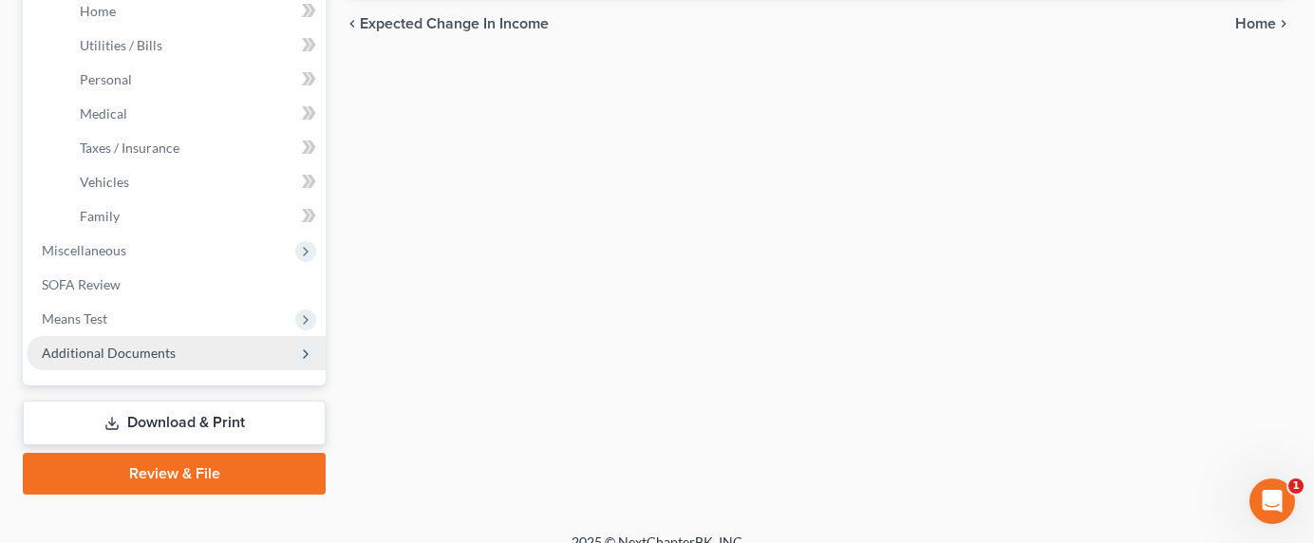
scroll to position [703, 0]
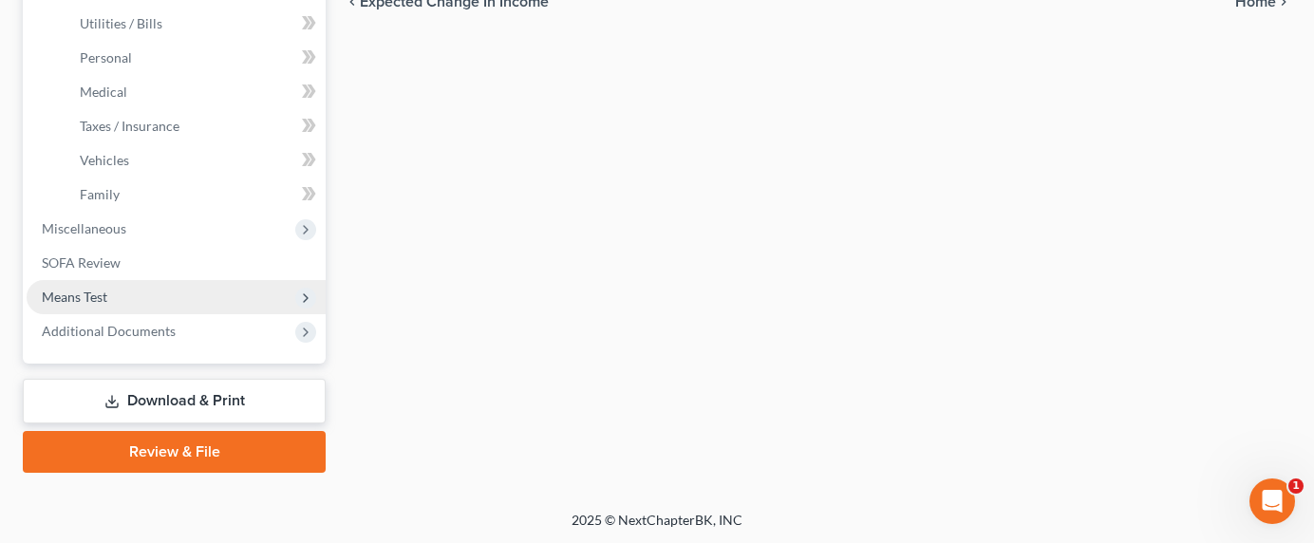
click at [69, 291] on span "Means Test" at bounding box center [75, 297] width 66 height 16
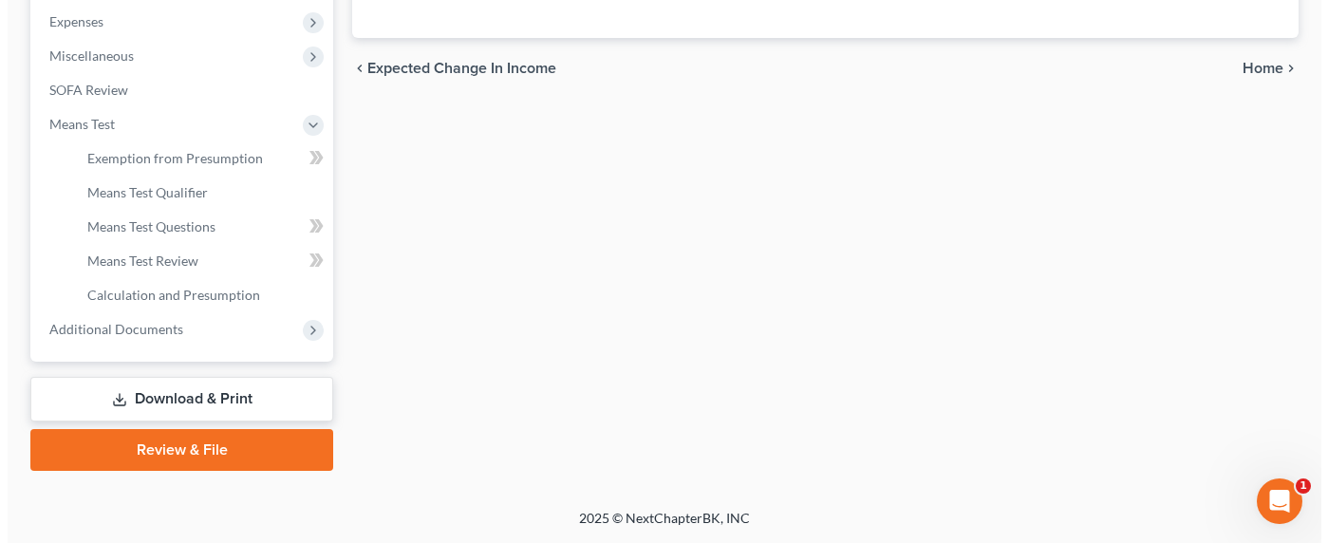
scroll to position [635, 0]
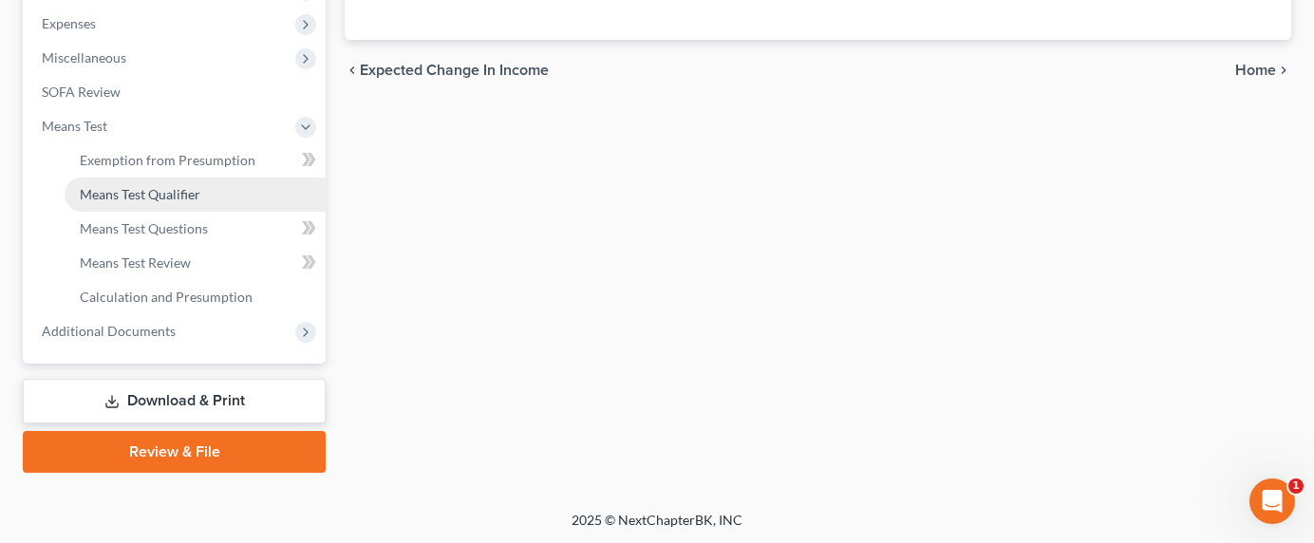
click at [103, 198] on span "Means Test Qualifier" at bounding box center [140, 194] width 121 height 16
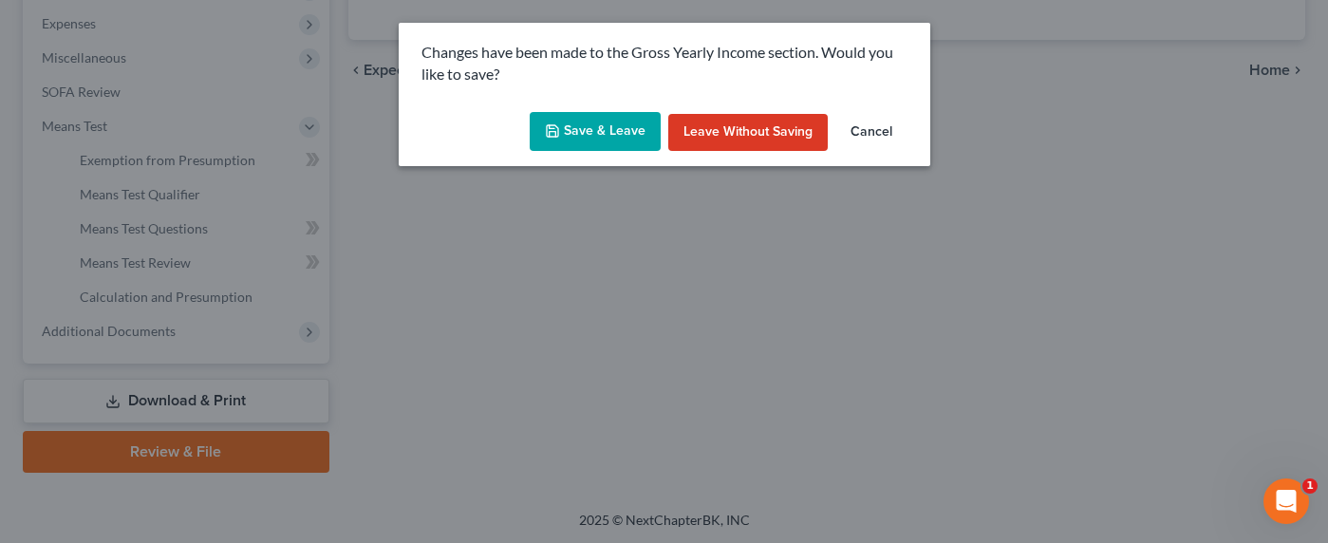
click at [609, 128] on button "Save & Leave" at bounding box center [595, 132] width 131 height 40
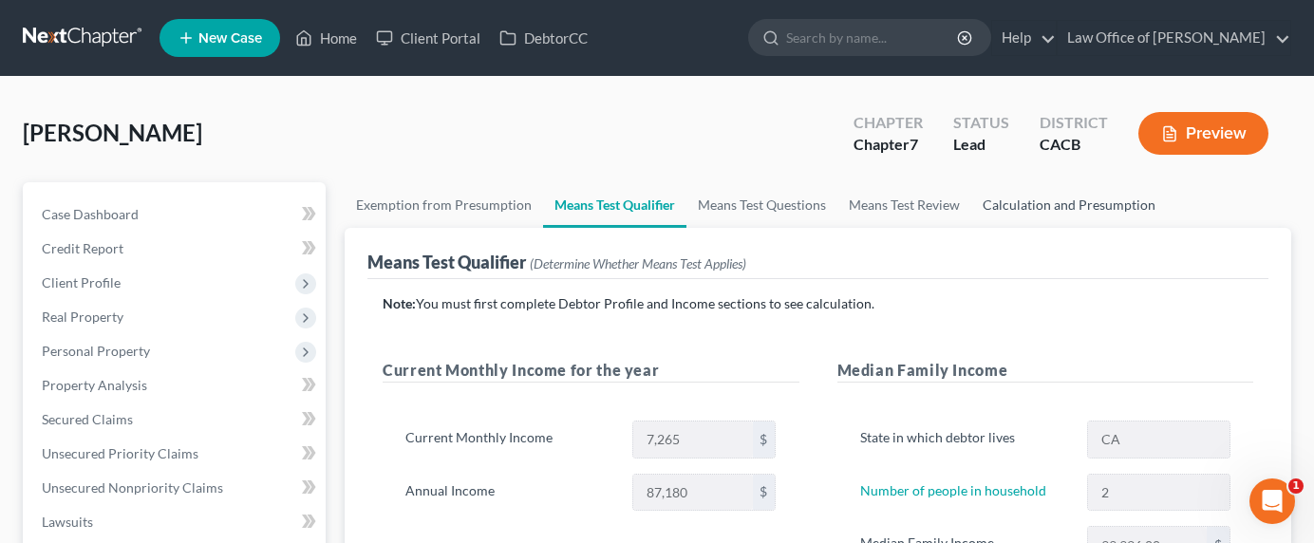
click at [1009, 207] on link "Calculation and Presumption" at bounding box center [1069, 205] width 196 height 46
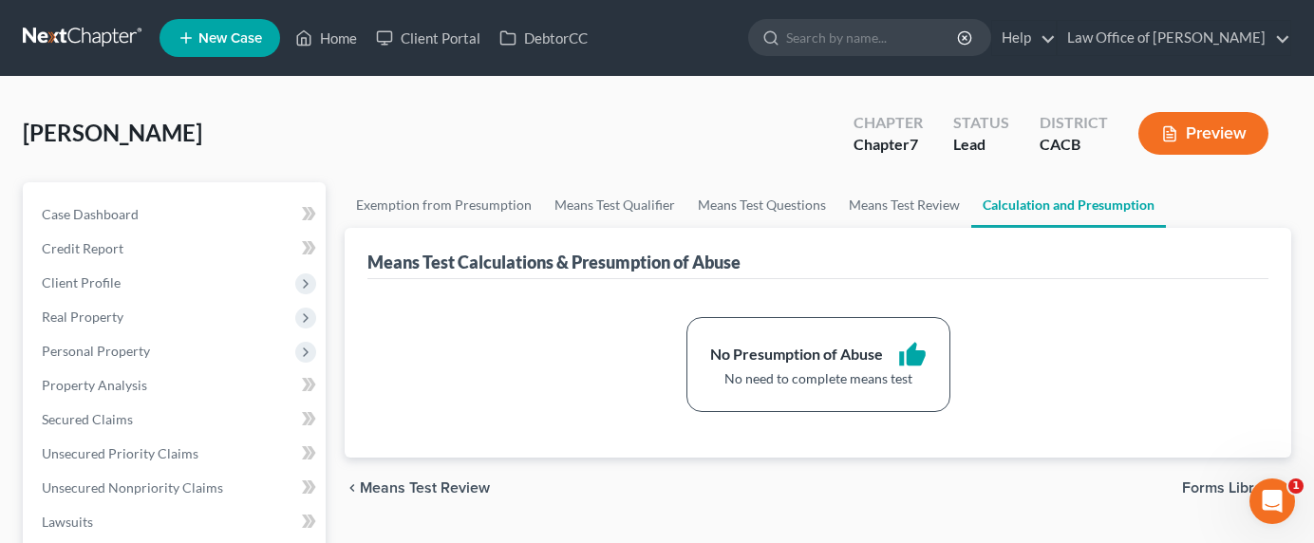
scroll to position [635, 0]
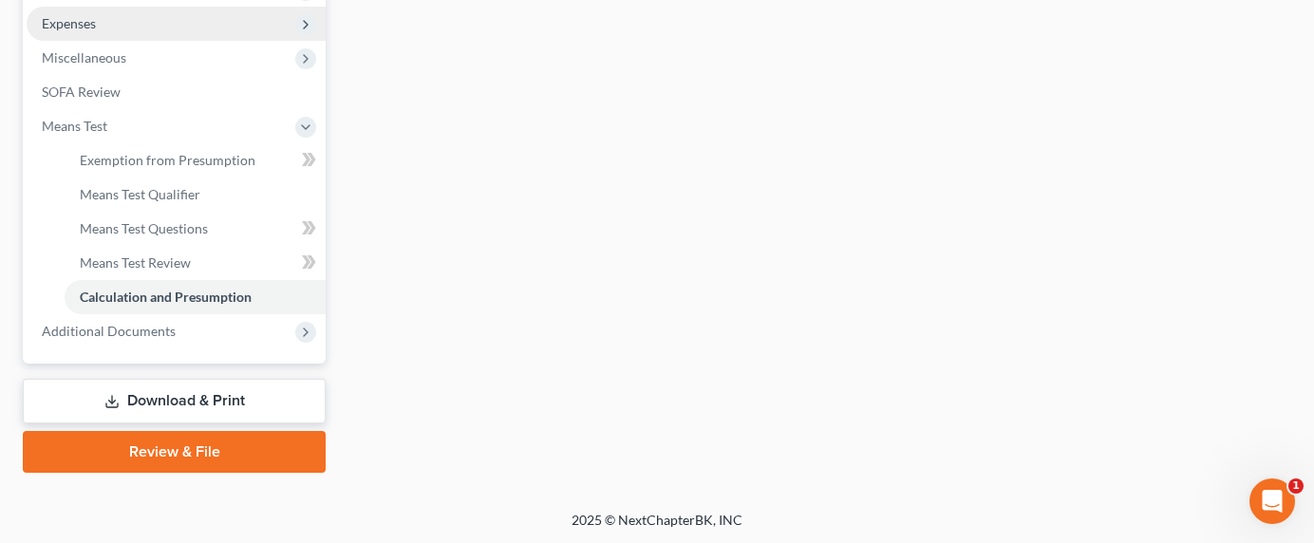
click at [77, 28] on span "Expenses" at bounding box center [69, 23] width 54 height 16
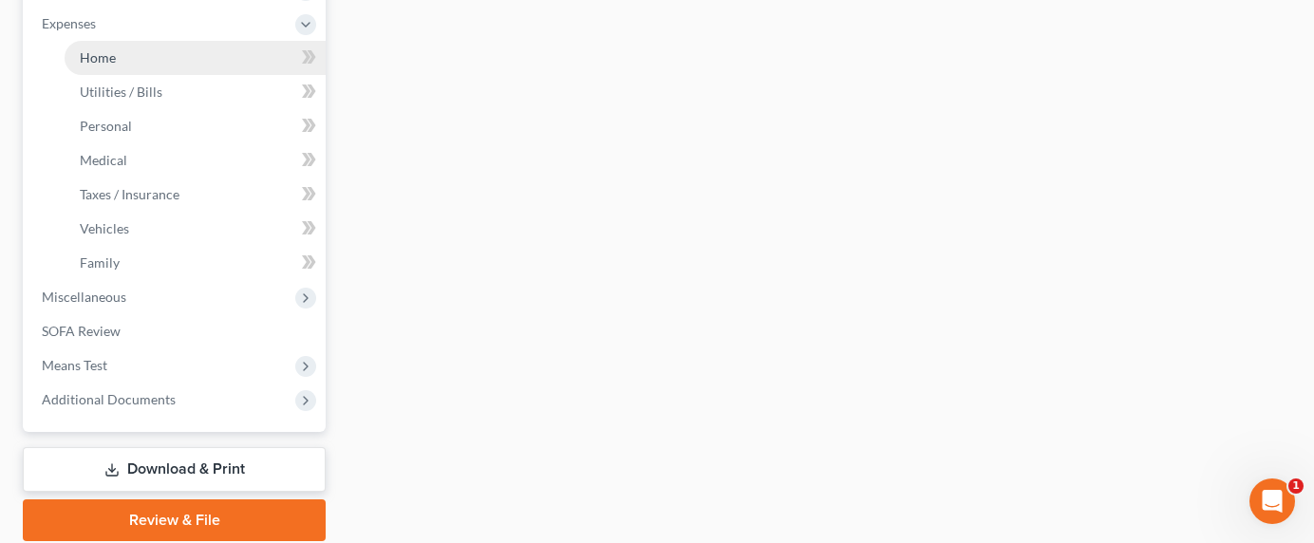
click at [109, 55] on span "Home" at bounding box center [98, 57] width 36 height 16
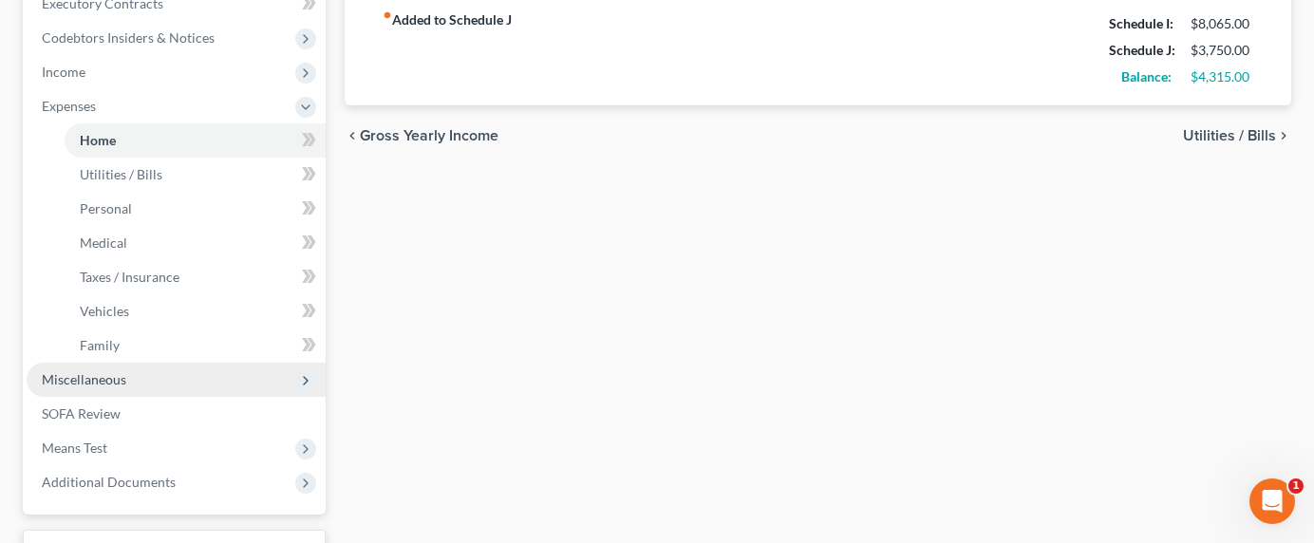
scroll to position [574, 0]
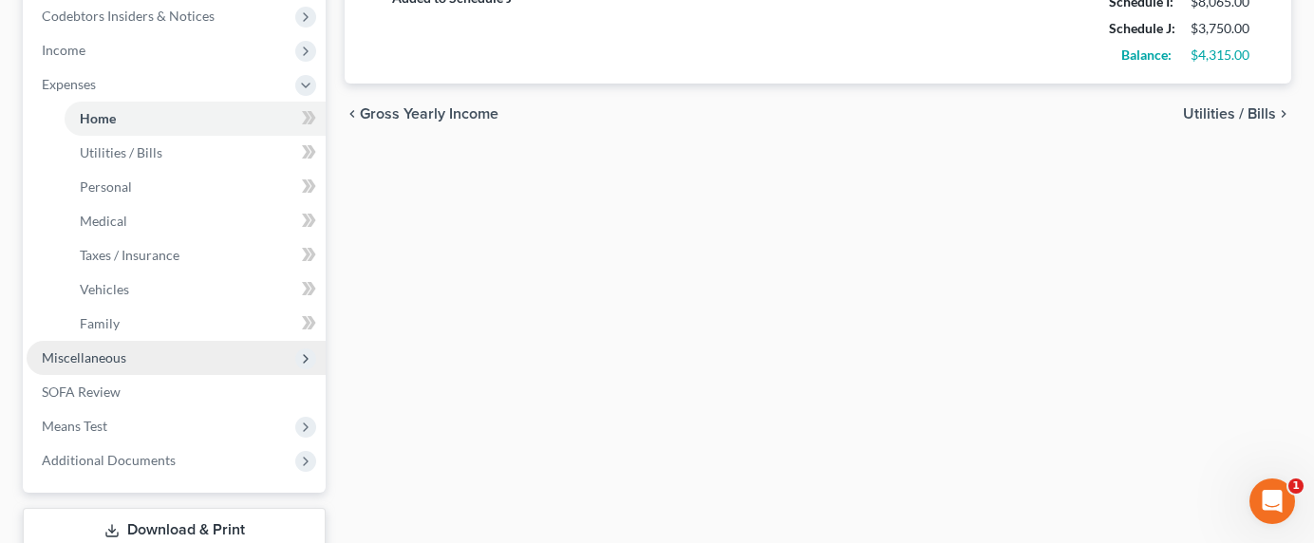
click at [72, 355] on span "Miscellaneous" at bounding box center [84, 357] width 84 height 16
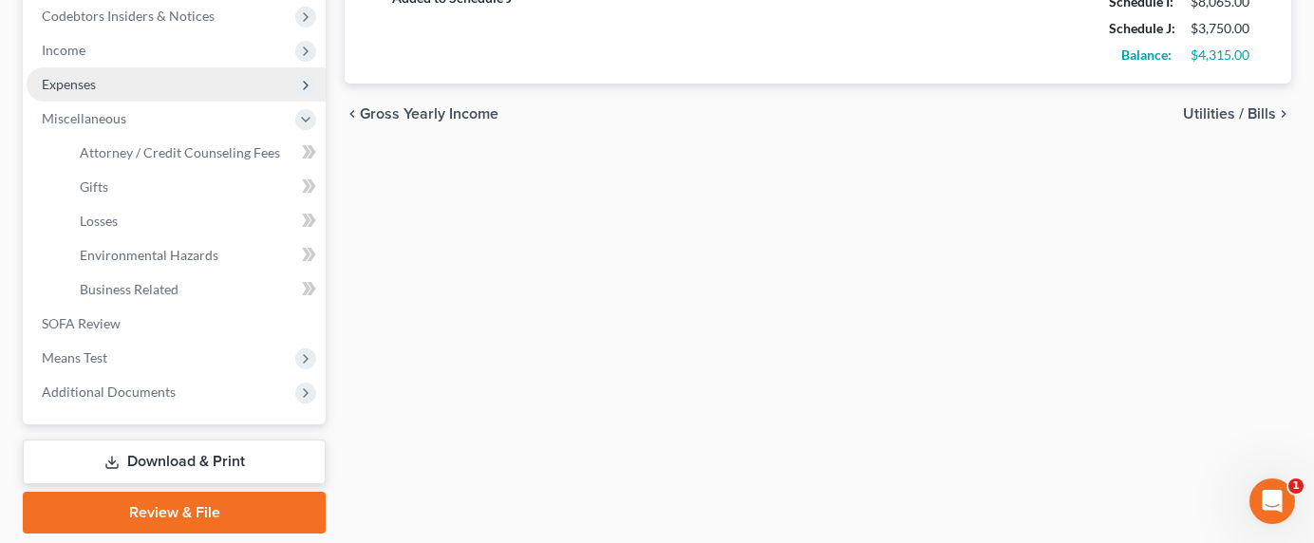
click at [74, 76] on span "Expenses" at bounding box center [69, 84] width 54 height 16
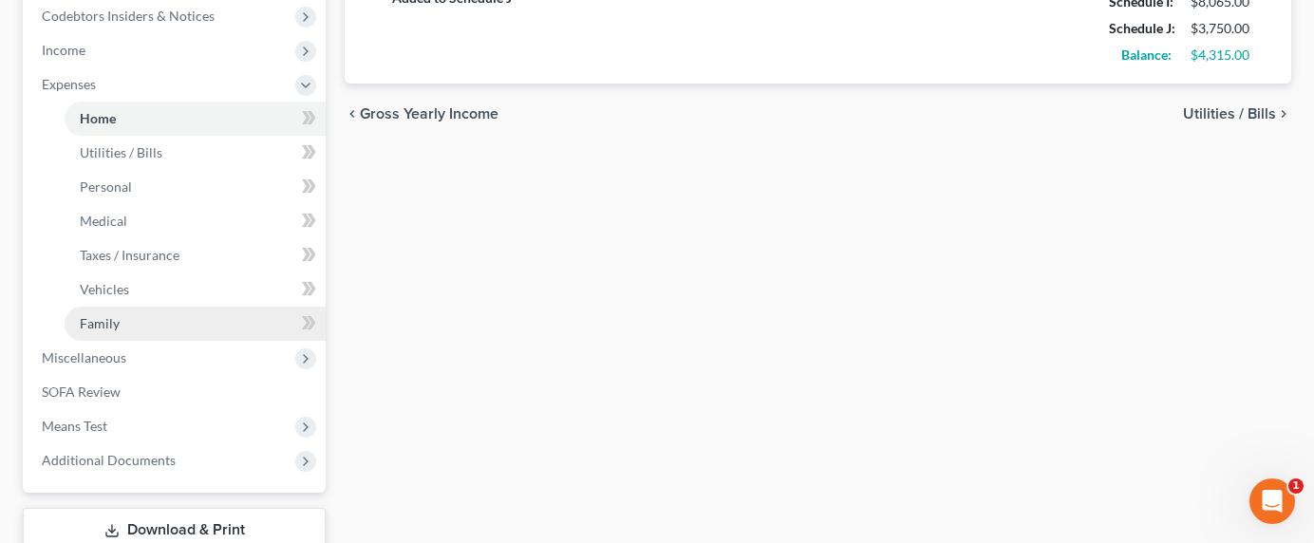
click at [107, 322] on span "Family" at bounding box center [100, 323] width 40 height 16
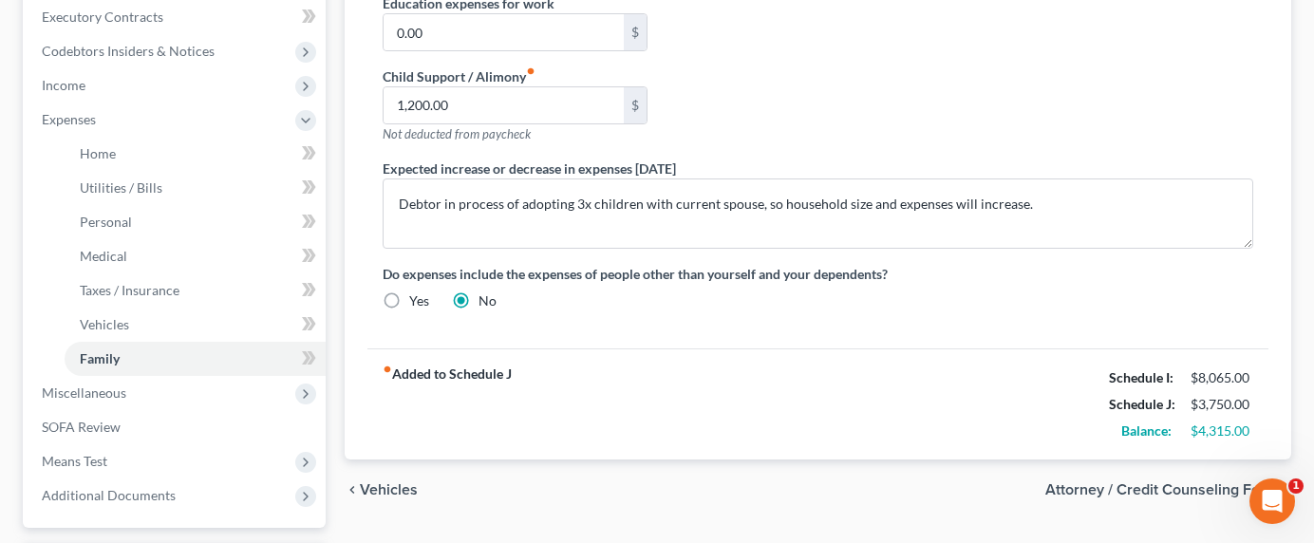
scroll to position [641, 0]
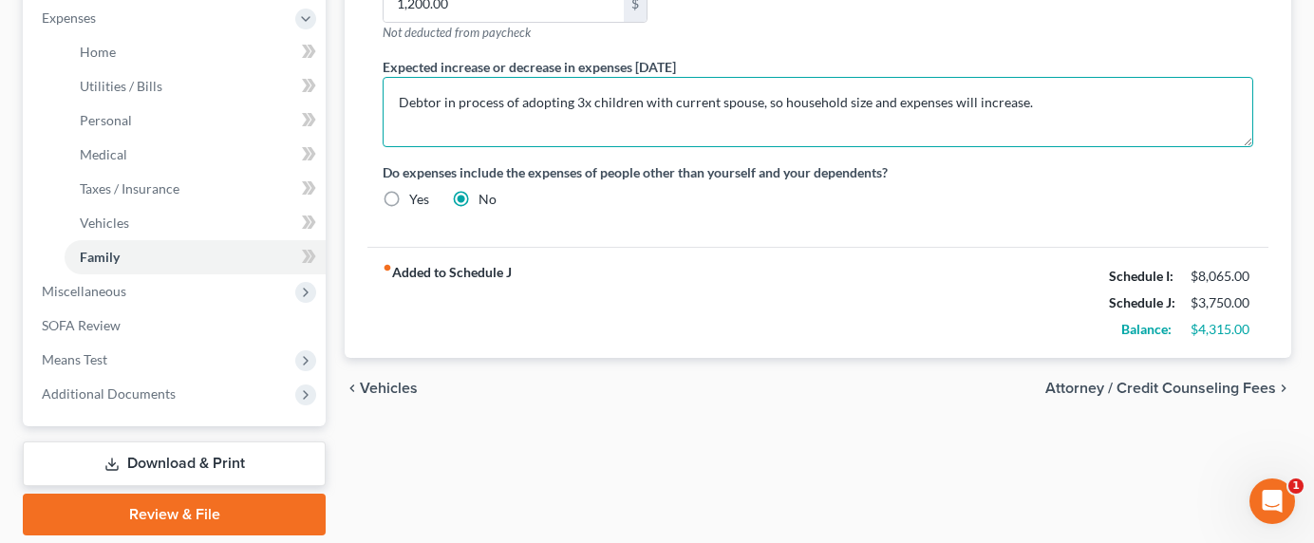
click at [1096, 101] on textarea "Debtor in process of adopting 3x children with current spouse, so household siz…" at bounding box center [818, 112] width 871 height 70
click at [614, 116] on textarea "Debtor in process of adopting 3x children with current spouse, so household siz…" at bounding box center [818, 112] width 871 height 70
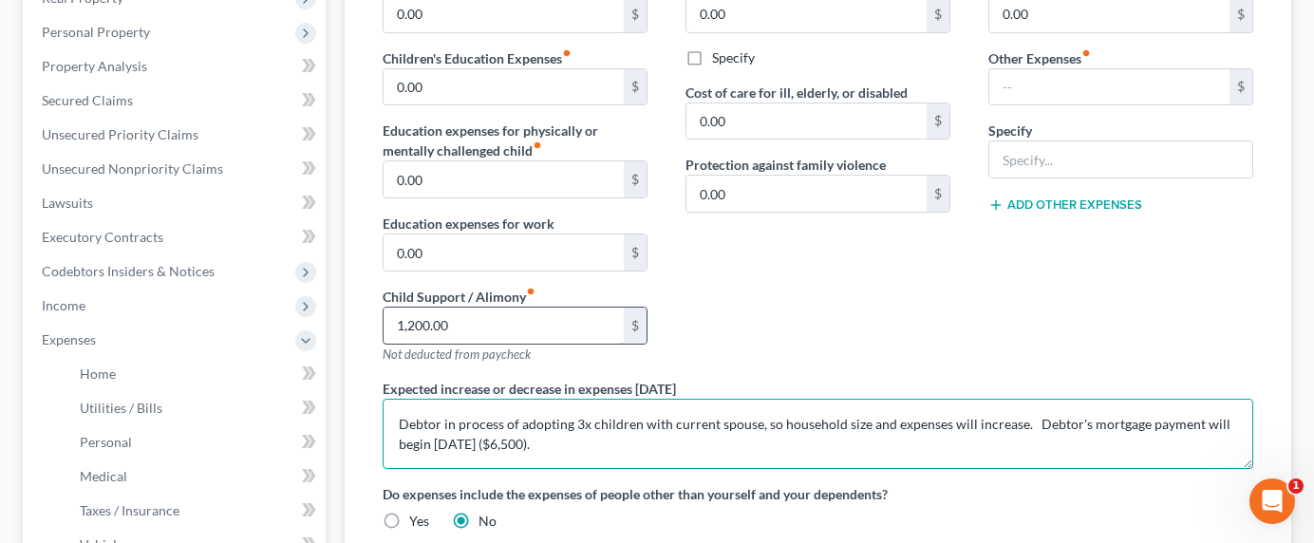
scroll to position [331, 0]
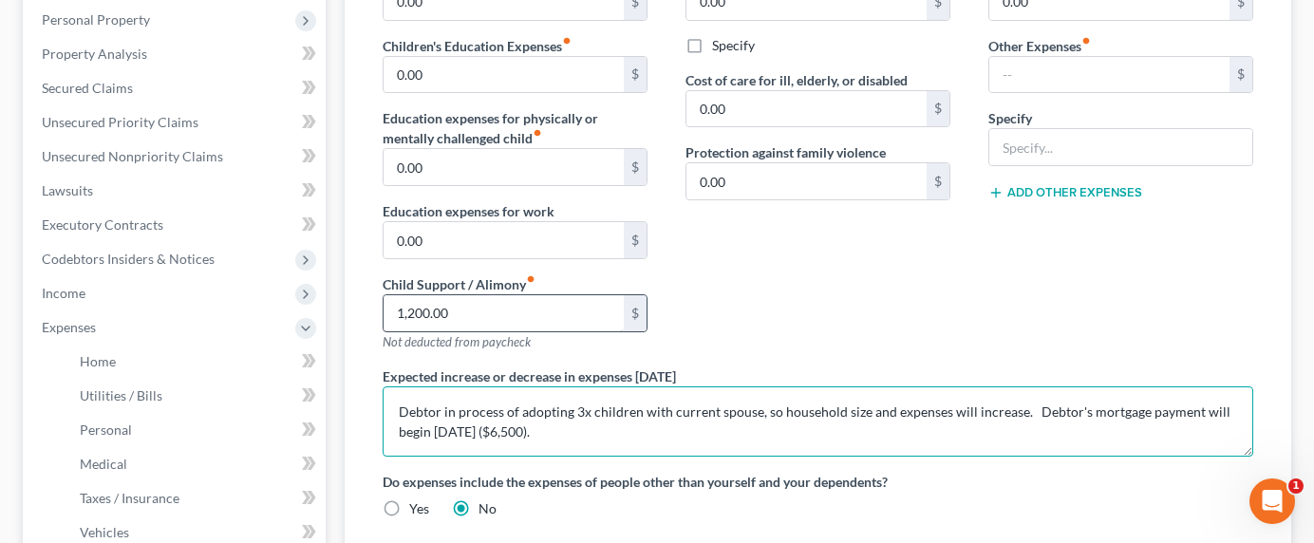
type textarea "Debtor in process of adopting 3x children with current spouse, so household siz…"
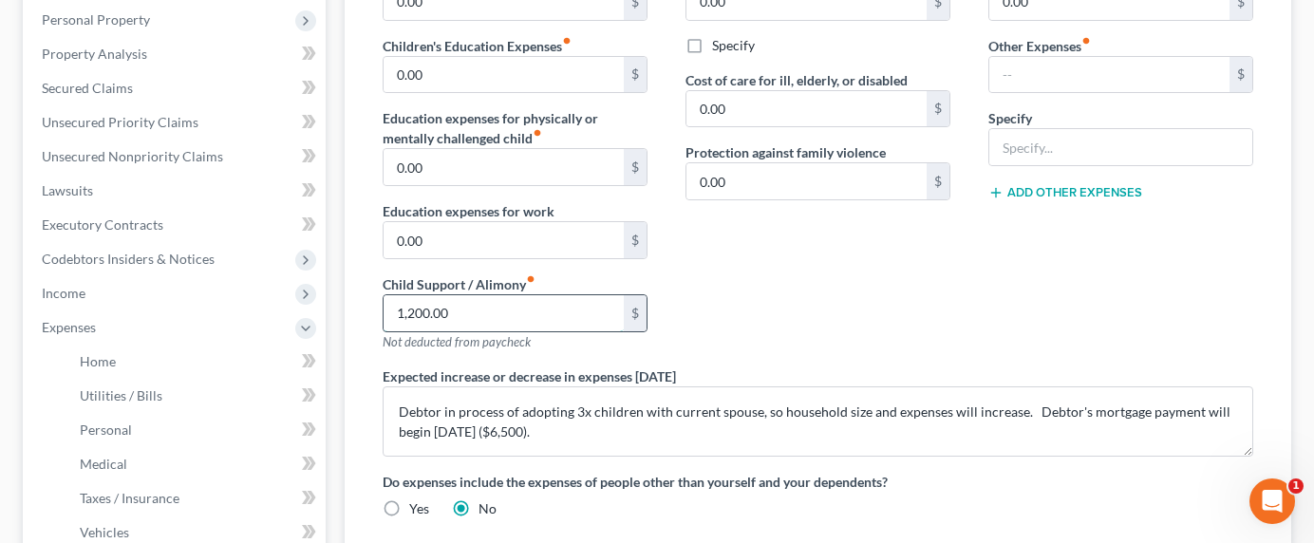
click at [482, 308] on input "1,200.00" at bounding box center [504, 313] width 240 height 36
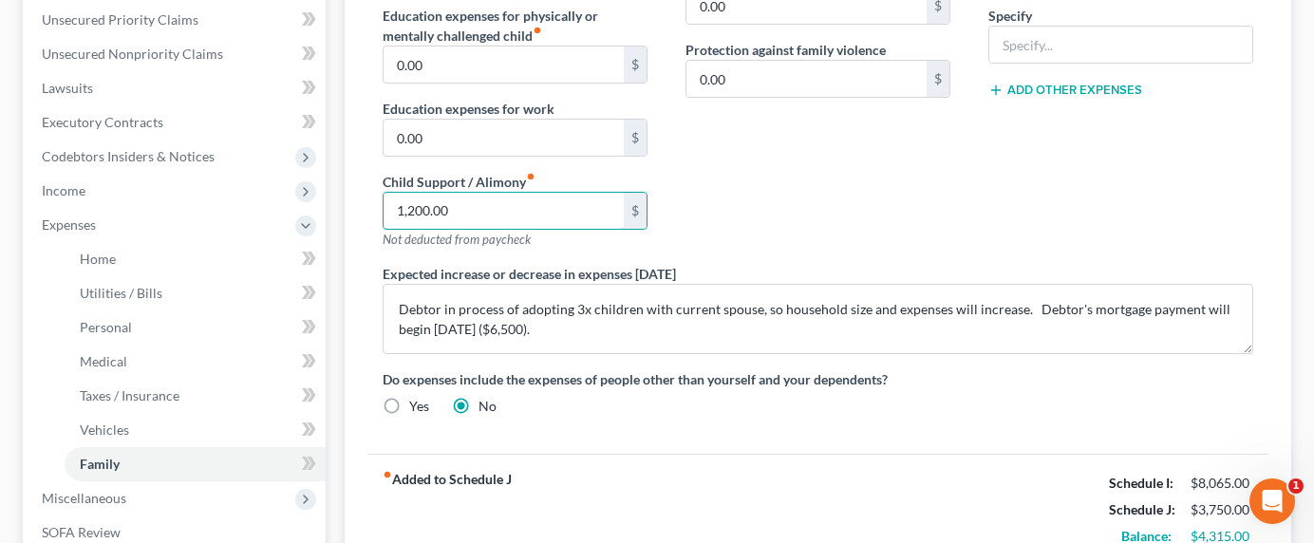
scroll to position [503, 0]
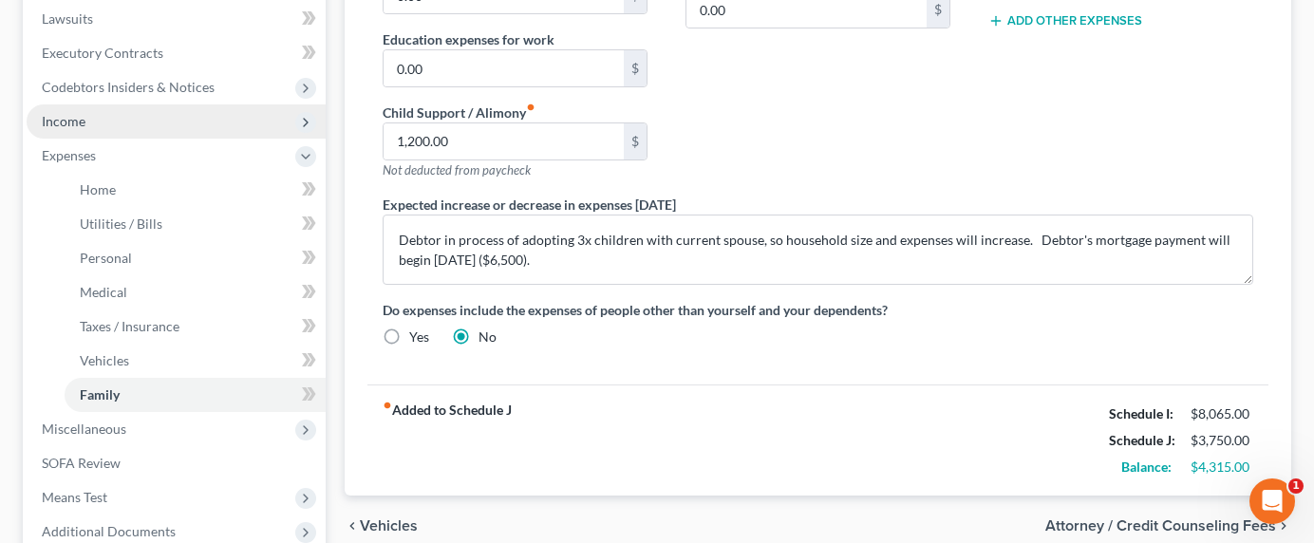
click at [62, 118] on span "Income" at bounding box center [64, 121] width 44 height 16
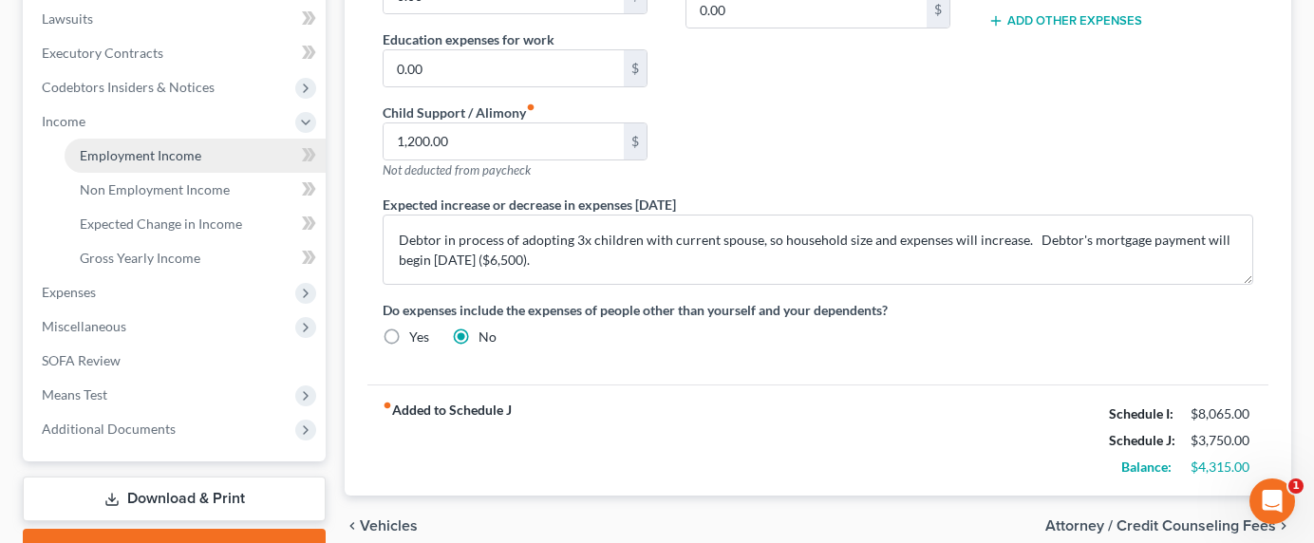
click at [136, 157] on span "Employment Income" at bounding box center [141, 155] width 122 height 16
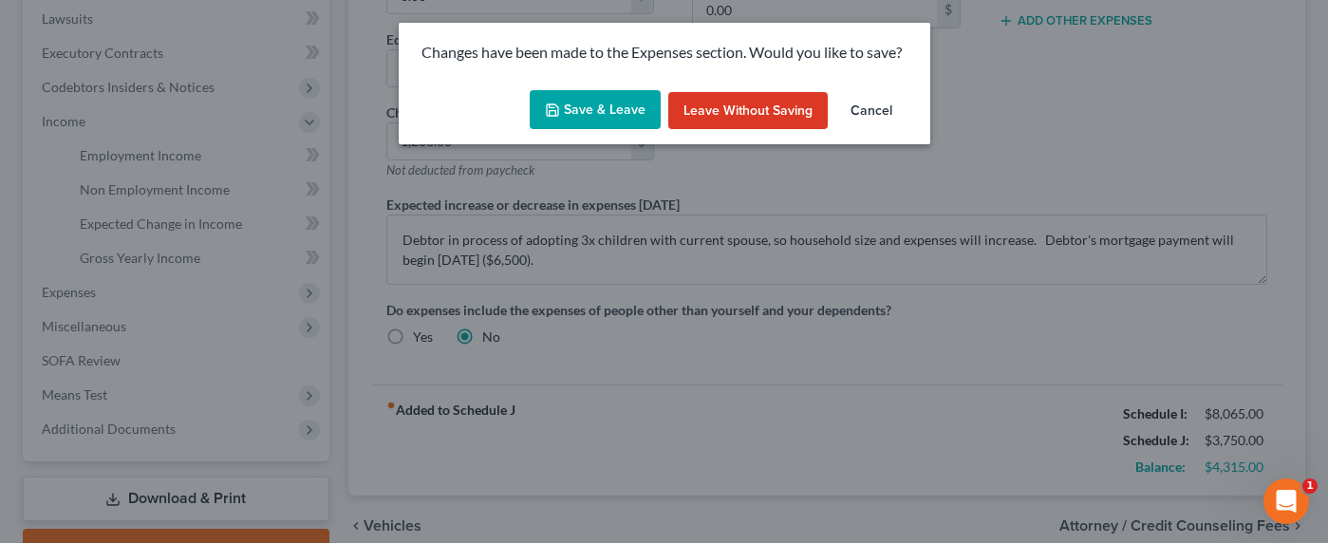
click at [655, 106] on button "Save & Leave" at bounding box center [595, 110] width 131 height 40
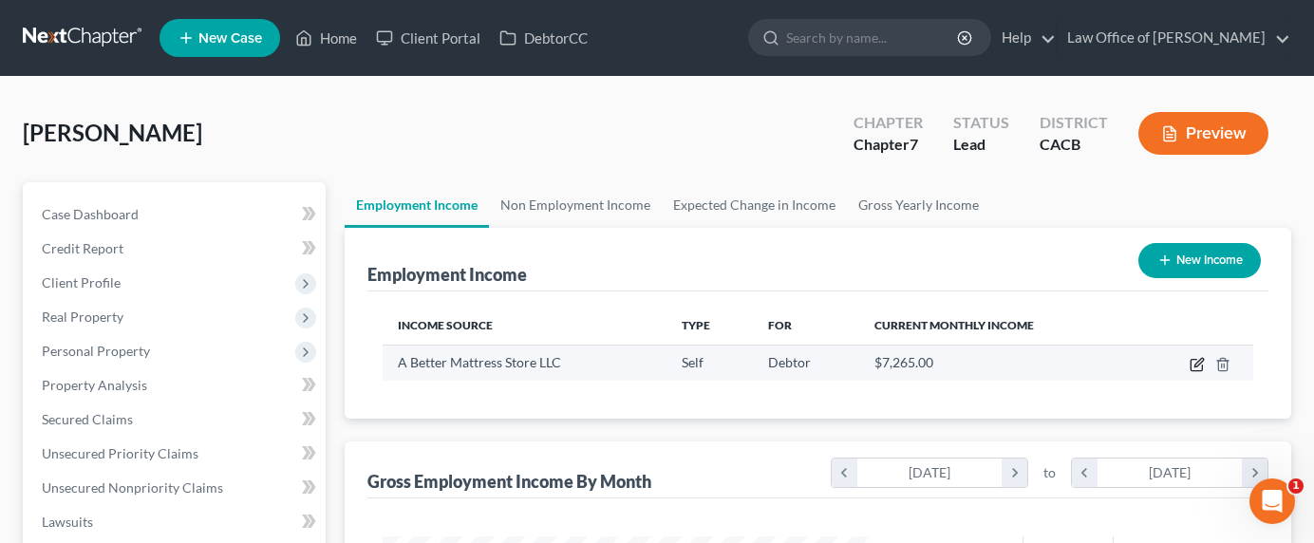
click at [1200, 361] on icon "button" at bounding box center [1197, 364] width 15 height 15
select select "1"
select select "4"
select select "0"
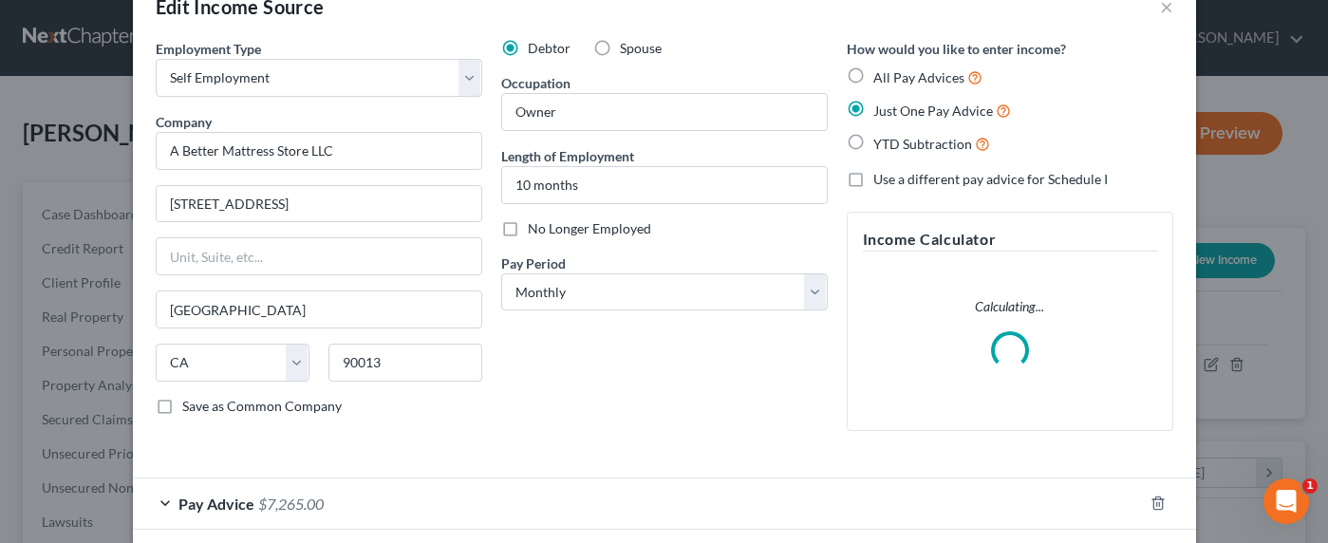
scroll to position [139, 0]
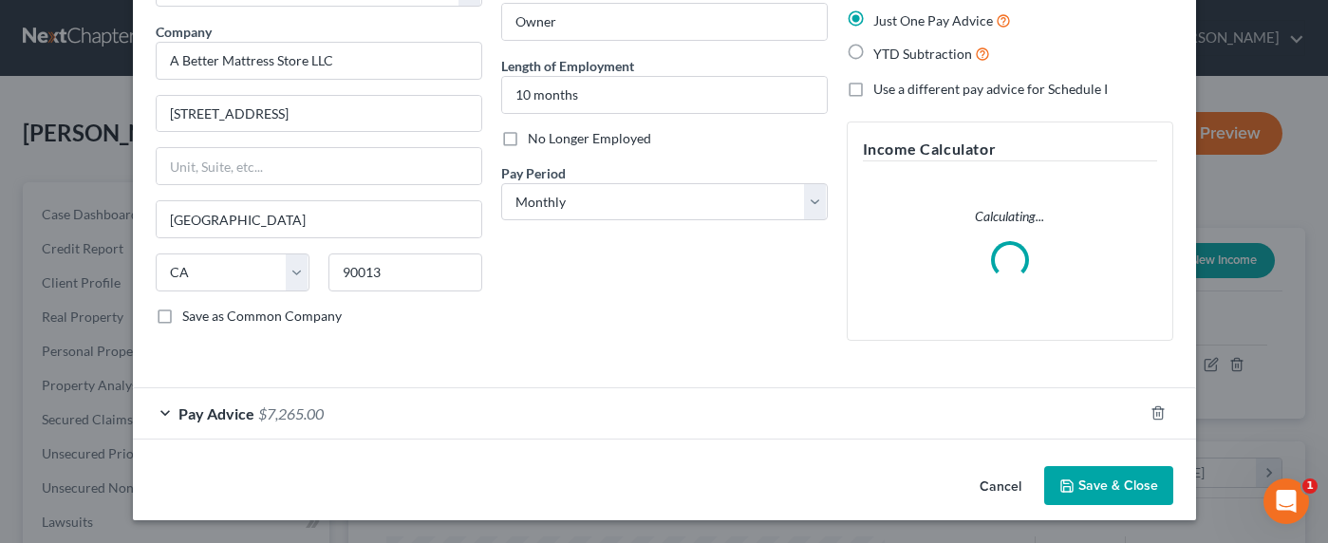
click at [267, 422] on div "Pay Advice $7,265.00" at bounding box center [638, 413] width 1010 height 50
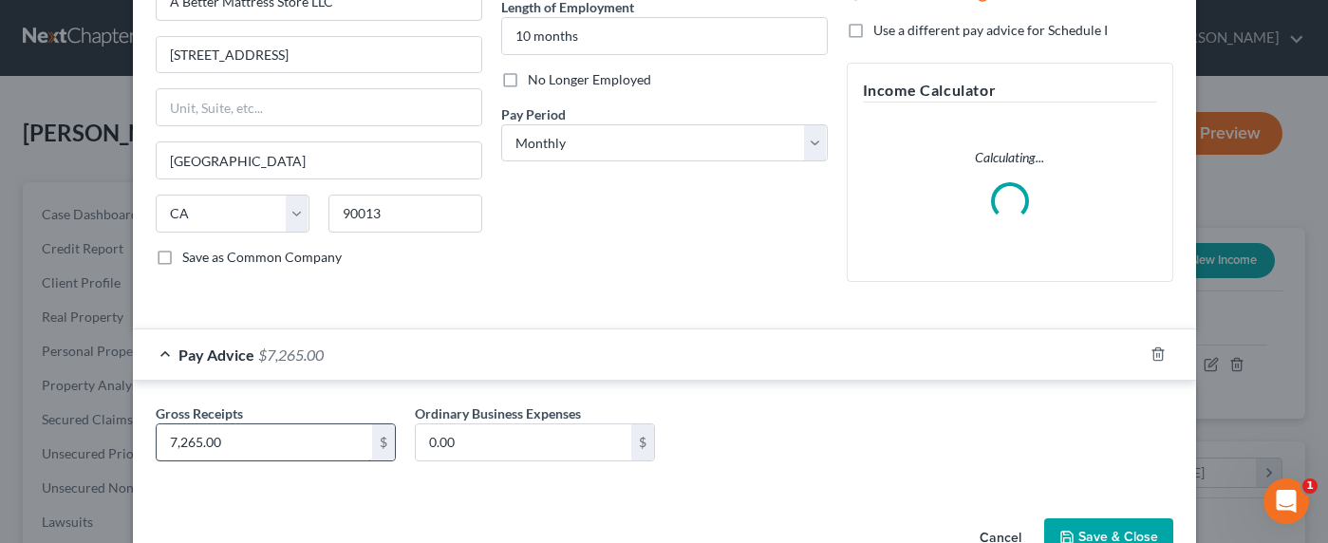
scroll to position [250, 0]
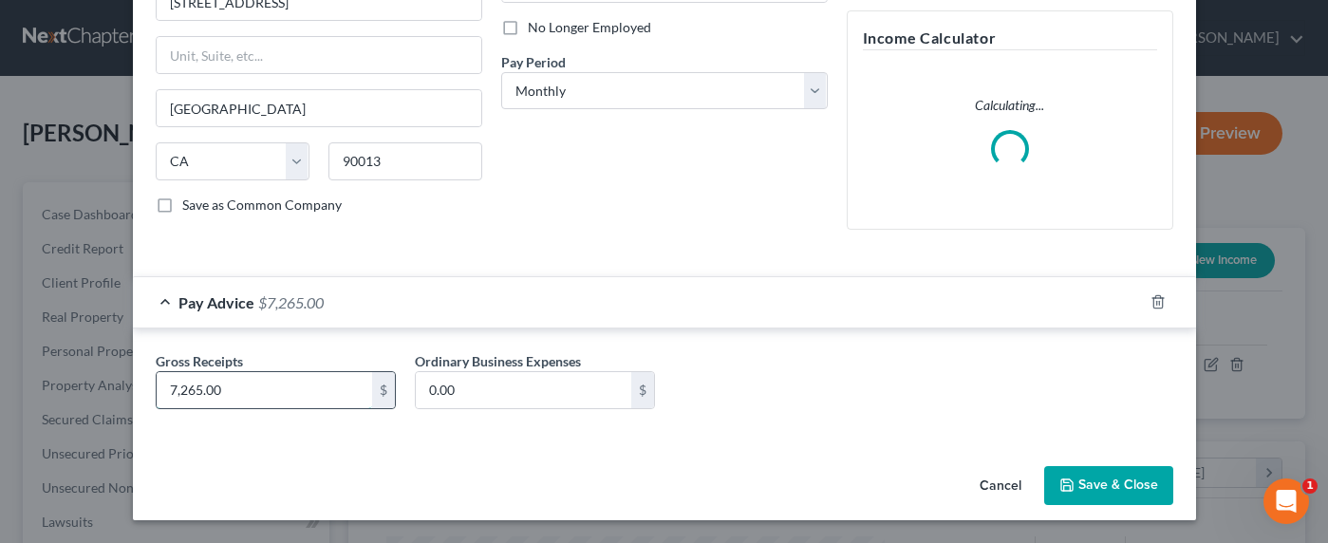
click at [172, 386] on input "7,265.00" at bounding box center [265, 390] width 216 height 36
click at [169, 391] on input "7,265.00" at bounding box center [265, 390] width 216 height 36
click at [159, 388] on input "7,265.00" at bounding box center [265, 390] width 216 height 36
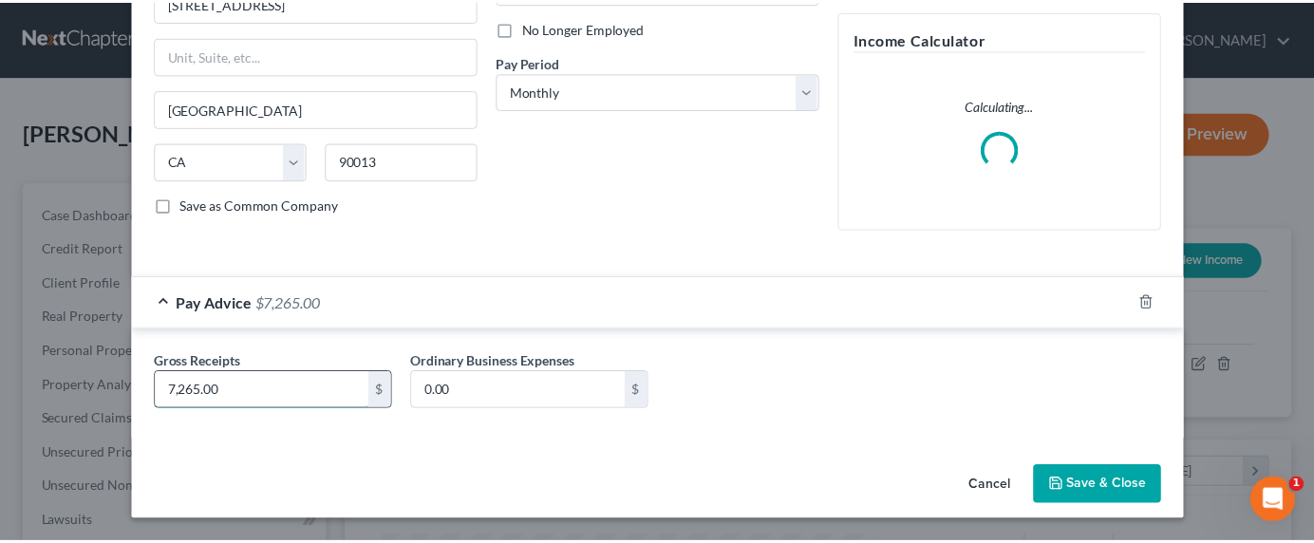
scroll to position [234, 0]
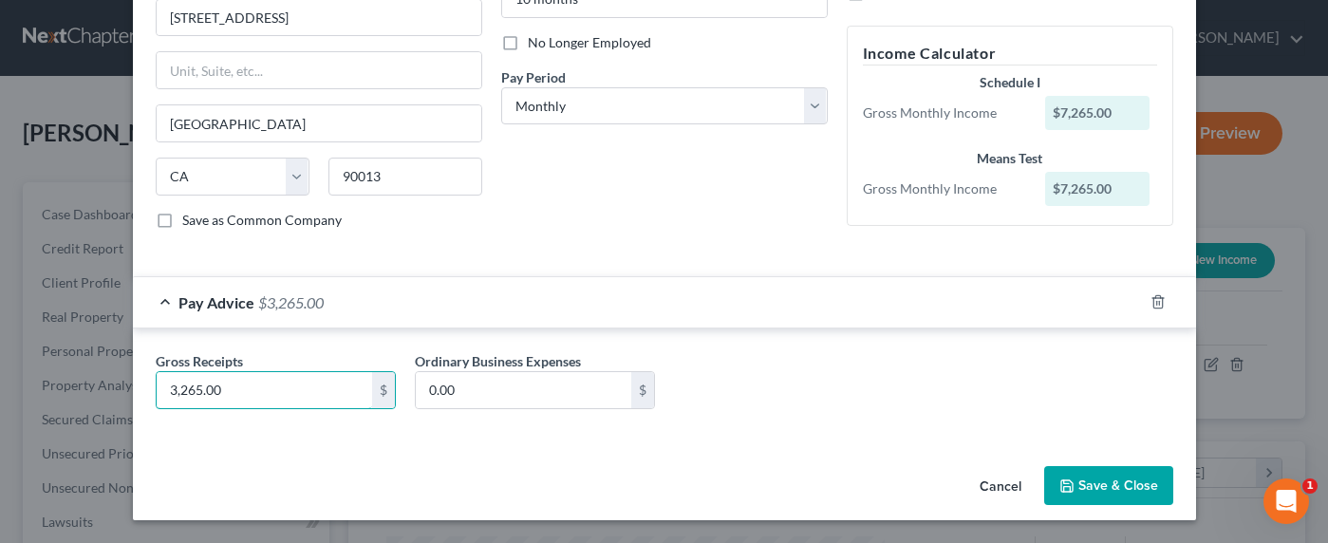
type input "3,265.00"
click at [1075, 481] on button "Save & Close" at bounding box center [1108, 486] width 129 height 40
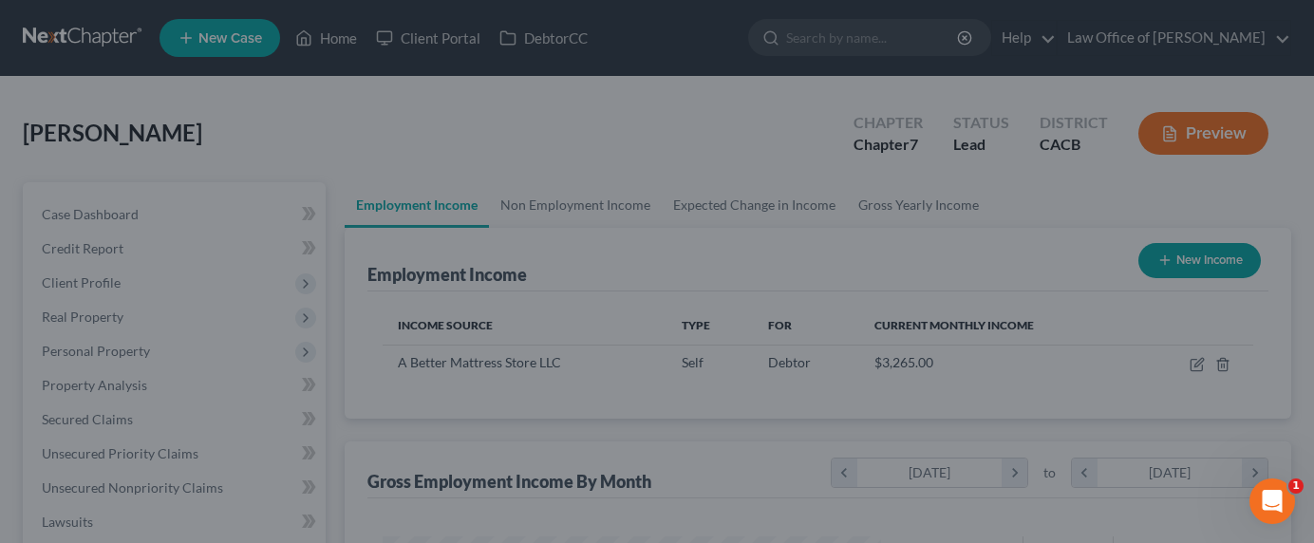
scroll to position [949029, 948839]
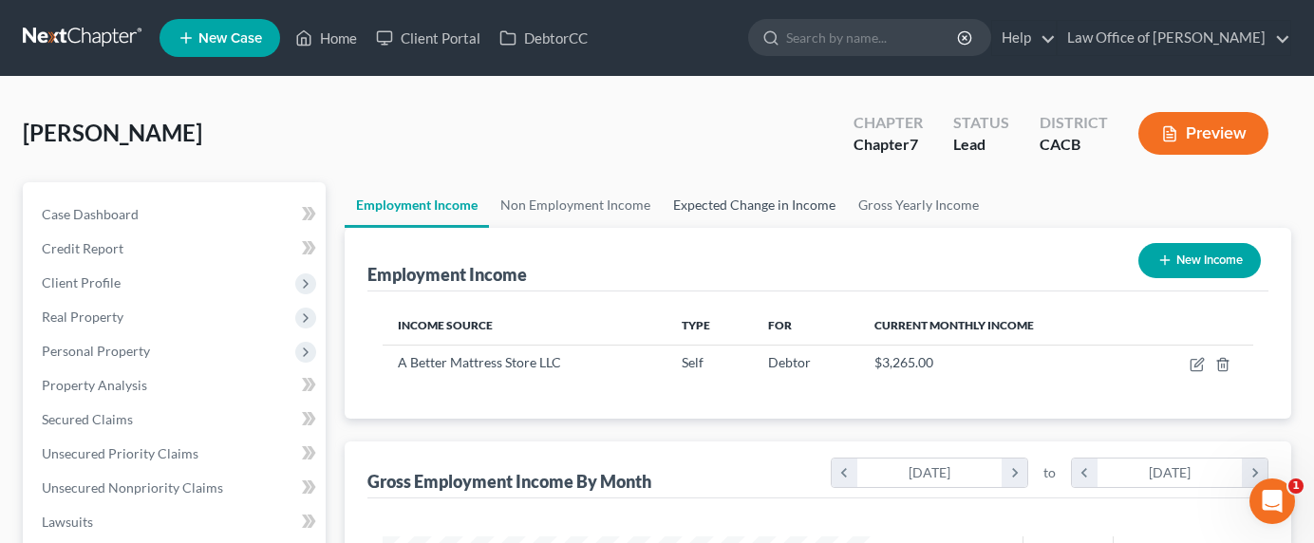
click at [772, 209] on link "Expected Change in Income" at bounding box center [754, 205] width 185 height 46
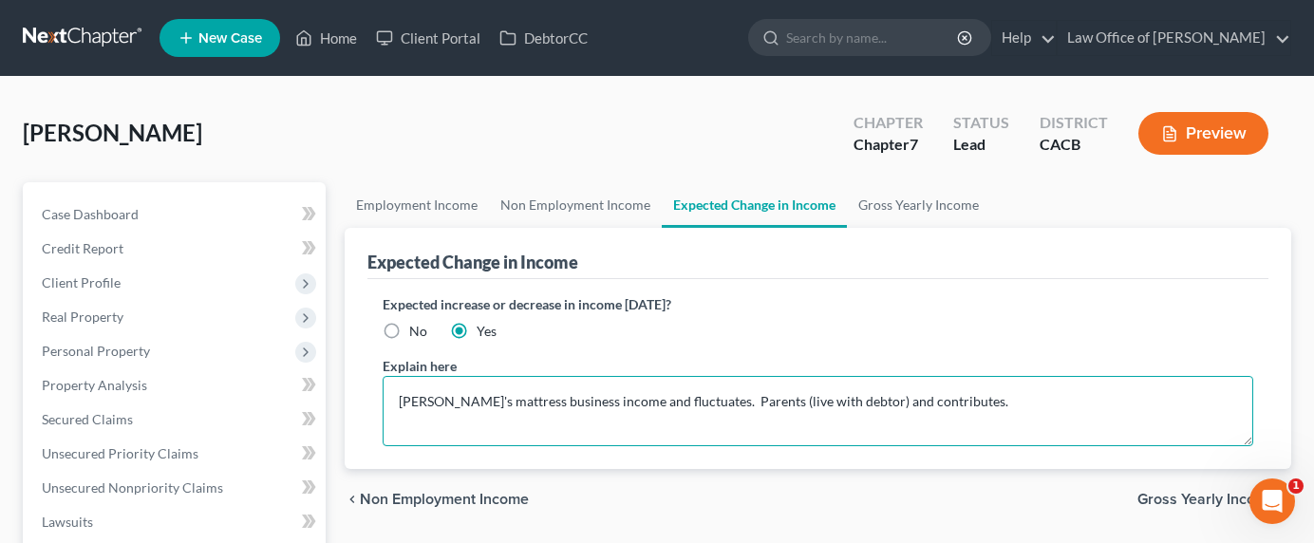
click at [990, 403] on textarea "Debtor's mattress business income and fluctuates. Parents (live with debtor) an…" at bounding box center [818, 411] width 871 height 70
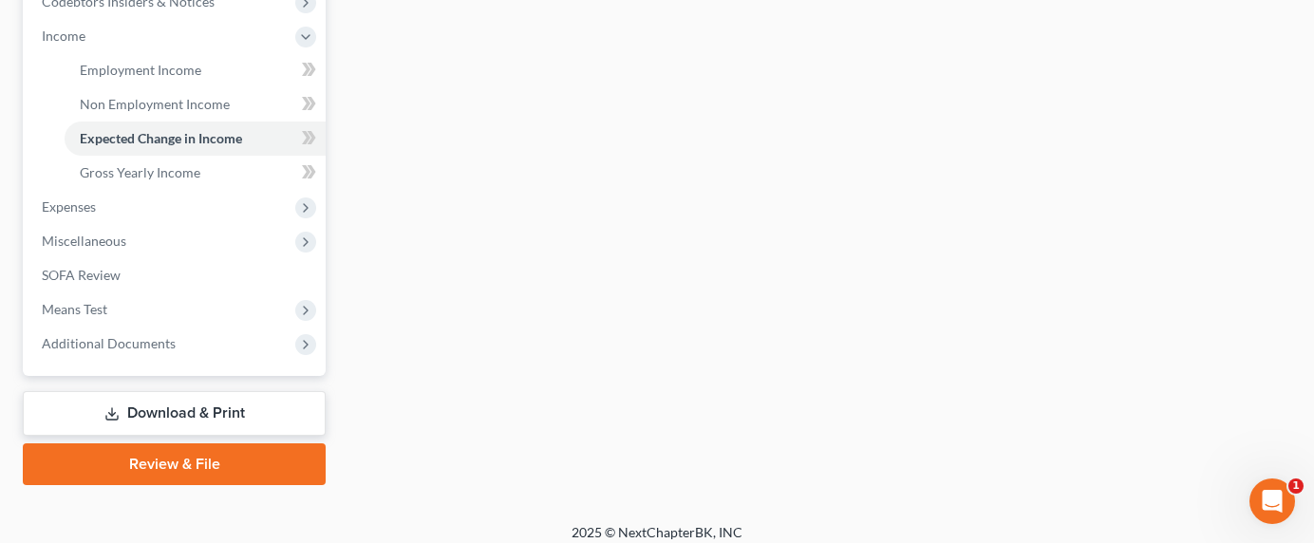
scroll to position [601, 0]
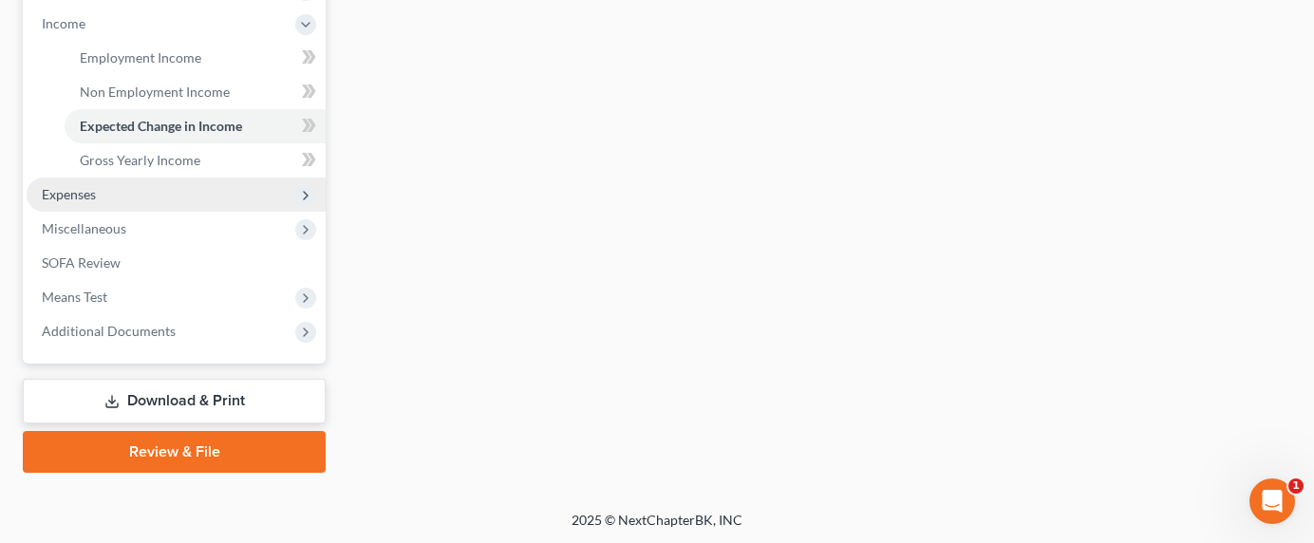
type textarea "Debtor's mattress business income and fluctuates. Parents (live with debtor) an…"
click at [64, 196] on span "Expenses" at bounding box center [69, 194] width 54 height 16
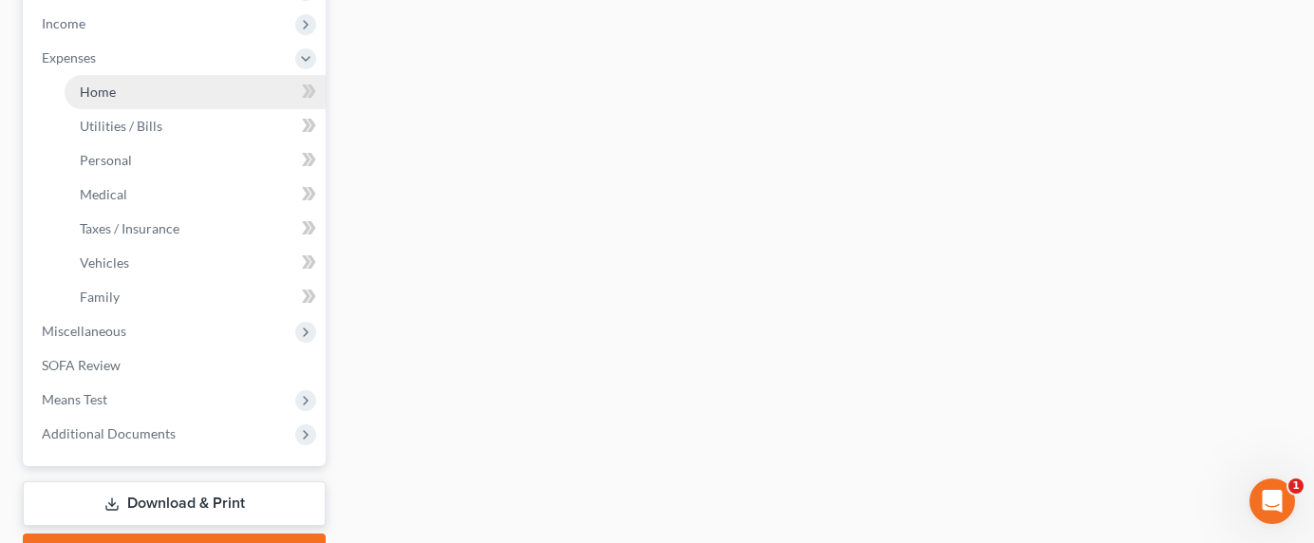
click at [101, 88] on span "Home" at bounding box center [98, 92] width 36 height 16
type input "0.00"
radio input "true"
type input "0.00"
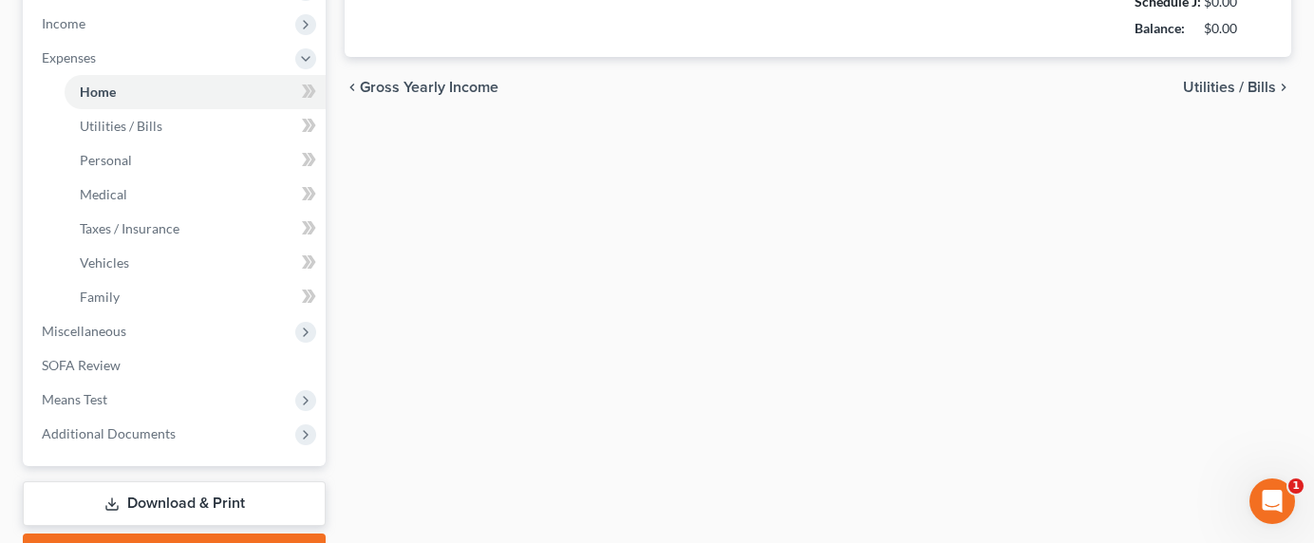
type input "0.00"
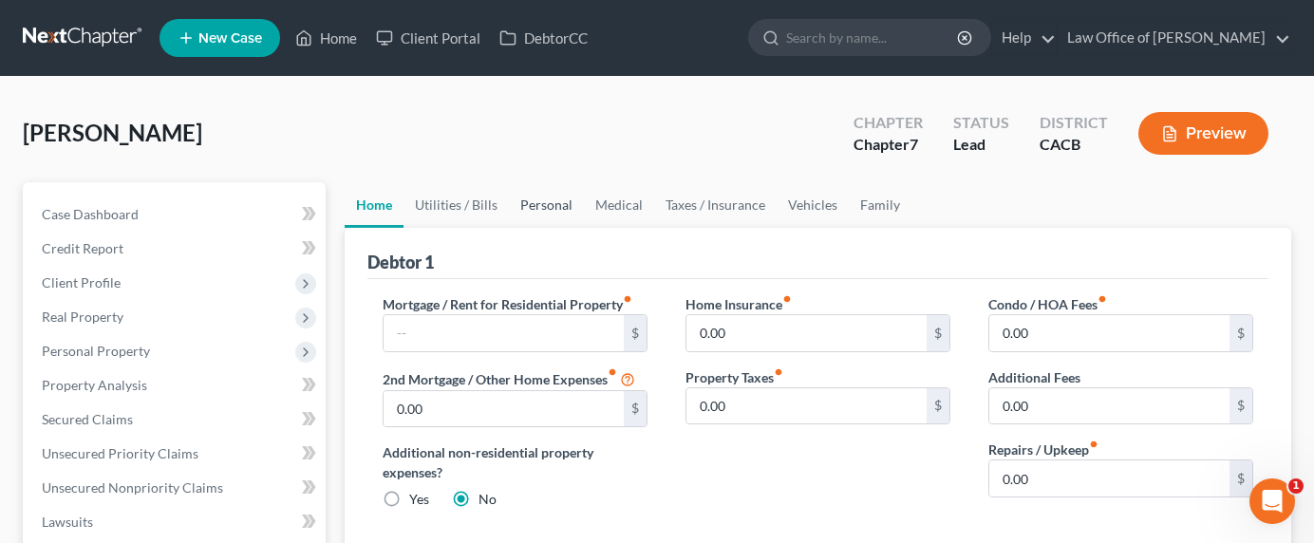
click at [561, 206] on link "Personal" at bounding box center [546, 205] width 75 height 46
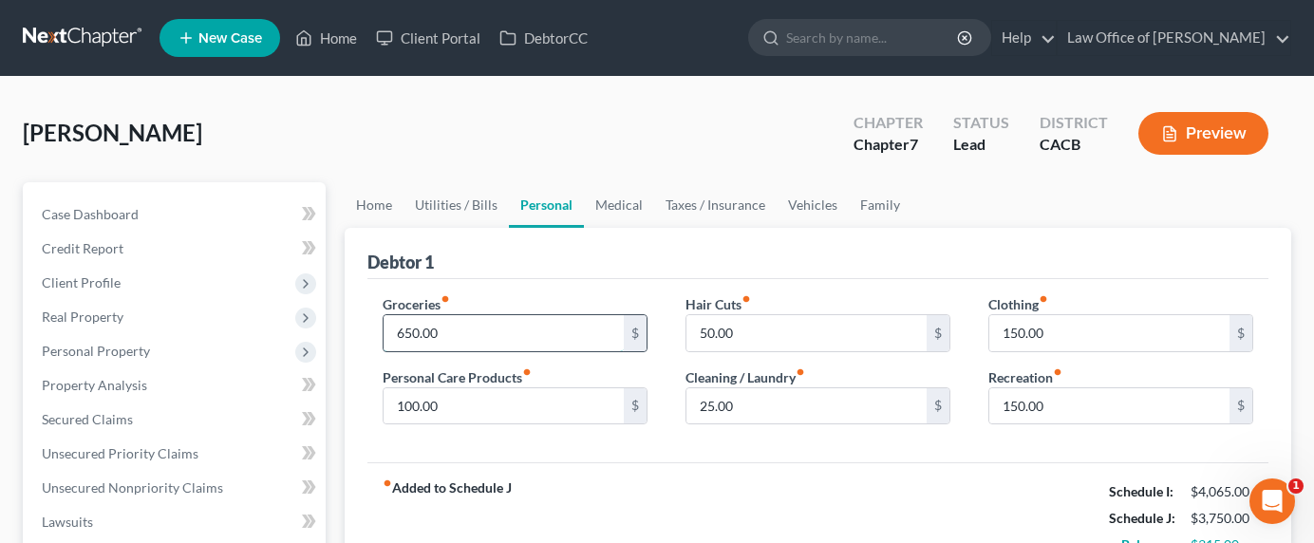
click at [415, 340] on input "650.00" at bounding box center [504, 333] width 240 height 36
click at [407, 333] on input "650.00" at bounding box center [504, 333] width 240 height 36
click at [397, 330] on input "650.00" at bounding box center [504, 333] width 240 height 36
type input "850.00"
click at [697, 200] on link "Taxes / Insurance" at bounding box center [715, 205] width 122 height 46
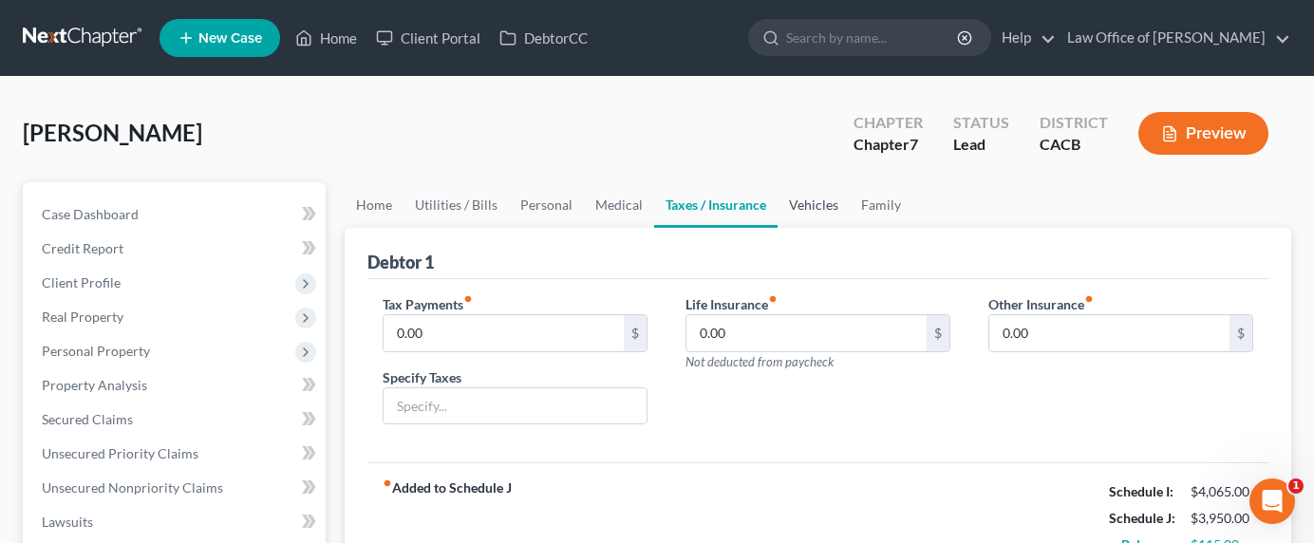
click at [778, 201] on link "Vehicles" at bounding box center [814, 205] width 72 height 46
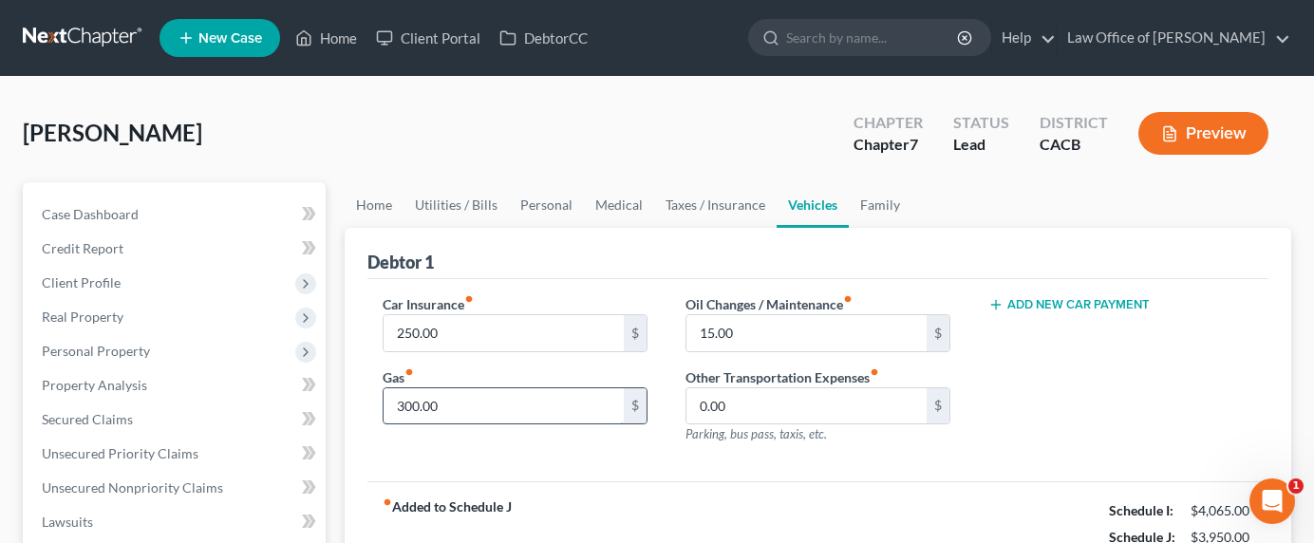
click at [412, 403] on input "300.00" at bounding box center [504, 406] width 240 height 36
click at [409, 410] on input "300.00" at bounding box center [504, 406] width 240 height 36
click at [405, 405] on input "300.00" at bounding box center [504, 406] width 240 height 36
type input "310.00"
click at [868, 204] on link "Family" at bounding box center [880, 205] width 63 height 46
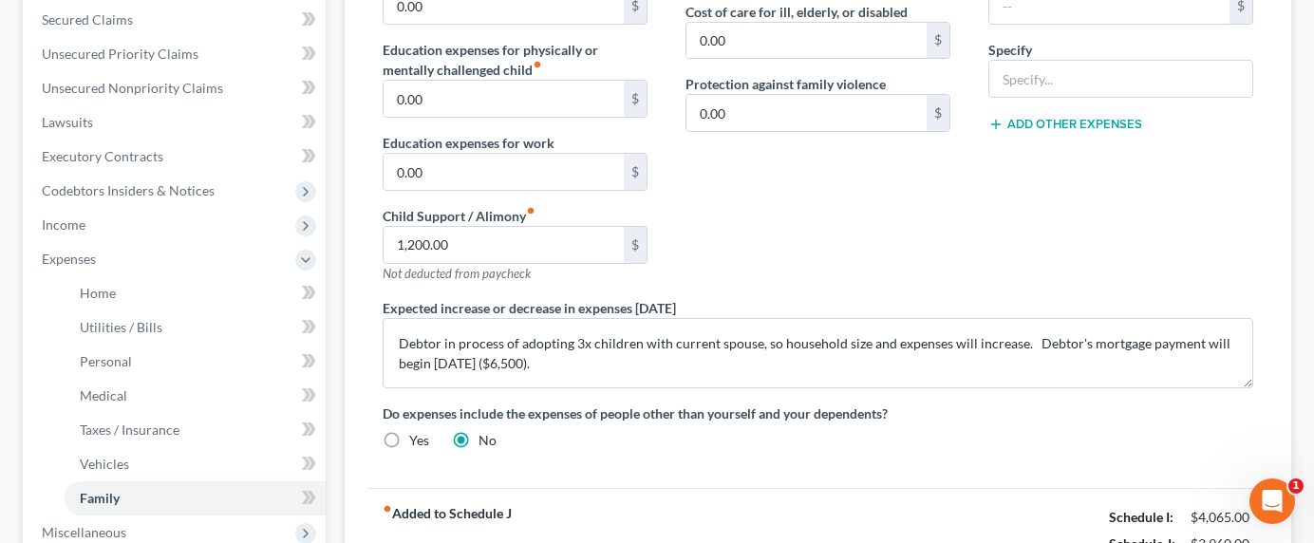
scroll to position [656, 0]
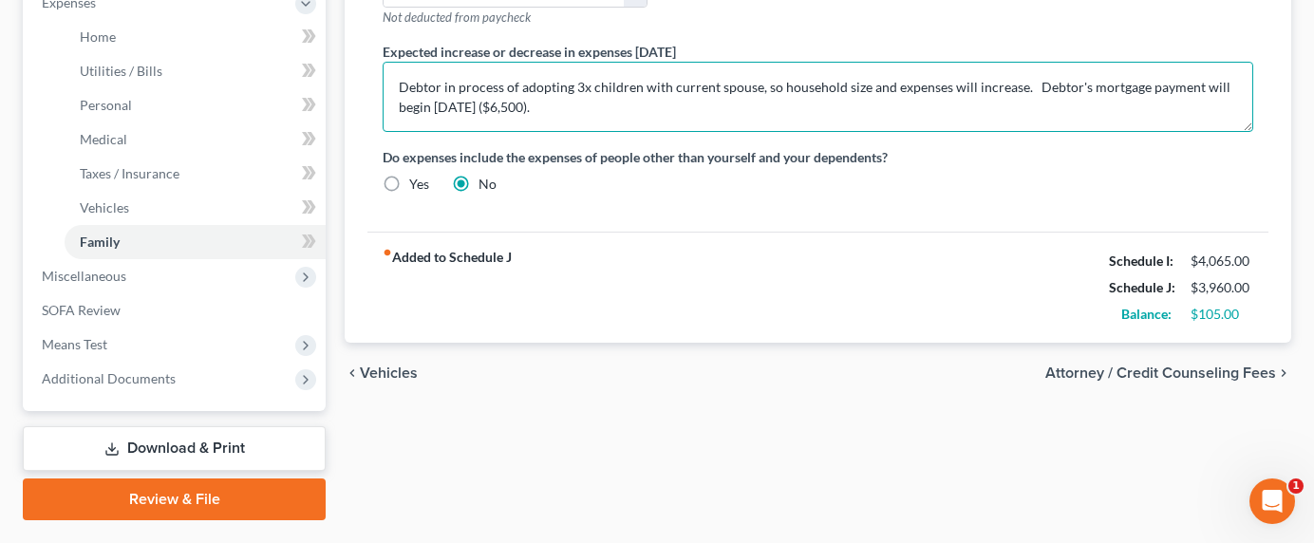
click at [821, 102] on textarea "Debtor in process of adopting 3x children with current spouse, so household siz…" at bounding box center [818, 97] width 871 height 70
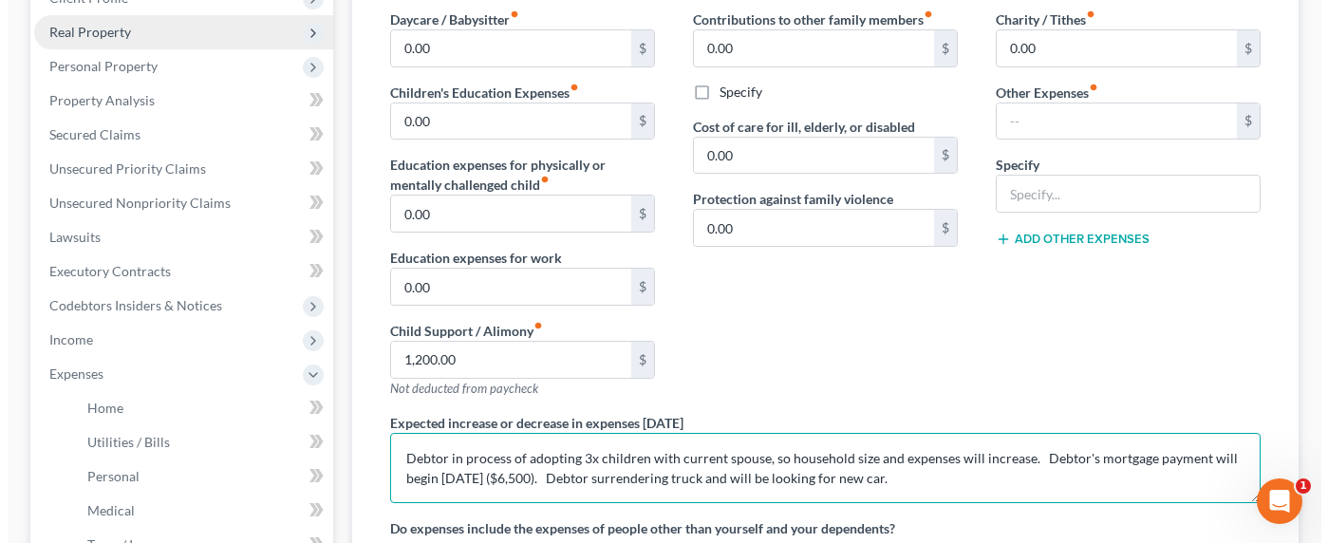
scroll to position [0, 0]
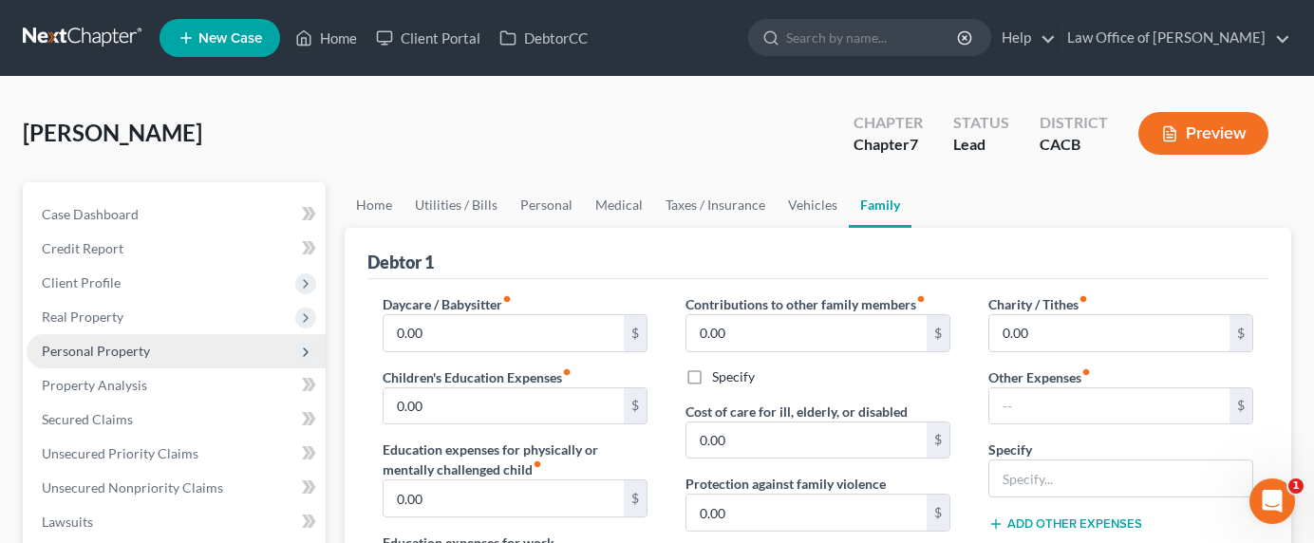
type textarea "Debtor in process of adopting 3x children with current spouse, so household siz…"
click at [61, 360] on span "Personal Property" at bounding box center [176, 351] width 299 height 34
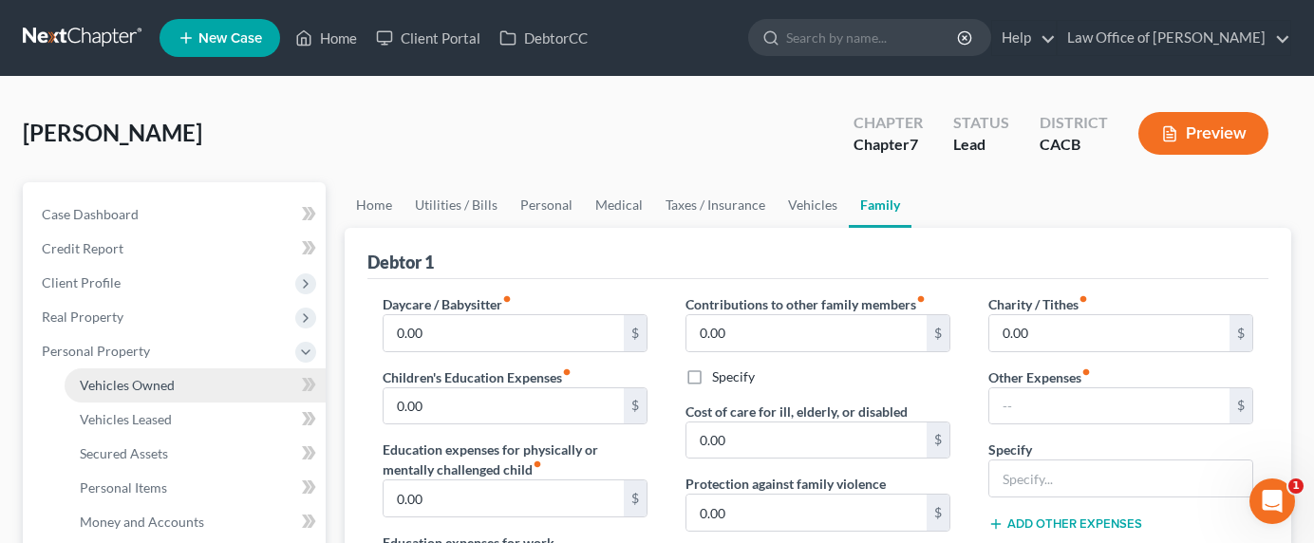
click at [155, 383] on span "Vehicles Owned" at bounding box center [127, 385] width 95 height 16
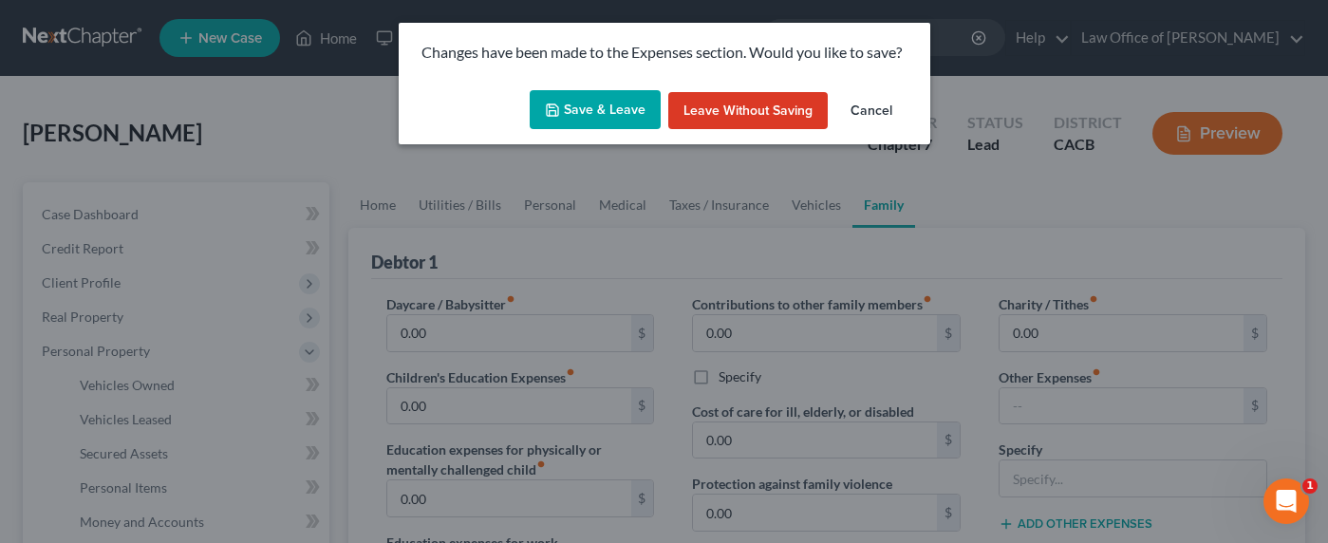
click at [610, 113] on button "Save & Leave" at bounding box center [595, 110] width 131 height 40
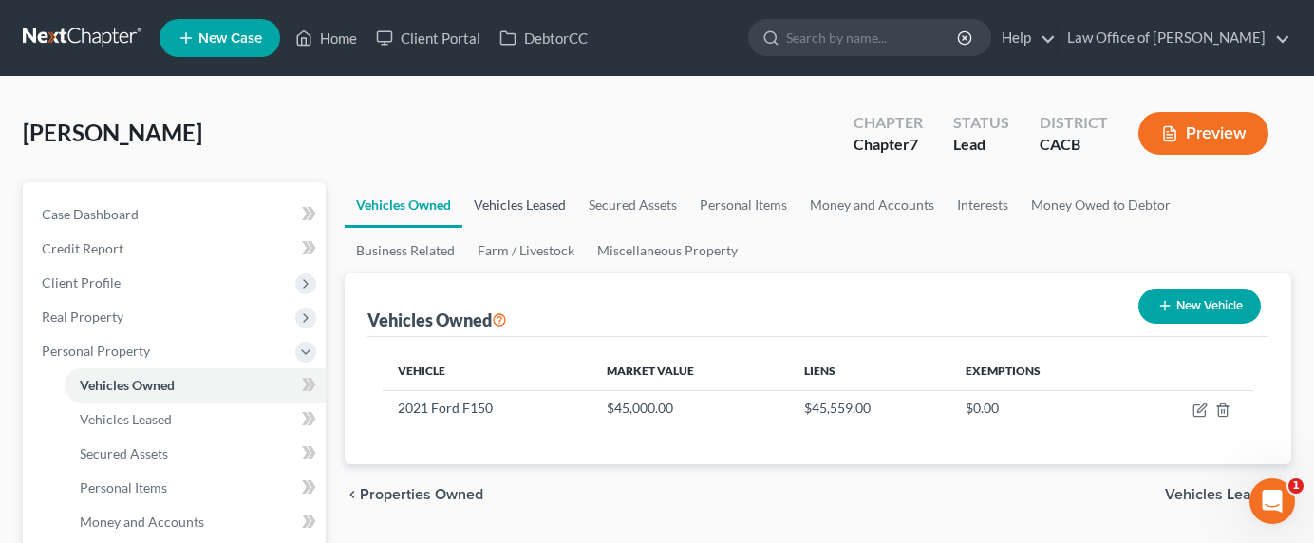
click at [522, 199] on link "Vehicles Leased" at bounding box center [519, 205] width 115 height 46
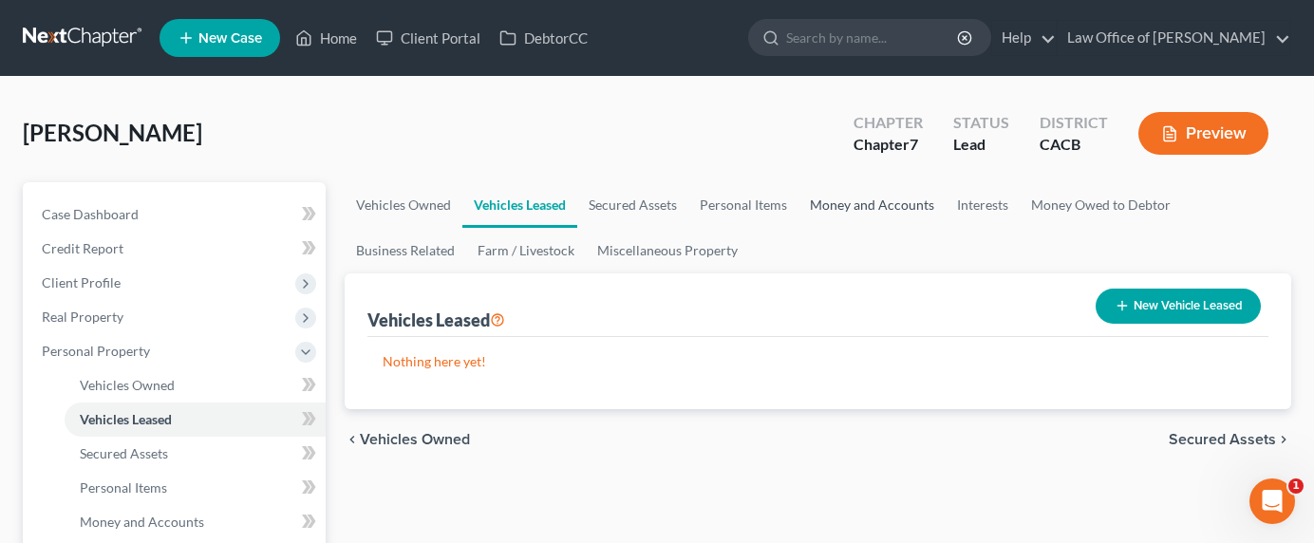
click at [890, 189] on link "Money and Accounts" at bounding box center [871, 205] width 147 height 46
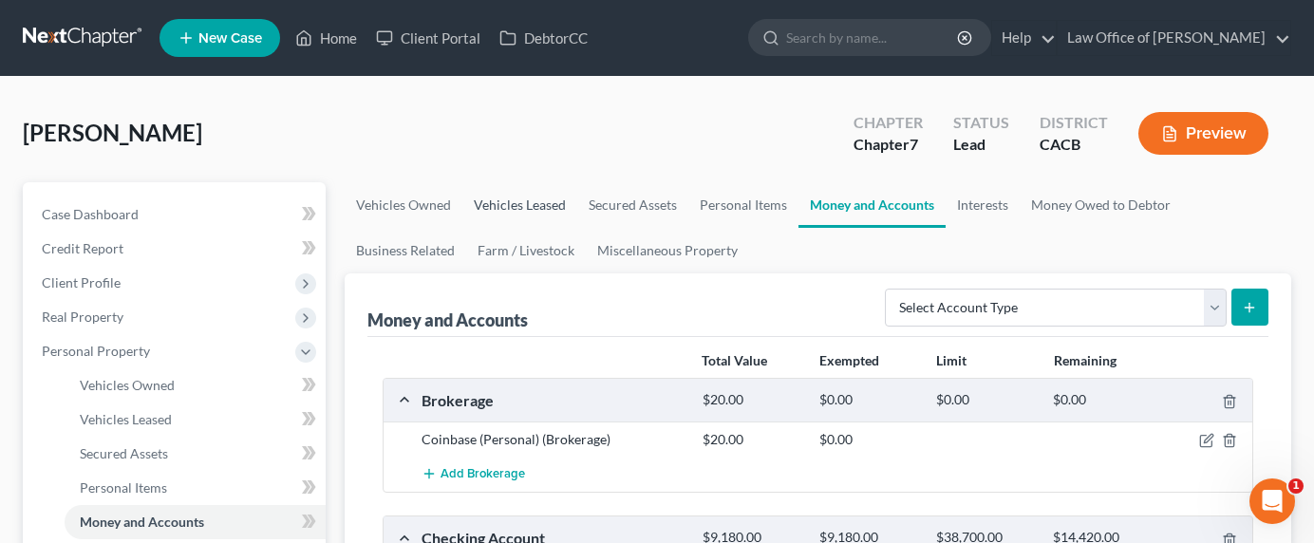
click at [507, 207] on link "Vehicles Leased" at bounding box center [519, 205] width 115 height 46
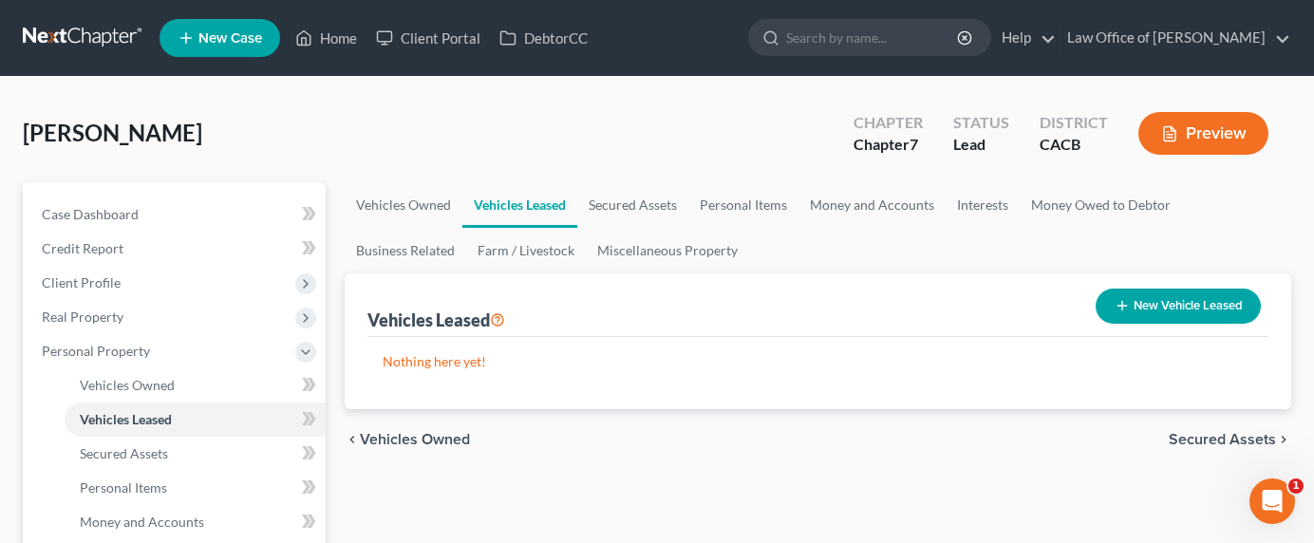
click at [1116, 306] on icon "button" at bounding box center [1122, 305] width 15 height 15
select select "0"
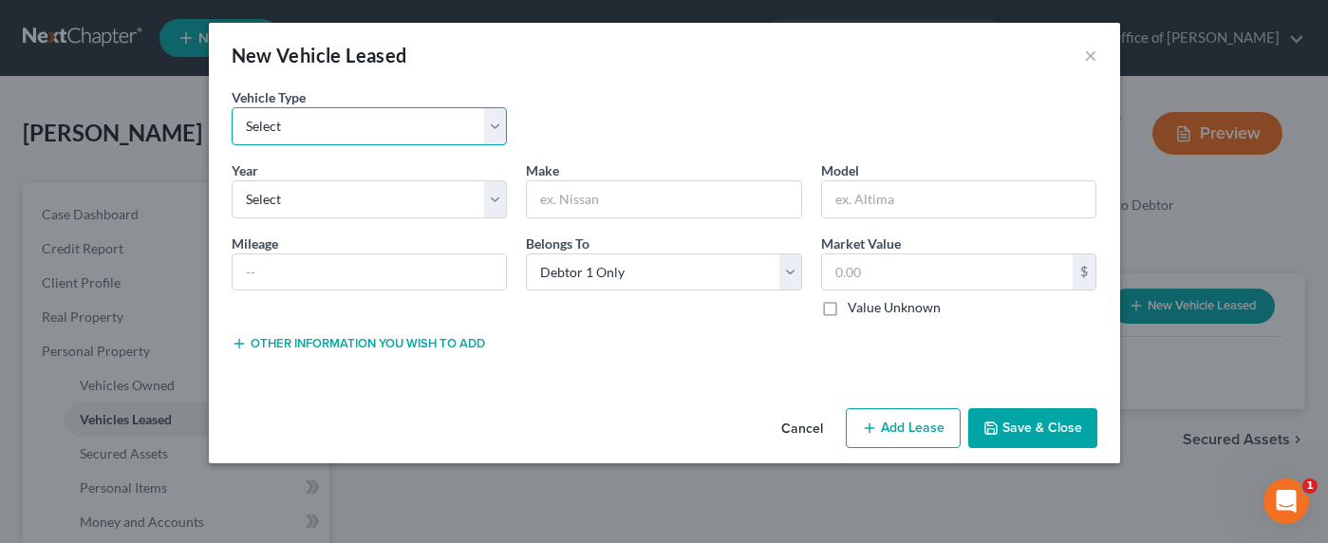
click at [388, 124] on select "Select Automobile Truck Trailer Watercraft Aircraft Motor Home Atv Other Vehicle" at bounding box center [370, 126] width 276 height 38
select select "0"
click at [232, 107] on select "Select Automobile Truck Trailer Watercraft Aircraft Motor Home Atv Other Vehicle" at bounding box center [370, 126] width 276 height 38
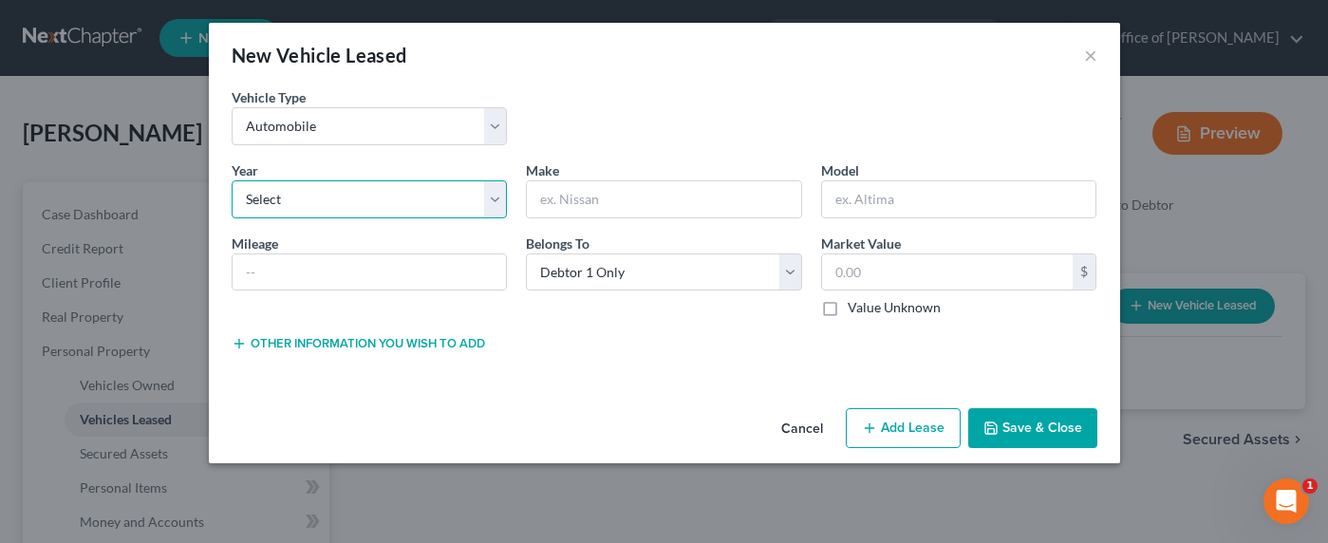
click at [350, 205] on select "Select 2026 2025 2024 2023 2022 2021 2020 2019 2018 2017 2016 2015 2014 2013 20…" at bounding box center [370, 199] width 276 height 38
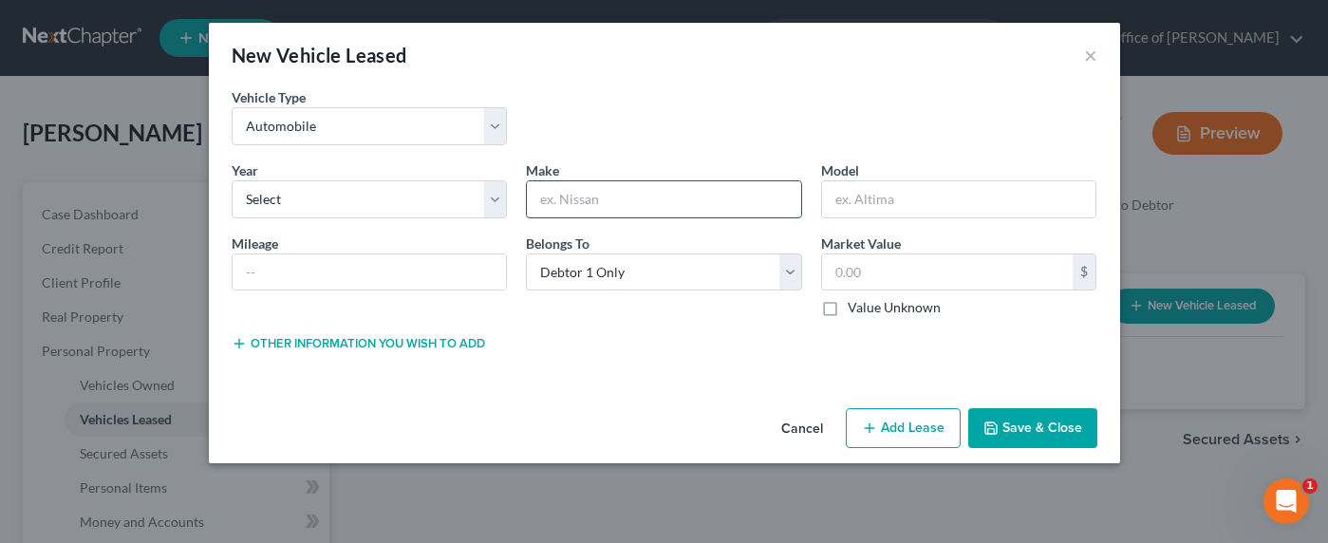
click at [593, 199] on input "text" at bounding box center [664, 199] width 274 height 36
type input "Acura"
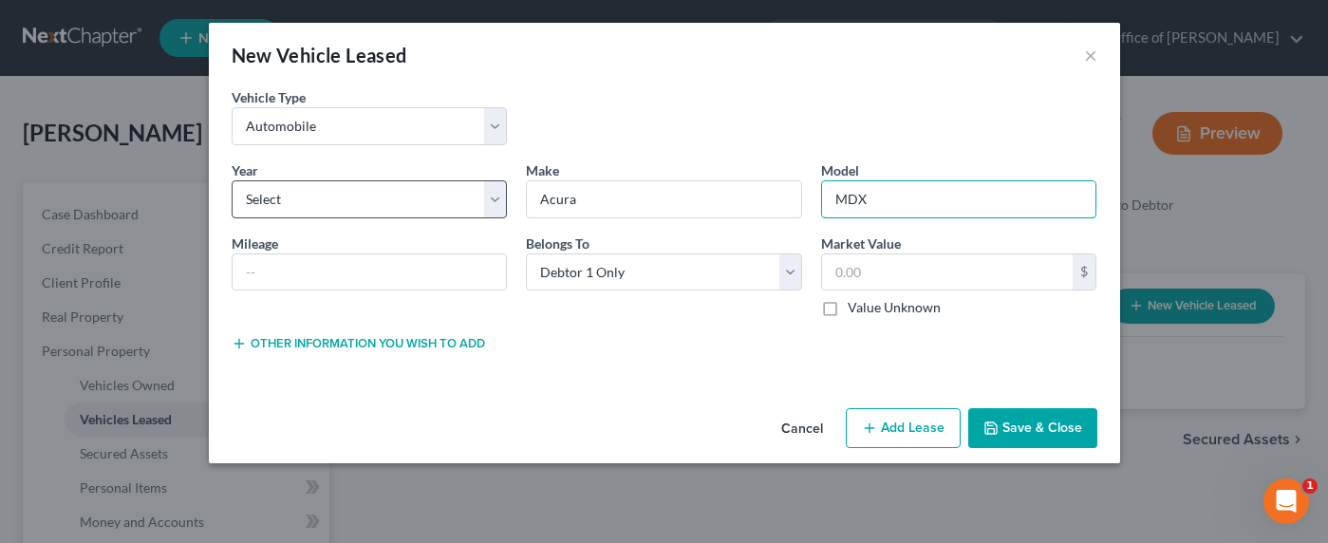
type input "MDX"
click at [328, 201] on select "Select 2026 2025 2024 2023 2022 2021 2020 2019 2018 2017 2016 2015 2014 2013 20…" at bounding box center [370, 199] width 276 height 38
select select "1"
click at [232, 180] on select "Select 2026 2025 2024 2023 2022 2021 2020 2019 2018 2017 2016 2015 2014 2013 20…" at bounding box center [370, 199] width 276 height 38
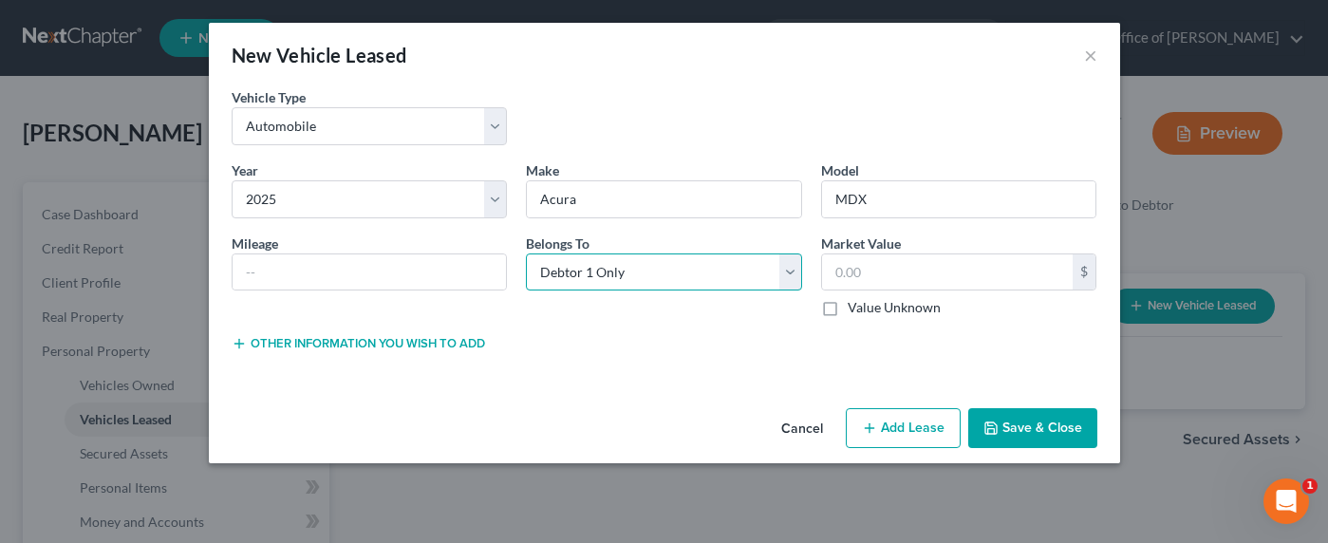
click at [672, 282] on select "Select Debtor 1 Only Debtor 2 Only Debtor 1 And Debtor 2 Only At Least One Of T…" at bounding box center [664, 272] width 276 height 38
select select "4"
click at [526, 253] on select "Select Debtor 1 Only Debtor 2 Only Debtor 1 And Debtor 2 Only At Least One Of T…" at bounding box center [664, 272] width 276 height 38
click at [436, 273] on input "text" at bounding box center [370, 272] width 274 height 36
type input "8500"
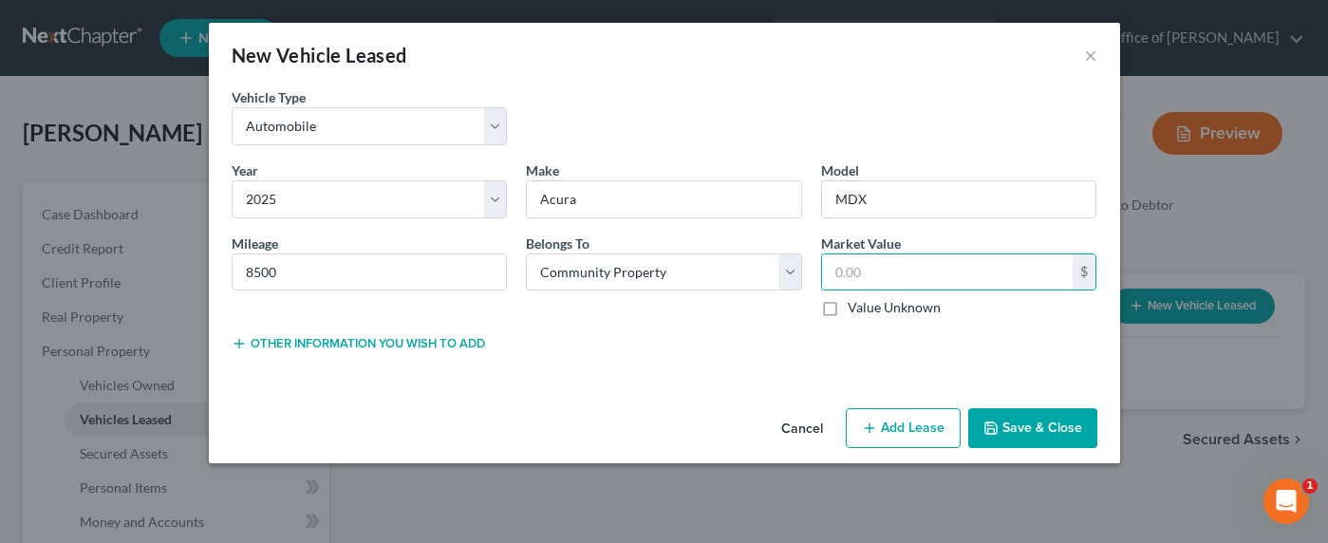
click at [890, 307] on label "Value Unknown" at bounding box center [894, 307] width 93 height 19
click at [868, 307] on input "Value Unknown" at bounding box center [861, 304] width 12 height 12
checkbox input "true"
type input "0.00"
click at [907, 432] on button "Add Lease" at bounding box center [903, 428] width 115 height 40
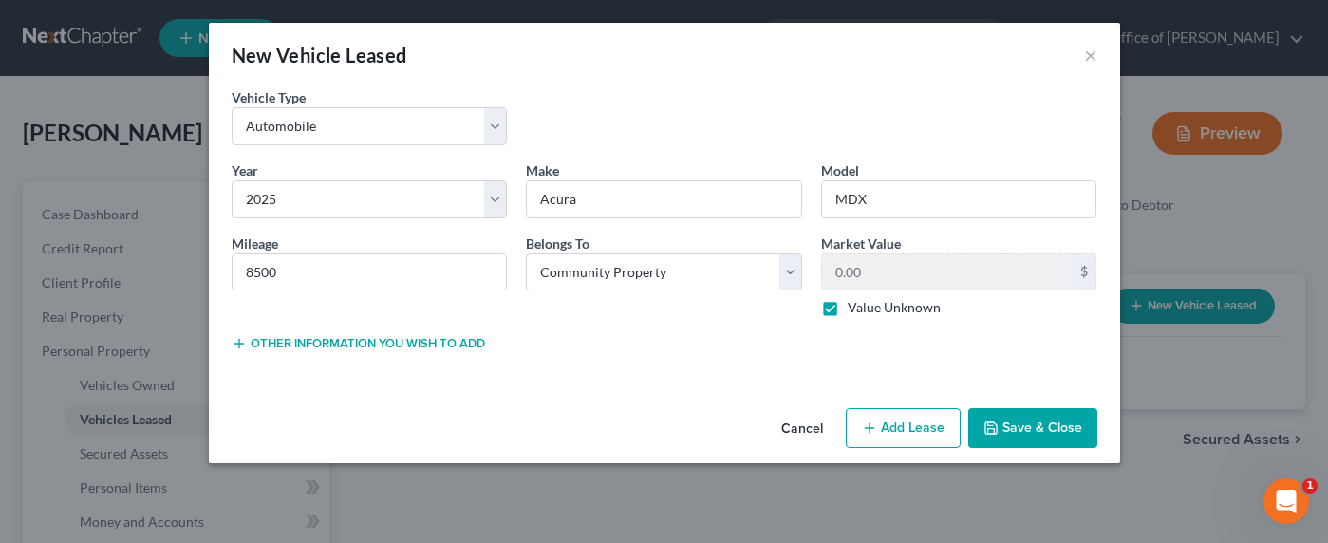
select select "4"
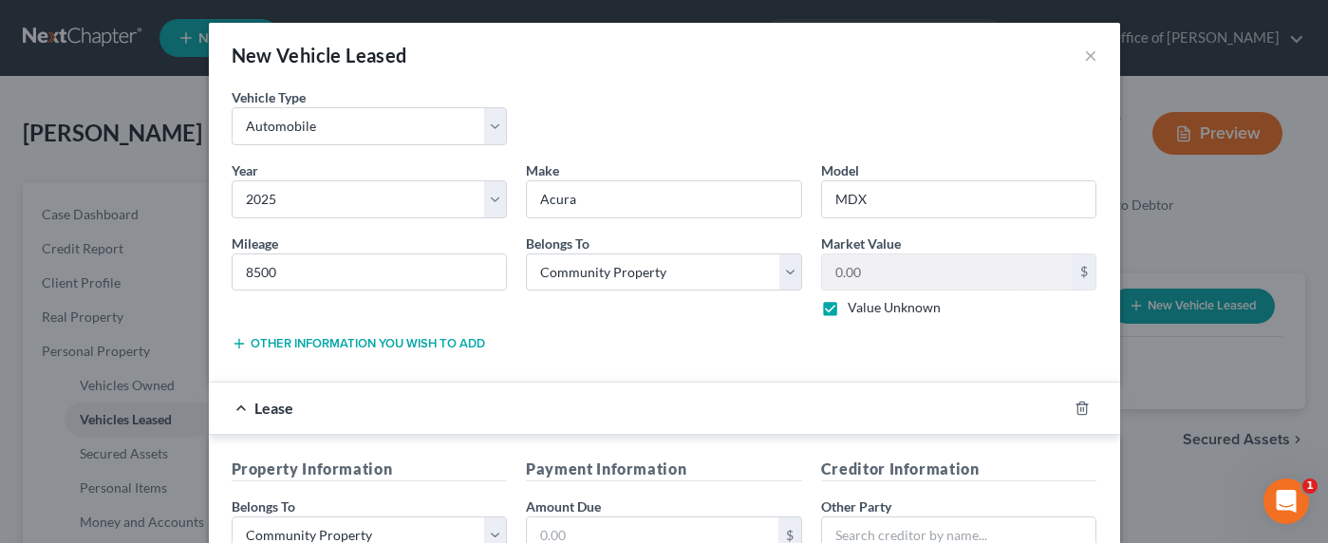
scroll to position [391, 0]
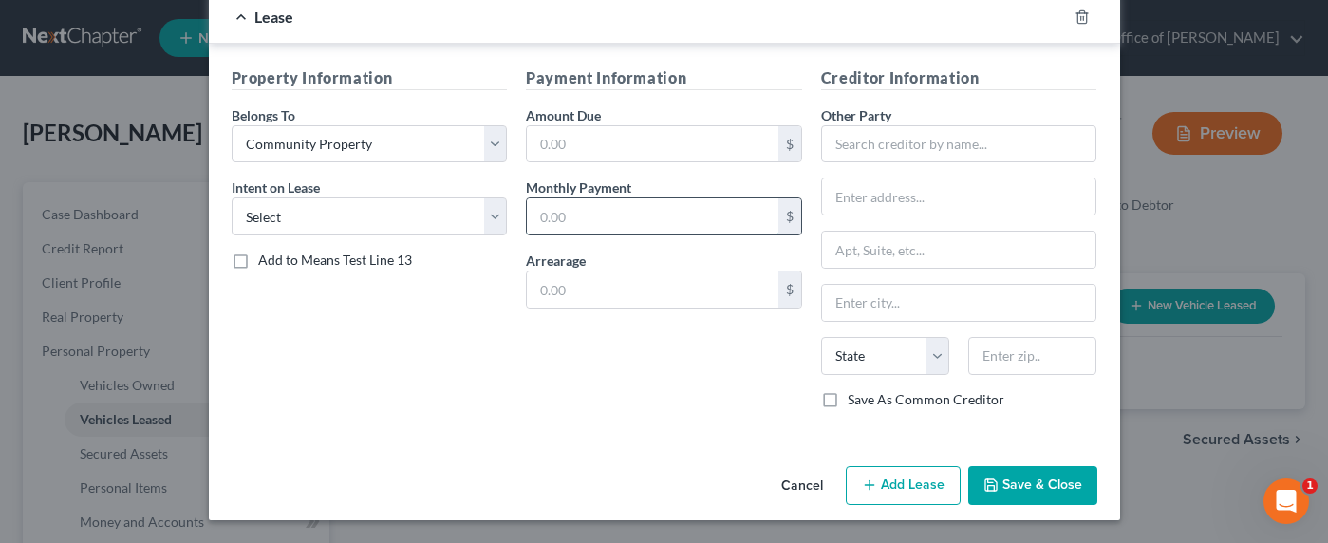
click at [559, 211] on input "text" at bounding box center [653, 216] width 252 height 36
type input "750"
click at [590, 142] on input "text" at bounding box center [653, 144] width 252 height 36
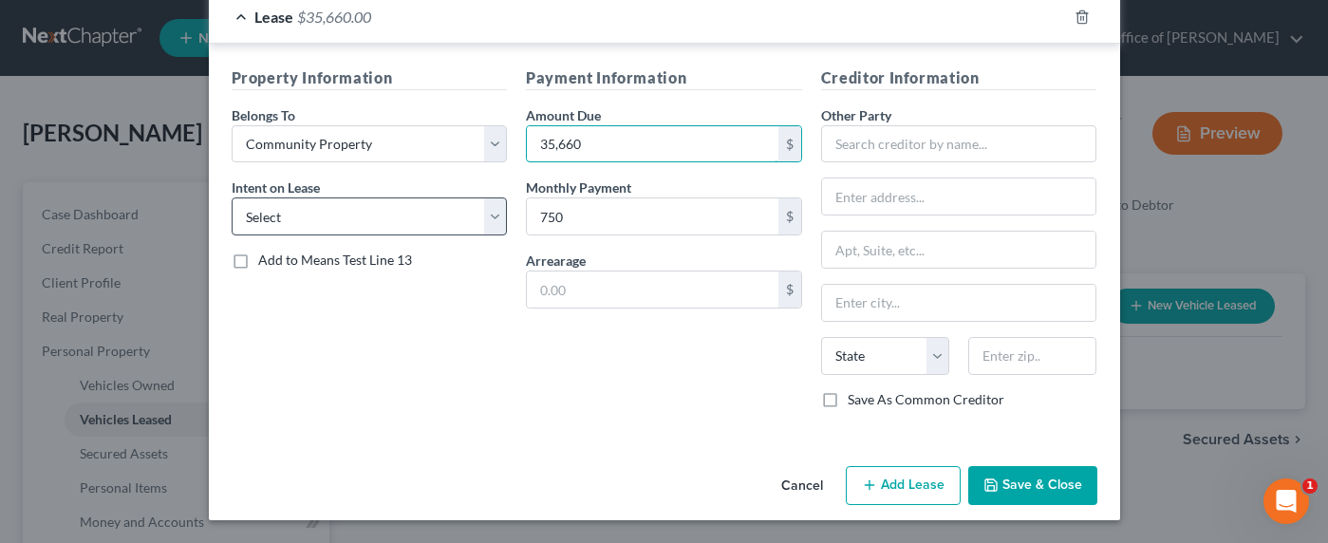
type input "35,660"
click at [309, 208] on select "Select None Assume Reject" at bounding box center [370, 216] width 276 height 38
select select "1"
click at [232, 197] on select "Select None Assume Reject" at bounding box center [370, 216] width 276 height 38
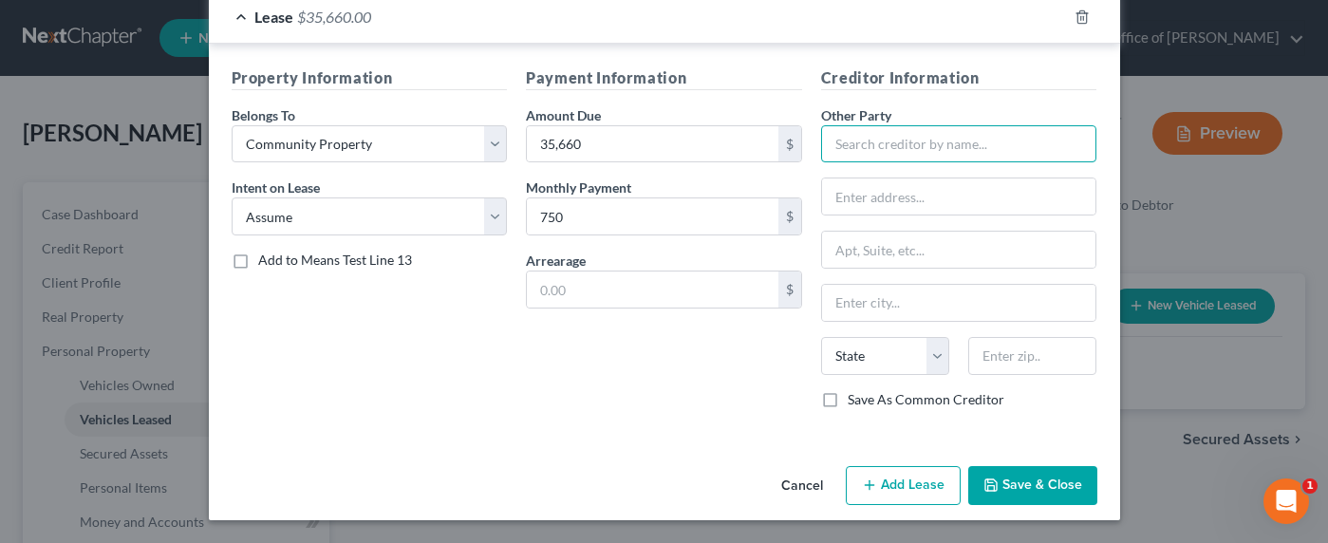
click at [901, 146] on input "text" at bounding box center [959, 144] width 276 height 38
type input "A"
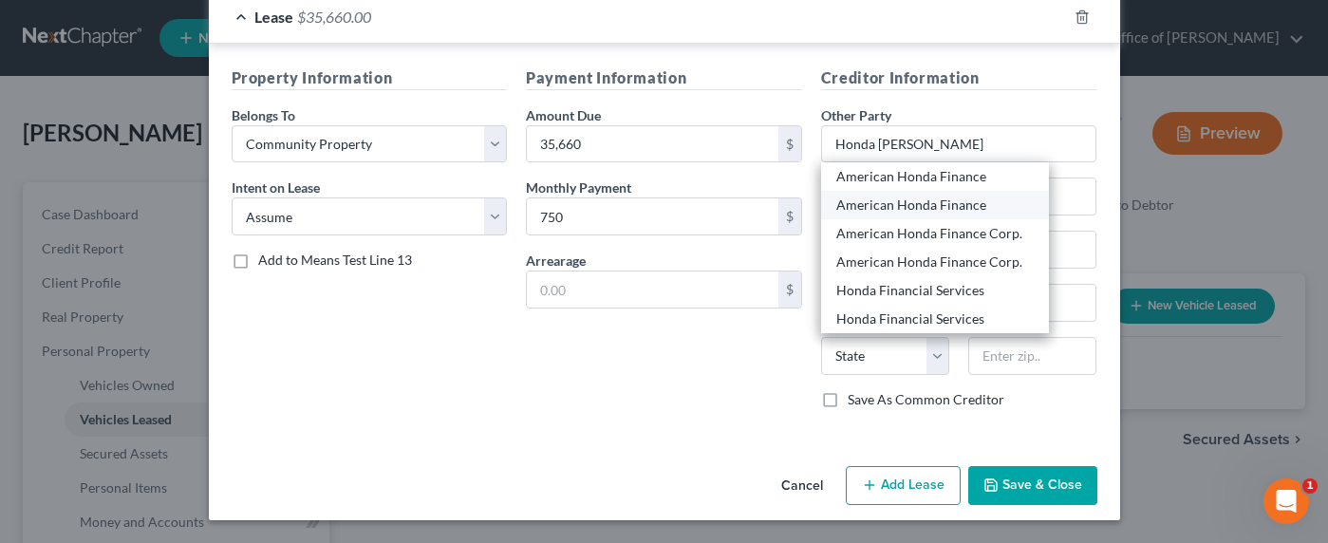
click at [902, 204] on div "American Honda Finance" at bounding box center [934, 205] width 197 height 19
type input "American Honda Finance"
type input "P.O. Box 168128"
type input "Irving"
select select "45"
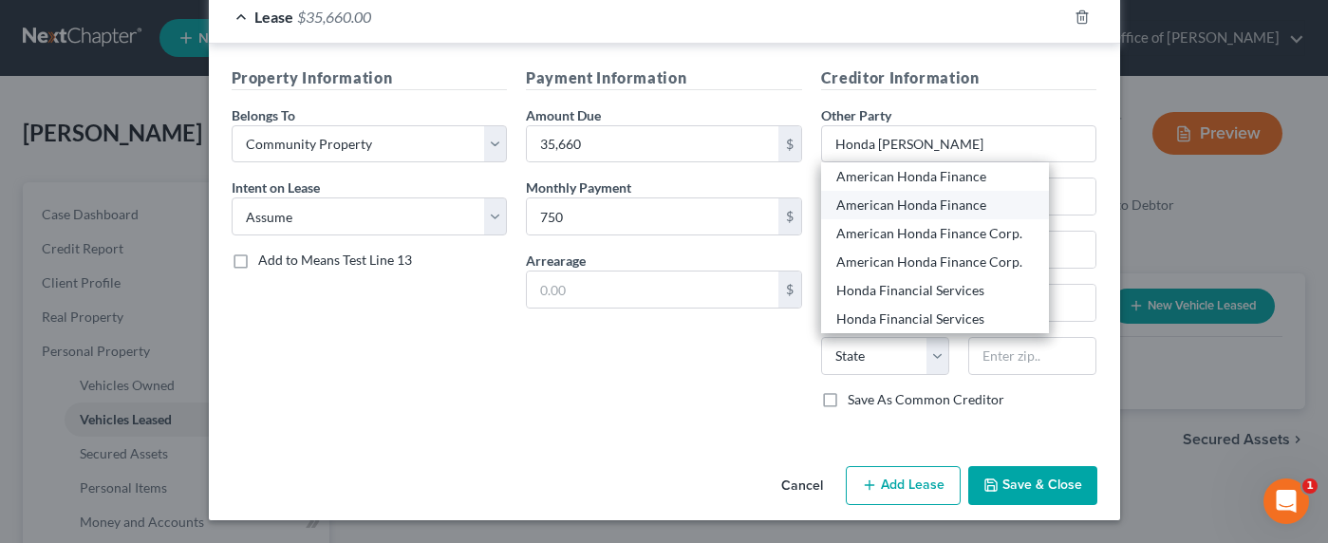
type input "75016"
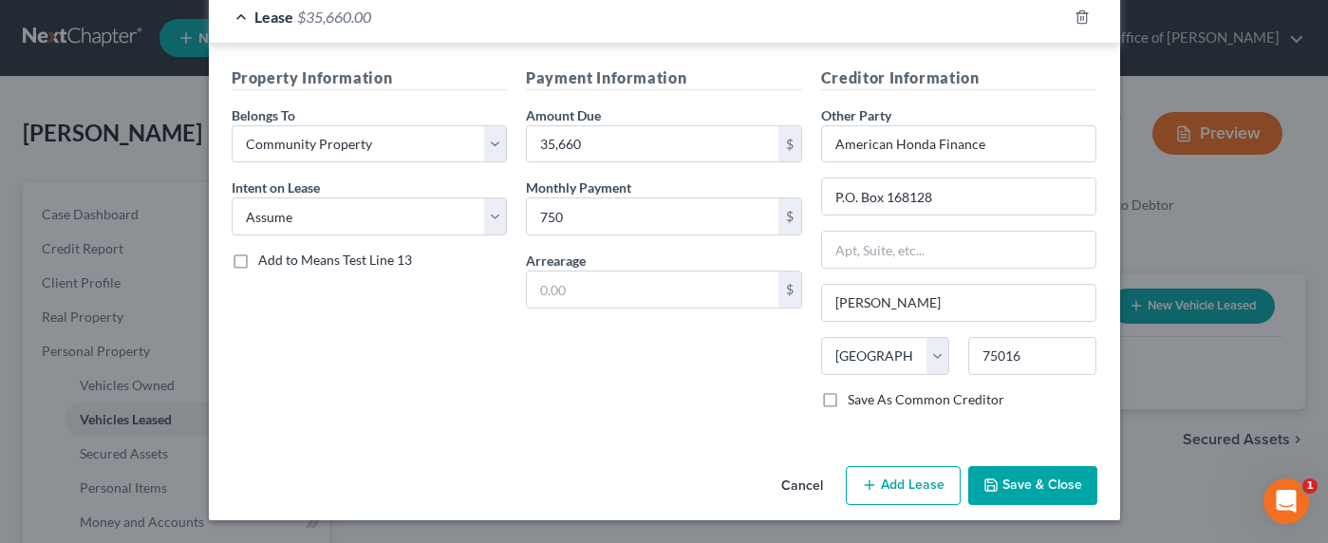
click at [1012, 486] on button "Save & Close" at bounding box center [1032, 486] width 129 height 40
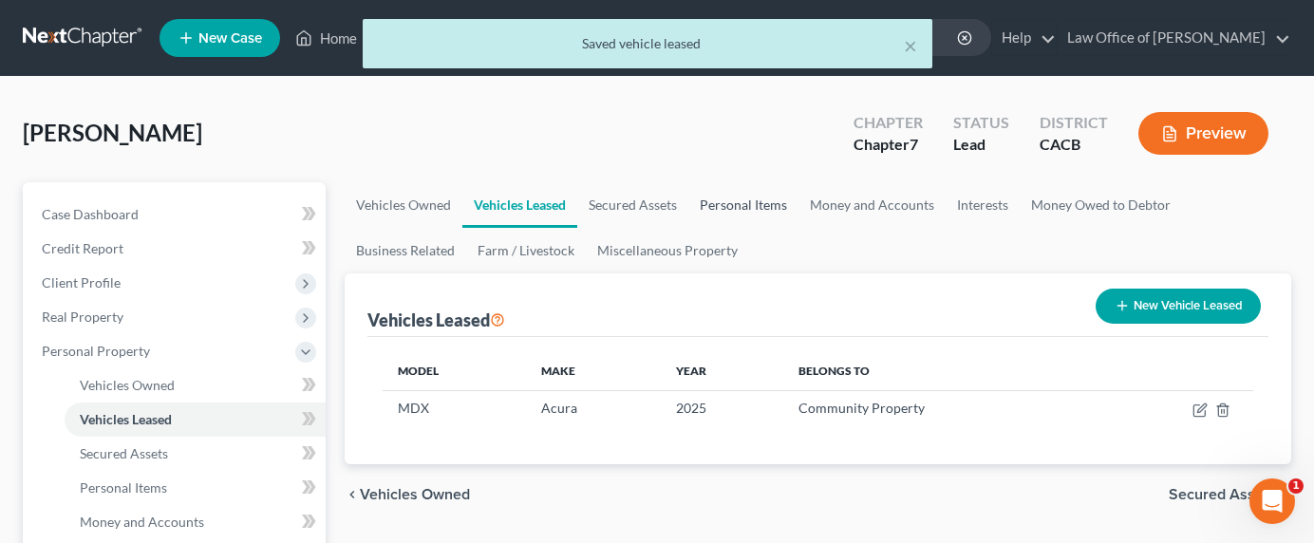
click at [751, 195] on link "Personal Items" at bounding box center [743, 205] width 110 height 46
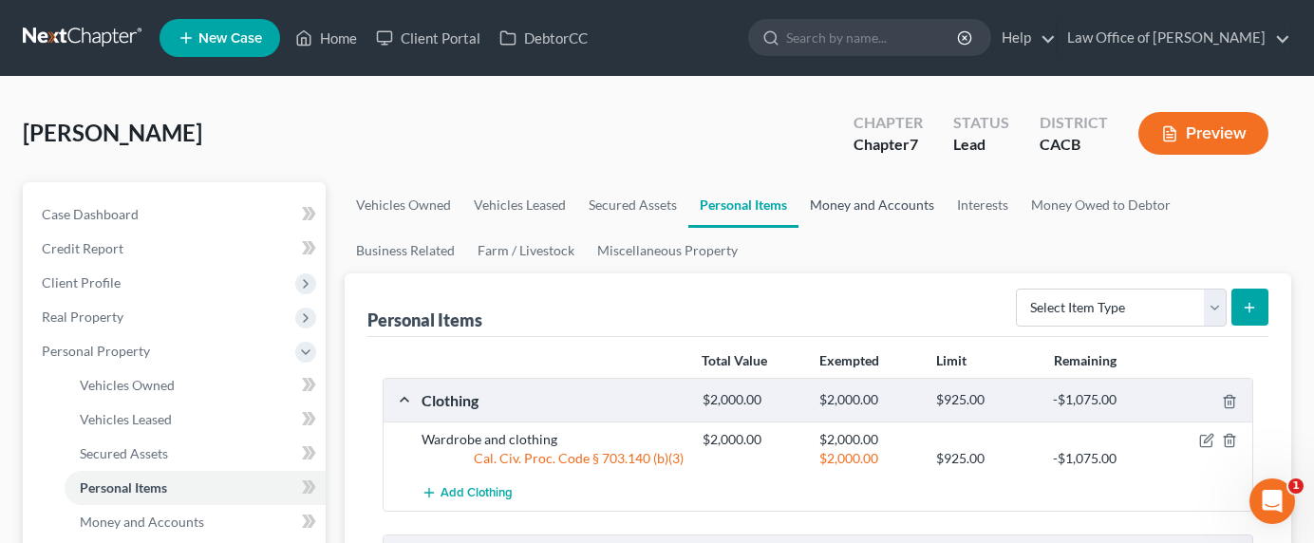
click at [843, 206] on link "Money and Accounts" at bounding box center [871, 205] width 147 height 46
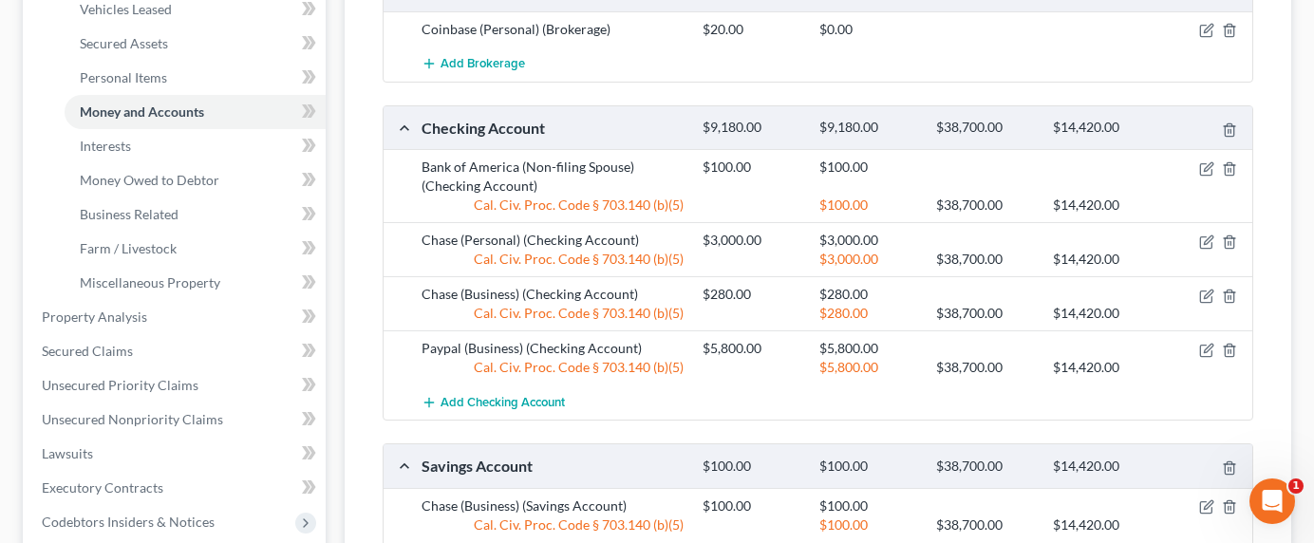
scroll to position [23, 0]
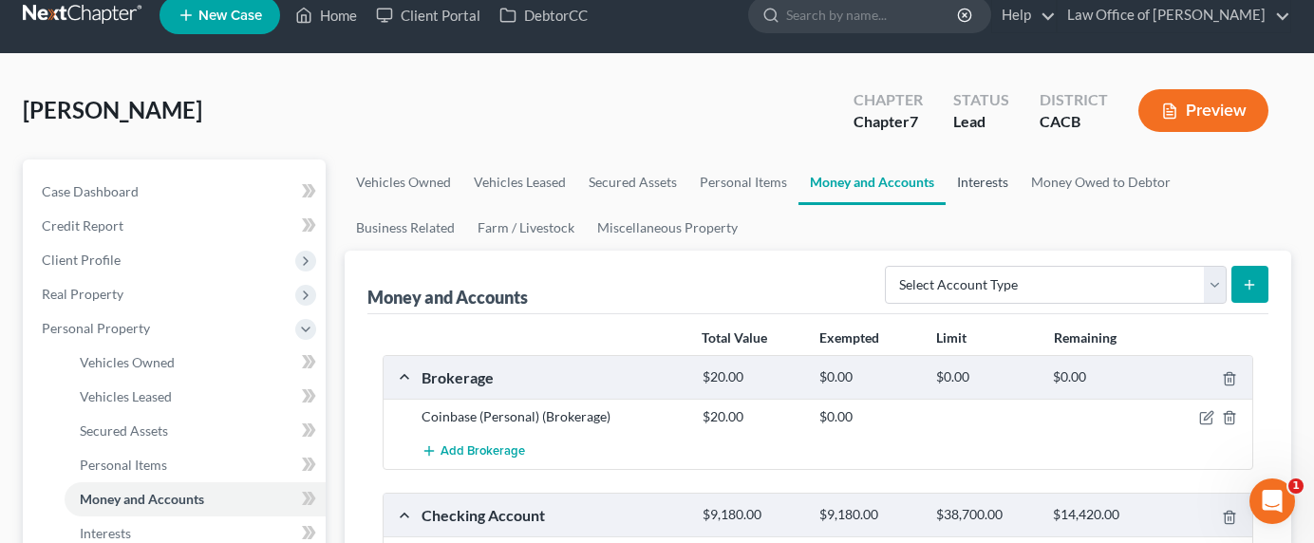
click at [984, 179] on link "Interests" at bounding box center [983, 182] width 74 height 46
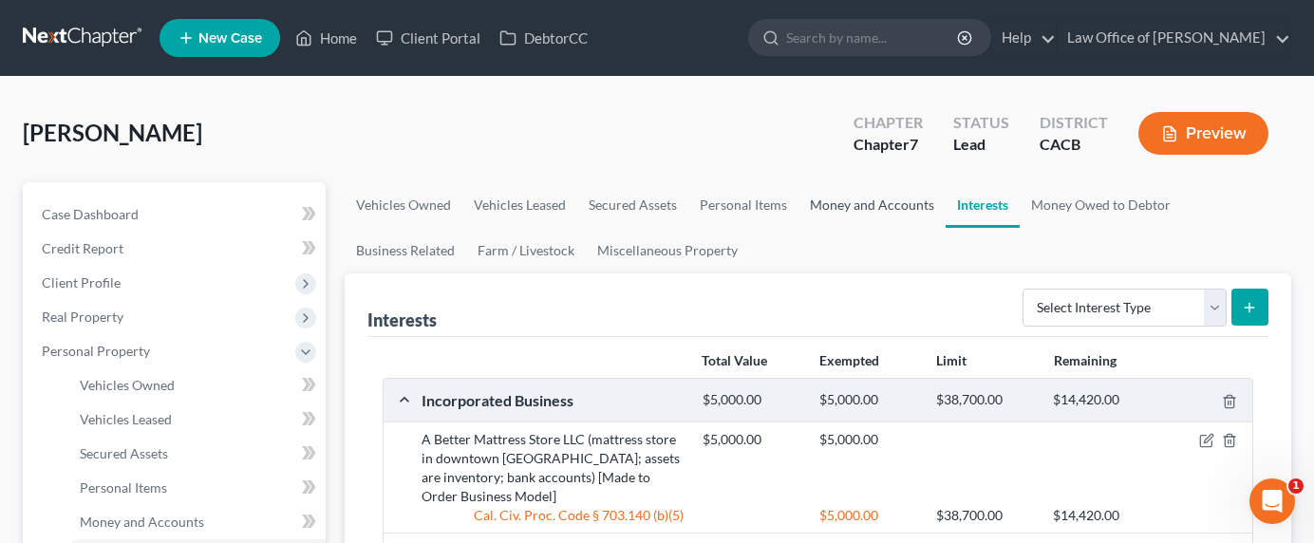
click at [873, 211] on link "Money and Accounts" at bounding box center [871, 205] width 147 height 46
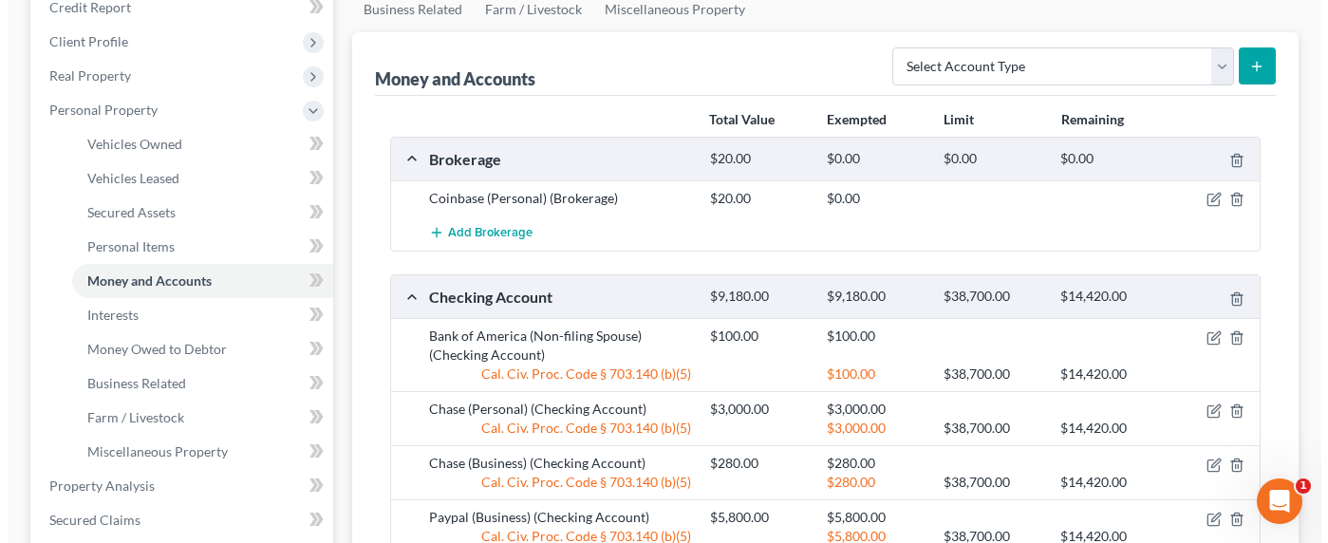
scroll to position [407, 0]
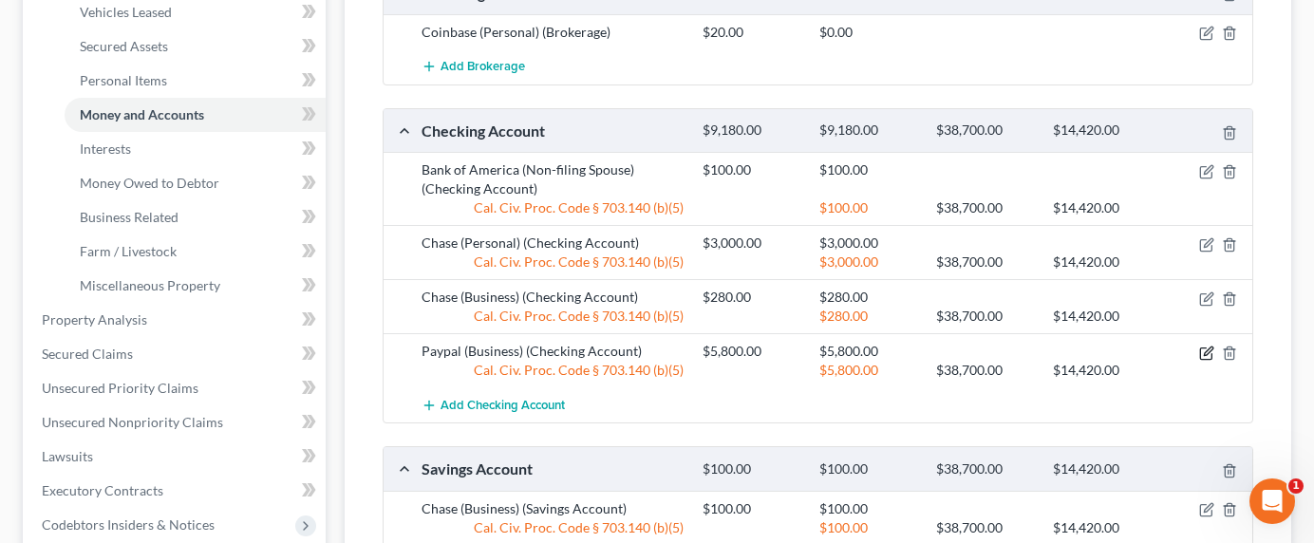
click at [1207, 353] on icon "button" at bounding box center [1208, 351] width 9 height 9
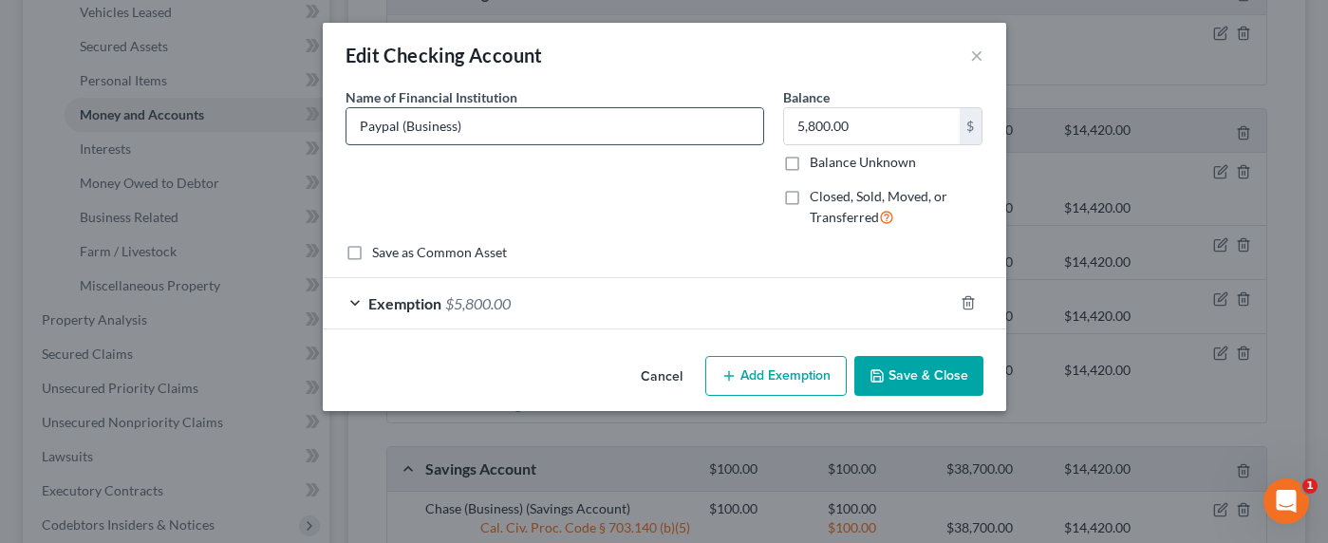
click at [534, 126] on input "Paypal (Business)" at bounding box center [555, 126] width 417 height 36
type input "Paypal (Business, see"
click at [972, 58] on button "×" at bounding box center [976, 55] width 13 height 23
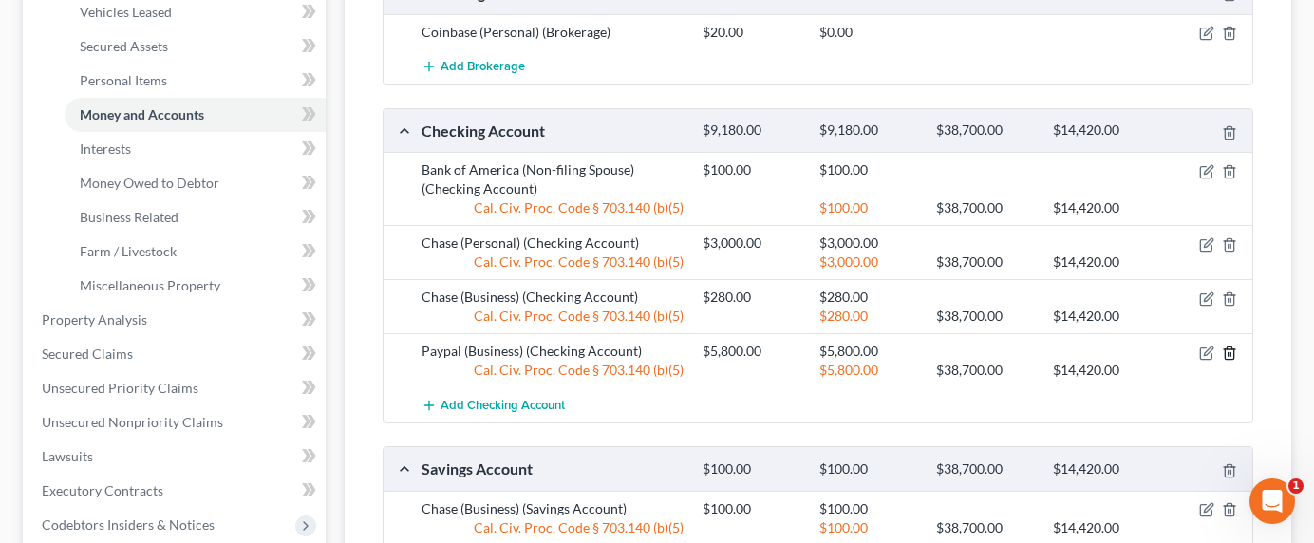
click at [1213, 350] on icon "button" at bounding box center [1229, 353] width 15 height 15
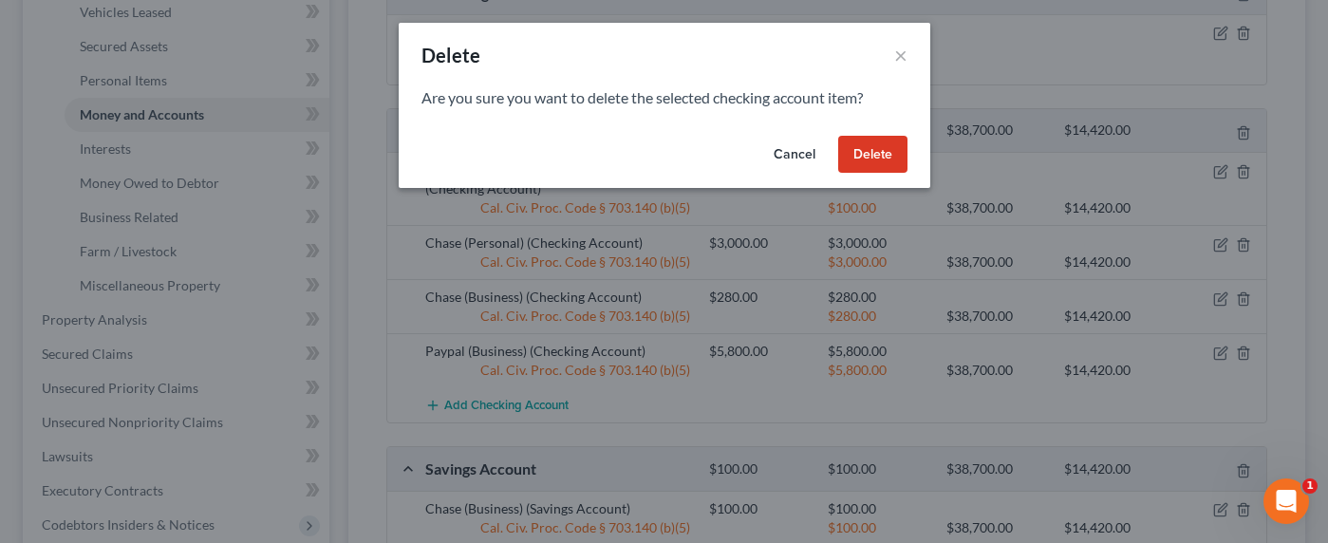
click at [864, 150] on button "Delete" at bounding box center [872, 155] width 69 height 38
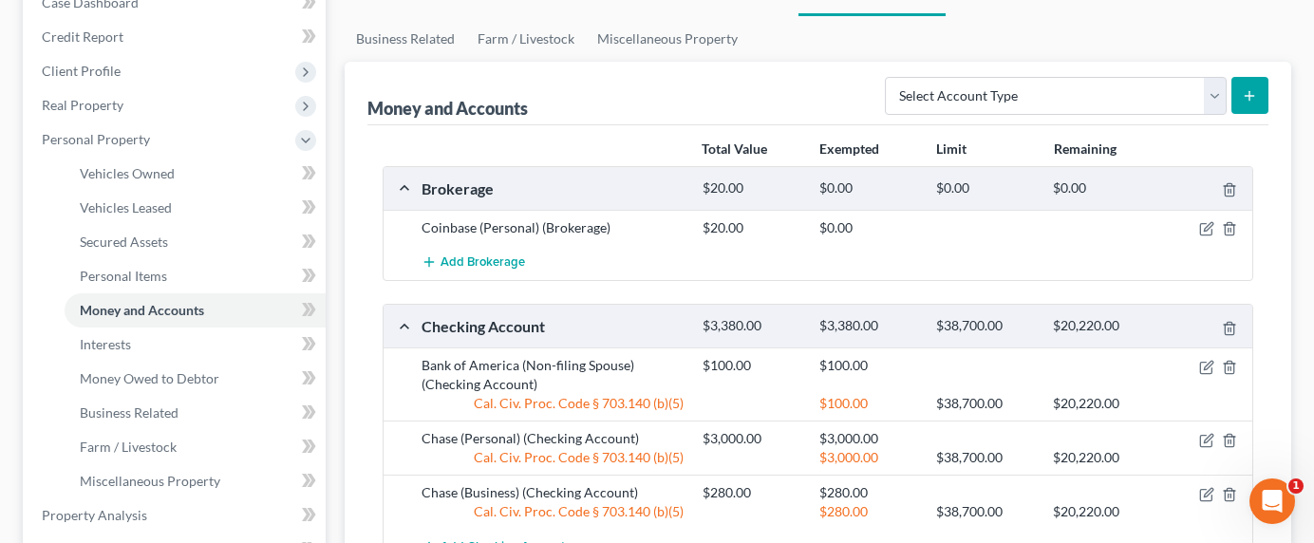
scroll to position [7, 0]
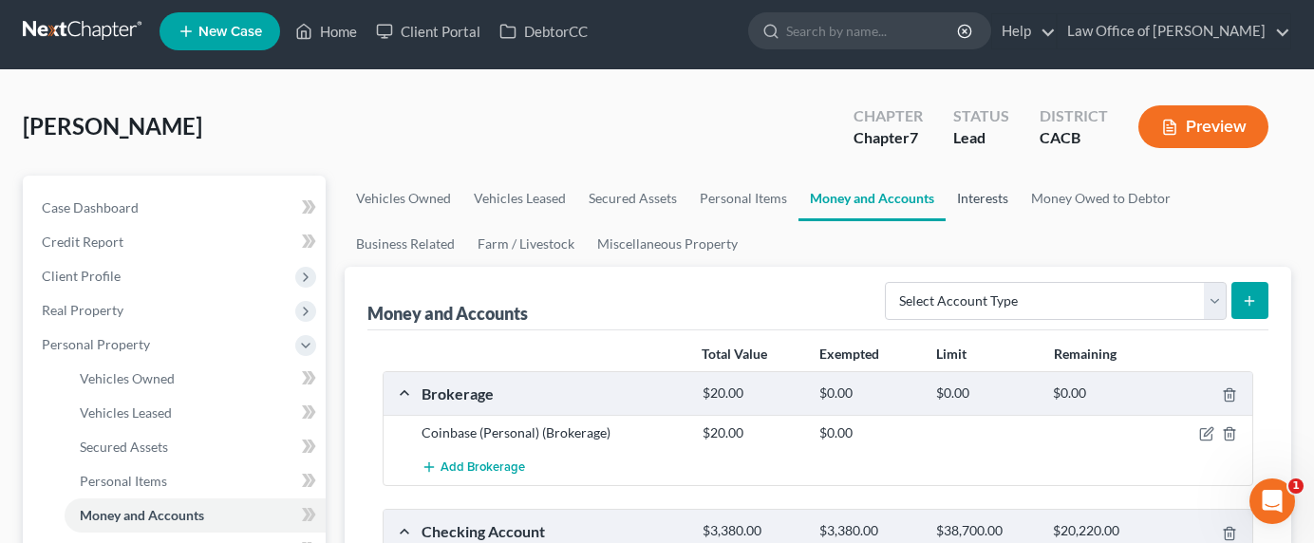
click at [986, 187] on link "Interests" at bounding box center [983, 199] width 74 height 46
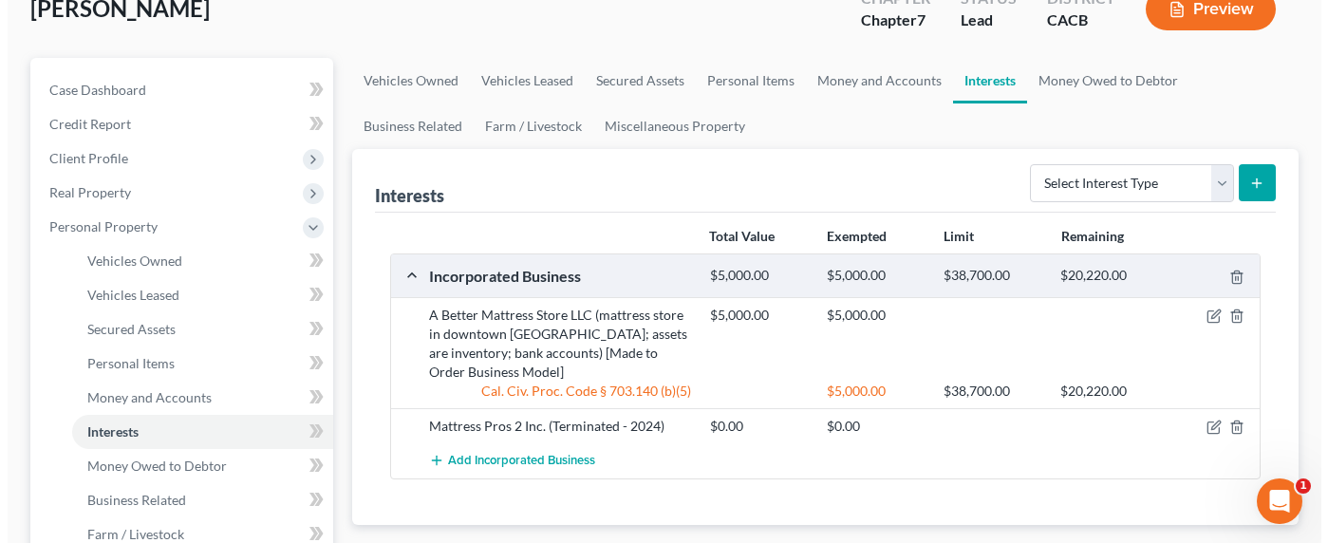
scroll to position [193, 0]
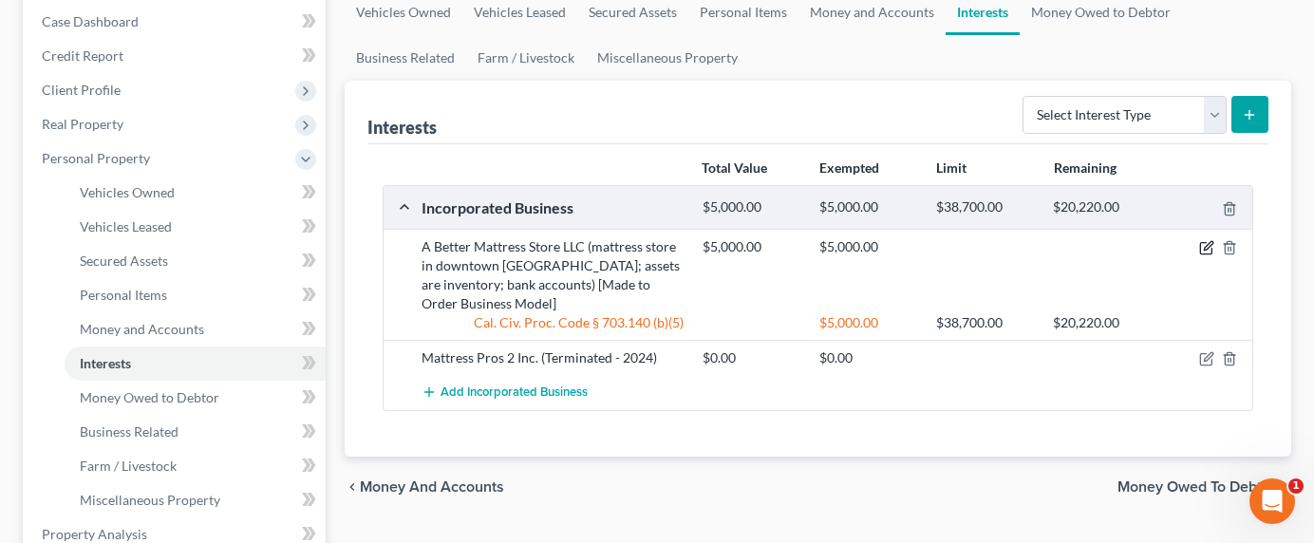
click at [1205, 243] on icon "button" at bounding box center [1205, 248] width 11 height 11
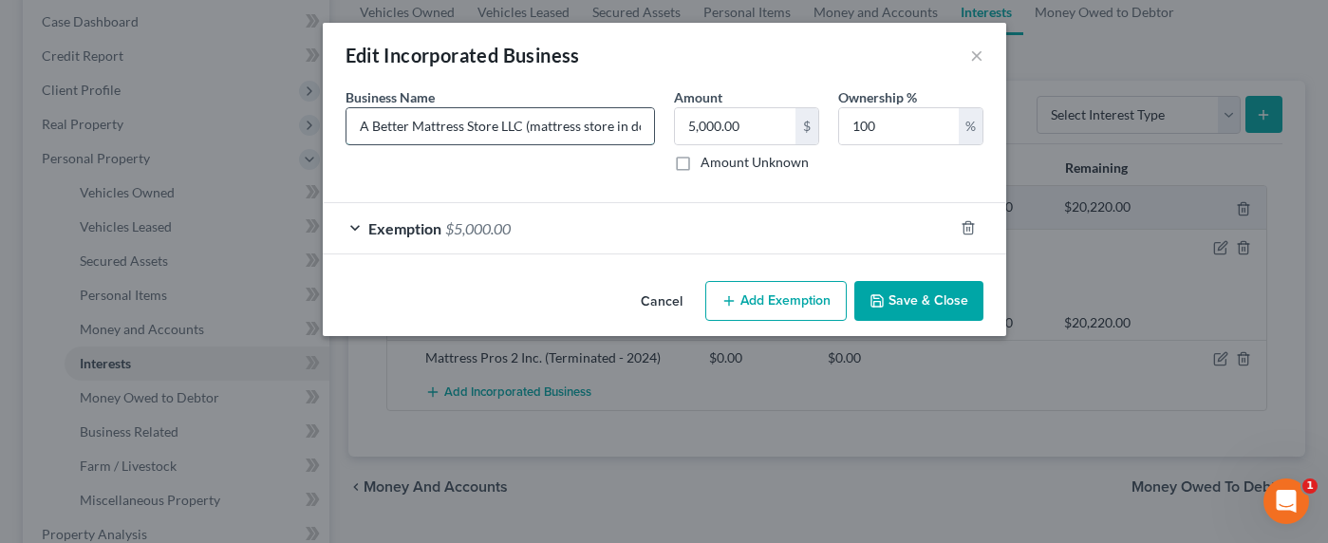
drag, startPoint x: 505, startPoint y: 137, endPoint x: 544, endPoint y: 130, distance: 39.5
click at [505, 137] on input "A Better Mattress Store LLC (mattress store in downtown LA; assets are inventor…" at bounding box center [501, 126] width 308 height 36
drag, startPoint x: 560, startPoint y: 128, endPoint x: 711, endPoint y: 132, distance: 151.0
click at [711, 132] on div "Business Name * A Better Mattress Store LLC (mattress store in downtown LA; ass…" at bounding box center [664, 137] width 657 height 100
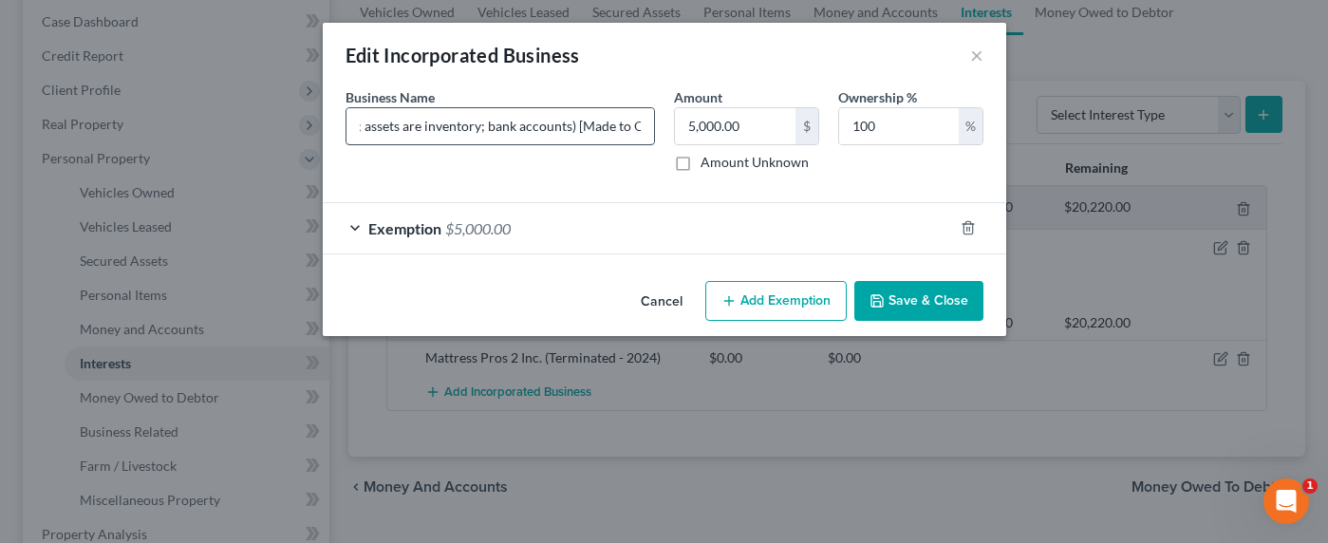
click at [439, 123] on input "A Better Mattress Store LLC (mattress store in downtown LA; assets are inventor…" at bounding box center [501, 126] width 308 height 36
click at [444, 127] on input "A Better Mattress Store LLC (mattress store in downtown LA; assets are inventor…" at bounding box center [501, 126] width 308 height 36
type input "A Better Mattress Store LLC (mattress store in downtown LA; assets are inventor…"
click at [912, 293] on button "Save & Close" at bounding box center [918, 301] width 129 height 40
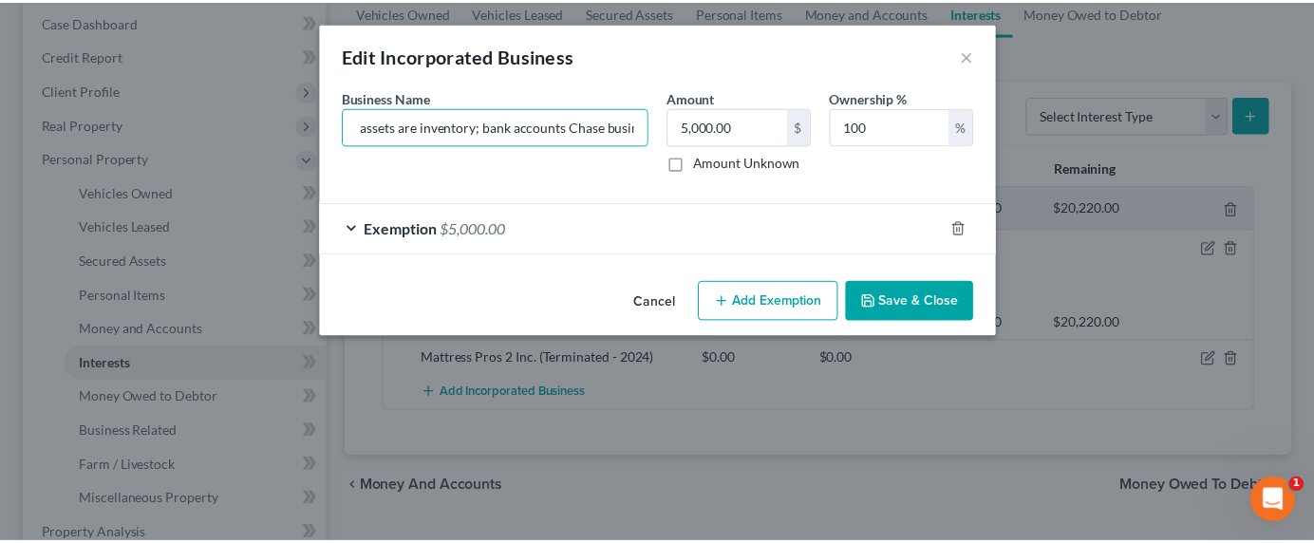
scroll to position [0, 0]
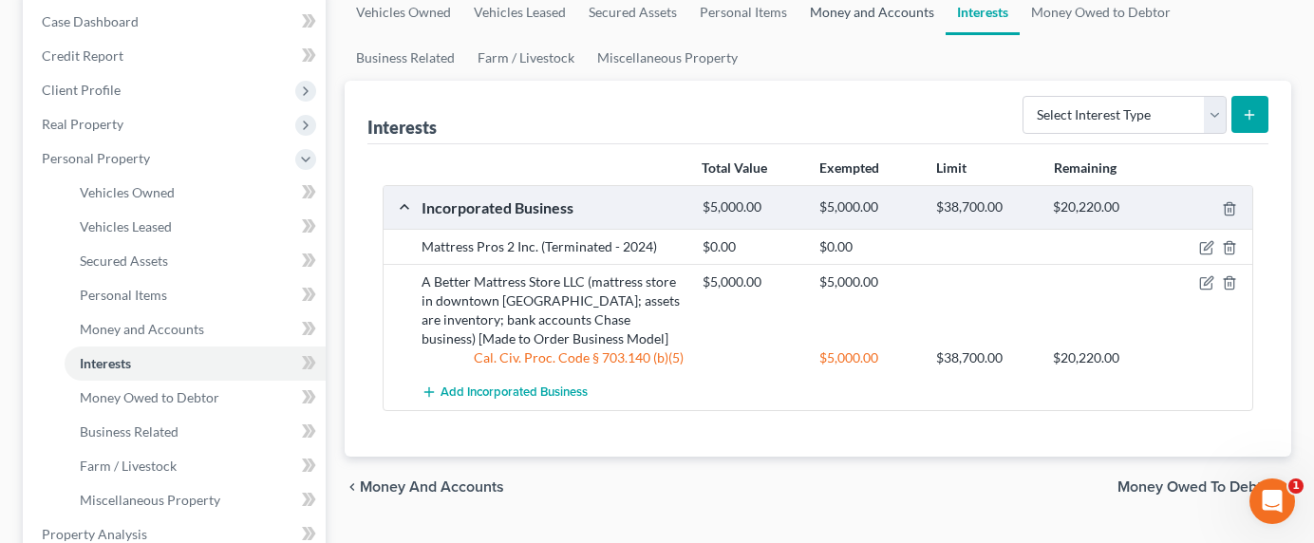
click at [921, 14] on link "Money and Accounts" at bounding box center [871, 13] width 147 height 46
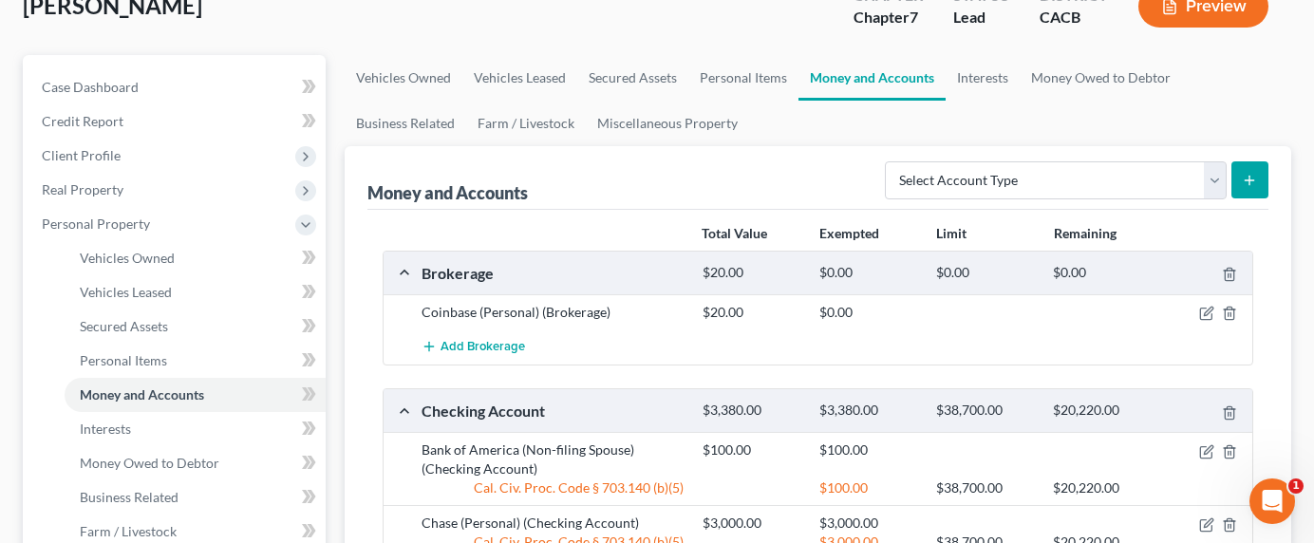
scroll to position [193, 0]
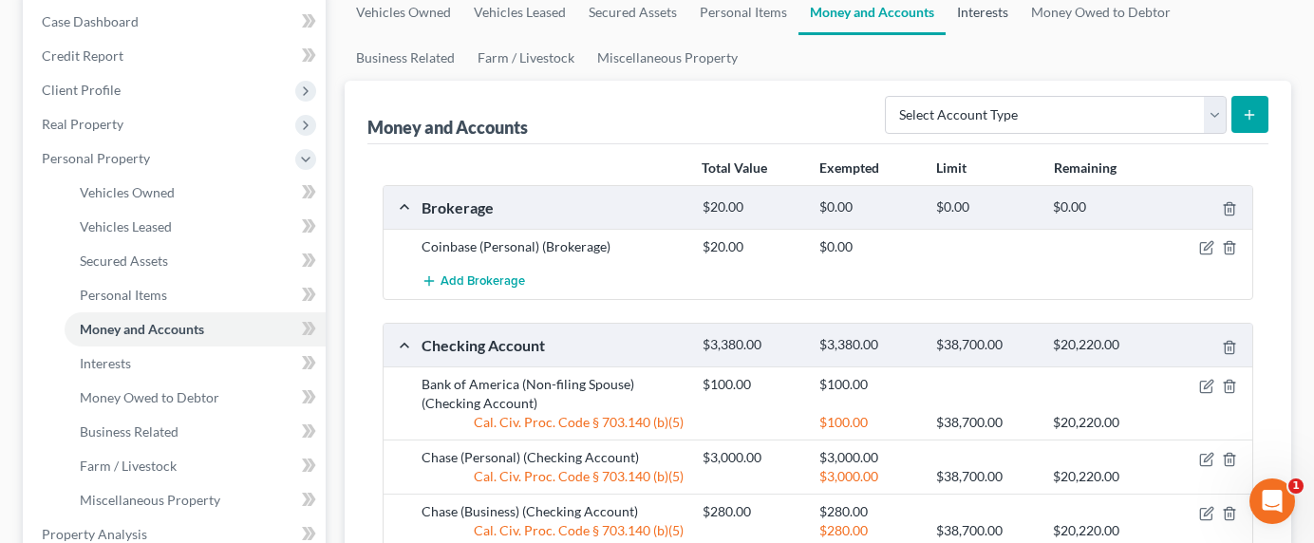
click at [972, 12] on link "Interests" at bounding box center [983, 13] width 74 height 46
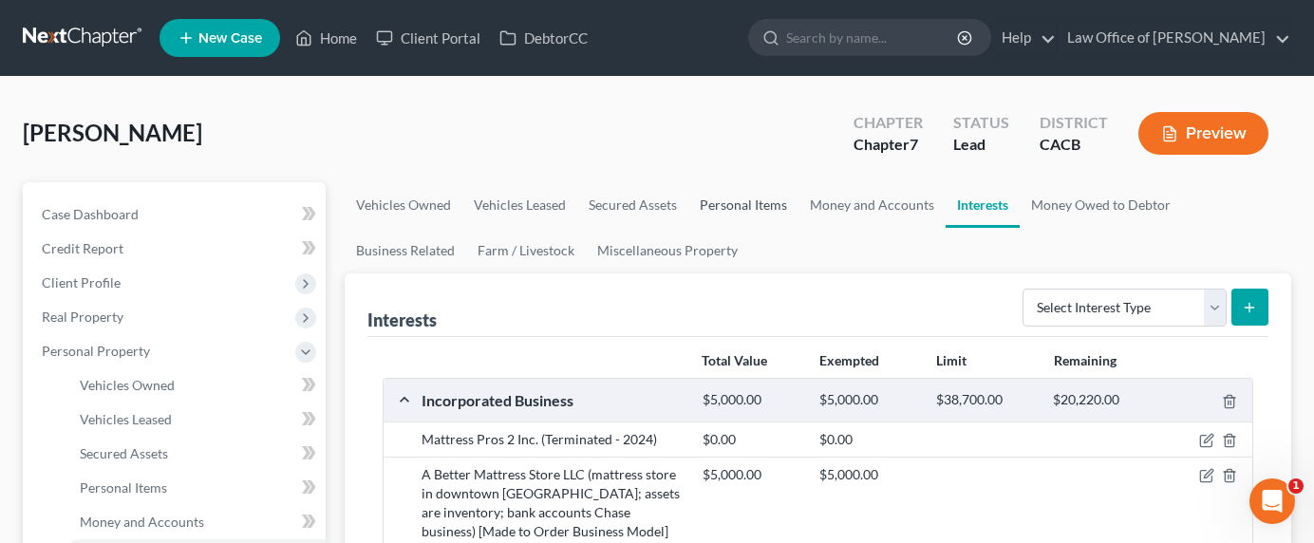
click at [708, 208] on link "Personal Items" at bounding box center [743, 205] width 110 height 46
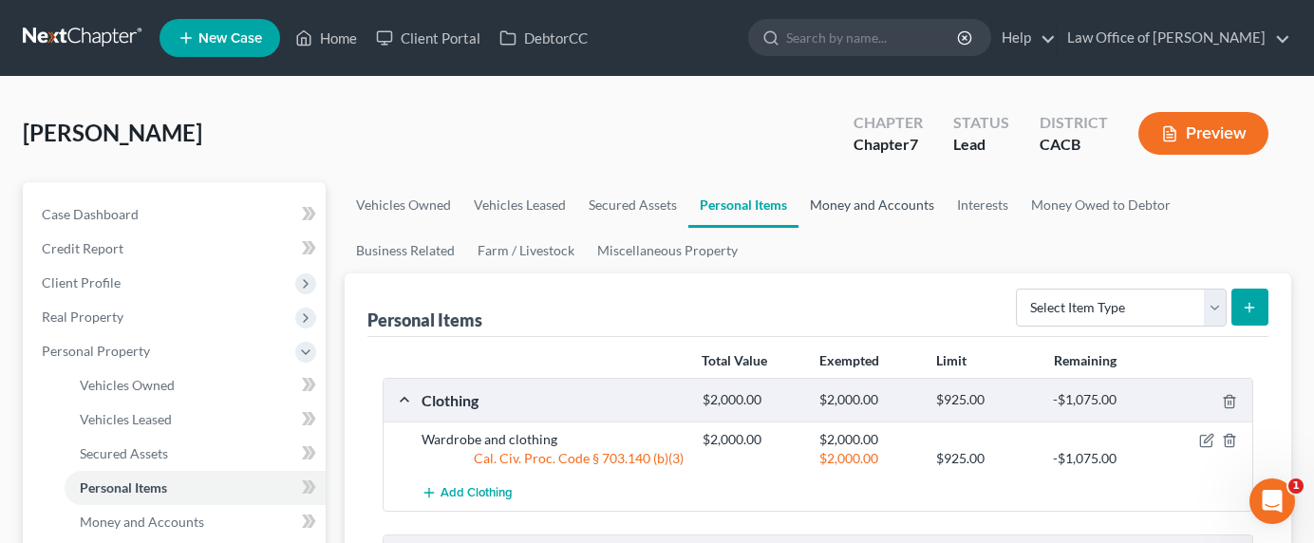
click at [875, 202] on link "Money and Accounts" at bounding box center [871, 205] width 147 height 46
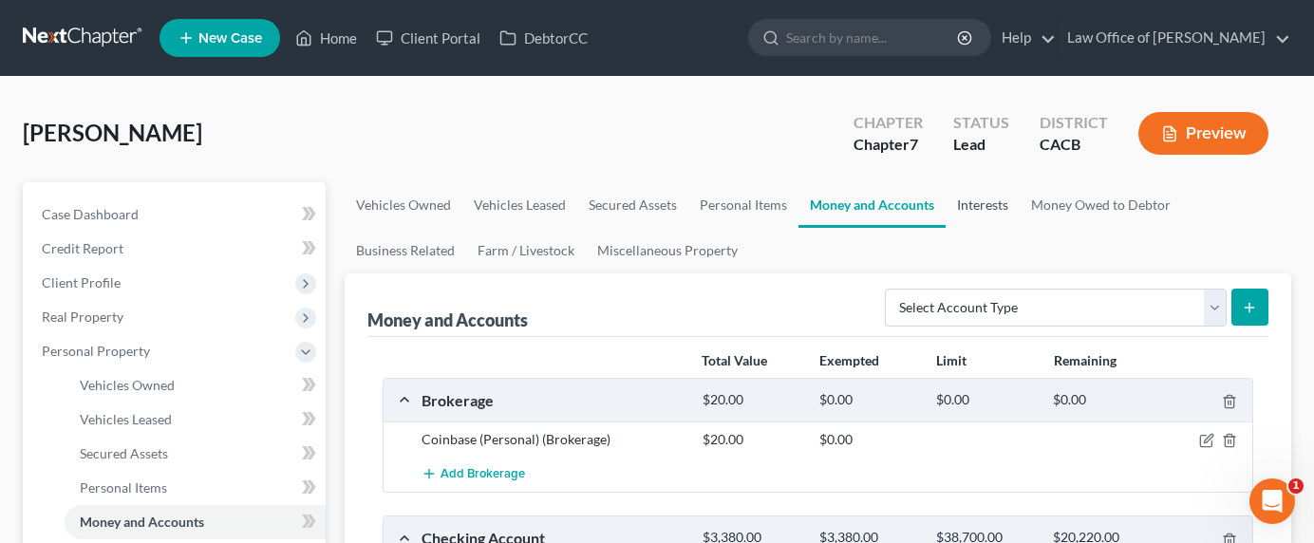
click at [971, 199] on link "Interests" at bounding box center [983, 205] width 74 height 46
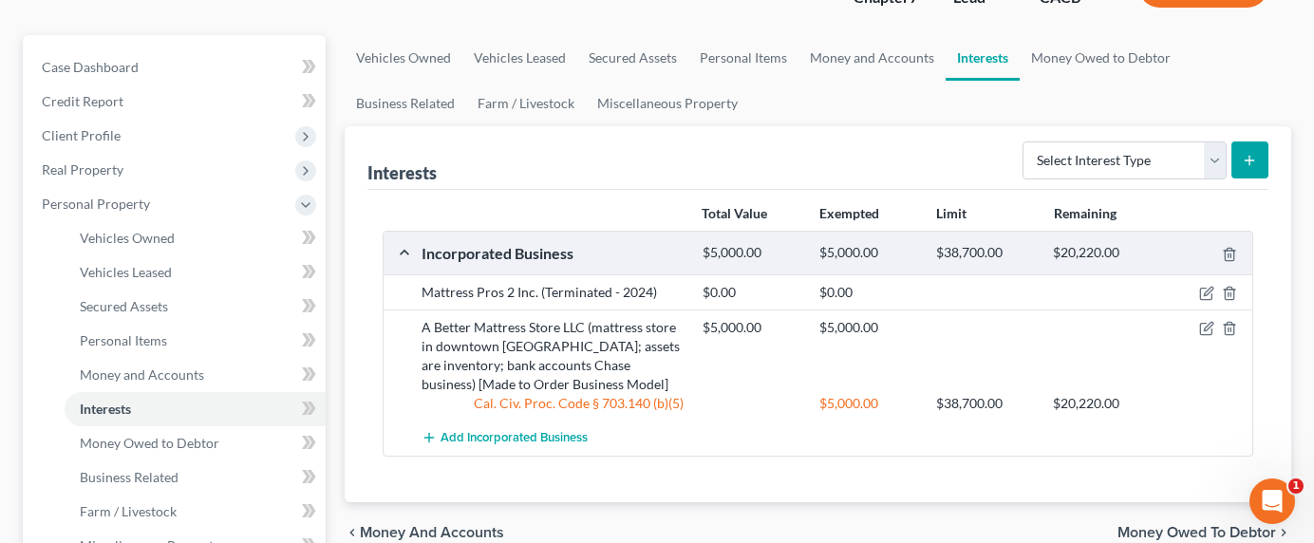
scroll to position [54, 0]
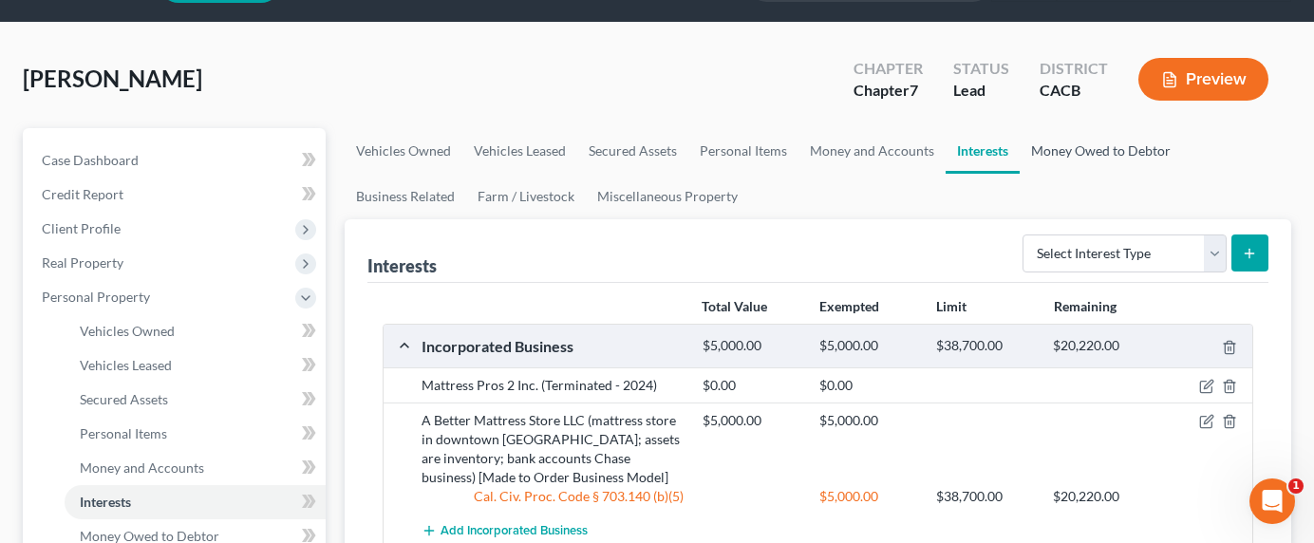
click at [1100, 147] on link "Money Owed to Debtor" at bounding box center [1101, 151] width 162 height 46
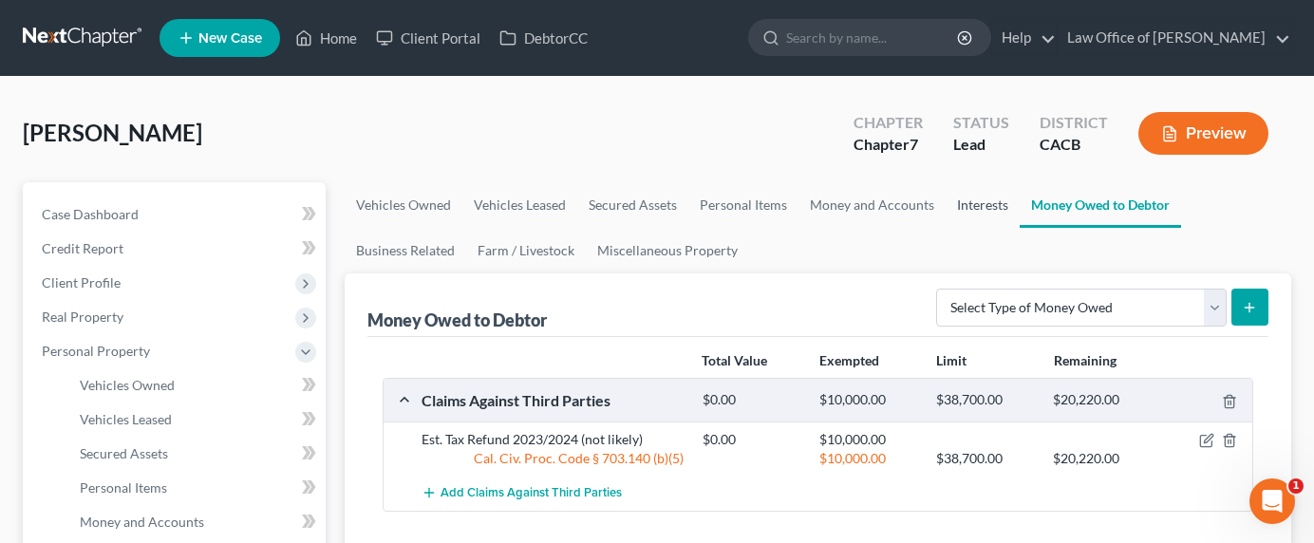
click at [972, 197] on link "Interests" at bounding box center [983, 205] width 74 height 46
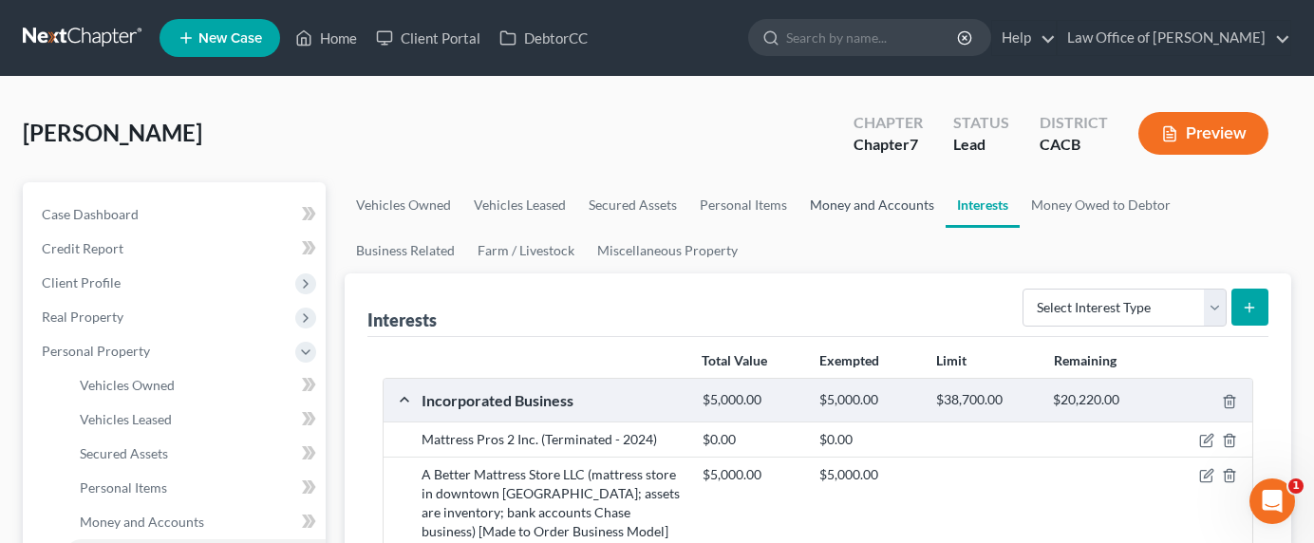
click at [850, 204] on link "Money and Accounts" at bounding box center [871, 205] width 147 height 46
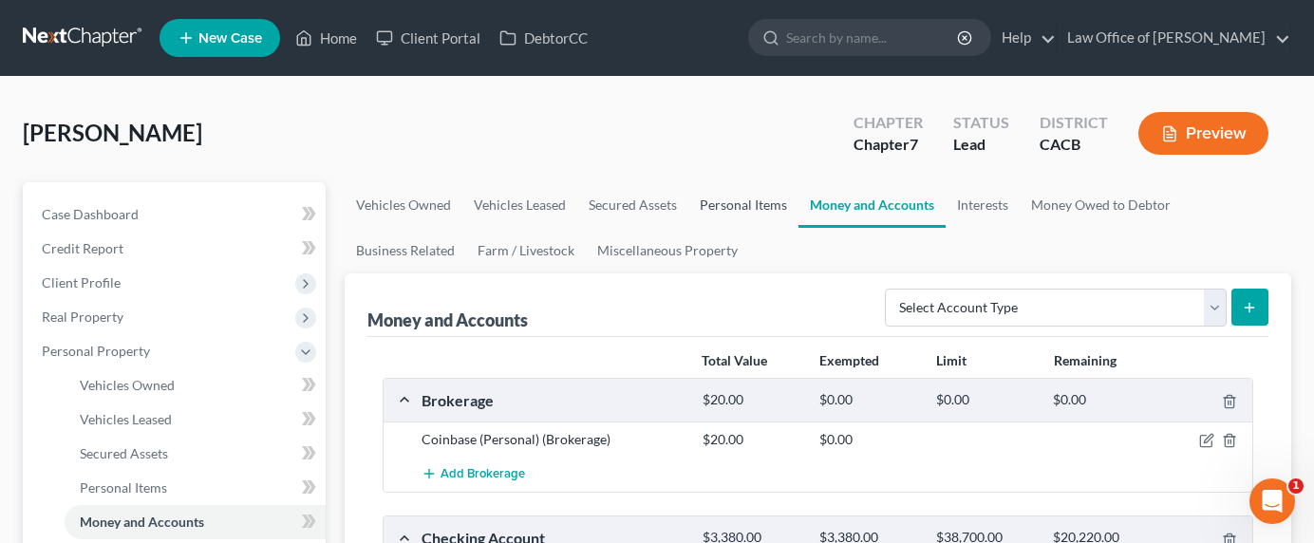
click at [734, 203] on link "Personal Items" at bounding box center [743, 205] width 110 height 46
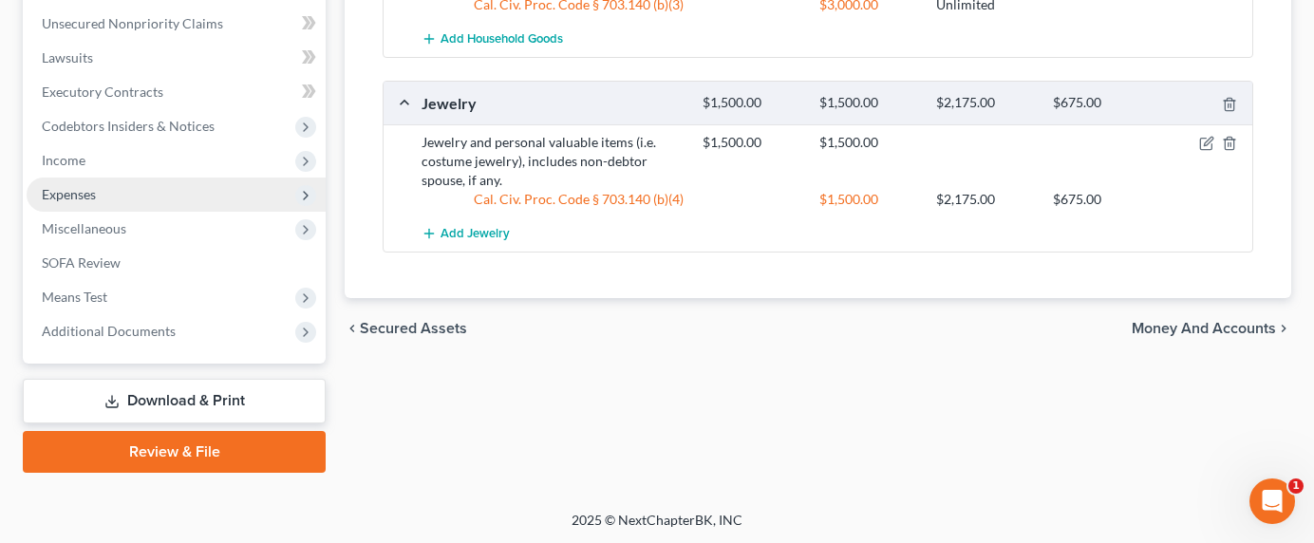
click at [70, 198] on span "Expenses" at bounding box center [69, 194] width 54 height 16
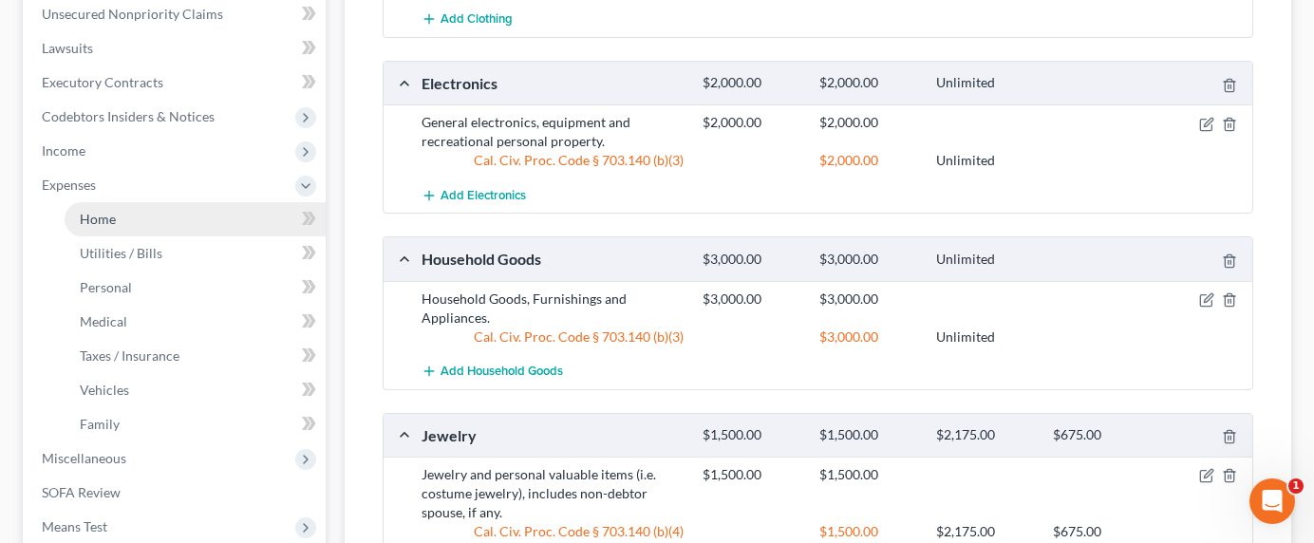
scroll to position [464, 0]
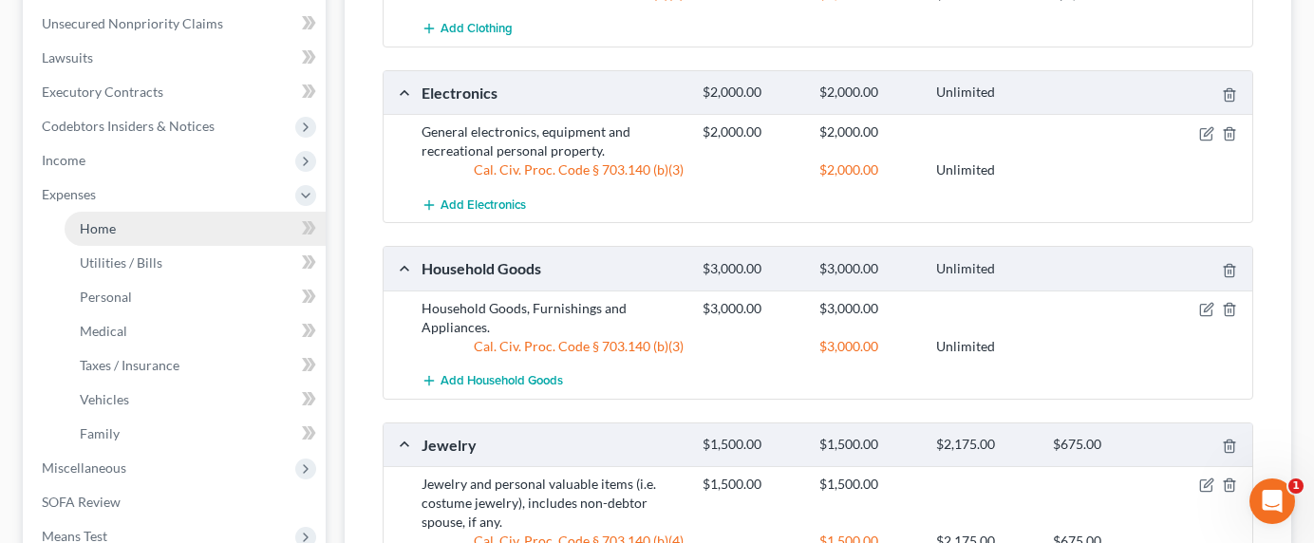
click at [85, 225] on span "Home" at bounding box center [98, 228] width 36 height 16
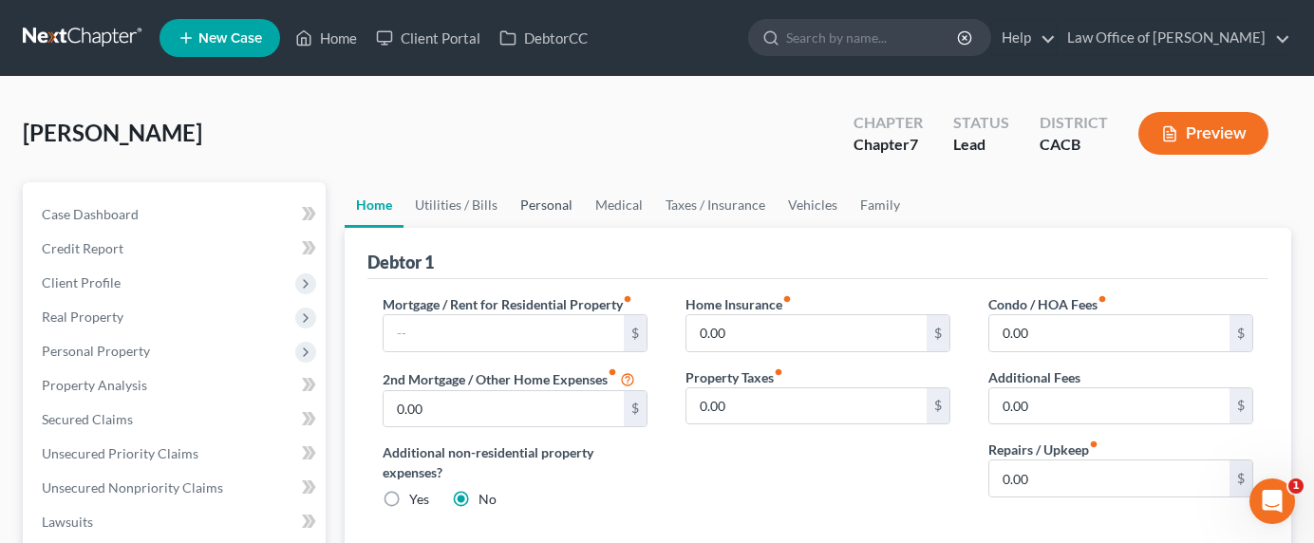
click at [534, 202] on link "Personal" at bounding box center [546, 205] width 75 height 46
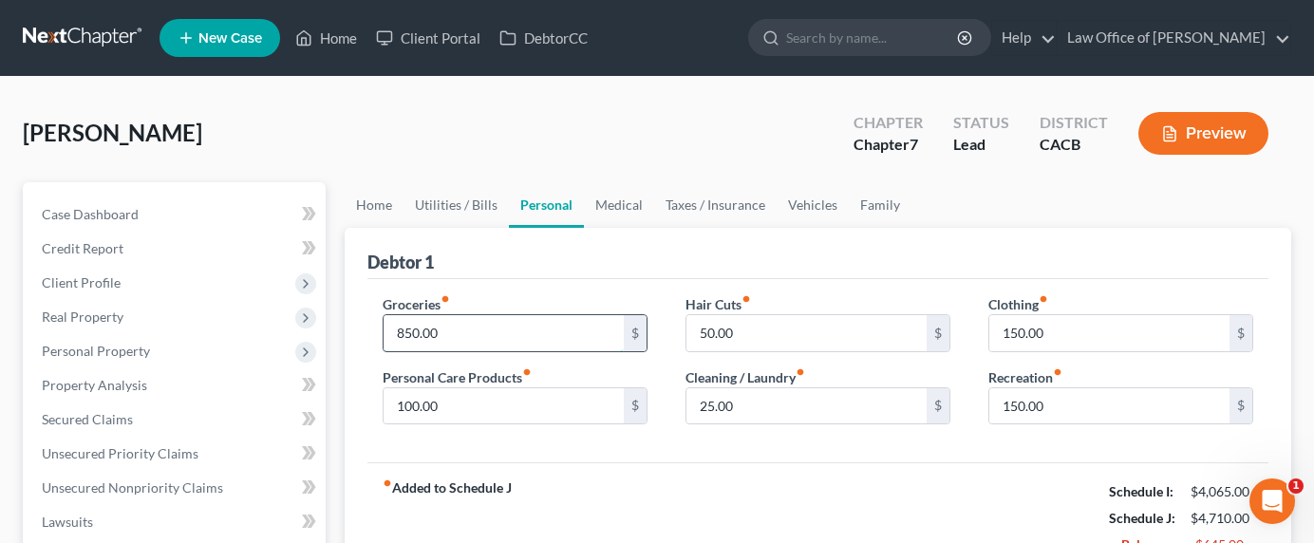
click at [407, 331] on input "850.00" at bounding box center [504, 333] width 240 height 36
click at [399, 332] on input "850.00" at bounding box center [504, 333] width 240 height 36
drag, startPoint x: 402, startPoint y: 332, endPoint x: 385, endPoint y: 329, distance: 16.4
click at [385, 329] on input "850.00" at bounding box center [504, 333] width 240 height 36
type input "650.00"
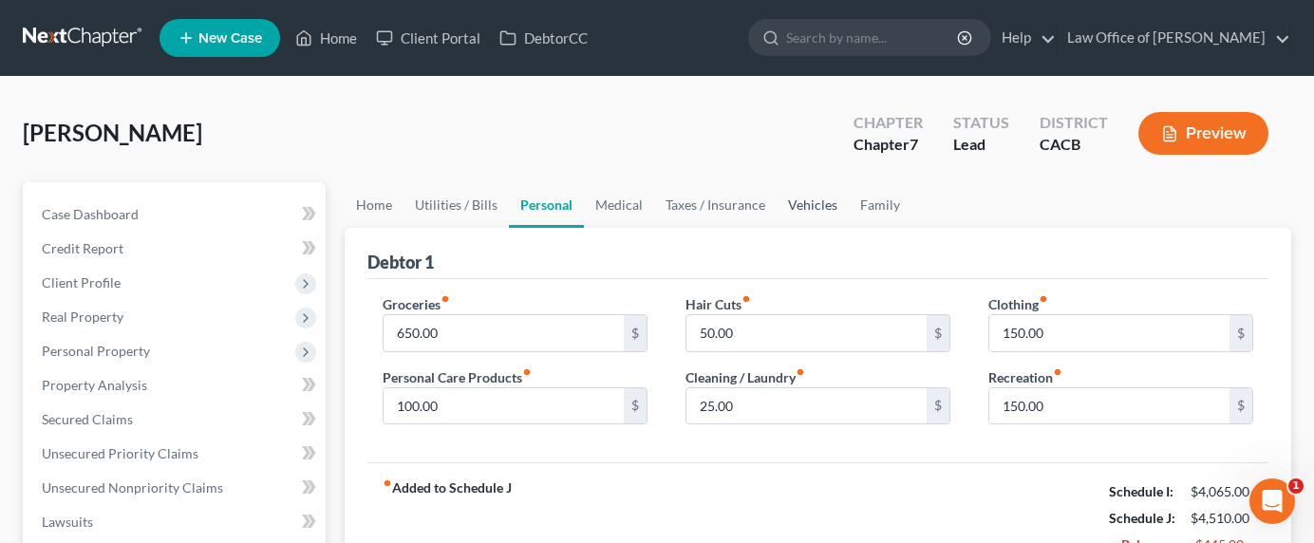
click at [813, 204] on link "Vehicles" at bounding box center [813, 205] width 72 height 46
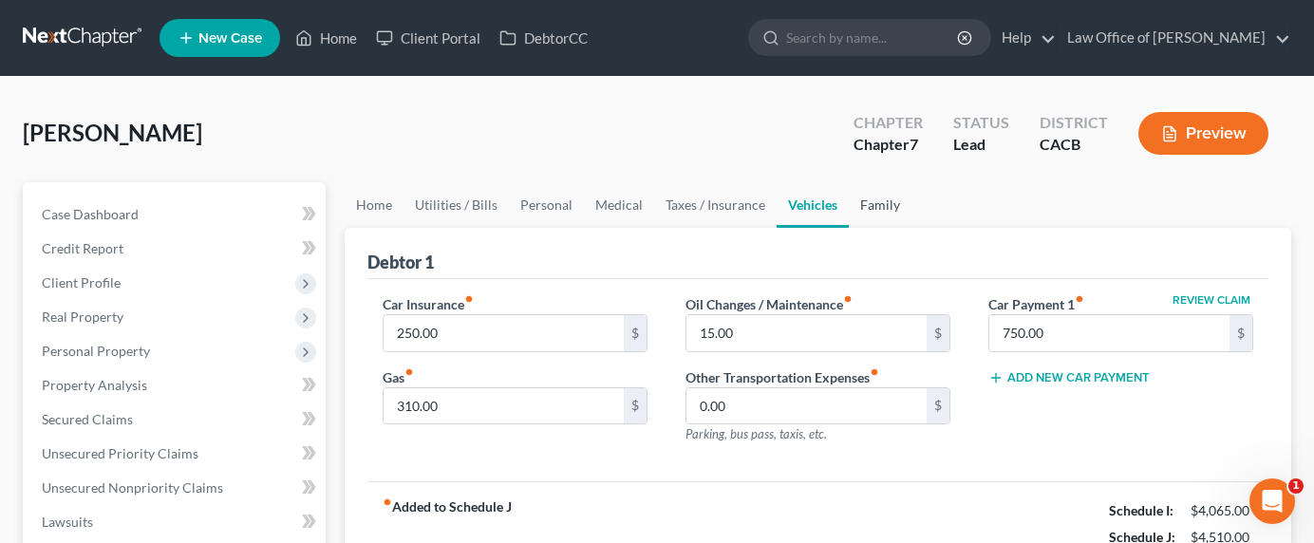
click at [876, 208] on link "Family" at bounding box center [880, 205] width 63 height 46
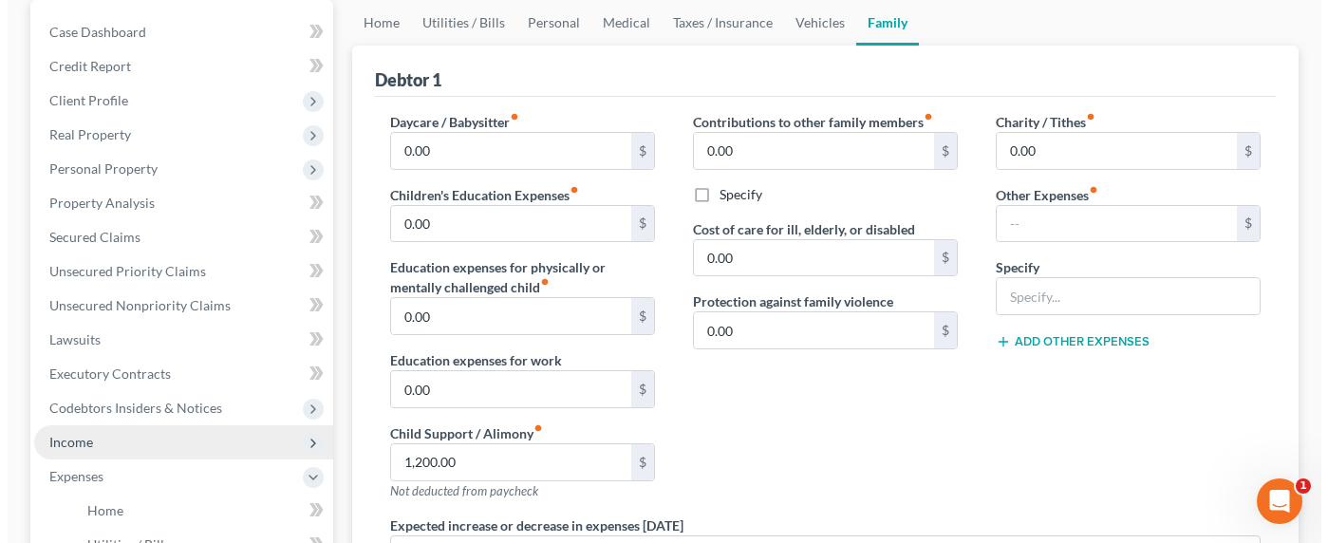
scroll to position [206, 0]
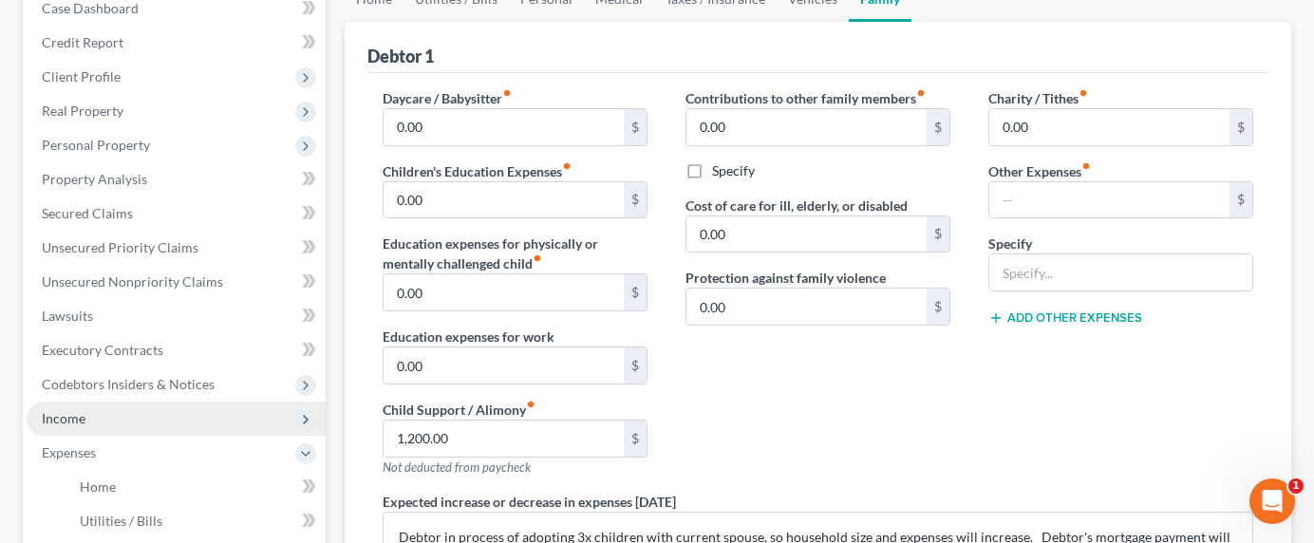
click at [77, 419] on span "Income" at bounding box center [64, 418] width 44 height 16
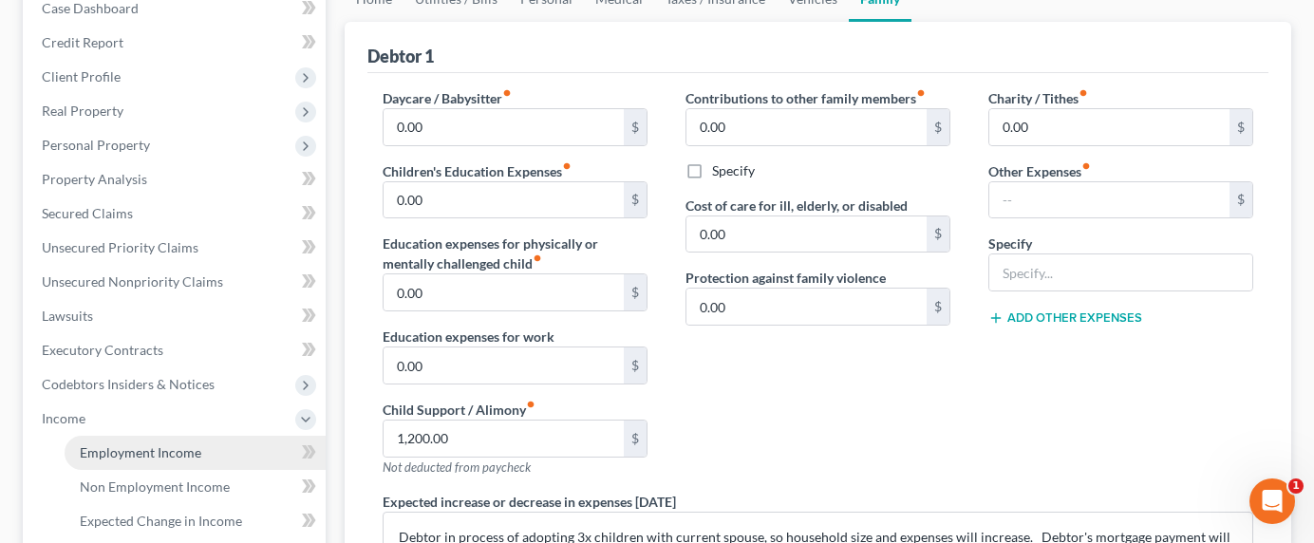
click at [118, 448] on span "Employment Income" at bounding box center [141, 452] width 122 height 16
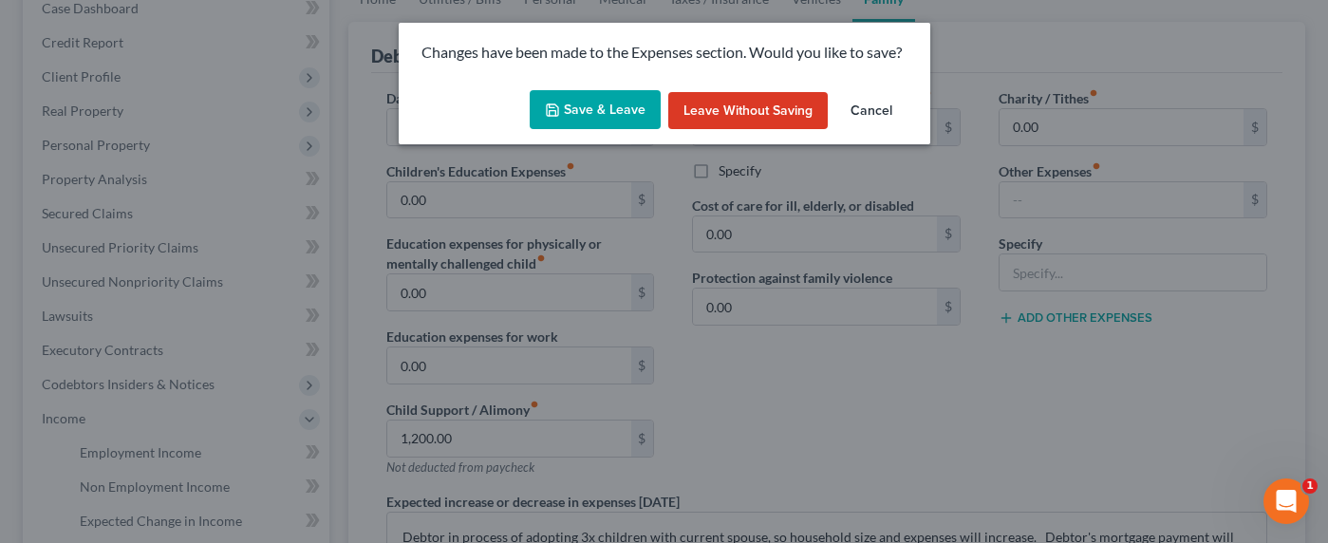
click at [620, 106] on button "Save & Leave" at bounding box center [595, 110] width 131 height 40
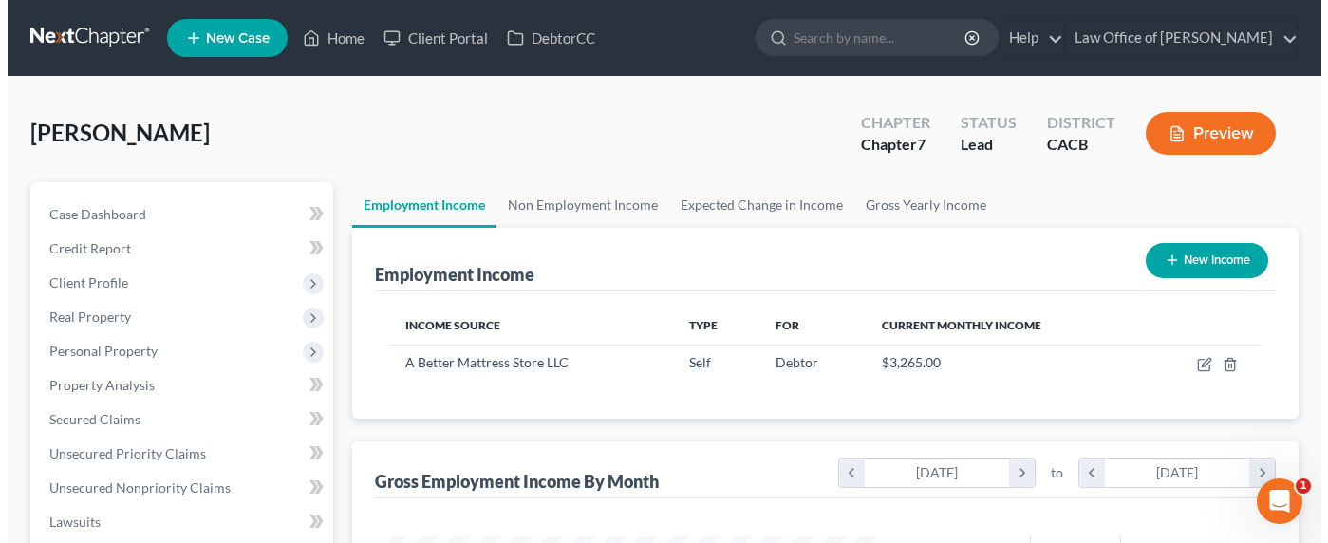
scroll to position [340, 530]
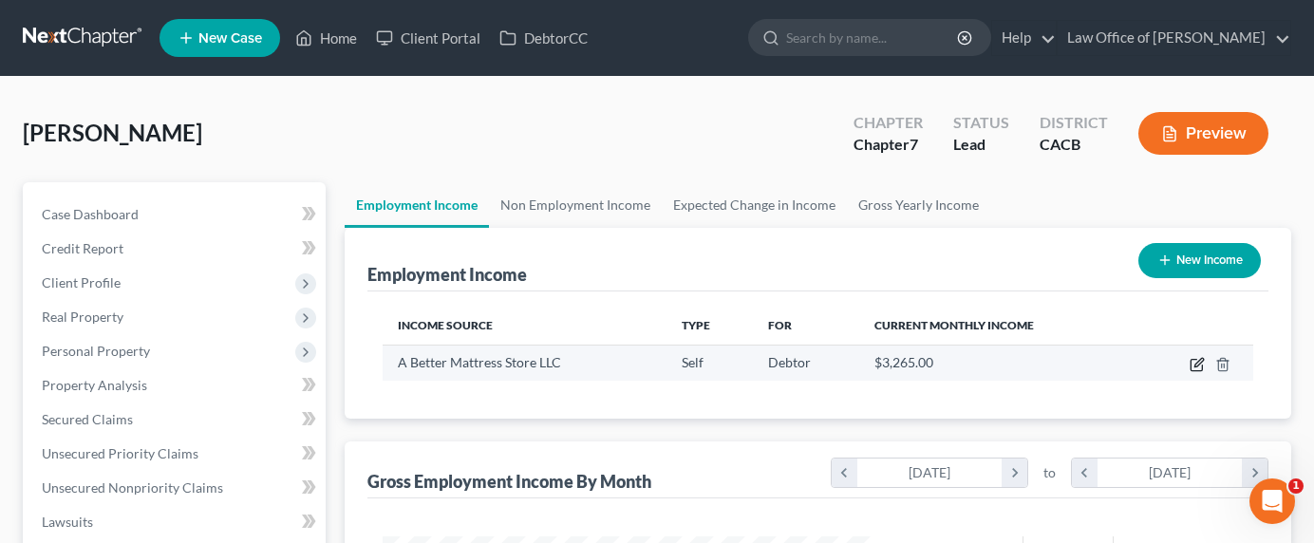
click at [1203, 360] on icon "button" at bounding box center [1198, 362] width 9 height 9
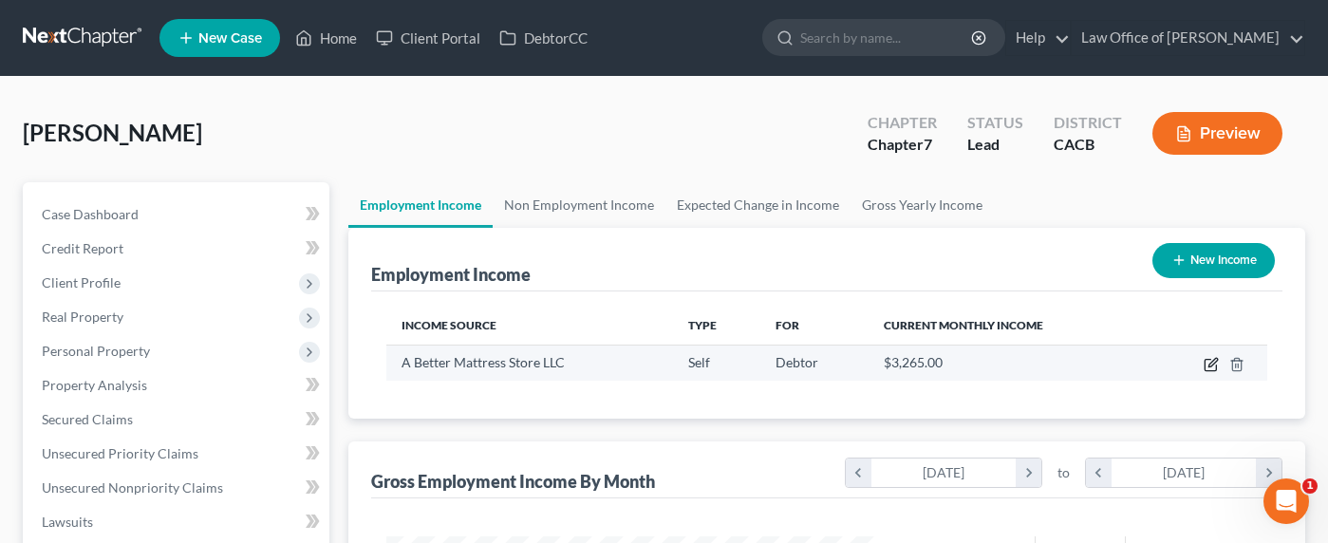
select select "1"
select select "4"
select select "0"
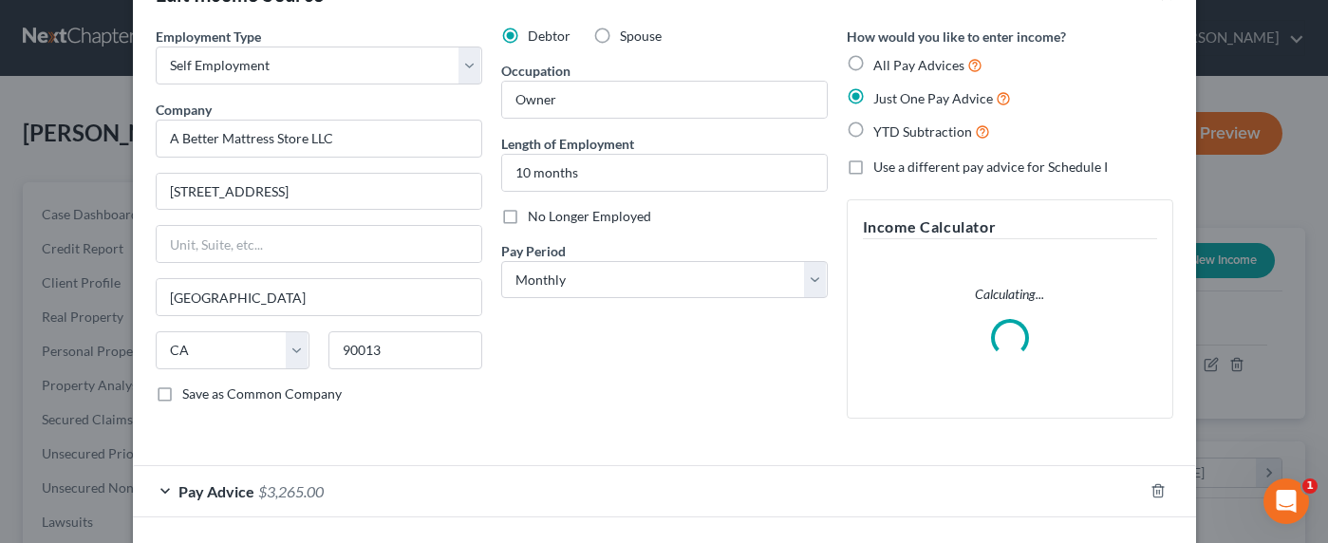
scroll to position [139, 0]
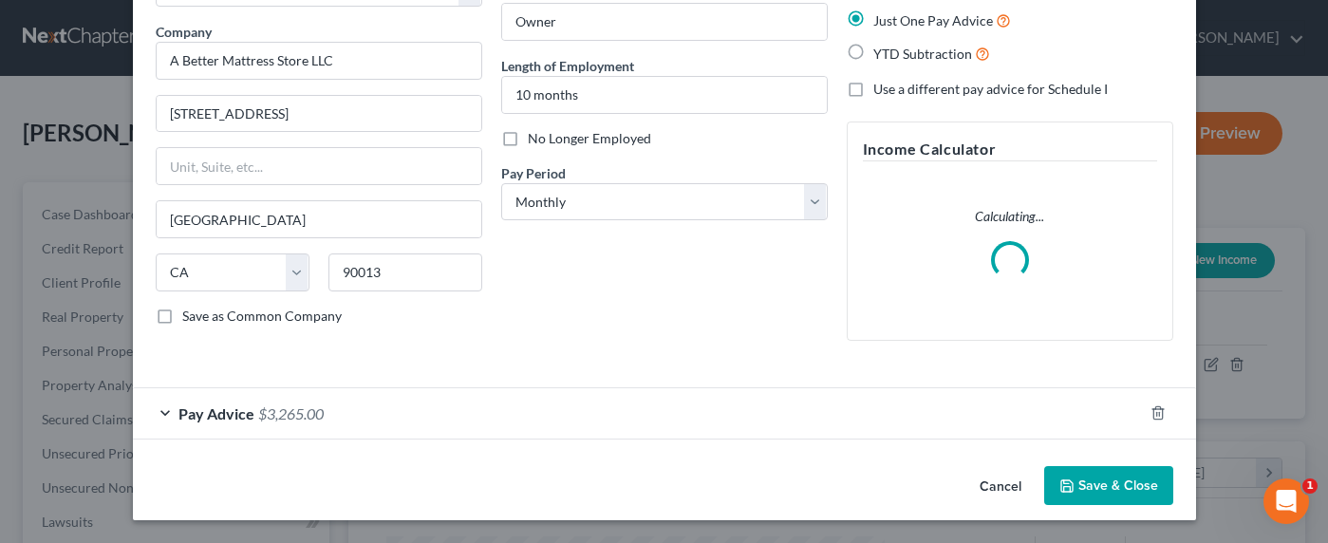
click at [262, 409] on span "$3,265.00" at bounding box center [291, 413] width 66 height 18
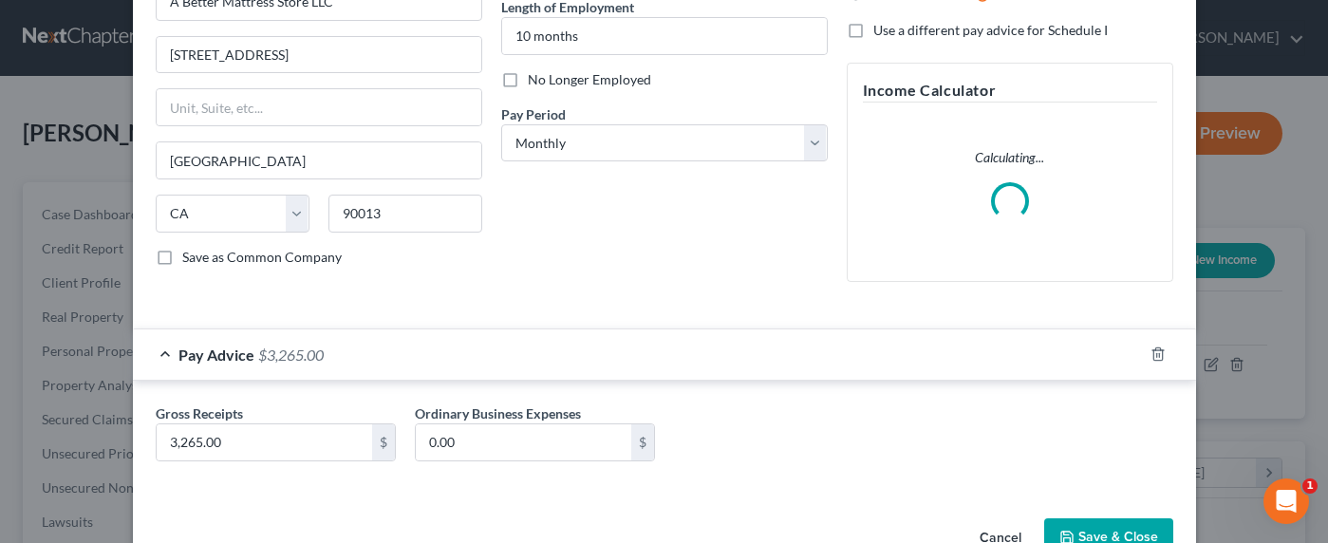
scroll to position [250, 0]
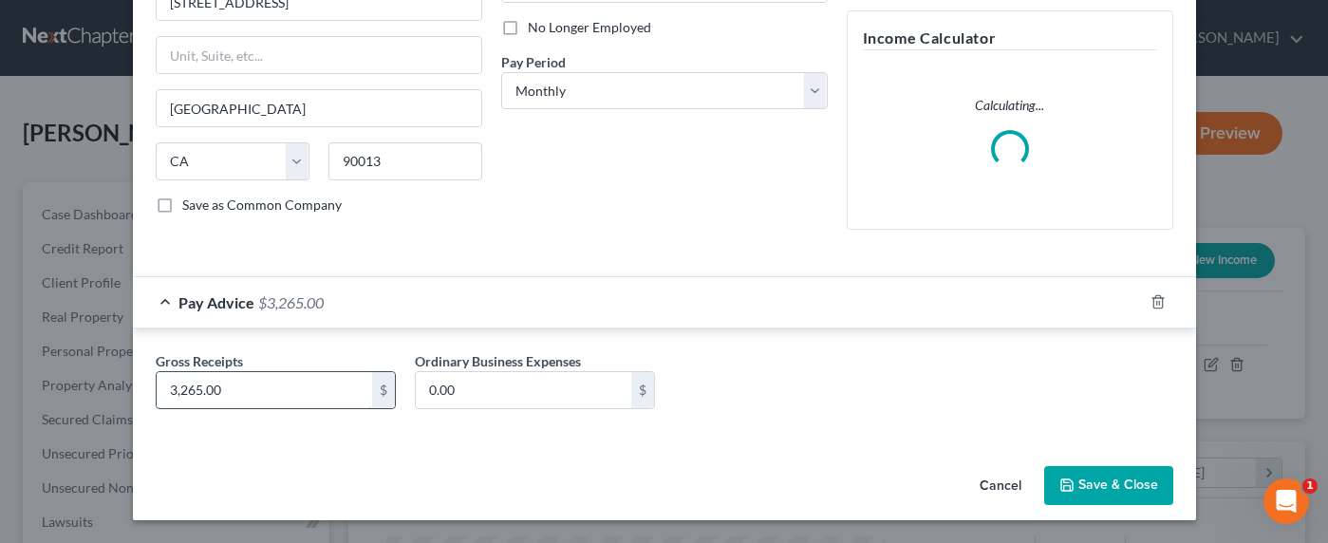
click at [175, 392] on input "3,265.00" at bounding box center [265, 390] width 216 height 36
click at [179, 390] on input "3,265.00" at bounding box center [265, 390] width 216 height 36
click at [173, 391] on input "3,265.00" at bounding box center [265, 390] width 216 height 36
click at [175, 391] on input "3,265.00" at bounding box center [265, 390] width 216 height 36
click at [182, 389] on input "3,265.00" at bounding box center [265, 390] width 216 height 36
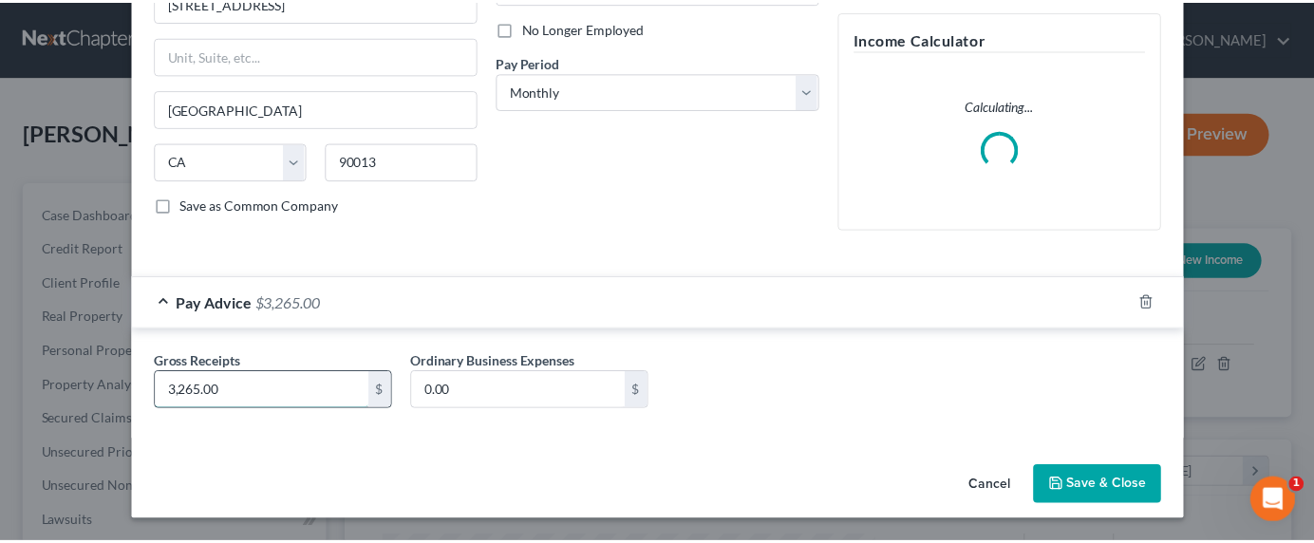
scroll to position [234, 0]
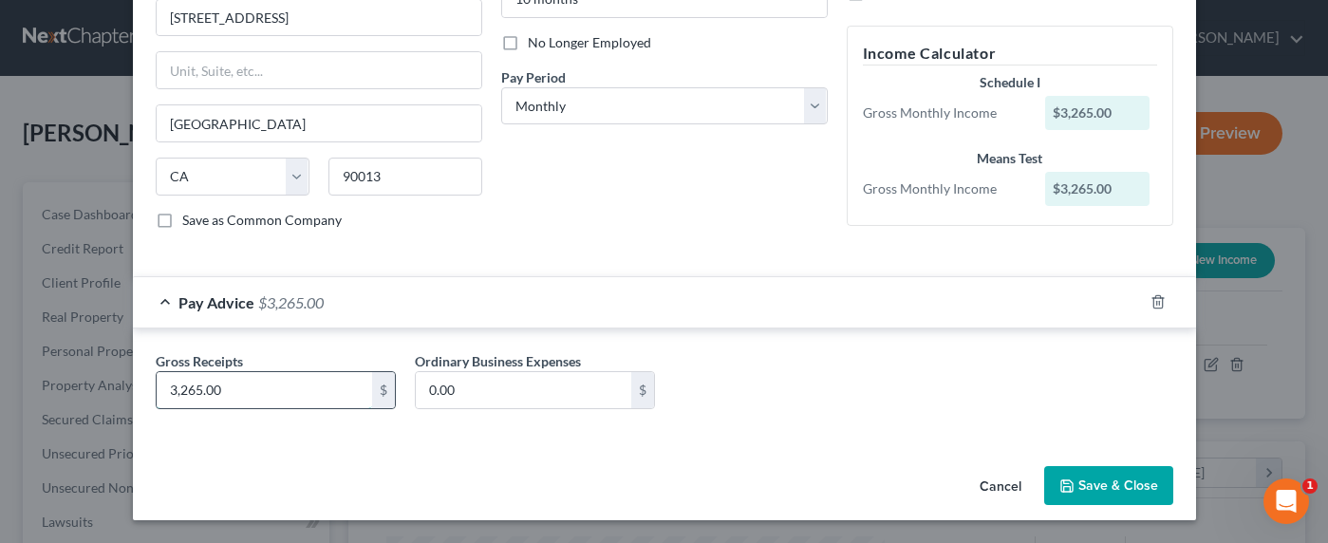
click at [177, 391] on input "3,265.00" at bounding box center [265, 390] width 216 height 36
type input "3,665.00"
drag, startPoint x: 1088, startPoint y: 486, endPoint x: 1076, endPoint y: 488, distance: 12.5
click at [1088, 486] on button "Save & Close" at bounding box center [1108, 486] width 129 height 40
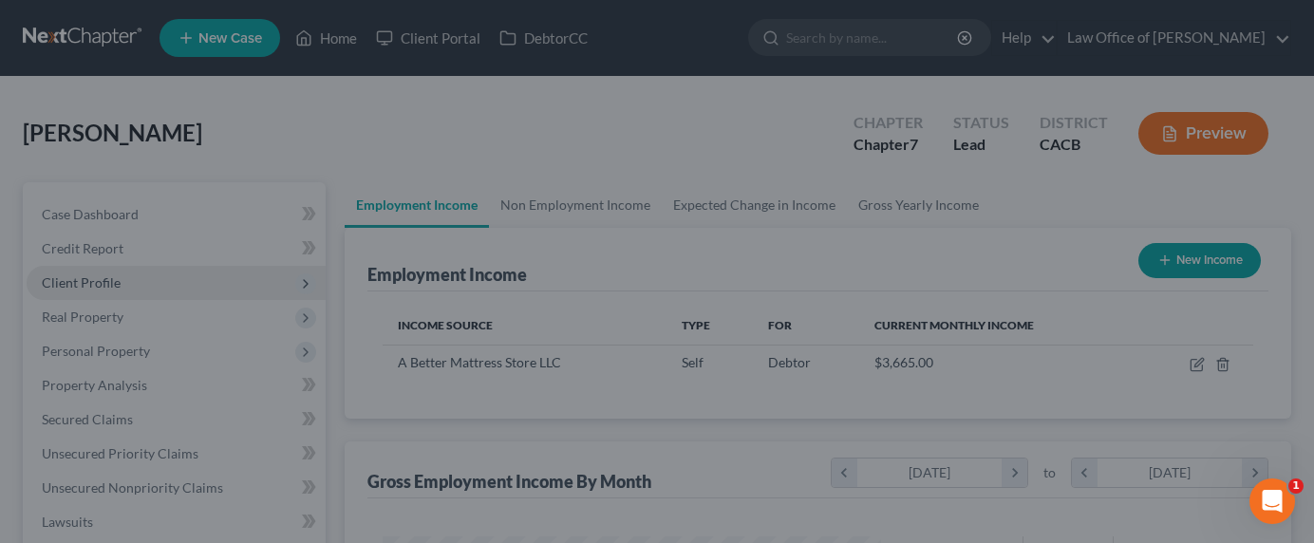
scroll to position [949029, 948839]
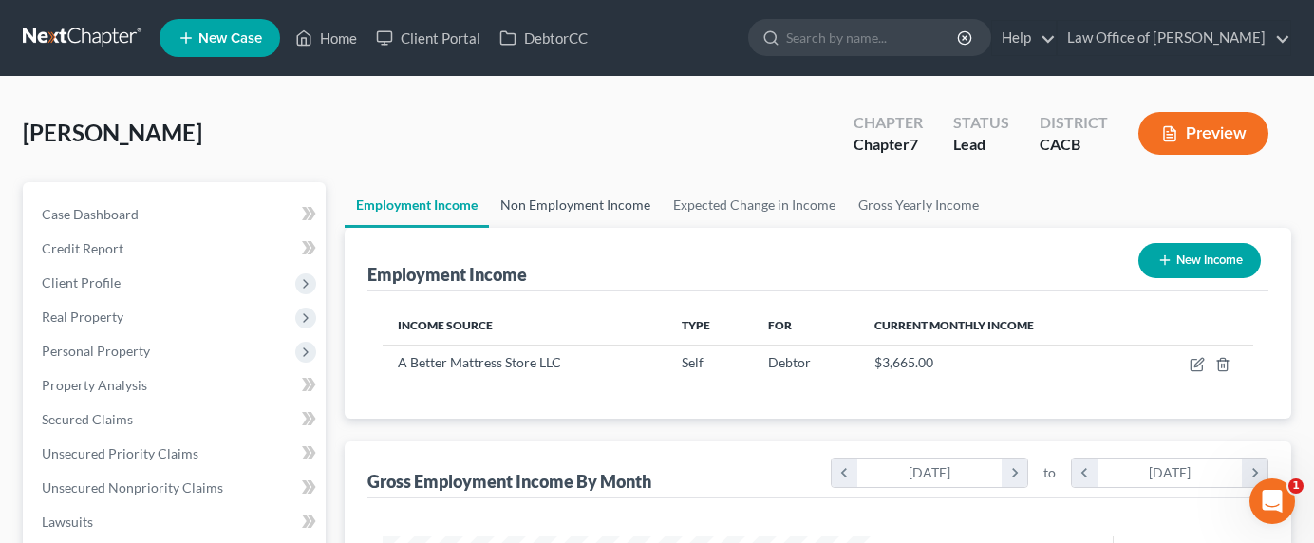
click at [529, 199] on link "Non Employment Income" at bounding box center [575, 205] width 173 height 46
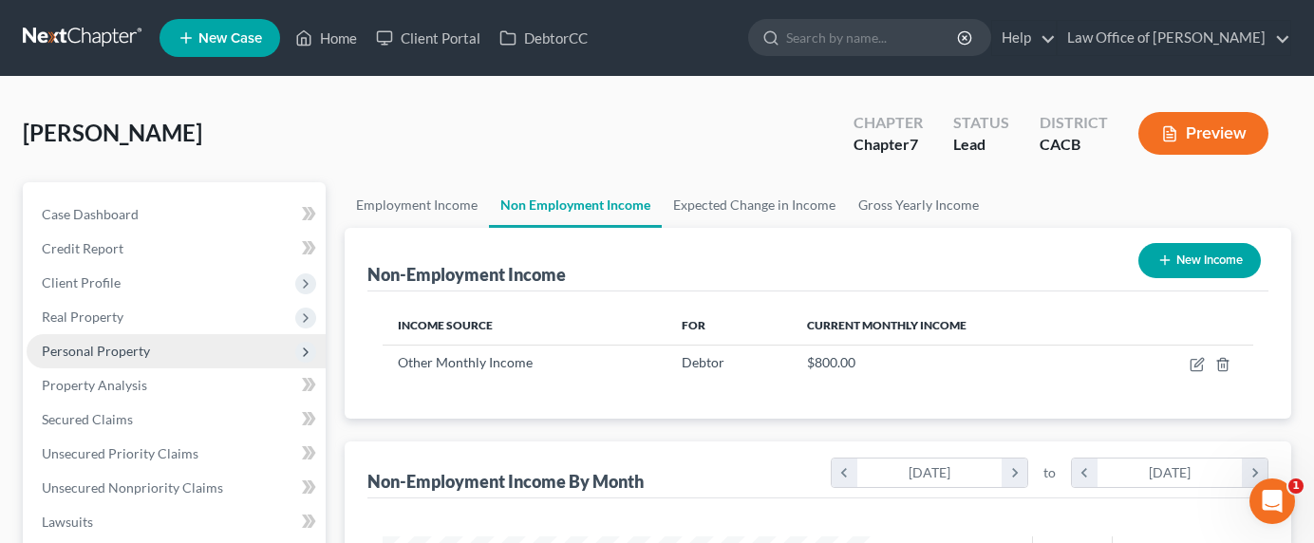
scroll to position [949029, 948839]
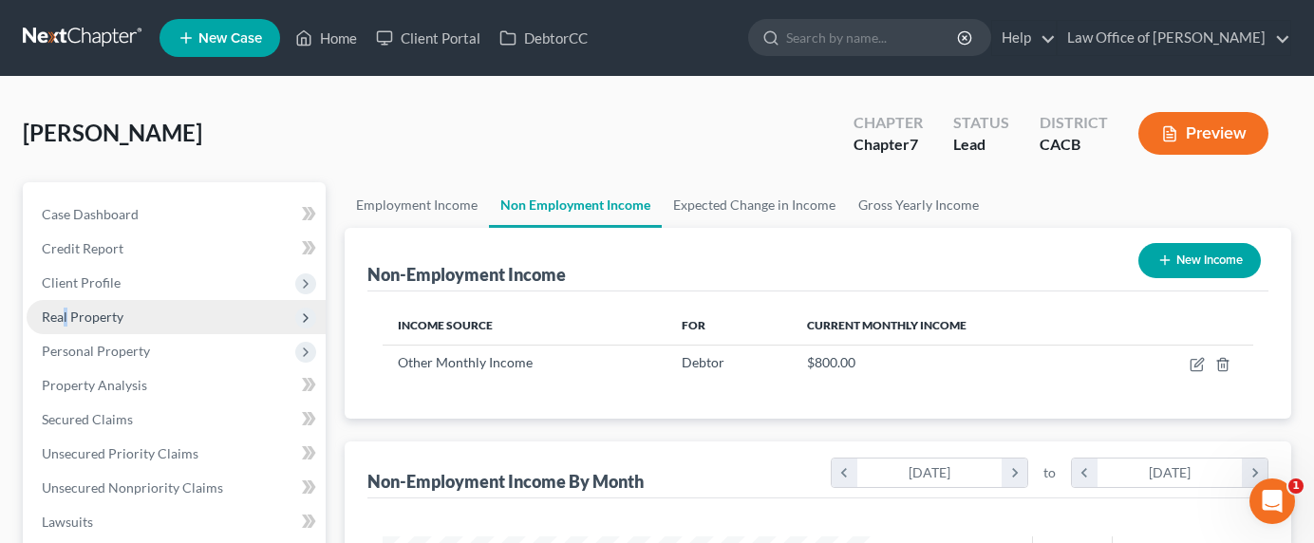
drag, startPoint x: 65, startPoint y: 308, endPoint x: 64, endPoint y: 320, distance: 12.4
click at [65, 309] on span "Real Property" at bounding box center [83, 317] width 82 height 16
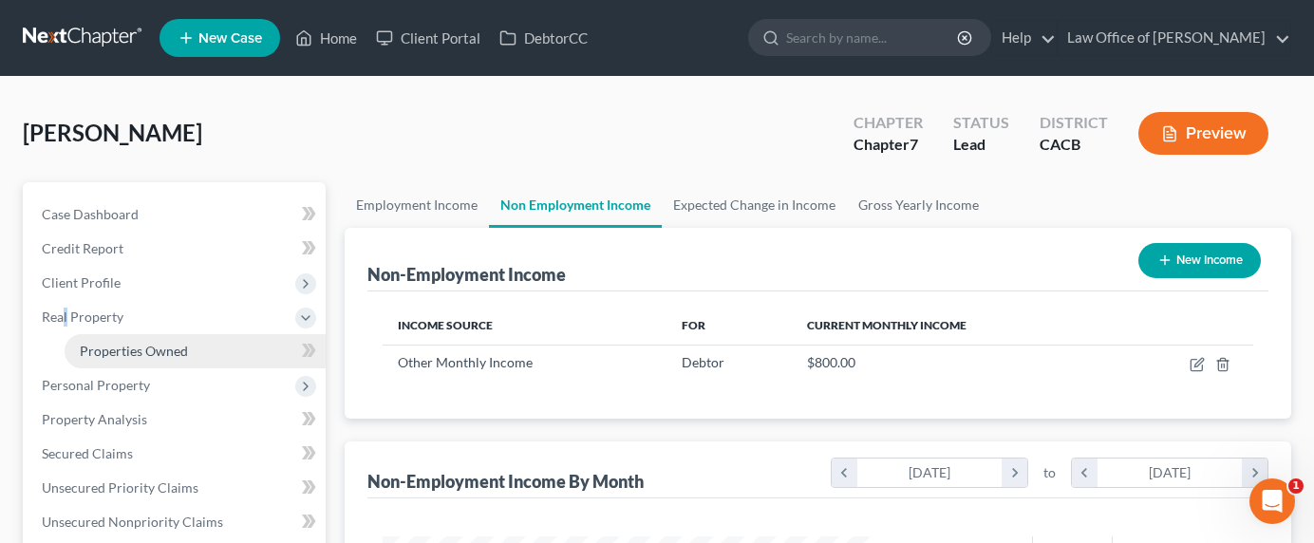
click at [122, 352] on span "Properties Owned" at bounding box center [134, 351] width 108 height 16
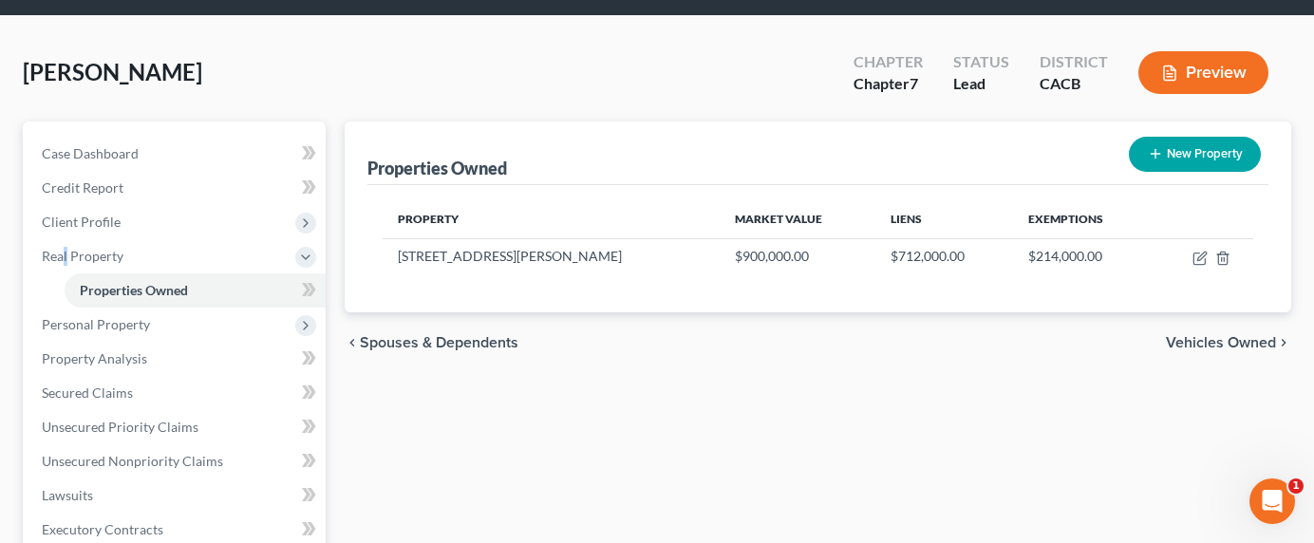
scroll to position [498, 0]
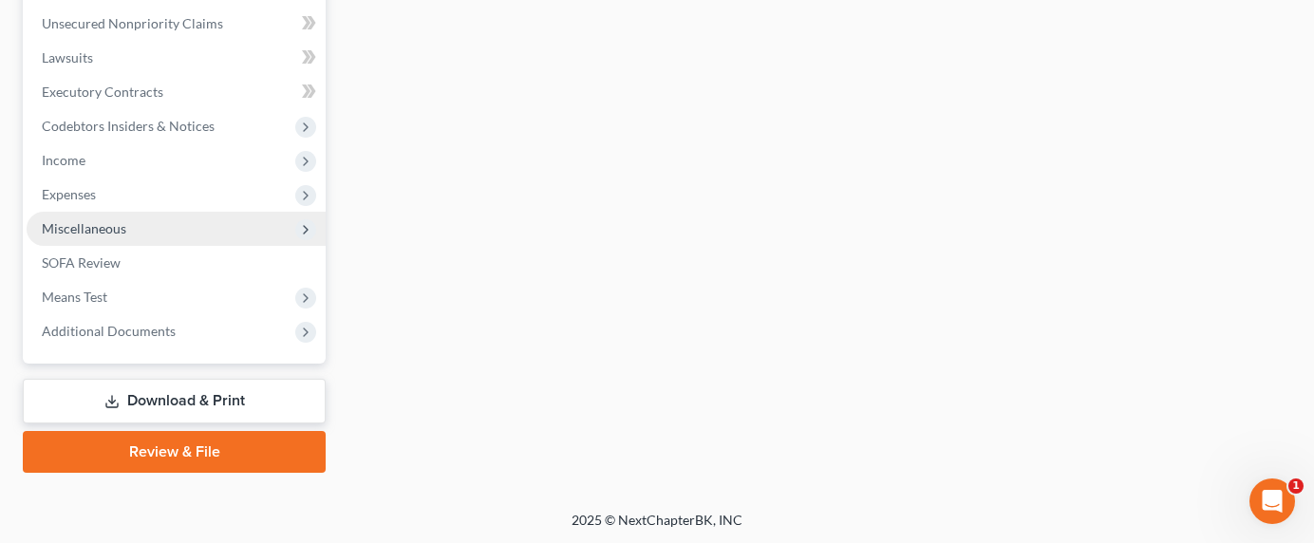
click at [60, 232] on span "Miscellaneous" at bounding box center [84, 228] width 84 height 16
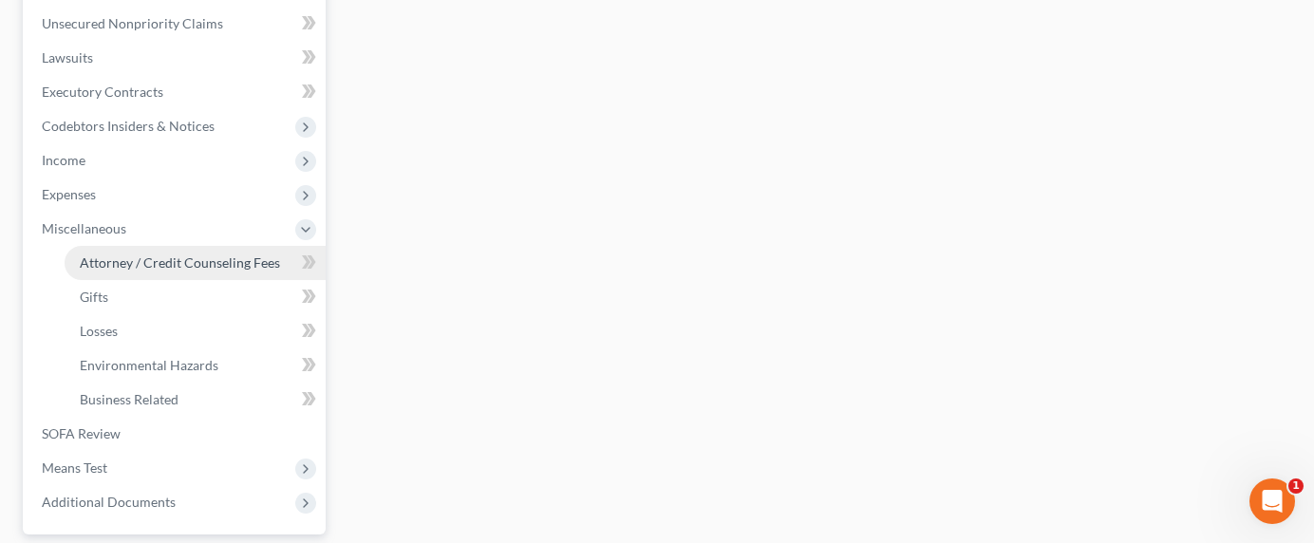
click at [107, 258] on span "Attorney / Credit Counseling Fees" at bounding box center [180, 262] width 200 height 16
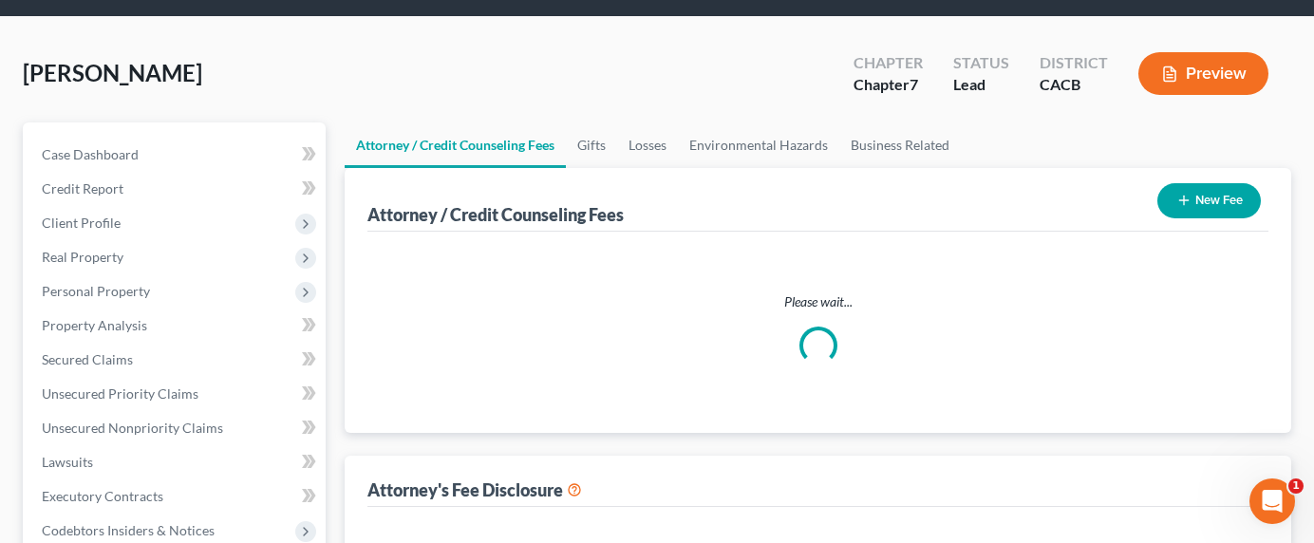
select select "0"
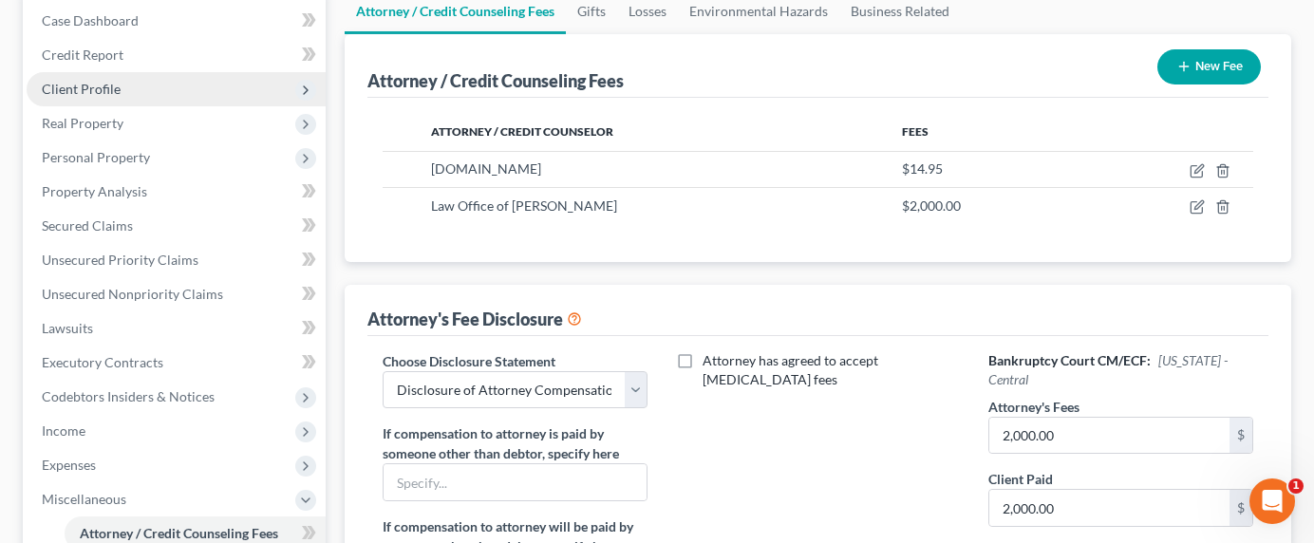
scroll to position [635, 0]
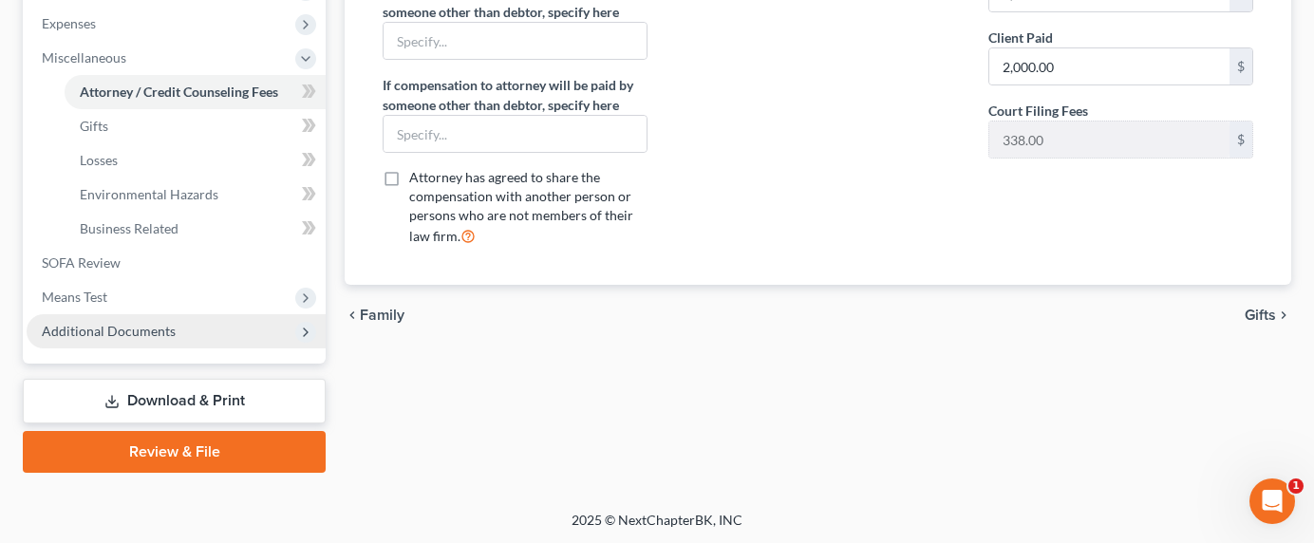
click at [103, 325] on span "Additional Documents" at bounding box center [109, 331] width 134 height 16
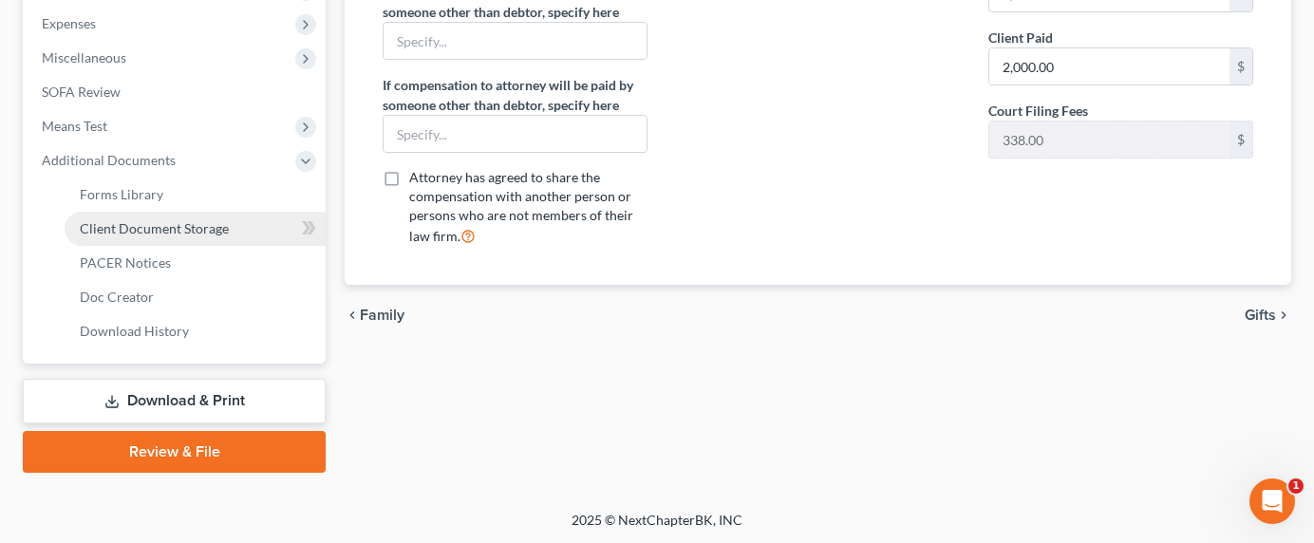
click at [119, 226] on span "Client Document Storage" at bounding box center [154, 228] width 149 height 16
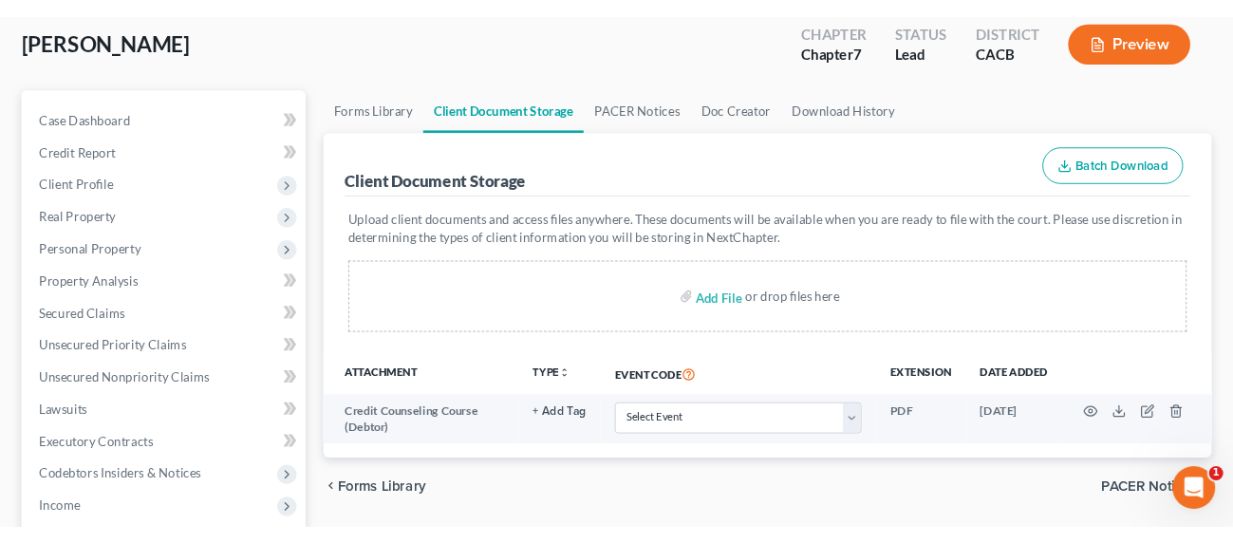
scroll to position [172, 0]
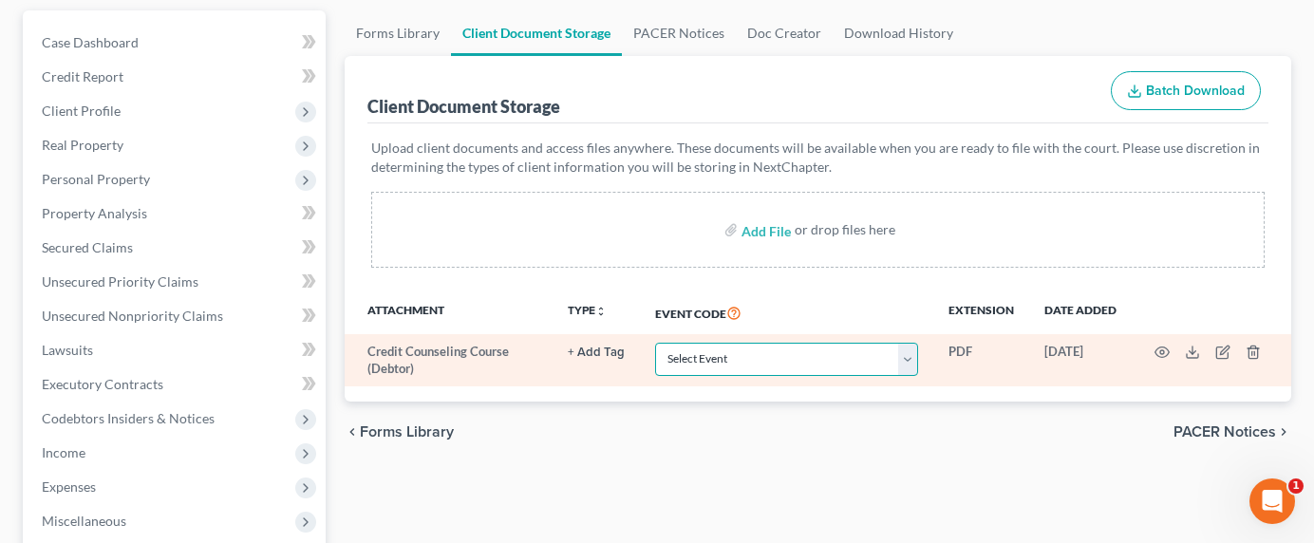
click at [722, 357] on select "Select Event Amended Chapter 11 Plan Amended Chapter 11 Small Business Plan Ame…" at bounding box center [786, 359] width 263 height 33
select select "10"
click at [655, 343] on select "Select Event Amended Chapter 11 Plan Amended Chapter 11 Small Business Plan Ame…" at bounding box center [786, 359] width 263 height 33
click at [1169, 351] on icon "button" at bounding box center [1162, 352] width 14 height 10
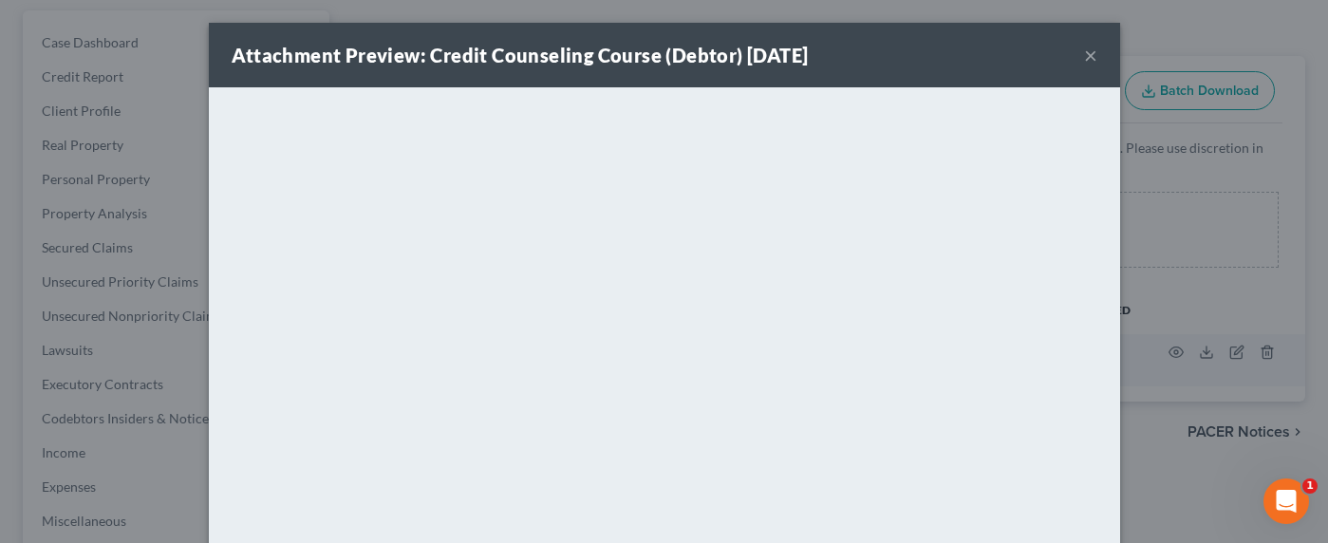
click at [1131, 310] on div "Attachment Preview: Credit Counseling Course (Debtor) 06/25/2025 × <object ng-a…" at bounding box center [664, 271] width 1328 height 543
